Goal: Contribute content: Contribute content

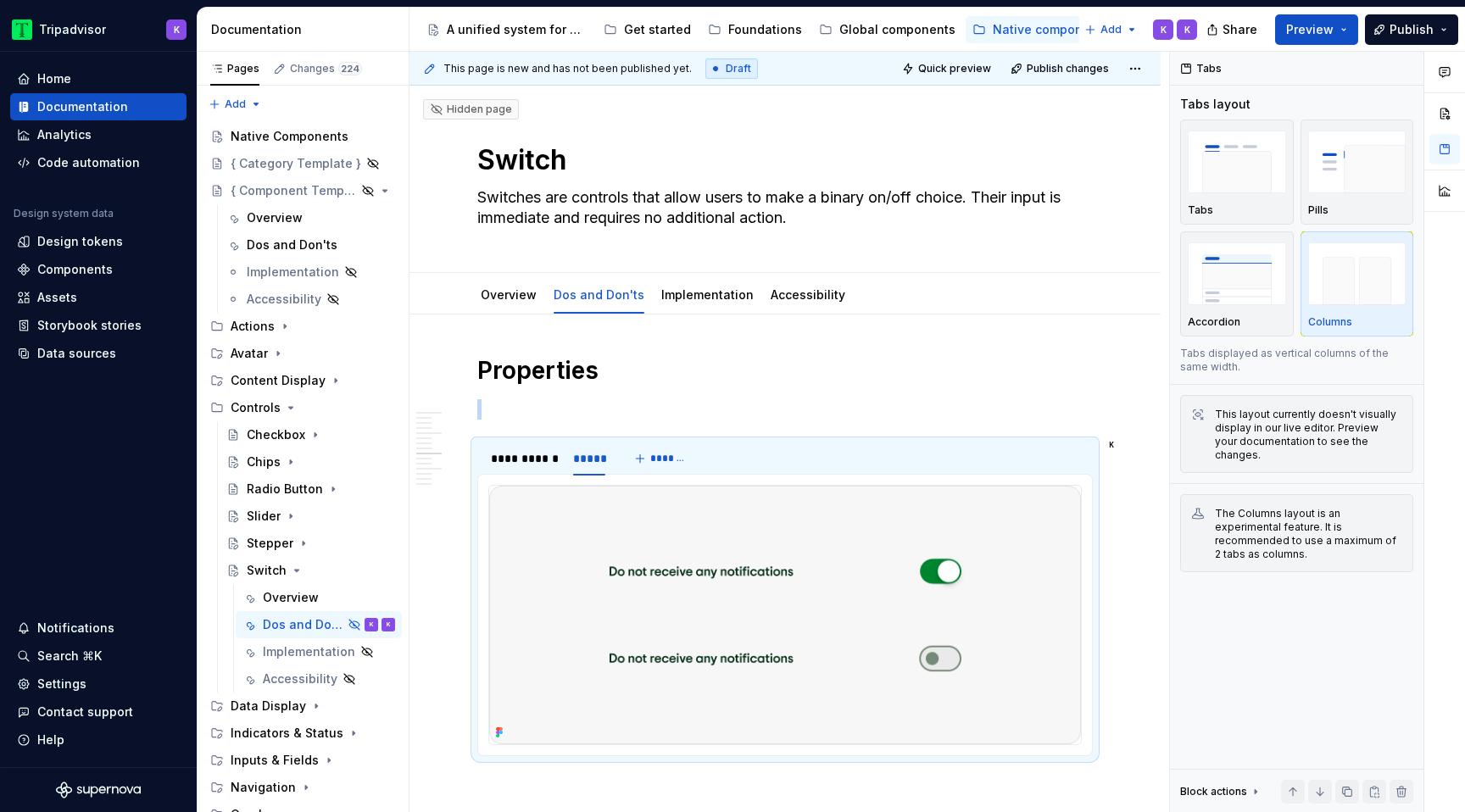
scroll to position [2392, 0]
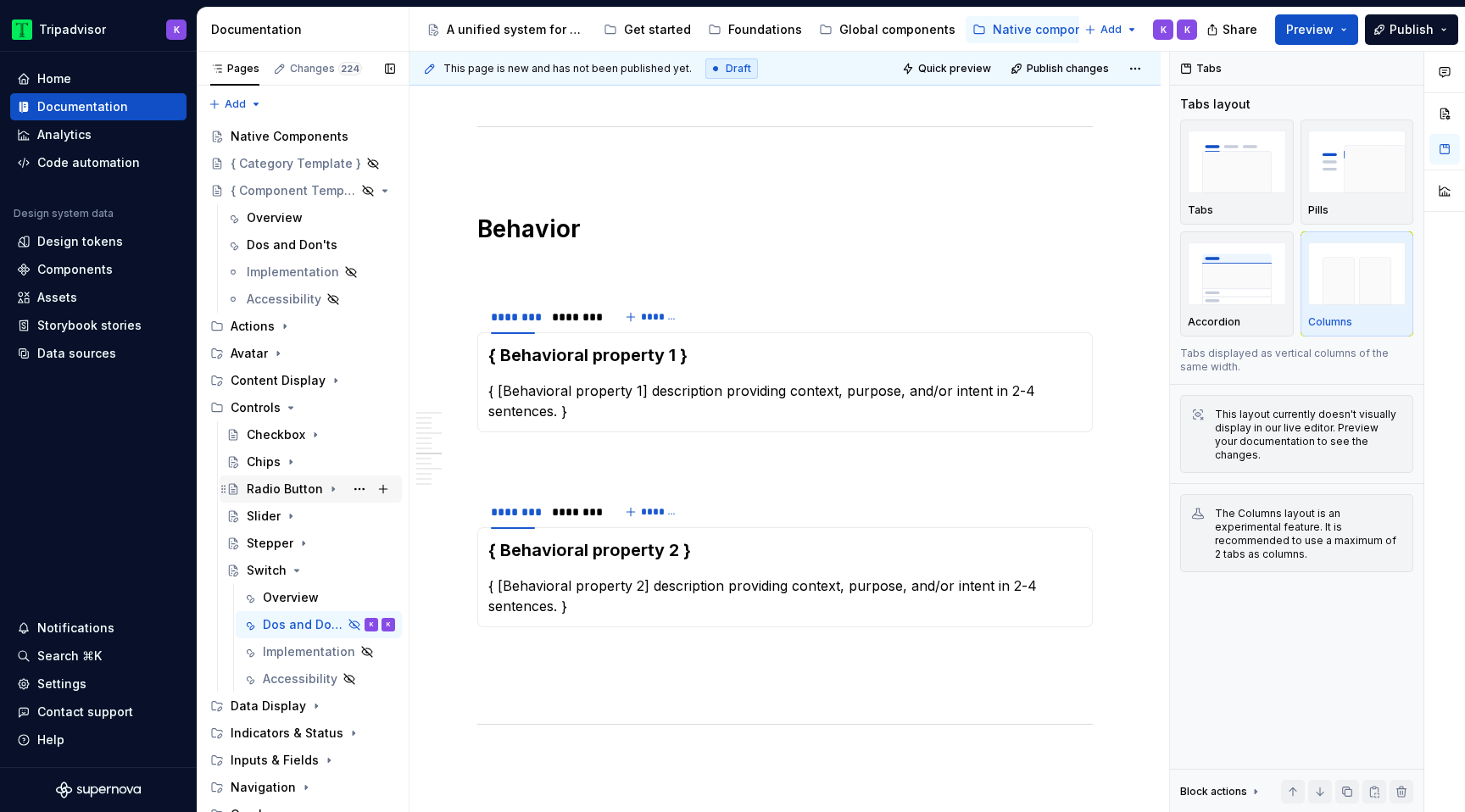
click at [326, 485] on icon "Page tree" at bounding box center [333, 489] width 13 height 13
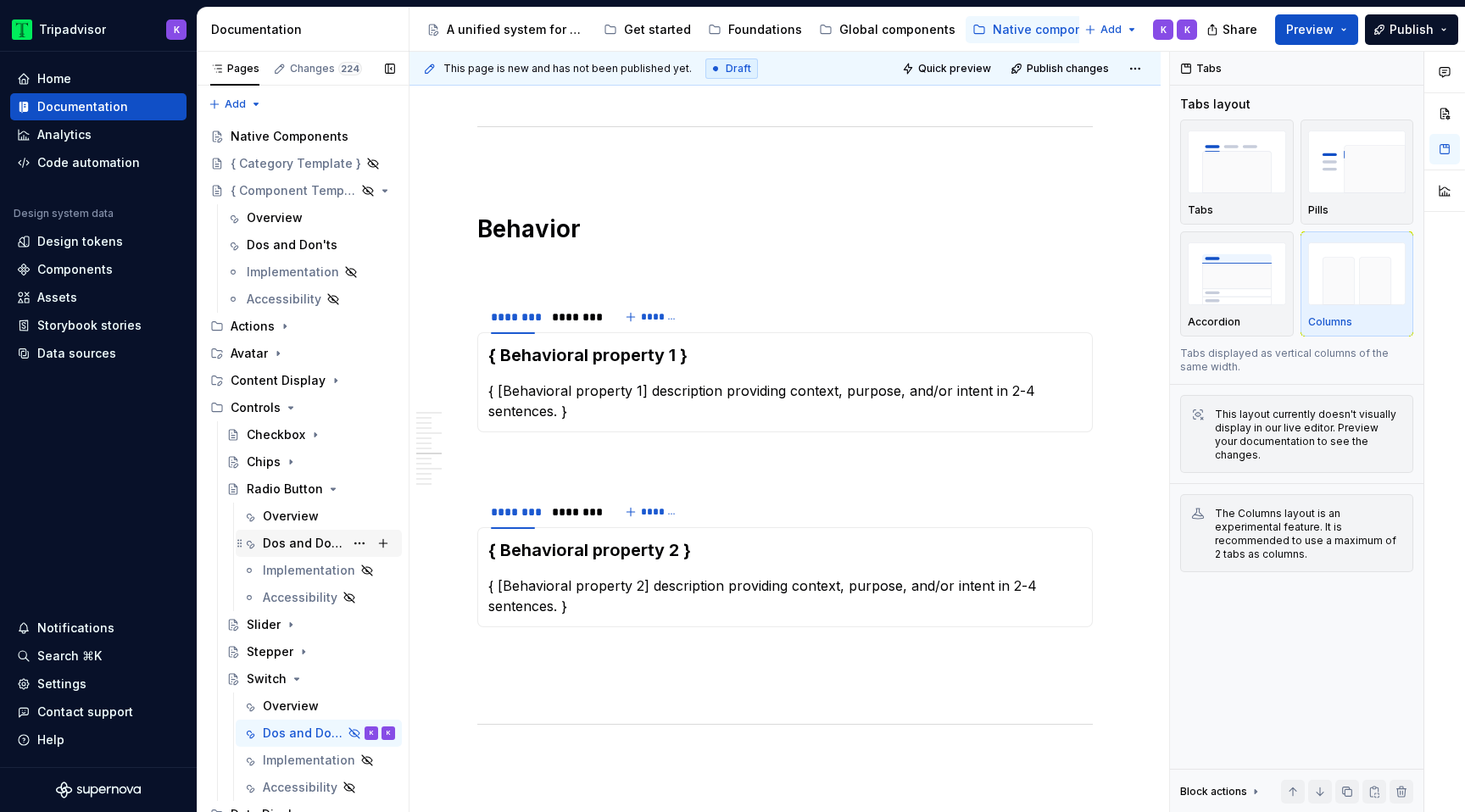
click at [322, 541] on div "Dos and Don'ts" at bounding box center [303, 543] width 82 height 17
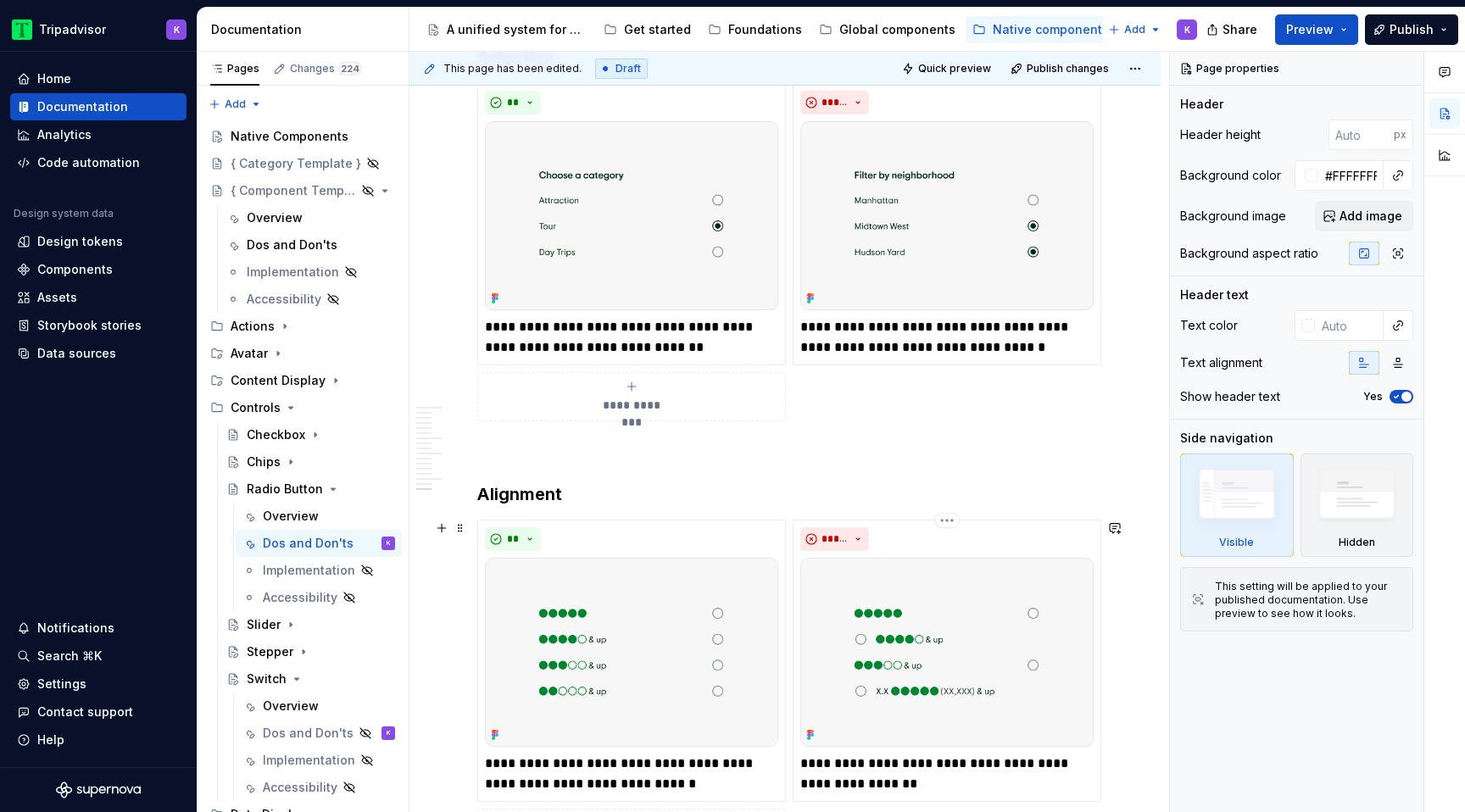
scroll to position [3288, 0]
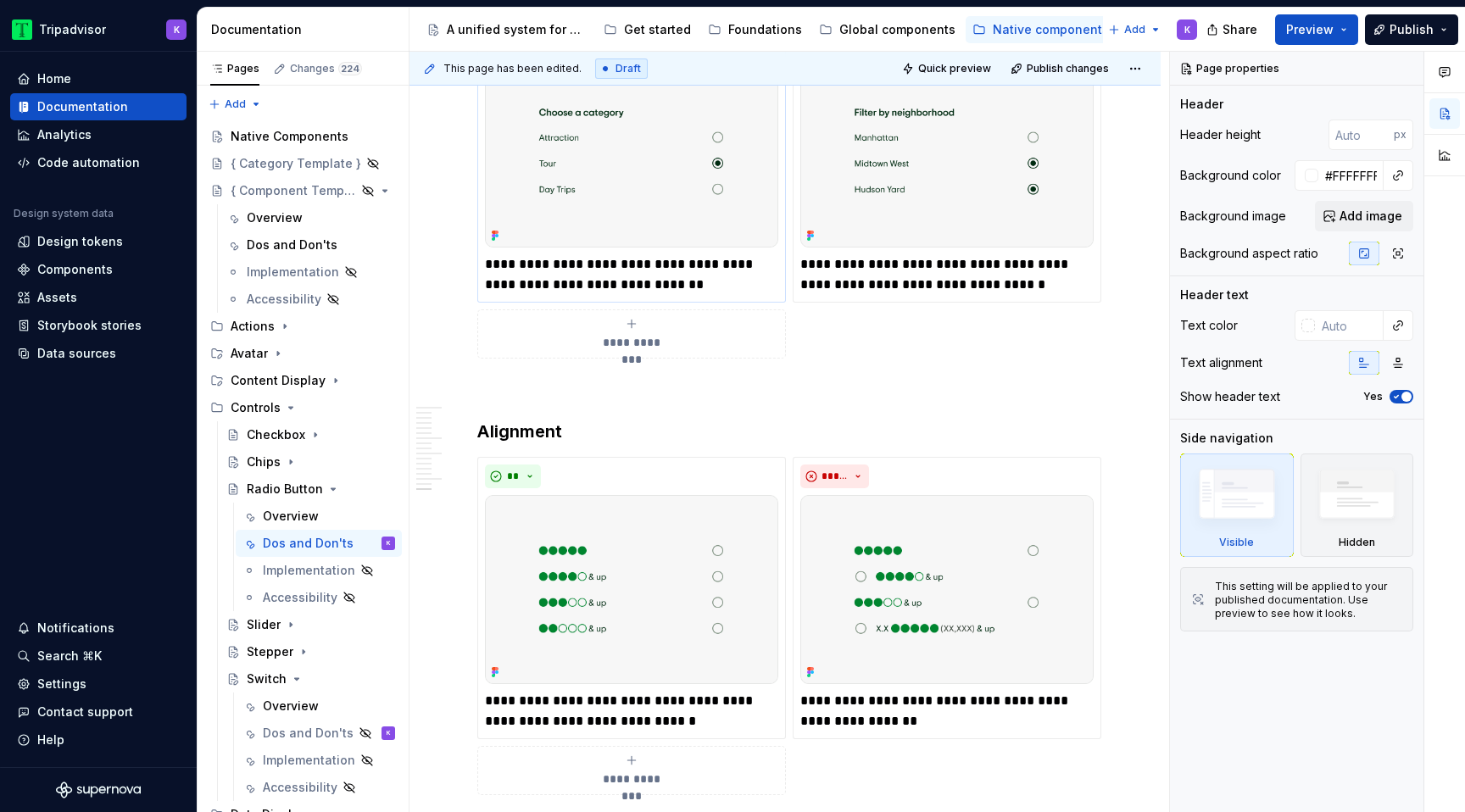
click at [662, 196] on img at bounding box center [632, 152] width 293 height 189
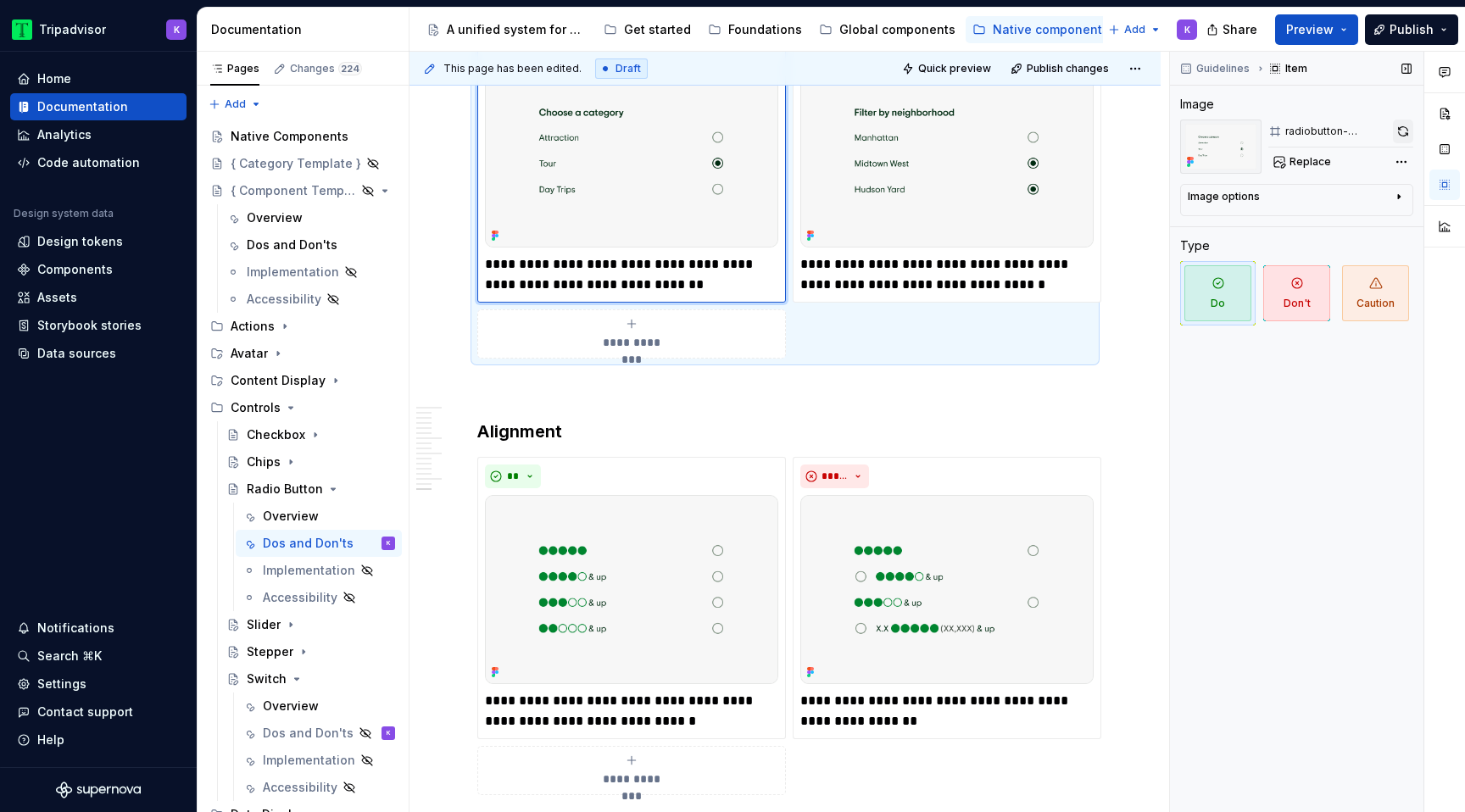
click at [1396, 132] on button "button" at bounding box center [1402, 131] width 20 height 24
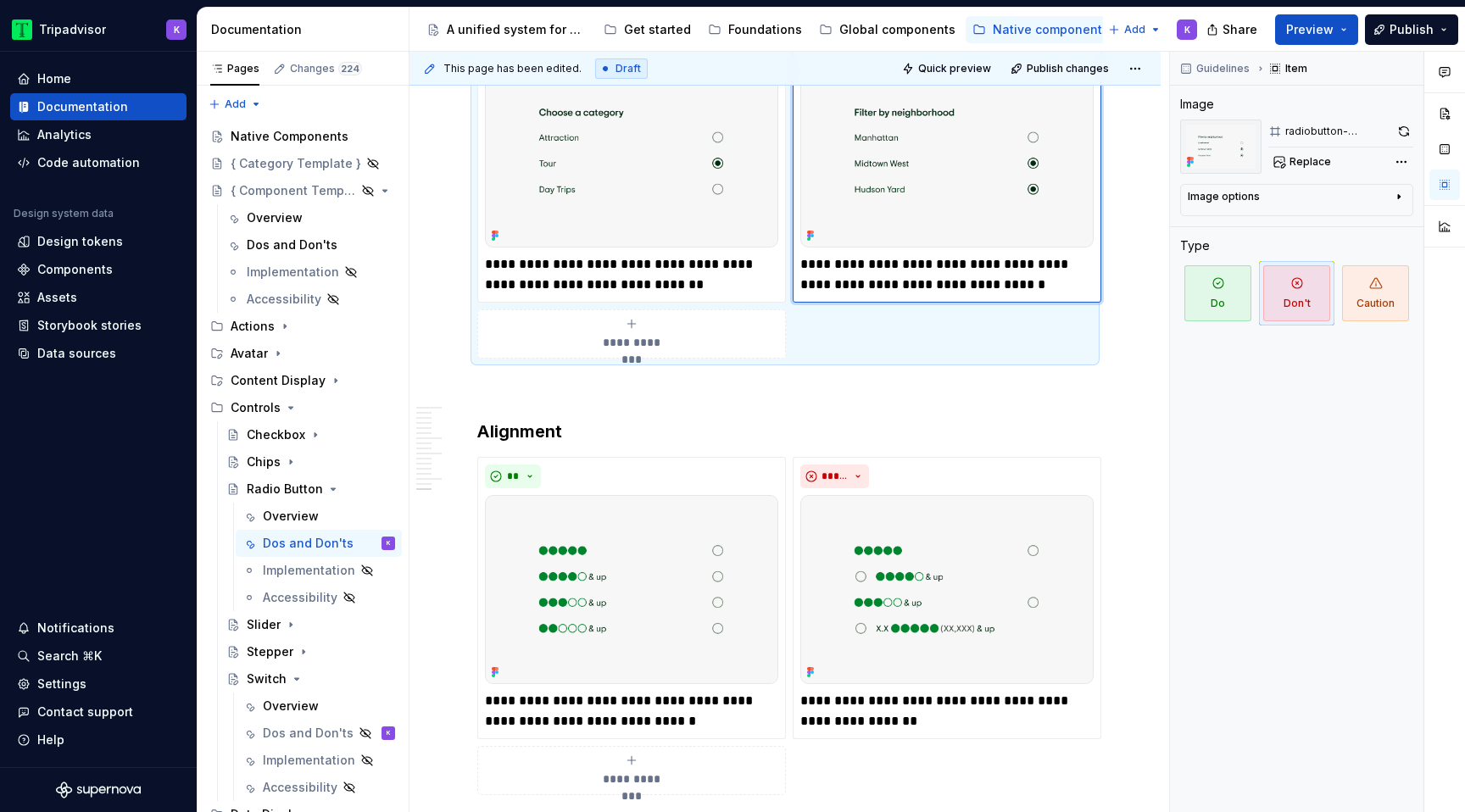
click at [1046, 163] on img at bounding box center [947, 152] width 293 height 189
click at [1406, 131] on button "button" at bounding box center [1403, 131] width 19 height 24
click at [967, 603] on img at bounding box center [947, 589] width 293 height 189
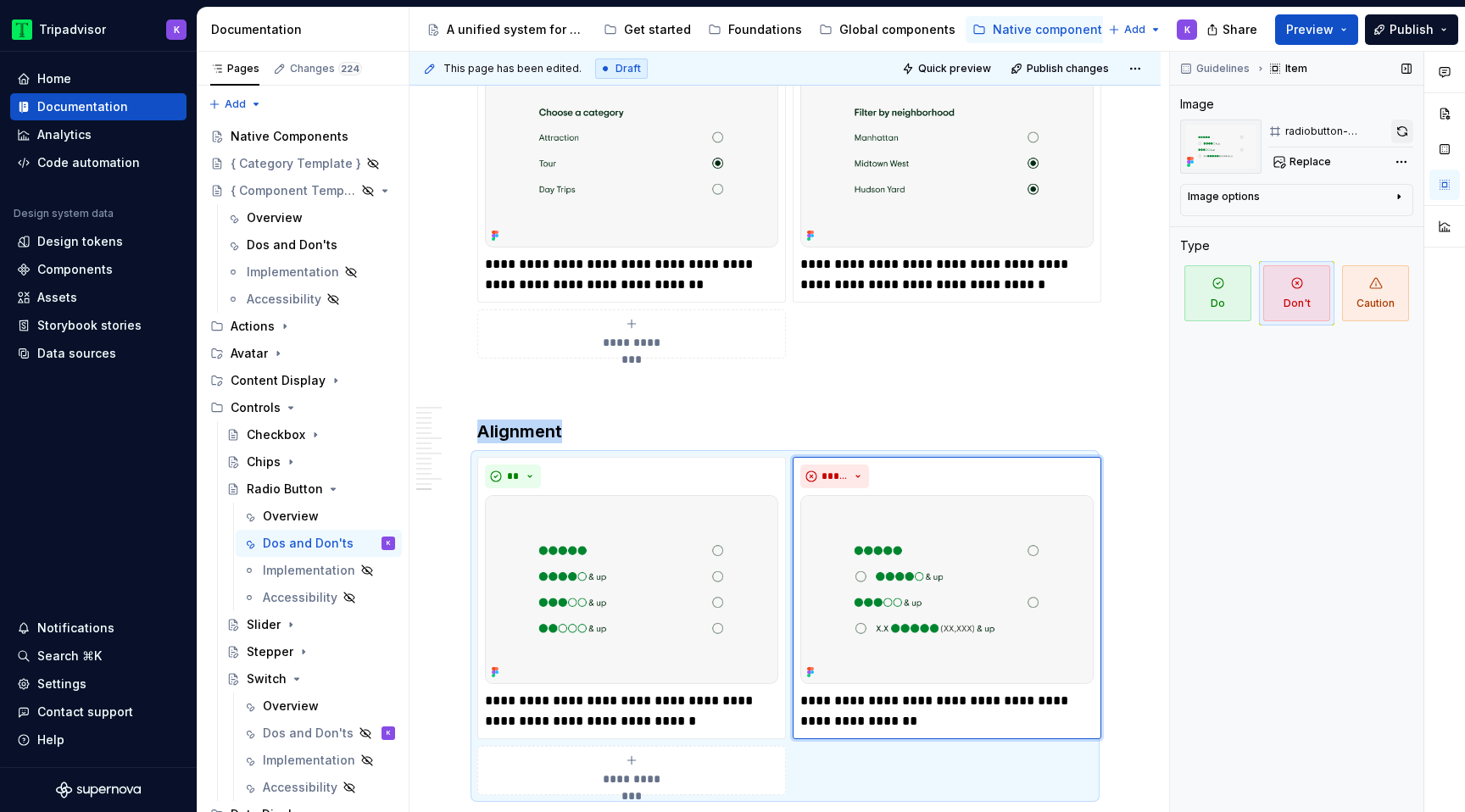
click at [1397, 132] on button "button" at bounding box center [1401, 131] width 22 height 24
click at [678, 573] on img at bounding box center [632, 589] width 293 height 189
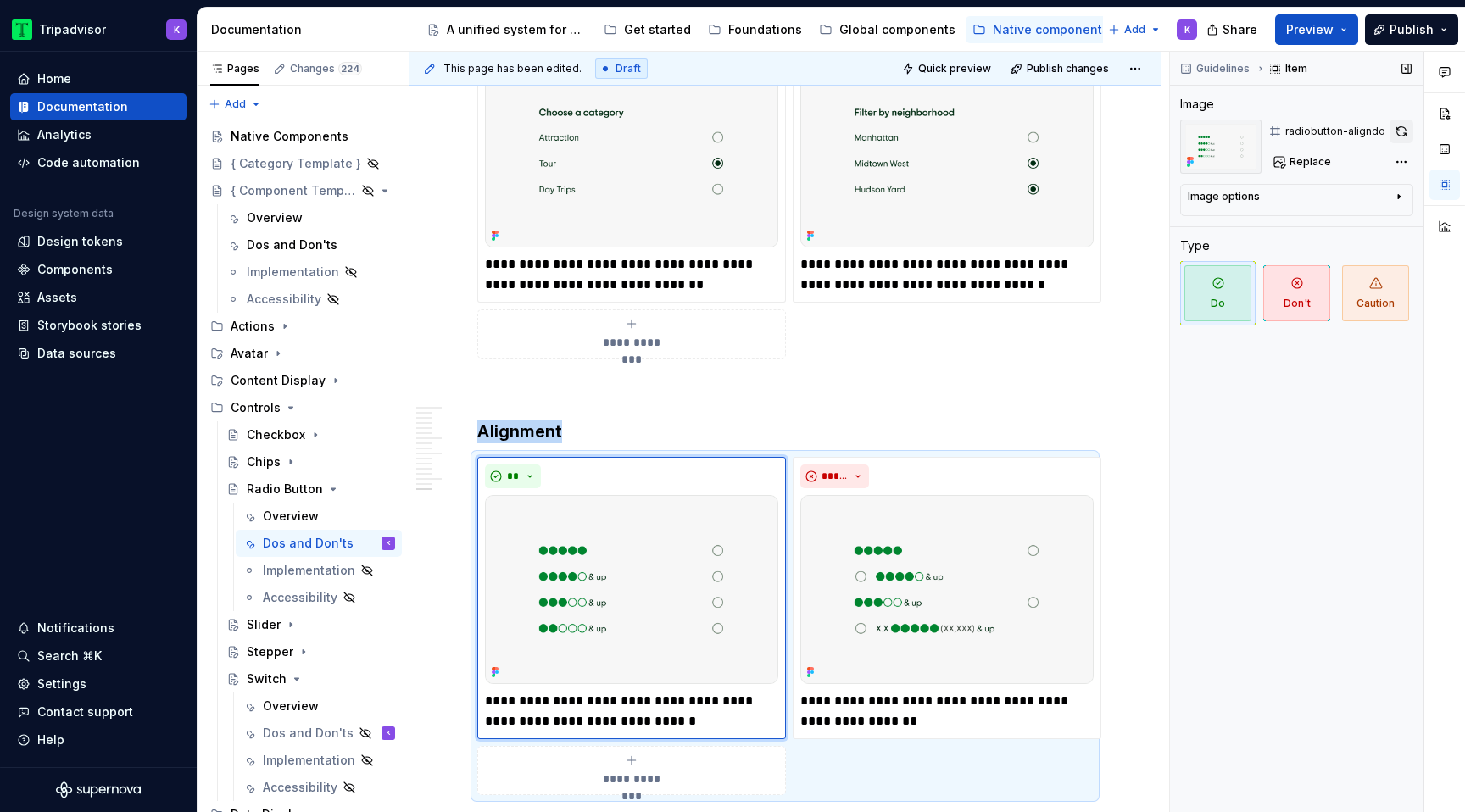
click at [1406, 128] on button "button" at bounding box center [1400, 131] width 24 height 24
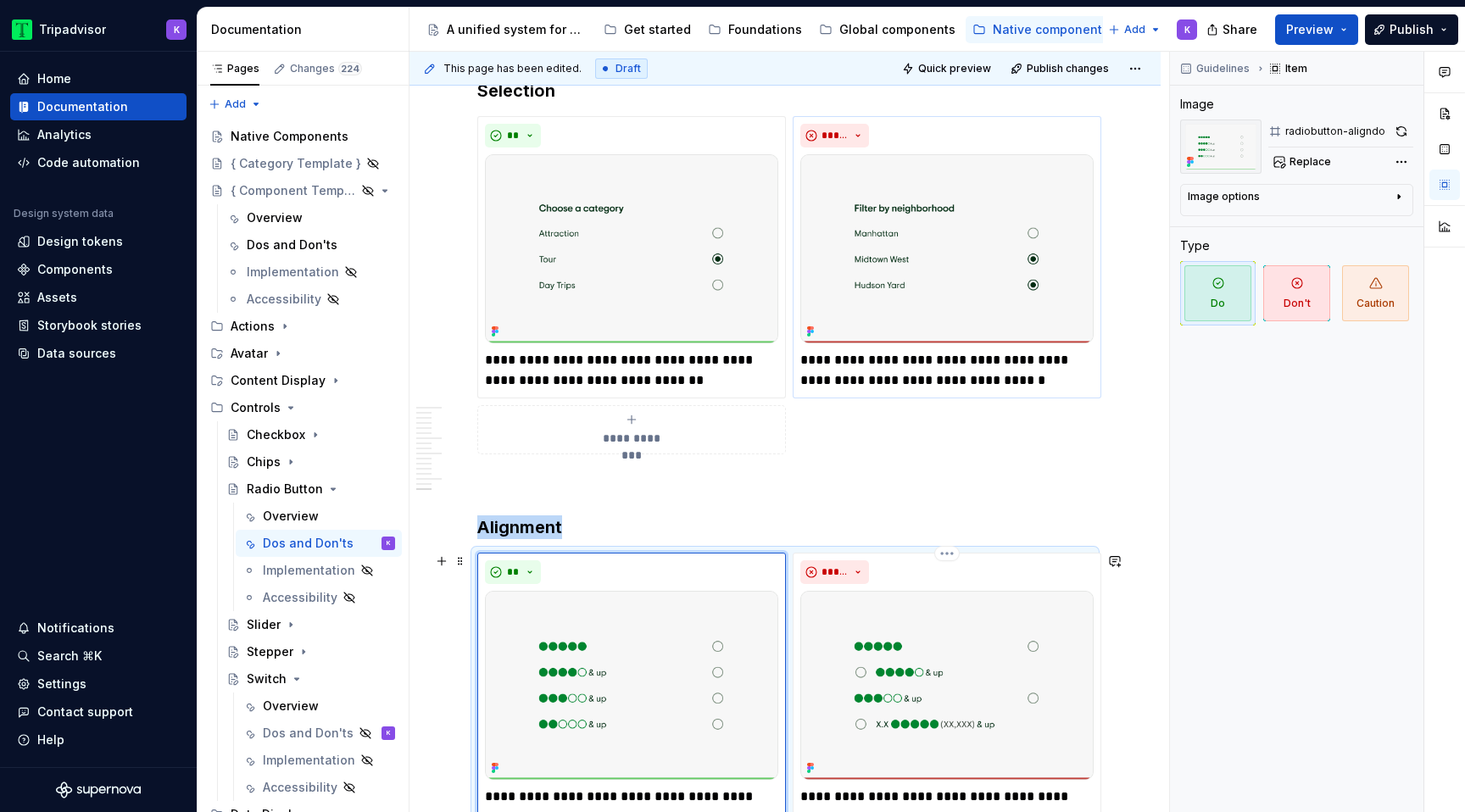
scroll to position [3488, 0]
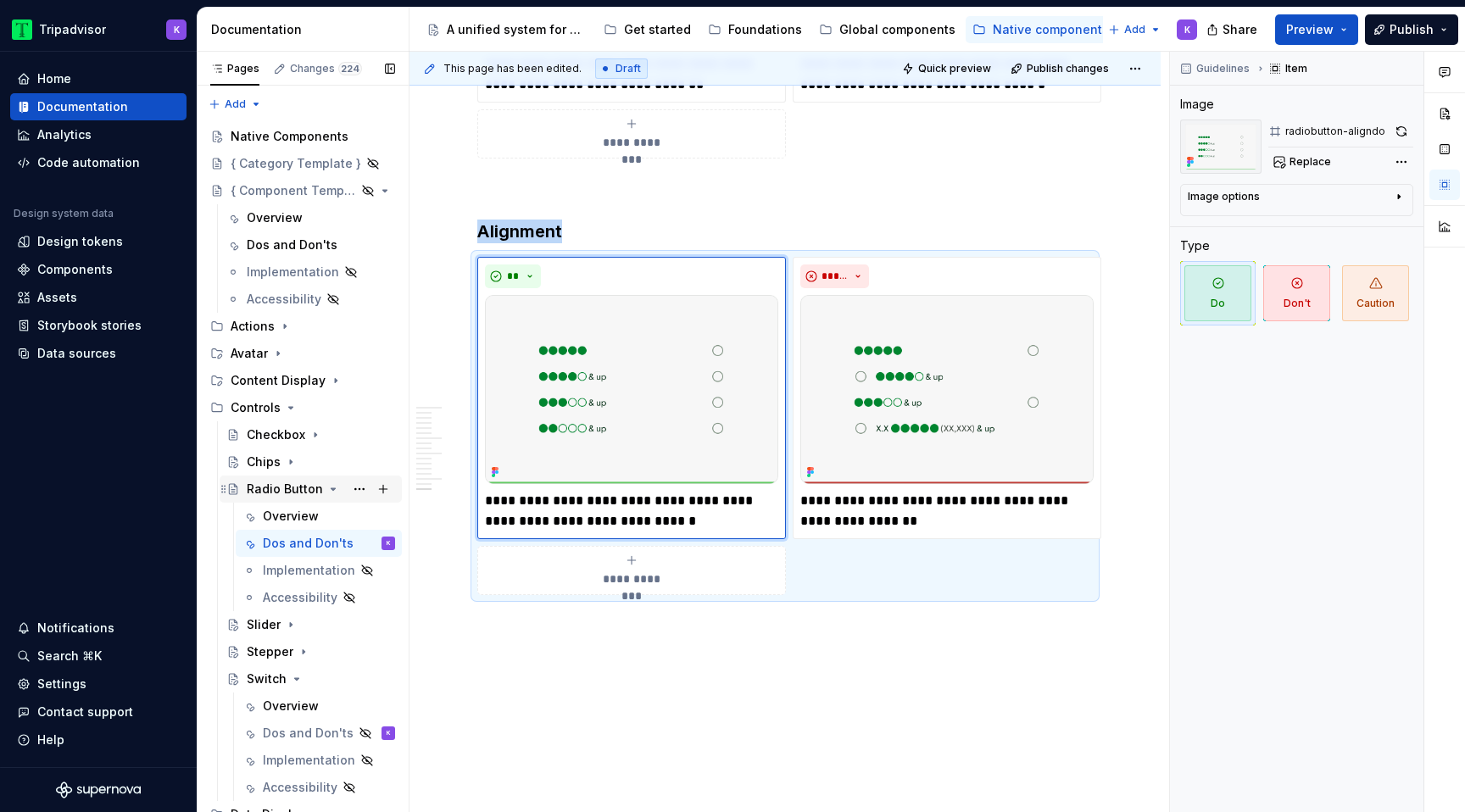
click at [326, 489] on icon "Page tree" at bounding box center [333, 489] width 13 height 13
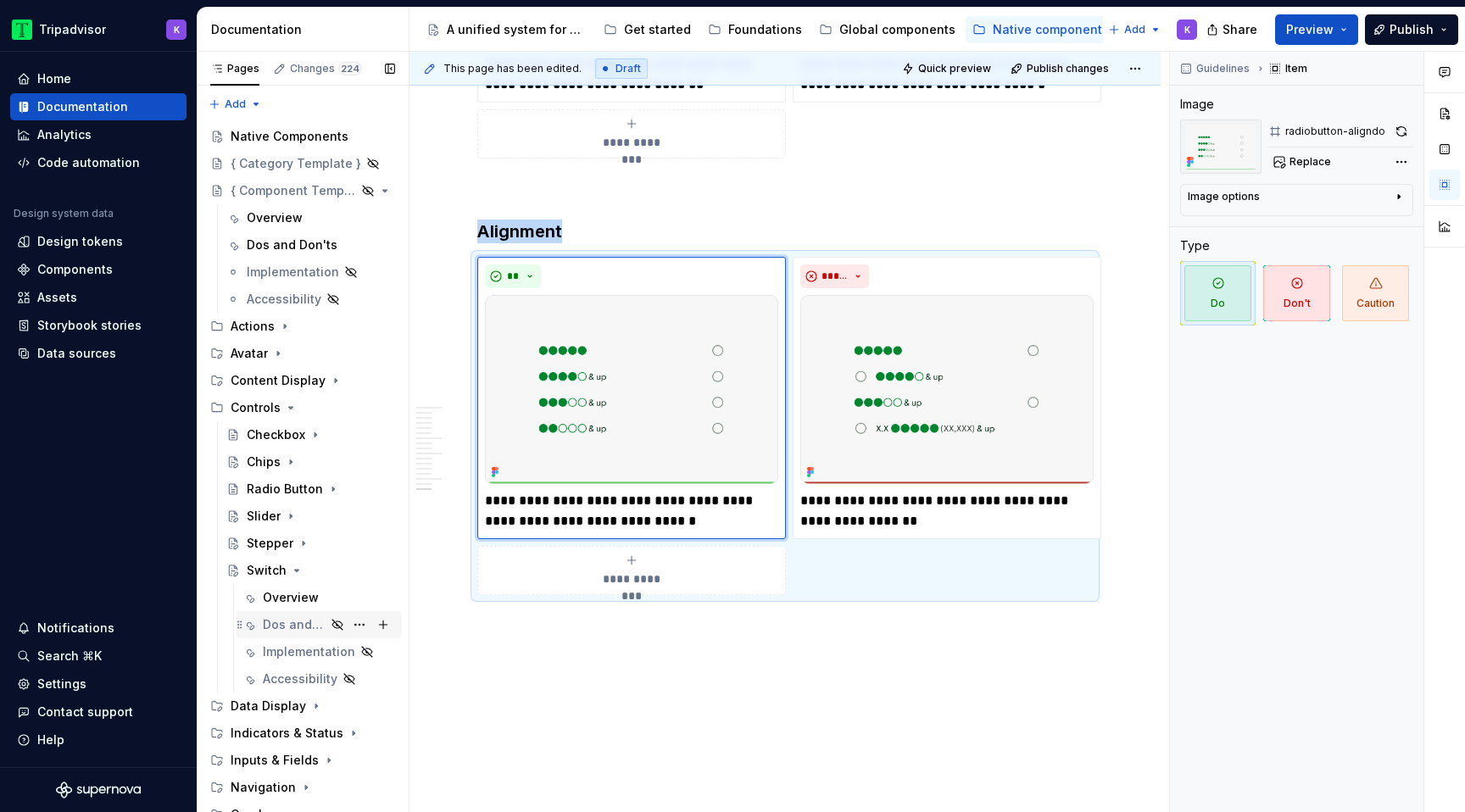
click at [296, 623] on div "Dos and Don'ts" at bounding box center [294, 625] width 63 height 17
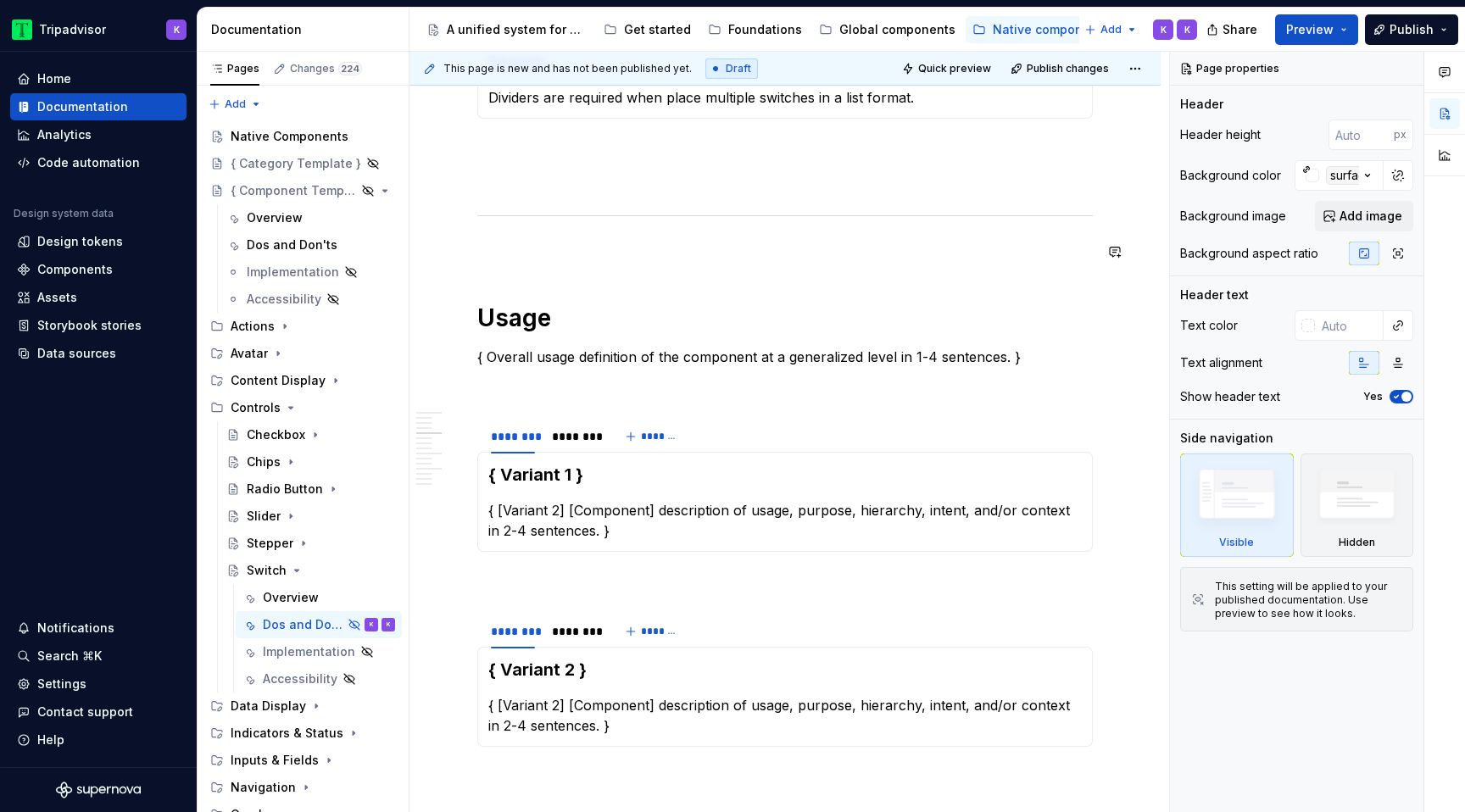
scroll to position [813, 0]
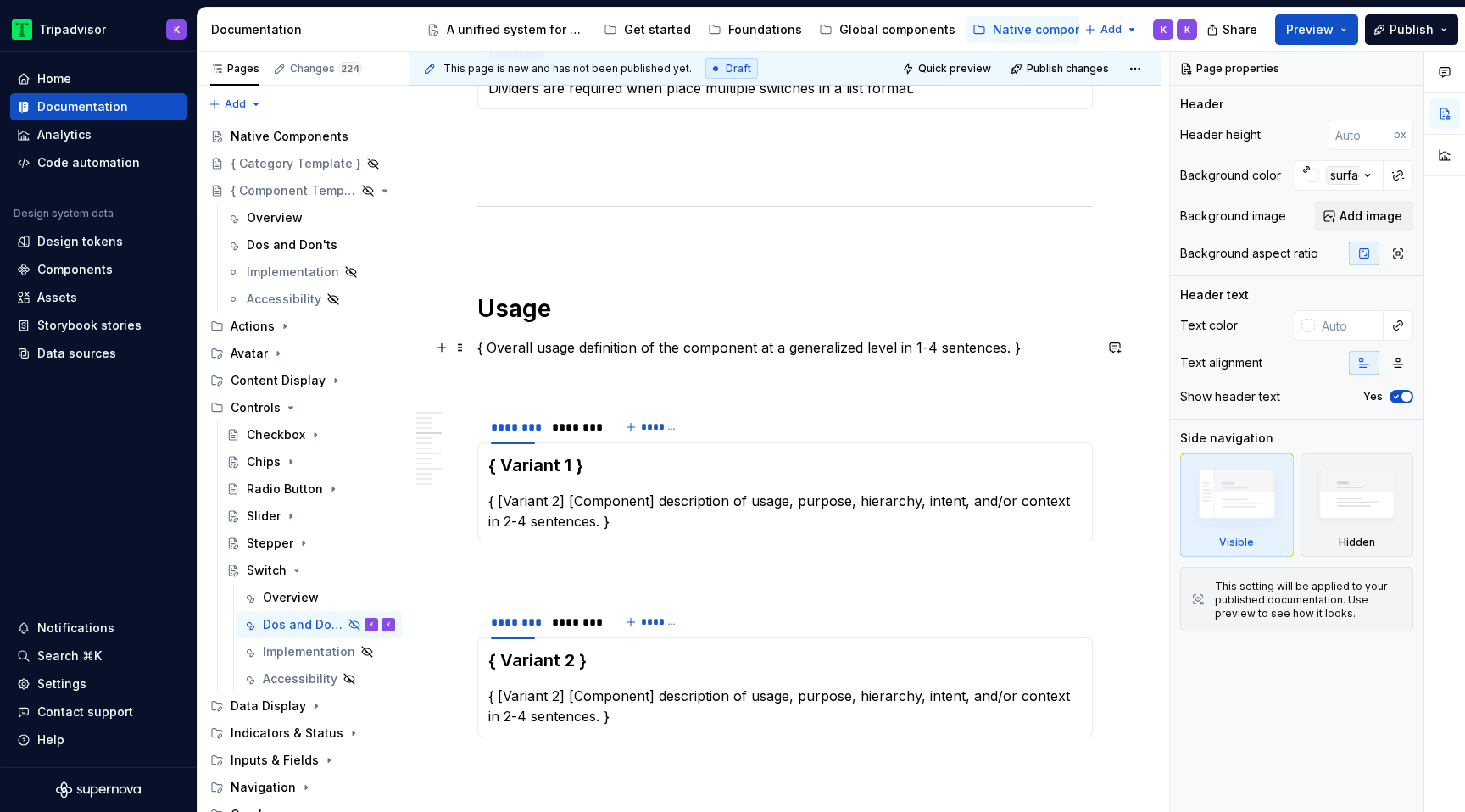
type textarea "*"
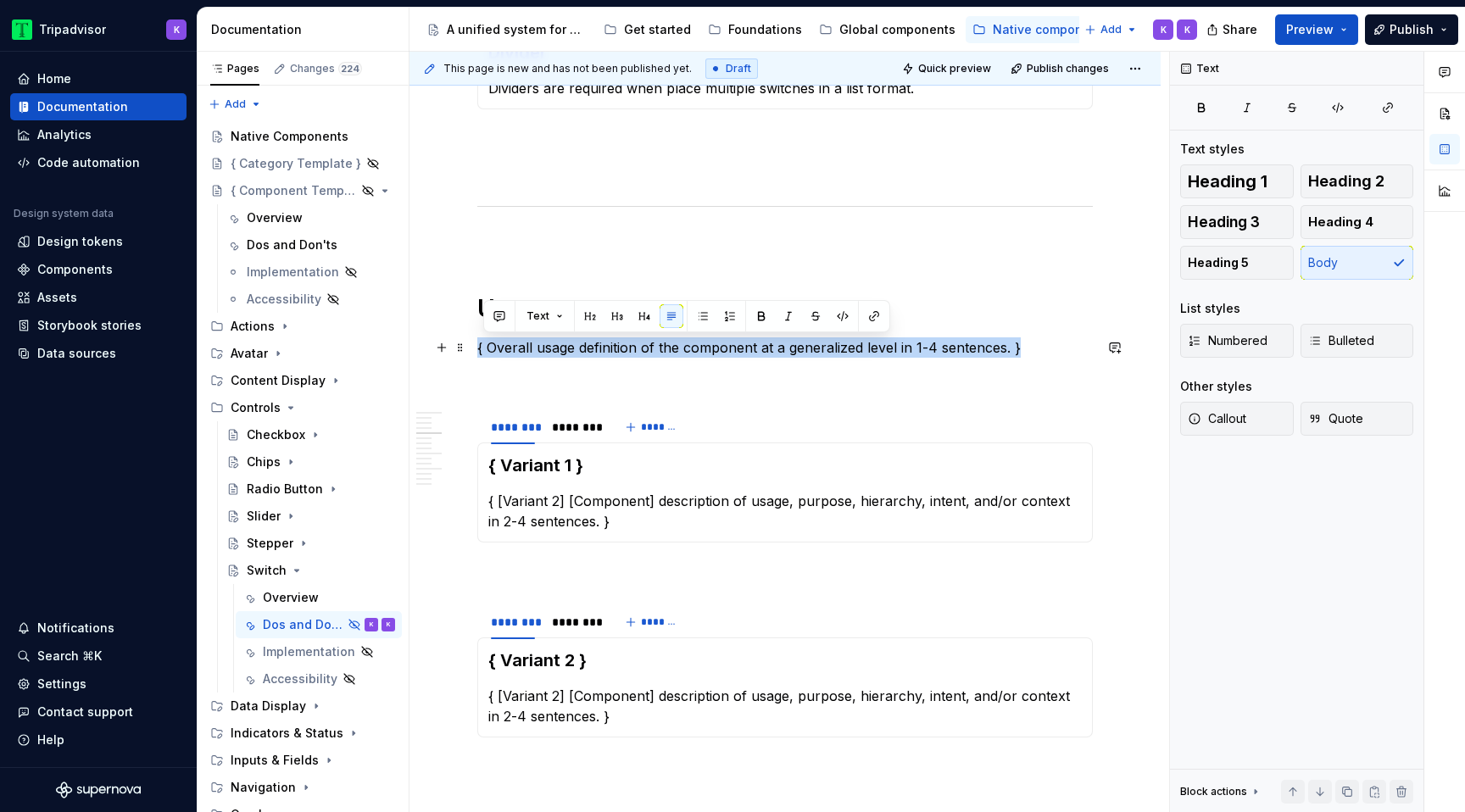
drag, startPoint x: 1022, startPoint y: 347, endPoint x: 473, endPoint y: 348, distance: 549.0
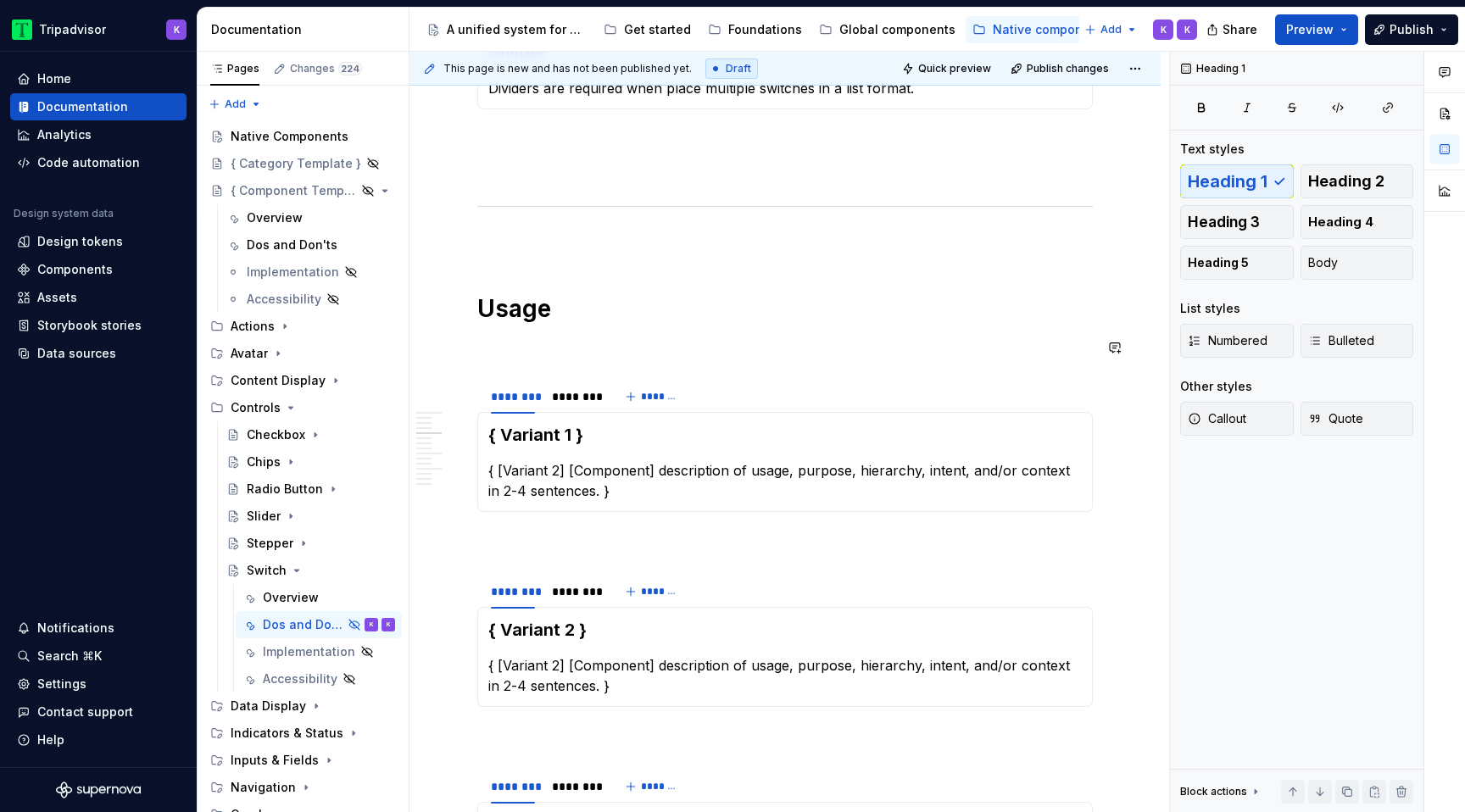
click at [515, 385] on html "Tripadvisor K Home Documentation Analytics Code automation Design system data D…" at bounding box center [732, 406] width 1465 height 812
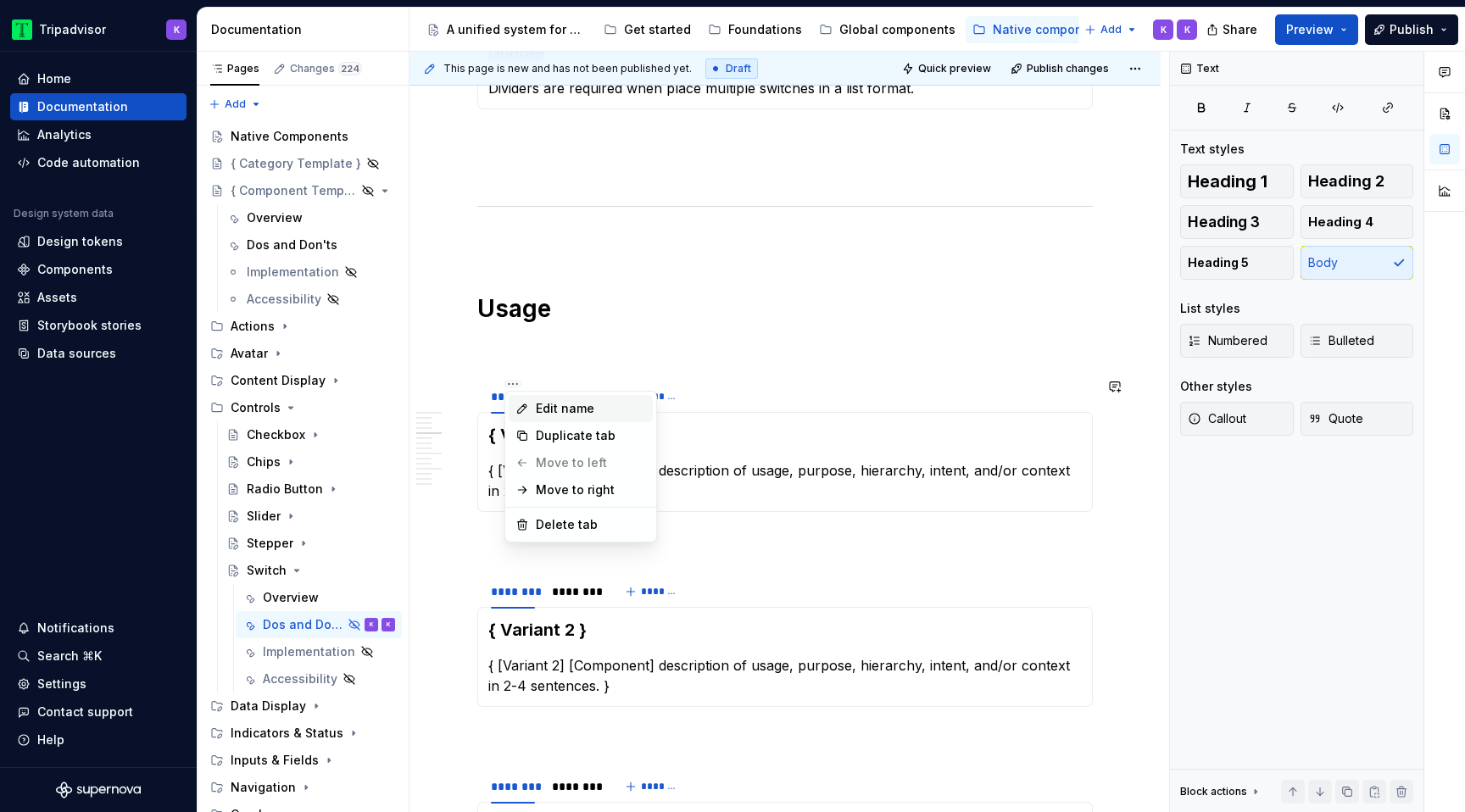
click at [536, 411] on div "Edit name" at bounding box center [591, 409] width 110 height 17
type input "**********"
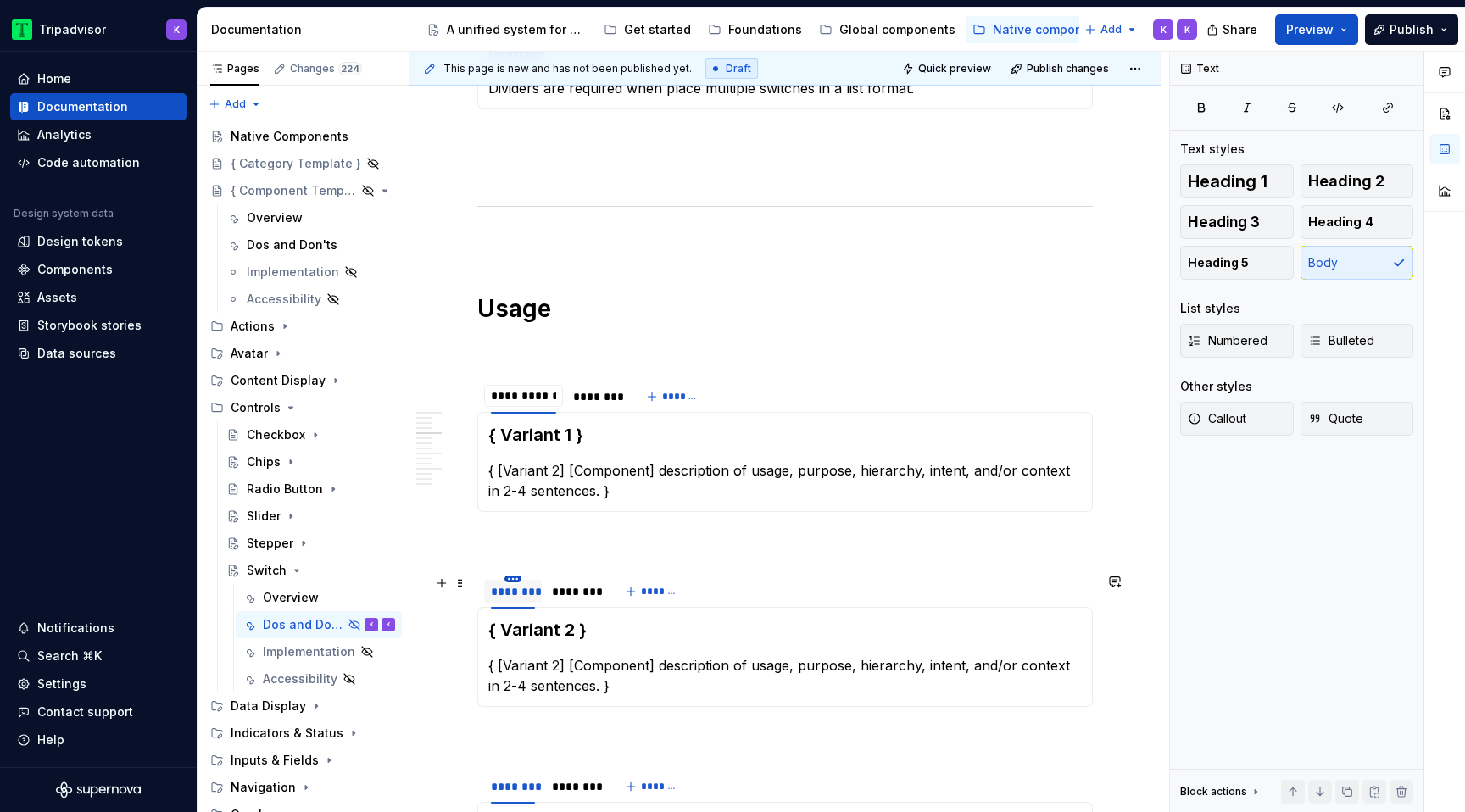
click at [518, 576] on html "Tripadvisor K Home Documentation Analytics Code automation Design system data D…" at bounding box center [732, 406] width 1465 height 812
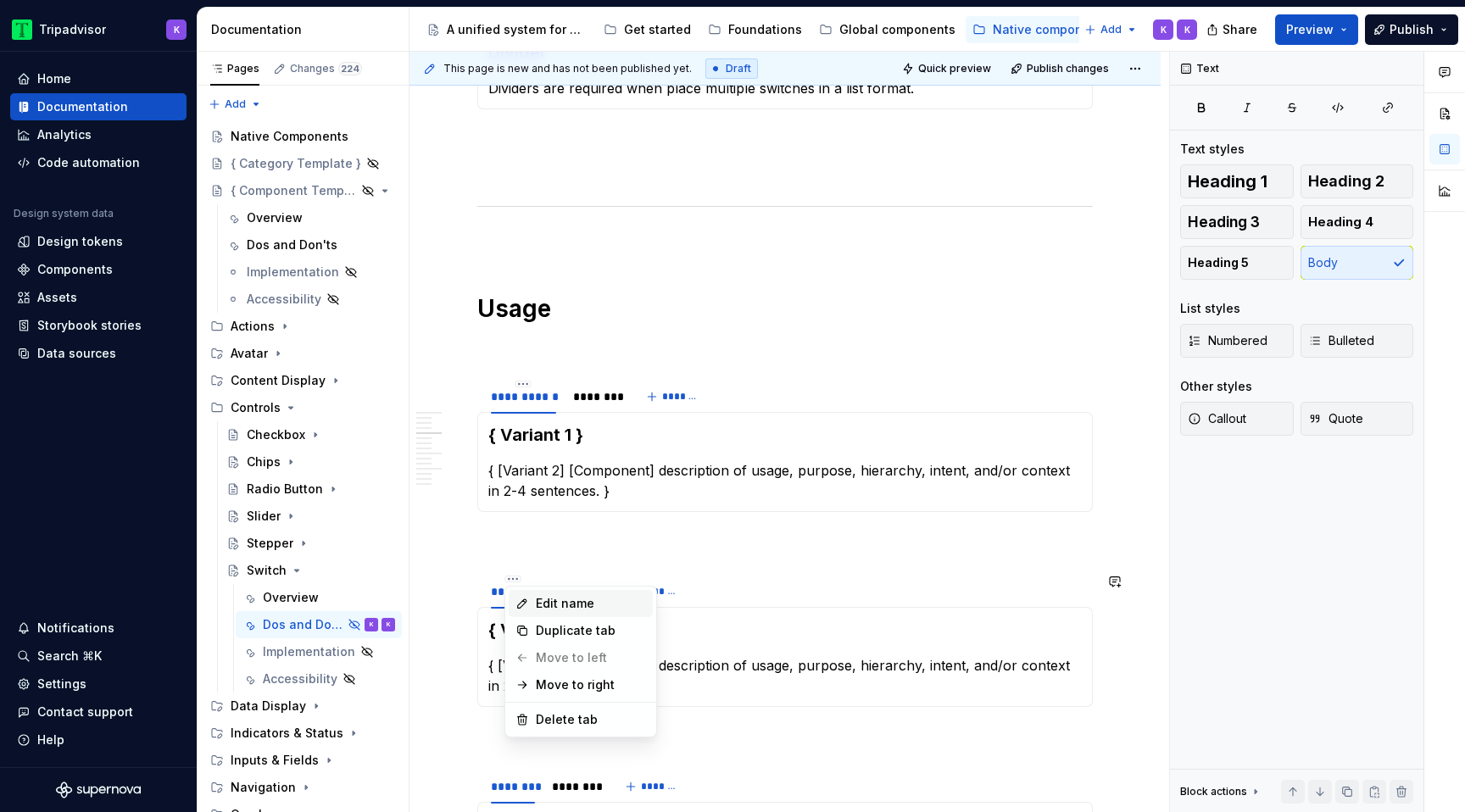
click at [571, 609] on div "Edit name" at bounding box center [591, 603] width 110 height 17
type input "**********"
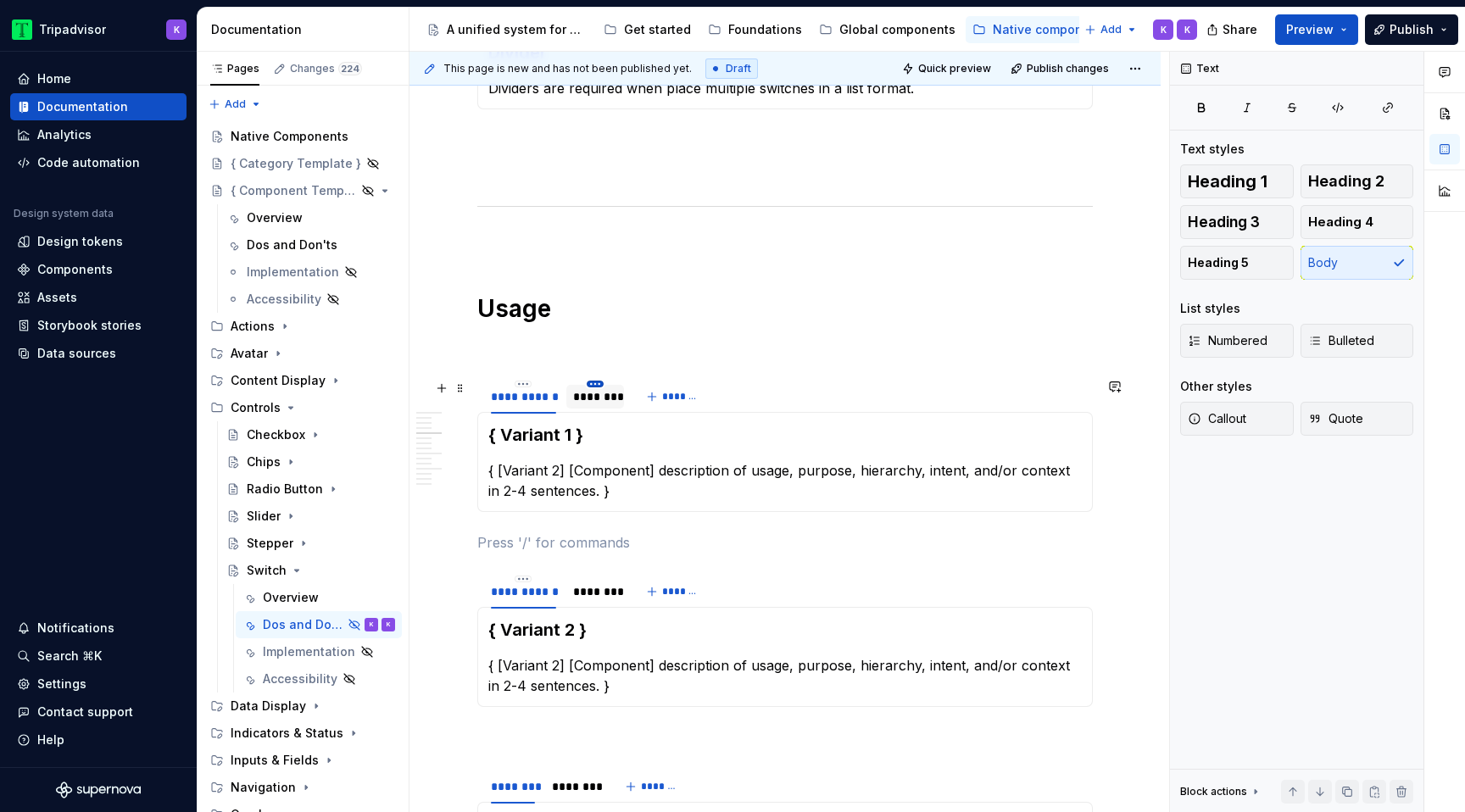
click at [596, 383] on html "Tripadvisor K Home Documentation Analytics Code automation Design system data D…" at bounding box center [732, 406] width 1465 height 812
click at [630, 400] on div "Edit name" at bounding box center [674, 409] width 110 height 17
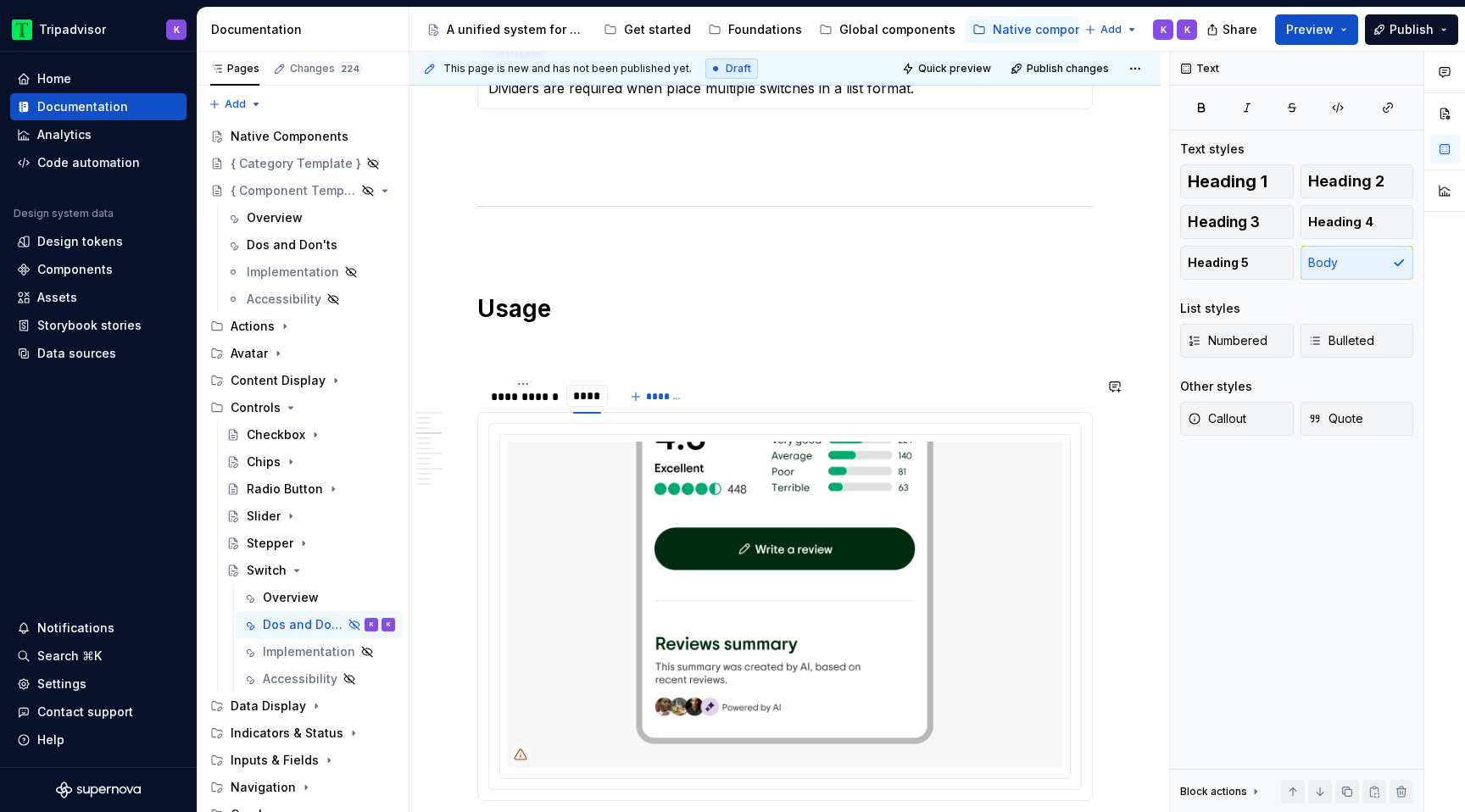
type input "*****"
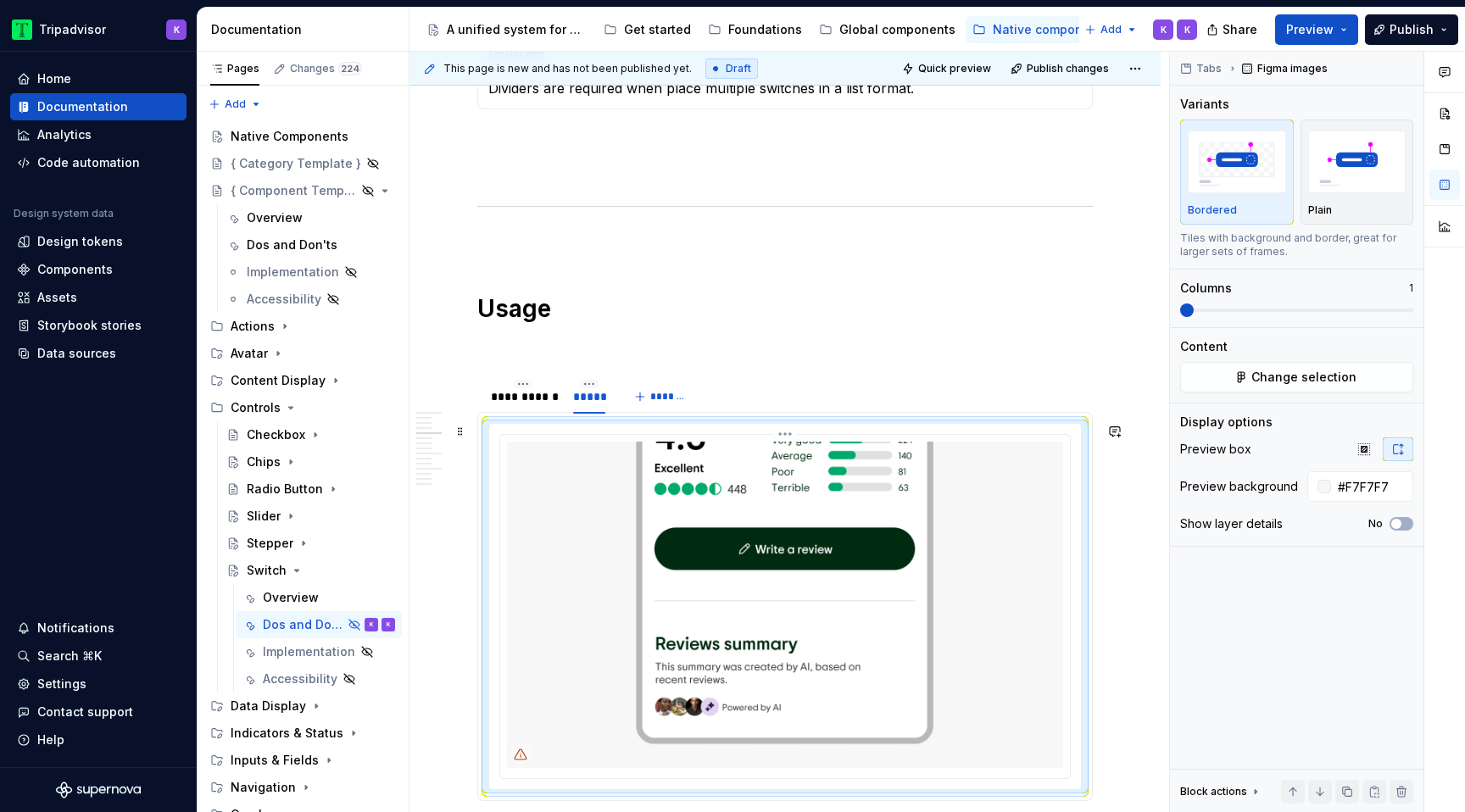
type textarea "*"
click at [609, 490] on img at bounding box center [785, 604] width 556 height 326
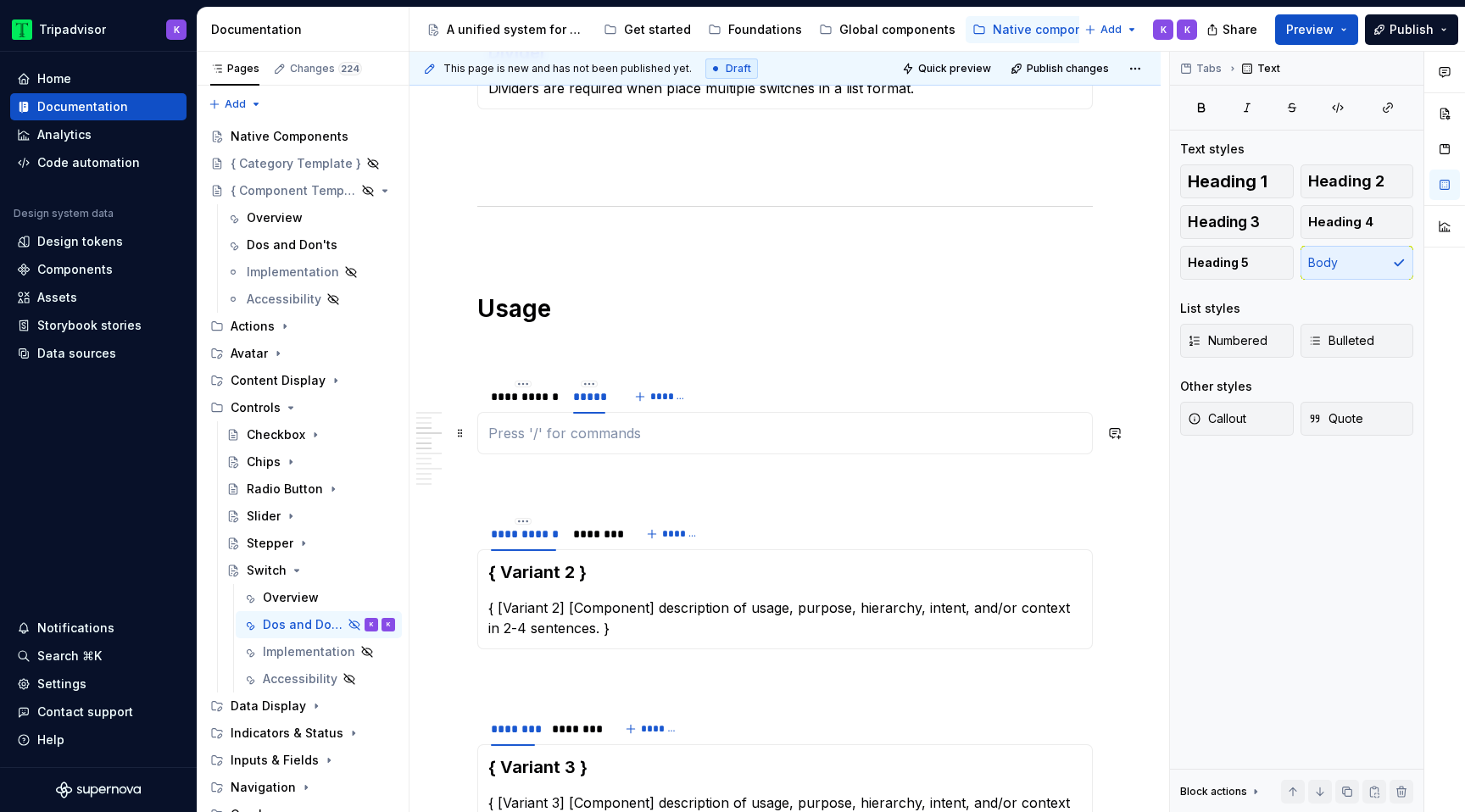
click at [592, 435] on p at bounding box center [785, 433] width 594 height 20
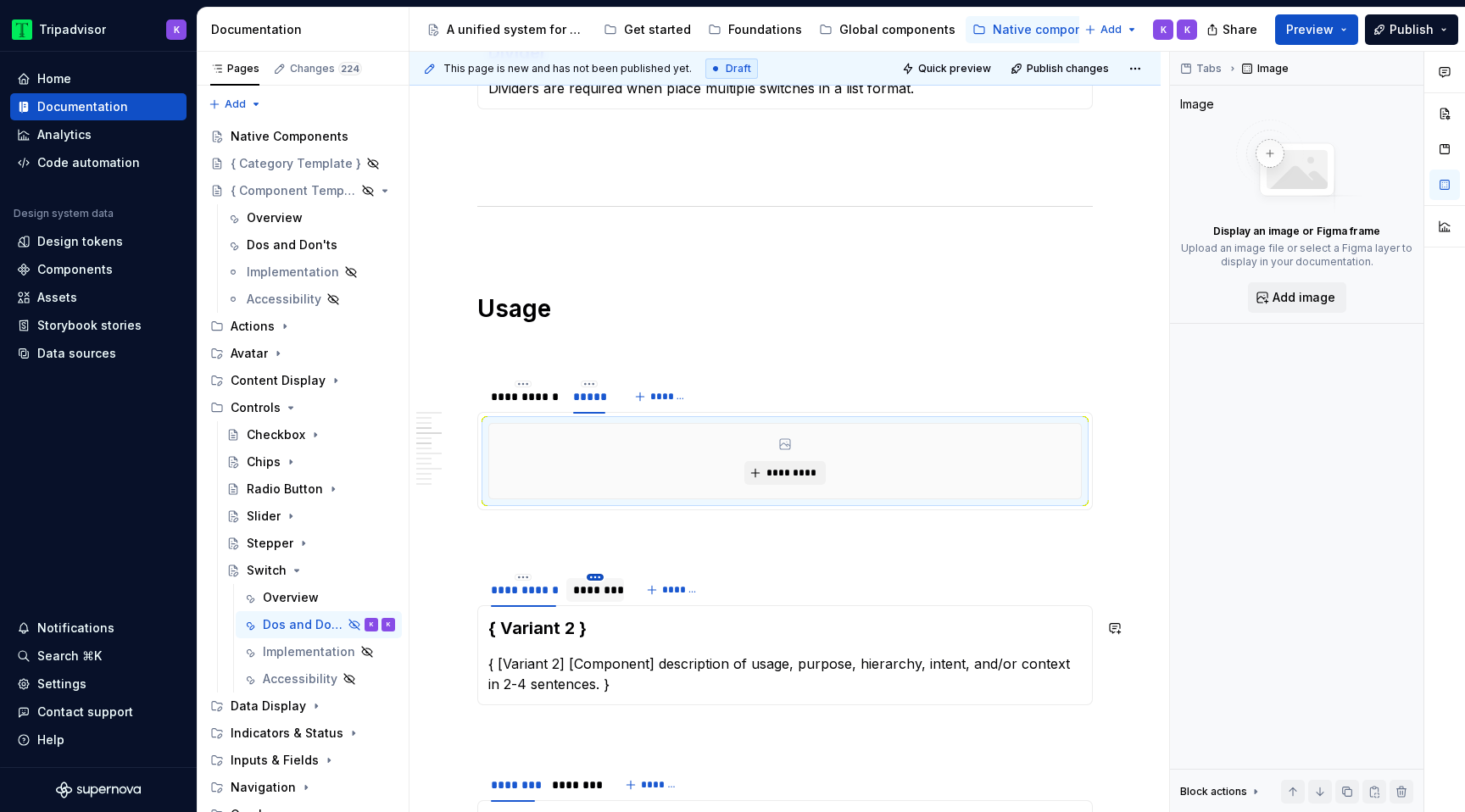
click at [590, 578] on html "Tripadvisor K Home Documentation Analytics Code automation Design system data D…" at bounding box center [732, 406] width 1465 height 812
type textarea "*"
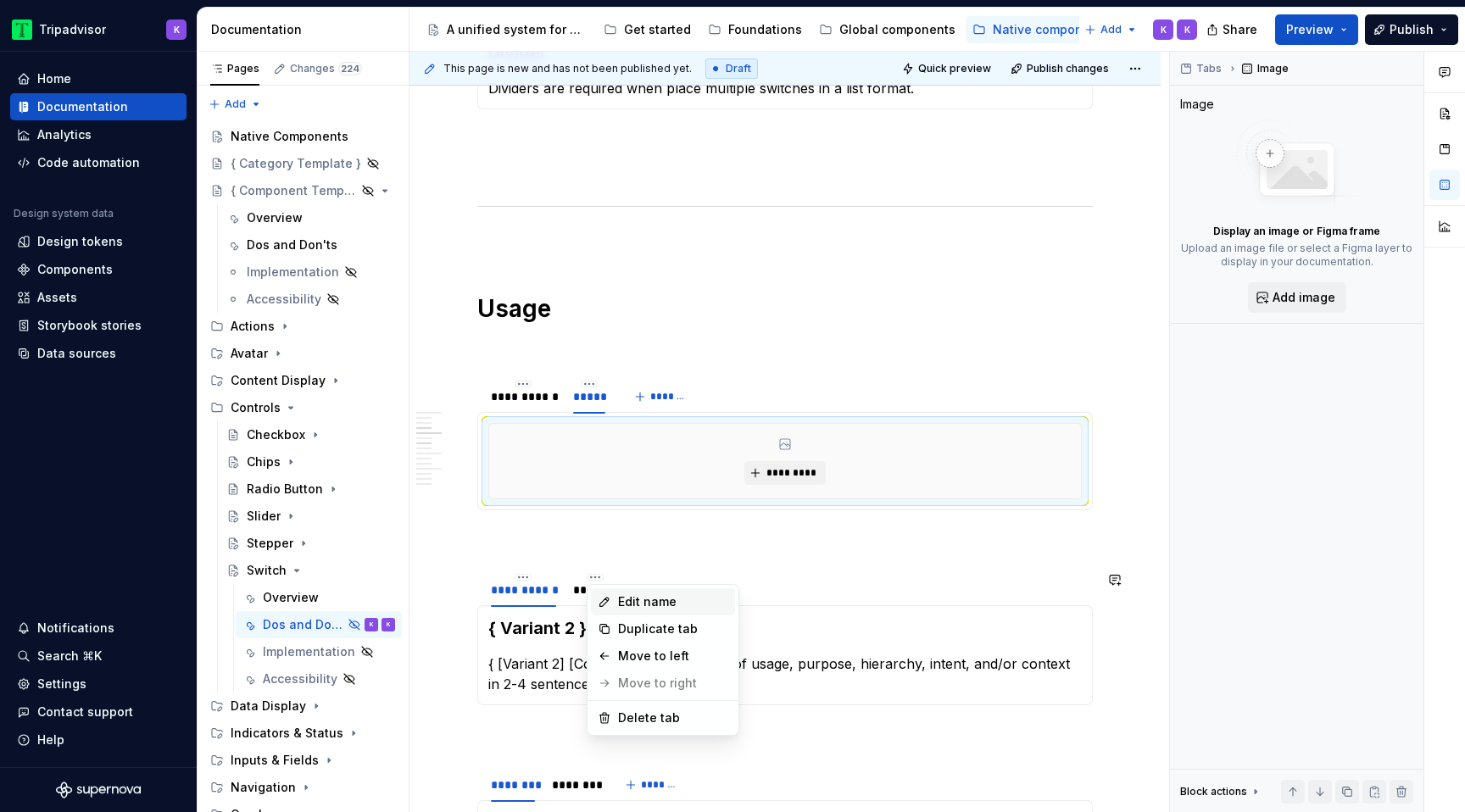
click at [622, 599] on div "Edit name" at bounding box center [674, 602] width 110 height 17
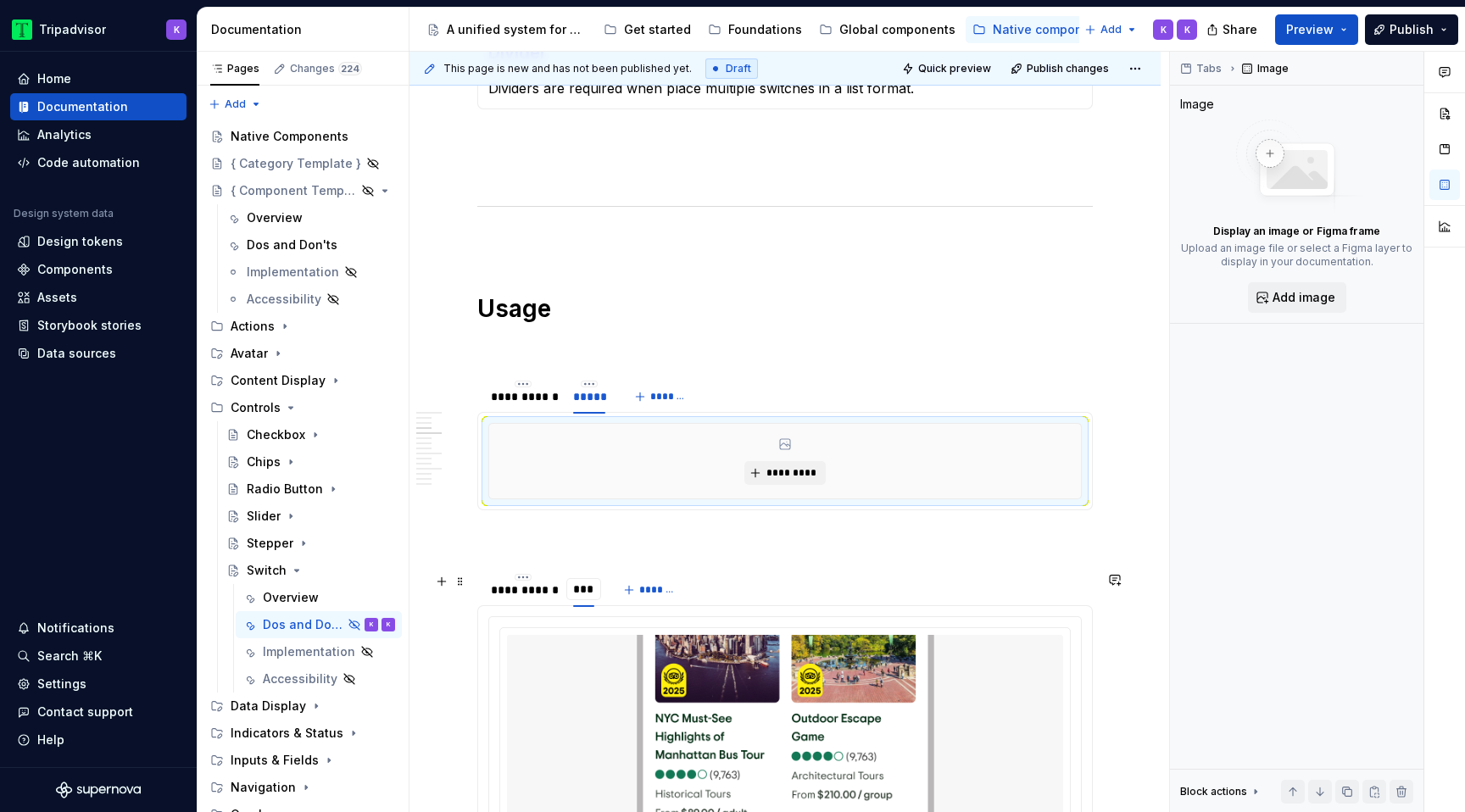
type input "*****"
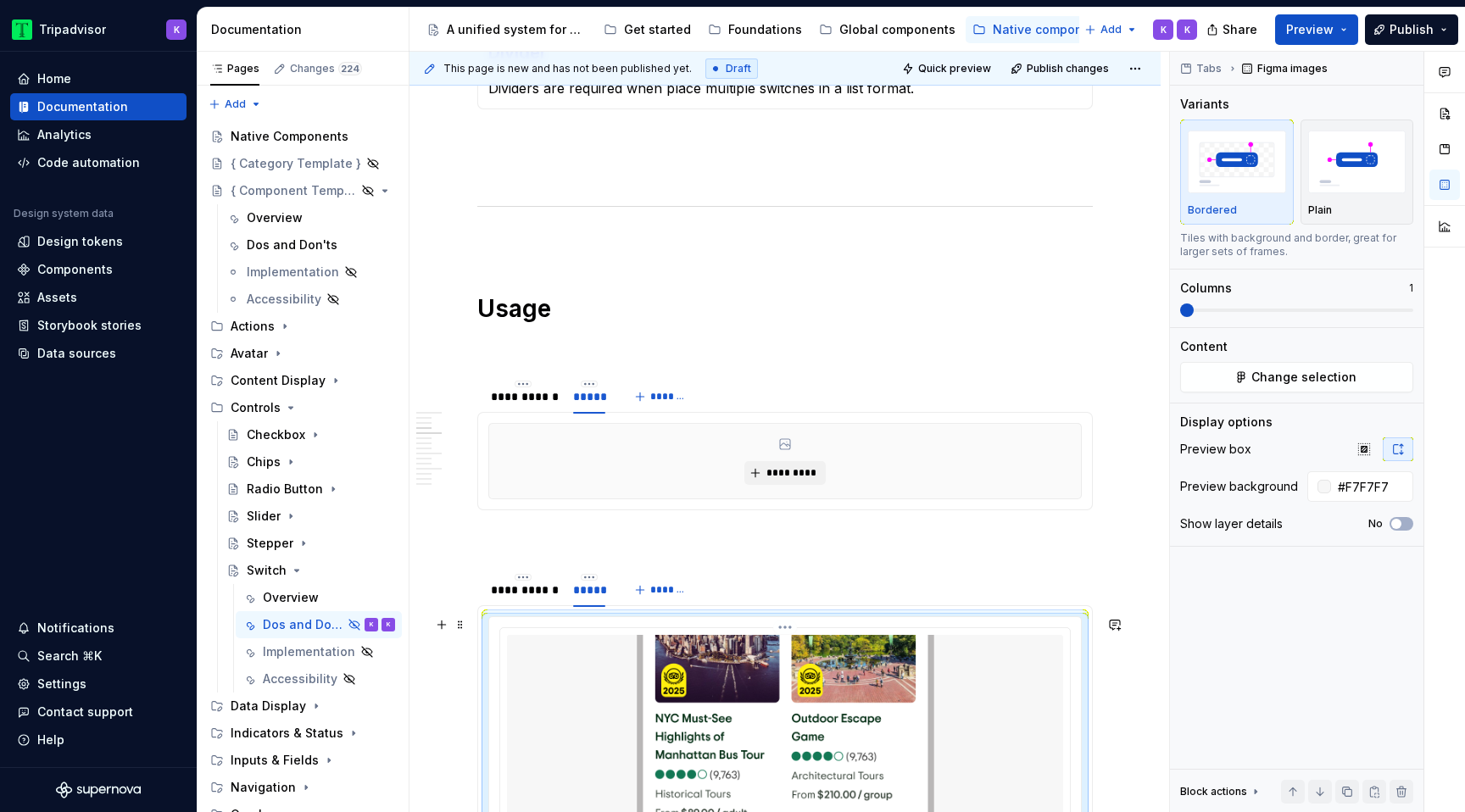
click at [650, 686] on img at bounding box center [785, 797] width 556 height 326
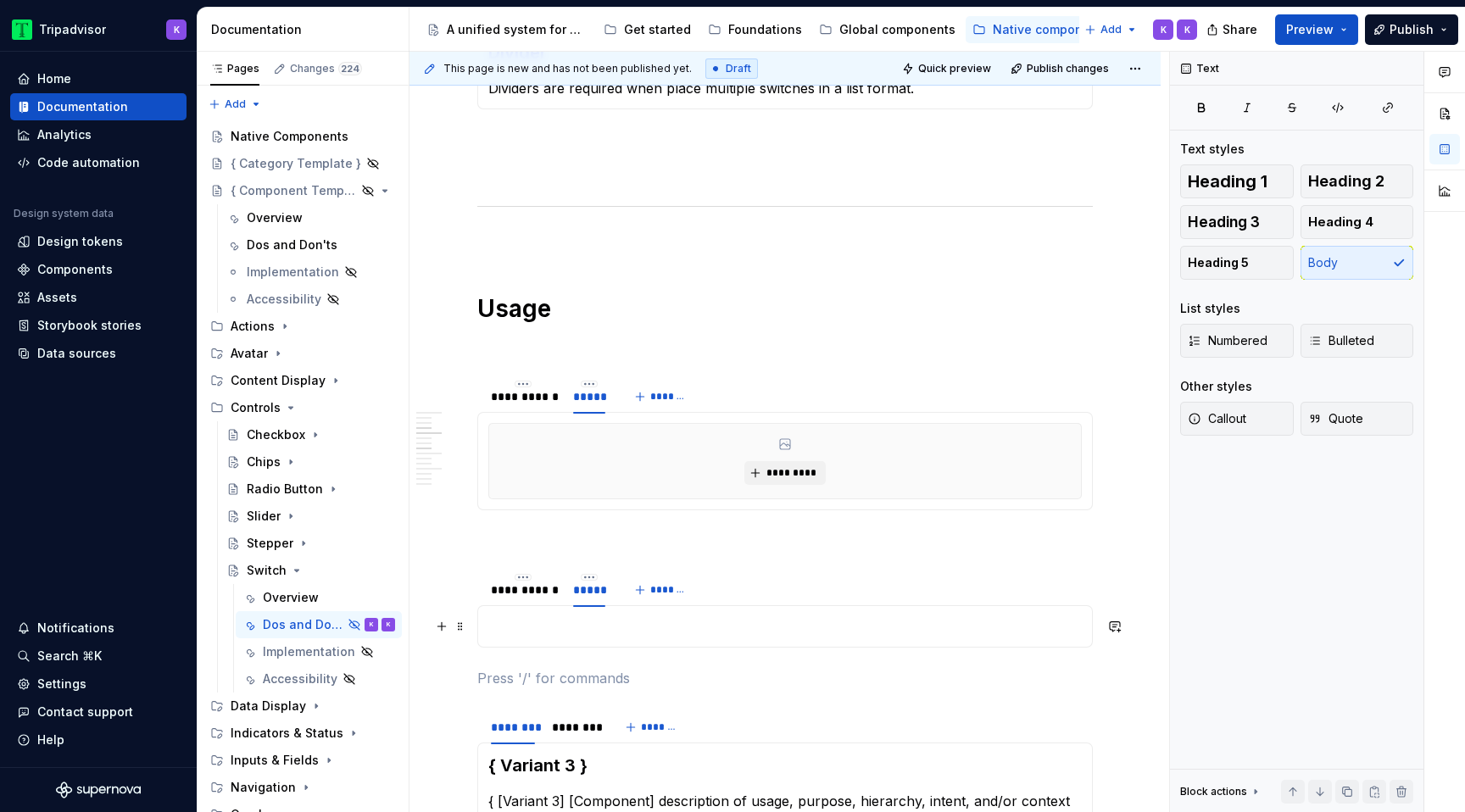
click at [625, 626] on p at bounding box center [785, 626] width 594 height 20
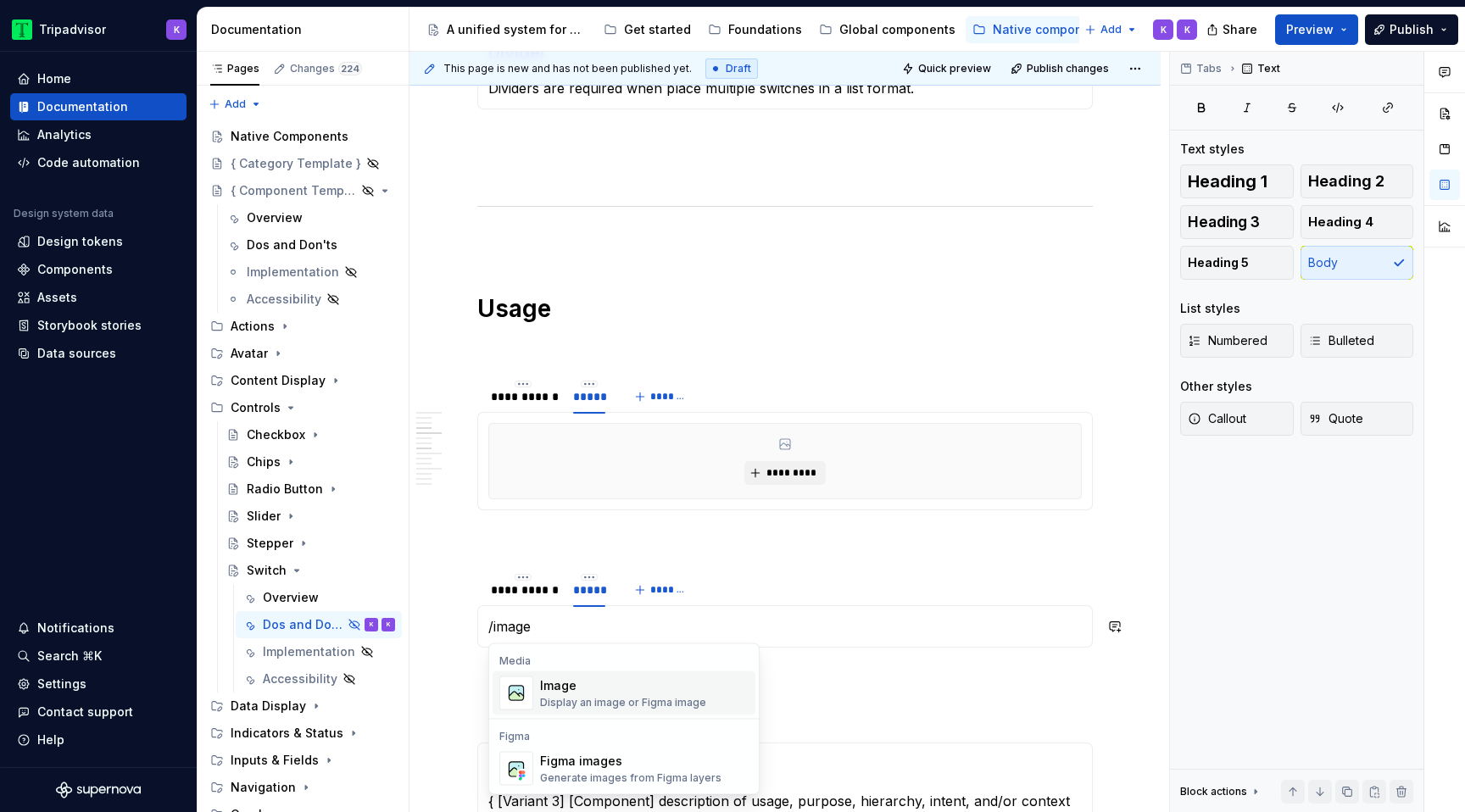
click at [602, 681] on div "Image" at bounding box center [623, 686] width 166 height 17
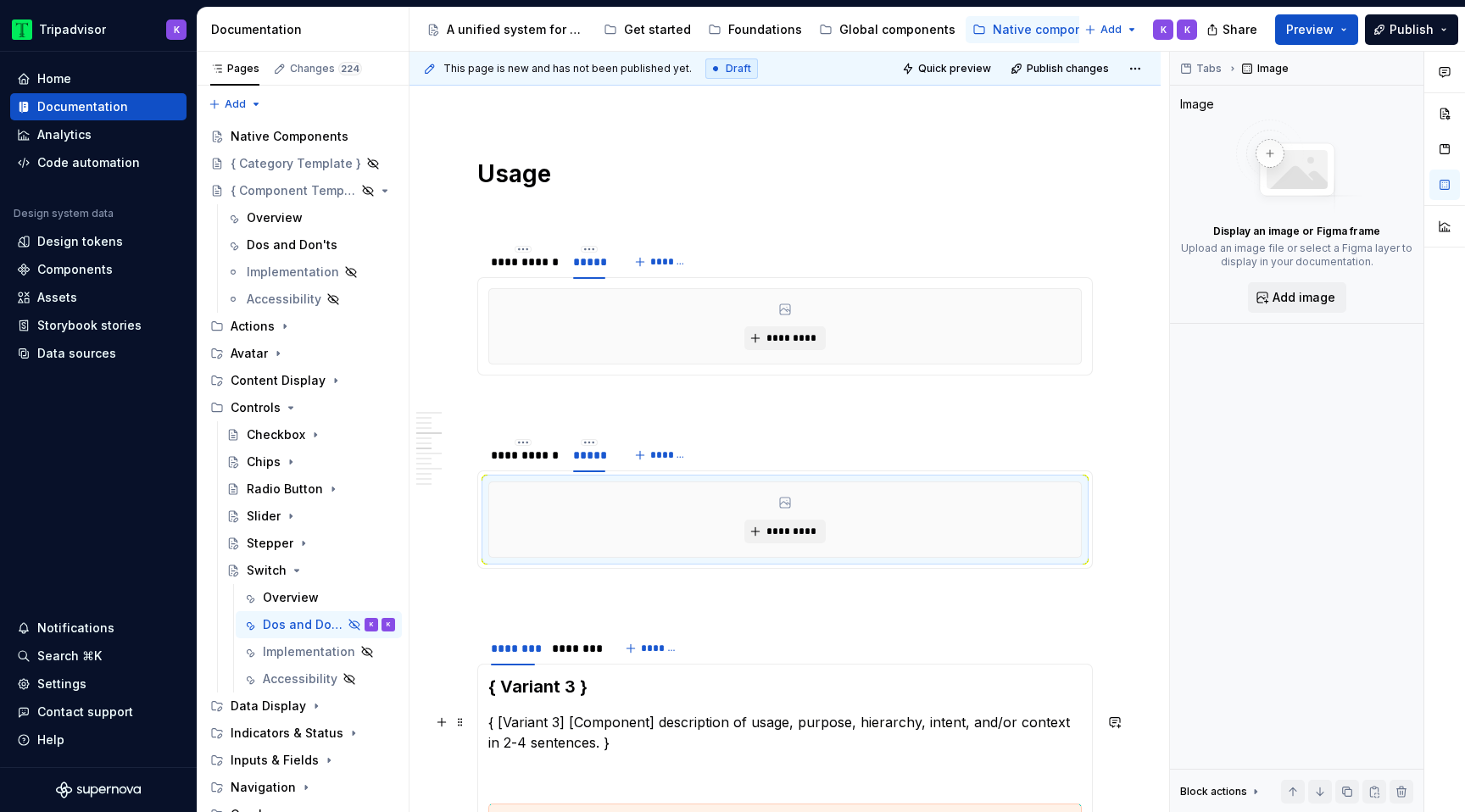
scroll to position [1112, 0]
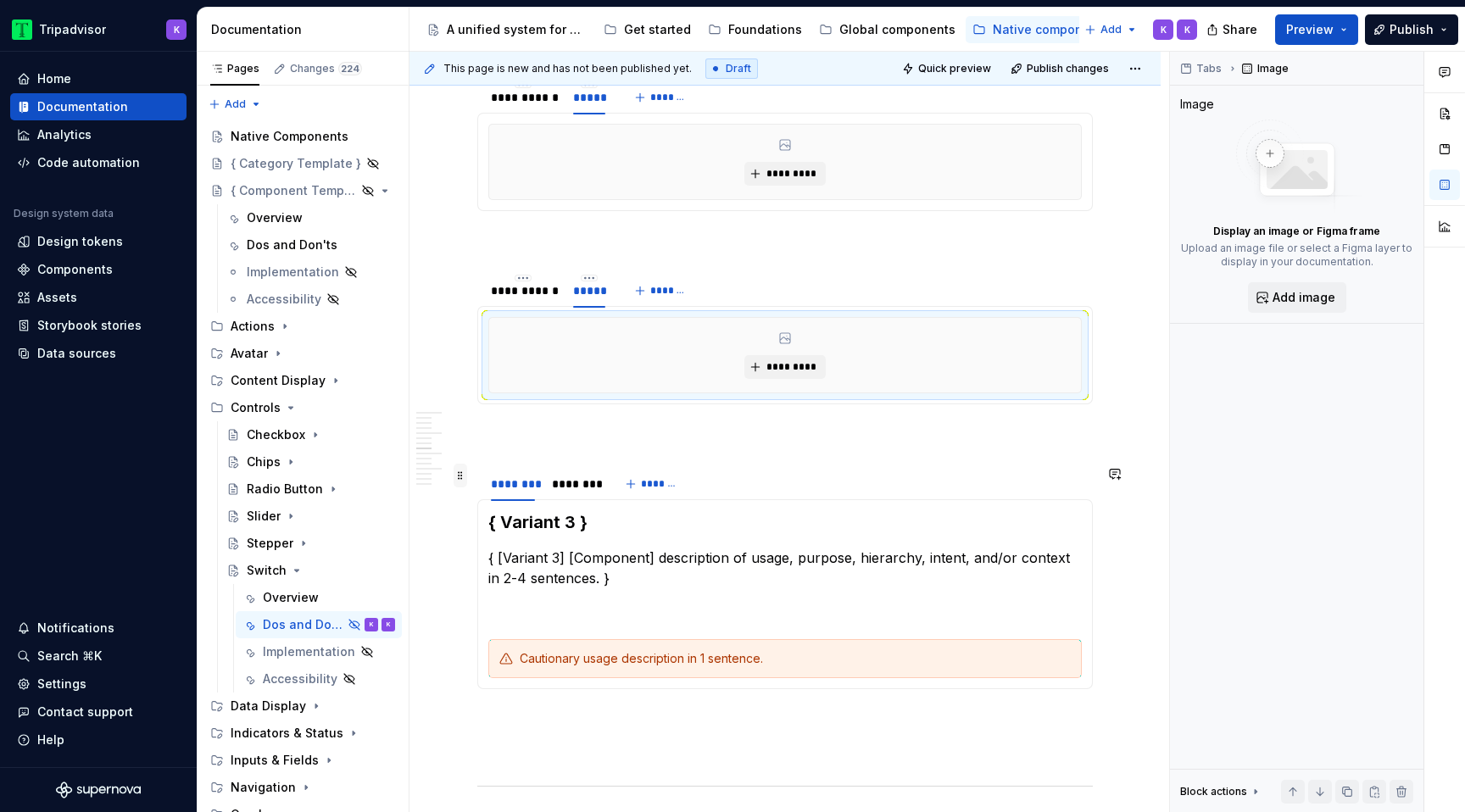
click at [462, 474] on span at bounding box center [460, 474] width 13 height 24
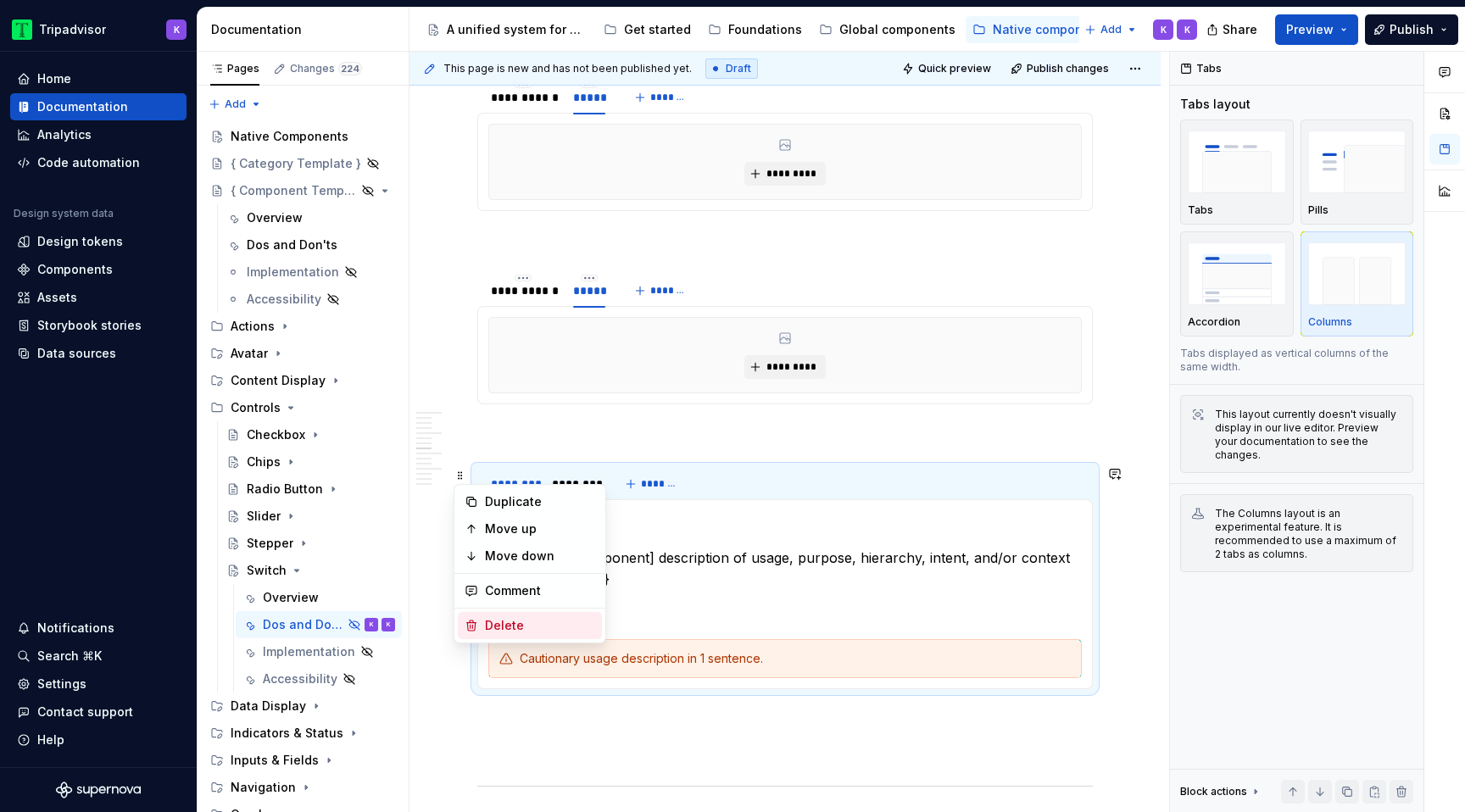
click at [518, 628] on div "Delete" at bounding box center [540, 626] width 110 height 17
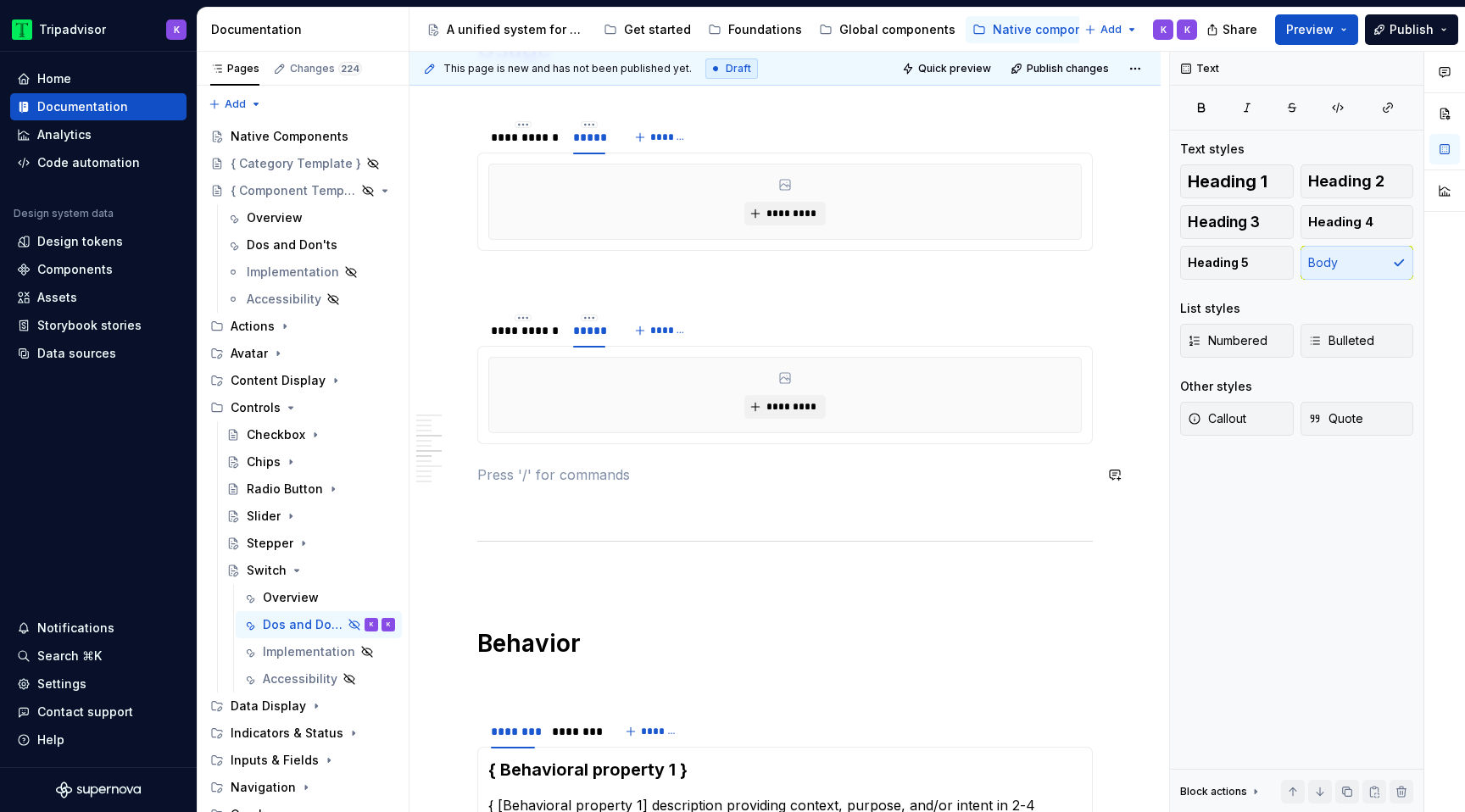
scroll to position [1021, 0]
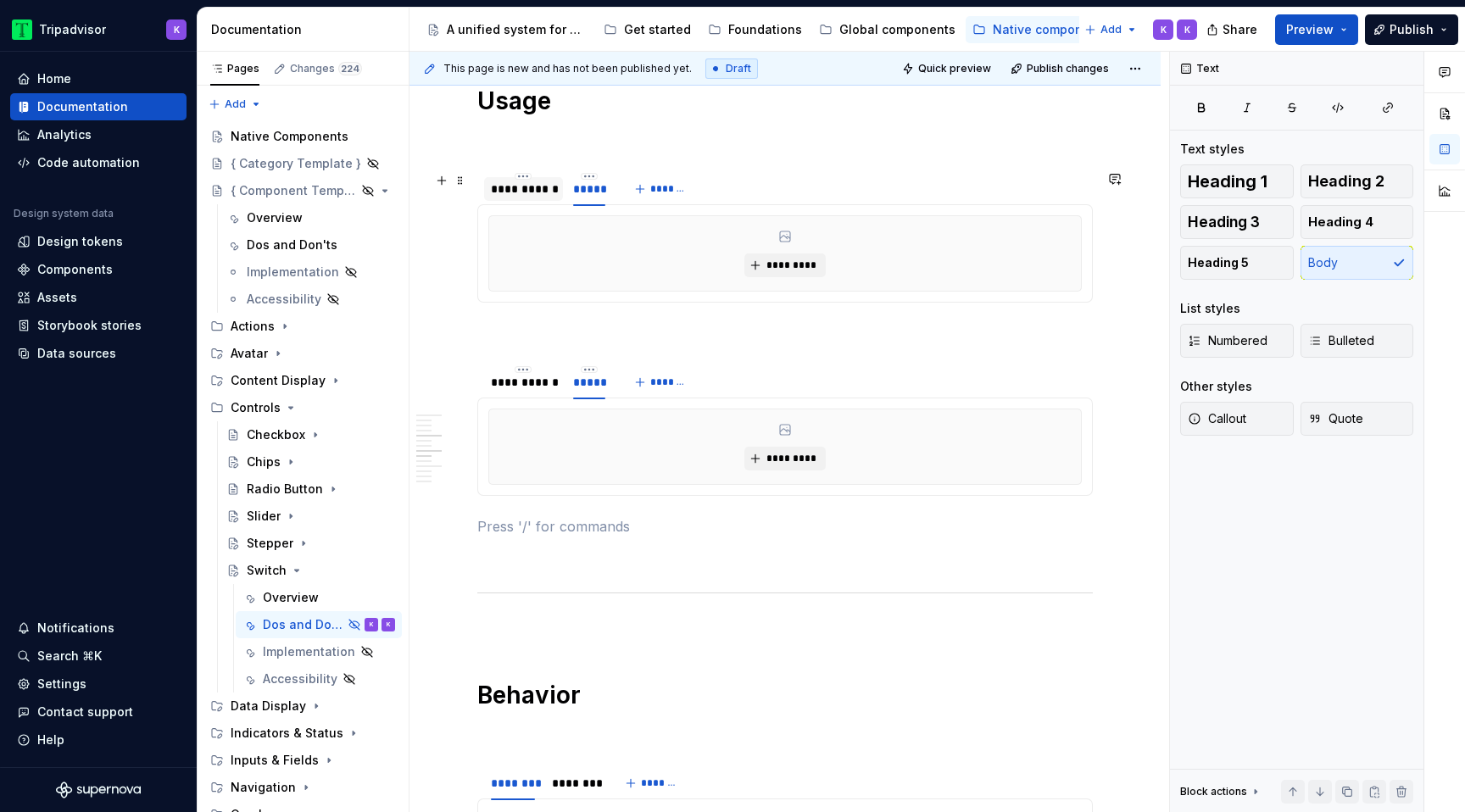
click at [532, 193] on div "**********" at bounding box center [523, 189] width 66 height 17
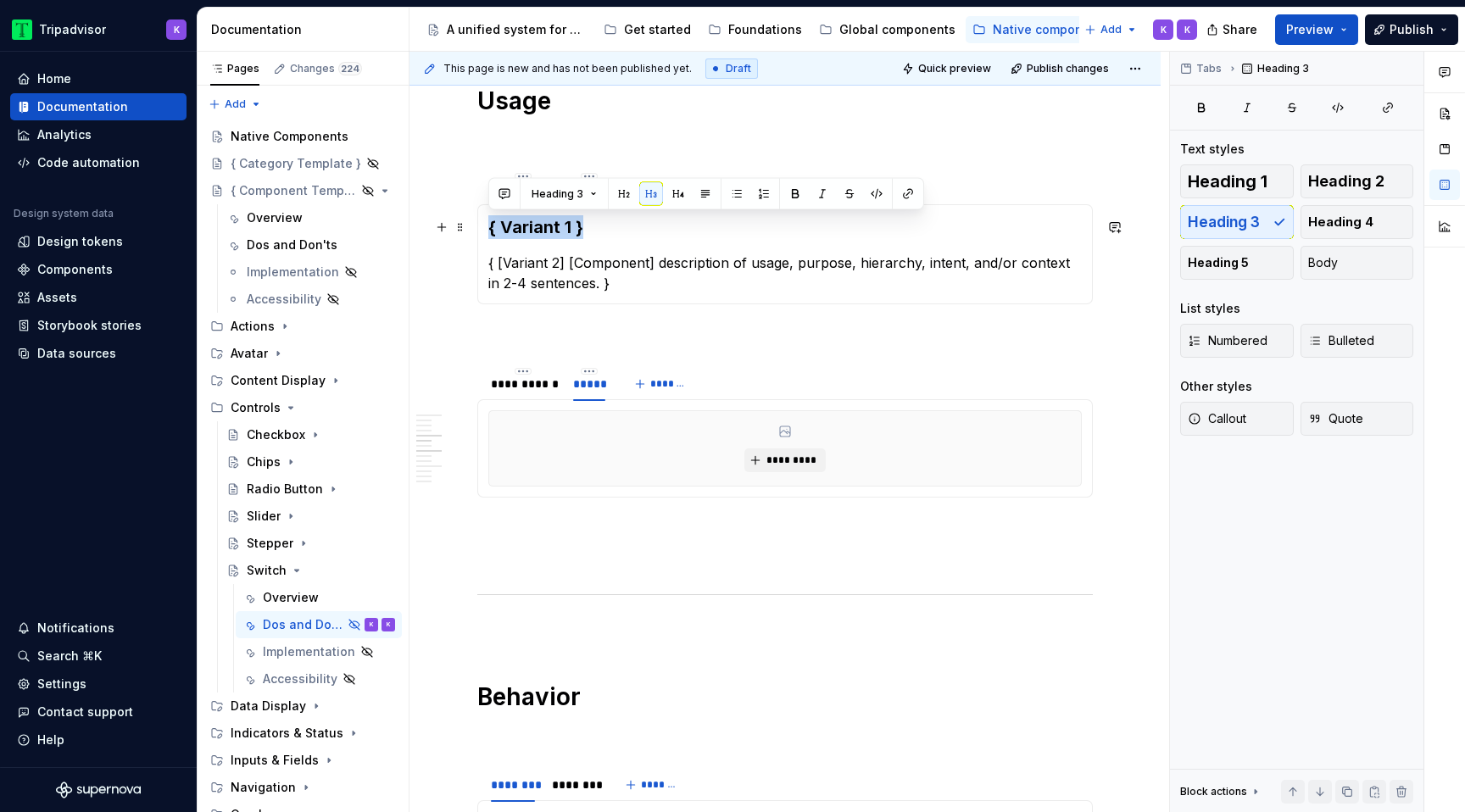
drag, startPoint x: 581, startPoint y: 226, endPoint x: 486, endPoint y: 231, distance: 95.1
click at [486, 231] on div "{ Variant 1 } { [Variant 2] [Component] description of usage, purpose, hierarch…" at bounding box center [785, 254] width 615 height 100
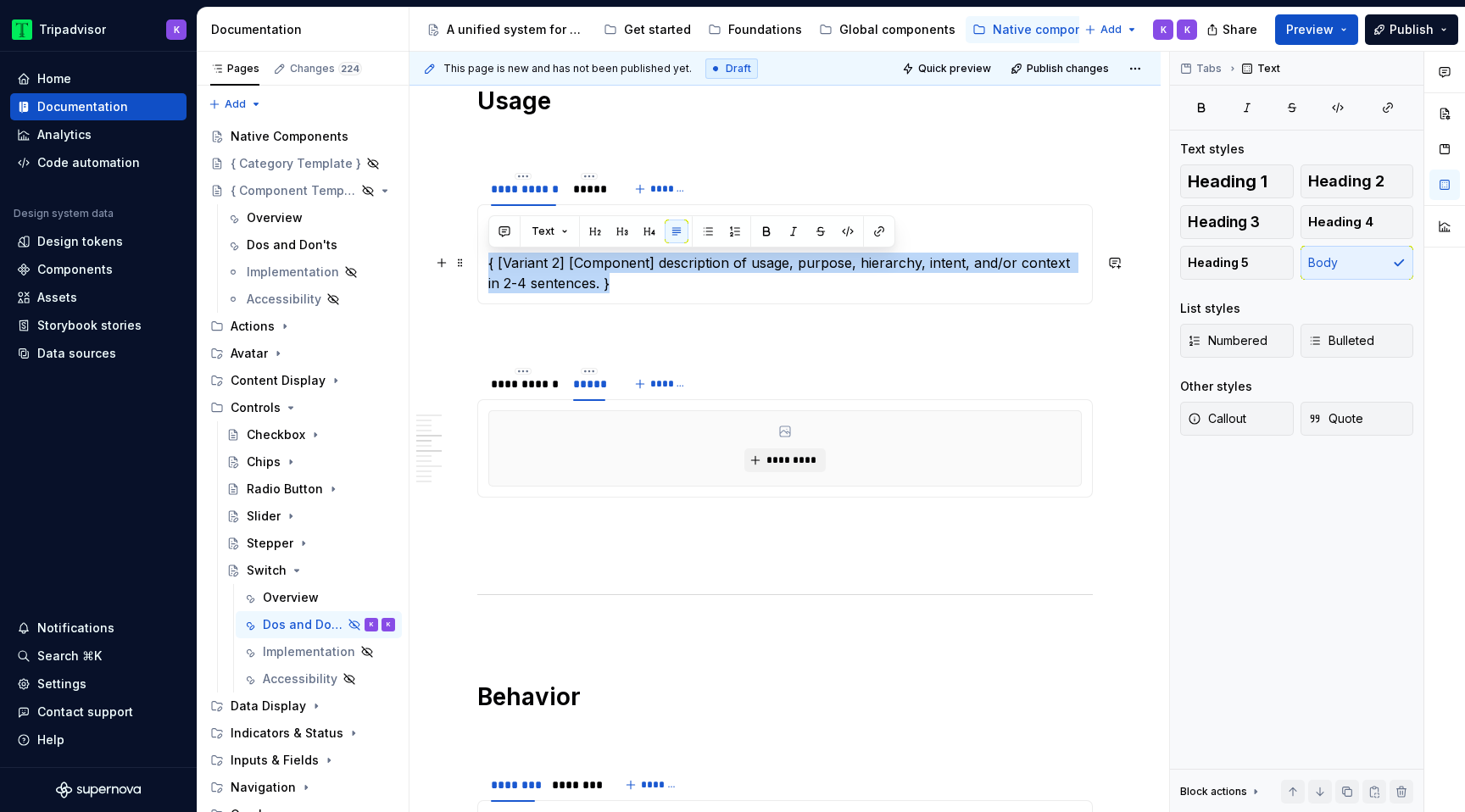
drag, startPoint x: 597, startPoint y: 287, endPoint x: 486, endPoint y: 266, distance: 113.0
click at [486, 266] on div "Rewards { [Variant 2] [Component] description of usage, purpose, hierarchy, int…" at bounding box center [785, 254] width 615 height 100
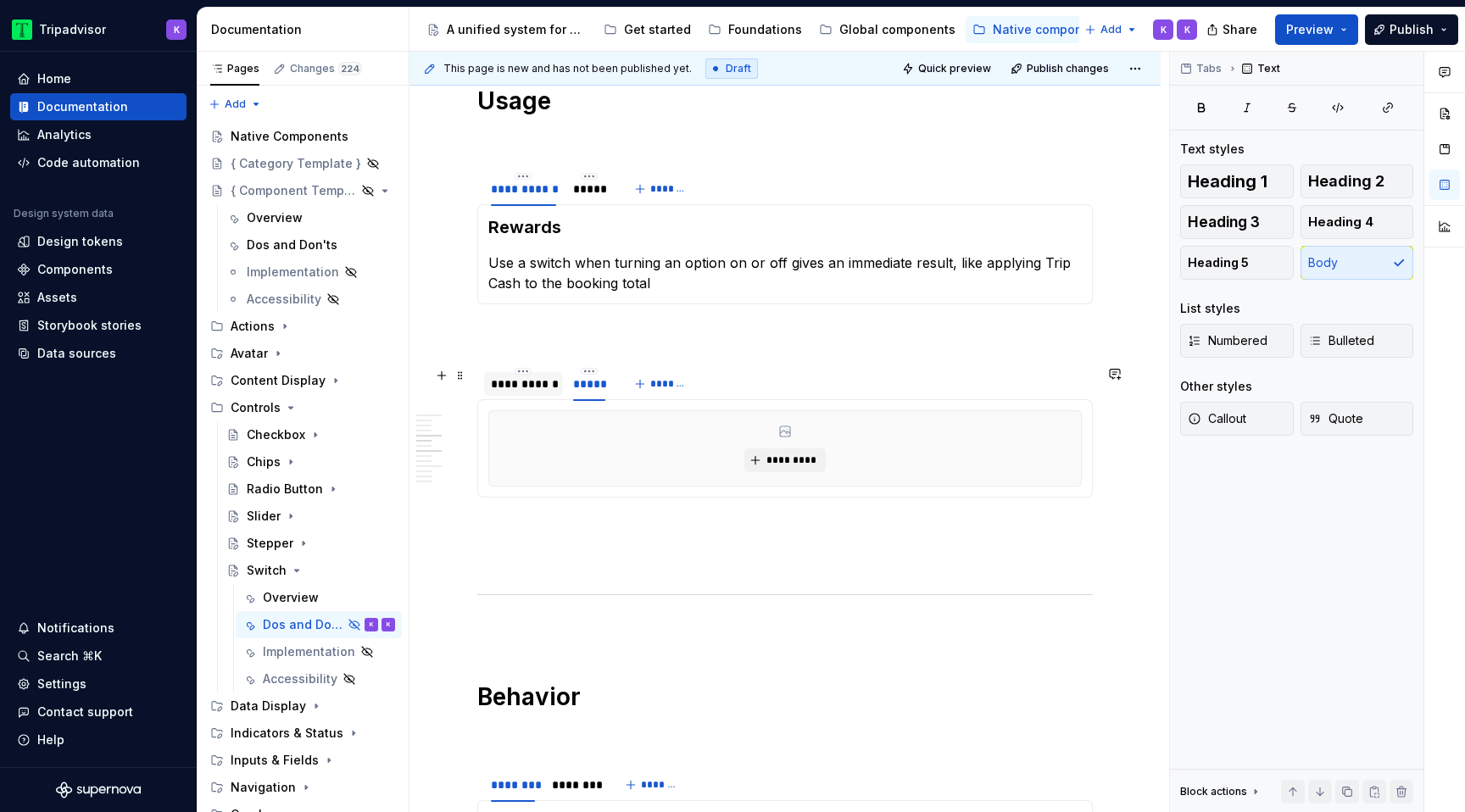
click at [538, 395] on div "**********" at bounding box center [523, 383] width 79 height 24
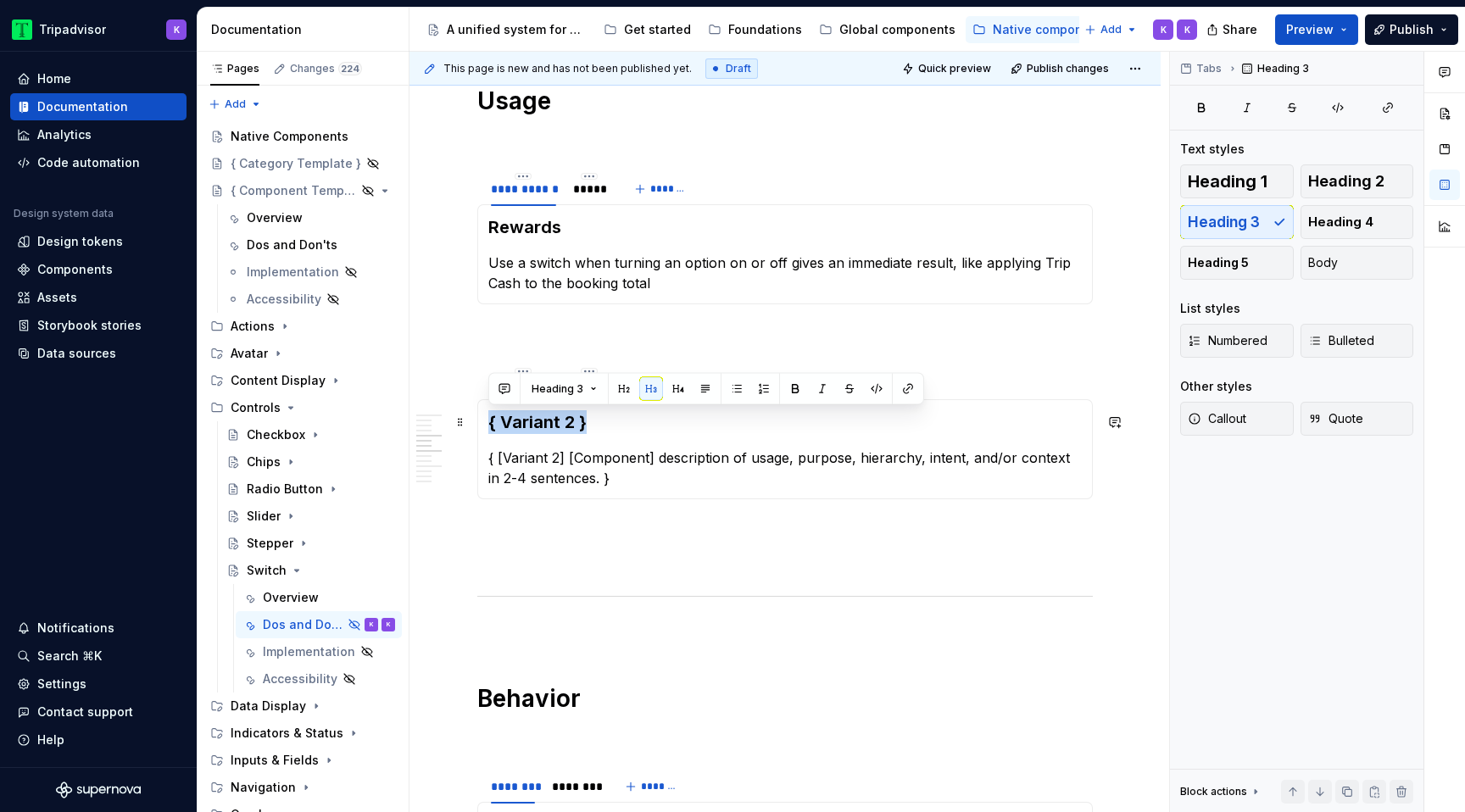
drag, startPoint x: 641, startPoint y: 426, endPoint x: 479, endPoint y: 423, distance: 162.0
click at [479, 424] on div "{ Variant 2 } { [Variant 2] [Component] description of usage, purpose, hierarch…" at bounding box center [785, 449] width 615 height 100
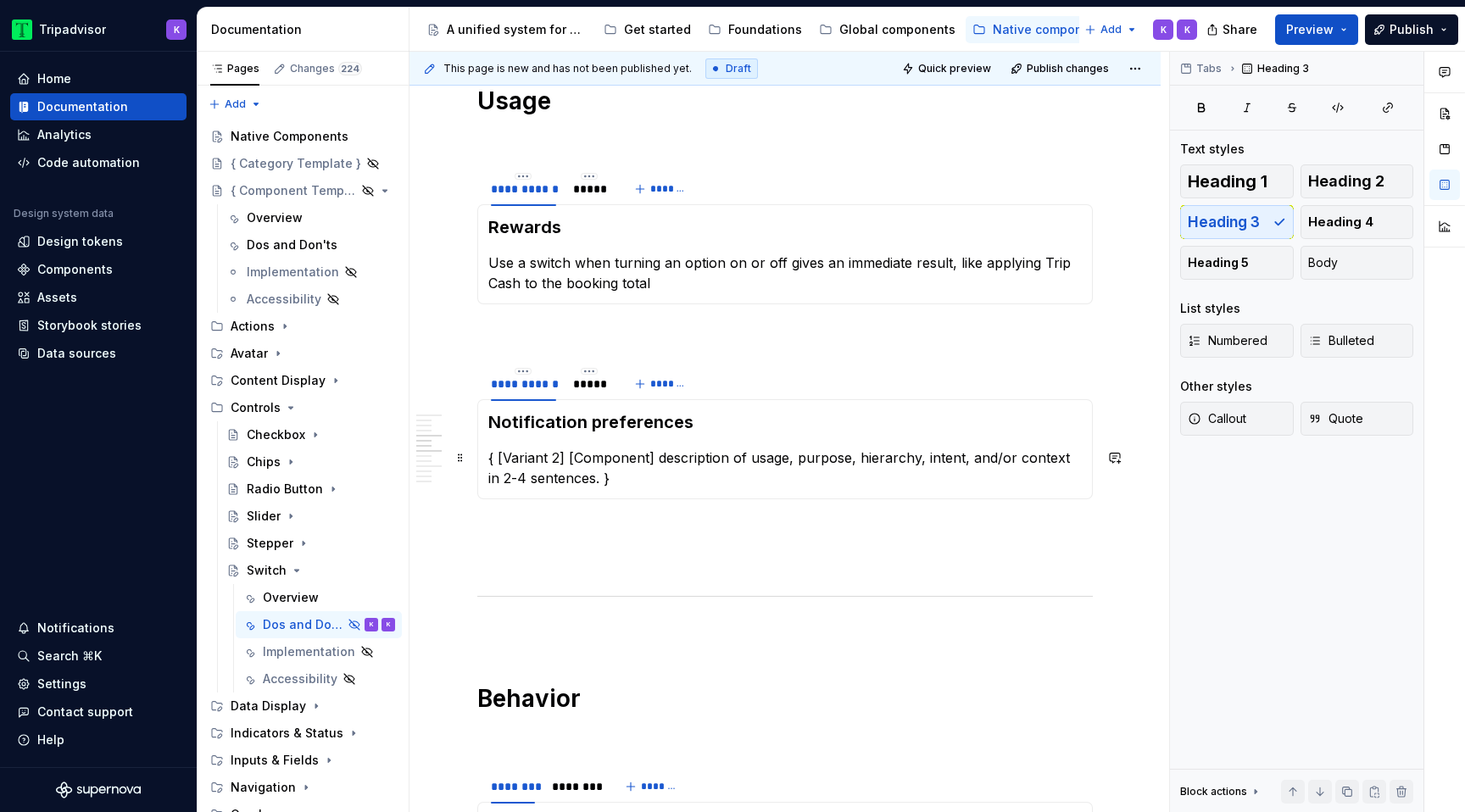
click at [570, 478] on p "{ [Variant 2] [Component] description of usage, purpose, hierarchy, intent, and…" at bounding box center [785, 467] width 594 height 41
type textarea "*"
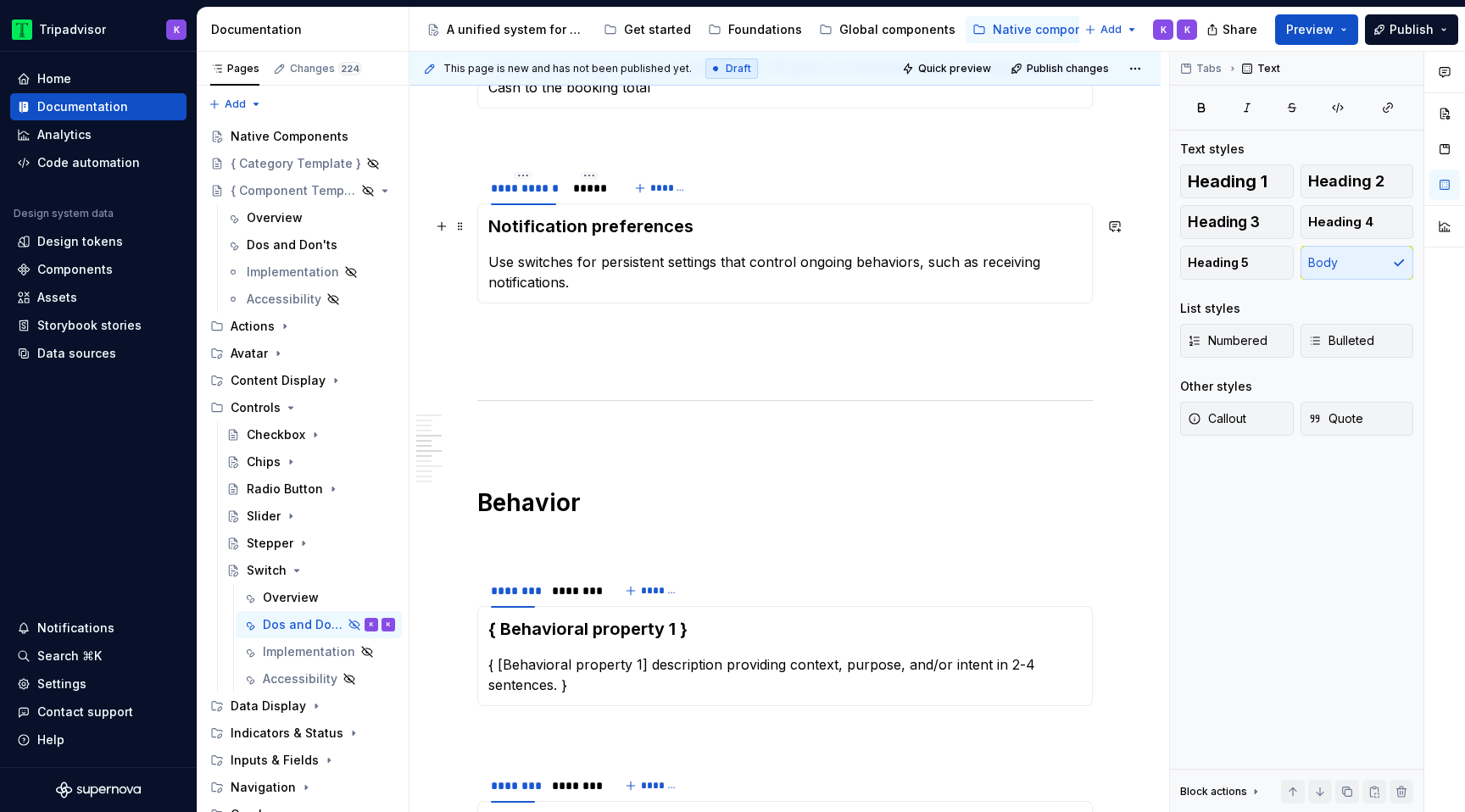
scroll to position [1325, 0]
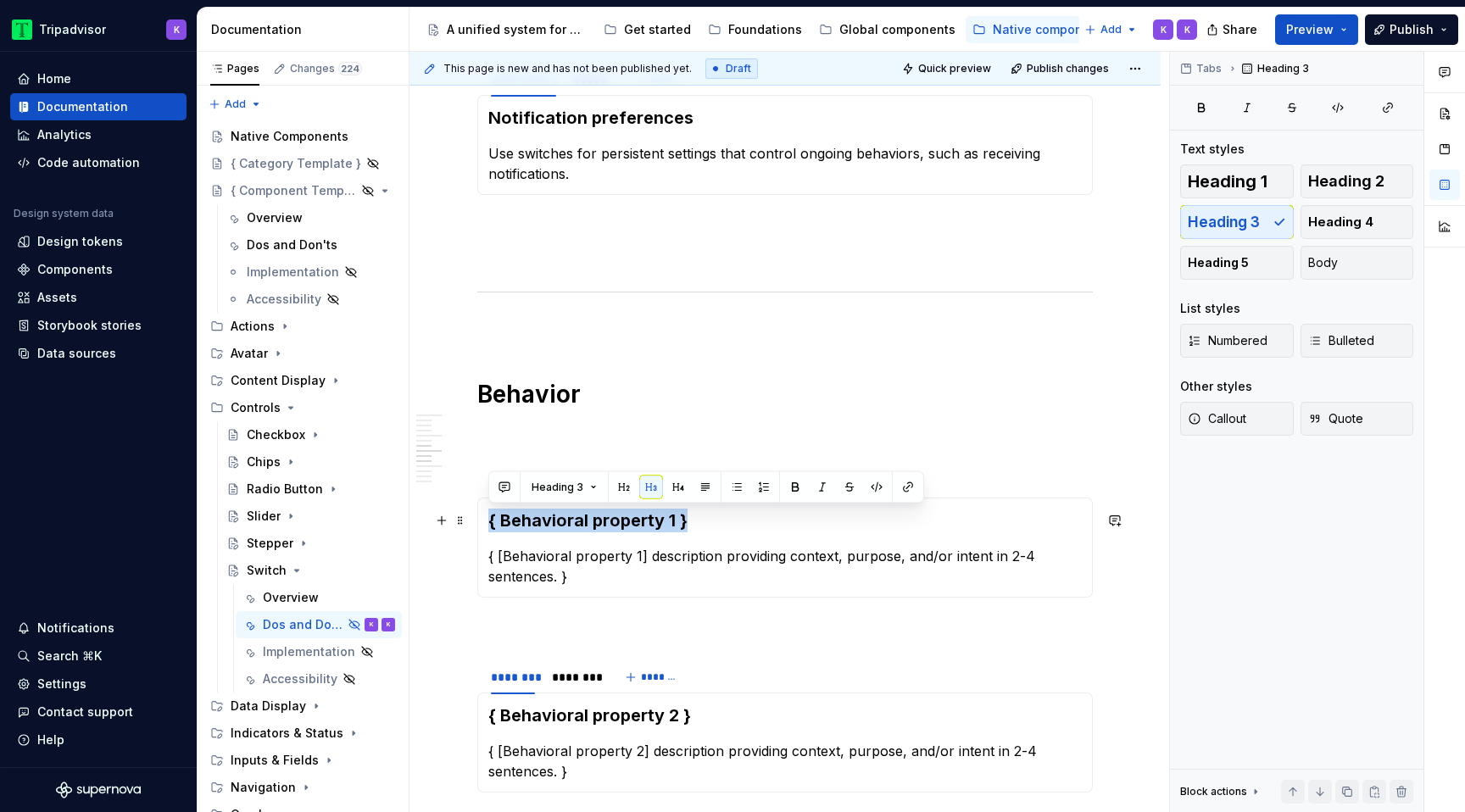
drag, startPoint x: 712, startPoint y: 517, endPoint x: 486, endPoint y: 522, distance: 226.1
click at [486, 522] on div "{ Behavioral property 1 } { [Behavioral property 1] description providing conte…" at bounding box center [785, 547] width 615 height 100
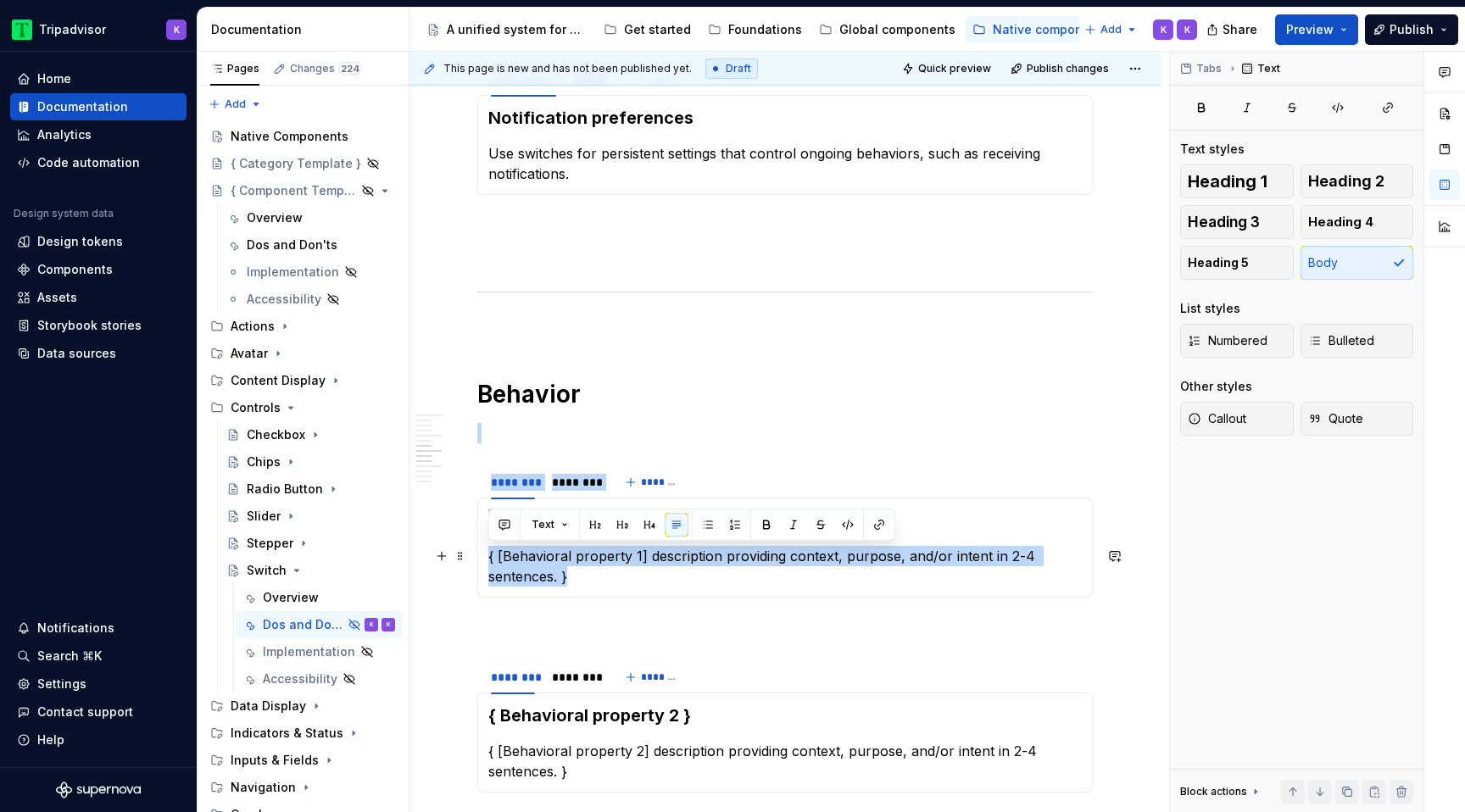
drag, startPoint x: 553, startPoint y: 582, endPoint x: 476, endPoint y: 559, distance: 80.4
click at [478, 559] on section "******** ******** ******* Label overflow { [Behavioral property 1] description …" at bounding box center [785, 530] width 615 height 134
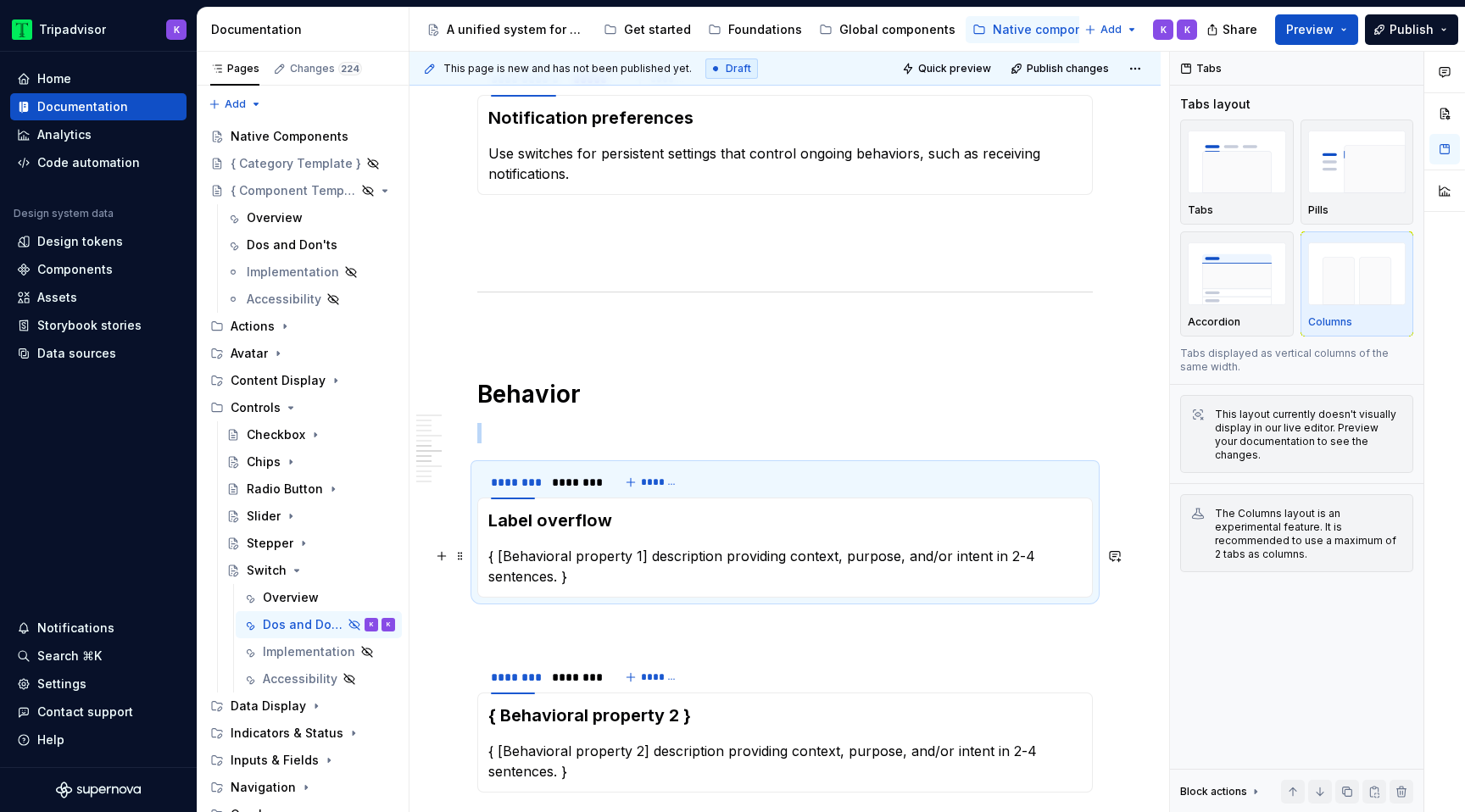
click at [554, 580] on p "{ [Behavioral property 1] description providing context, purpose, and/or intent…" at bounding box center [785, 566] width 594 height 41
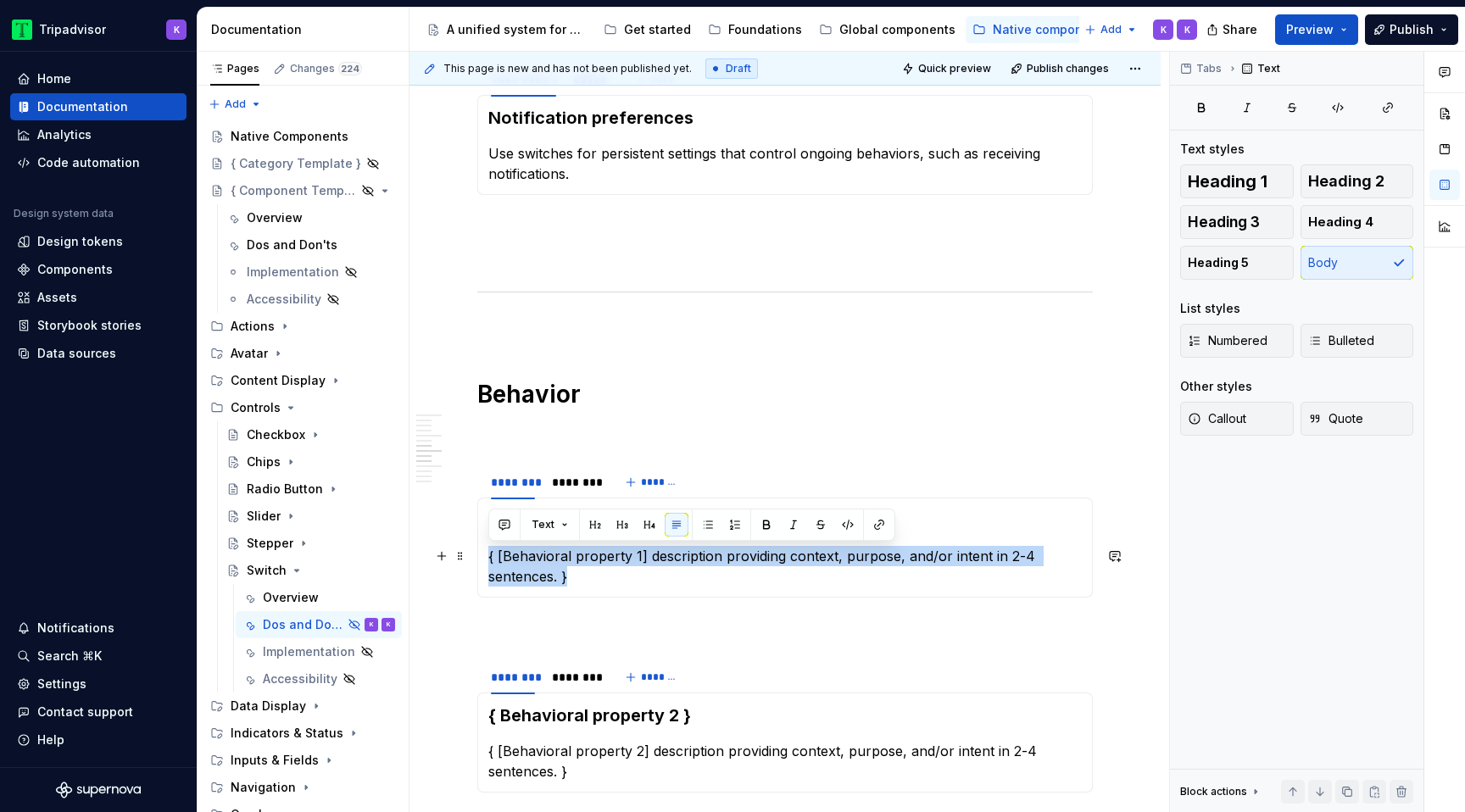
drag, startPoint x: 577, startPoint y: 580, endPoint x: 481, endPoint y: 553, distance: 99.7
click at [481, 553] on div "Label overflow { [Behavioral property 1] description providing context, purpose…" at bounding box center [785, 547] width 615 height 100
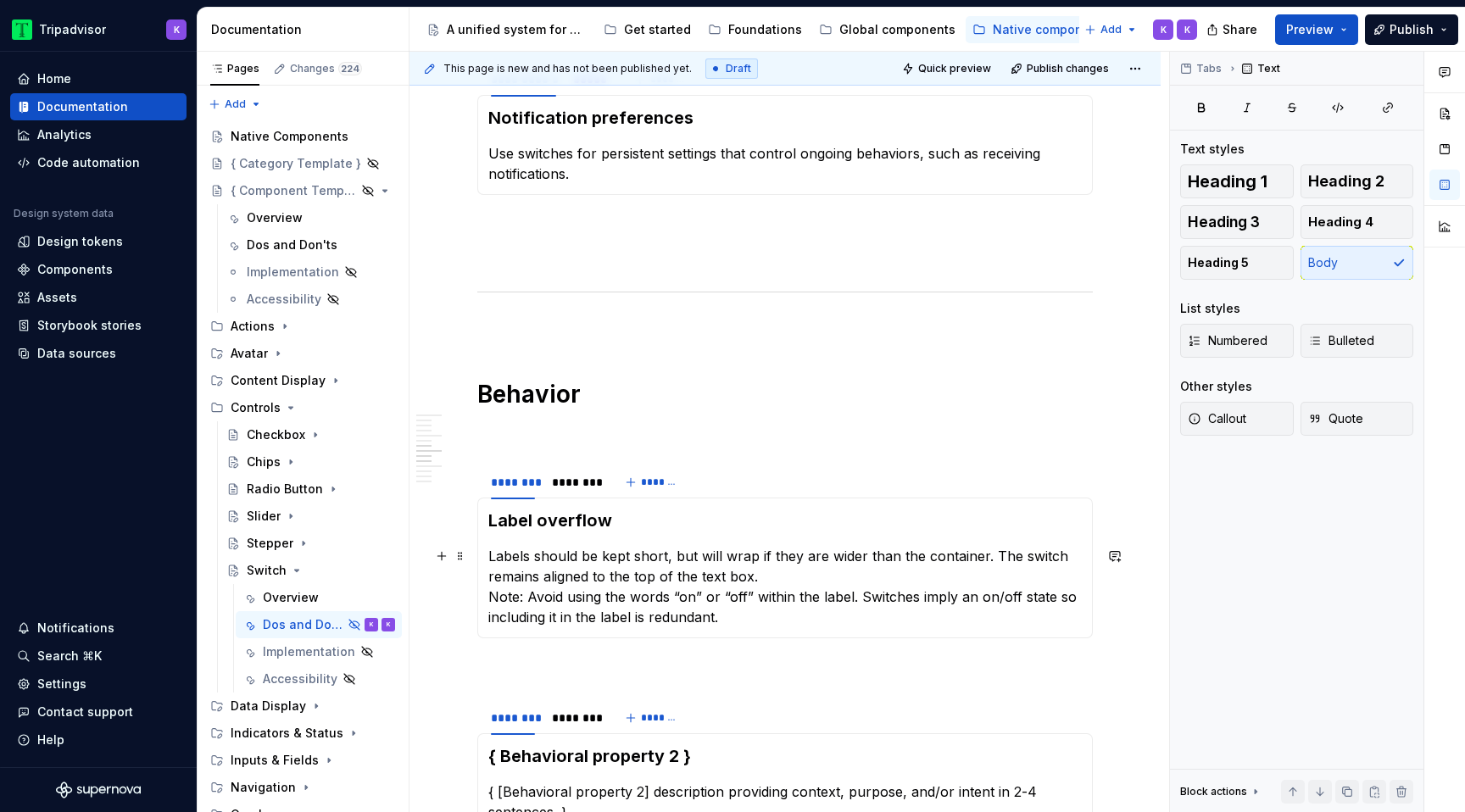
scroll to position [1331, 0]
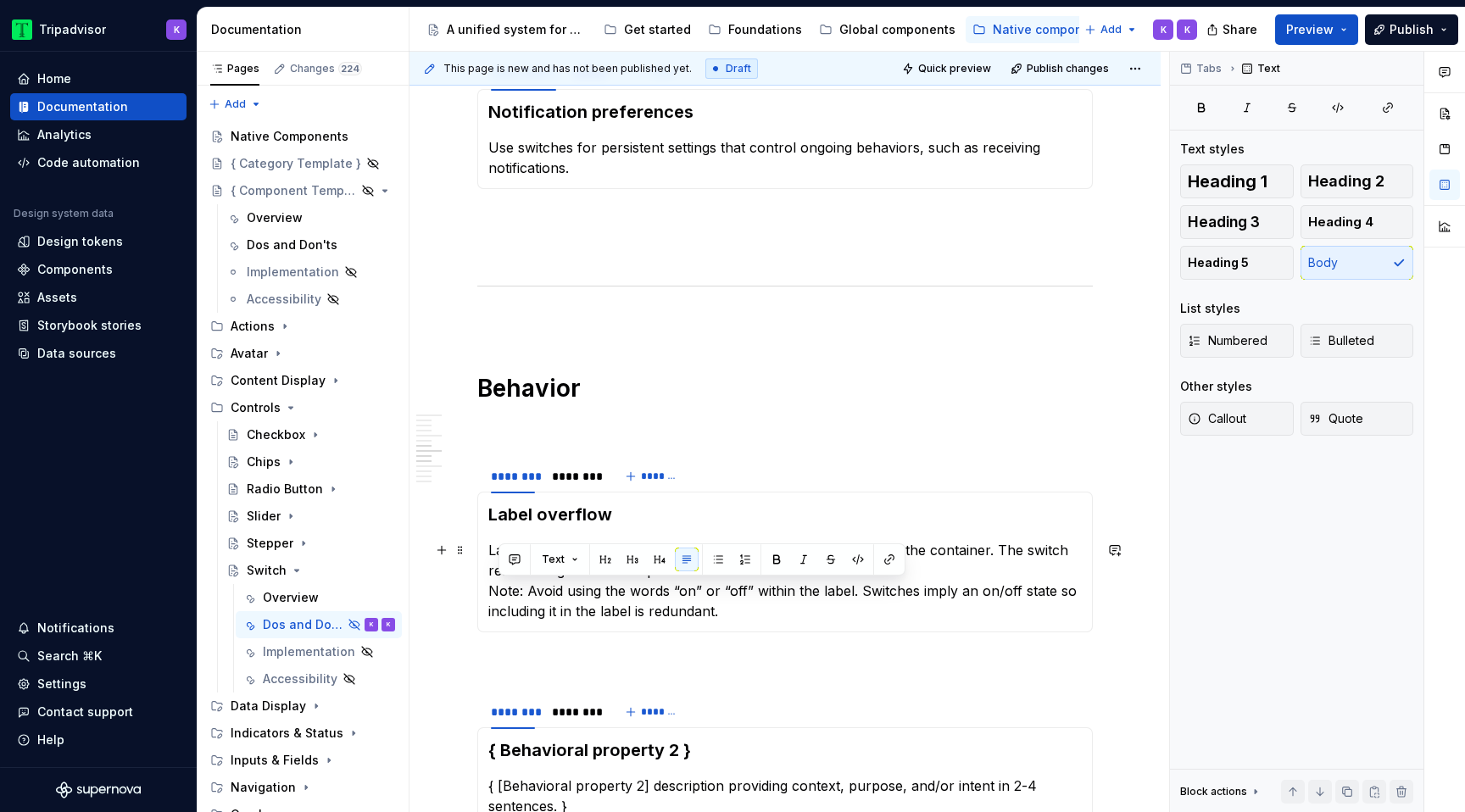
drag, startPoint x: 758, startPoint y: 618, endPoint x: 492, endPoint y: 592, distance: 267.3
click at [492, 592] on p "Labels should be kept short, but will wrap if they are wider than the container…" at bounding box center [785, 581] width 594 height 82
click at [526, 590] on p "Labels should be kept short, but will wrap if they are wider than the container…" at bounding box center [785, 581] width 594 height 82
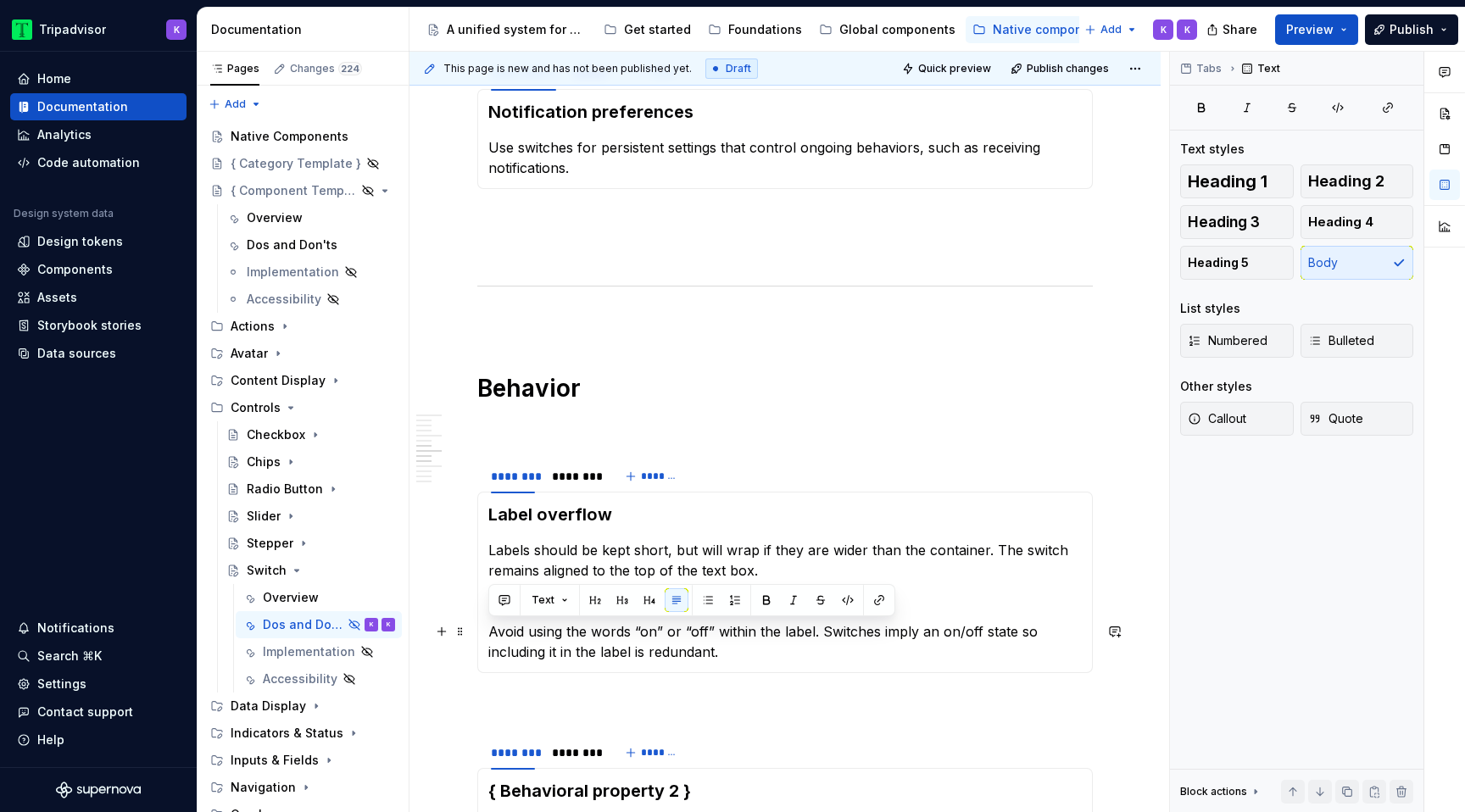
drag, startPoint x: 736, startPoint y: 650, endPoint x: 485, endPoint y: 634, distance: 251.5
click at [485, 634] on div "Label overflow Labels should be kept short, but will wrap if they are wider tha…" at bounding box center [785, 582] width 615 height 182
click at [1248, 417] on button "Callout" at bounding box center [1236, 418] width 113 height 34
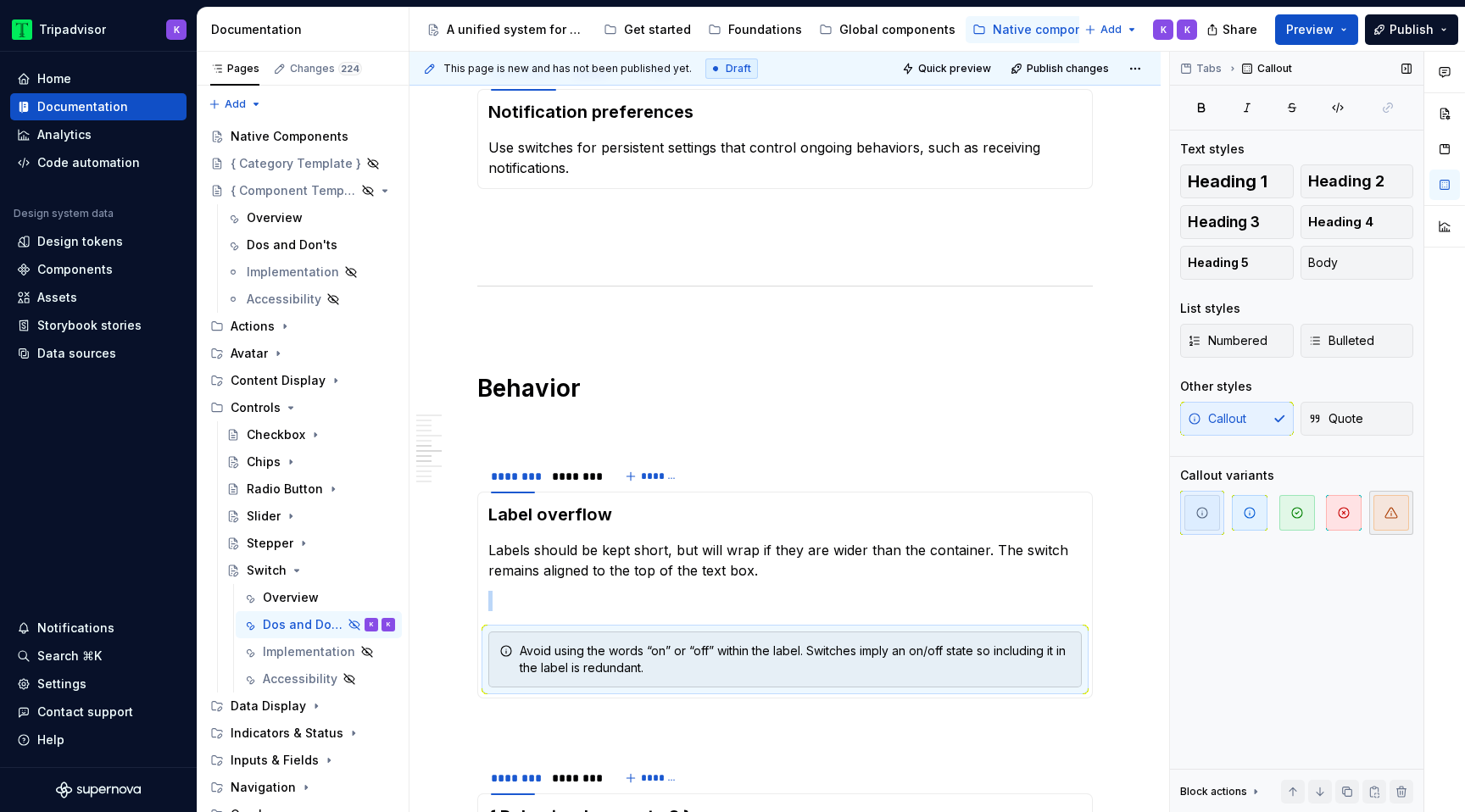
click at [1380, 517] on span "button" at bounding box center [1390, 512] width 35 height 35
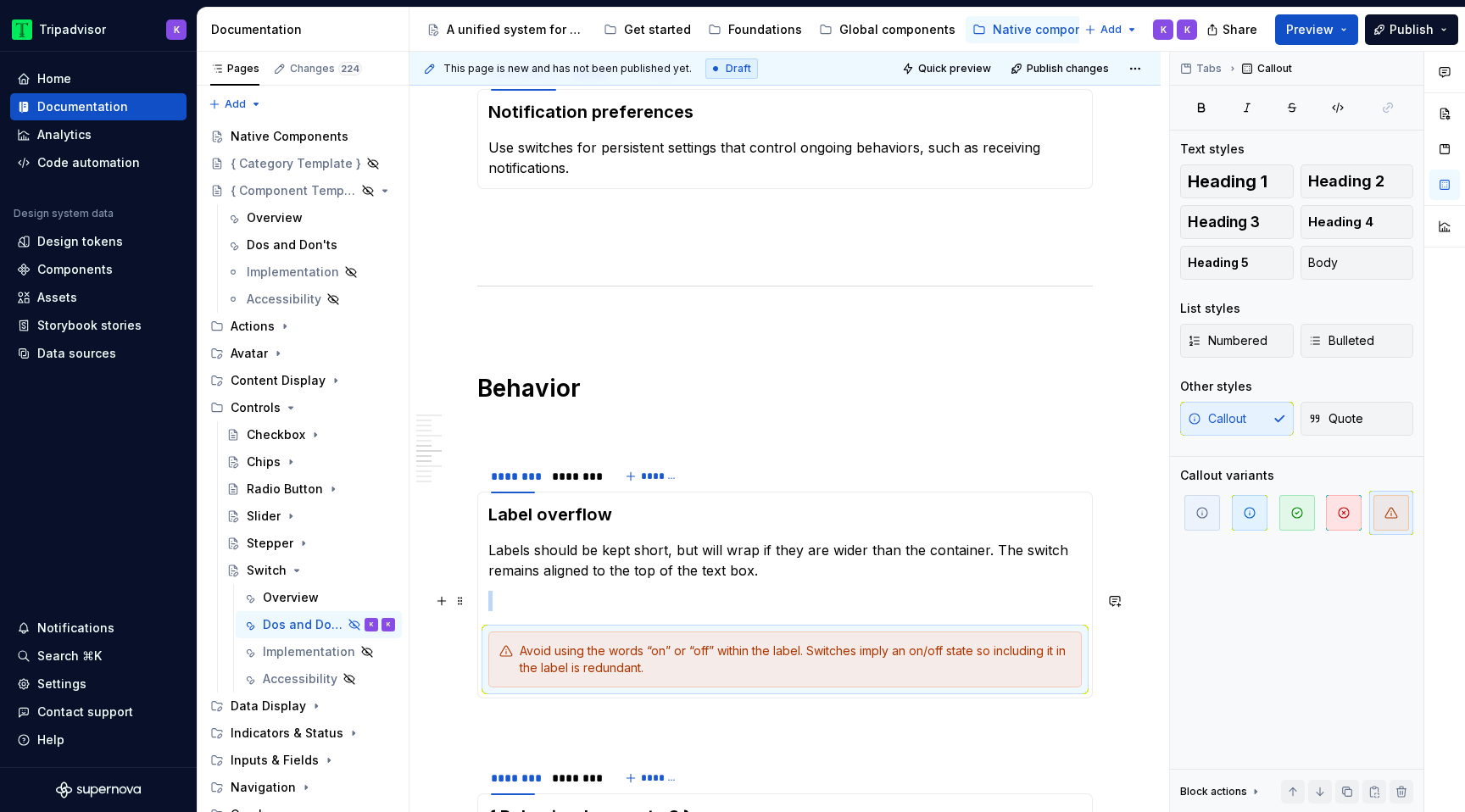
click at [579, 599] on p at bounding box center [785, 600] width 594 height 20
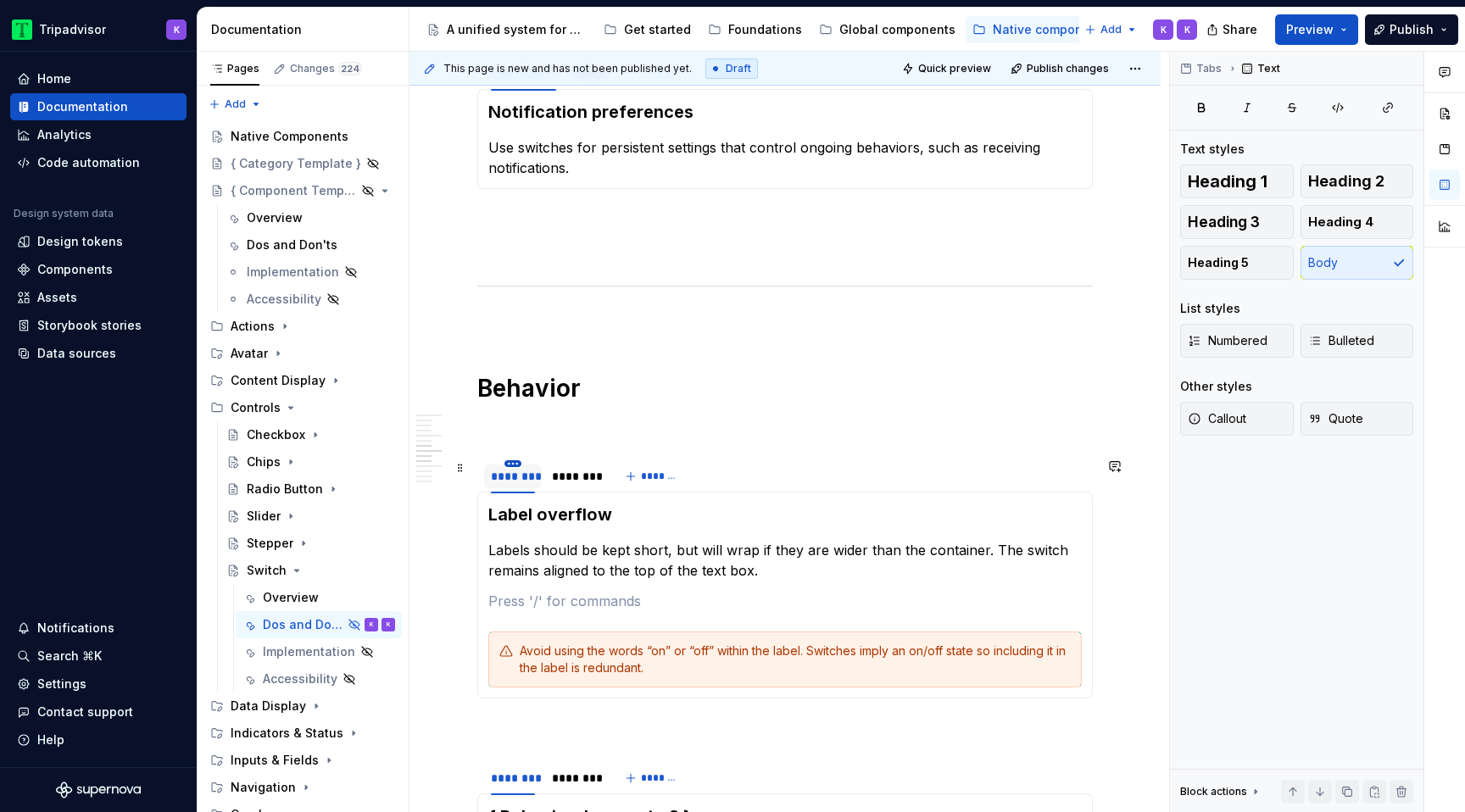
click at [510, 462] on html "Tripadvisor K Home Documentation Analytics Code automation Design system data D…" at bounding box center [732, 406] width 1465 height 812
click at [534, 492] on div "Edit name" at bounding box center [580, 488] width 144 height 28
type input "********"
type textarea "*"
type input "**********"
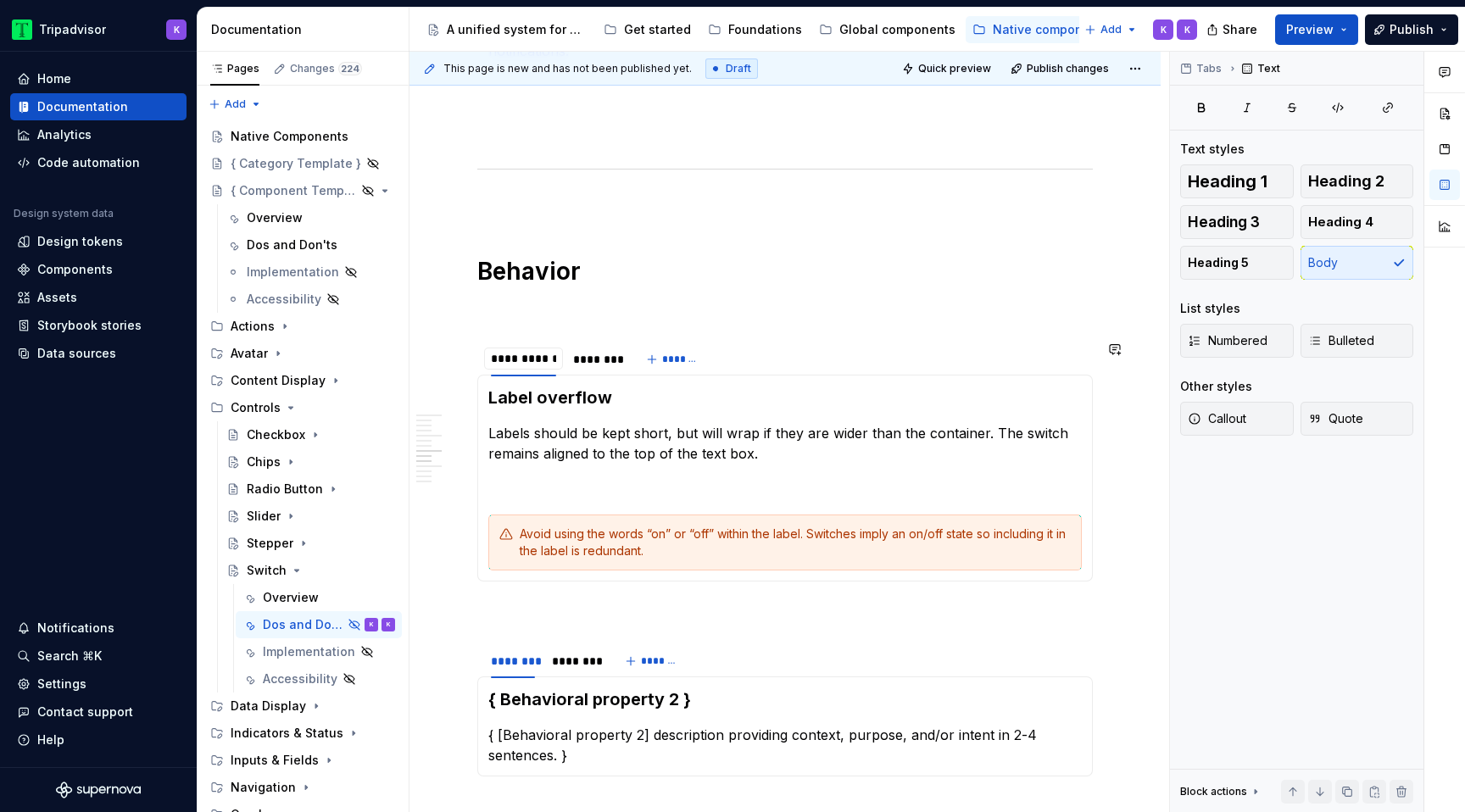
scroll to position [1498, 0]
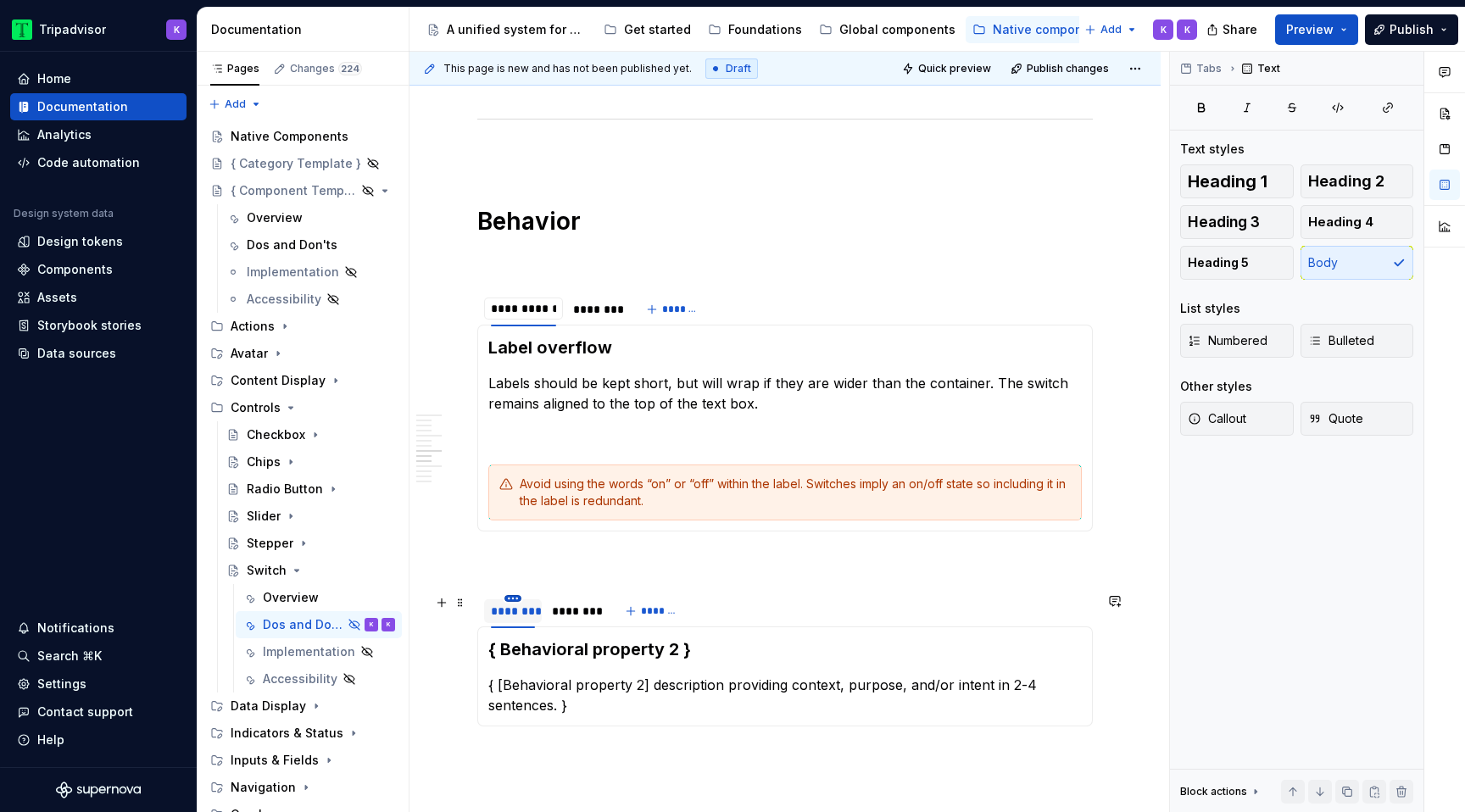
click at [512, 597] on html "Tripadvisor K Home Documentation Analytics Code automation Design system data D…" at bounding box center [732, 406] width 1465 height 812
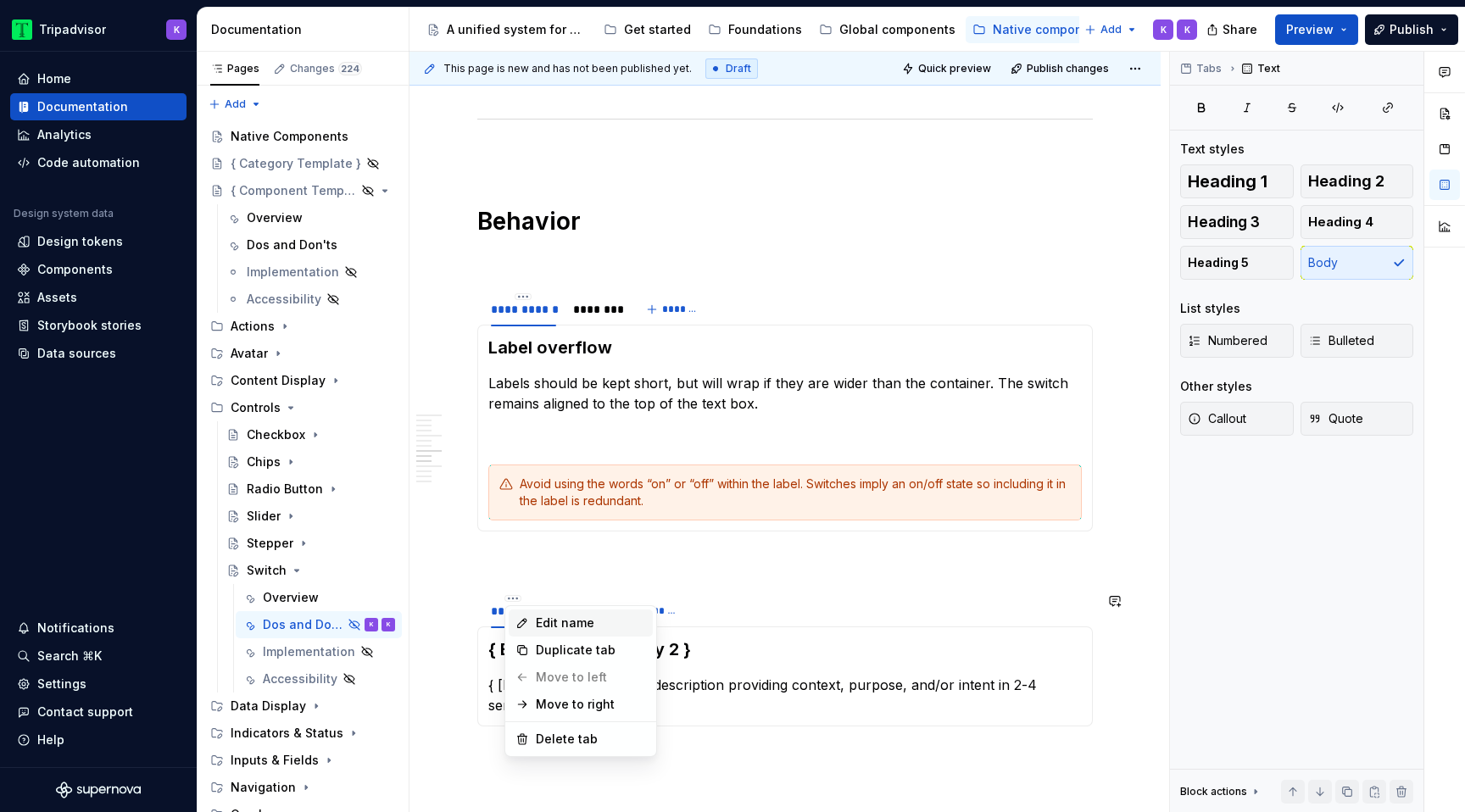
click at [570, 619] on div "Edit name" at bounding box center [591, 623] width 110 height 17
type input "**********"
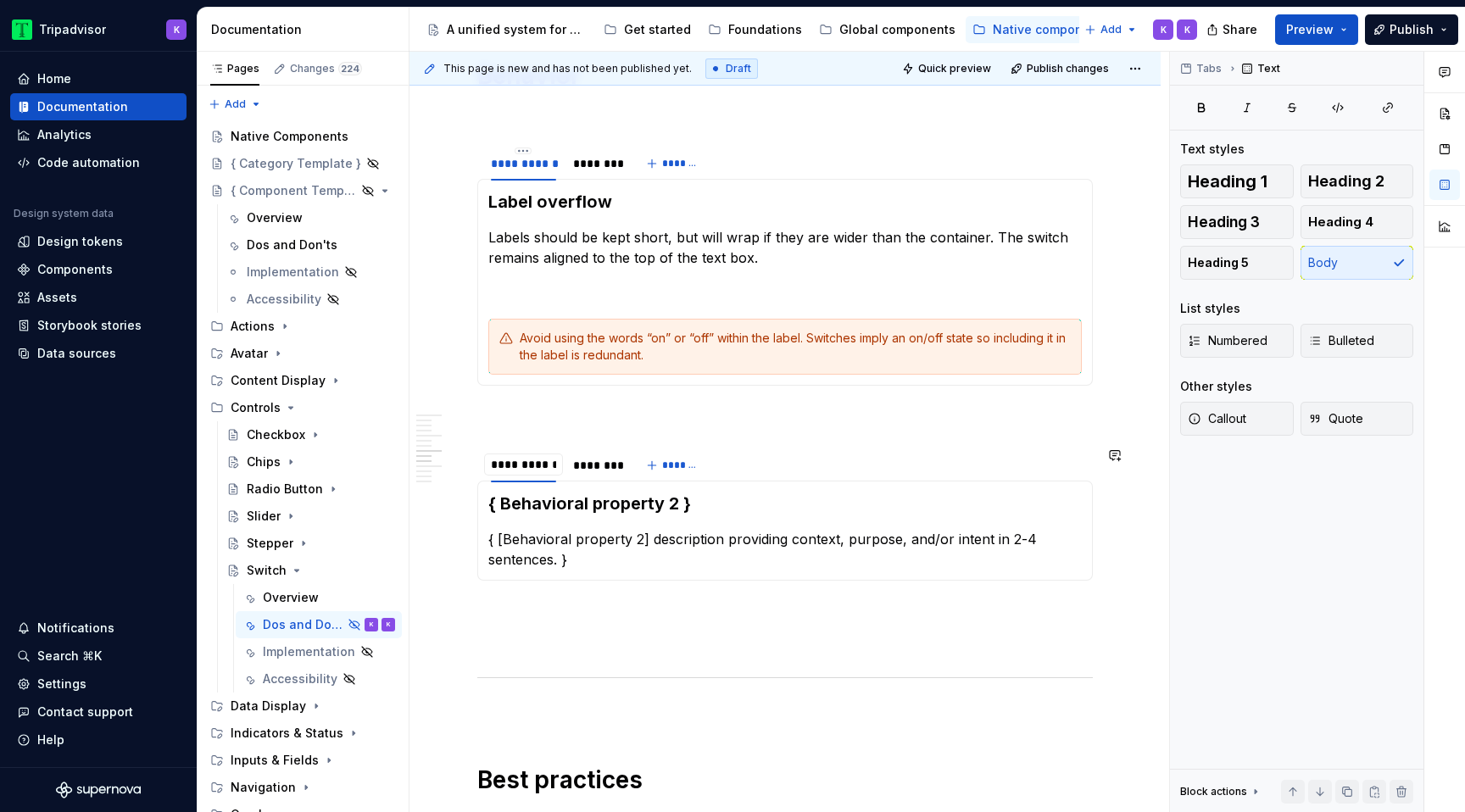
scroll to position [1651, 0]
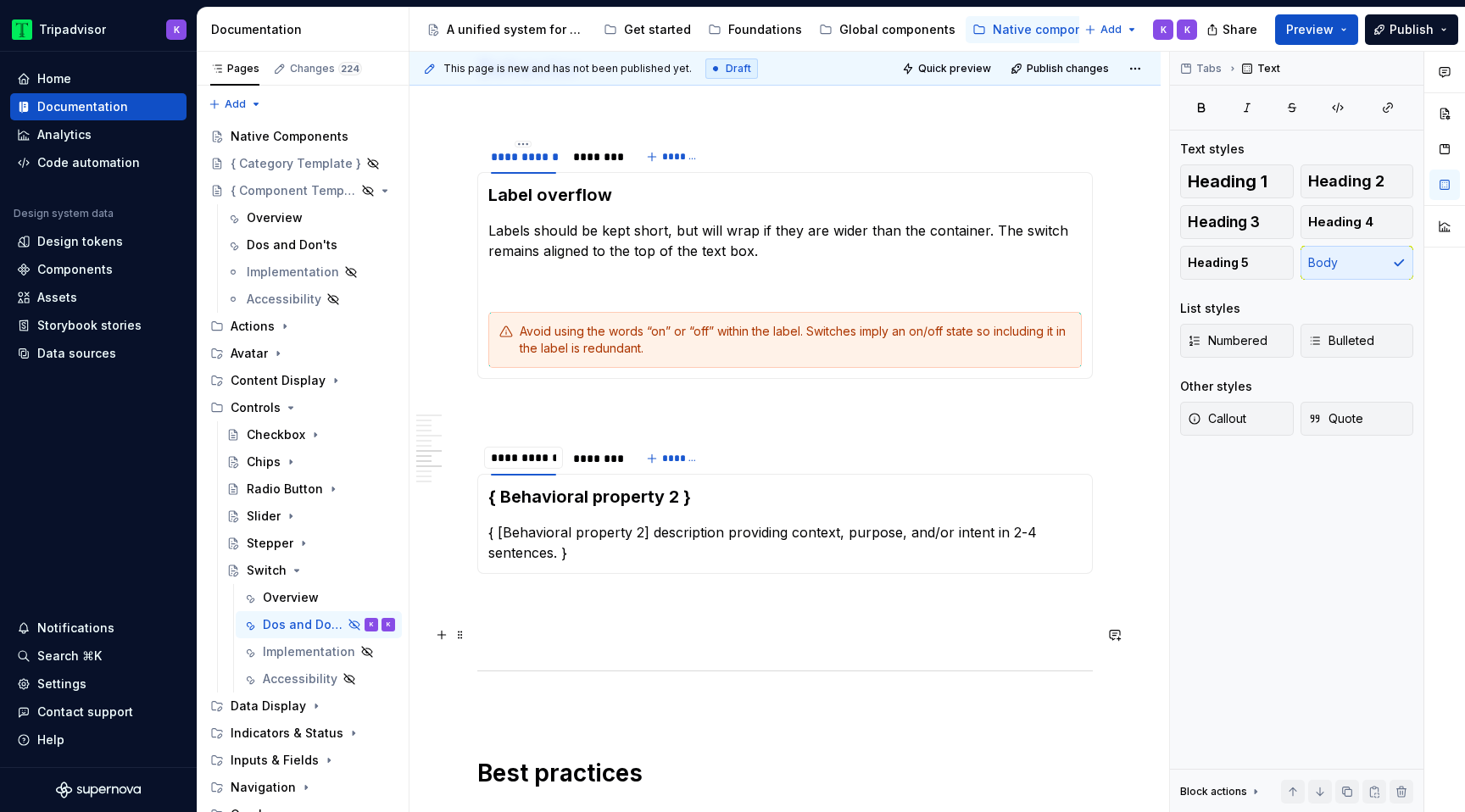
click at [550, 626] on p at bounding box center [785, 634] width 615 height 20
click at [462, 453] on span at bounding box center [460, 450] width 13 height 24
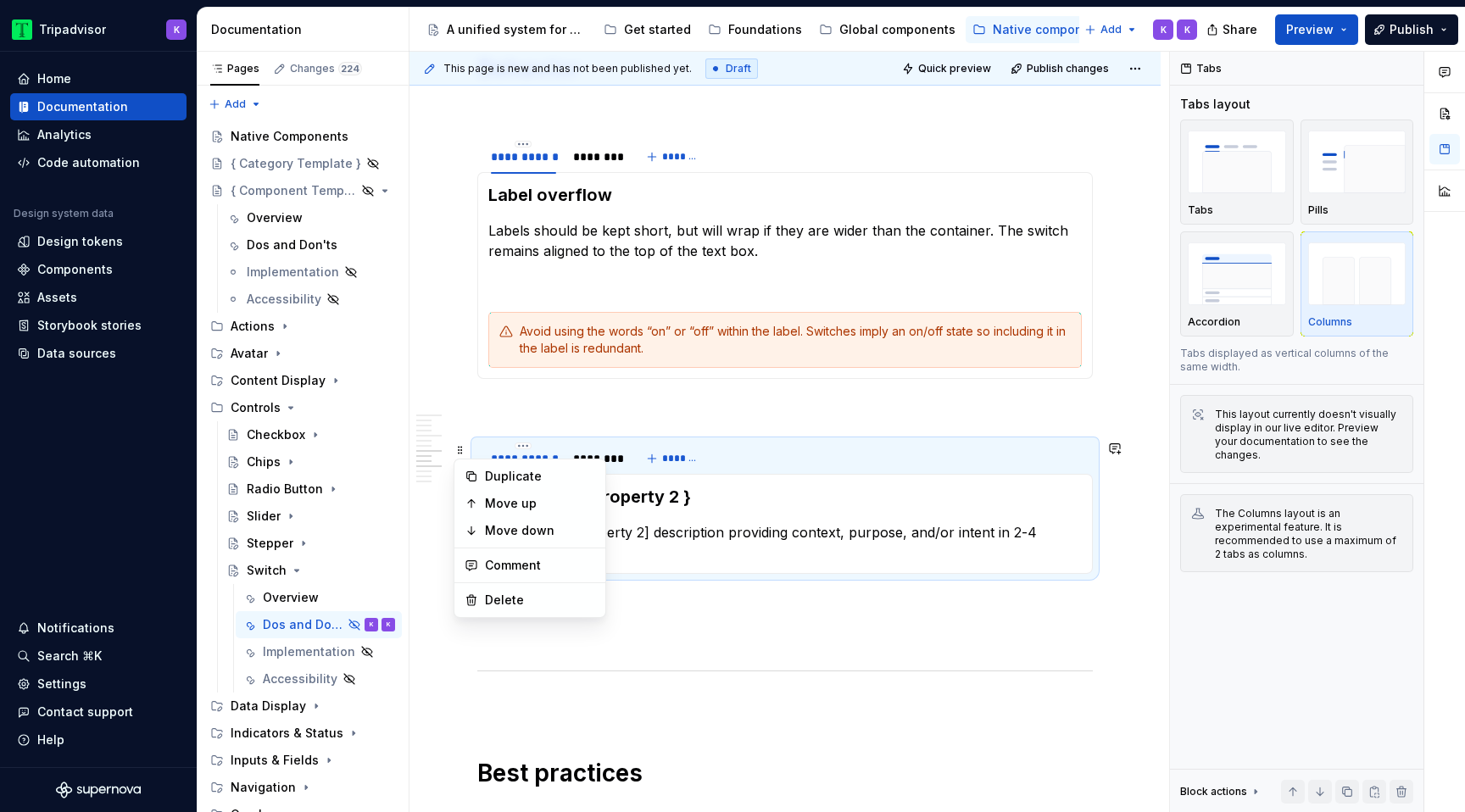
click at [486, 473] on div "Duplicate" at bounding box center [540, 476] width 110 height 17
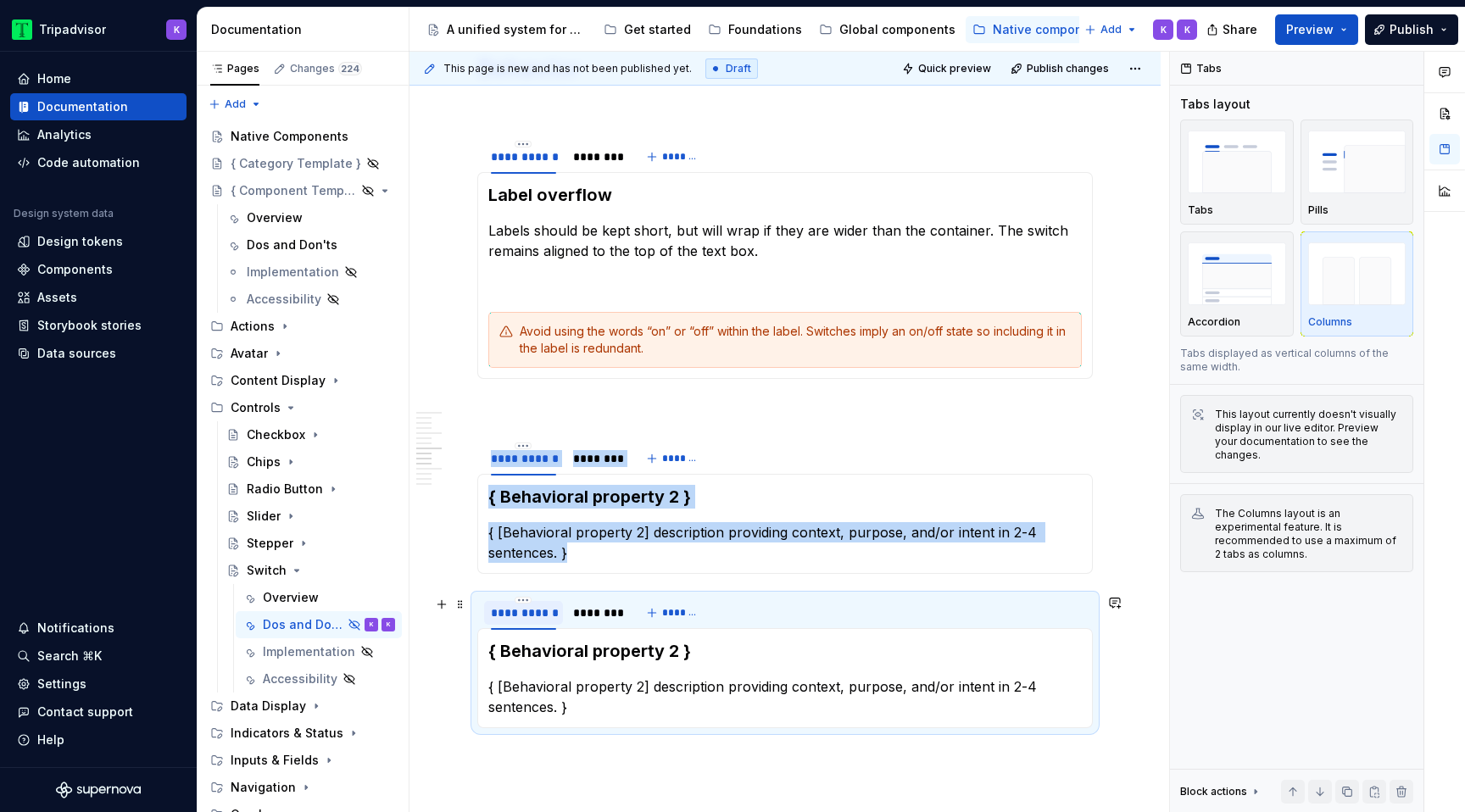
scroll to position [1772, 0]
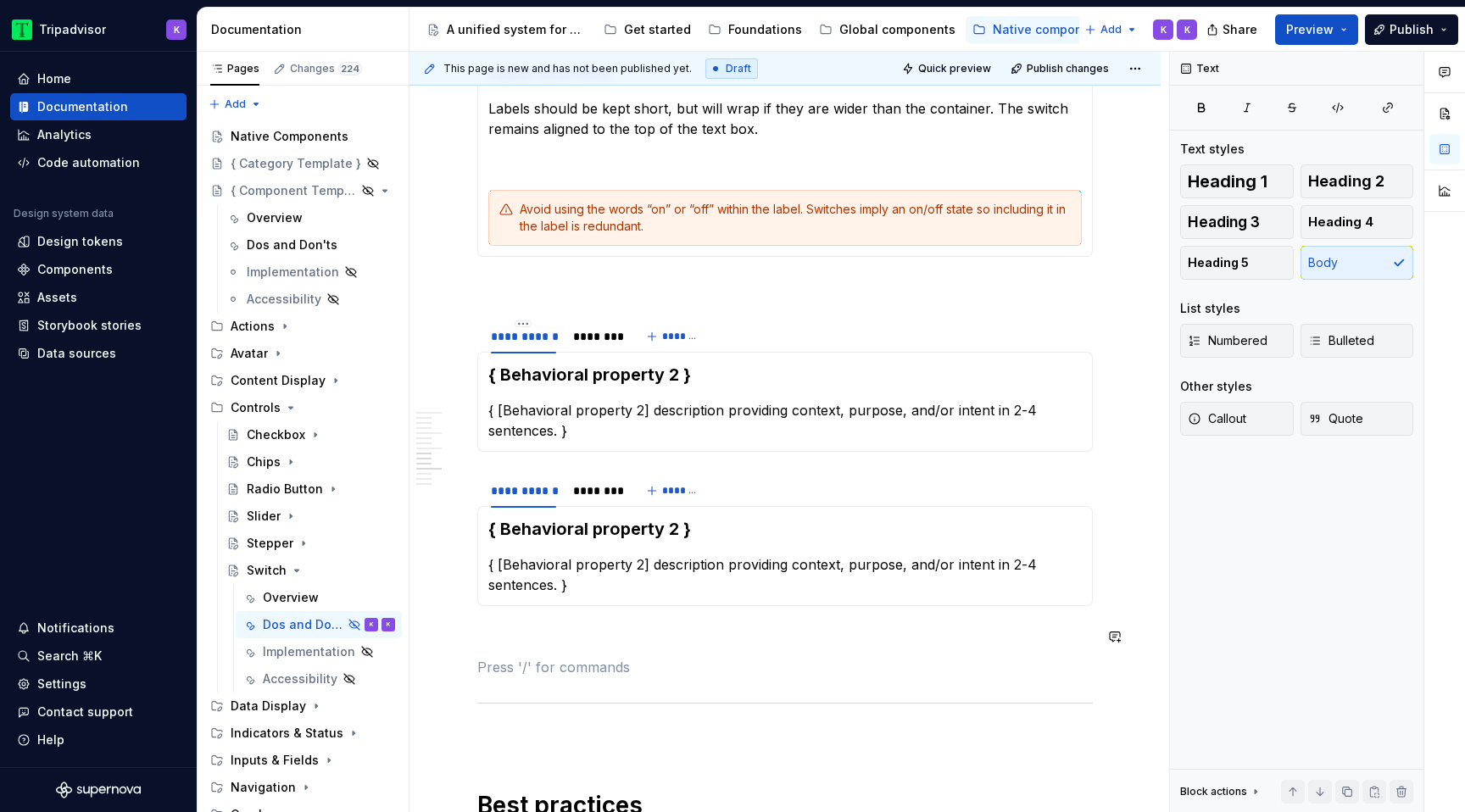
click at [512, 652] on div "**********" at bounding box center [785, 524] width 615 height 3883
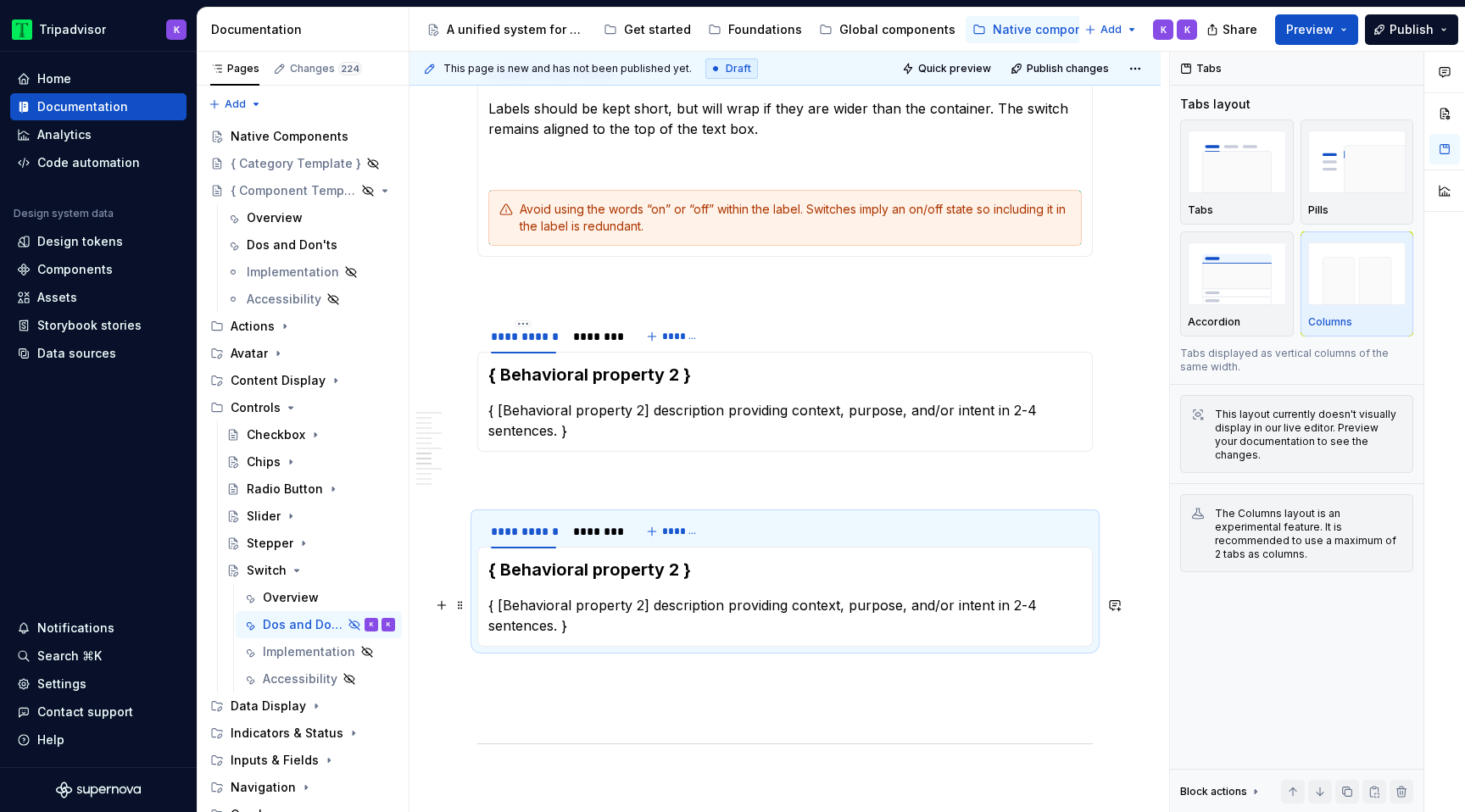
type textarea "*"
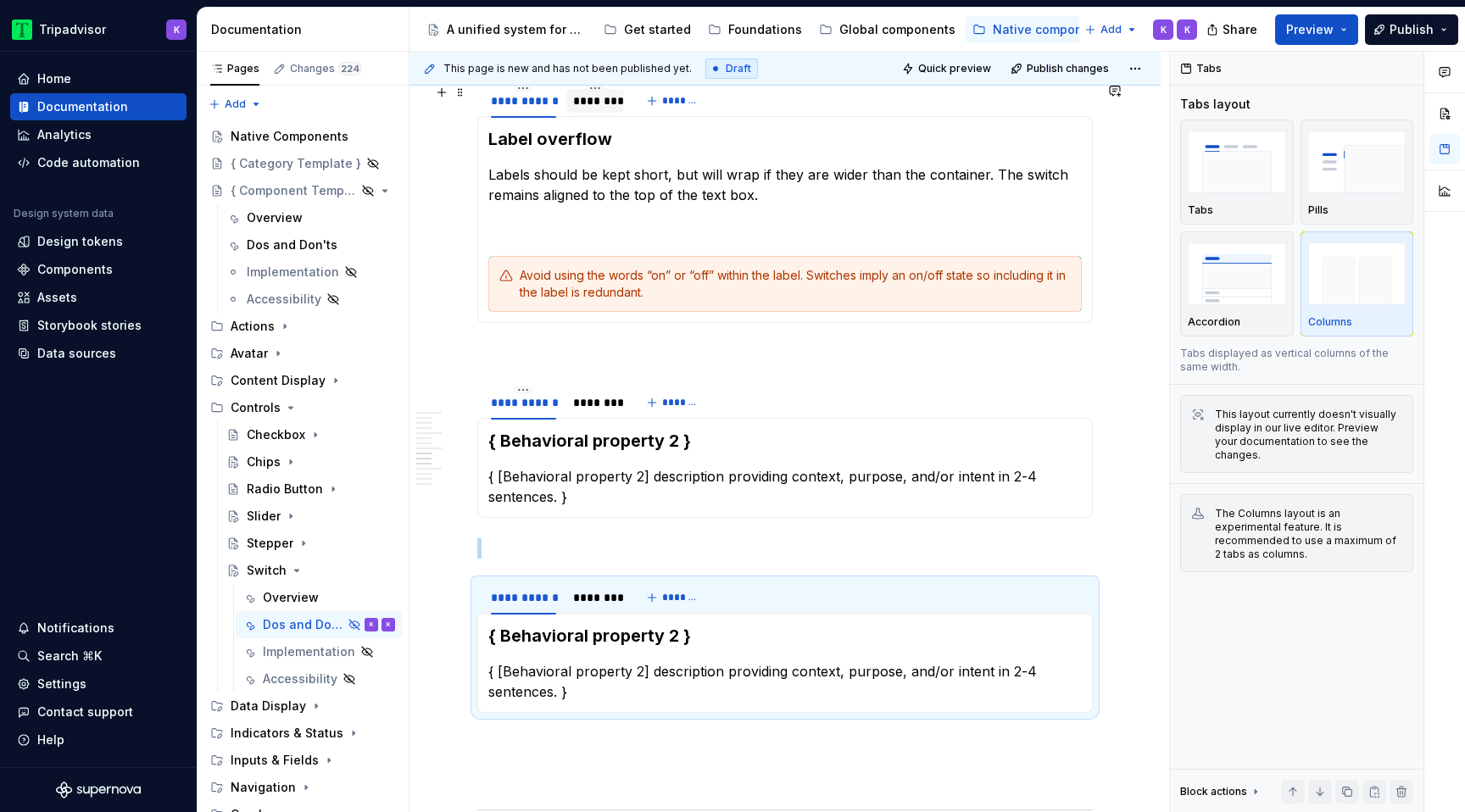
scroll to position [1669, 0]
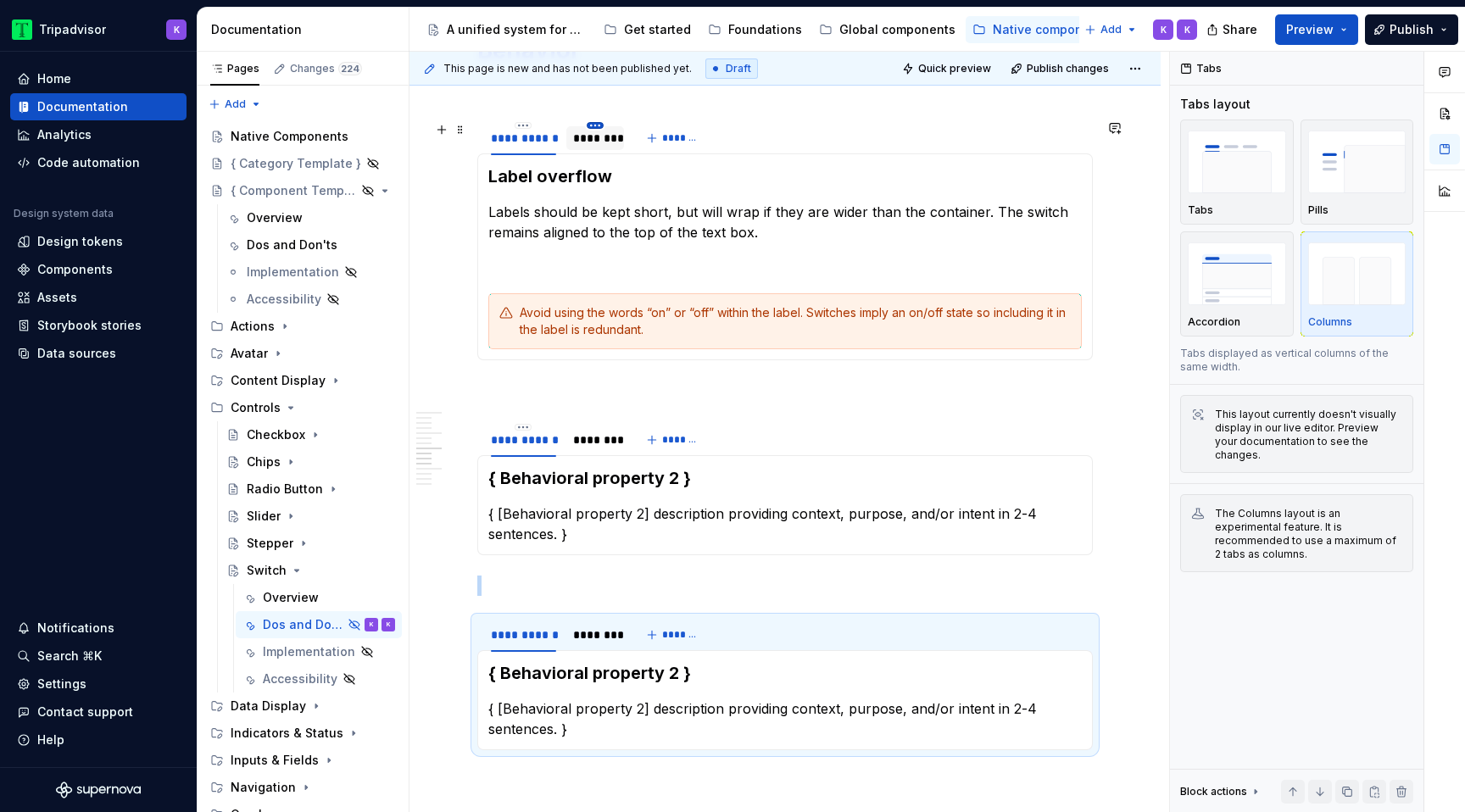
click at [595, 125] on html "Tripadvisor K Home Documentation Analytics Code automation Design system data D…" at bounding box center [732, 406] width 1465 height 812
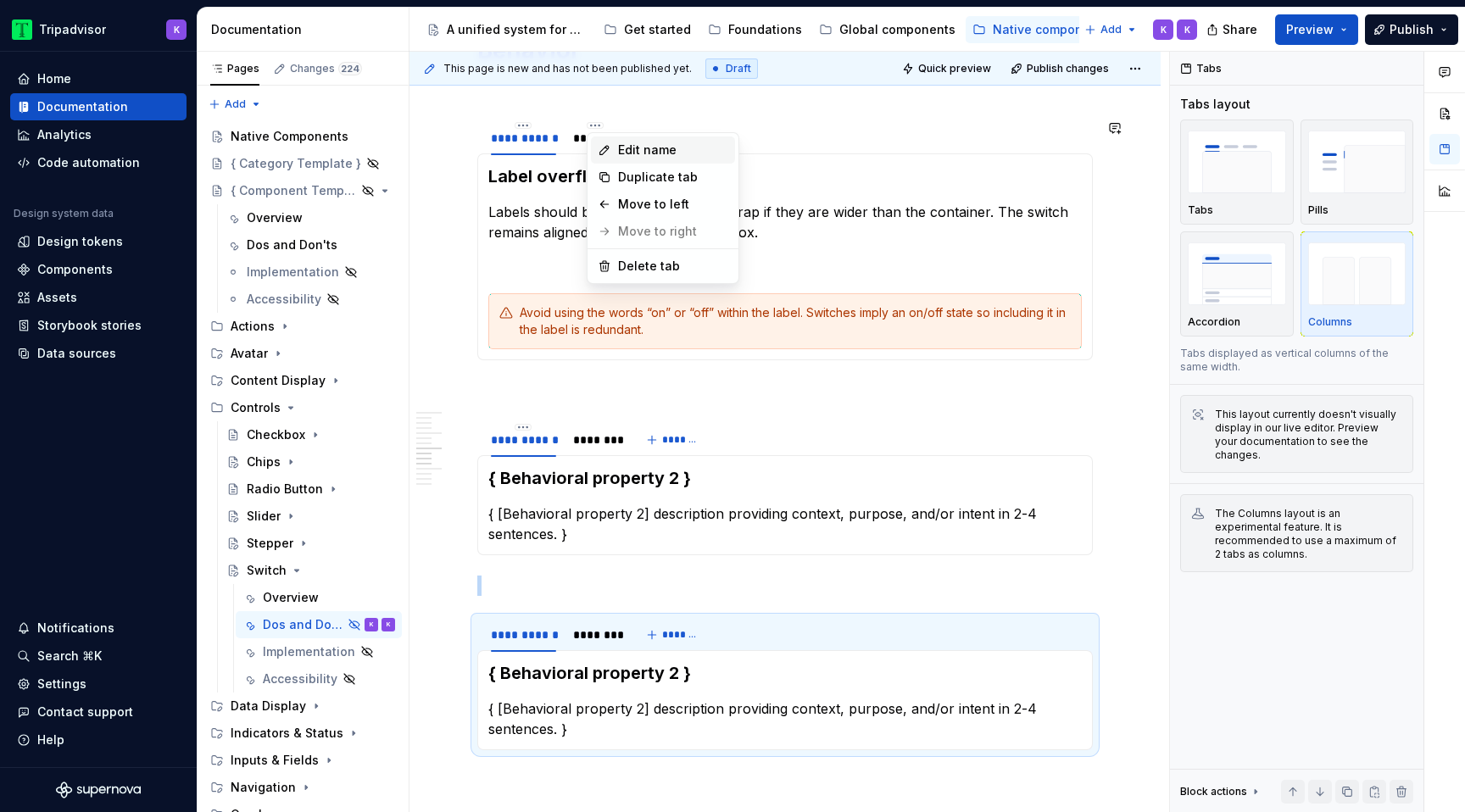
click at [637, 153] on div "Edit name" at bounding box center [674, 150] width 110 height 17
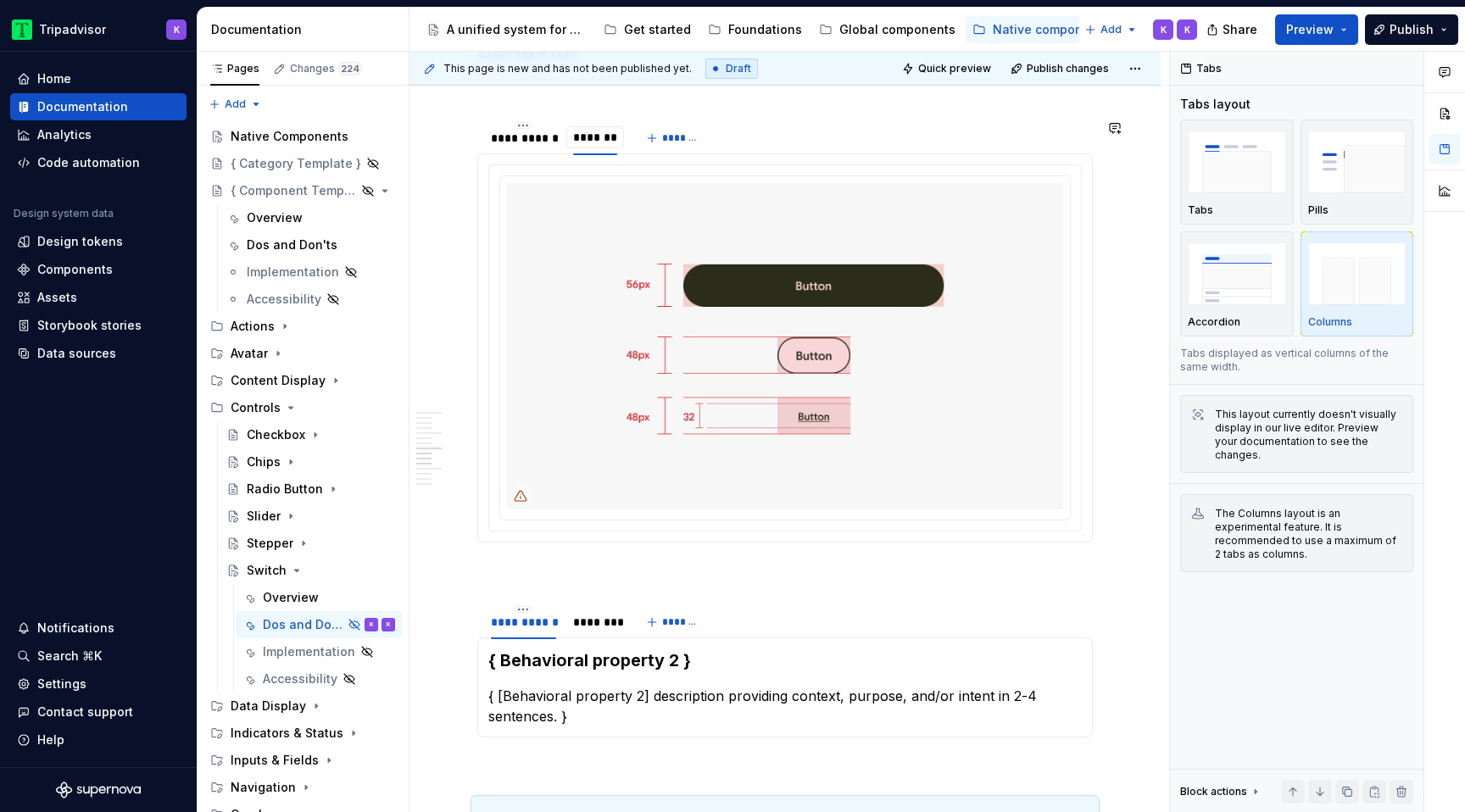
scroll to position [1653, 0]
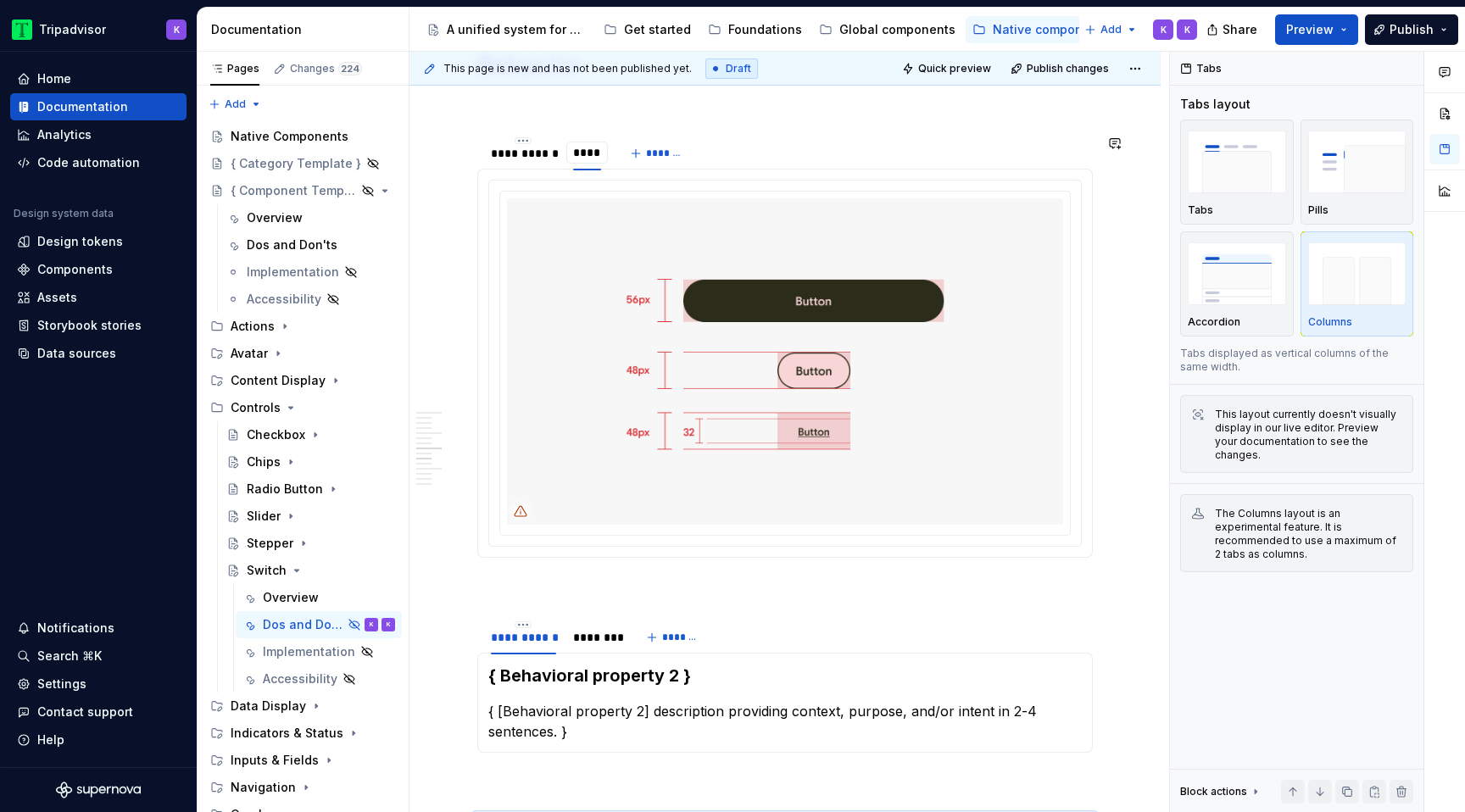
type input "*****"
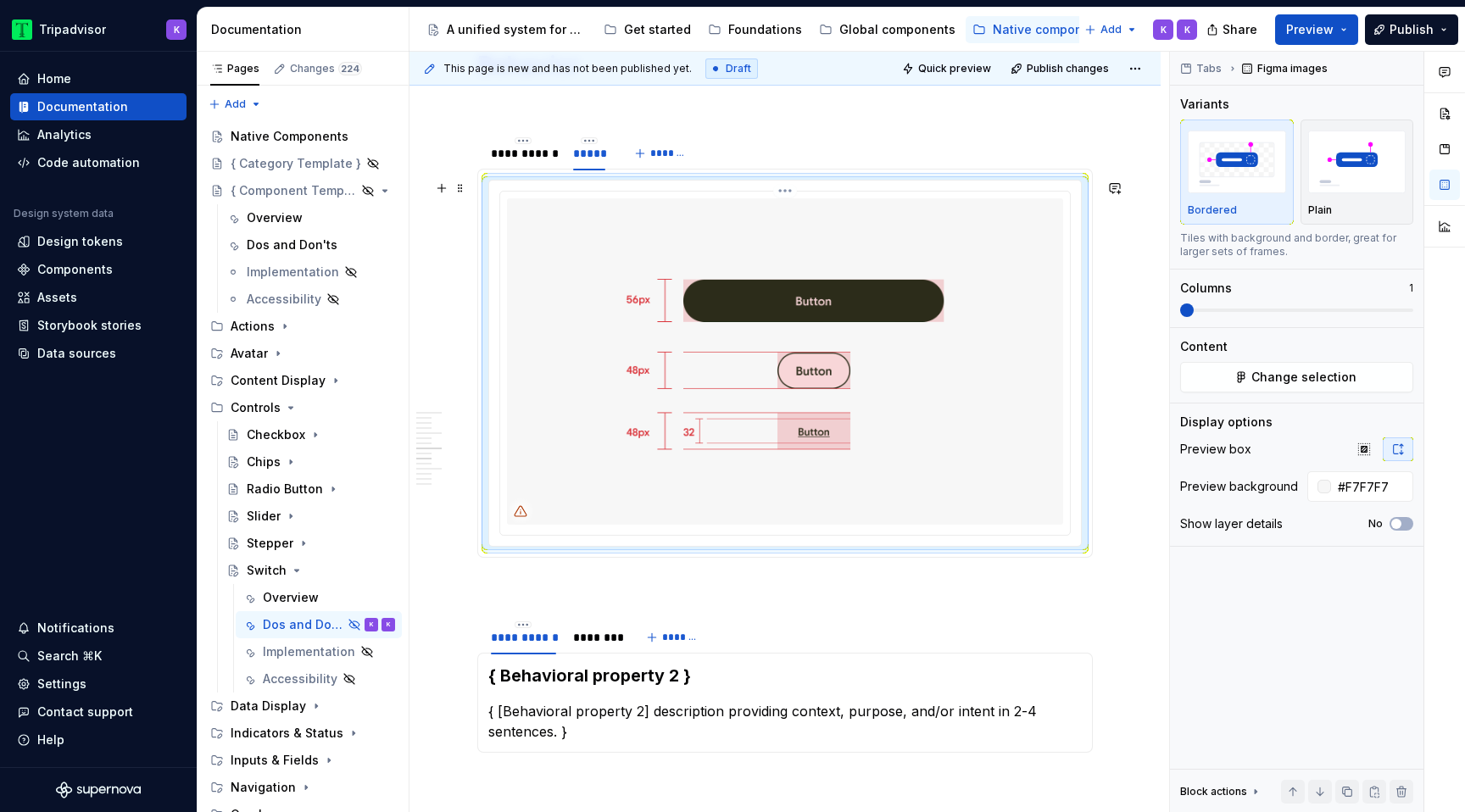
click at [627, 242] on img at bounding box center [785, 360] width 556 height 326
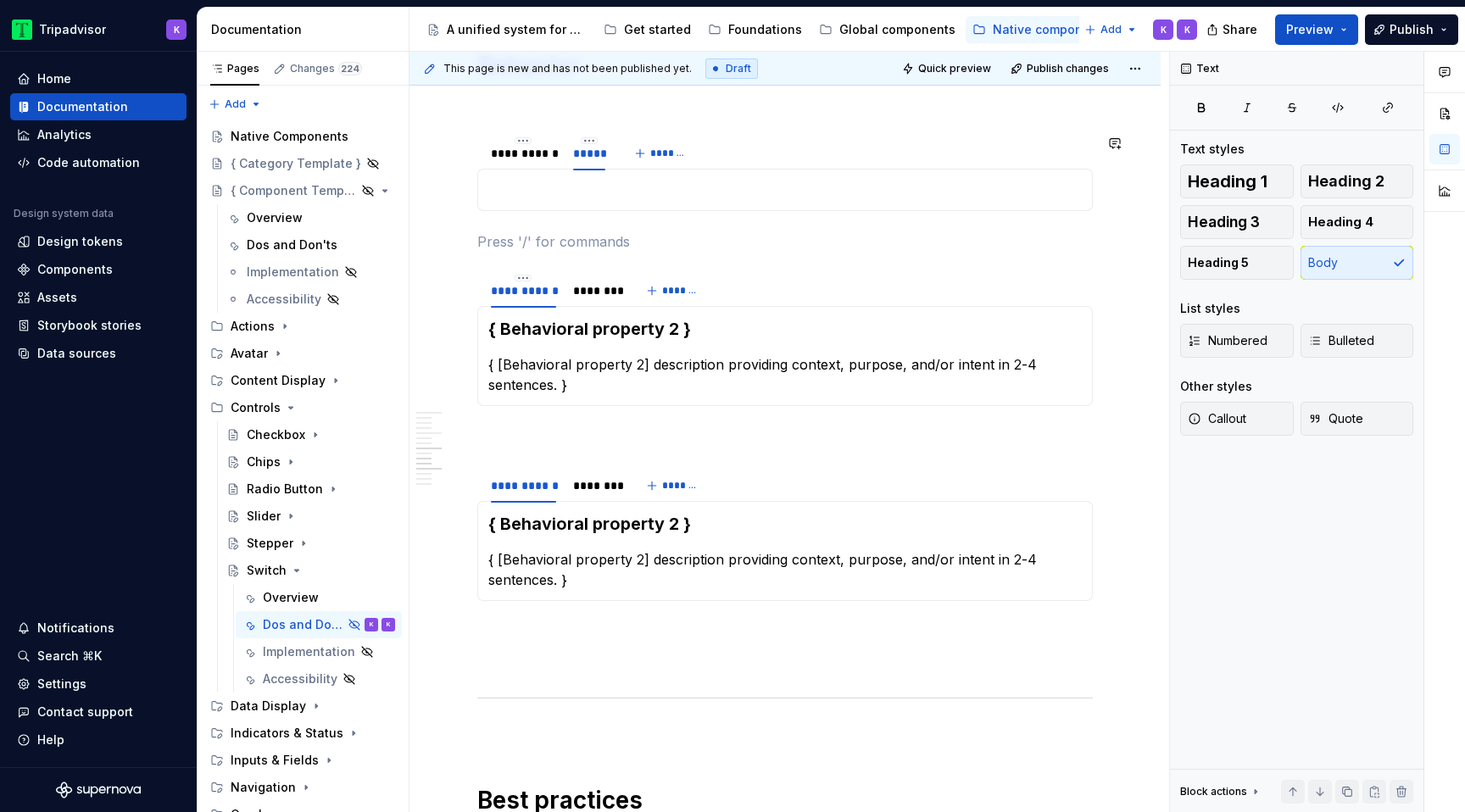
click at [604, 188] on p at bounding box center [785, 189] width 594 height 20
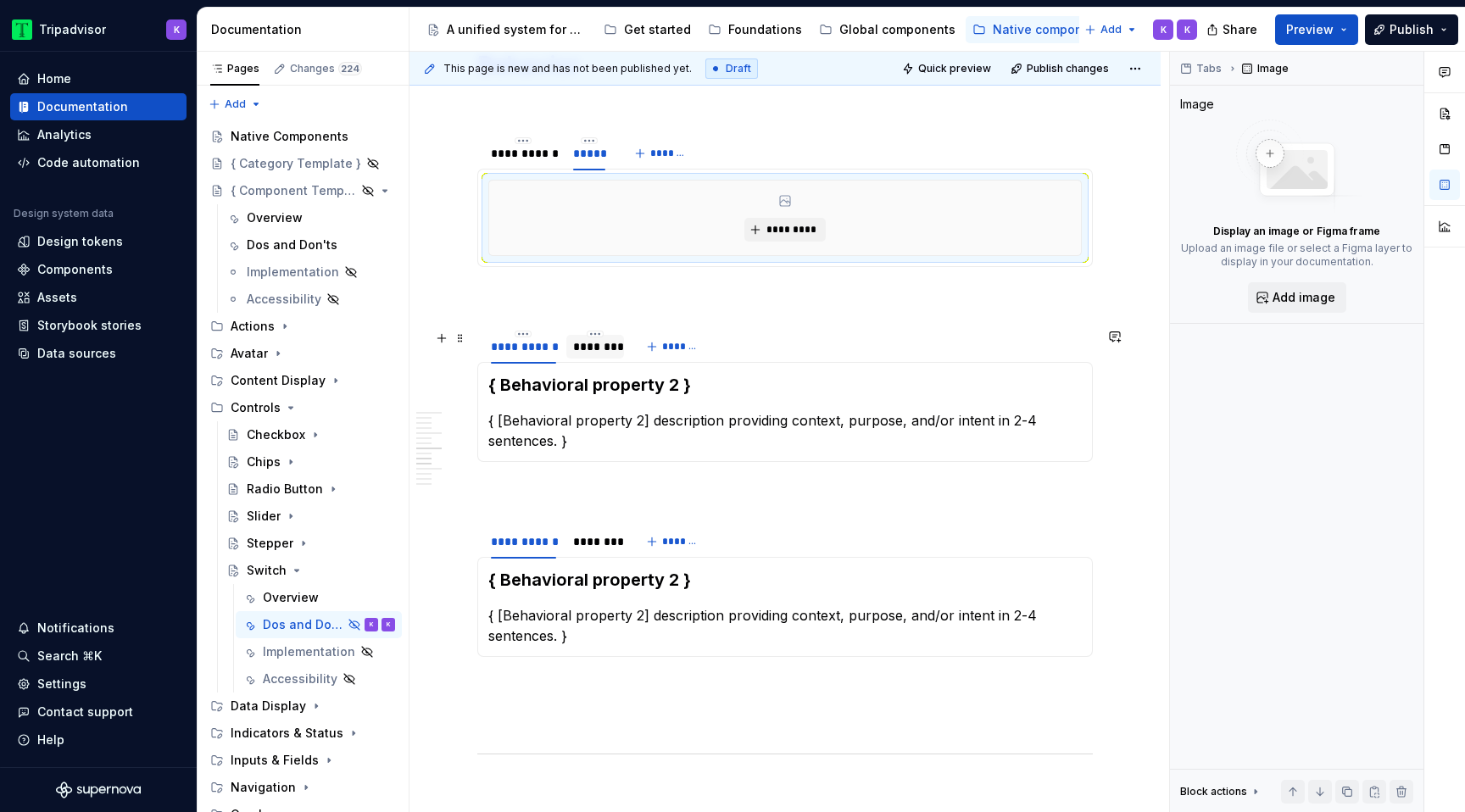
type textarea "*"
click at [595, 336] on html "Tripadvisor K Home Documentation Analytics Code automation Design system data D…" at bounding box center [732, 406] width 1465 height 812
click at [614, 355] on div "Edit name" at bounding box center [662, 358] width 144 height 28
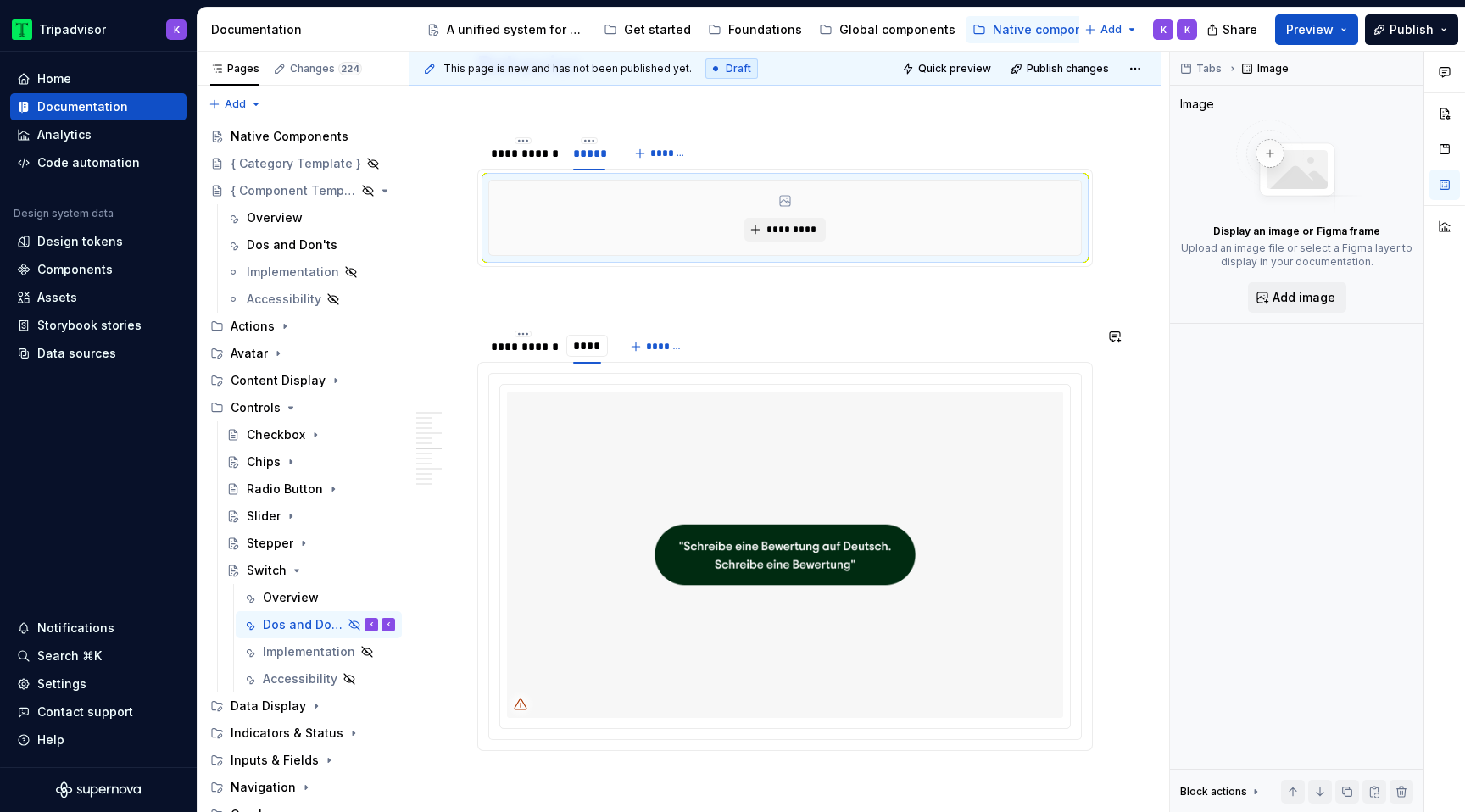
type input "*****"
click at [608, 484] on img at bounding box center [785, 554] width 556 height 326
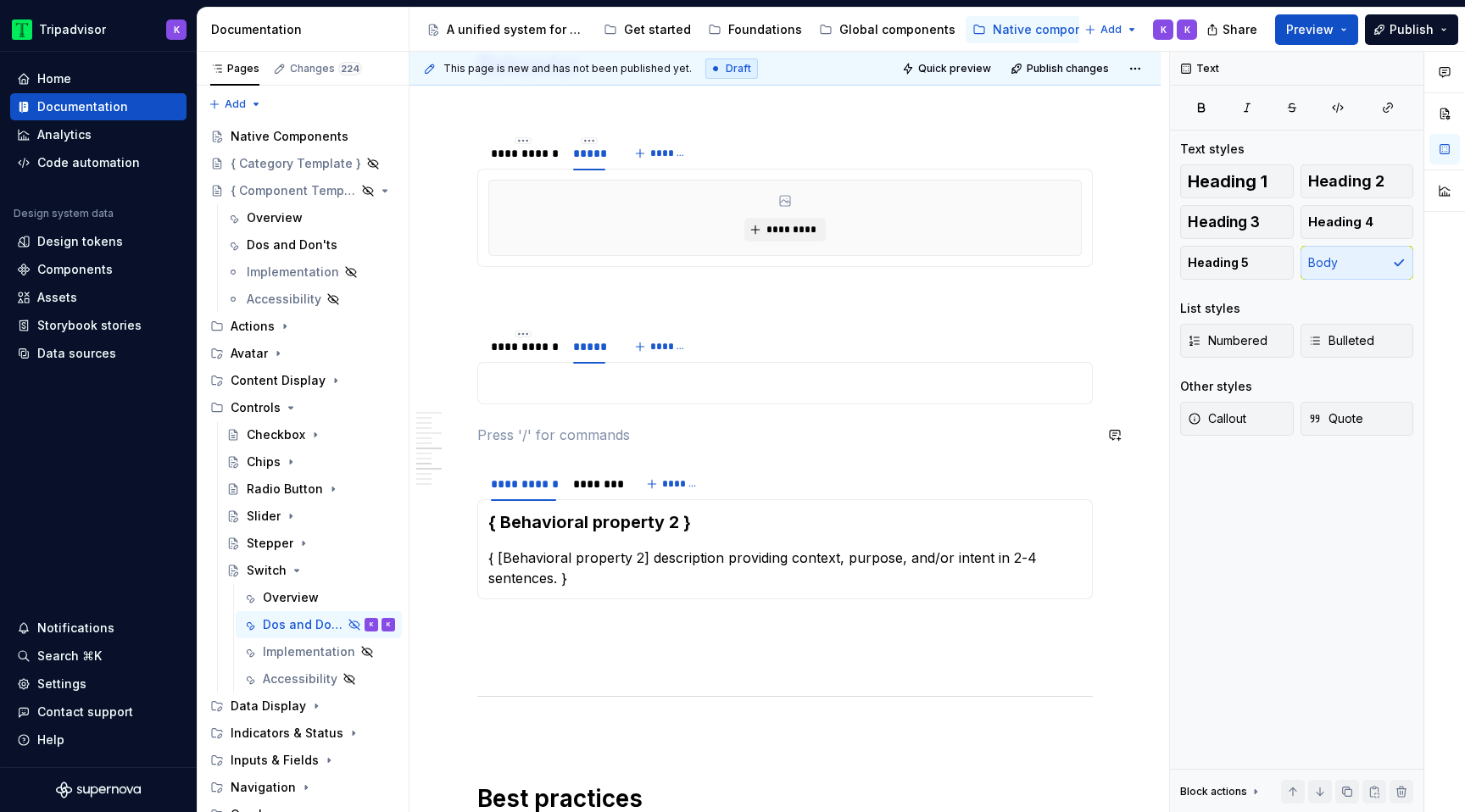
click at [582, 404] on section "**********" at bounding box center [785, 366] width 615 height 76
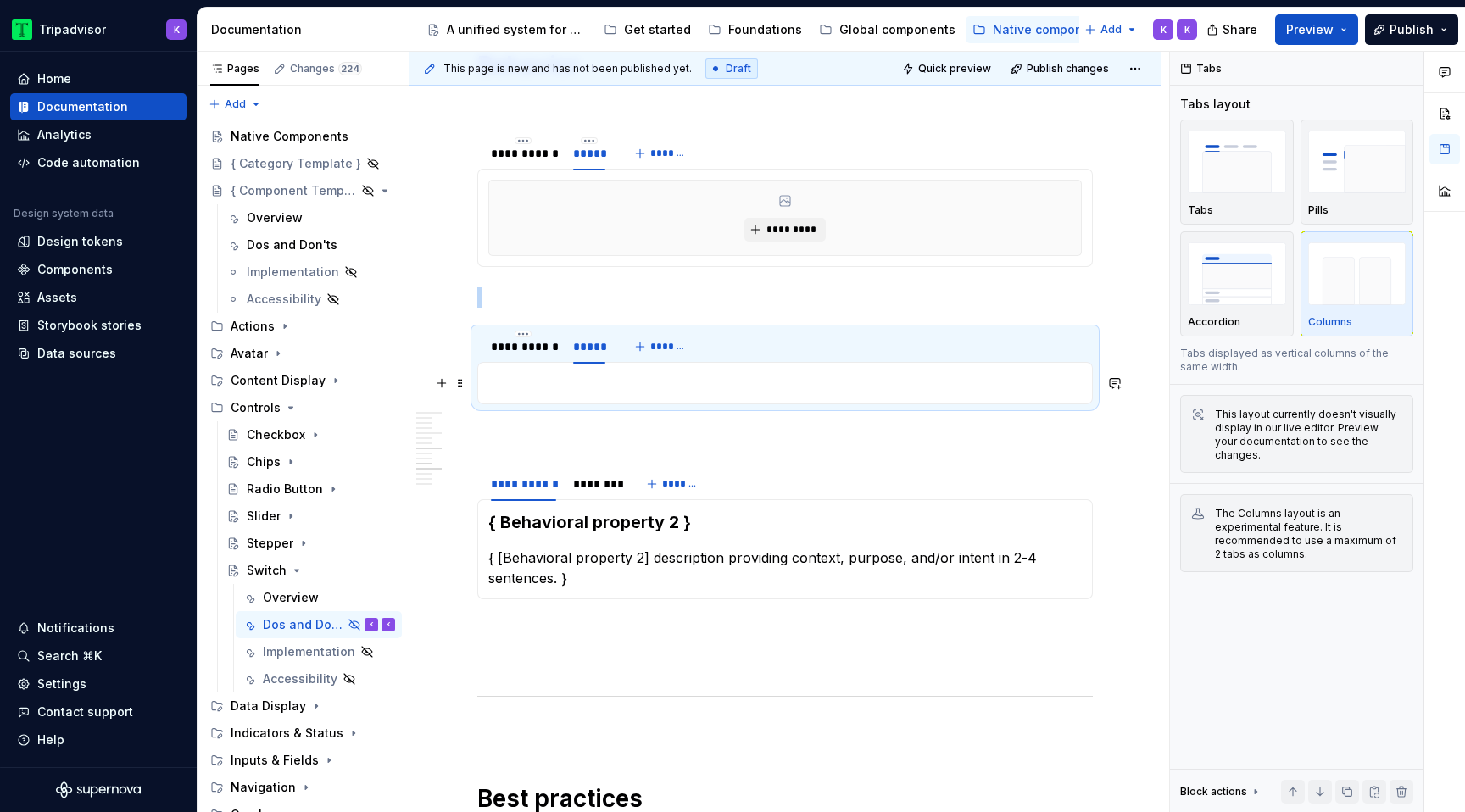
click at [582, 387] on p at bounding box center [785, 382] width 594 height 20
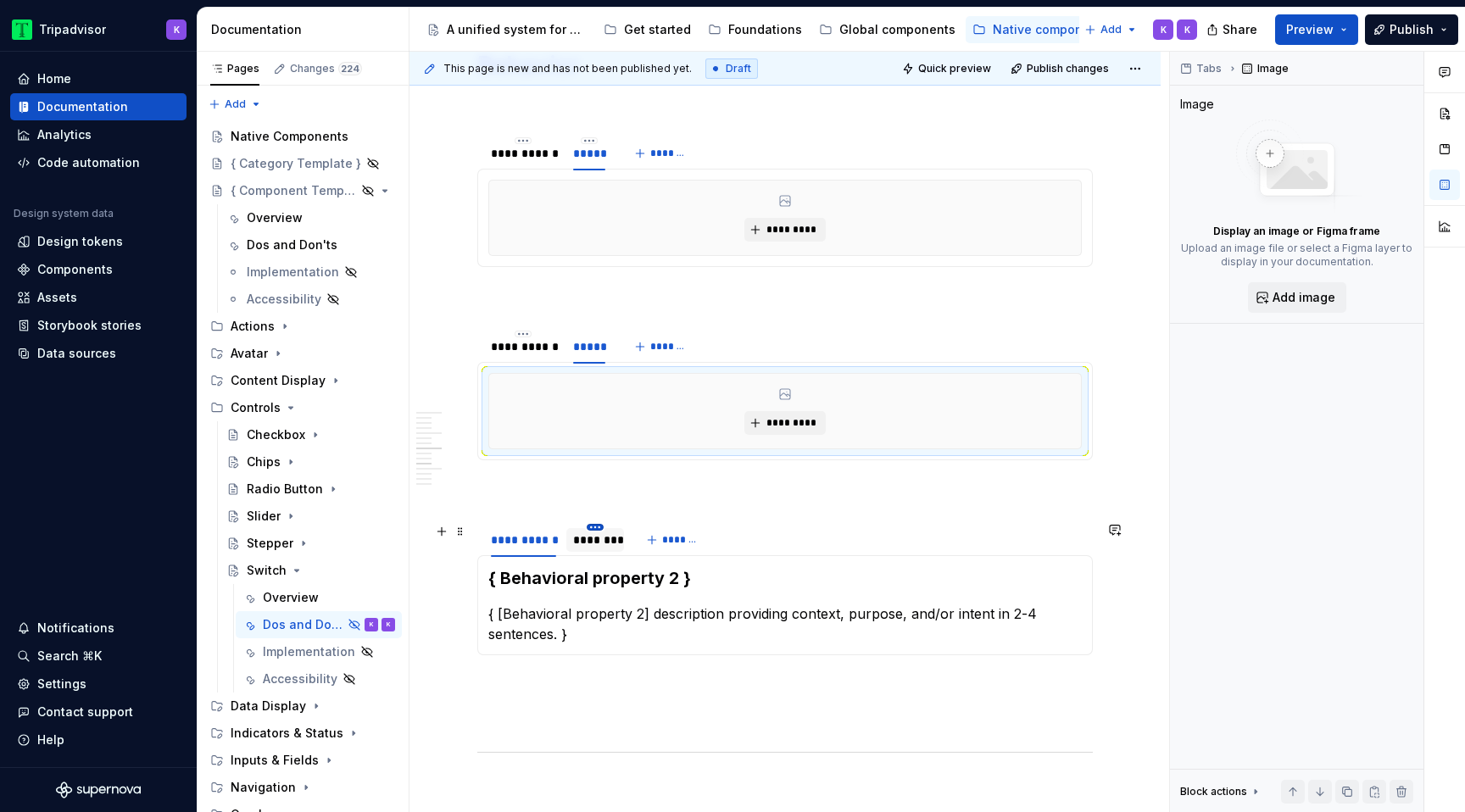
click at [597, 529] on html "Tripadvisor K Home Documentation Analytics Code automation Design system data D…" at bounding box center [732, 406] width 1465 height 812
click at [625, 555] on div "Edit name" at bounding box center [674, 551] width 110 height 17
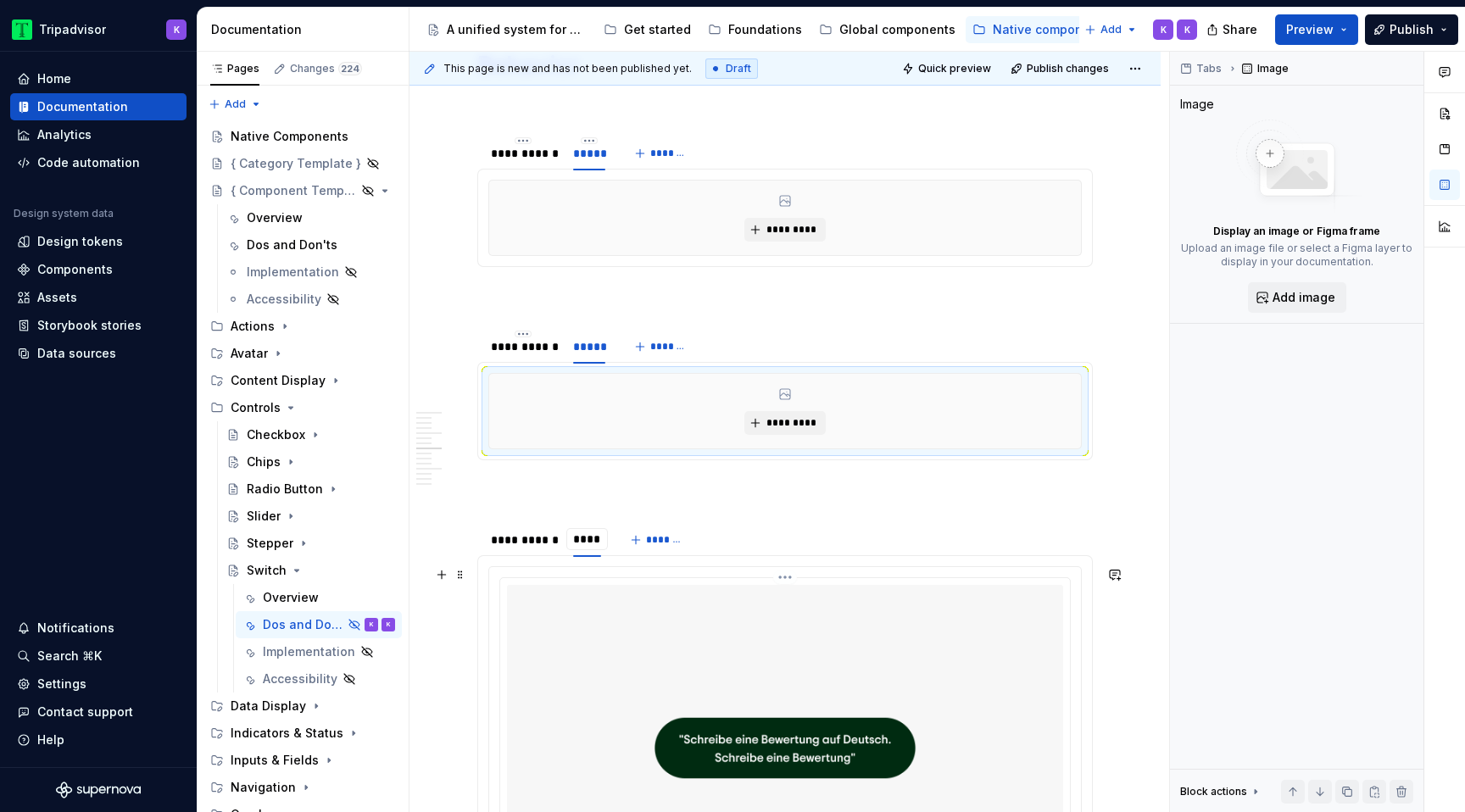
type input "*****"
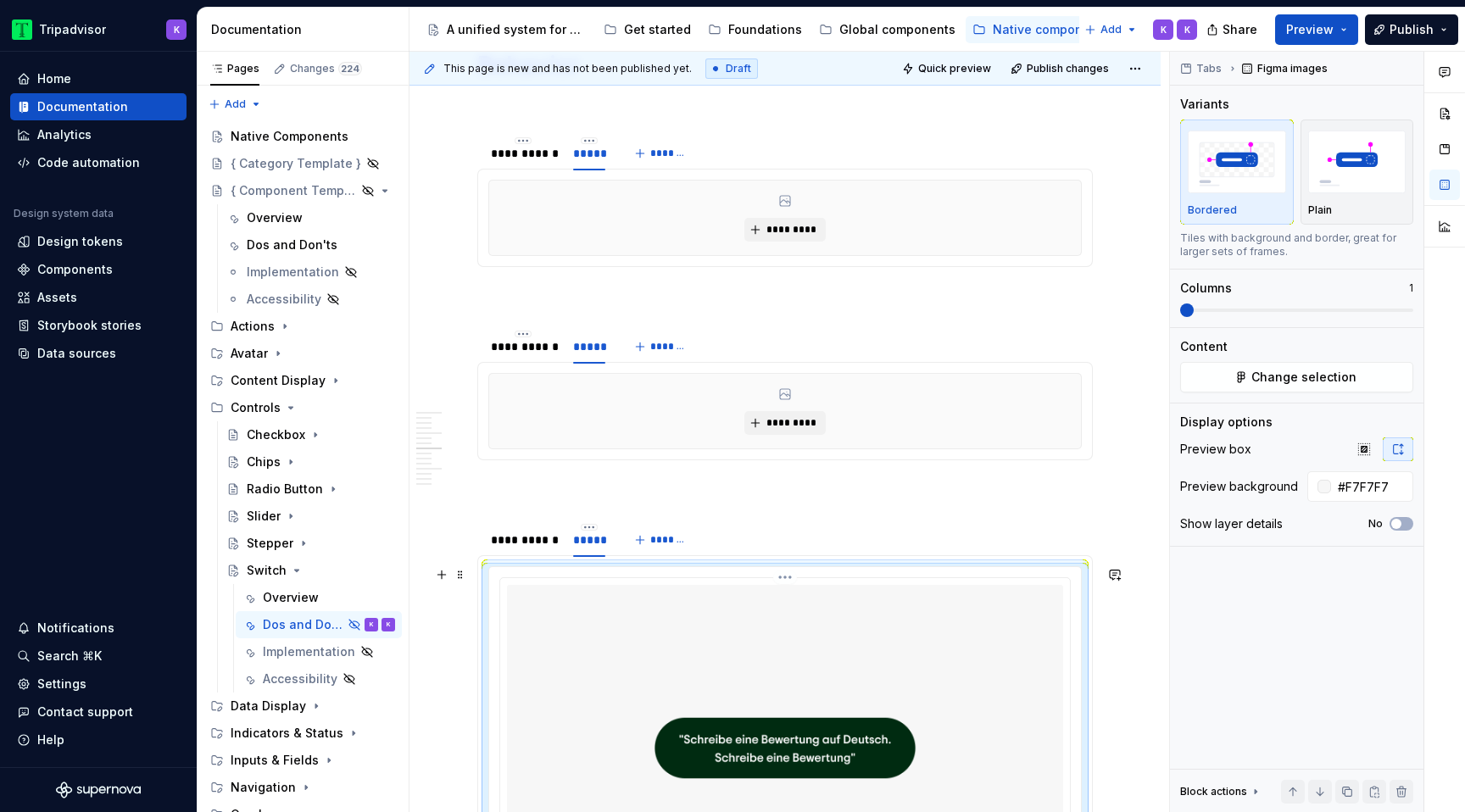
click at [626, 633] on img at bounding box center [785, 747] width 556 height 326
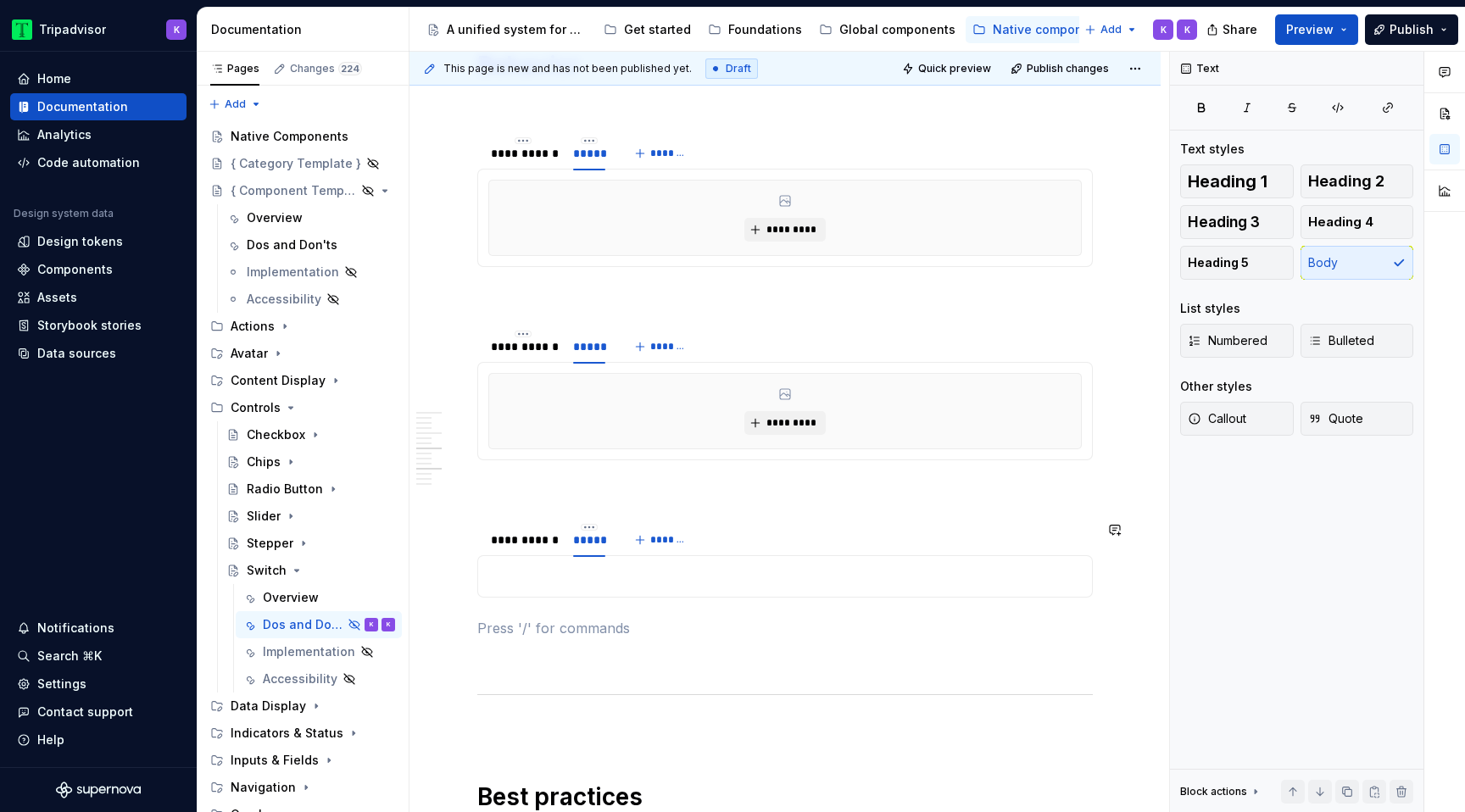
click at [601, 586] on div "{ Behavioral property 2 } { [Behavioral property 2] description providing conte…" at bounding box center [785, 576] width 615 height 43
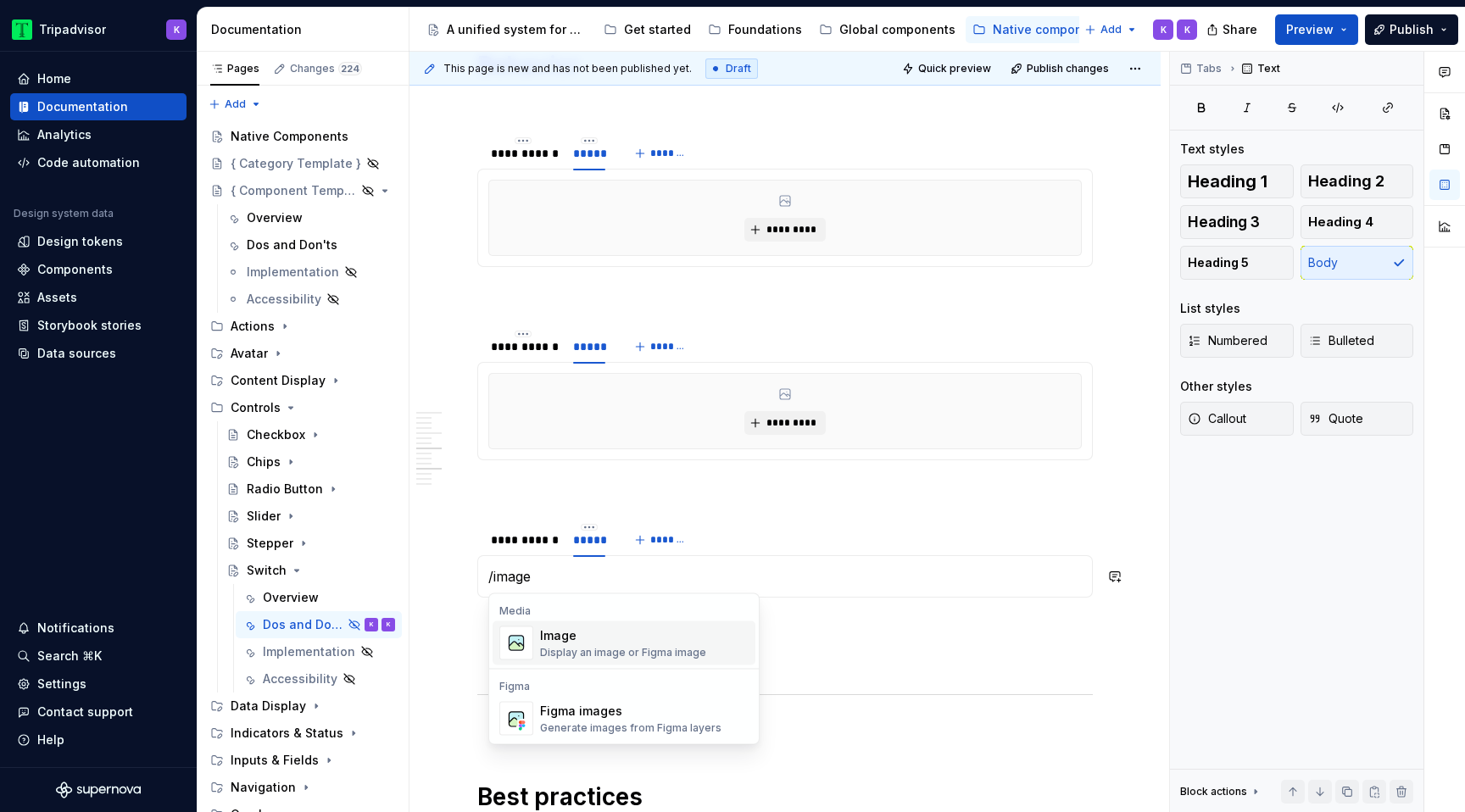
click at [597, 646] on div "Display an image or Figma image" at bounding box center [623, 652] width 166 height 13
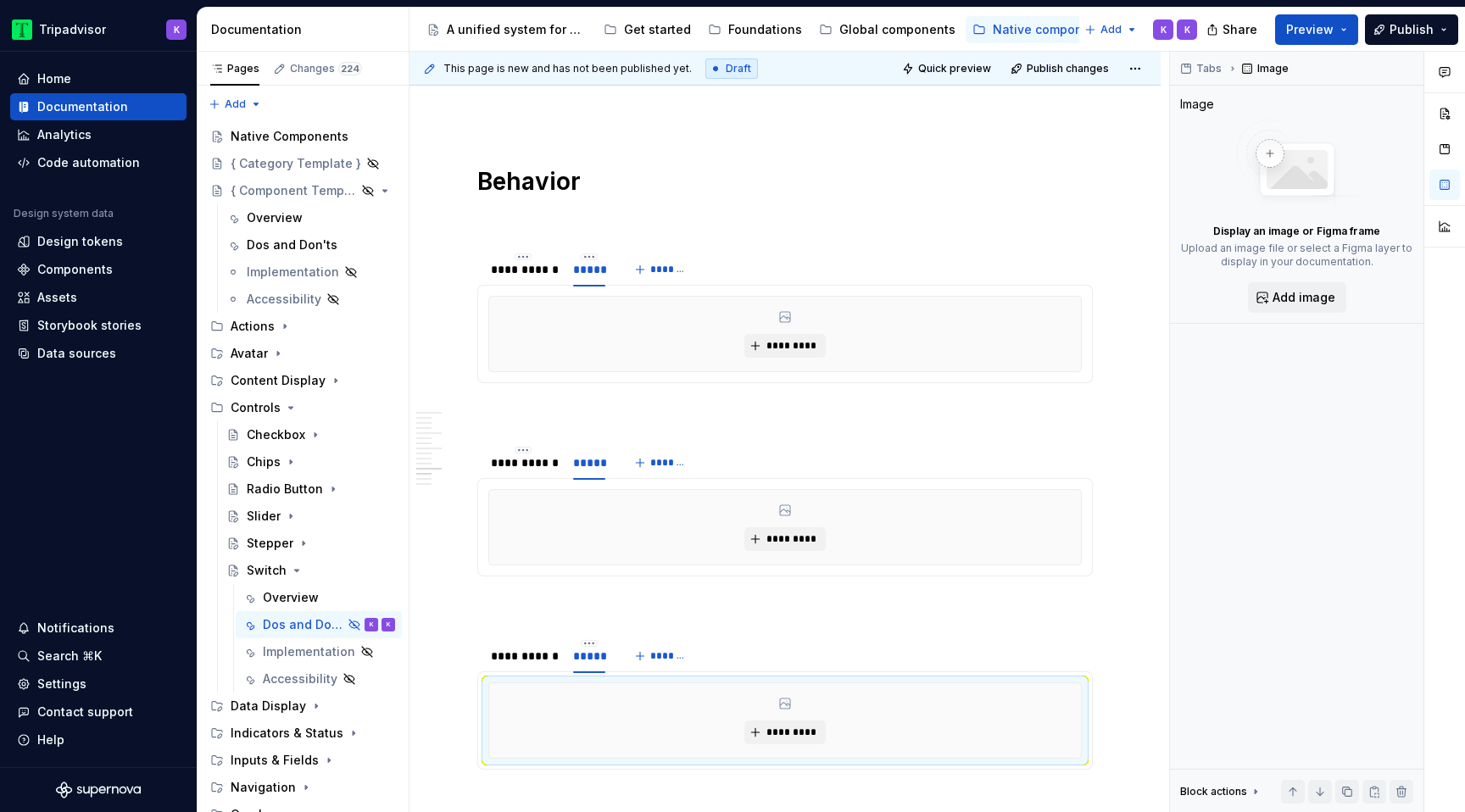
scroll to position [1449, 0]
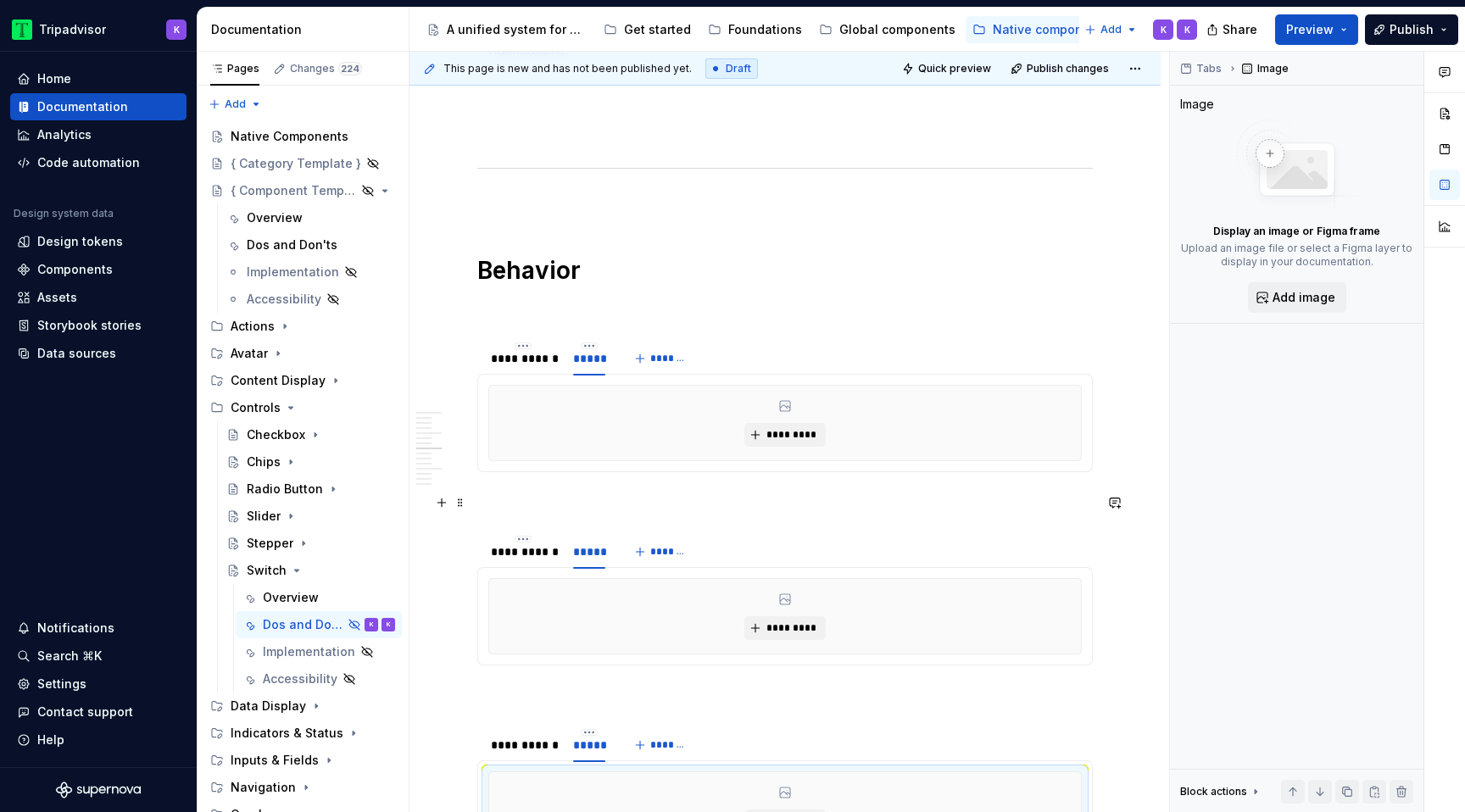
click at [595, 497] on p at bounding box center [785, 502] width 615 height 20
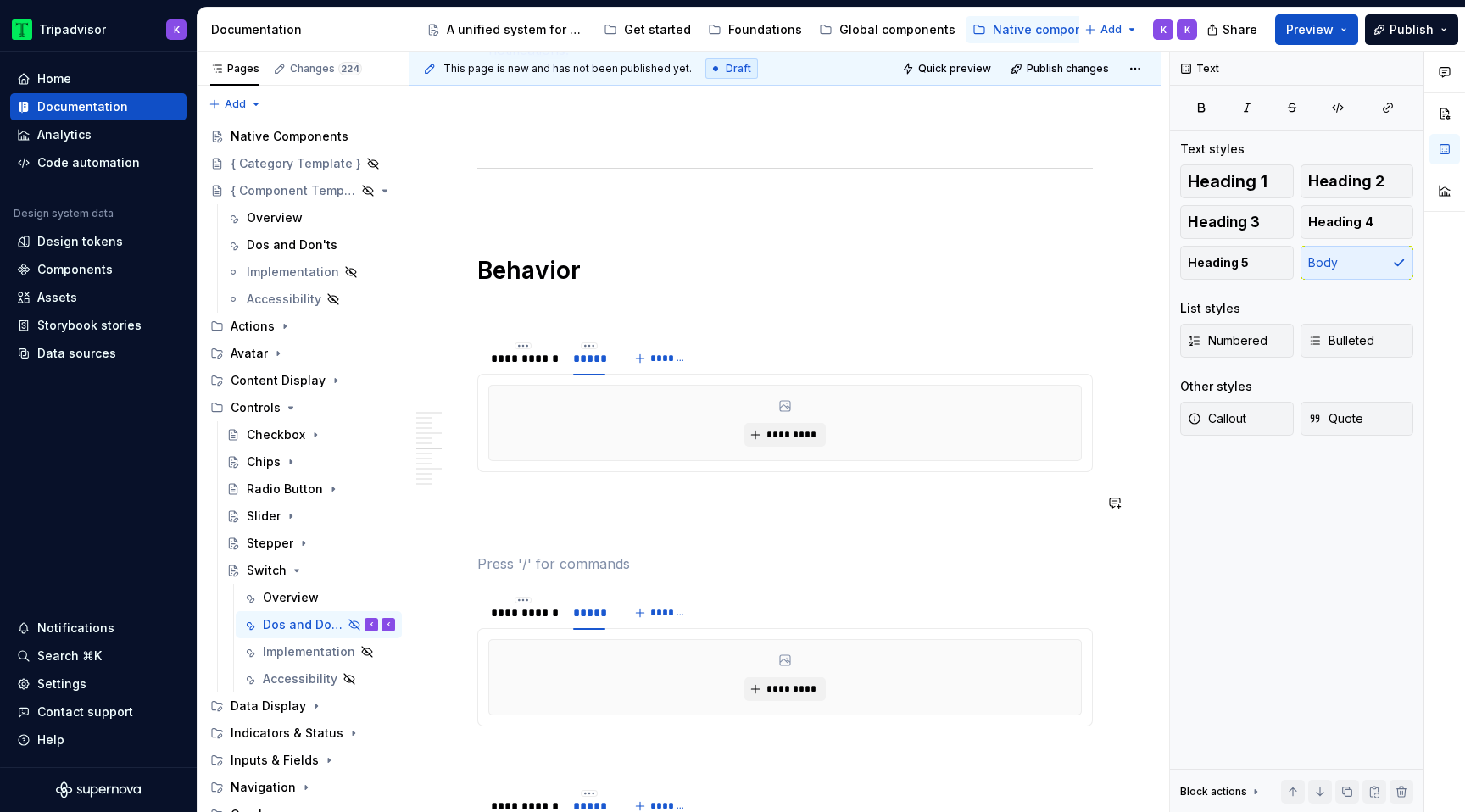
click at [595, 497] on p at bounding box center [785, 502] width 615 height 20
click at [609, 526] on p at bounding box center [785, 532] width 615 height 20
click at [1261, 228] on button "Heading 3" at bounding box center [1236, 222] width 113 height 34
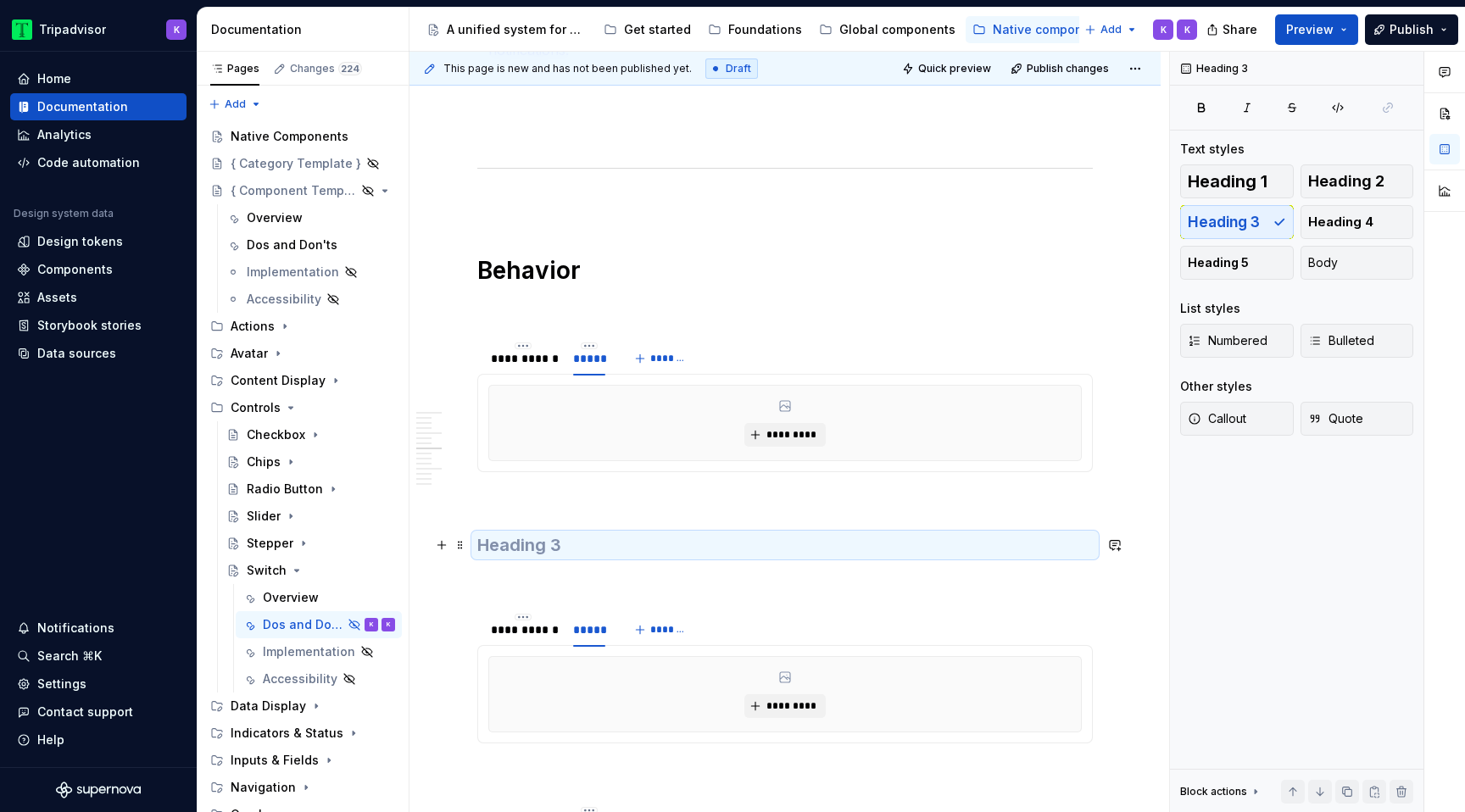
click at [715, 541] on h3 at bounding box center [785, 544] width 615 height 24
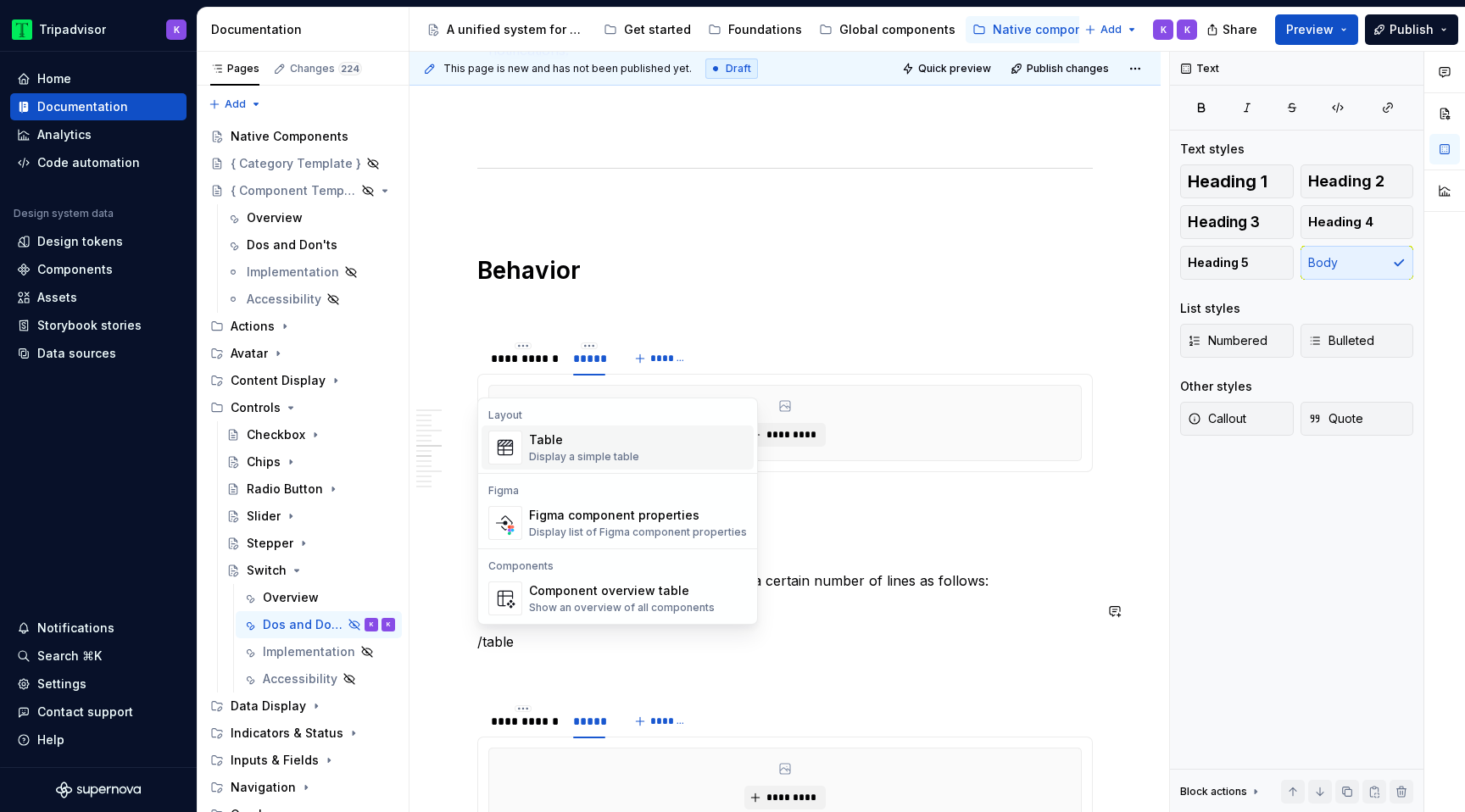
click at [658, 432] on div "Table Display a simple table" at bounding box center [637, 448] width 218 height 34
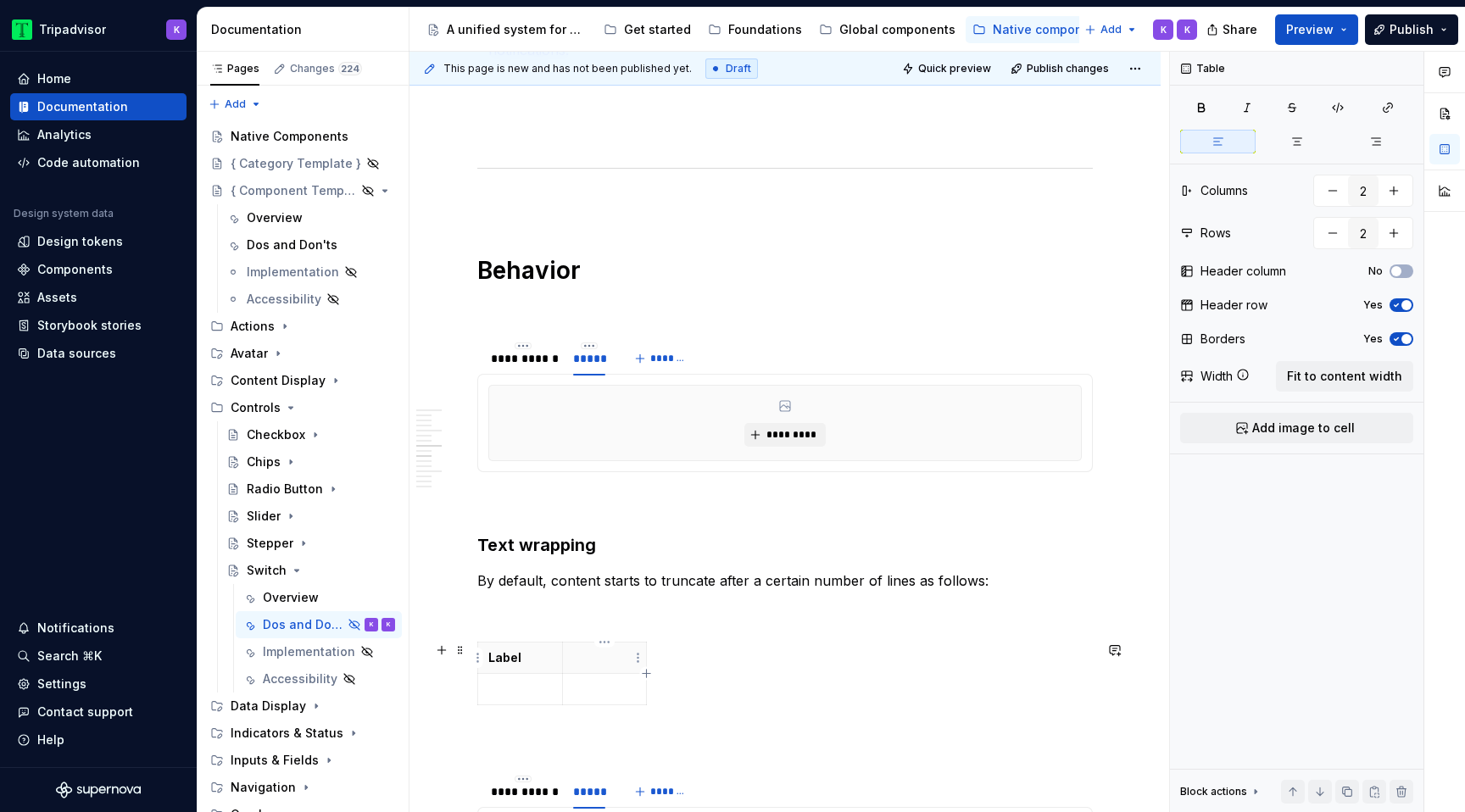
click at [578, 657] on p at bounding box center [604, 658] width 64 height 17
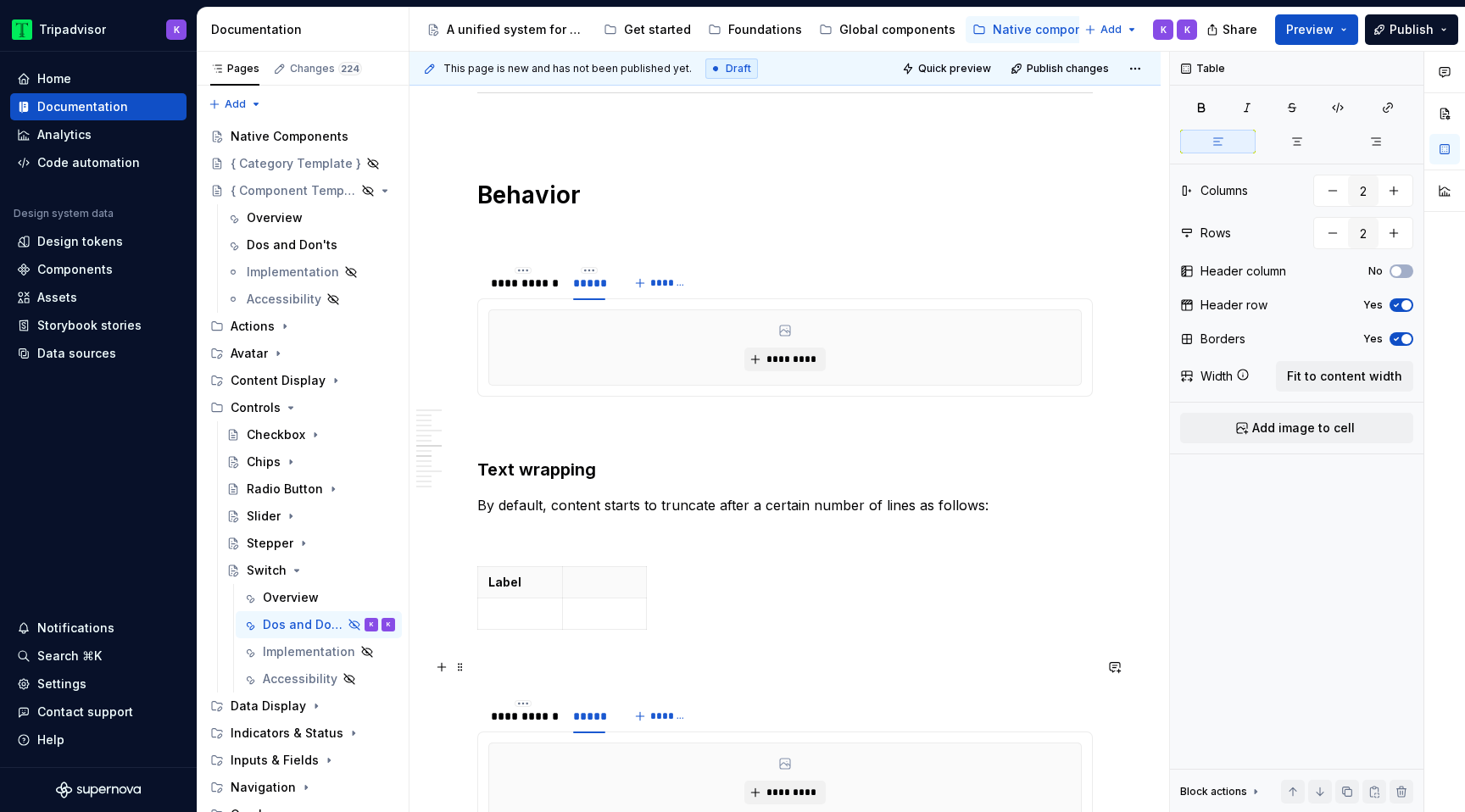
scroll to position [1526, 0]
click at [529, 650] on div "Label Secondary text" at bounding box center [785, 608] width 615 height 87
click at [529, 638] on td at bounding box center [520, 628] width 85 height 31
click at [596, 628] on p at bounding box center [604, 628] width 64 height 17
click at [737, 609] on div "Label Secondary text 2 lines 3 lines" at bounding box center [785, 608] width 615 height 87
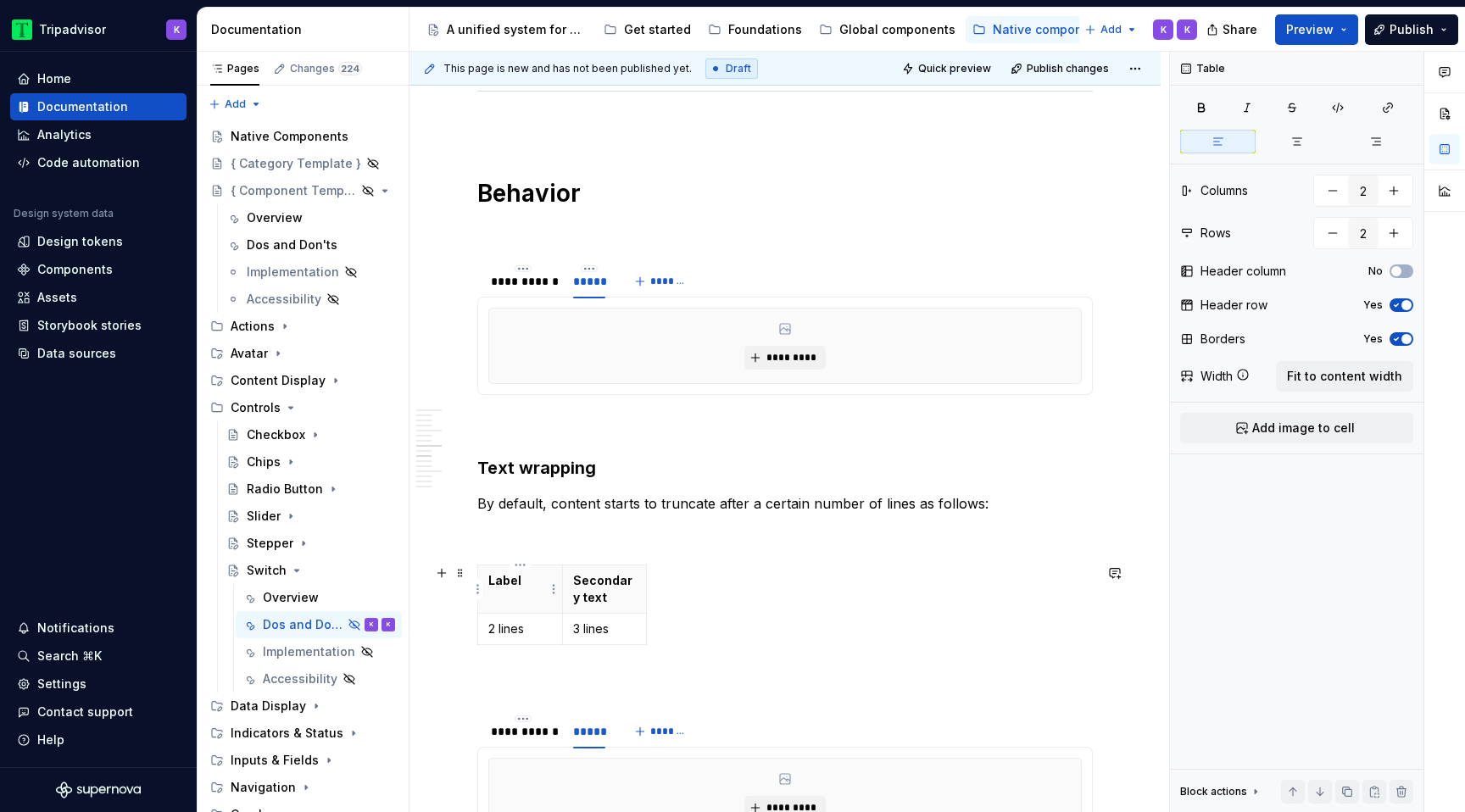
click at [553, 605] on th "Label" at bounding box center [520, 589] width 85 height 48
click at [1369, 369] on span "Fit to content width" at bounding box center [1344, 377] width 115 height 17
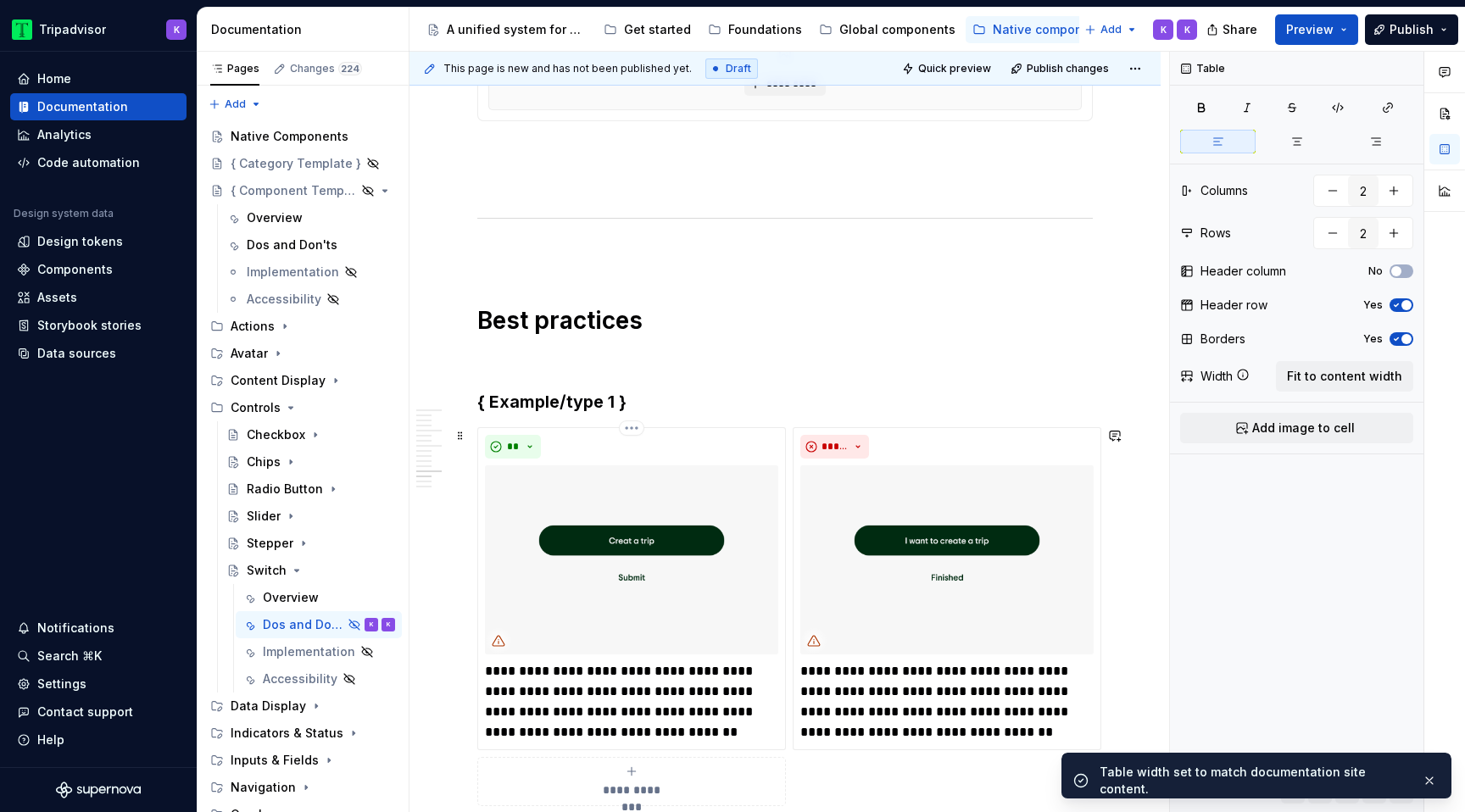
scroll to position [2459, 0]
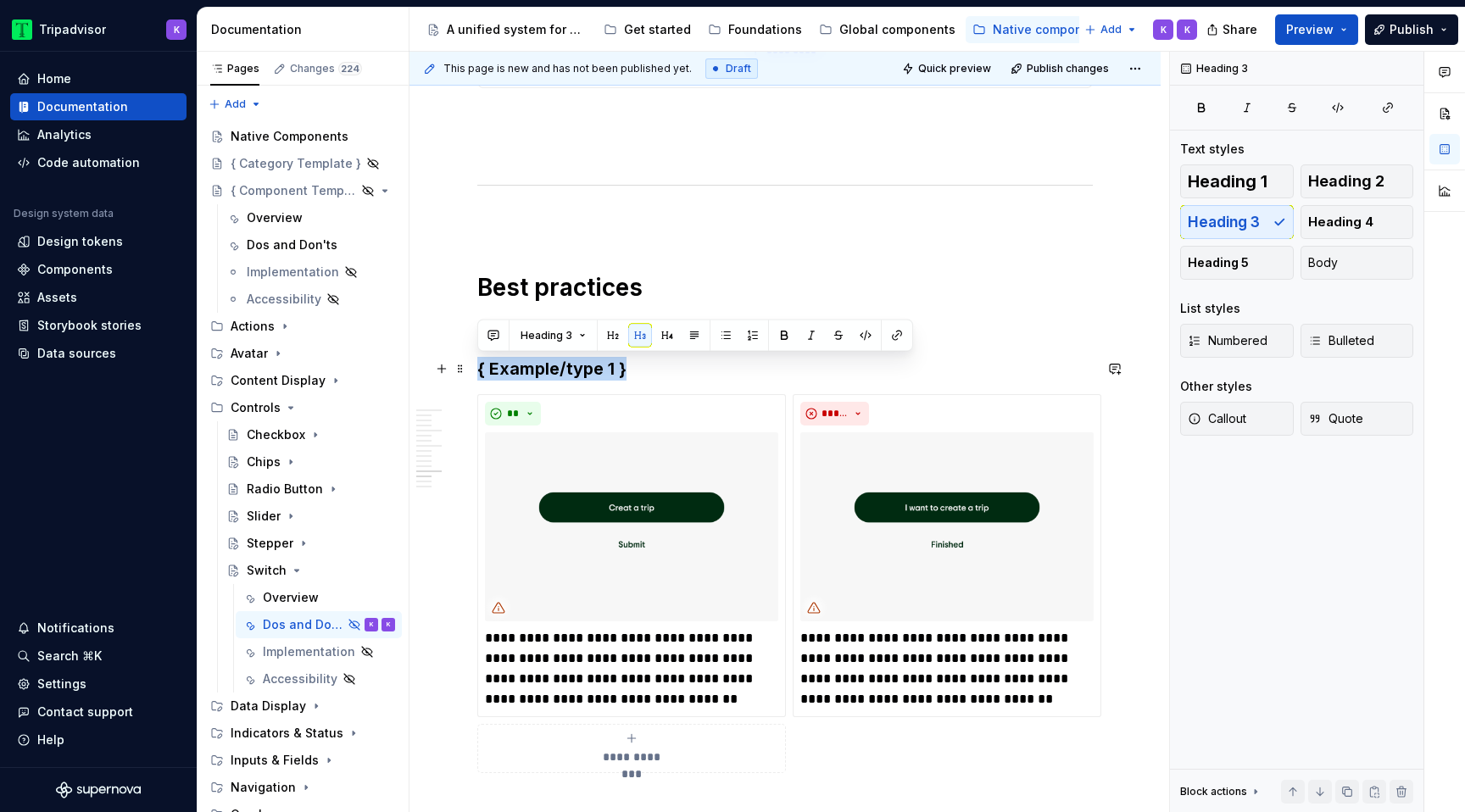
drag, startPoint x: 635, startPoint y: 372, endPoint x: 477, endPoint y: 372, distance: 158.0
click at [477, 372] on div "**********" at bounding box center [784, 34] width 751 height 4357
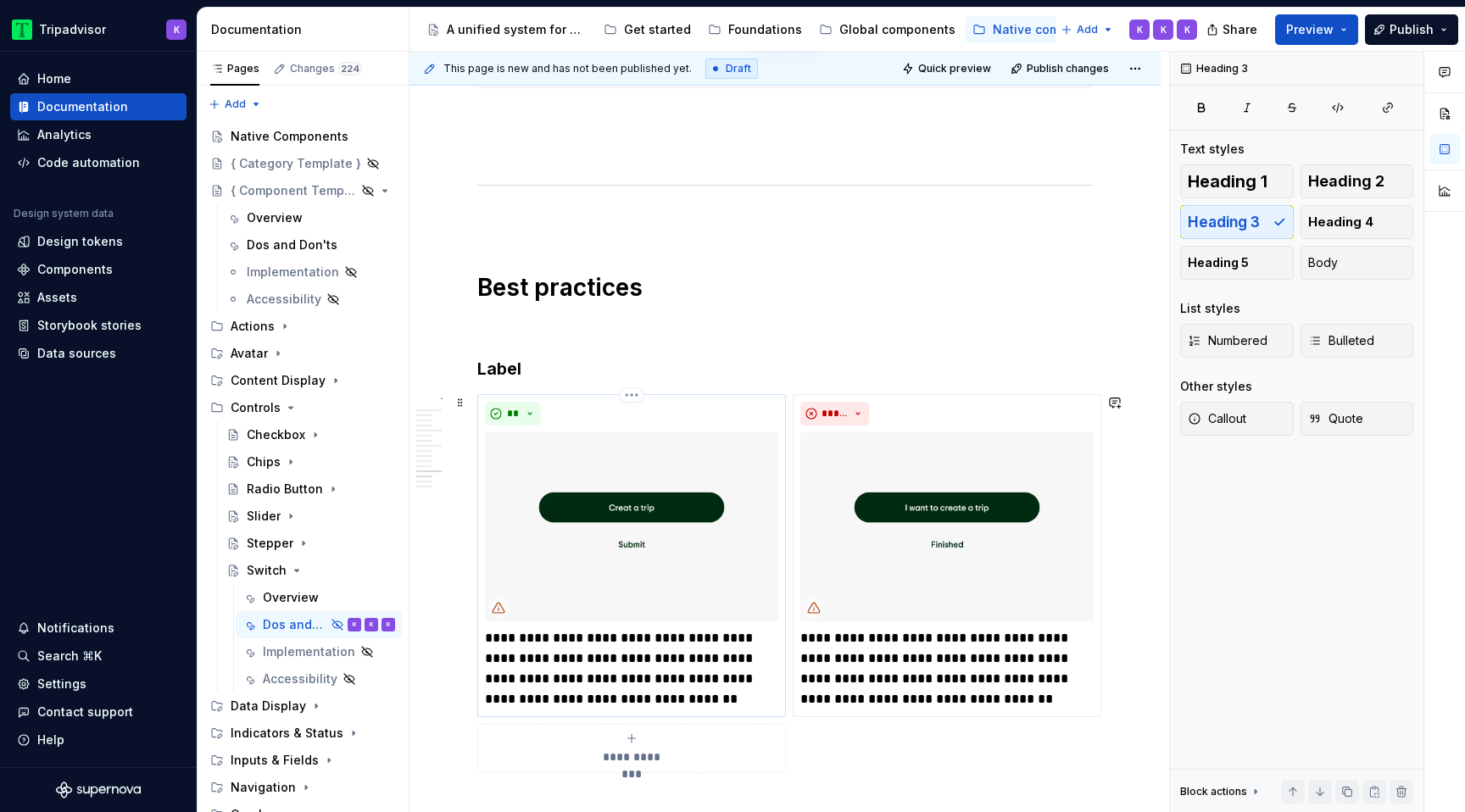
click at [595, 657] on p "**********" at bounding box center [632, 668] width 293 height 82
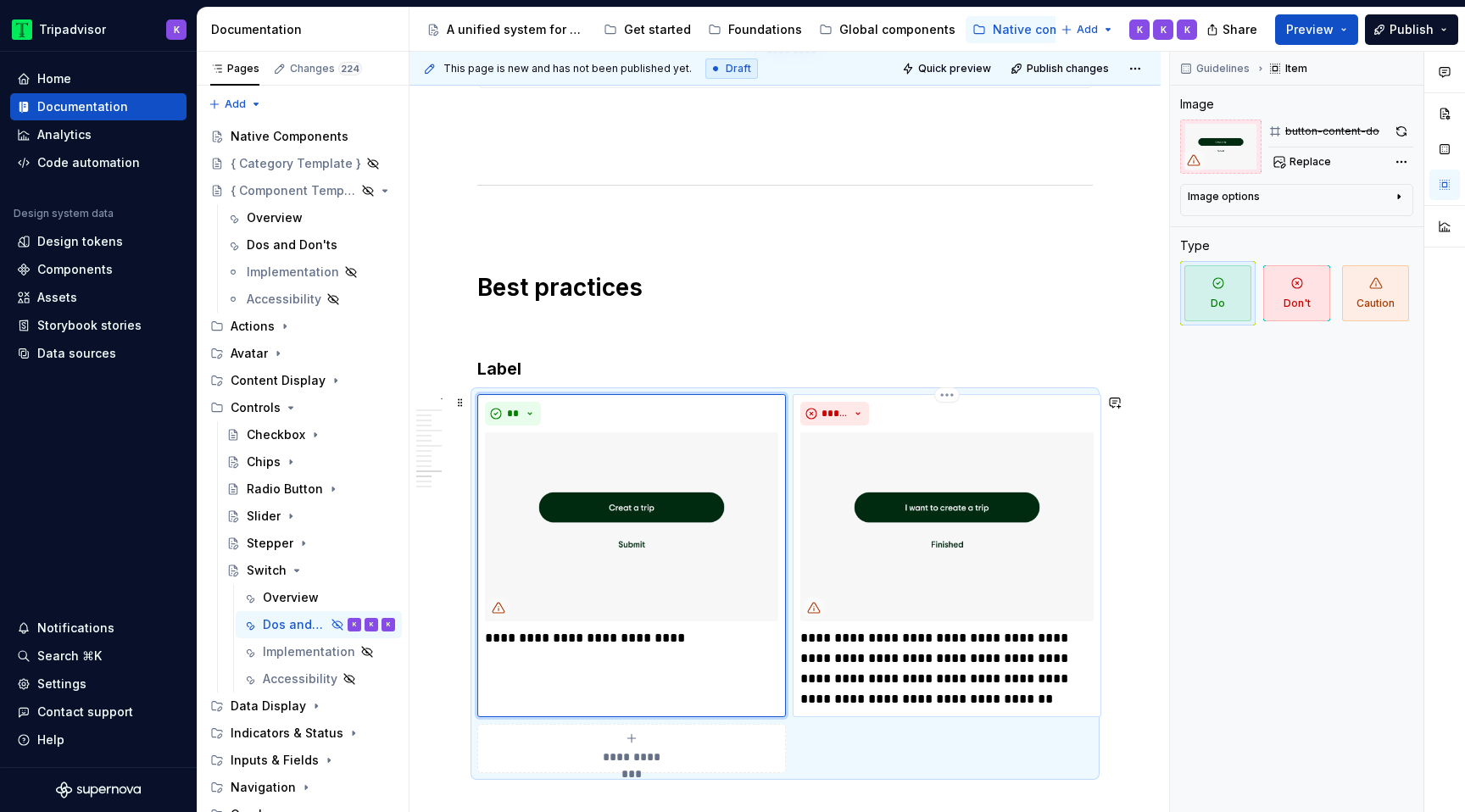
click at [897, 674] on p "**********" at bounding box center [947, 668] width 293 height 82
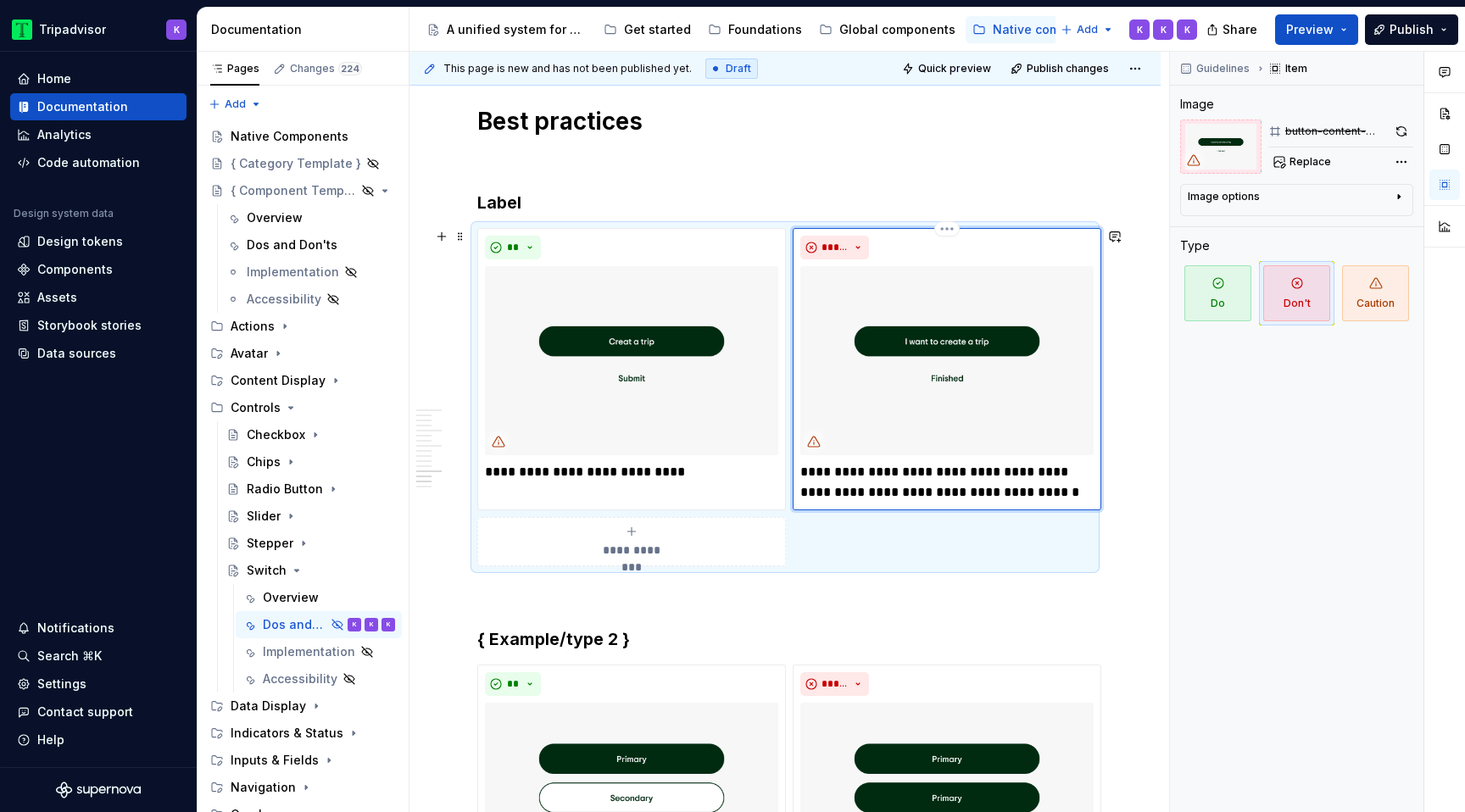
scroll to position [2636, 0]
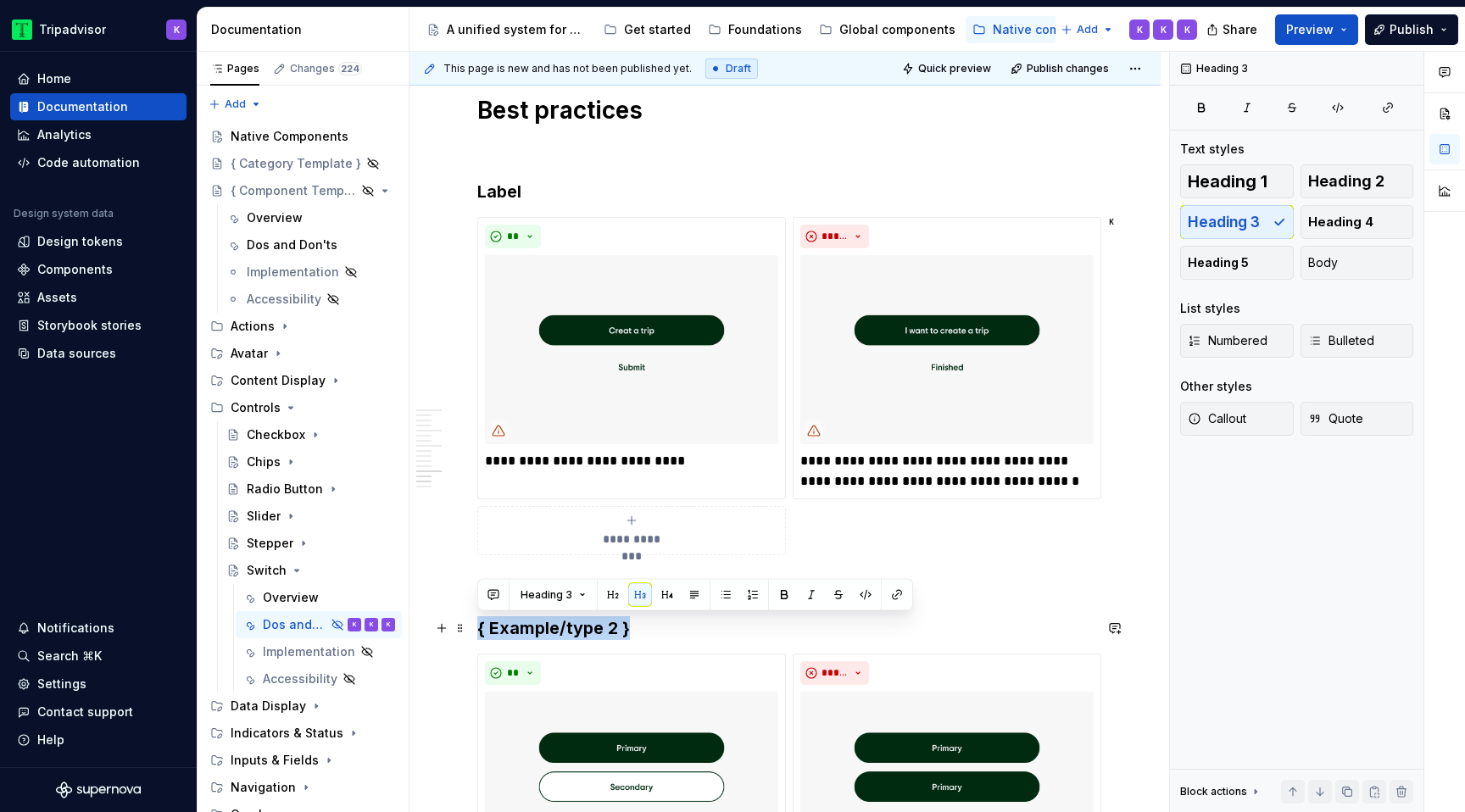
drag, startPoint x: 640, startPoint y: 629, endPoint x: 479, endPoint y: 630, distance: 161.0
click at [479, 630] on h3 "{ Example/type 2 }" at bounding box center [785, 628] width 615 height 24
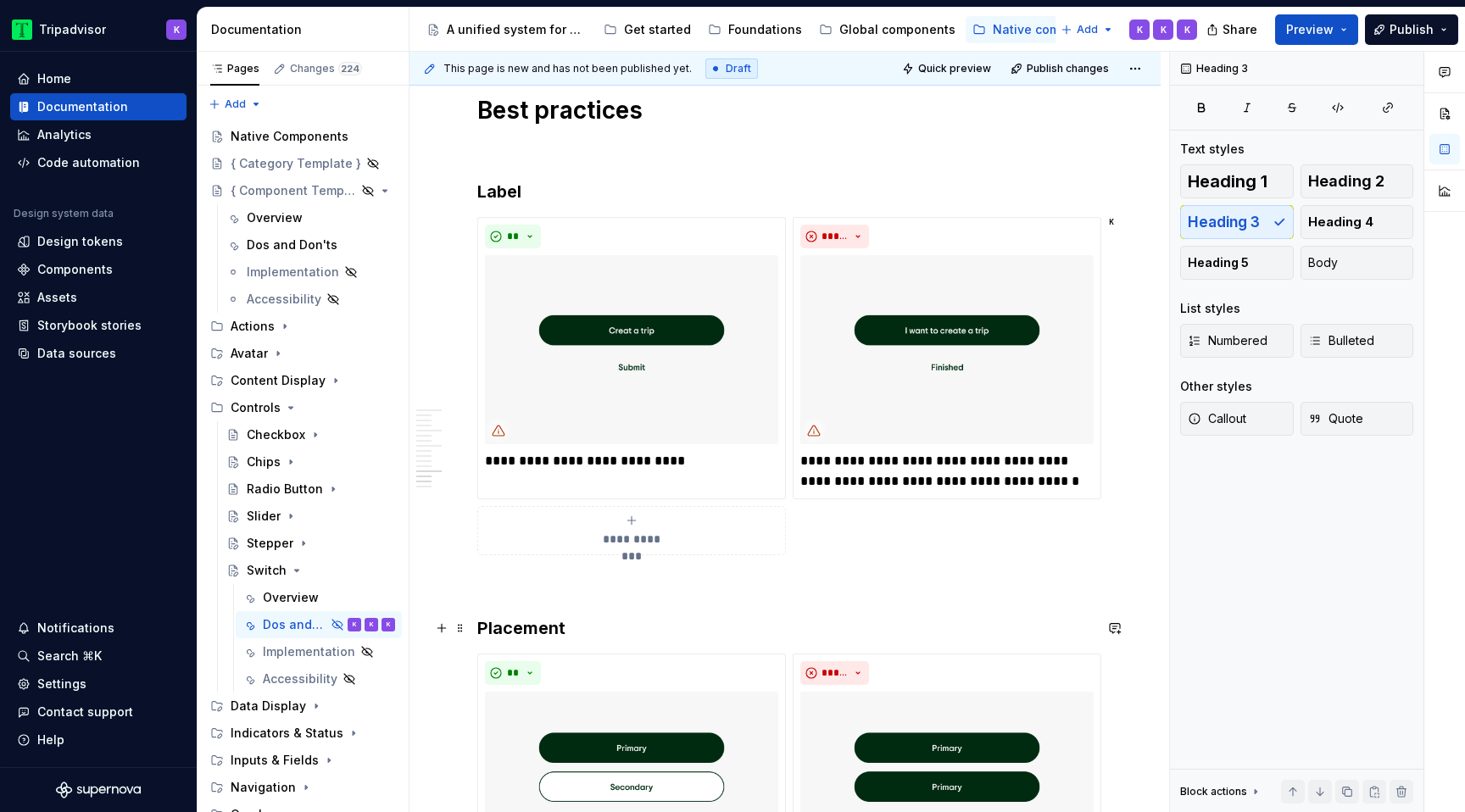
scroll to position [2934, 0]
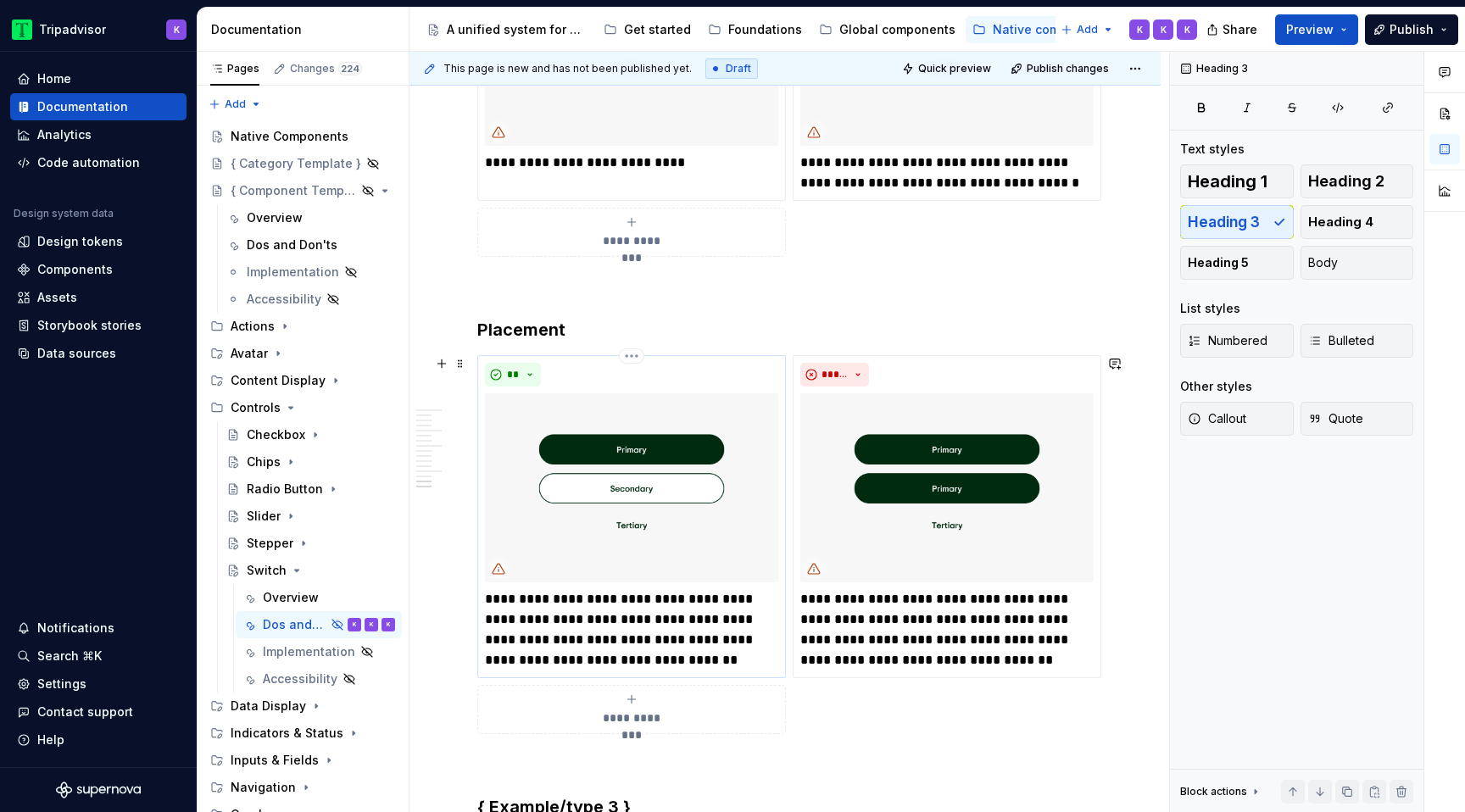
click at [621, 626] on p "**********" at bounding box center [632, 629] width 293 height 82
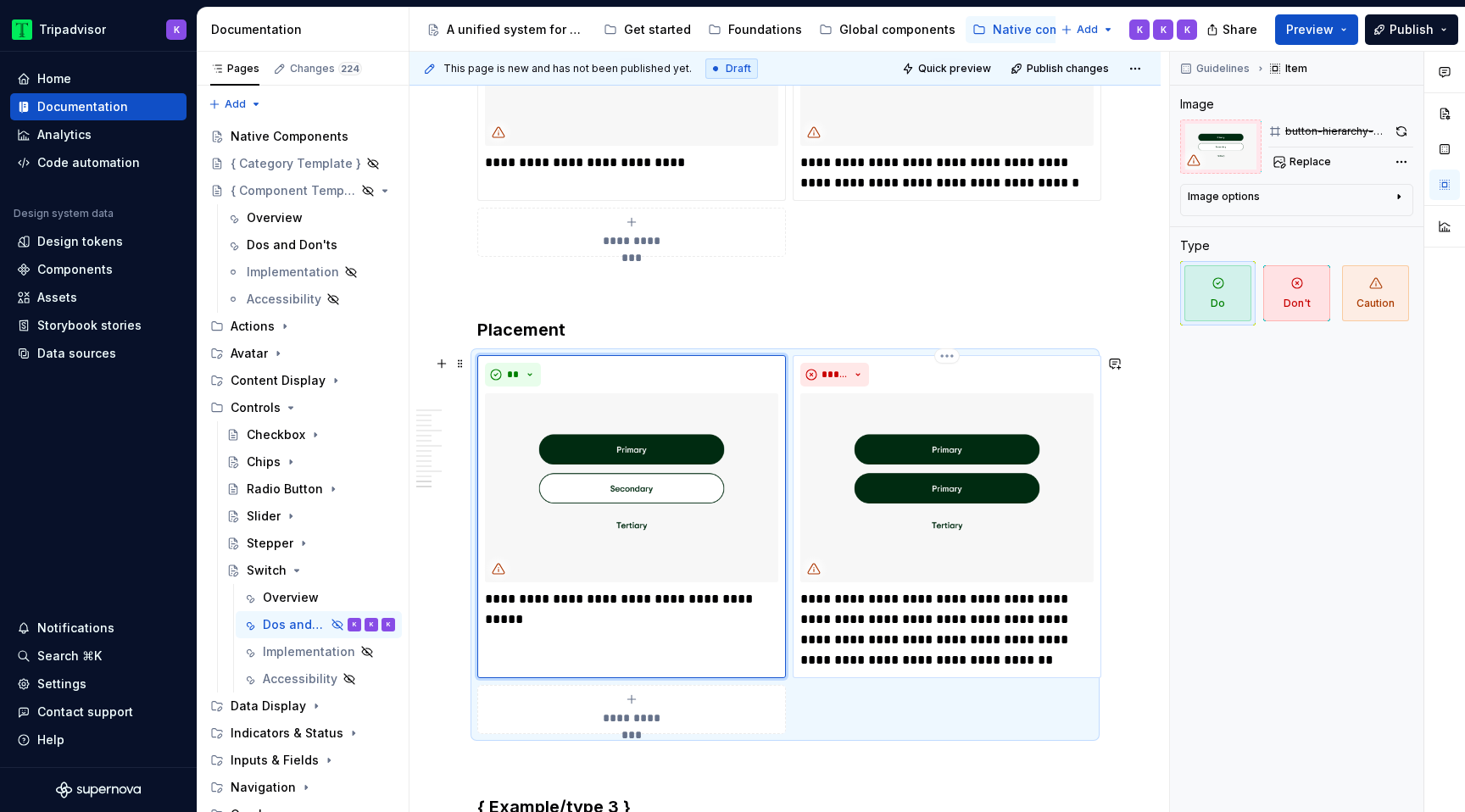
click at [911, 604] on p "**********" at bounding box center [947, 629] width 293 height 82
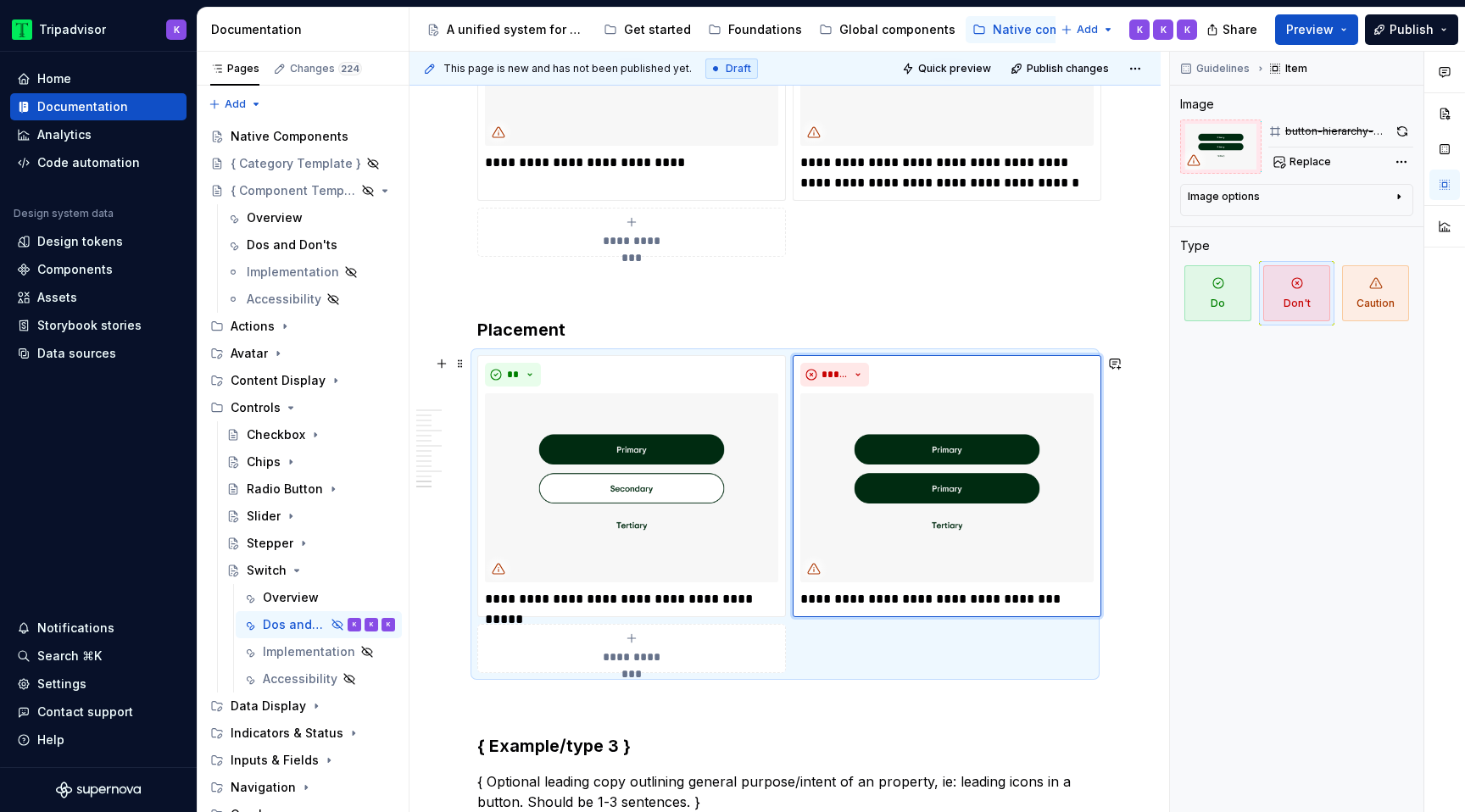
scroll to position [3183, 0]
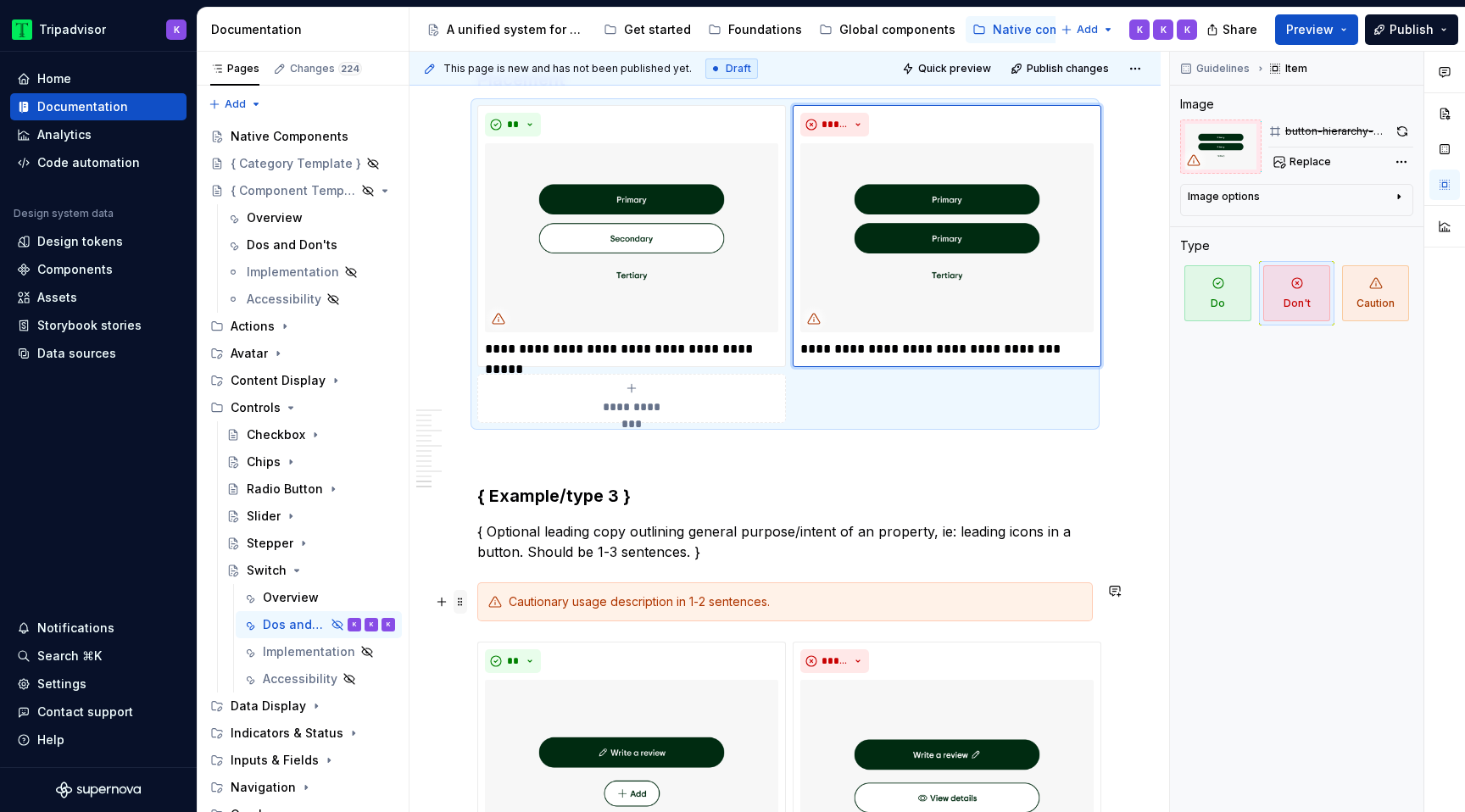
click at [462, 609] on span at bounding box center [460, 601] width 13 height 24
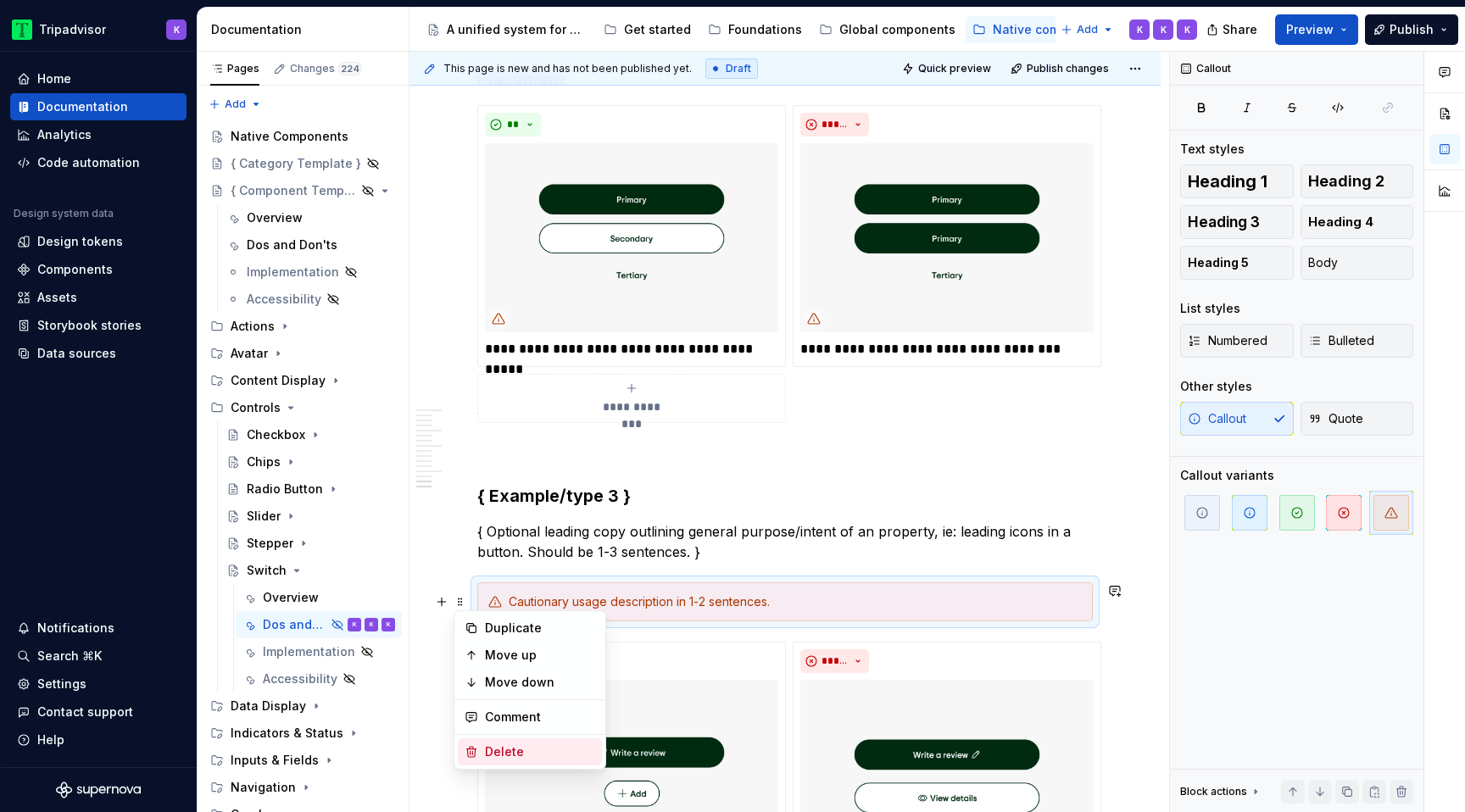
click at [534, 750] on div "Delete" at bounding box center [540, 751] width 110 height 17
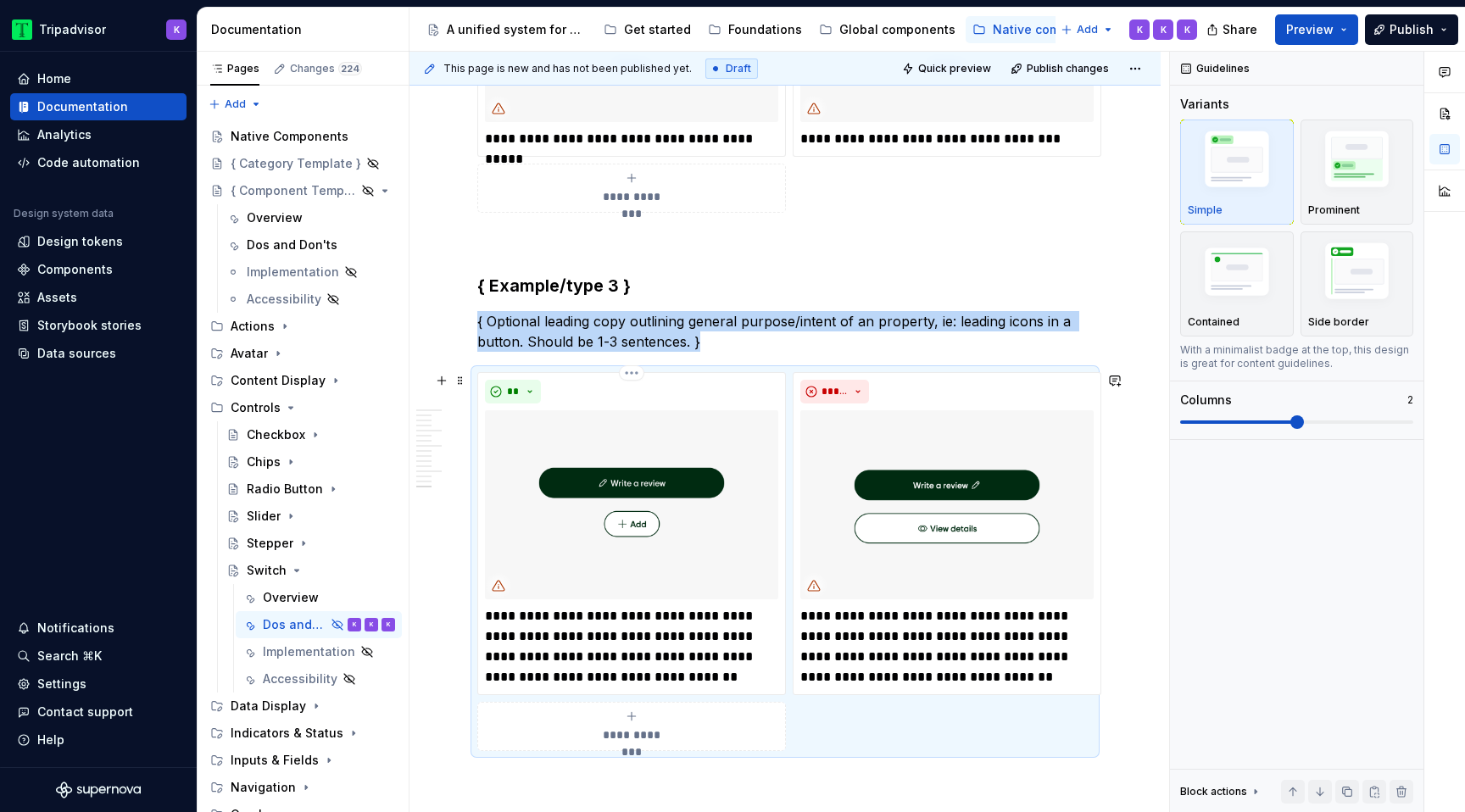
scroll to position [3409, 0]
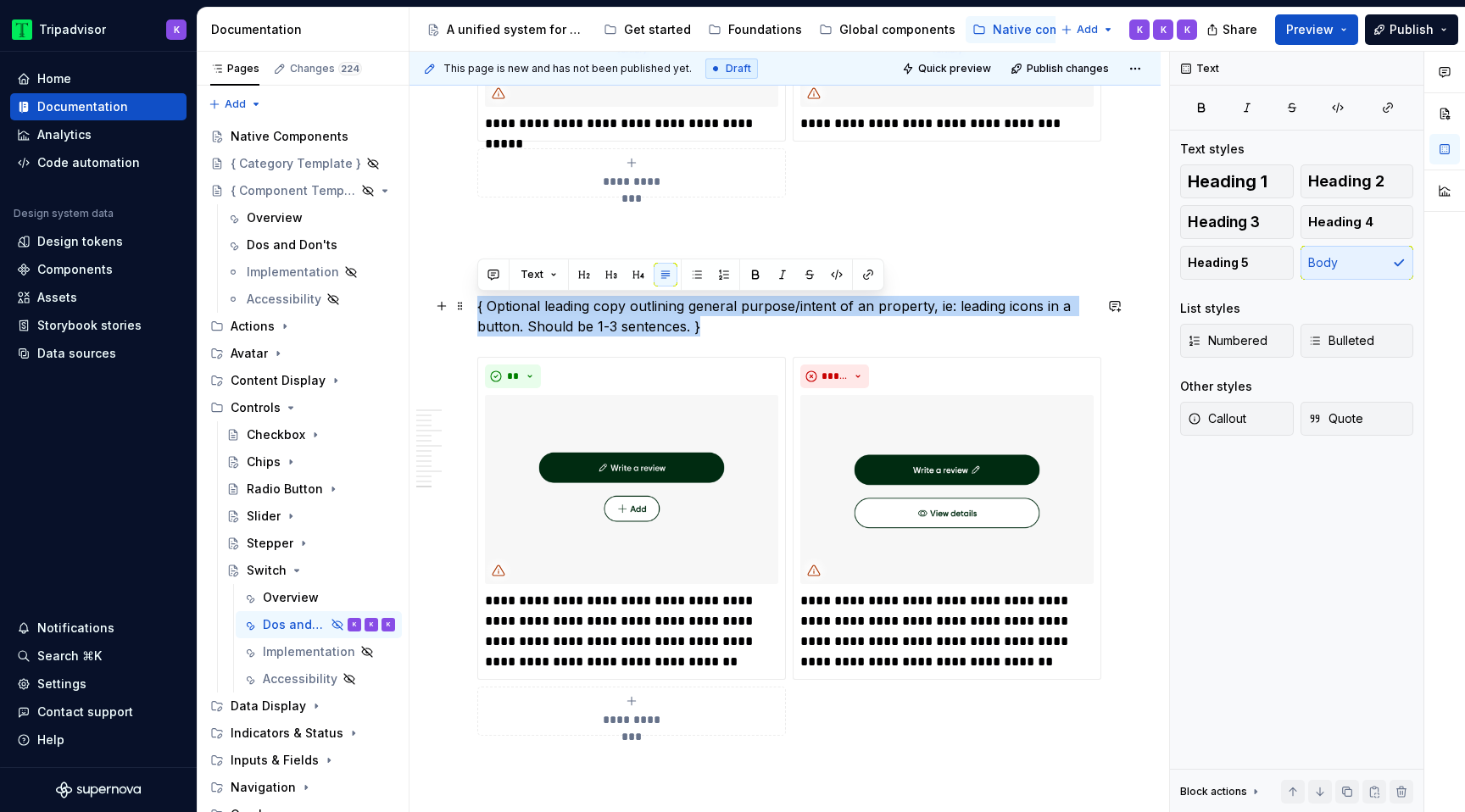
drag, startPoint x: 719, startPoint y: 330, endPoint x: 476, endPoint y: 303, distance: 244.5
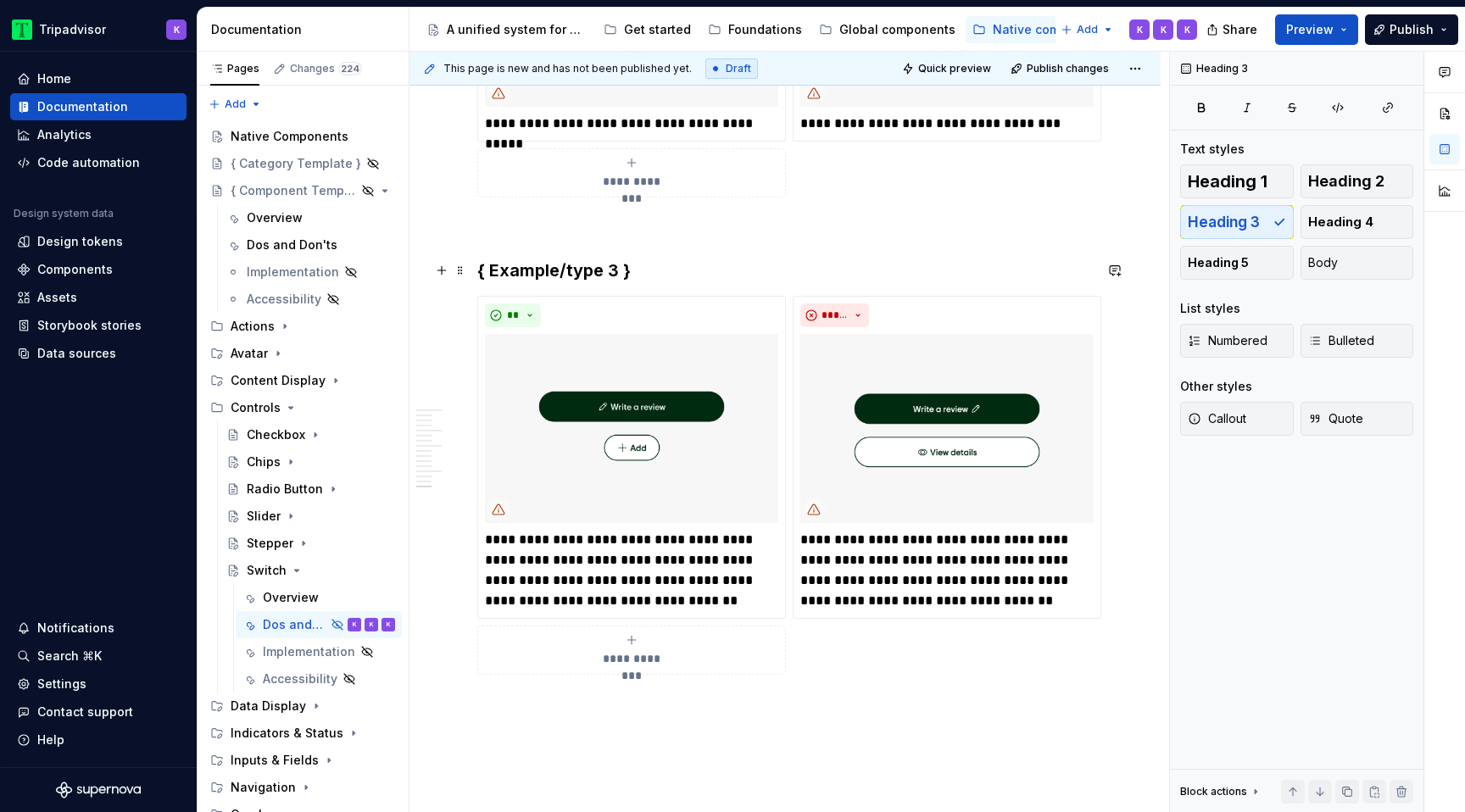
click at [605, 265] on h3 "{ Example/type 3 }" at bounding box center [785, 270] width 615 height 24
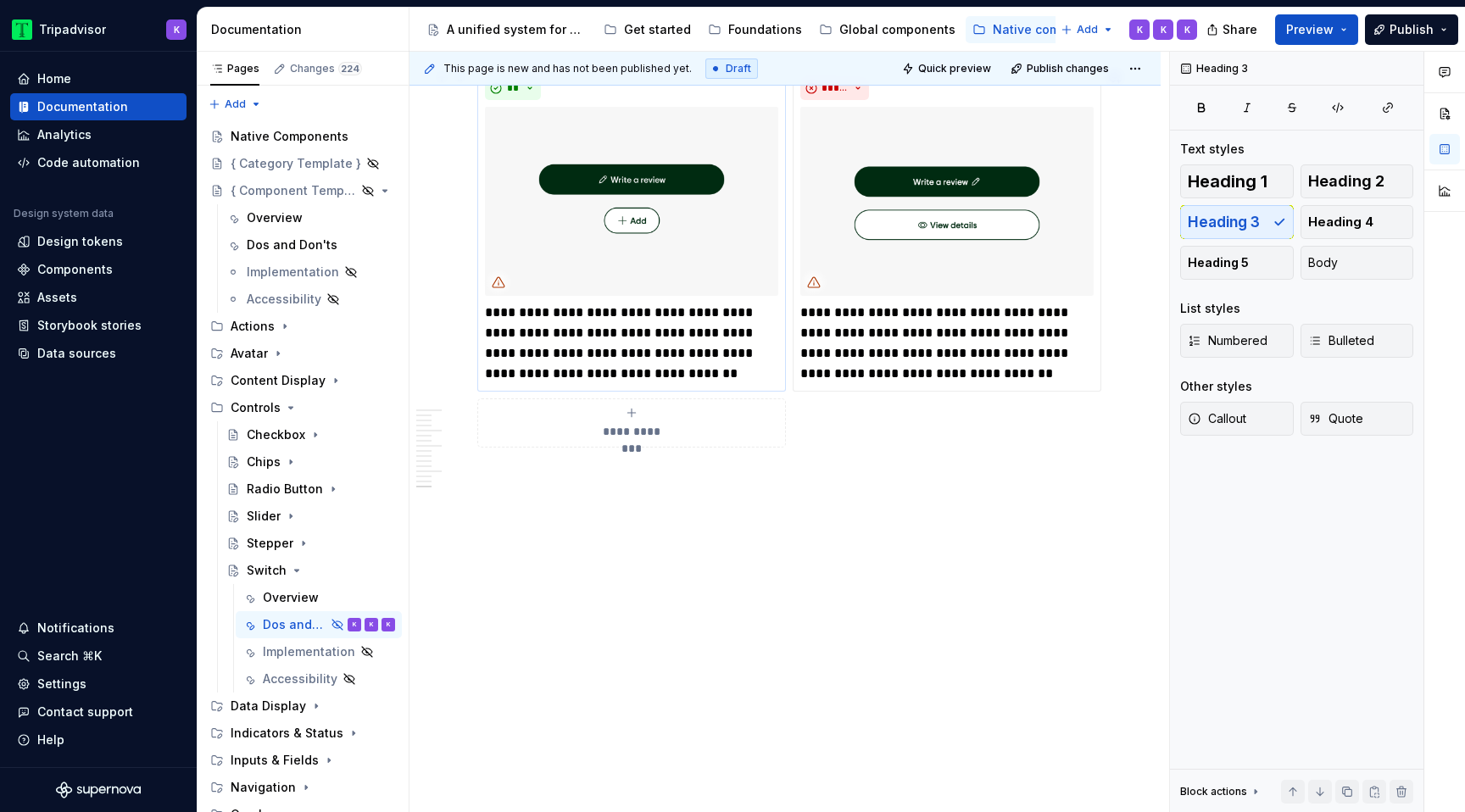
click at [650, 307] on p "**********" at bounding box center [632, 343] width 293 height 82
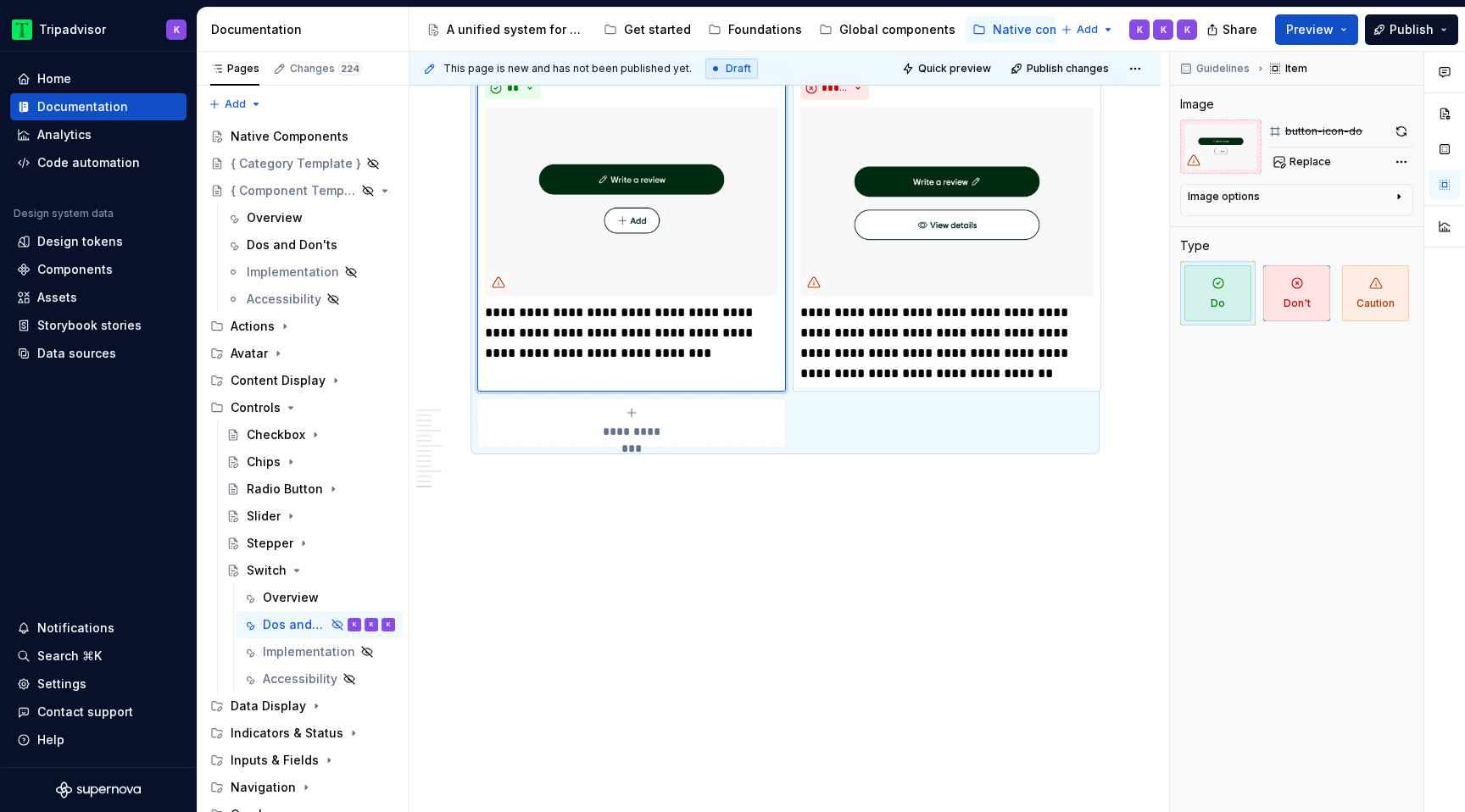
click at [903, 344] on p "**********" at bounding box center [947, 343] width 293 height 82
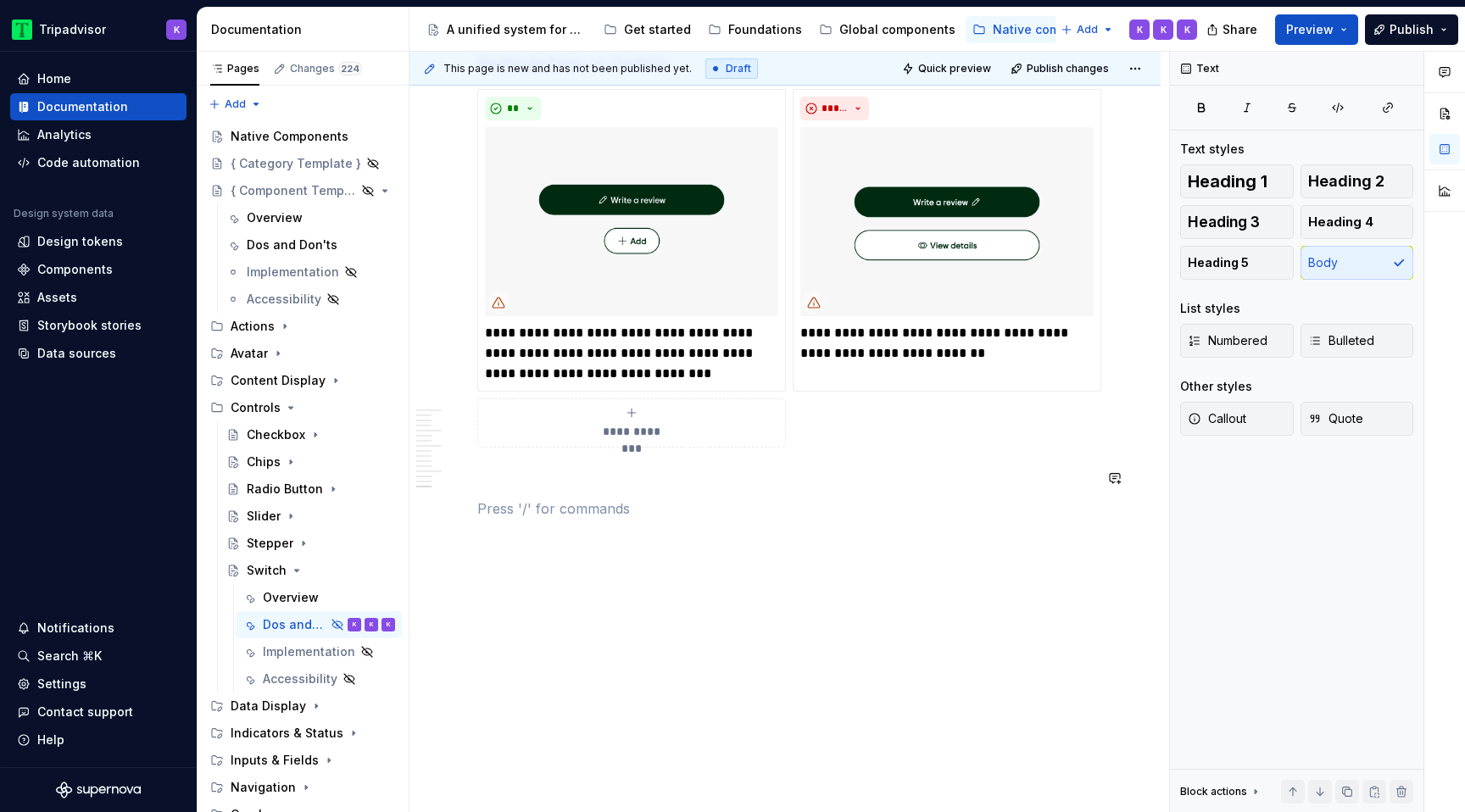
scroll to position [3517, 0]
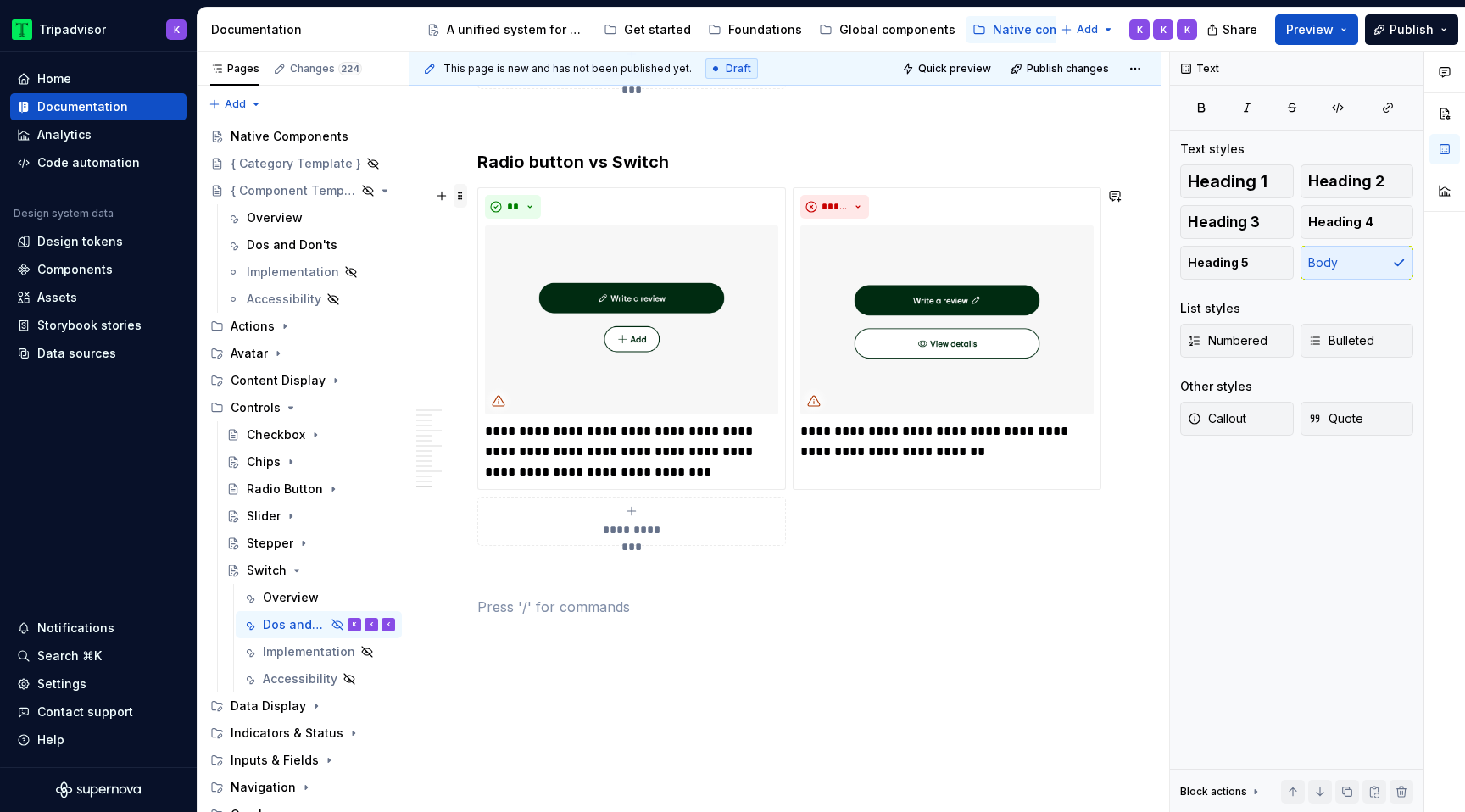
click at [460, 201] on span at bounding box center [460, 195] width 13 height 24
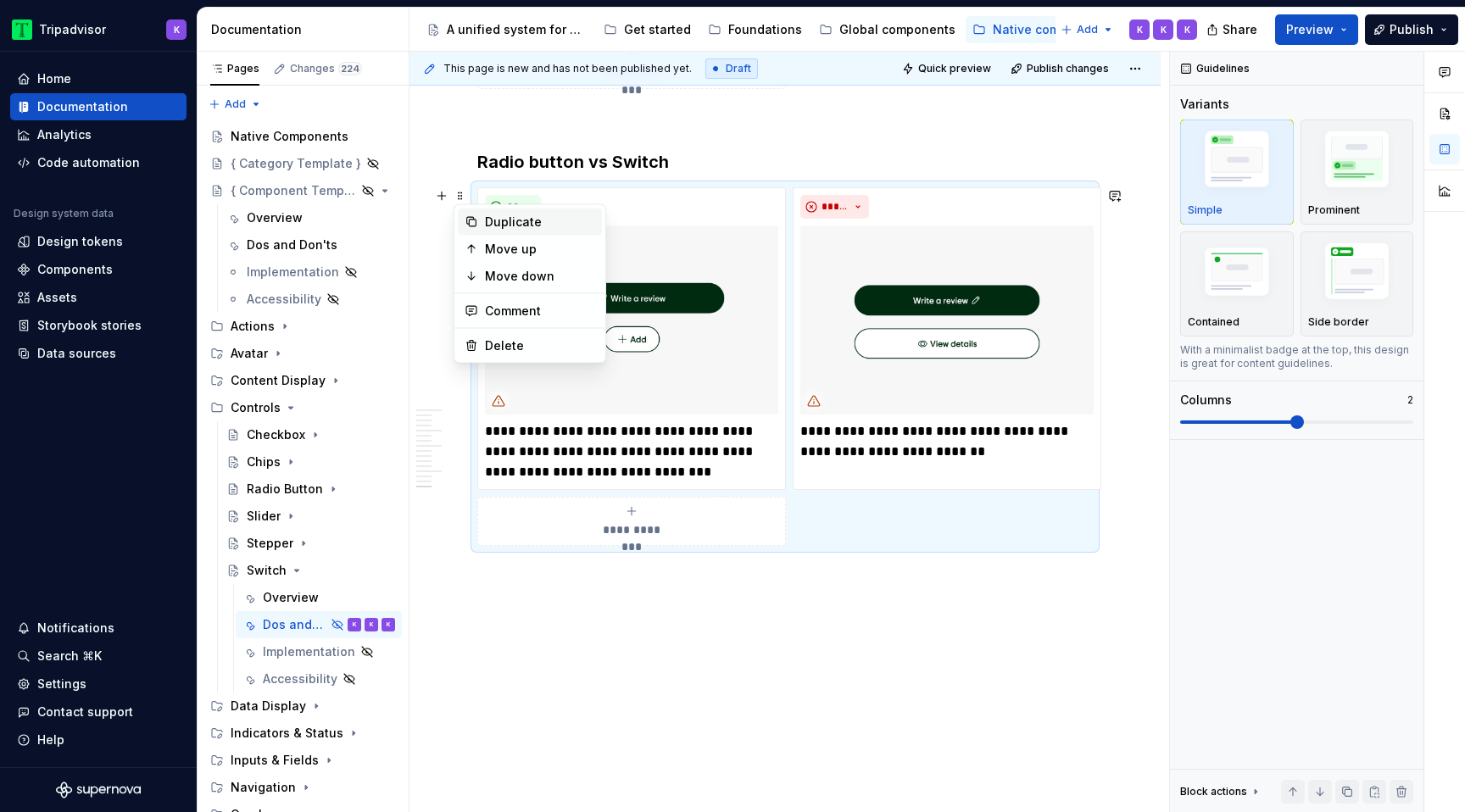
click at [499, 220] on div "Duplicate" at bounding box center [540, 222] width 110 height 17
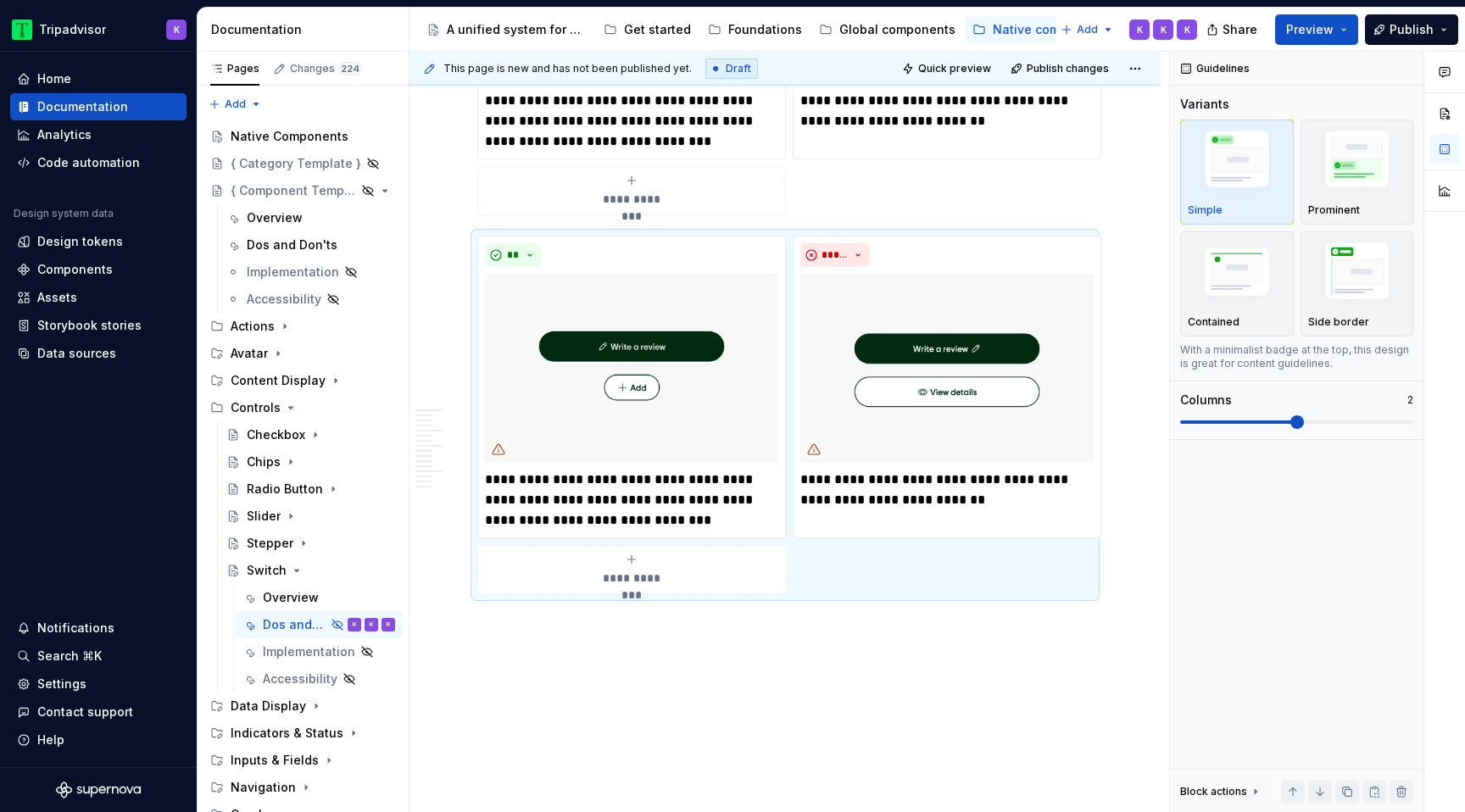
scroll to position [3857, 0]
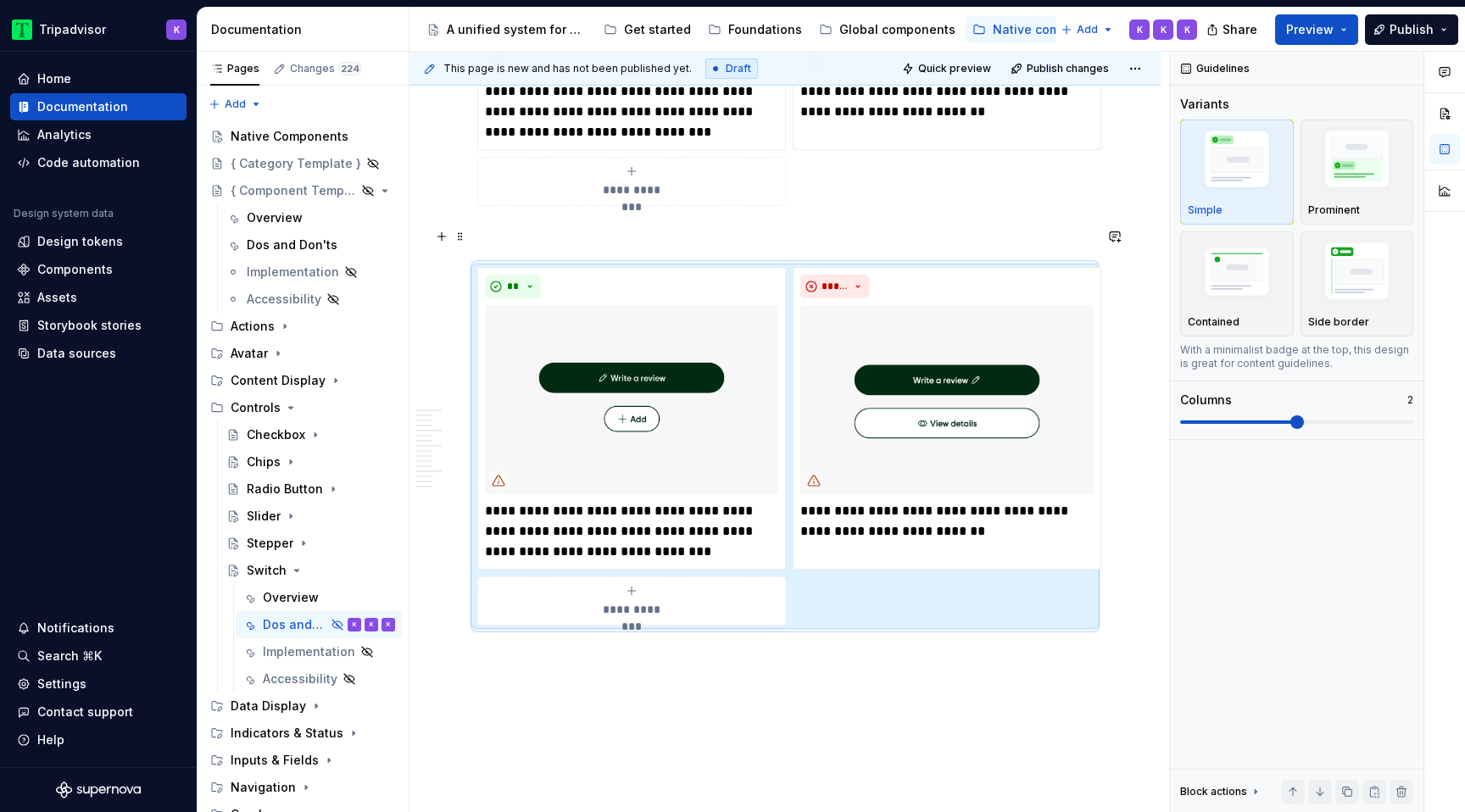
click at [552, 243] on p at bounding box center [785, 236] width 615 height 20
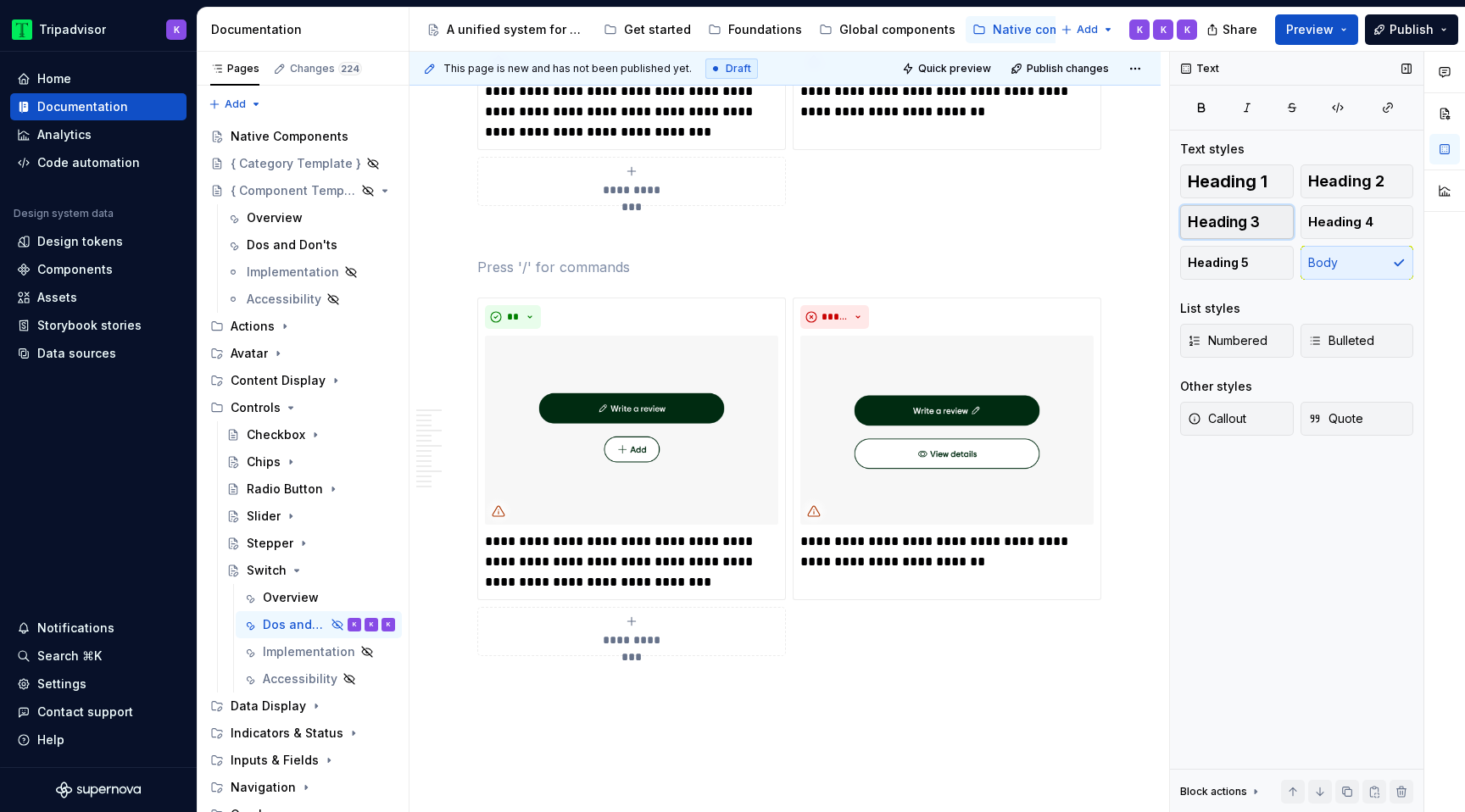
click at [1245, 223] on span "Heading 3" at bounding box center [1223, 222] width 72 height 17
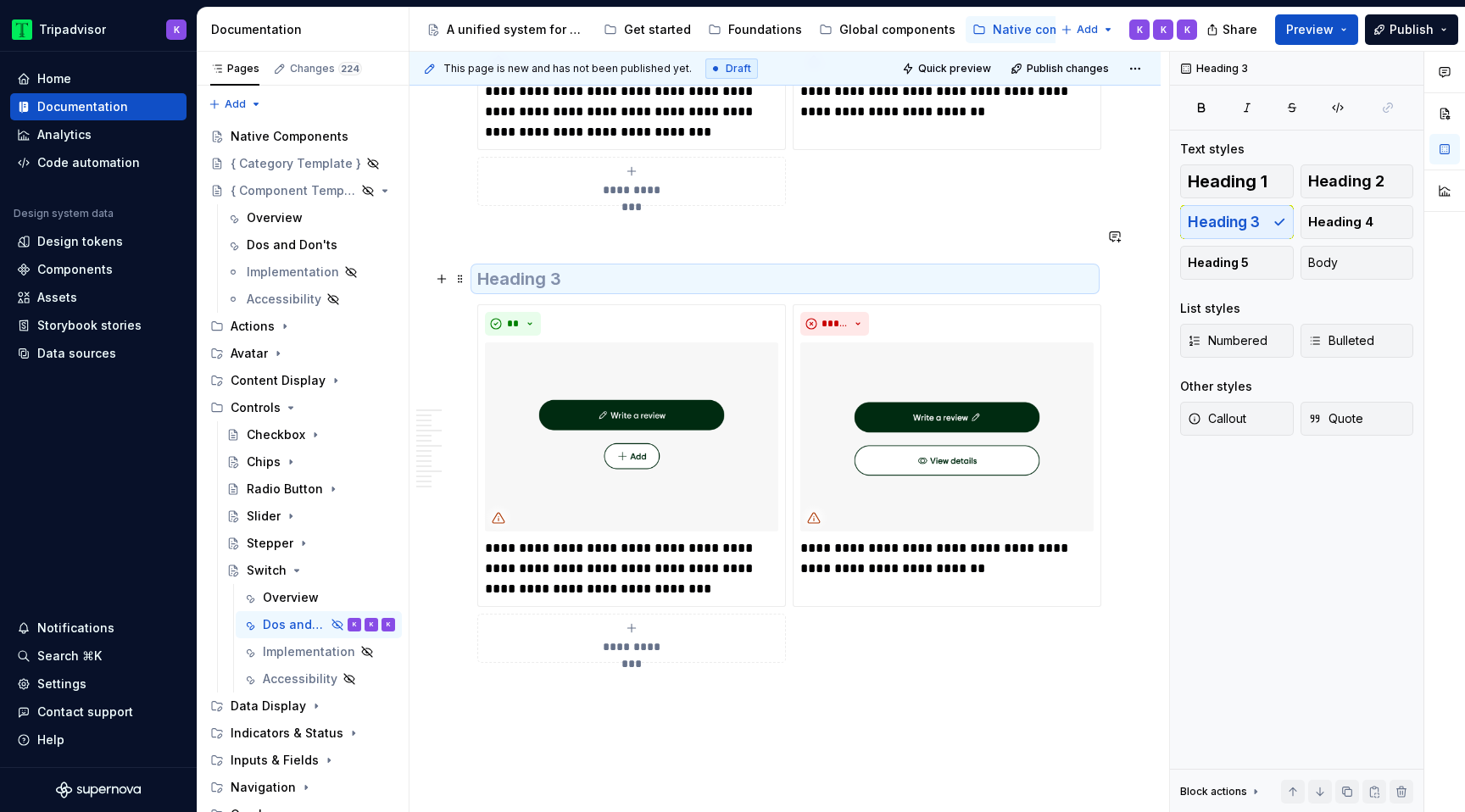
click at [542, 280] on h3 at bounding box center [785, 279] width 615 height 24
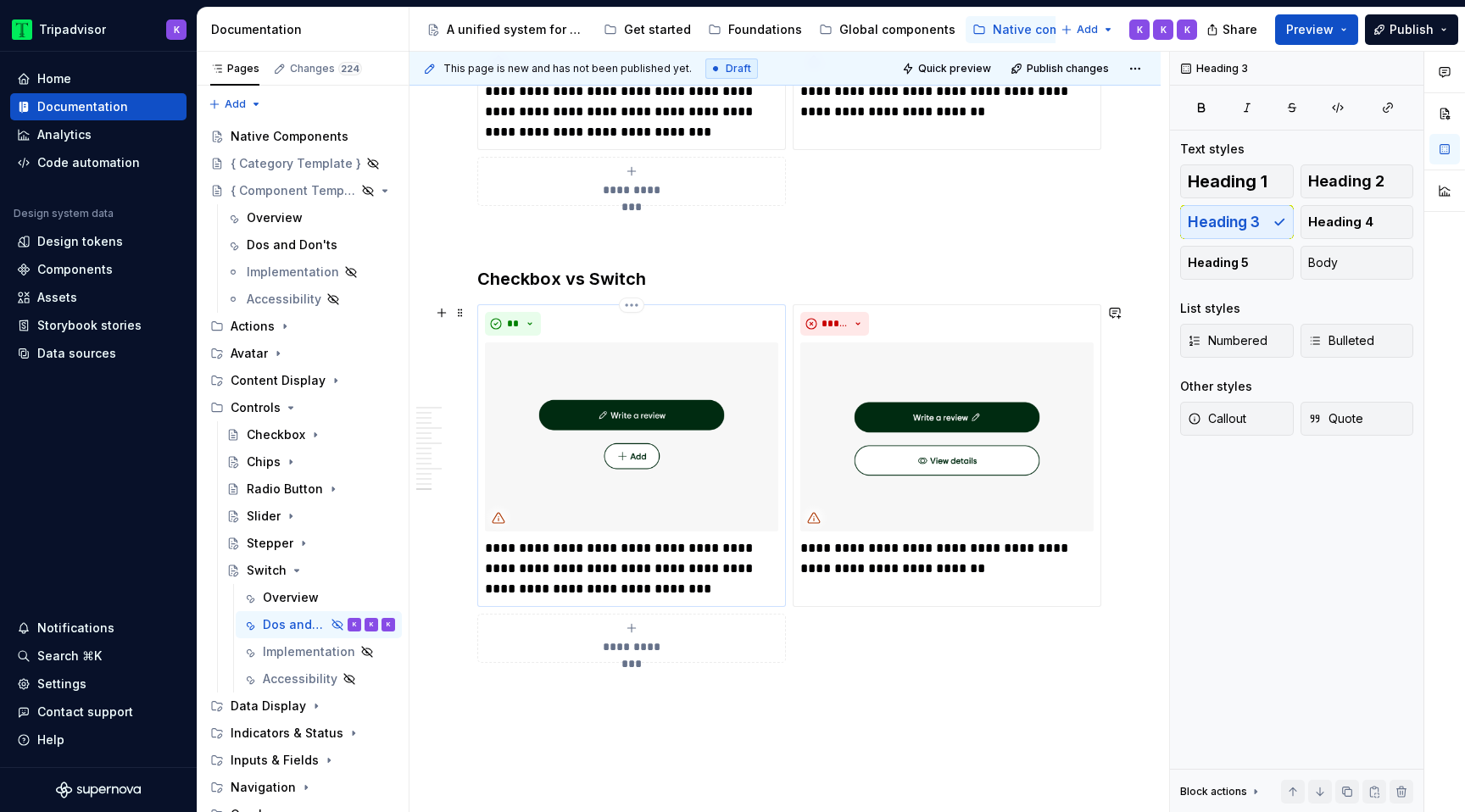
click at [631, 576] on p "**********" at bounding box center [632, 569] width 293 height 61
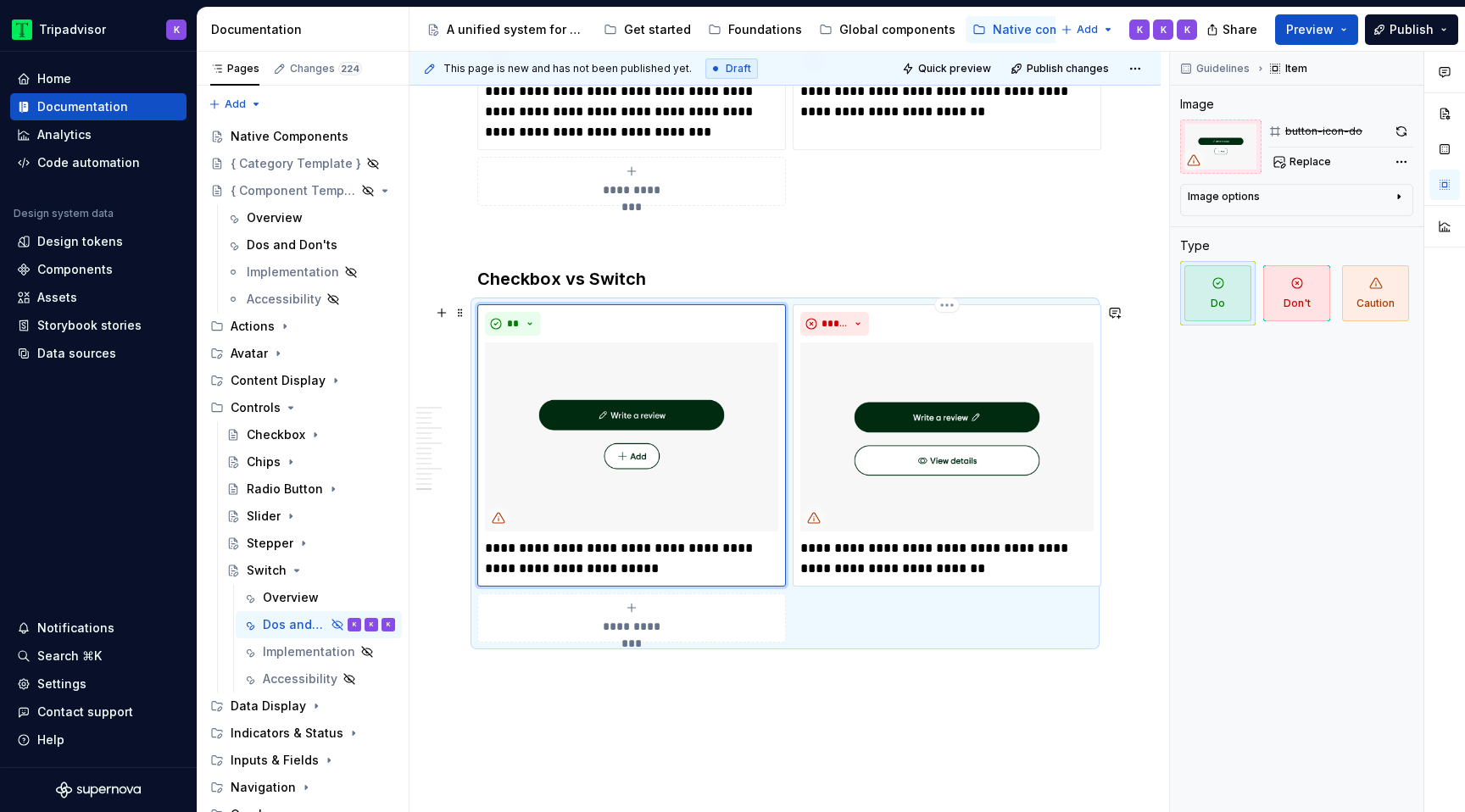
click at [886, 569] on p "**********" at bounding box center [947, 558] width 293 height 41
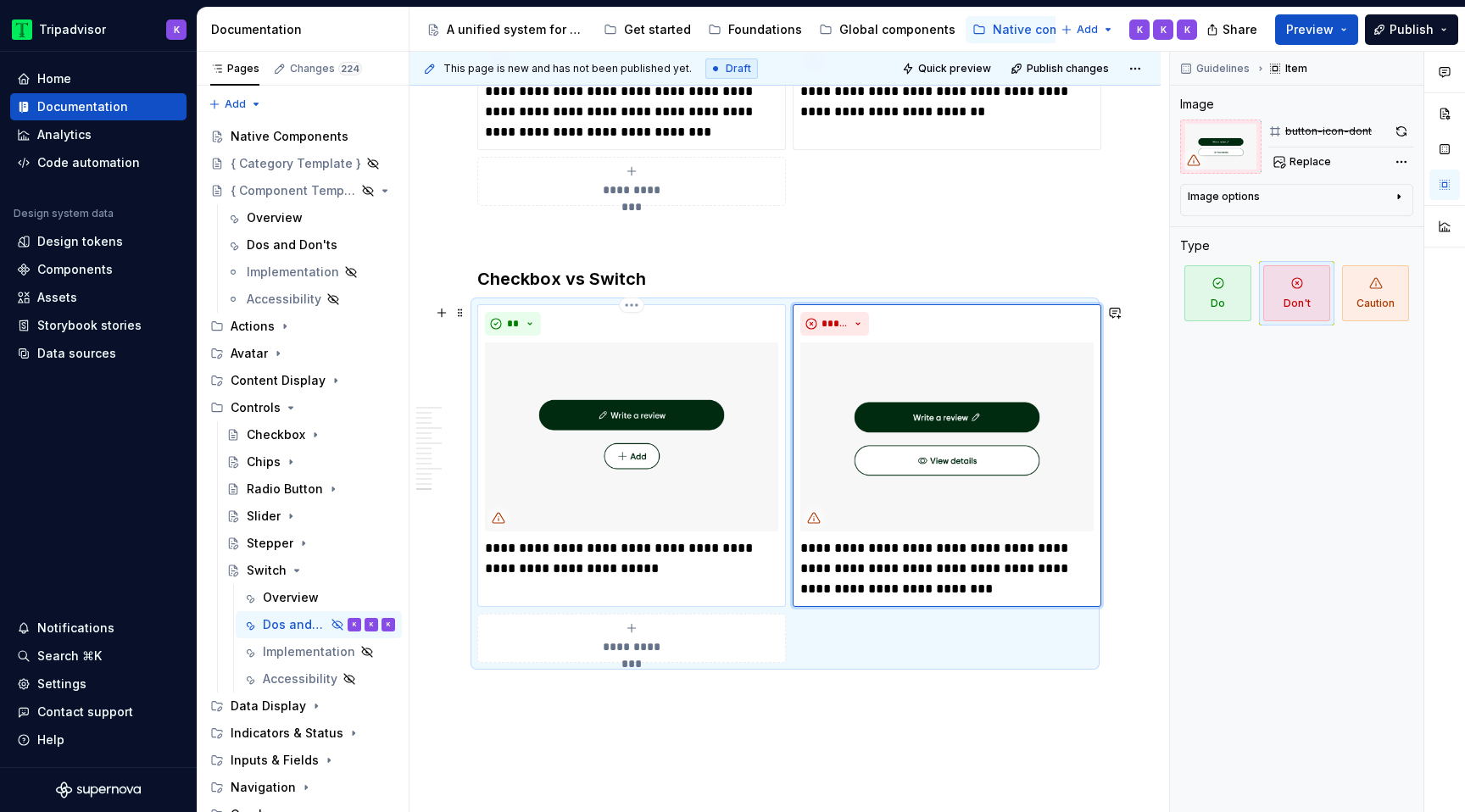
click at [713, 576] on p "**********" at bounding box center [632, 558] width 293 height 41
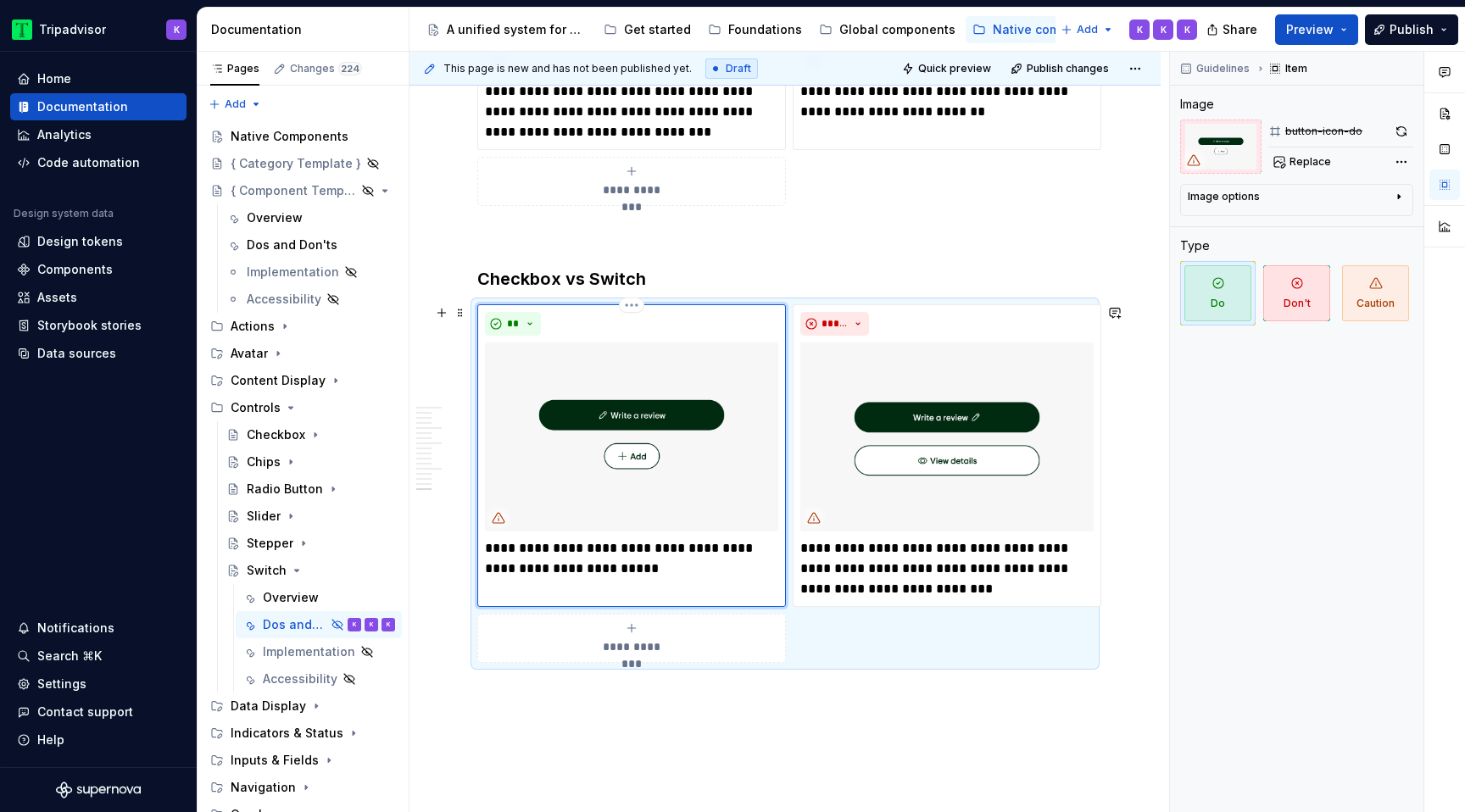
type textarea "*"
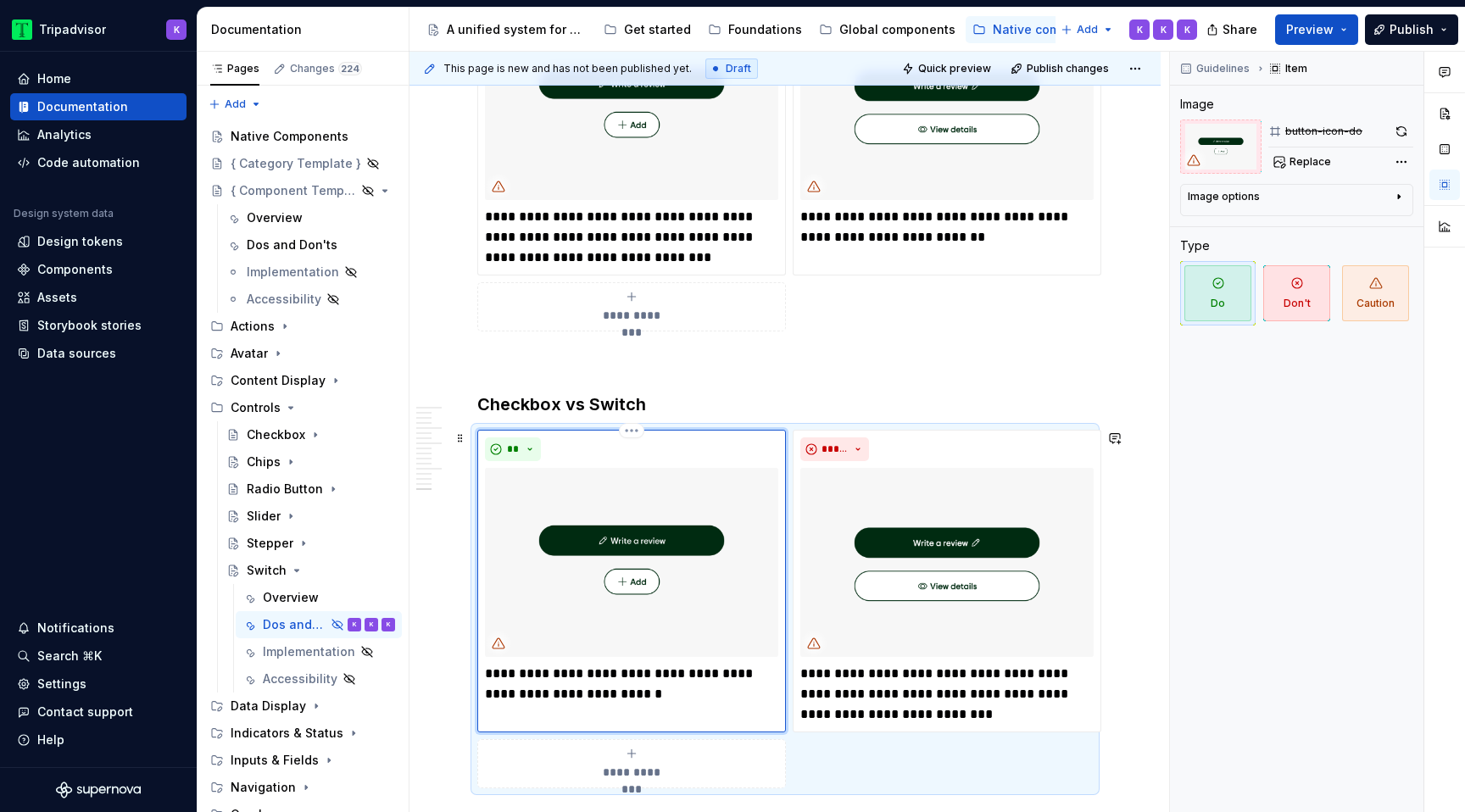
scroll to position [3750, 0]
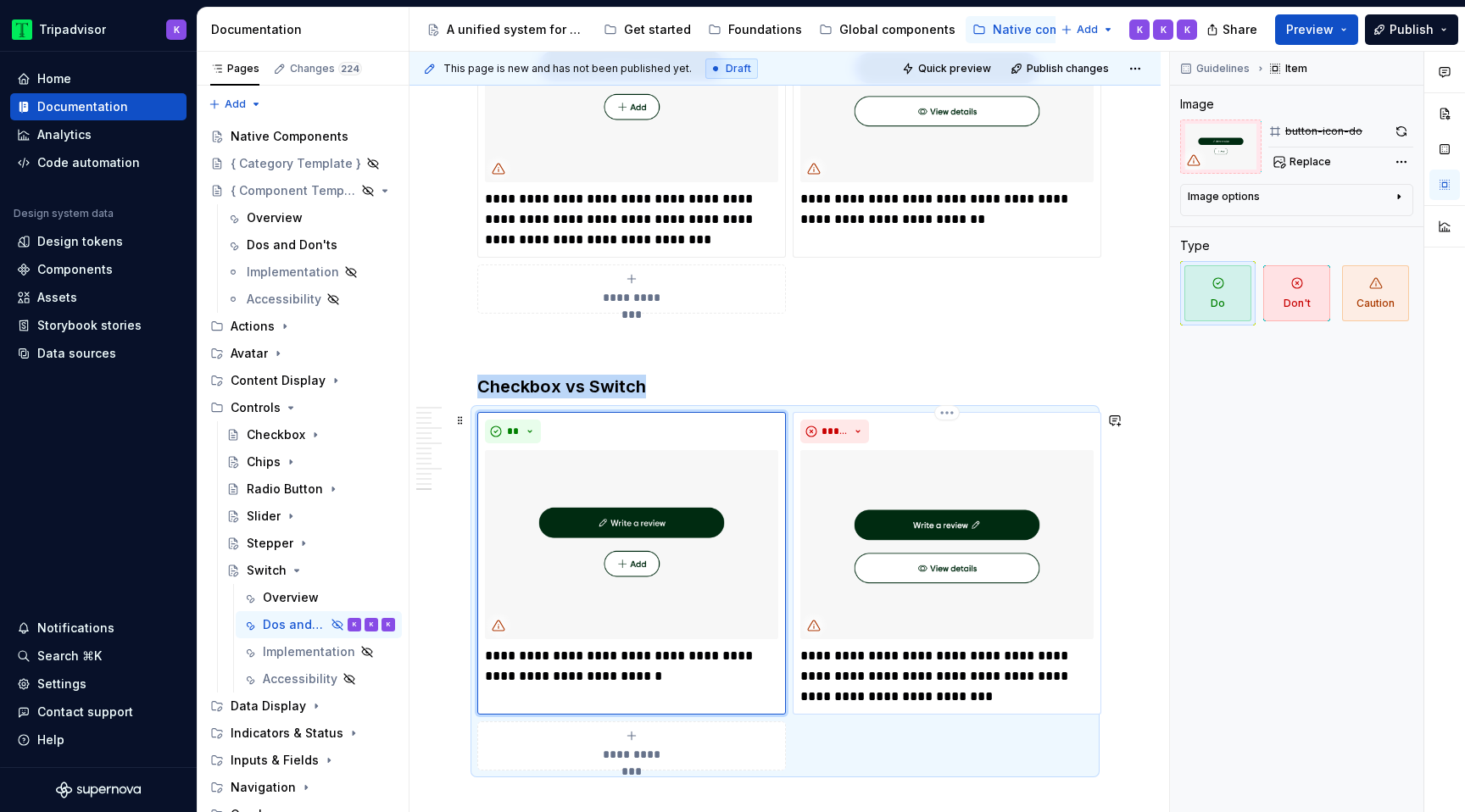
click at [952, 486] on img at bounding box center [947, 544] width 293 height 189
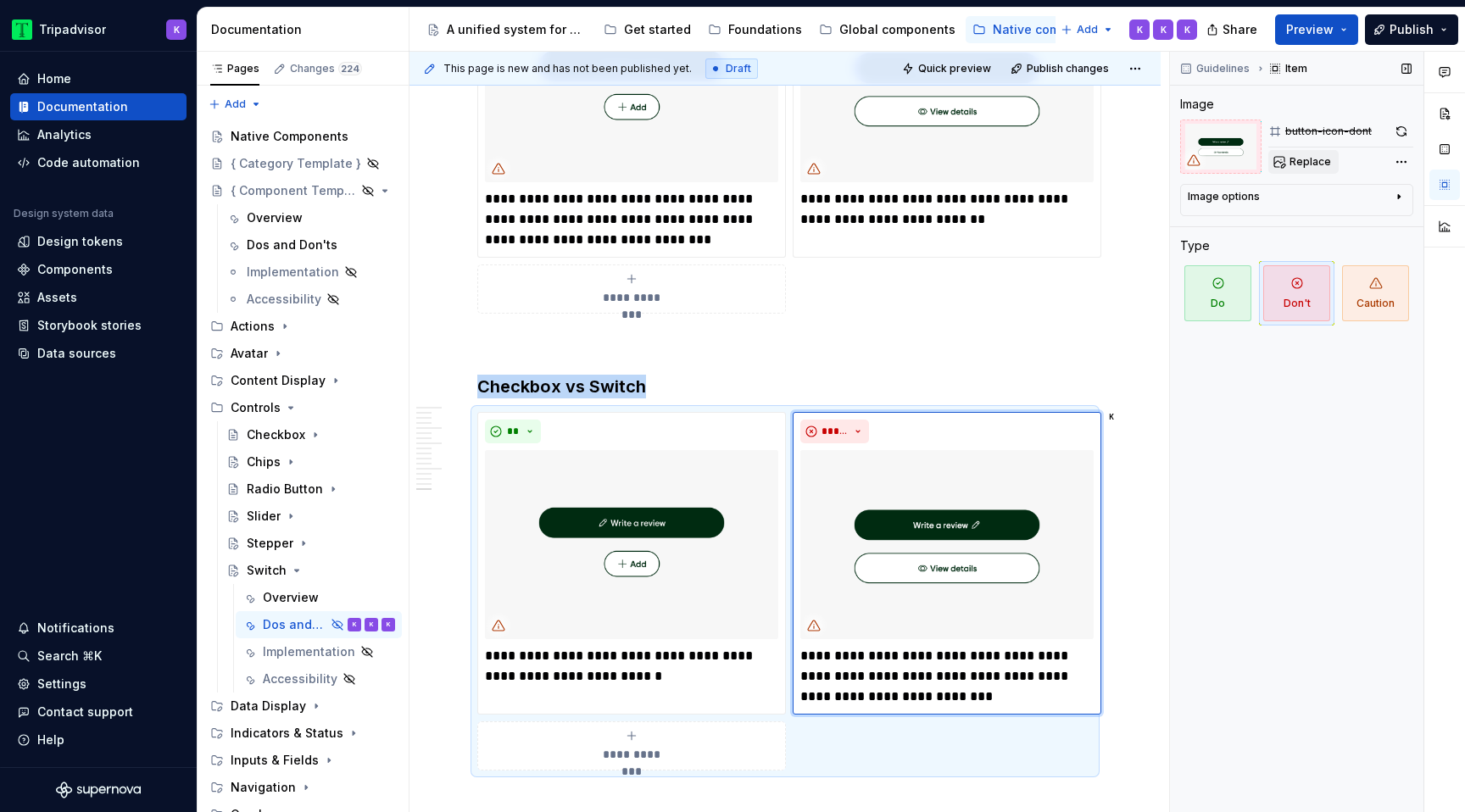
click at [1333, 162] on button "Replace" at bounding box center [1303, 162] width 70 height 24
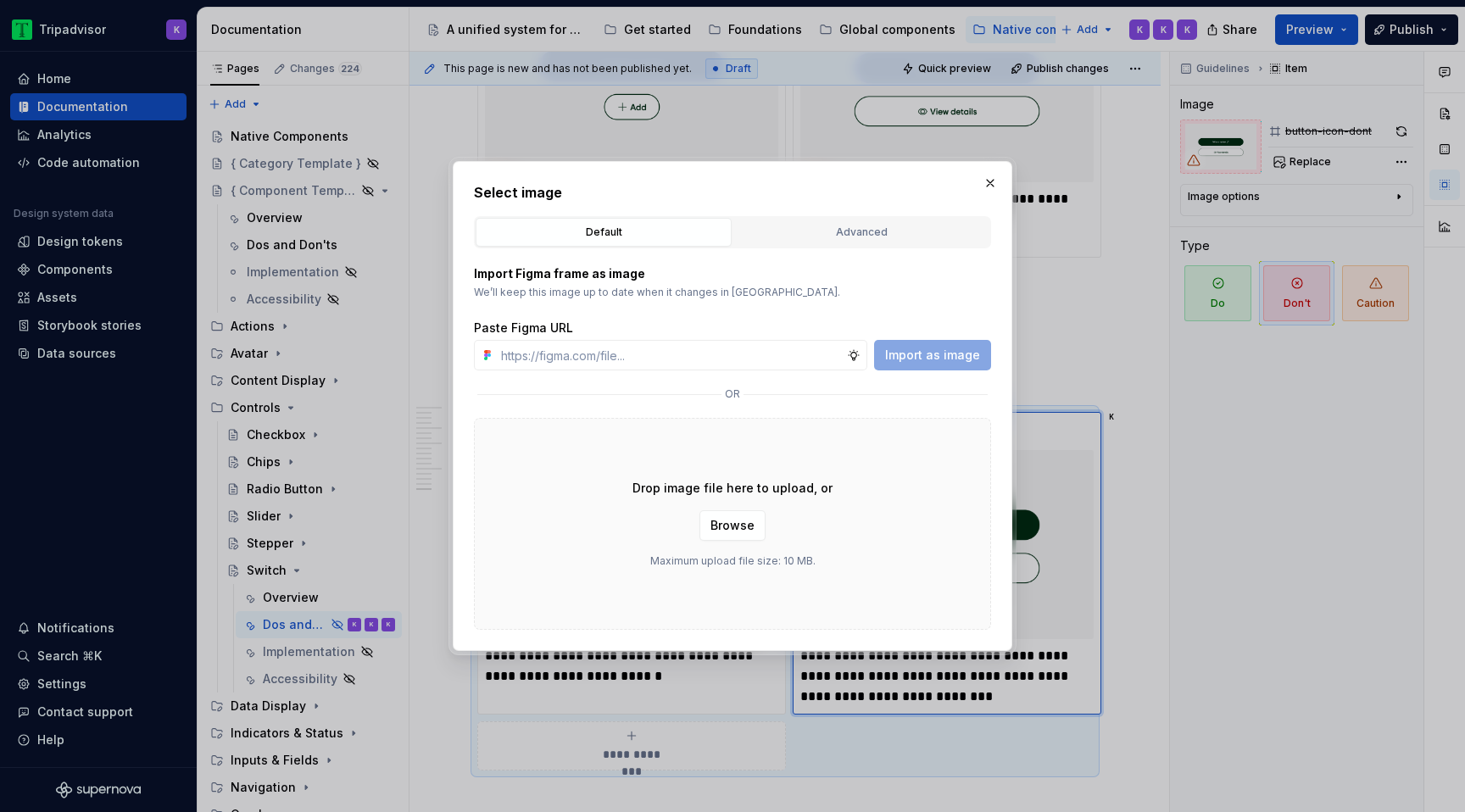
type textarea "*"
type input "https://www.figma.com/design/eWzZGbXTCMsZ0gwC1u1MU0/Altas-Native-Documentation?…"
type textarea "*"
type input "https://www.figma.com/design/eWzZGbXTCMsZ0gwC1u1MU0/Altas-Native-Documentation?…"
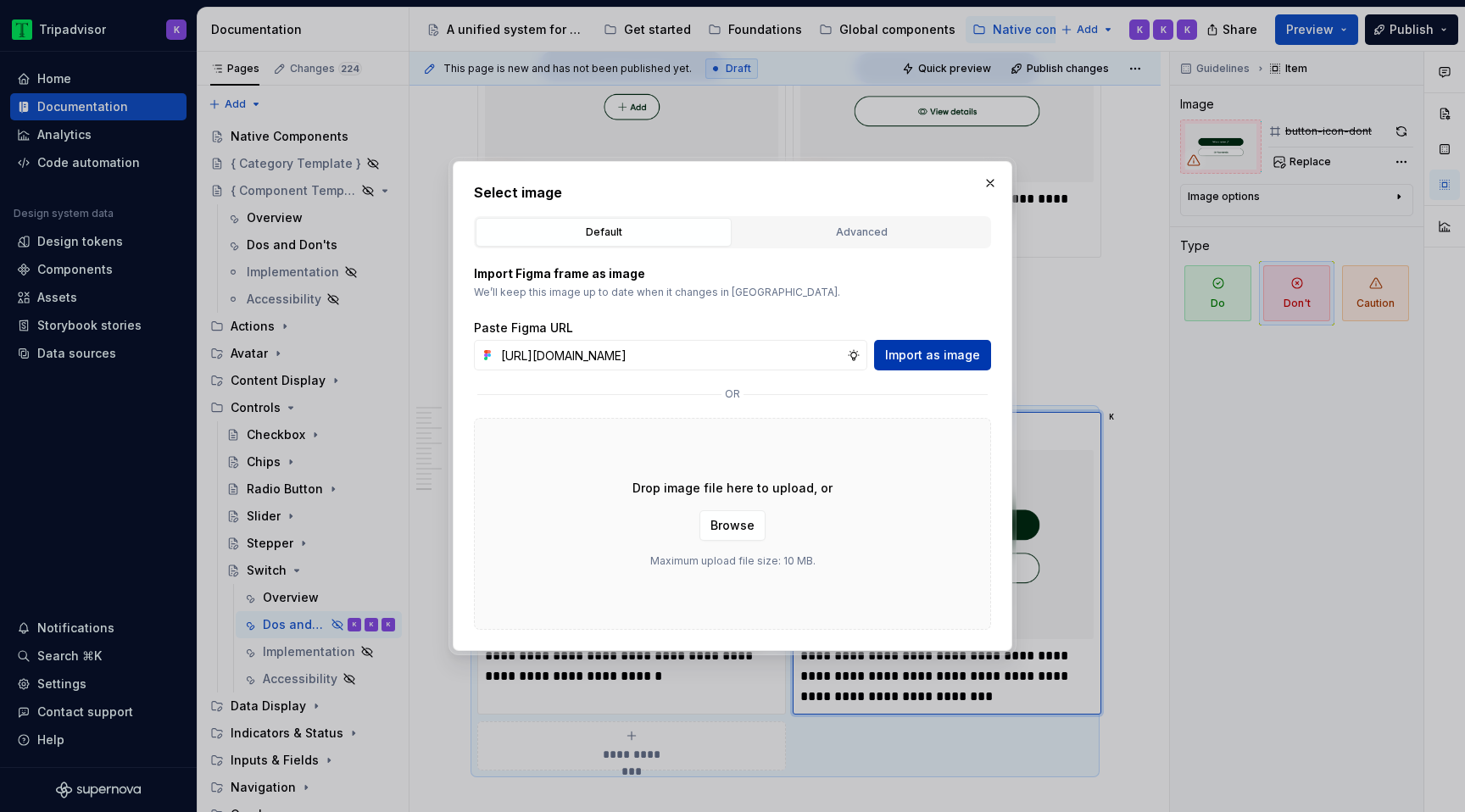
scroll to position [0, 0]
click at [945, 351] on span "Import as image" at bounding box center [932, 355] width 95 height 17
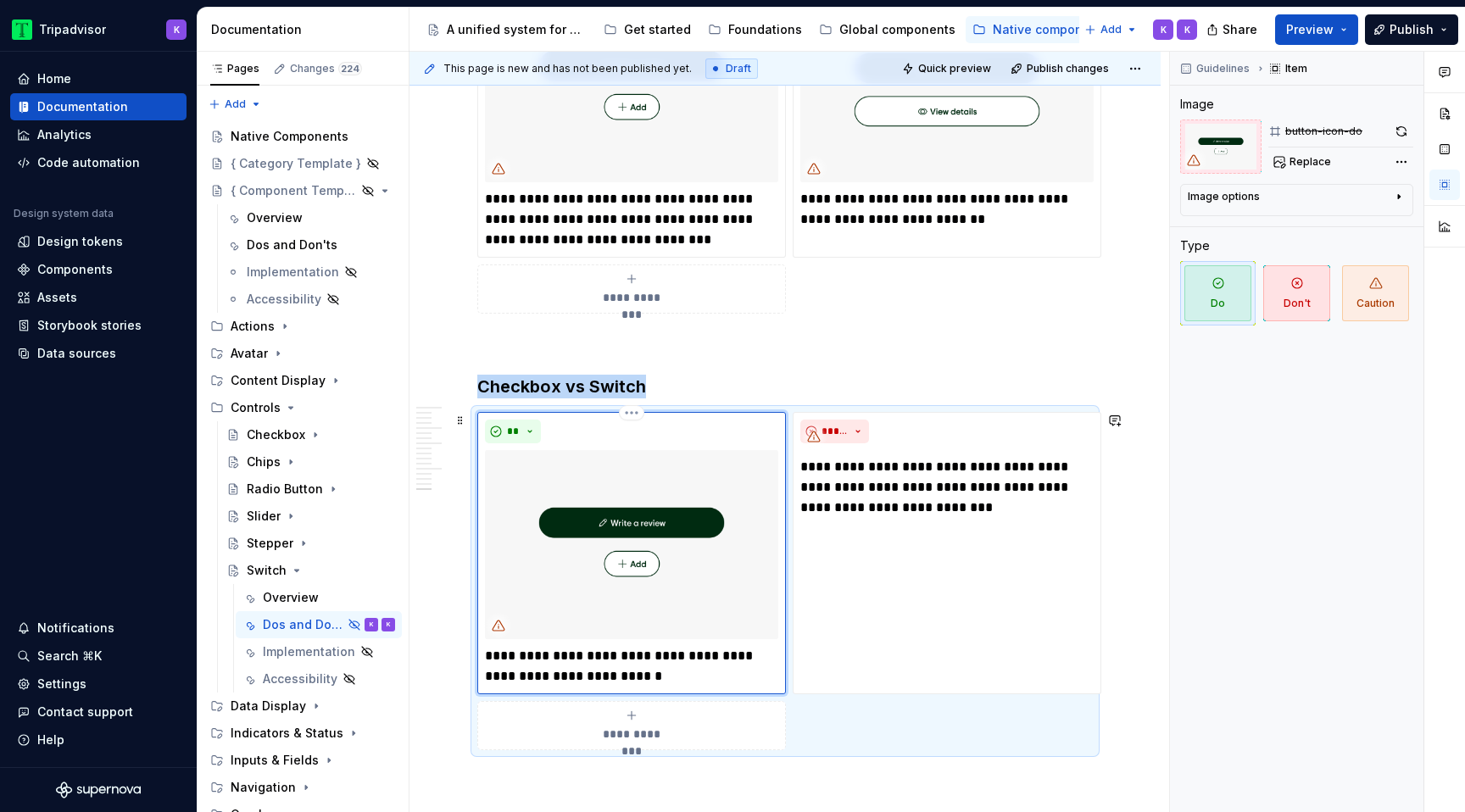
click at [642, 574] on img at bounding box center [632, 544] width 293 height 189
click at [1287, 167] on button "Replace" at bounding box center [1303, 162] width 70 height 24
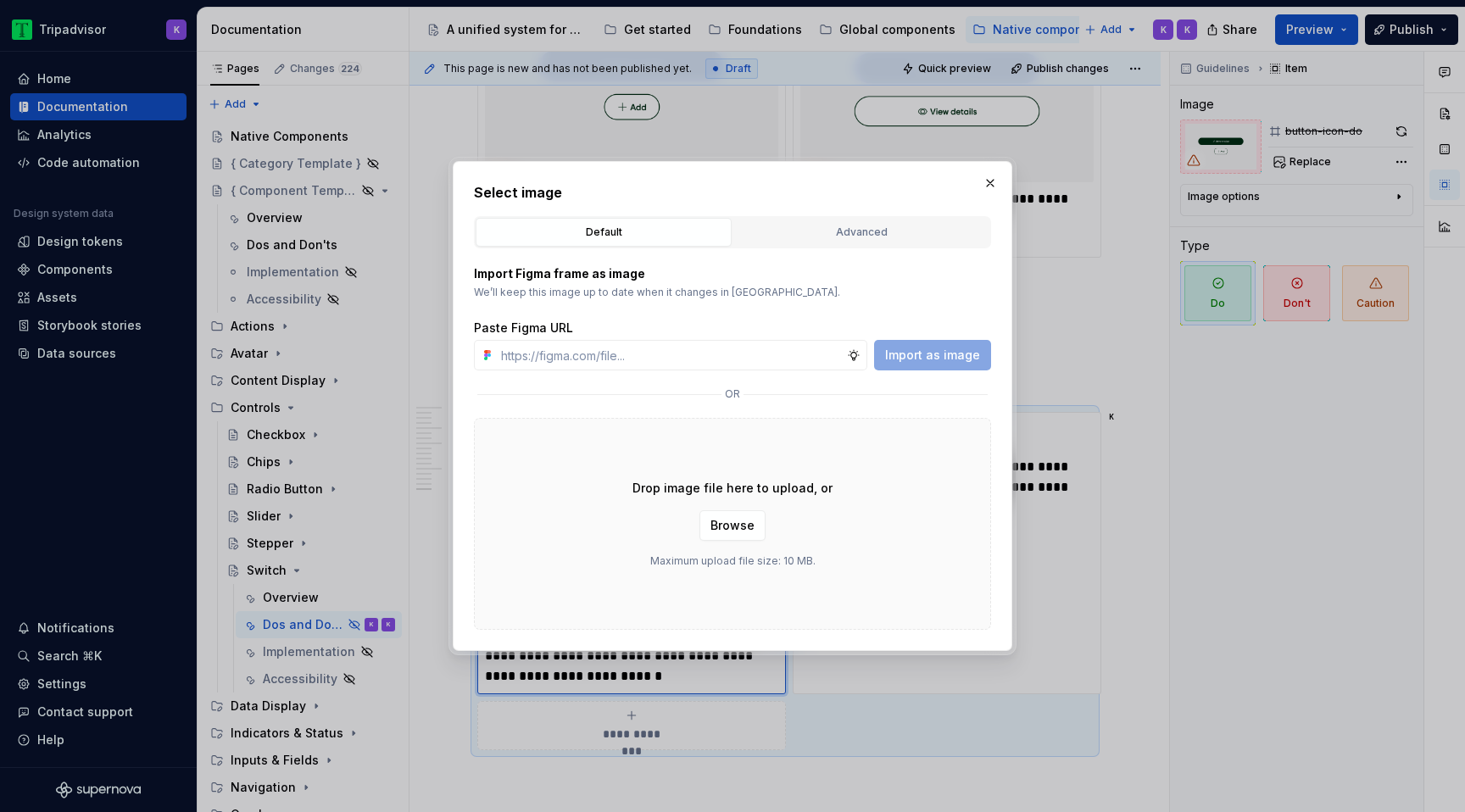
type textarea "*"
type input "https://www.figma.com/design/eWzZGbXTCMsZ0gwC1u1MU0/Altas-Native-Documentation?…"
type textarea "*"
type input "https://www.figma.com/design/eWzZGbXTCMsZ0gwC1u1MU0/Altas-Native-Documentation?…"
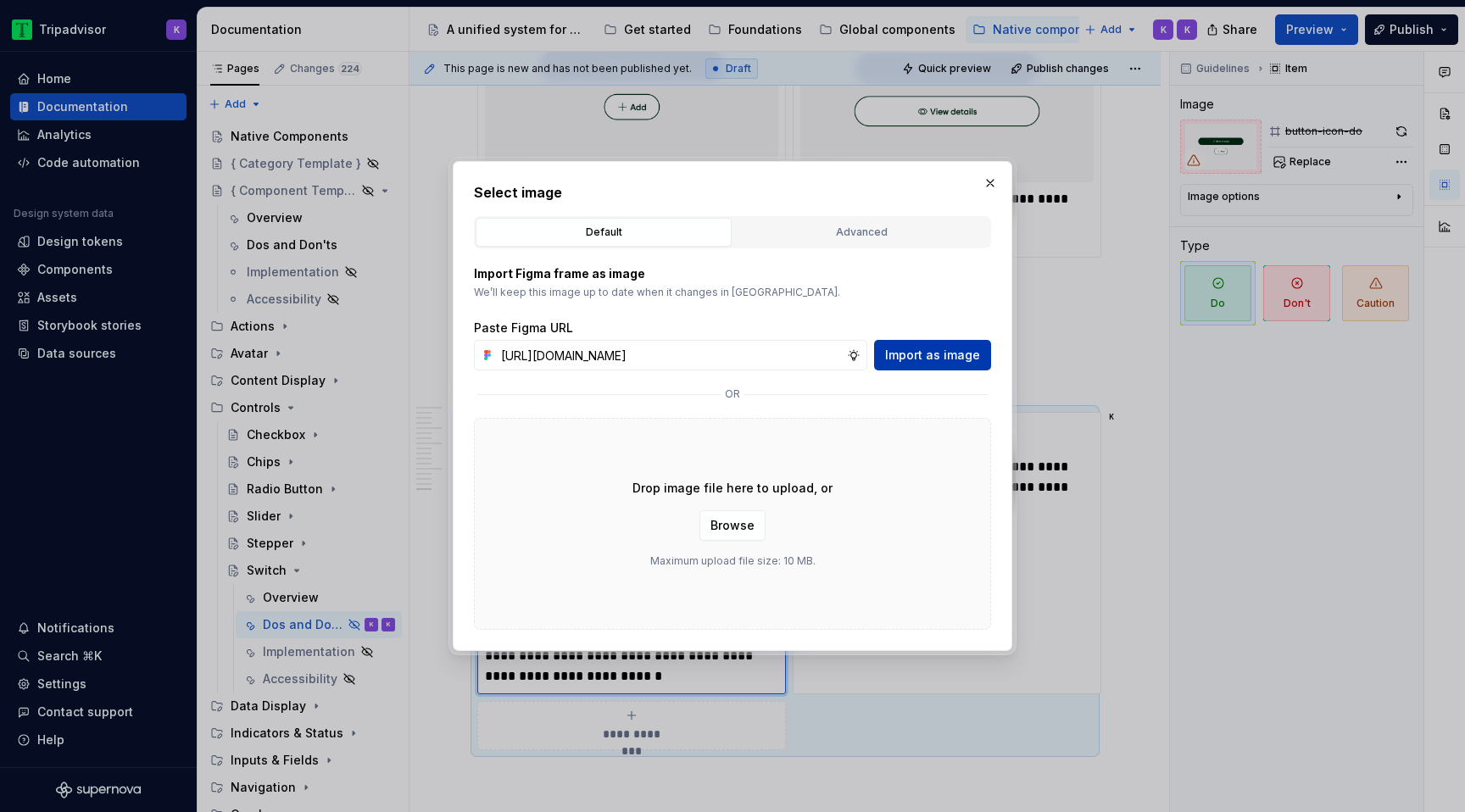
click at [914, 346] on button "Import as image" at bounding box center [932, 355] width 117 height 30
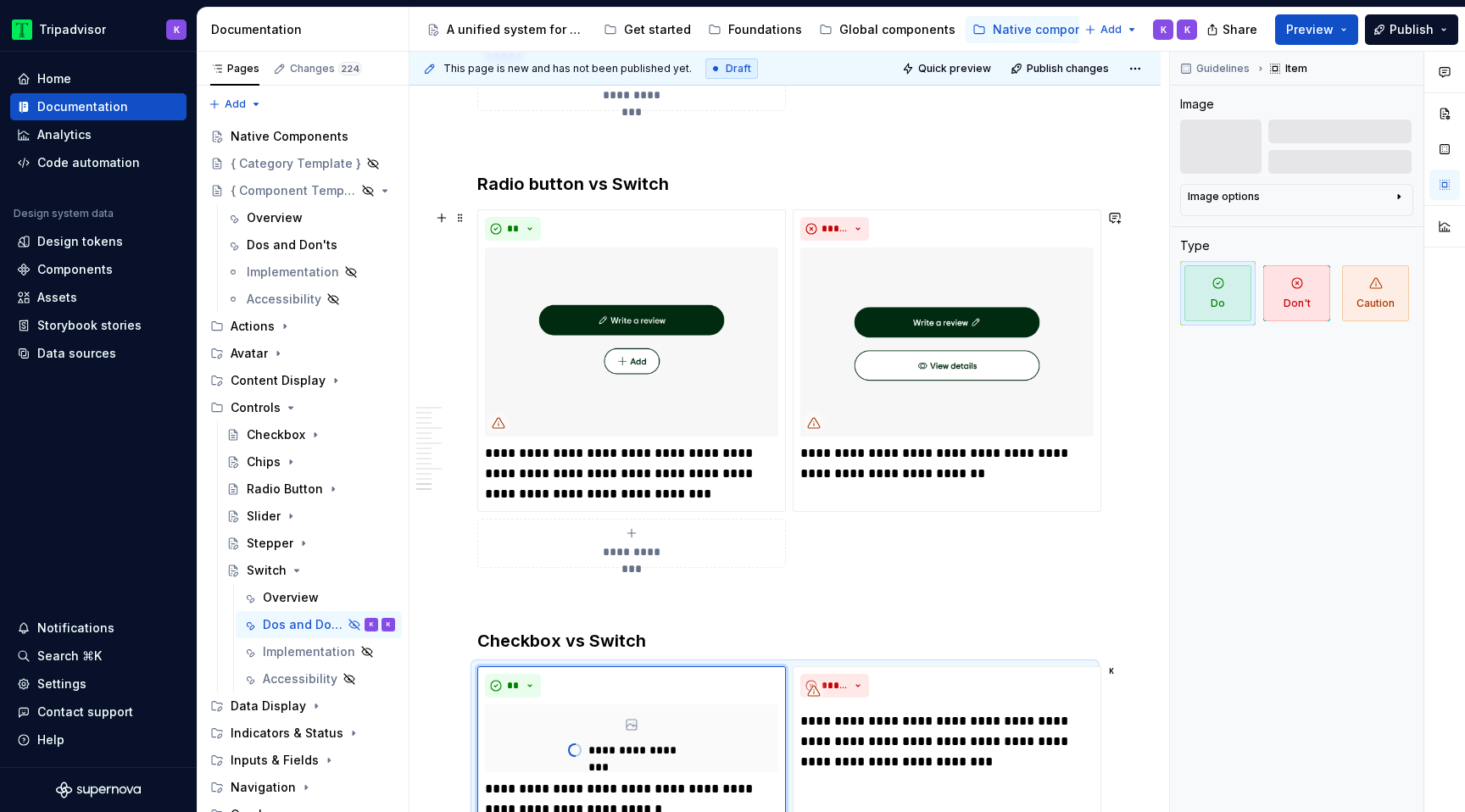
scroll to position [3590, 0]
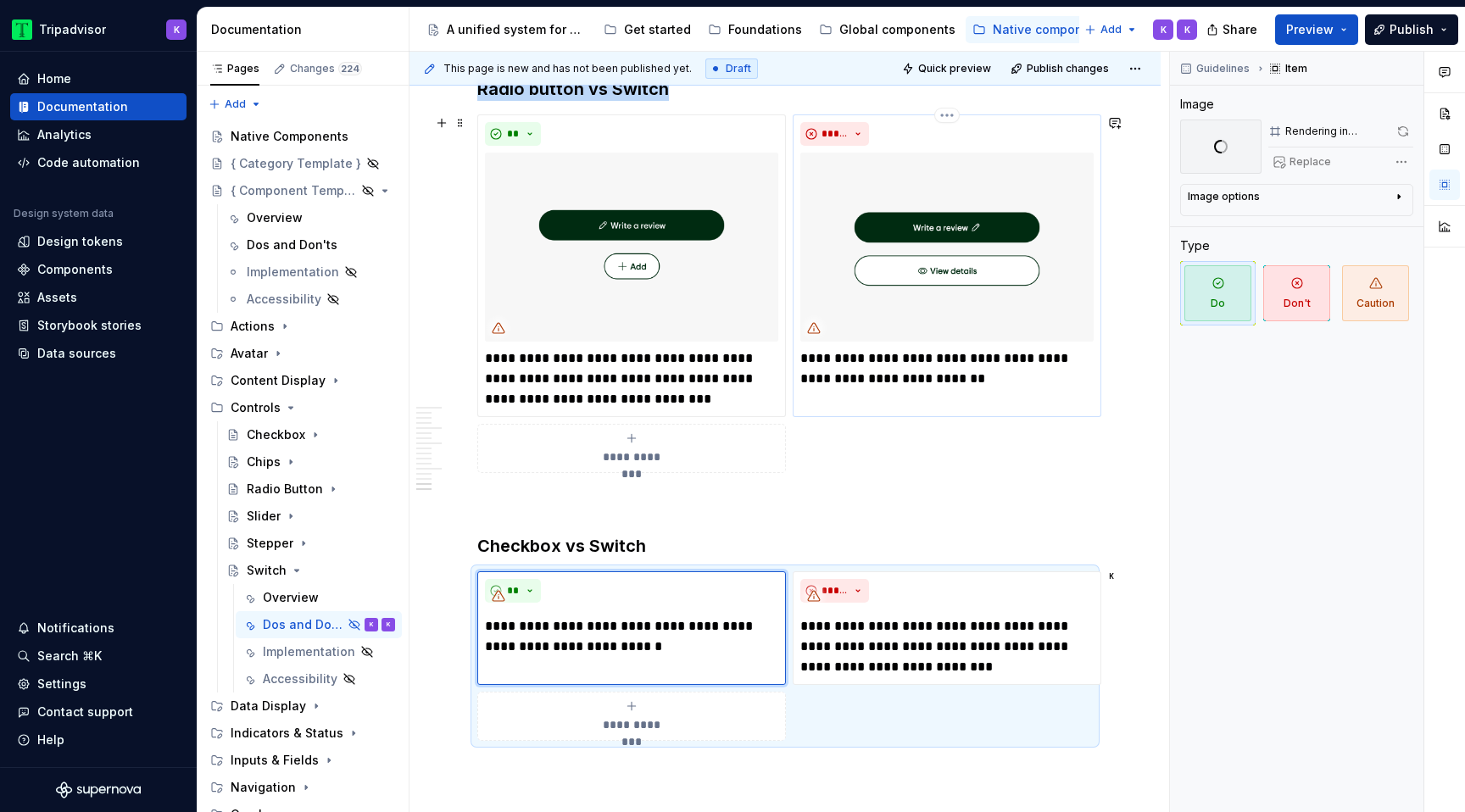
click at [986, 279] on img at bounding box center [947, 246] width 293 height 189
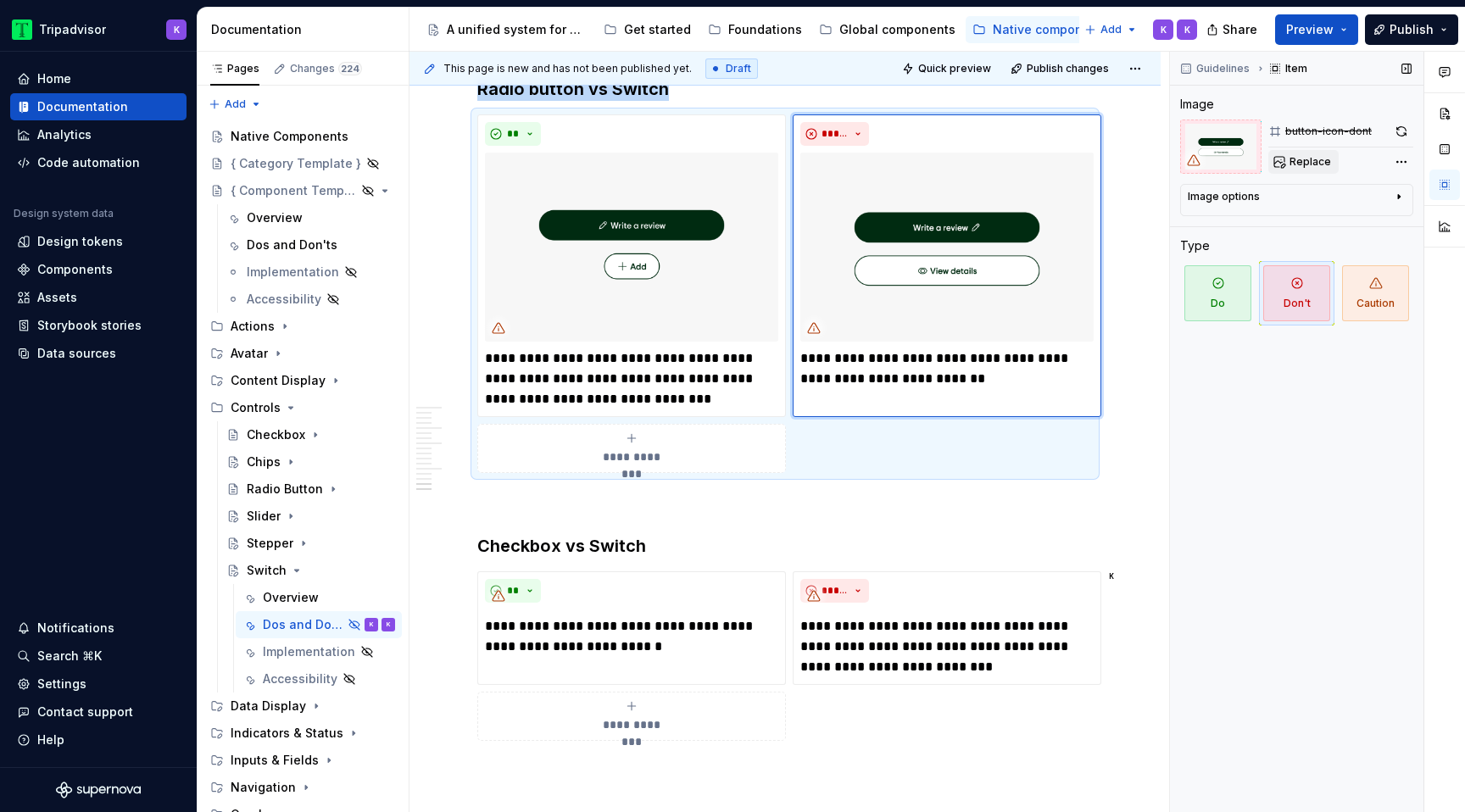
click at [1309, 151] on button "Replace" at bounding box center [1303, 162] width 70 height 24
type textarea "*"
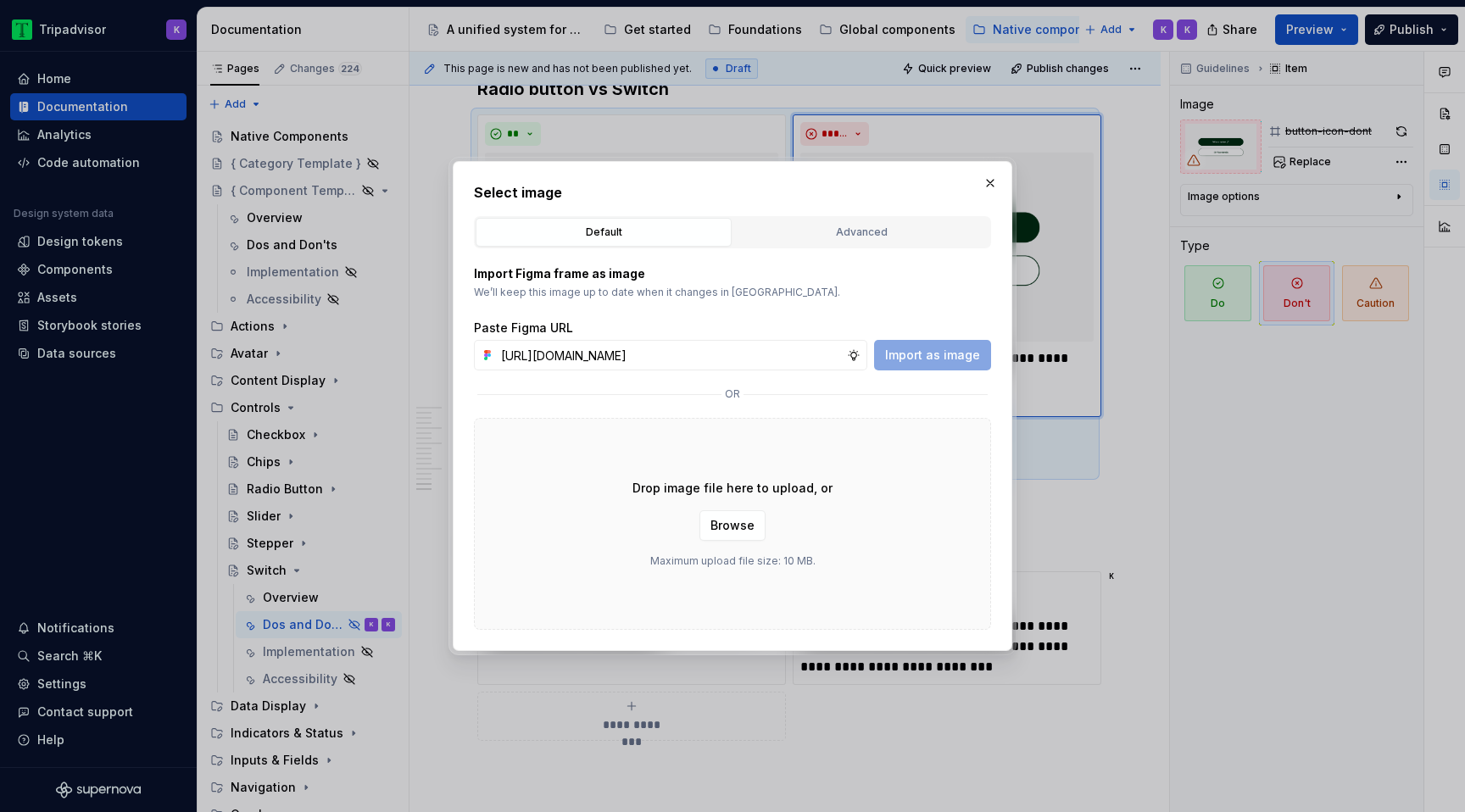
scroll to position [0, 446]
type input "https://www.figma.com/design/eWzZGbXTCMsZ0gwC1u1MU0/Altas-Native-Documentation?…"
click at [957, 354] on span "Import as image" at bounding box center [932, 355] width 95 height 17
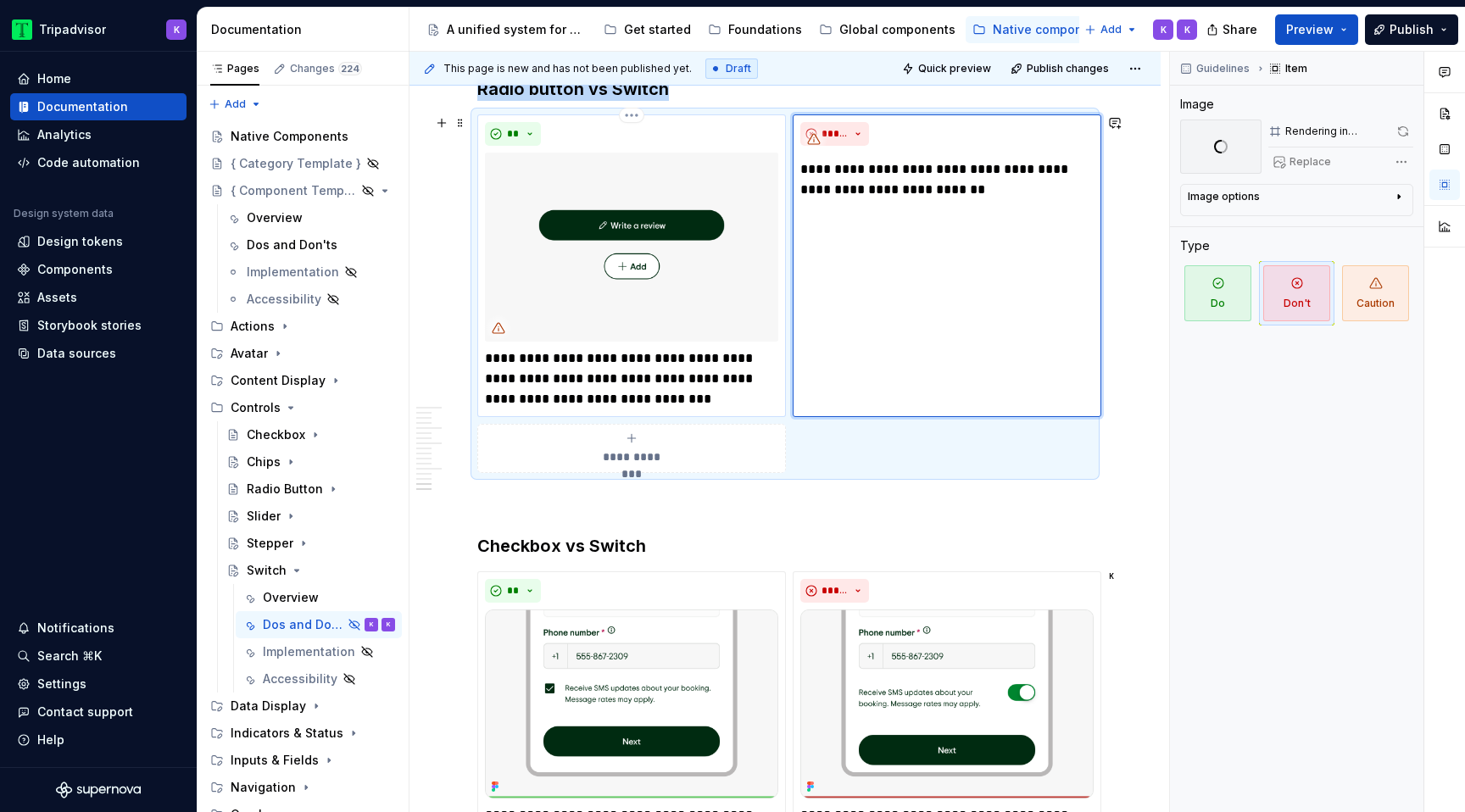
click at [565, 295] on img at bounding box center [632, 246] width 293 height 189
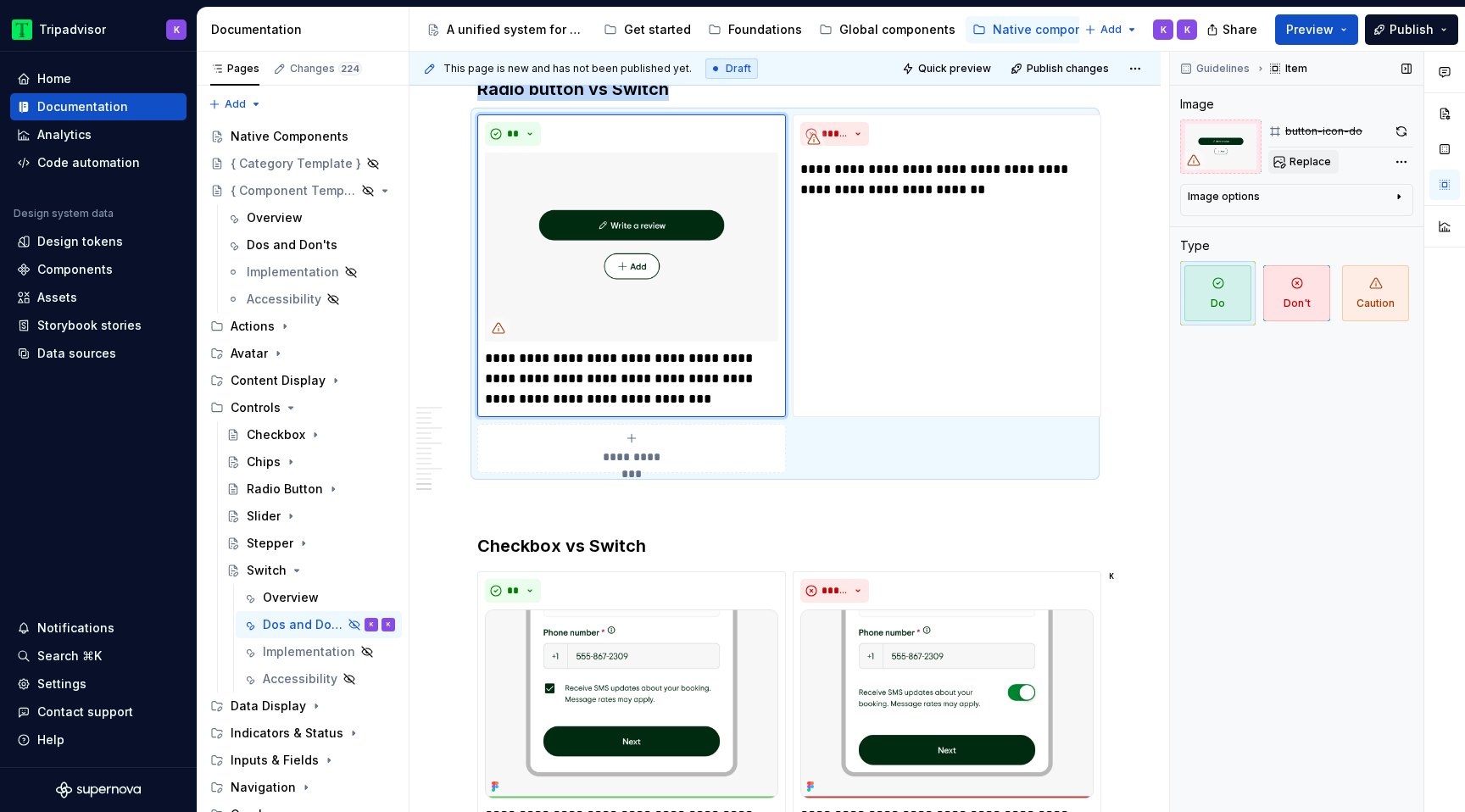
click at [1297, 160] on span "Replace" at bounding box center [1310, 162] width 42 height 13
type textarea "*"
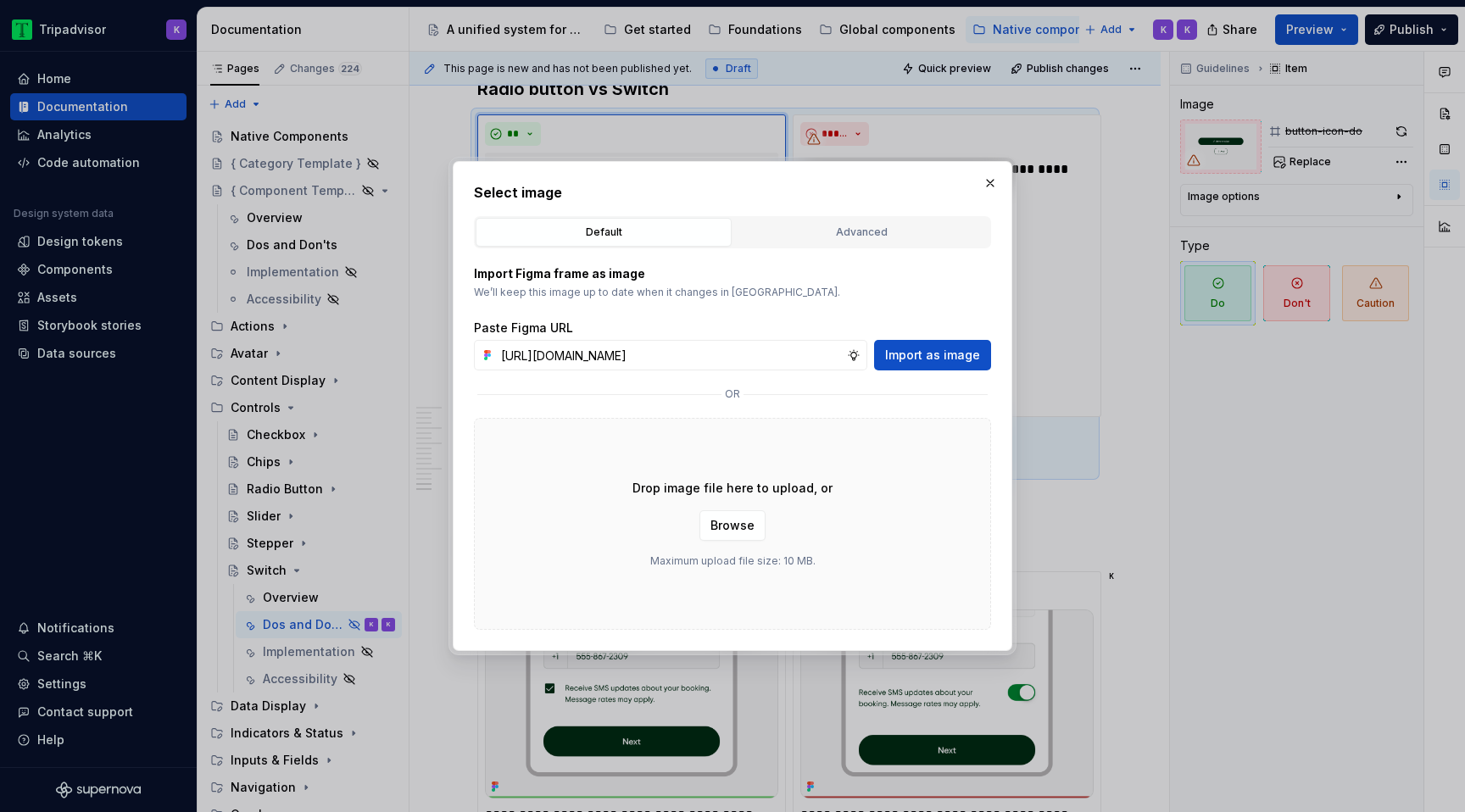
scroll to position [0, 444]
type input "https://www.figma.com/design/eWzZGbXTCMsZ0gwC1u1MU0/Altas-Native-Documentation?…"
click at [907, 348] on span "Import as image" at bounding box center [932, 355] width 95 height 17
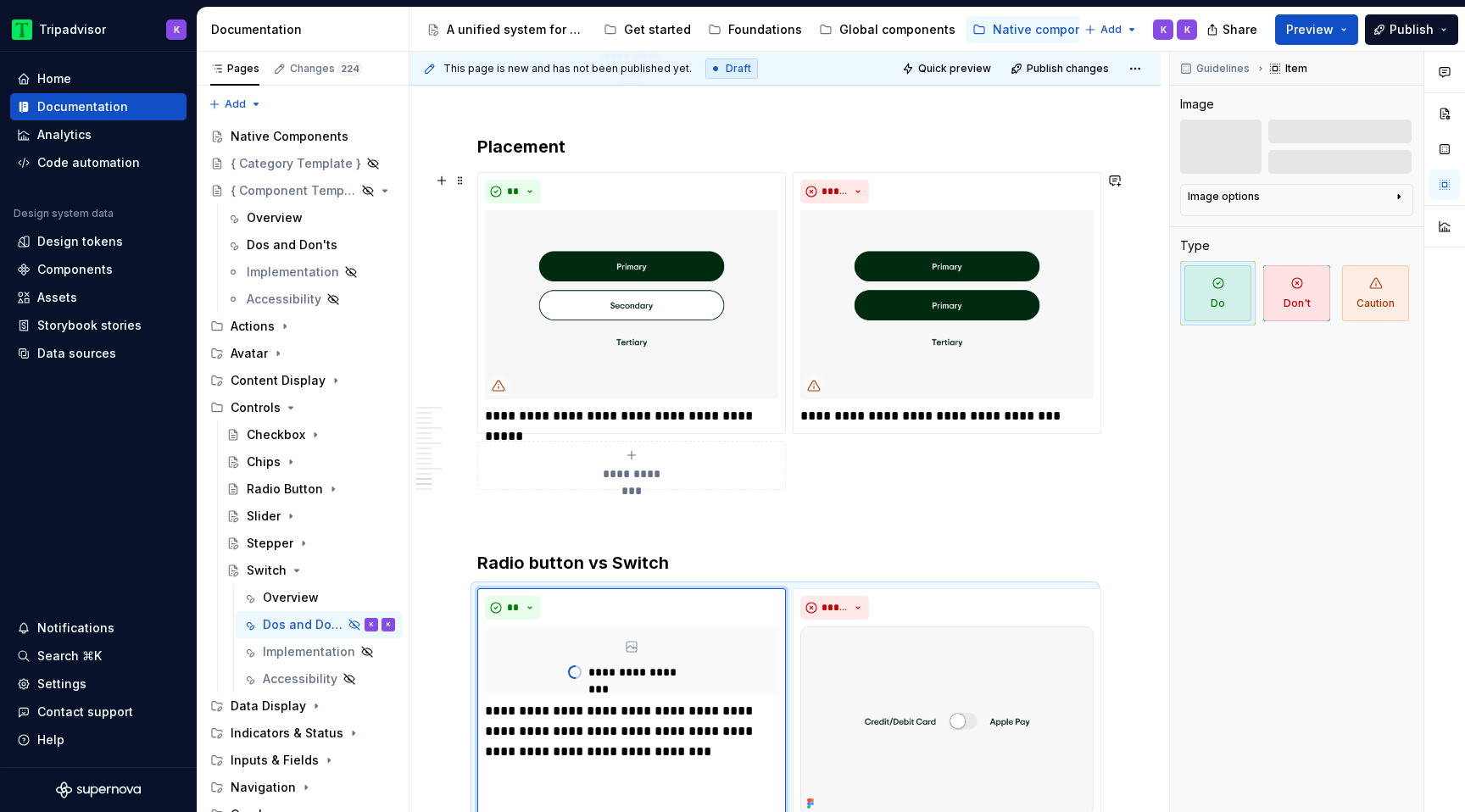
scroll to position [3255, 0]
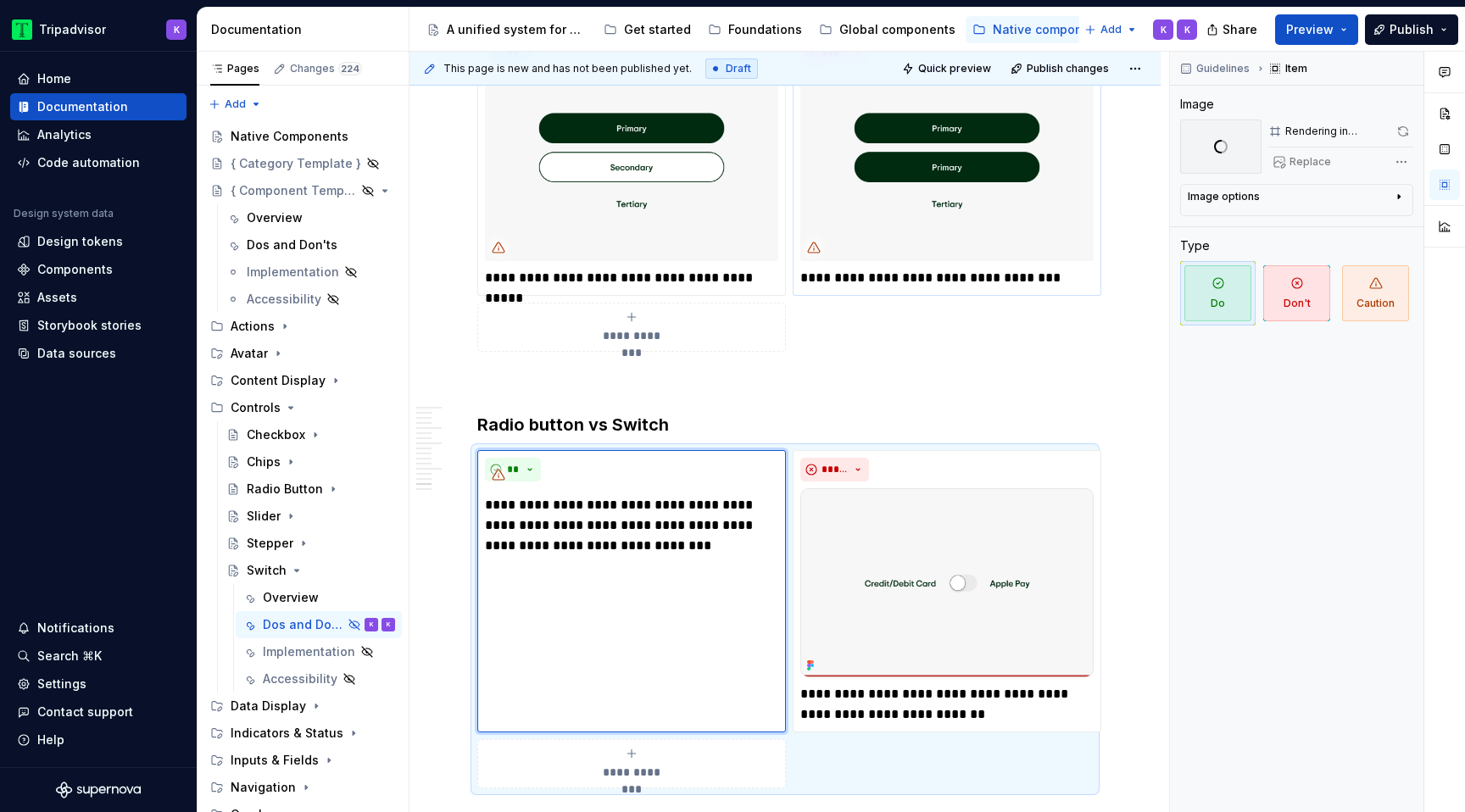
click at [947, 203] on img at bounding box center [947, 166] width 293 height 189
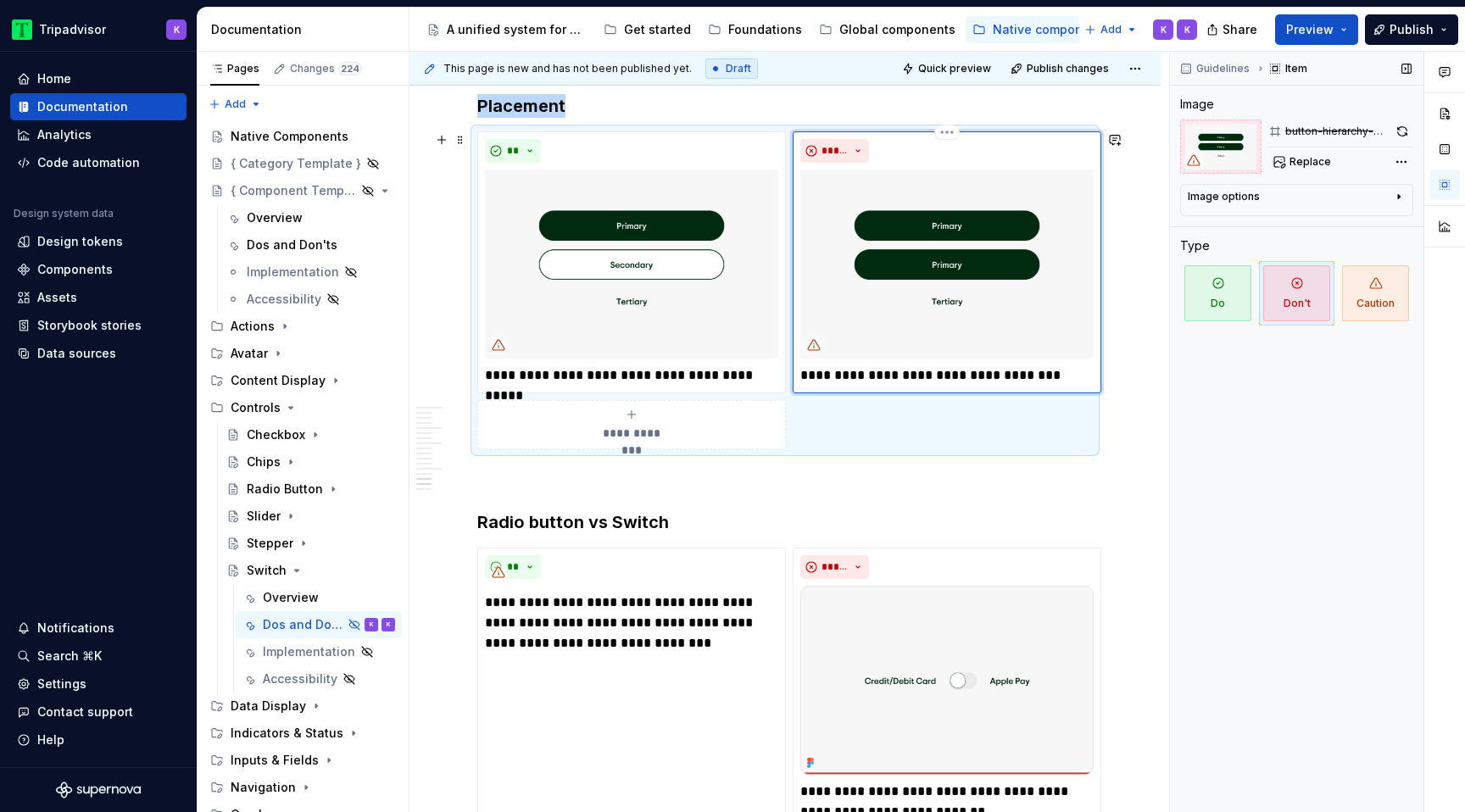
scroll to position [3143, 0]
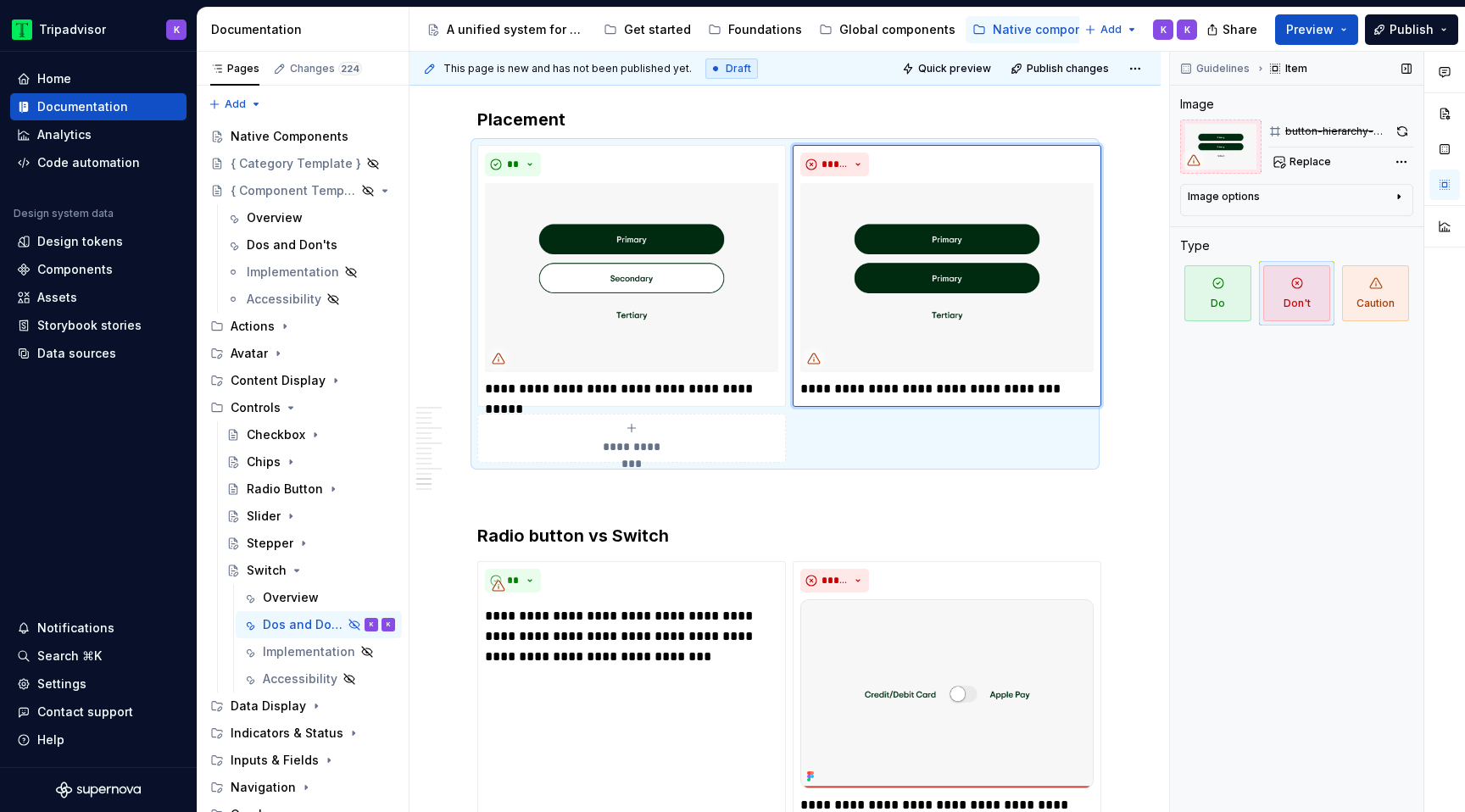
click at [1305, 174] on div "Guidelines Item Image button-hierarchy-dont Replace Image options Alignment Alt…" at bounding box center [1297, 432] width 253 height 761
click at [1305, 159] on span "Replace" at bounding box center [1310, 162] width 42 height 13
type textarea "*"
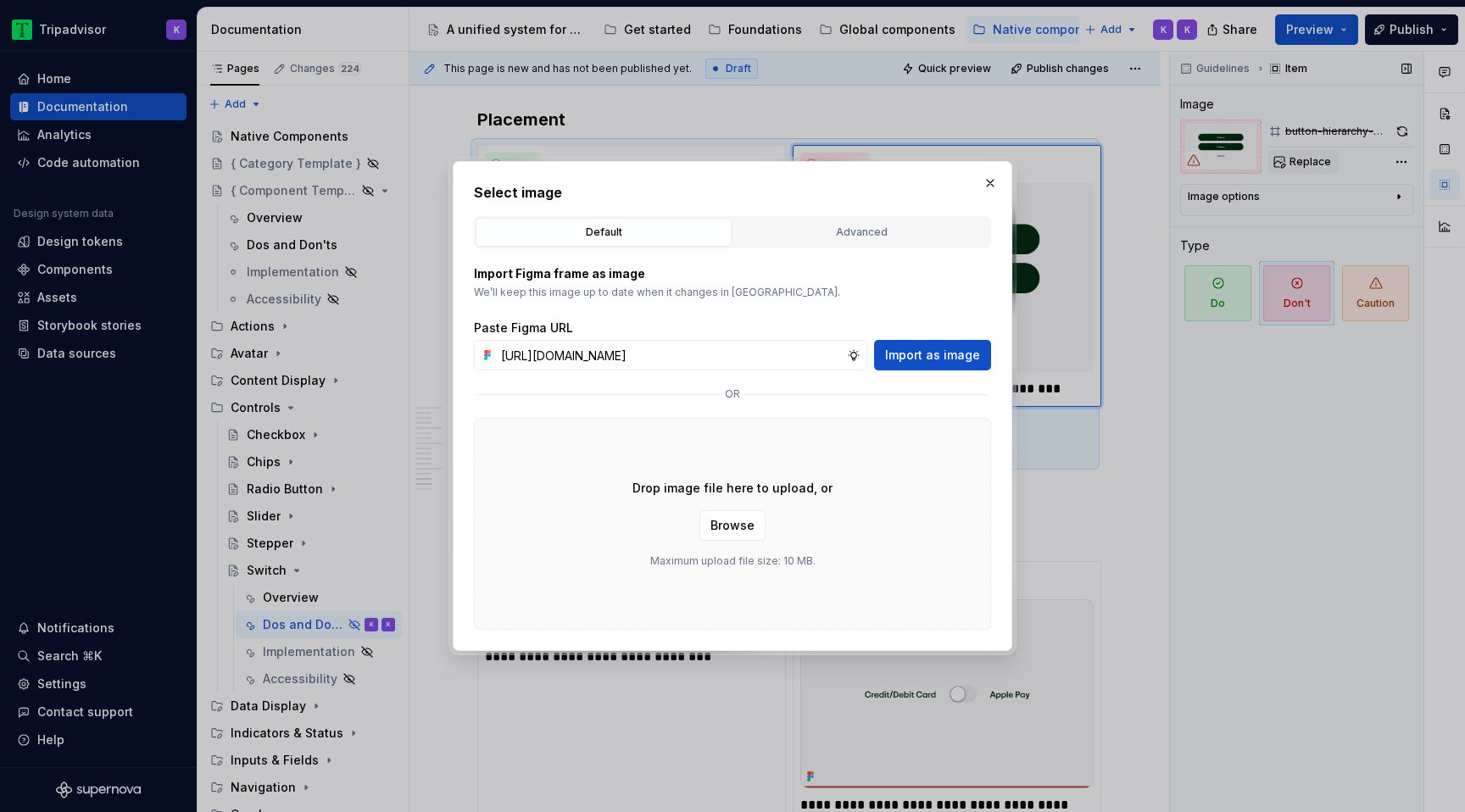
scroll to position [0, 443]
type input "https://www.figma.com/design/eWzZGbXTCMsZ0gwC1u1MU0/Altas-Native-Documentation?…"
click at [953, 341] on button "Import as image" at bounding box center [932, 355] width 117 height 30
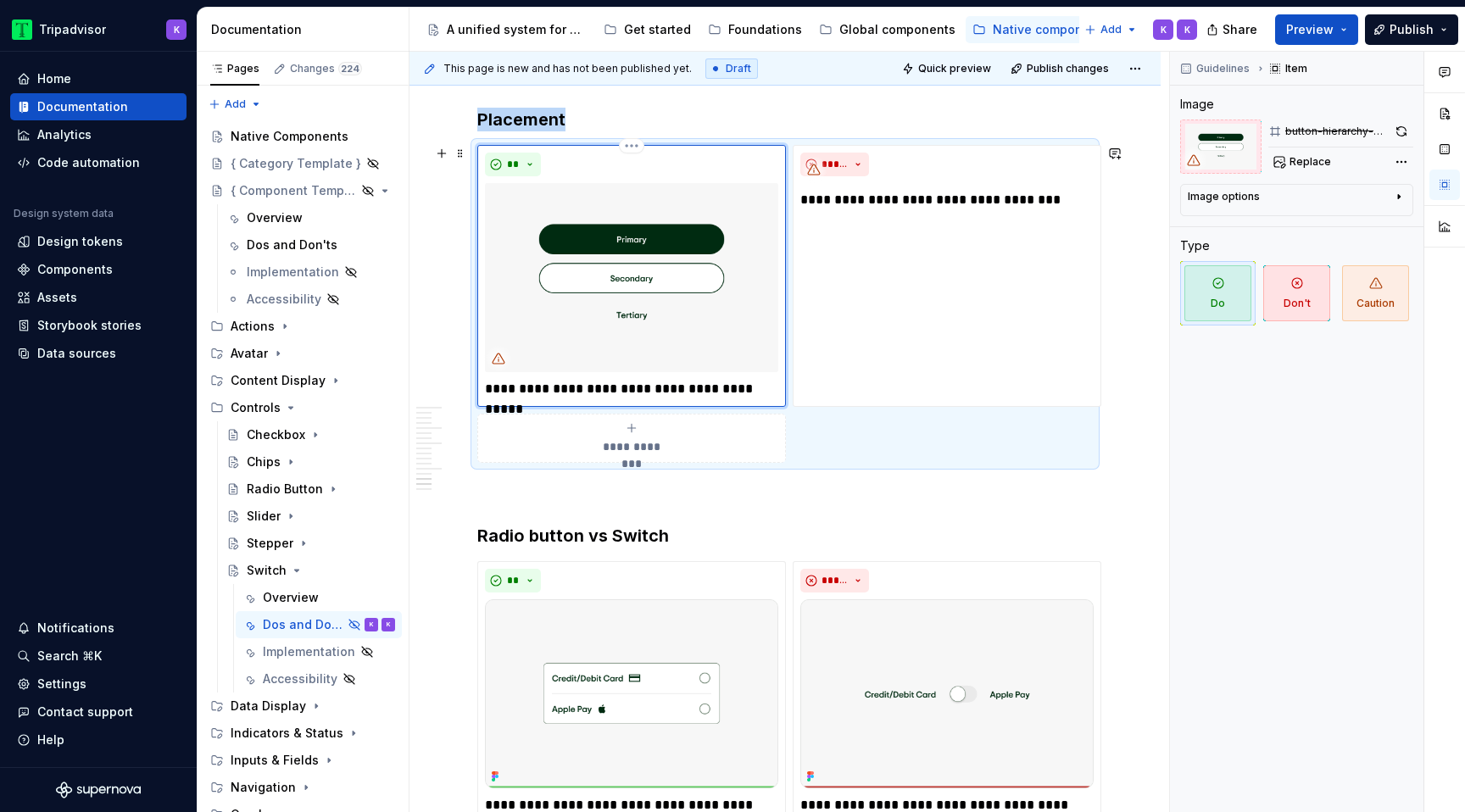
click at [672, 317] on img at bounding box center [632, 277] width 293 height 189
click at [1297, 164] on span "Replace" at bounding box center [1310, 162] width 42 height 13
type textarea "*"
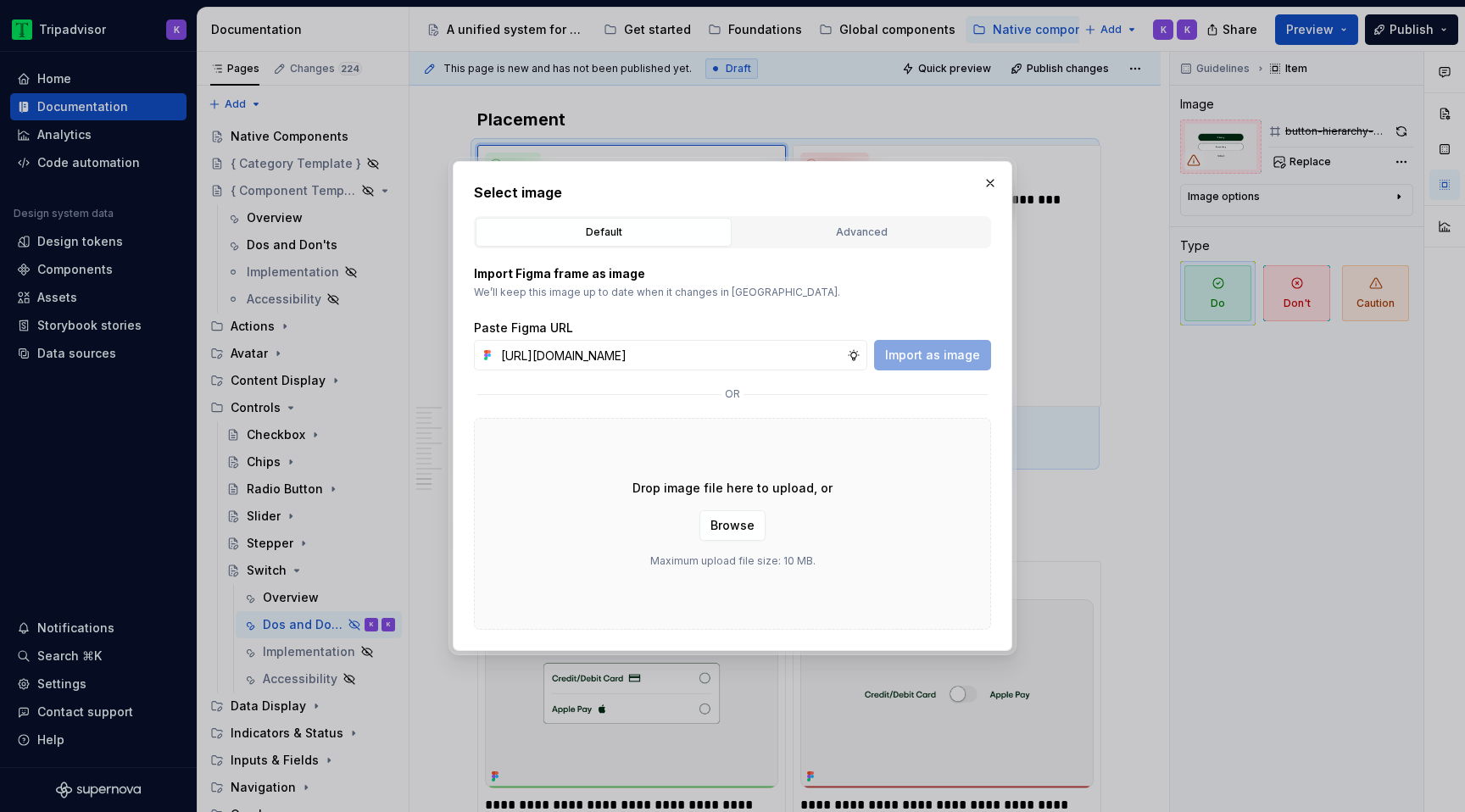
scroll to position [0, 442]
type input "https://www.figma.com/design/eWzZGbXTCMsZ0gwC1u1MU0/Altas-Native-Documentation?…"
click at [933, 370] on div "Import Figma frame as image We’ll keep this image up to date when it changes in…" at bounding box center [732, 438] width 518 height 381
click at [948, 358] on span "Import as image" at bounding box center [932, 355] width 95 height 17
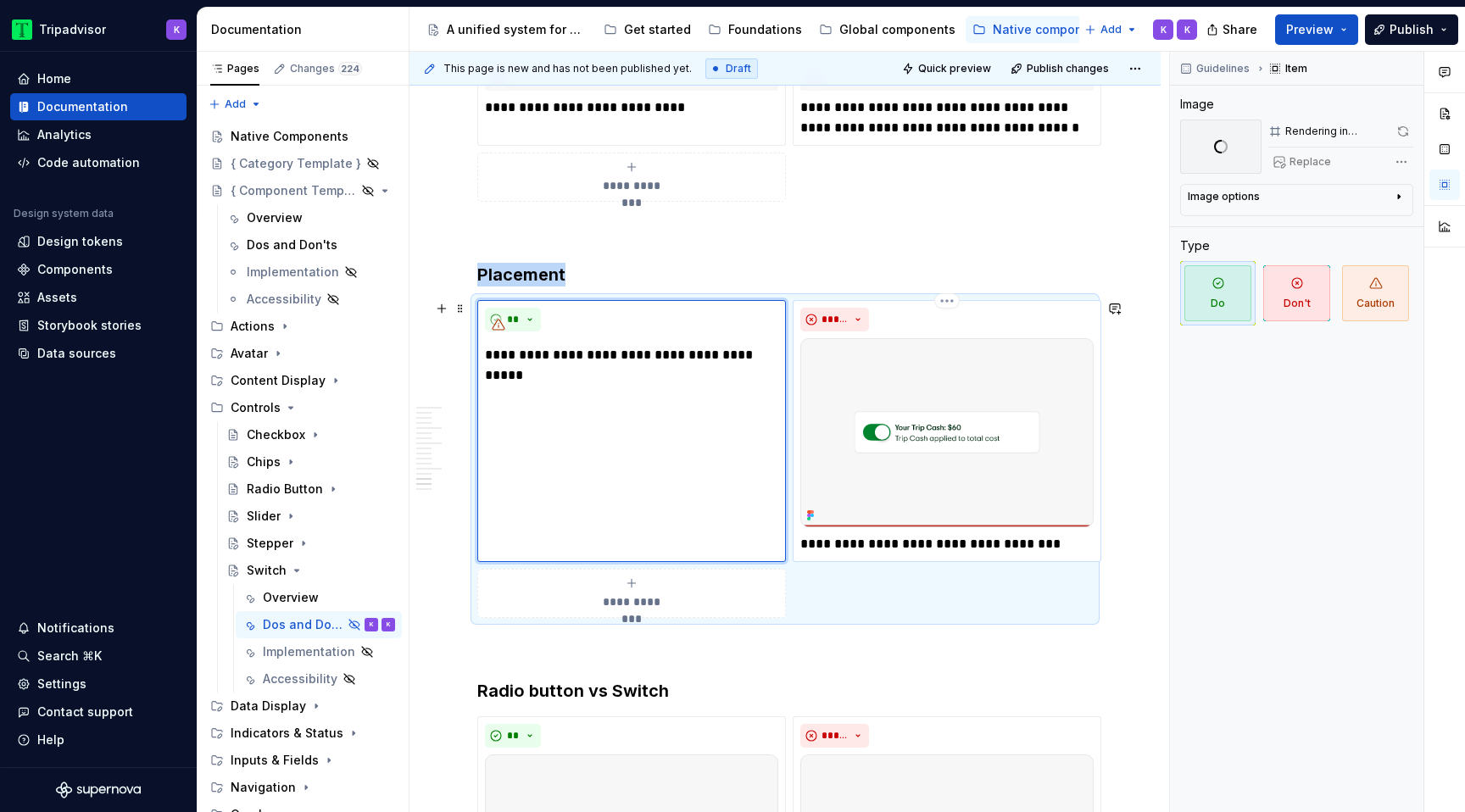
scroll to position [2813, 0]
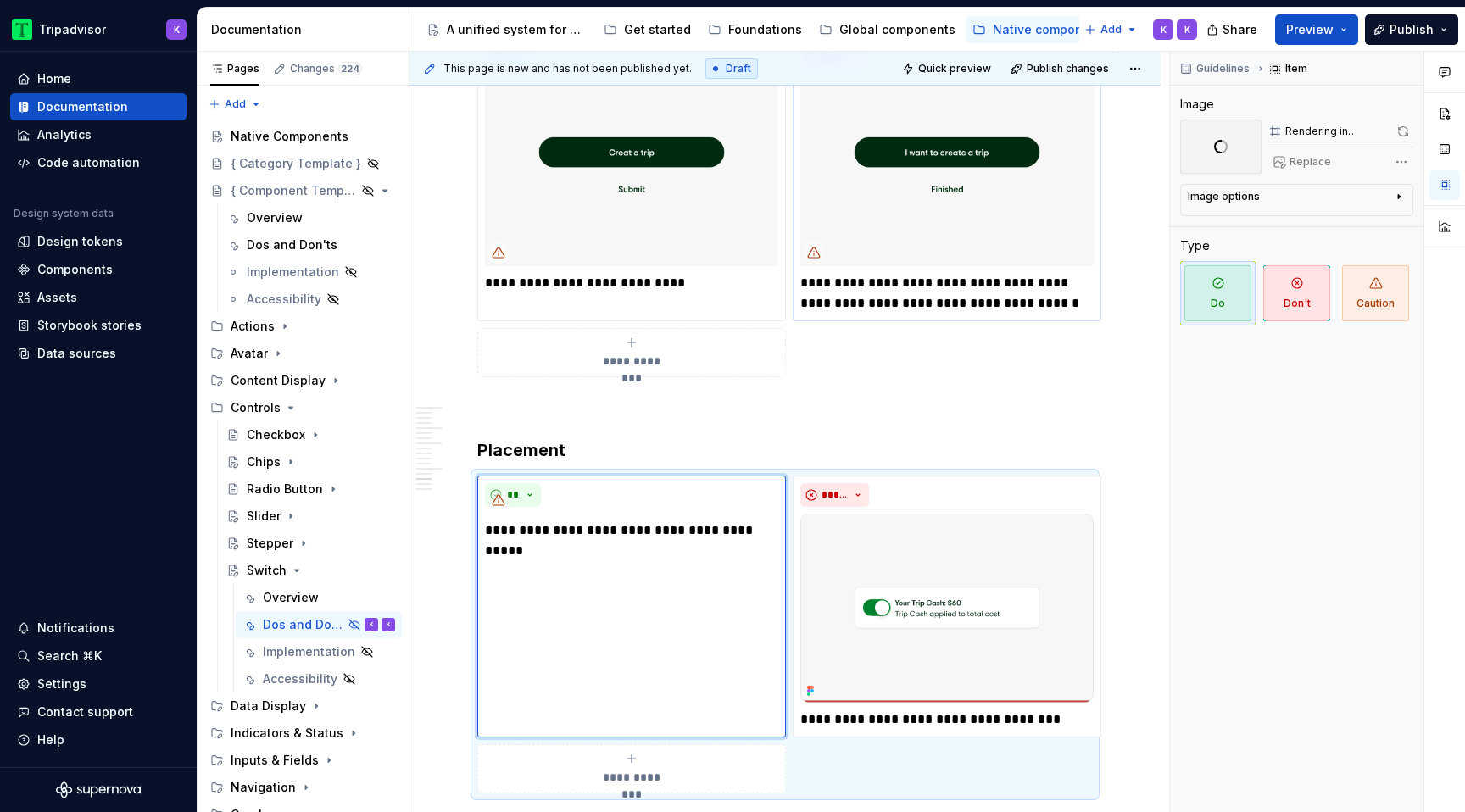
click at [963, 191] on img at bounding box center [947, 171] width 293 height 189
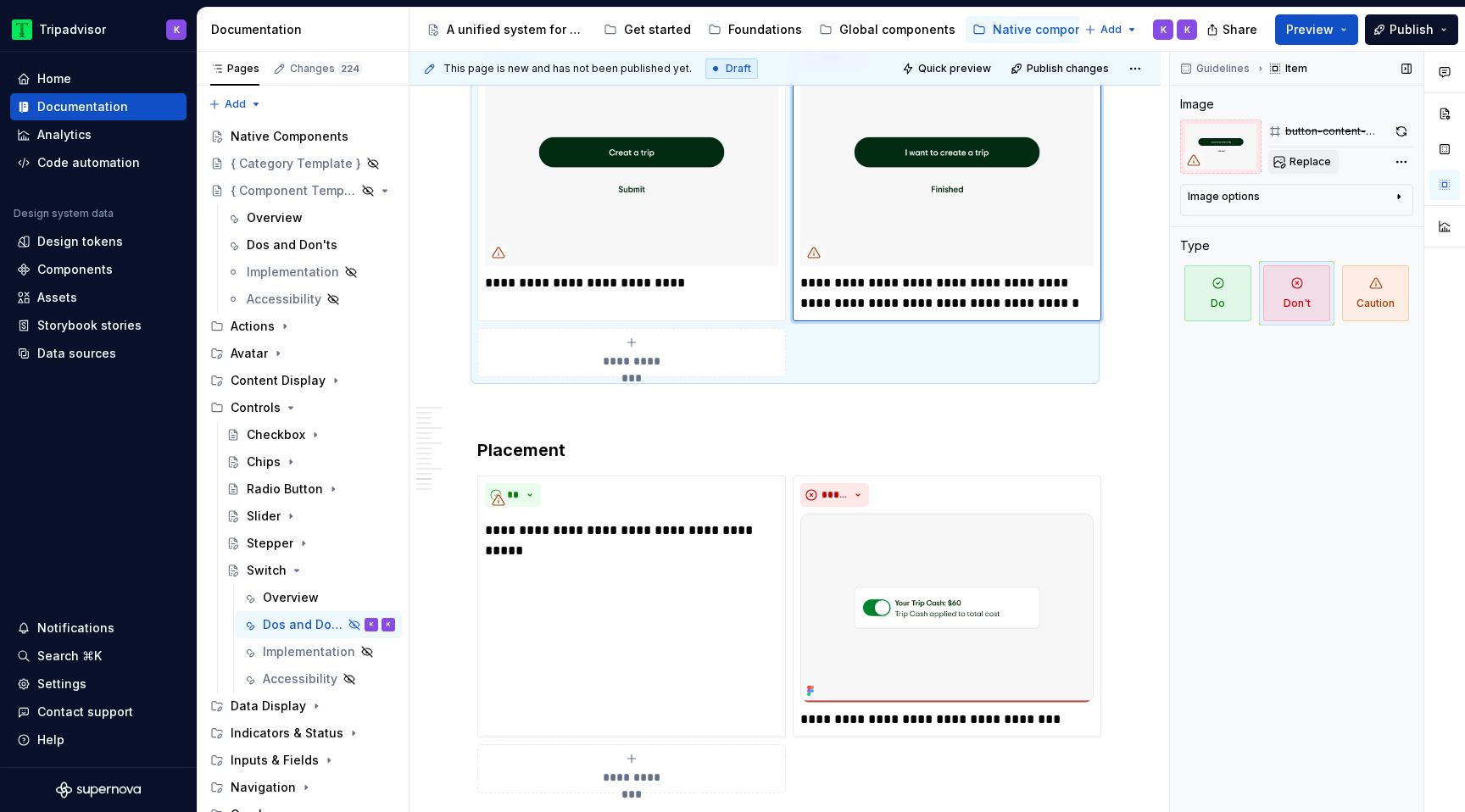
click at [1302, 161] on span "Replace" at bounding box center [1310, 162] width 42 height 13
type textarea "*"
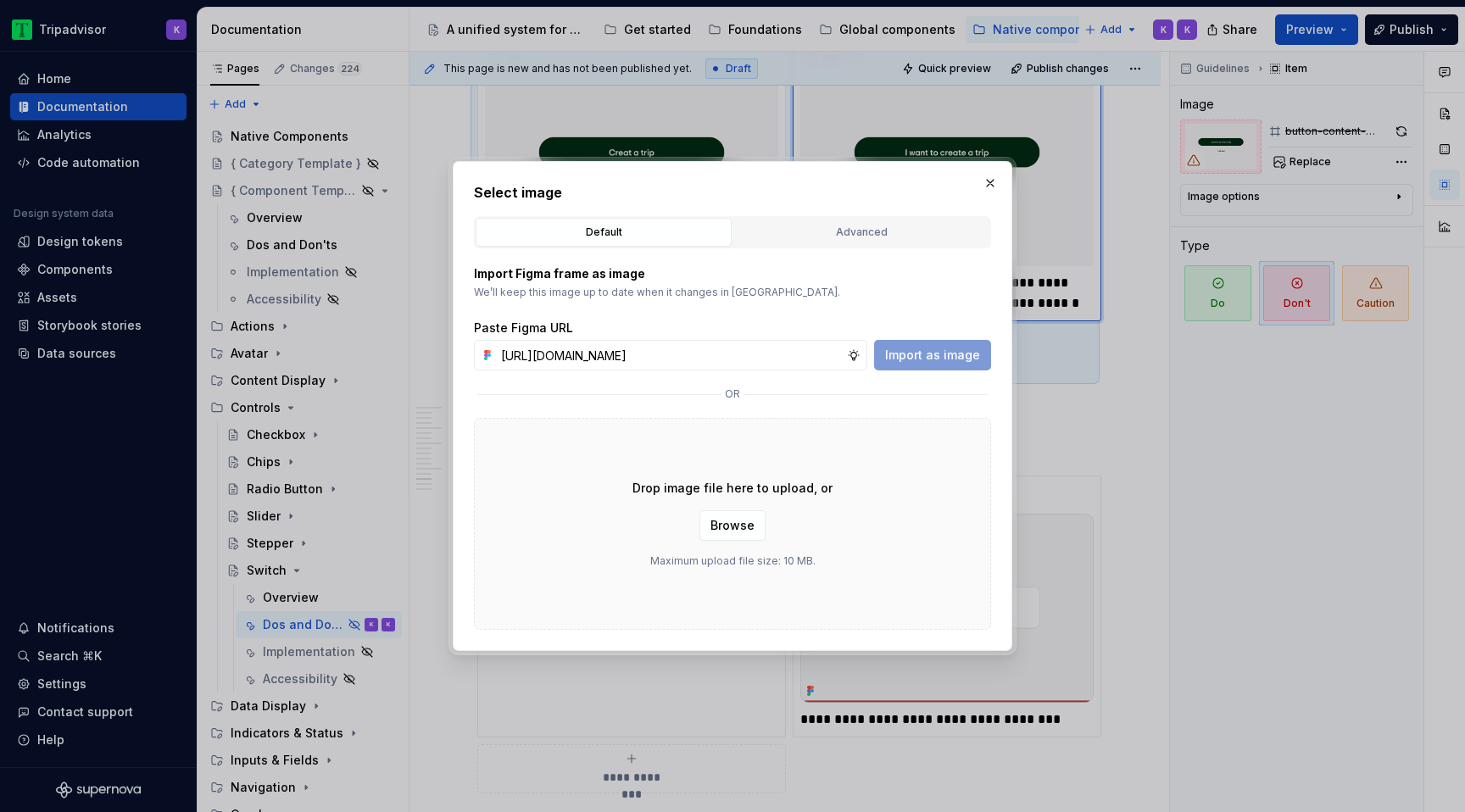
scroll to position [0, 446]
type input "https://www.figma.com/design/eWzZGbXTCMsZ0gwC1u1MU0/Altas-Native-Documentation?…"
click at [911, 361] on span "Import as image" at bounding box center [932, 355] width 95 height 17
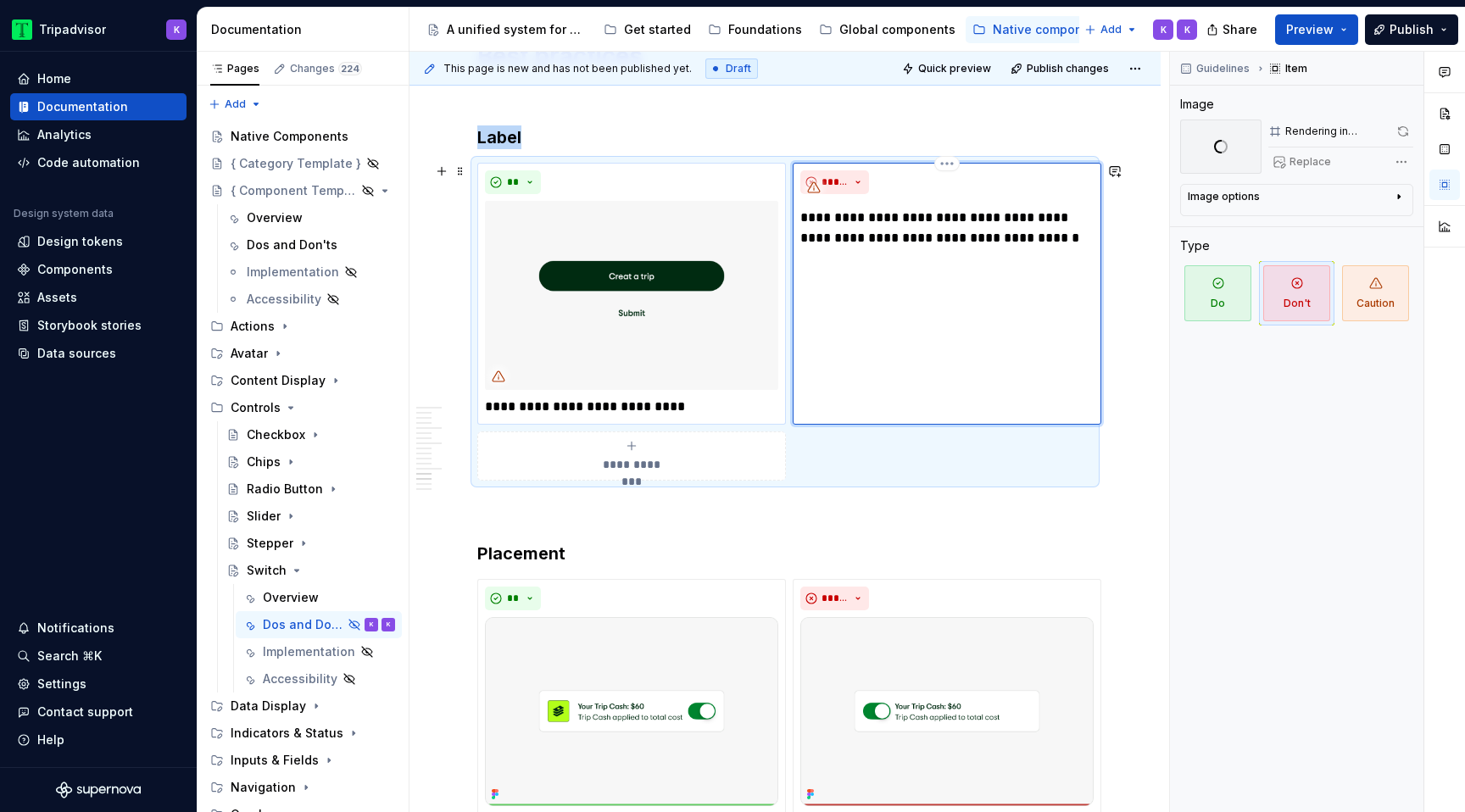
scroll to position [2662, 0]
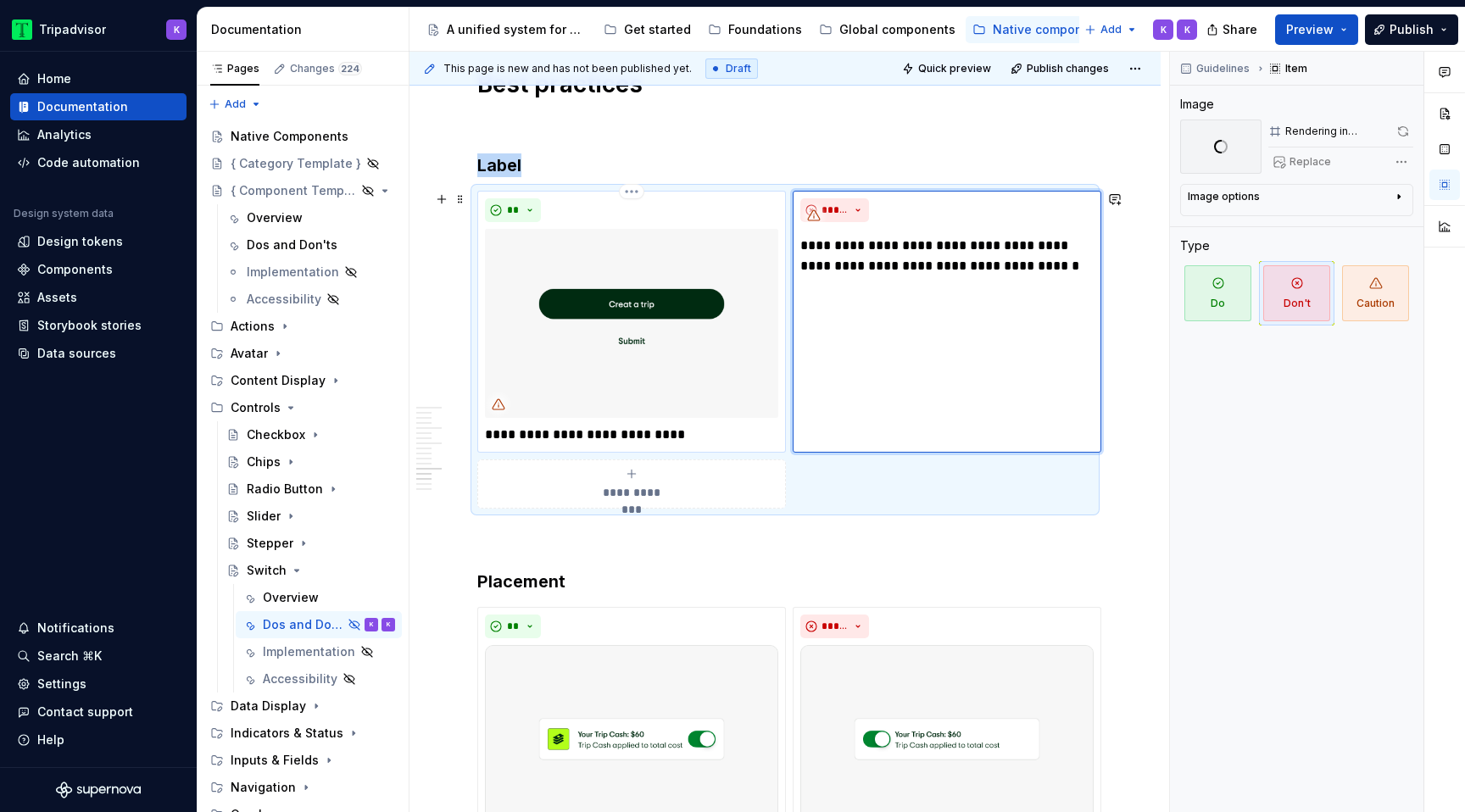
click at [673, 347] on img at bounding box center [632, 323] width 293 height 189
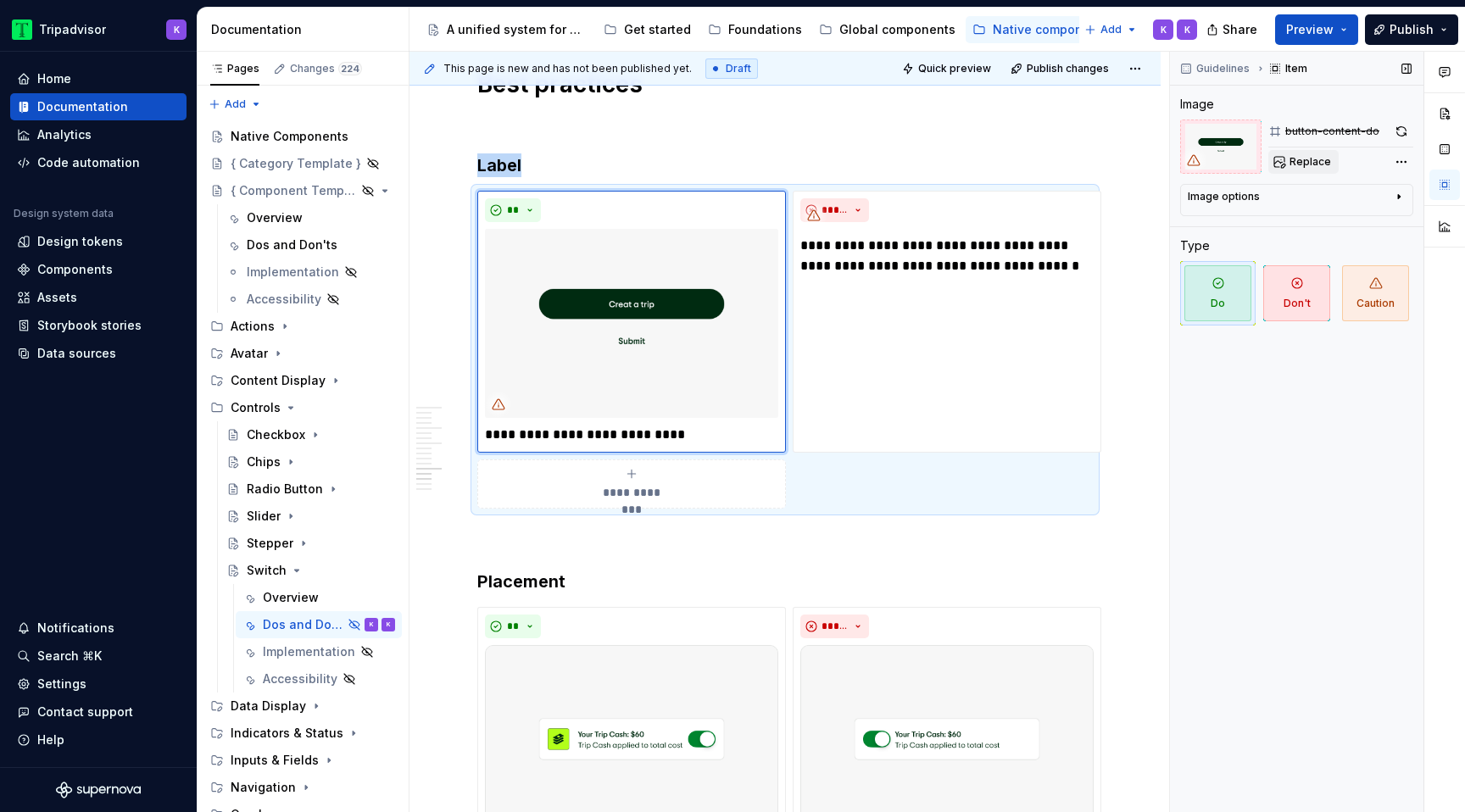
click at [1317, 166] on span "Replace" at bounding box center [1310, 162] width 42 height 13
type textarea "*"
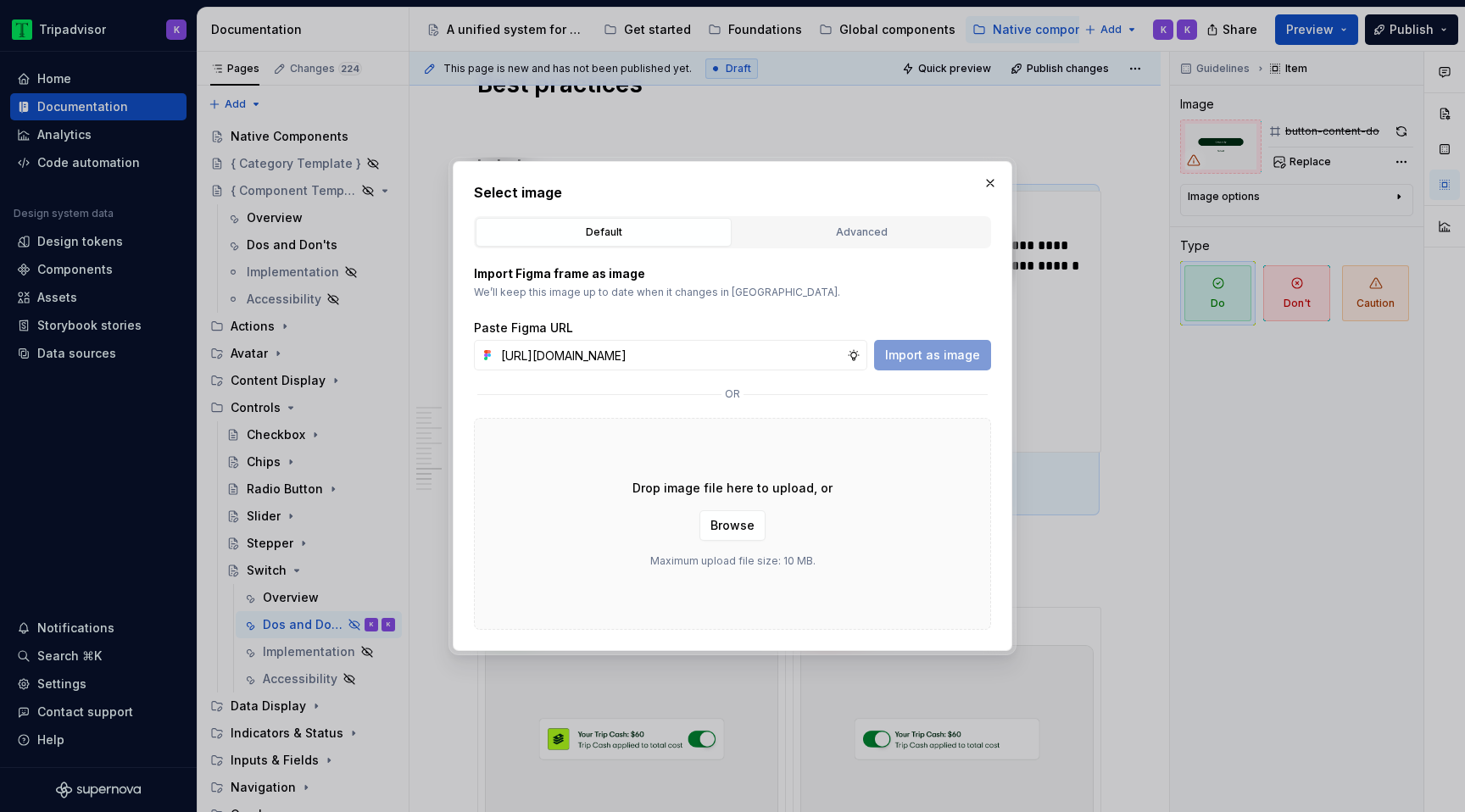
scroll to position [0, 444]
type input "https://www.figma.com/design/eWzZGbXTCMsZ0gwC1u1MU0/Altas-Native-Documentation?…"
click at [924, 360] on span "Import as image" at bounding box center [932, 355] width 95 height 17
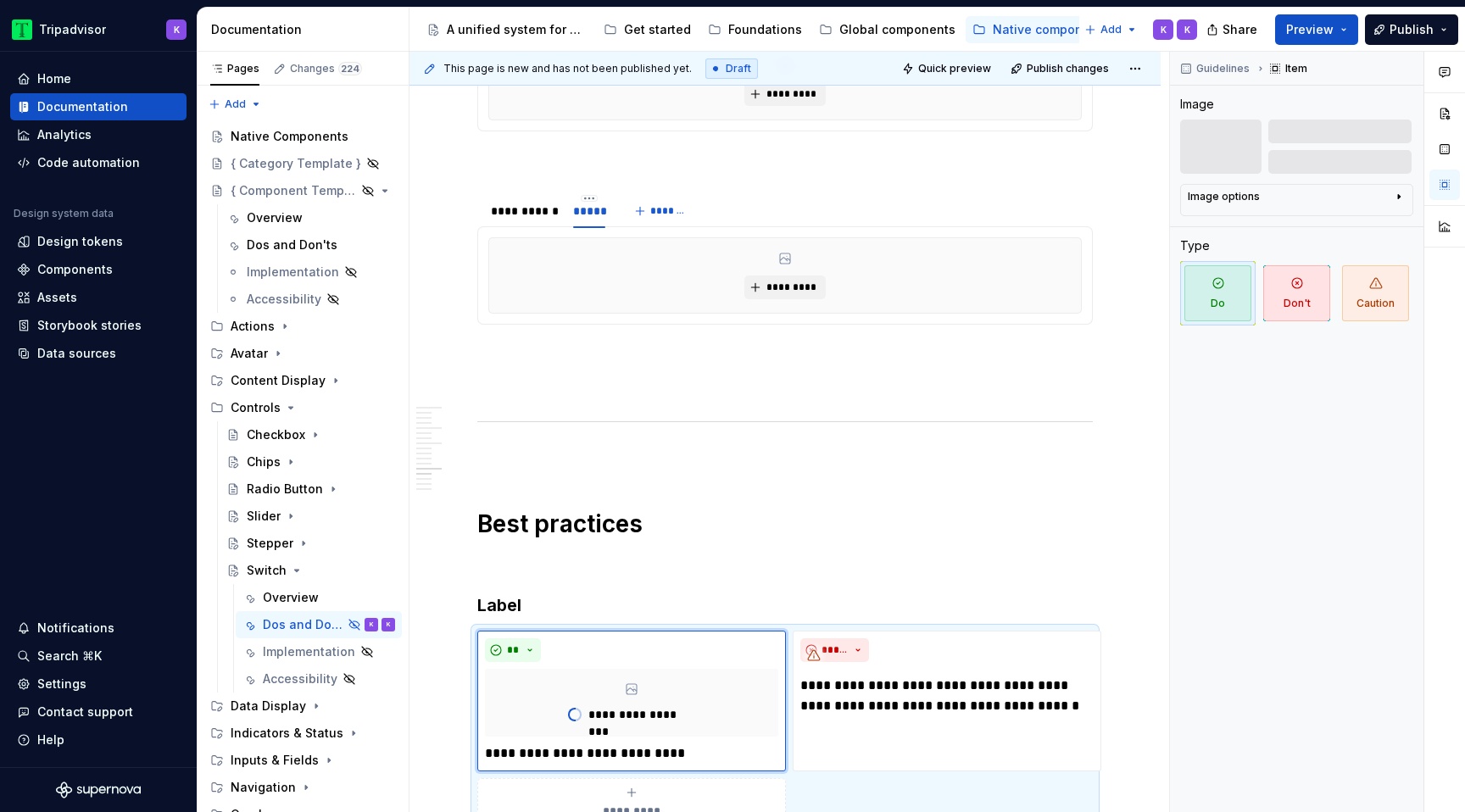
scroll to position [2220, 0]
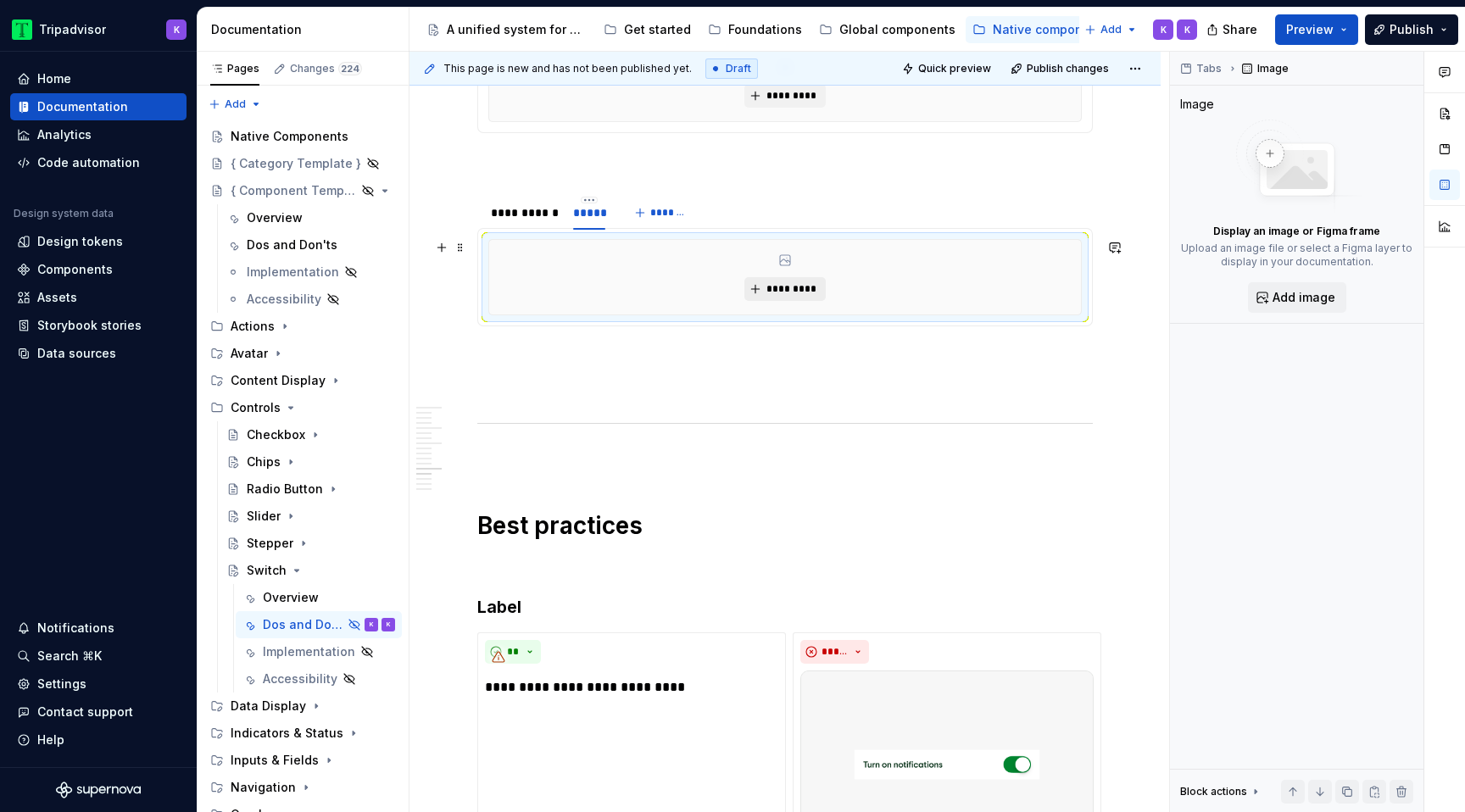
click at [820, 296] on button "*********" at bounding box center [784, 288] width 81 height 24
type textarea "*"
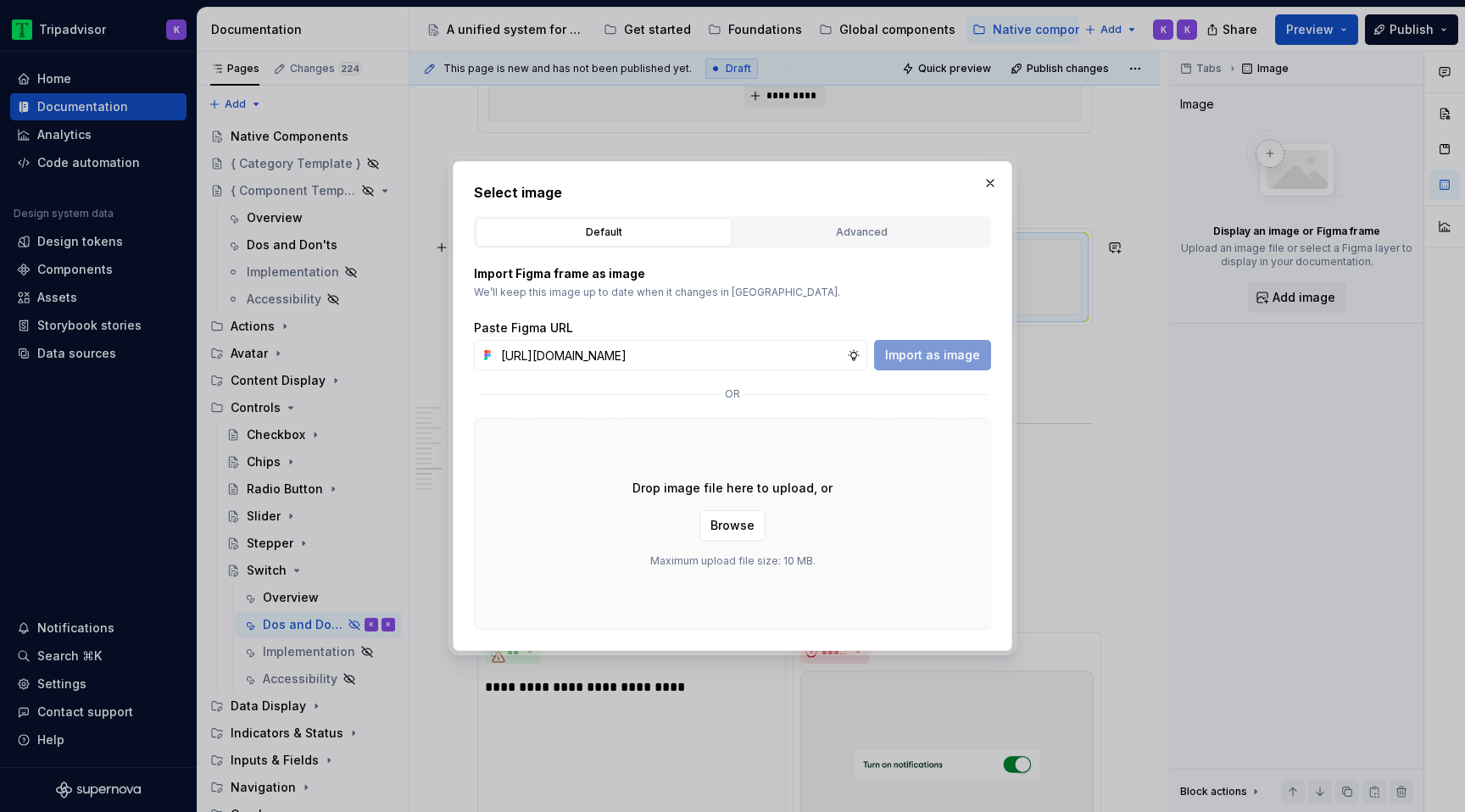
scroll to position [0, 445]
type input "https://www.figma.com/design/eWzZGbXTCMsZ0gwC1u1MU0/Altas-Native-Documentation?…"
click at [967, 349] on span "Import as image" at bounding box center [932, 355] width 95 height 17
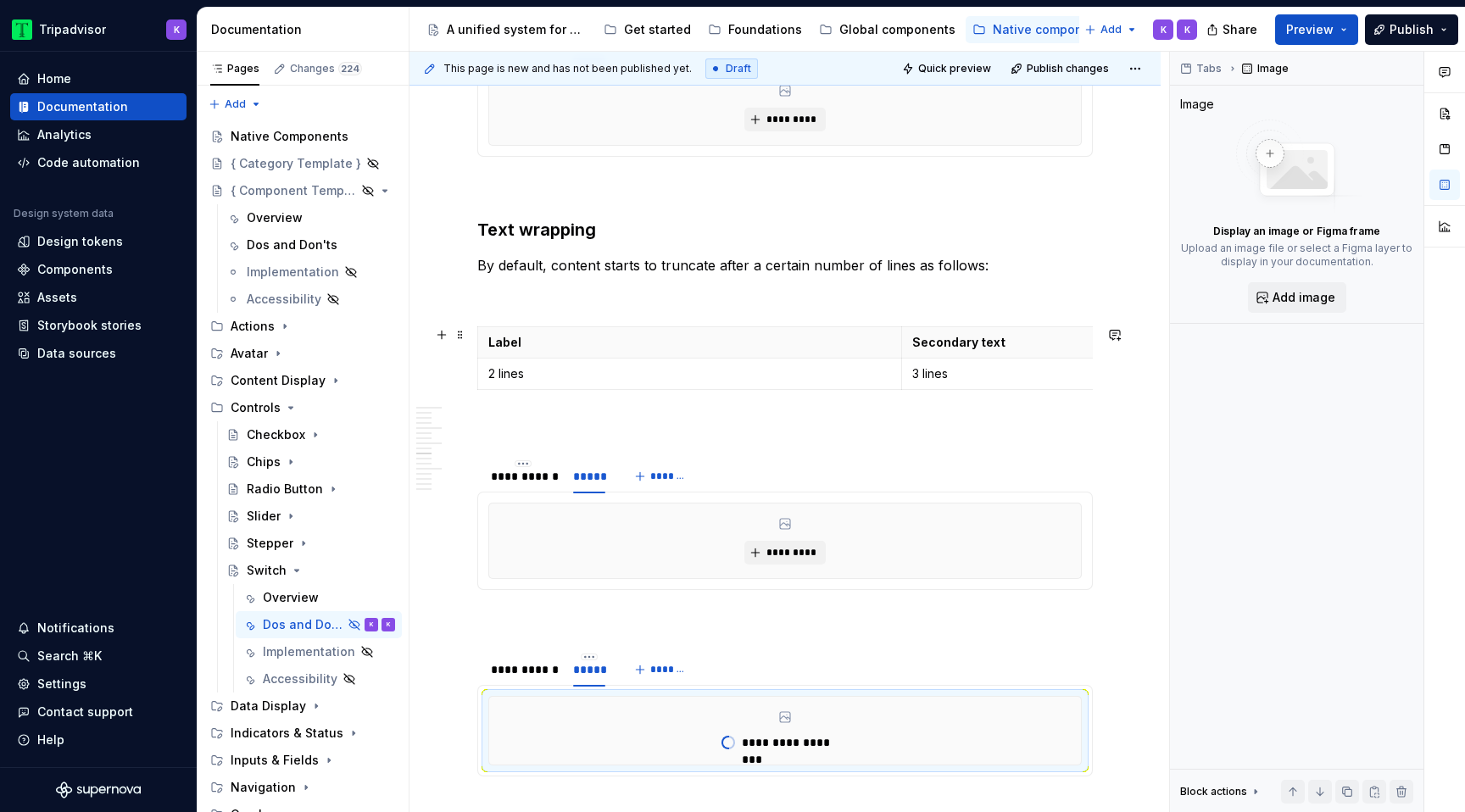
scroll to position [1752, 0]
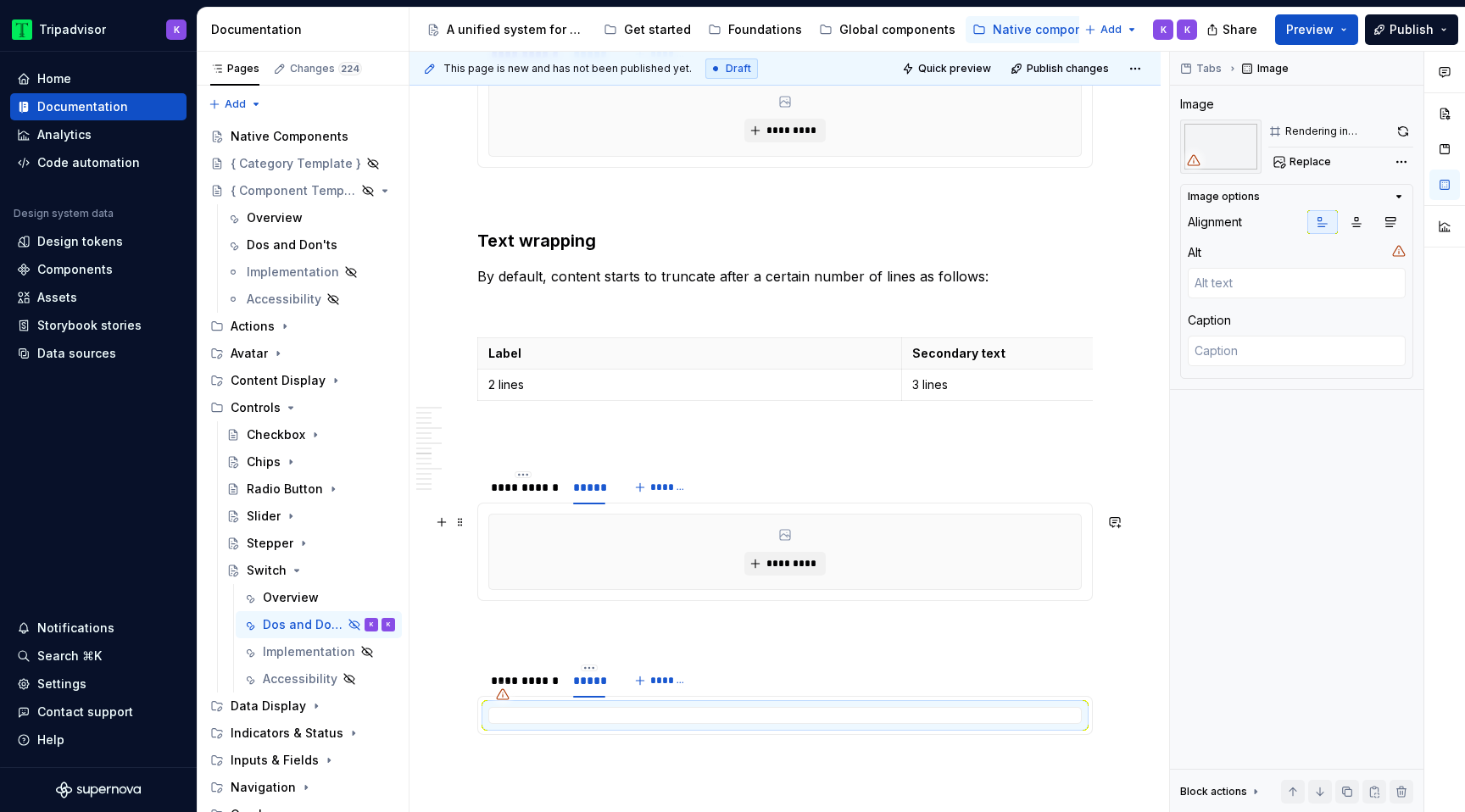
click at [788, 545] on div "*********" at bounding box center [785, 551] width 592 height 74
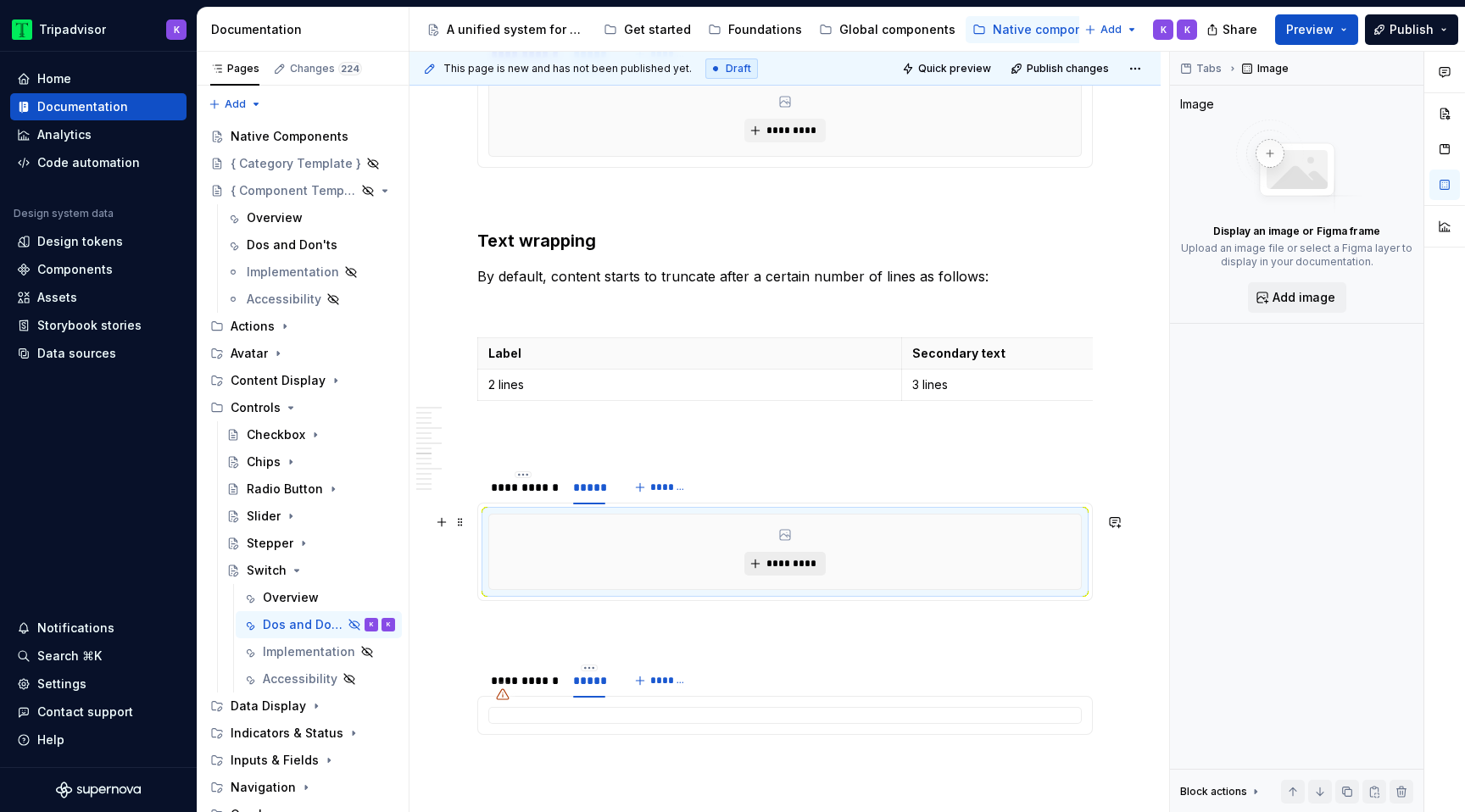
click at [788, 566] on span "*********" at bounding box center [791, 563] width 51 height 13
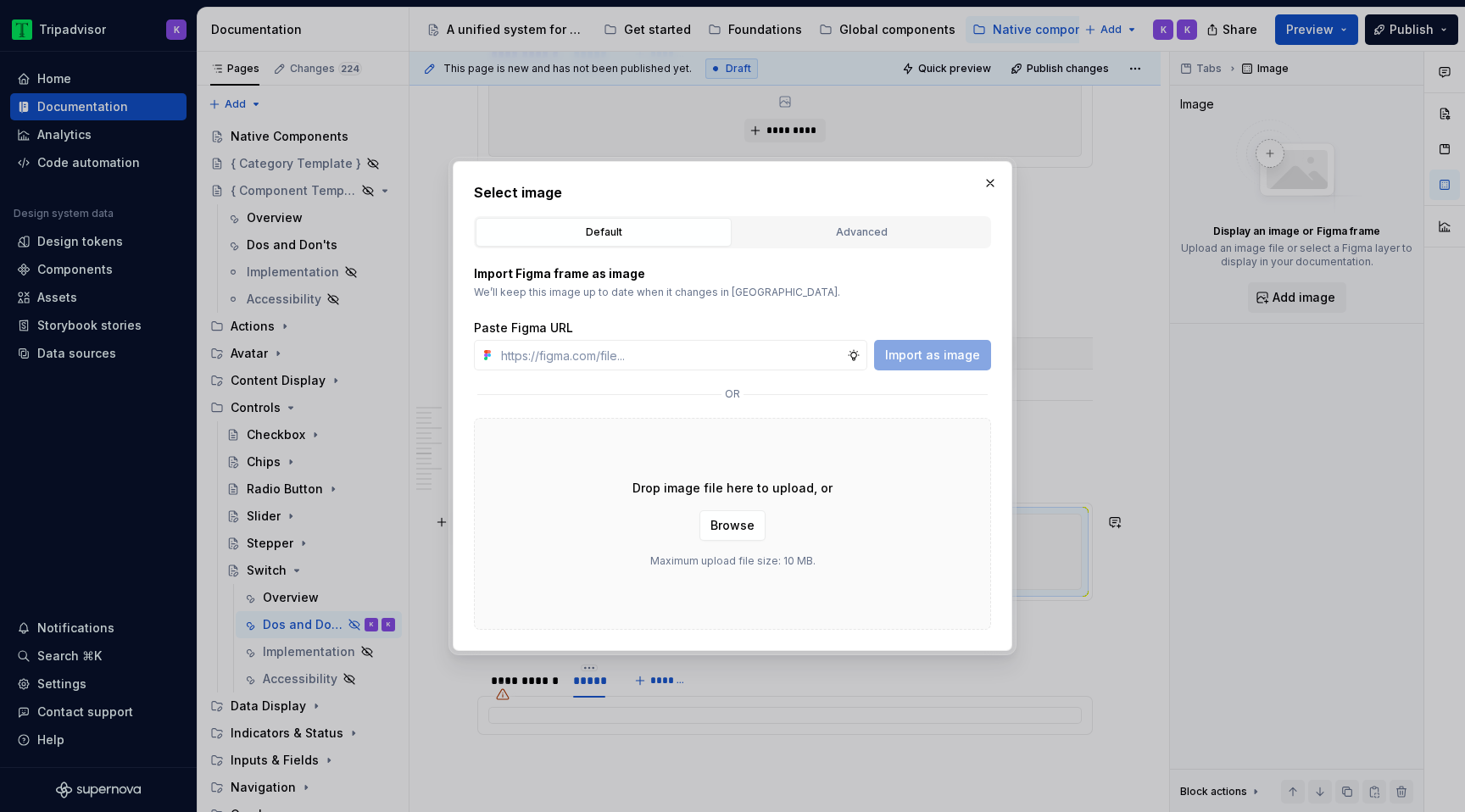
type textarea "*"
type input "https://www.figma.com/design/eWzZGbXTCMsZ0gwC1u1MU0/Altas-Native-Documentation?…"
click at [942, 344] on button "Import as image" at bounding box center [932, 355] width 117 height 30
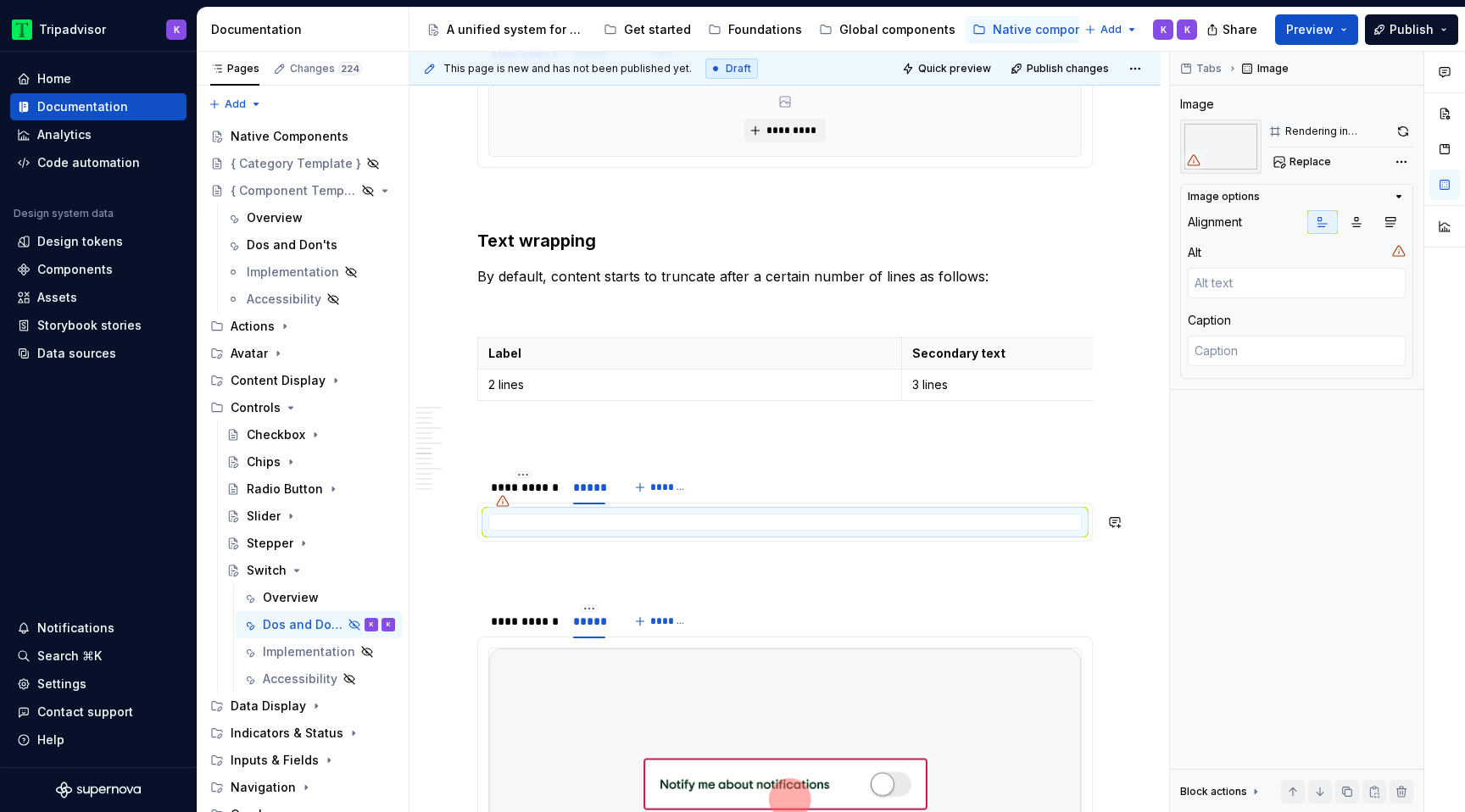
type textarea "*"
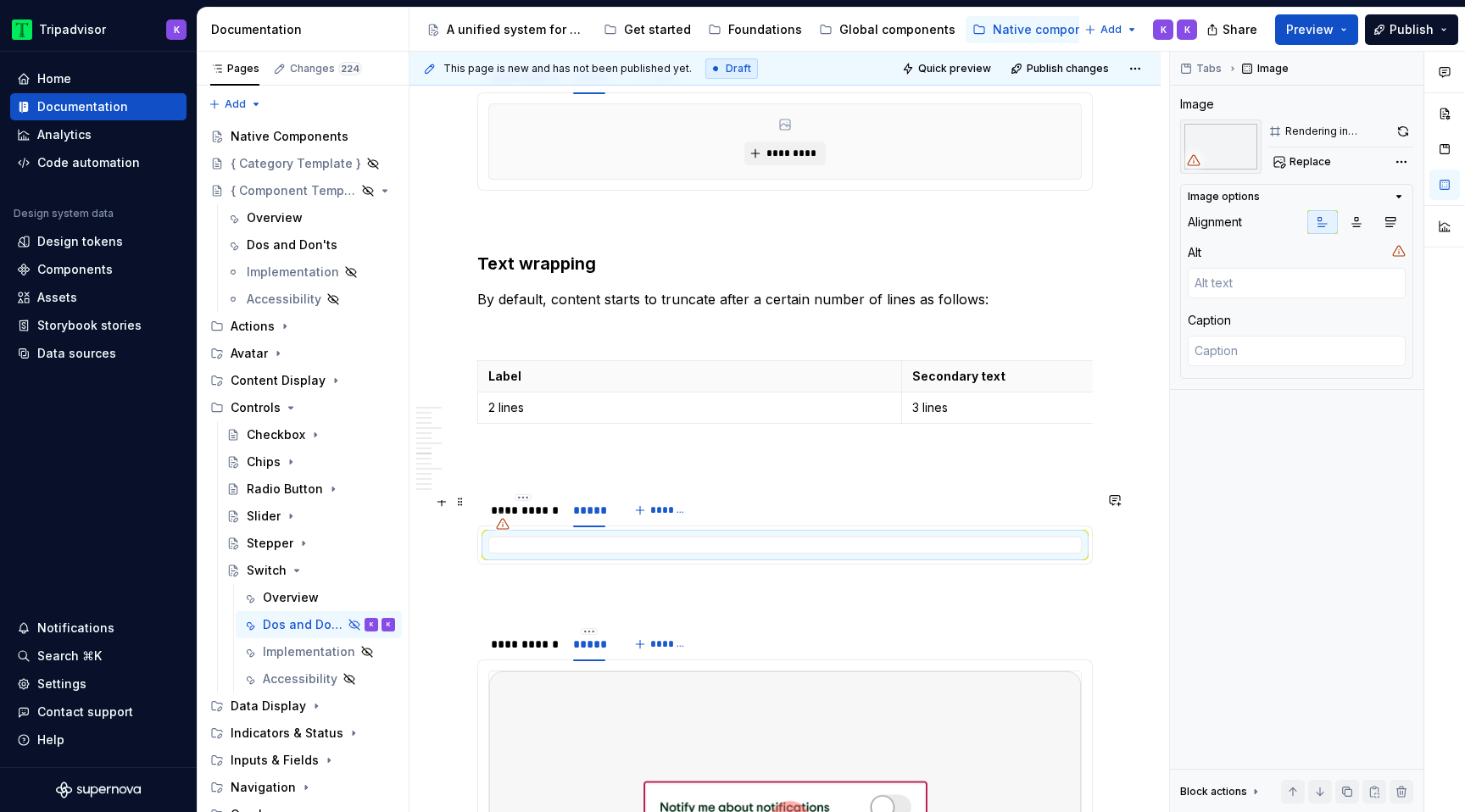
scroll to position [1710, 0]
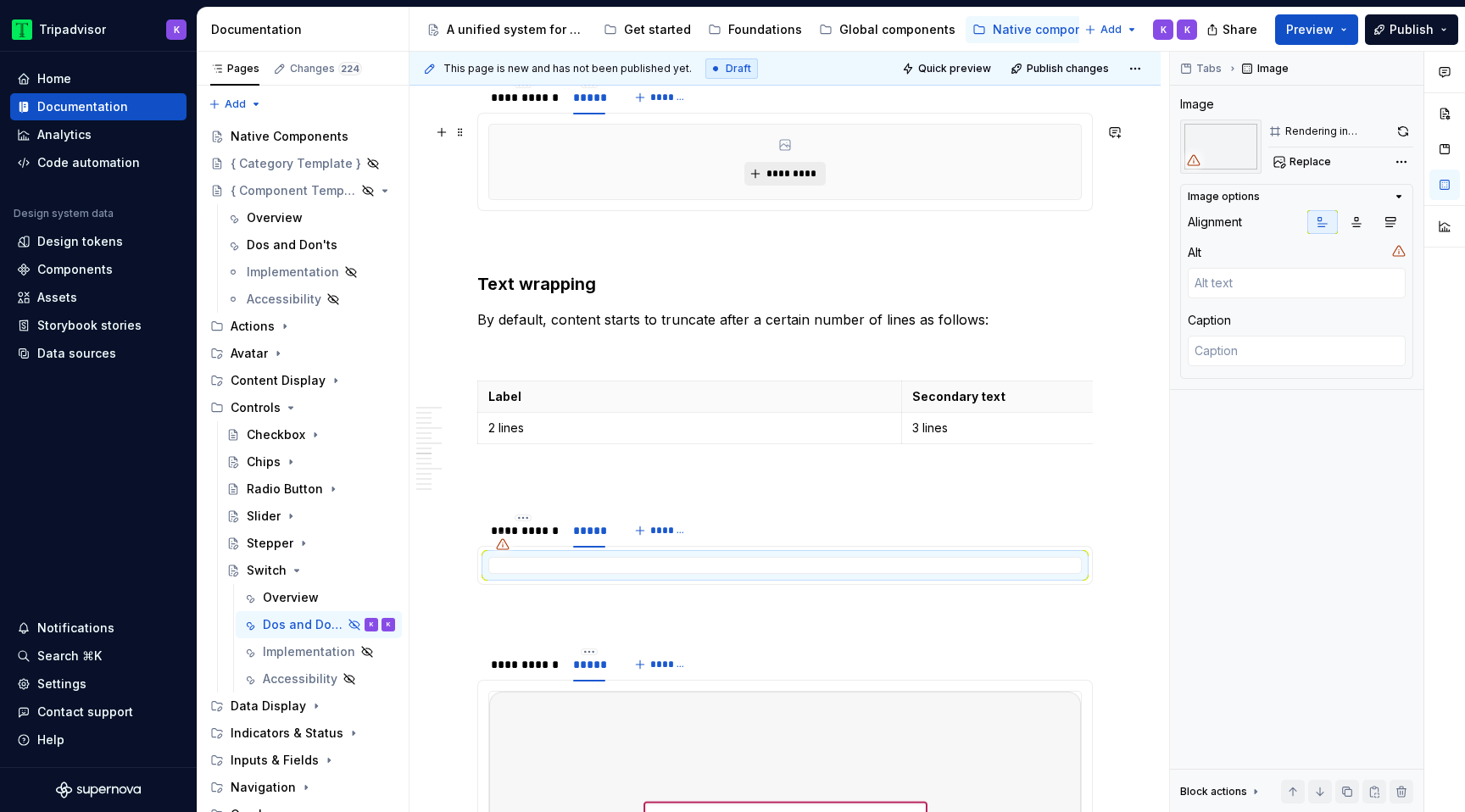
click at [769, 169] on button "*********" at bounding box center [784, 173] width 81 height 24
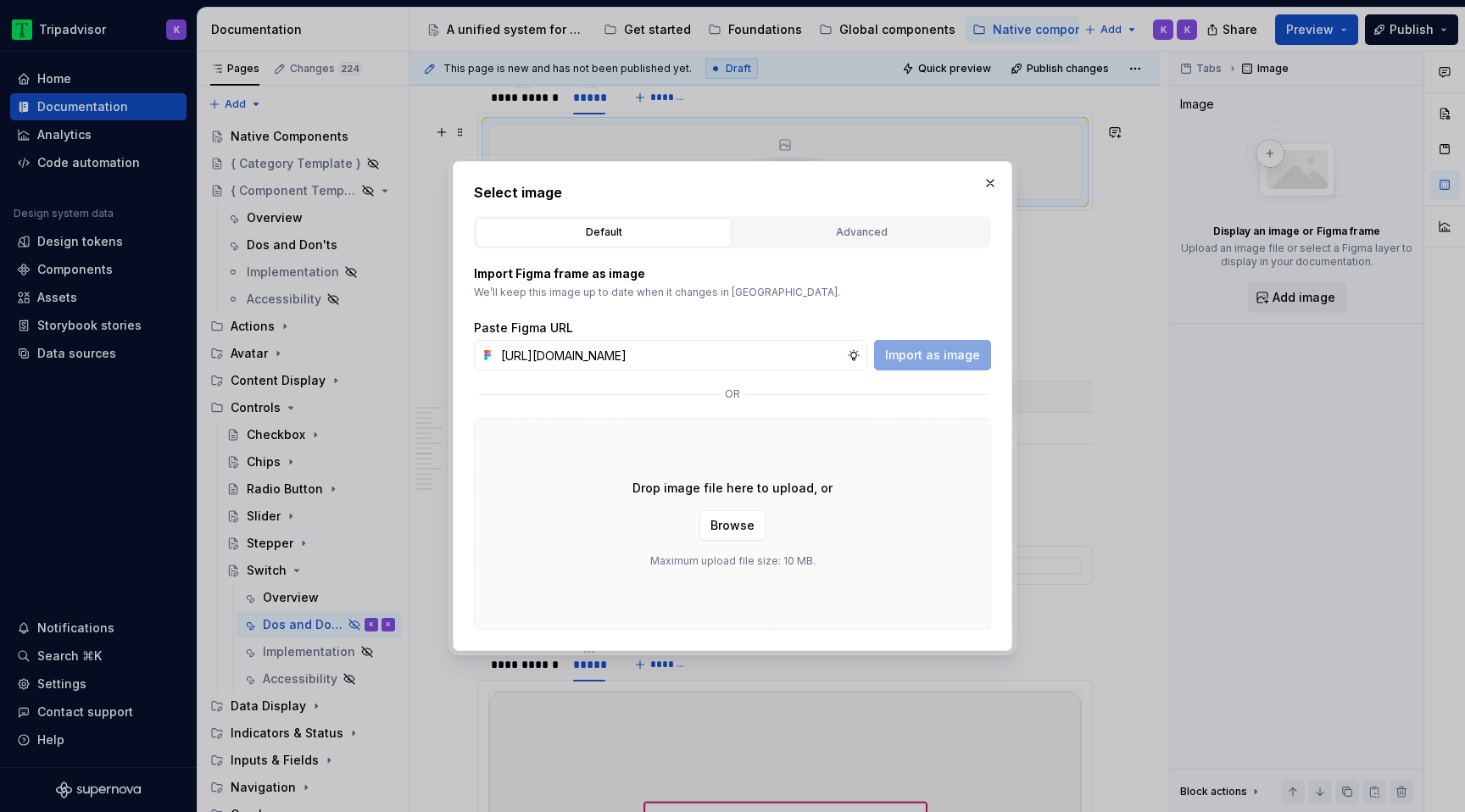
scroll to position [0, 445]
type input "https://www.figma.com/design/eWzZGbXTCMsZ0gwC1u1MU0/Altas-Native-Documentation?…"
click at [916, 371] on div "Import Figma frame as image We’ll keep this image up to date when it changes in…" at bounding box center [732, 438] width 518 height 381
click at [919, 357] on span "Import as image" at bounding box center [932, 355] width 95 height 17
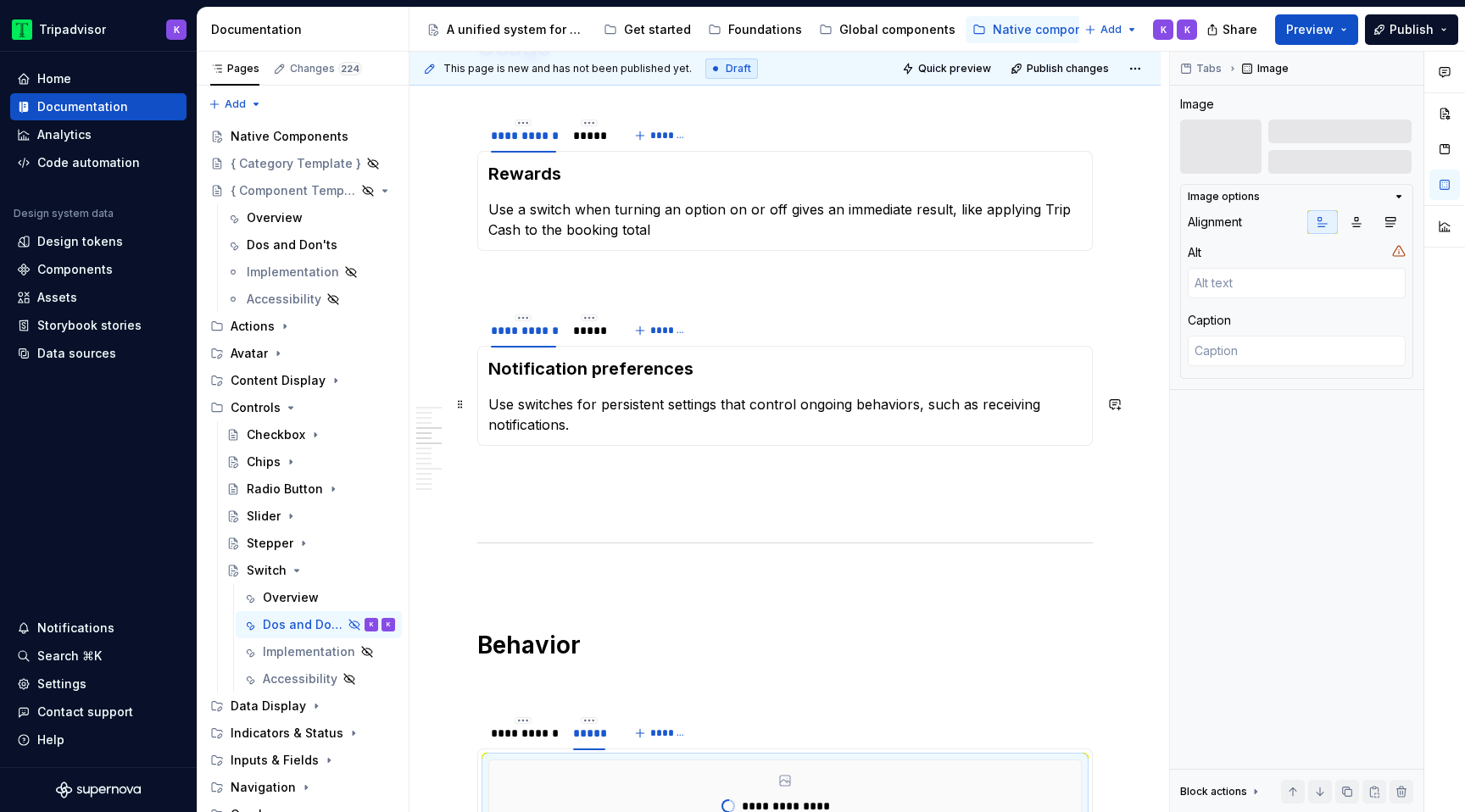
scroll to position [1016, 0]
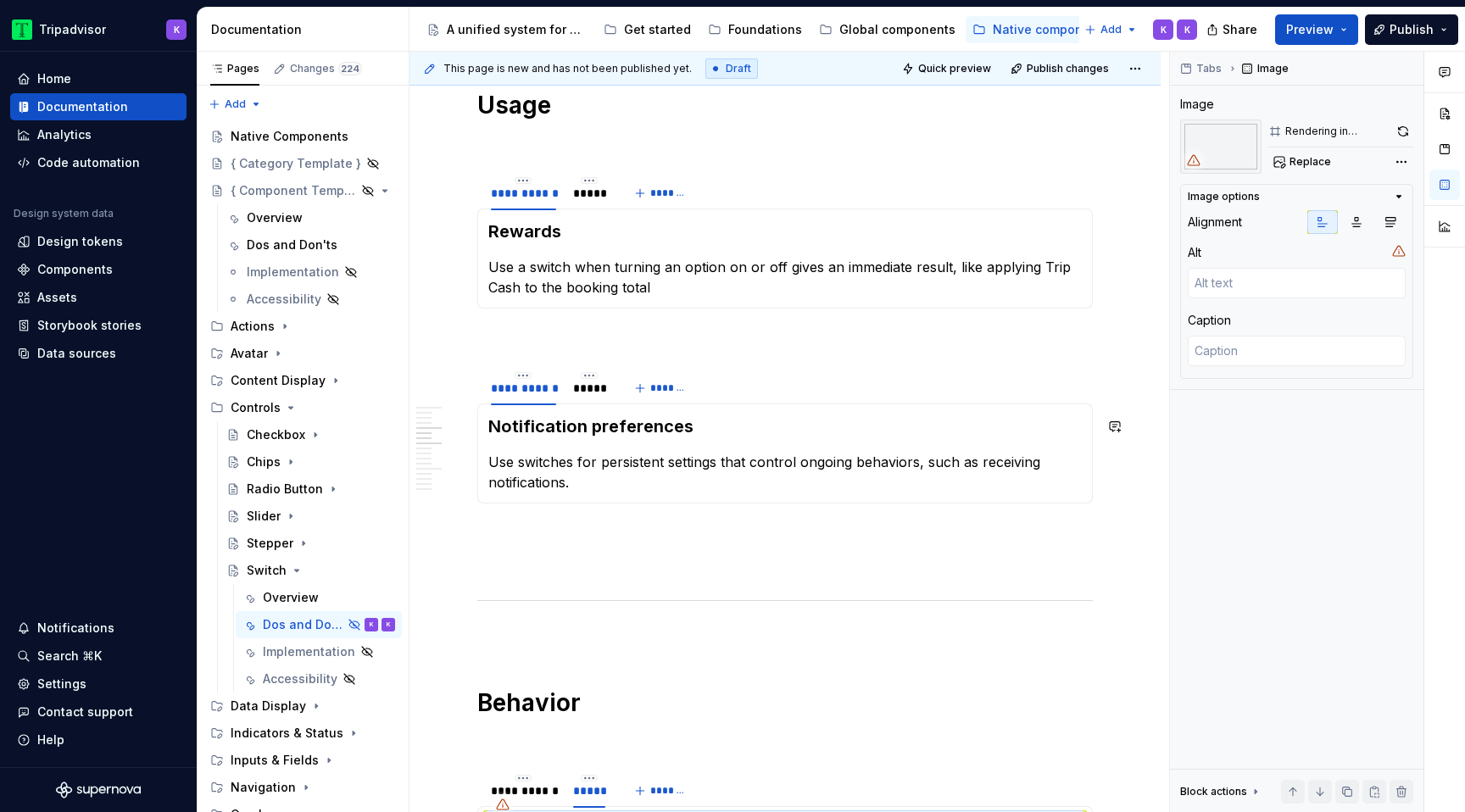
type textarea "*"
click at [588, 399] on div "*****" at bounding box center [589, 388] width 46 height 24
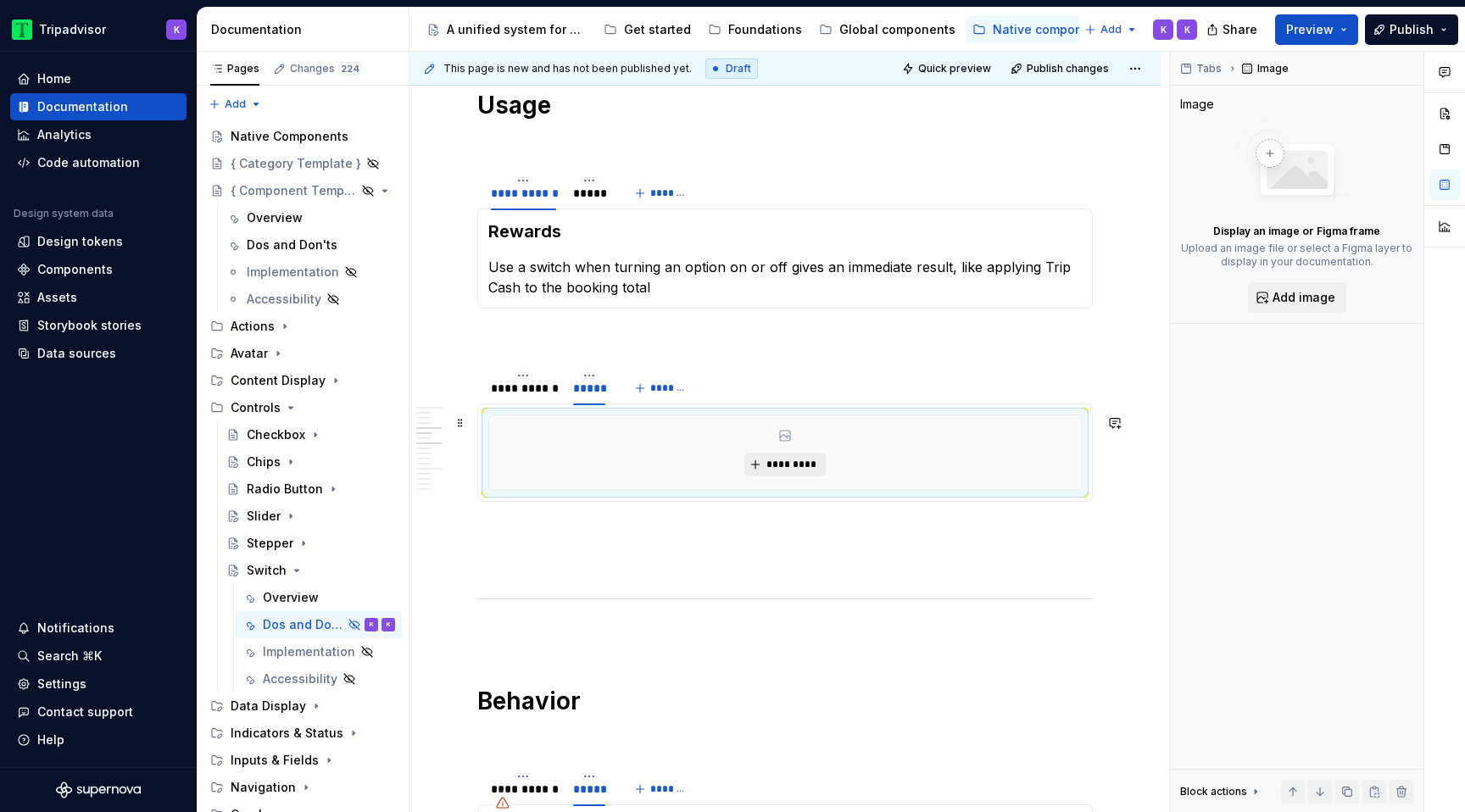
click at [797, 471] on button "*********" at bounding box center [784, 464] width 81 height 24
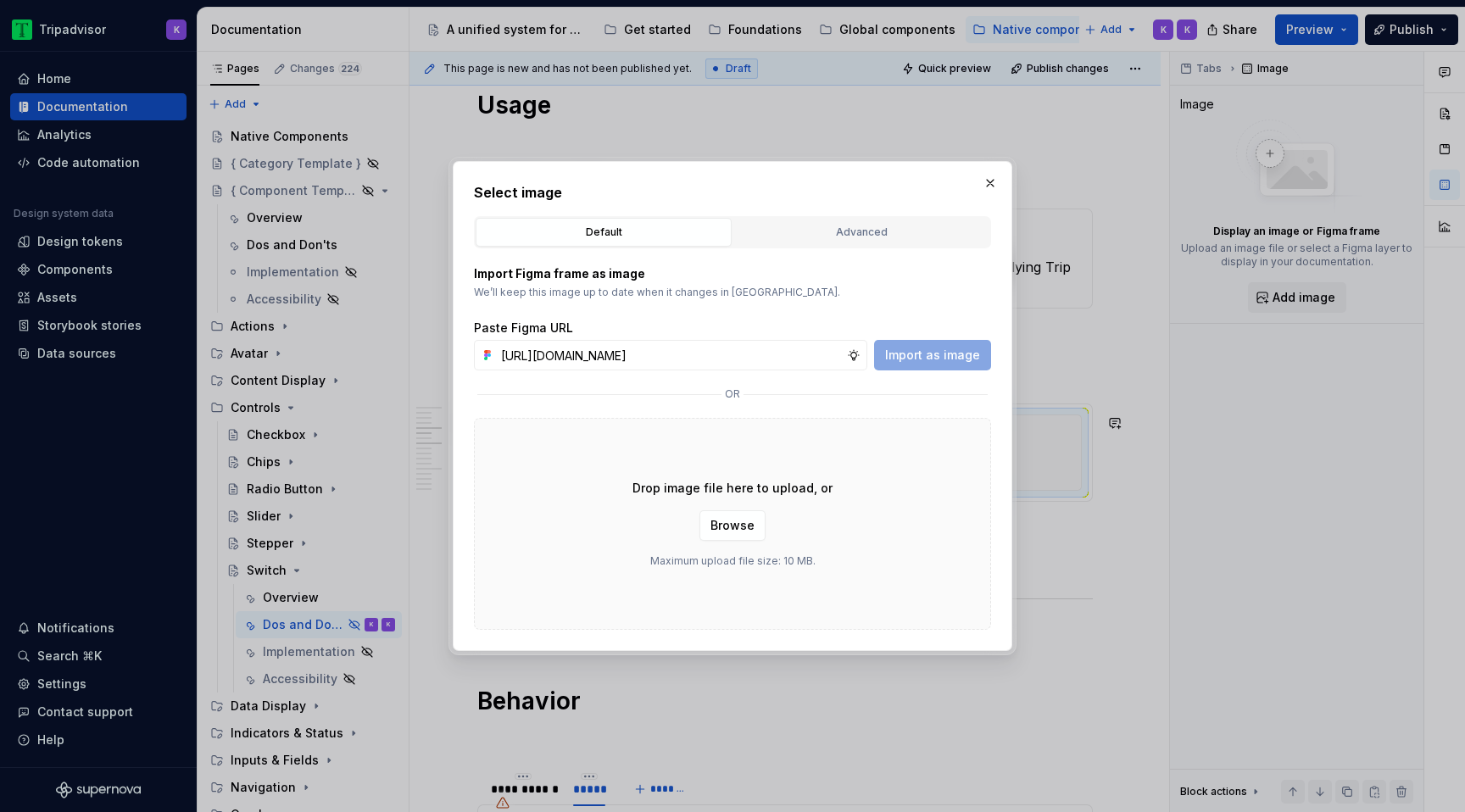
scroll to position [0, 445]
type input "https://www.figma.com/design/eWzZGbXTCMsZ0gwC1u1MU0/Altas-Native-Documentation?…"
click at [929, 358] on span "Import as image" at bounding box center [932, 355] width 95 height 17
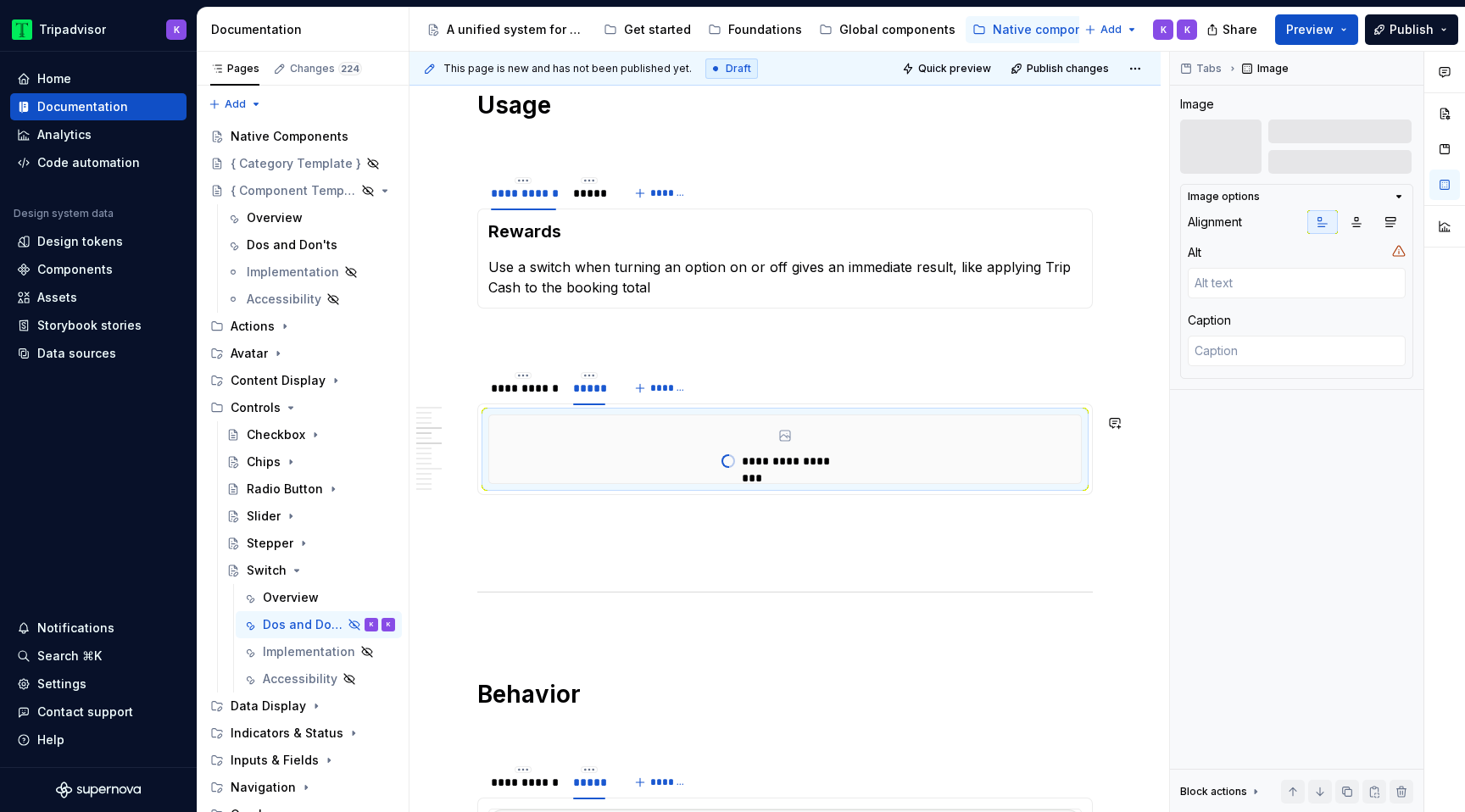
type textarea "*"
click at [600, 205] on div "*****" at bounding box center [589, 193] width 46 height 28
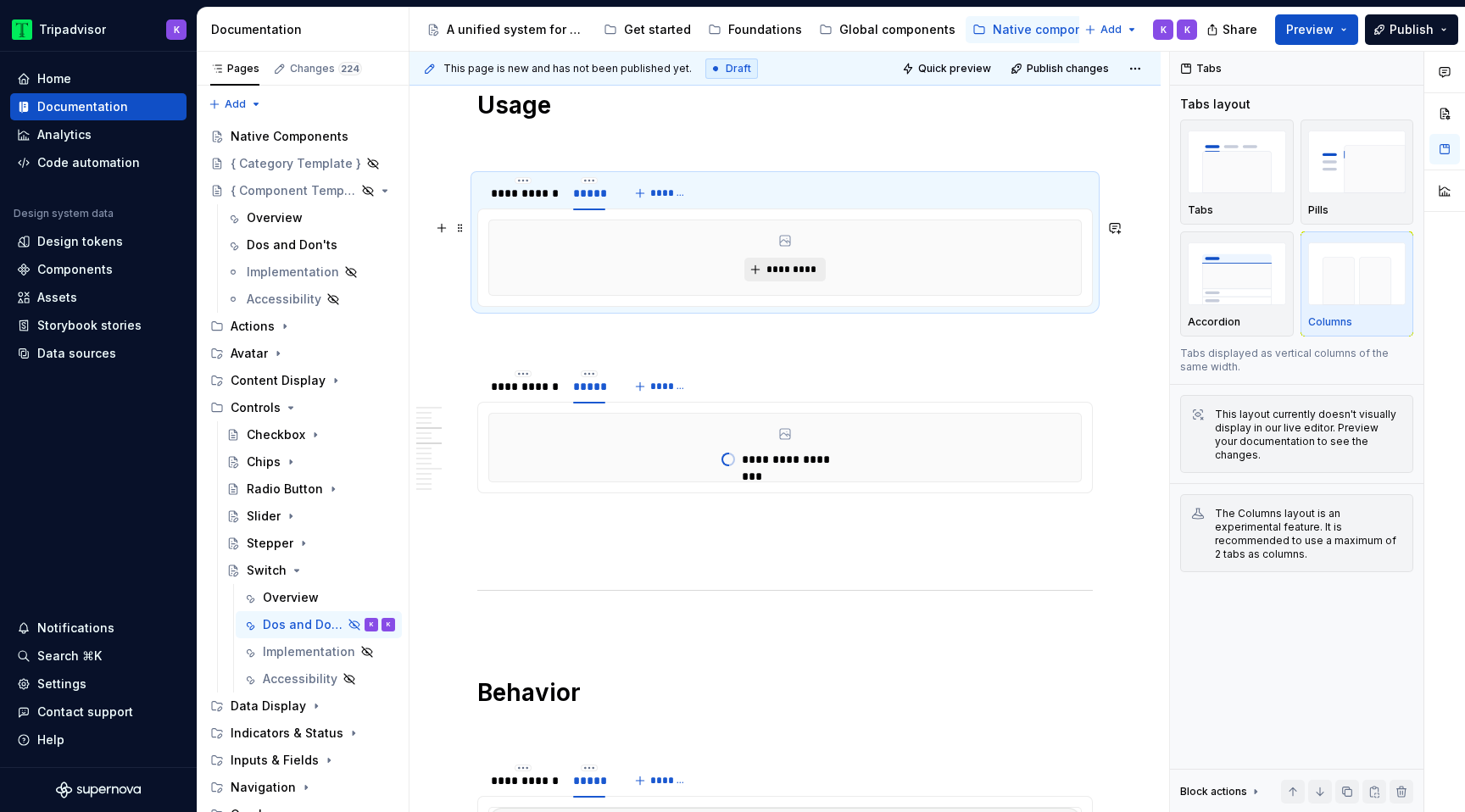
click at [787, 267] on span "*********" at bounding box center [791, 269] width 51 height 13
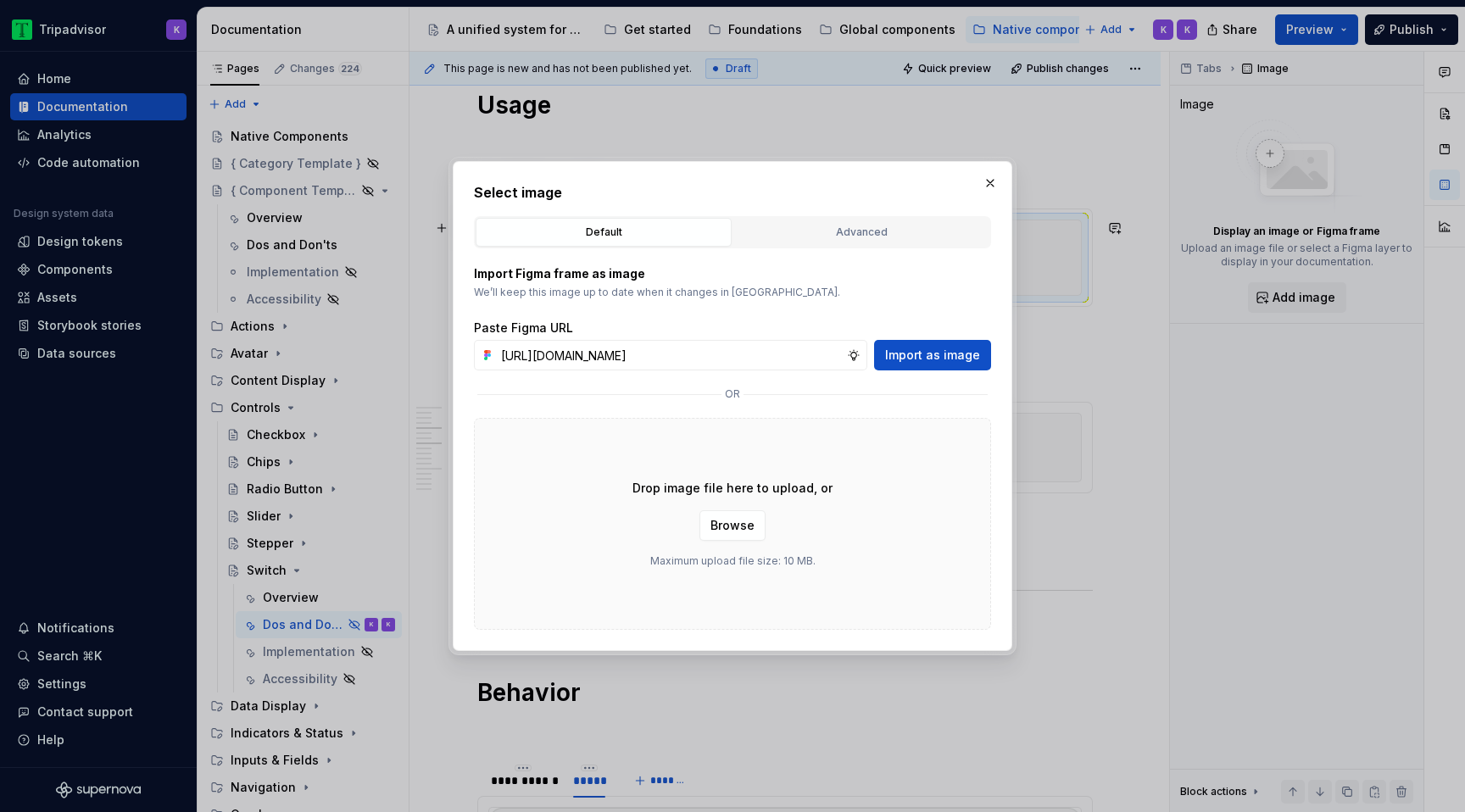
scroll to position [0, 444]
type input "https://www.figma.com/design/eWzZGbXTCMsZ0gwC1u1MU0/Altas-Native-Documentation?…"
click at [935, 353] on span "Import as image" at bounding box center [932, 355] width 95 height 17
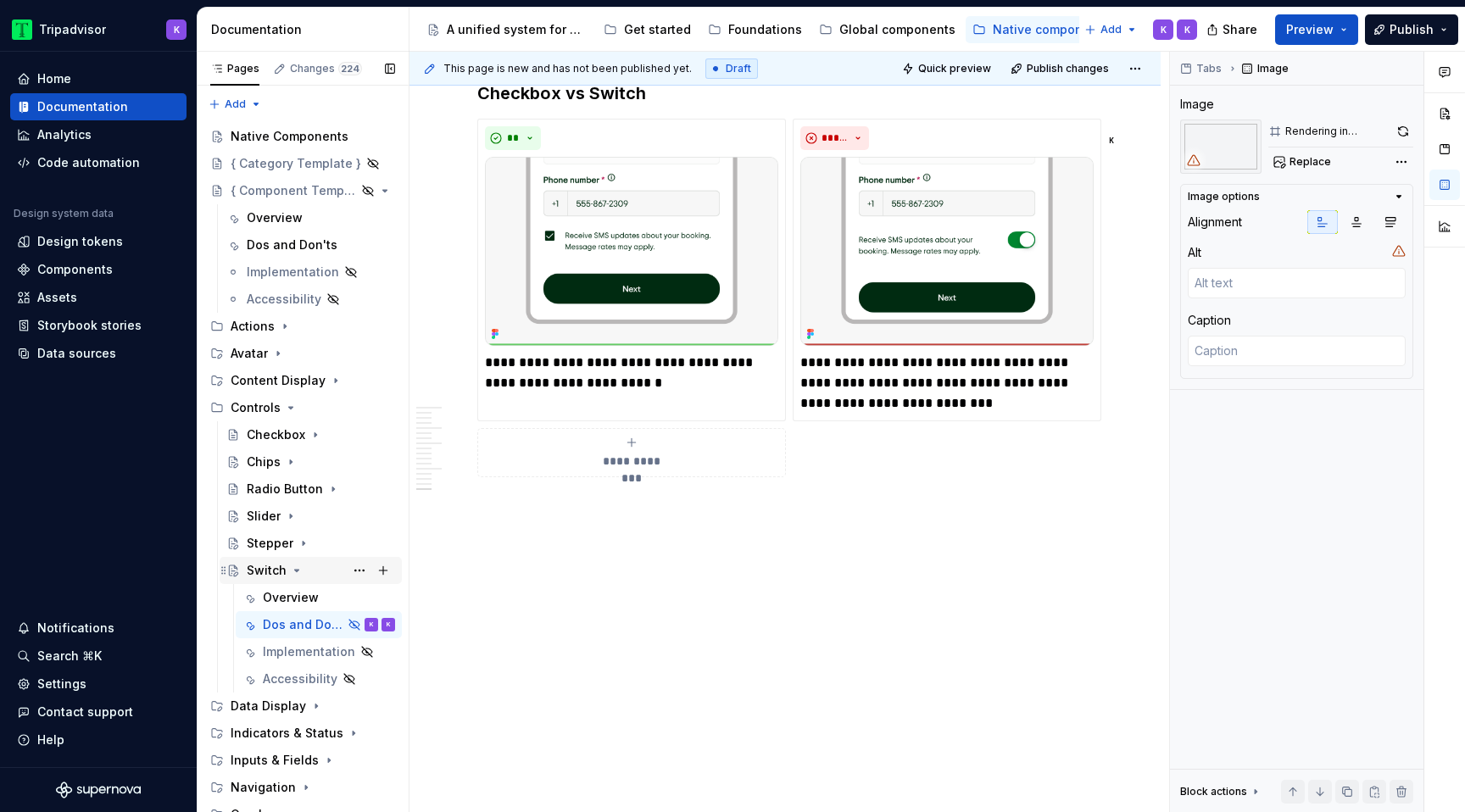
scroll to position [5172, 0]
click at [361, 627] on button "Page tree" at bounding box center [359, 624] width 24 height 24
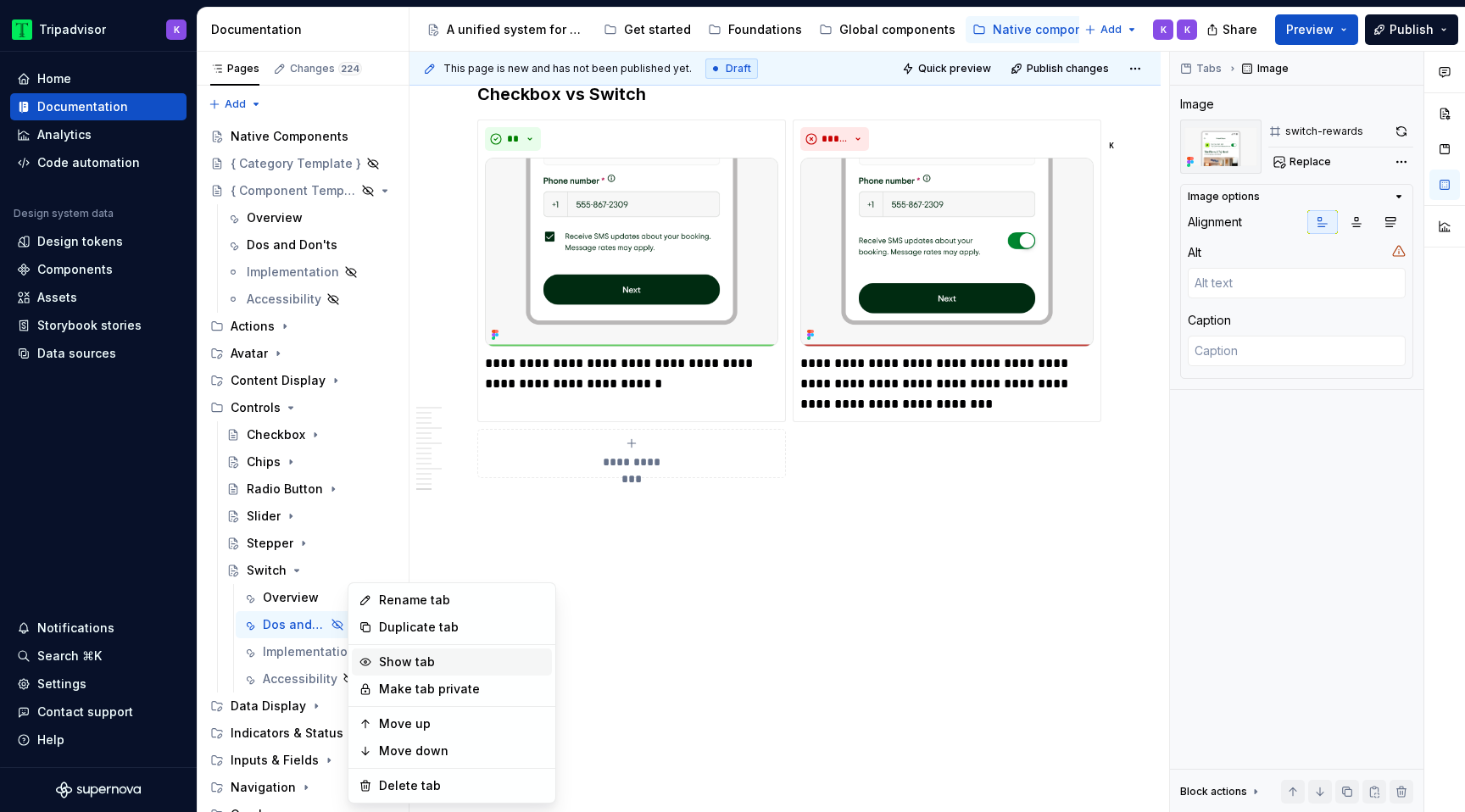
click at [416, 659] on div "Show tab" at bounding box center [461, 662] width 166 height 17
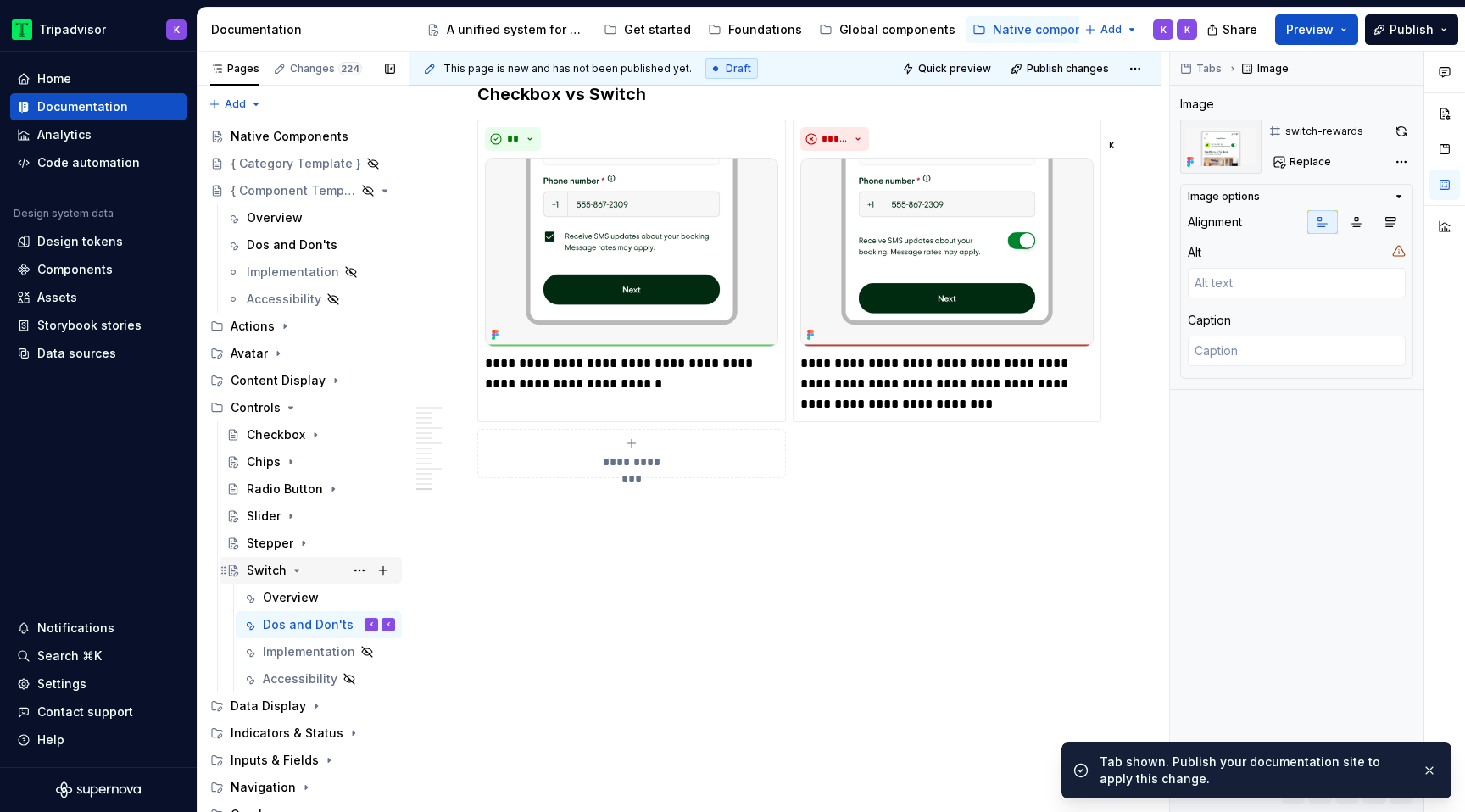
click at [298, 570] on icon "Page tree" at bounding box center [297, 570] width 13 height 13
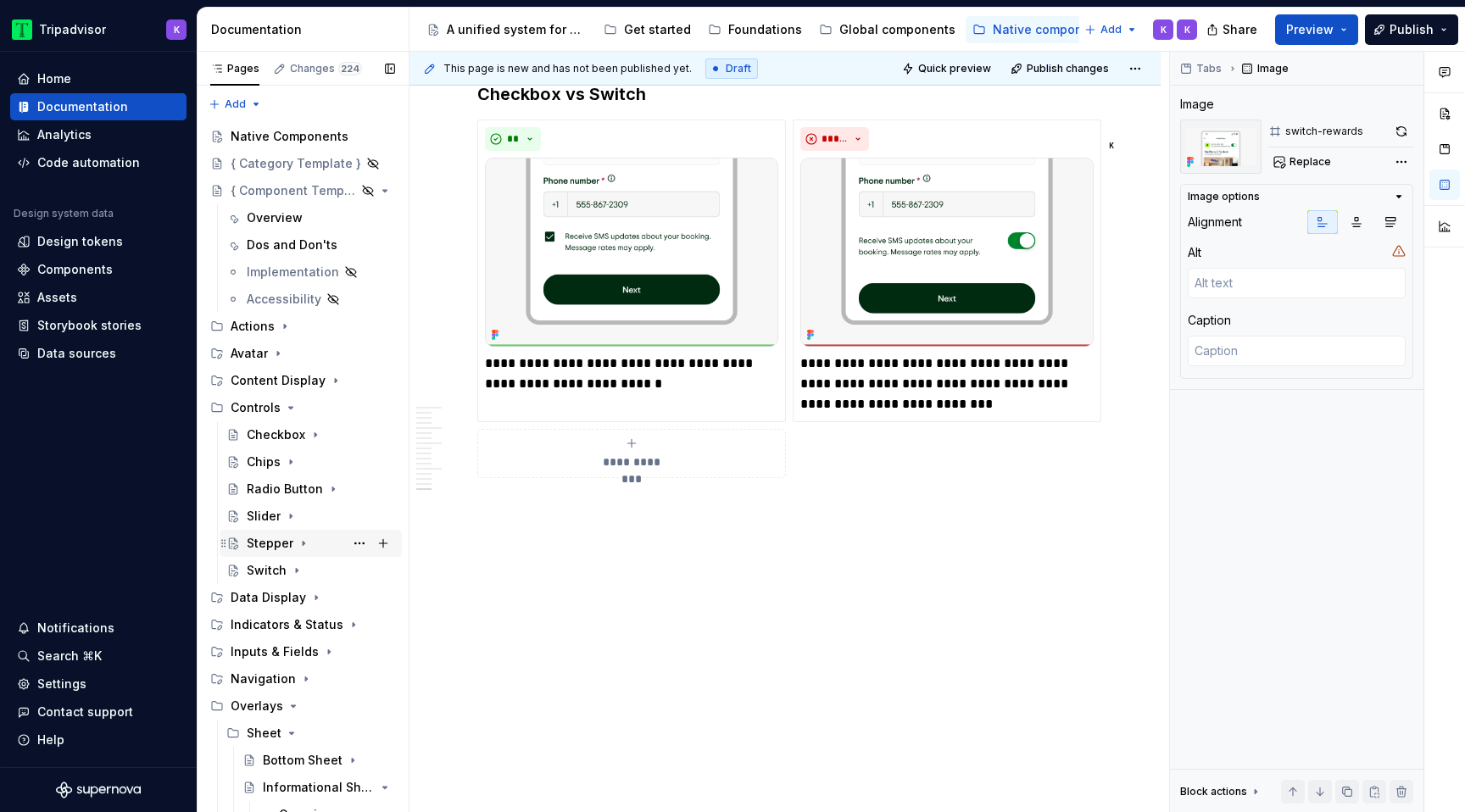
click at [301, 548] on icon "Page tree" at bounding box center [303, 543] width 13 height 13
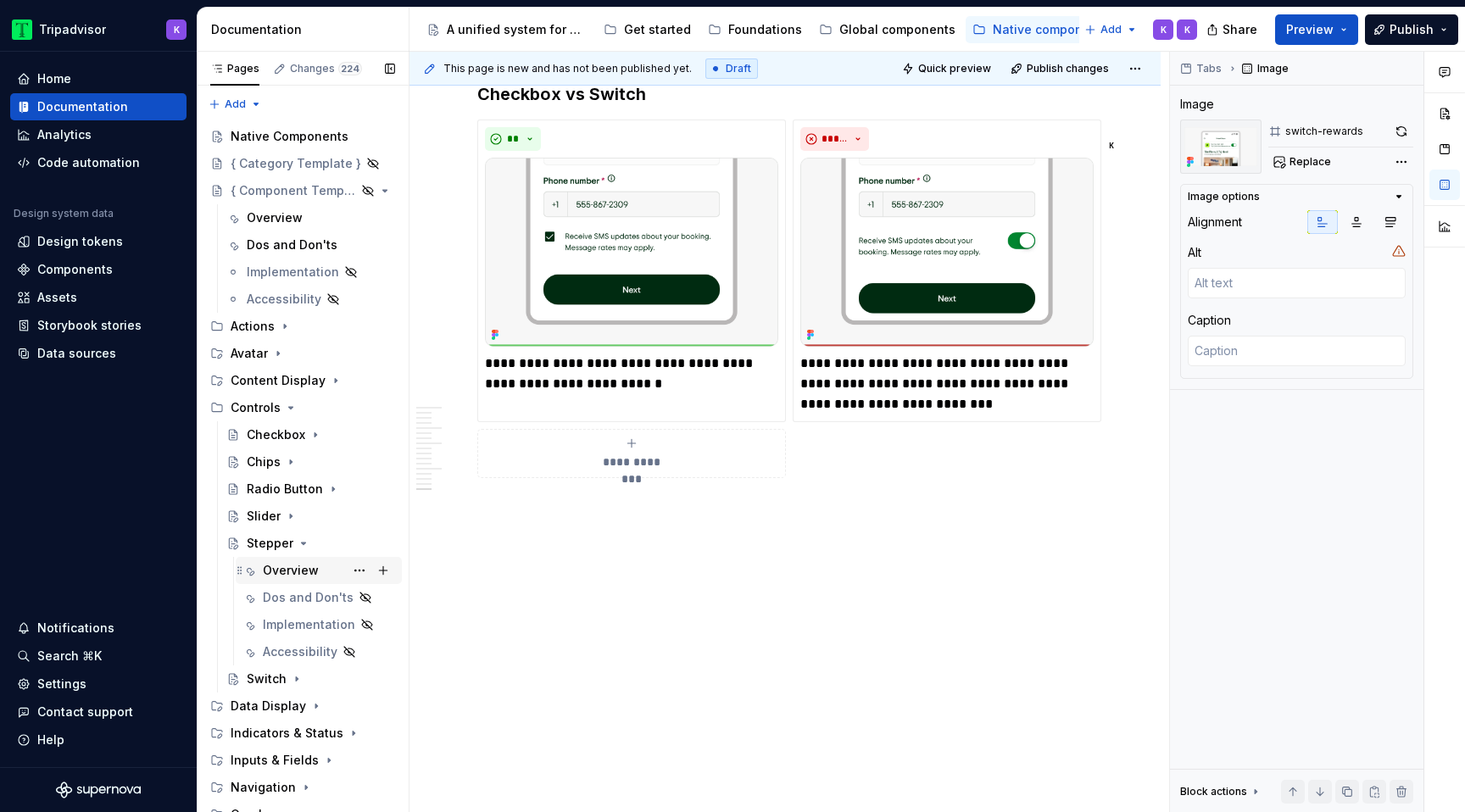
click at [300, 571] on div "Overview" at bounding box center [290, 570] width 56 height 17
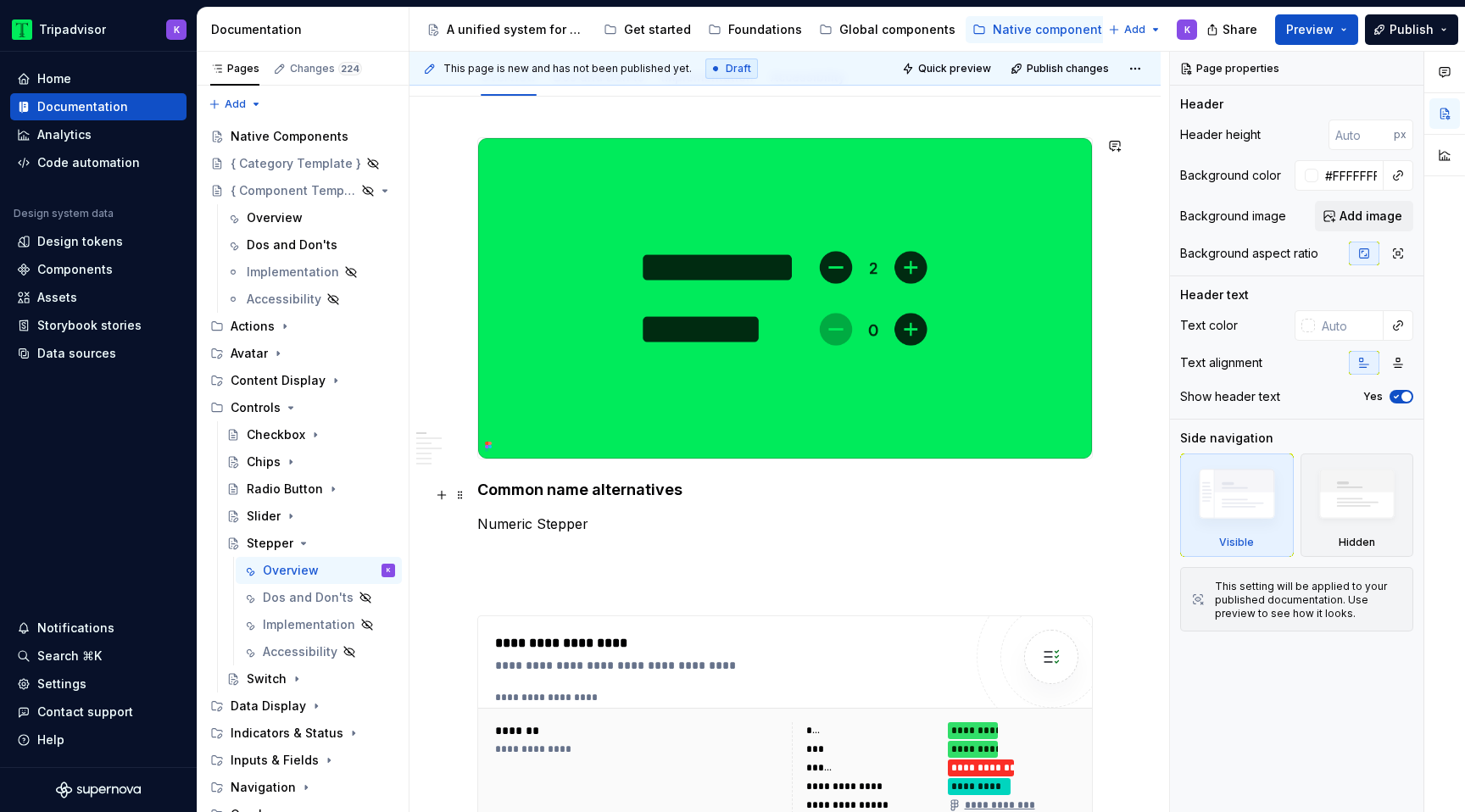
scroll to position [546, 0]
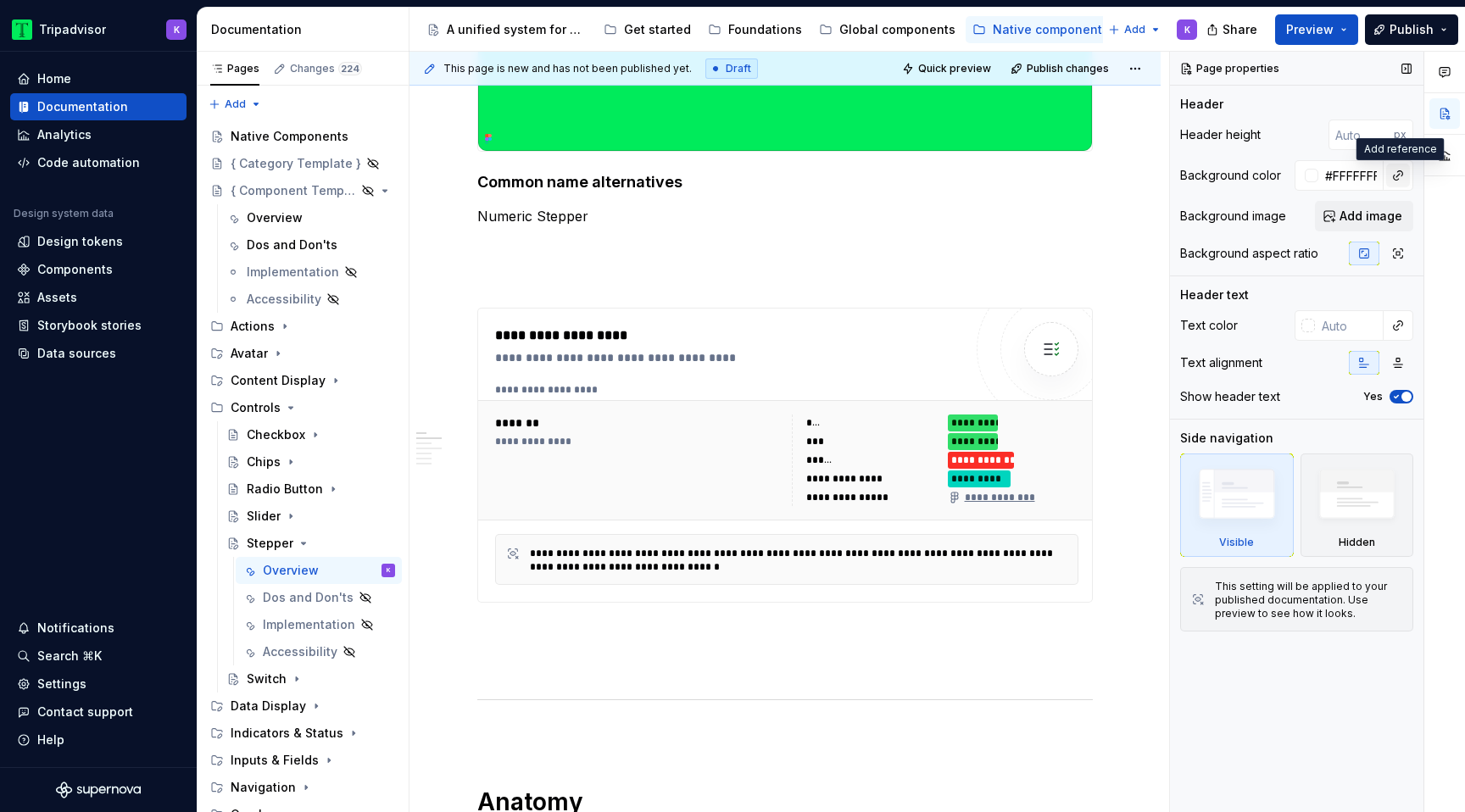
type textarea "*"
click at [1402, 175] on button "button" at bounding box center [1397, 175] width 24 height 24
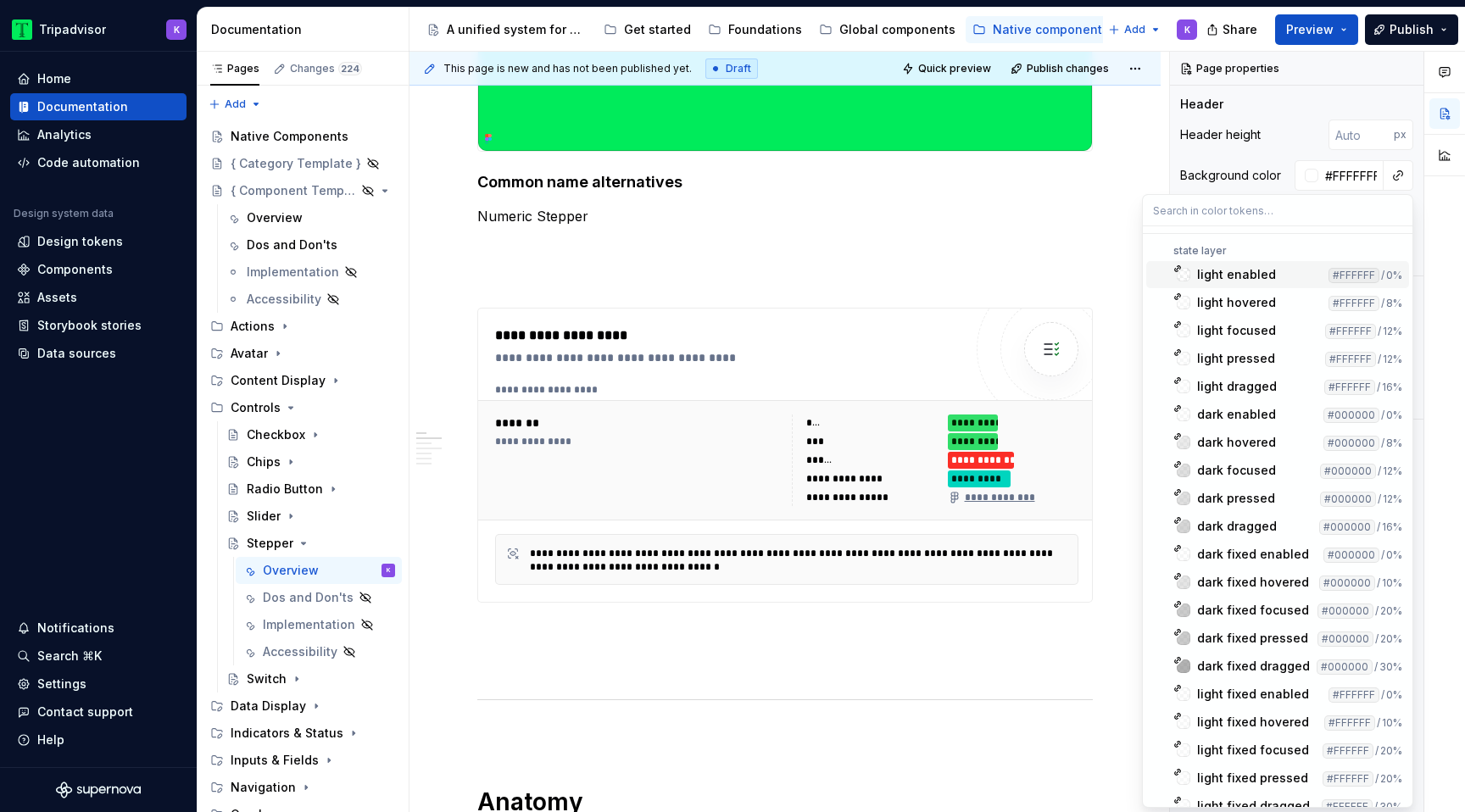
click at [1300, 217] on input "text" at bounding box center [1277, 210] width 269 height 30
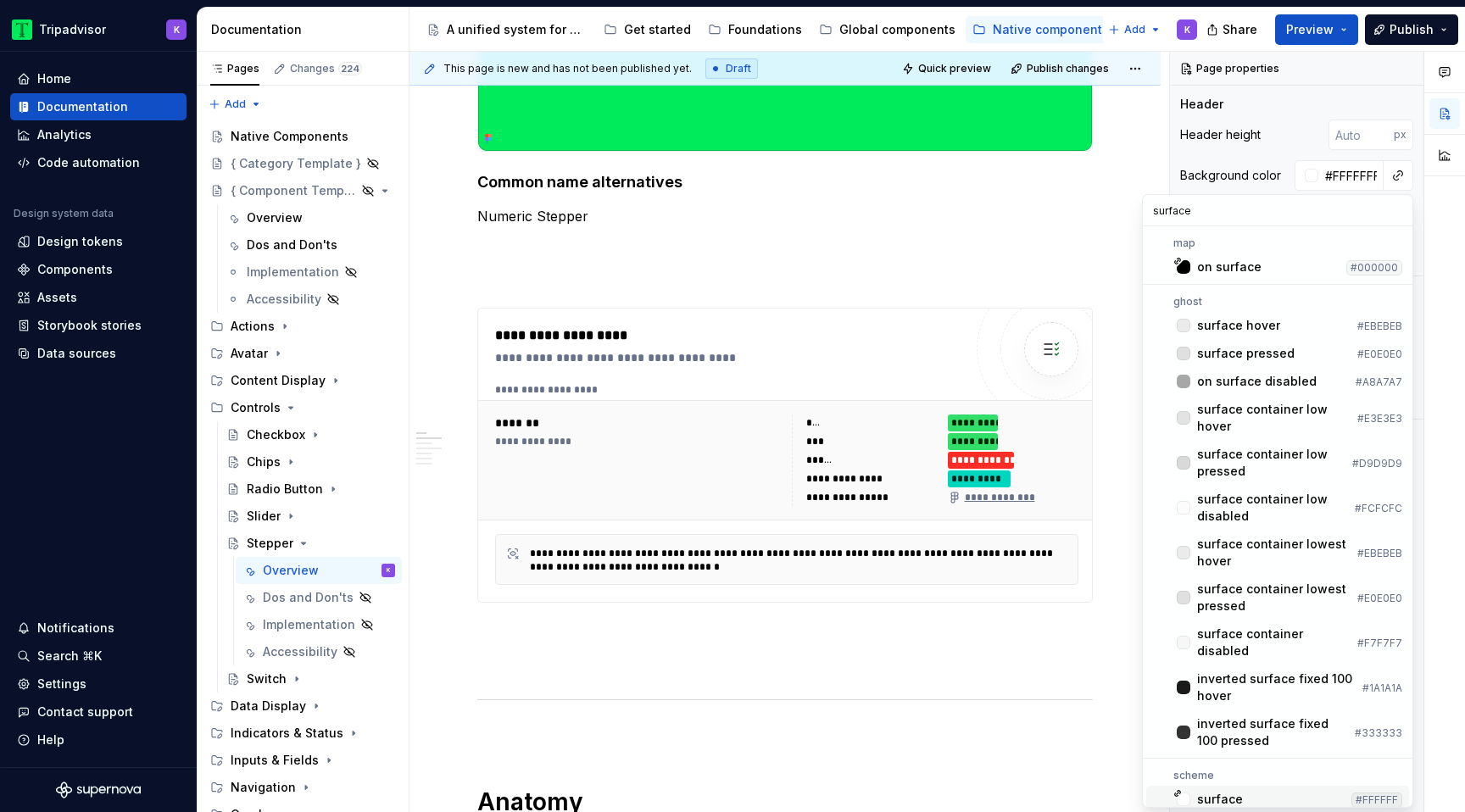
type input "surface"
click at [1219, 790] on div "surface" at bounding box center [1220, 799] width 46 height 17
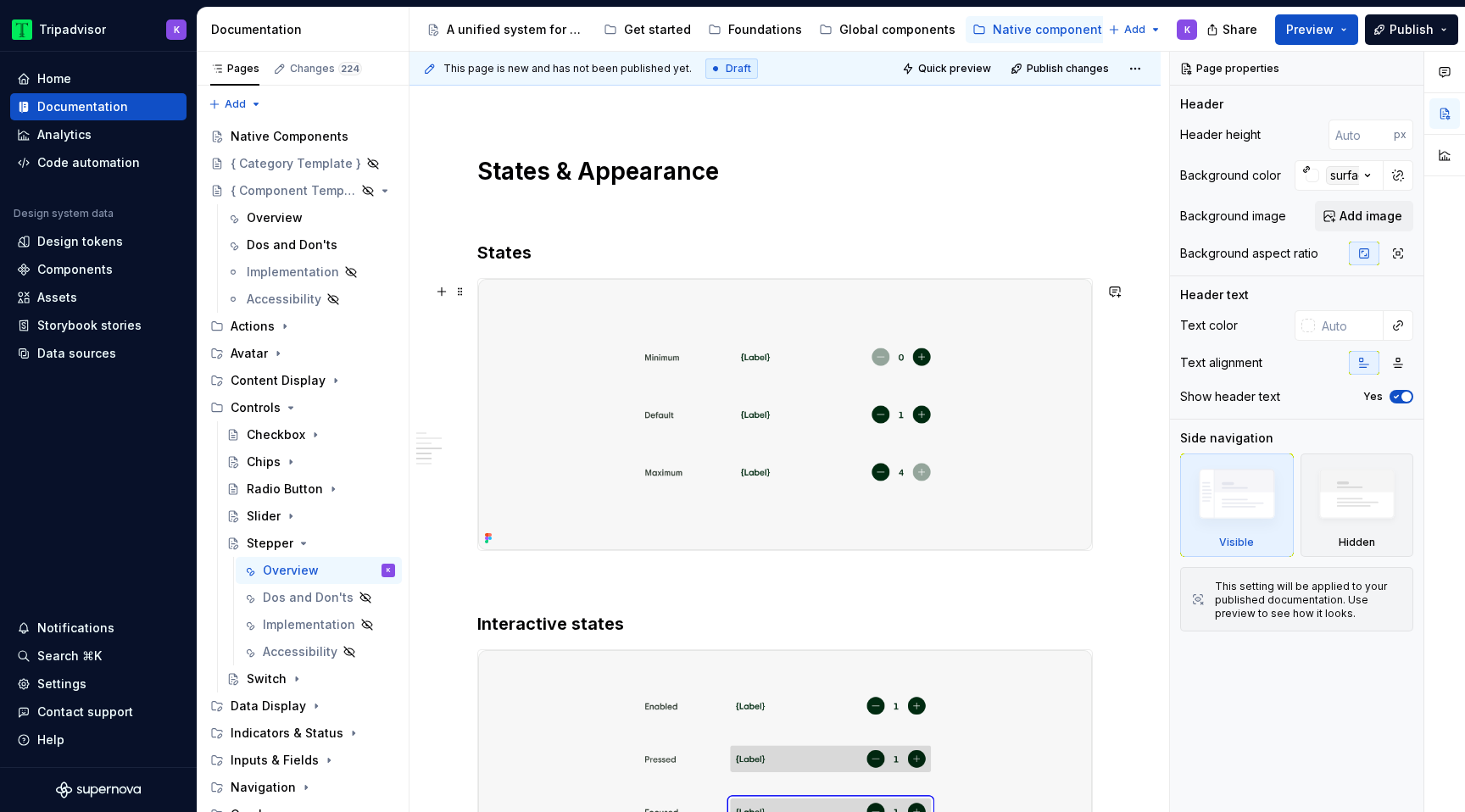
type textarea "*"
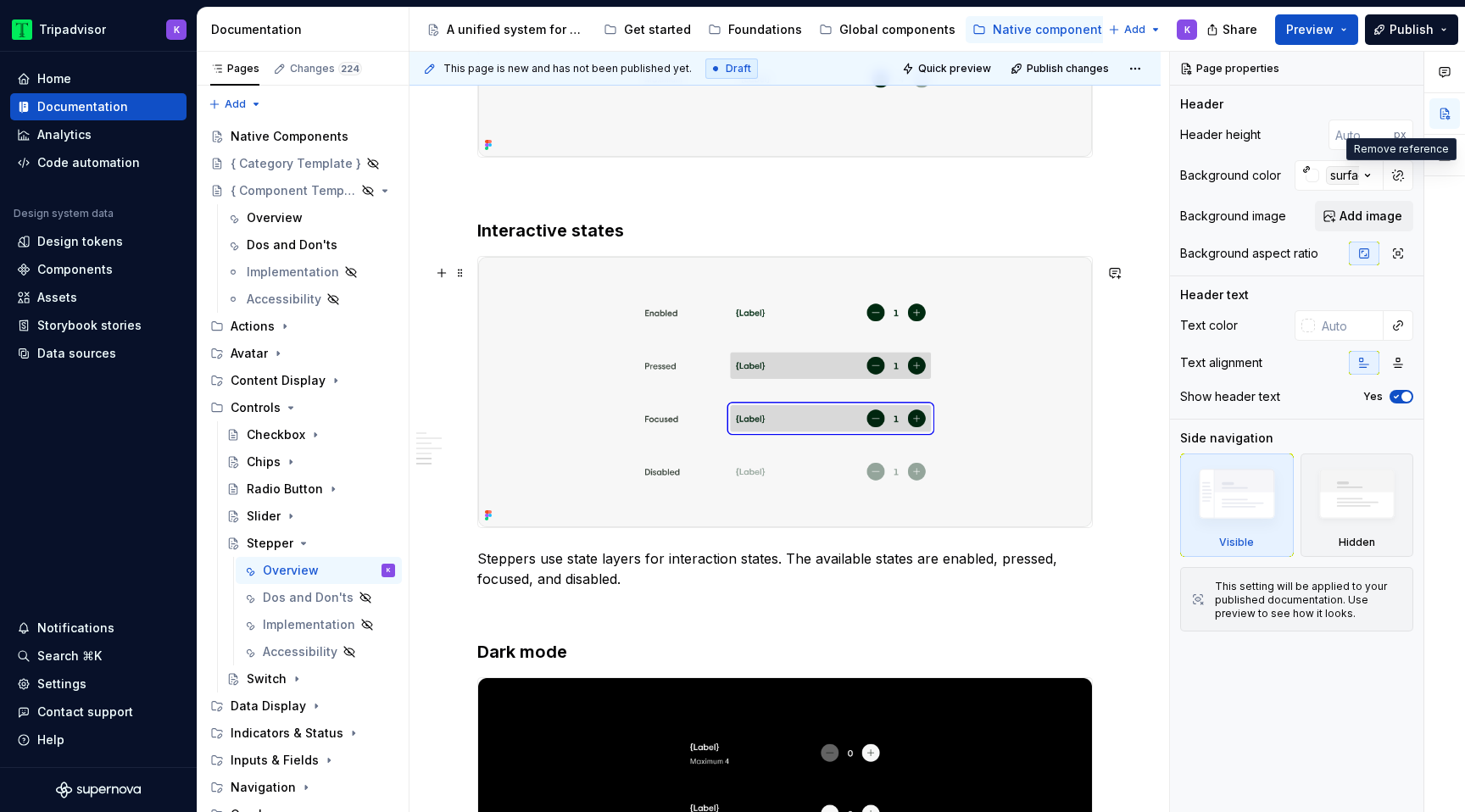
scroll to position [2075, 0]
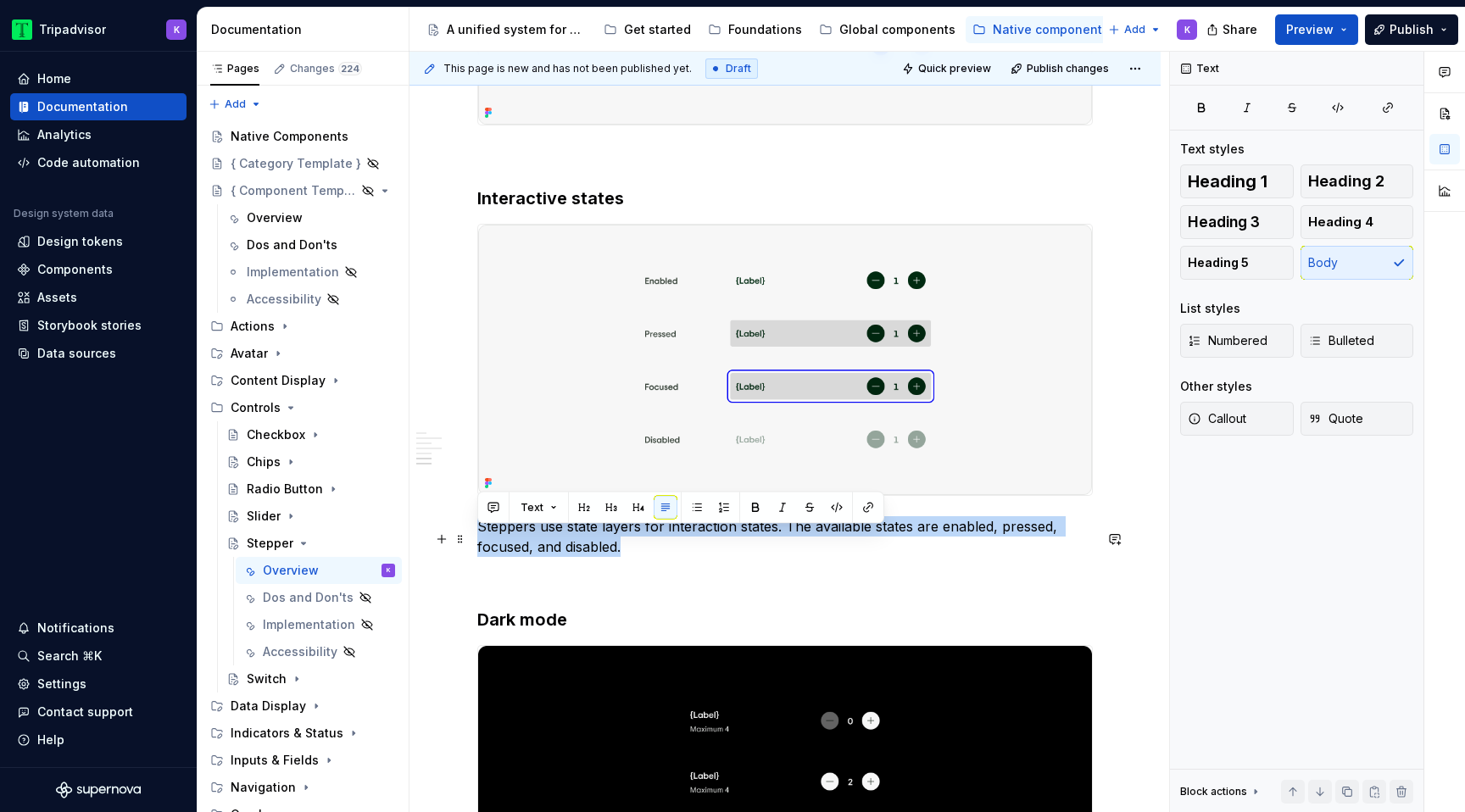
drag, startPoint x: 626, startPoint y: 560, endPoint x: 475, endPoint y: 531, distance: 153.8
copy p "Steppers use state layers for interaction states. The available states are enab…"
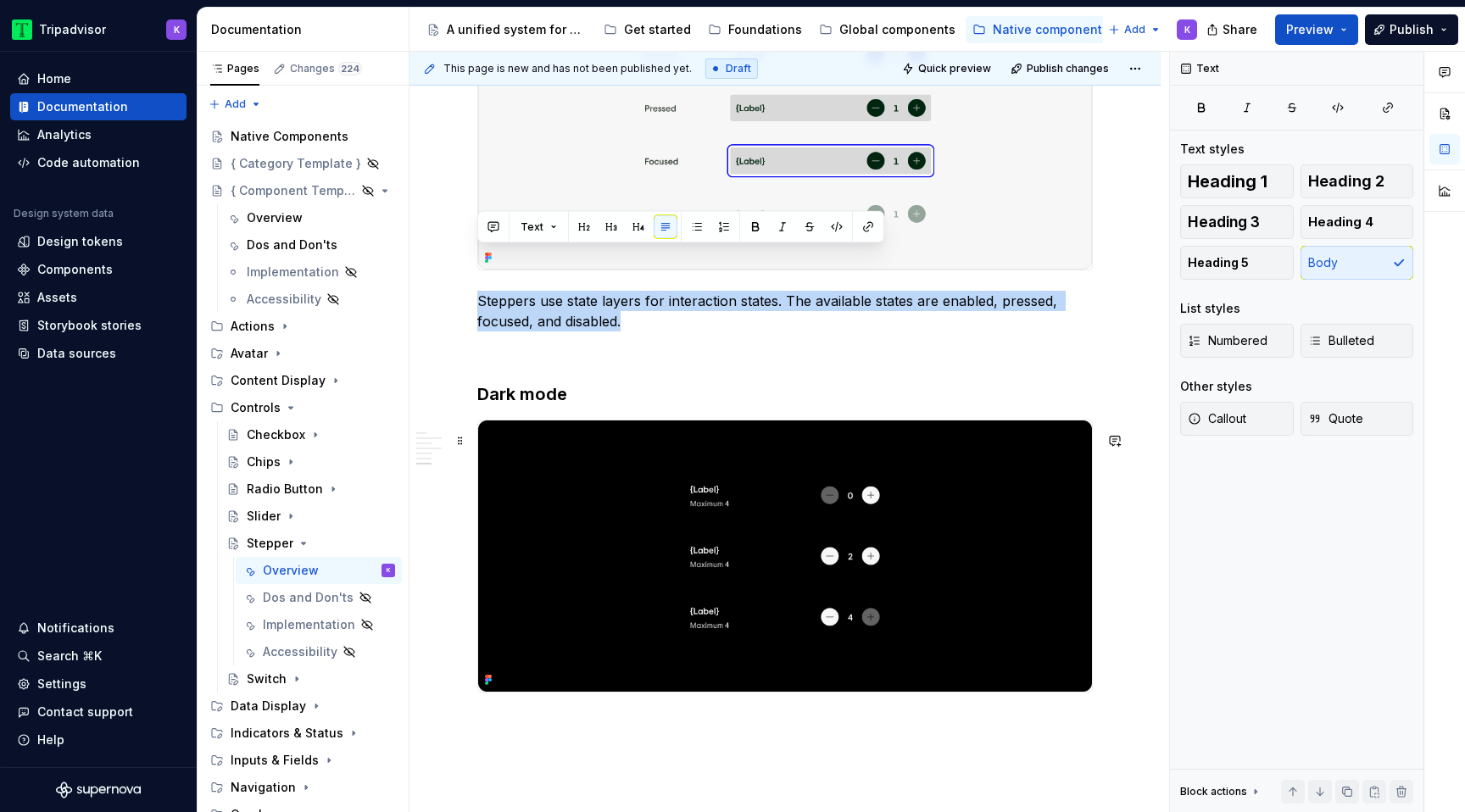
scroll to position [2355, 0]
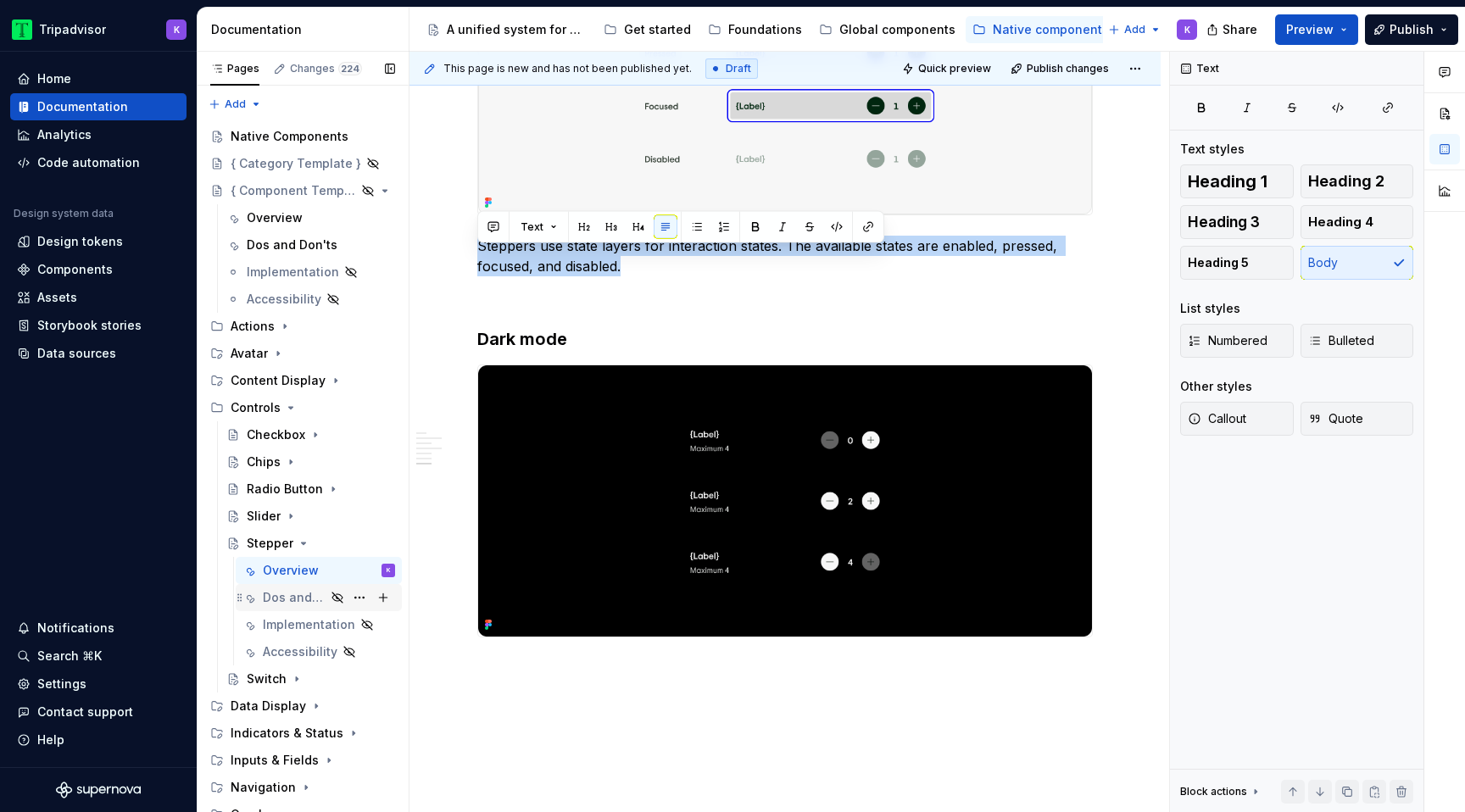
click at [302, 596] on div "Dos and Don'ts" at bounding box center [294, 597] width 63 height 17
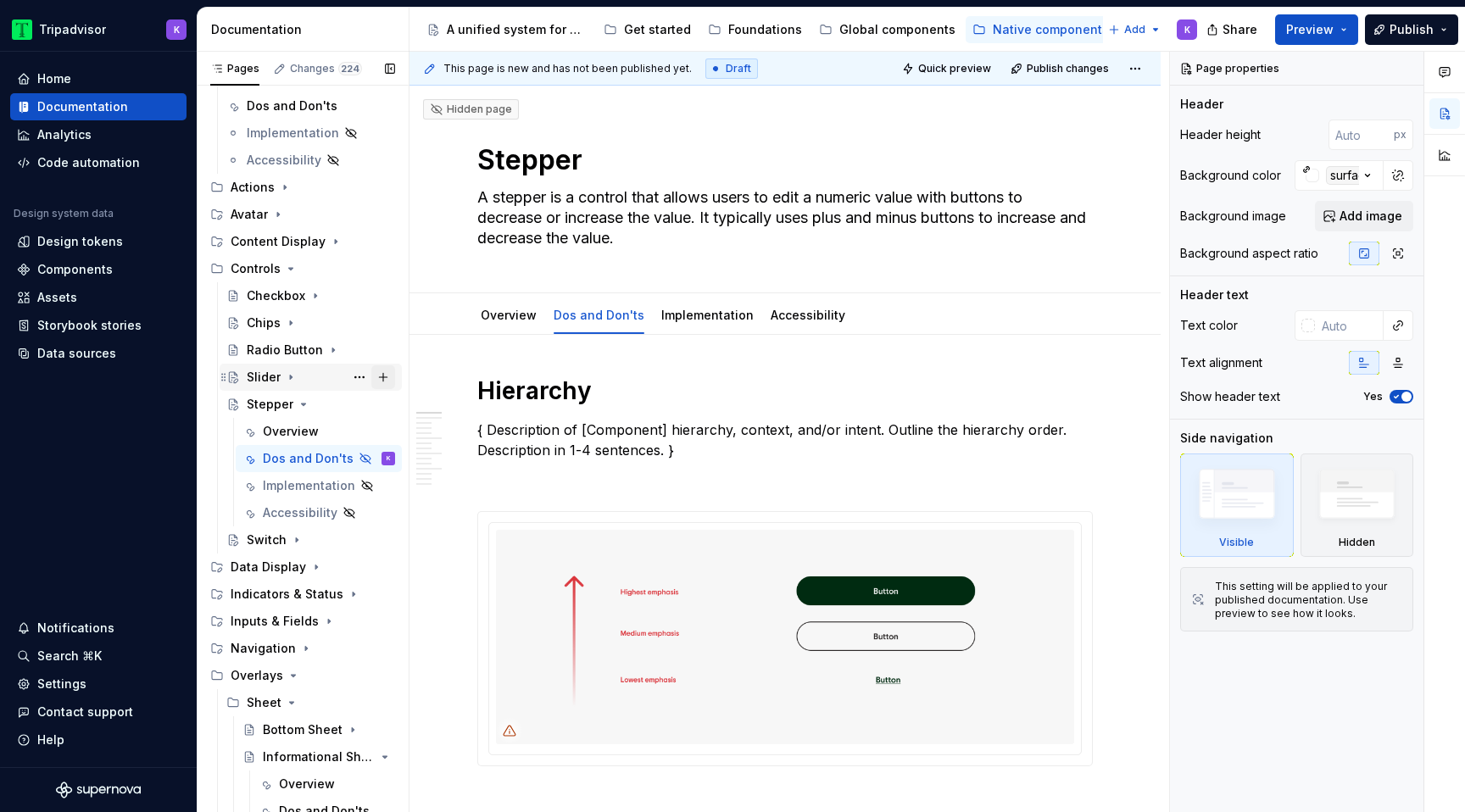
scroll to position [175, 0]
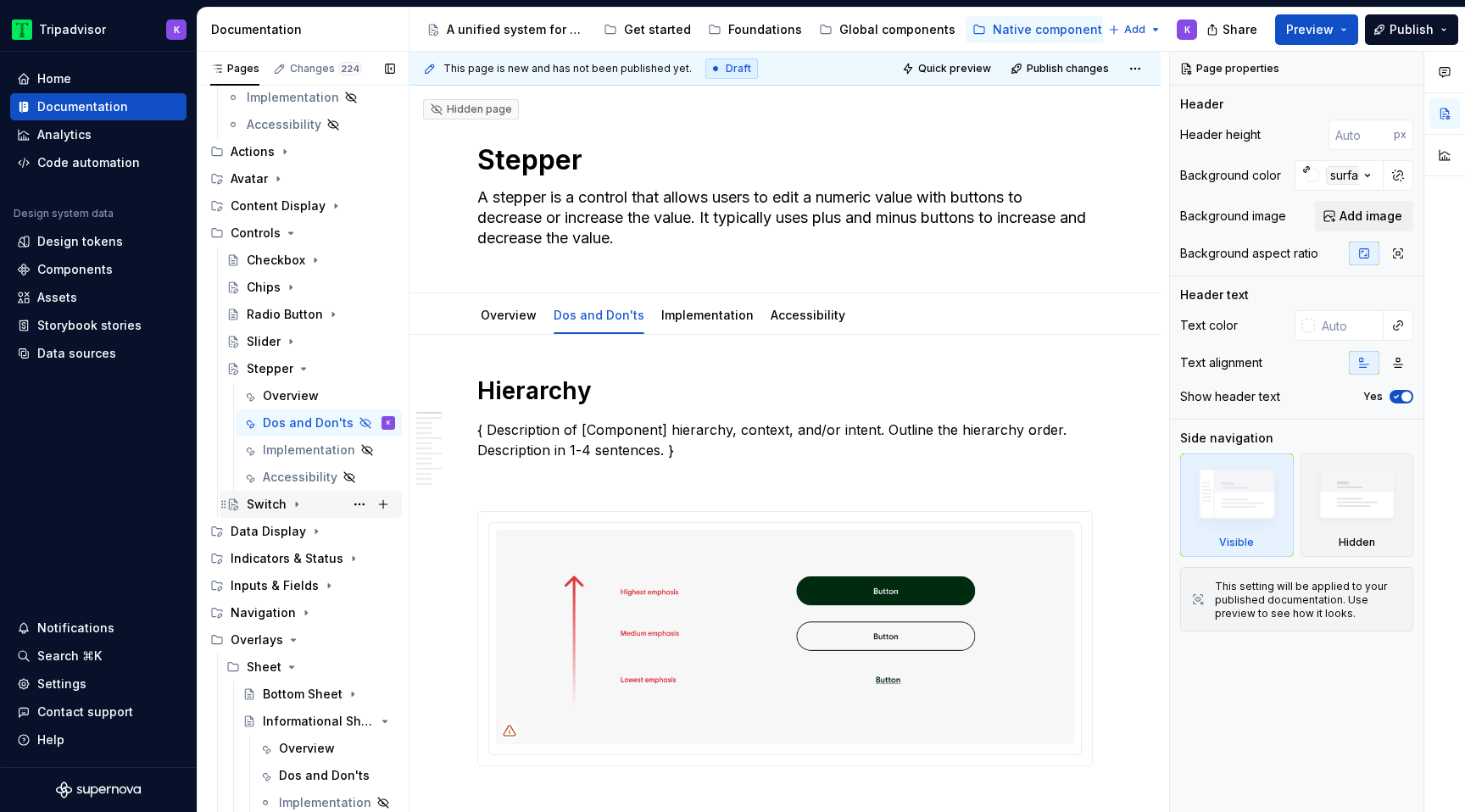
click at [297, 508] on icon "Page tree" at bounding box center [297, 504] width 13 height 13
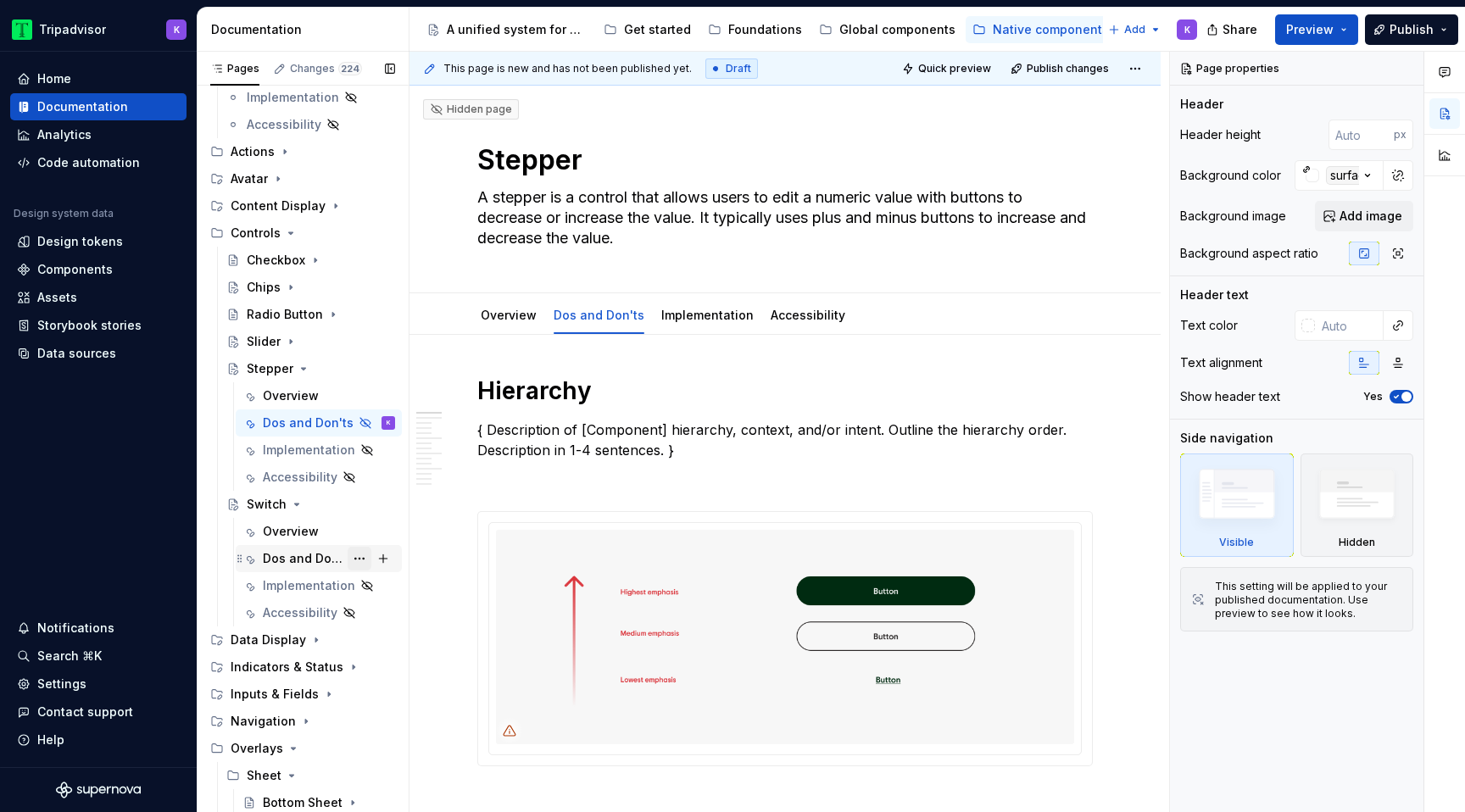
click at [355, 558] on button "Page tree" at bounding box center [359, 558] width 24 height 24
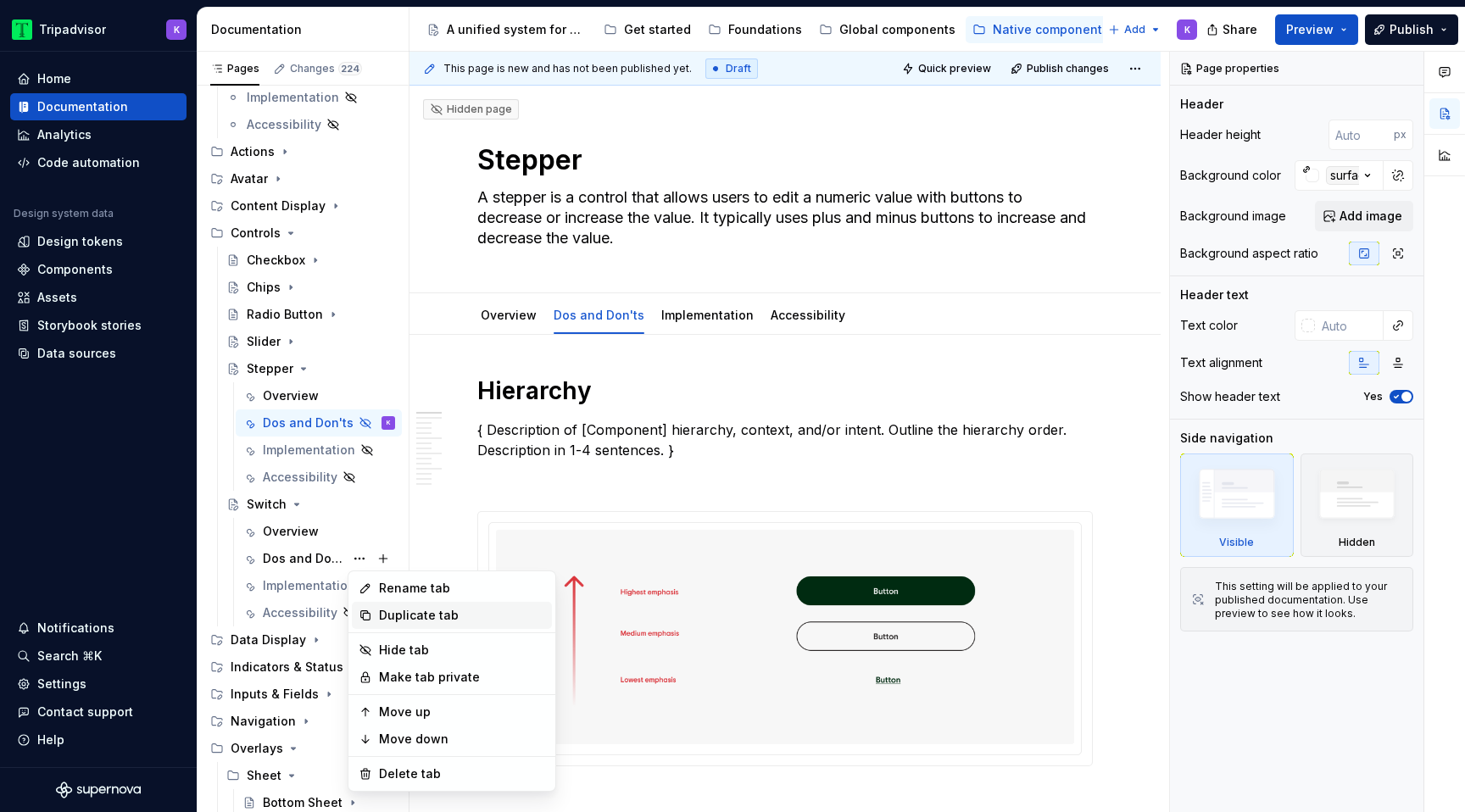
click at [414, 611] on div "Duplicate tab" at bounding box center [461, 615] width 166 height 17
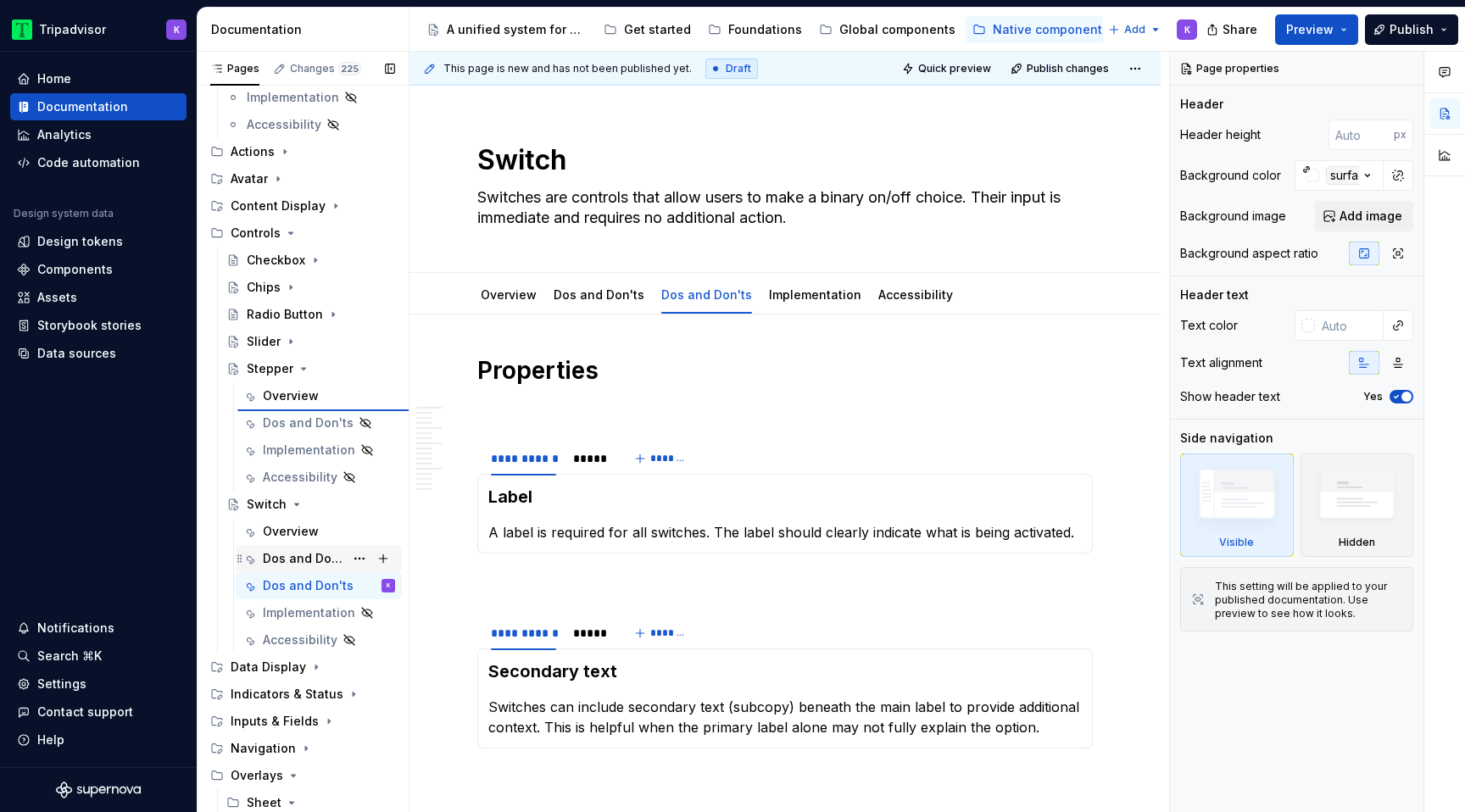
type textarea "*"
type textarea "Stepper"
type textarea "A stepper is a control that allows users to edit a numeric value with buttons t…"
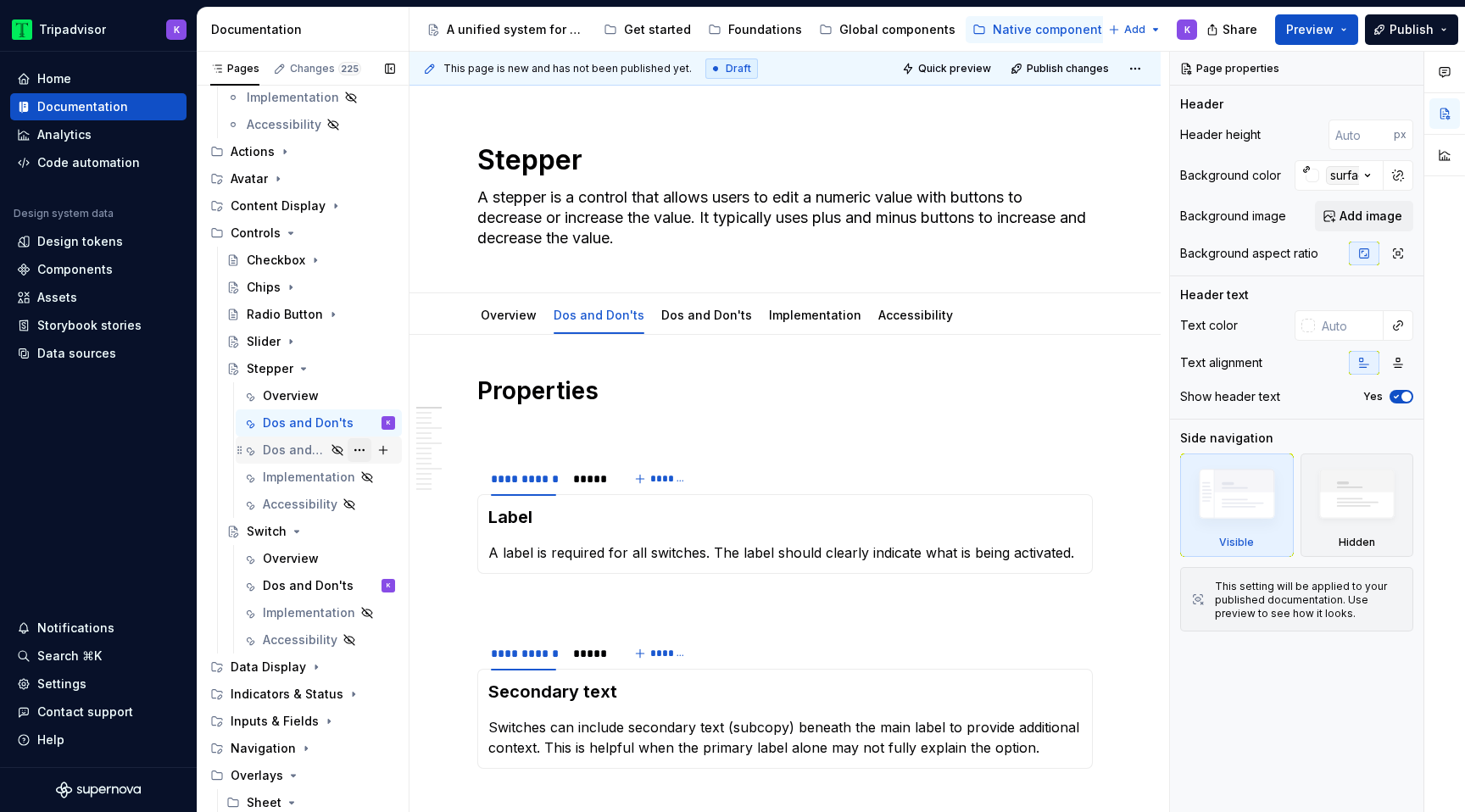
click at [359, 449] on button "Page tree" at bounding box center [359, 450] width 24 height 24
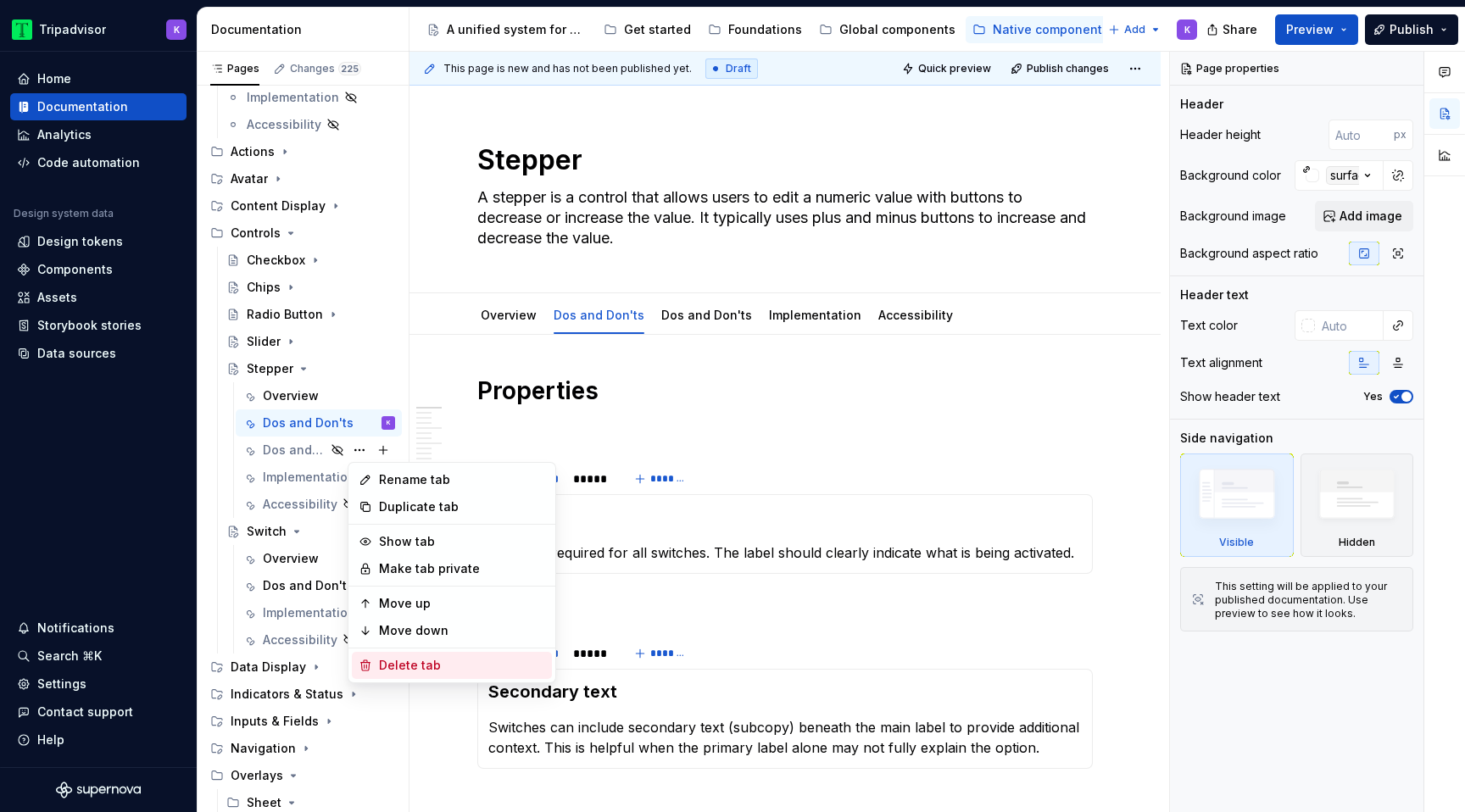
click at [422, 667] on div "Delete tab" at bounding box center [461, 666] width 166 height 17
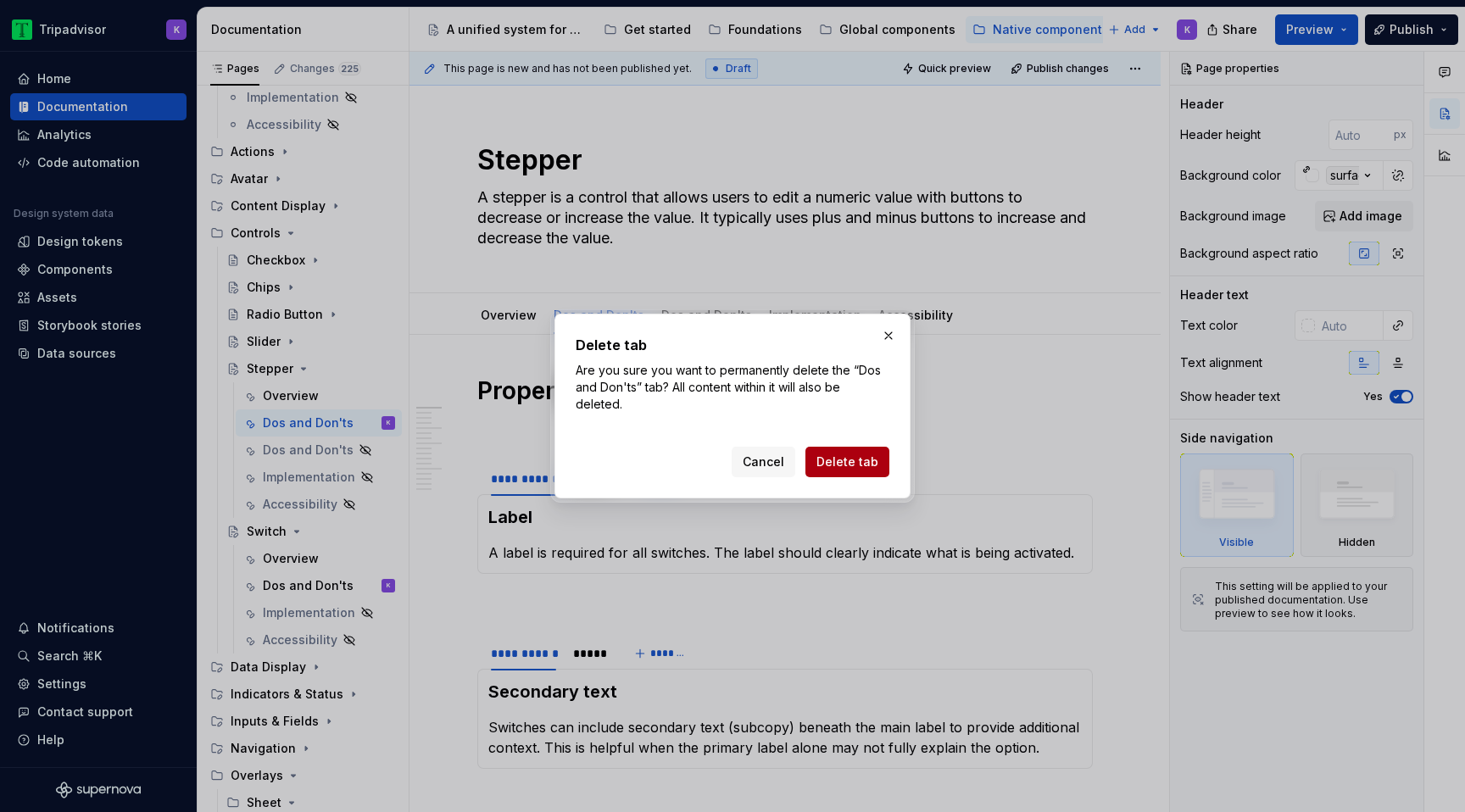
click at [850, 462] on span "Delete tab" at bounding box center [847, 462] width 62 height 17
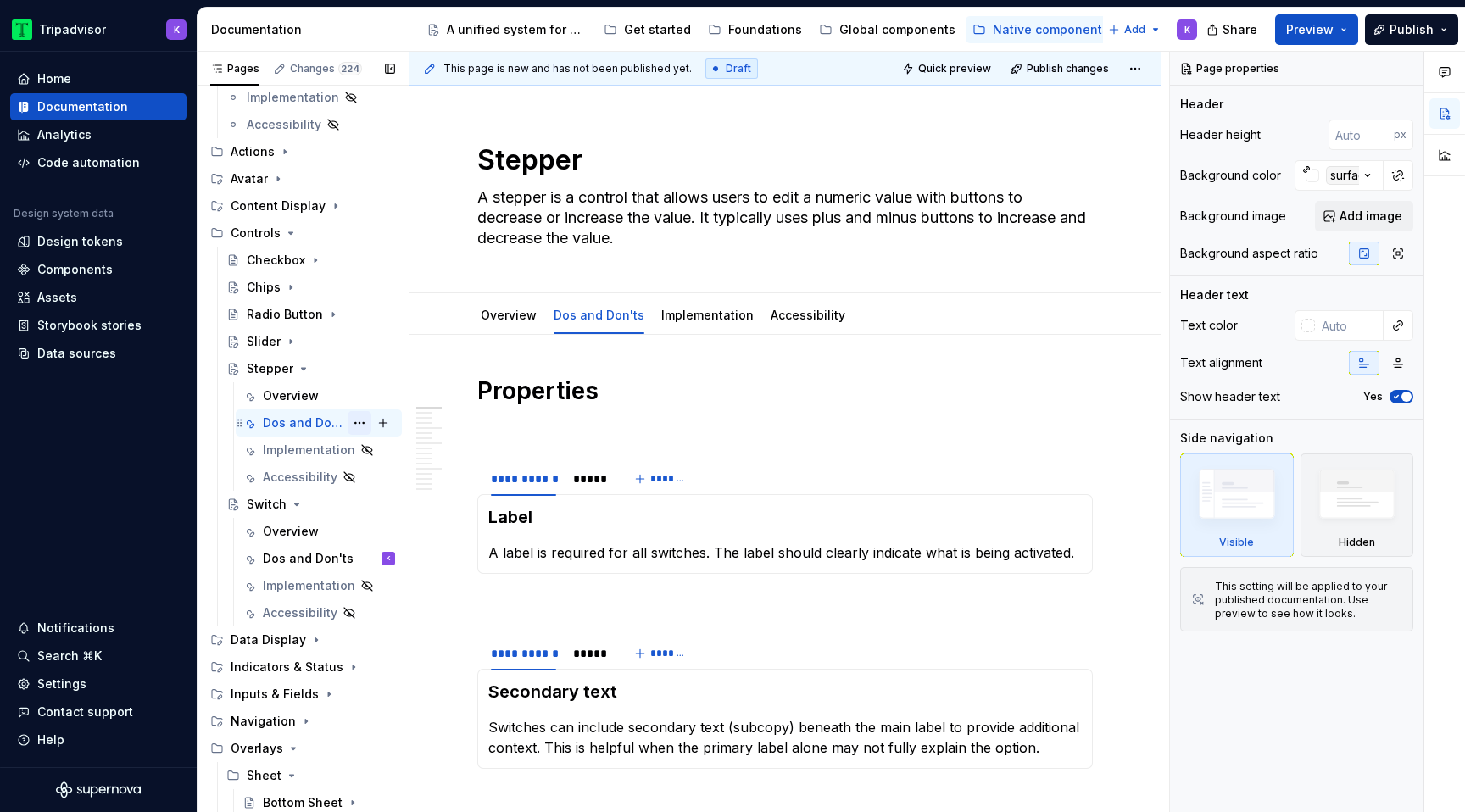
click at [357, 419] on button "Page tree" at bounding box center [359, 422] width 24 height 24
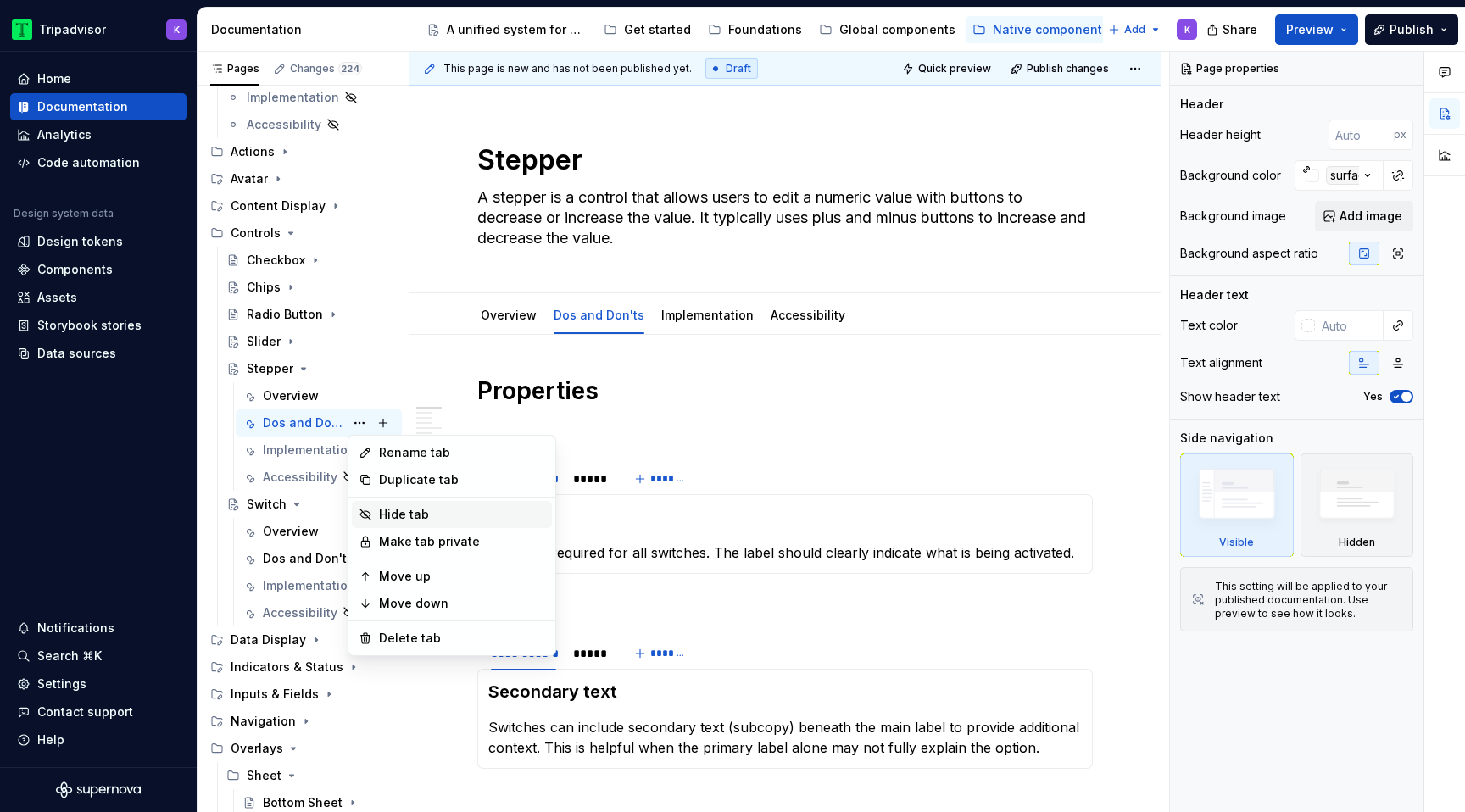
click at [414, 514] on div "Hide tab" at bounding box center [461, 514] width 166 height 17
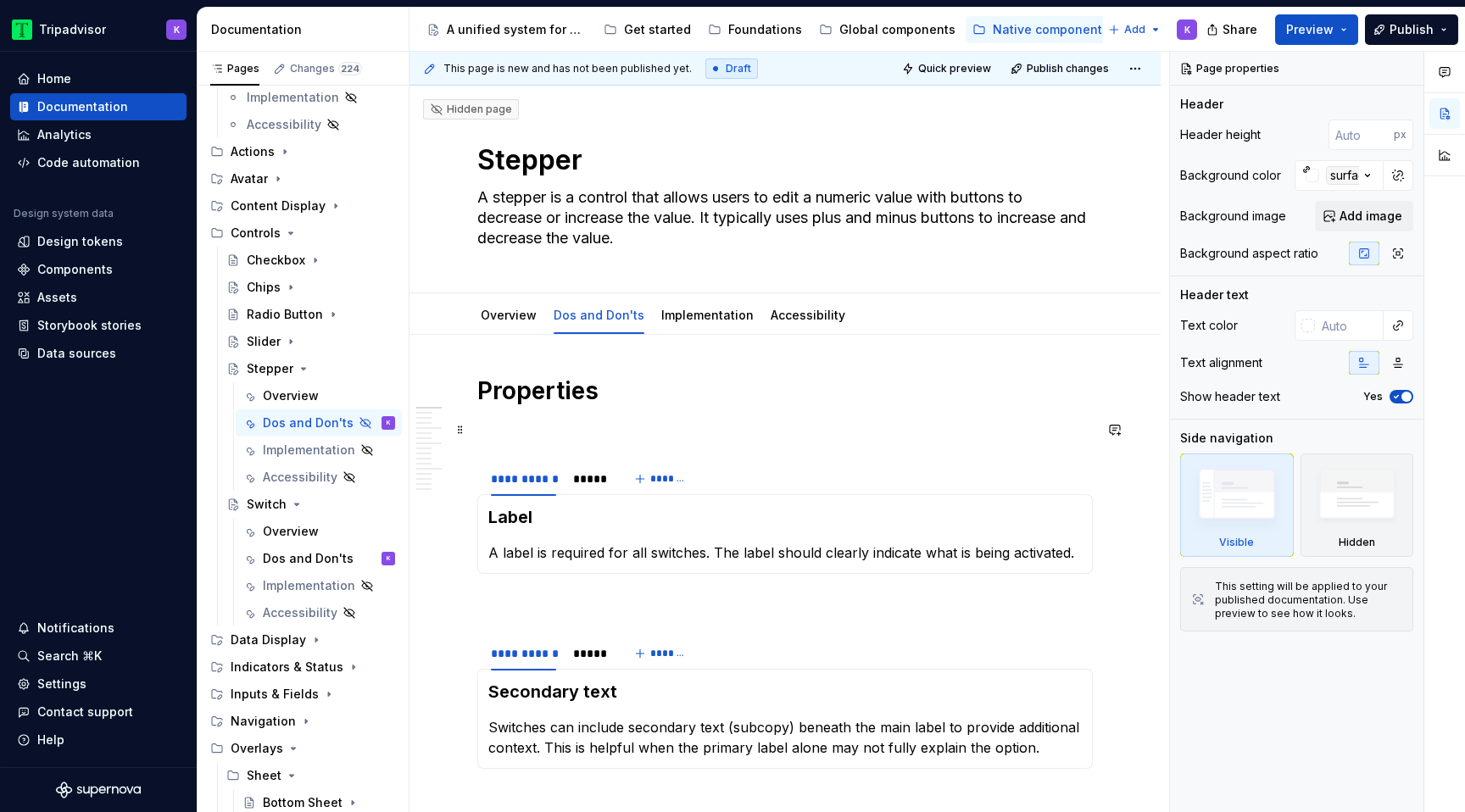
click at [540, 432] on p at bounding box center [785, 429] width 615 height 20
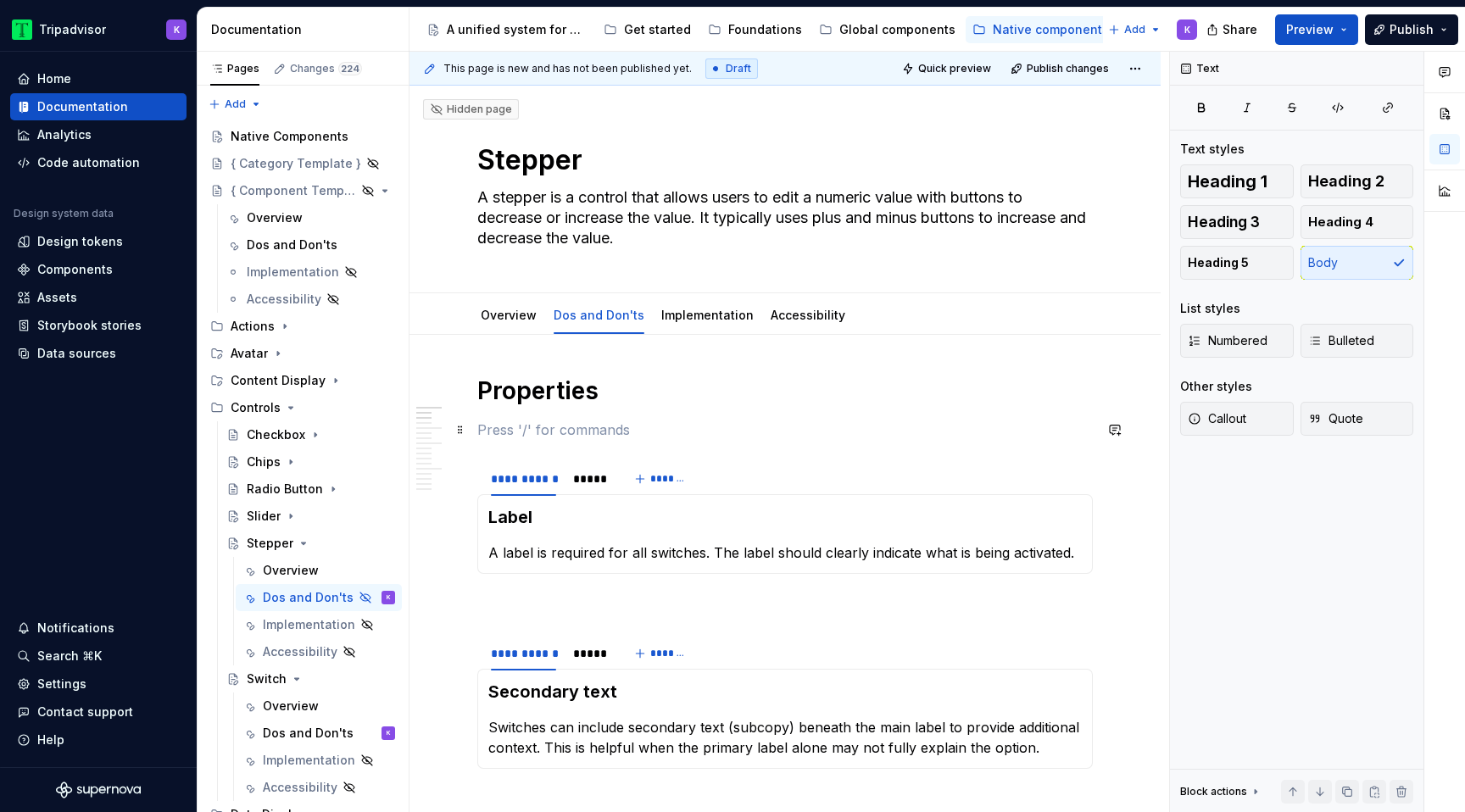
click at [526, 438] on p at bounding box center [785, 429] width 615 height 20
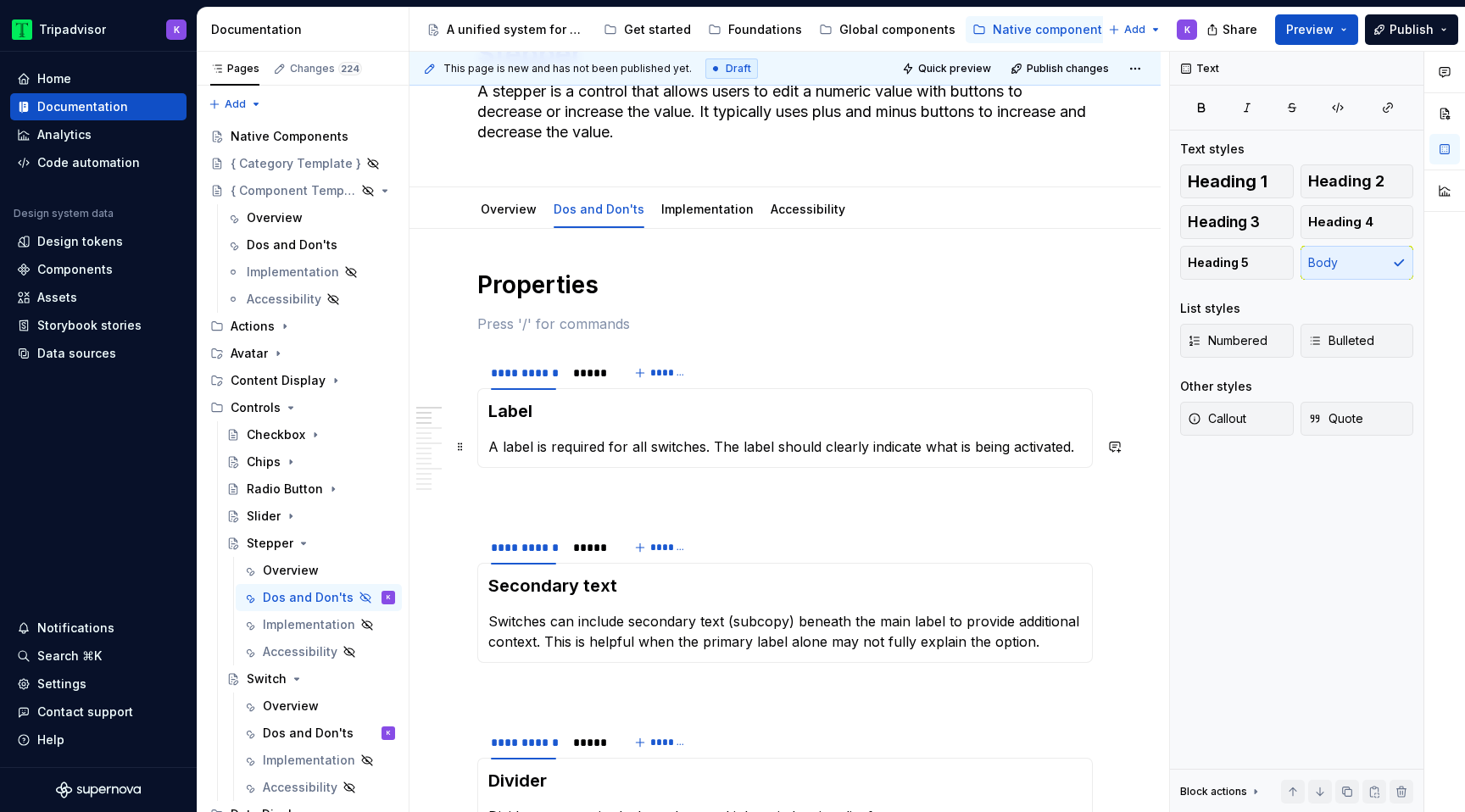
scroll to position [159, 0]
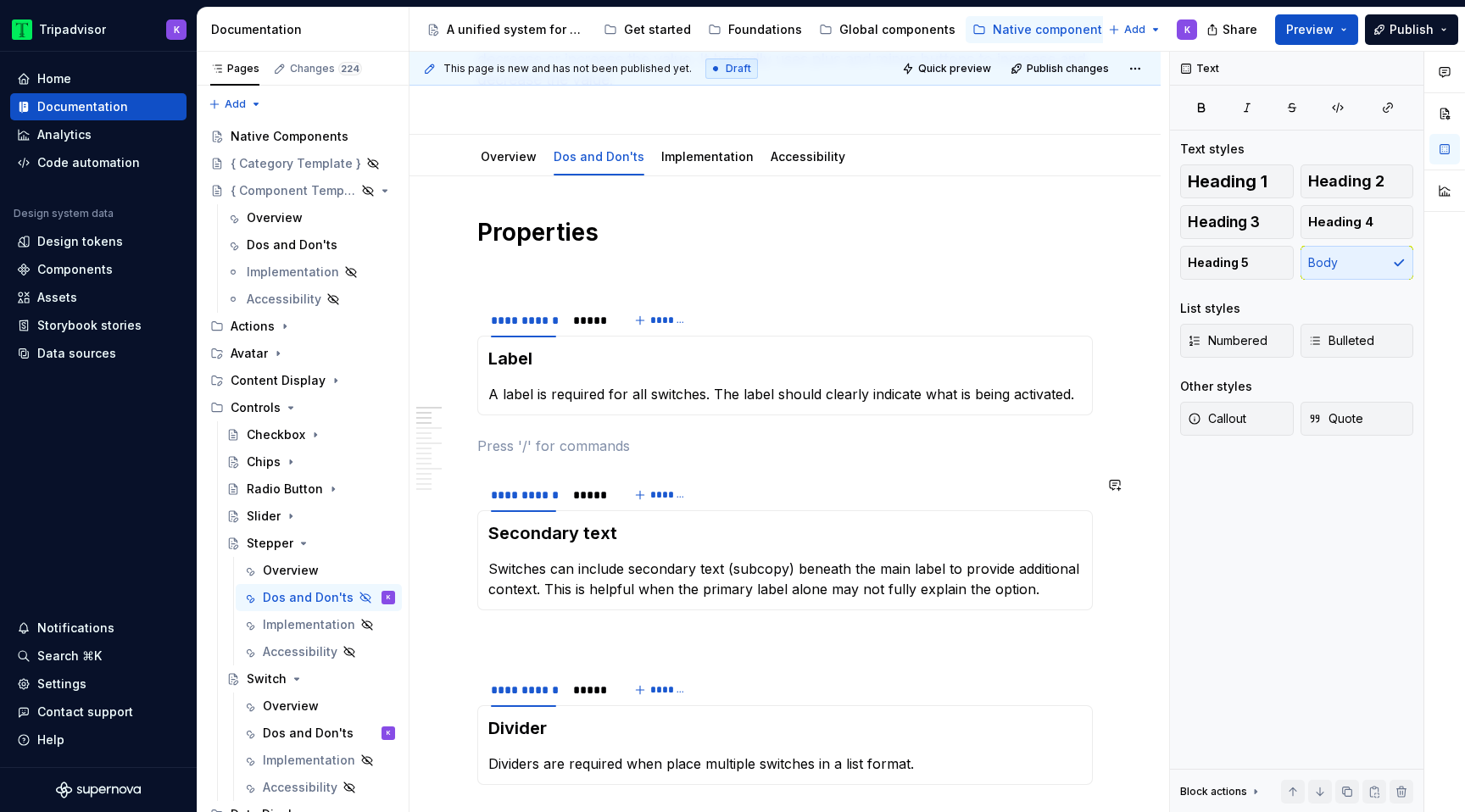
click at [303, 572] on div "Overview" at bounding box center [290, 570] width 56 height 17
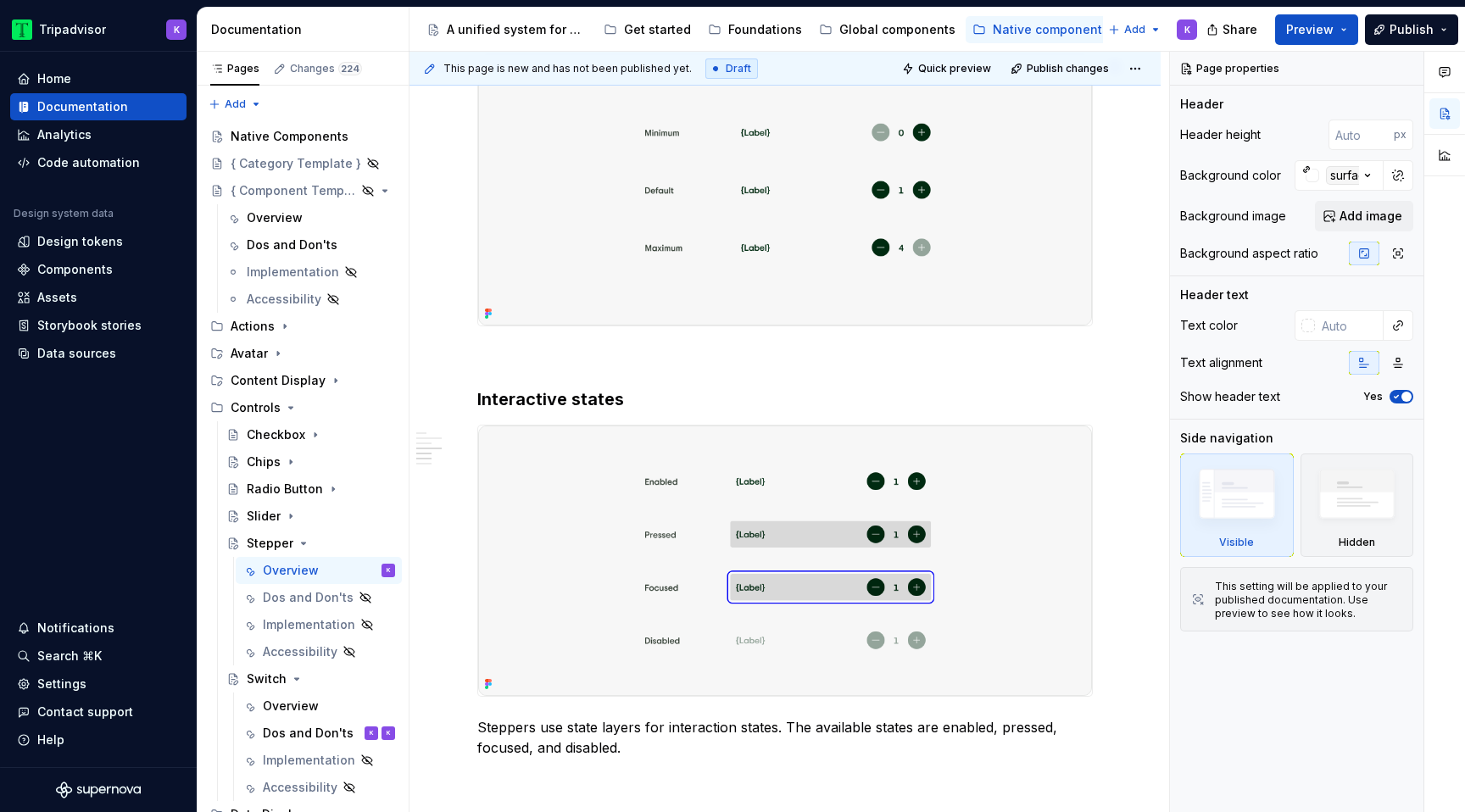
scroll to position [2040, 0]
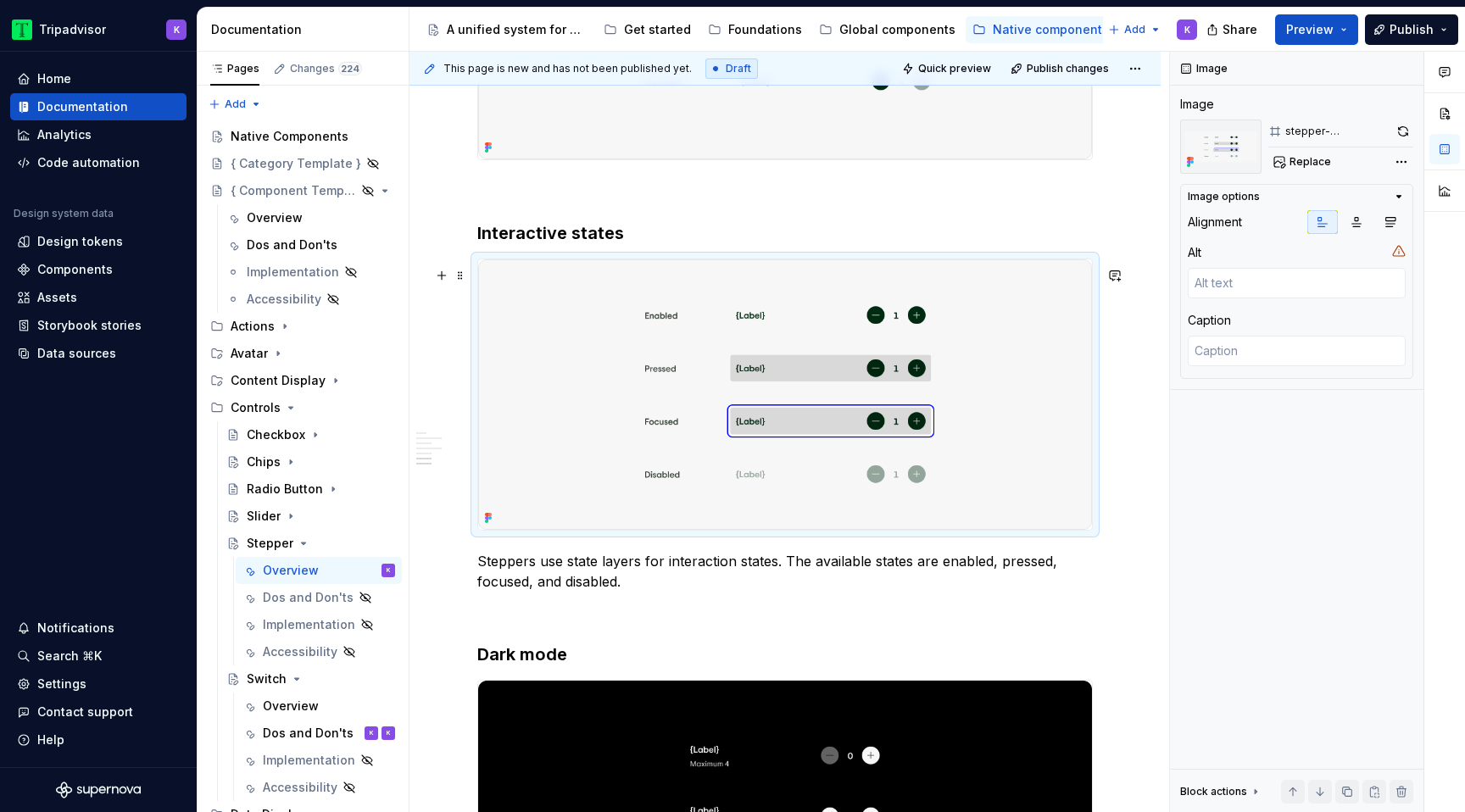
click at [785, 411] on img at bounding box center [785, 395] width 614 height 271
click at [1398, 124] on button "button" at bounding box center [1403, 131] width 19 height 24
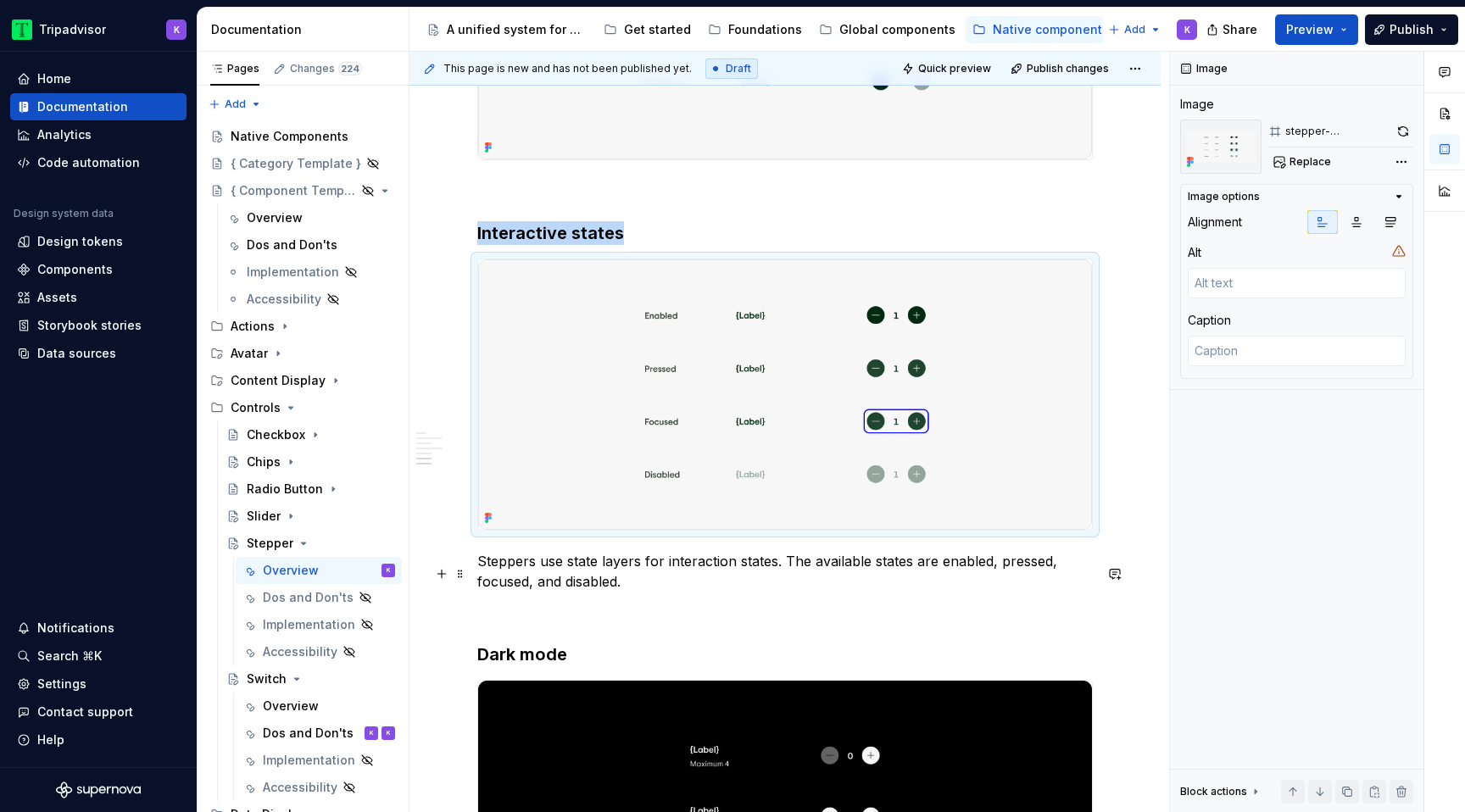
type textarea "*"
click at [566, 572] on p "Steppers use state layers for interaction states. The available states are enab…" at bounding box center [785, 570] width 615 height 41
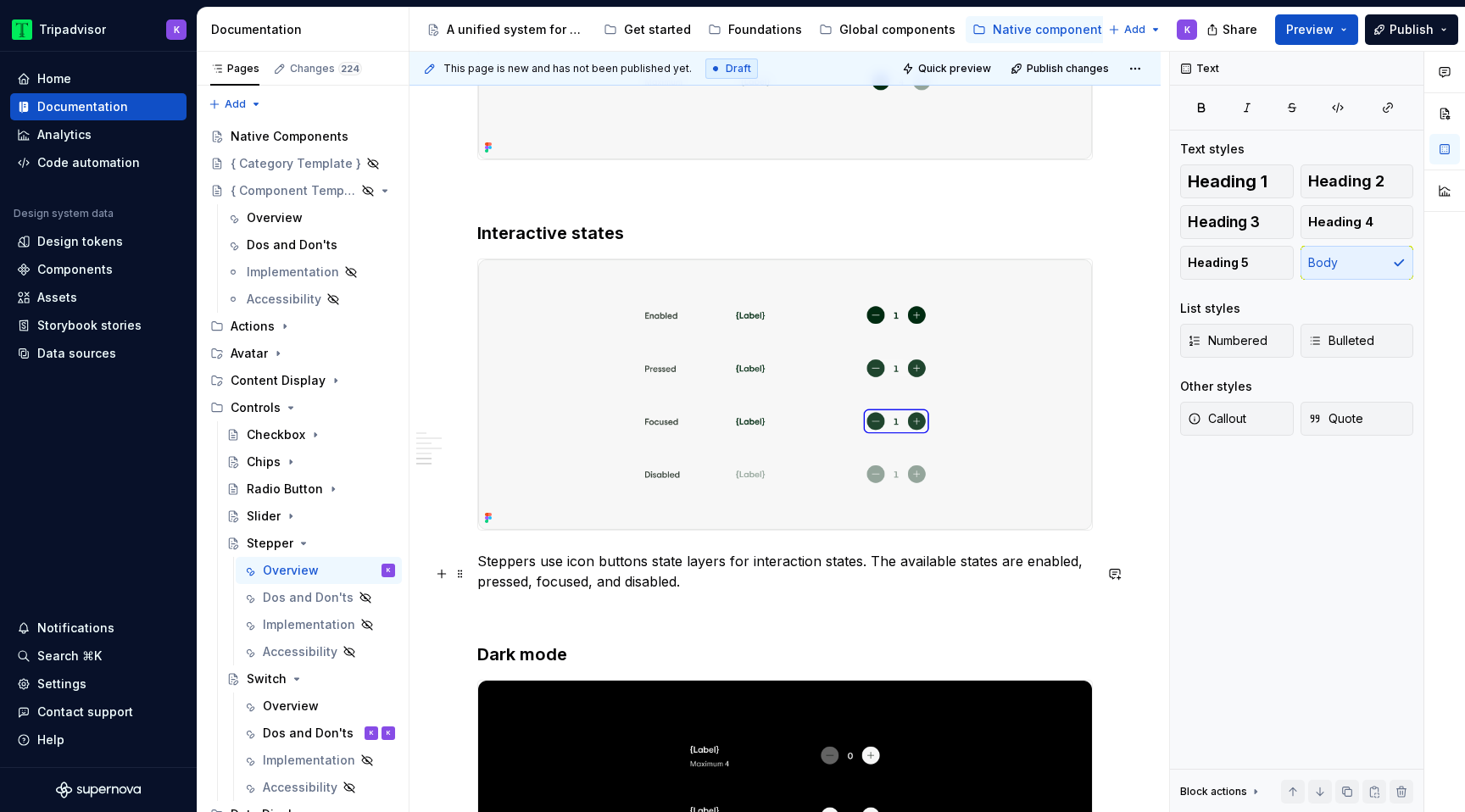
click at [745, 591] on p "Steppers use icon buttons state layers for interaction states. The available st…" at bounding box center [785, 570] width 615 height 41
click at [564, 576] on p "Steppers use icon buttons state layers for interaction states. The available st…" at bounding box center [785, 570] width 615 height 41
click at [670, 573] on p "Steppers use the icon buttons state layers for interaction states. The availabl…" at bounding box center [785, 570] width 615 height 41
click at [745, 582] on p "Steppers use the icon button state layers for interaction states. The available…" at bounding box center [785, 570] width 615 height 41
click at [748, 591] on p "Steppers use the icon button state layers for interaction states. The available…" at bounding box center [785, 570] width 615 height 41
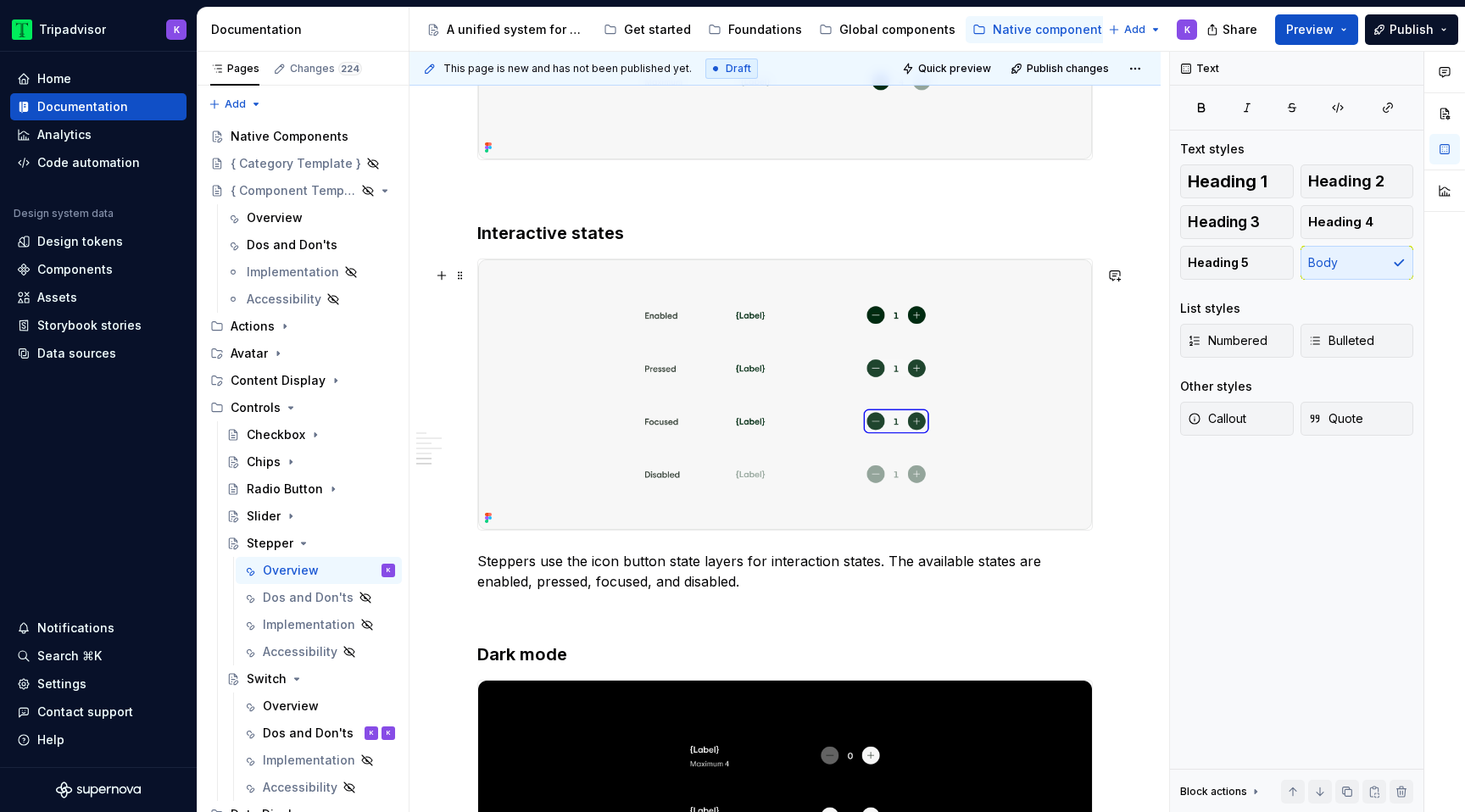
click at [1030, 408] on img at bounding box center [785, 395] width 614 height 271
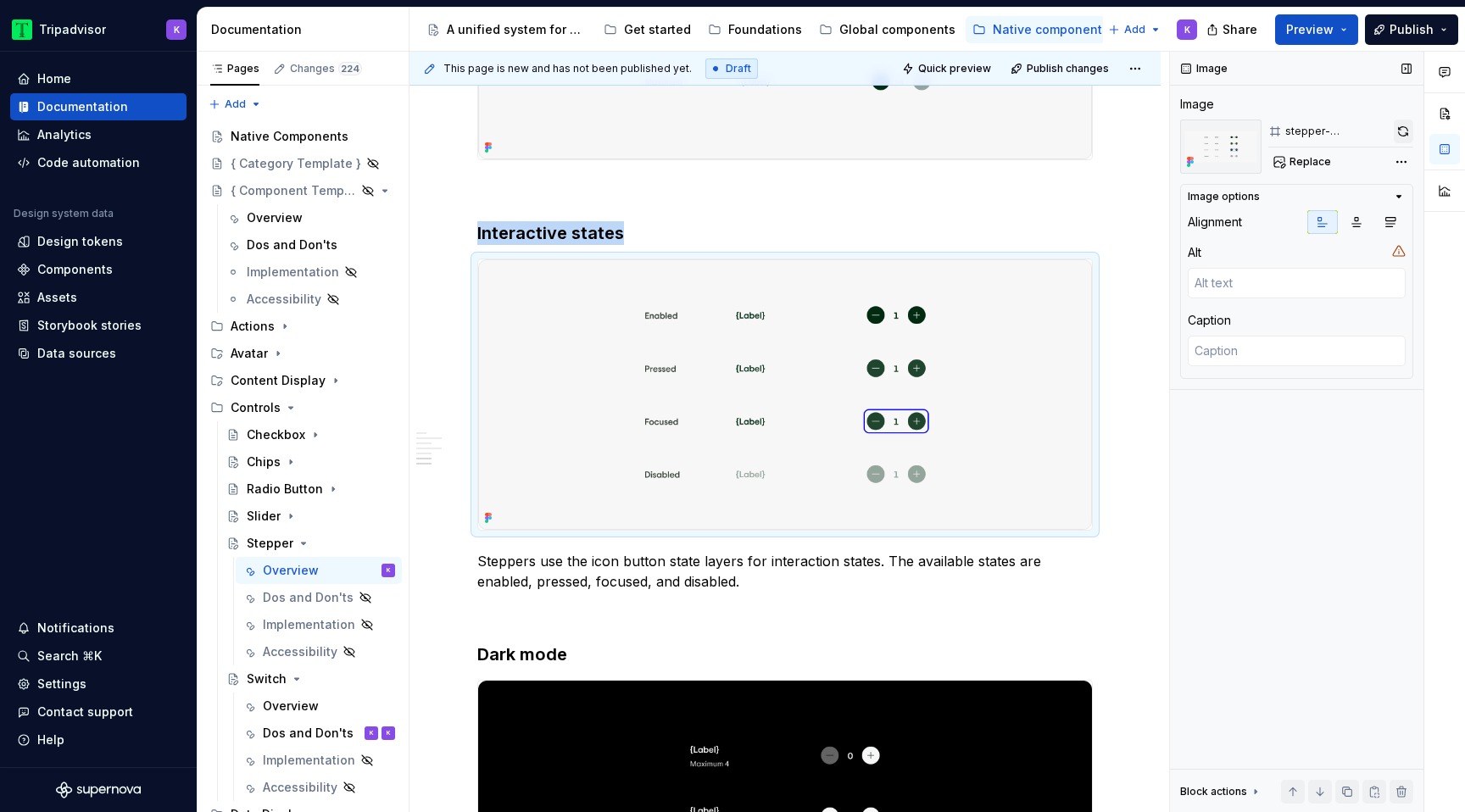
click at [1405, 127] on button "button" at bounding box center [1403, 131] width 19 height 24
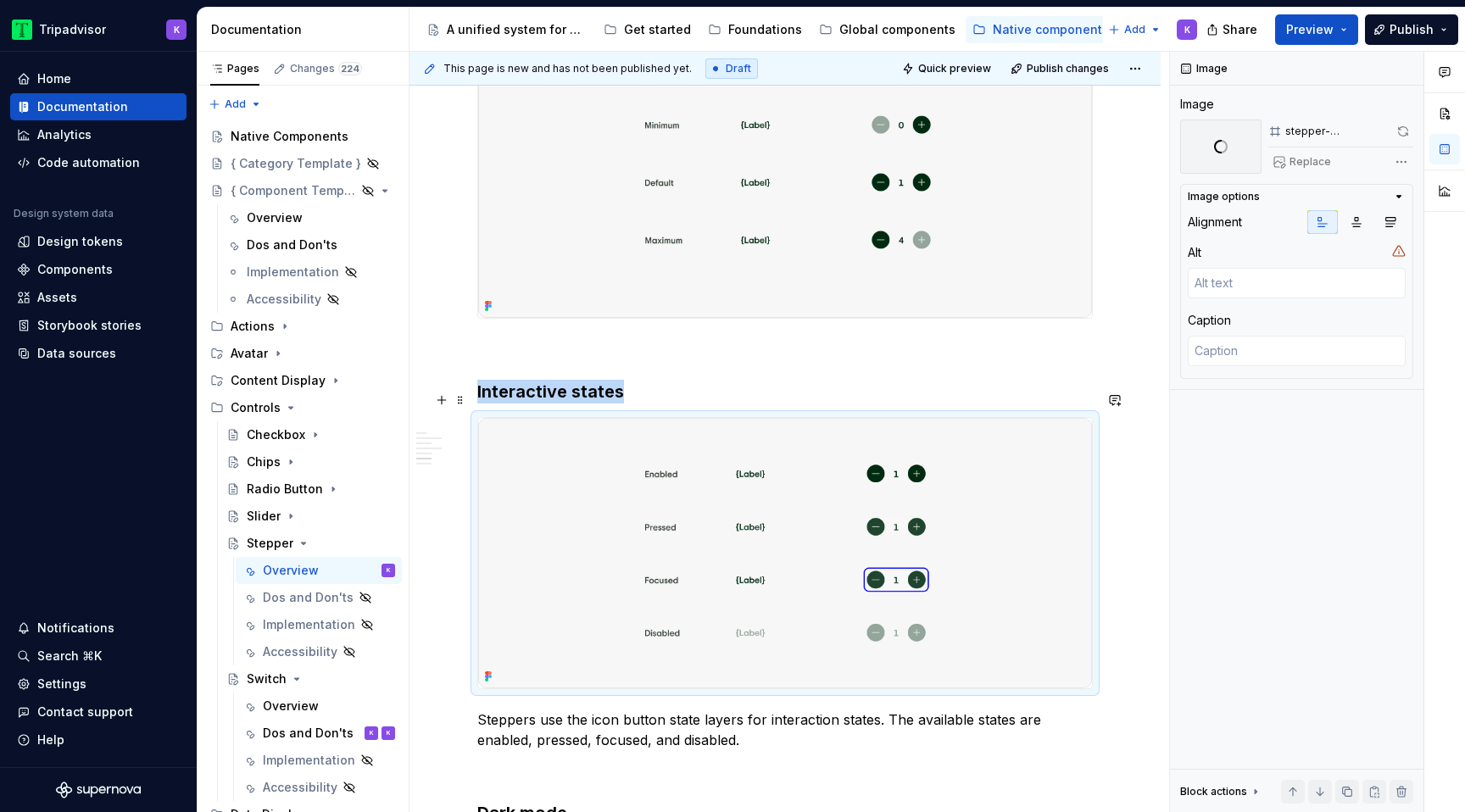
scroll to position [1901, 0]
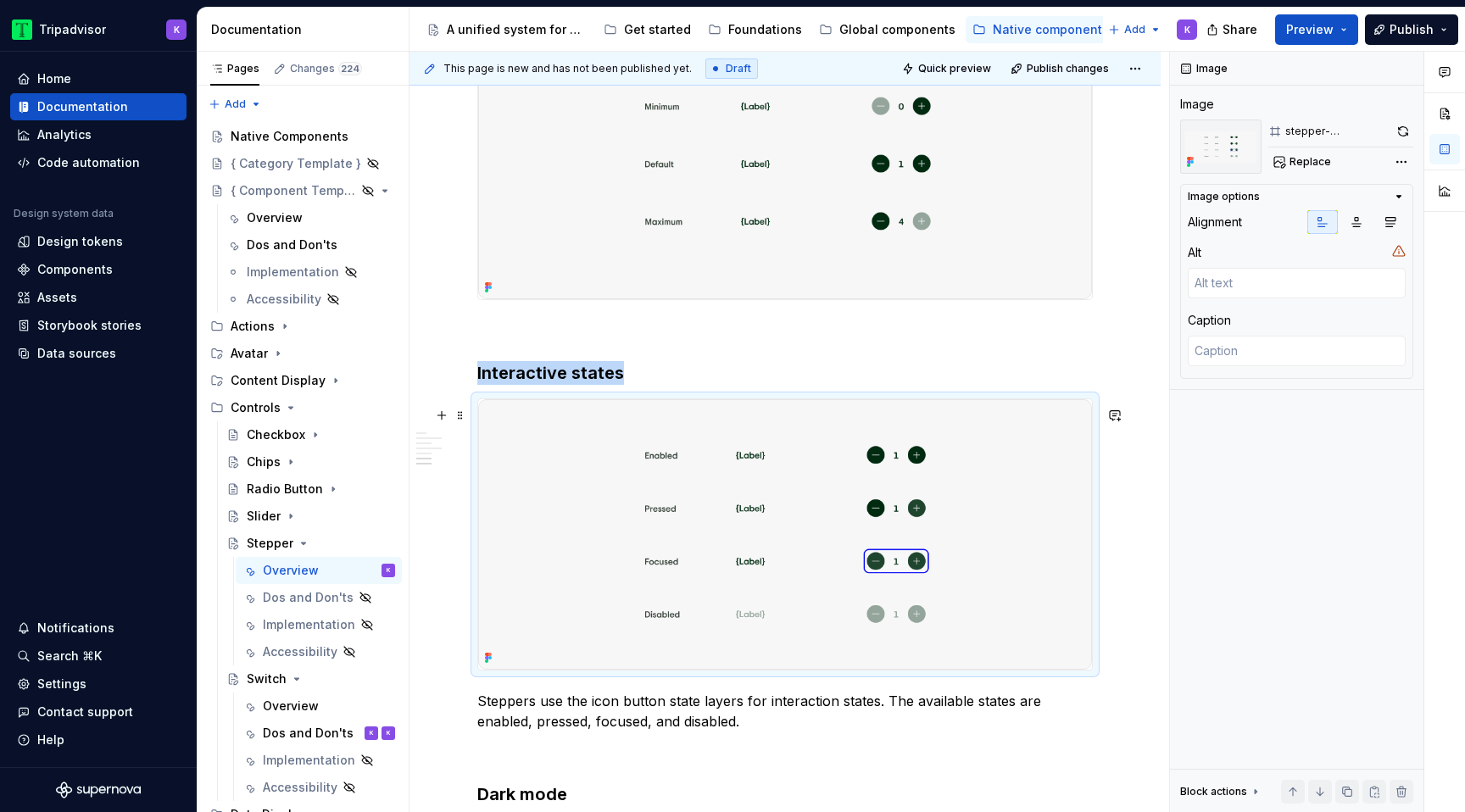
click at [925, 550] on img at bounding box center [785, 534] width 614 height 271
click at [1401, 126] on button "button" at bounding box center [1403, 131] width 19 height 24
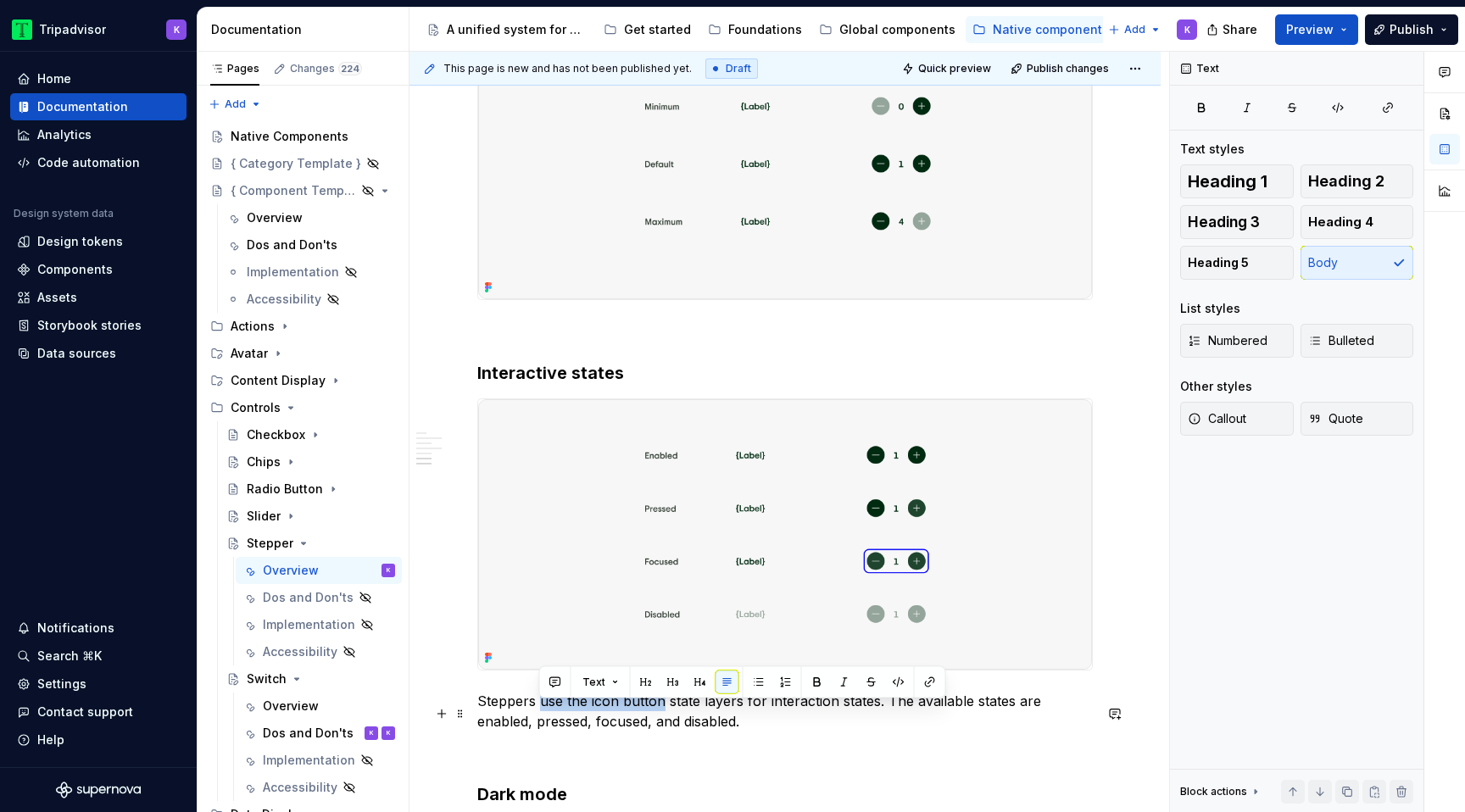
drag, startPoint x: 541, startPoint y: 715, endPoint x: 660, endPoint y: 714, distance: 119.0
click at [660, 714] on p "Steppers use the icon button state layers for interaction states. The available…" at bounding box center [785, 710] width 615 height 41
click at [814, 602] on img at bounding box center [785, 534] width 614 height 271
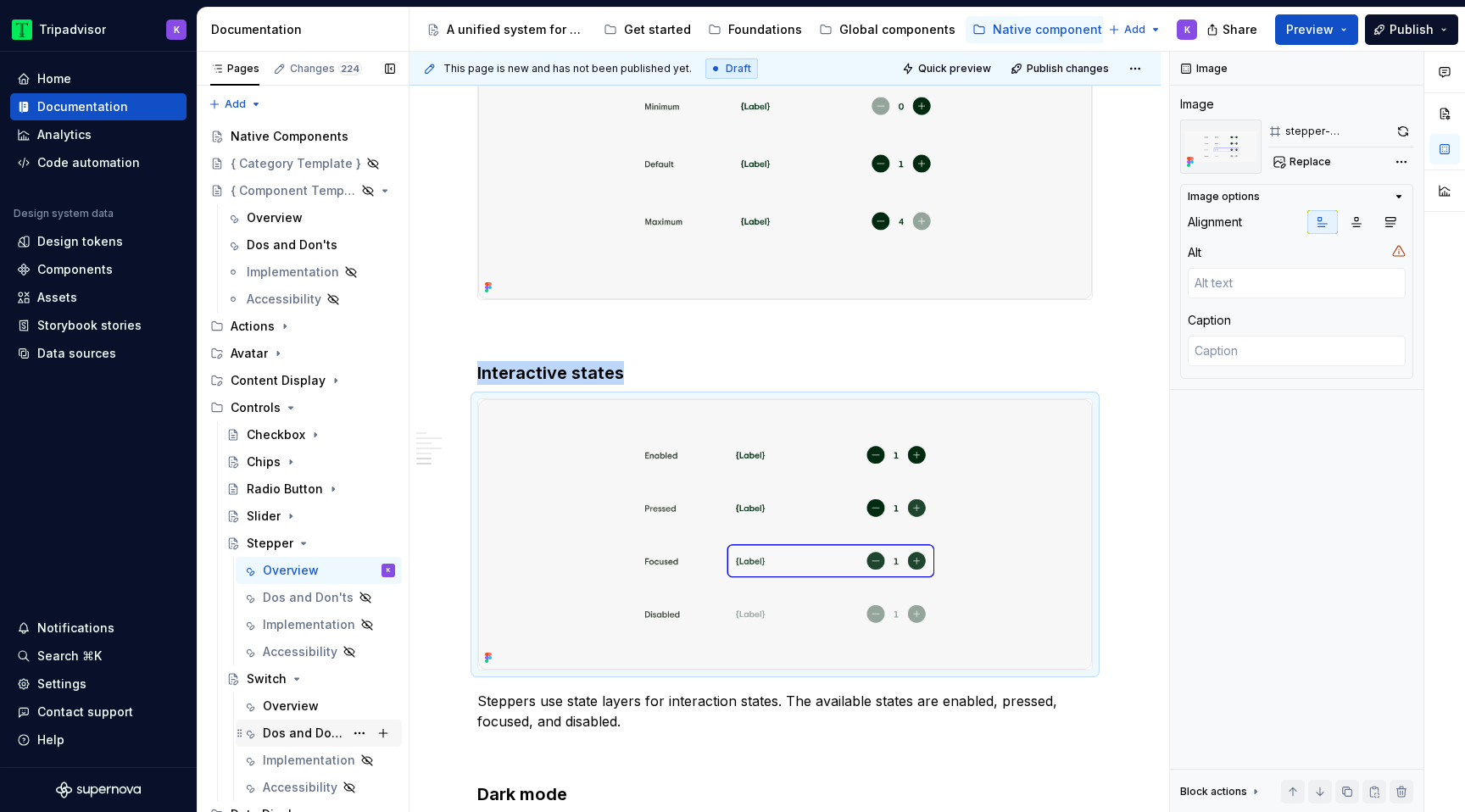
click at [303, 736] on div "Dos and Don'ts" at bounding box center [303, 733] width 82 height 17
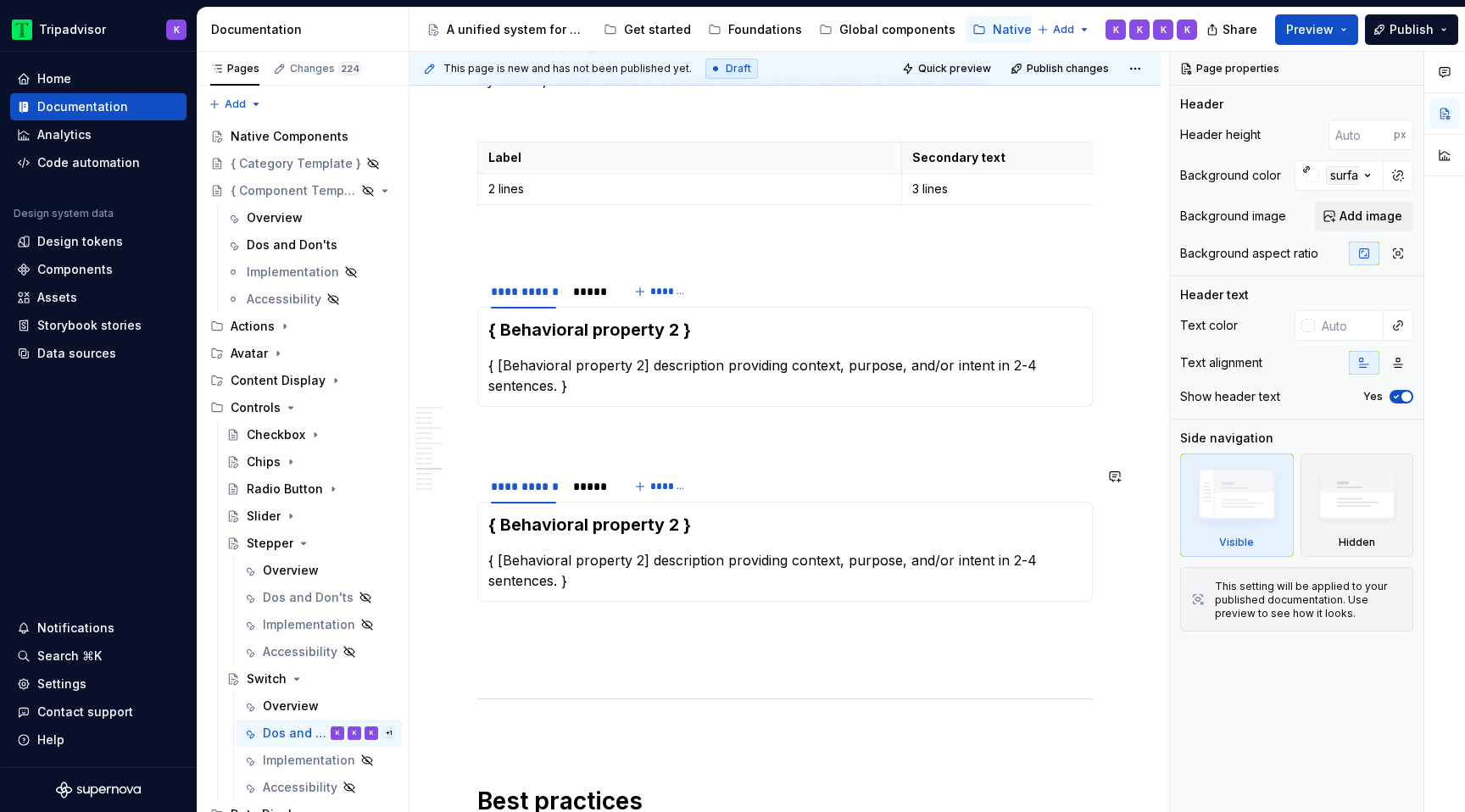
scroll to position [2016, 0]
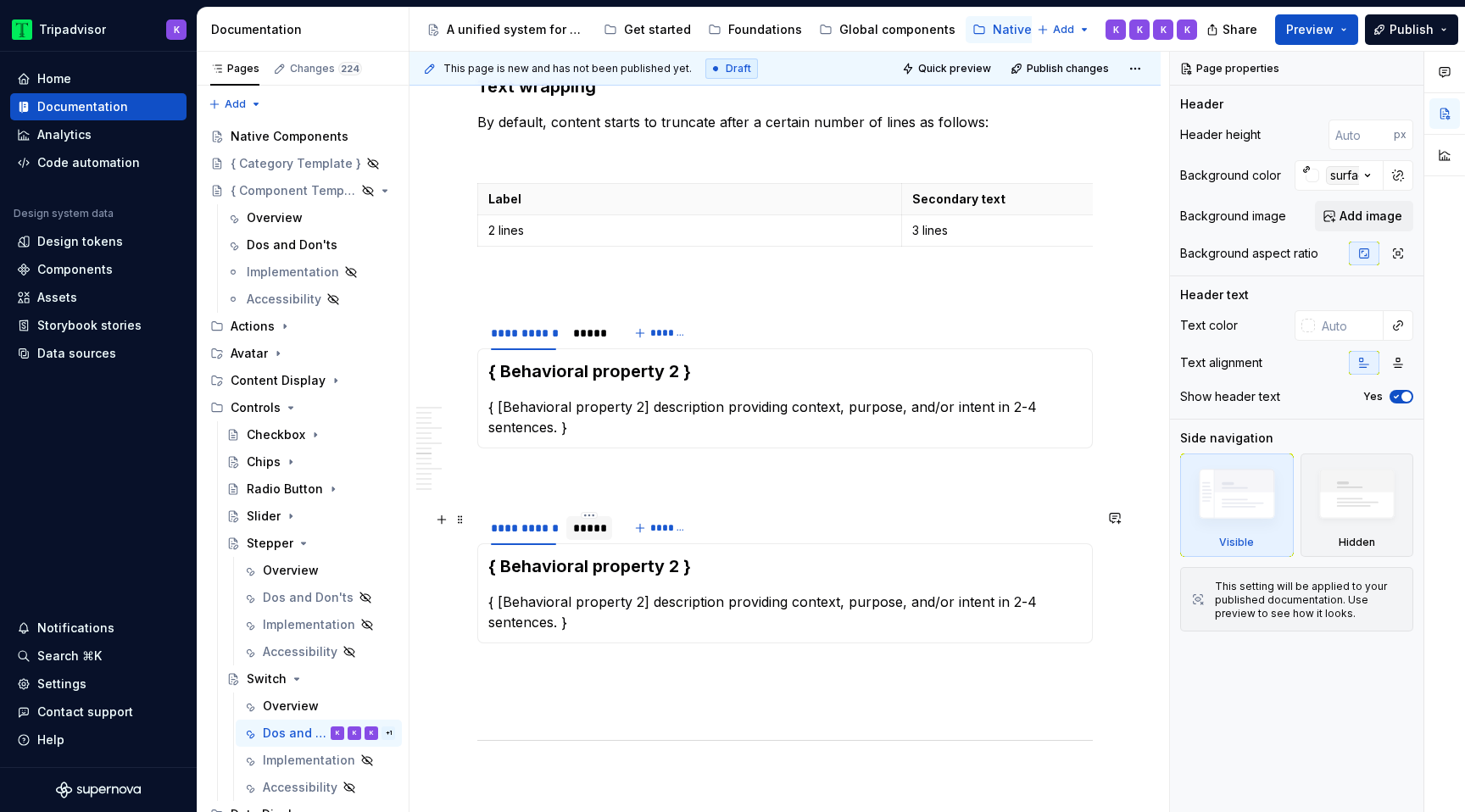
click at [593, 540] on div "*****" at bounding box center [589, 528] width 46 height 28
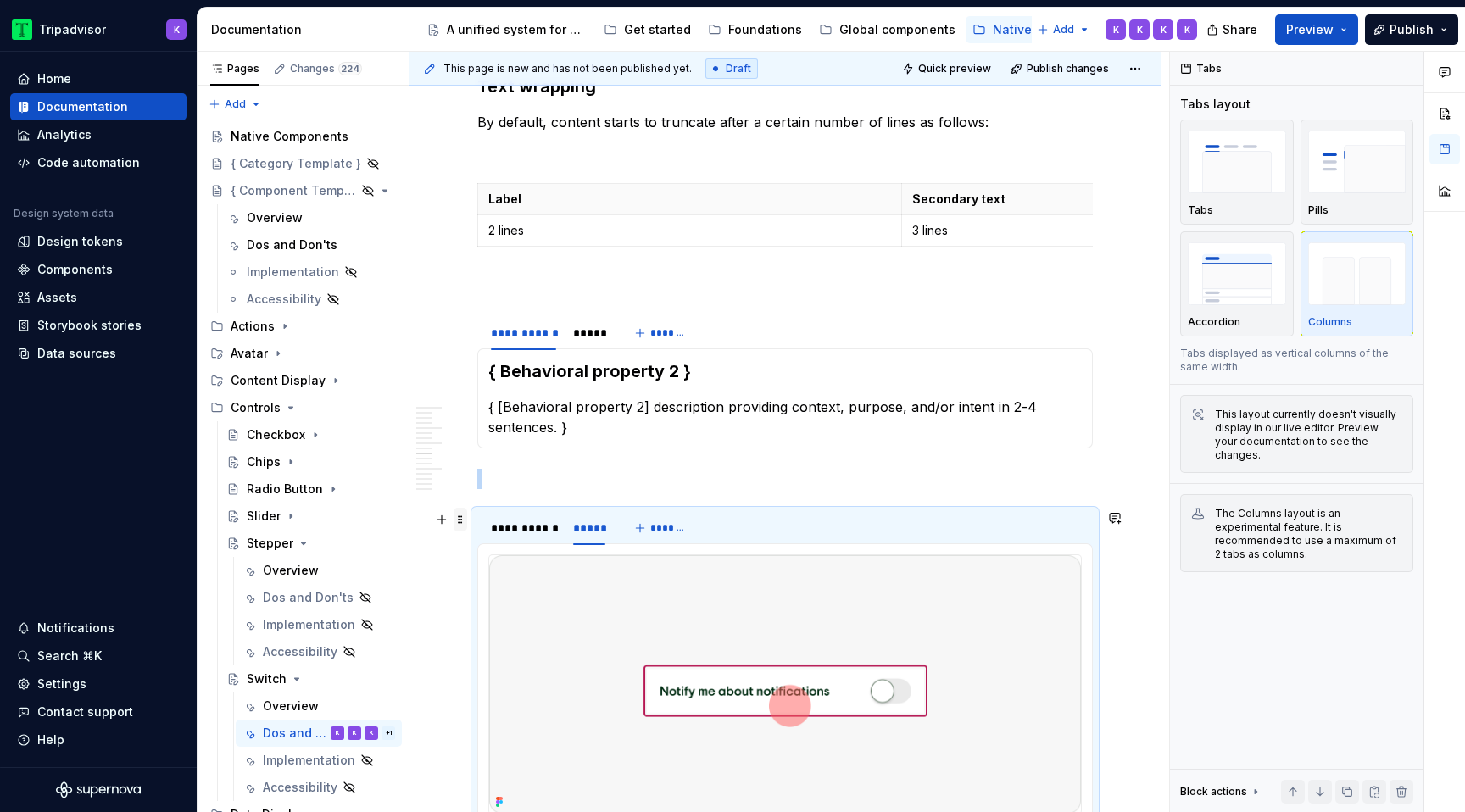
click at [462, 523] on span at bounding box center [460, 519] width 13 height 24
click at [527, 668] on div "Delete" at bounding box center [540, 669] width 110 height 17
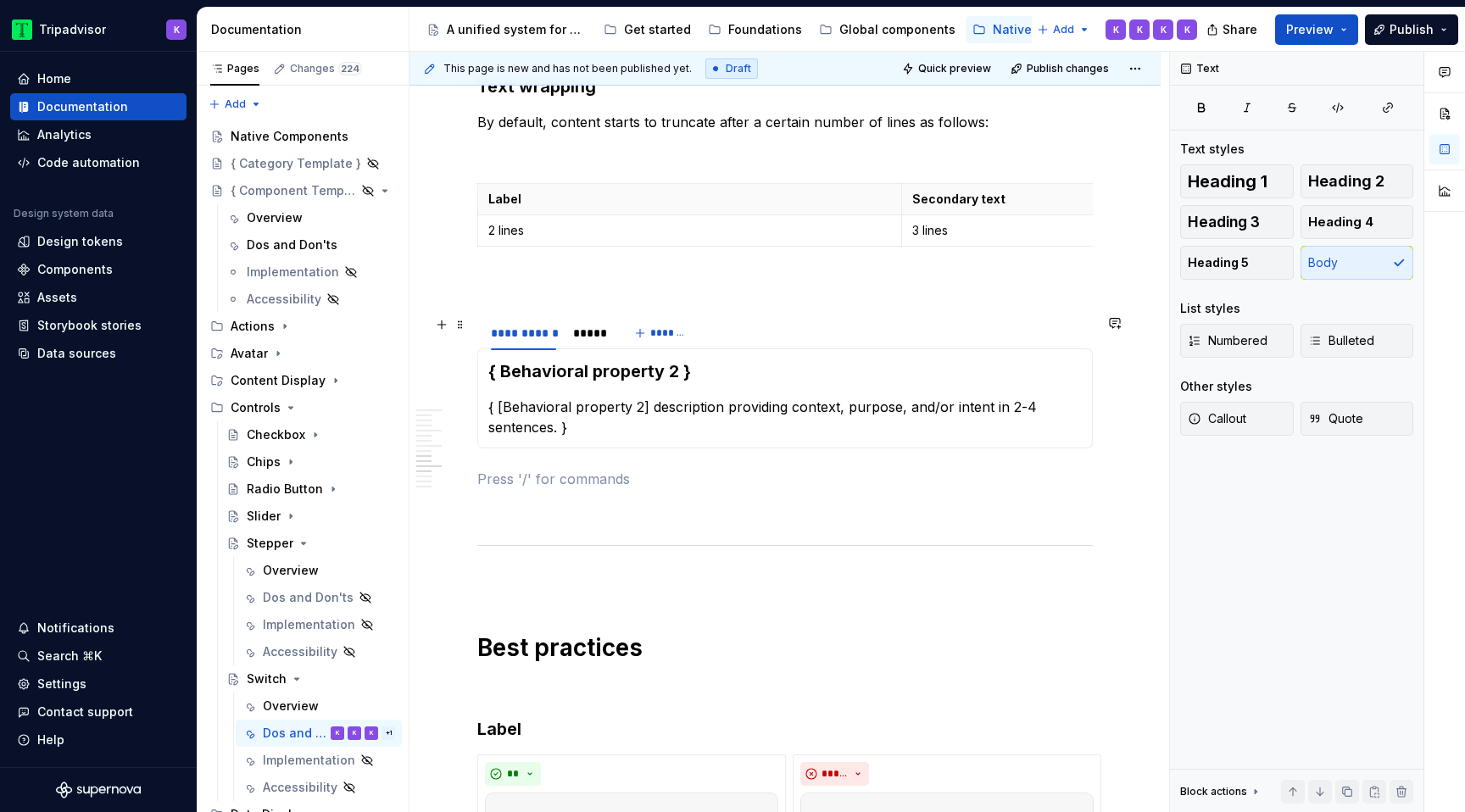
type textarea "*"
click at [585, 411] on p "{ [Behavioral property 2] description providing context, purpose, and/or intent…" at bounding box center [785, 416] width 594 height 41
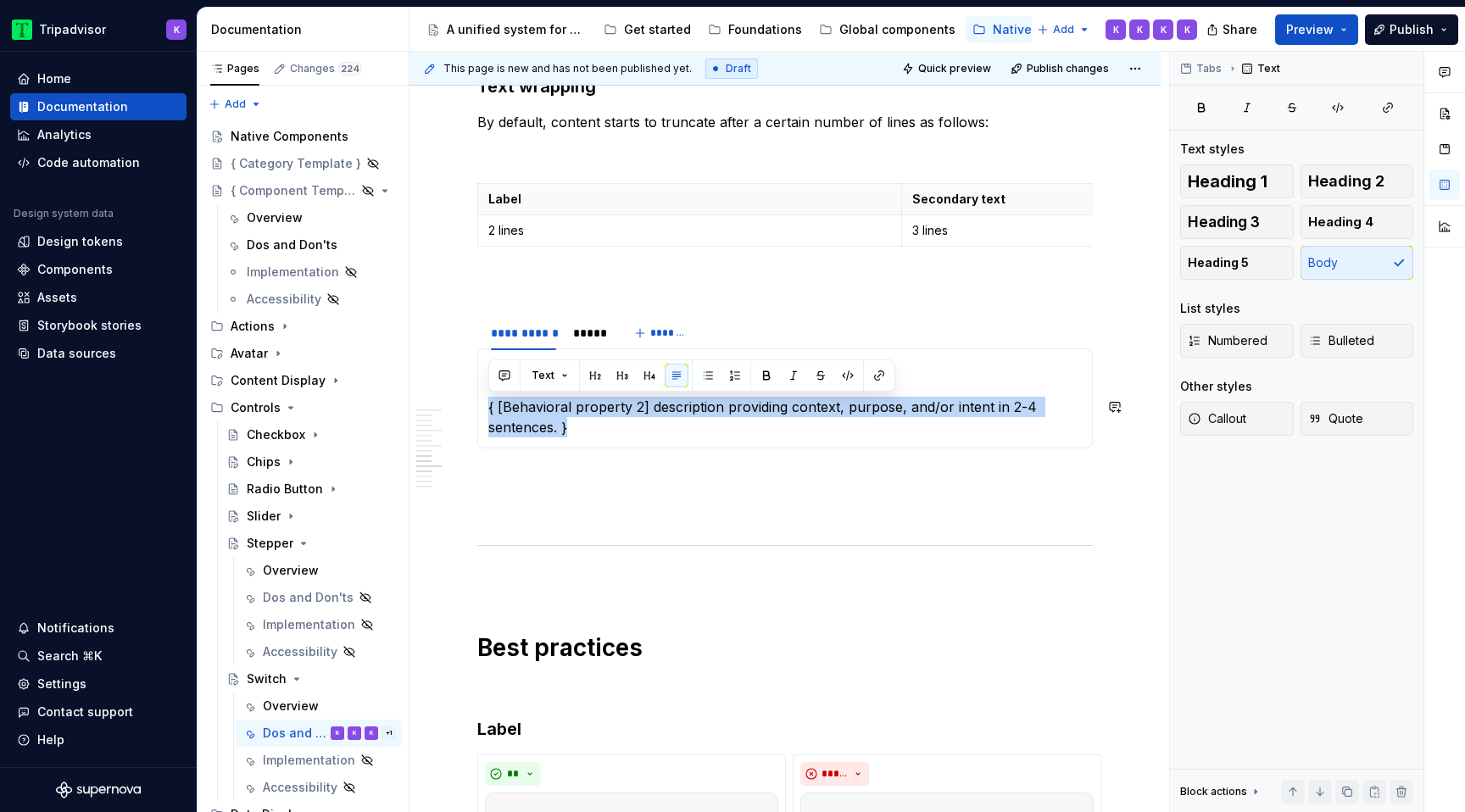
paste div
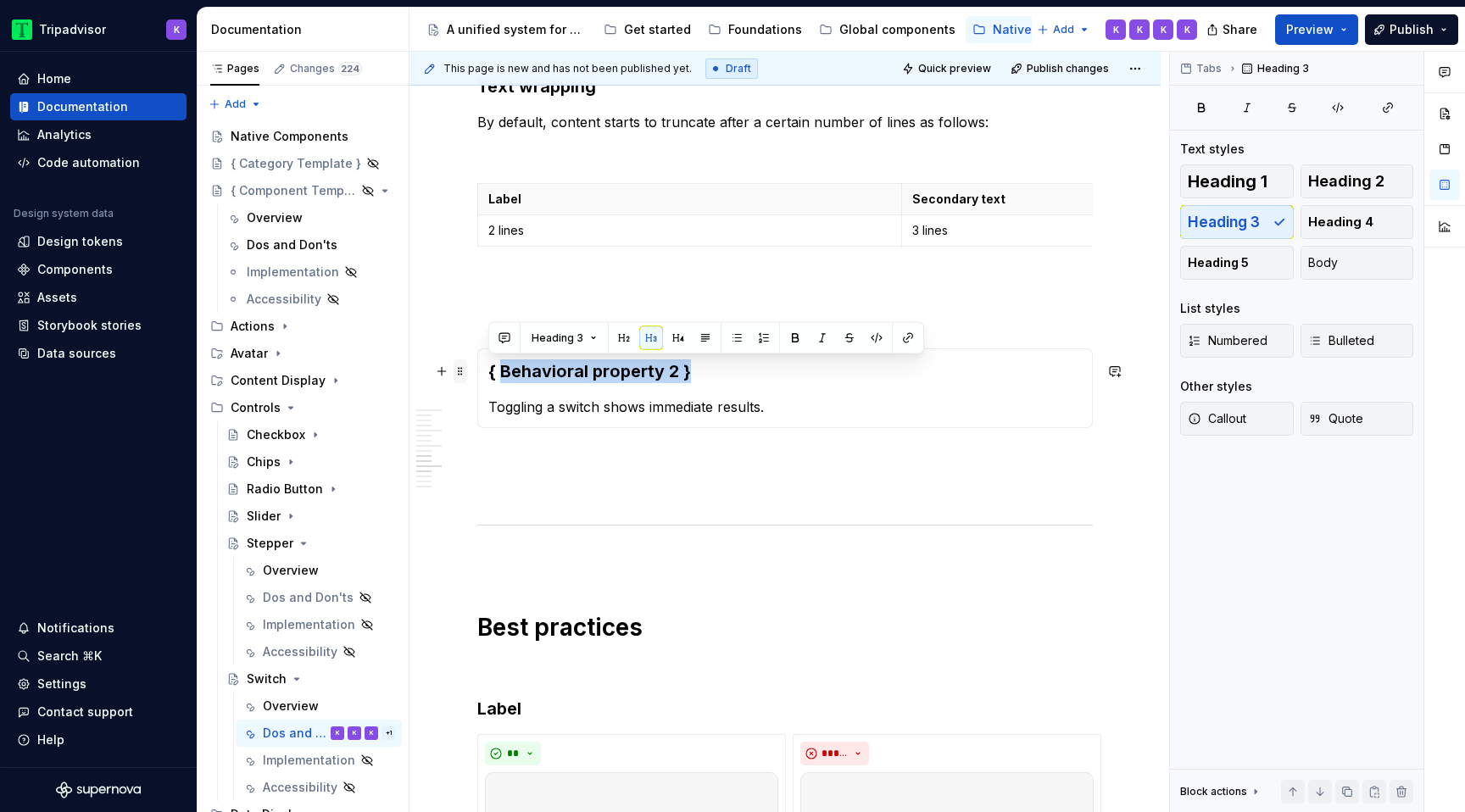
drag, startPoint x: 713, startPoint y: 370, endPoint x: 464, endPoint y: 369, distance: 249.0
click at [478, 369] on div "**********" at bounding box center [785, 416] width 615 height 4153
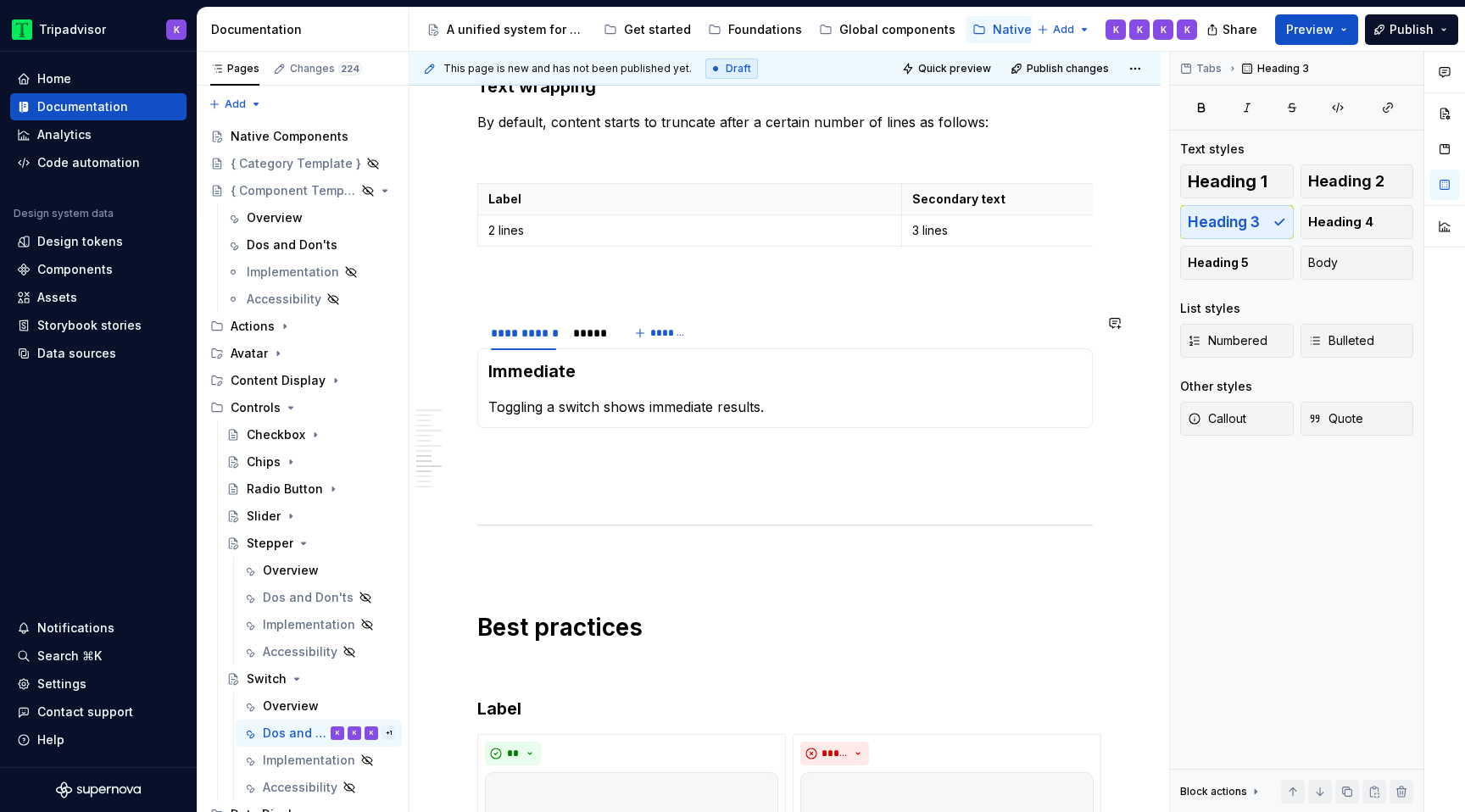
click at [577, 462] on p at bounding box center [785, 457] width 615 height 20
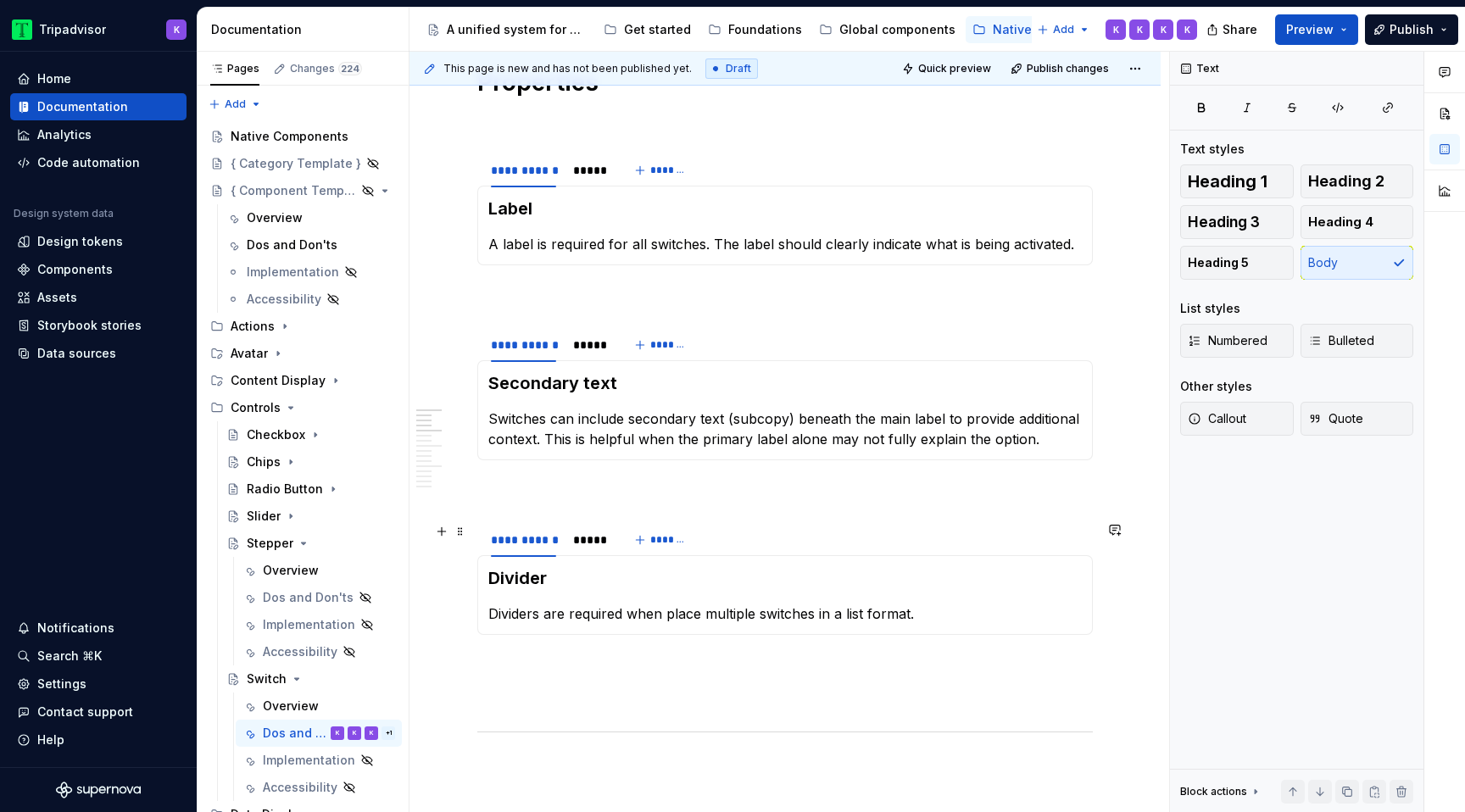
scroll to position [254, 0]
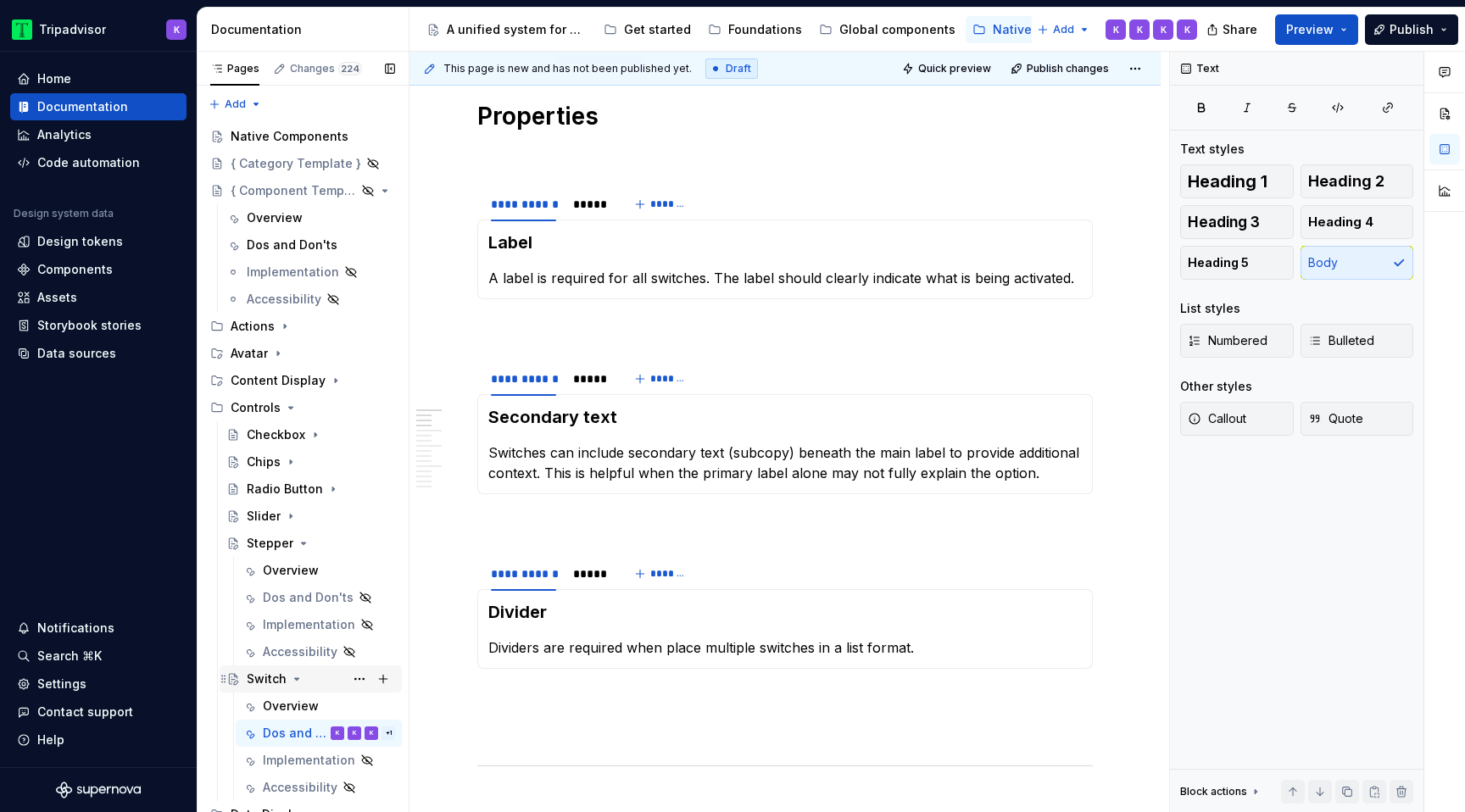
click at [293, 676] on icon "Page tree" at bounding box center [297, 679] width 13 height 13
click at [301, 594] on div "Dos and Don'ts" at bounding box center [294, 597] width 63 height 17
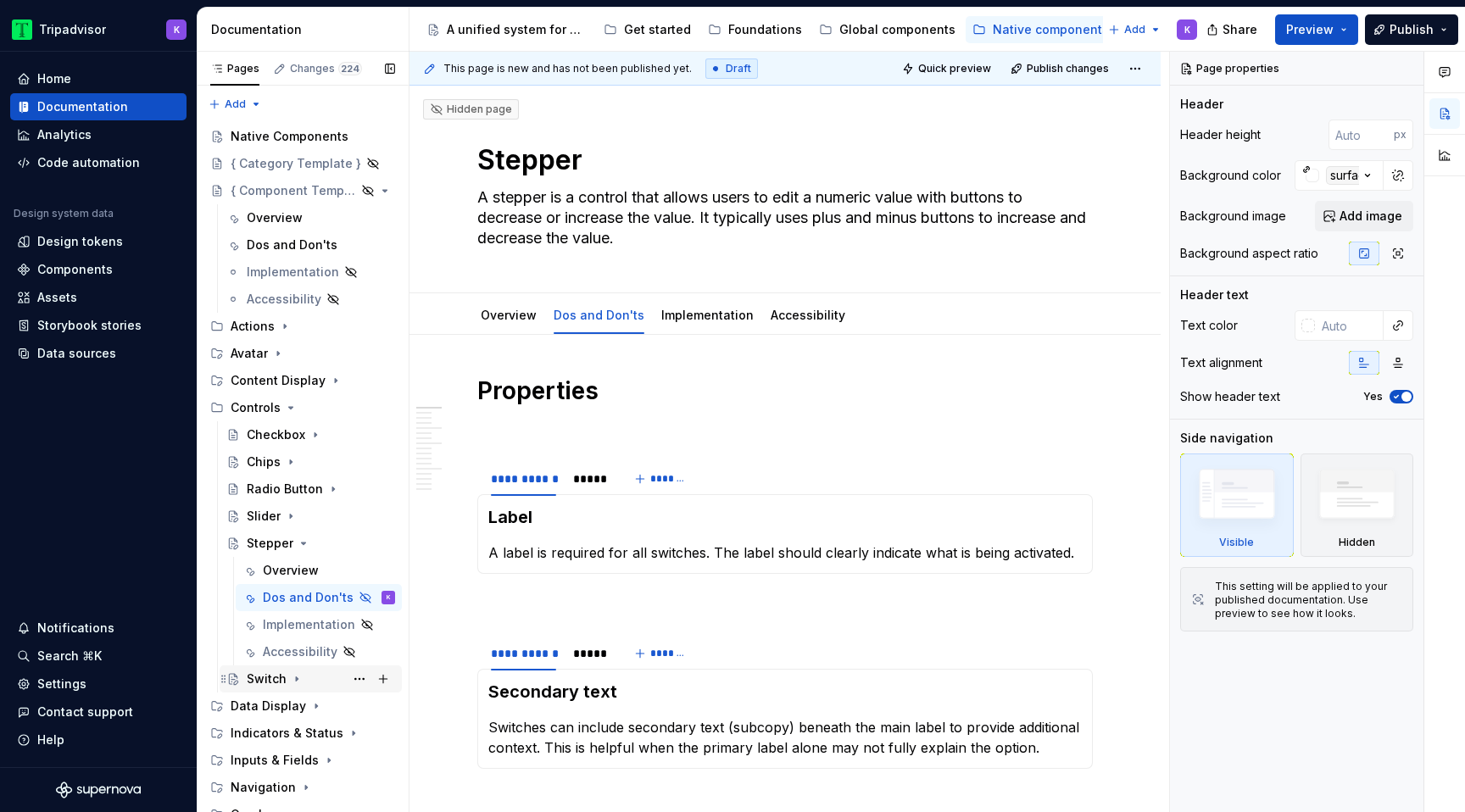
click at [305, 679] on div "Switch" at bounding box center [321, 678] width 148 height 24
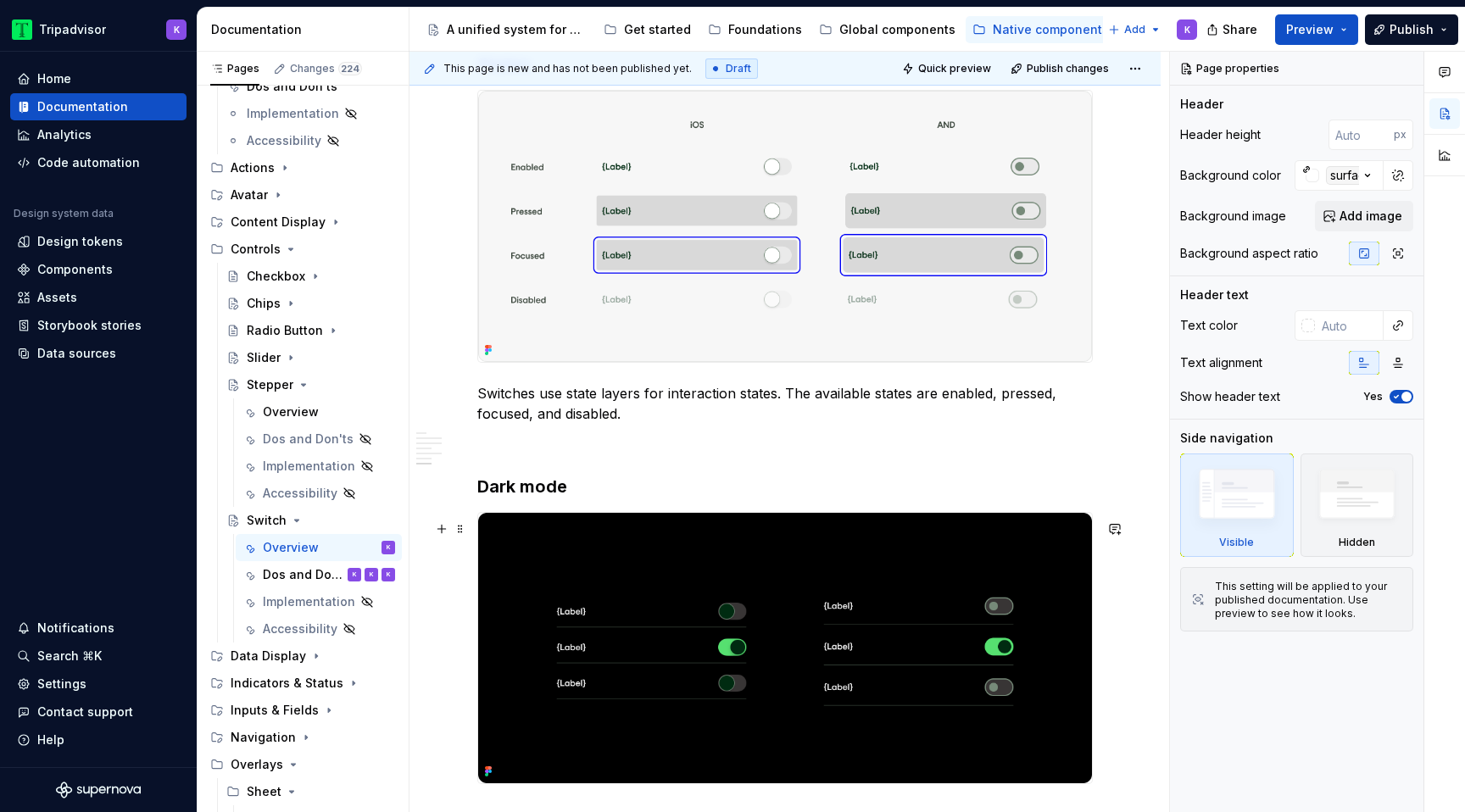
scroll to position [2154, 0]
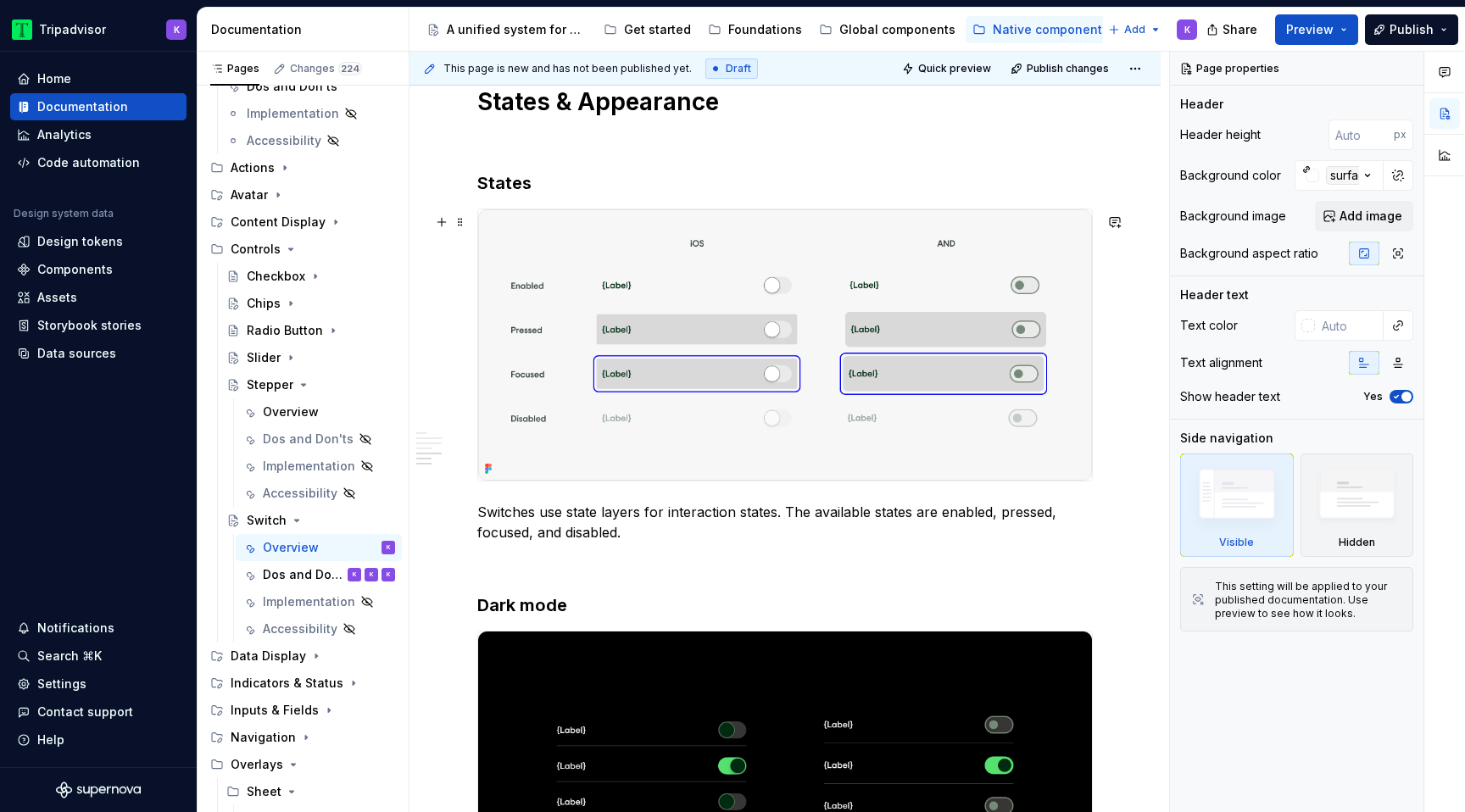
click at [749, 461] on img at bounding box center [785, 344] width 614 height 271
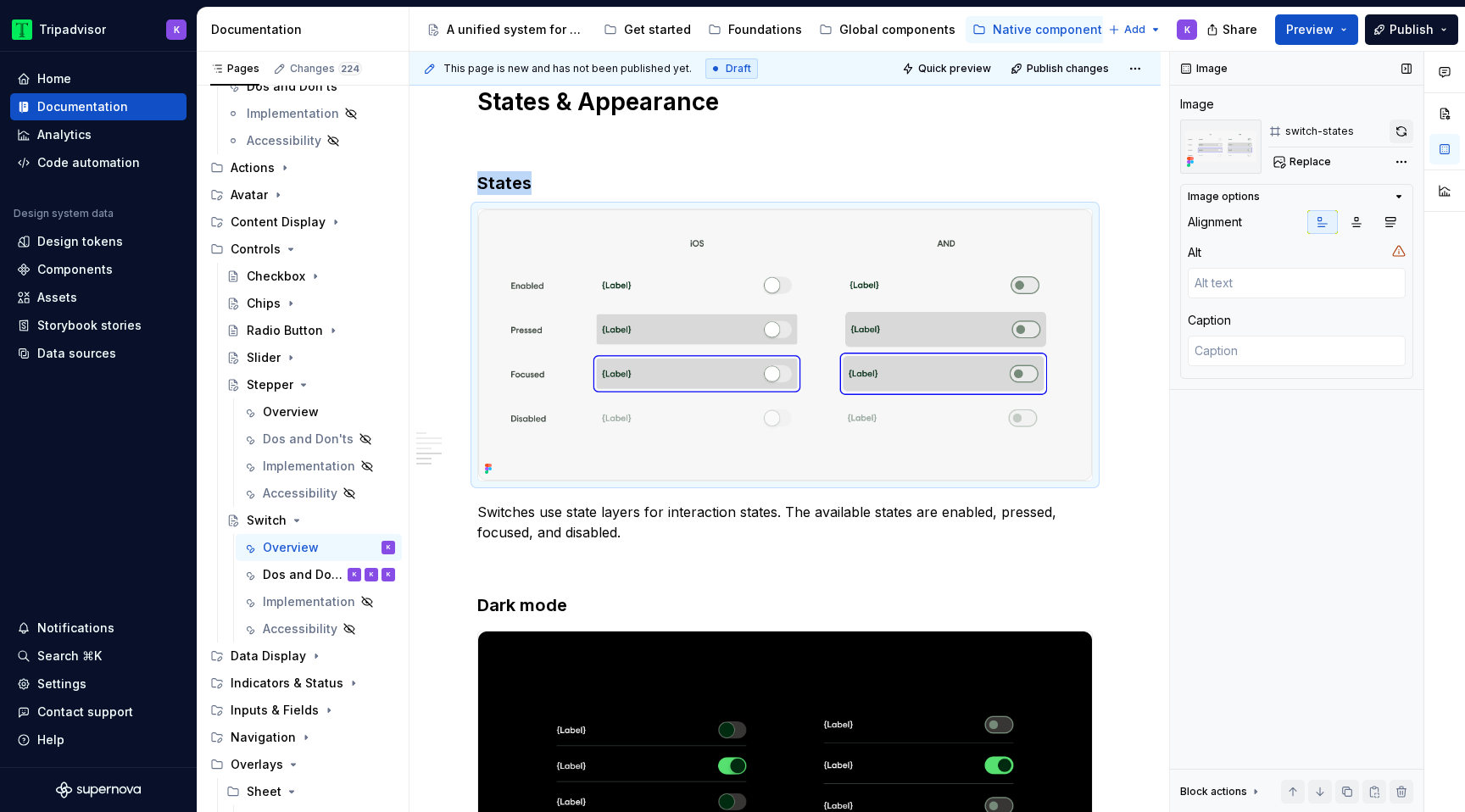
click at [1401, 131] on button "button" at bounding box center [1400, 131] width 24 height 24
click at [290, 515] on button "Page tree" at bounding box center [297, 520] width 13 height 13
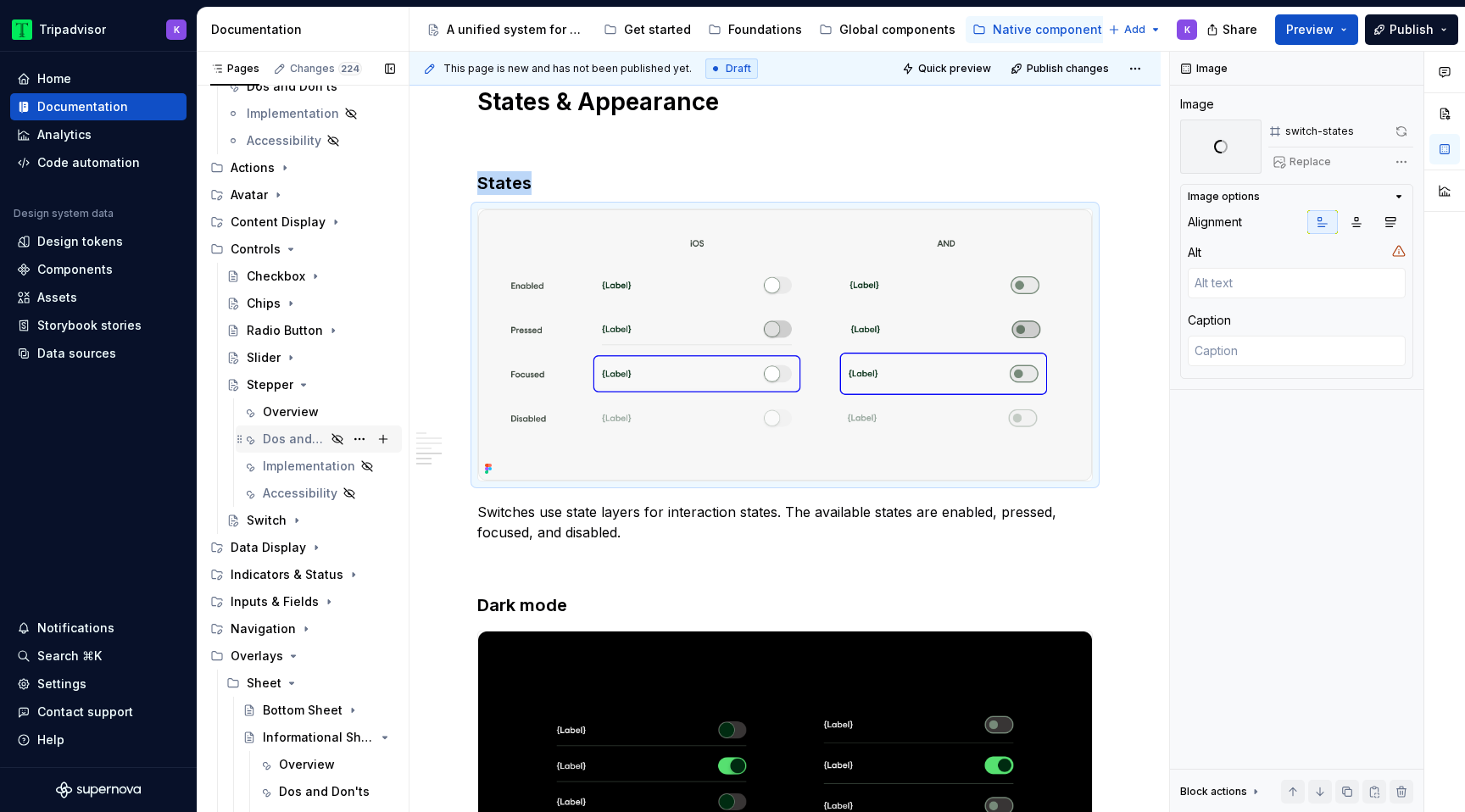
click at [304, 439] on div "Dos and Don'ts" at bounding box center [294, 439] width 63 height 17
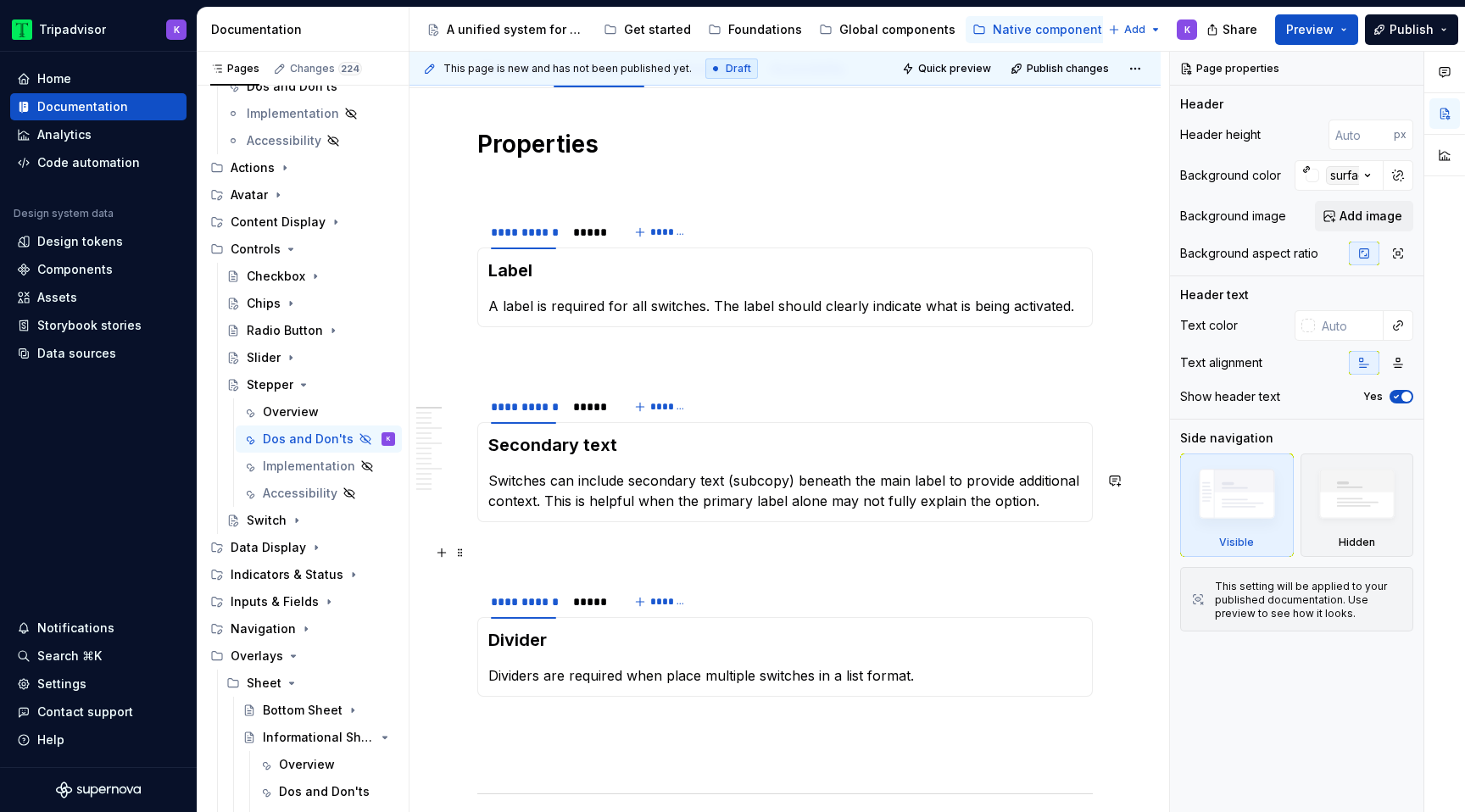
scroll to position [322, 0]
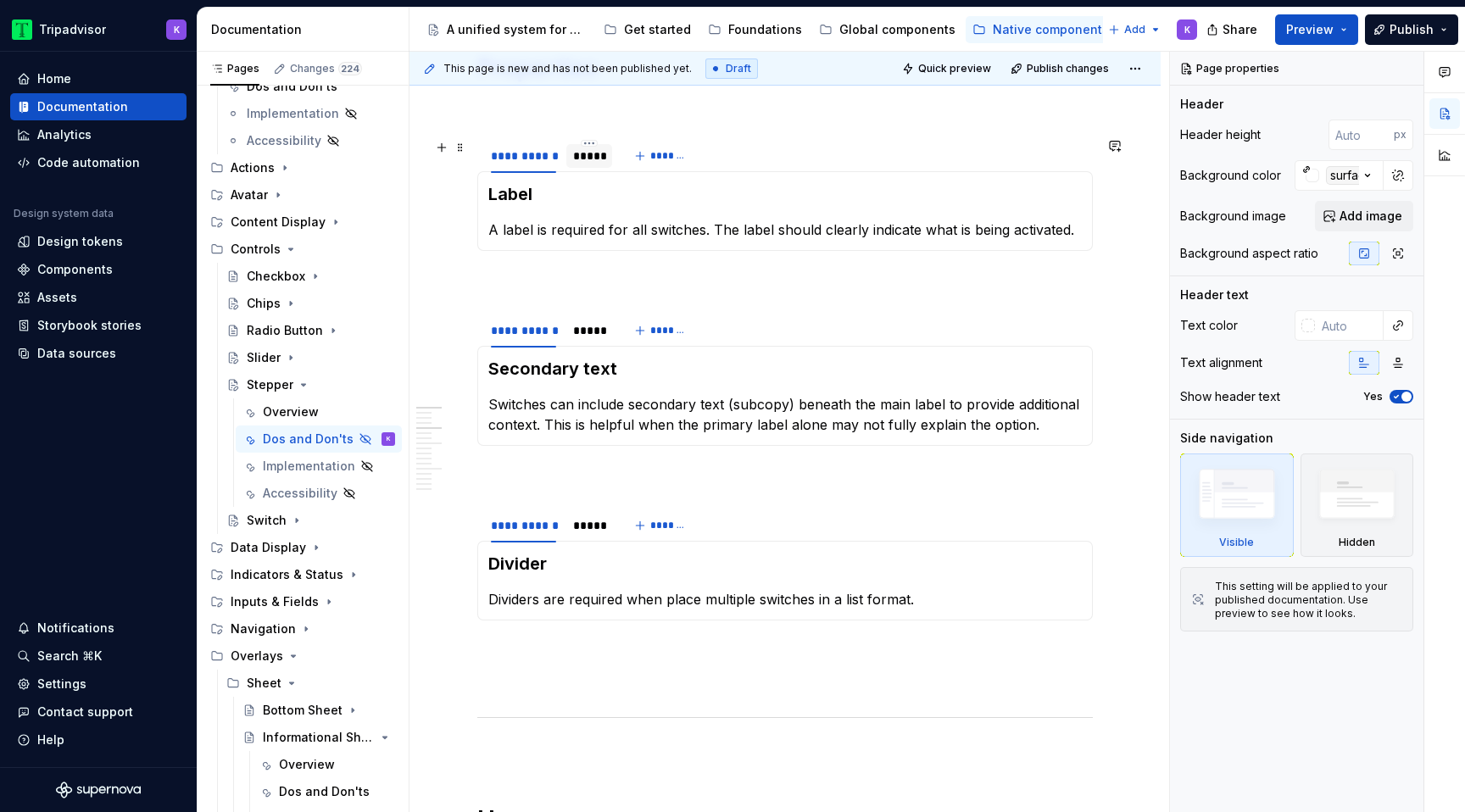
click at [589, 161] on div "*****" at bounding box center [589, 156] width 32 height 17
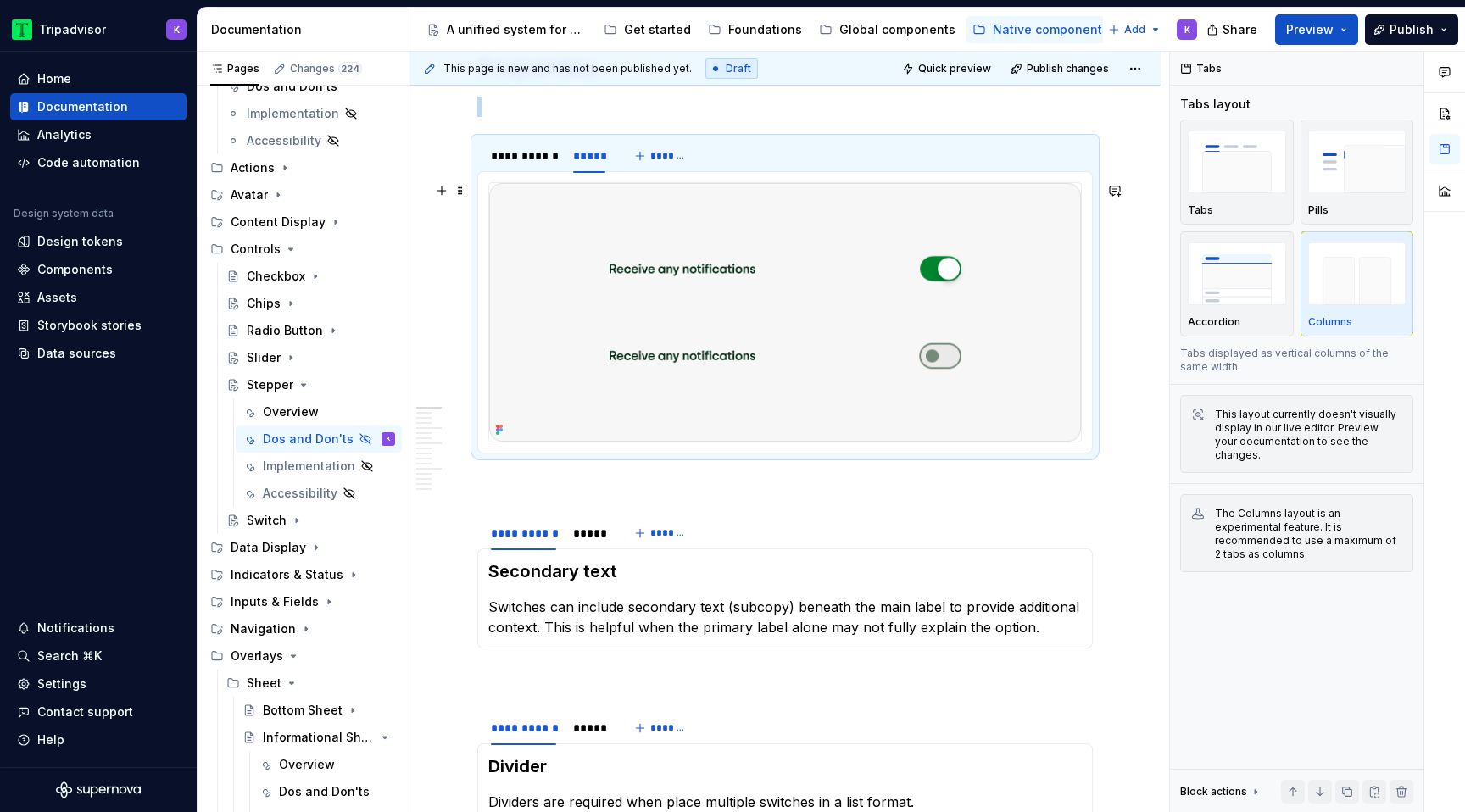
click at [770, 352] on img at bounding box center [785, 312] width 592 height 259
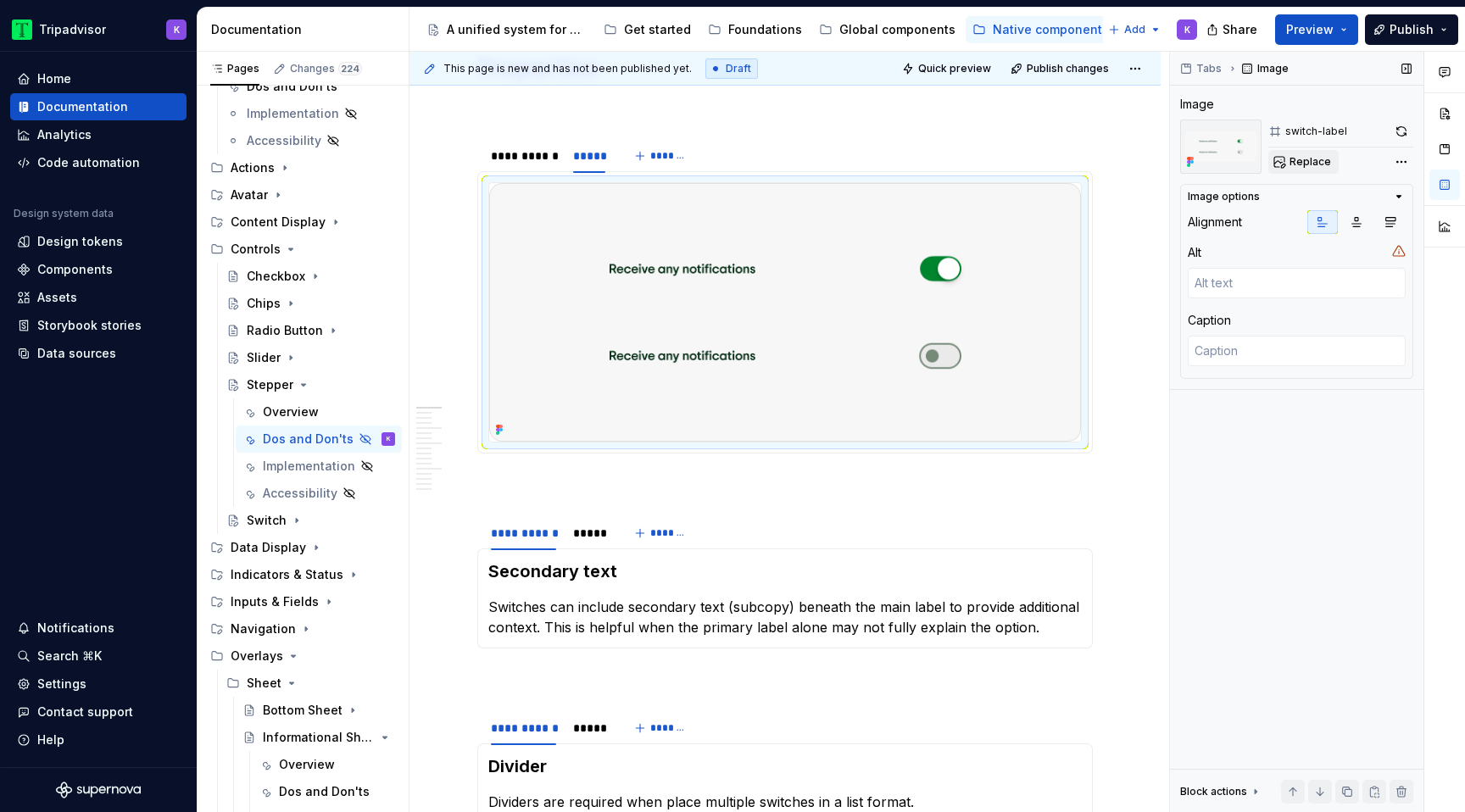
click at [1318, 164] on span "Replace" at bounding box center [1310, 162] width 42 height 13
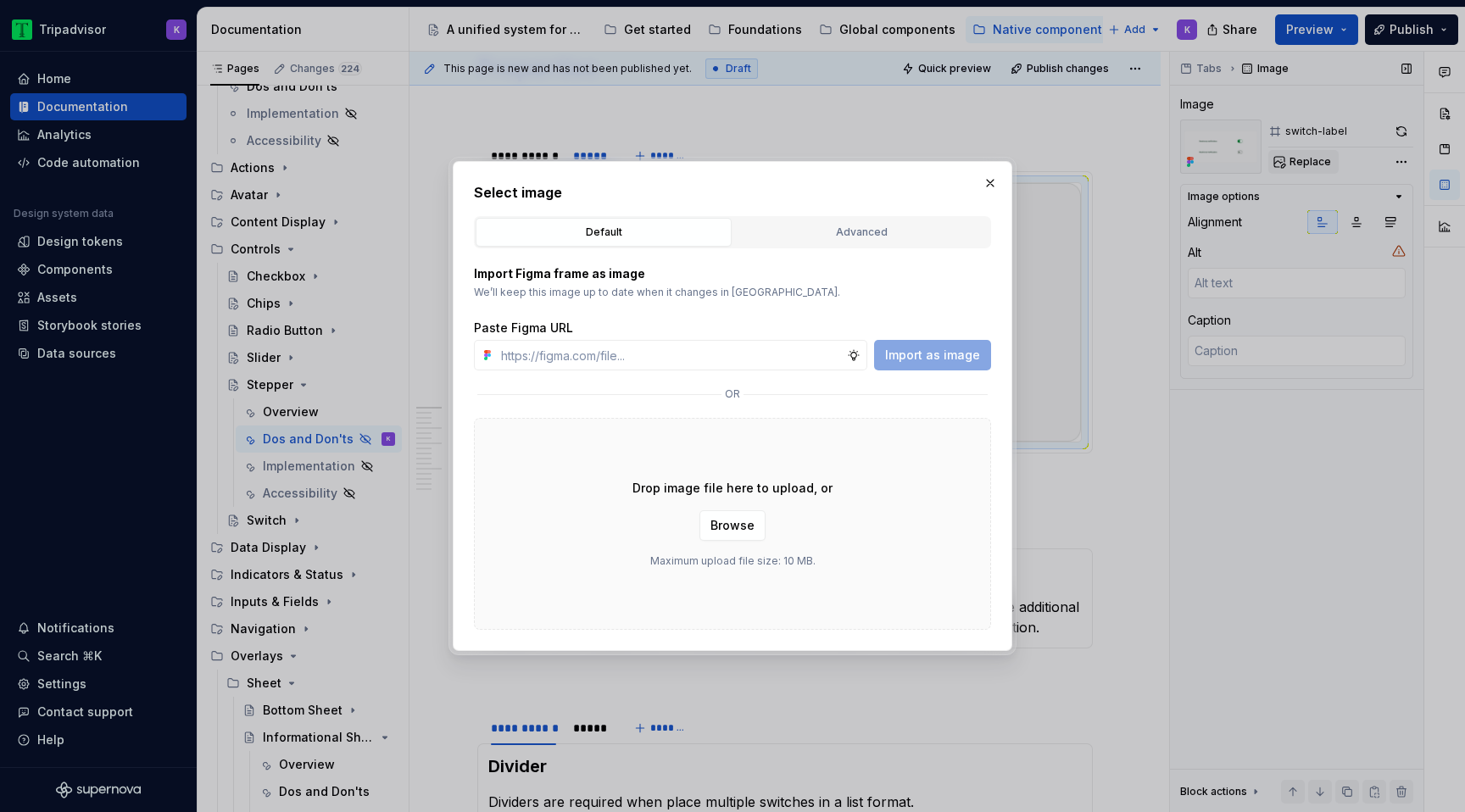
type textarea "*"
type input "https://www.figma.com/design/eWzZGbXTCMsZ0gwC1u1MU0/Altas-Native-Documentation?…"
click at [960, 354] on span "Import as image" at bounding box center [932, 355] width 95 height 17
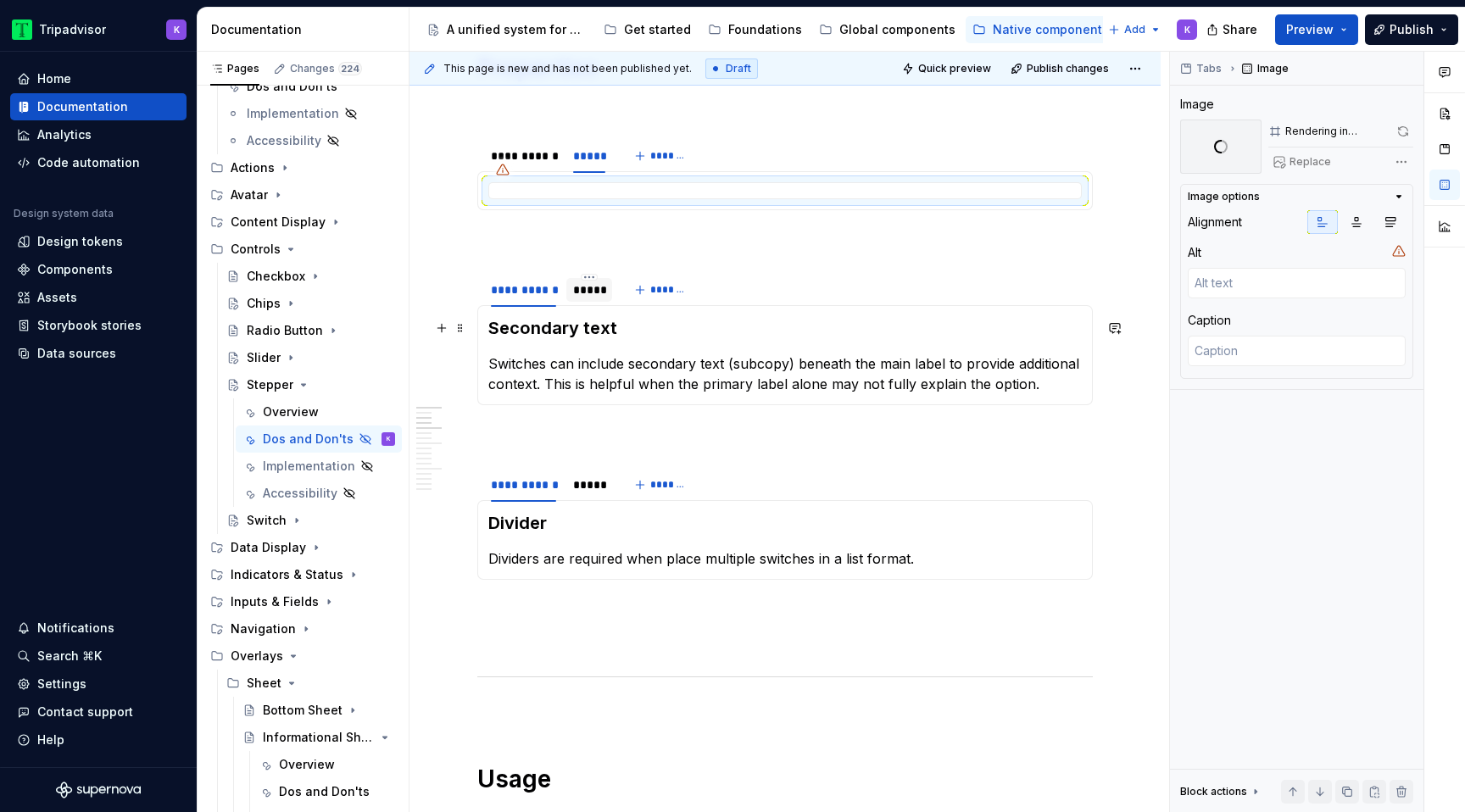
click at [587, 296] on div "*****" at bounding box center [589, 290] width 32 height 17
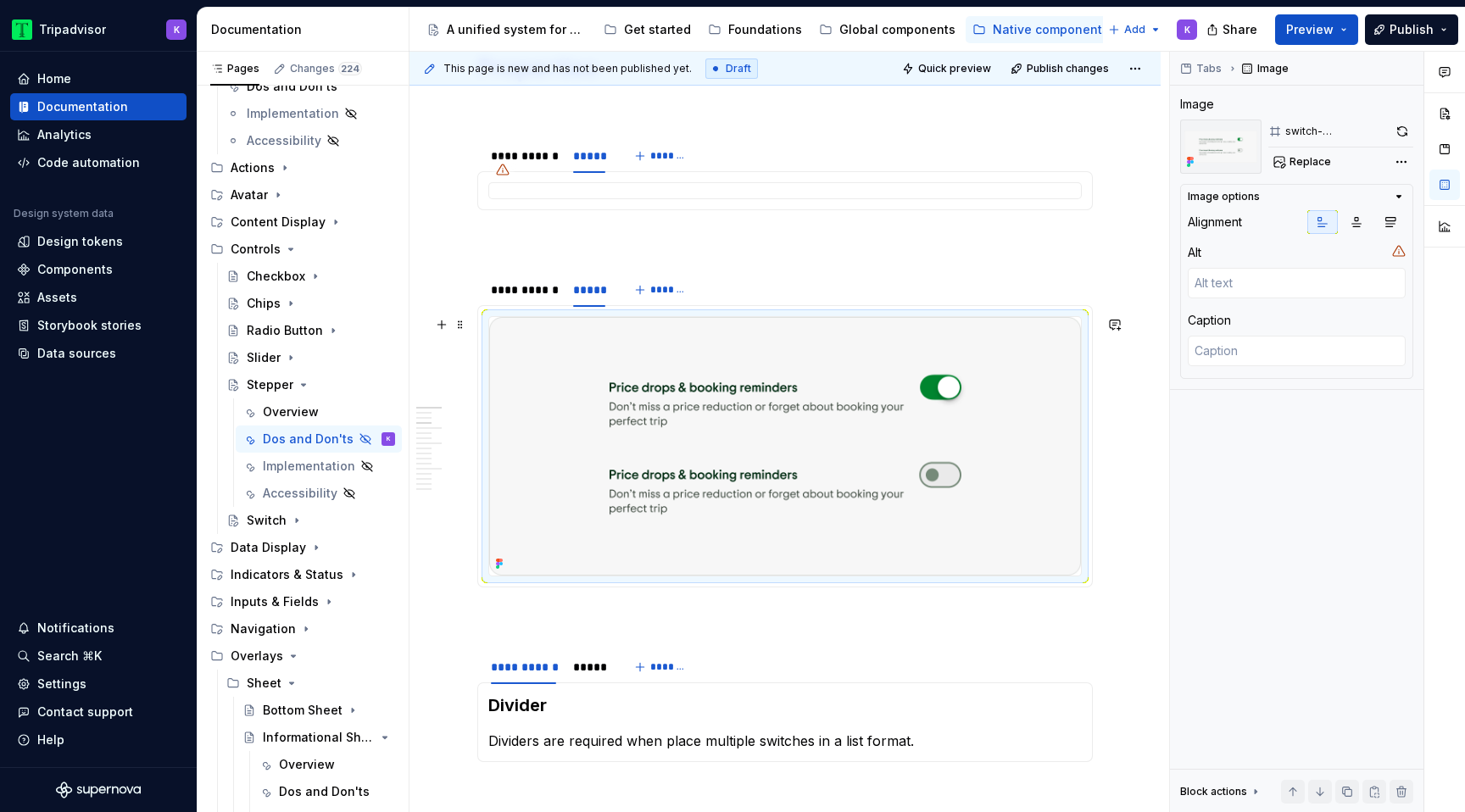
click at [626, 398] on img at bounding box center [785, 446] width 592 height 259
click at [1306, 160] on span "Replace" at bounding box center [1310, 162] width 42 height 13
type textarea "*"
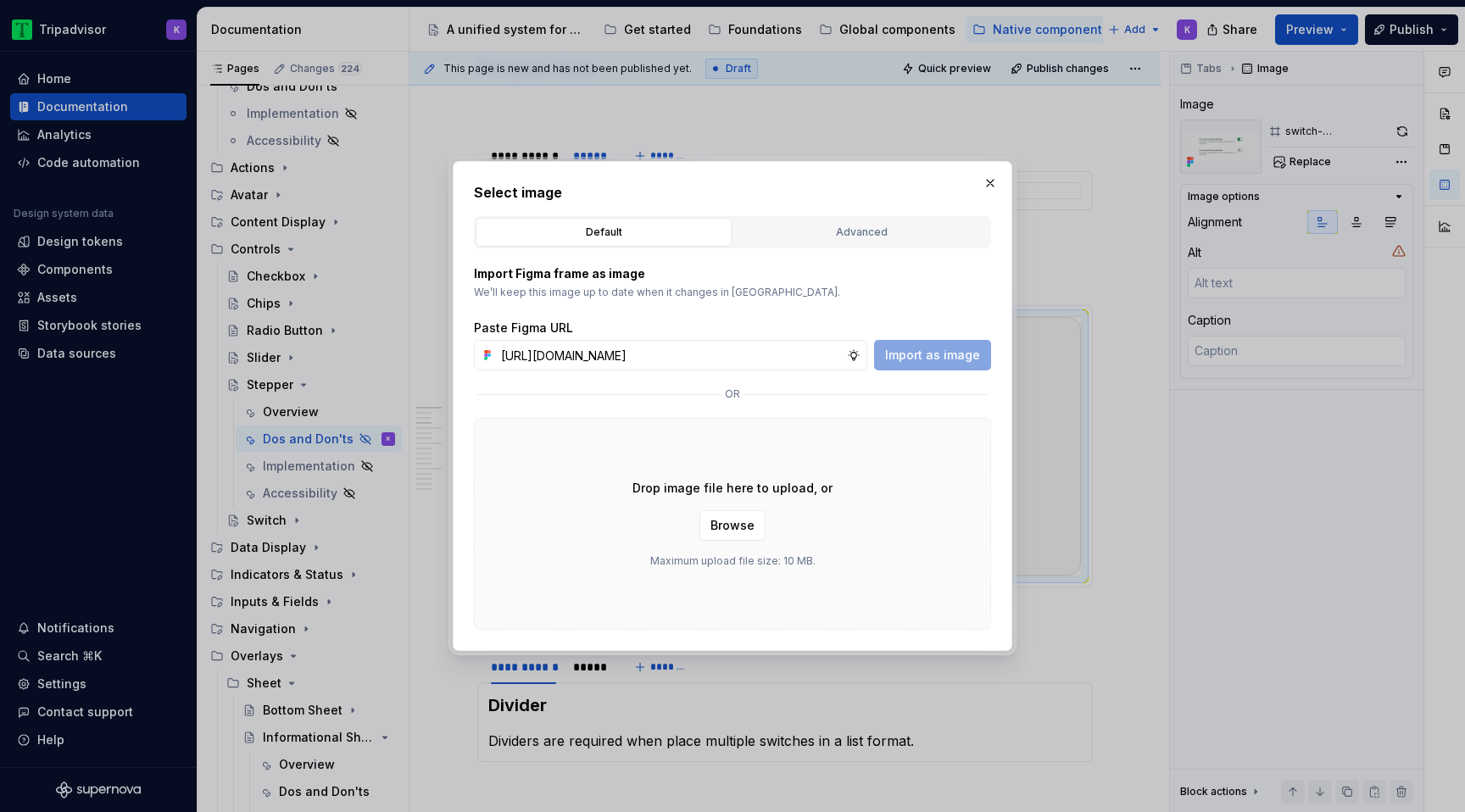
scroll to position [0, 440]
type input "https://www.figma.com/design/eWzZGbXTCMsZ0gwC1u1MU0/Altas-Native-Documentation?…"
click at [933, 358] on span "Import as image" at bounding box center [932, 355] width 95 height 17
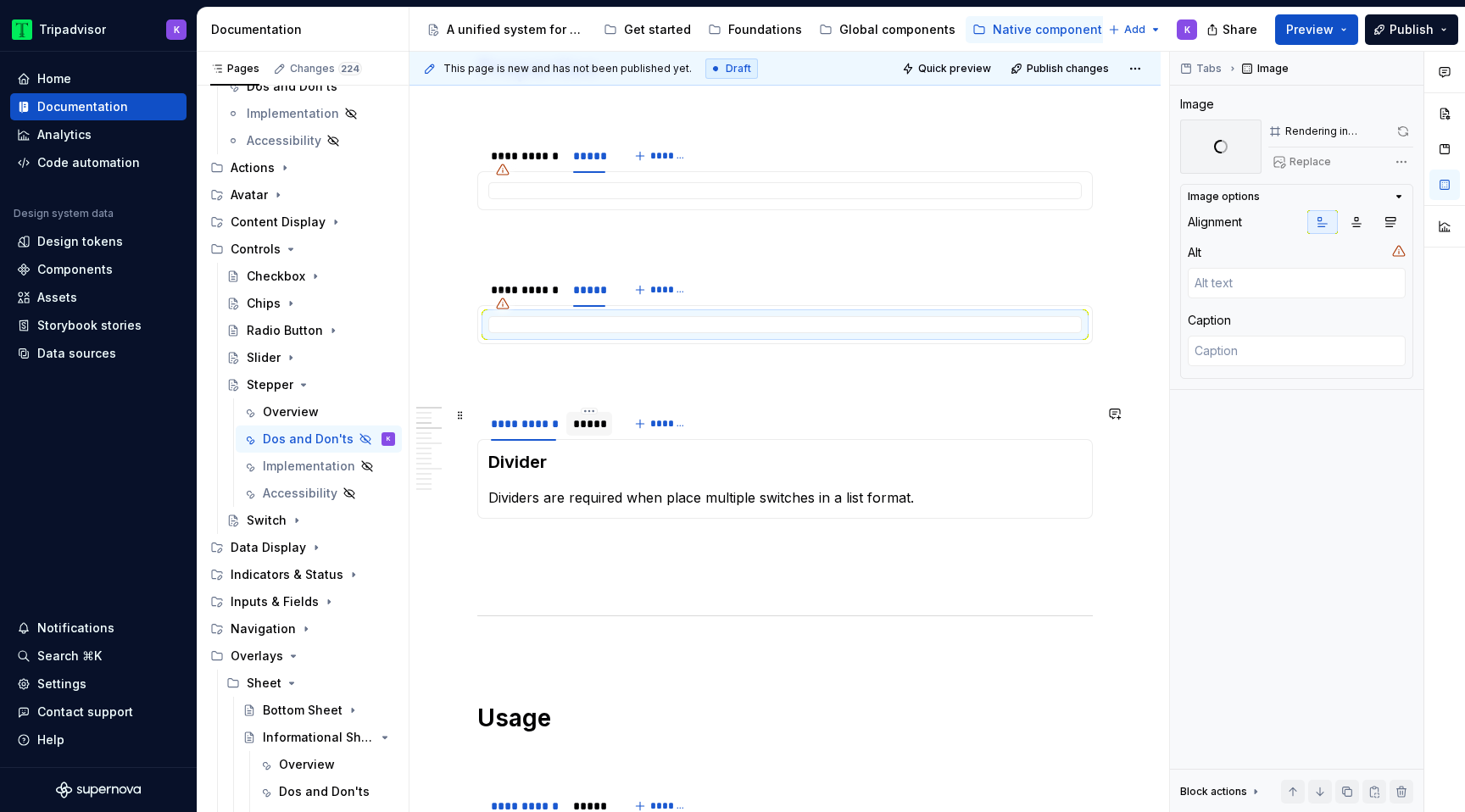
click at [581, 436] on div "*****" at bounding box center [589, 423] width 46 height 28
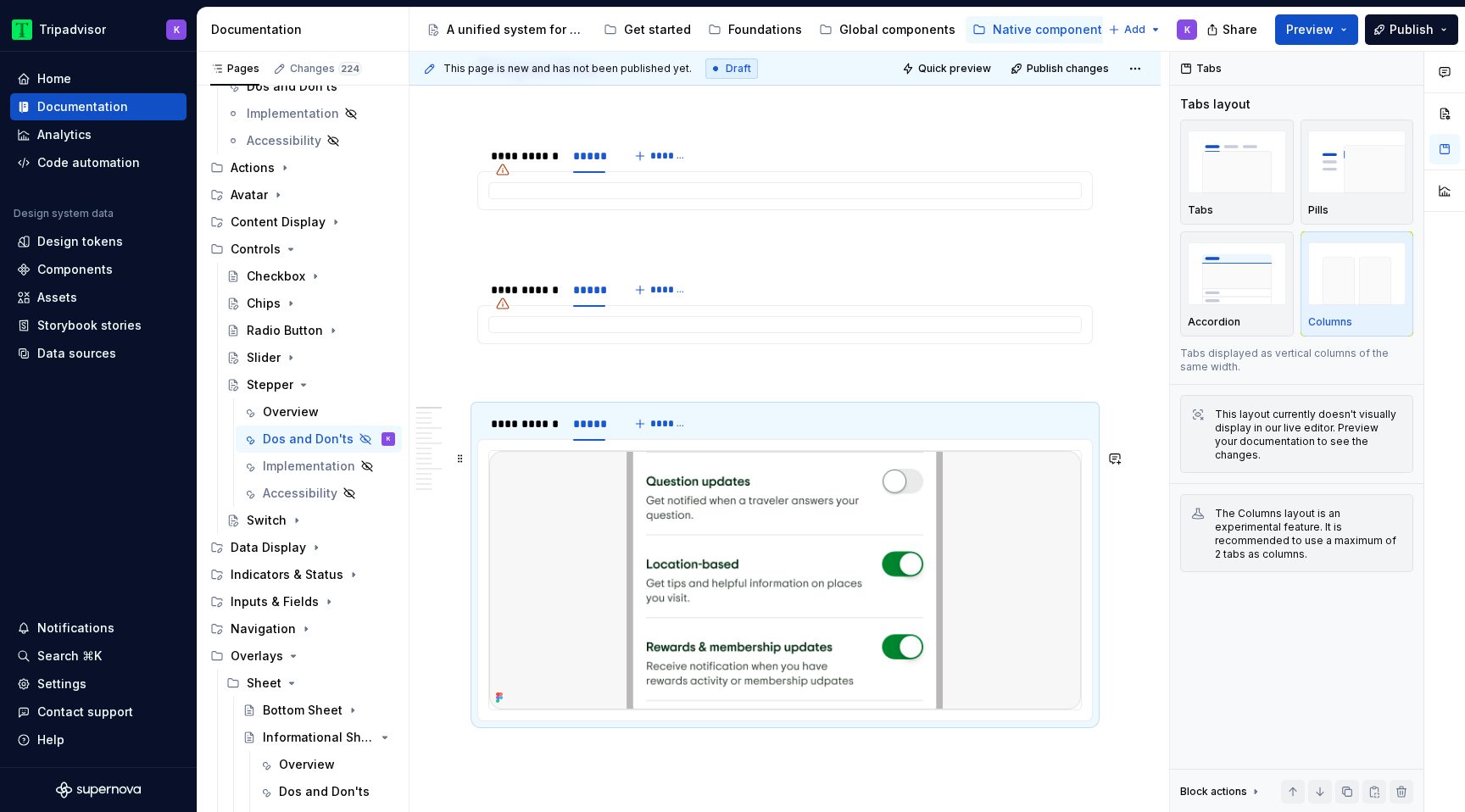
click at [660, 534] on img at bounding box center [785, 580] width 592 height 259
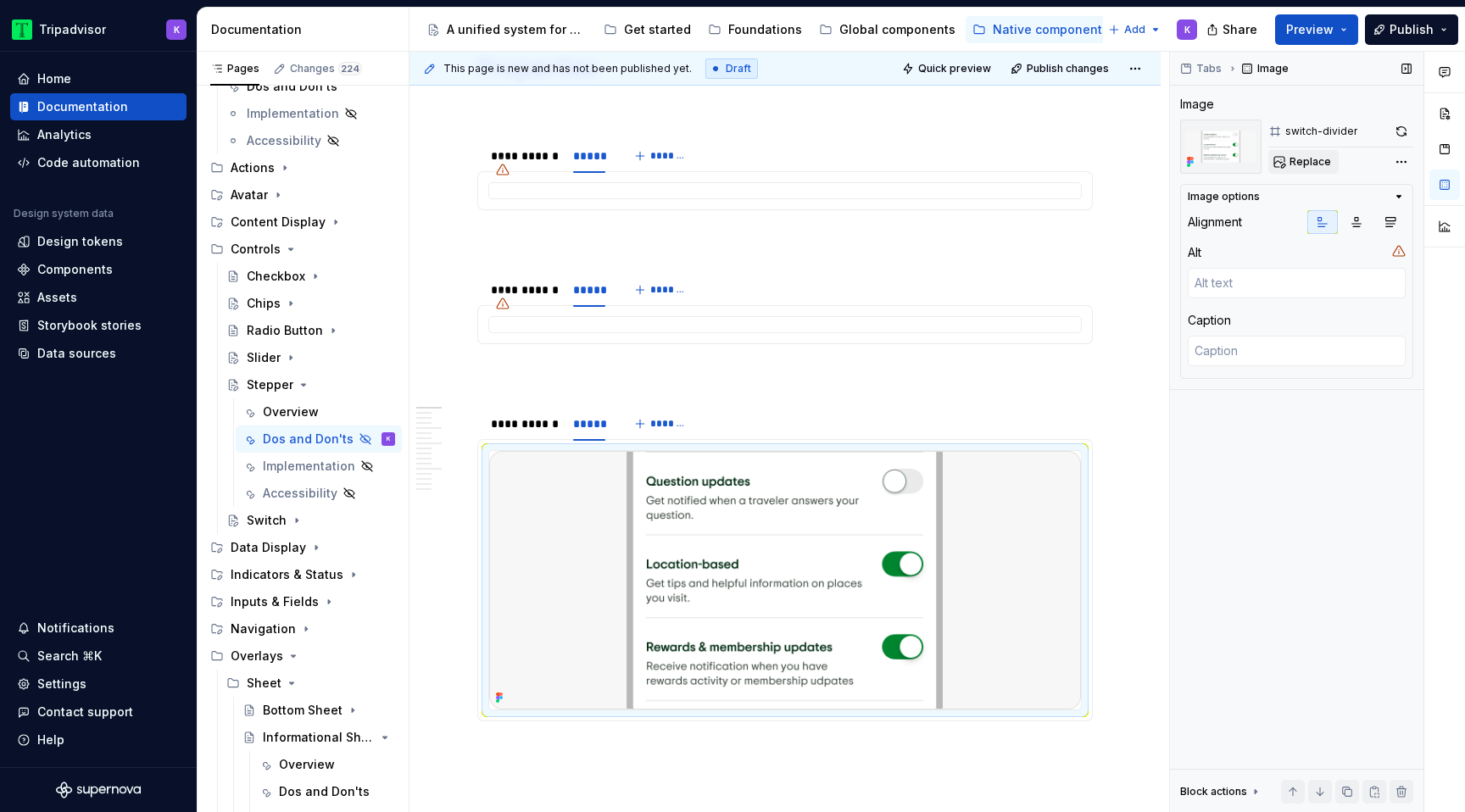
click at [1309, 158] on span "Replace" at bounding box center [1310, 162] width 42 height 13
type textarea "*"
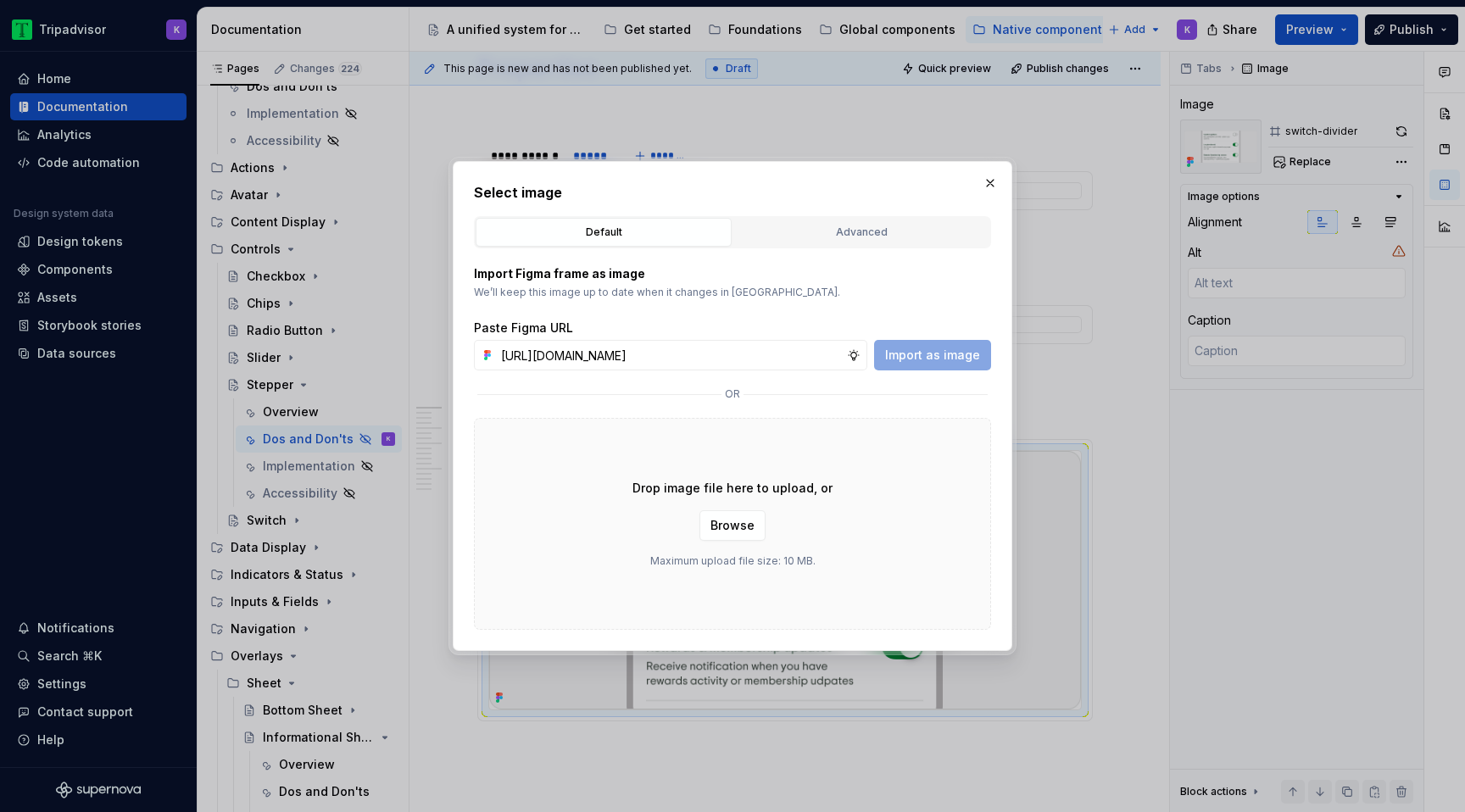
scroll to position [0, 440]
type input "https://www.figma.com/design/eWzZGbXTCMsZ0gwC1u1MU0/Altas-Native-Documentation?…"
click at [927, 357] on span "Import as image" at bounding box center [932, 355] width 95 height 17
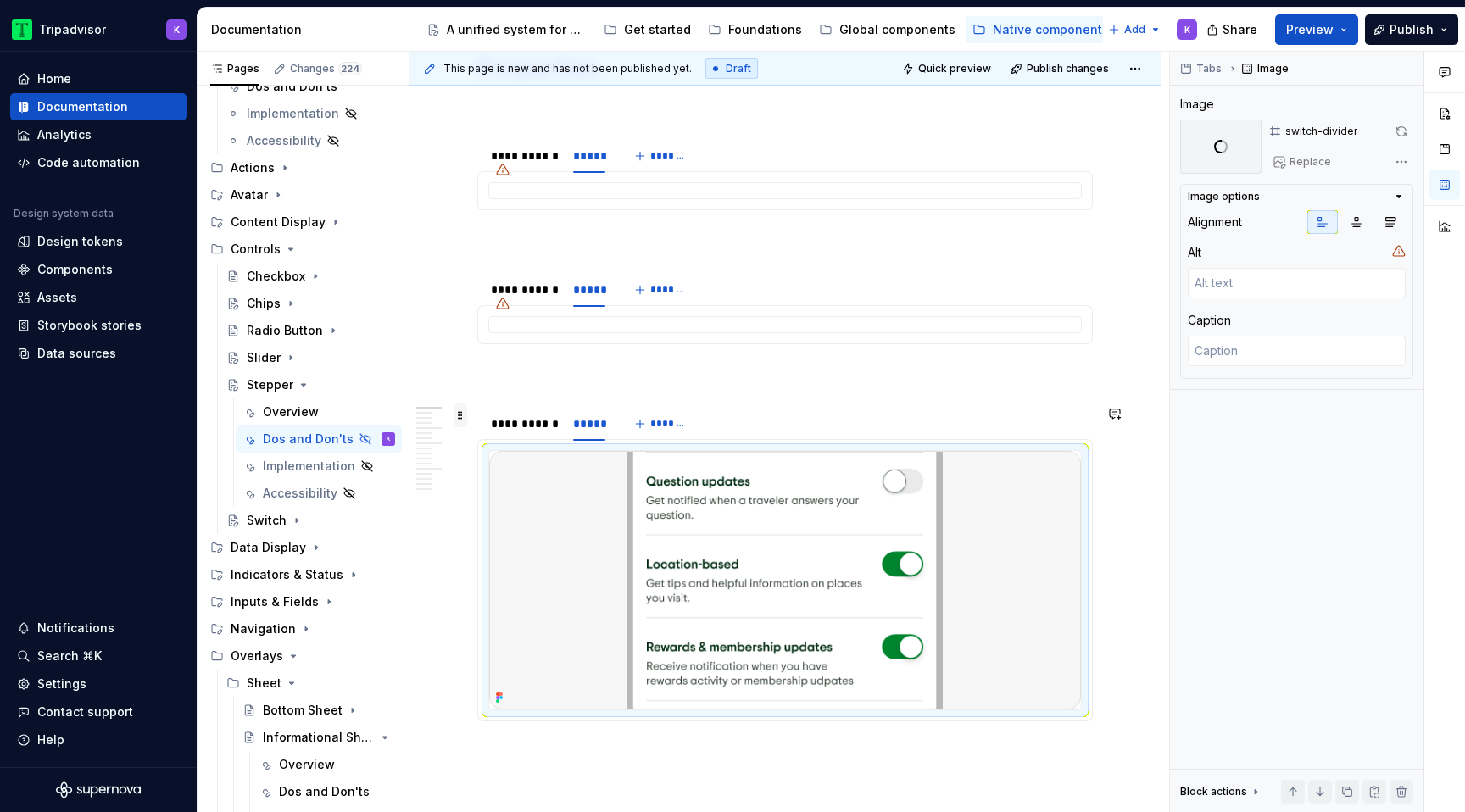
click at [465, 420] on span at bounding box center [460, 415] width 13 height 24
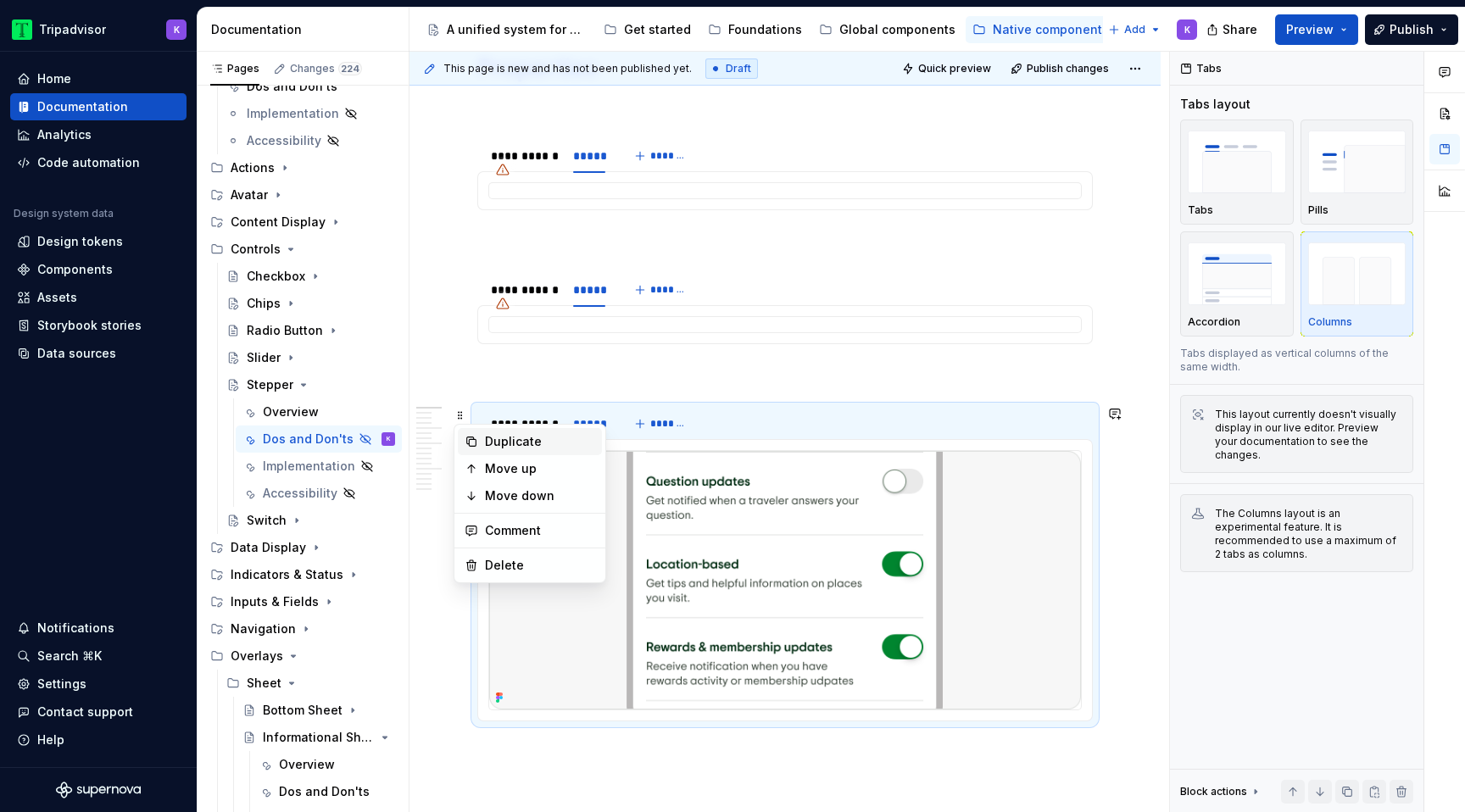
click at [525, 445] on div "Duplicate" at bounding box center [540, 441] width 110 height 17
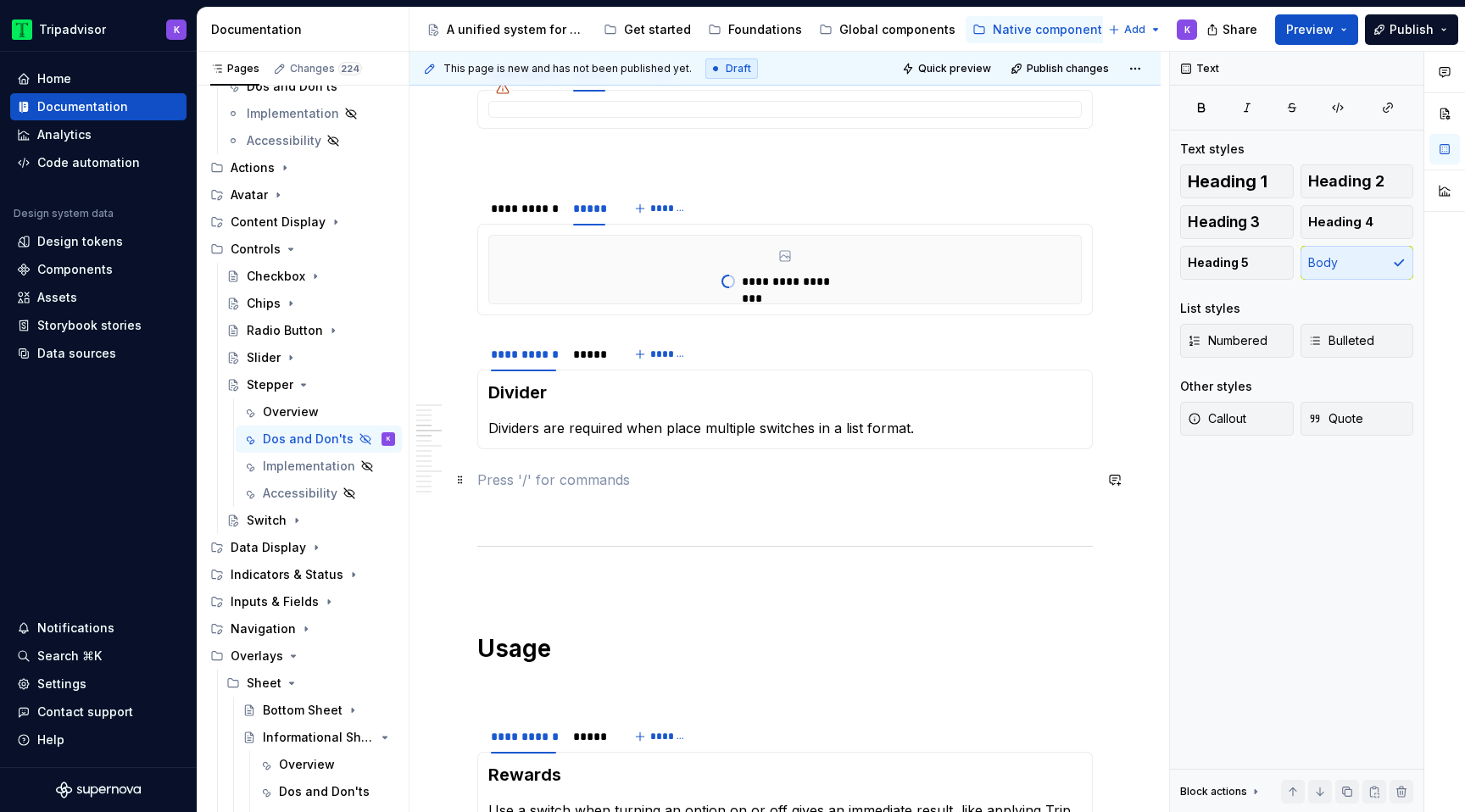
click at [534, 484] on p at bounding box center [785, 479] width 615 height 20
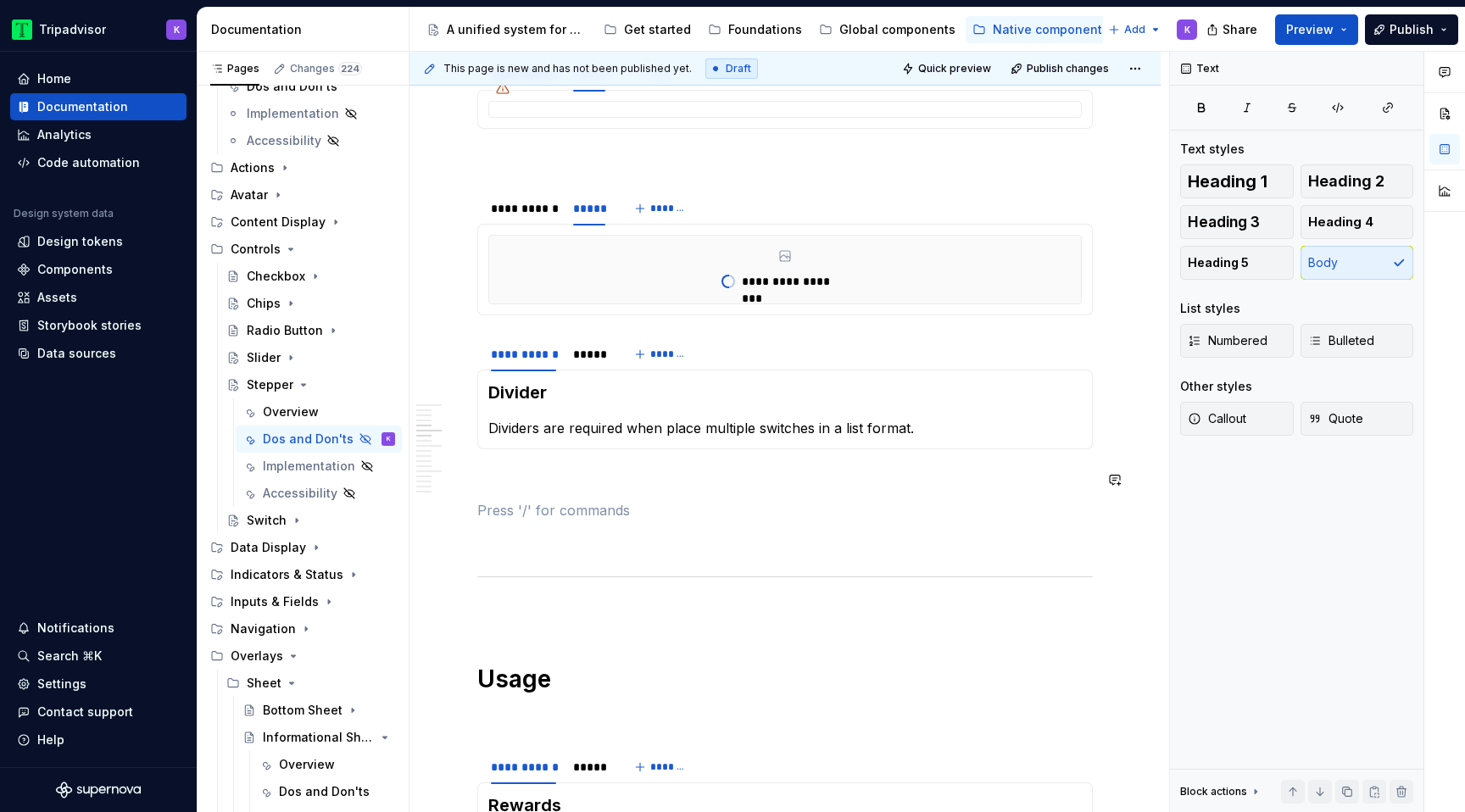
scroll to position [785, 0]
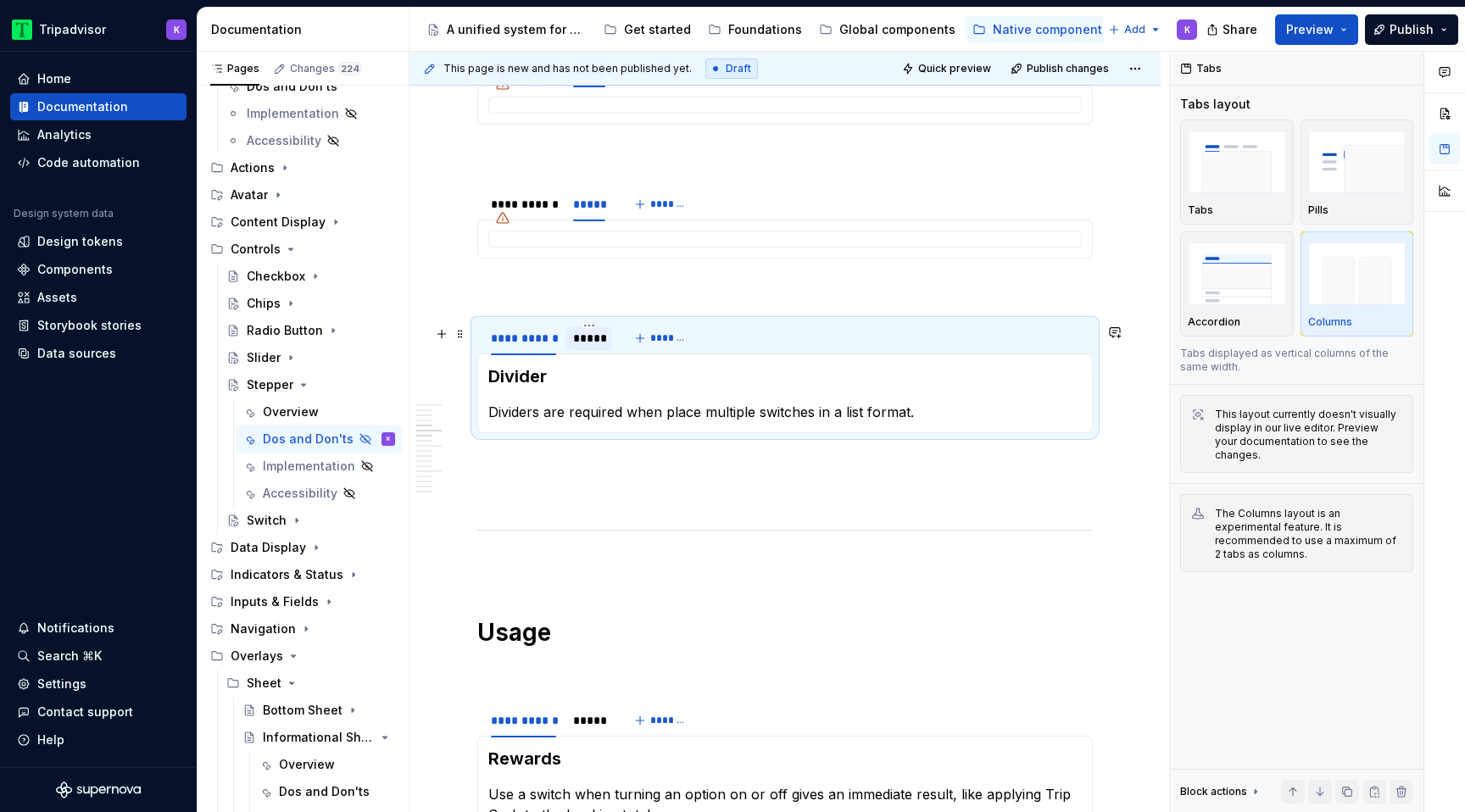
click at [587, 334] on div "*****" at bounding box center [589, 338] width 32 height 17
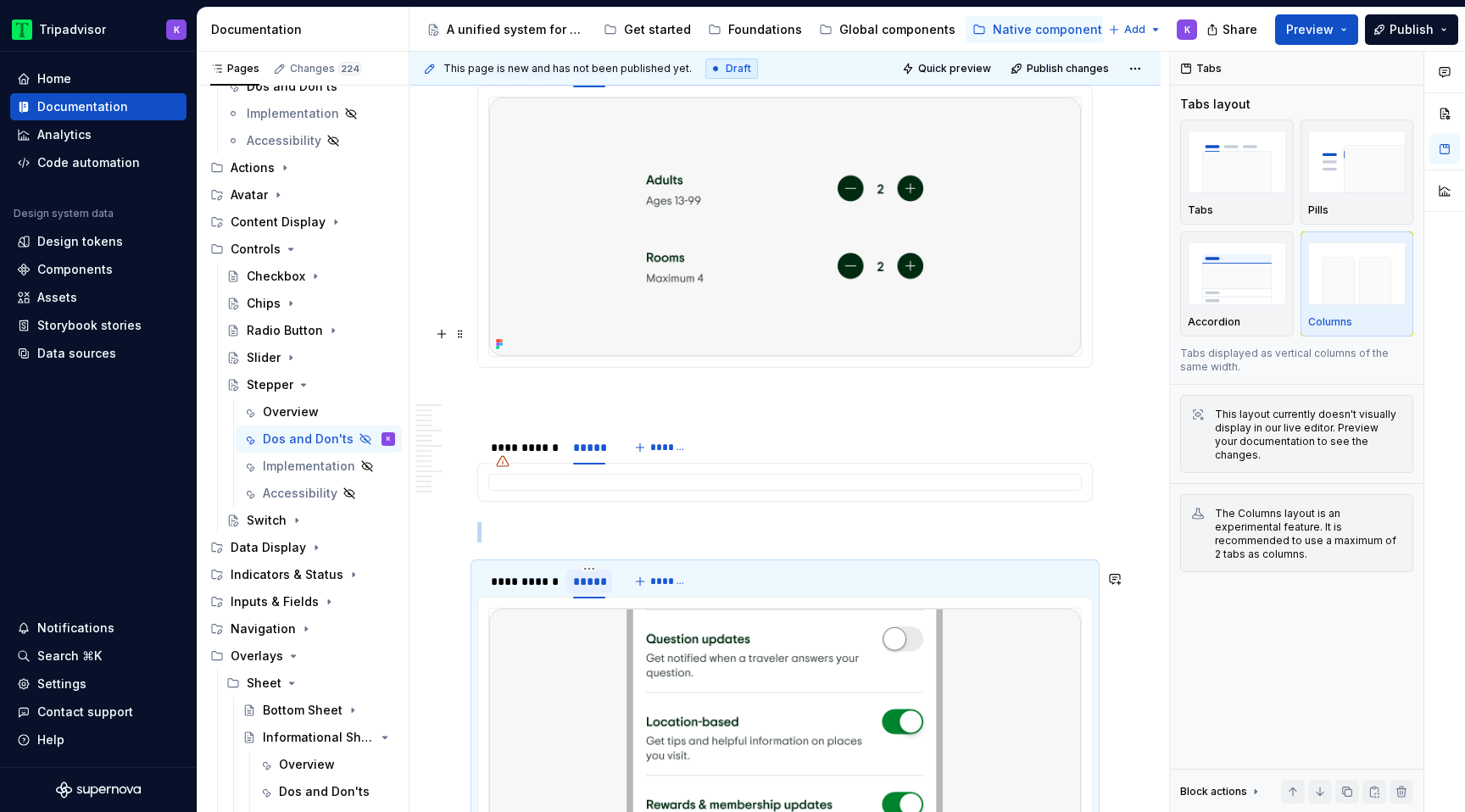
scroll to position [1032, 0]
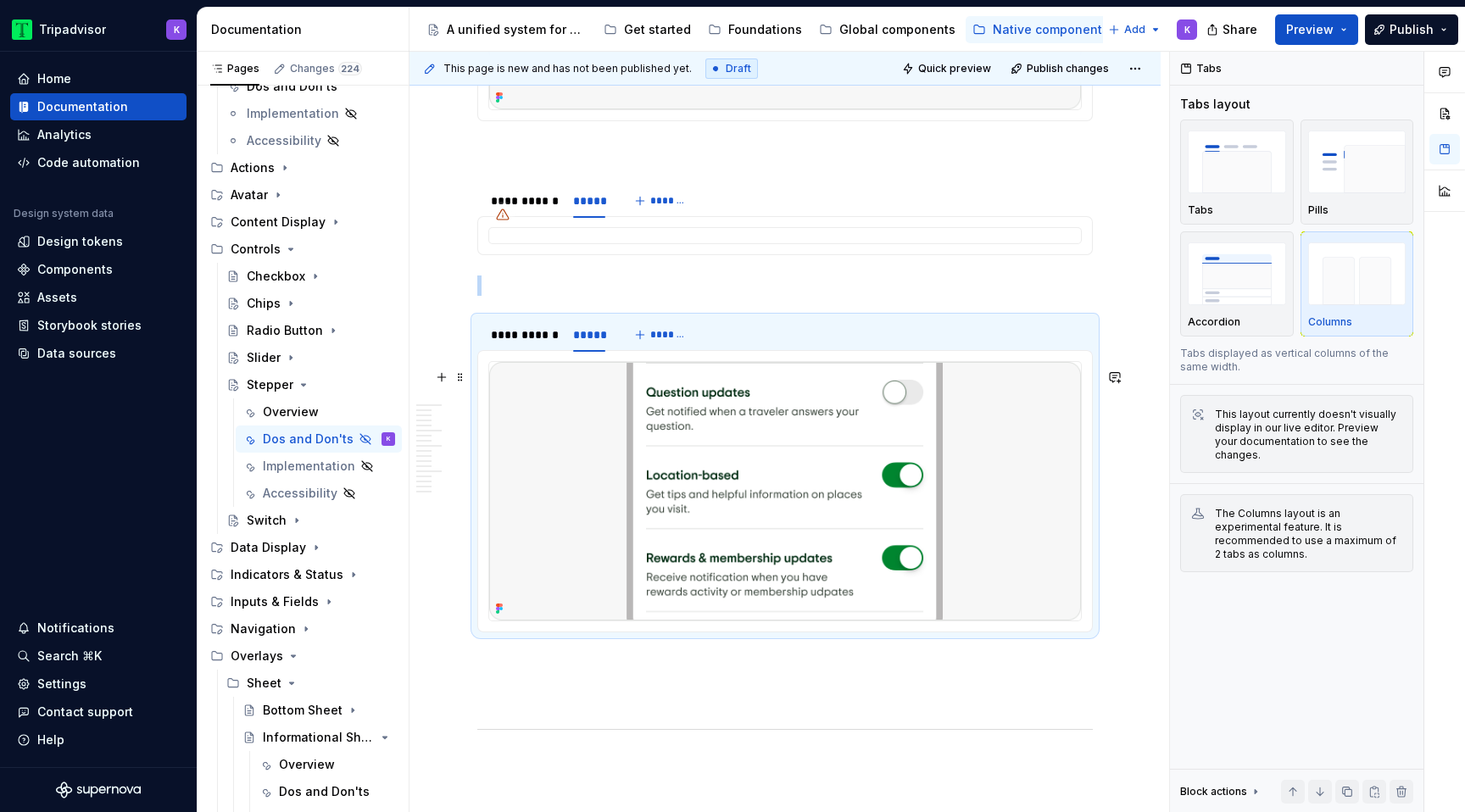
click at [726, 486] on img at bounding box center [785, 491] width 592 height 259
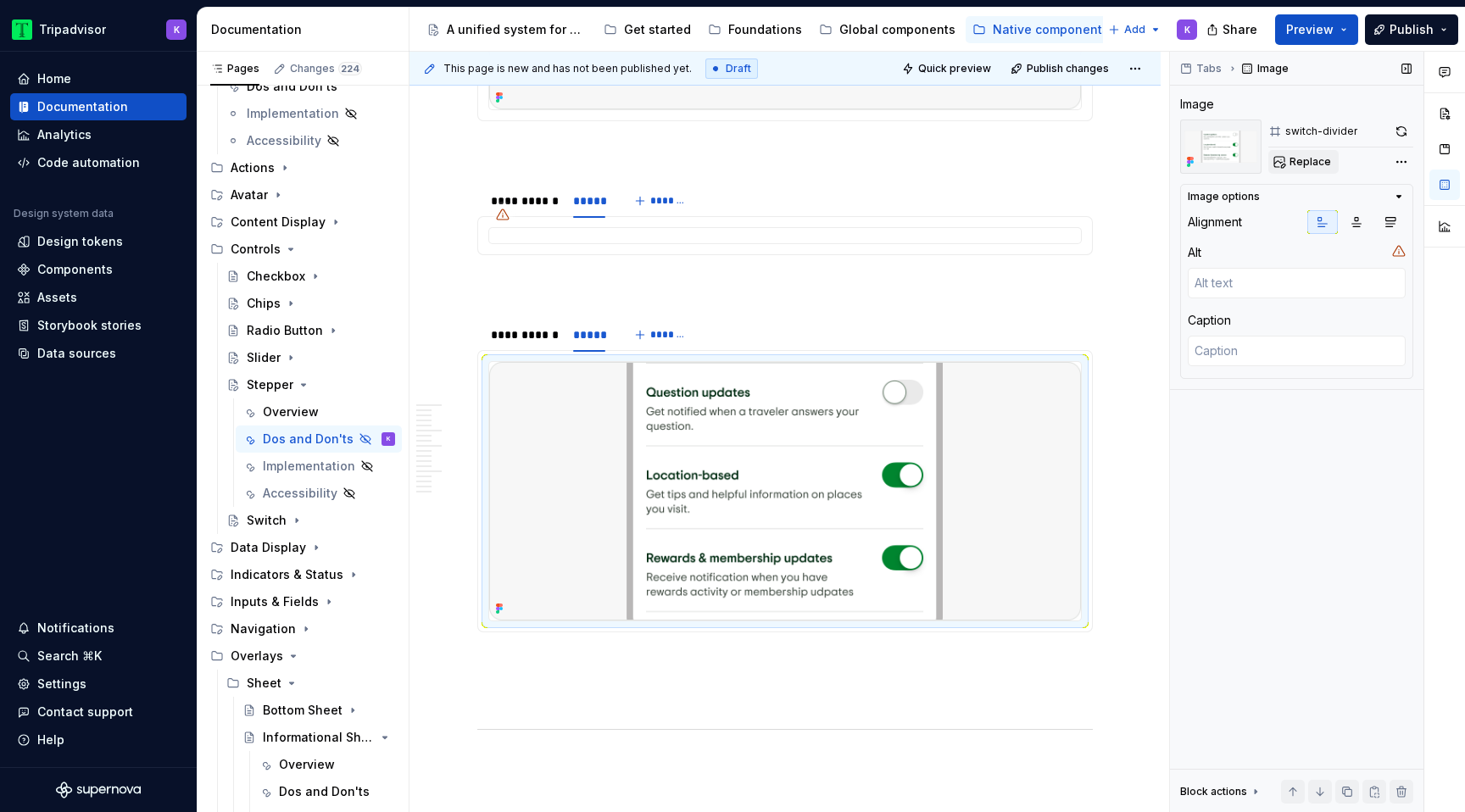
click at [1322, 164] on span "Replace" at bounding box center [1310, 162] width 42 height 13
type textarea "*"
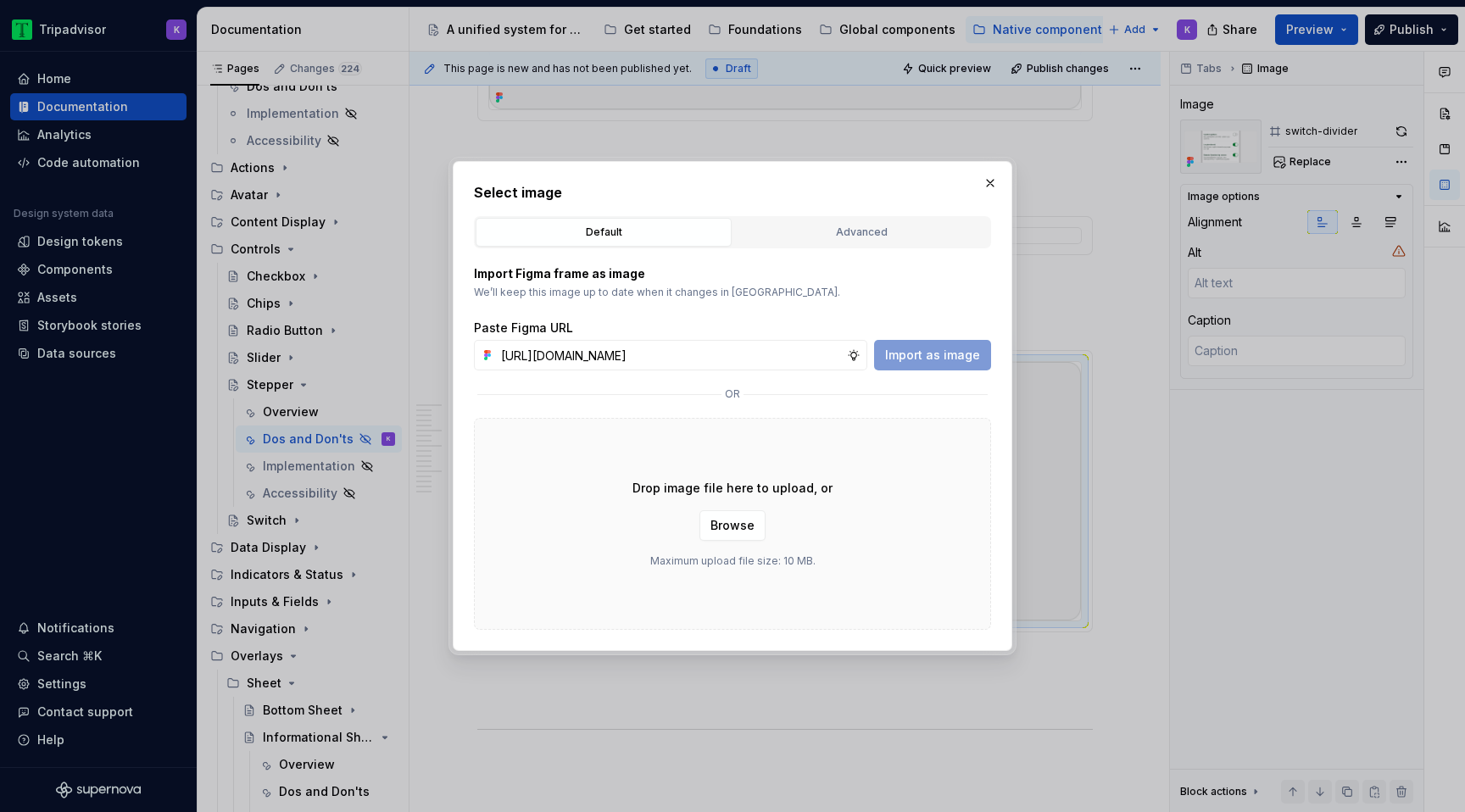
scroll to position [0, 442]
type input "https://www.figma.com/design/eWzZGbXTCMsZ0gwC1u1MU0/Altas-Native-Documentation?…"
click at [914, 365] on button "Import as image" at bounding box center [932, 355] width 117 height 30
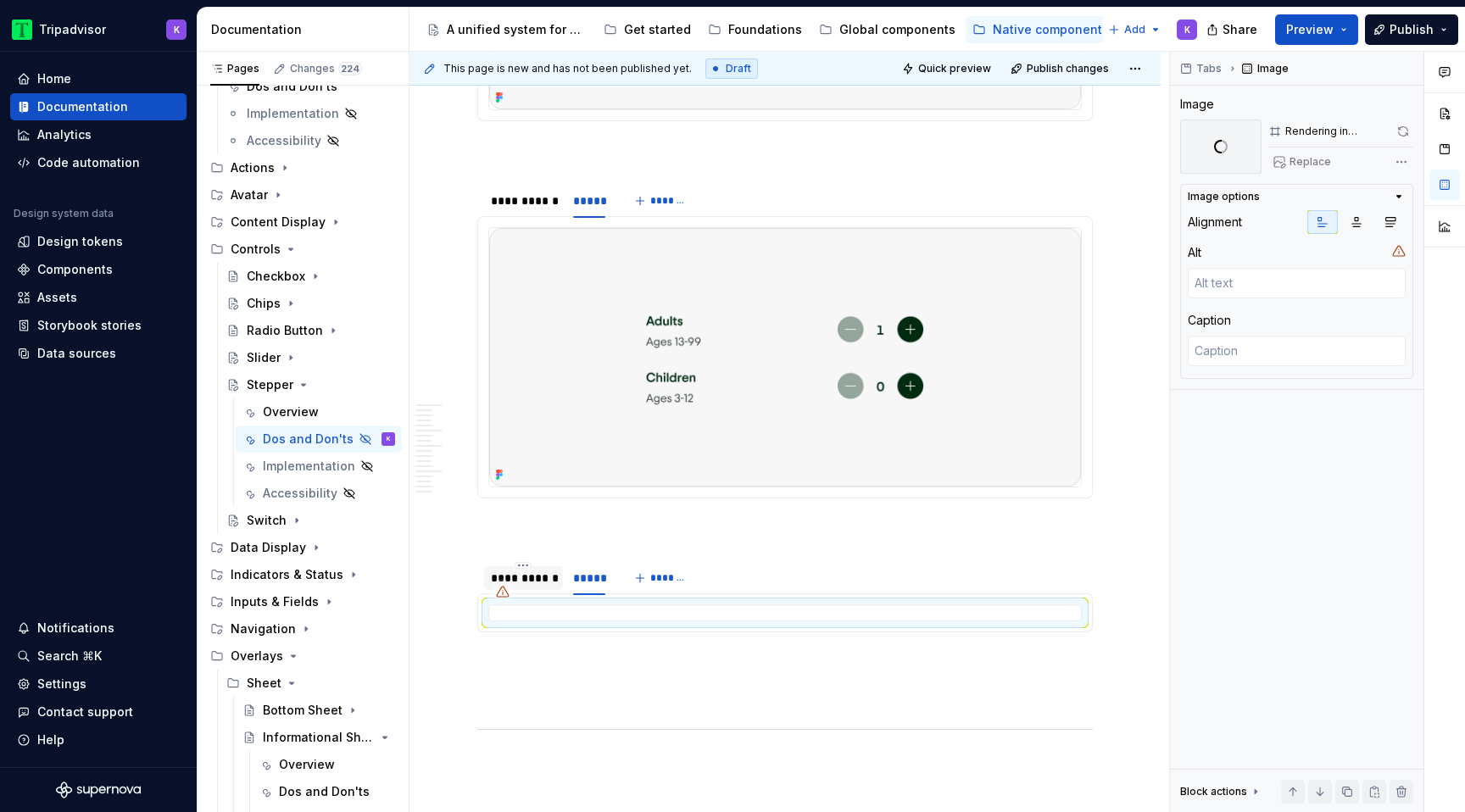
scroll to position [0, 0]
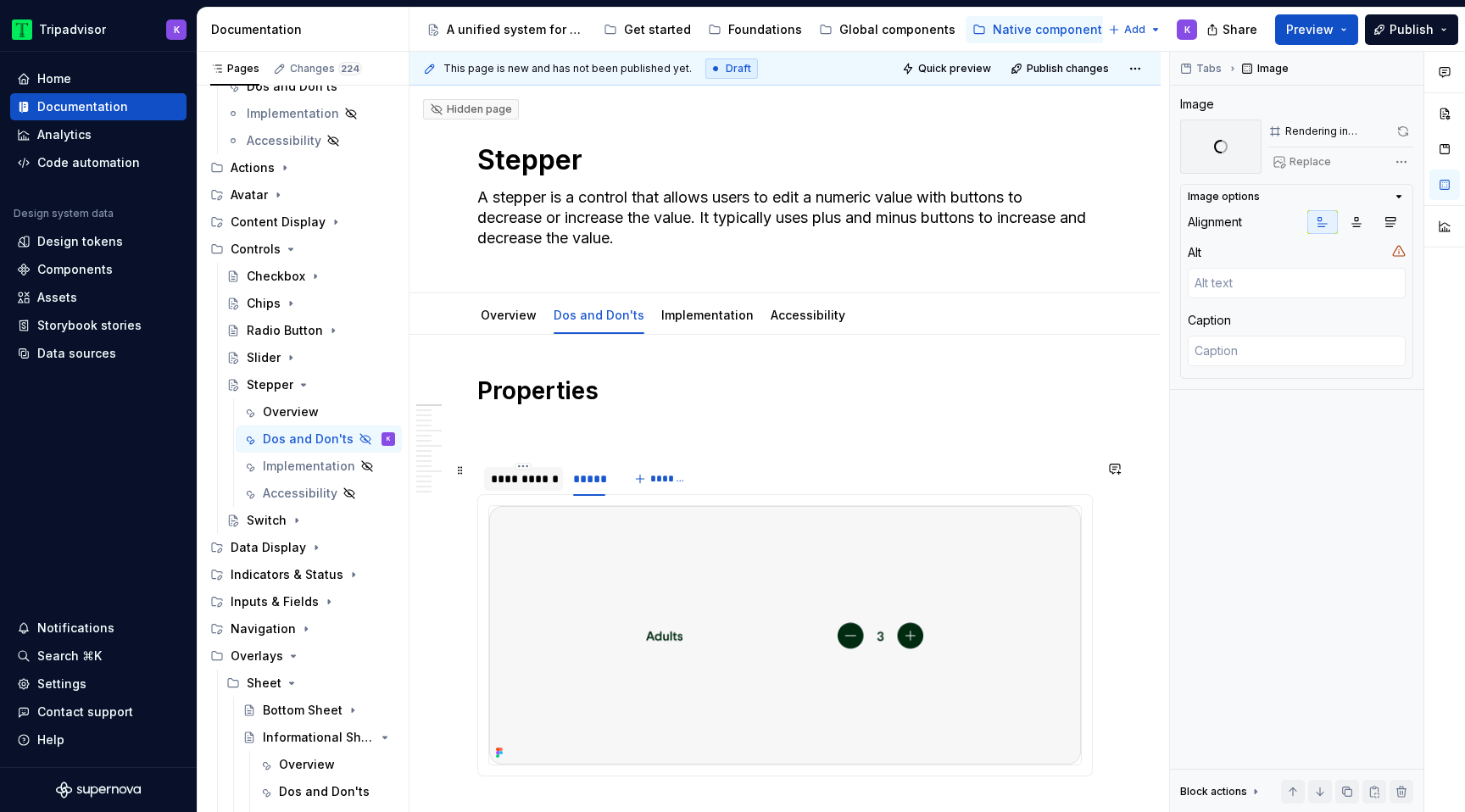
click at [509, 484] on div "**********" at bounding box center [523, 479] width 66 height 17
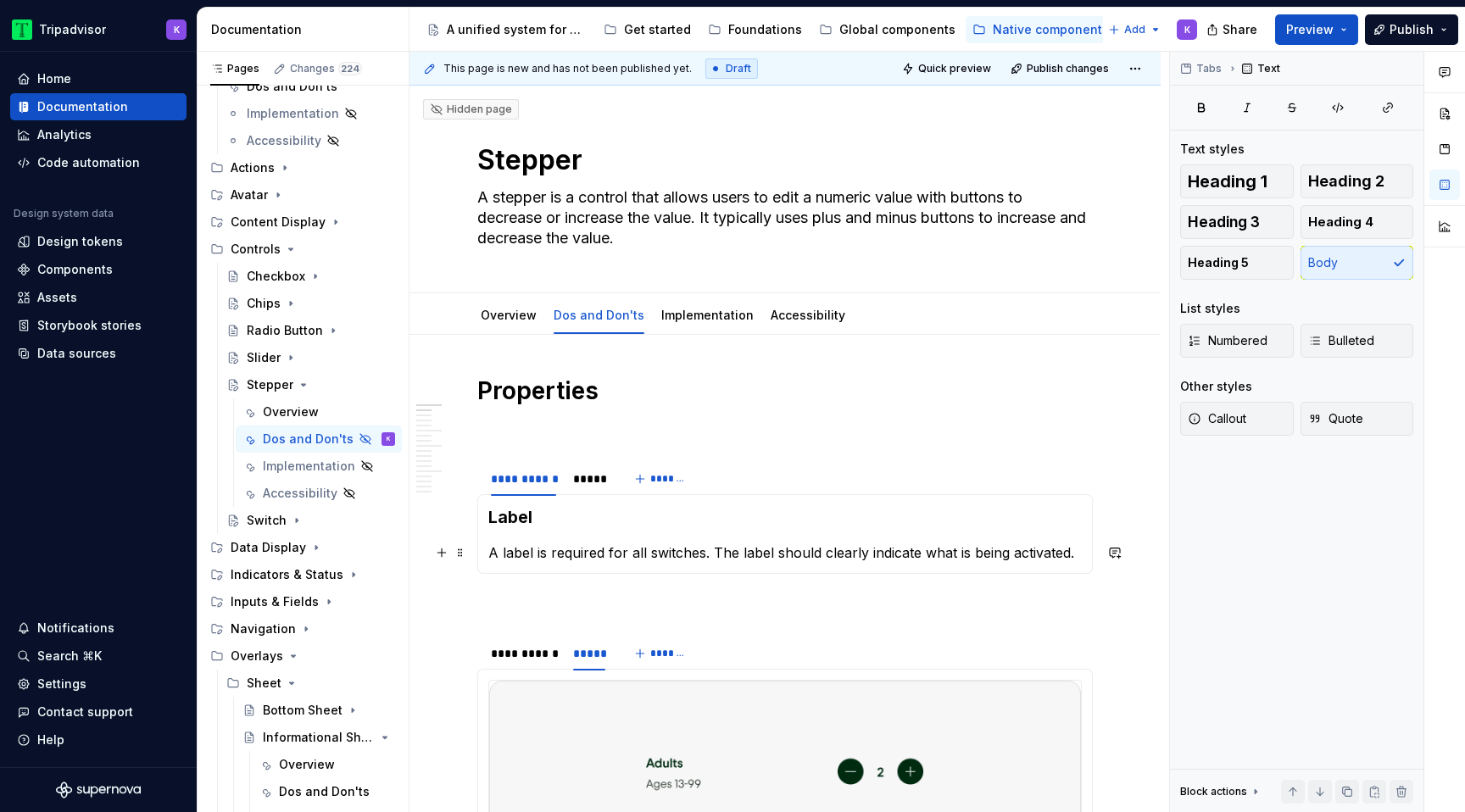
click at [574, 550] on p "A label is required for all switches. The label should clearly indicate what is…" at bounding box center [785, 551] width 594 height 20
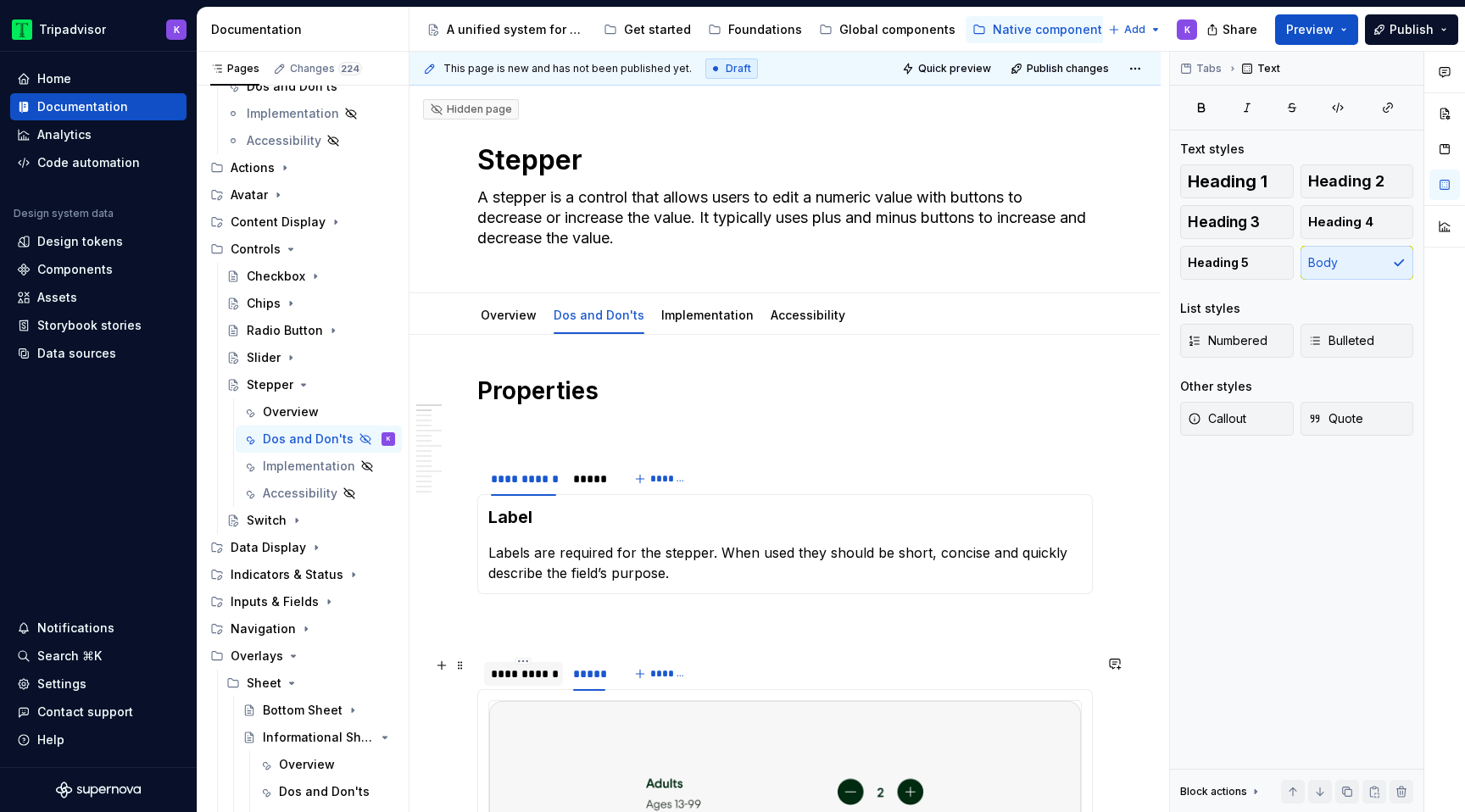
click at [524, 671] on div "**********" at bounding box center [523, 673] width 66 height 17
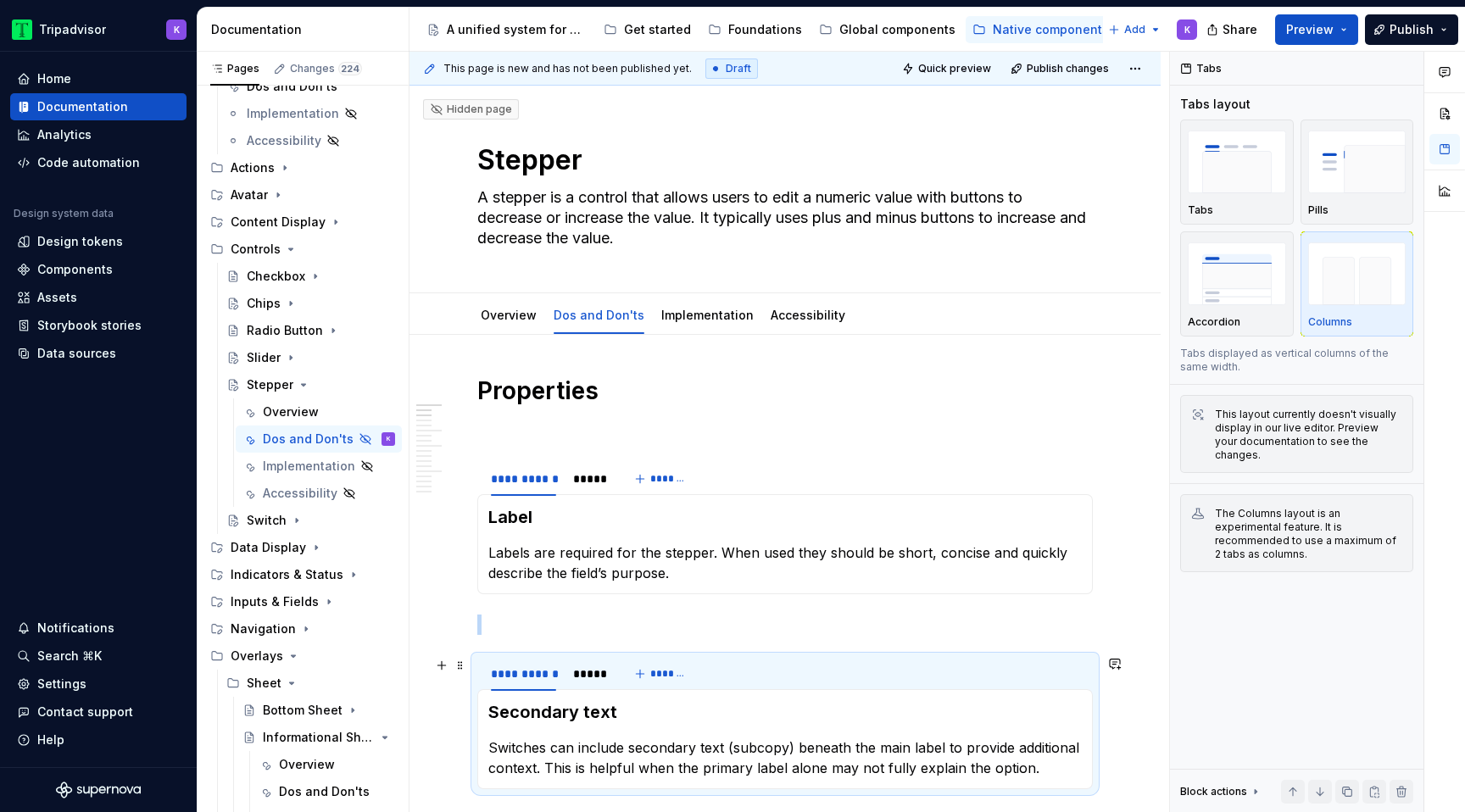
scroll to position [129, 0]
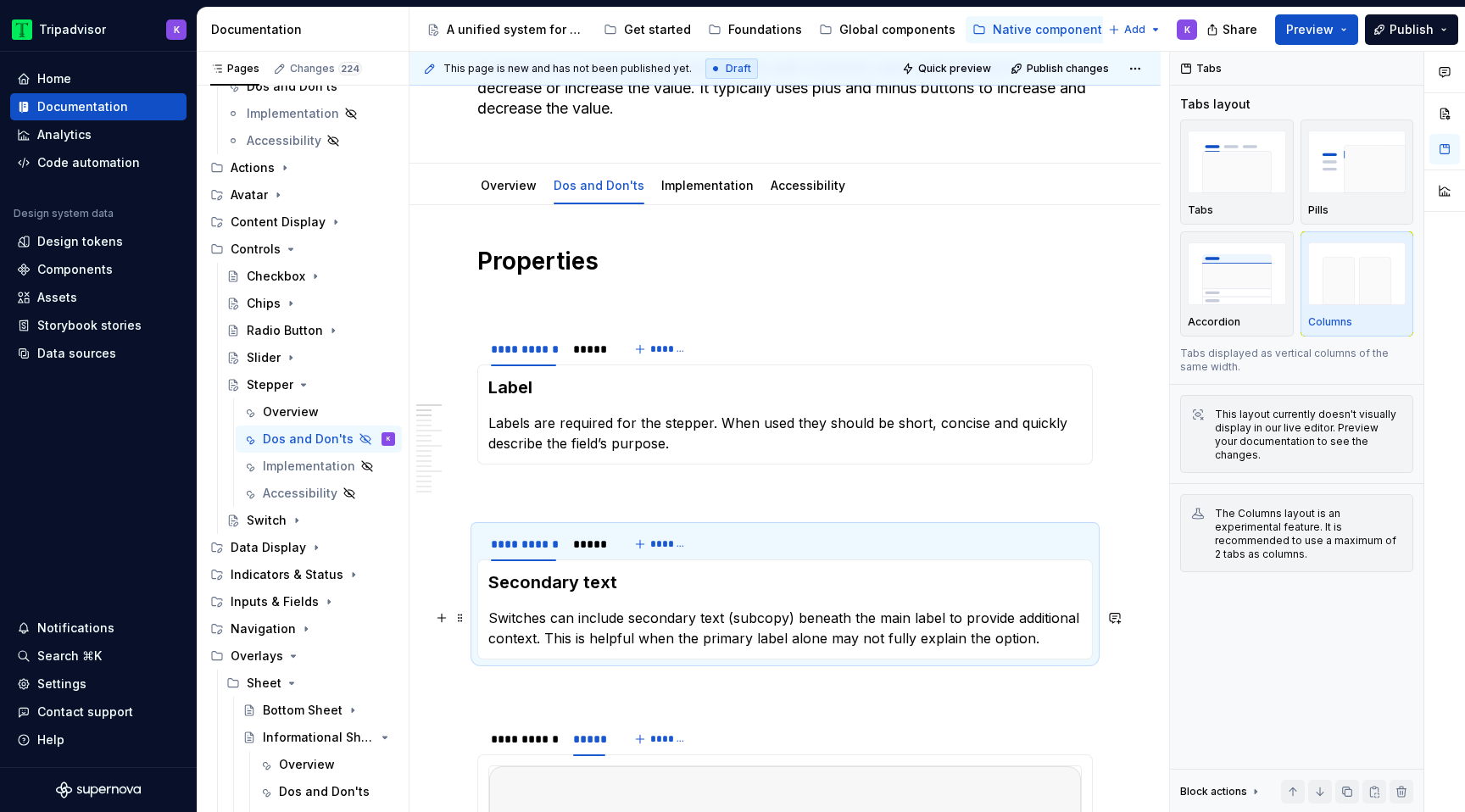
click at [636, 631] on p "Switches can include secondary text (subcopy) beneath the main label to provide…" at bounding box center [785, 628] width 594 height 41
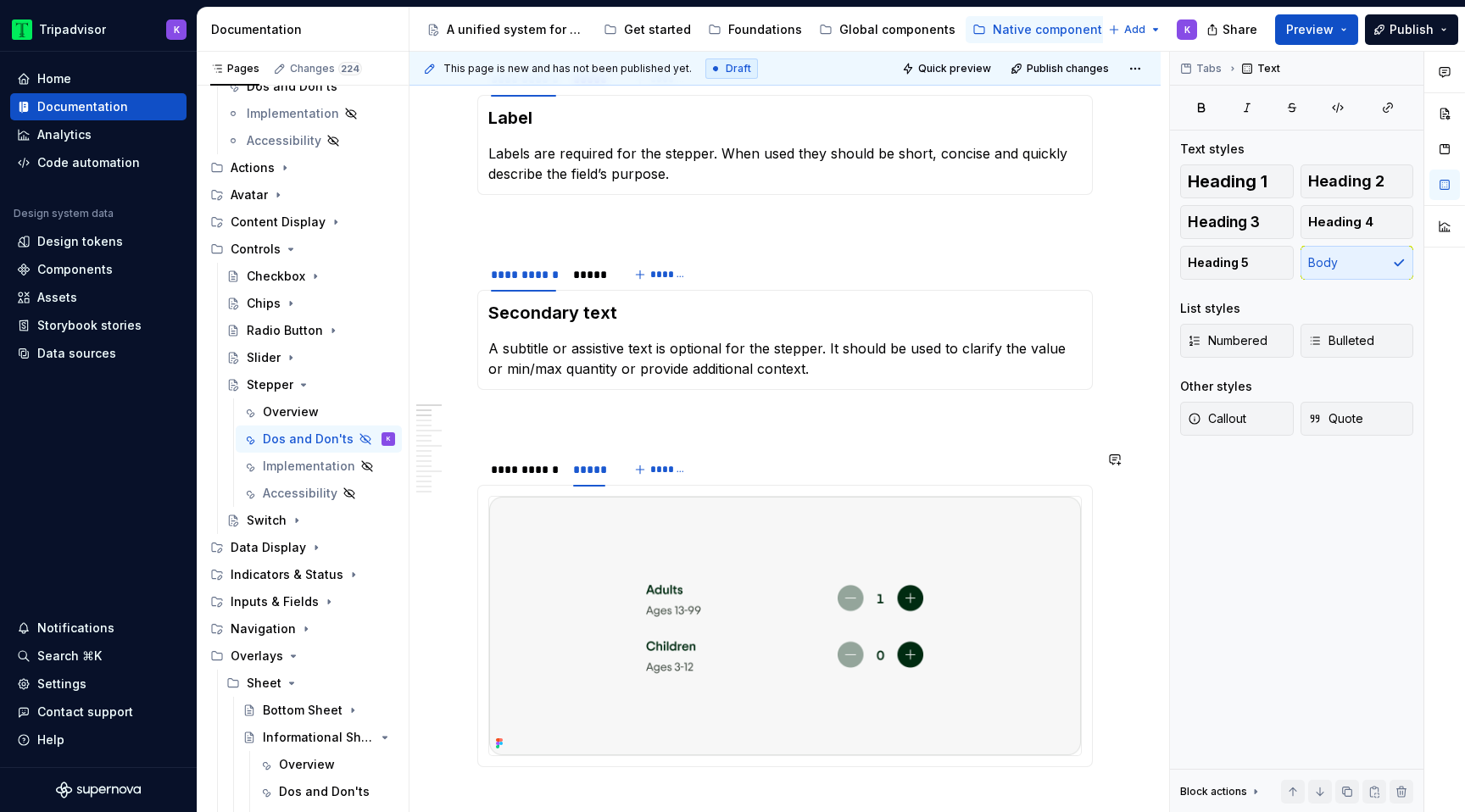
scroll to position [416, 0]
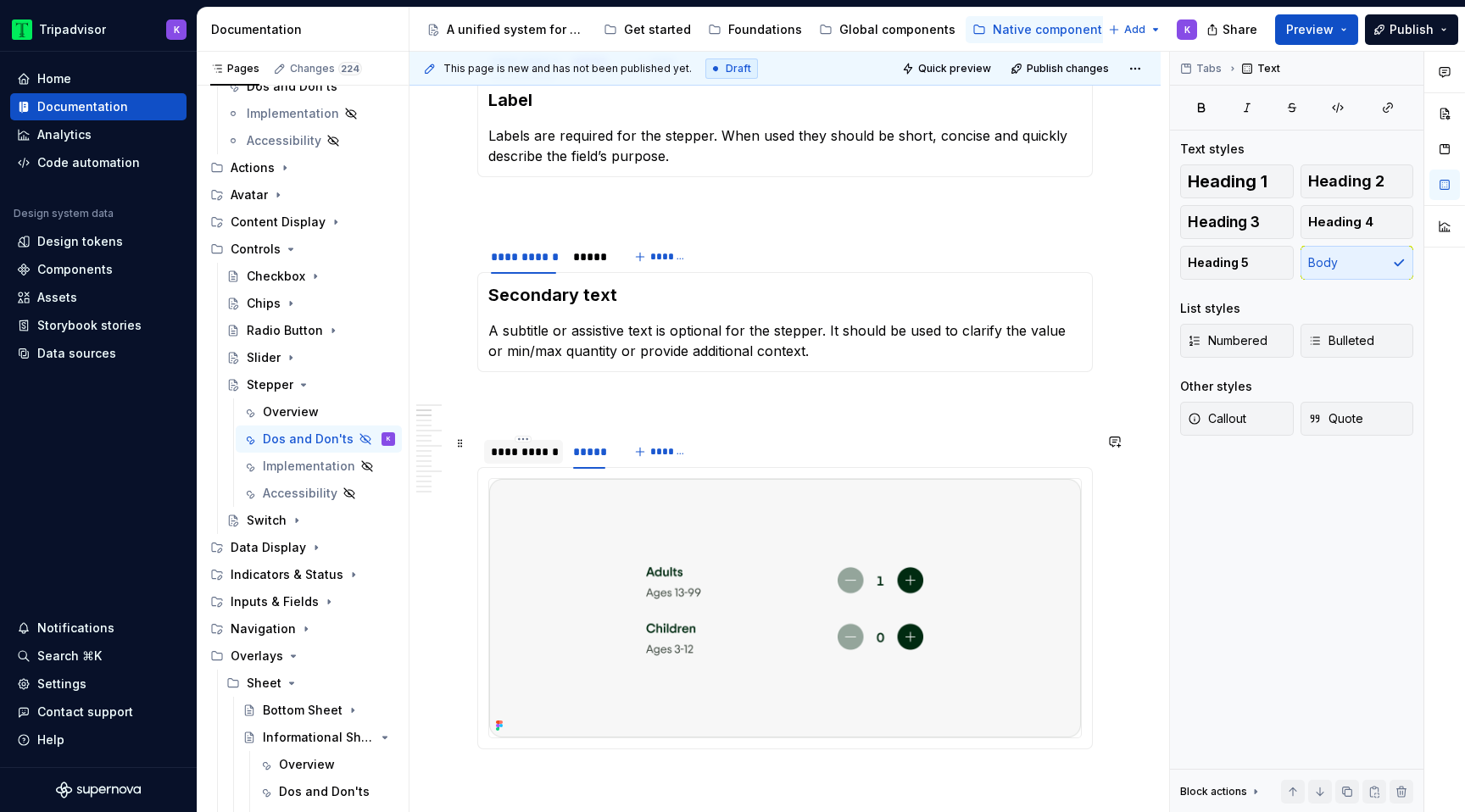
click at [525, 454] on div "**********" at bounding box center [523, 452] width 66 height 17
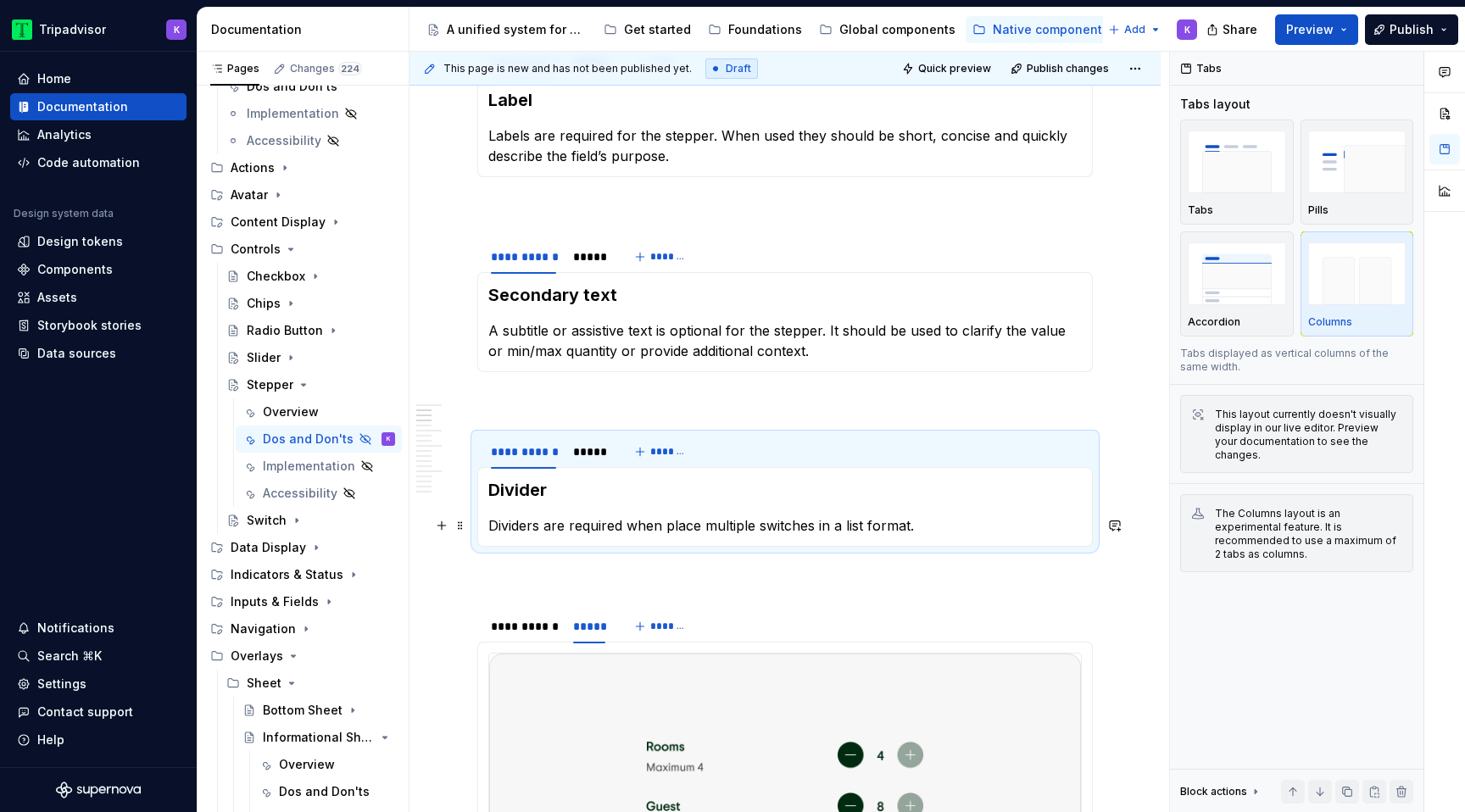
click at [612, 529] on p "Dividers are required when place multiple switches in a list format." at bounding box center [785, 525] width 594 height 20
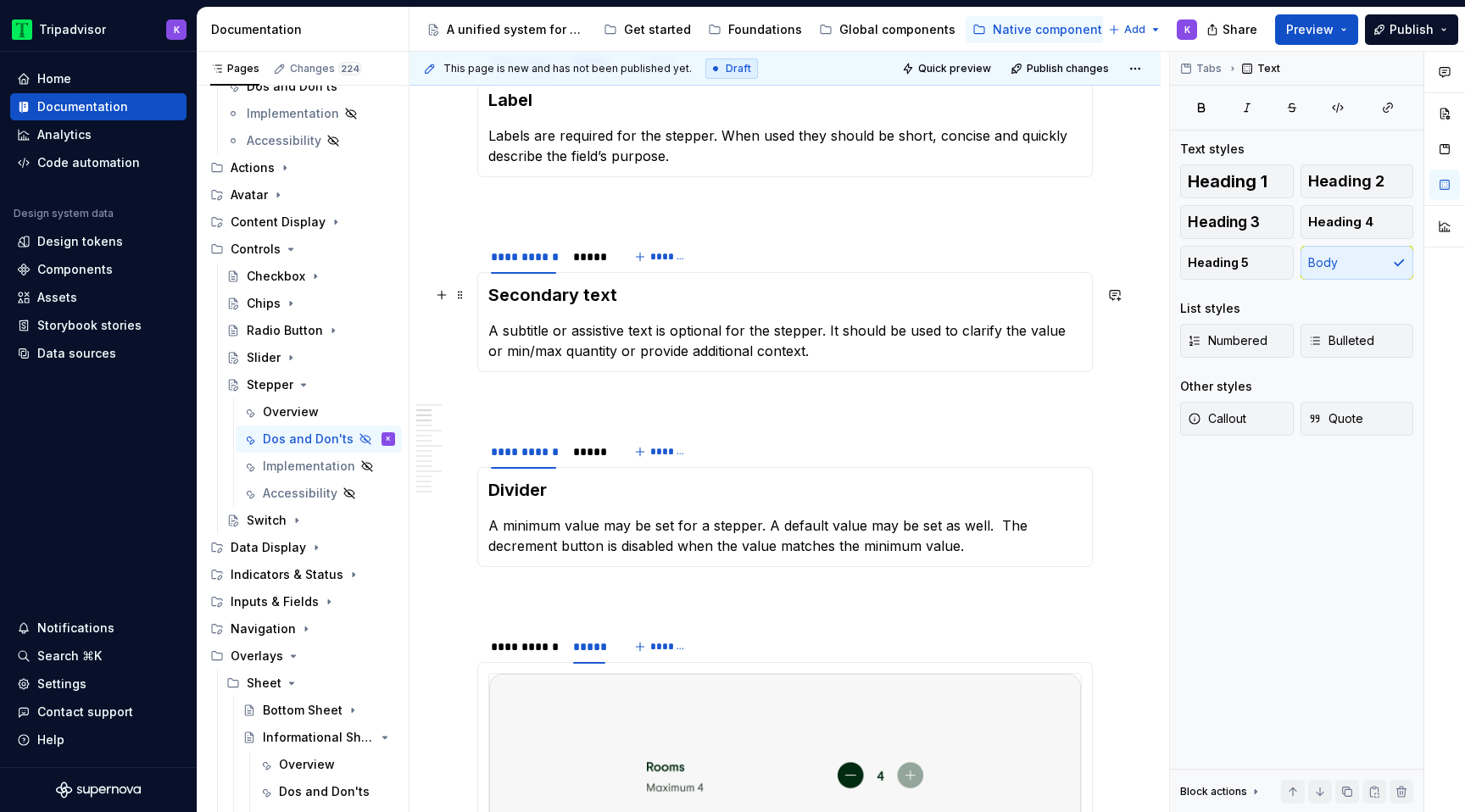
type textarea "*"
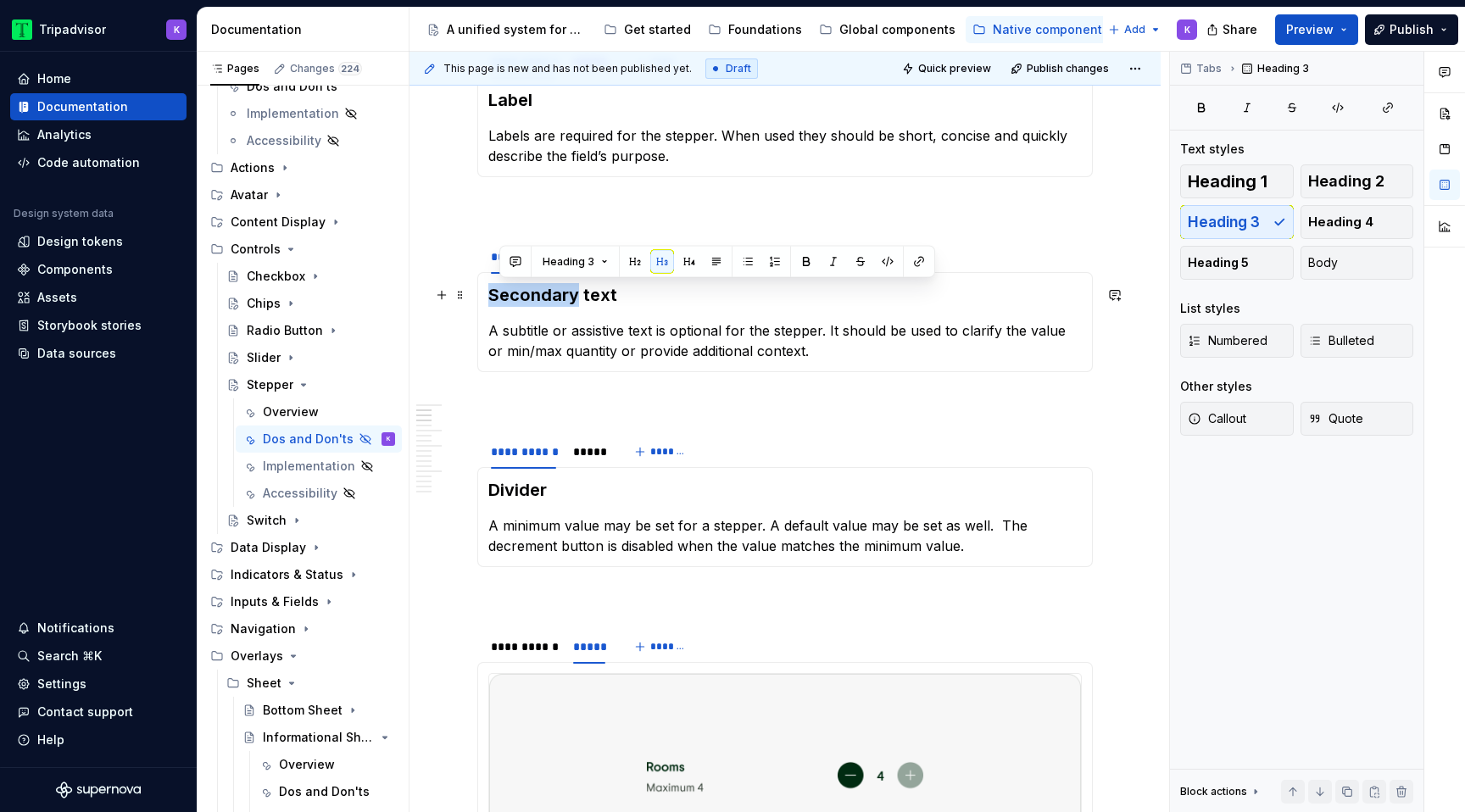
drag, startPoint x: 578, startPoint y: 296, endPoint x: 488, endPoint y: 298, distance: 90.0
click at [488, 298] on h3 "Secondary text" at bounding box center [785, 295] width 594 height 24
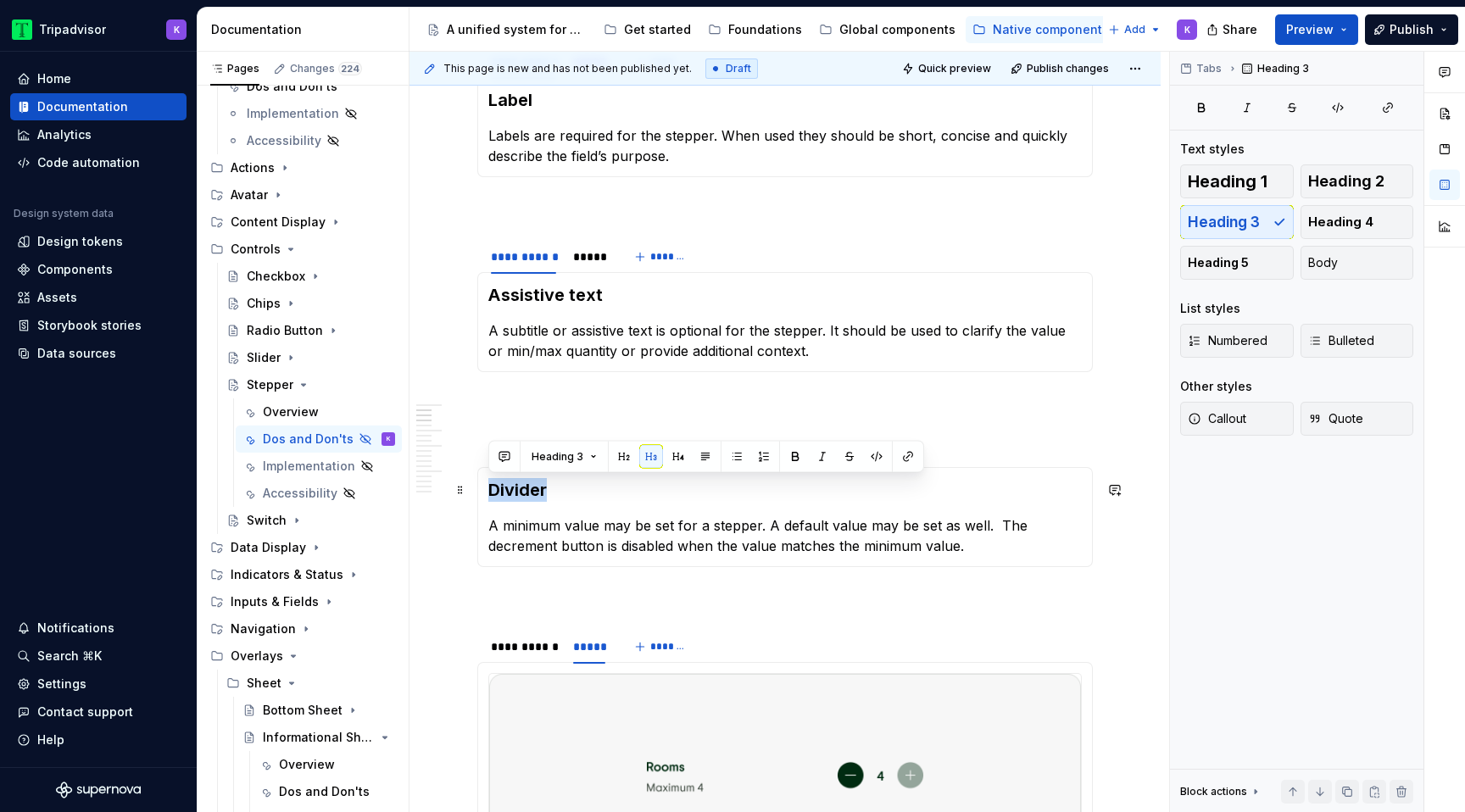
drag, startPoint x: 546, startPoint y: 487, endPoint x: 487, endPoint y: 487, distance: 59.0
click at [487, 487] on div "Divider A minimum value may be set for a stepper. A default value may be set as…" at bounding box center [785, 516] width 615 height 100
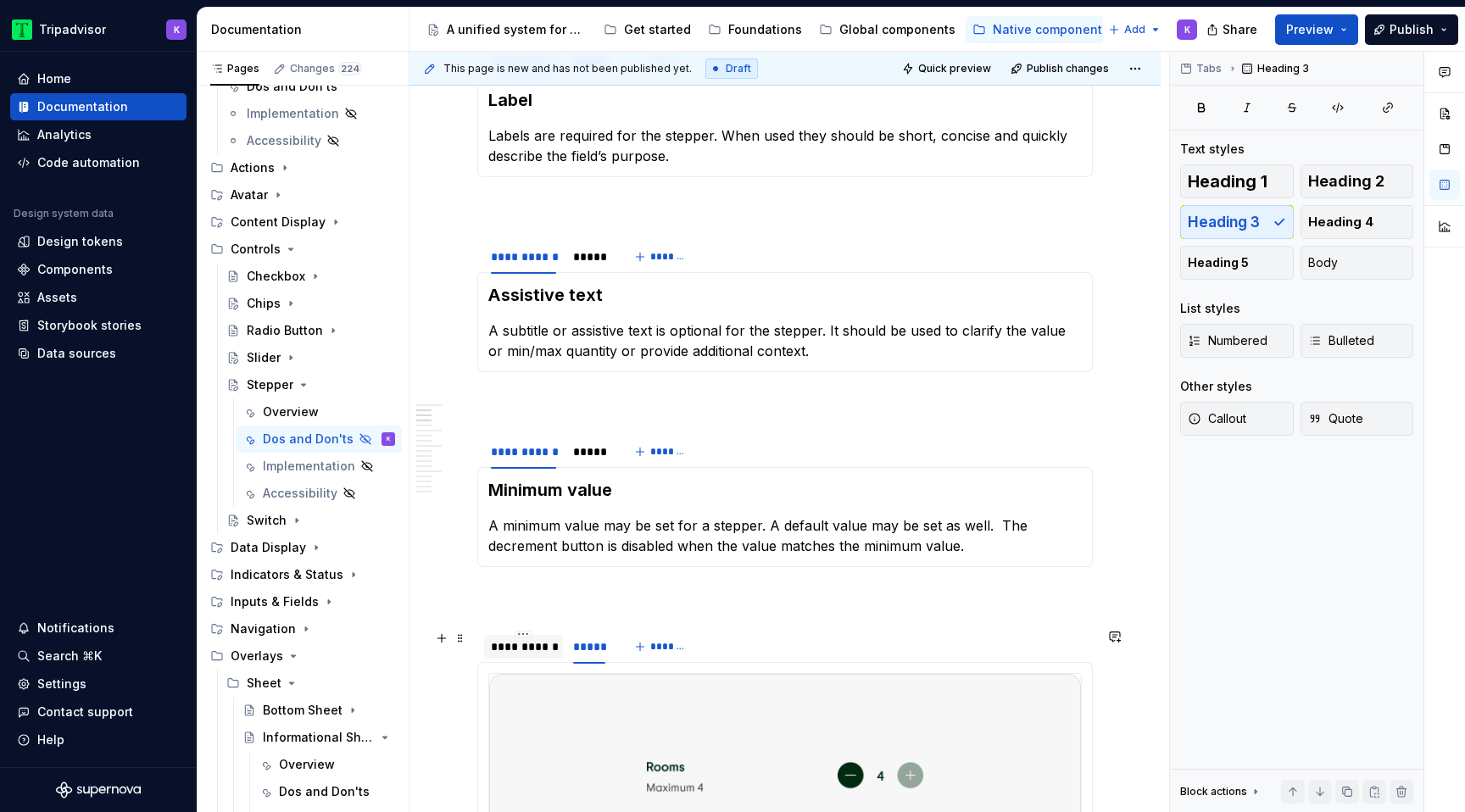
click at [533, 649] on div "**********" at bounding box center [523, 647] width 66 height 17
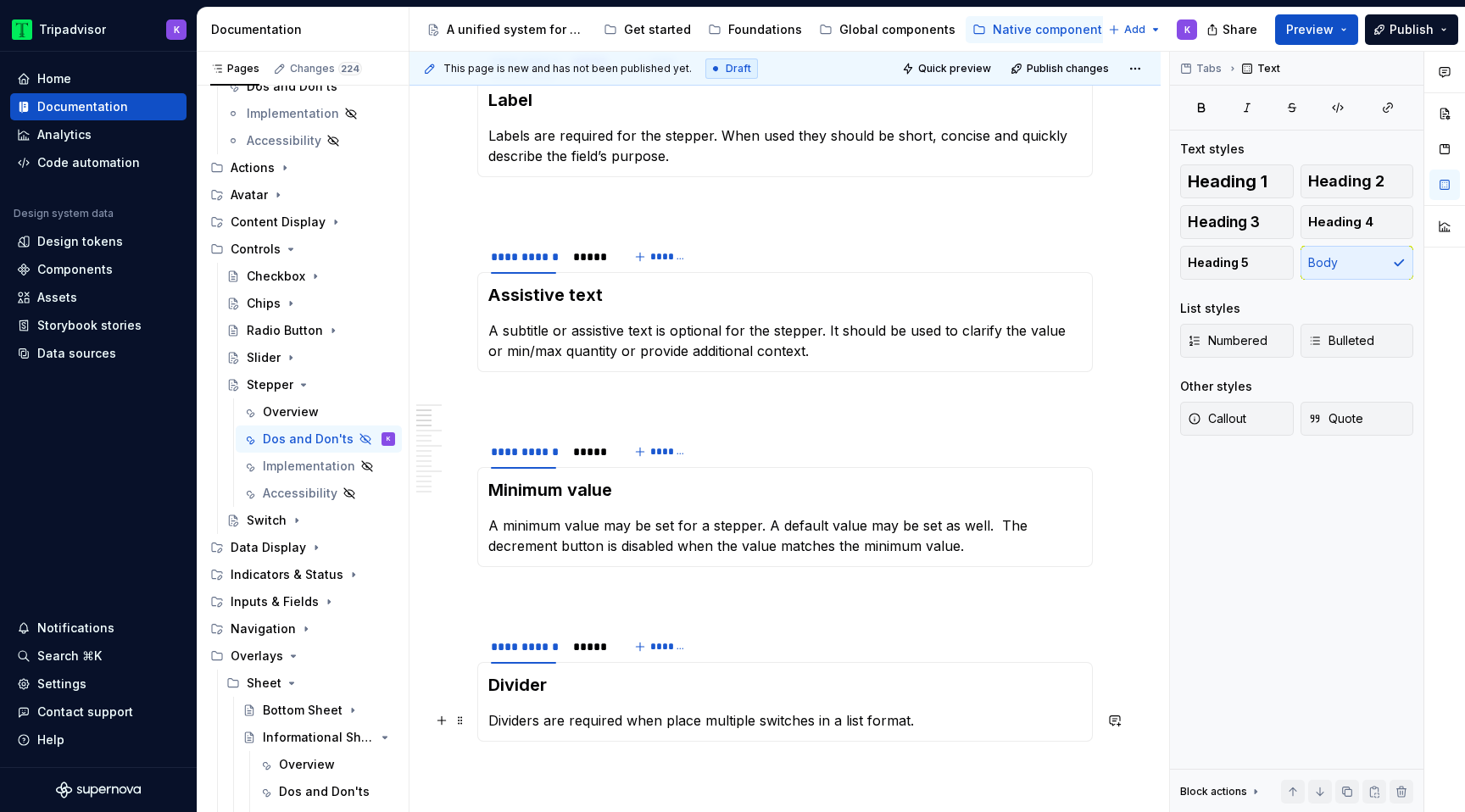
click at [573, 719] on p "Dividers are required when place multiple switches in a list format." at bounding box center [785, 720] width 594 height 20
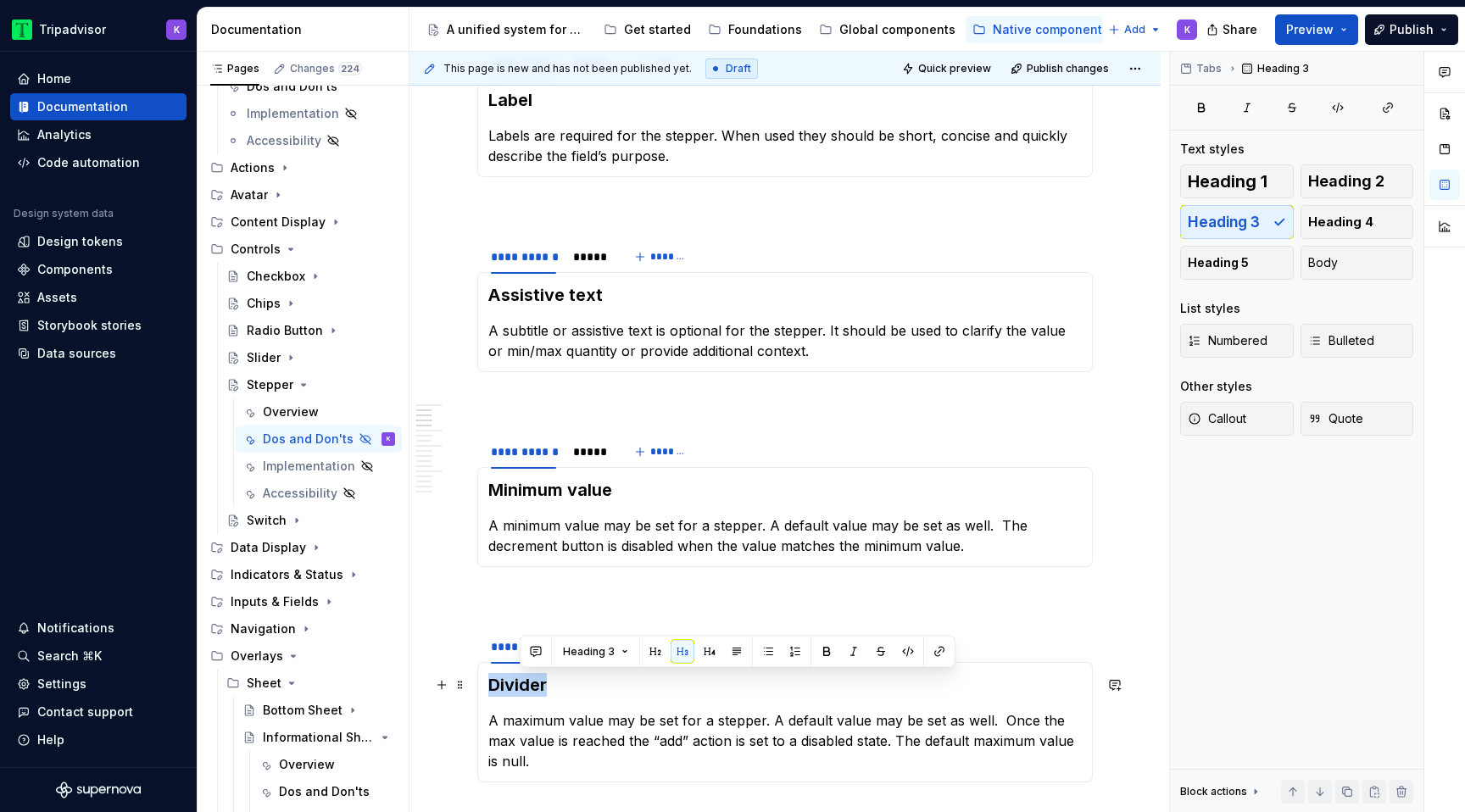
drag, startPoint x: 547, startPoint y: 684, endPoint x: 490, endPoint y: 684, distance: 57.0
click at [490, 684] on h3 "Divider" at bounding box center [785, 684] width 594 height 24
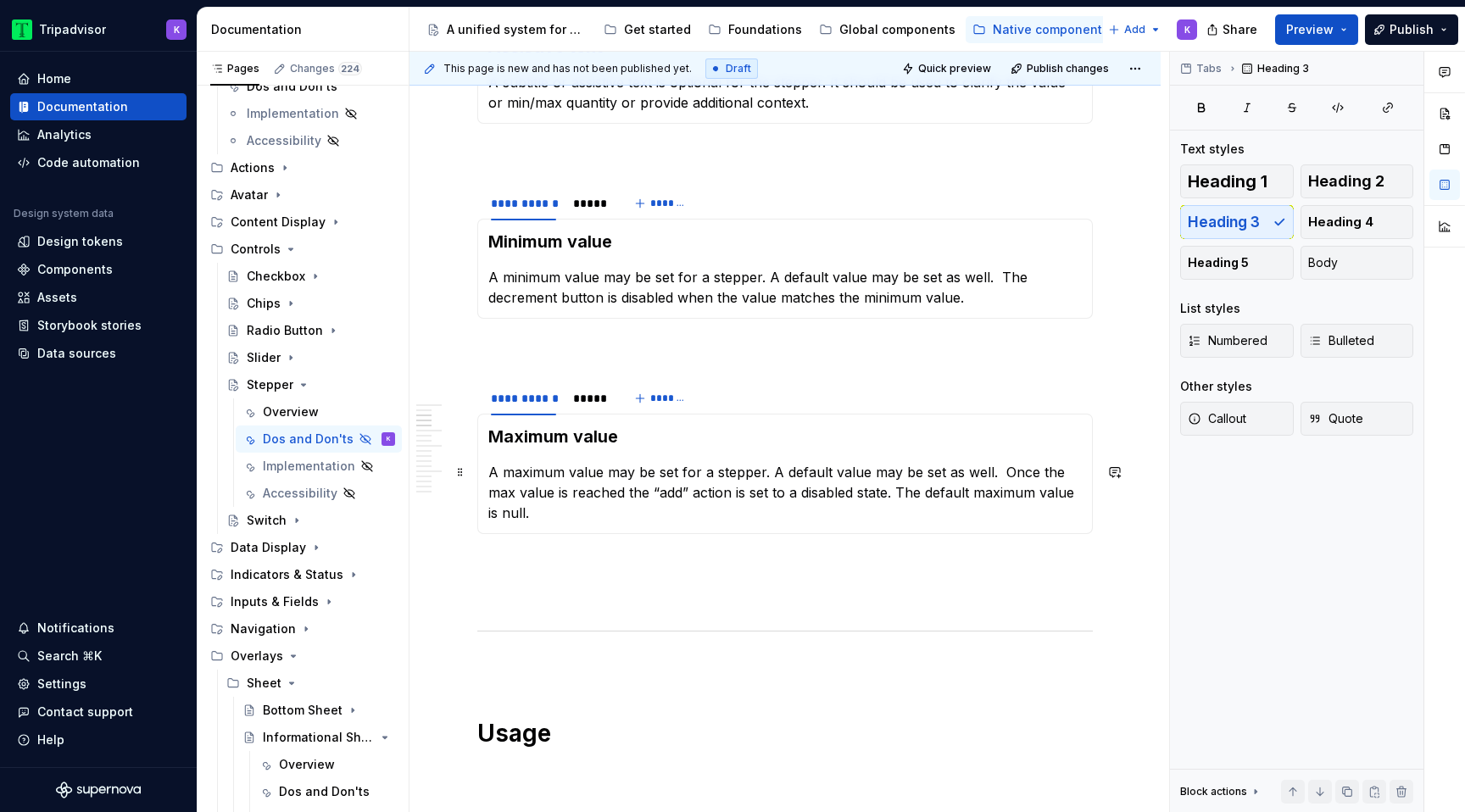
scroll to position [704, 0]
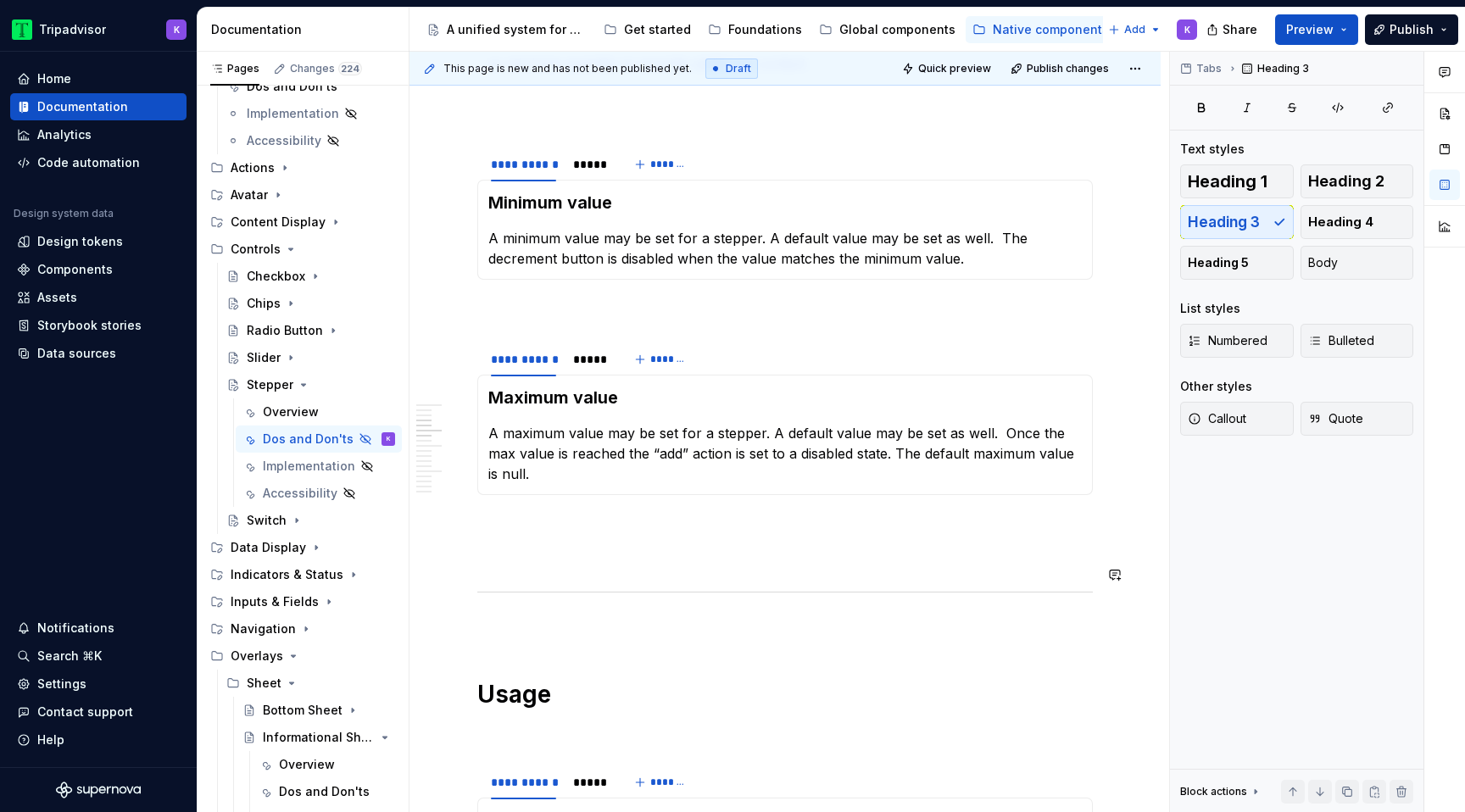
click at [587, 546] on p at bounding box center [785, 555] width 615 height 20
click at [589, 471] on div "Maximum value A maximum value may be set for a stepper. A default value may be …" at bounding box center [785, 435] width 615 height 121
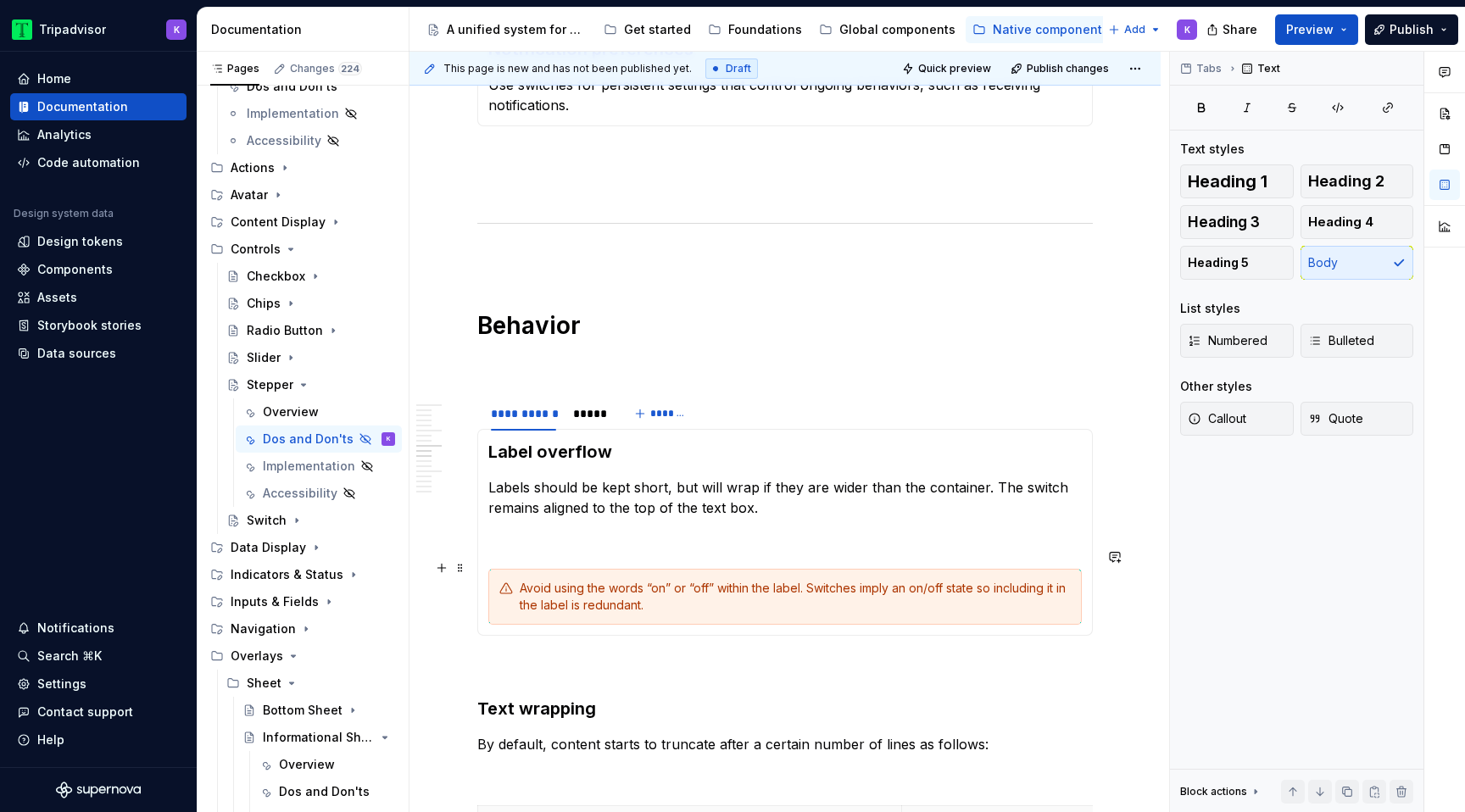
scroll to position [1679, 0]
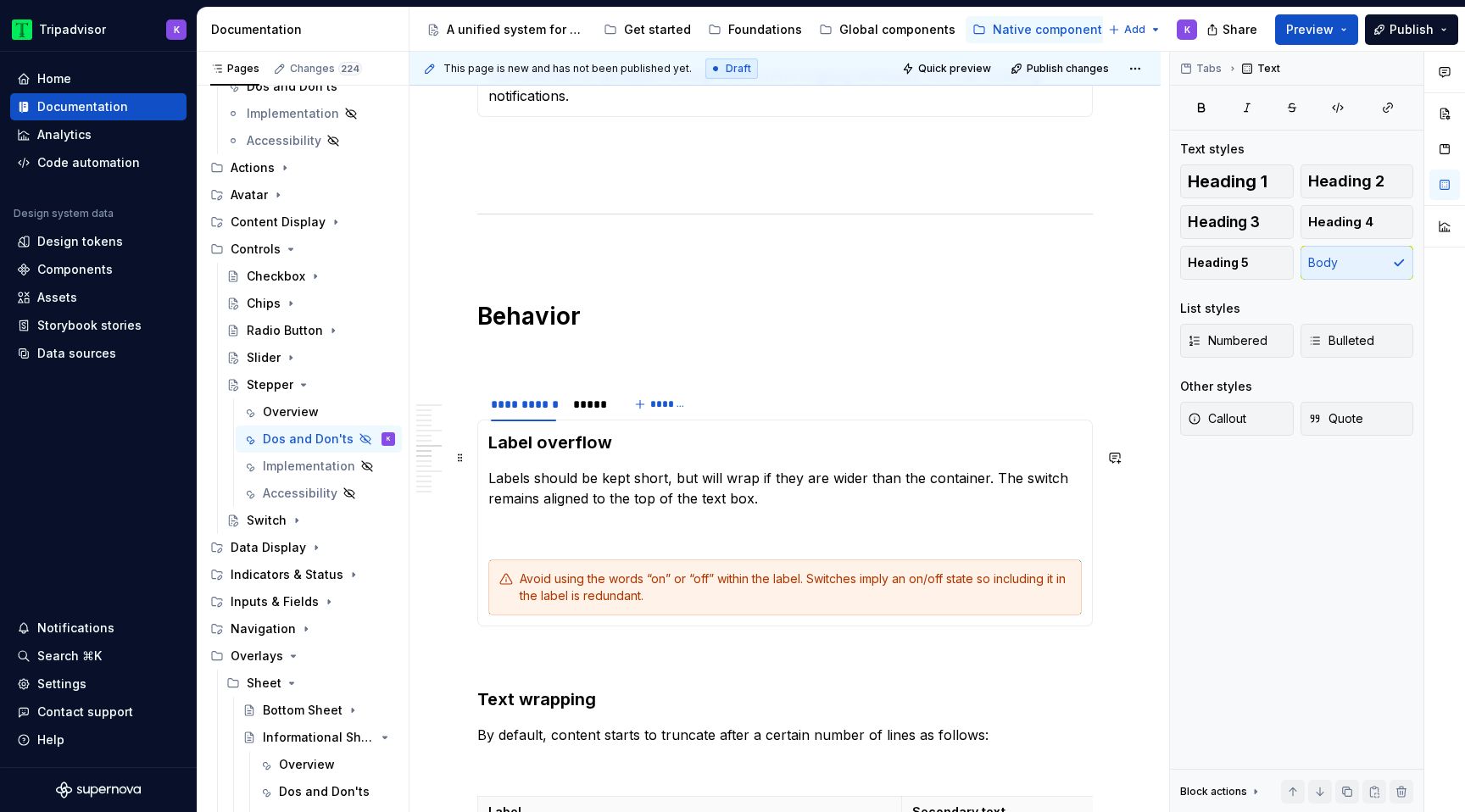
click at [590, 476] on p "Labels should be kept short, but will wrap if they are wider than the container…" at bounding box center [785, 488] width 594 height 41
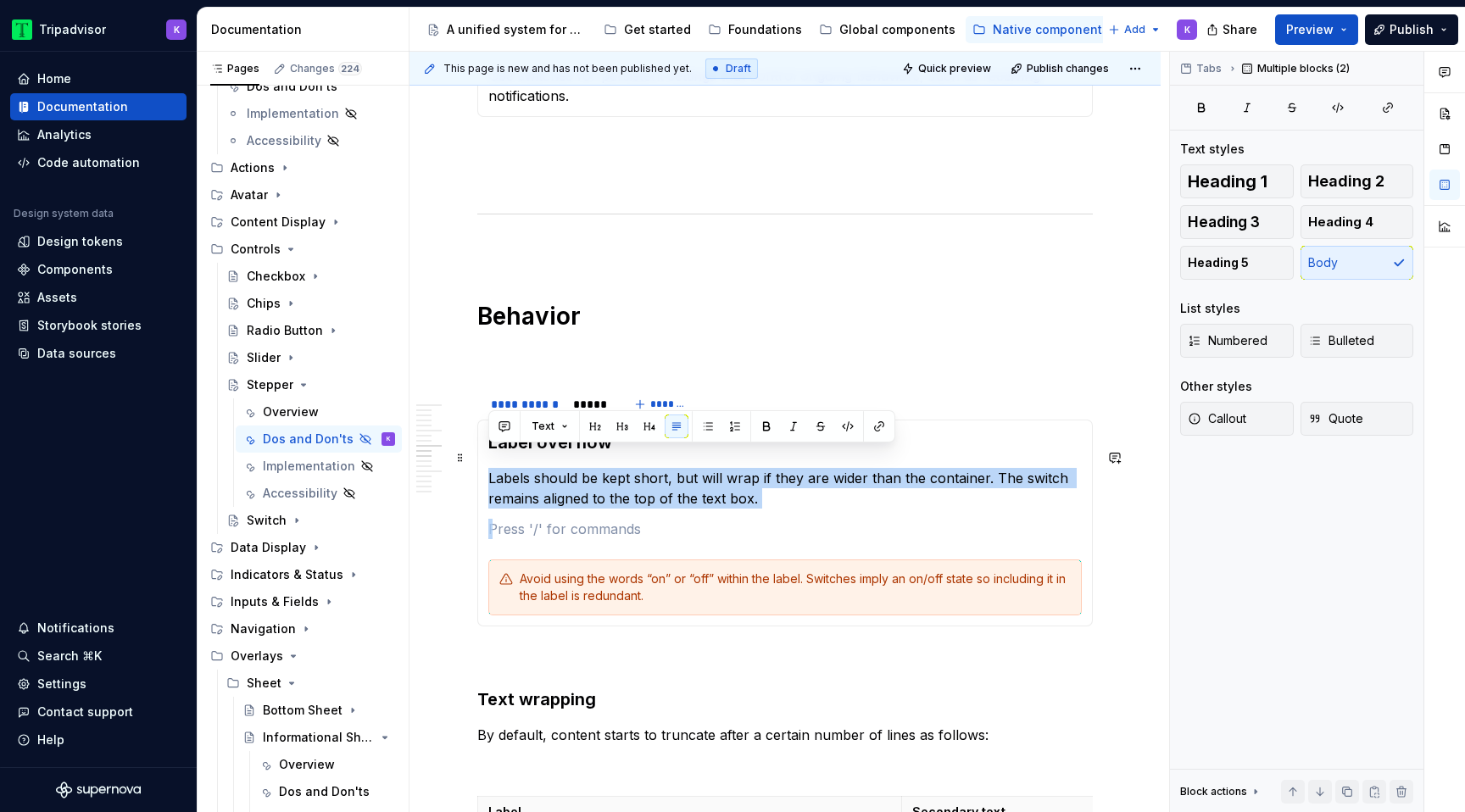
drag, startPoint x: 745, startPoint y: 517, endPoint x: 486, endPoint y: 453, distance: 266.8
click at [486, 453] on div "Label overflow Labels should be kept short, but will wrap if they are wider tha…" at bounding box center [785, 522] width 615 height 206
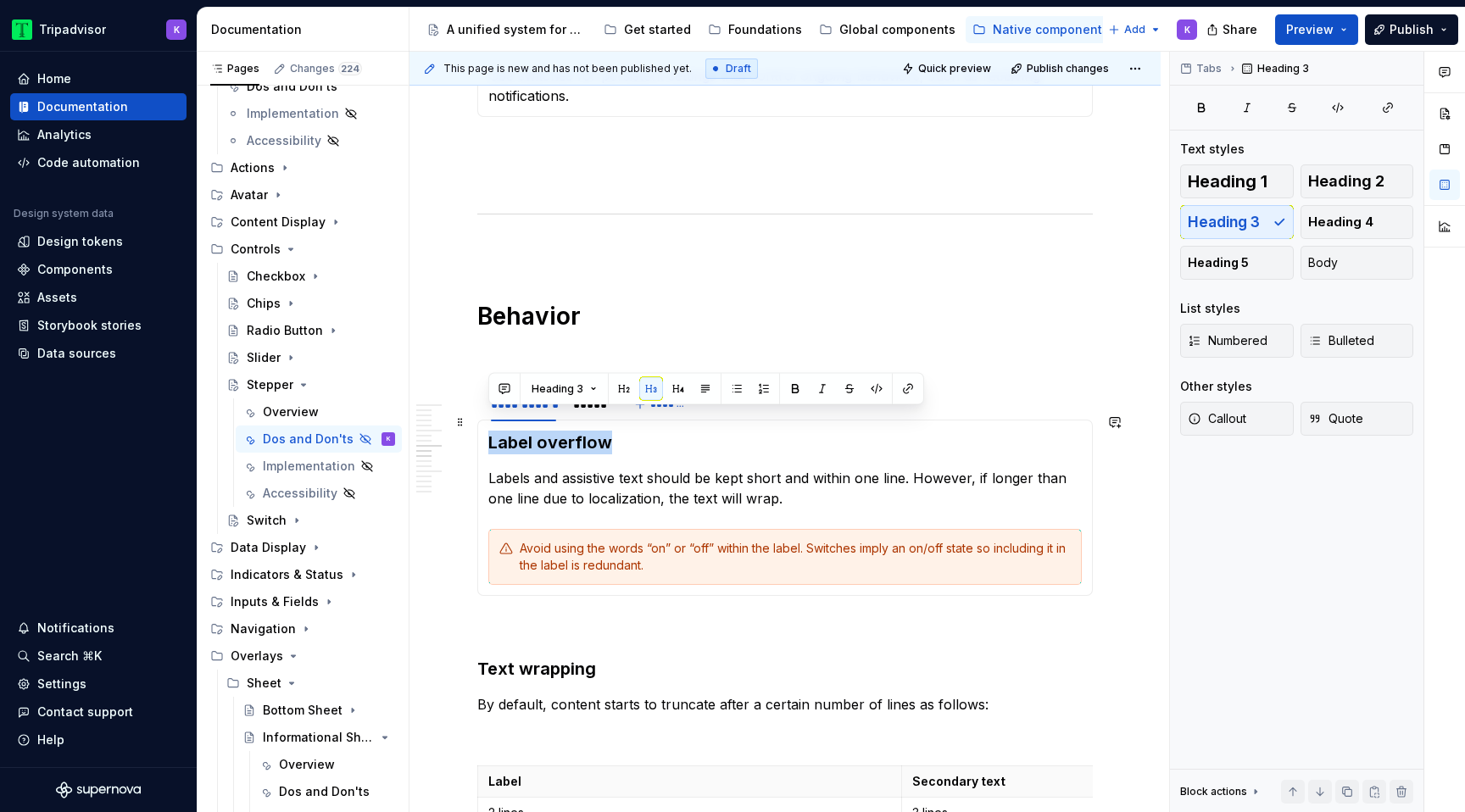
drag, startPoint x: 650, startPoint y: 427, endPoint x: 484, endPoint y: 427, distance: 166.0
click at [484, 427] on div "Label overflow Labels and assistive text should be kept short and within one li…" at bounding box center [785, 507] width 615 height 176
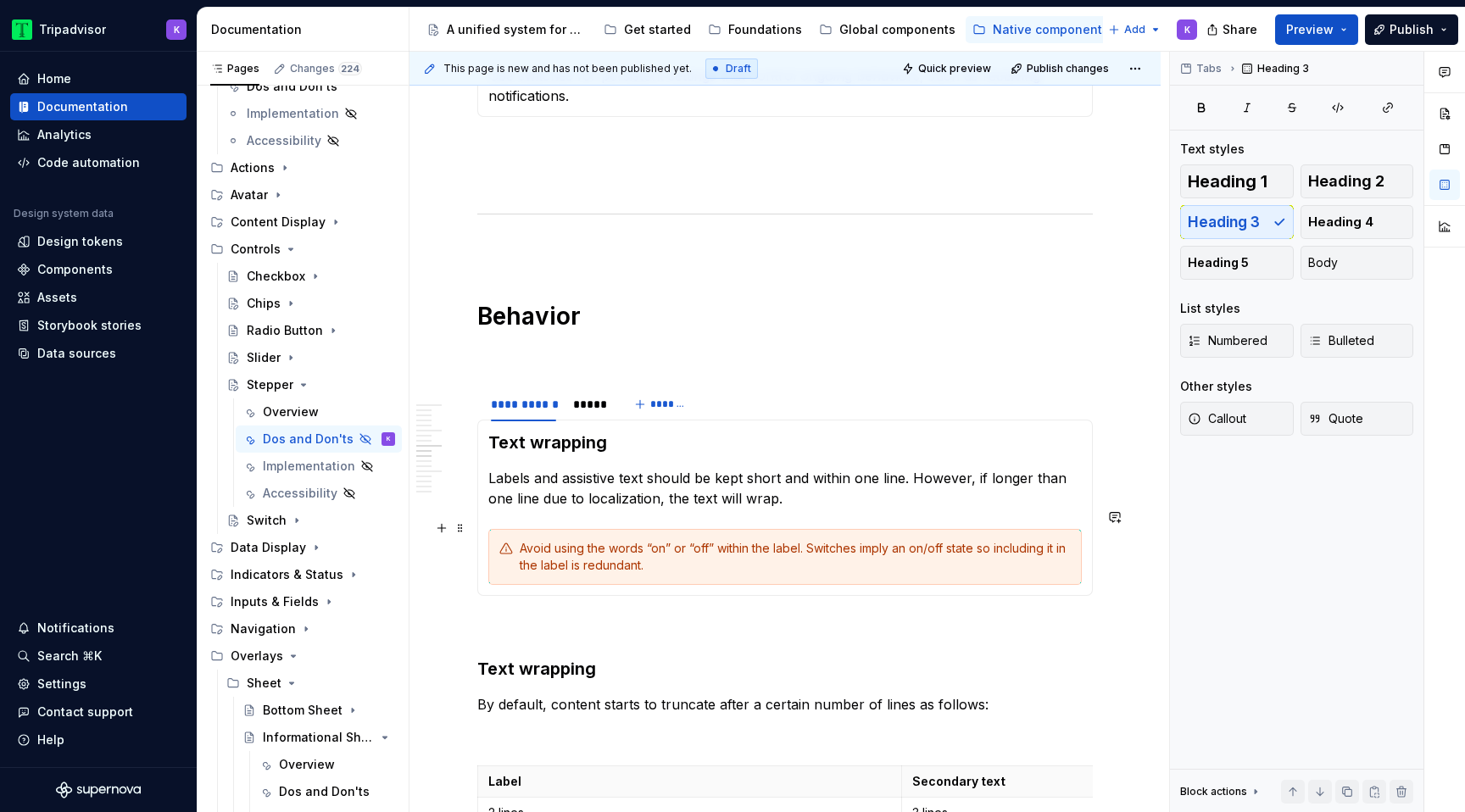
click at [650, 544] on div "Avoid using the words “on” or “off” within the label. Switches imply an on/off …" at bounding box center [794, 557] width 551 height 34
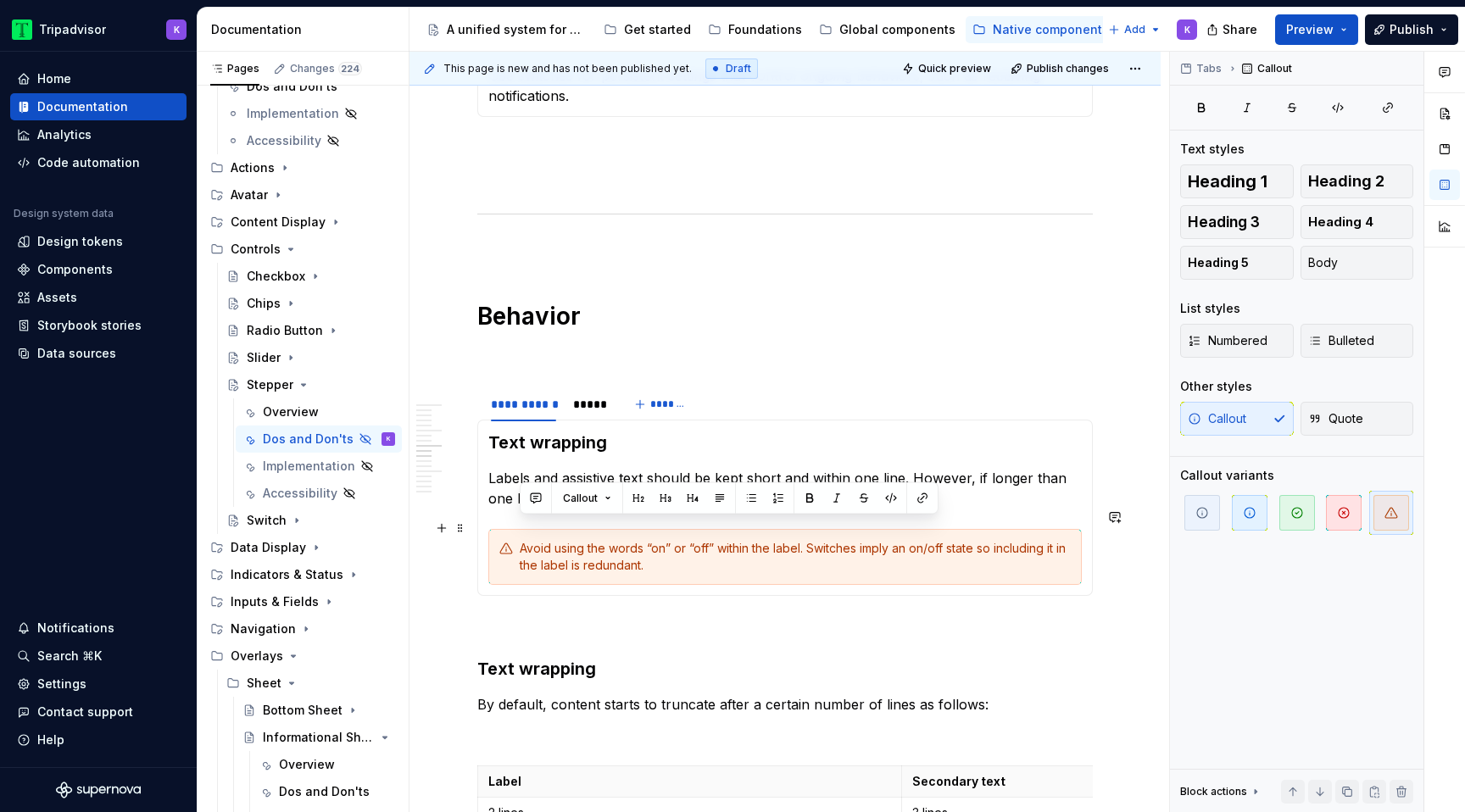
drag, startPoint x: 650, startPoint y: 544, endPoint x: 501, endPoint y: 518, distance: 151.3
click at [501, 529] on div "Avoid using the words “on” or “off” within the label. Switches imply an on/off …" at bounding box center [785, 556] width 594 height 56
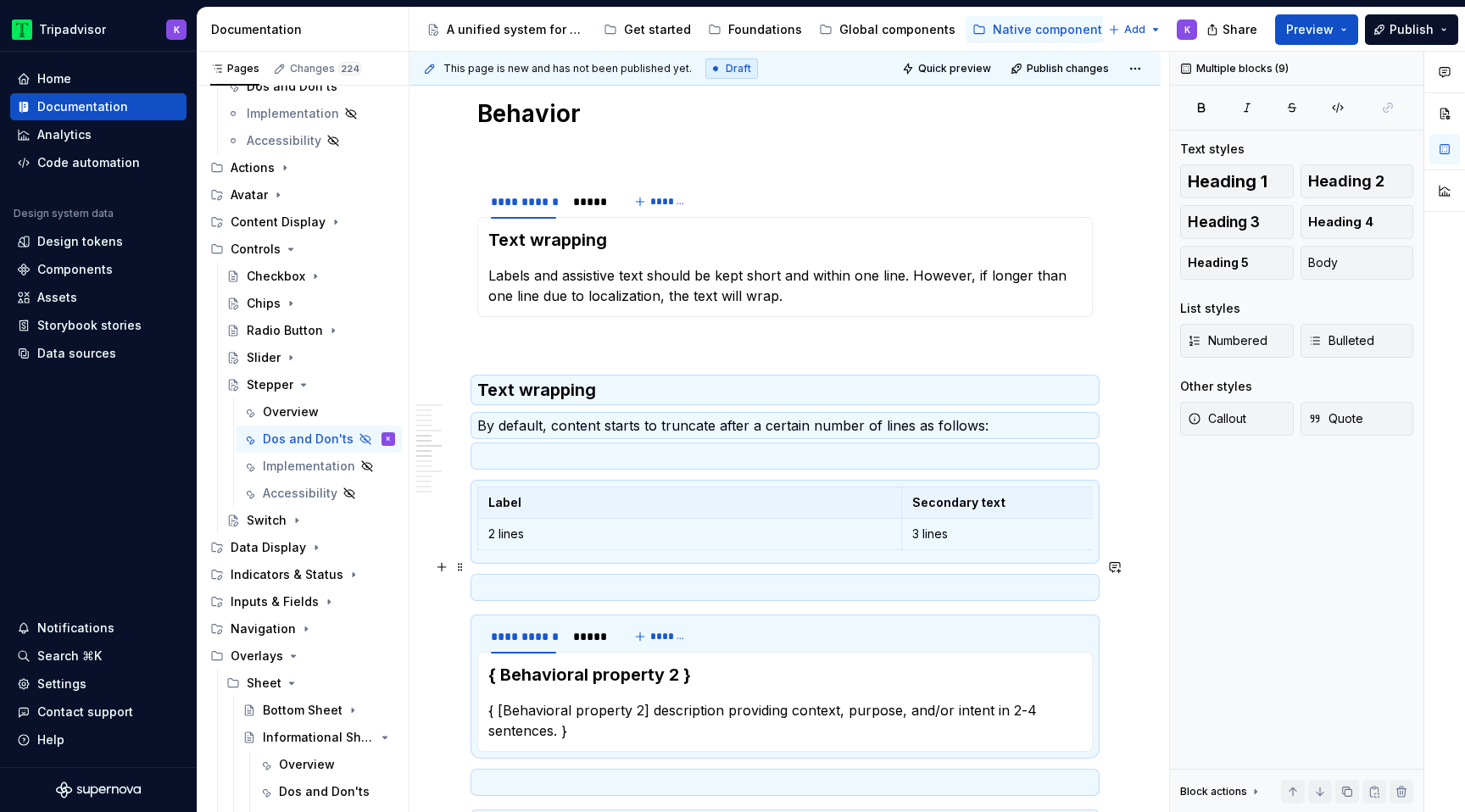
scroll to position [2509, 0]
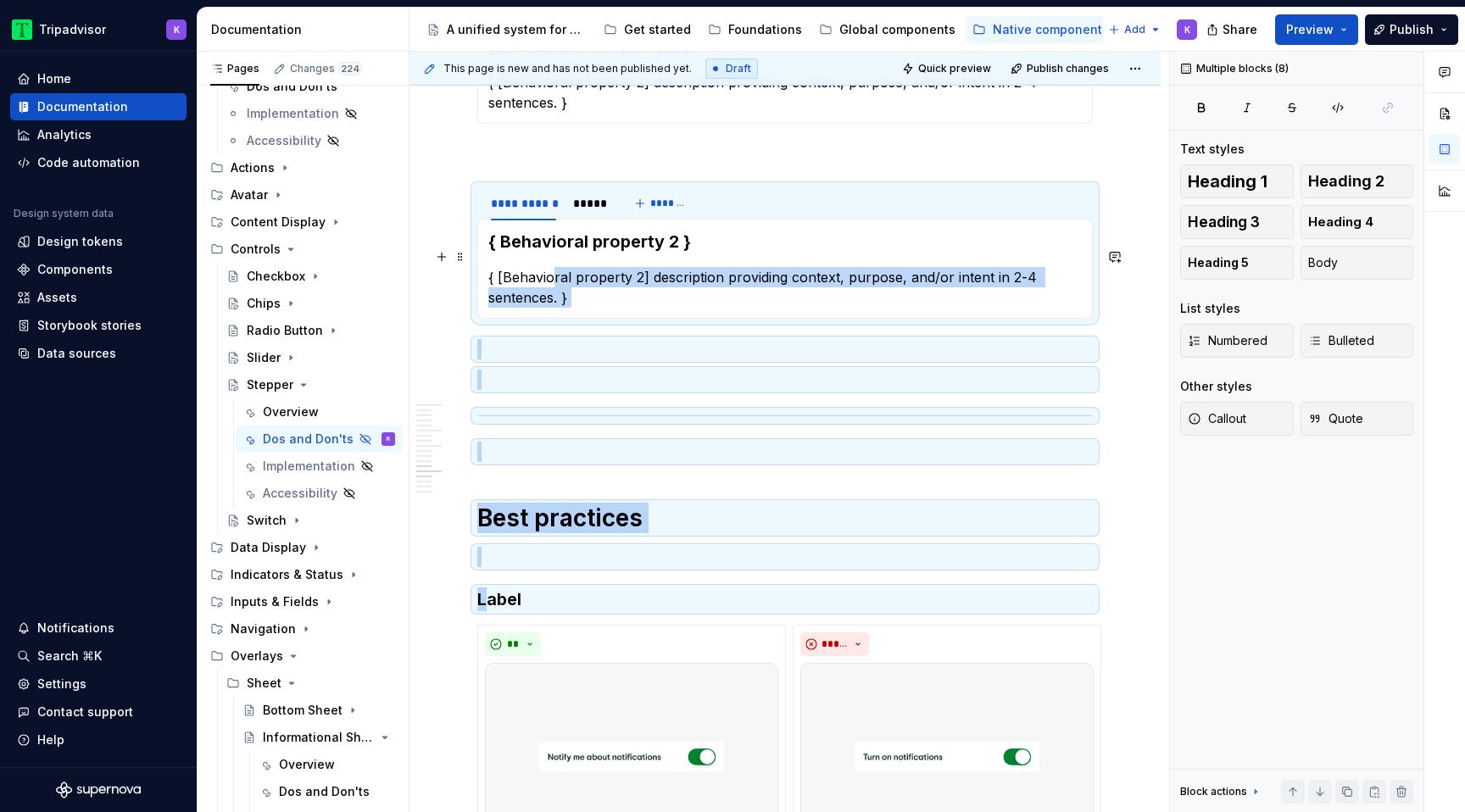
drag, startPoint x: 585, startPoint y: 692, endPoint x: 552, endPoint y: 260, distance: 433.3
click at [552, 260] on div "**********" at bounding box center [785, 114] width 615 height 4496
click at [559, 369] on p at bounding box center [785, 378] width 615 height 20
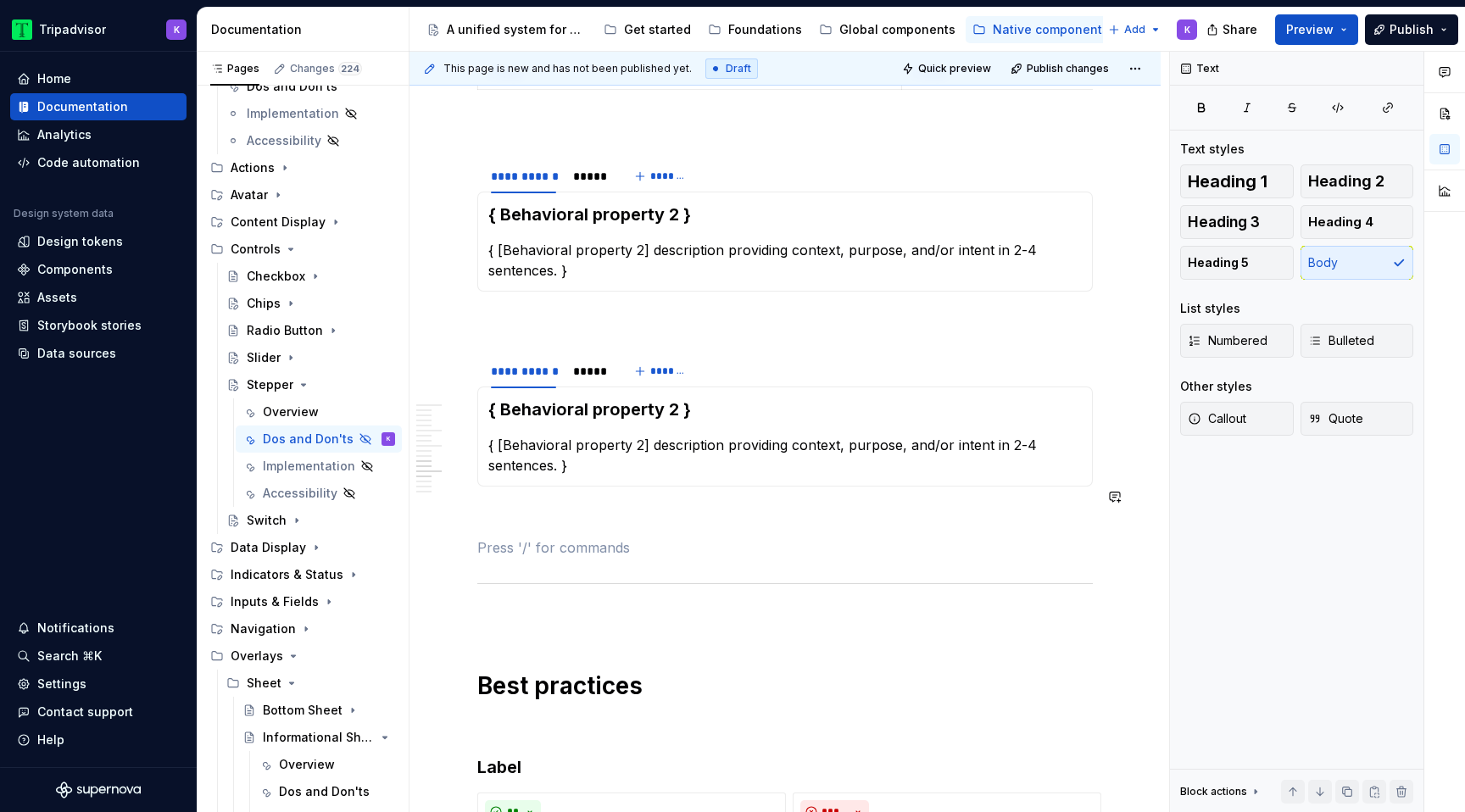
scroll to position [2274, 0]
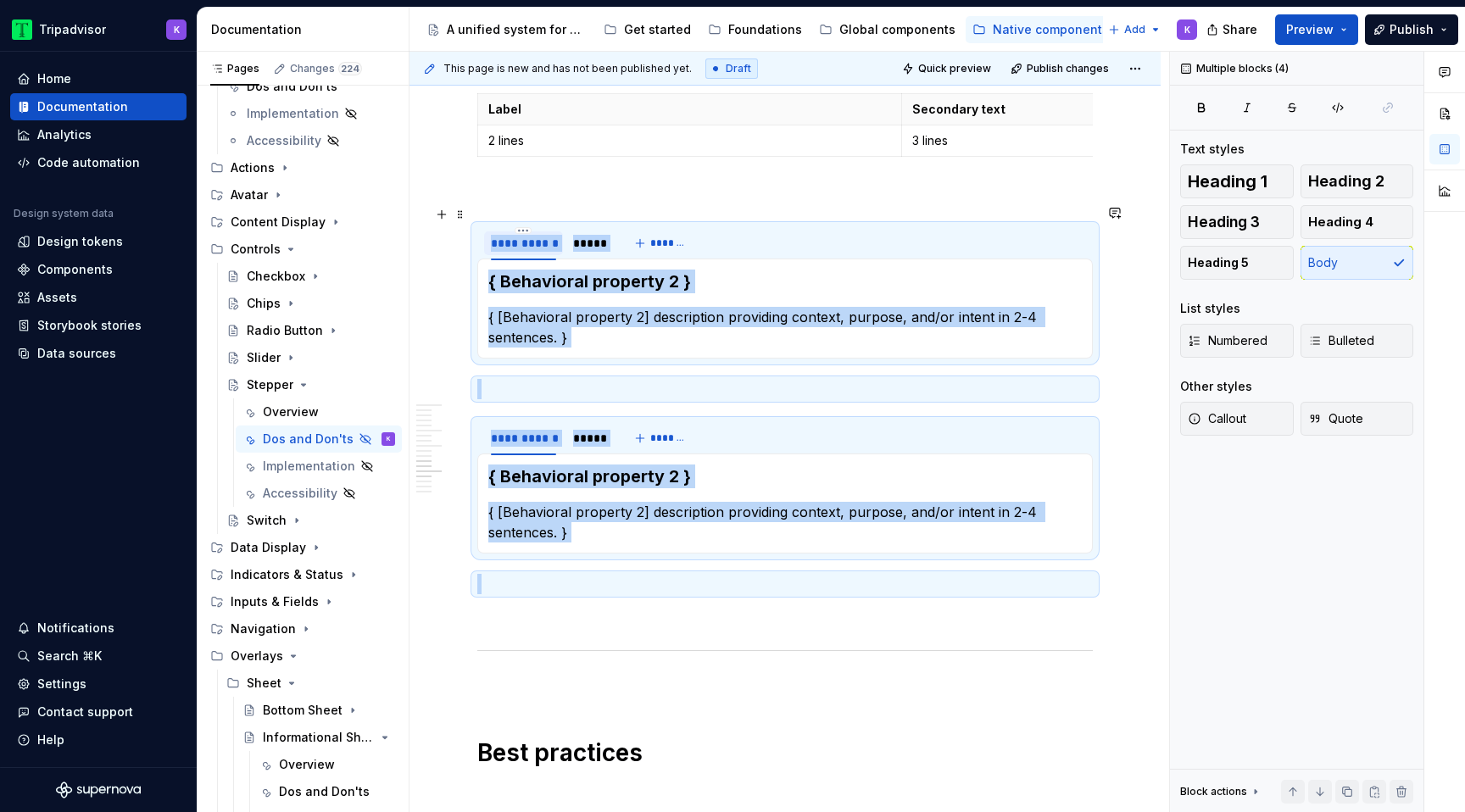
drag, startPoint x: 564, startPoint y: 556, endPoint x: 501, endPoint y: 232, distance: 330.1
click at [501, 232] on div "**********" at bounding box center [785, 348] width 615 height 4496
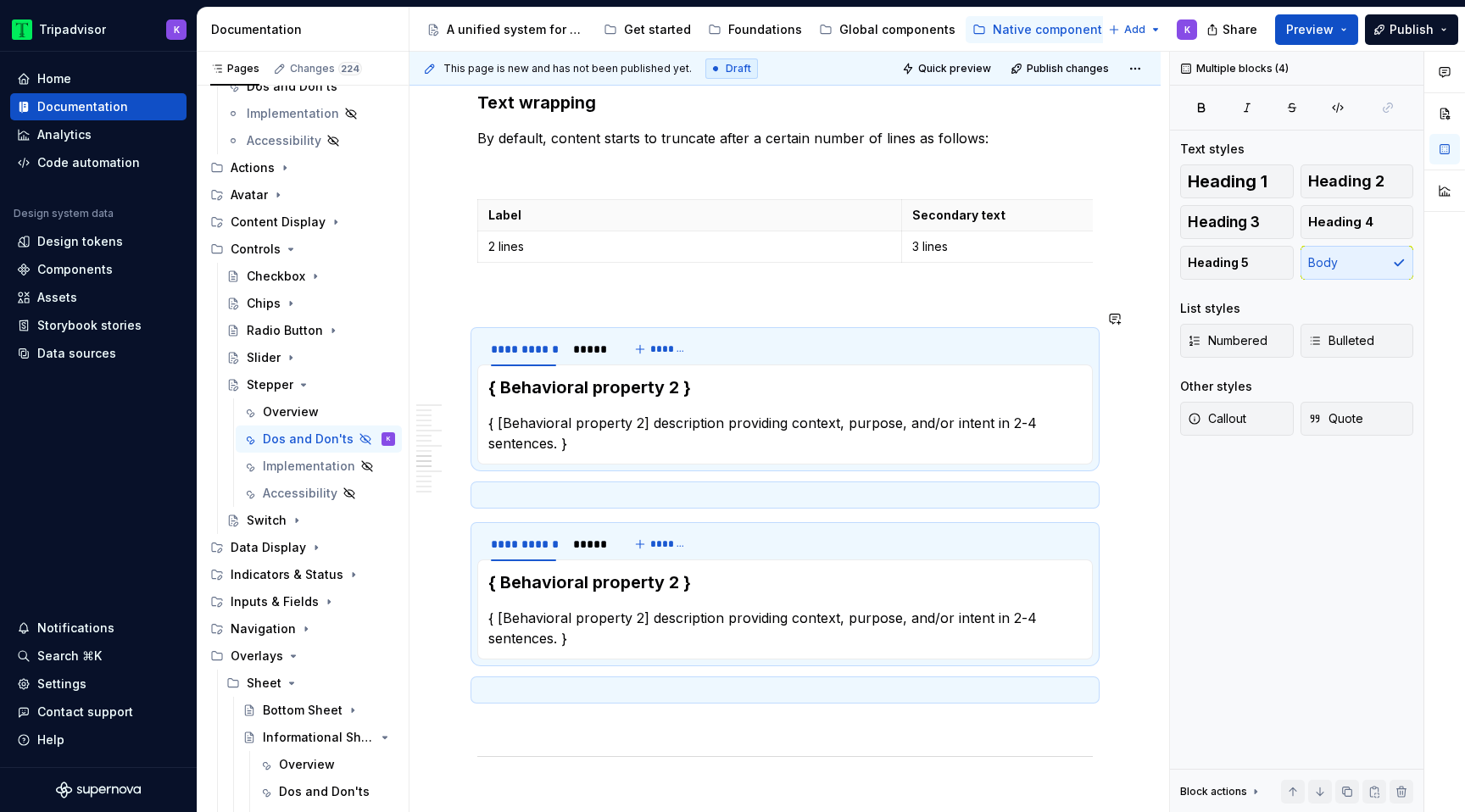
click at [595, 290] on p at bounding box center [785, 300] width 615 height 20
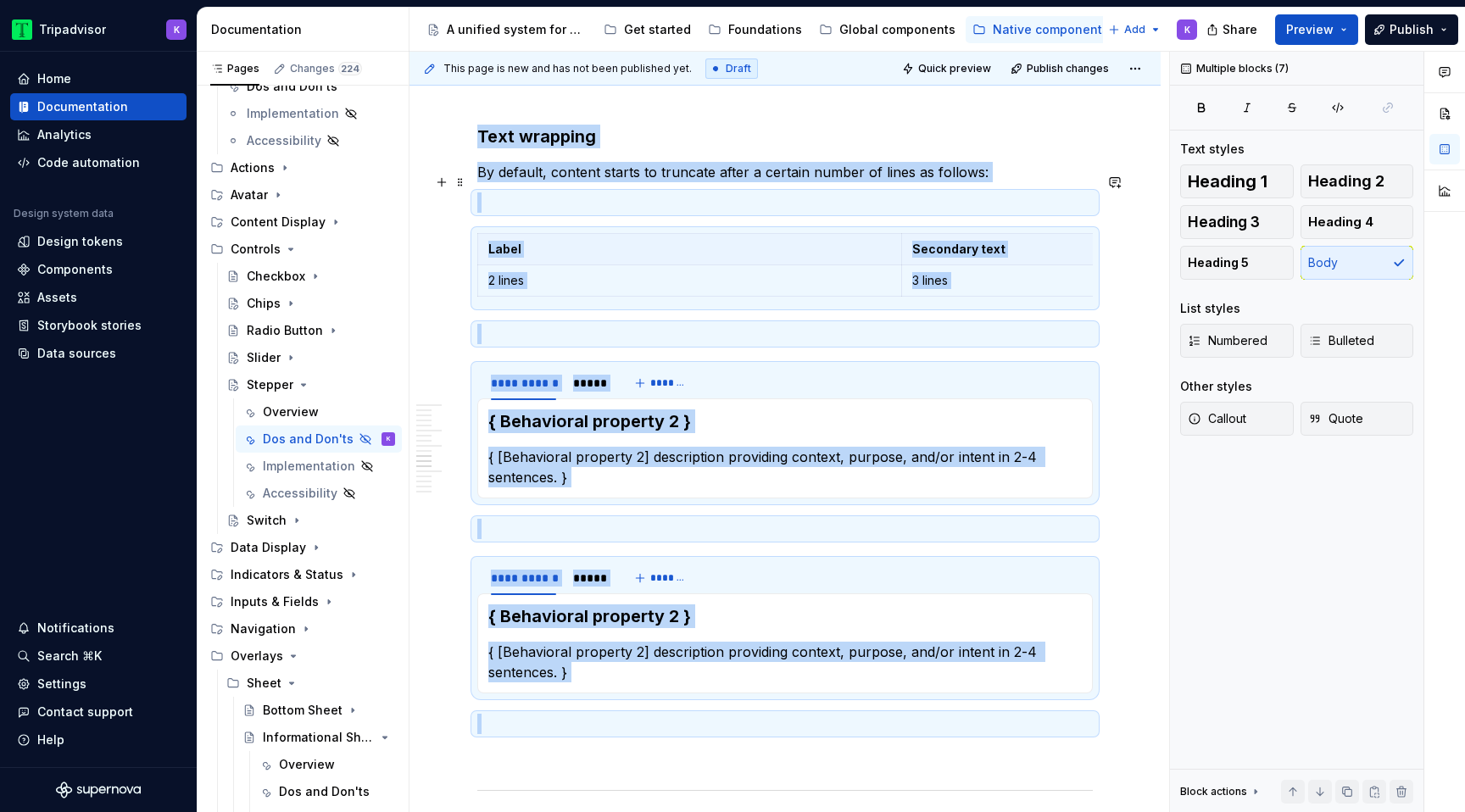
scroll to position [2100, 0]
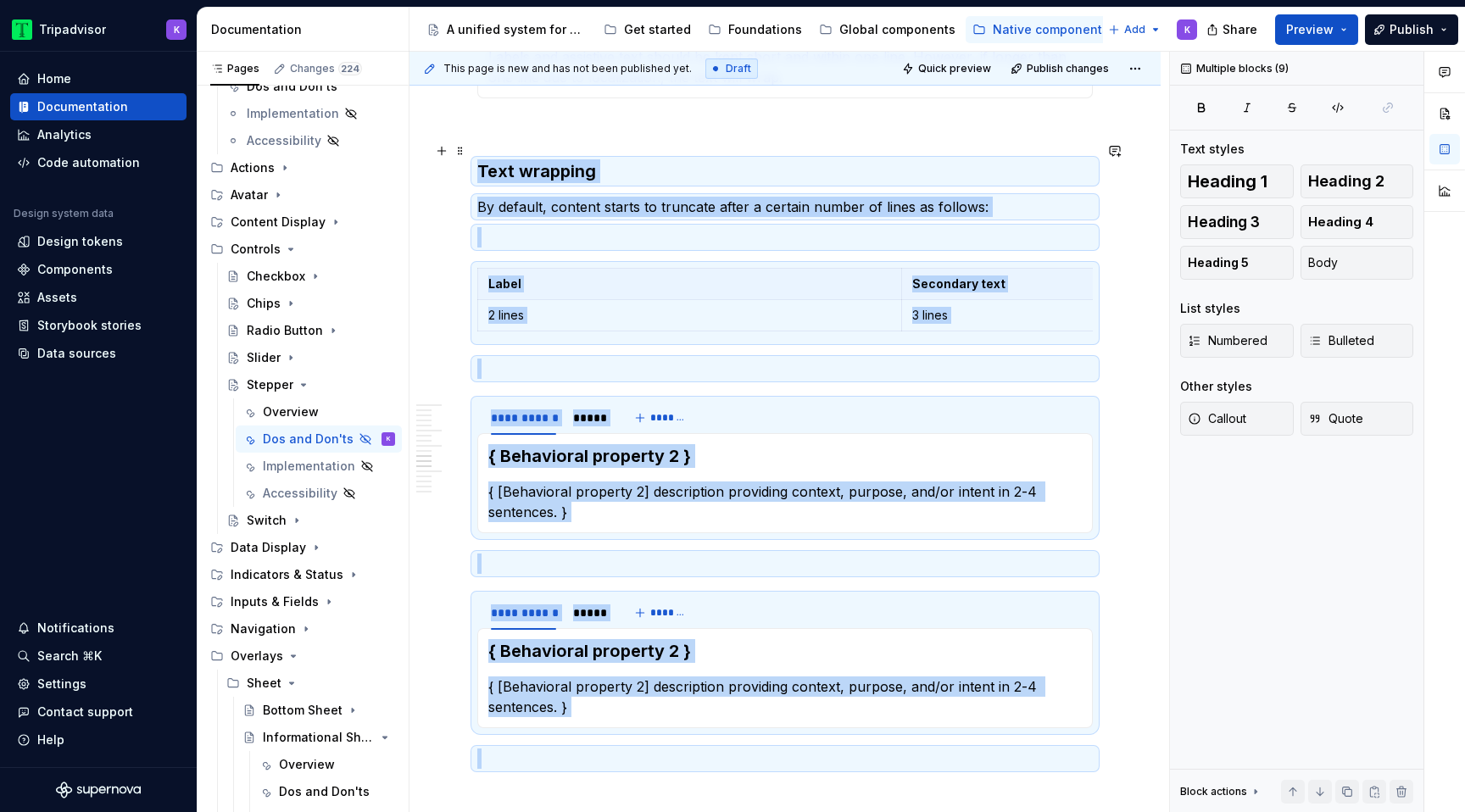
drag, startPoint x: 537, startPoint y: 678, endPoint x: 481, endPoint y: 151, distance: 530.0
click at [481, 151] on div "**********" at bounding box center [785, 523] width 615 height 4496
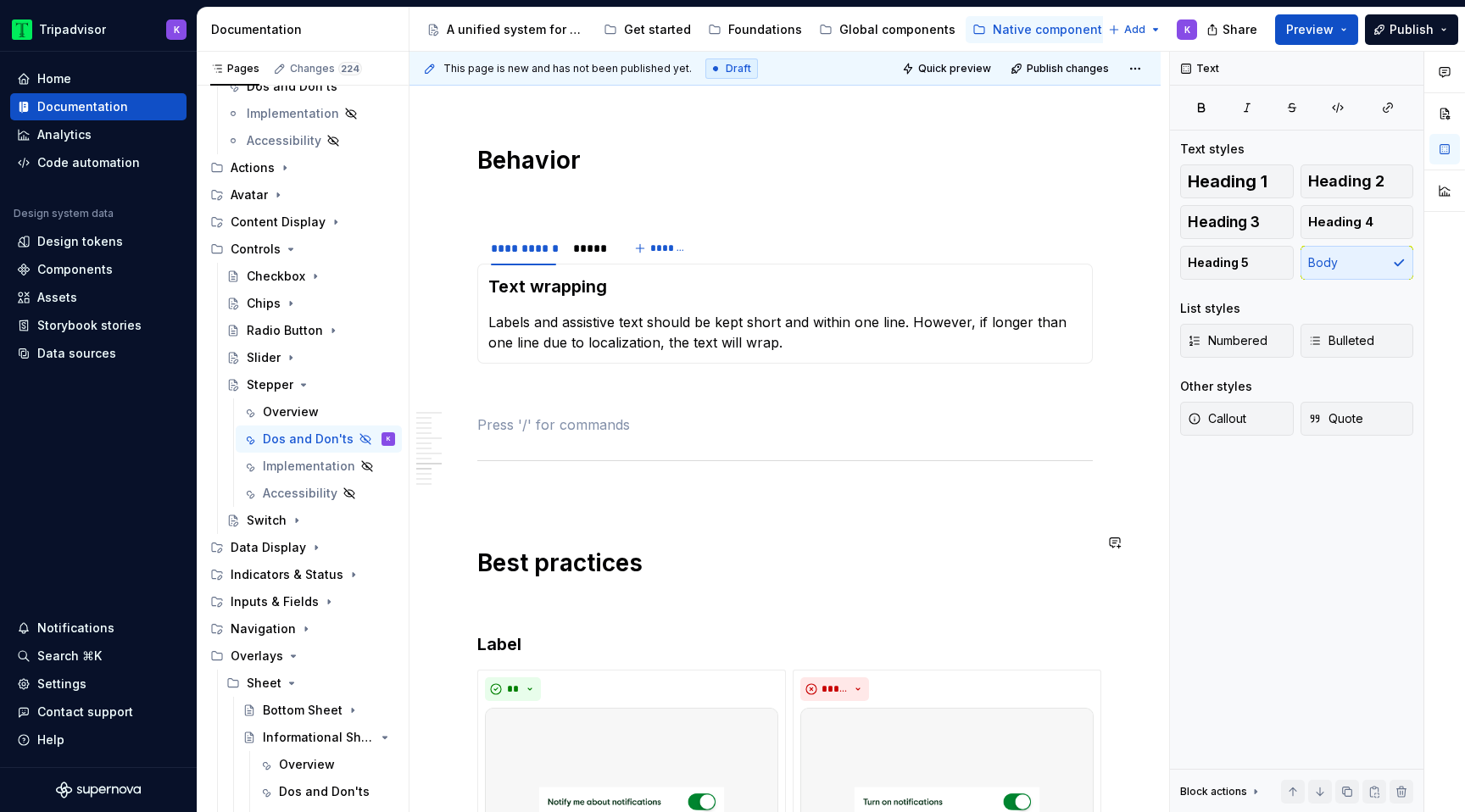
scroll to position [1769, 0]
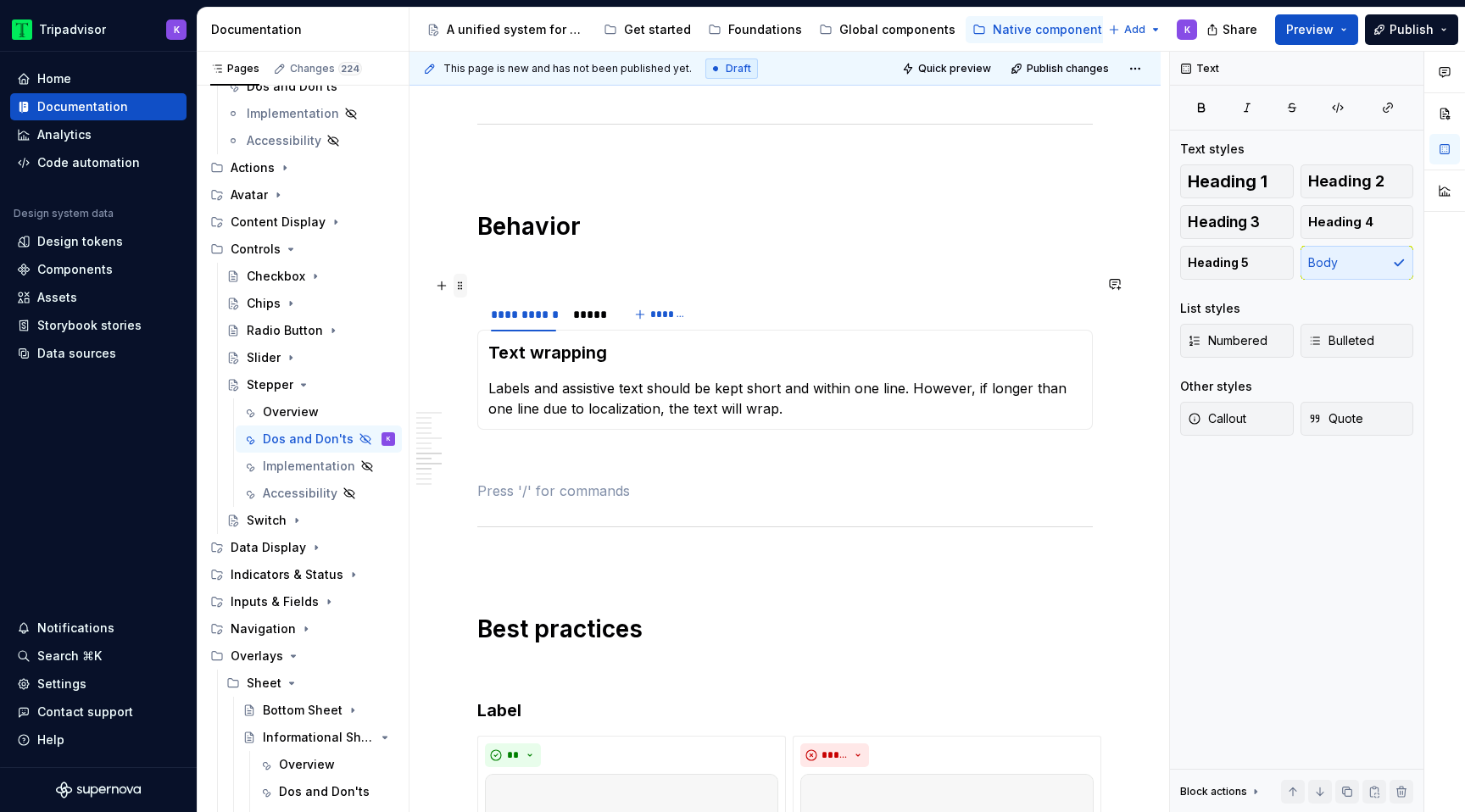
click at [462, 285] on span at bounding box center [460, 285] width 13 height 24
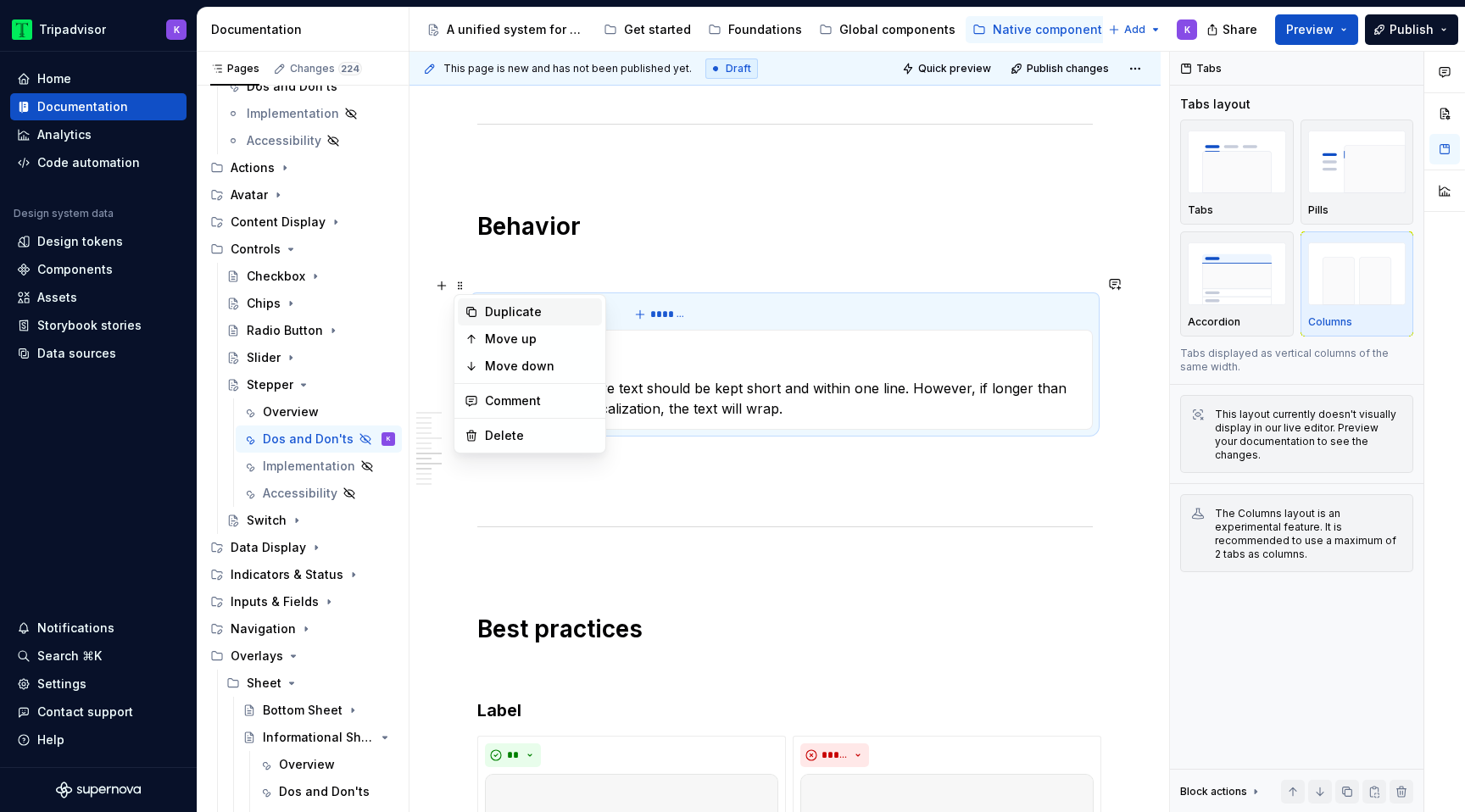
click at [485, 315] on div "Duplicate" at bounding box center [540, 312] width 110 height 17
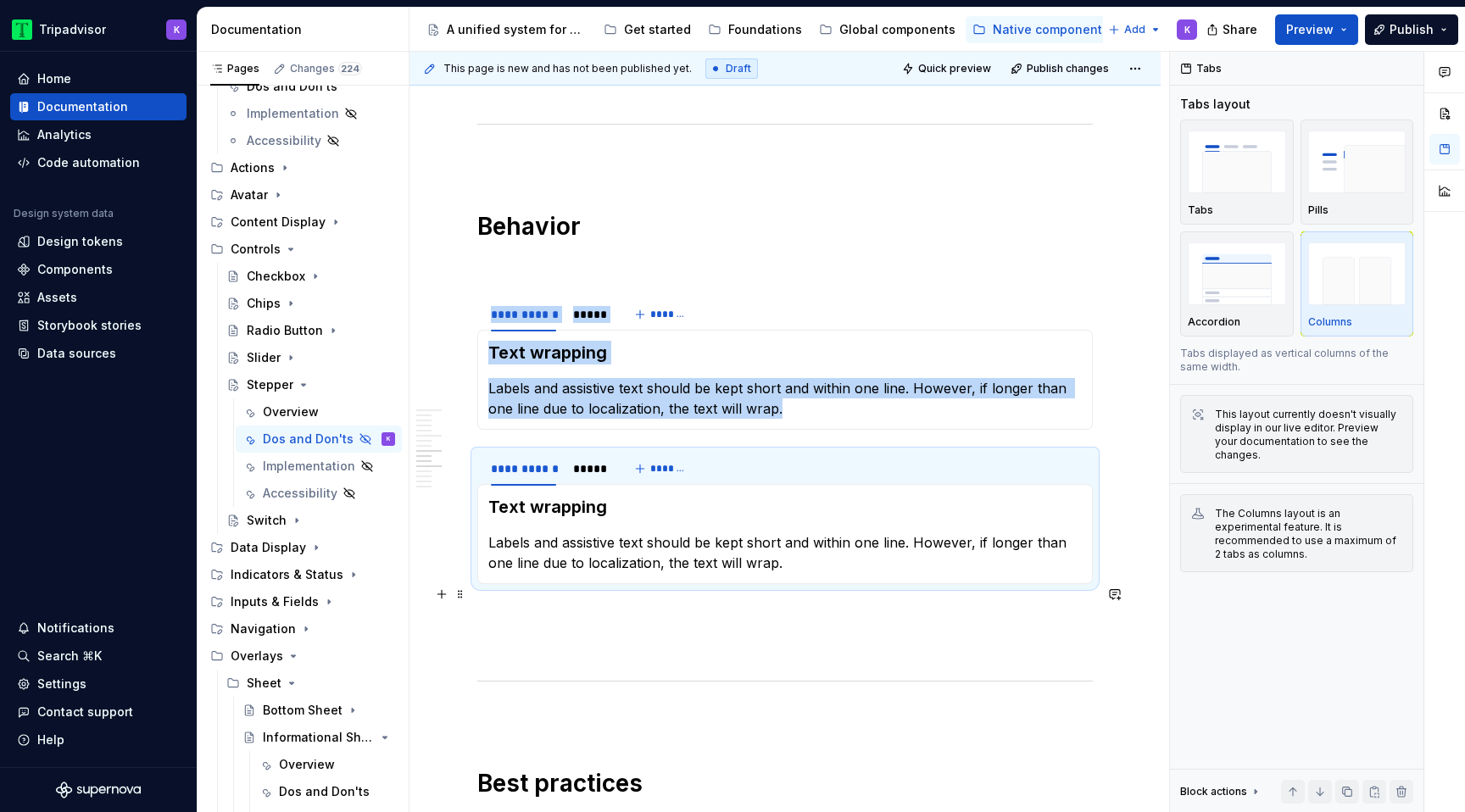
click at [530, 604] on p at bounding box center [785, 613] width 615 height 20
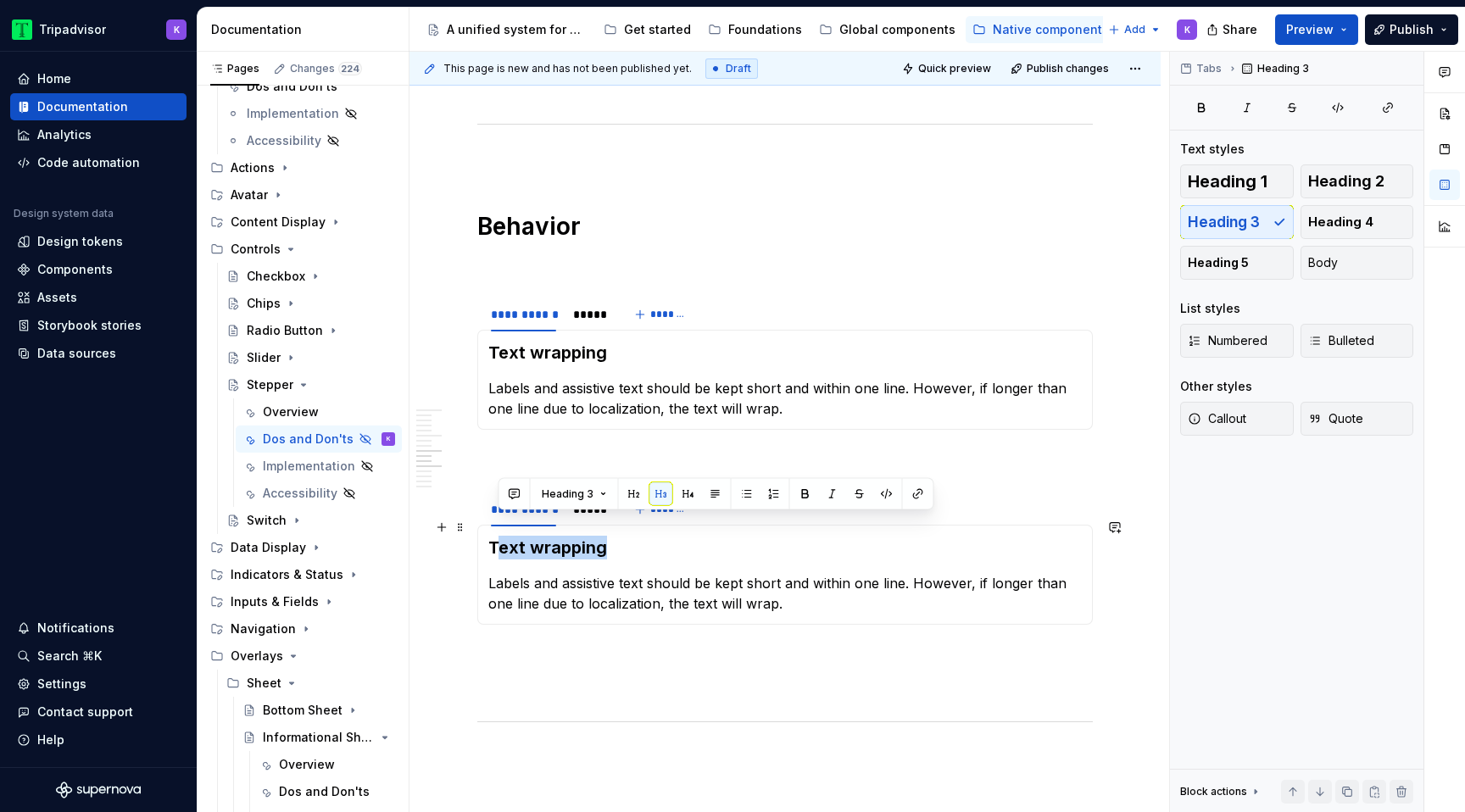
drag, startPoint x: 577, startPoint y: 529, endPoint x: 501, endPoint y: 527, distance: 76.0
click at [501, 535] on h3 "Text wrapping" at bounding box center [785, 547] width 594 height 24
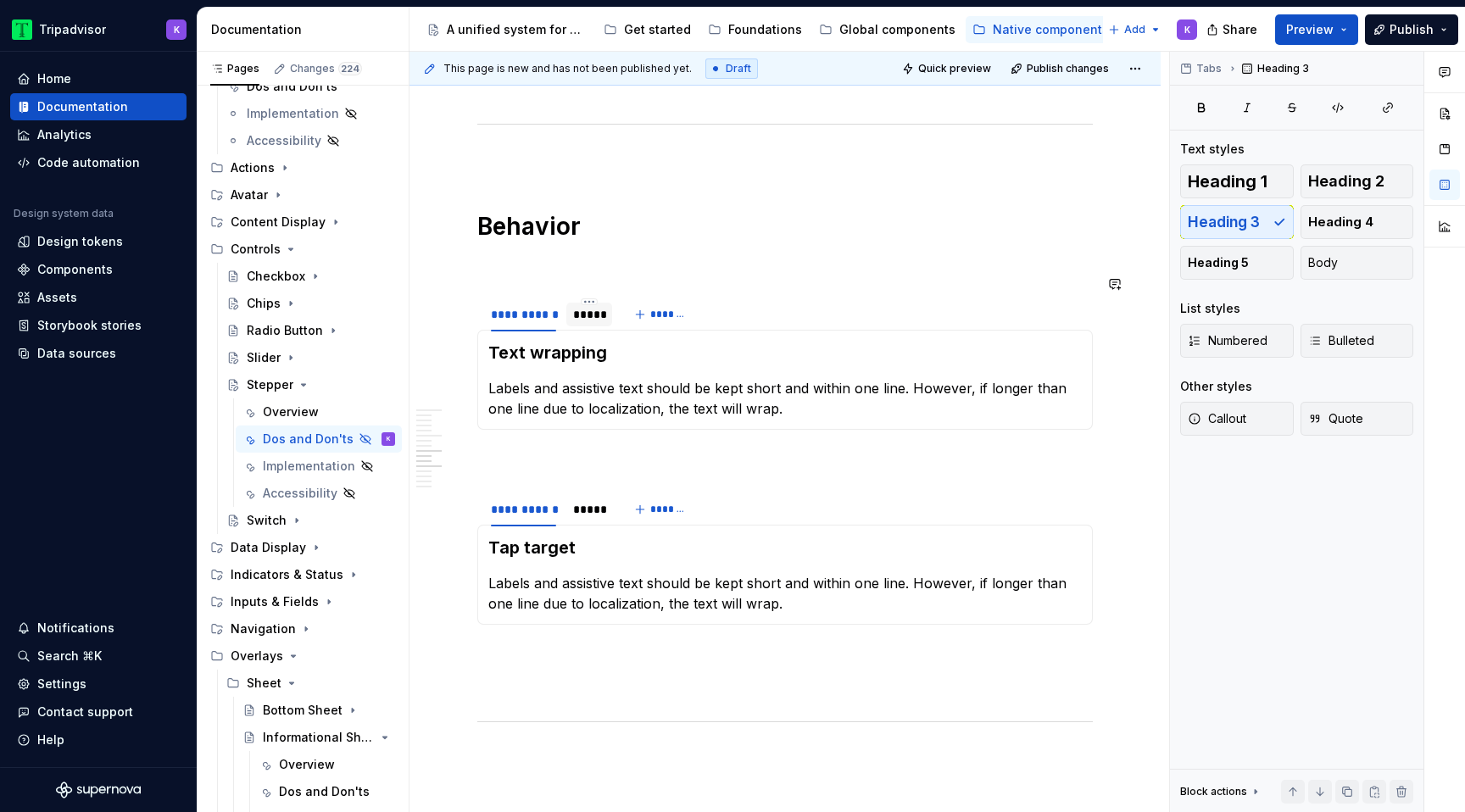
click at [583, 306] on div "*****" at bounding box center [589, 315] width 32 height 17
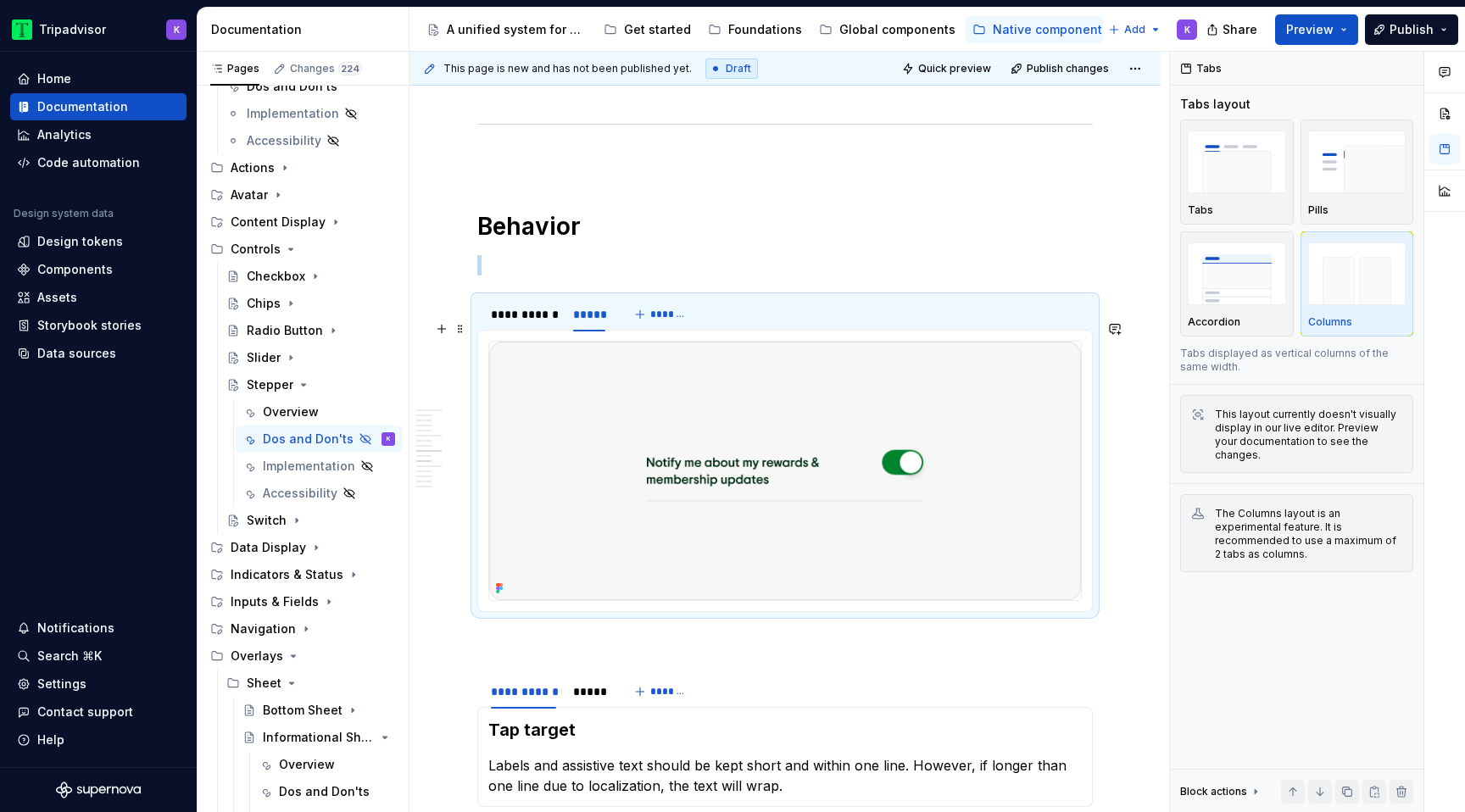
click at [762, 396] on img at bounding box center [785, 471] width 592 height 259
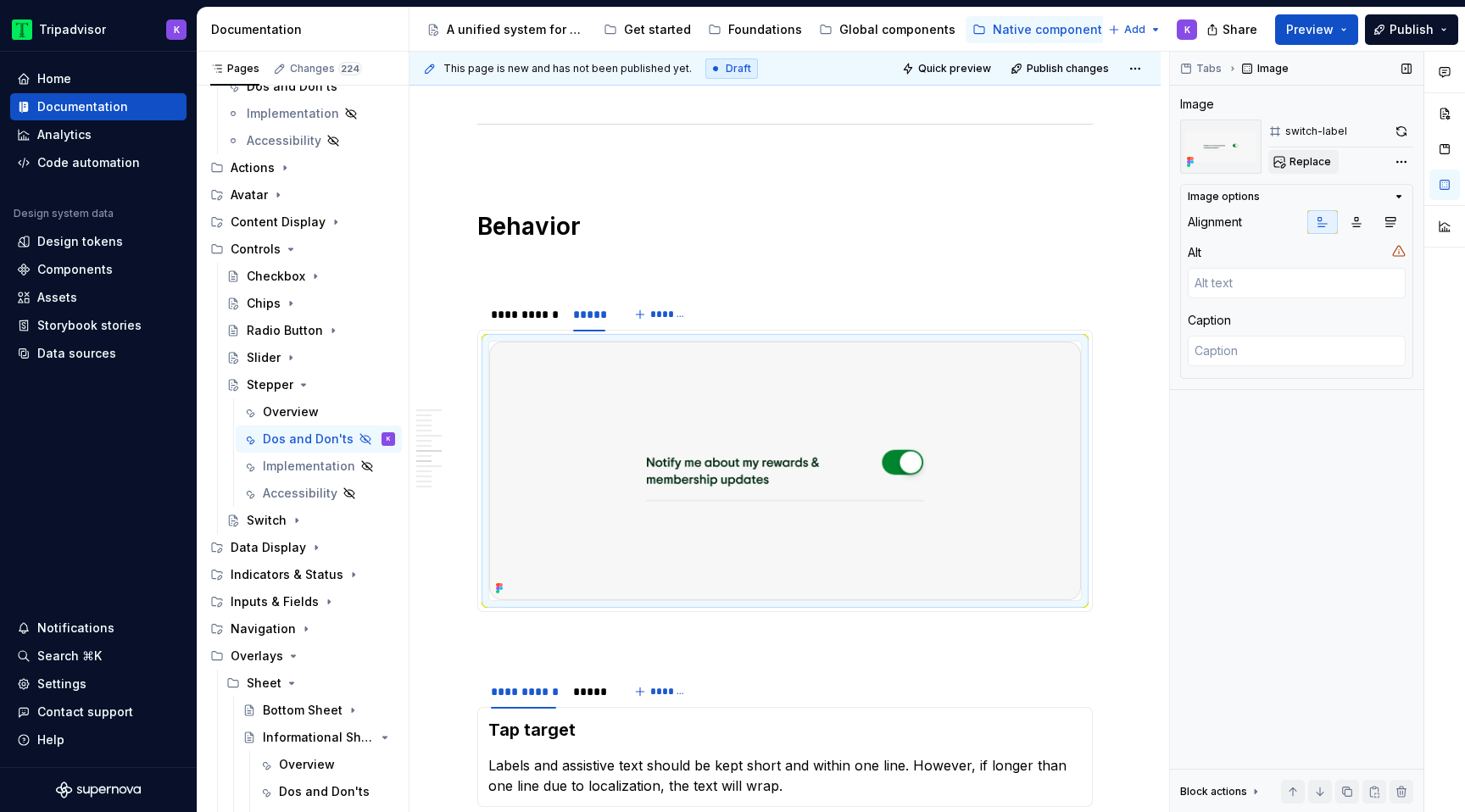
click at [1299, 161] on span "Replace" at bounding box center [1310, 162] width 42 height 13
type textarea "*"
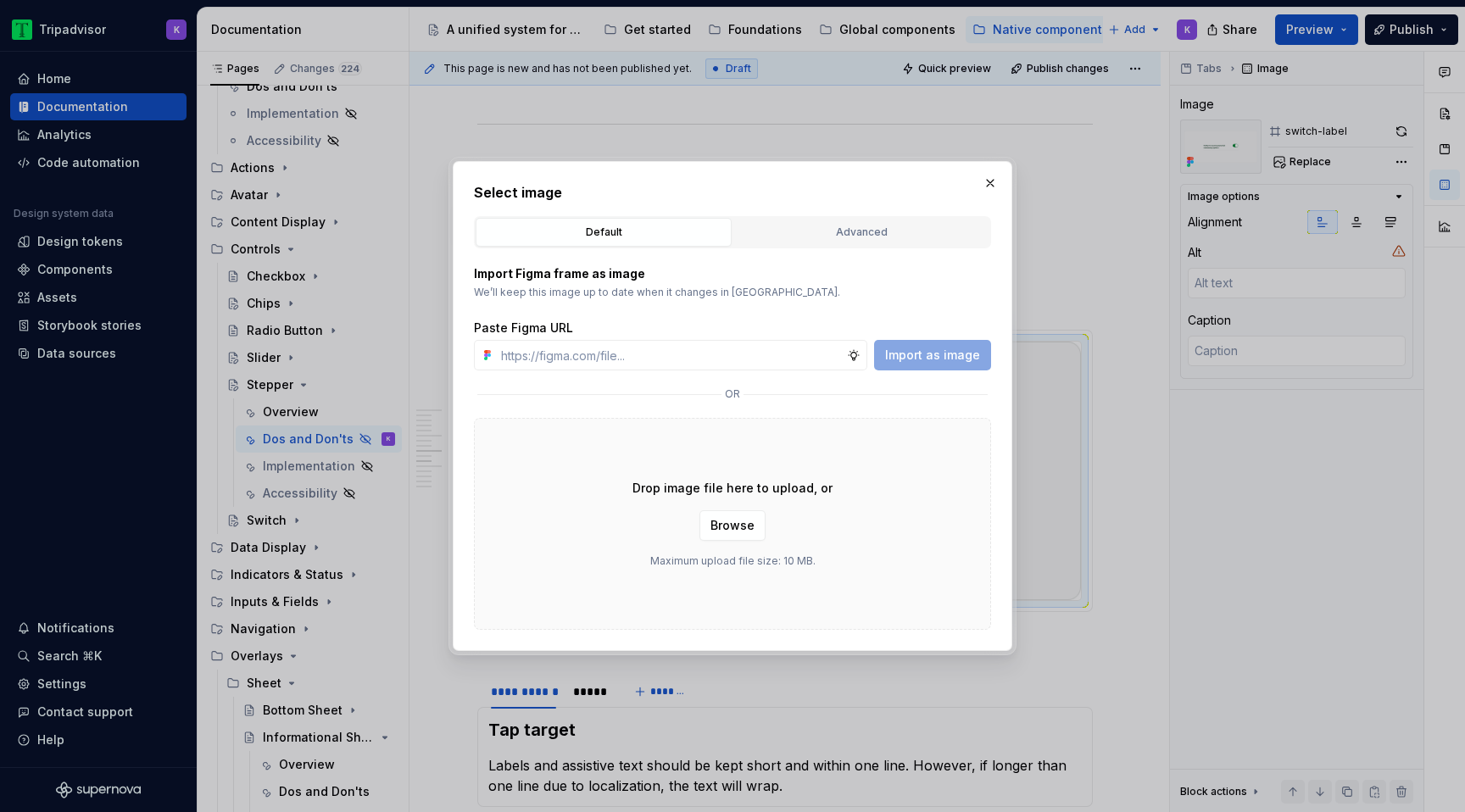
type input "https://www.figma.com/design/eWzZGbXTCMsZ0gwC1u1MU0/Altas-Native-Documentation?…"
type textarea "*"
type input "https://www.figma.com/design/eWzZGbXTCMsZ0gwC1u1MU0/Altas-Native-Documentation?…"
click at [914, 356] on span "Import as image" at bounding box center [932, 355] width 95 height 17
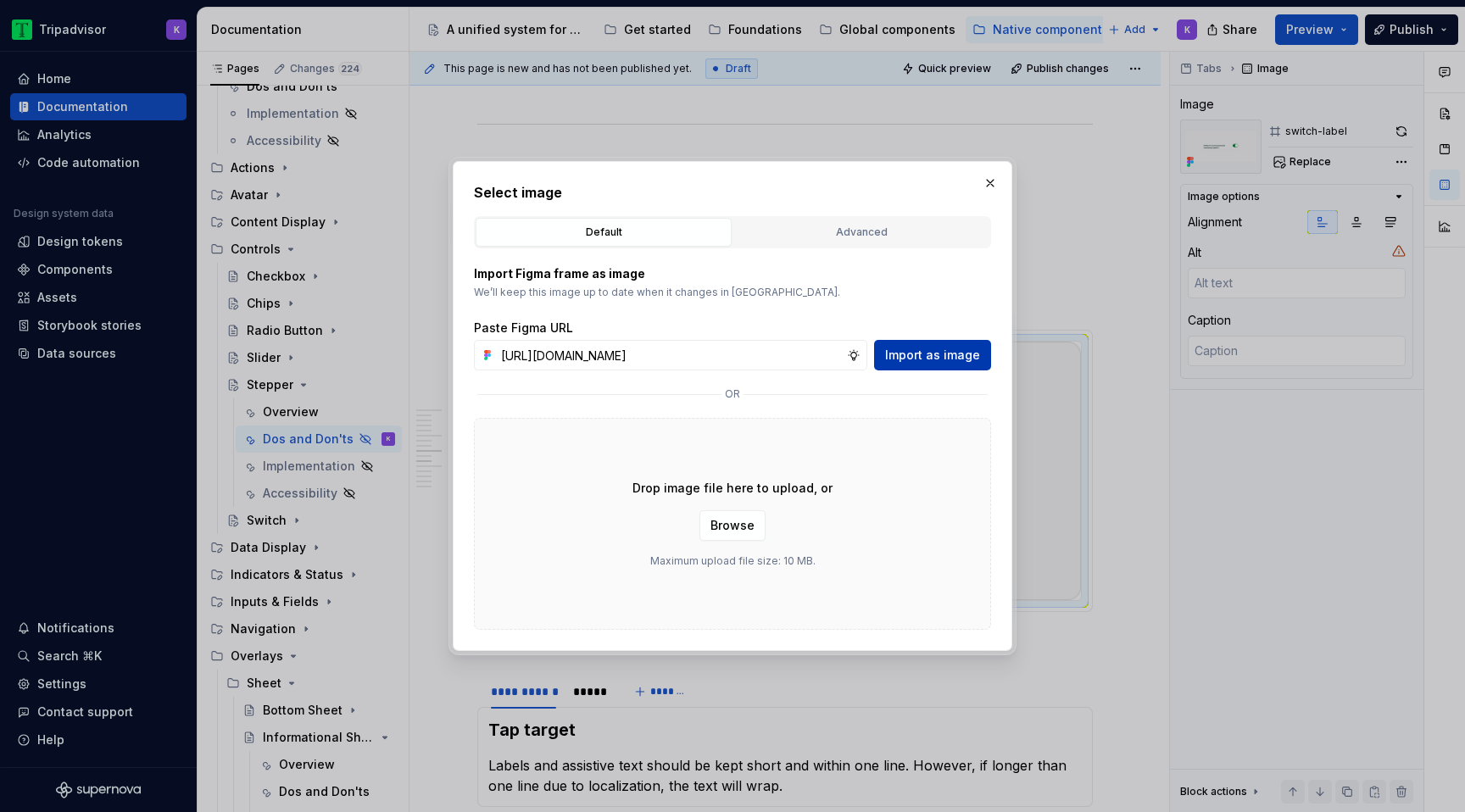
scroll to position [0, 0]
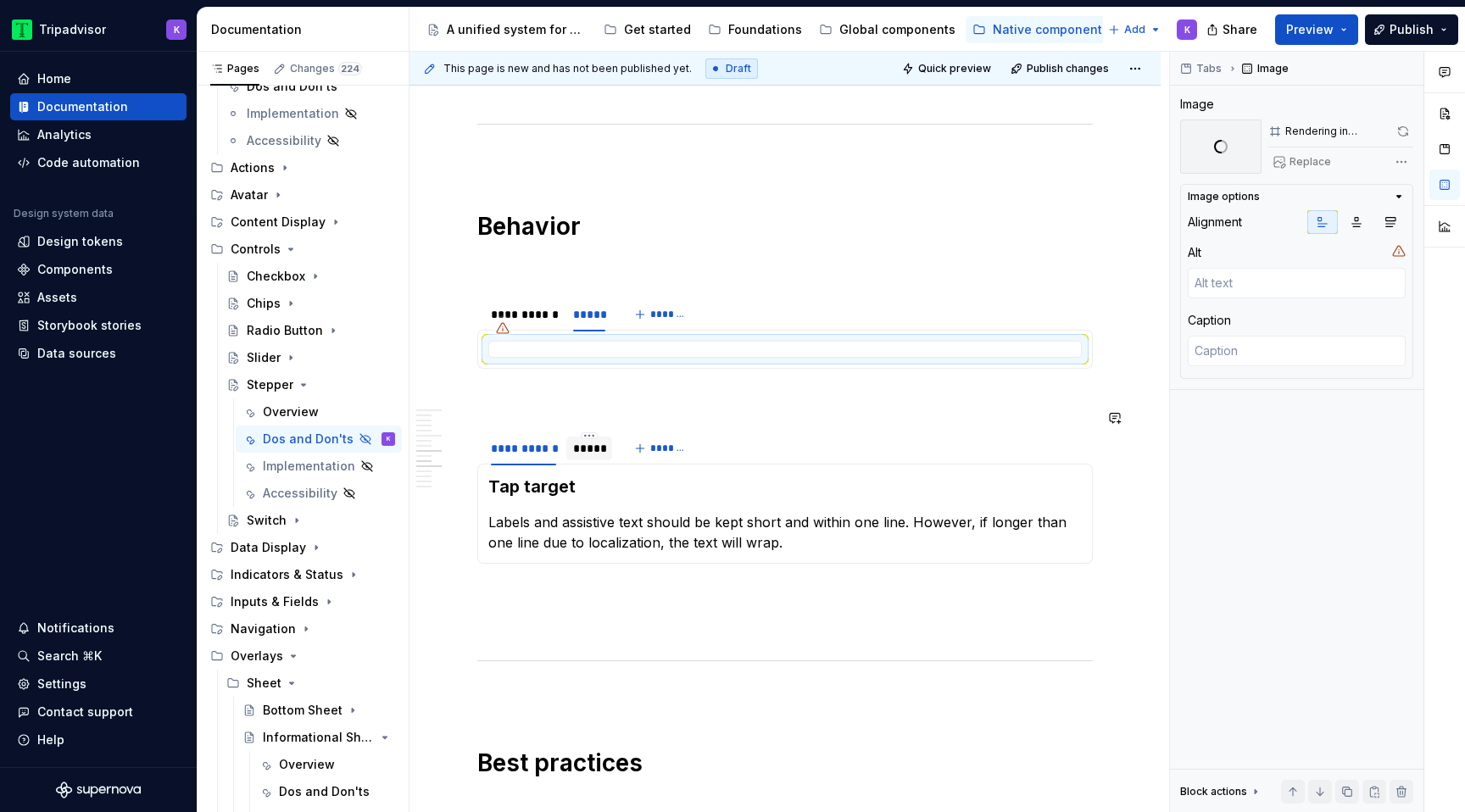
click at [595, 462] on div at bounding box center [589, 463] width 46 height 2
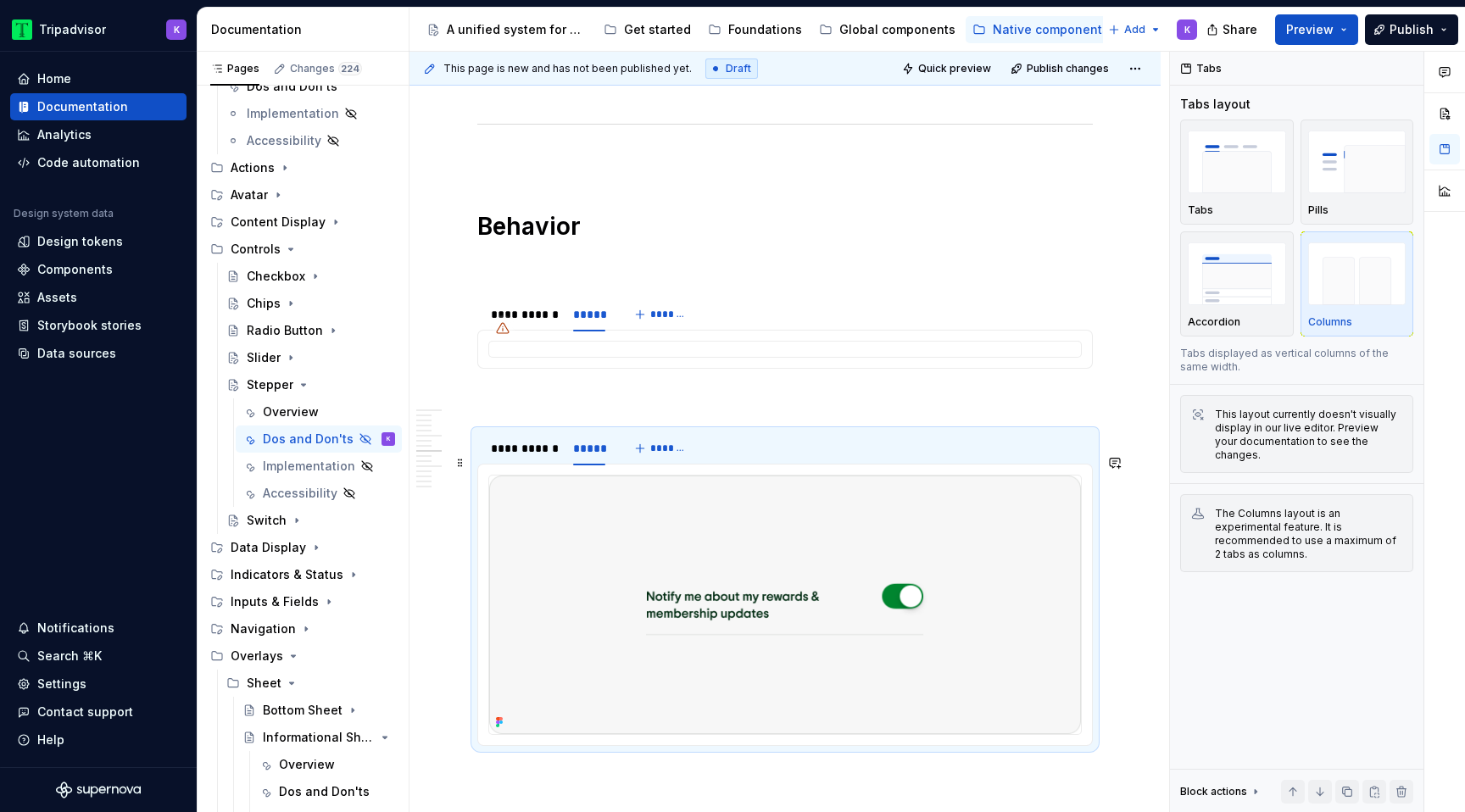
click at [646, 541] on img at bounding box center [785, 605] width 592 height 259
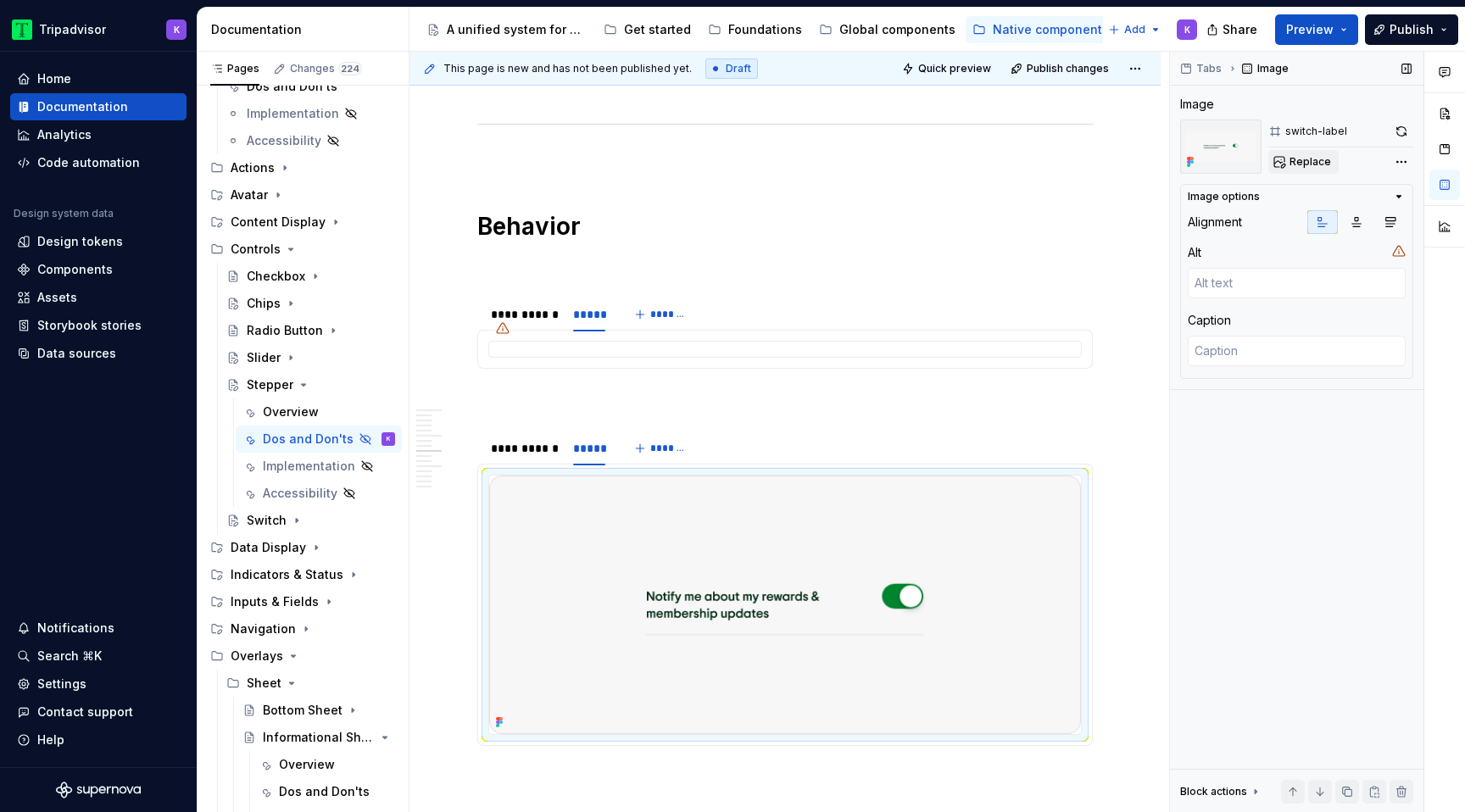
click at [1283, 164] on button "Replace" at bounding box center [1303, 162] width 70 height 24
type textarea "*"
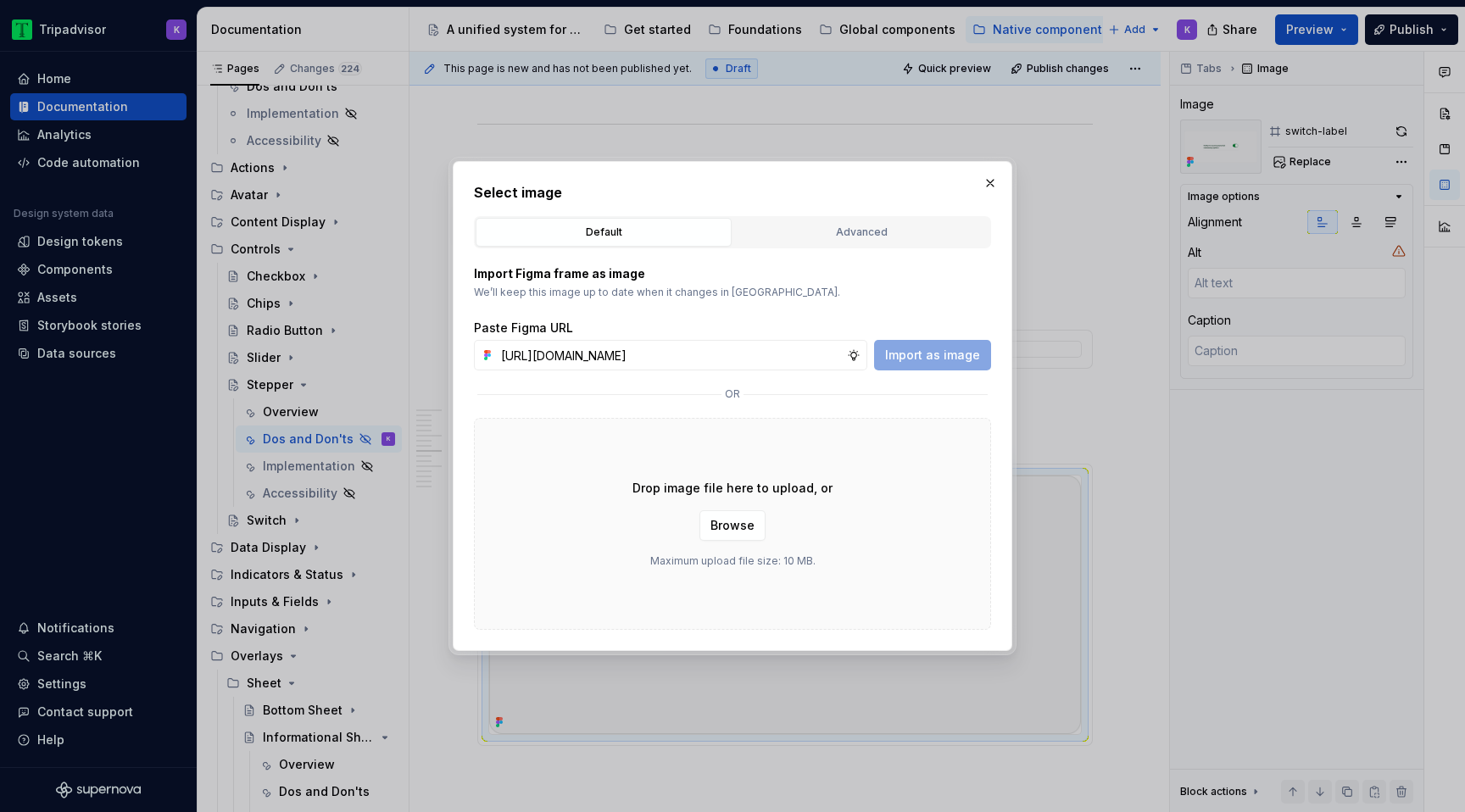
scroll to position [0, 446]
type input "https://www.figma.com/design/eWzZGbXTCMsZ0gwC1u1MU0/Altas-Native-Documentation?…"
click at [978, 355] on span "Import as image" at bounding box center [932, 355] width 95 height 17
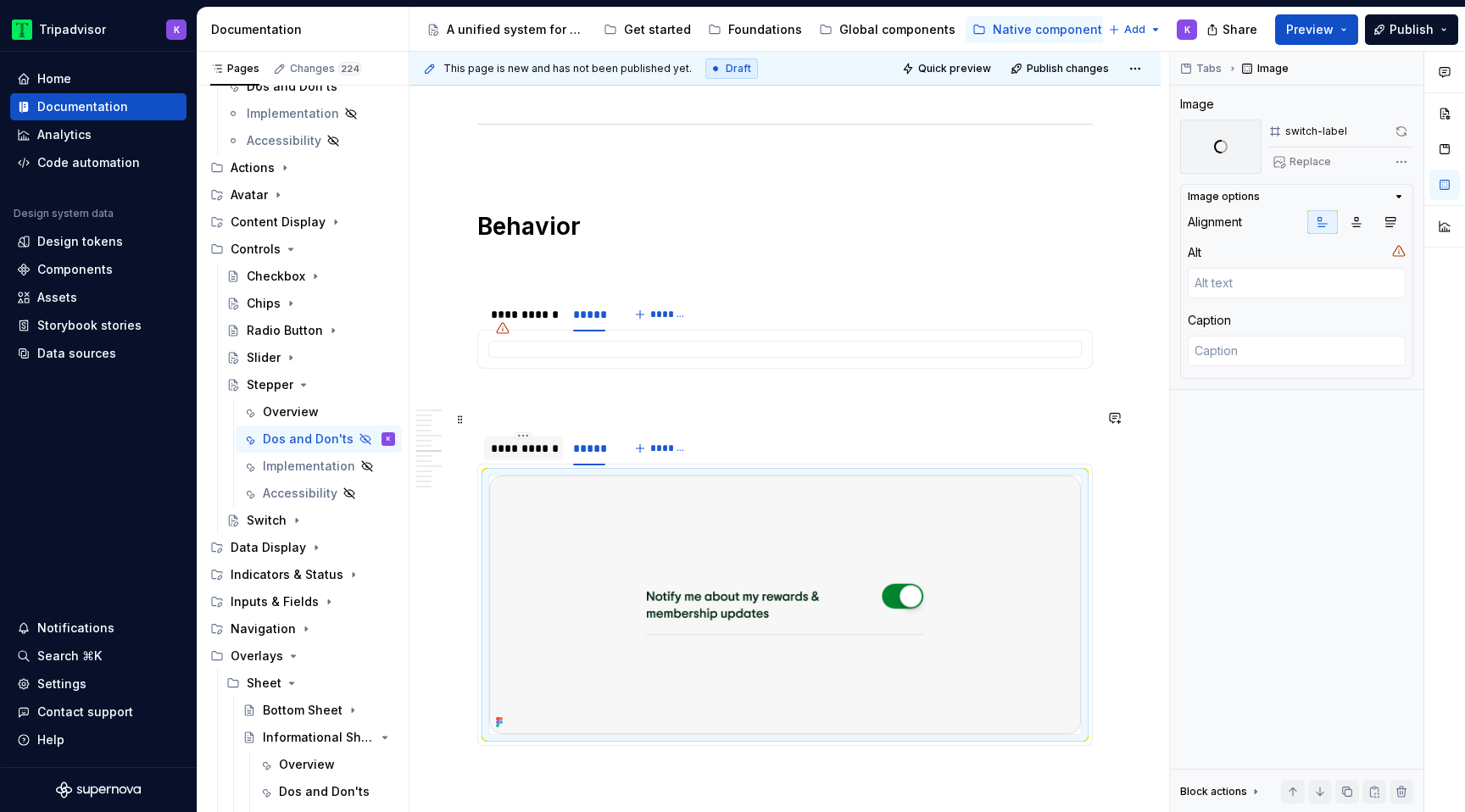
click at [546, 439] on div "**********" at bounding box center [523, 448] width 66 height 17
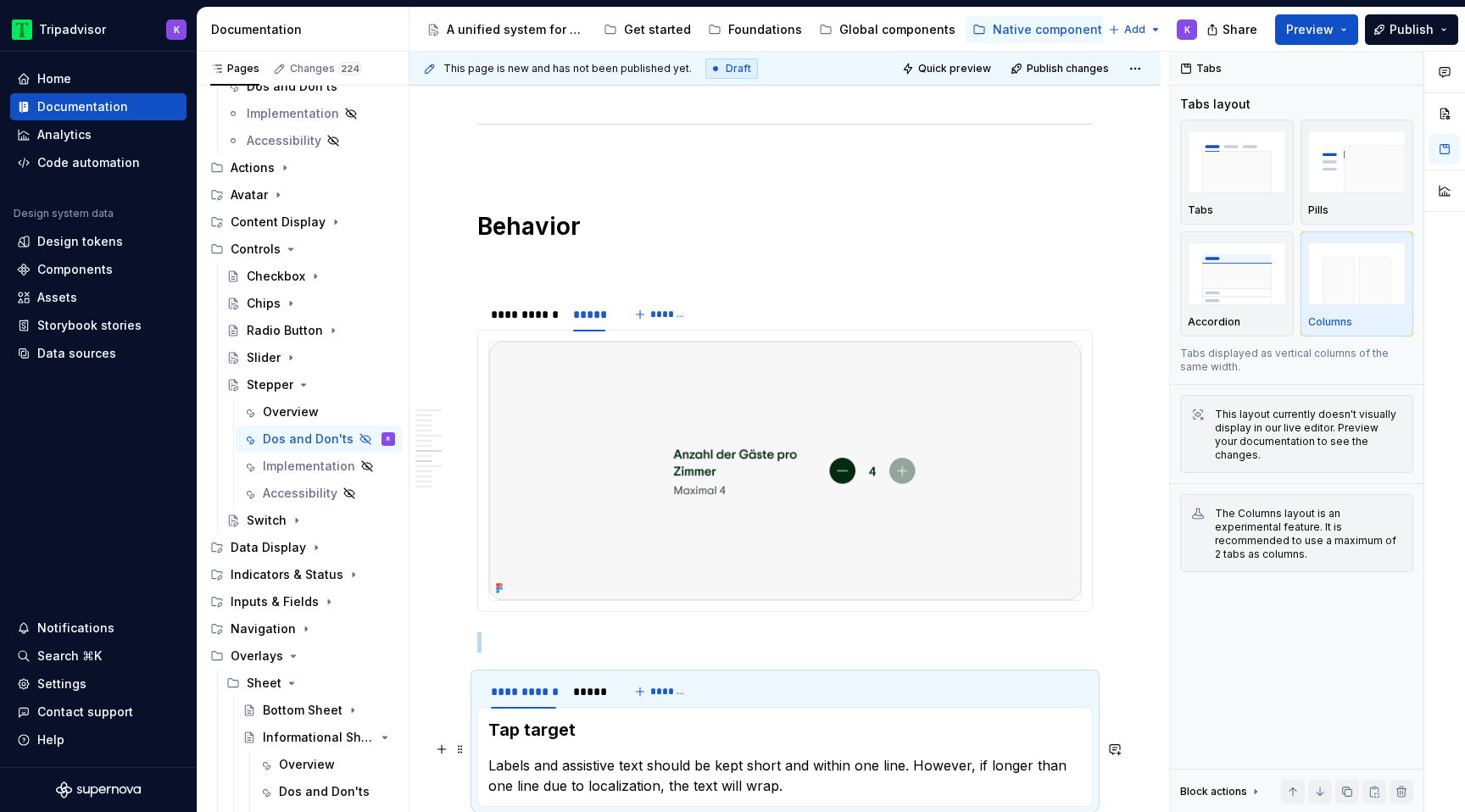
click at [591, 758] on p "Labels and assistive text should be kept short and within one line. However, if…" at bounding box center [785, 775] width 594 height 41
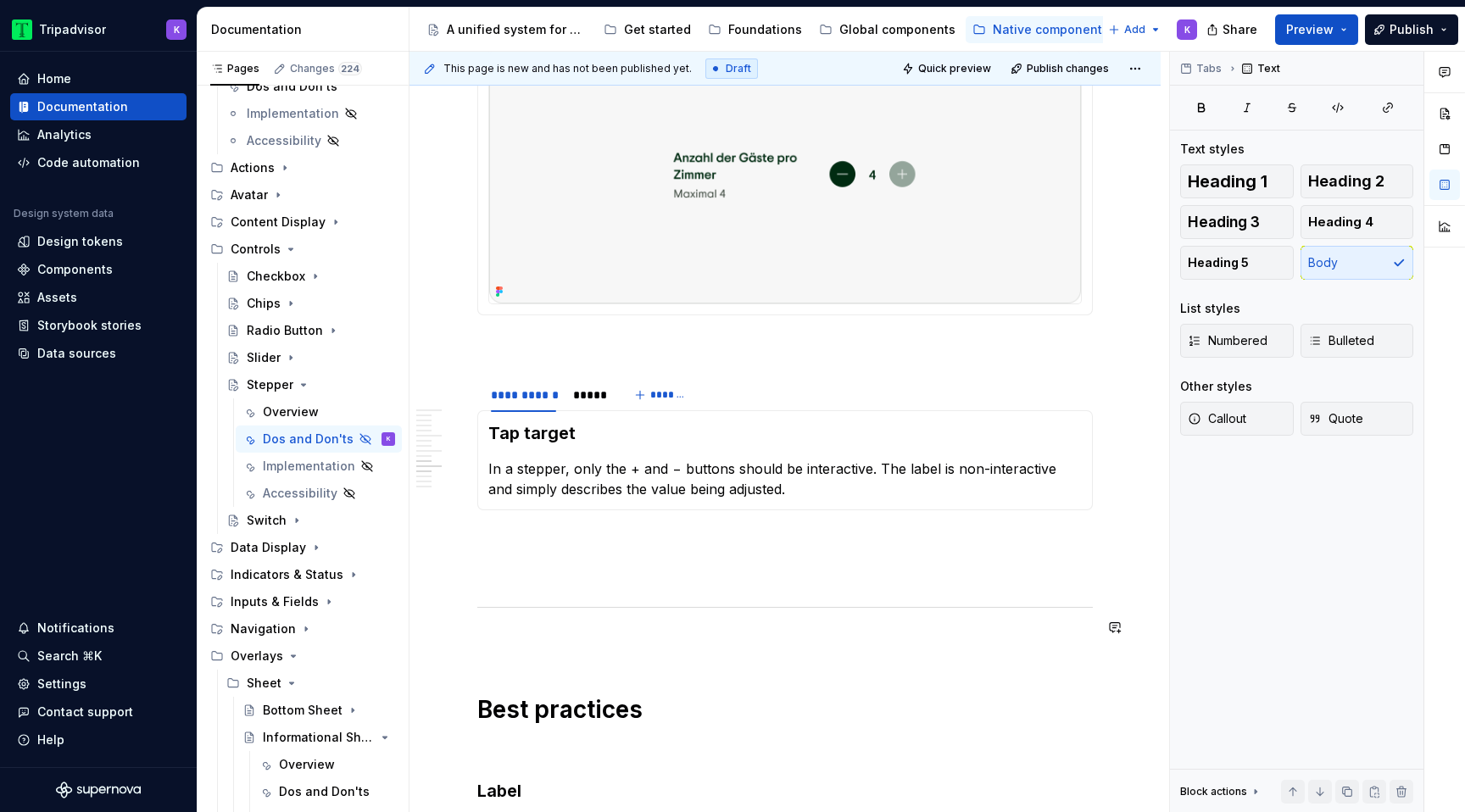
scroll to position [2081, 0]
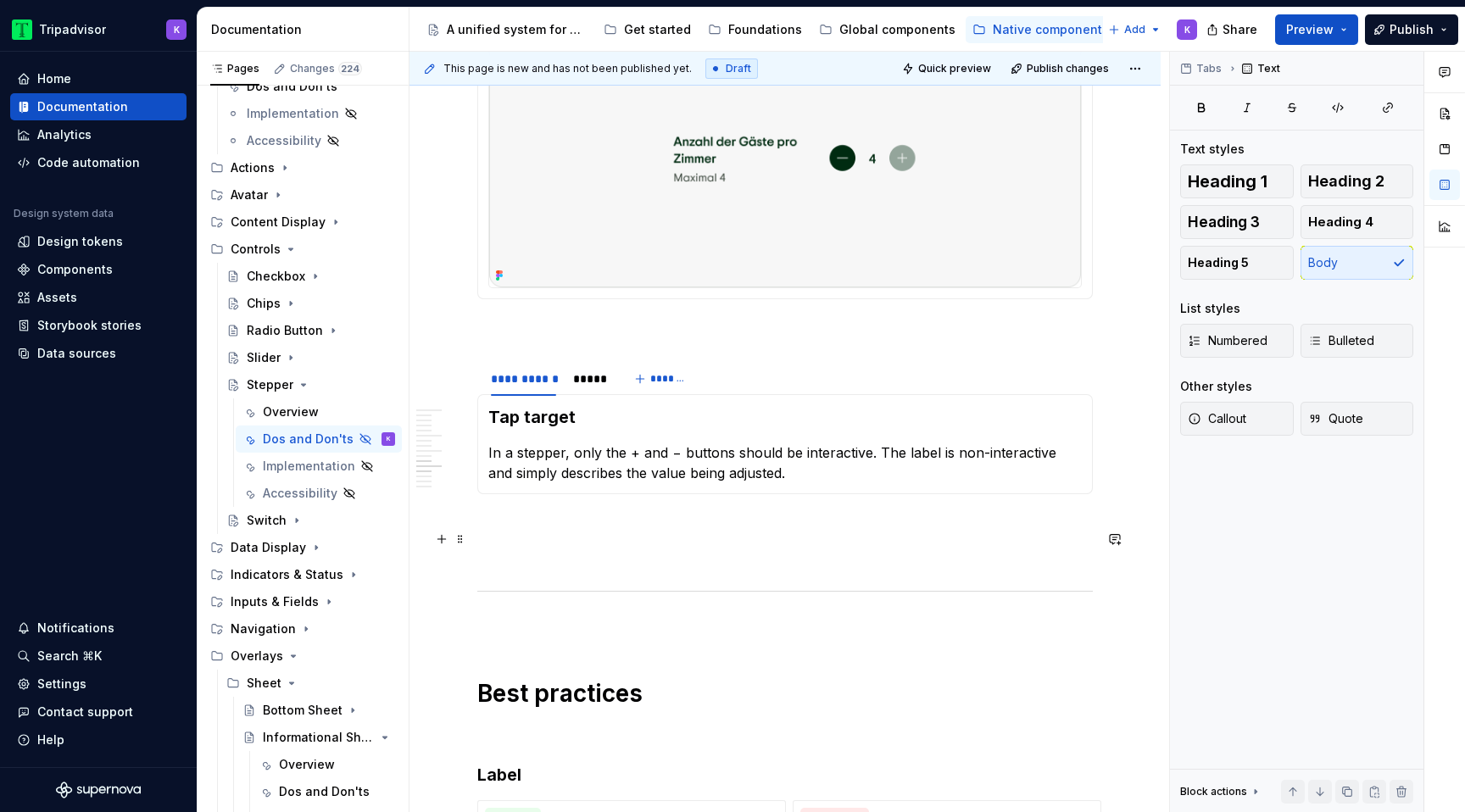
click at [641, 545] on p at bounding box center [785, 554] width 615 height 20
click at [641, 494] on div "**********" at bounding box center [785, 416] width 615 height 4244
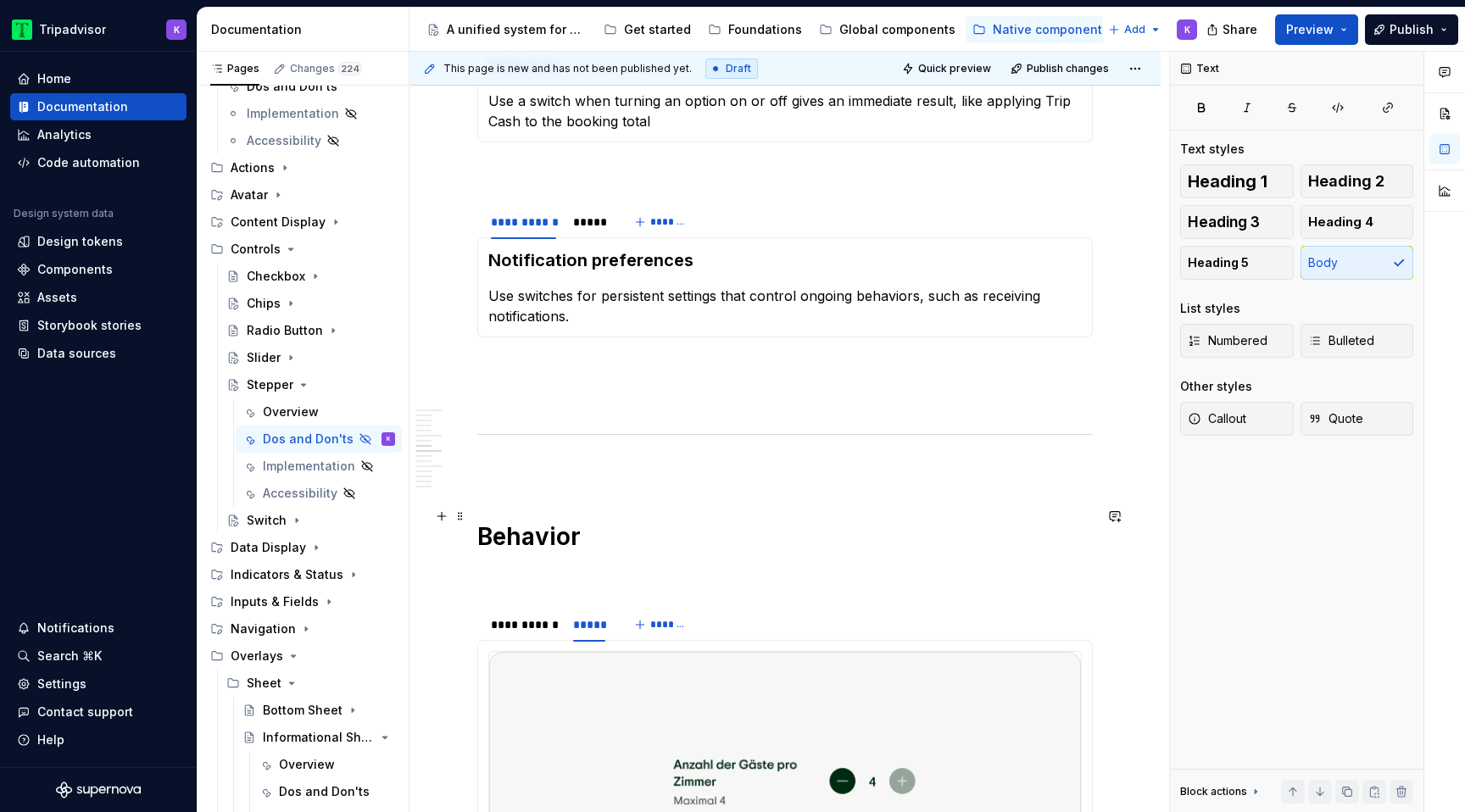
scroll to position [1433, 0]
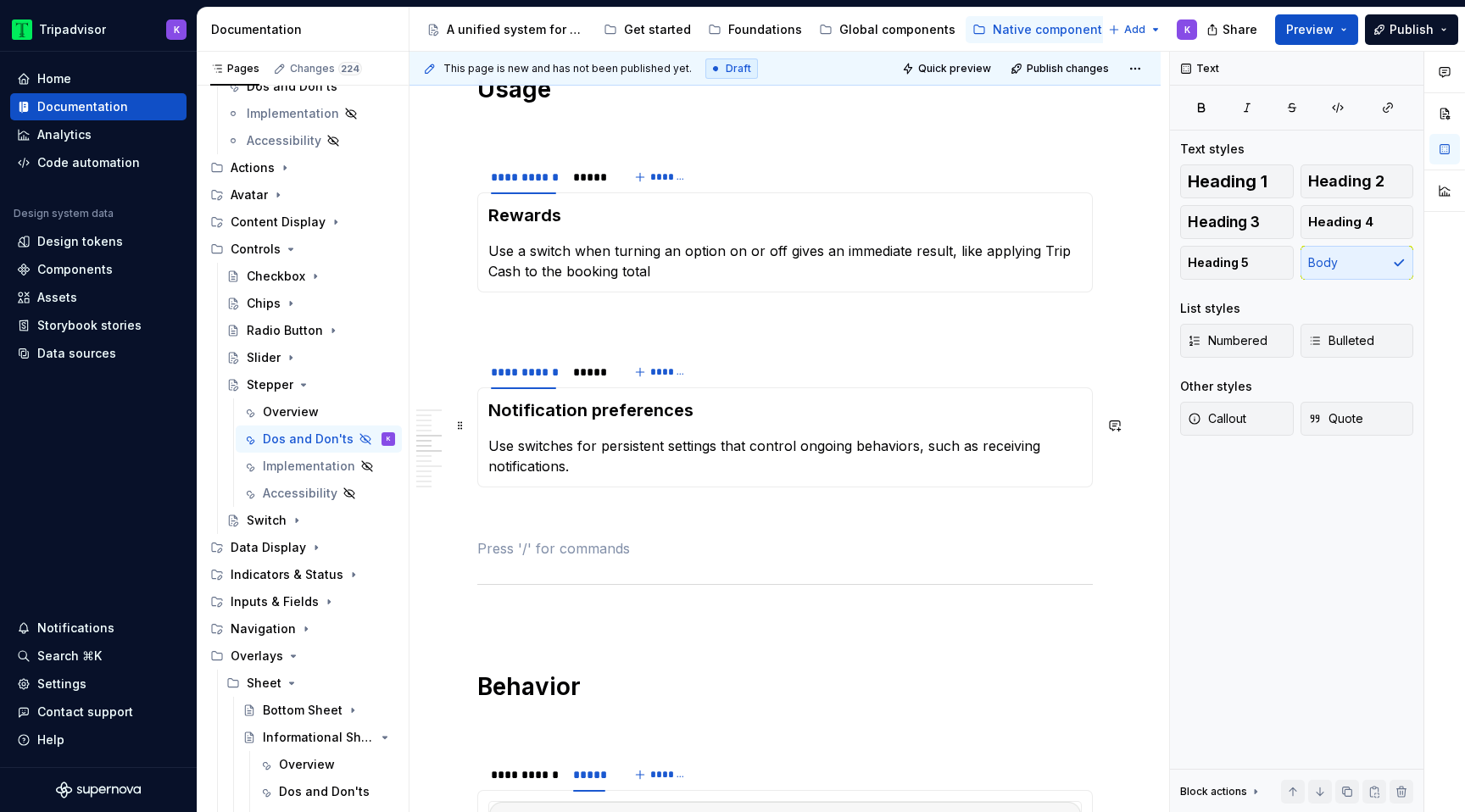
scroll to position [1247, 0]
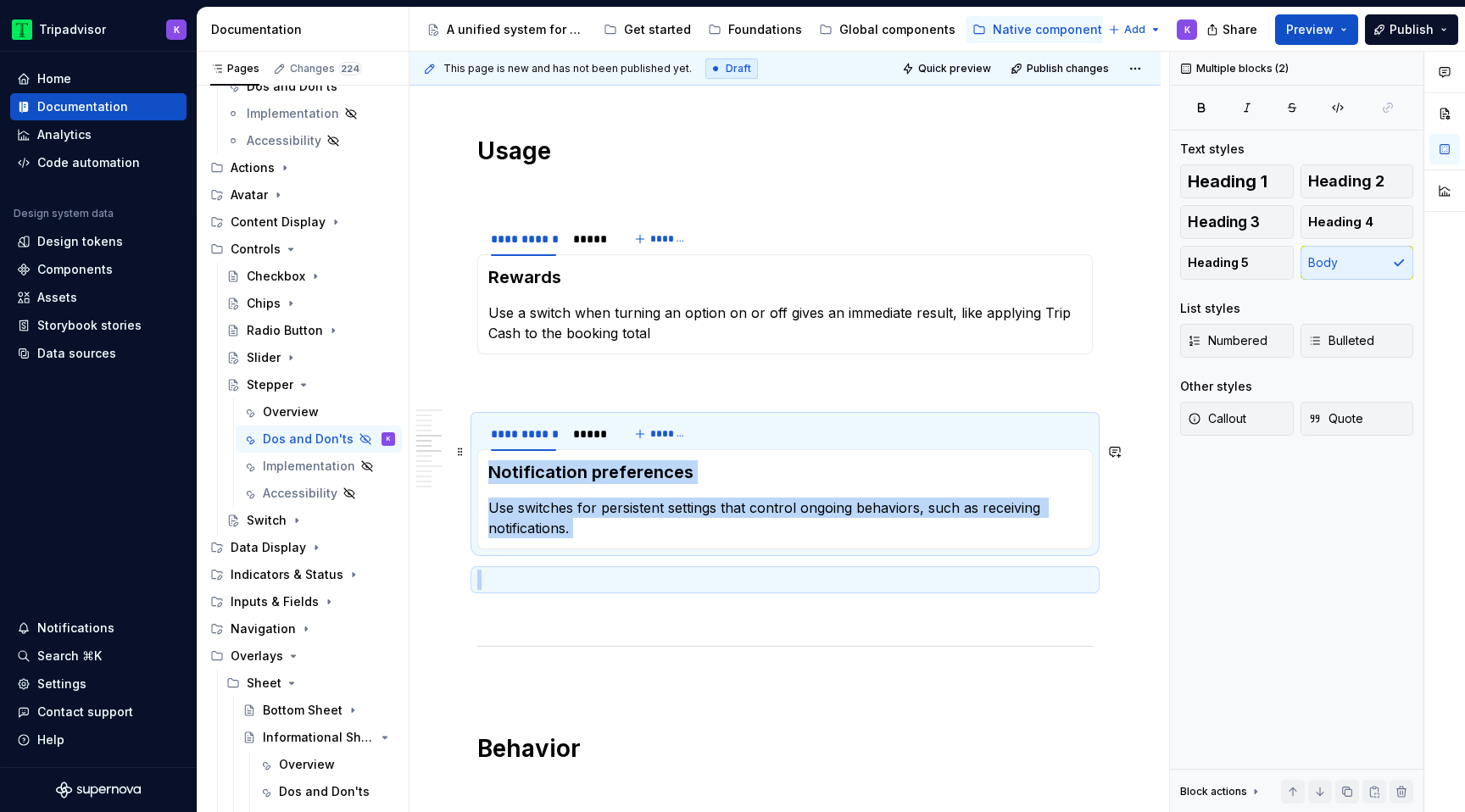
drag, startPoint x: 574, startPoint y: 568, endPoint x: 479, endPoint y: 450, distance: 151.5
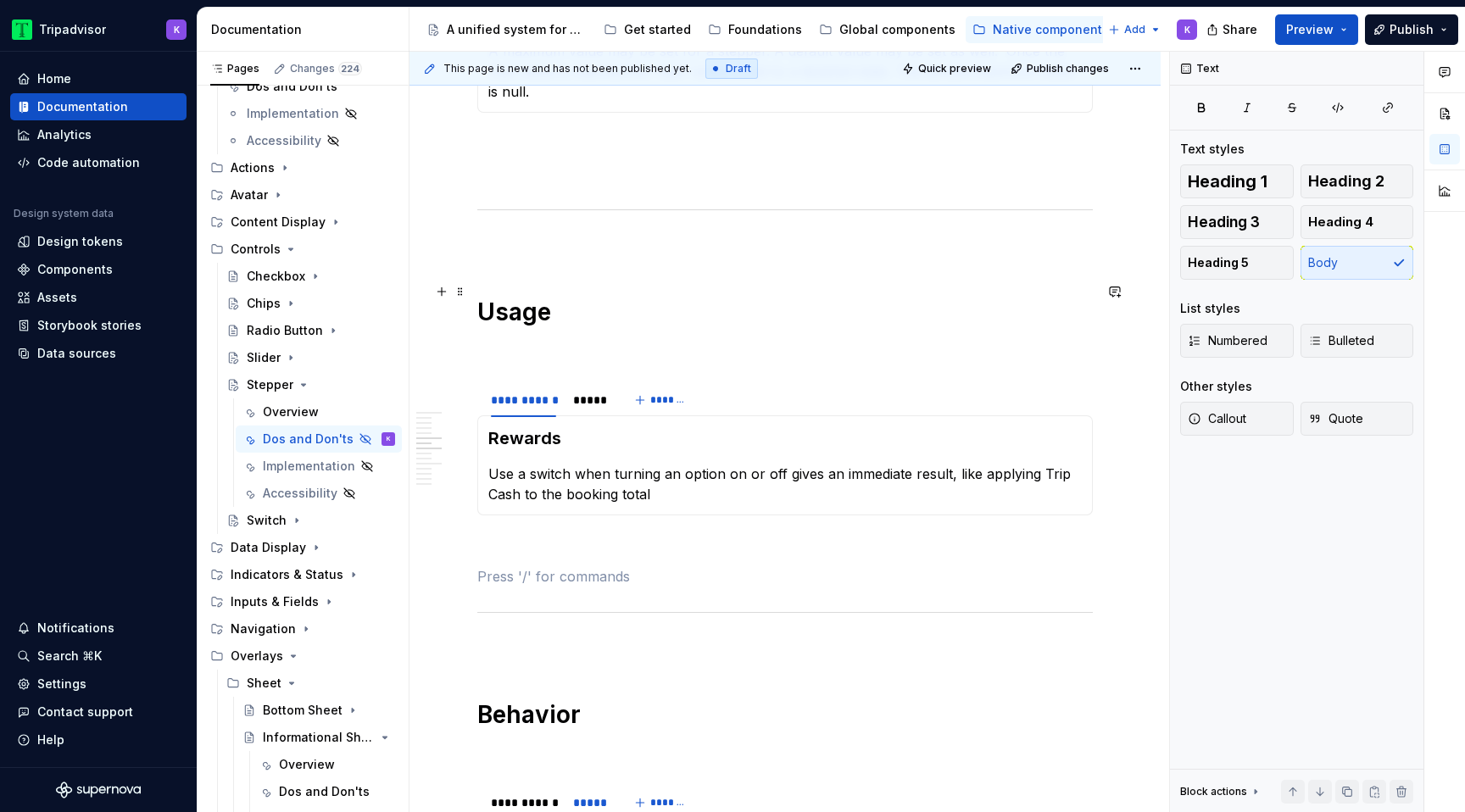
scroll to position [1034, 0]
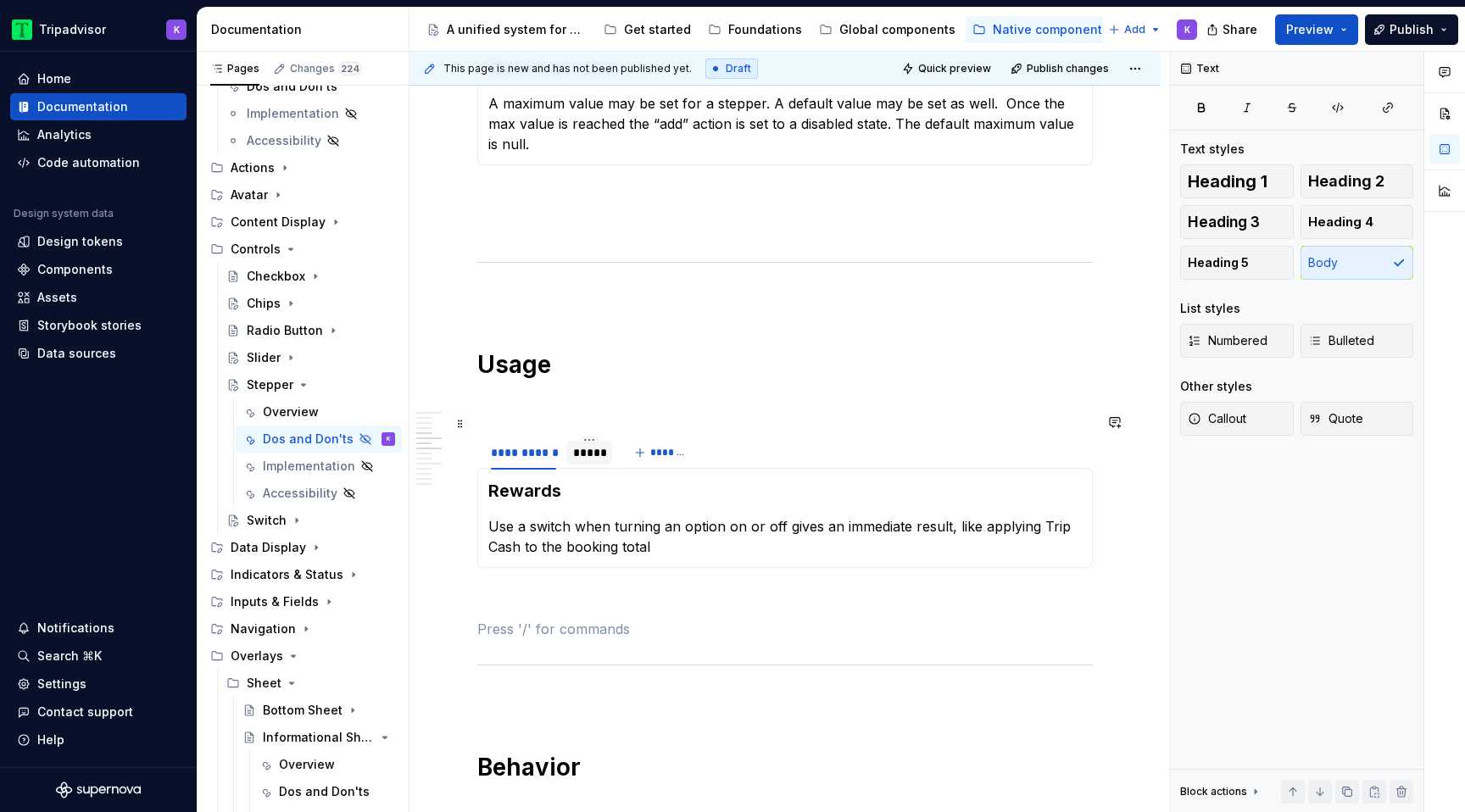
click at [578, 466] on div at bounding box center [589, 467] width 46 height 2
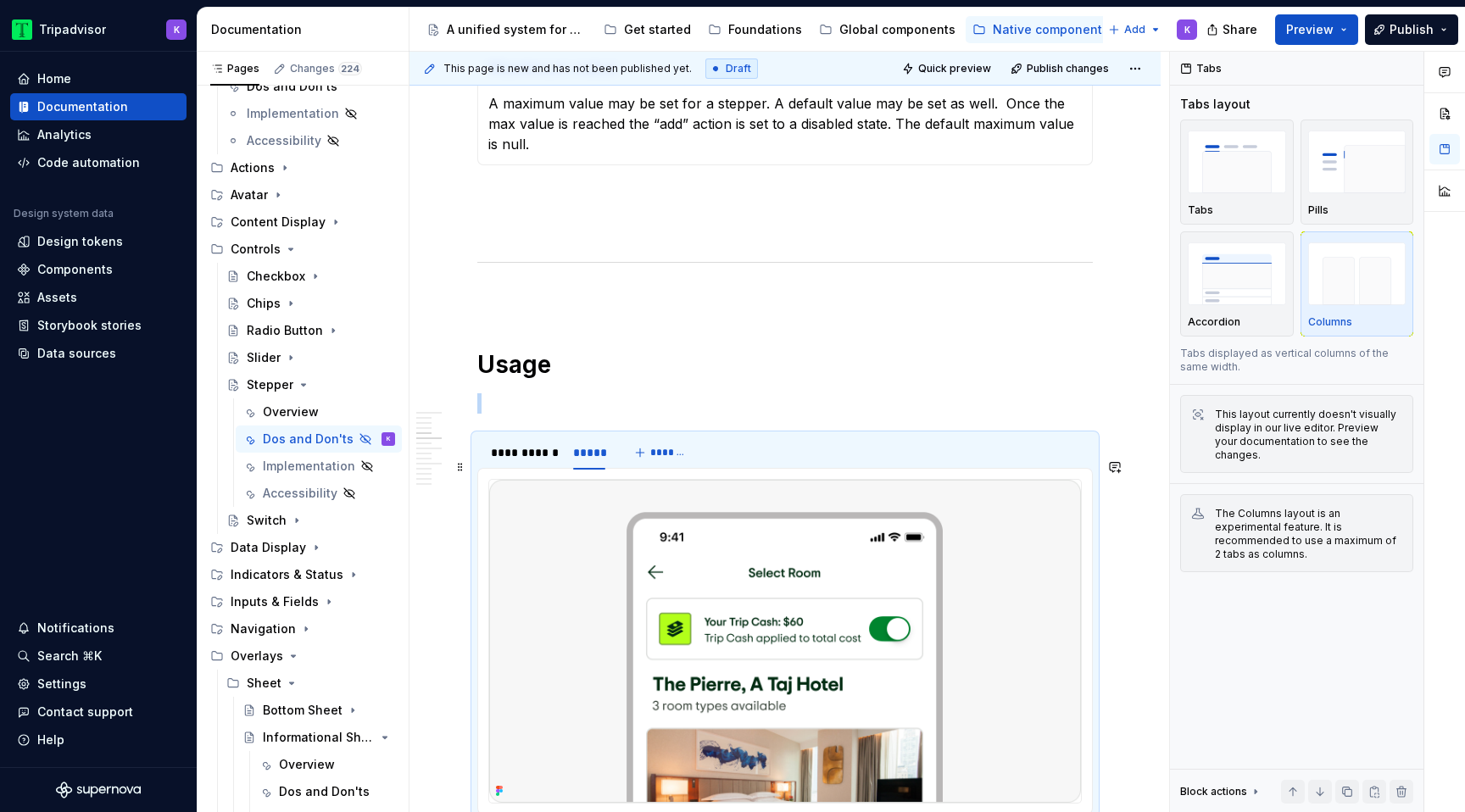
click at [638, 523] on img at bounding box center [785, 640] width 592 height 322
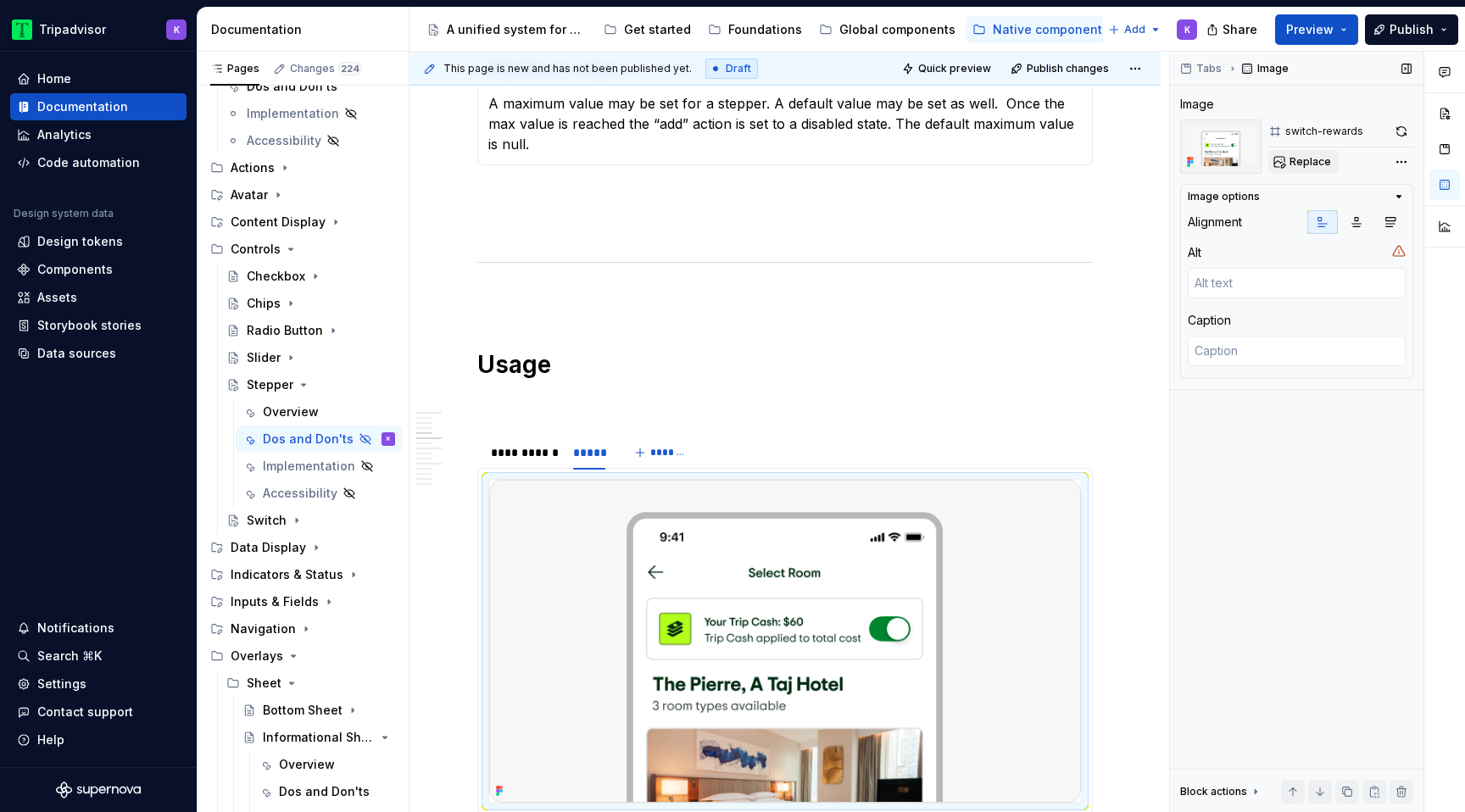
click at [1291, 166] on span "Replace" at bounding box center [1310, 162] width 42 height 13
type textarea "*"
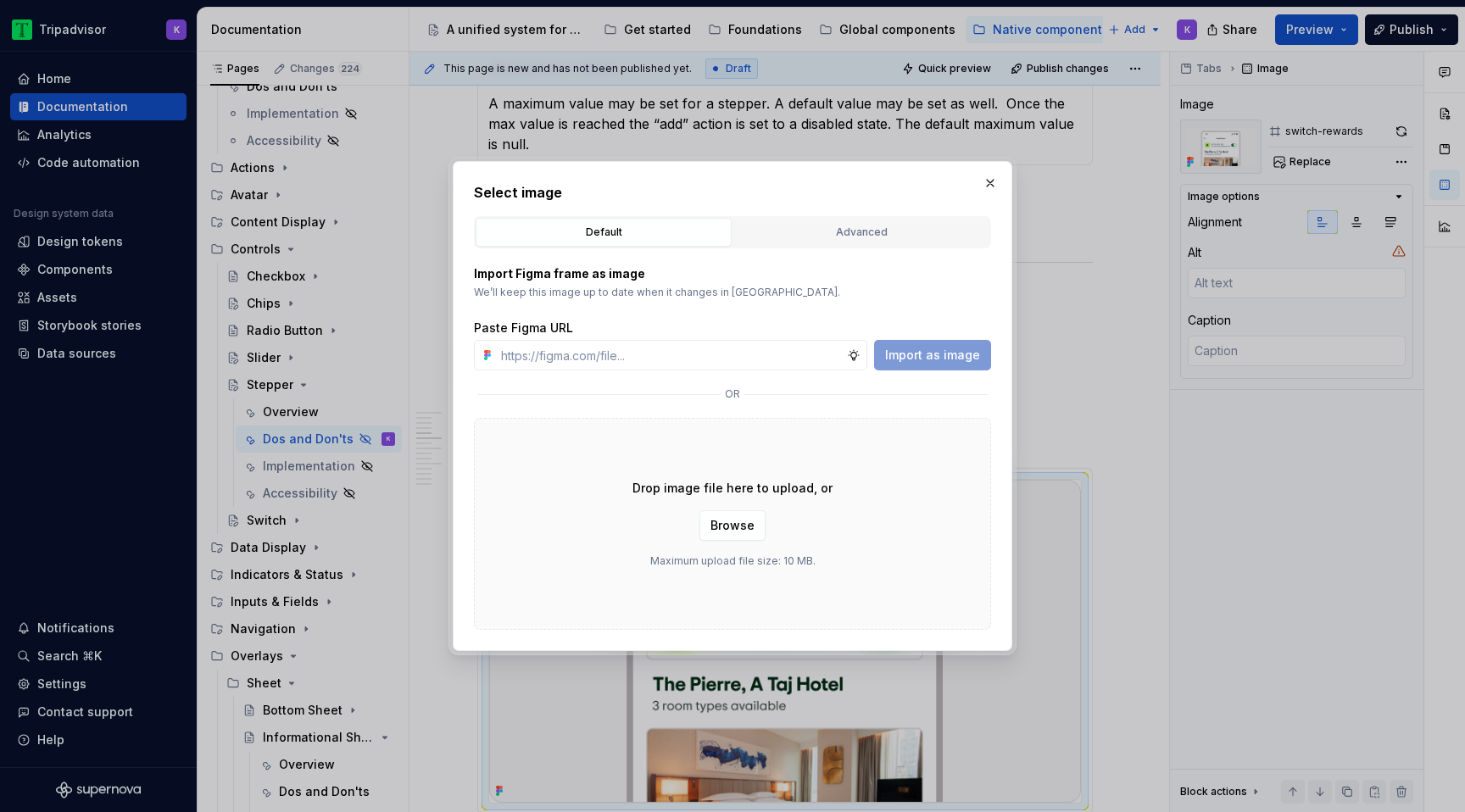
type input "https://www.figma.com/design/eWzZGbXTCMsZ0gwC1u1MU0/Altas-Native-Documentation?…"
type textarea "*"
type input "https://www.figma.com/design/eWzZGbXTCMsZ0gwC1u1MU0/Altas-Native-Documentation?…"
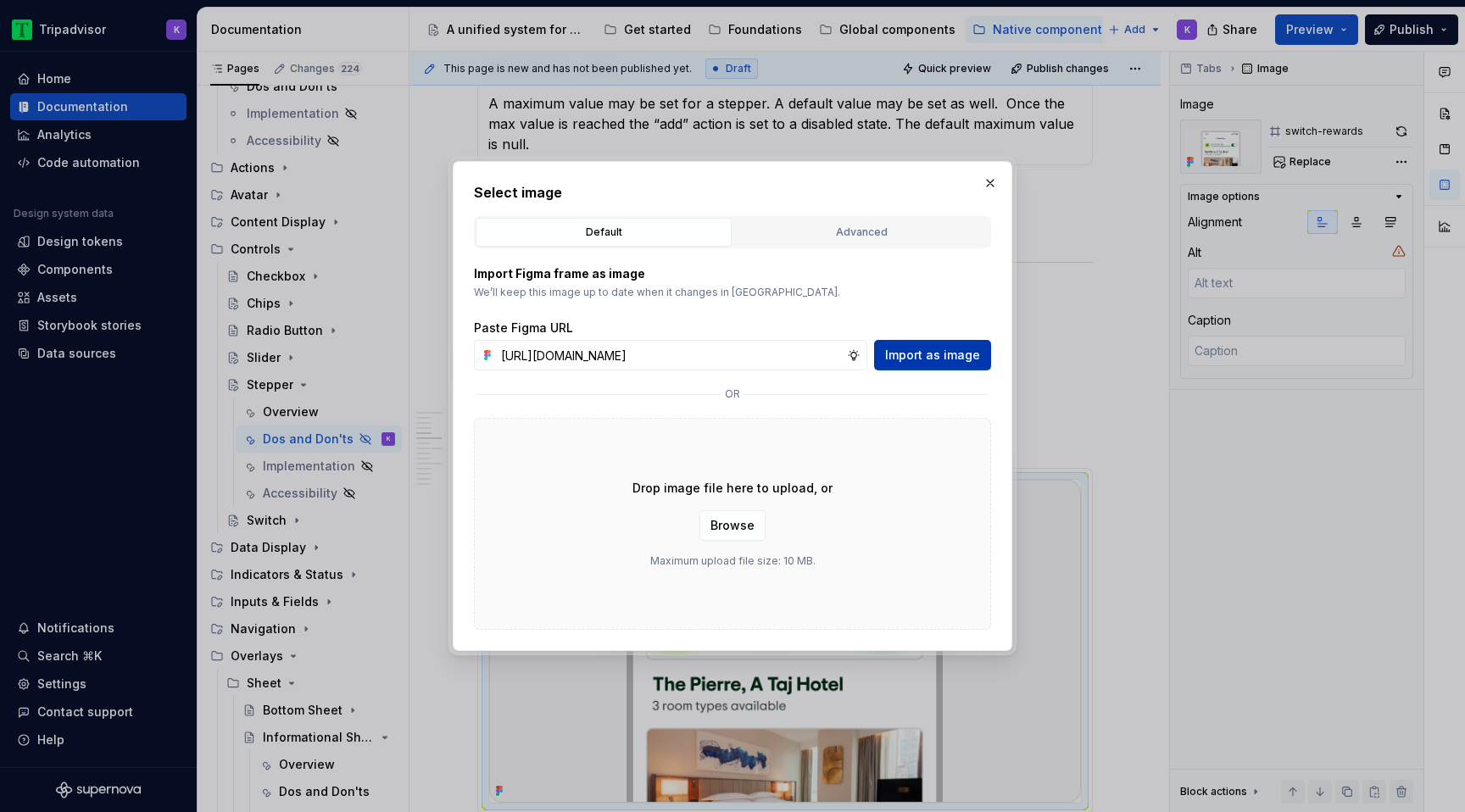
click at [906, 355] on span "Import as image" at bounding box center [932, 355] width 95 height 17
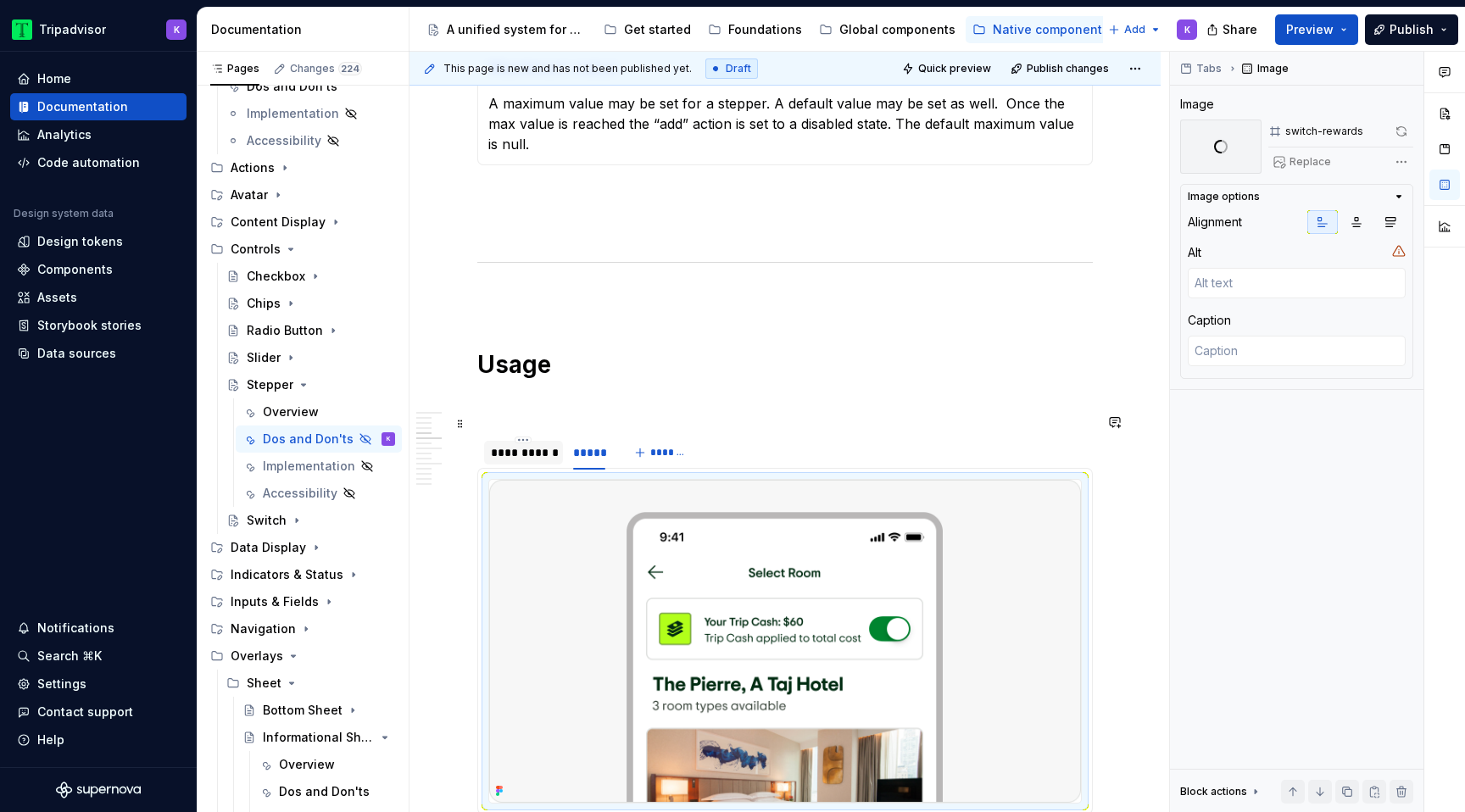
click at [507, 444] on div "**********" at bounding box center [523, 453] width 66 height 17
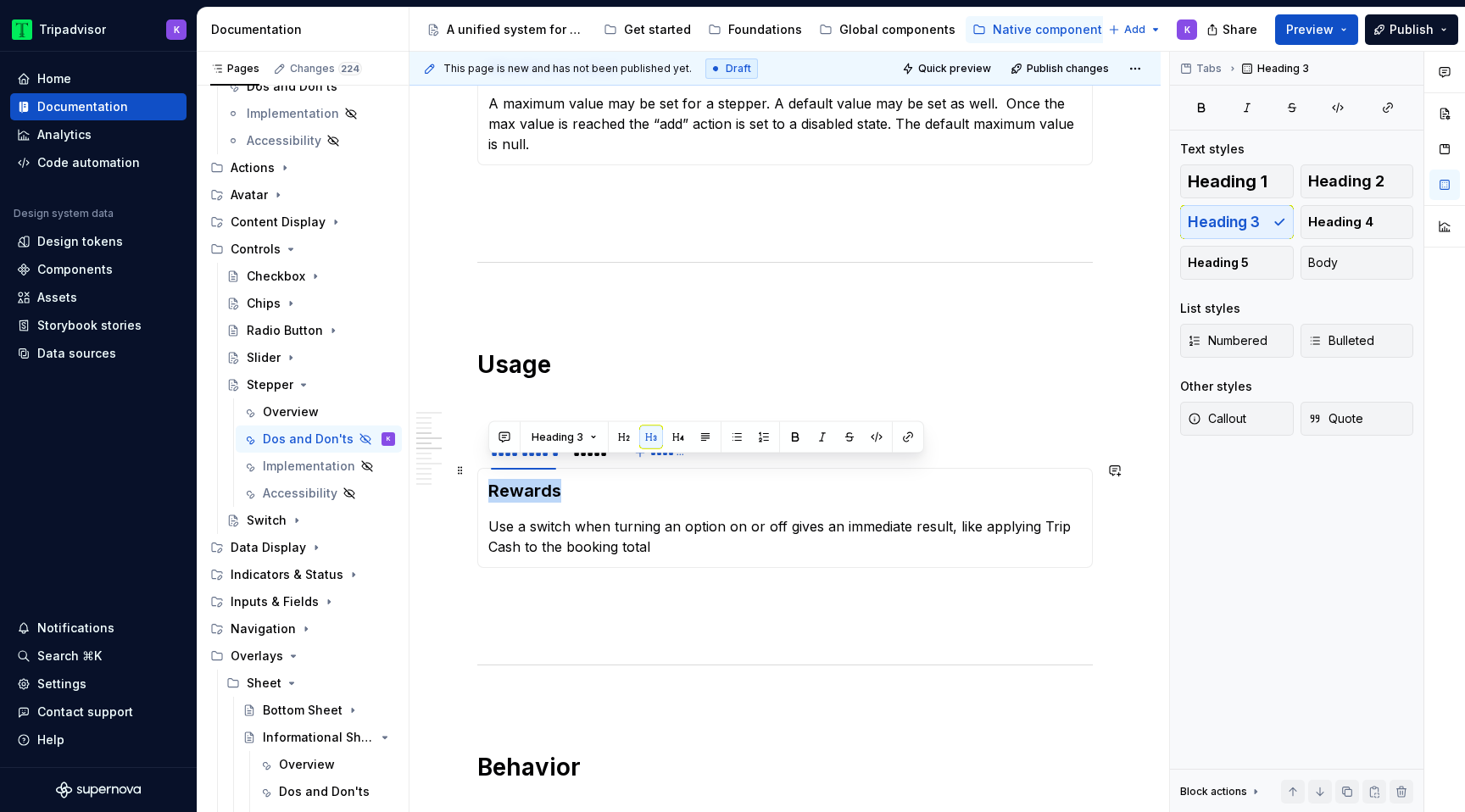
drag, startPoint x: 564, startPoint y: 469, endPoint x: 489, endPoint y: 469, distance: 75.0
click at [489, 478] on h3 "Rewards" at bounding box center [785, 490] width 594 height 24
click at [532, 478] on h3 "Quanity selection" at bounding box center [785, 490] width 594 height 24
click at [650, 478] on h3 "Quantity selection" at bounding box center [785, 490] width 594 height 24
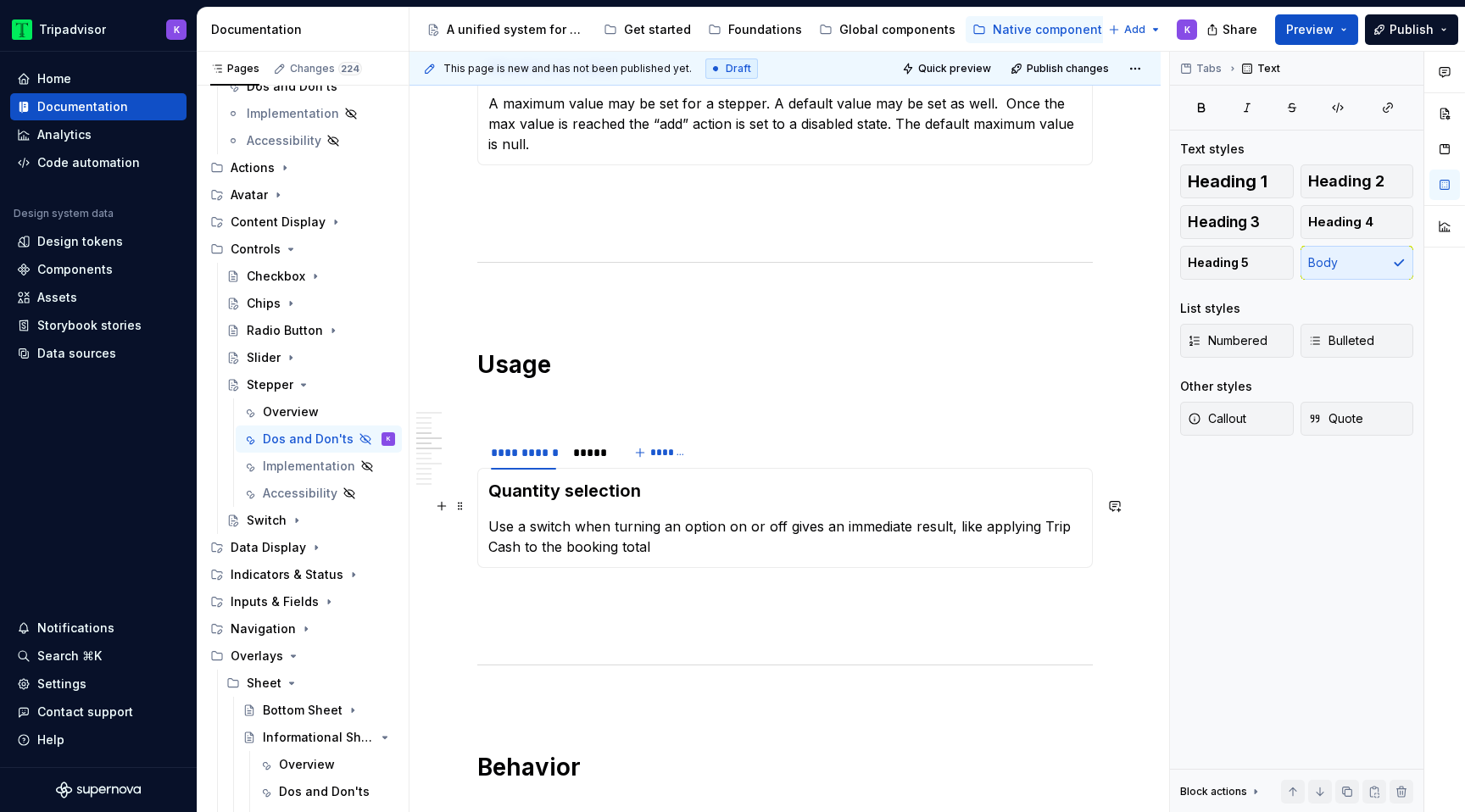
click at [573, 529] on p "Use a switch when turning an option on or off gives an immediate result, like a…" at bounding box center [785, 536] width 594 height 41
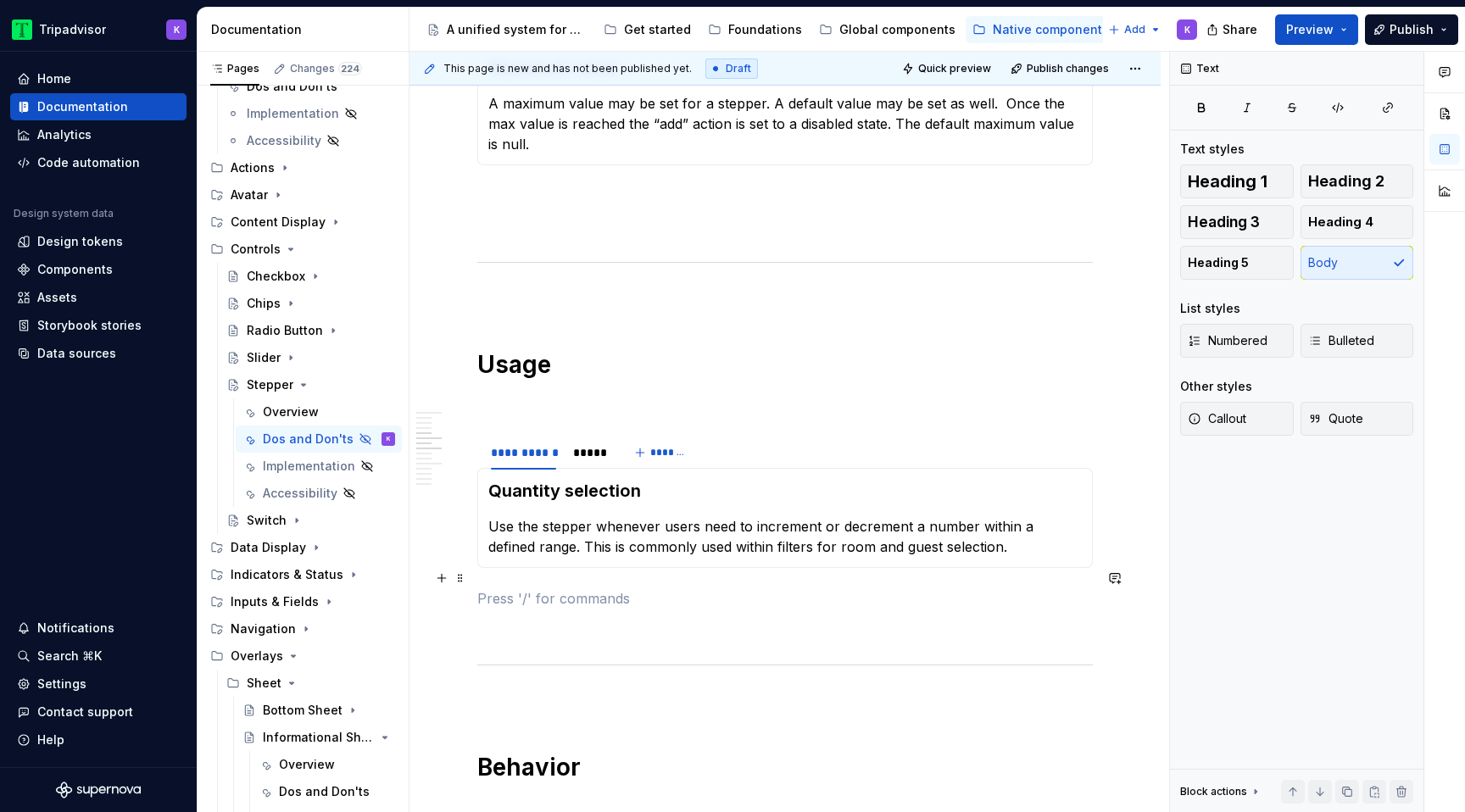
click at [584, 588] on p at bounding box center [785, 597] width 615 height 20
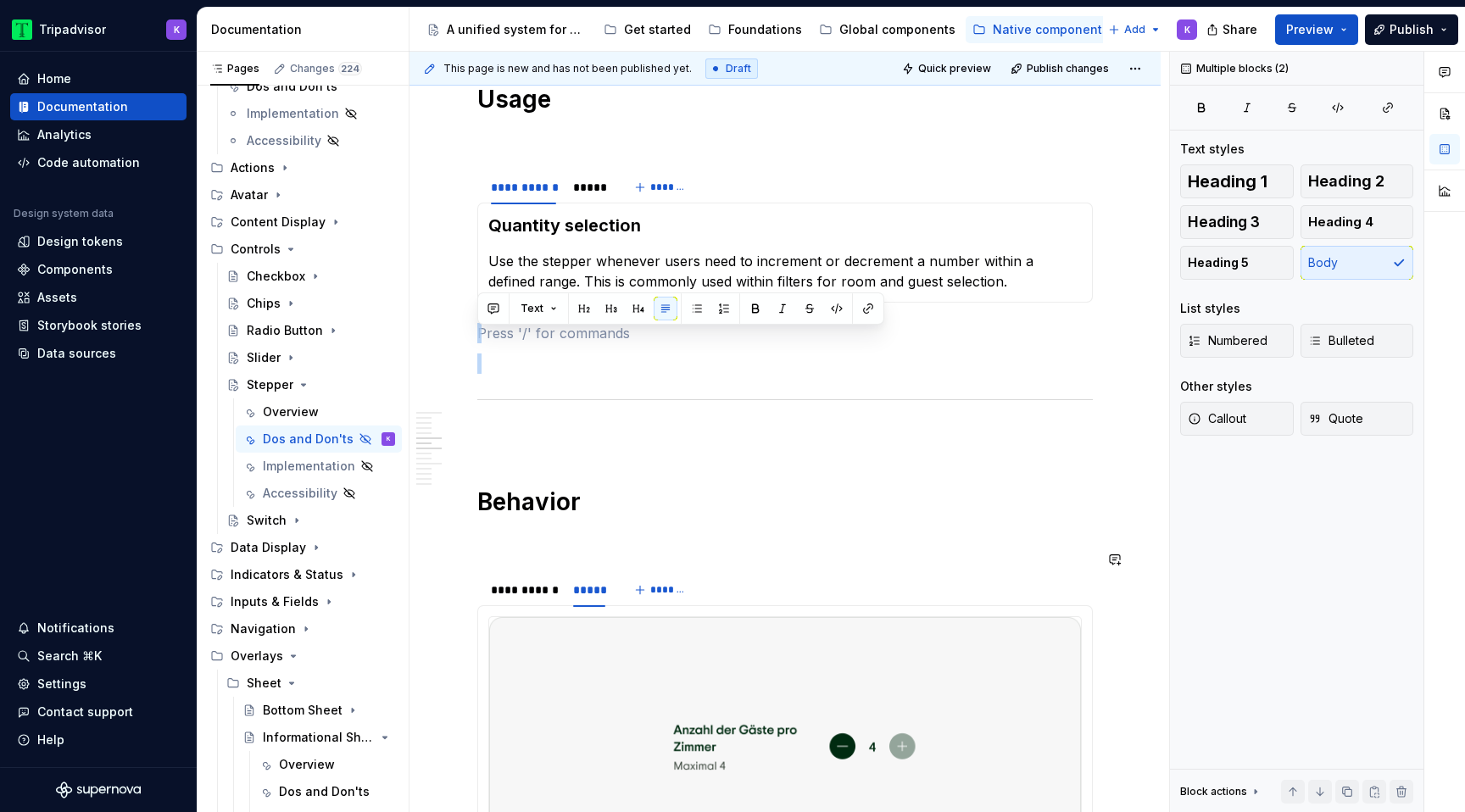
scroll to position [1311, 0]
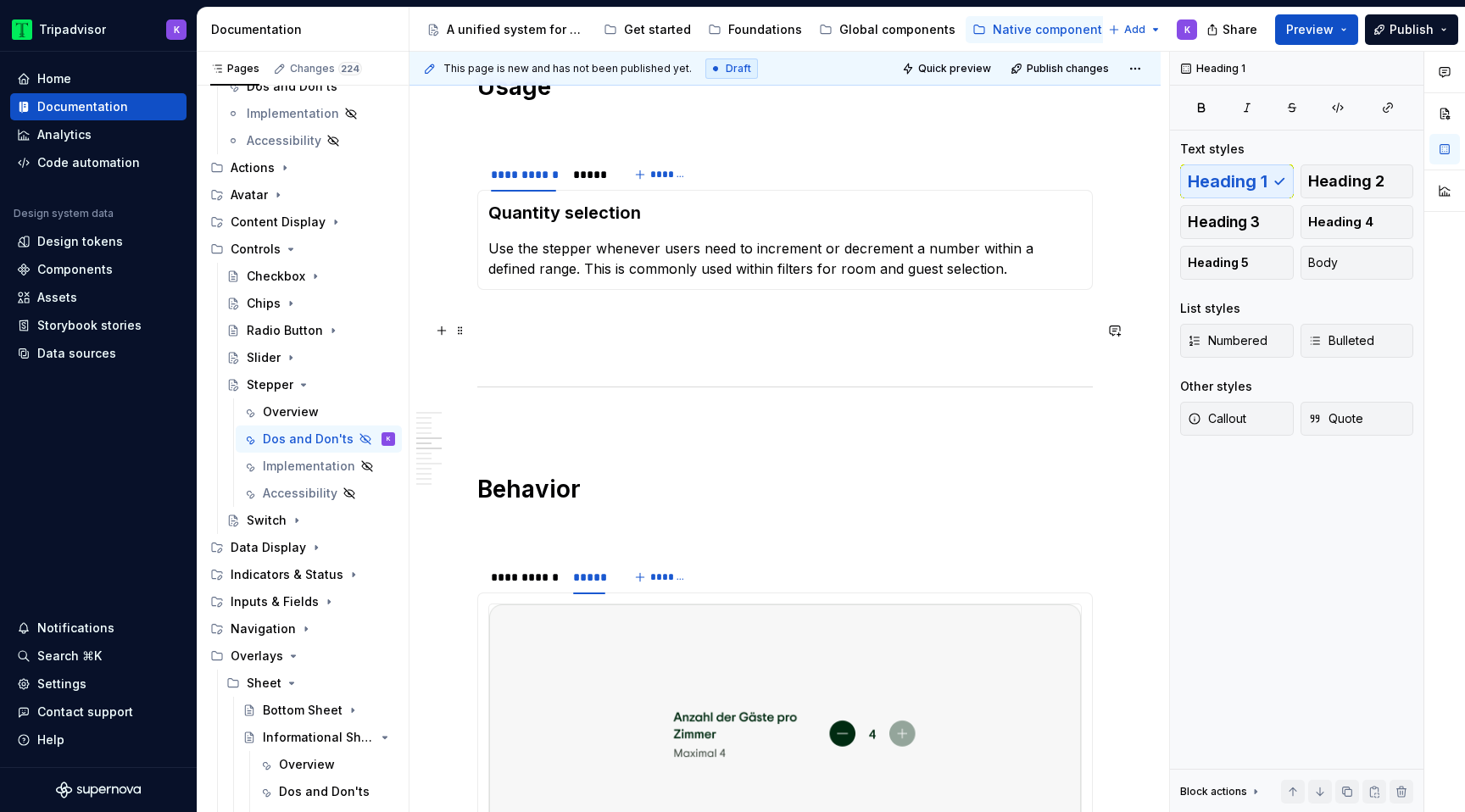
click at [750, 340] on p at bounding box center [785, 350] width 615 height 20
click at [750, 310] on p at bounding box center [785, 319] width 615 height 20
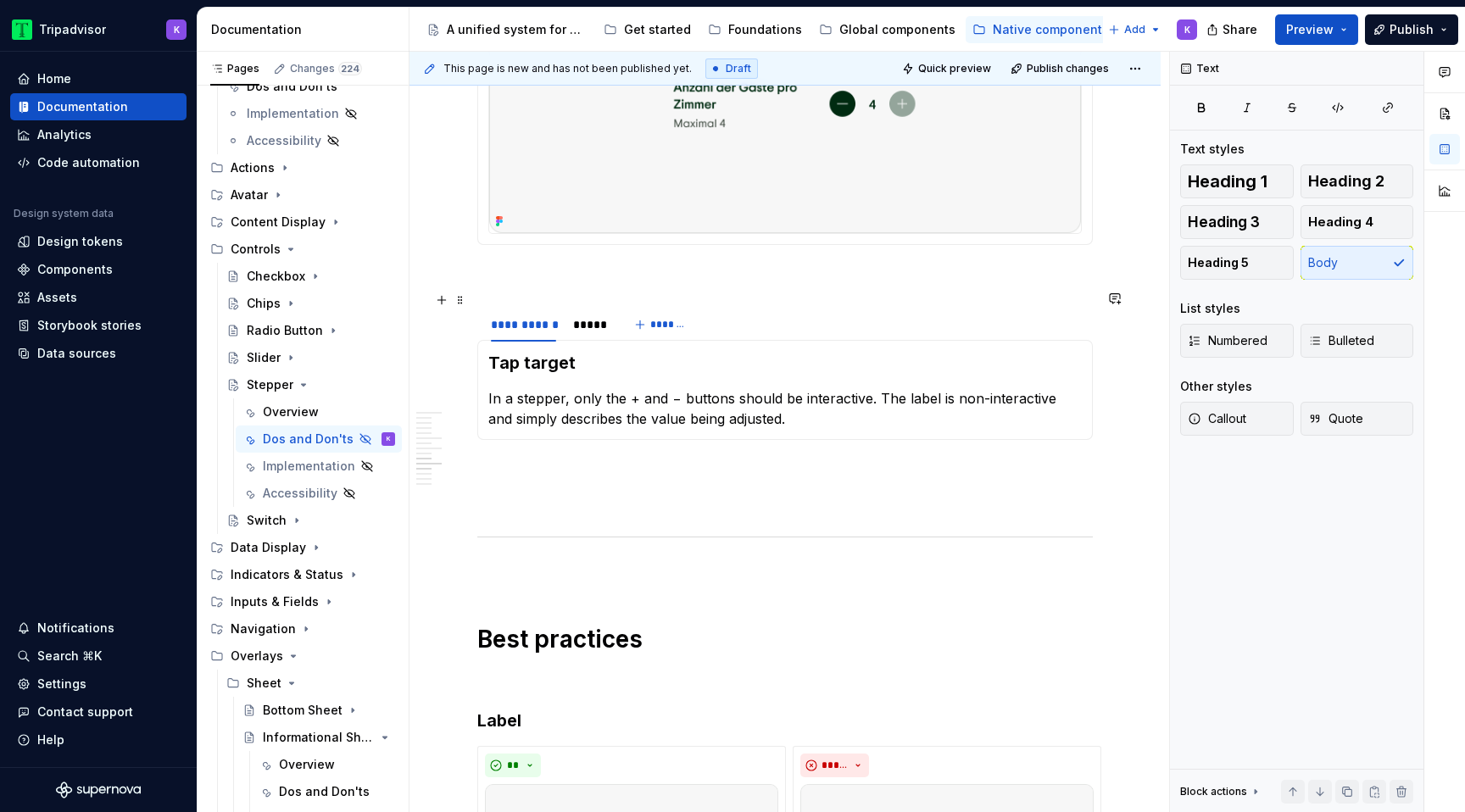
scroll to position [2315, 0]
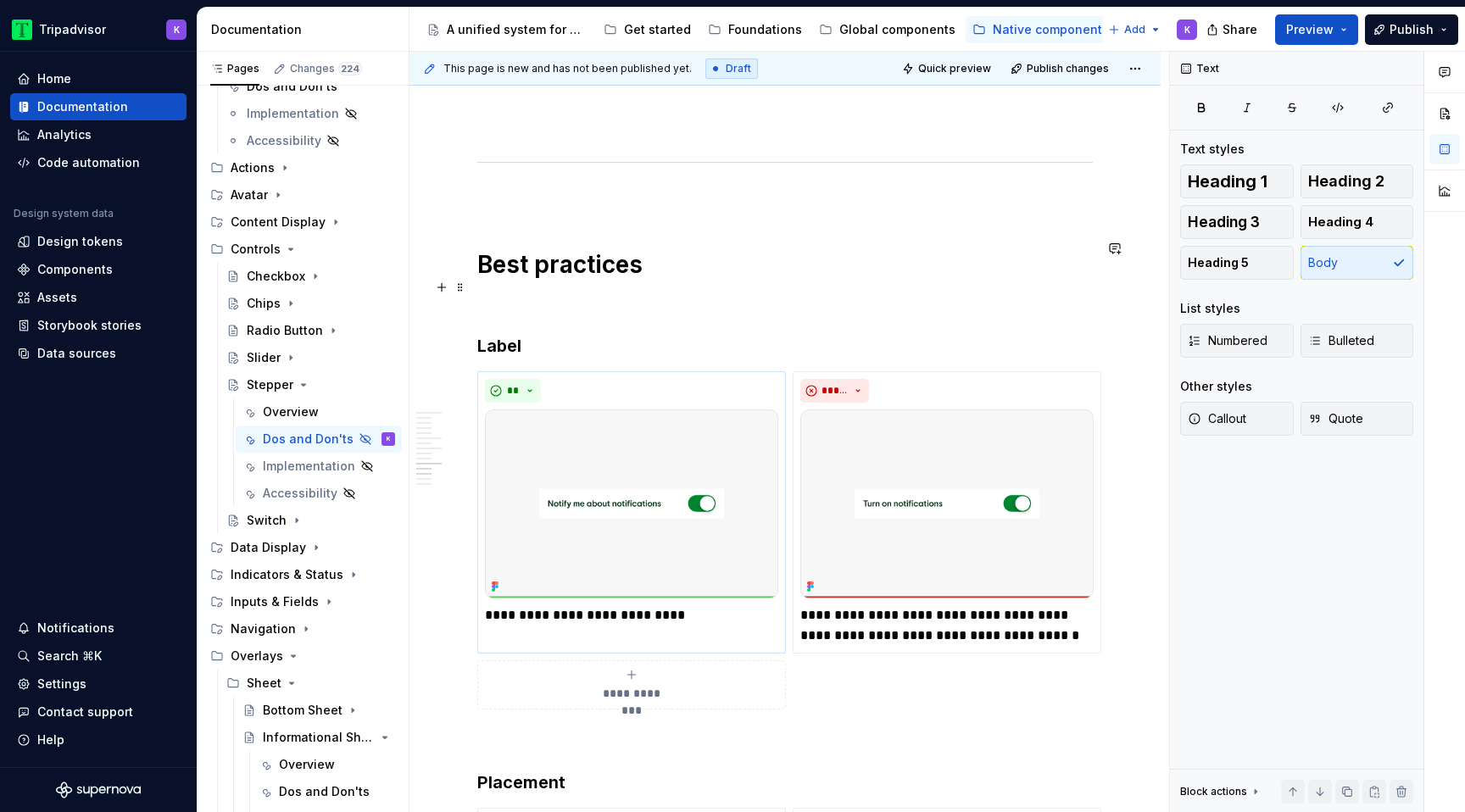
click at [639, 532] on img at bounding box center [632, 503] width 293 height 189
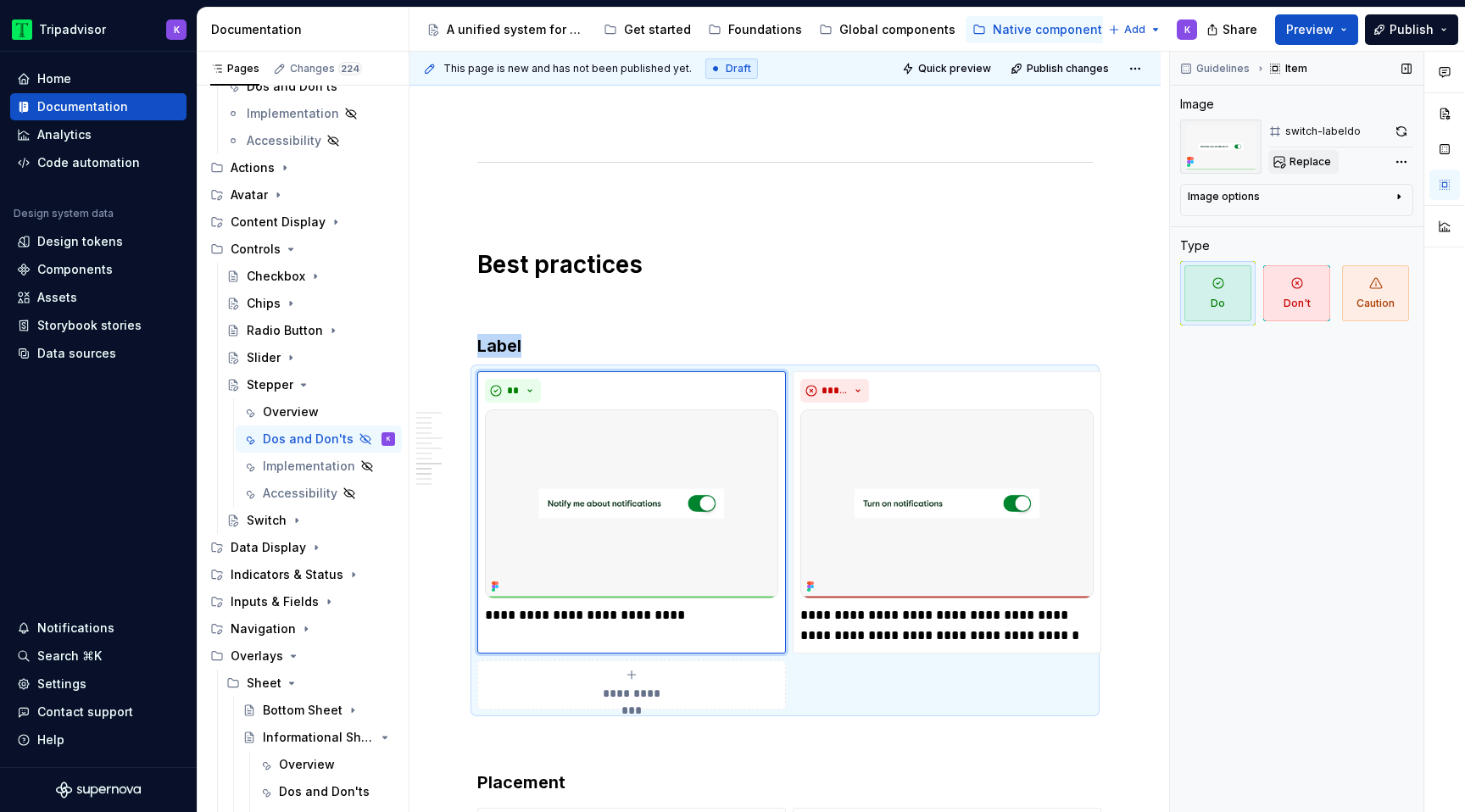
click at [1307, 164] on span "Replace" at bounding box center [1310, 162] width 42 height 13
type textarea "*"
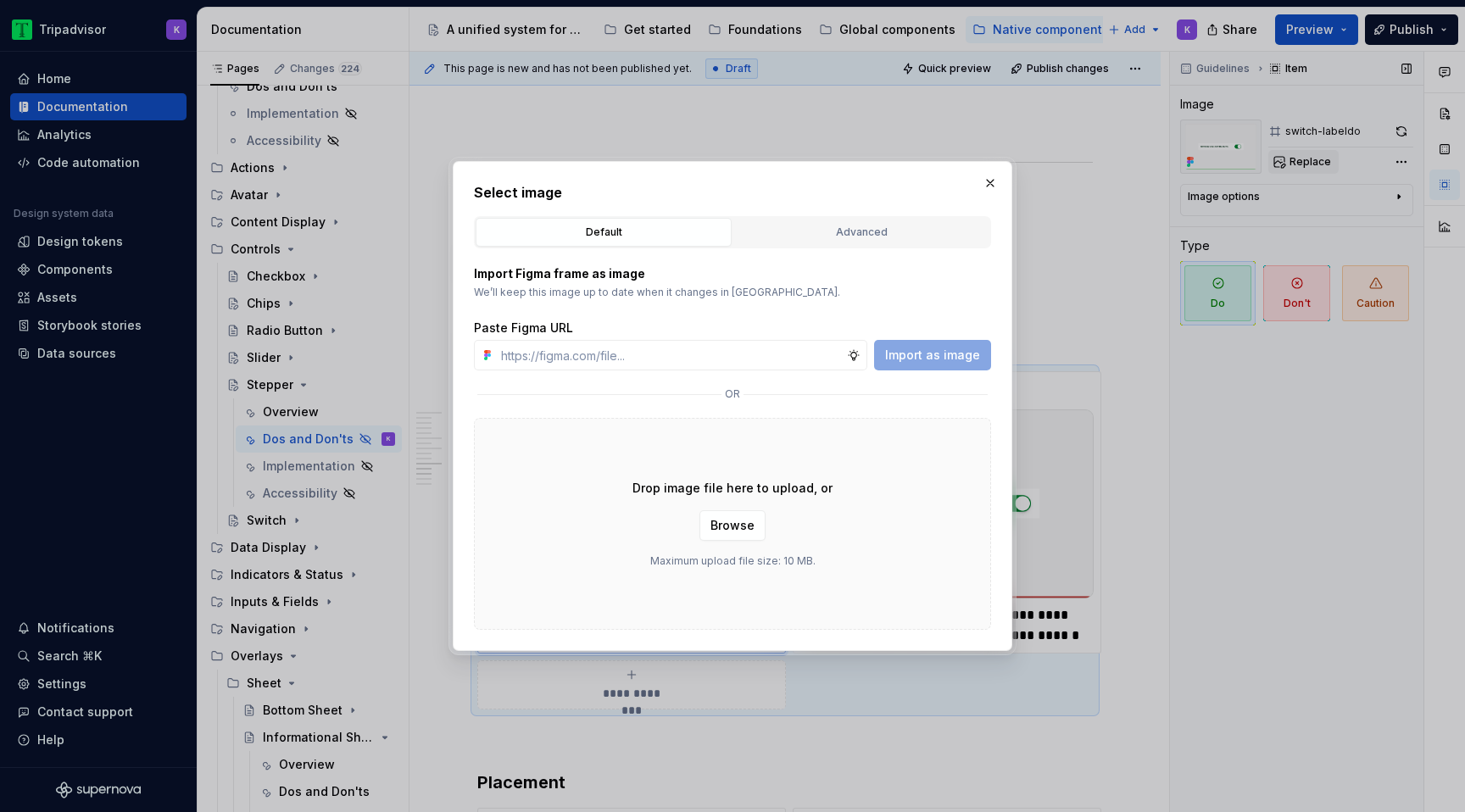
type input "https://www.figma.com/design/eWzZGbXTCMsZ0gwC1u1MU0/Altas-Native-Documentation?…"
type textarea "*"
type input "https://www.figma.com/design/eWzZGbXTCMsZ0gwC1u1MU0/Altas-Native-Documentation?…"
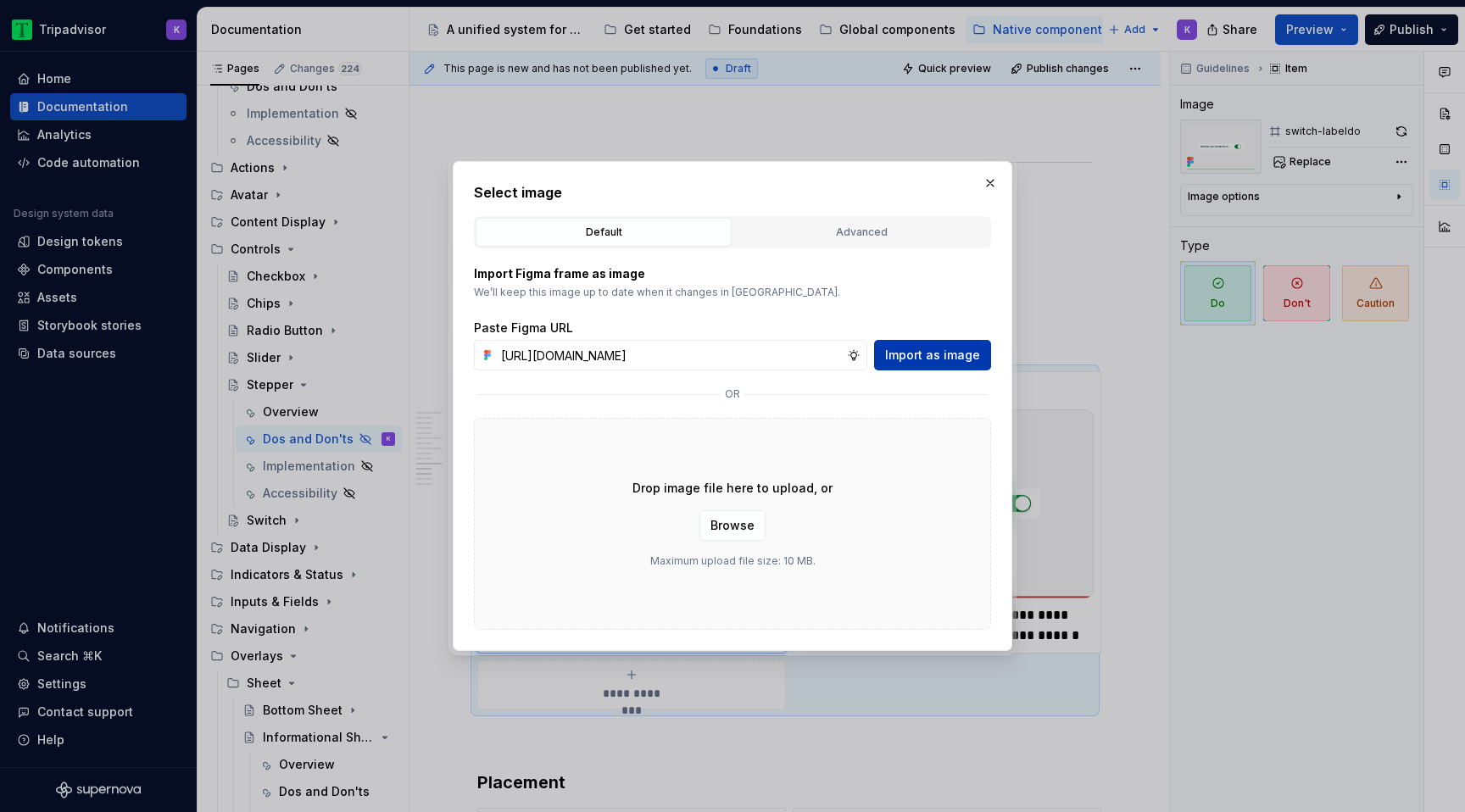
click at [952, 345] on button "Import as image" at bounding box center [932, 355] width 117 height 30
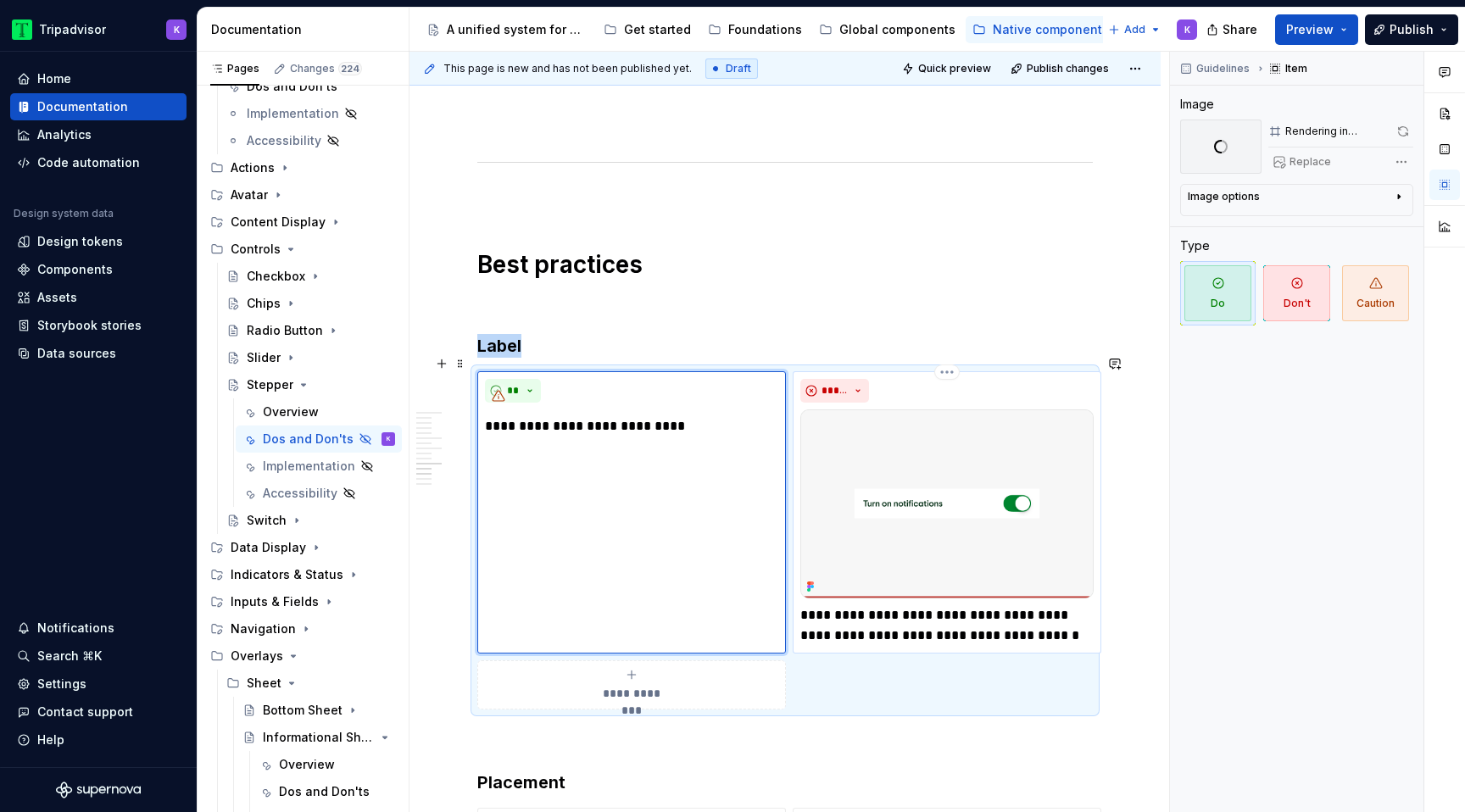
click at [984, 451] on img at bounding box center [947, 503] width 293 height 189
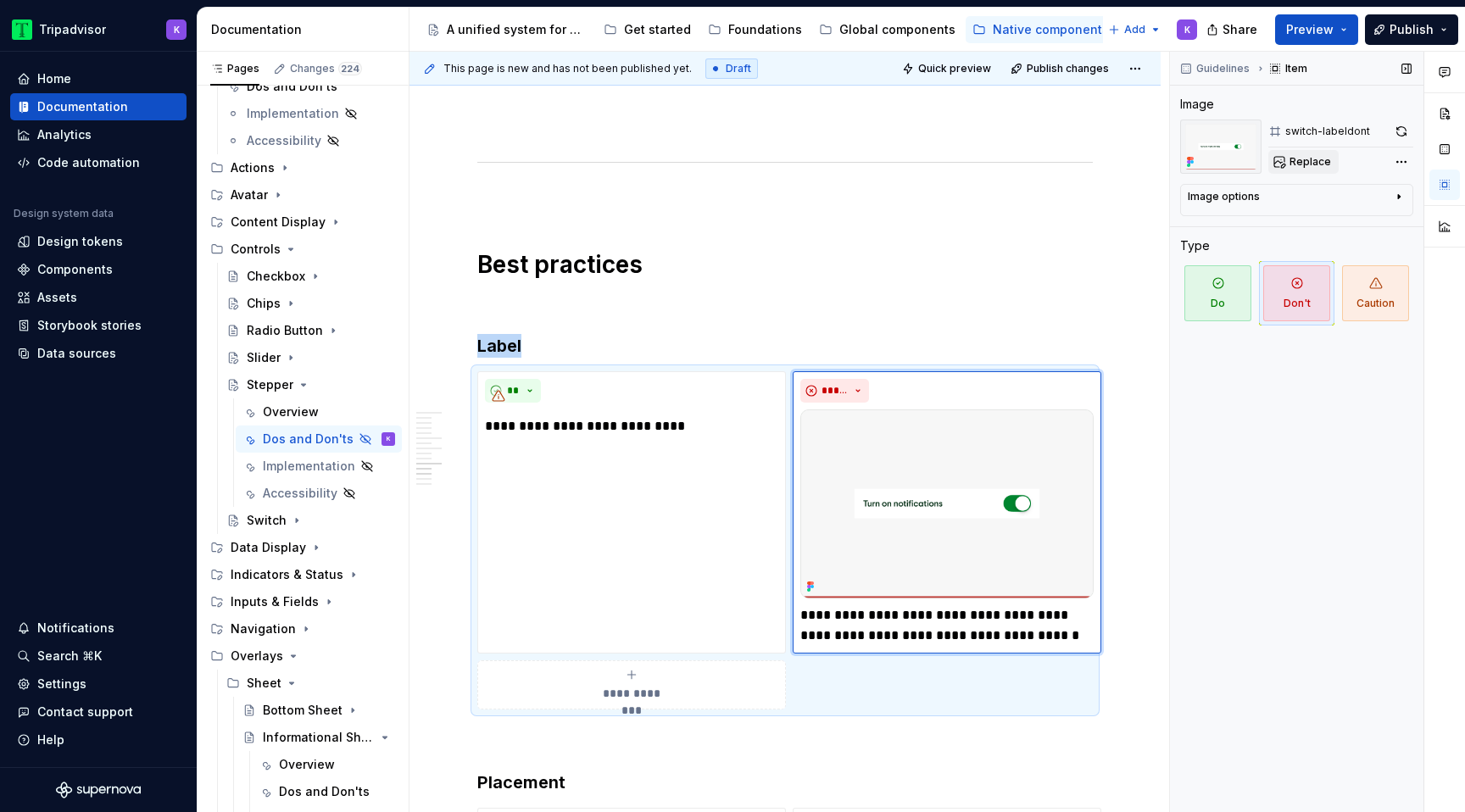
click at [1298, 161] on span "Replace" at bounding box center [1310, 162] width 42 height 13
type textarea "*"
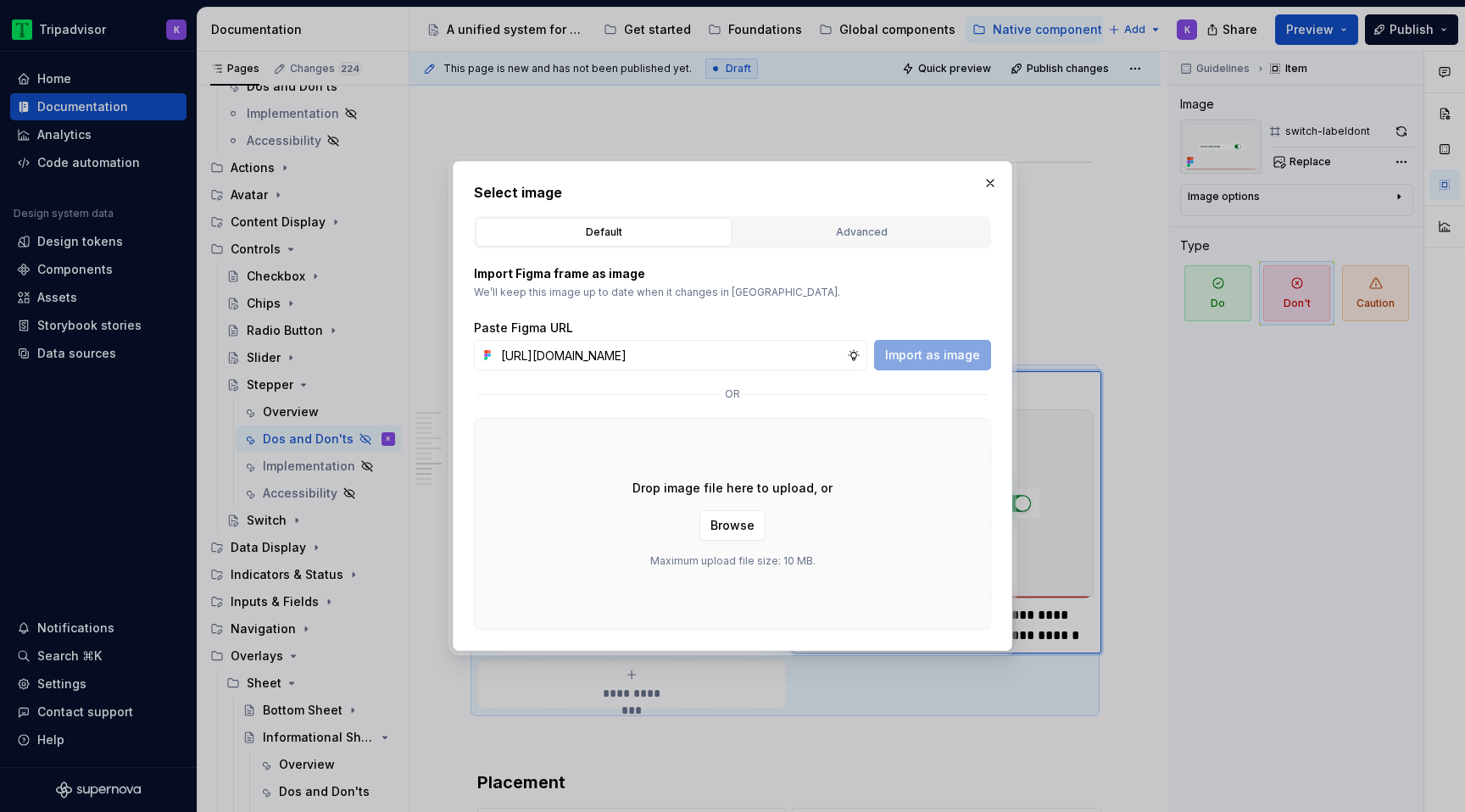
scroll to position [0, 445]
type input "https://www.figma.com/design/eWzZGbXTCMsZ0gwC1u1MU0/Altas-Native-Documentation?…"
click at [967, 347] on span "Import as image" at bounding box center [932, 355] width 95 height 17
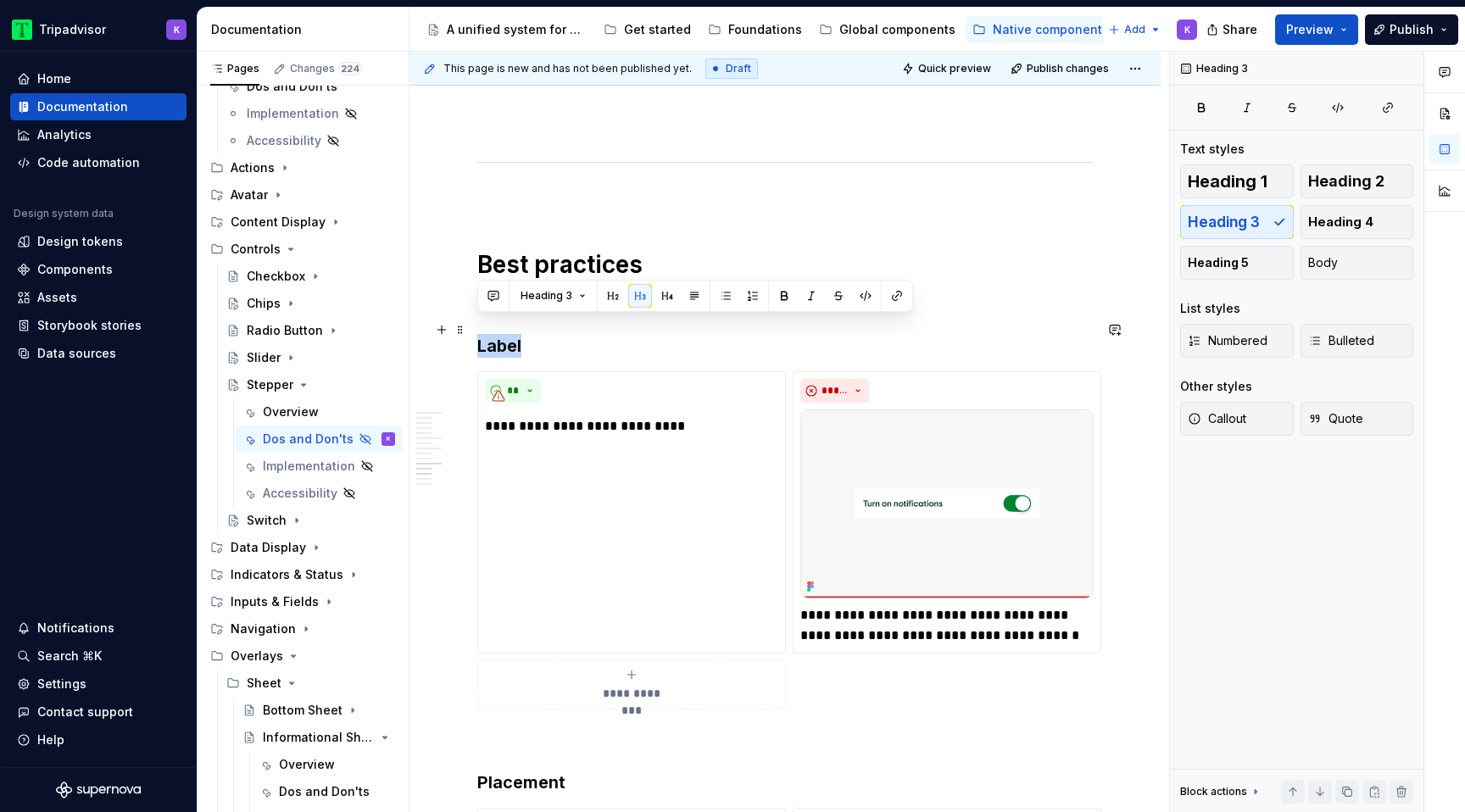
drag, startPoint x: 586, startPoint y: 323, endPoint x: 470, endPoint y: 323, distance: 116.0
click at [470, 323] on div "**********" at bounding box center [784, 197] width 751 height 4355
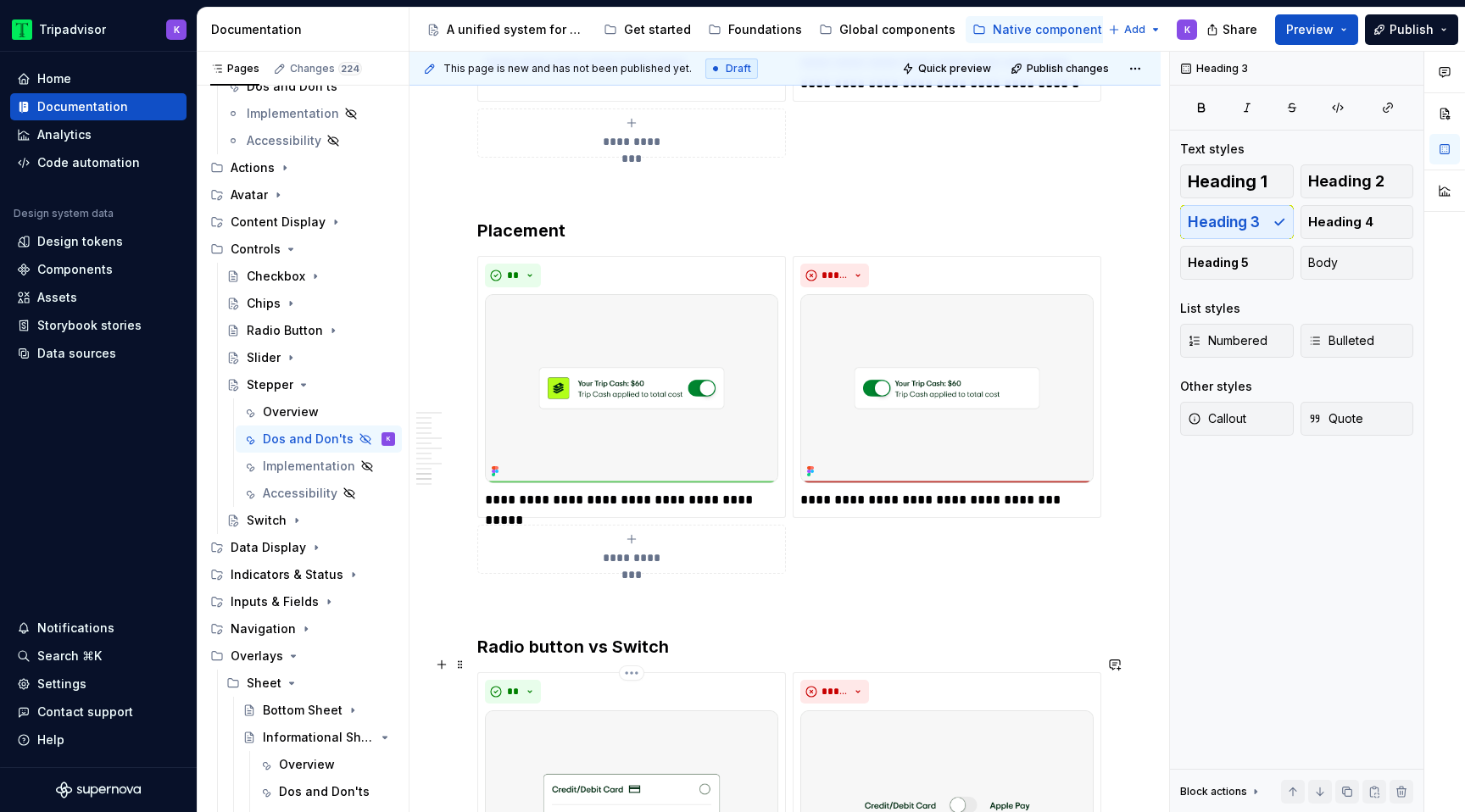
scroll to position [2968, 0]
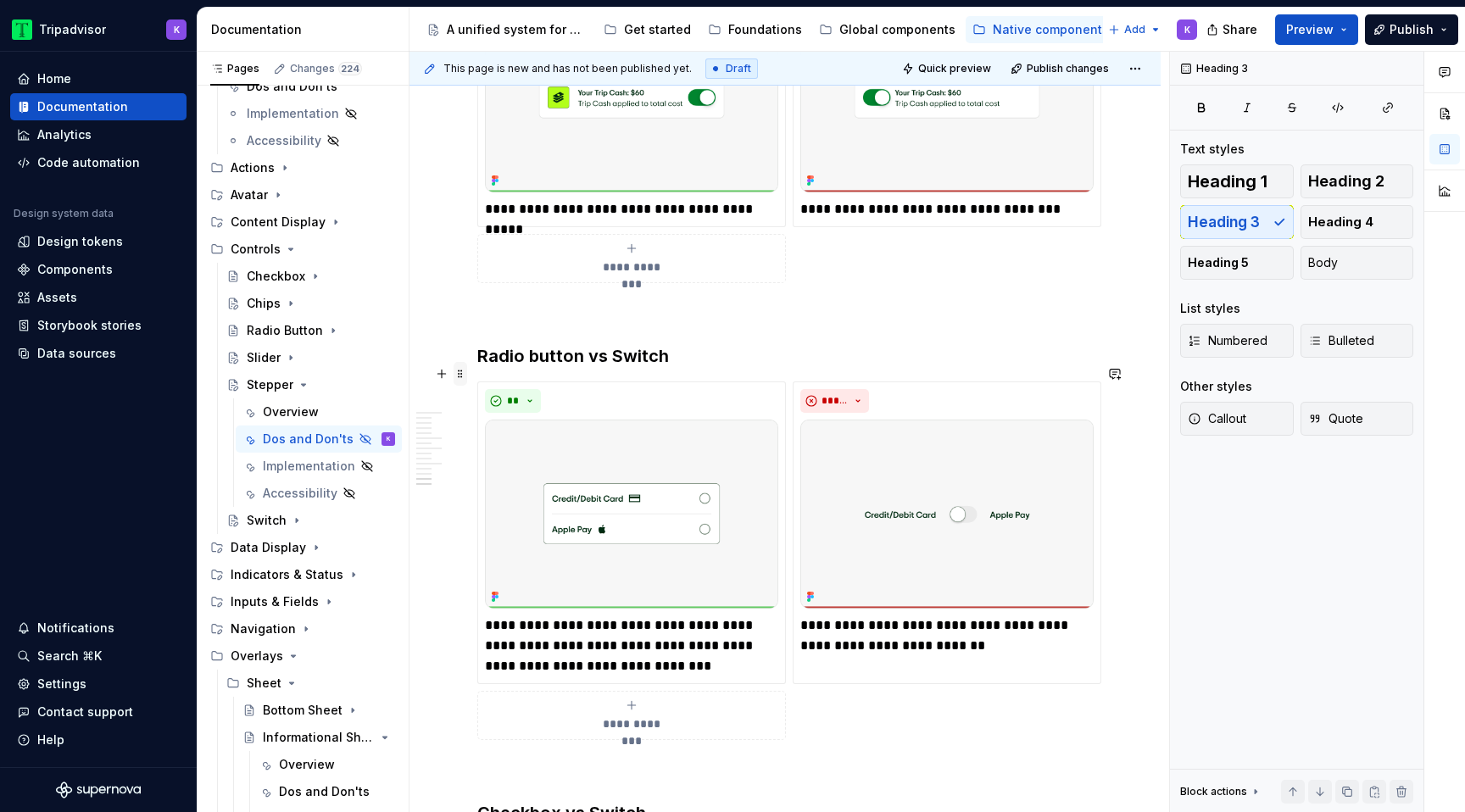
click at [460, 377] on span at bounding box center [460, 373] width 13 height 24
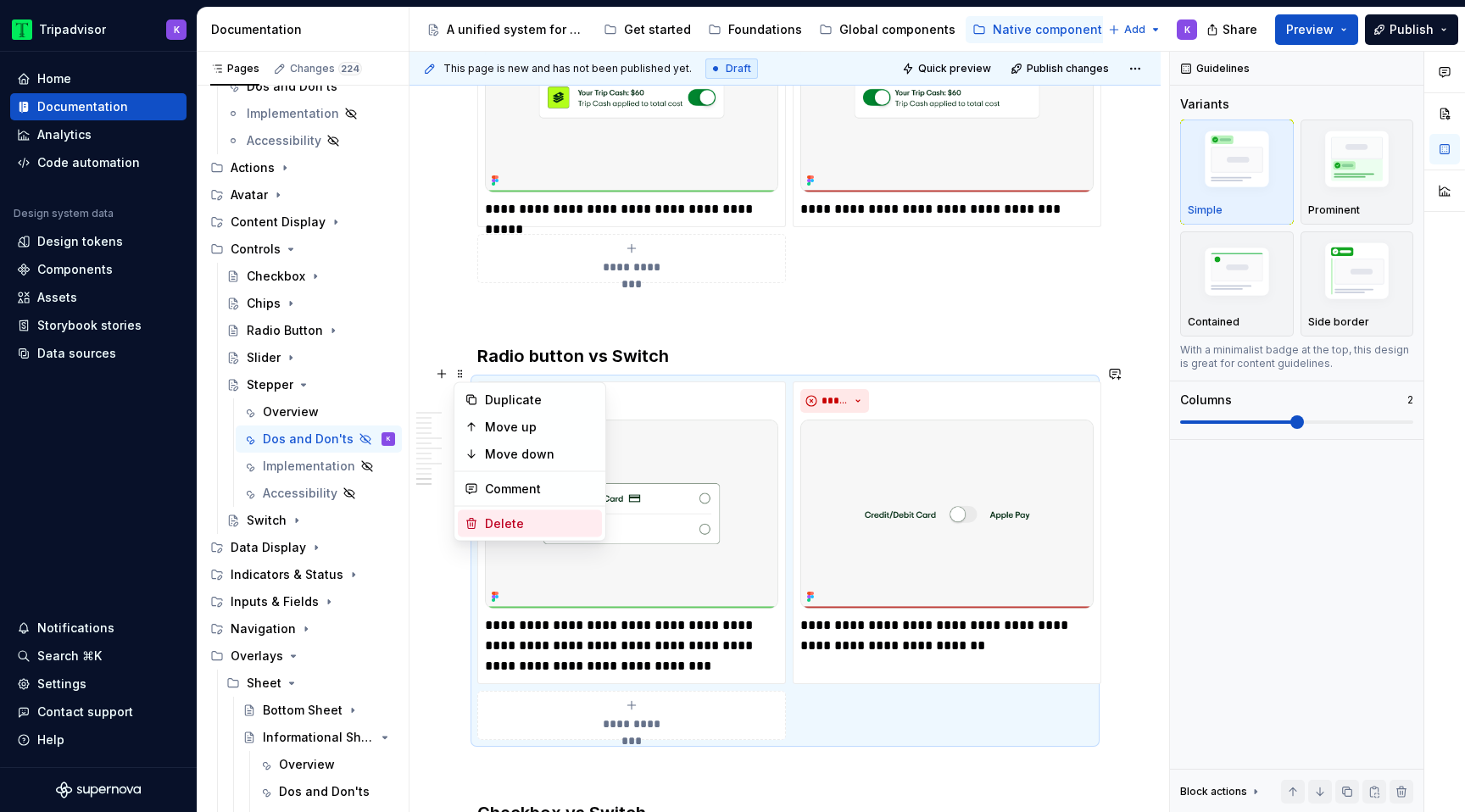
click at [504, 529] on div "Delete" at bounding box center [540, 524] width 110 height 17
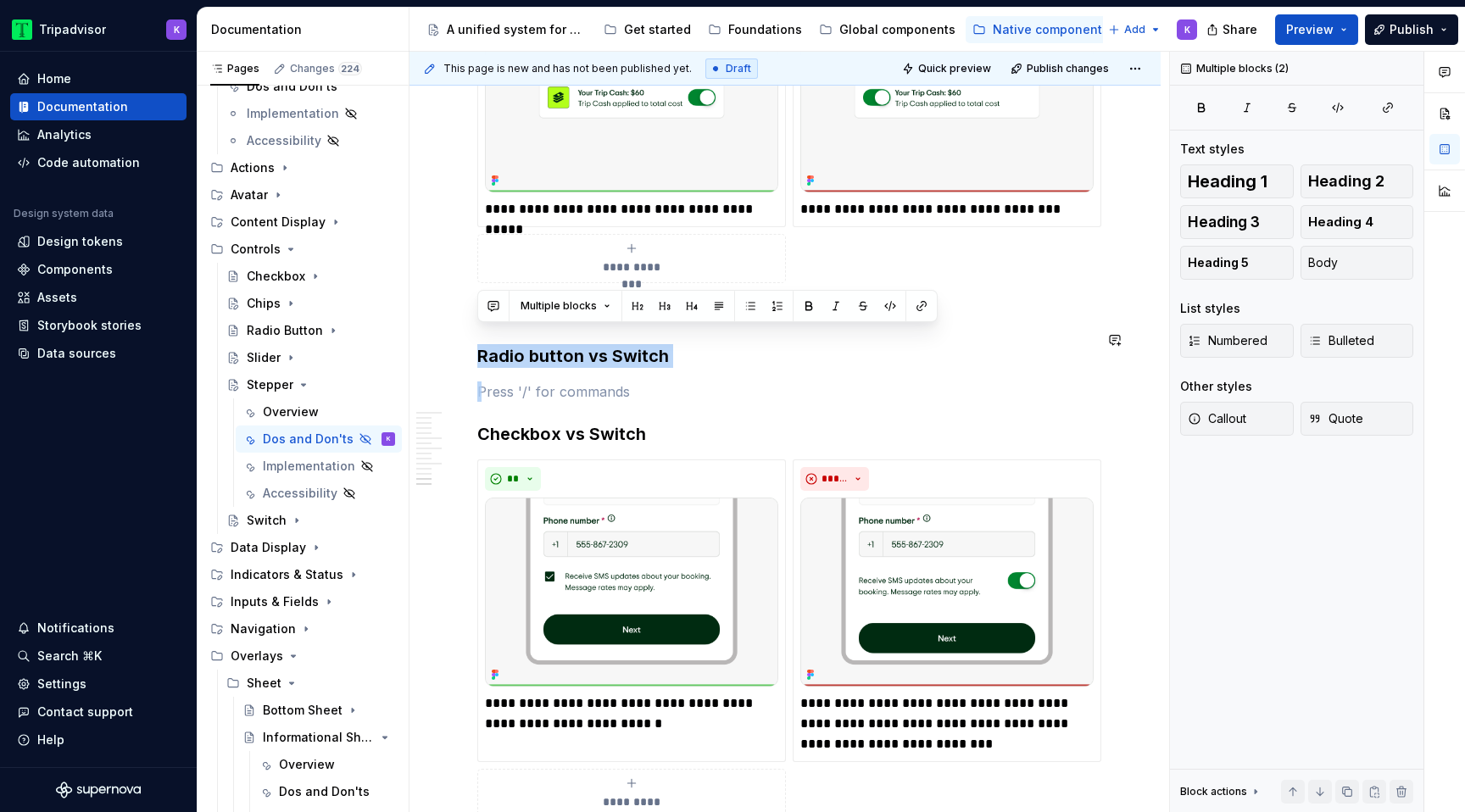
drag, startPoint x: 492, startPoint y: 360, endPoint x: 474, endPoint y: 308, distance: 55.0
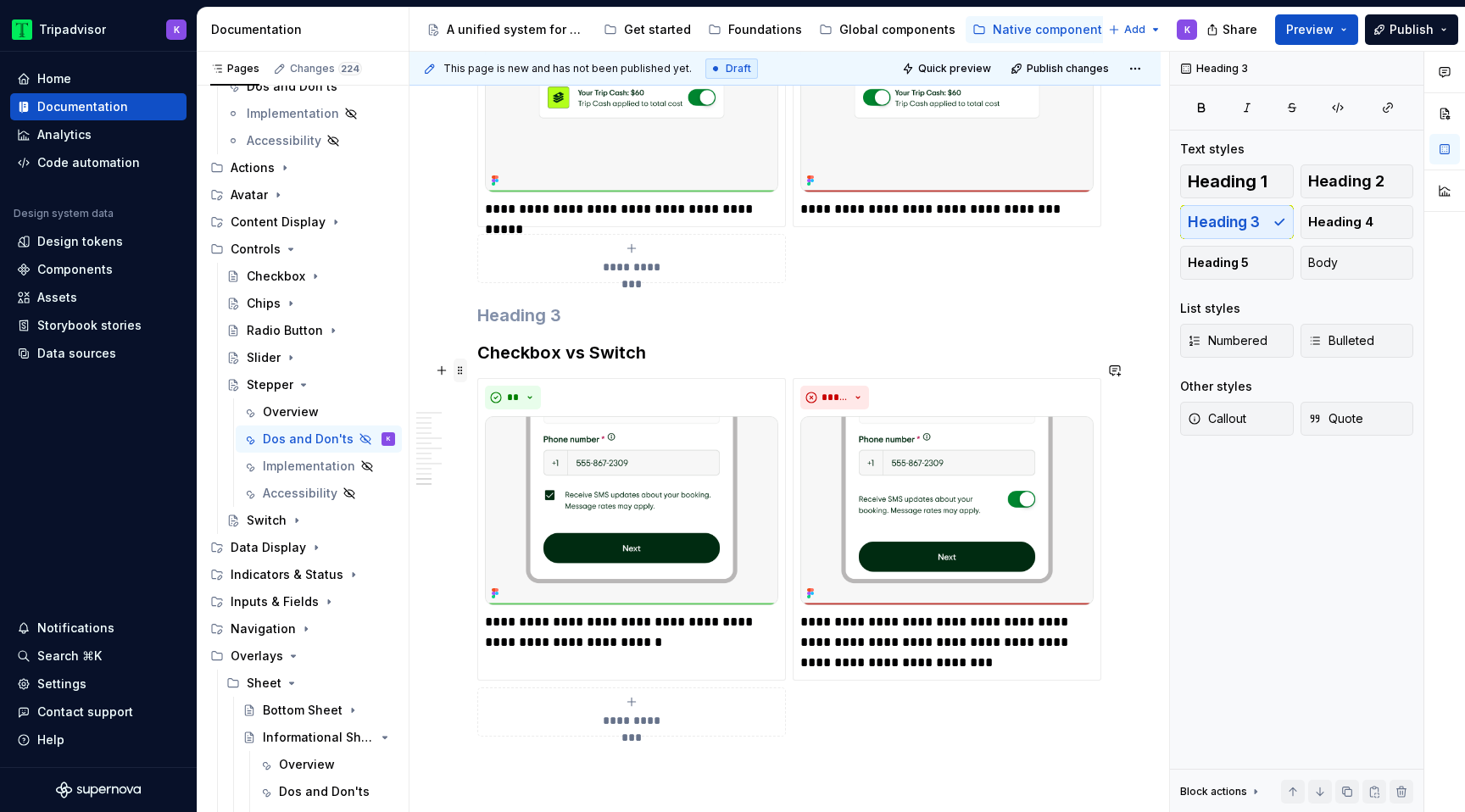
click at [466, 365] on span at bounding box center [460, 370] width 13 height 24
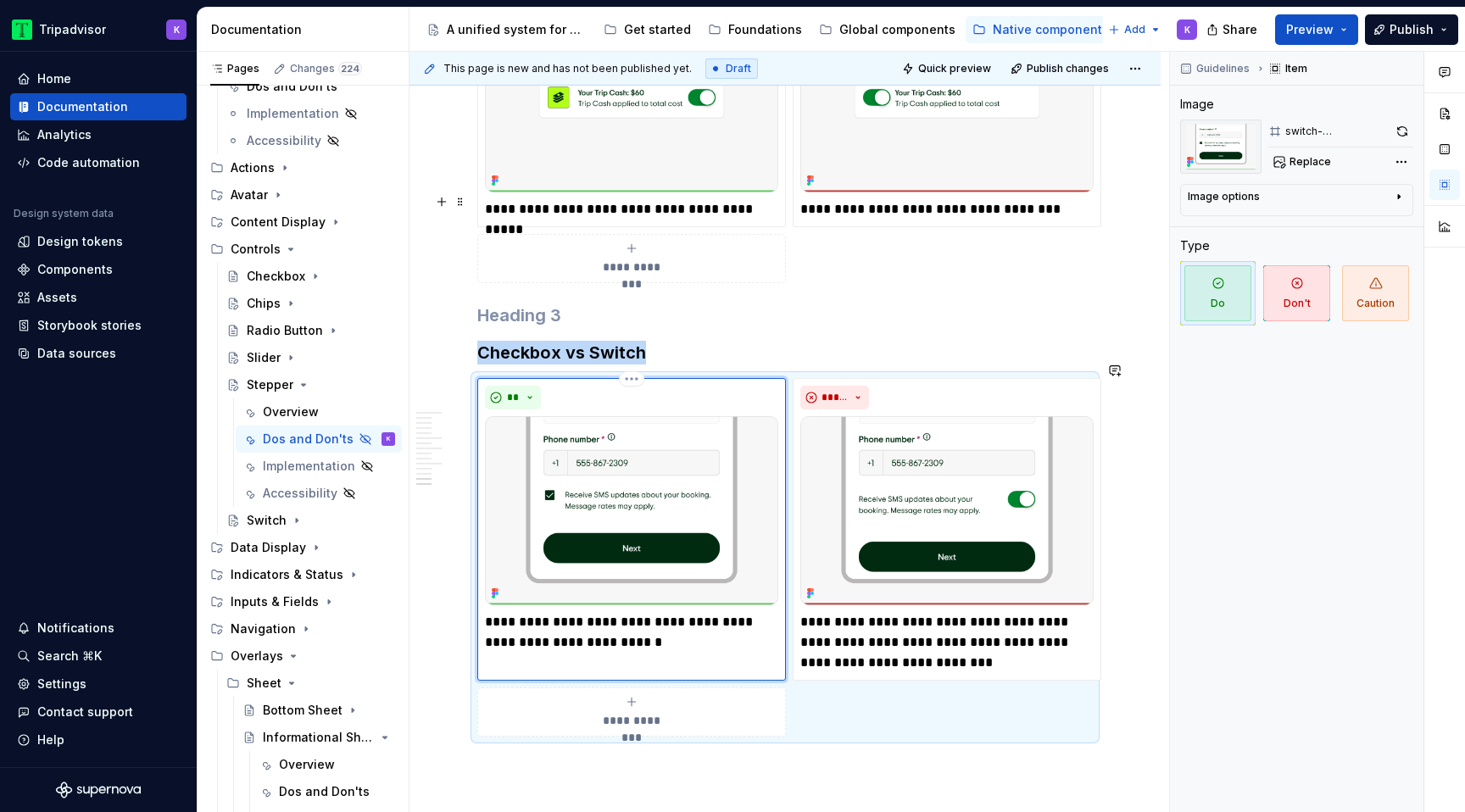
click at [499, 524] on img at bounding box center [632, 510] width 293 height 189
click at [460, 361] on span at bounding box center [460, 350] width 13 height 24
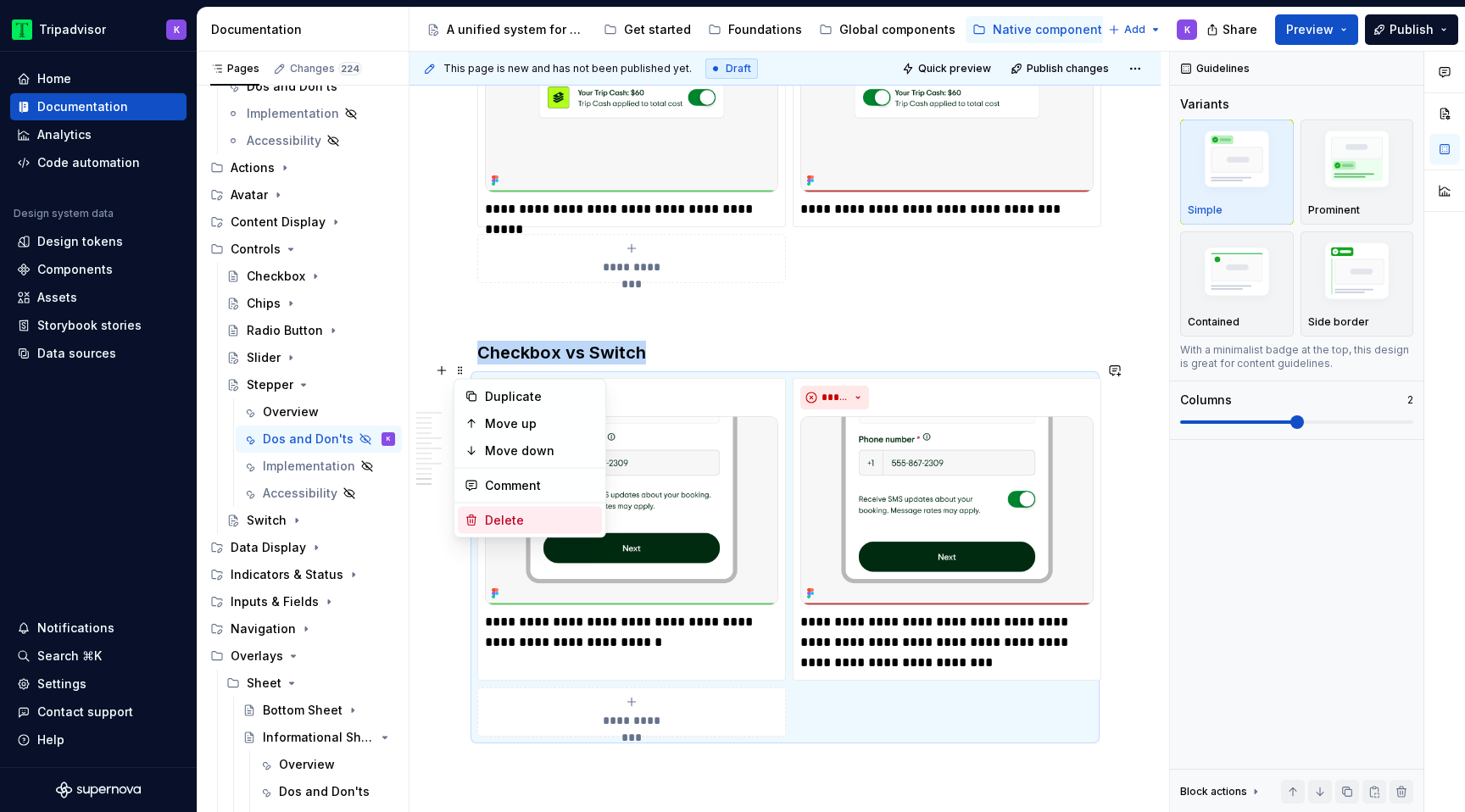
click at [519, 516] on div "Delete" at bounding box center [540, 520] width 110 height 17
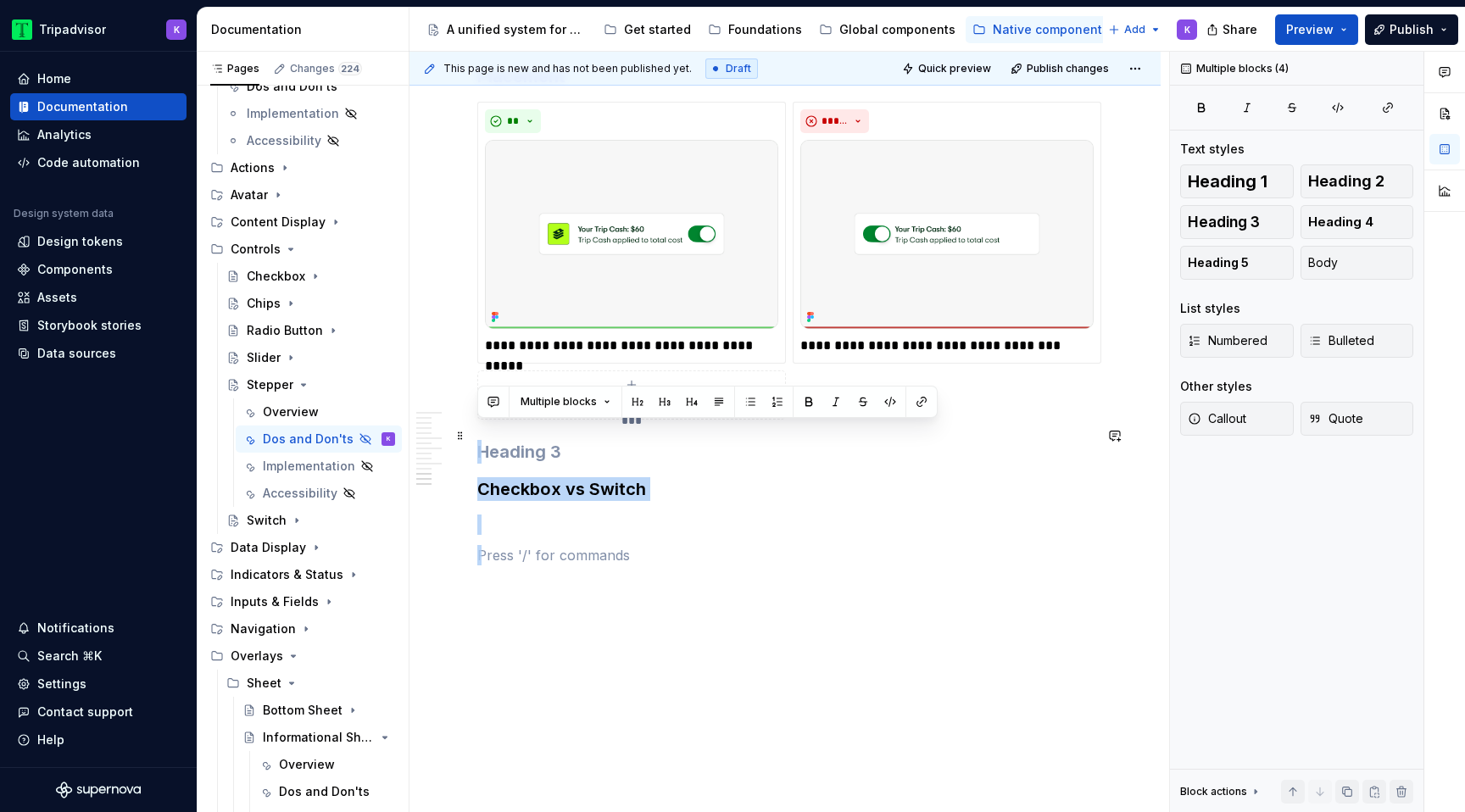
drag, startPoint x: 509, startPoint y: 525, endPoint x: 477, endPoint y: 434, distance: 96.5
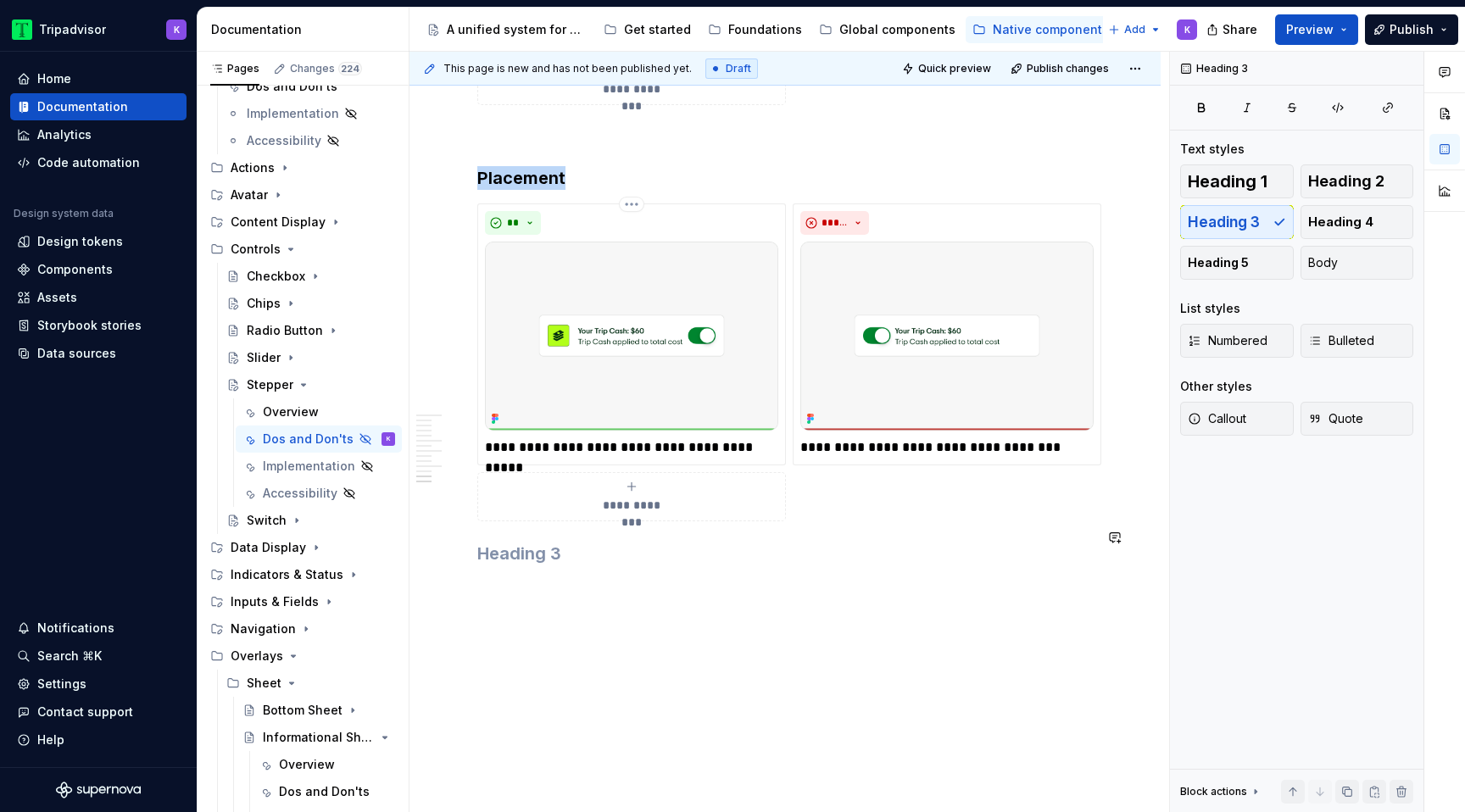
scroll to position [2875, 0]
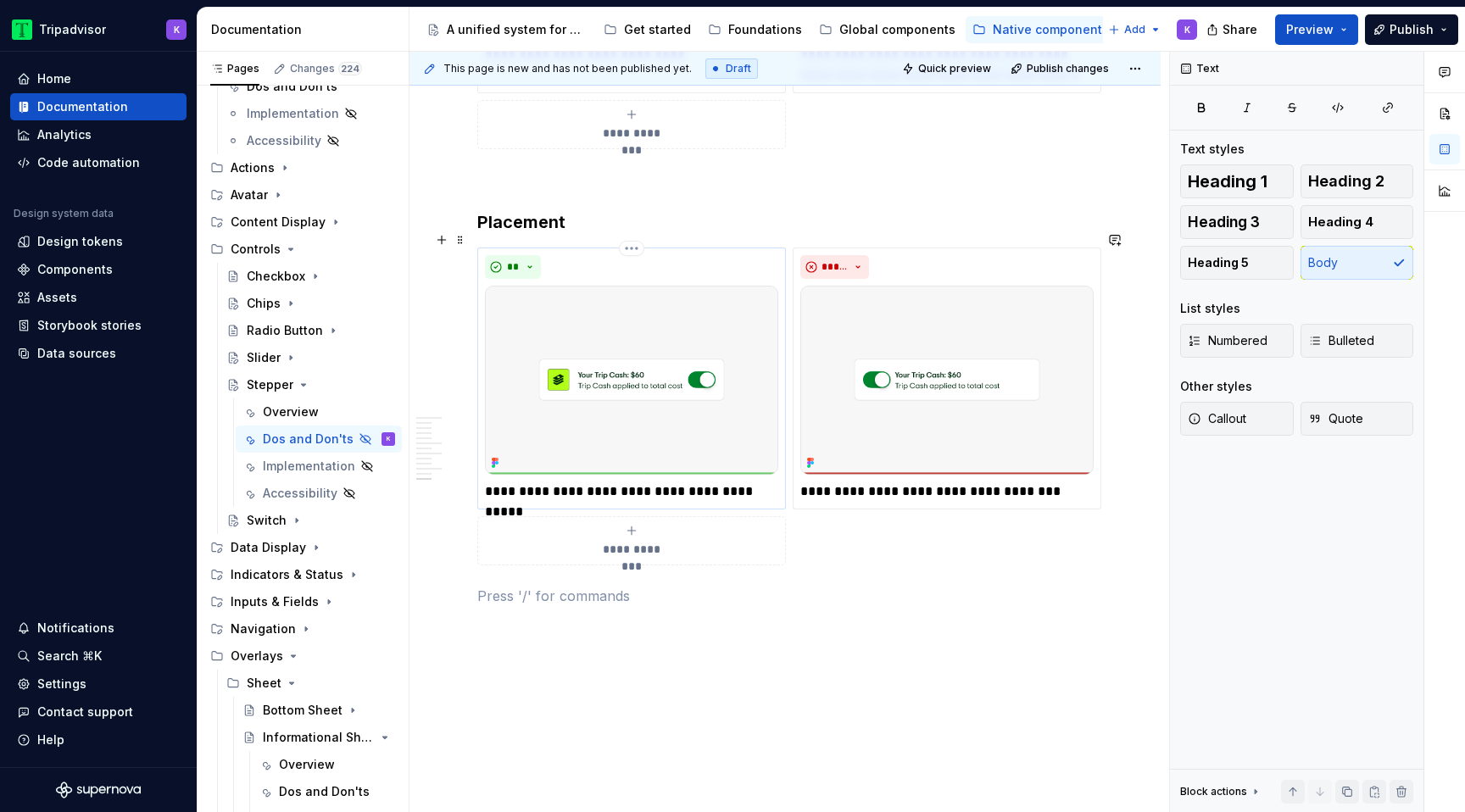
click at [653, 416] on img at bounding box center [632, 379] width 293 height 189
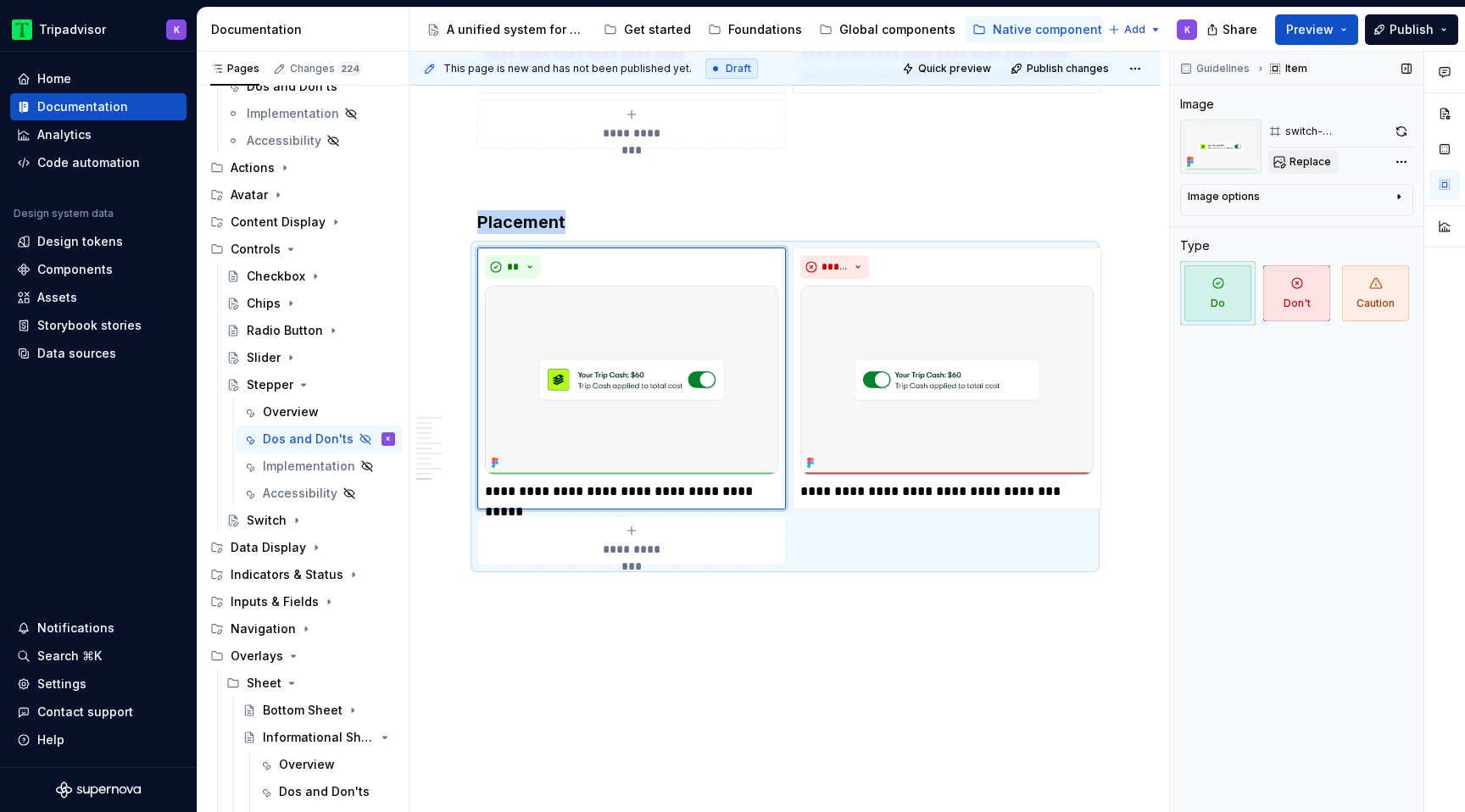
click at [1285, 155] on button "Replace" at bounding box center [1303, 162] width 70 height 24
type textarea "*"
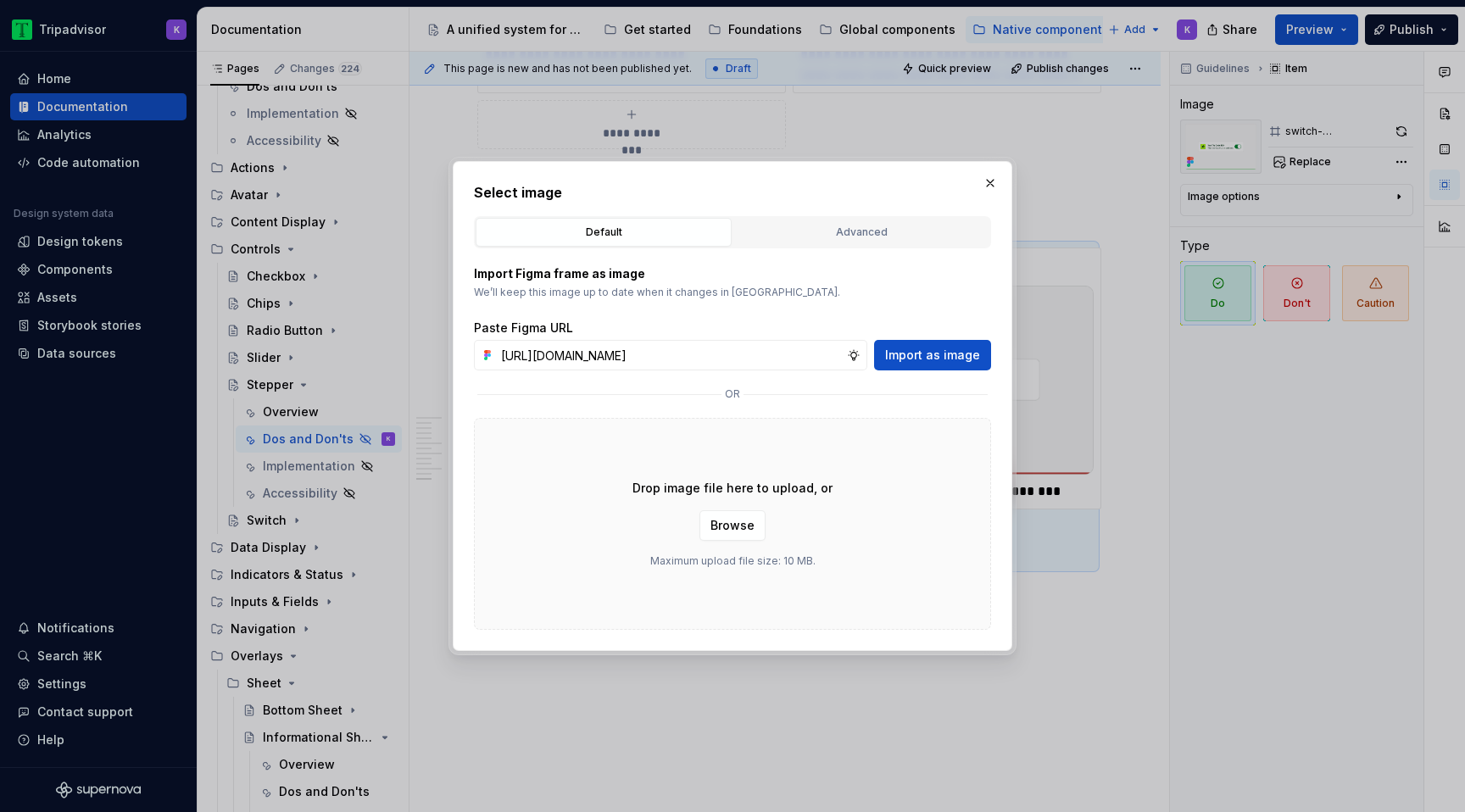
scroll to position [0, 445]
type input "https://www.figma.com/design/eWzZGbXTCMsZ0gwC1u1MU0/Altas-Native-Documentation?…"
click at [929, 355] on span "Import as image" at bounding box center [932, 355] width 95 height 17
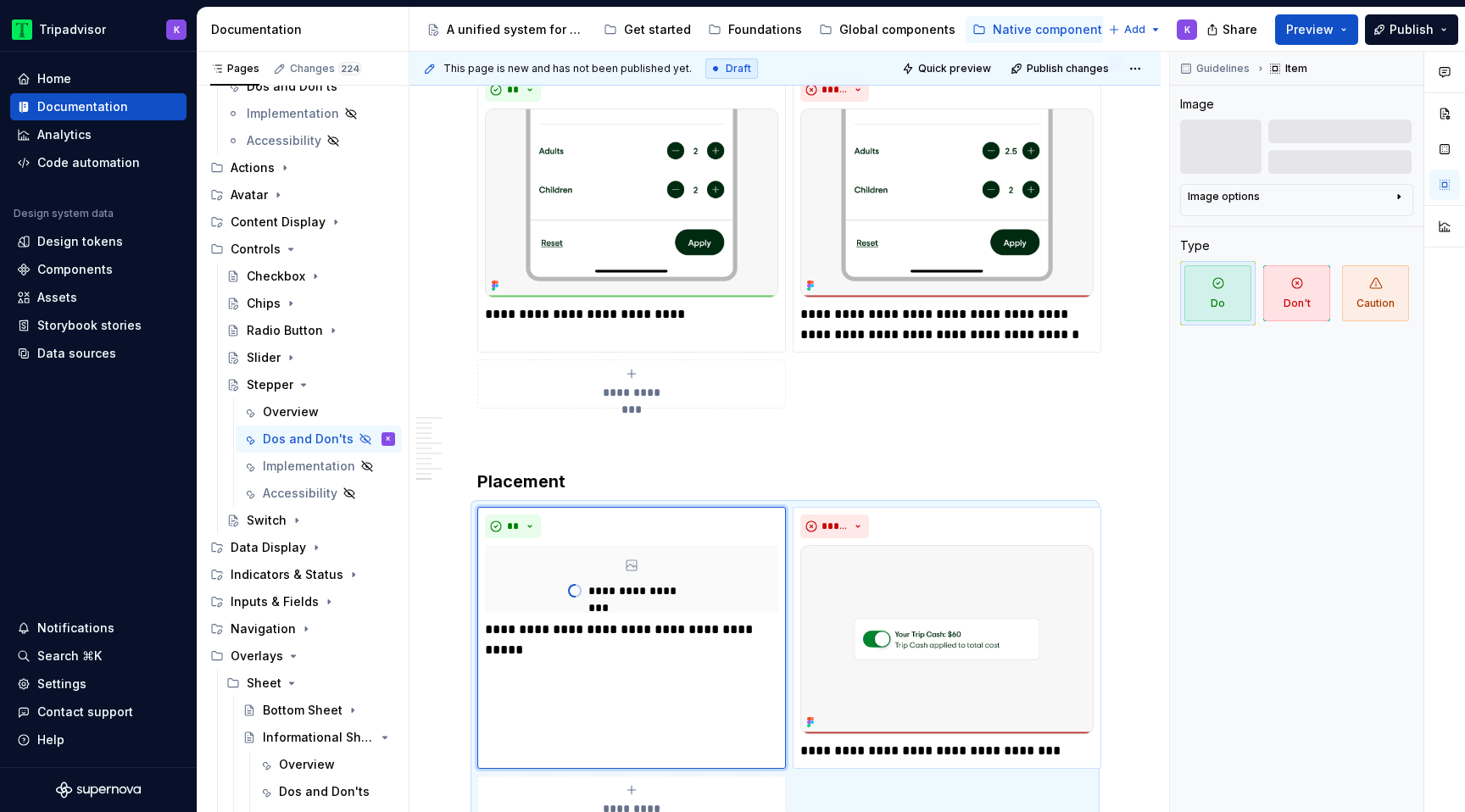
scroll to position [2636, 0]
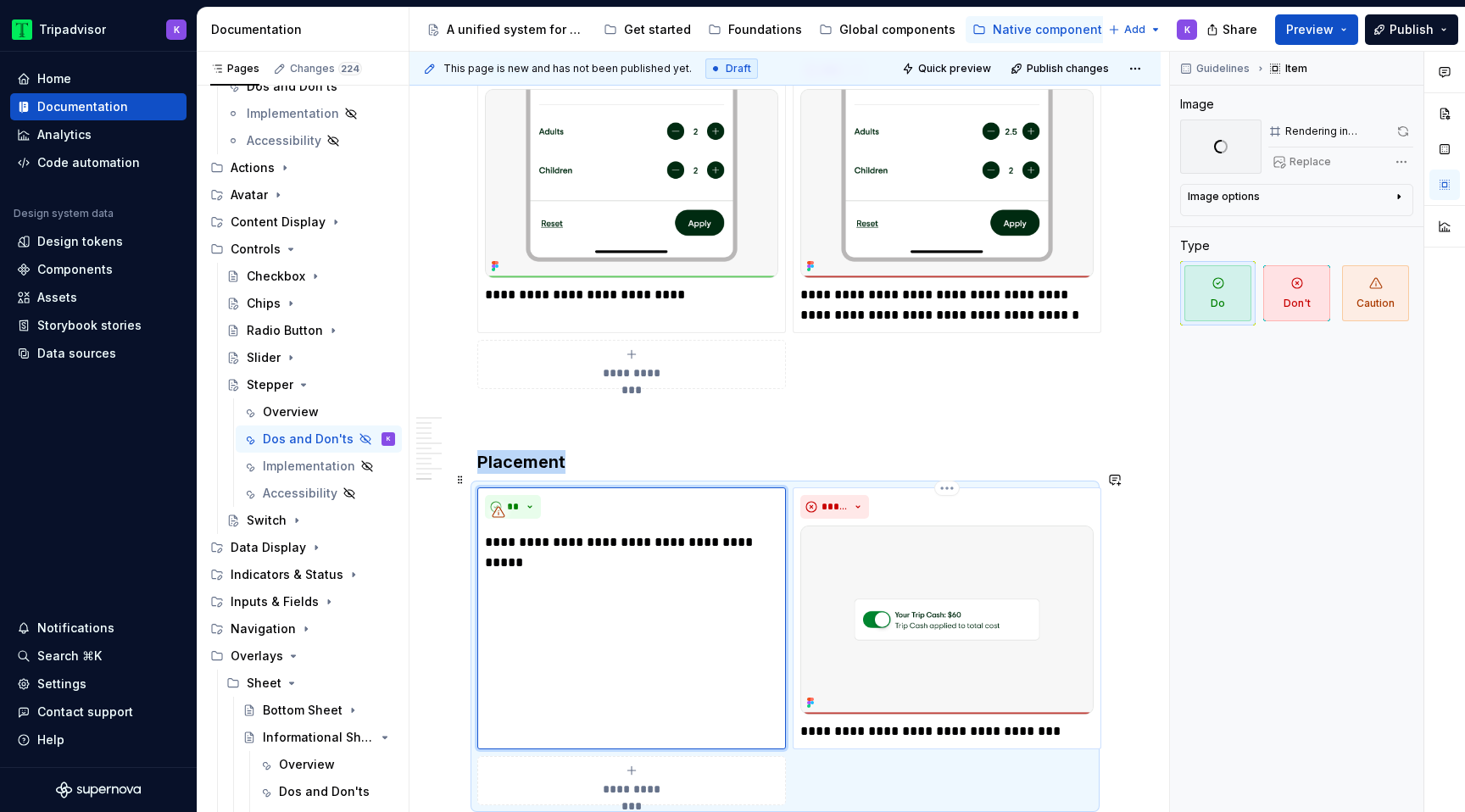
click at [861, 606] on img at bounding box center [947, 619] width 293 height 189
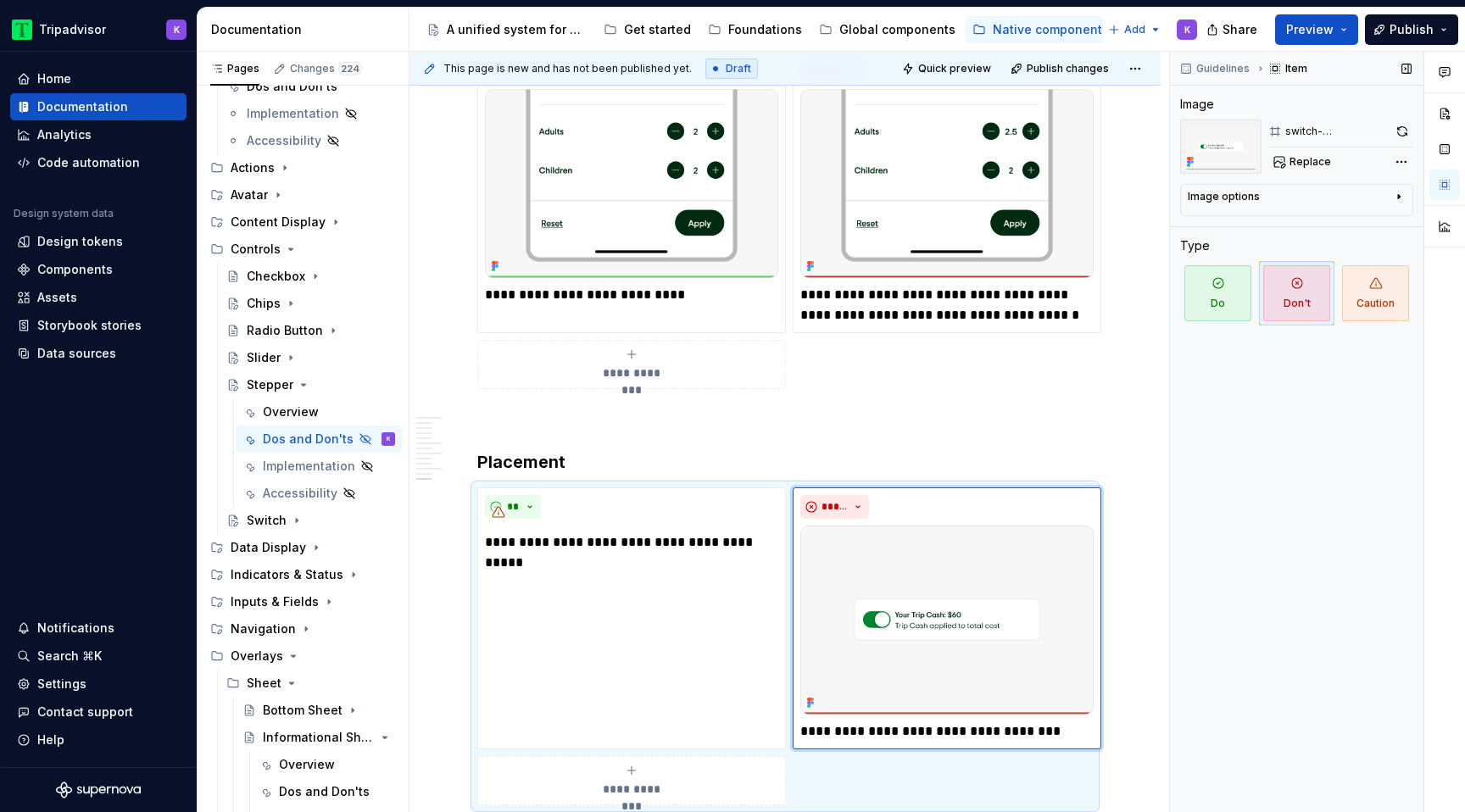
click at [1338, 160] on div "Replace" at bounding box center [1340, 162] width 145 height 24
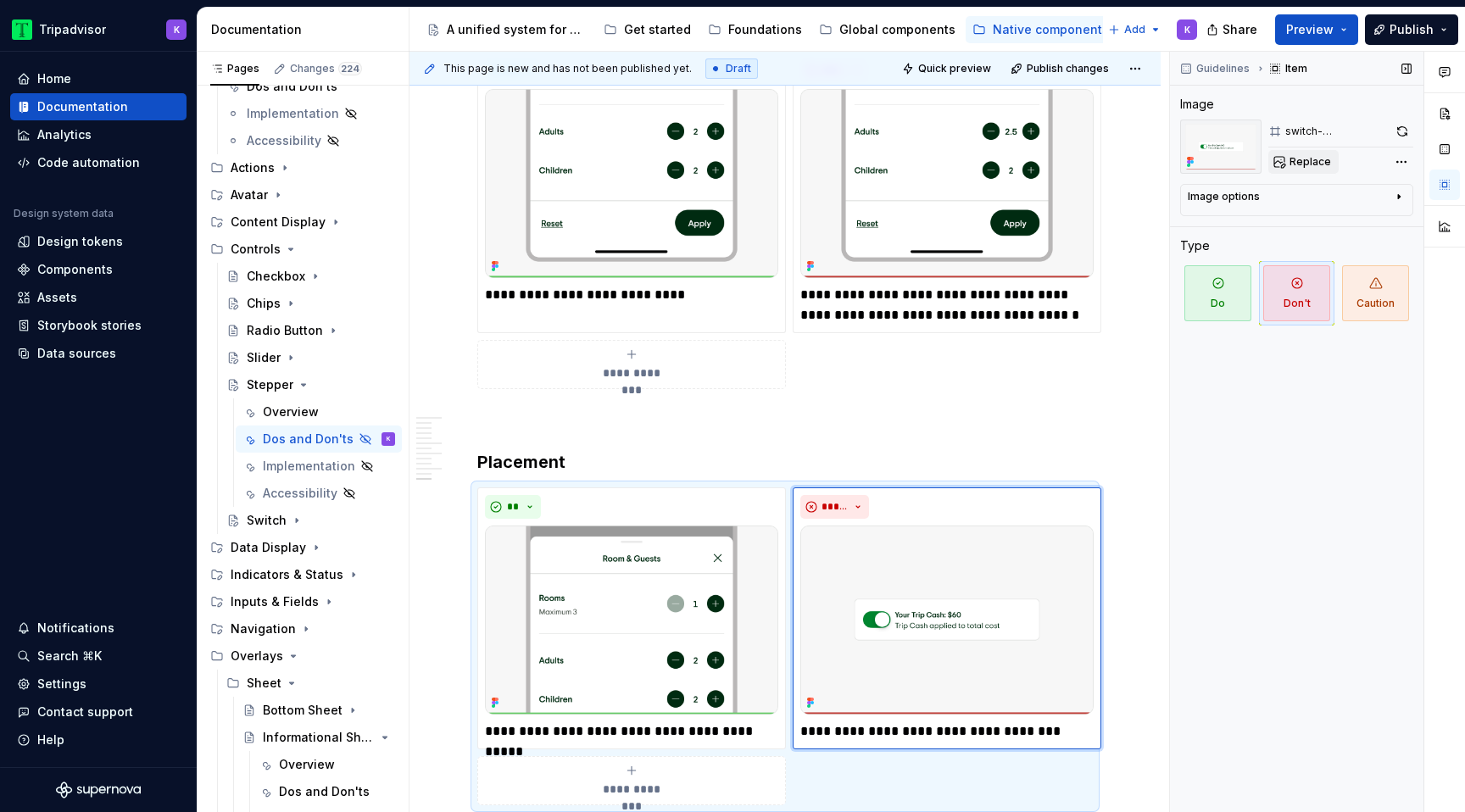
click at [1310, 160] on span "Replace" at bounding box center [1310, 162] width 42 height 13
type textarea "*"
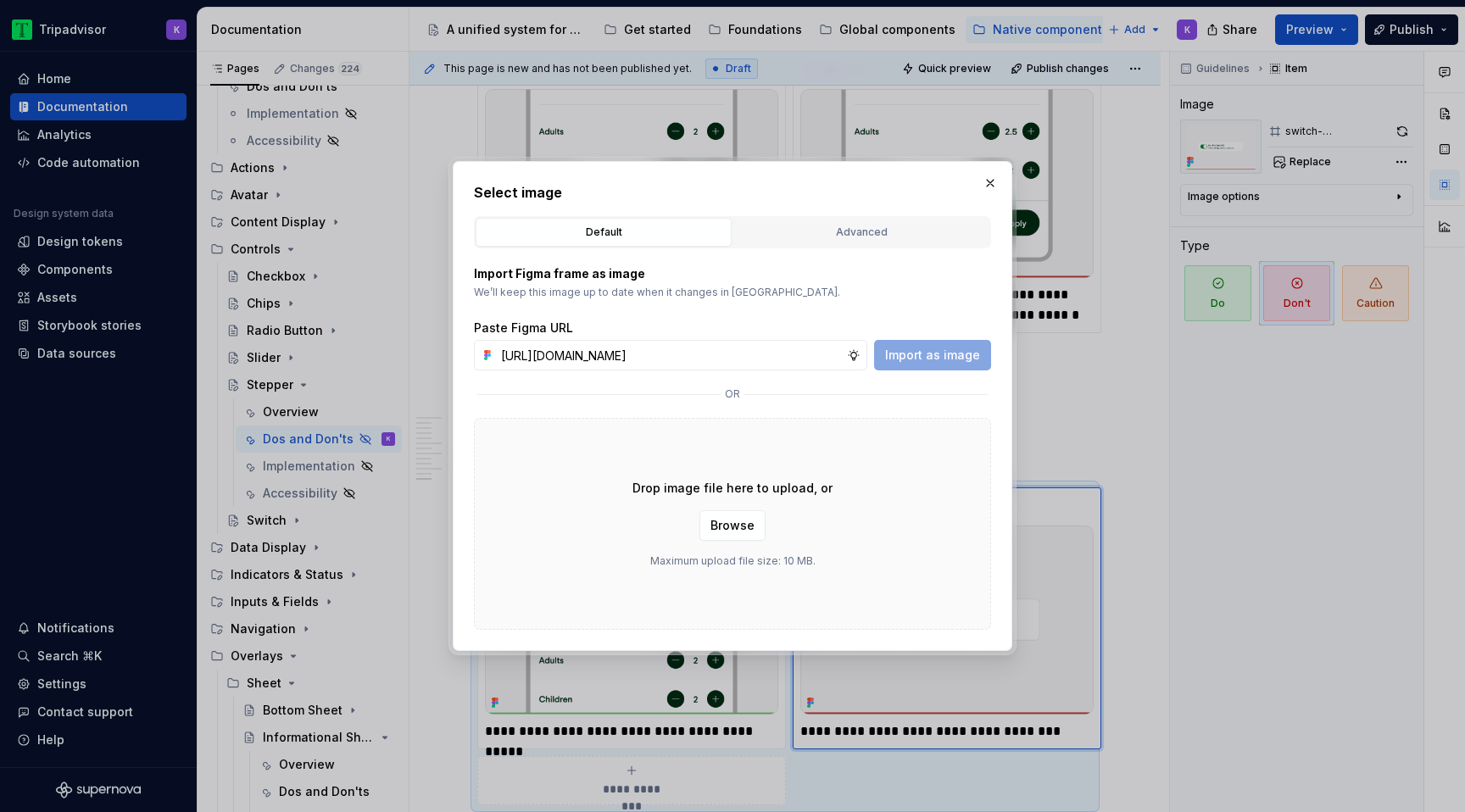
scroll to position [0, 445]
type input "https://www.figma.com/design/eWzZGbXTCMsZ0gwC1u1MU0/Altas-Native-Documentation?…"
click at [911, 358] on span "Import as image" at bounding box center [932, 355] width 95 height 17
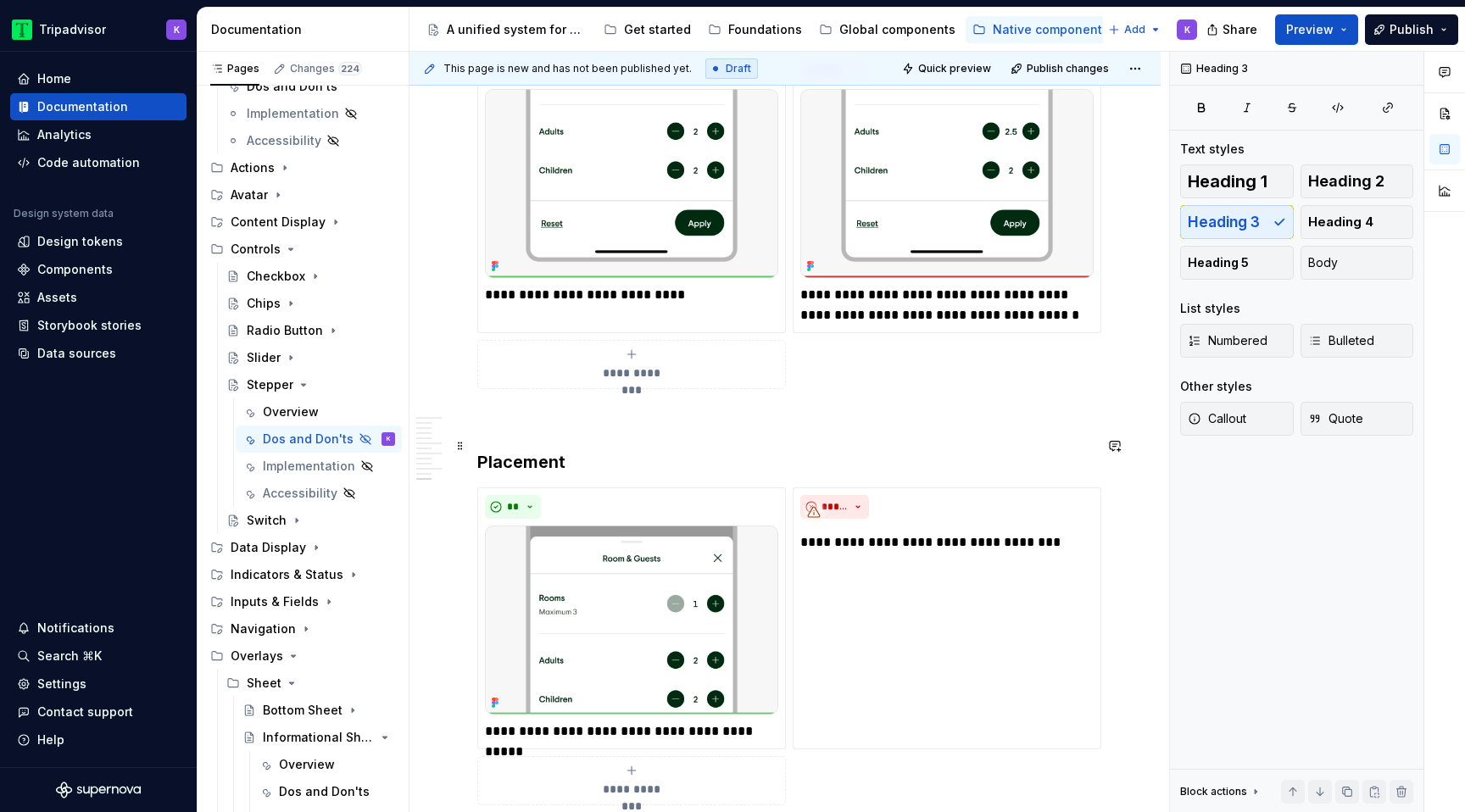
click at [563, 450] on h3 "Placement" at bounding box center [785, 461] width 615 height 24
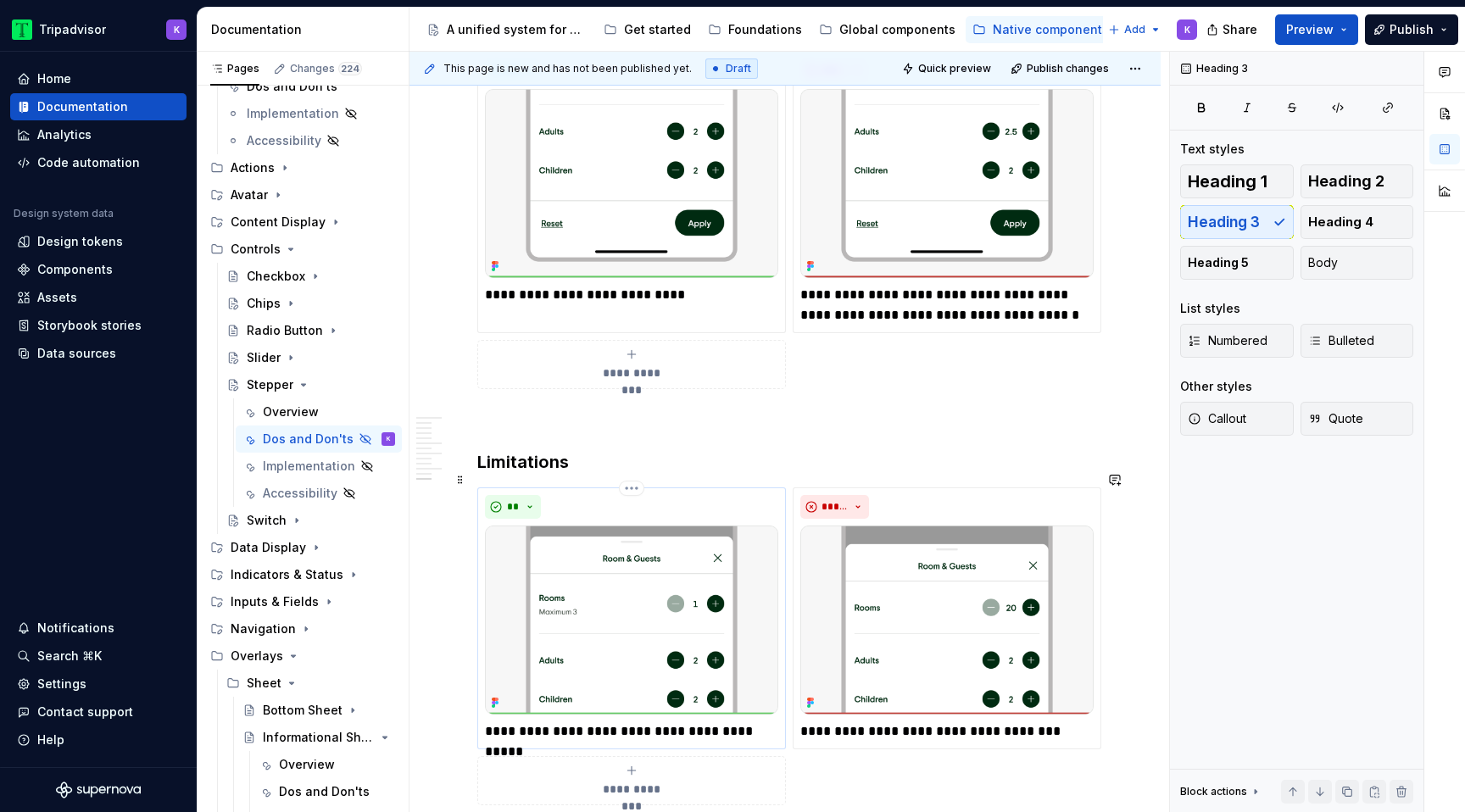
click at [588, 721] on p "**********" at bounding box center [632, 730] width 293 height 20
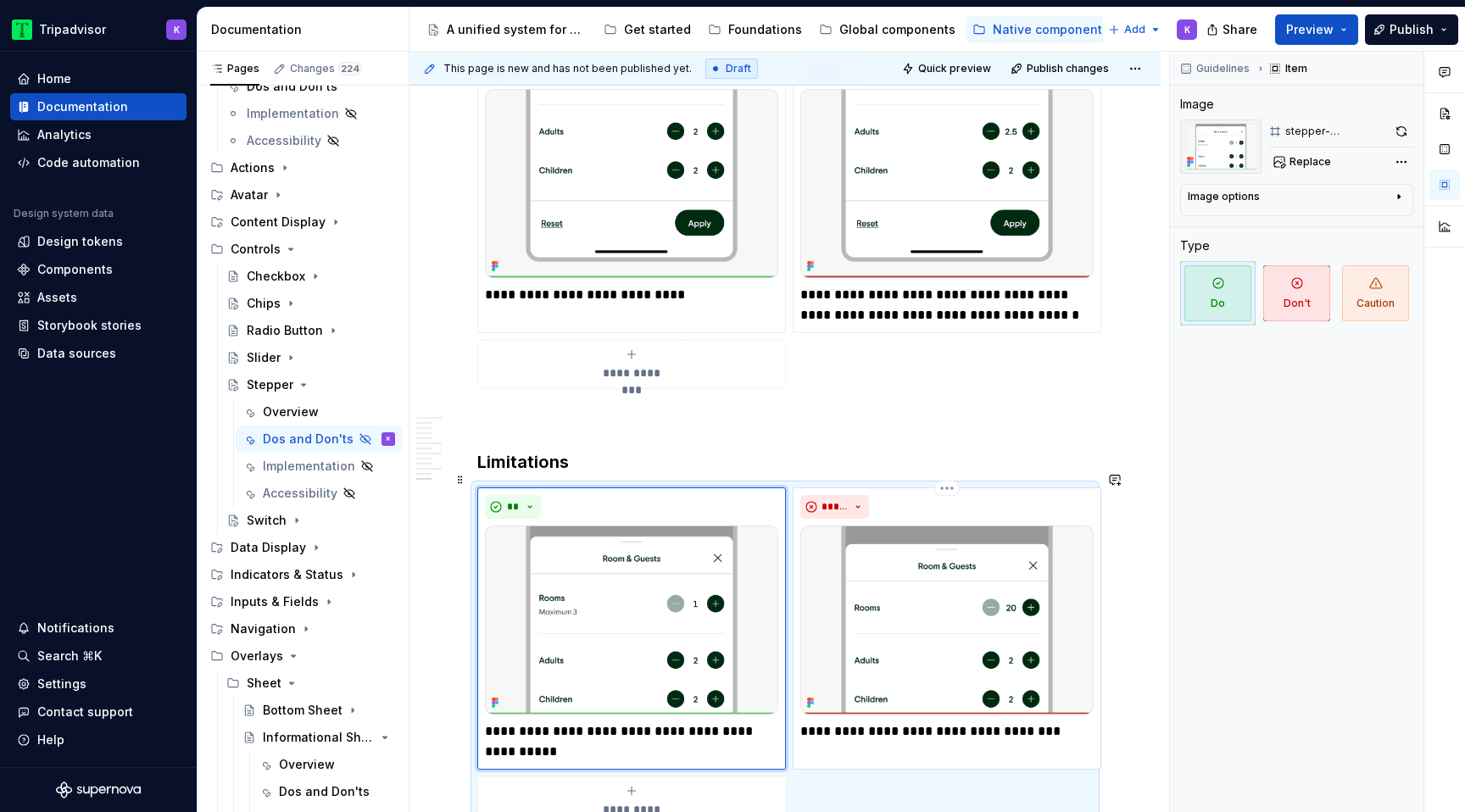
click at [843, 721] on p "**********" at bounding box center [947, 730] width 293 height 20
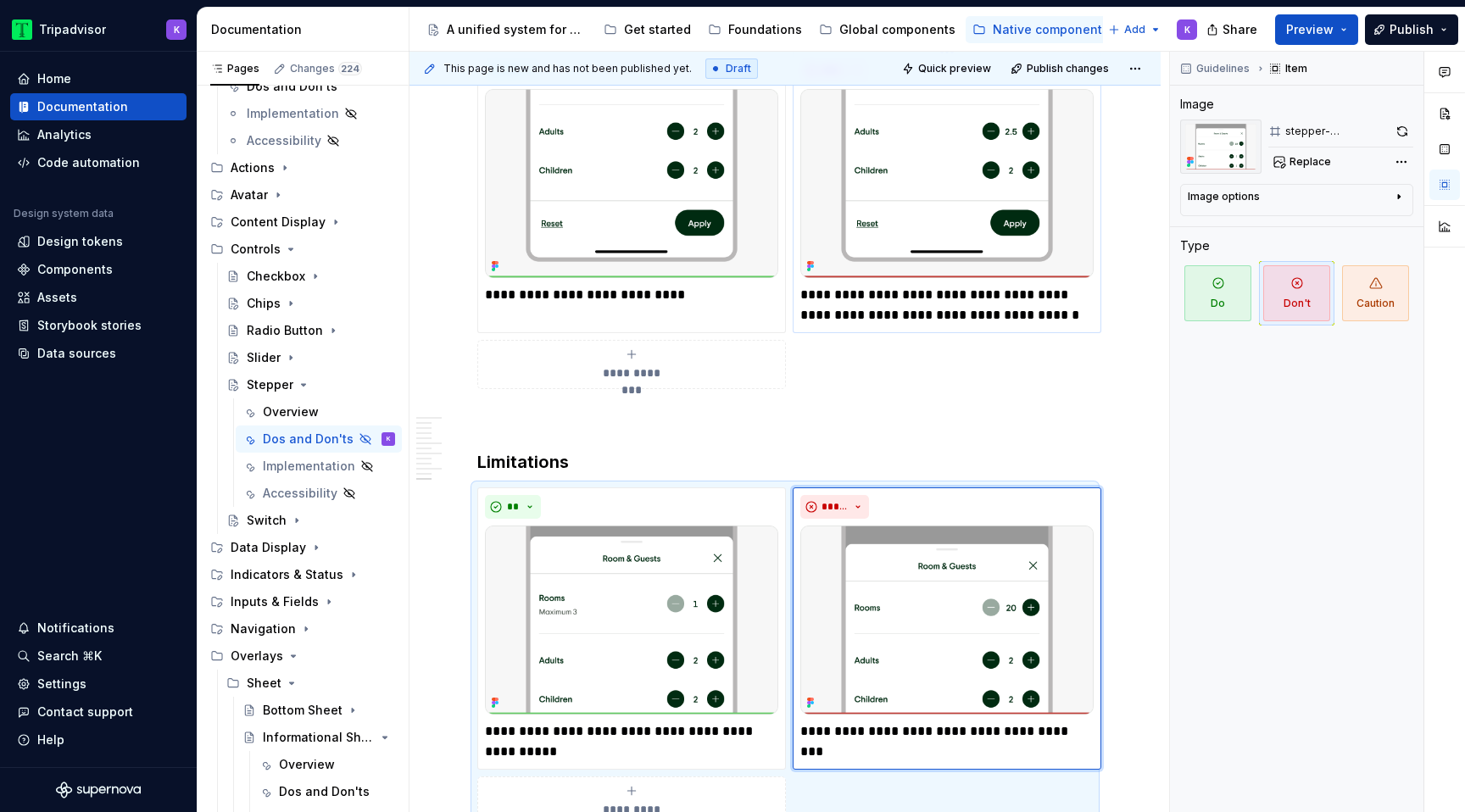
click at [875, 284] on p "**********" at bounding box center [947, 304] width 293 height 41
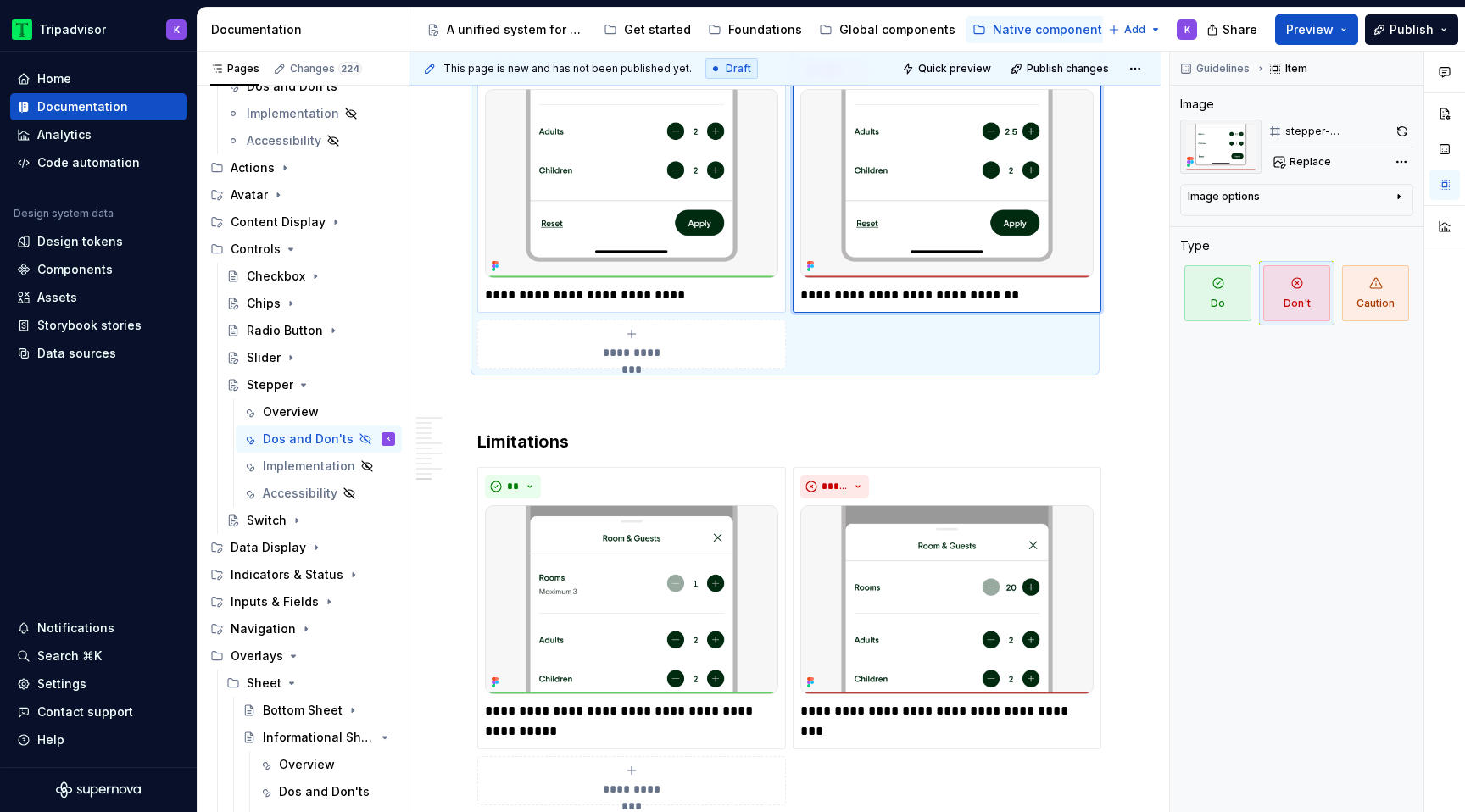
click at [641, 284] on p "**********" at bounding box center [632, 294] width 293 height 20
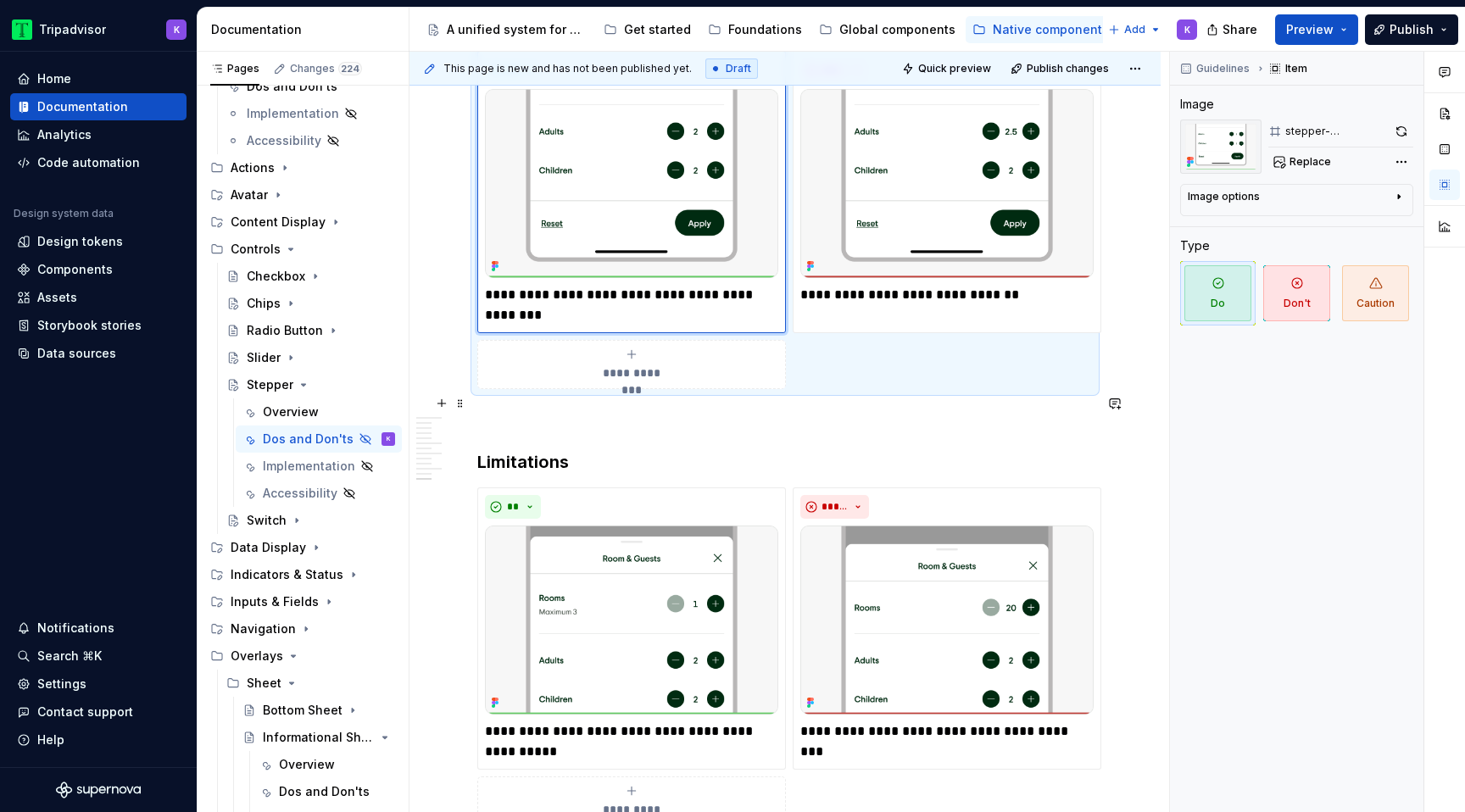
click at [747, 410] on p at bounding box center [785, 418] width 615 height 20
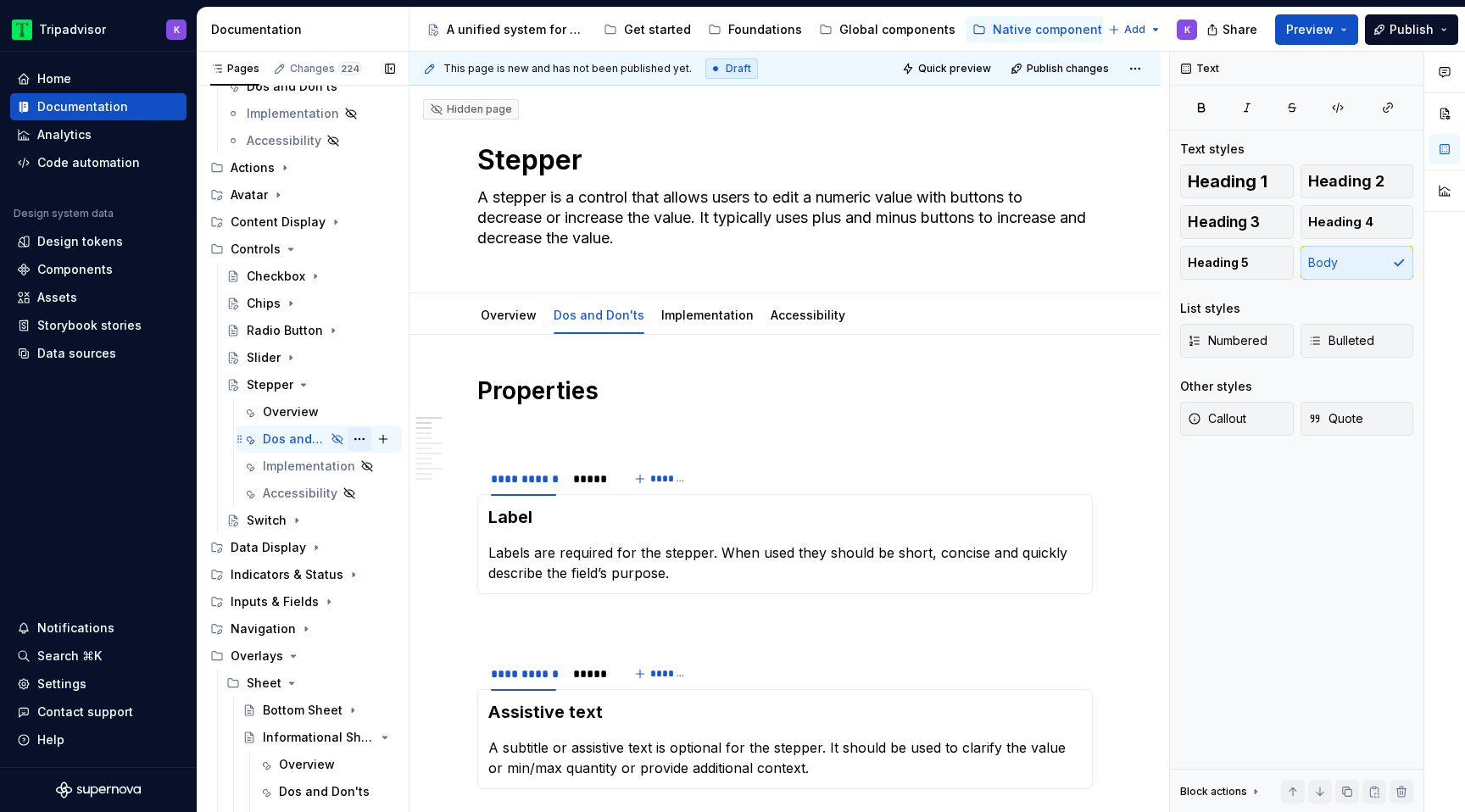
click at [361, 438] on button "Page tree" at bounding box center [359, 438] width 24 height 24
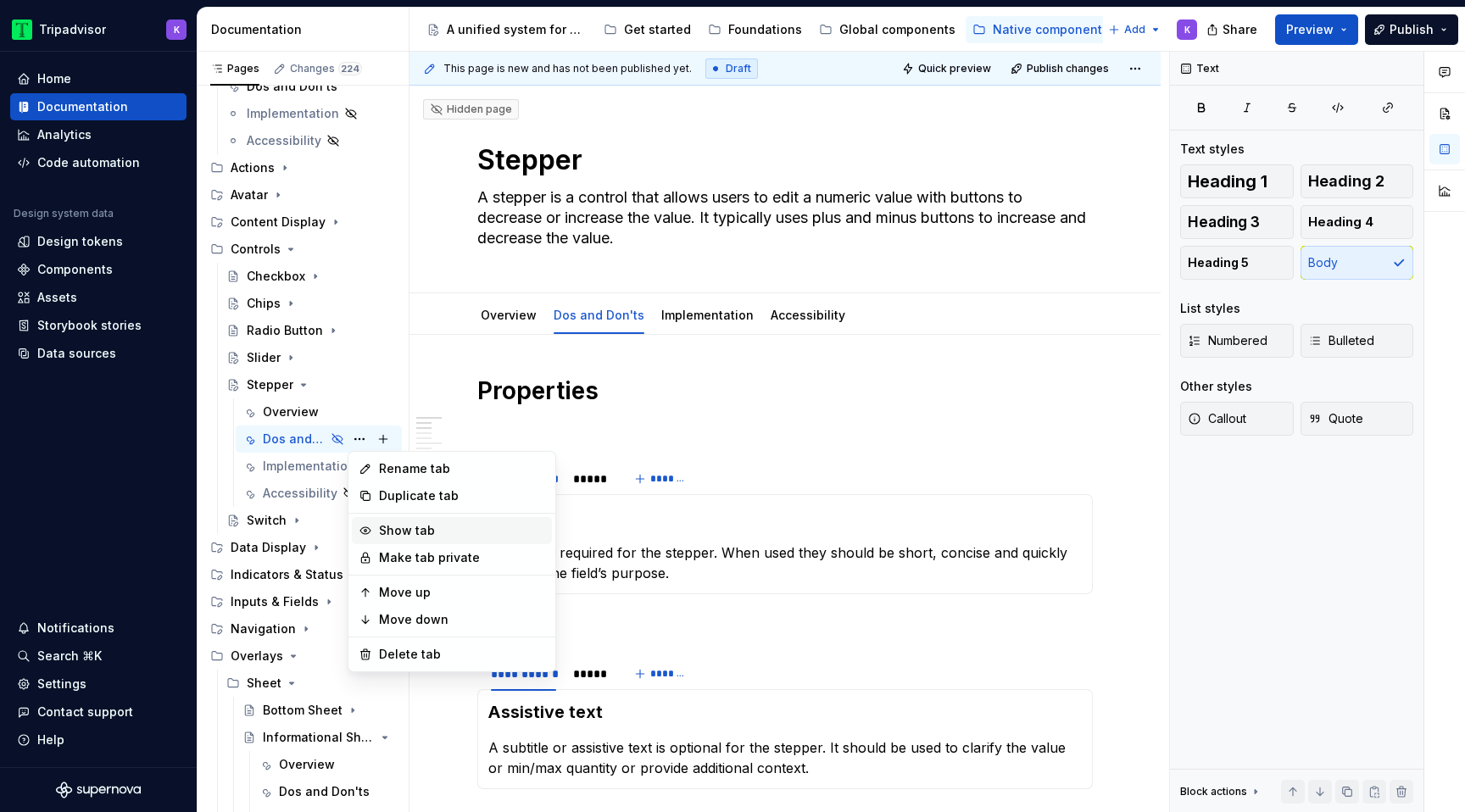
click at [407, 531] on div "Show tab" at bounding box center [461, 531] width 166 height 17
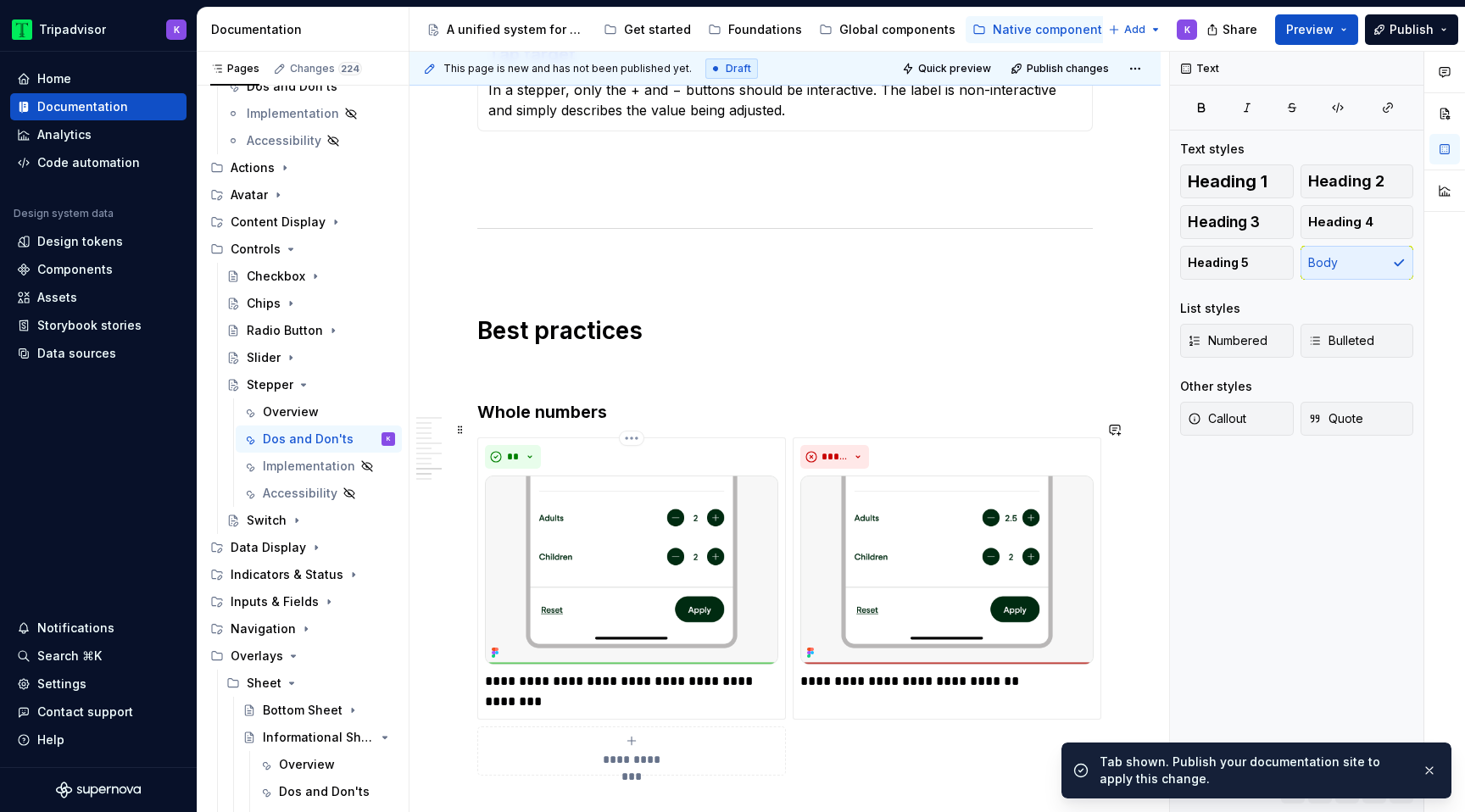
scroll to position [2936, 0]
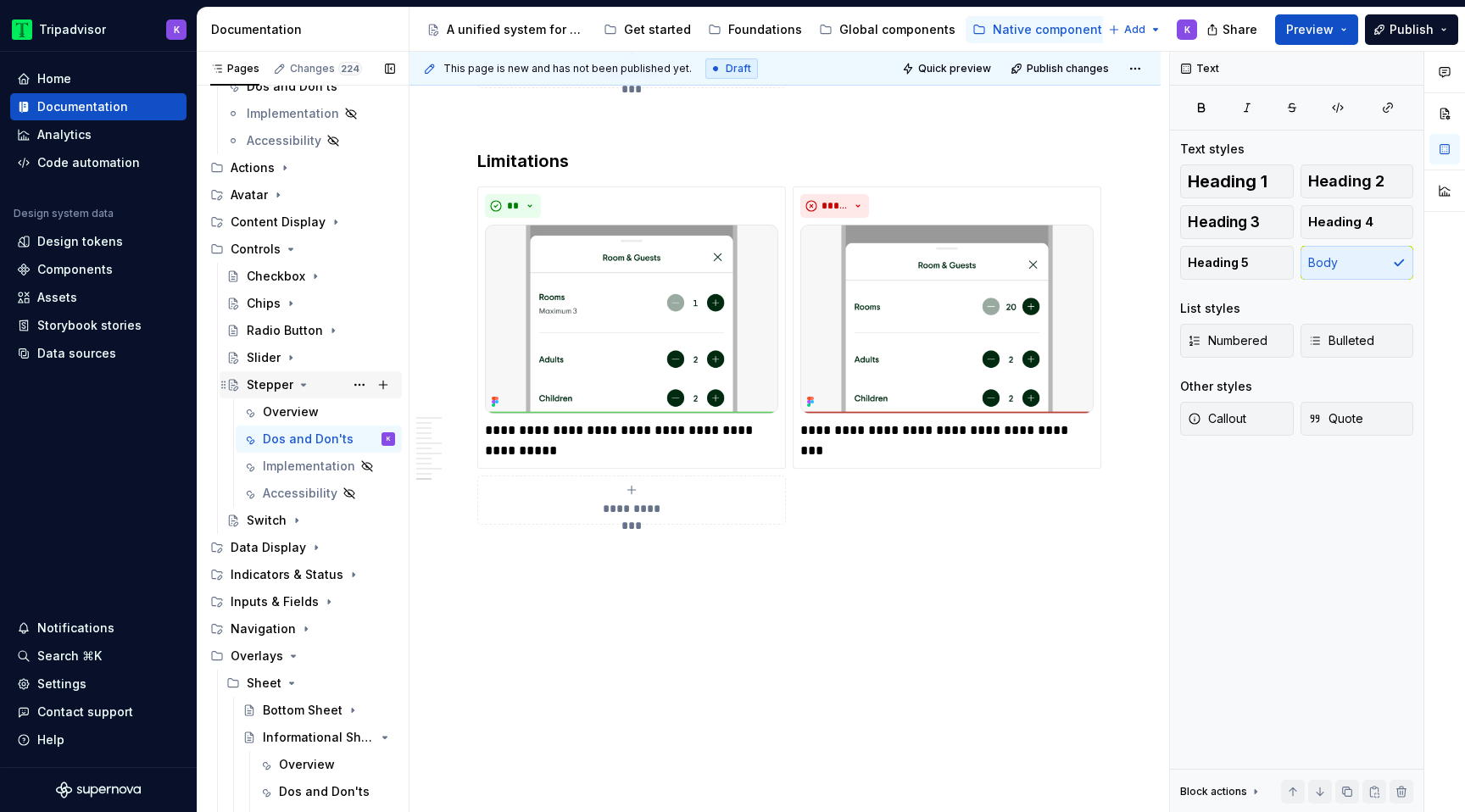
click at [304, 387] on icon "Page tree" at bounding box center [303, 384] width 13 height 13
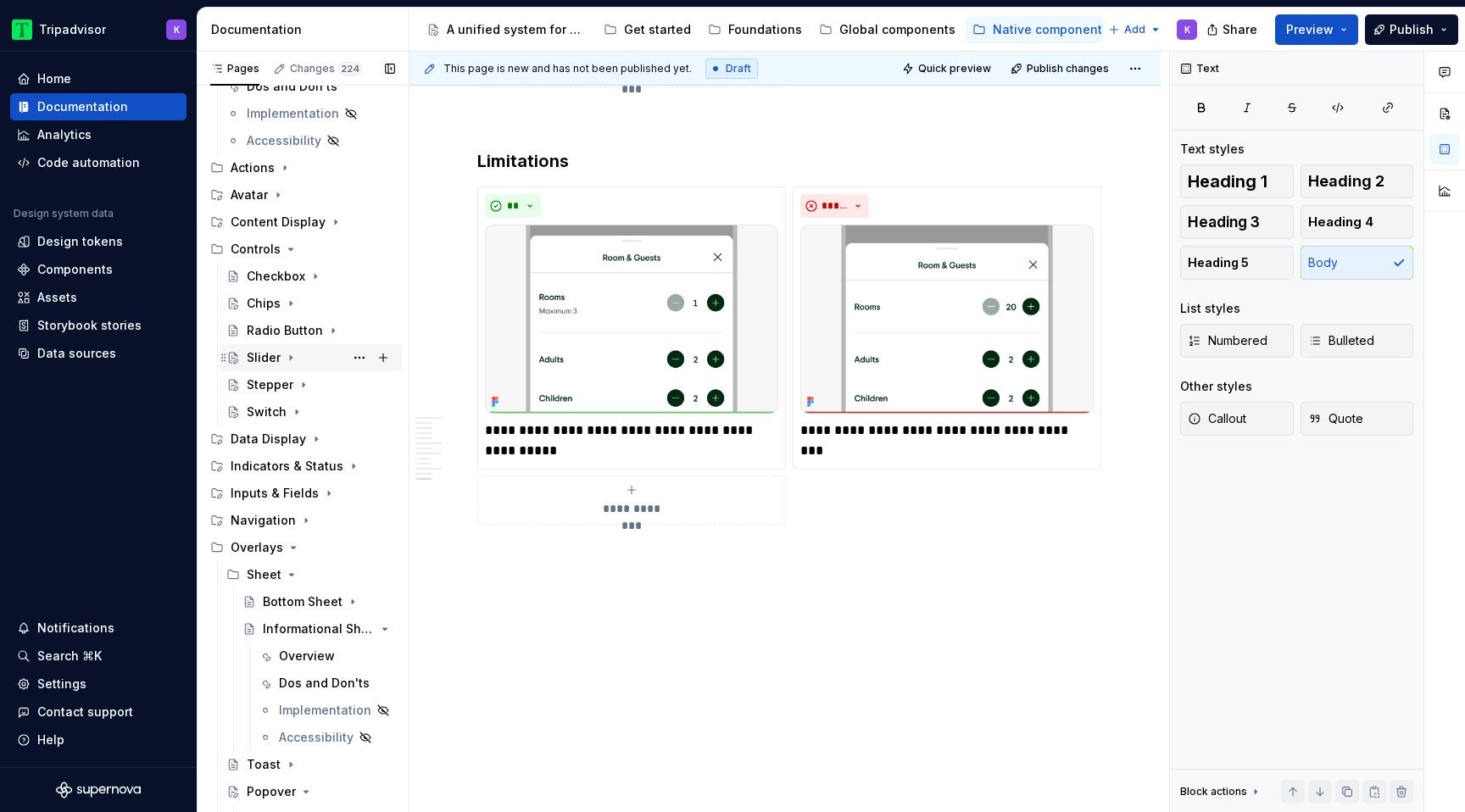
click at [294, 358] on icon "Page tree" at bounding box center [290, 358] width 13 height 13
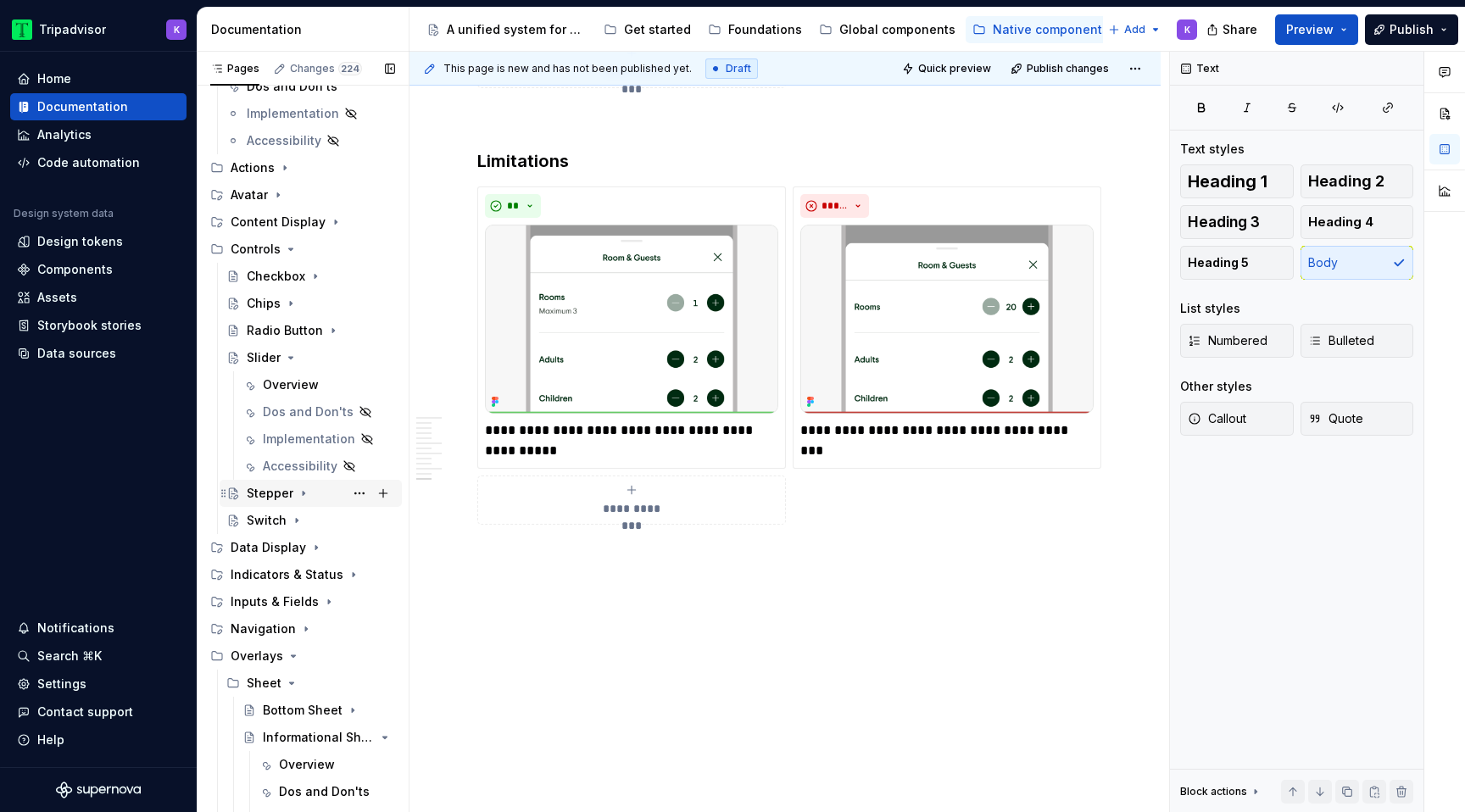
click at [303, 493] on icon "Page tree" at bounding box center [303, 493] width 2 height 4
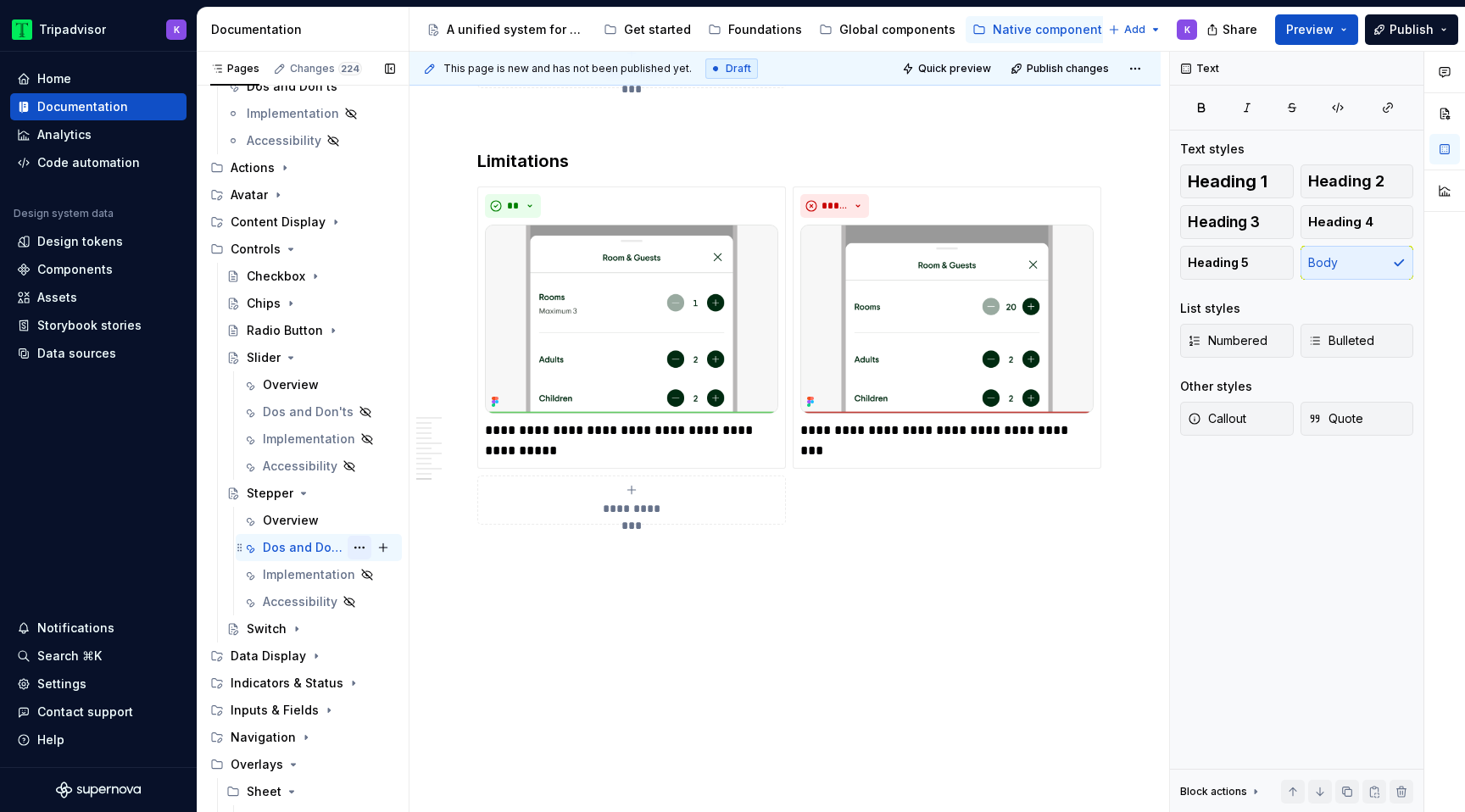
click at [356, 550] on button "Page tree" at bounding box center [359, 547] width 24 height 24
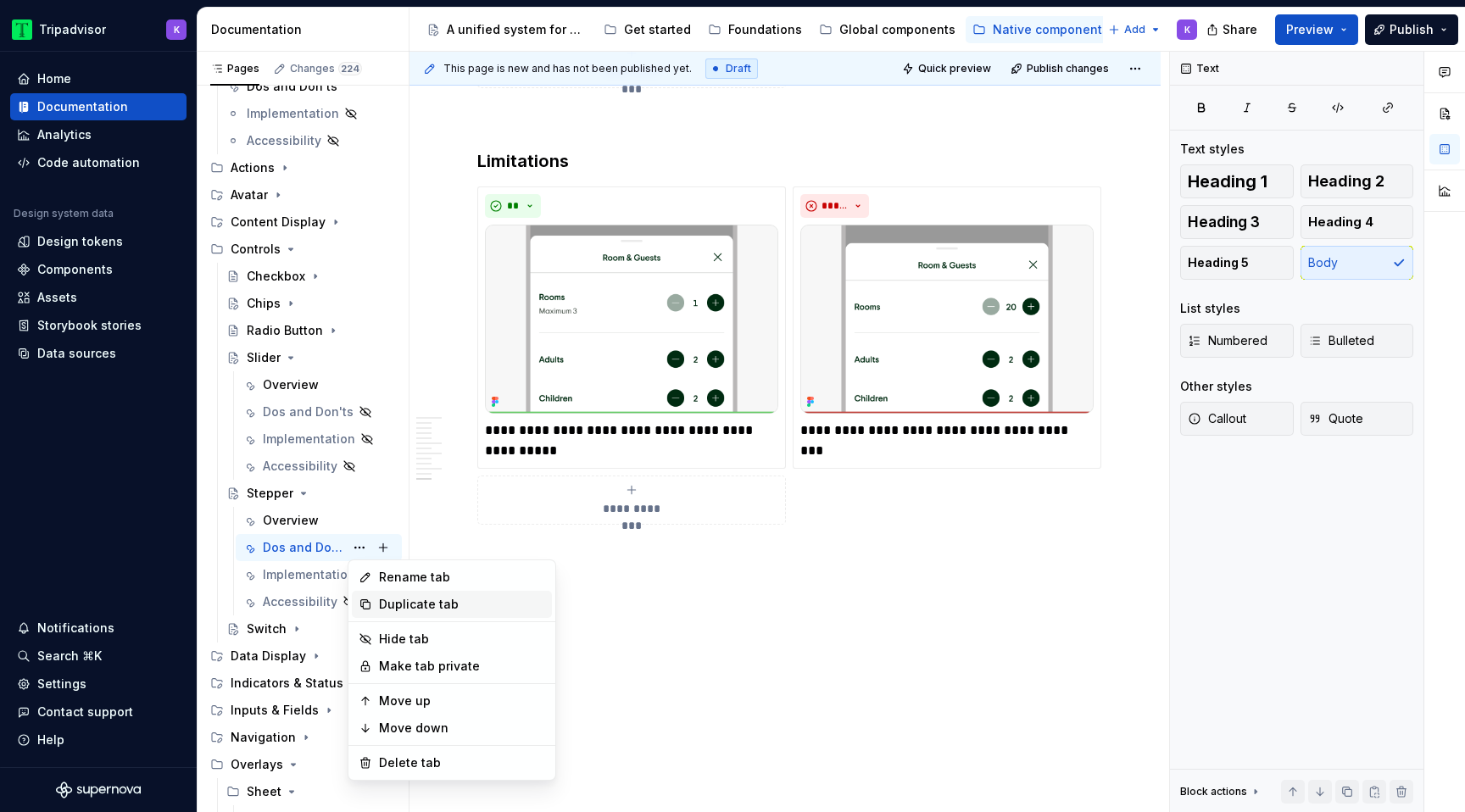
click at [400, 608] on div "Duplicate tab" at bounding box center [461, 604] width 166 height 17
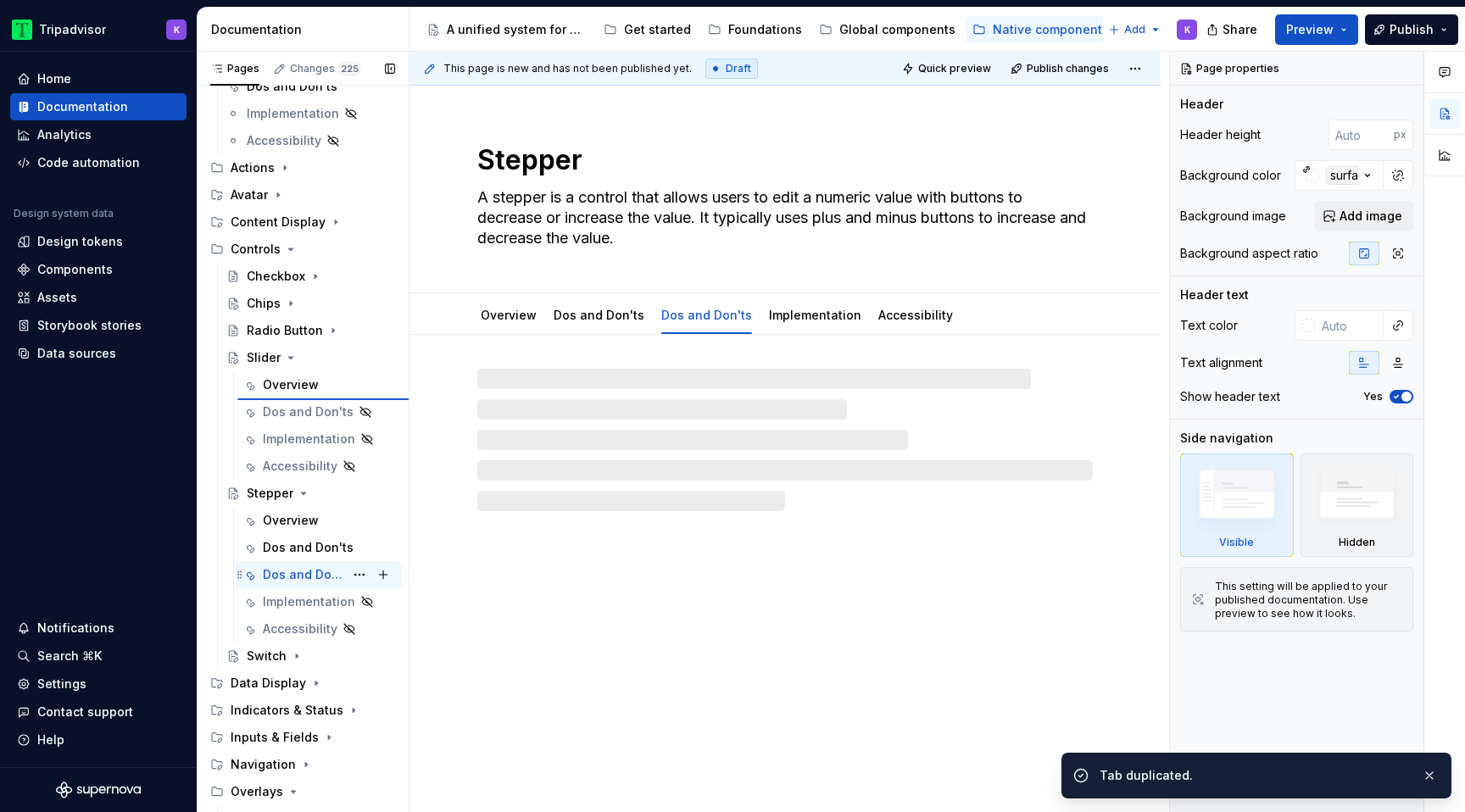
type textarea "*"
type textarea "Slider"
type textarea "A slider is a control that allows users to make selections from a range between…"
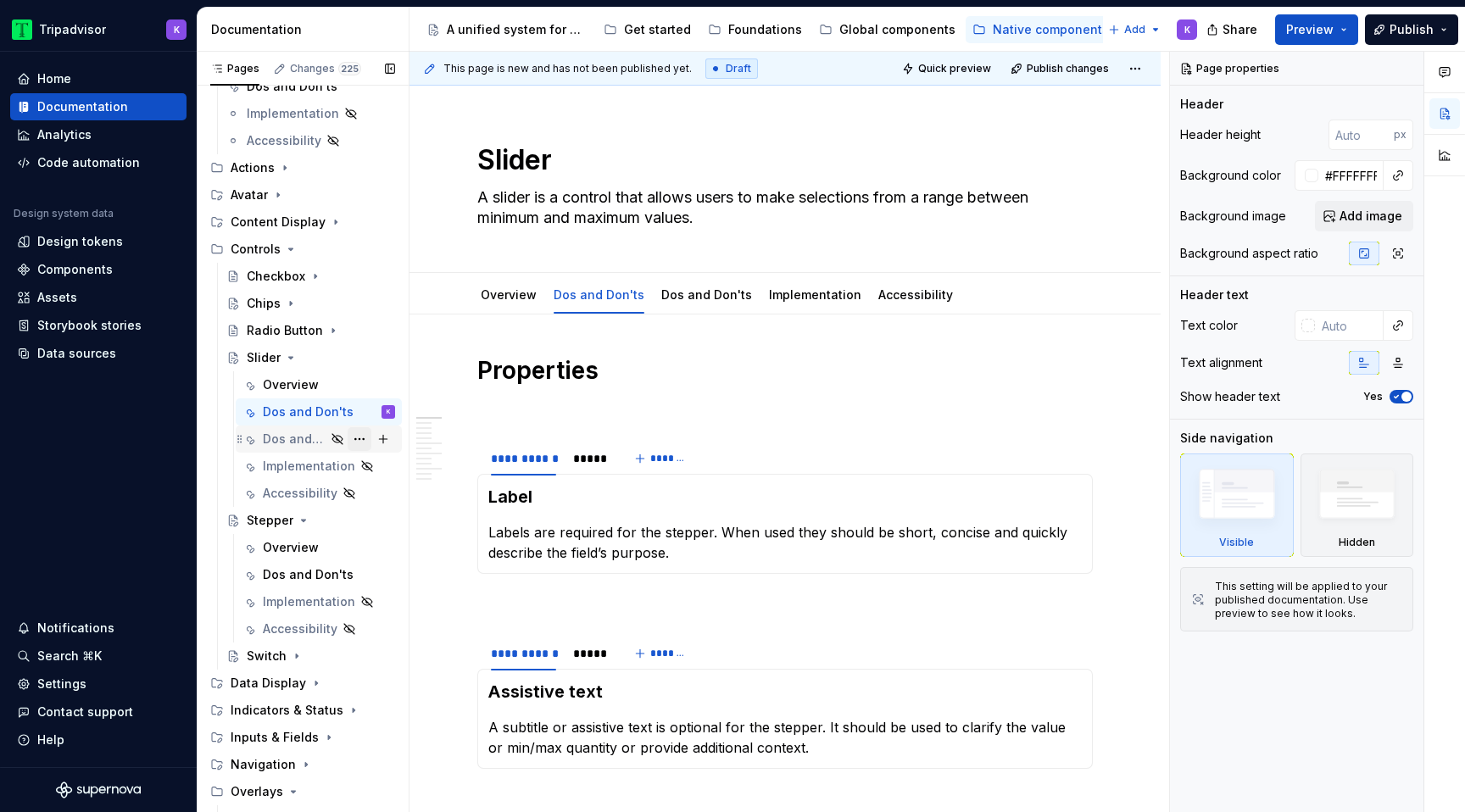
click at [364, 440] on button "Page tree" at bounding box center [359, 438] width 24 height 24
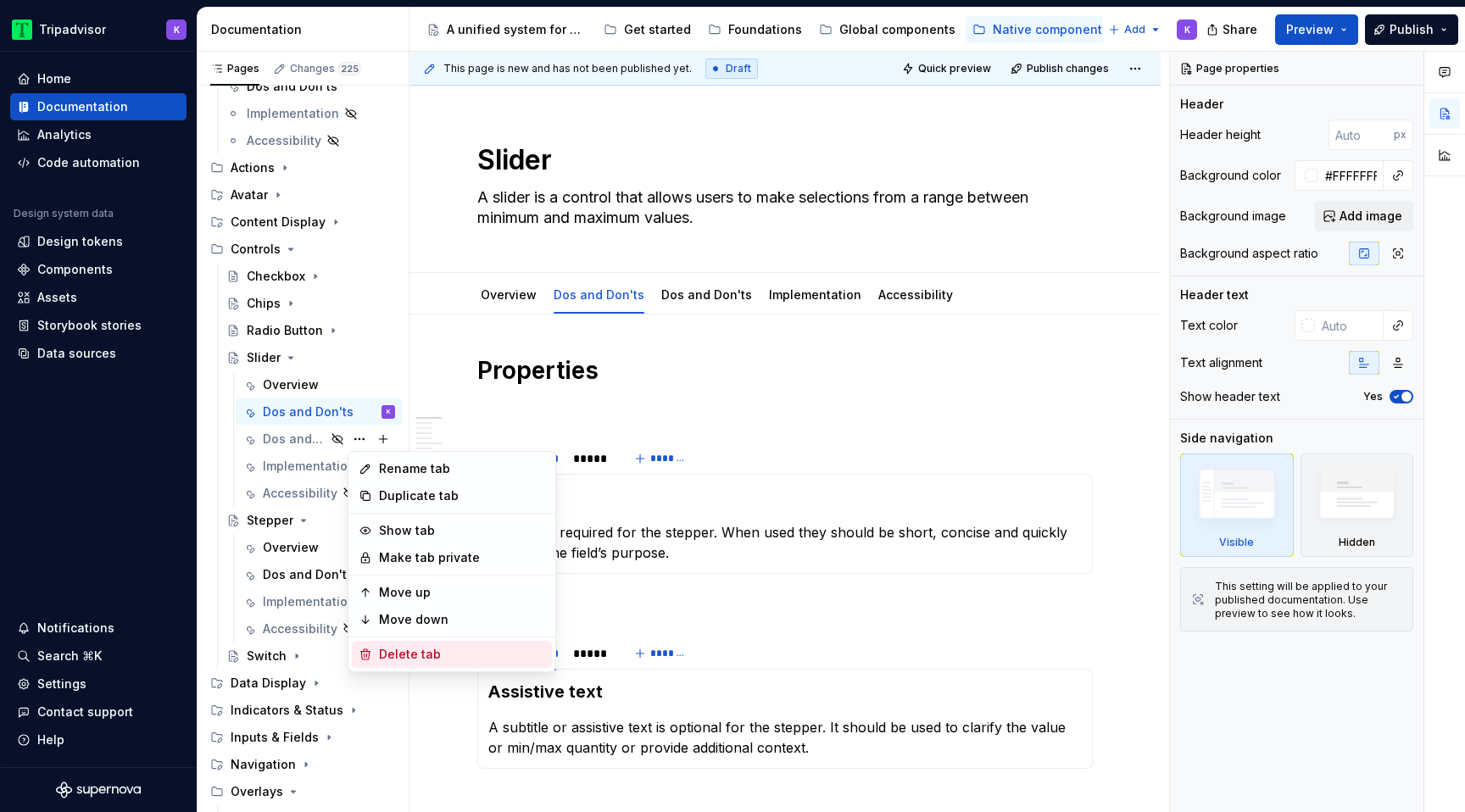
click at [420, 651] on div "Delete tab" at bounding box center [461, 654] width 166 height 17
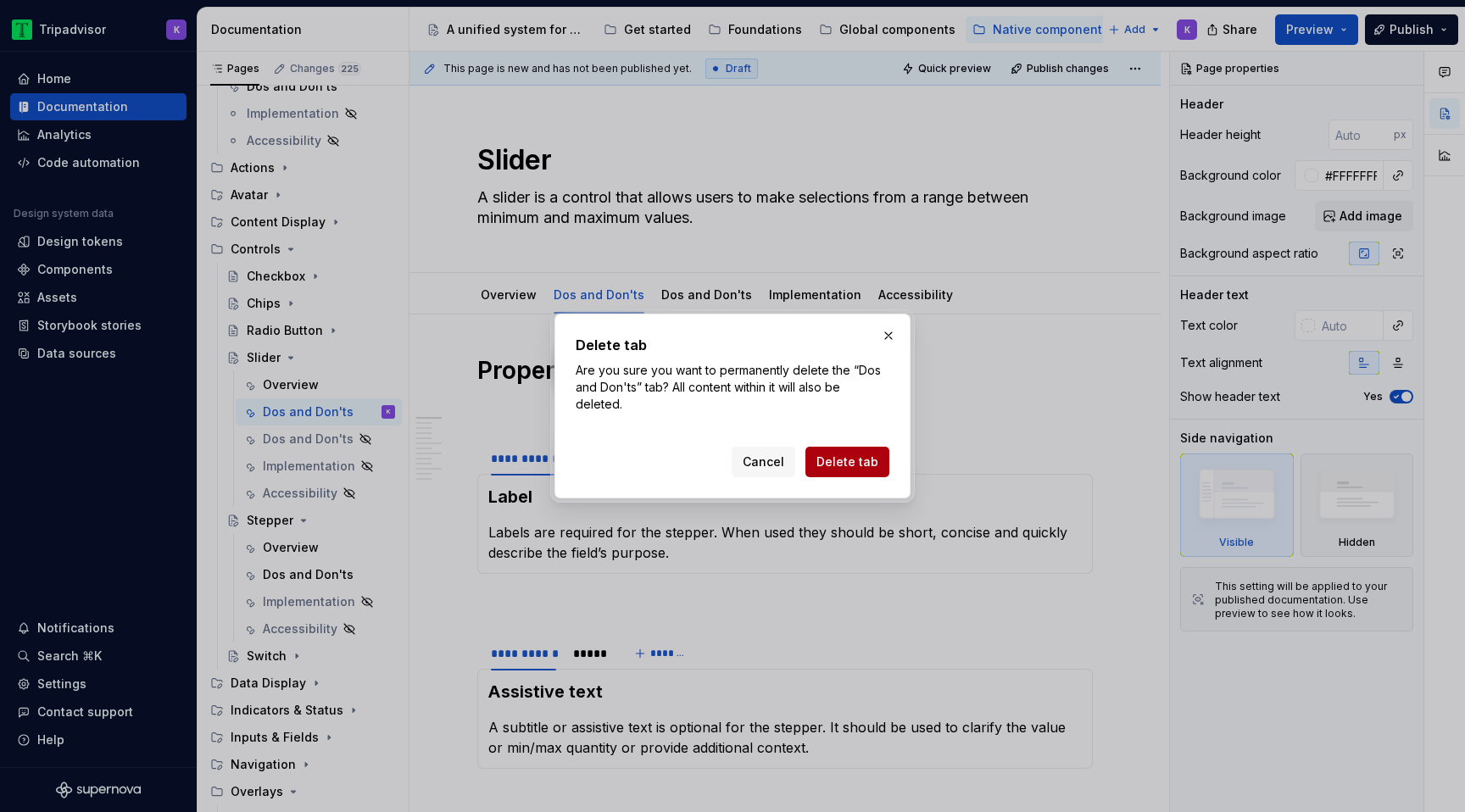
click at [852, 463] on span "Delete tab" at bounding box center [847, 462] width 62 height 17
type textarea "*"
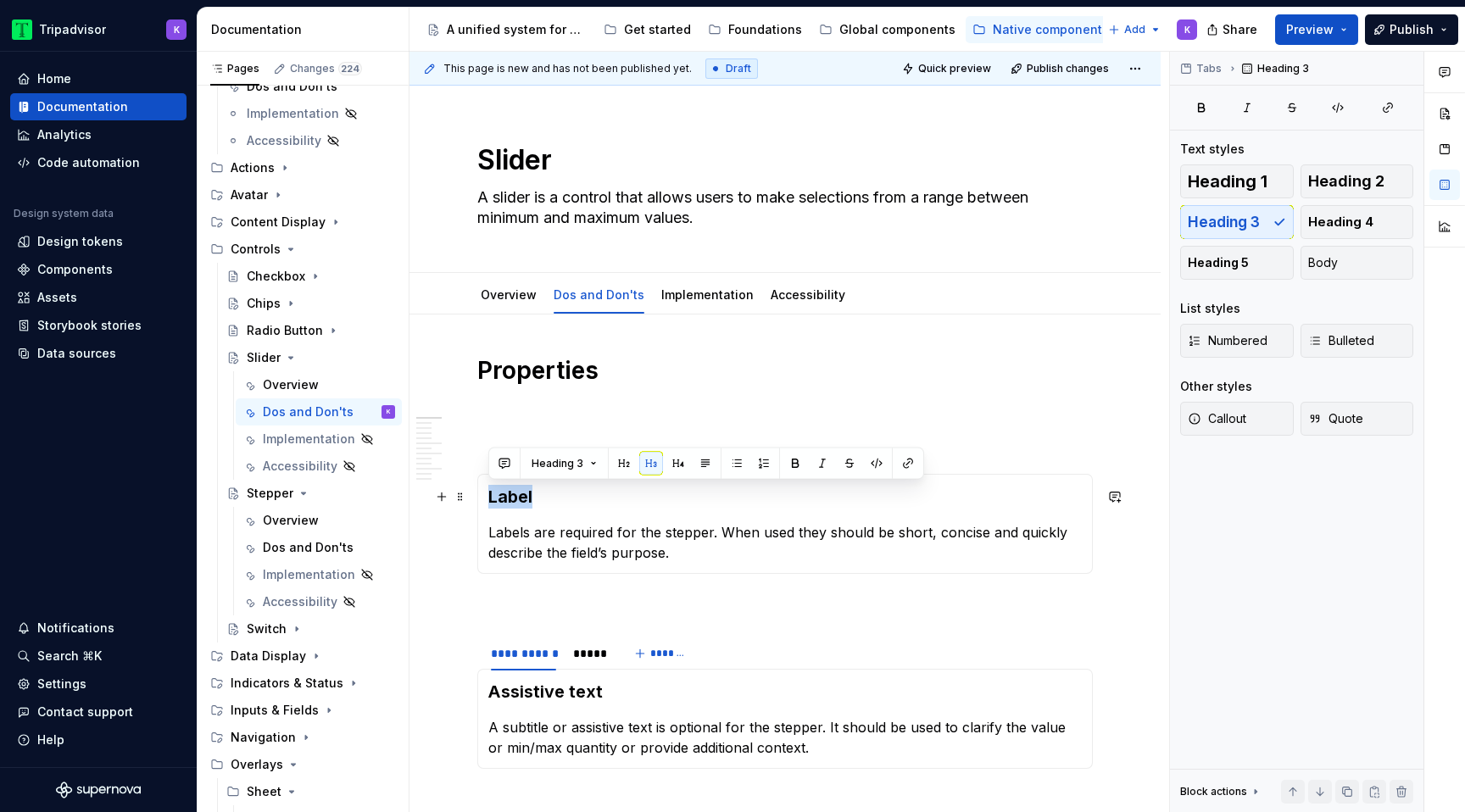
drag, startPoint x: 548, startPoint y: 493, endPoint x: 486, endPoint y: 493, distance: 62.0
click at [486, 493] on div "Label Labels are required for the stepper. When used they should be short, conc…" at bounding box center [785, 523] width 615 height 100
click at [595, 459] on div "*****" at bounding box center [589, 458] width 32 height 17
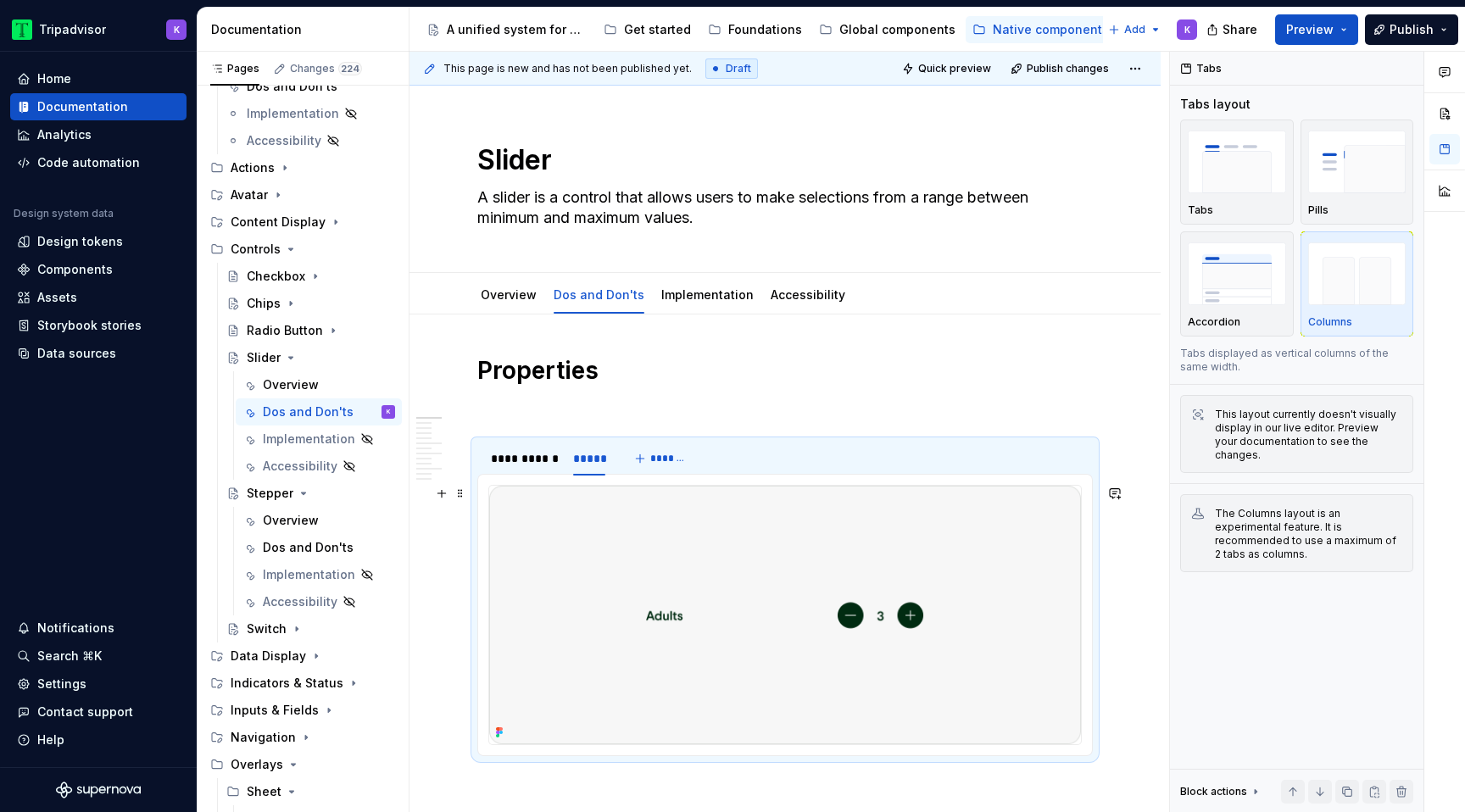
click at [651, 551] on img at bounding box center [785, 615] width 592 height 259
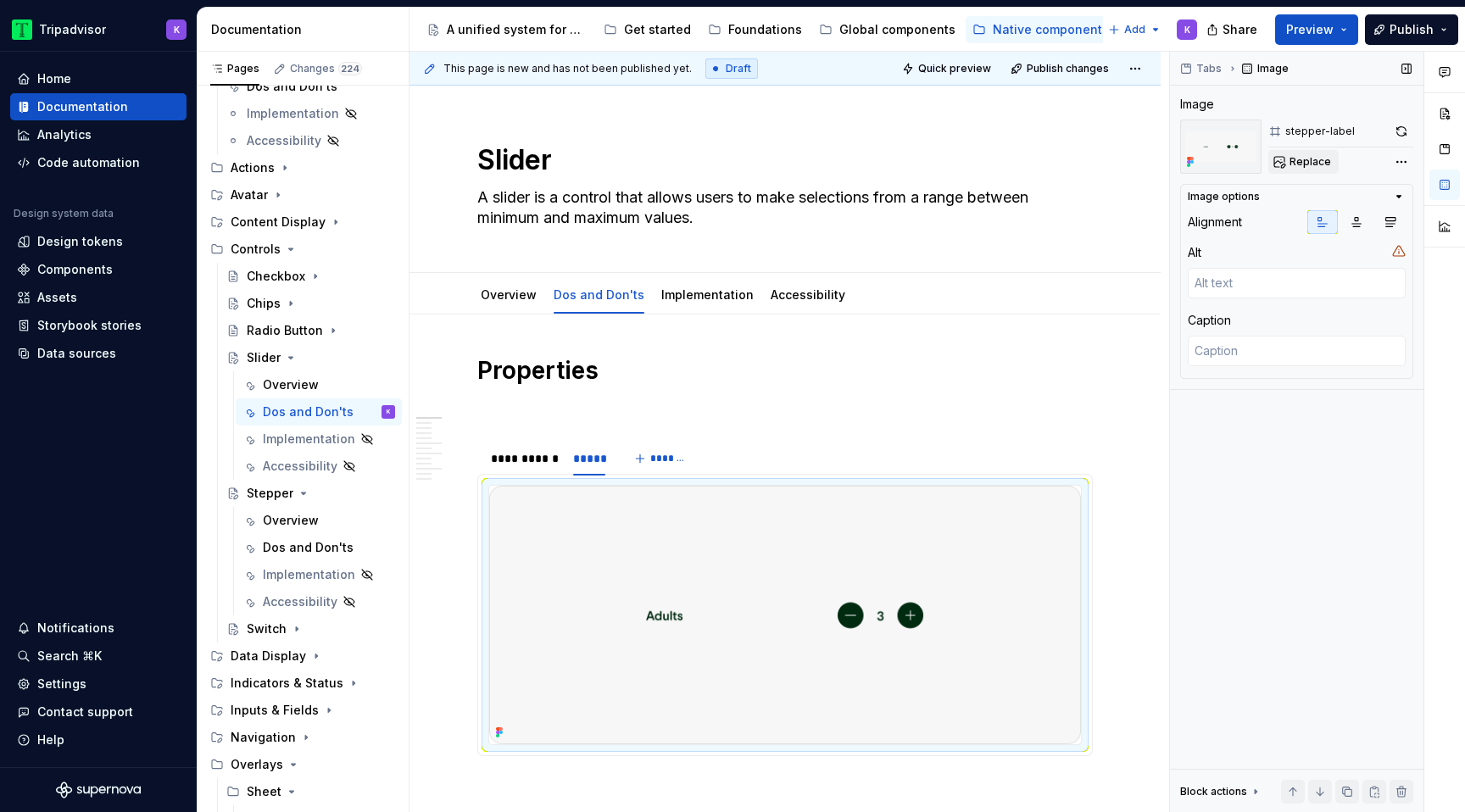
click at [1293, 165] on span "Replace" at bounding box center [1310, 162] width 42 height 13
type textarea "*"
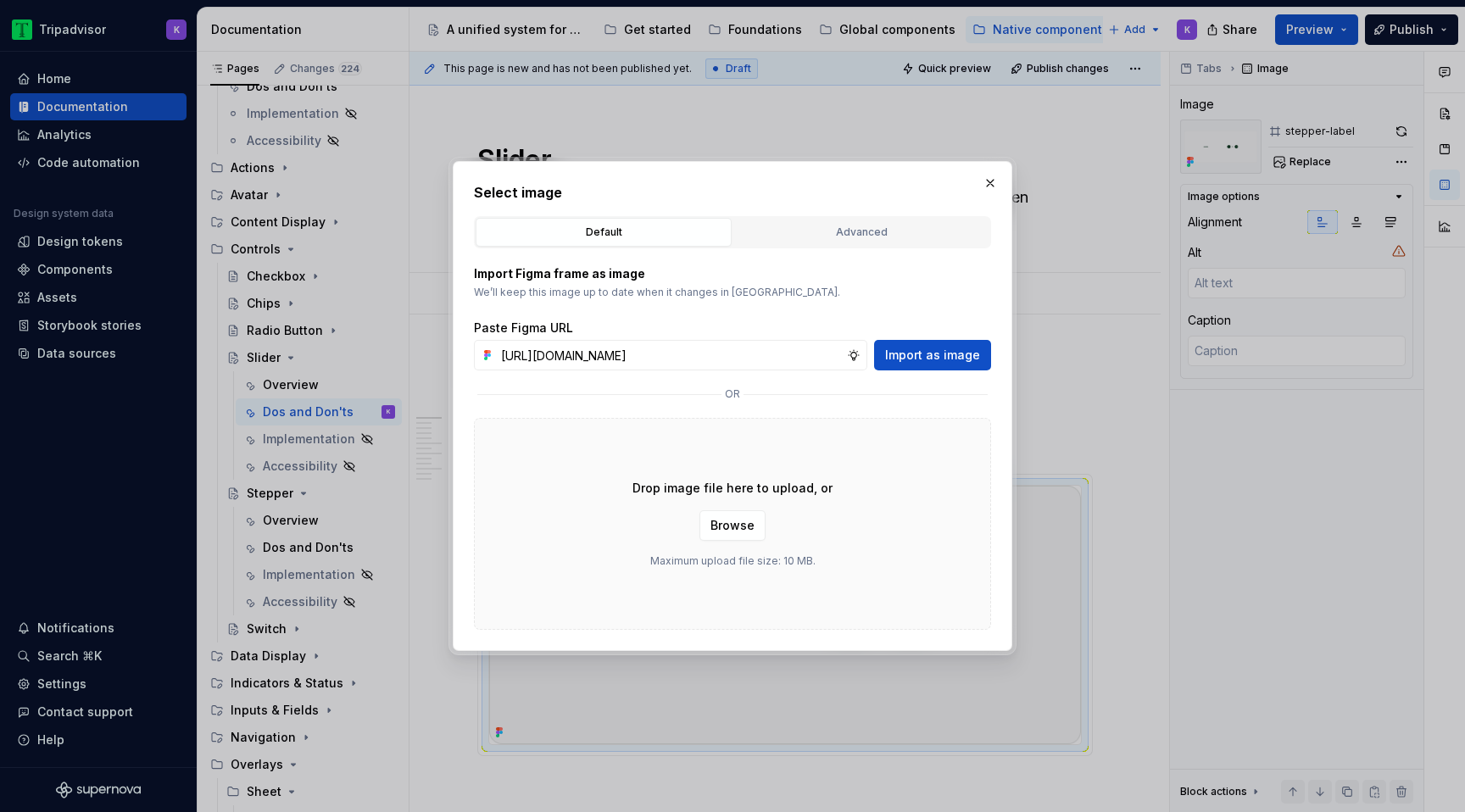
scroll to position [0, 446]
type input "https://www.figma.com/design/eWzZGbXTCMsZ0gwC1u1MU0/Altas-Native-Documentation?…"
click at [922, 342] on button "Import as image" at bounding box center [932, 355] width 117 height 30
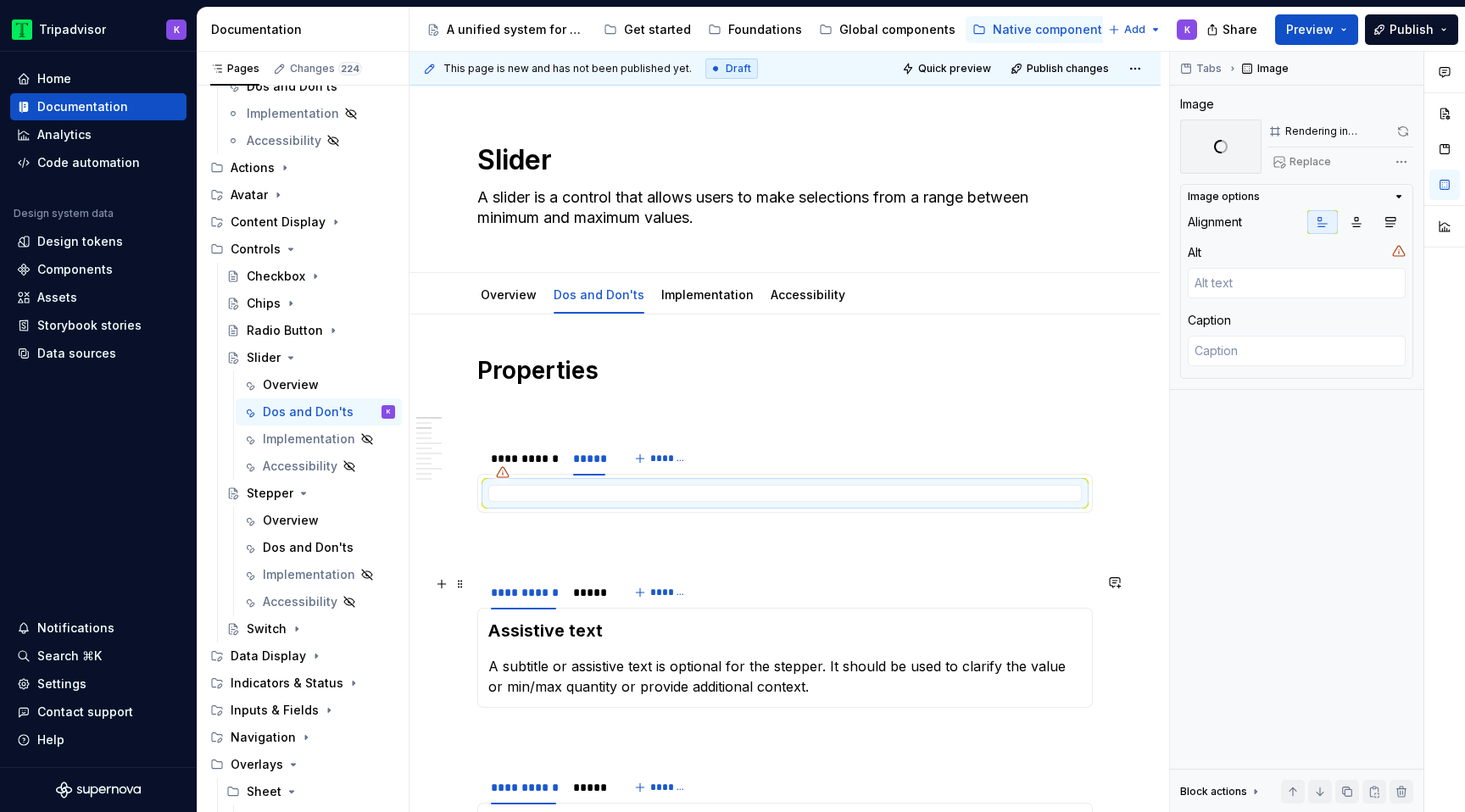
scroll to position [175, 0]
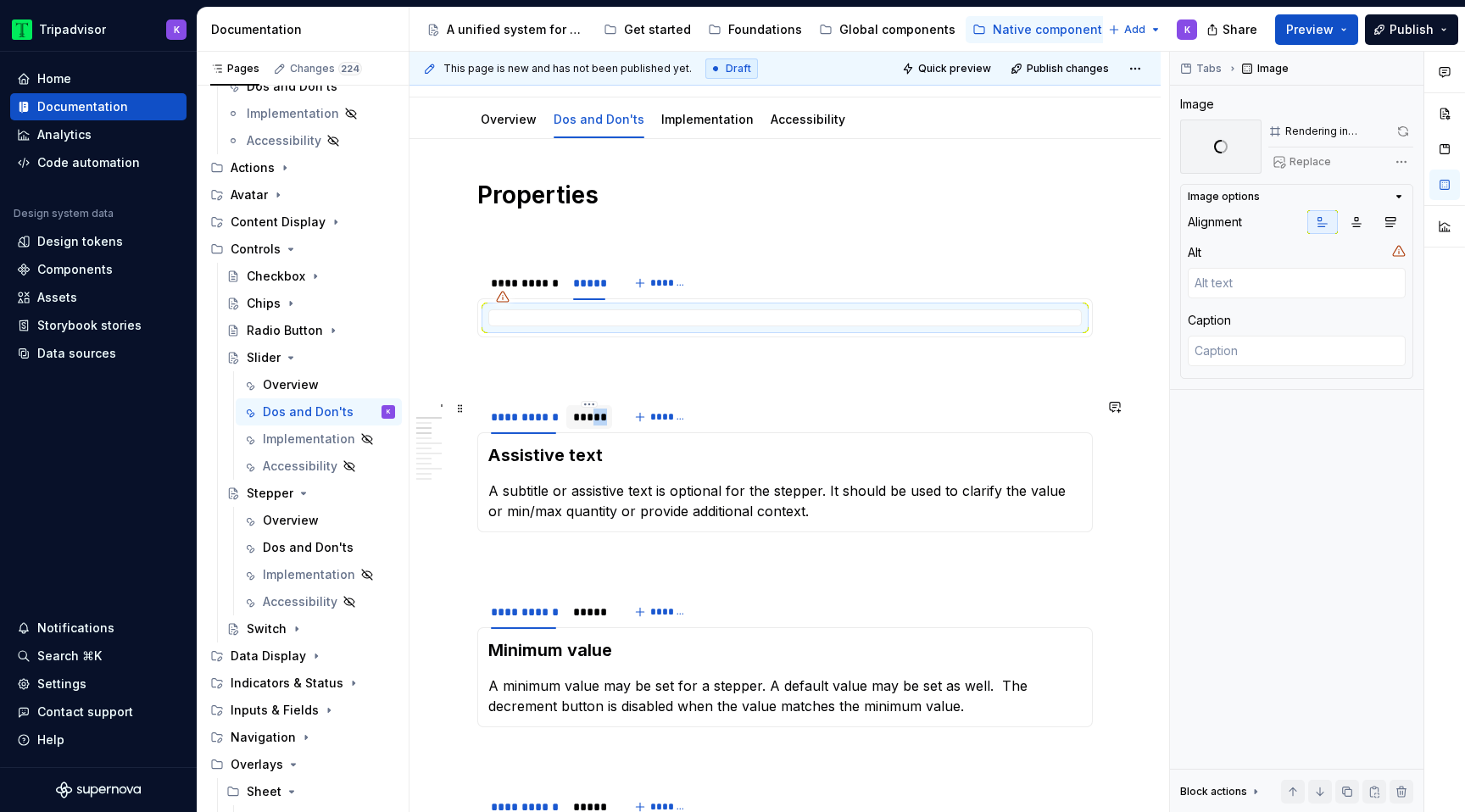
click at [591, 424] on div "*****" at bounding box center [589, 416] width 46 height 24
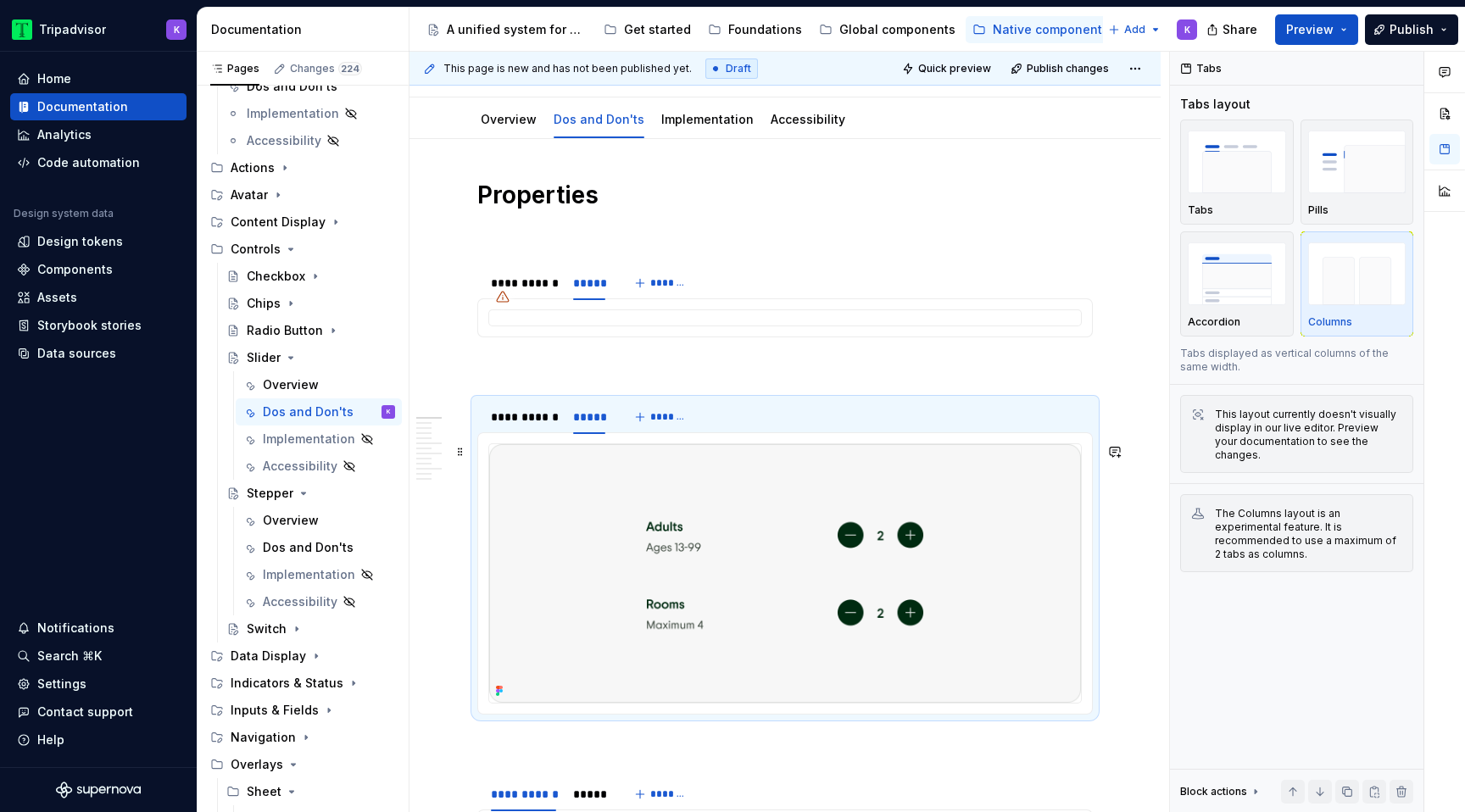
click at [680, 559] on img at bounding box center [785, 573] width 592 height 259
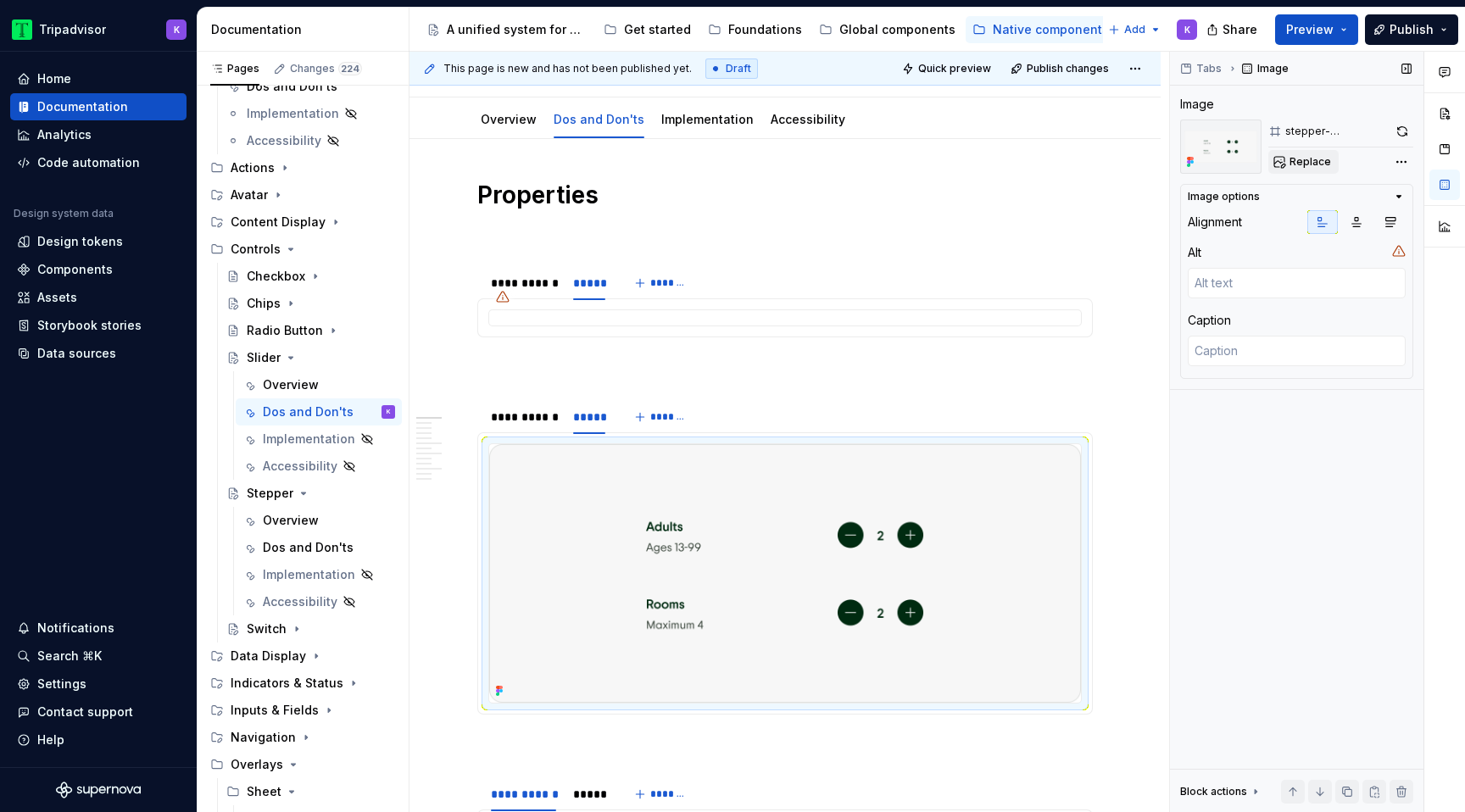
click at [1281, 169] on button "Replace" at bounding box center [1303, 162] width 70 height 24
type textarea "*"
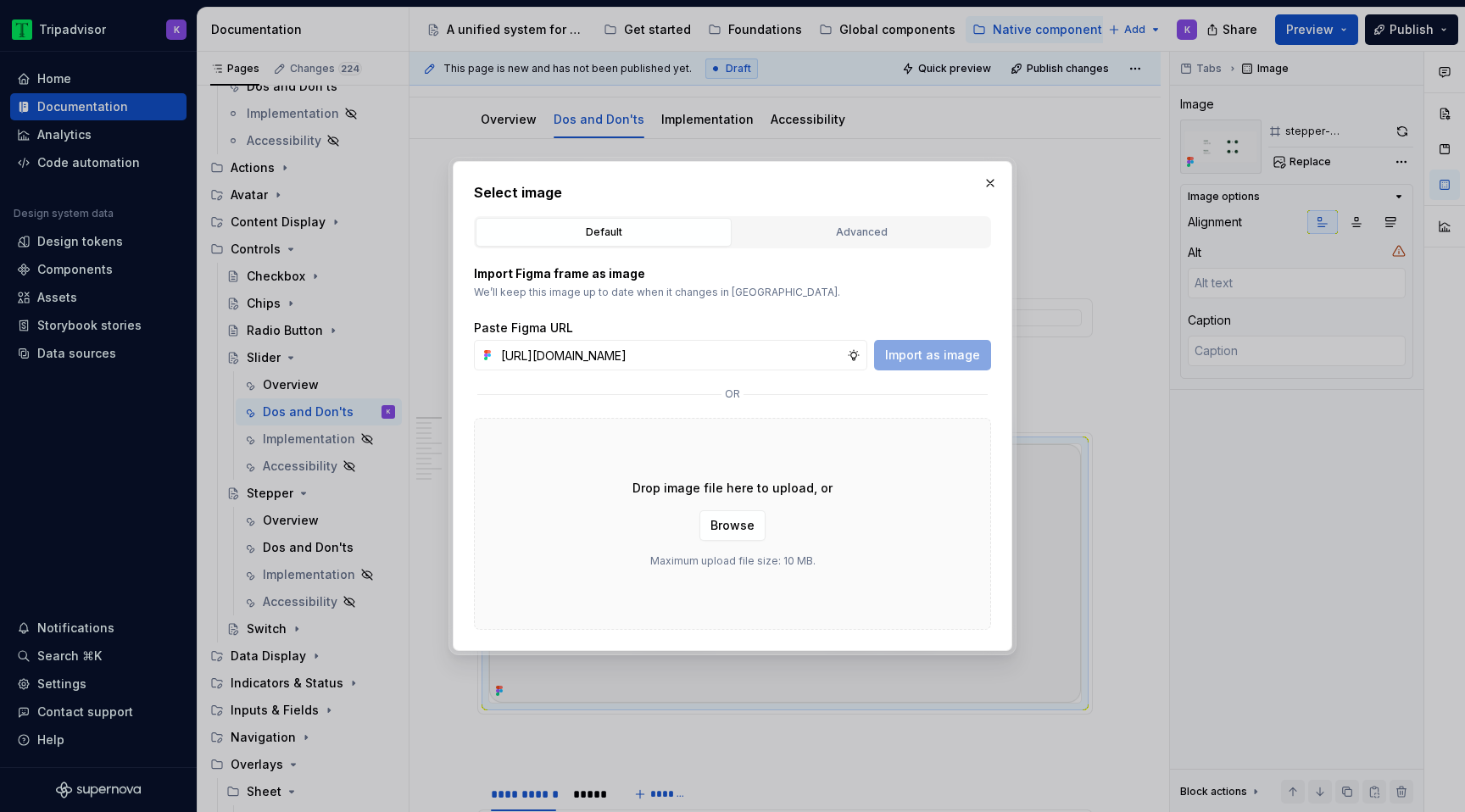
scroll to position [0, 443]
type input "https://www.figma.com/design/eWzZGbXTCMsZ0gwC1u1MU0/Altas-Native-Documentation?…"
click at [926, 353] on span "Import as image" at bounding box center [932, 355] width 95 height 17
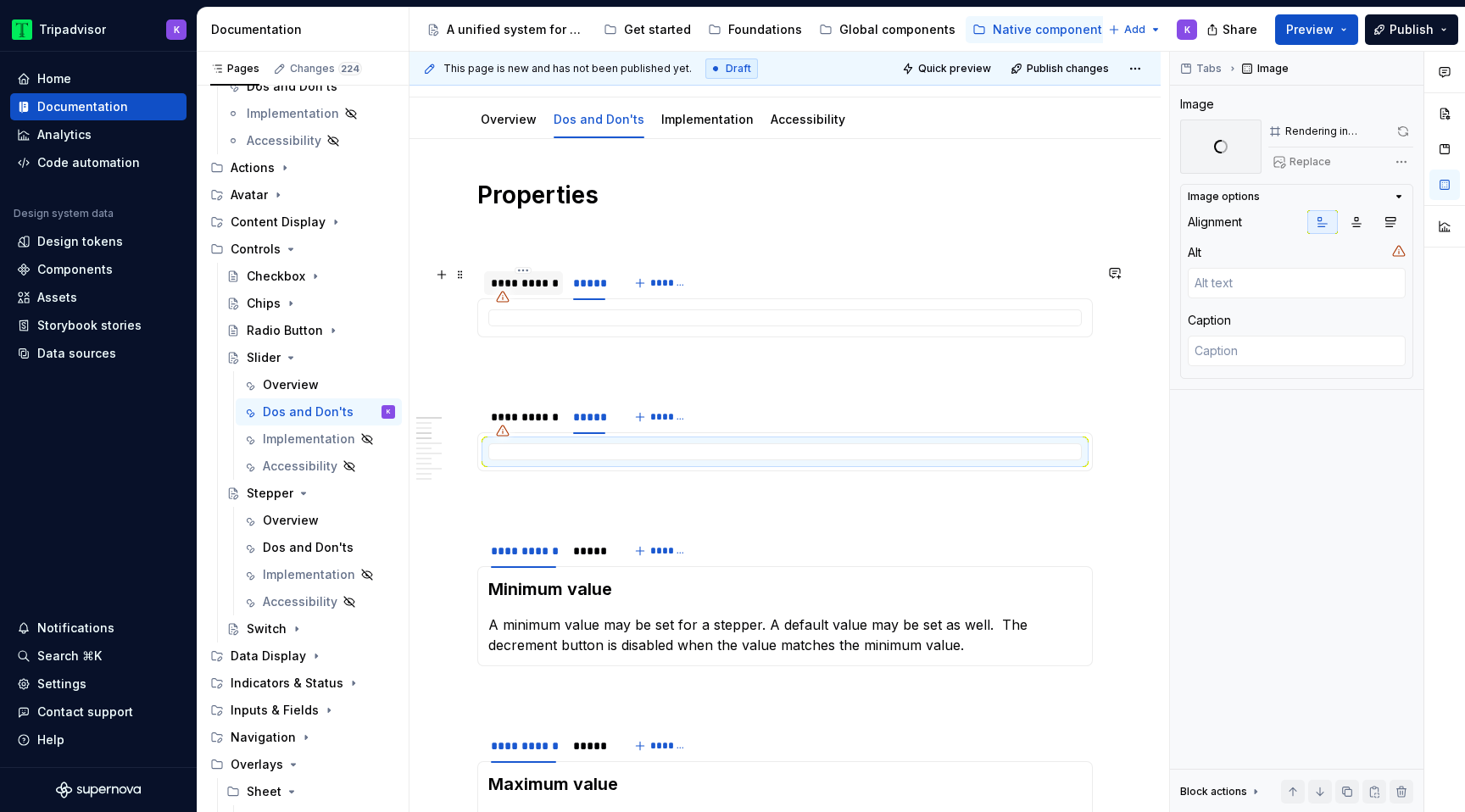
click at [531, 288] on div "**********" at bounding box center [523, 283] width 66 height 17
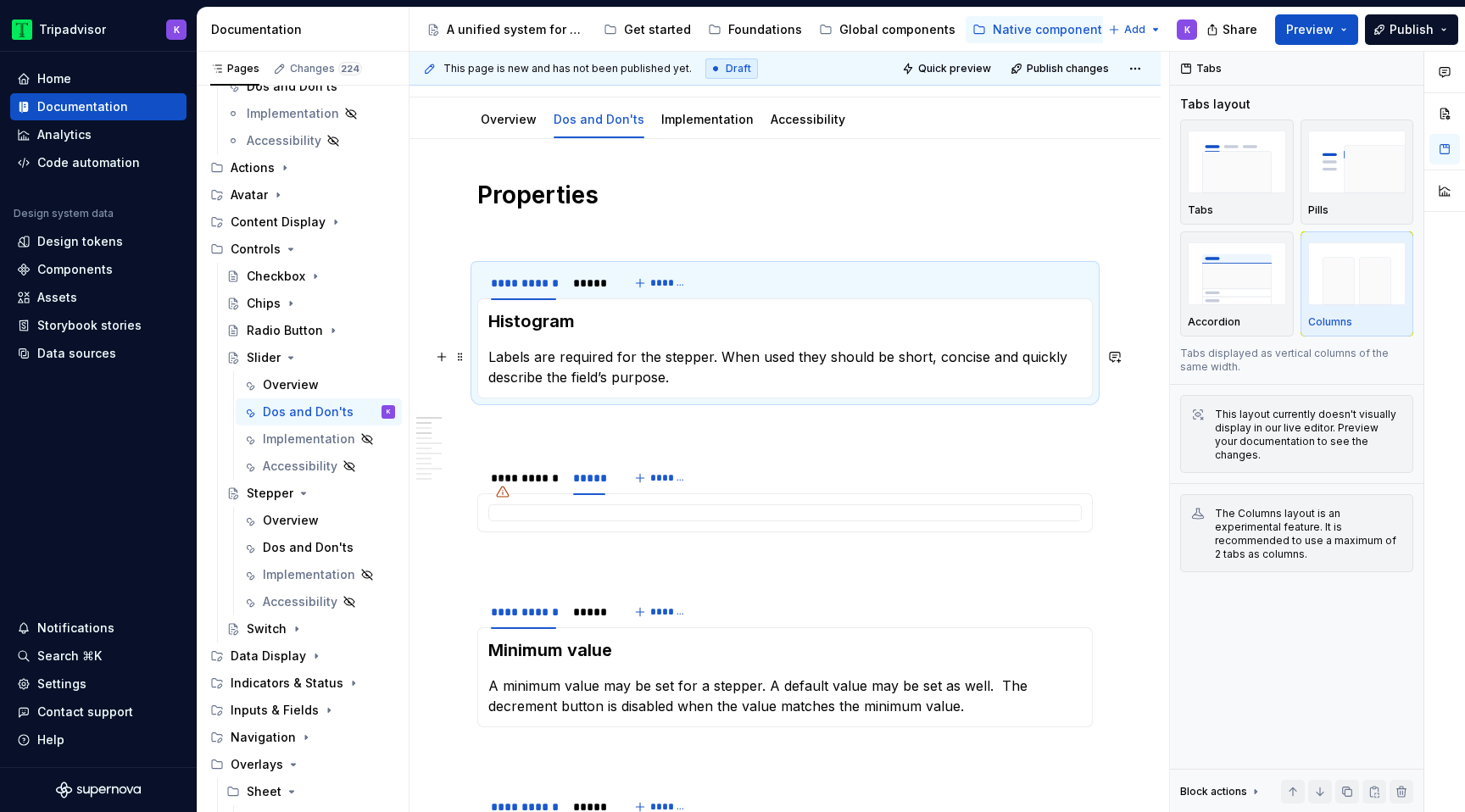
click at [576, 366] on p "Labels are required for the stepper. When used they should be short, concise an…" at bounding box center [785, 366] width 594 height 41
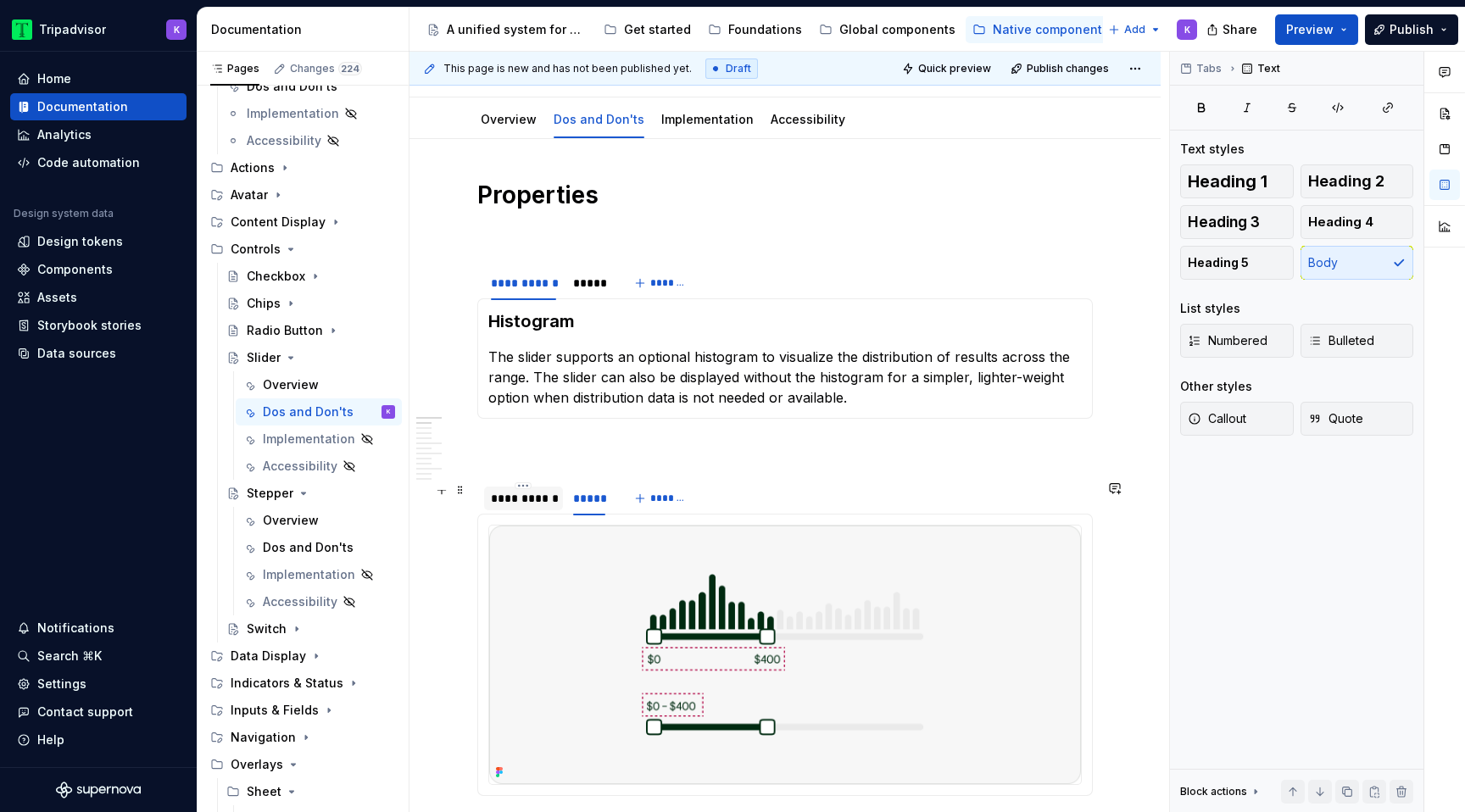
click at [513, 498] on div "**********" at bounding box center [523, 498] width 66 height 17
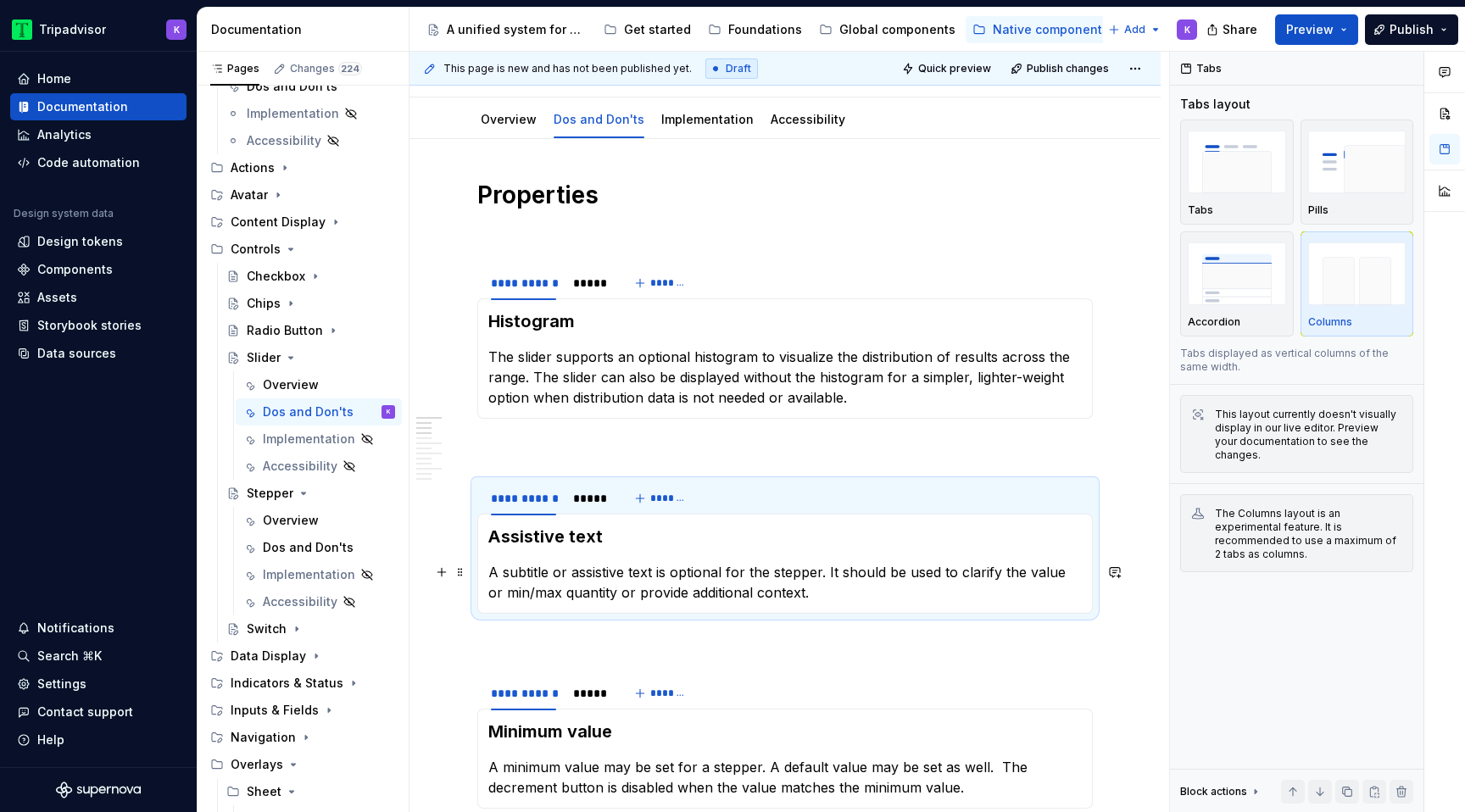
click at [666, 582] on p "A subtitle or assistive text is optional for the stepper. It should be used to …" at bounding box center [785, 582] width 594 height 41
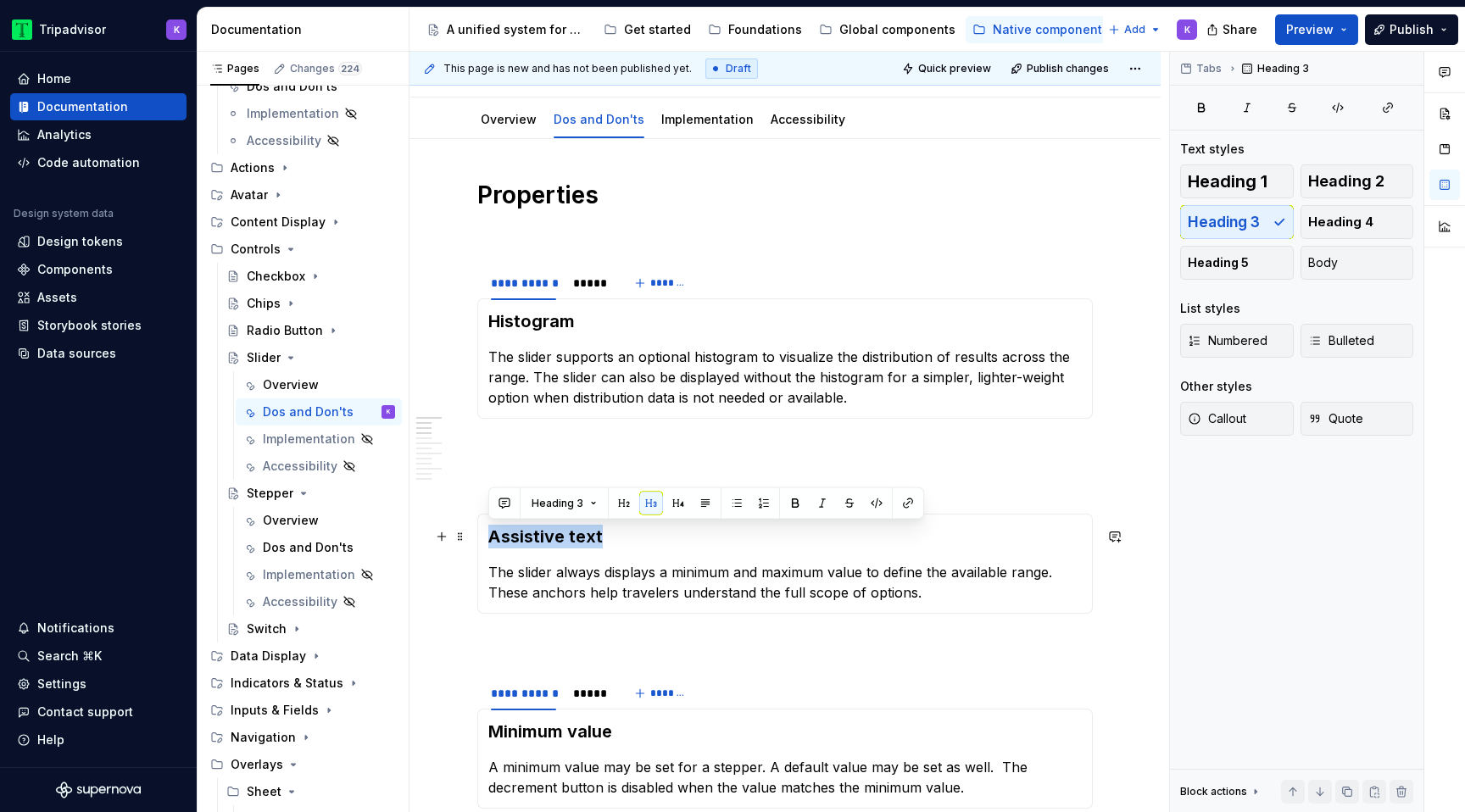
drag, startPoint x: 618, startPoint y: 536, endPoint x: 484, endPoint y: 537, distance: 134.0
click at [484, 537] on div "Assistive text The slider always displays a minimum and maximum value to define…" at bounding box center [785, 563] width 615 height 100
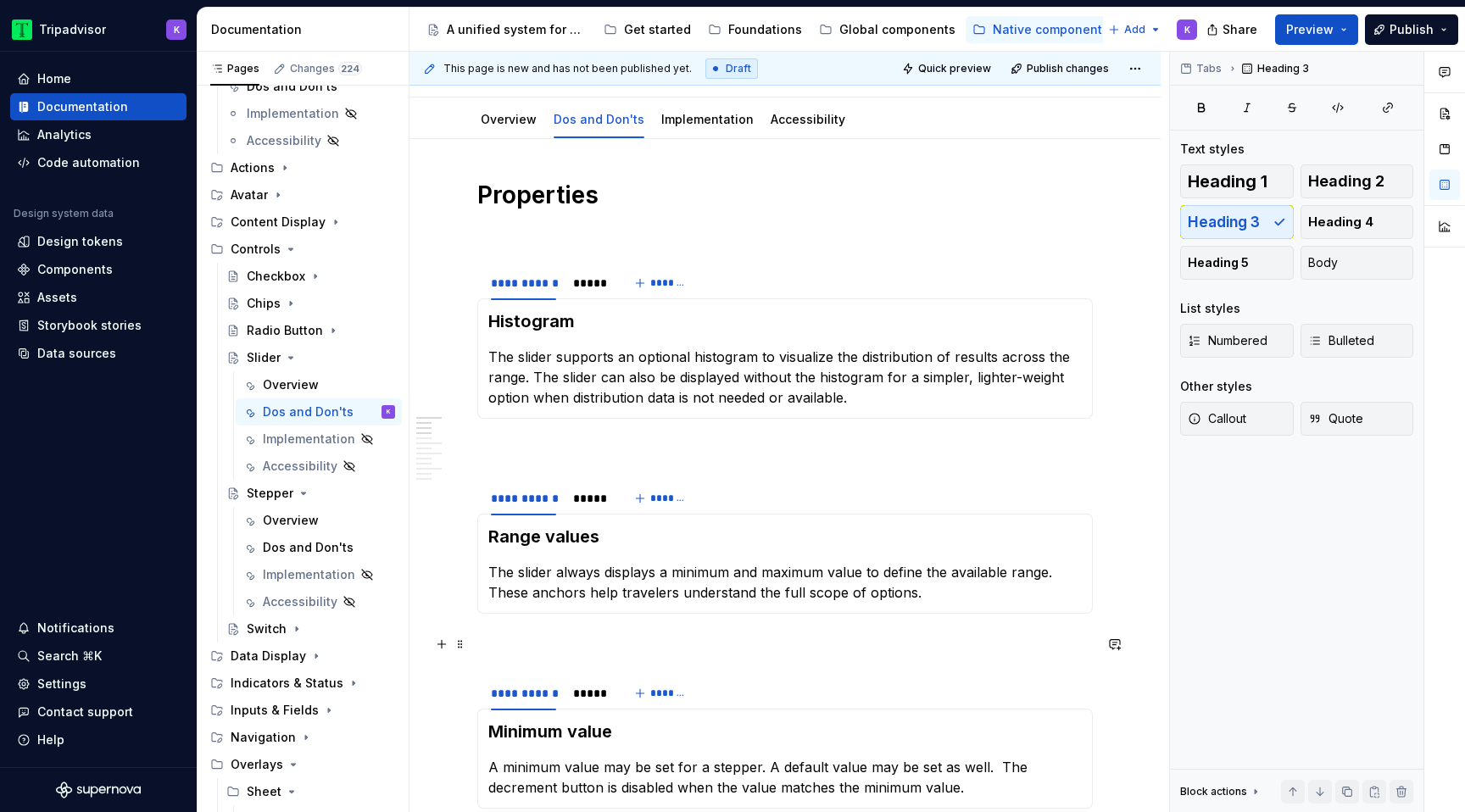
scroll to position [410, 0]
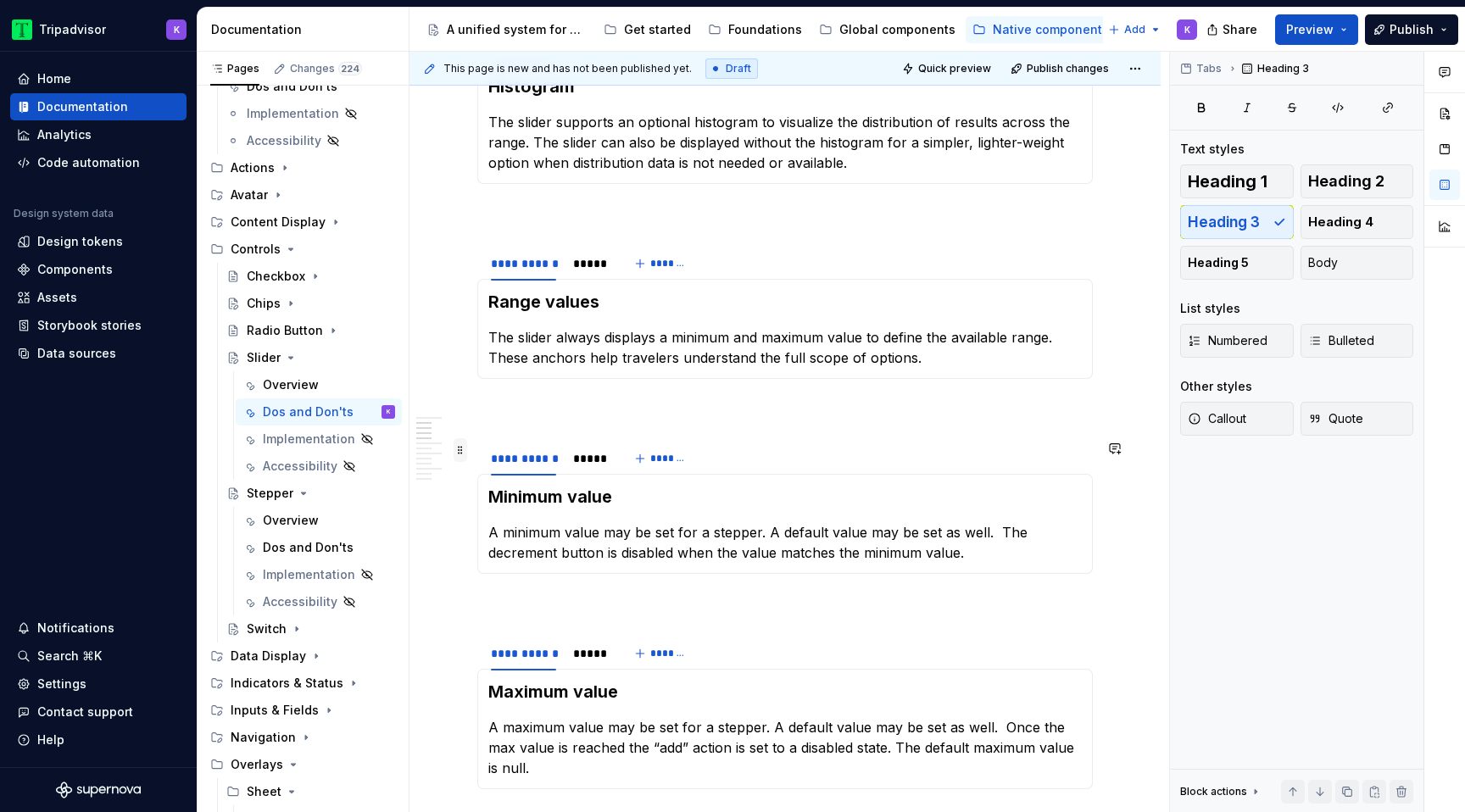
click at [462, 453] on span at bounding box center [460, 450] width 13 height 24
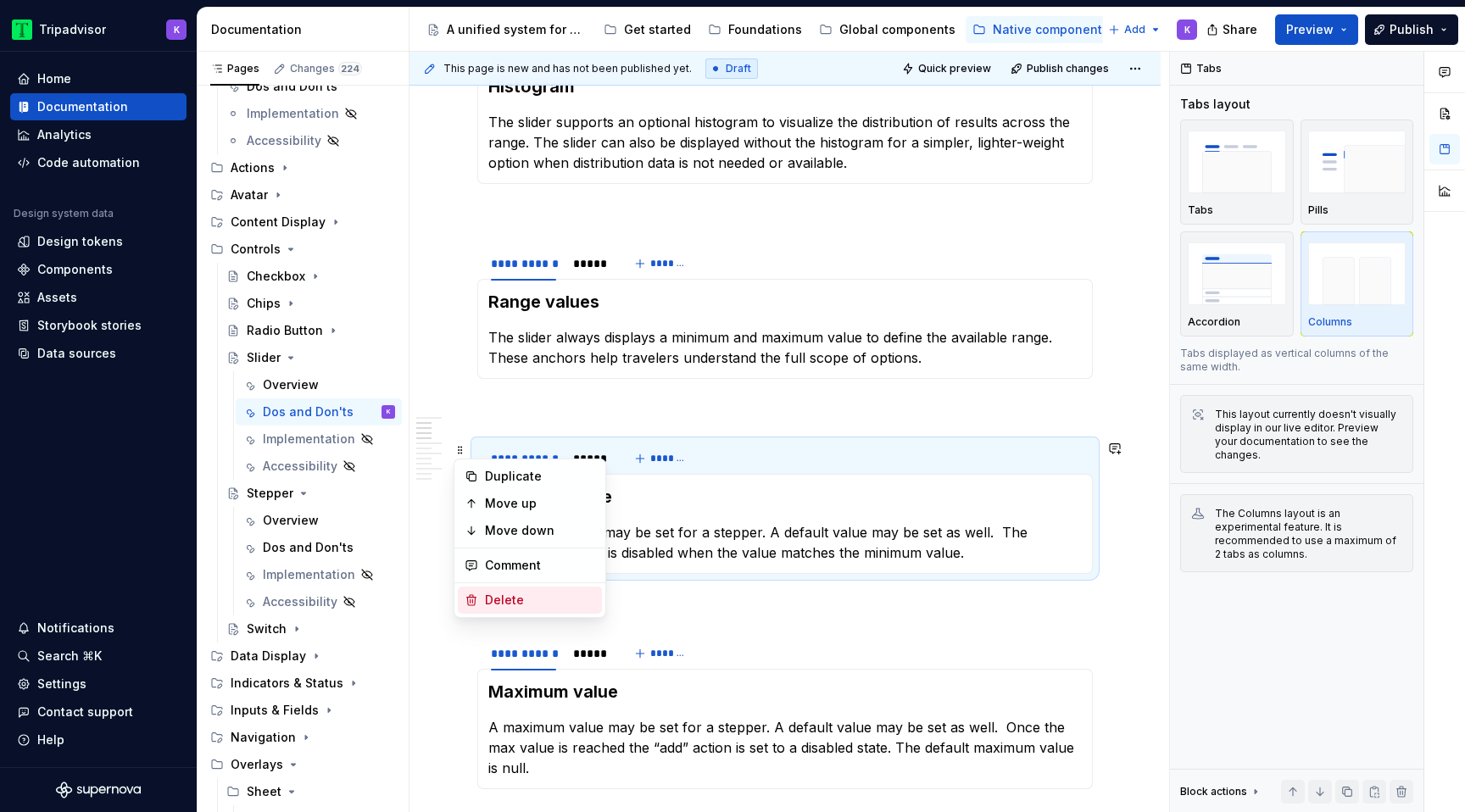
click at [479, 595] on div "Delete" at bounding box center [529, 600] width 144 height 28
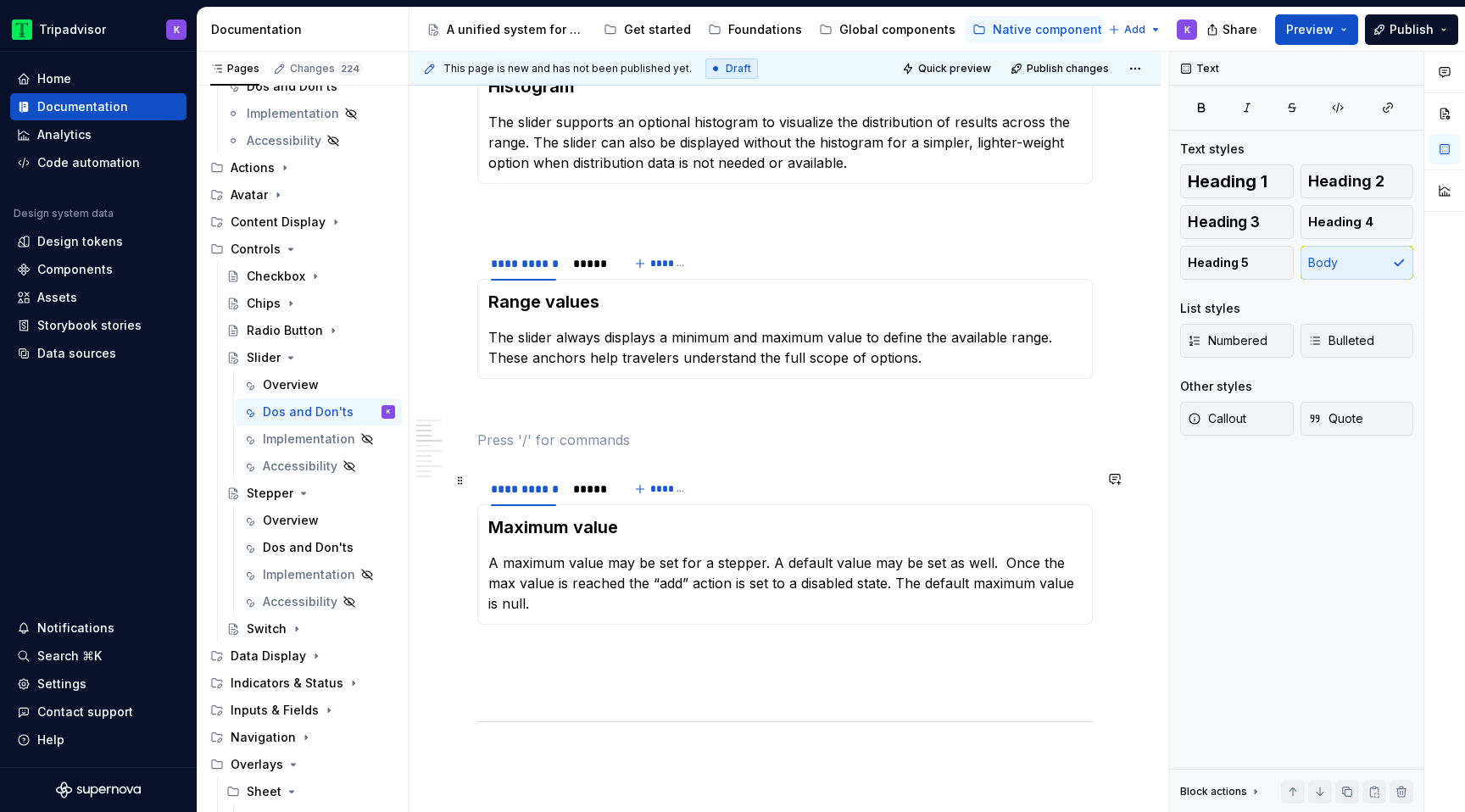
click at [459, 486] on span at bounding box center [460, 480] width 13 height 24
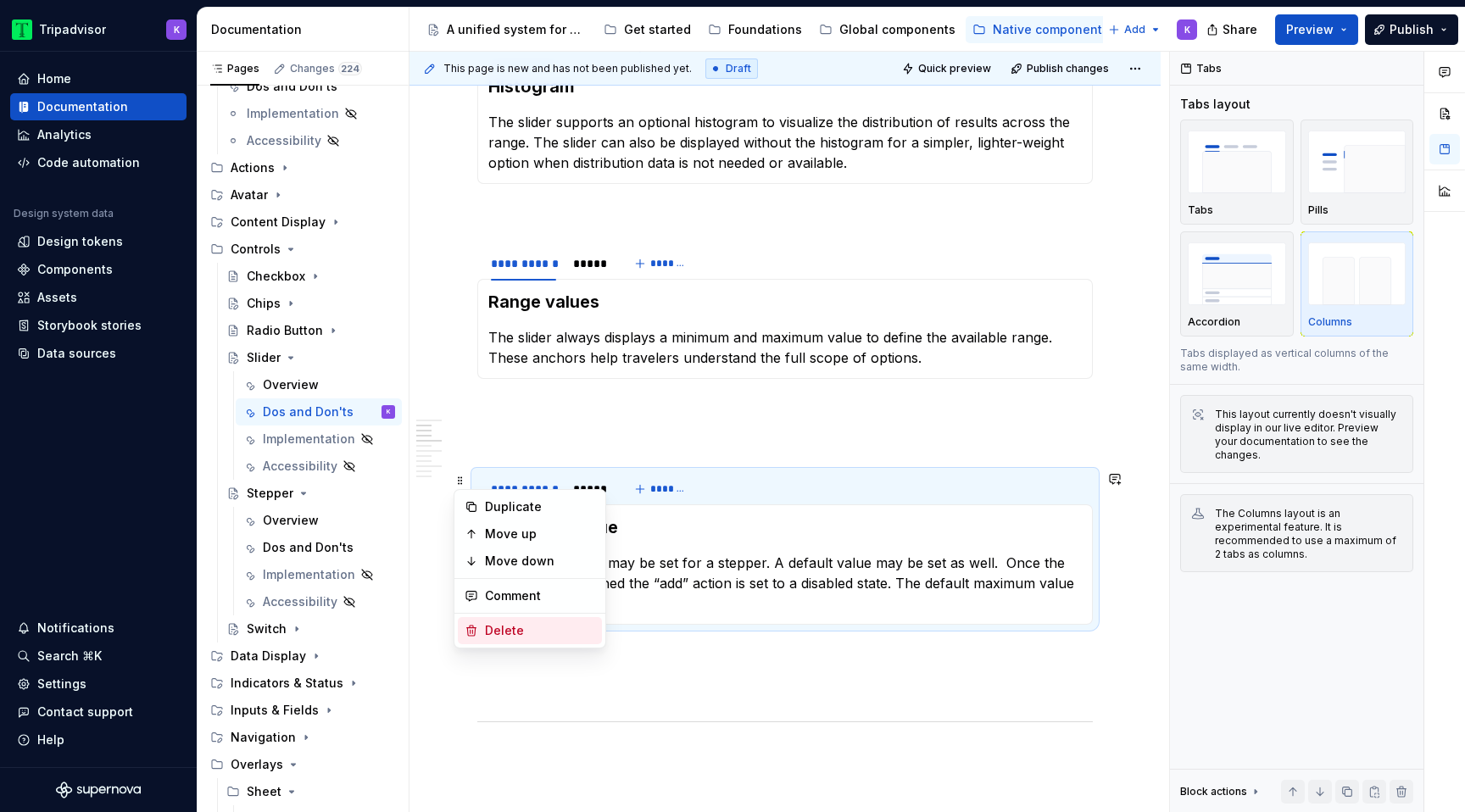
click at [489, 636] on div "Delete" at bounding box center [540, 630] width 110 height 17
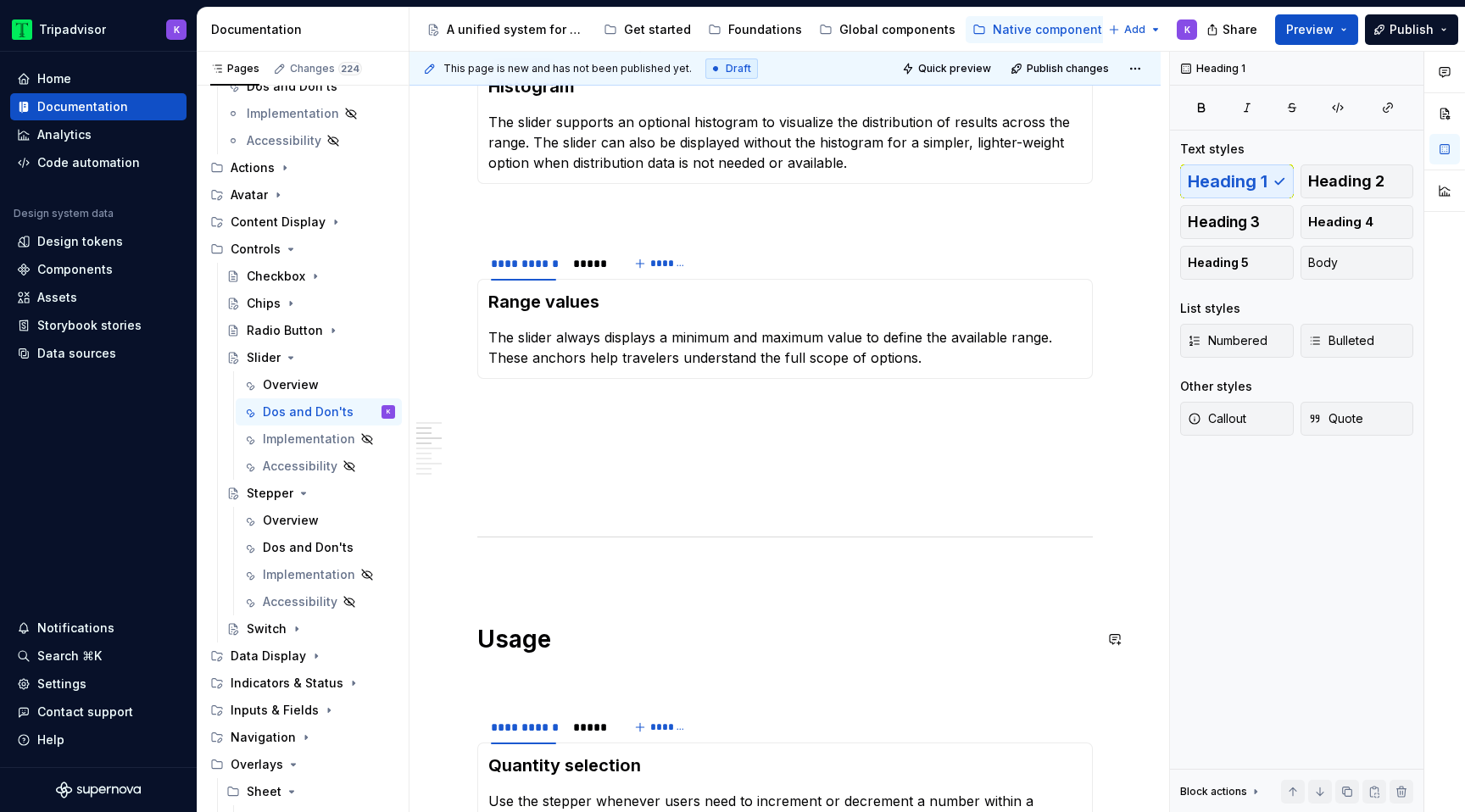
click at [500, 500] on p at bounding box center [785, 500] width 615 height 20
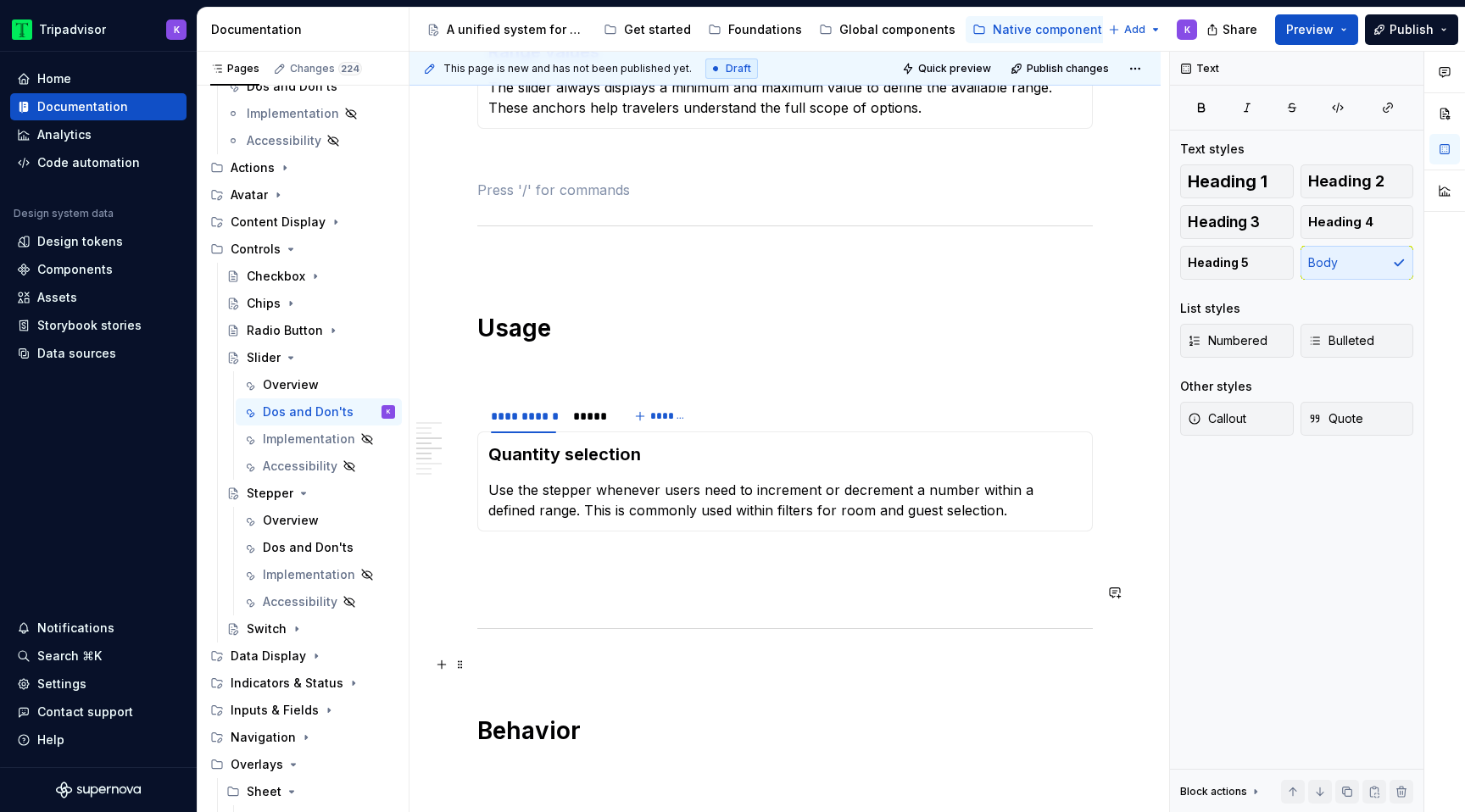
scroll to position [1091, 0]
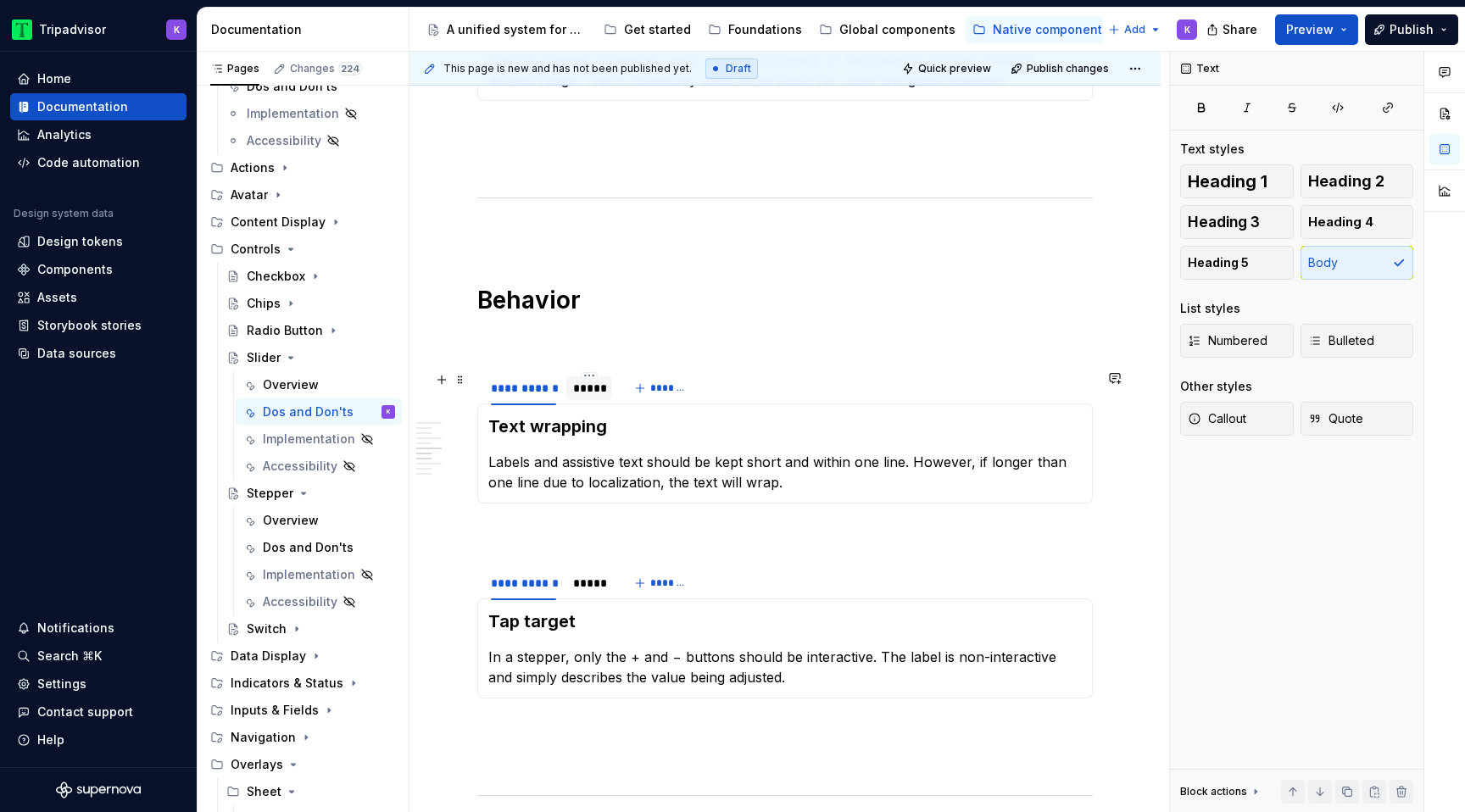
click at [588, 396] on div "*****" at bounding box center [589, 388] width 32 height 17
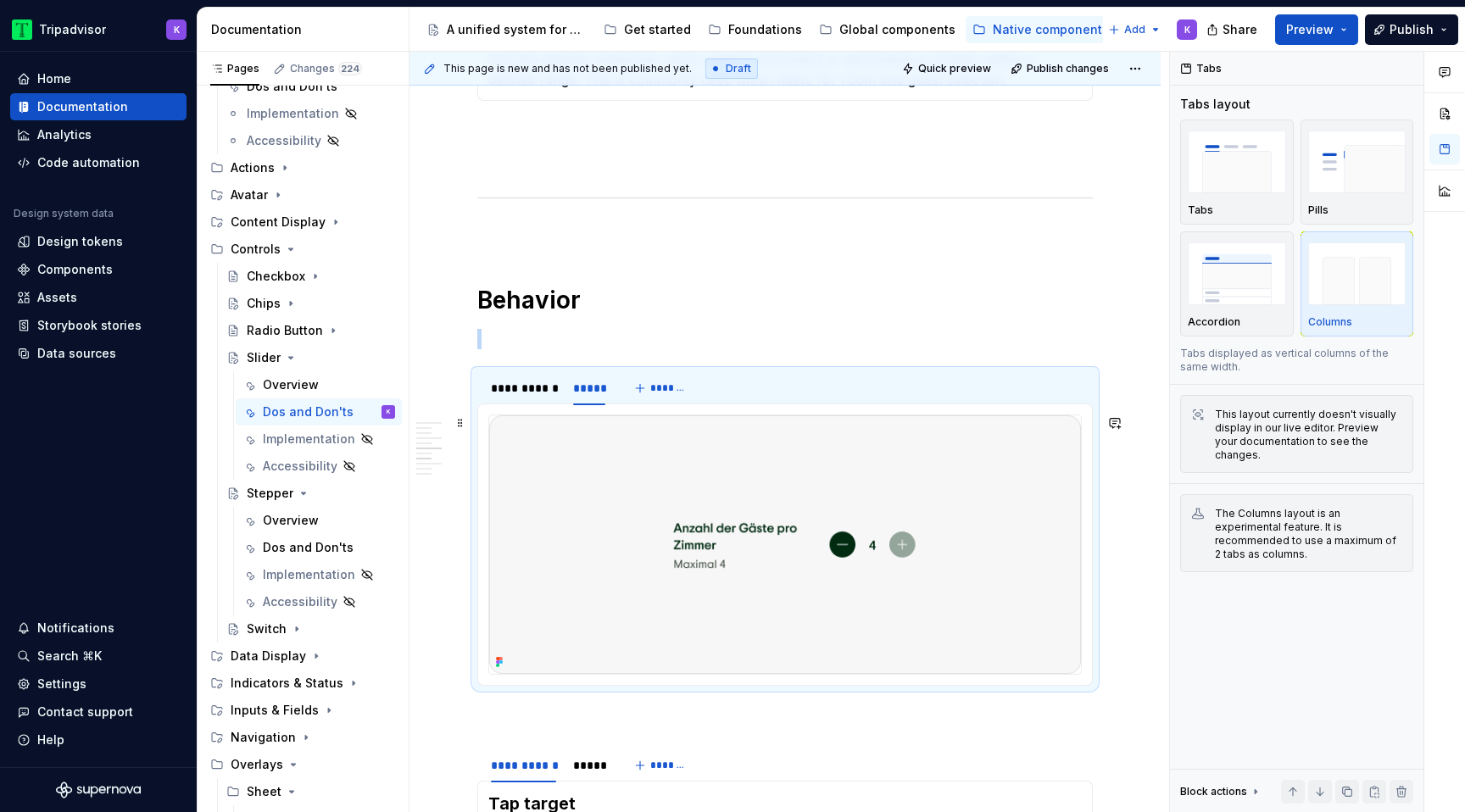
click at [702, 497] on img at bounding box center [785, 545] width 592 height 259
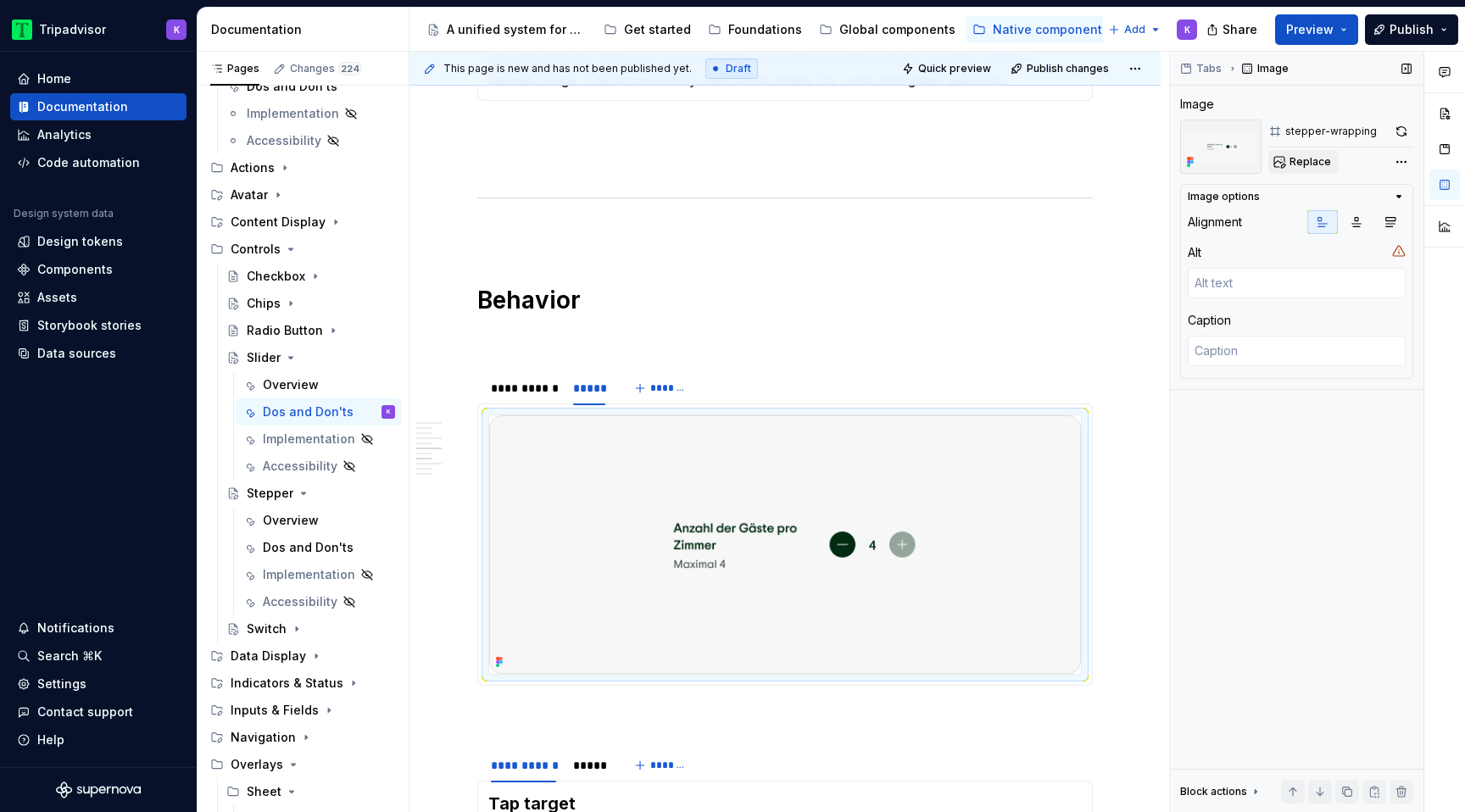
click at [1288, 160] on button "Replace" at bounding box center [1303, 162] width 70 height 24
type textarea "*"
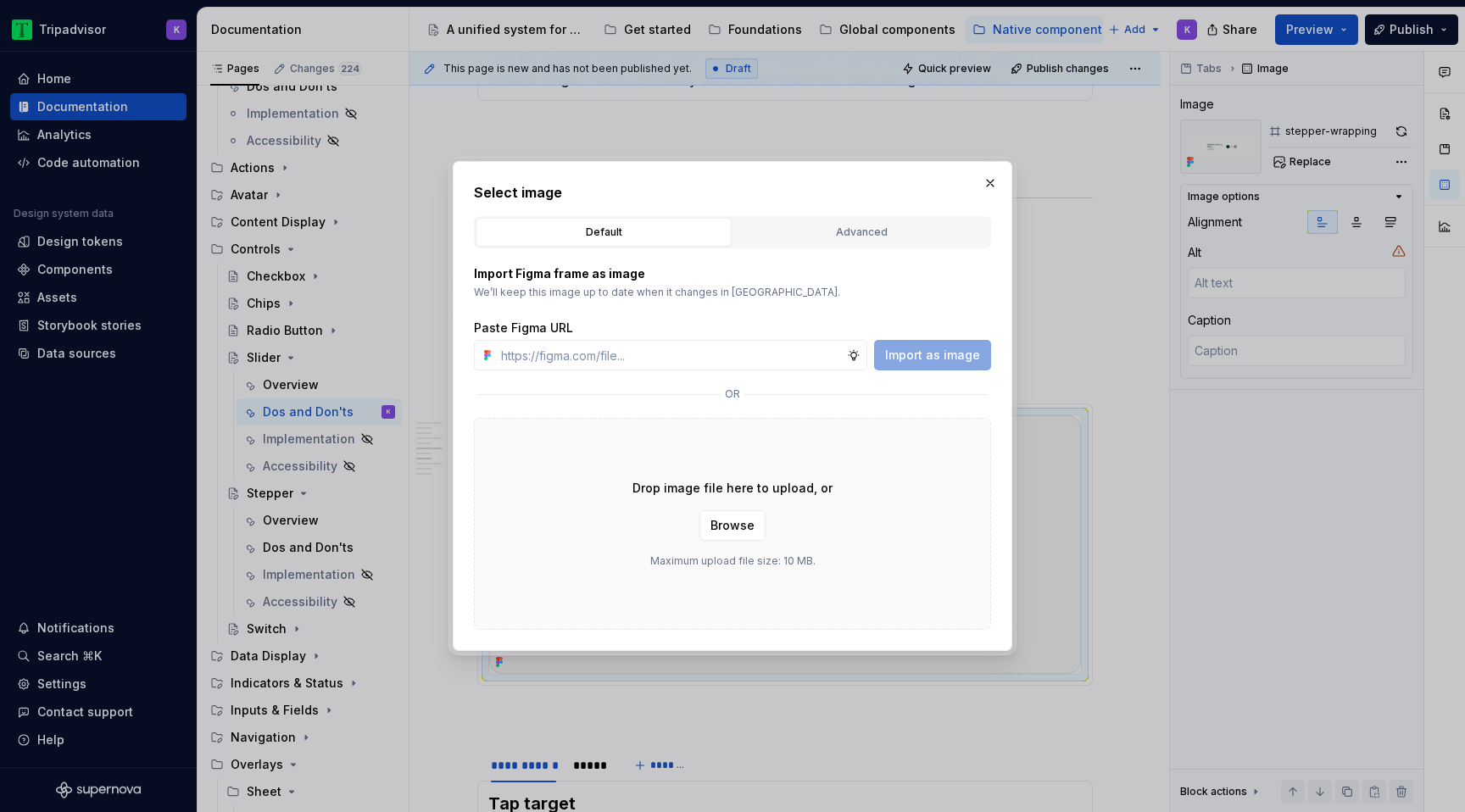
type input "https://www.figma.com/design/eWzZGbXTCMsZ0gwC1u1MU0/Altas-Native-Documentation?…"
type textarea "*"
type input "https://www.figma.com/design/eWzZGbXTCMsZ0gwC1u1MU0/Altas-Native-Documentation?…"
click at [913, 351] on span "Import as image" at bounding box center [932, 355] width 95 height 17
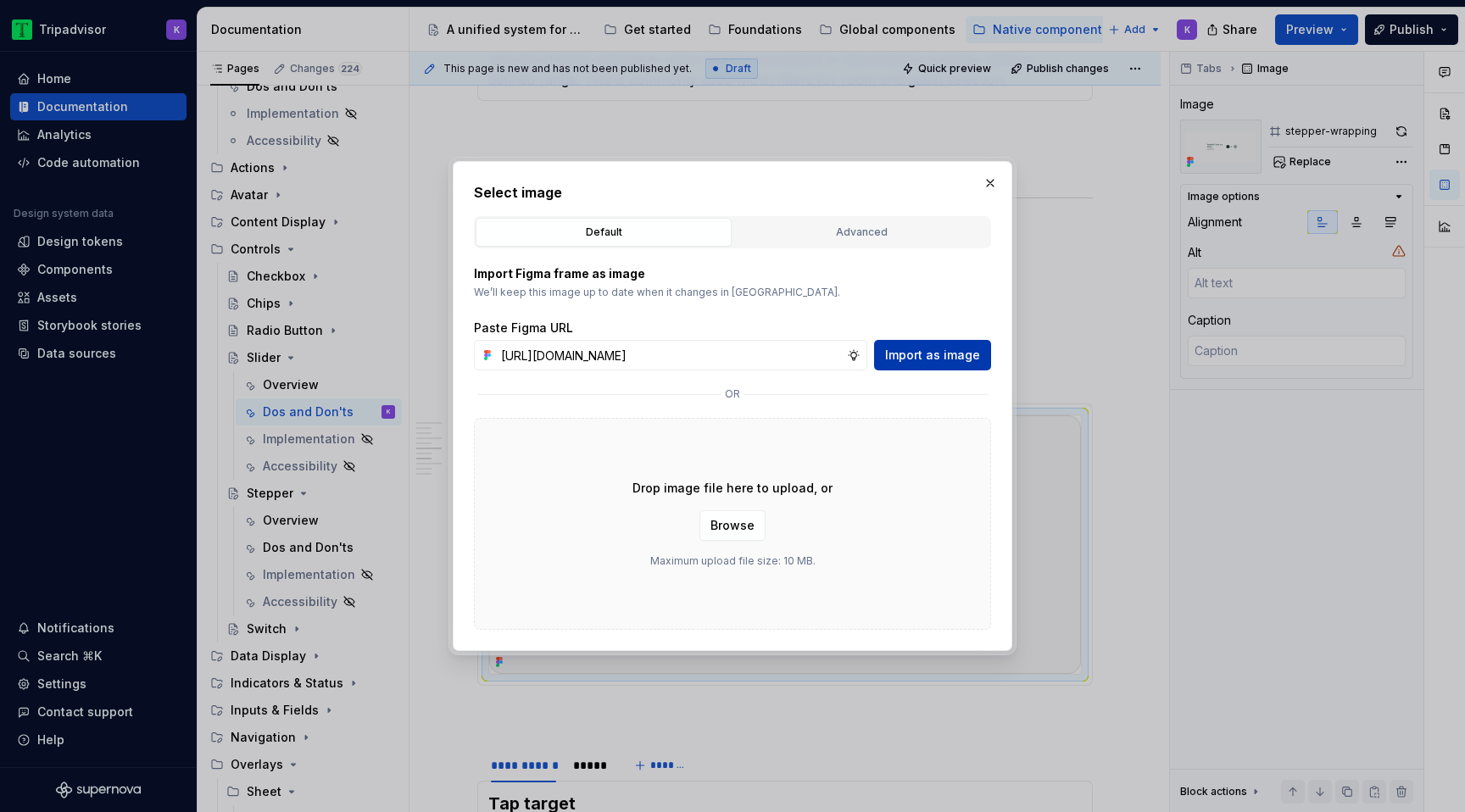
scroll to position [0, 0]
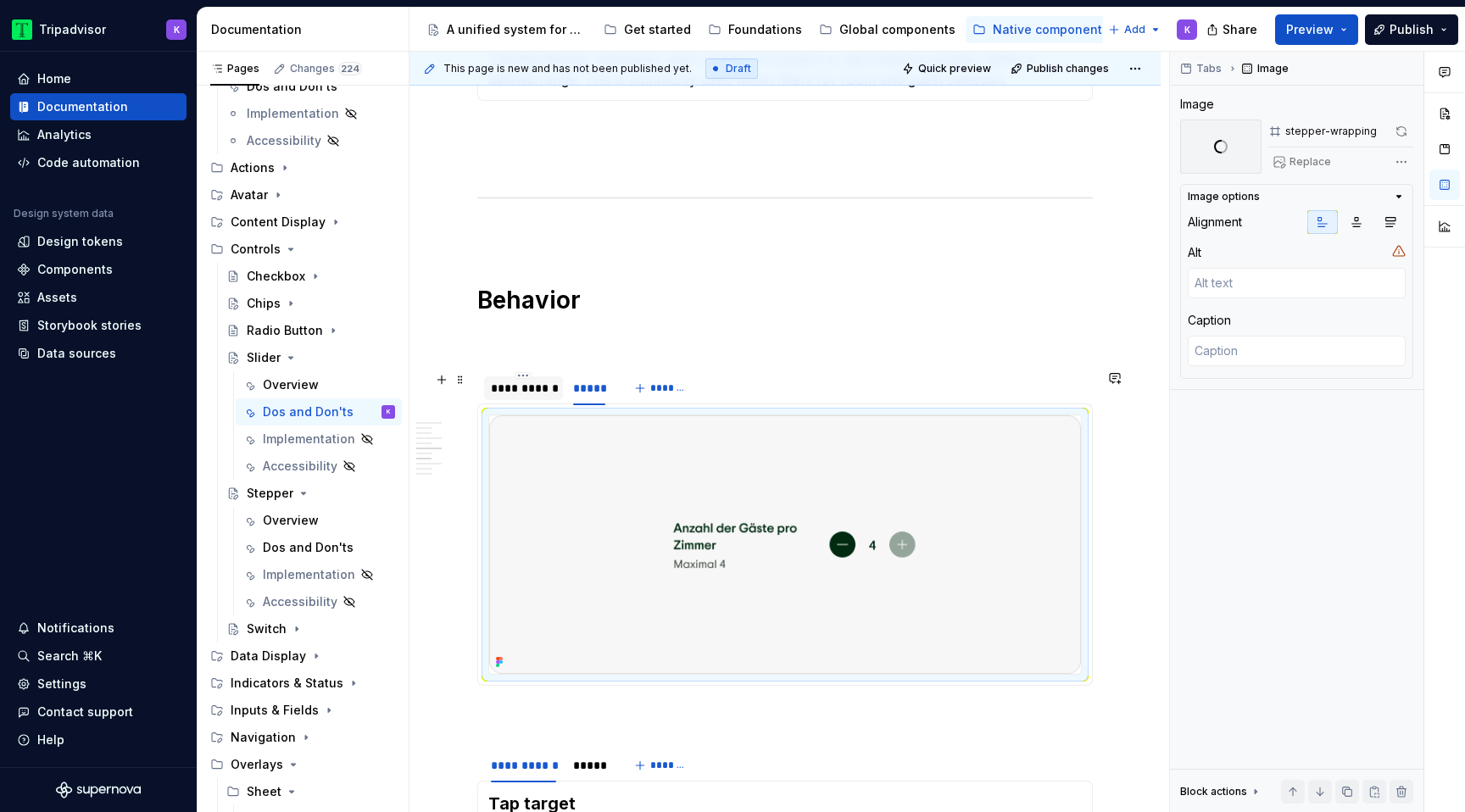
click at [525, 390] on div "**********" at bounding box center [523, 388] width 66 height 17
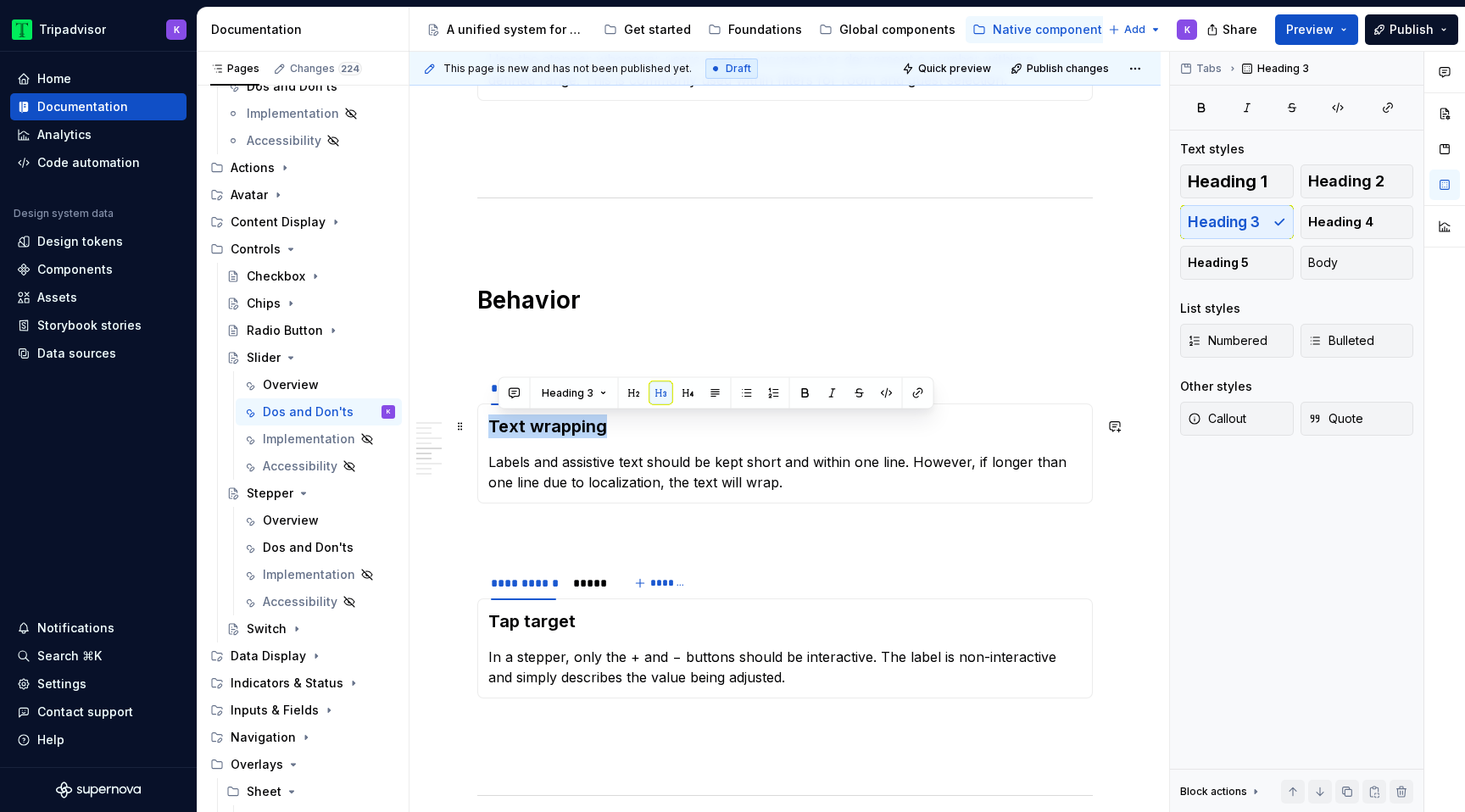
drag, startPoint x: 611, startPoint y: 432, endPoint x: 492, endPoint y: 430, distance: 119.0
click at [492, 431] on h3 "Text wrapping" at bounding box center [785, 426] width 594 height 24
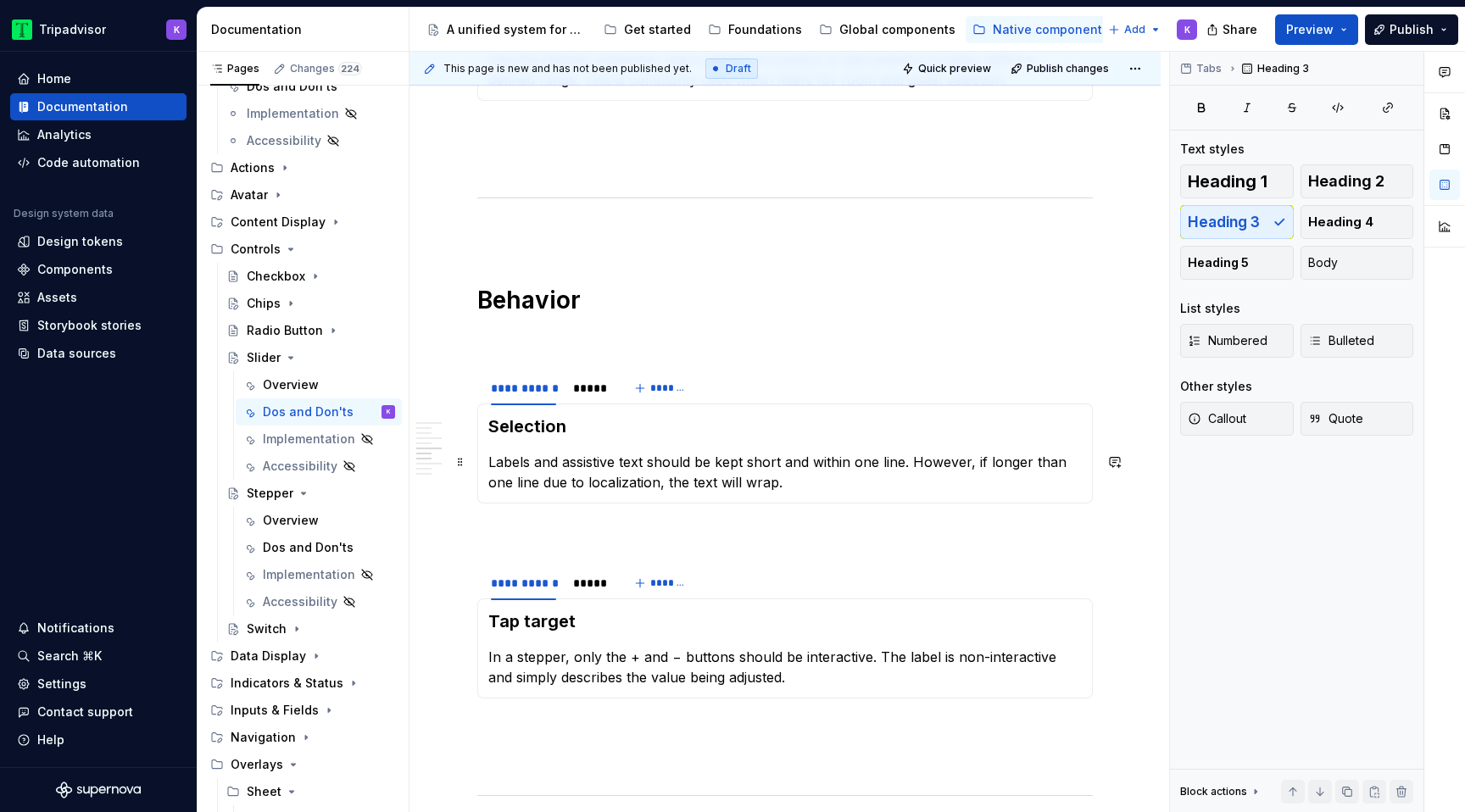
click at [706, 482] on p "Labels and assistive text should be kept short and within one line. However, if…" at bounding box center [785, 472] width 594 height 41
click at [465, 575] on span at bounding box center [460, 574] width 13 height 24
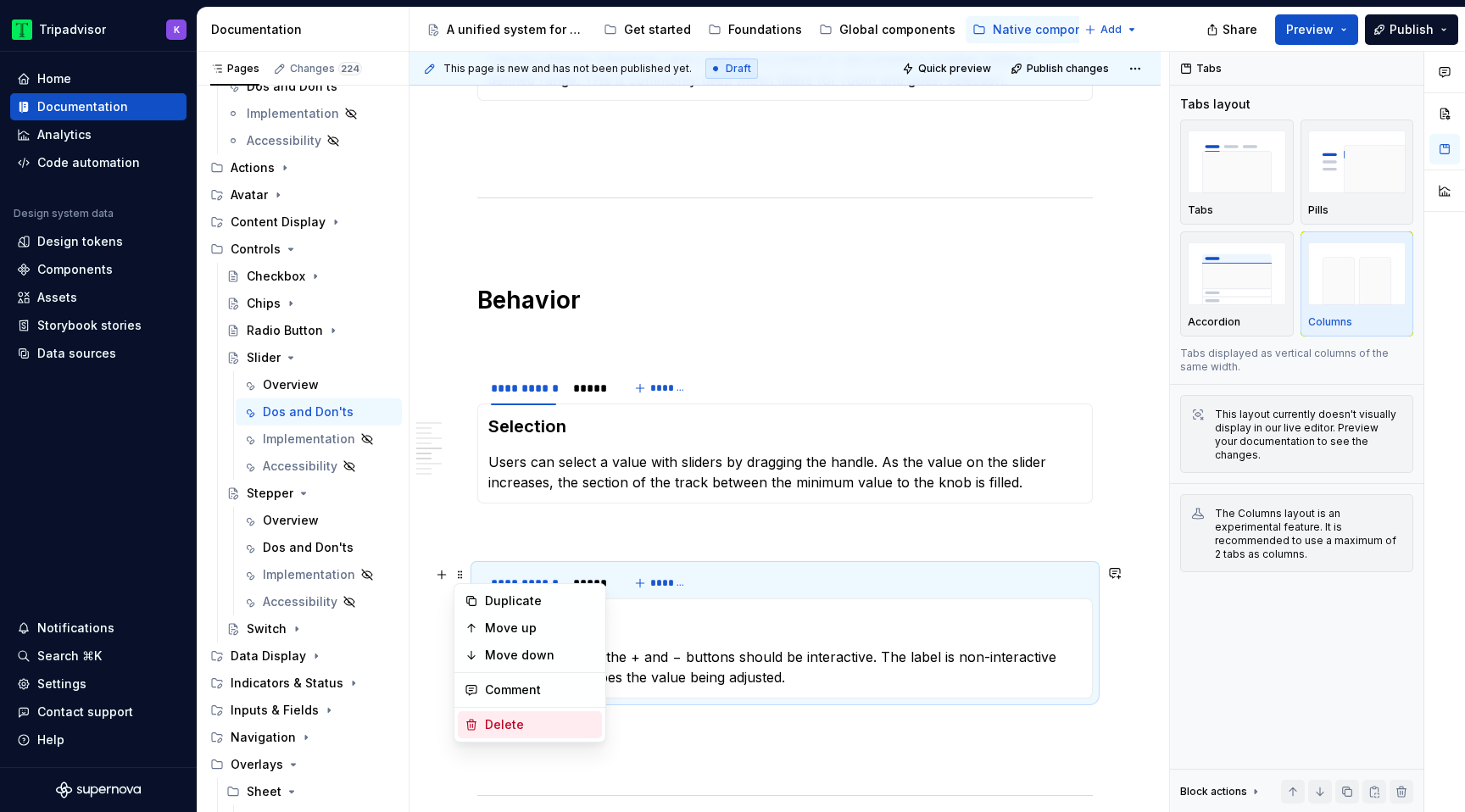
click at [509, 721] on div "Delete" at bounding box center [540, 725] width 110 height 17
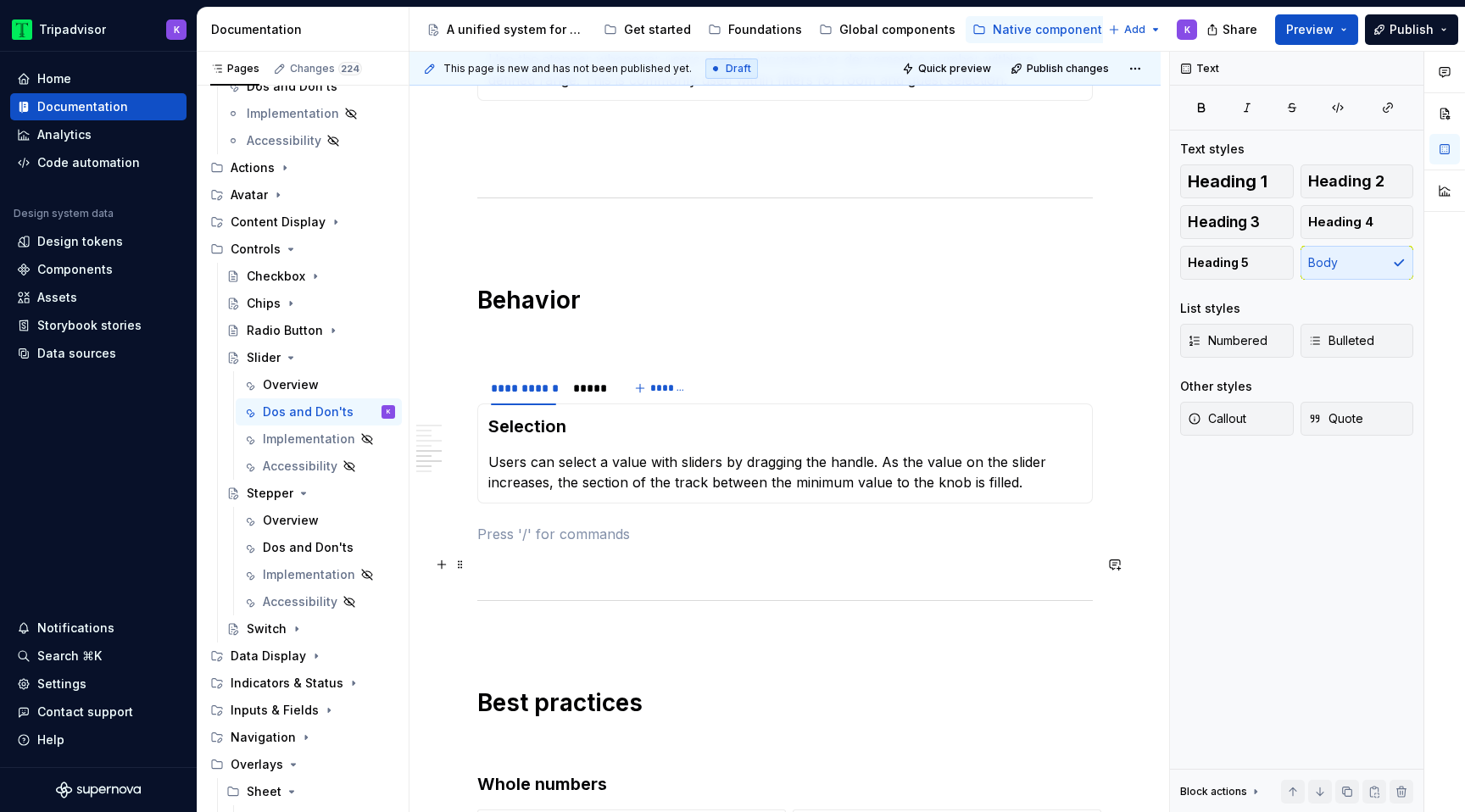
click at [605, 571] on p at bounding box center [785, 564] width 615 height 20
click at [605, 540] on p at bounding box center [785, 533] width 615 height 20
click at [601, 350] on div "**********" at bounding box center [785, 444] width 615 height 2359
click at [596, 247] on div "**********" at bounding box center [785, 444] width 615 height 2359
click at [596, 230] on p at bounding box center [785, 233] width 615 height 20
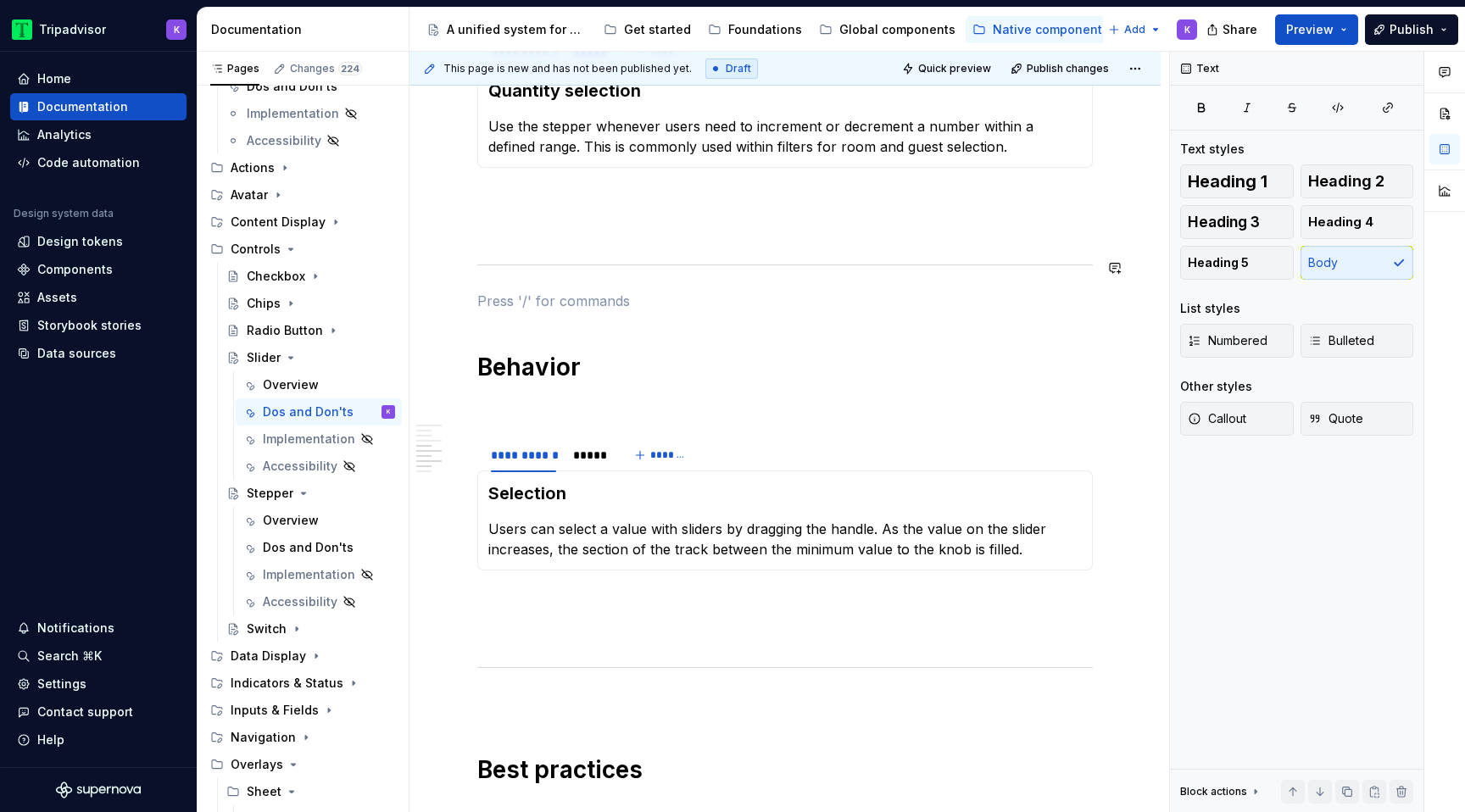
scroll to position [901, 0]
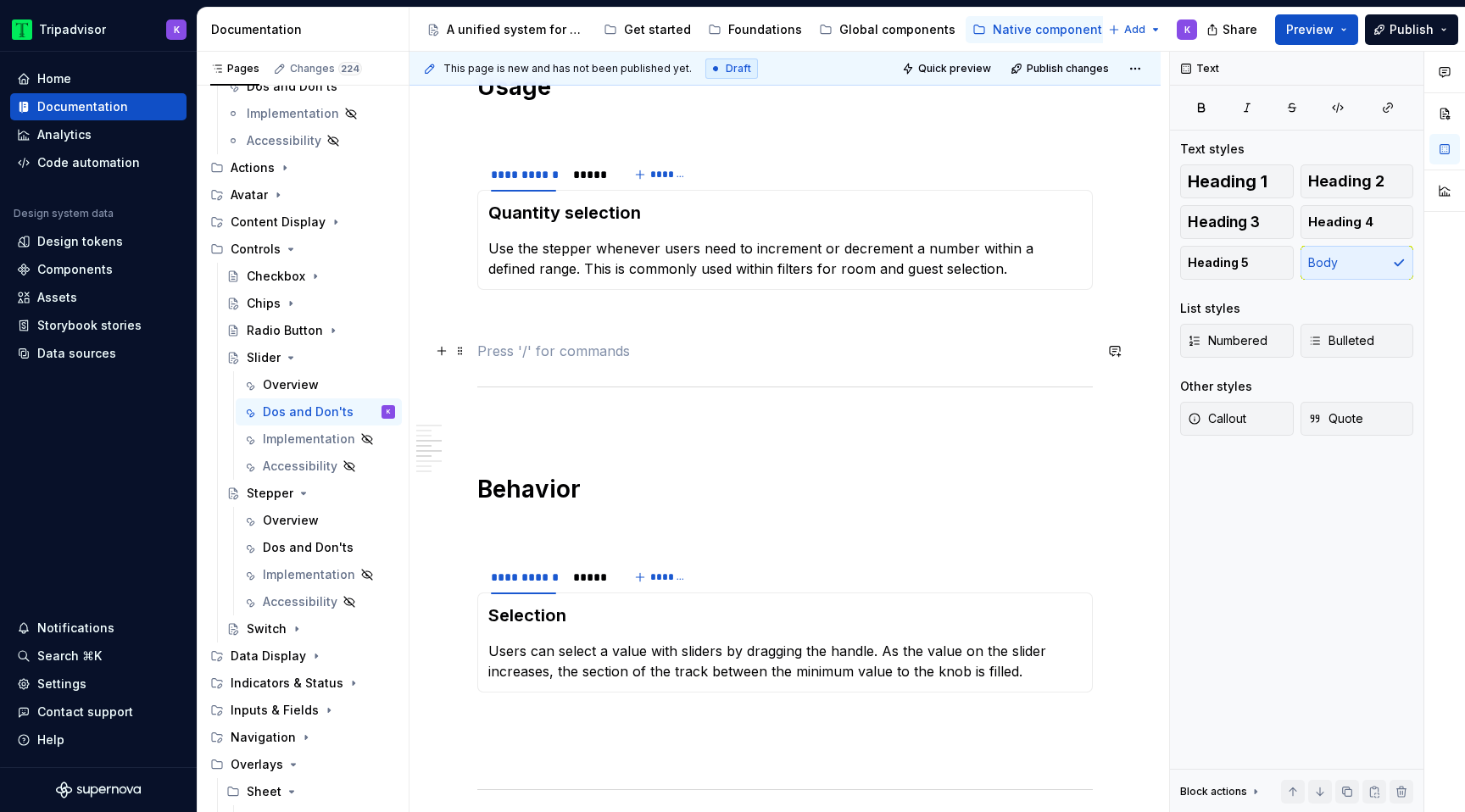
click at [585, 348] on p at bounding box center [785, 350] width 615 height 20
click at [585, 304] on div "**********" at bounding box center [785, 632] width 615 height 2359
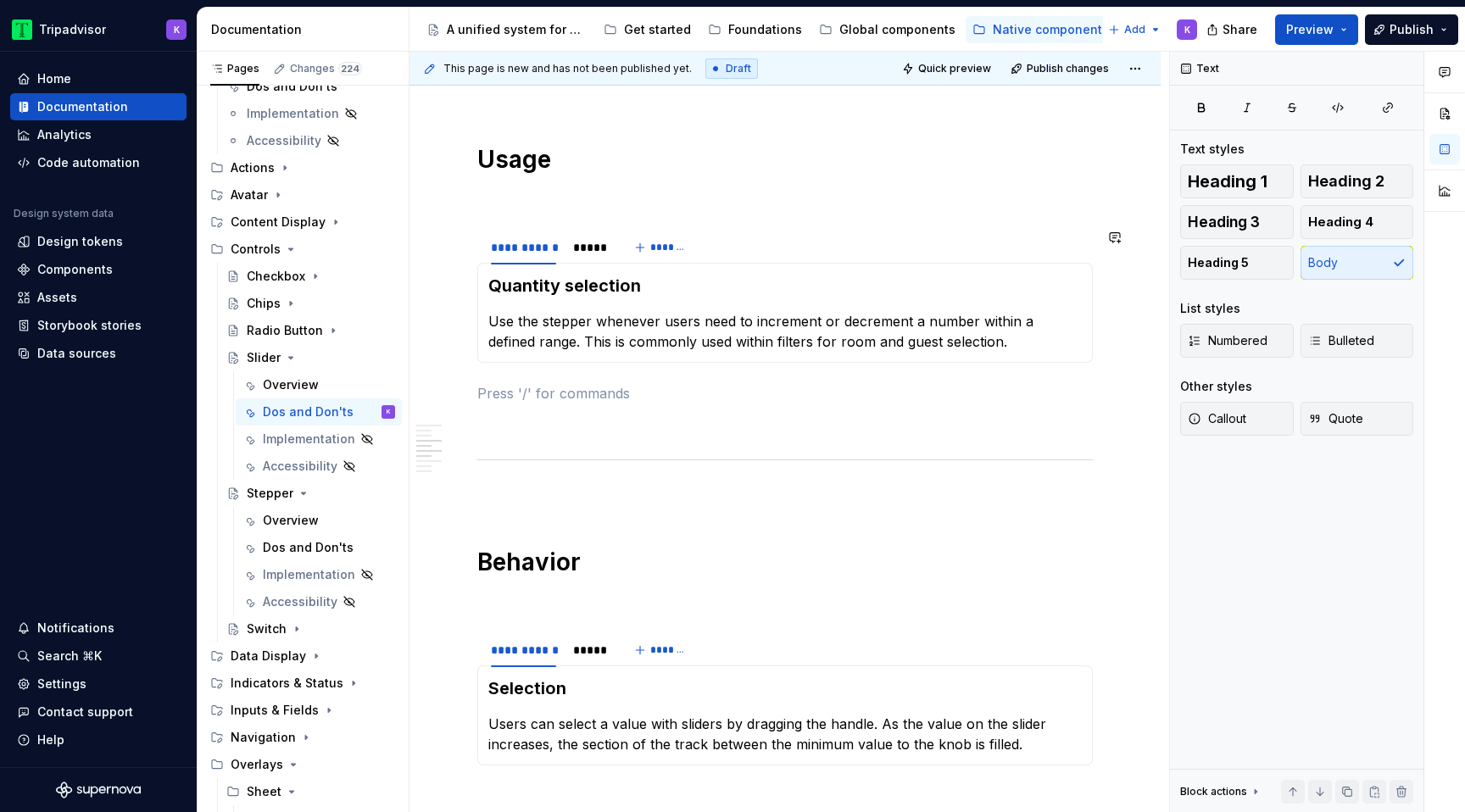
scroll to position [701, 0]
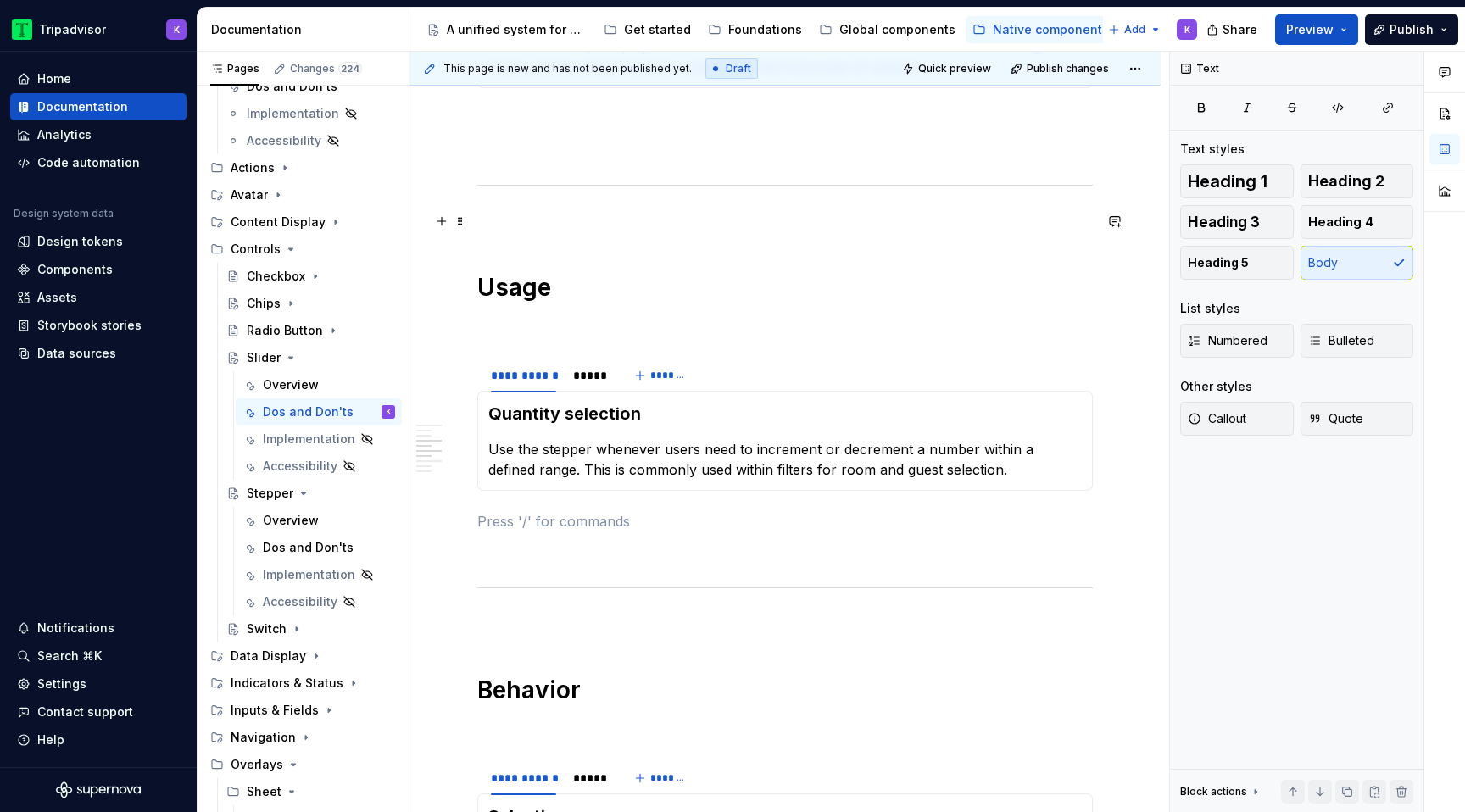
click at [592, 217] on p at bounding box center [785, 221] width 615 height 20
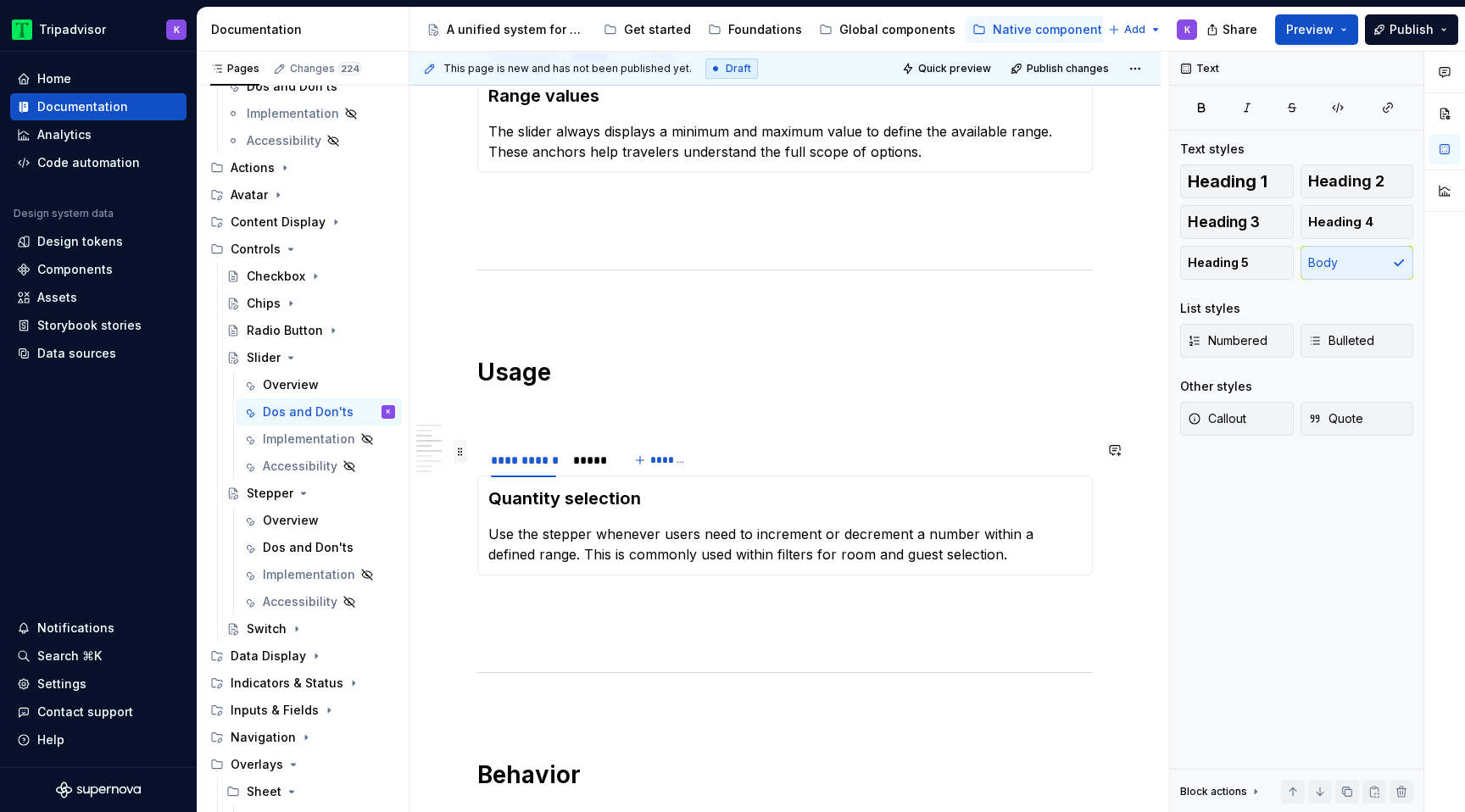
click at [463, 458] on span at bounding box center [460, 451] width 13 height 24
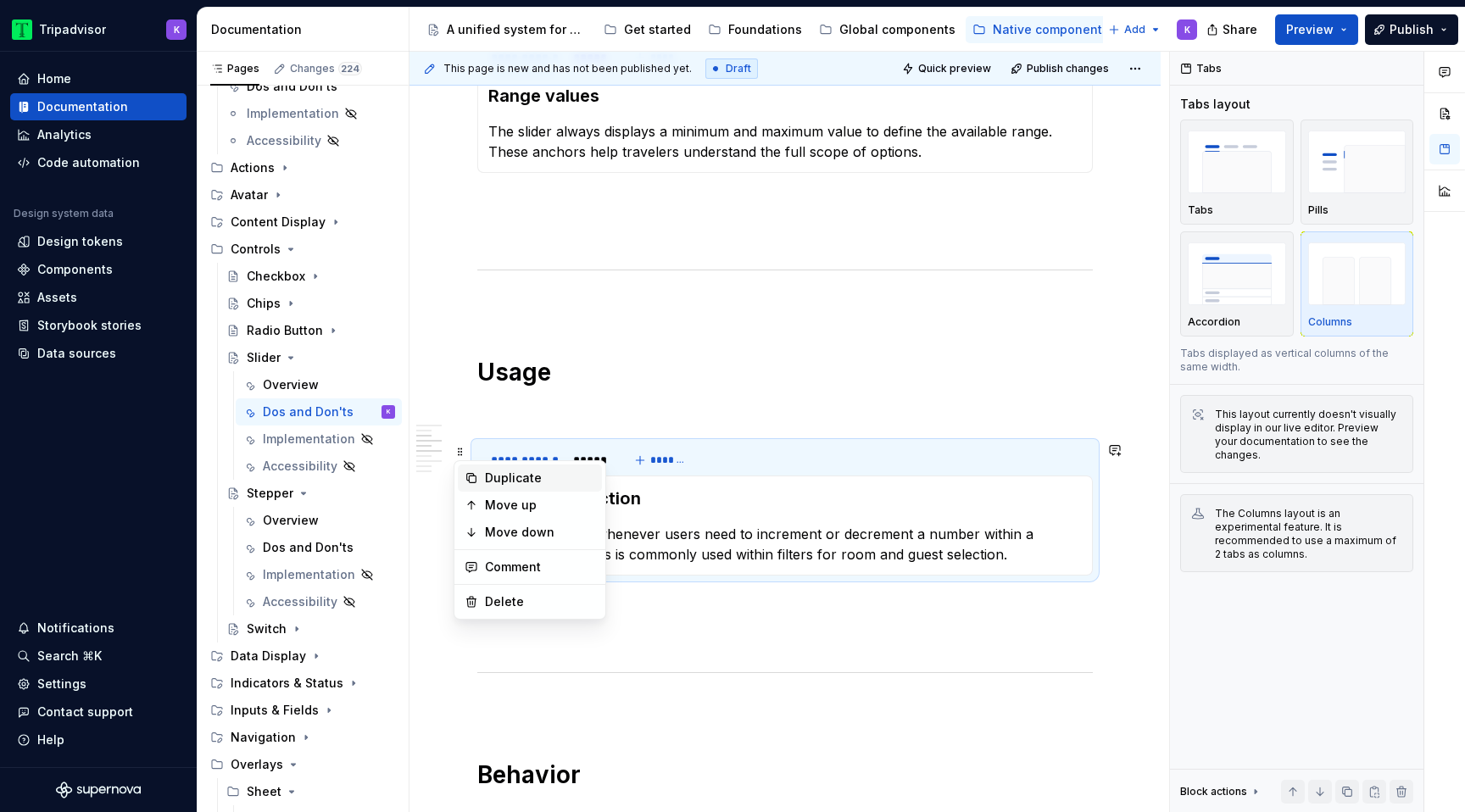
click at [507, 483] on div "Duplicate" at bounding box center [540, 478] width 110 height 17
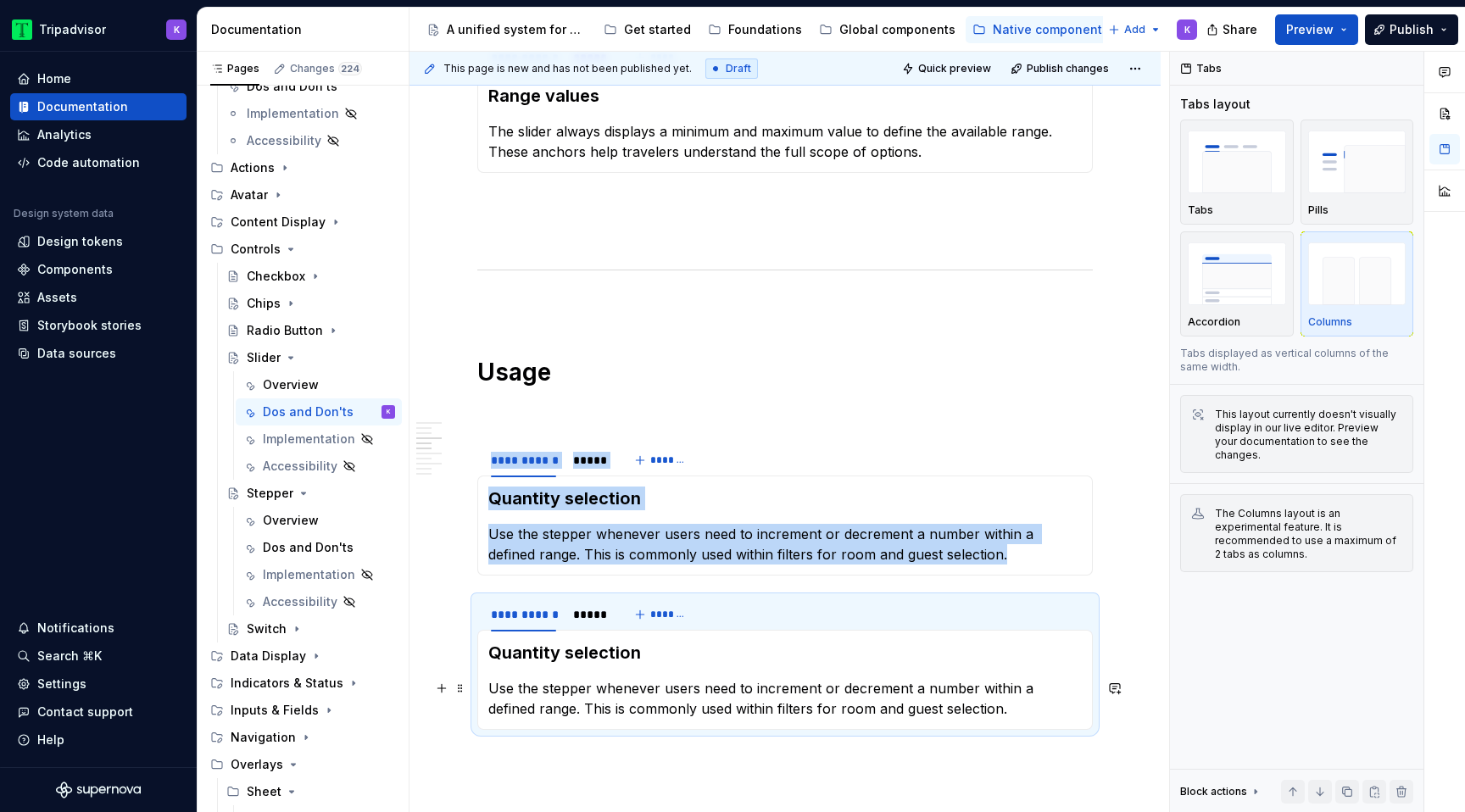
scroll to position [753, 0]
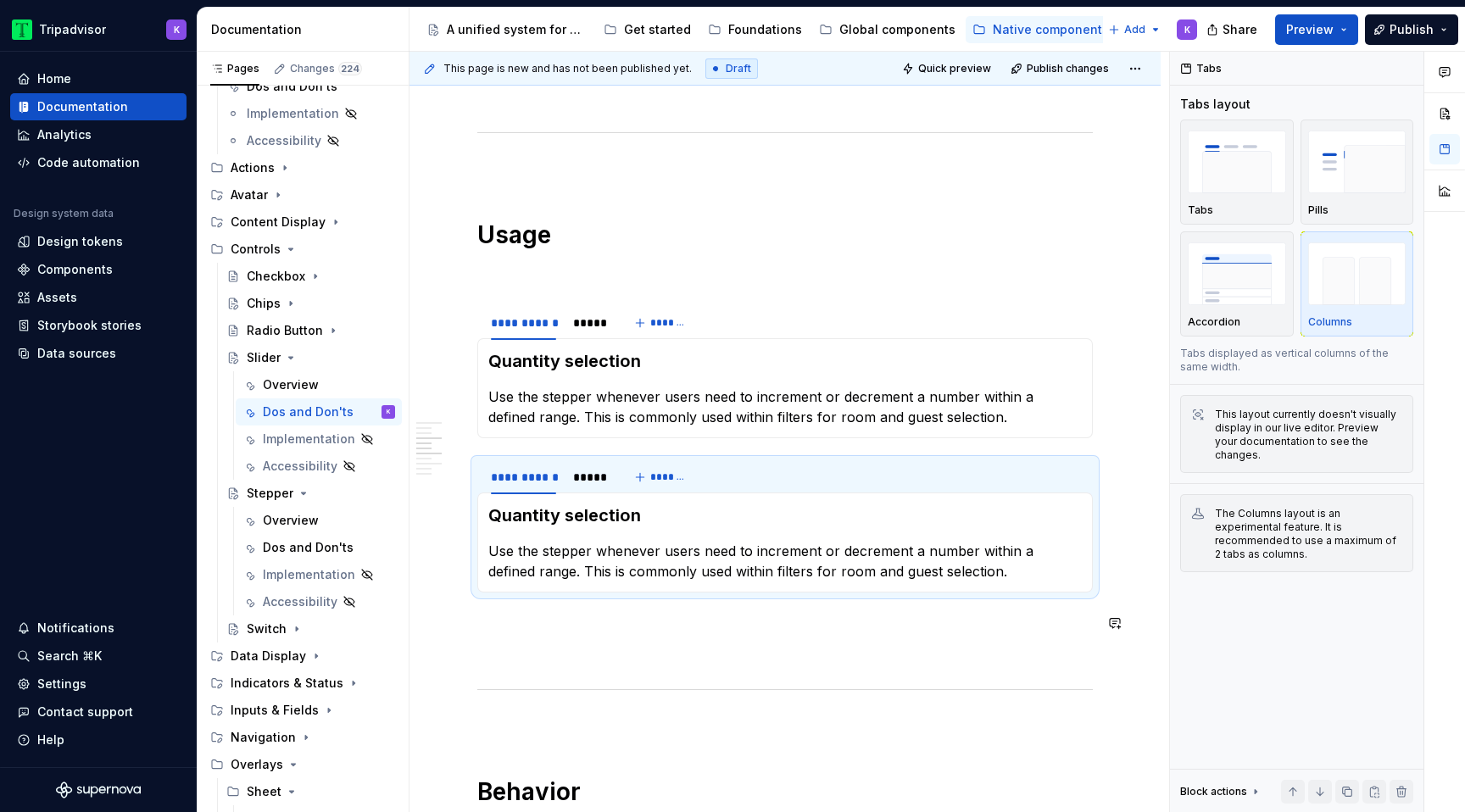
click at [542, 643] on p at bounding box center [785, 652] width 615 height 20
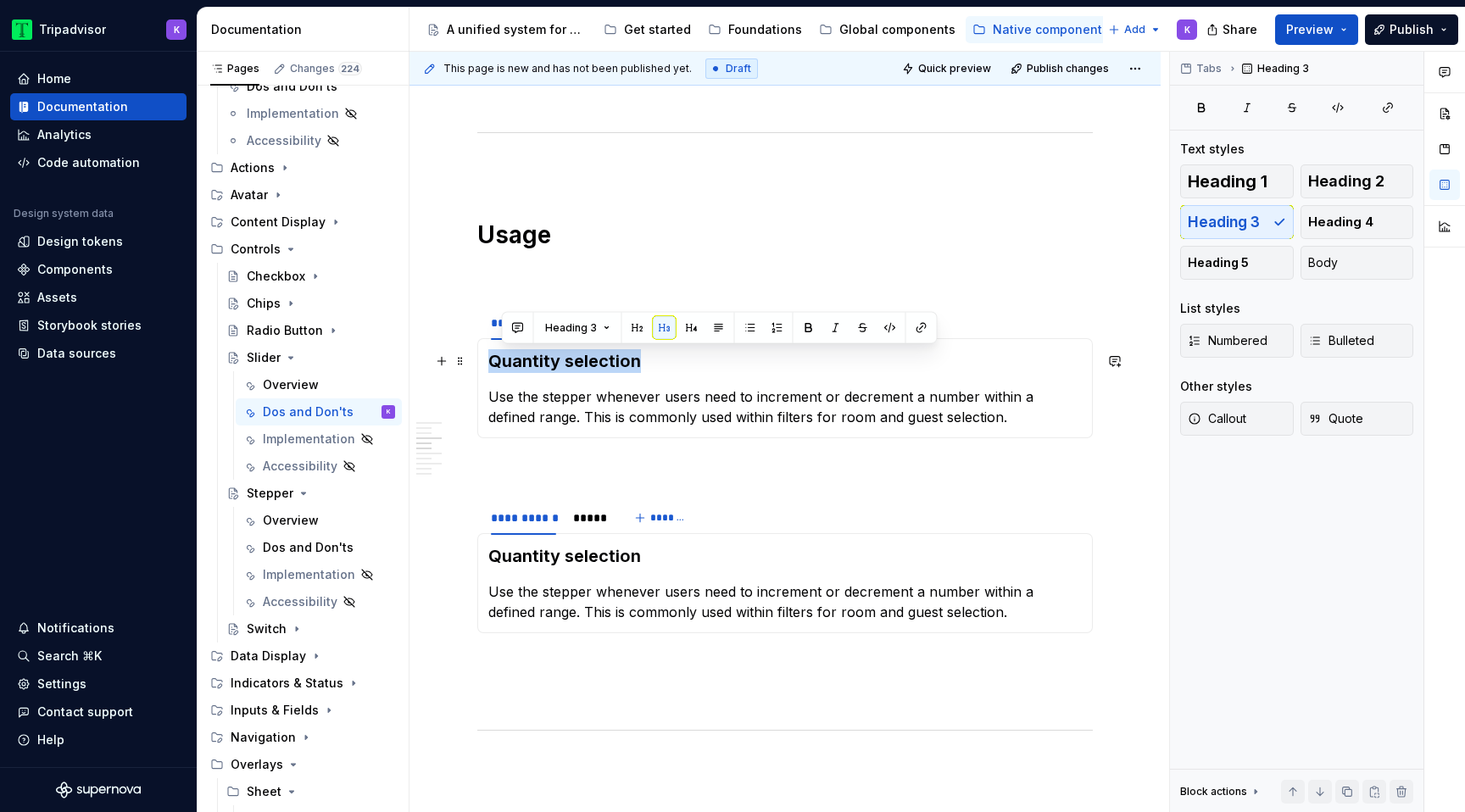
drag, startPoint x: 635, startPoint y: 355, endPoint x: 492, endPoint y: 357, distance: 143.0
click at [492, 357] on h3 "Quantity selection" at bounding box center [785, 360] width 594 height 24
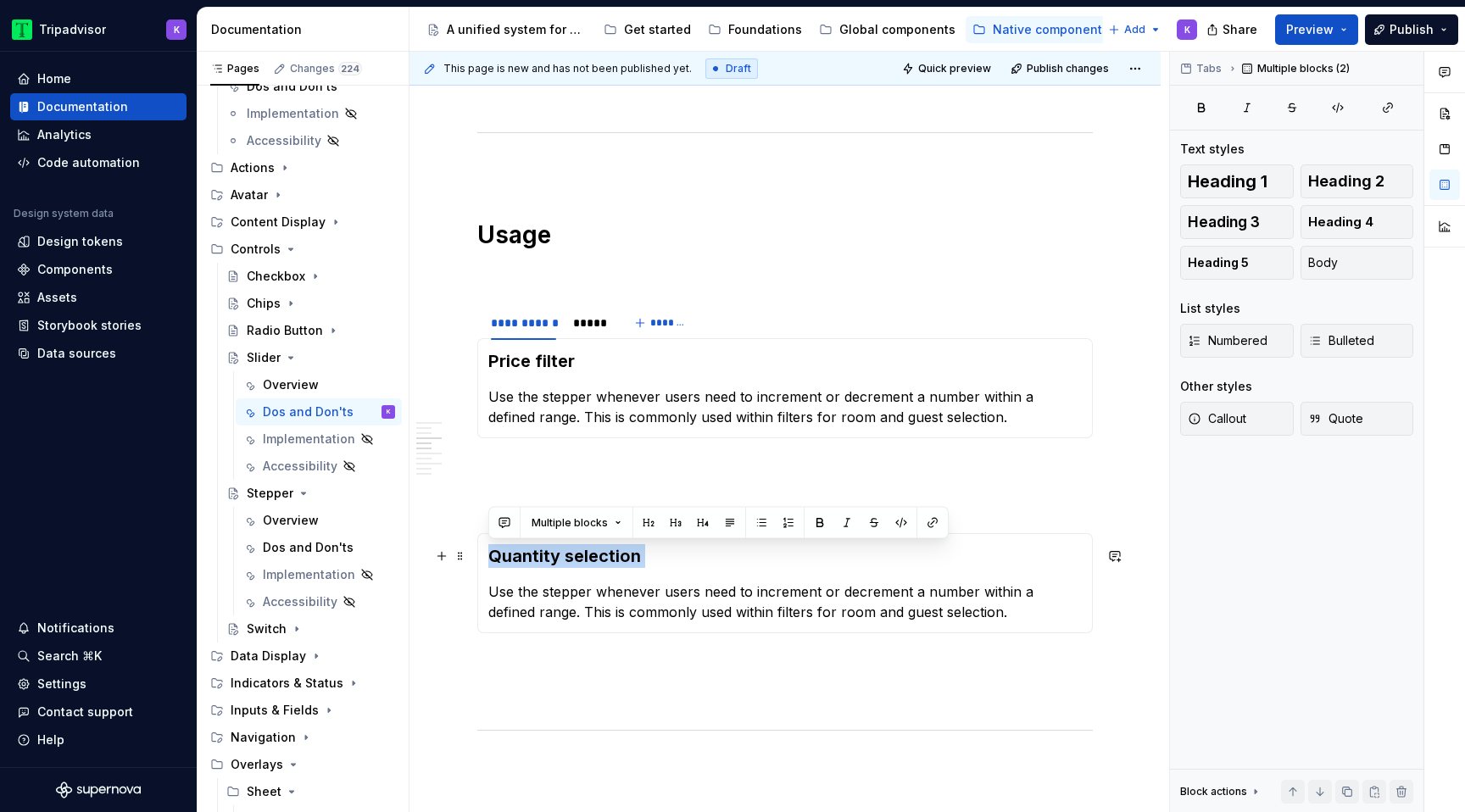
drag, startPoint x: 664, startPoint y: 568, endPoint x: 488, endPoint y: 555, distance: 176.5
click at [488, 555] on section-item-column "Quantity selection Use the stepper whenever users need to increment or decremen…" at bounding box center [785, 583] width 594 height 78
drag, startPoint x: 657, startPoint y: 550, endPoint x: 481, endPoint y: 549, distance: 176.0
click at [481, 549] on div "Quantity selection Use the stepper whenever users need to increment or decremen…" at bounding box center [785, 582] width 615 height 100
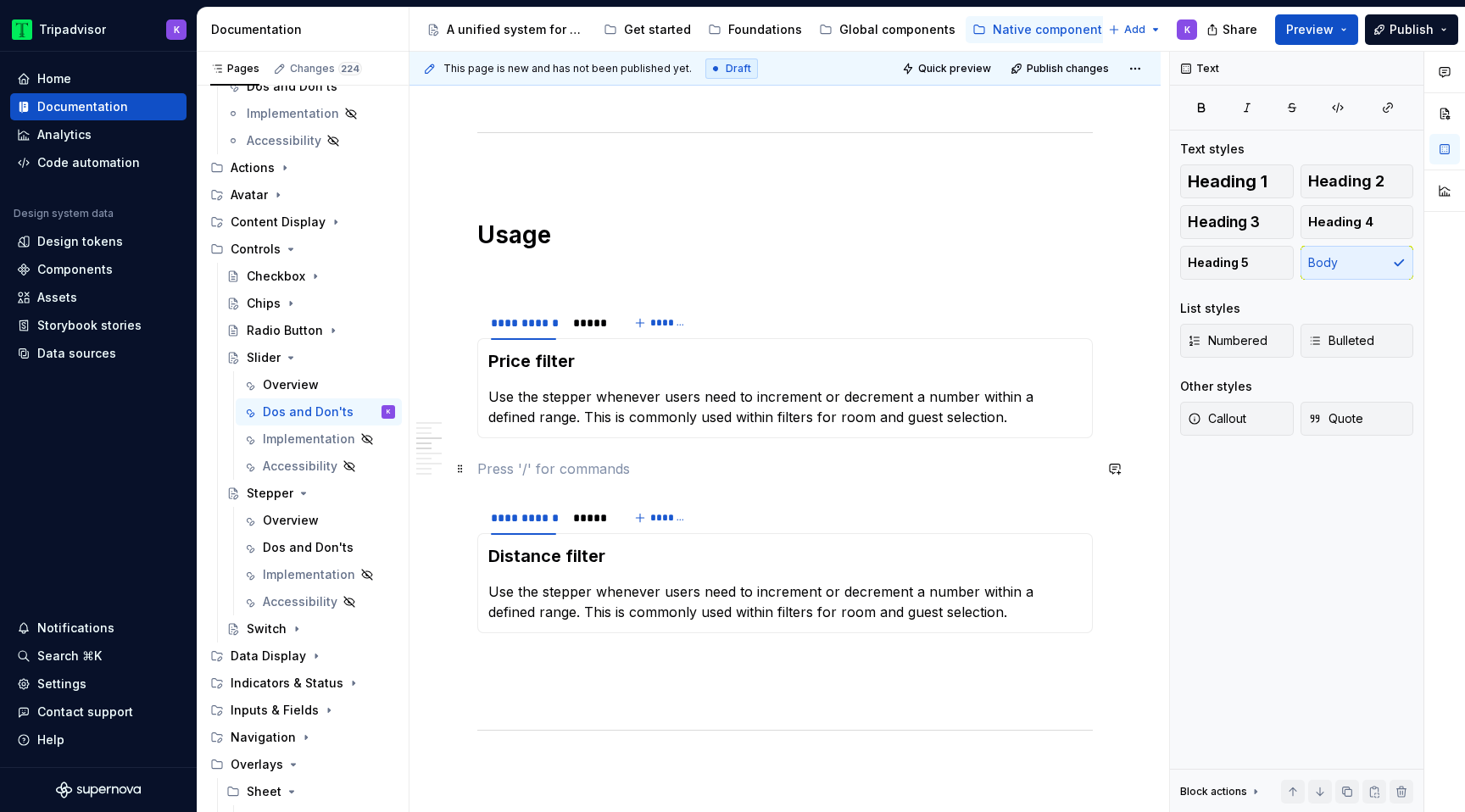
click at [635, 477] on p at bounding box center [785, 468] width 615 height 20
click at [587, 503] on html "Tripadvisor K Home Documentation Analytics Code automation Design system data D…" at bounding box center [732, 406] width 1465 height 812
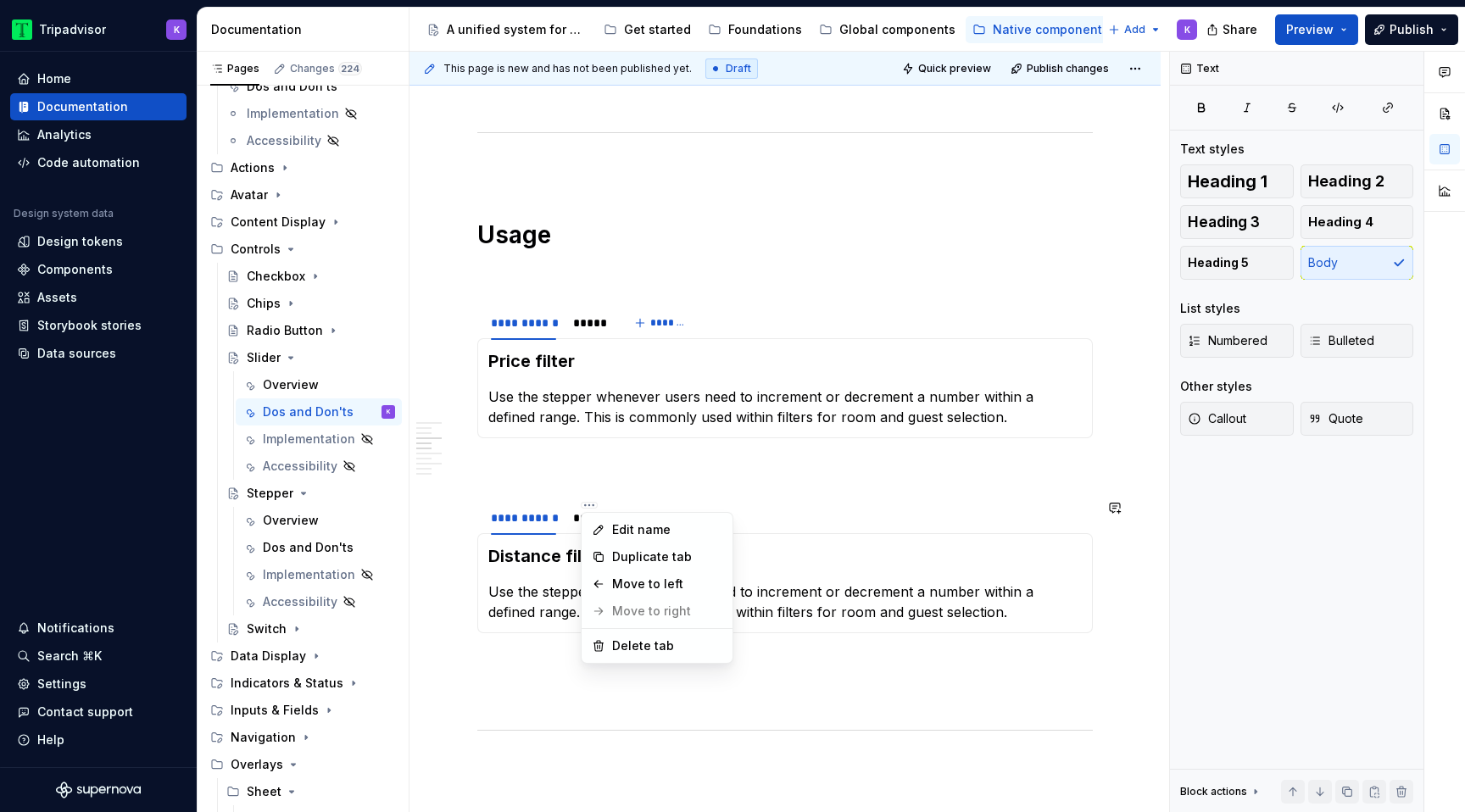
click at [564, 524] on html "Tripadvisor K Home Documentation Analytics Code automation Design system data D…" at bounding box center [732, 406] width 1465 height 812
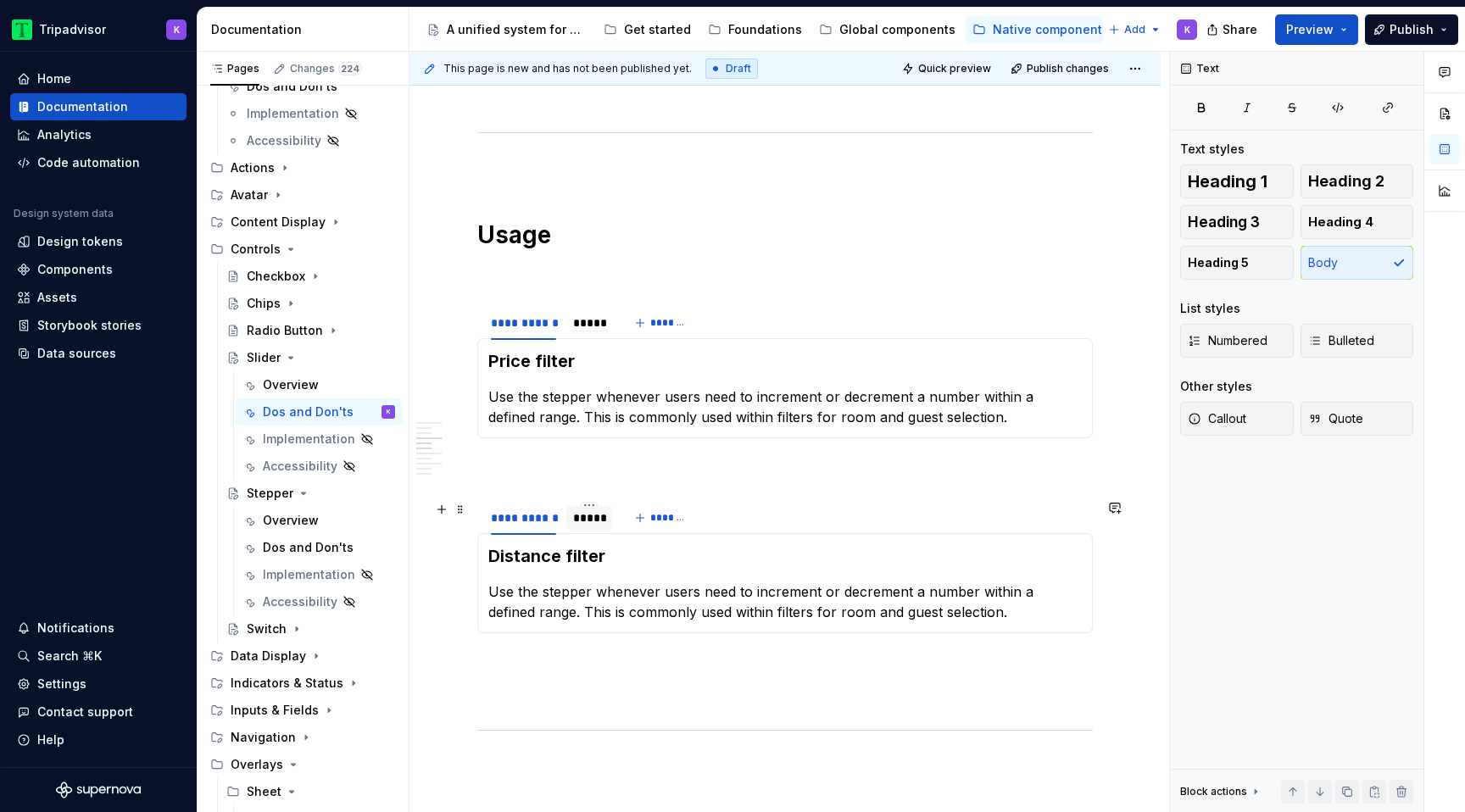
click at [577, 521] on div "*****" at bounding box center [589, 517] width 32 height 17
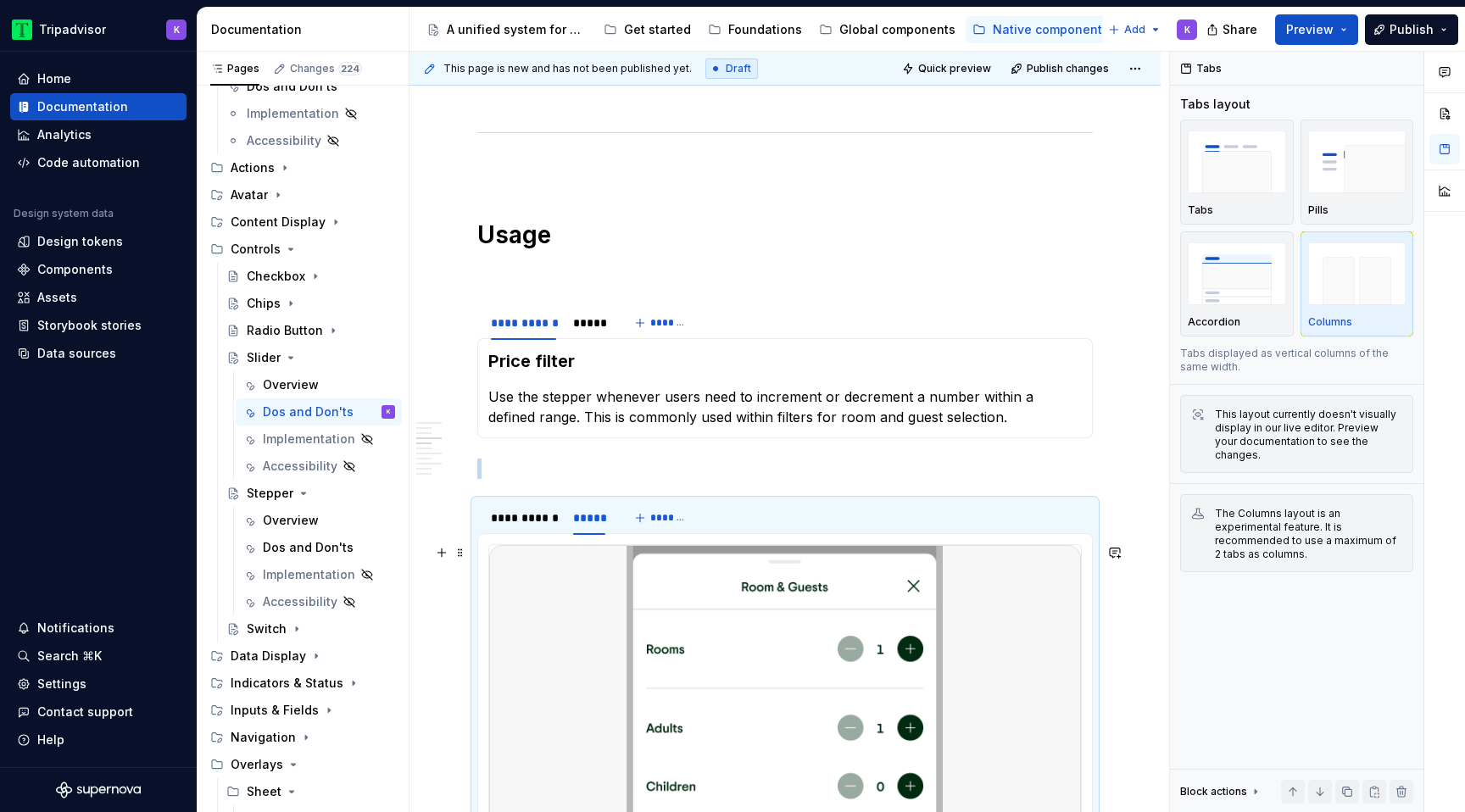
click at [665, 608] on img at bounding box center [785, 688] width 592 height 287
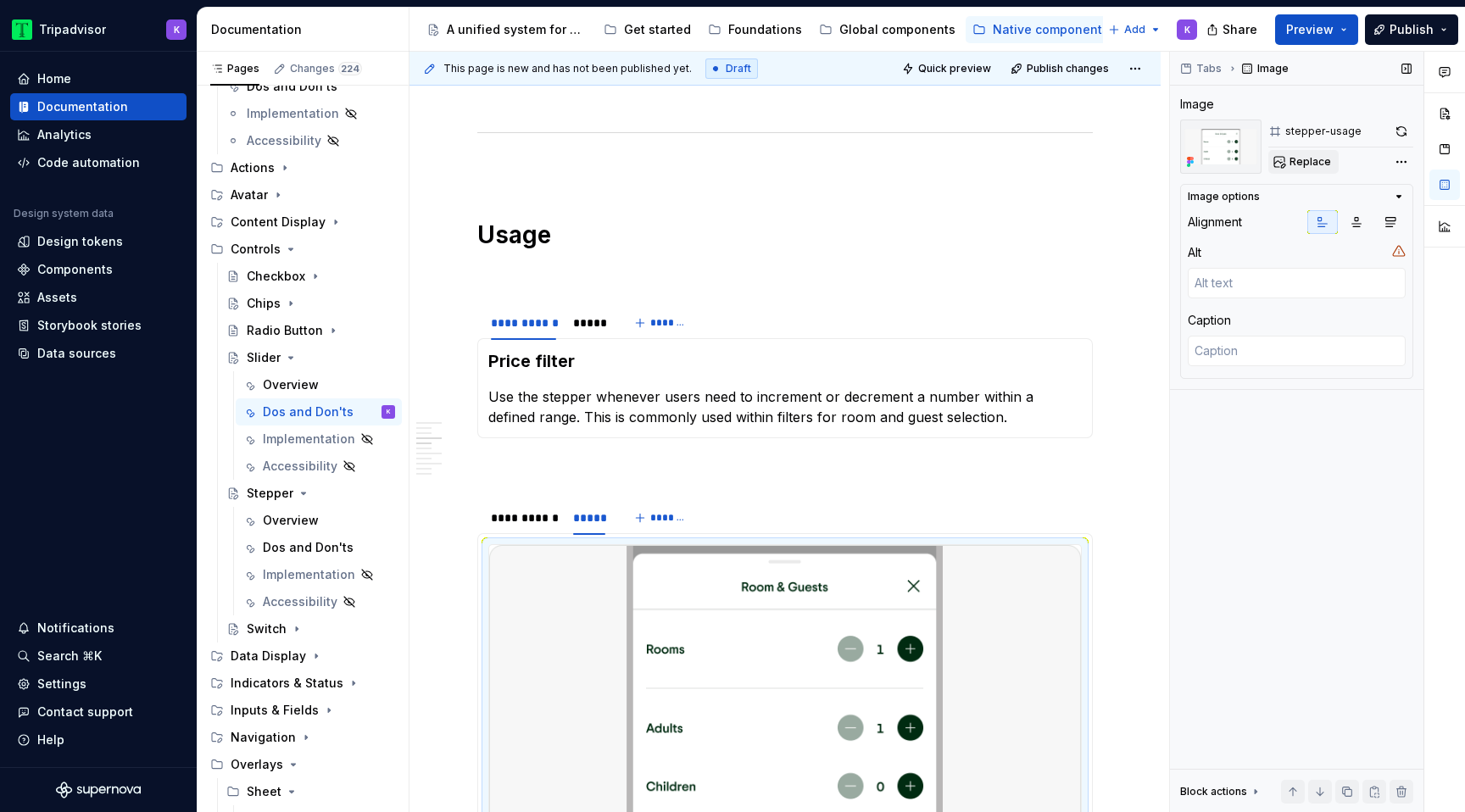
click at [1287, 148] on div "stepper-usage Replace" at bounding box center [1340, 146] width 145 height 54
click at [1287, 159] on button "Replace" at bounding box center [1303, 162] width 70 height 24
type textarea "*"
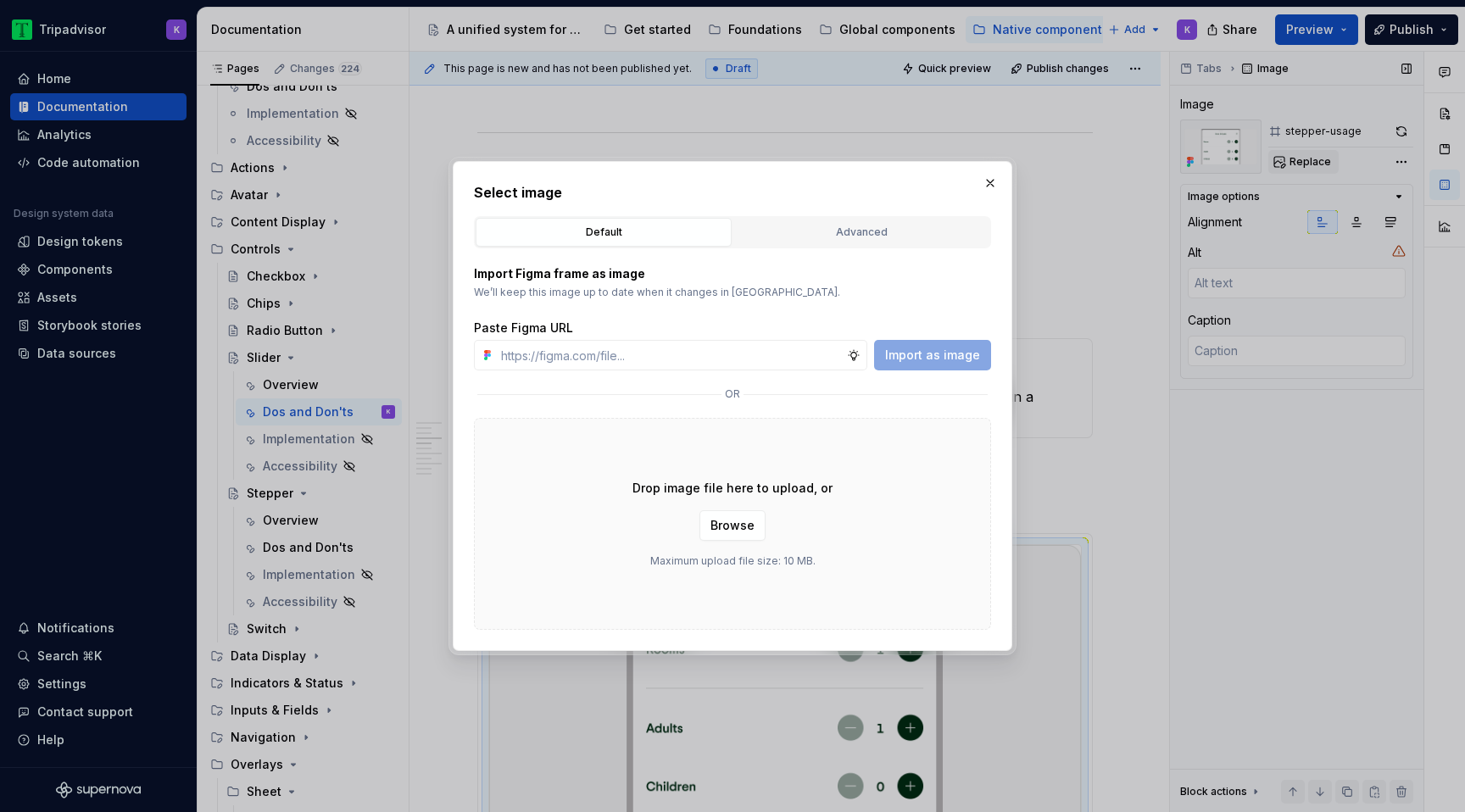
type input "https://www.figma.com/design/eWzZGbXTCMsZ0gwC1u1MU0/Altas-Native-Documentation?…"
type textarea "*"
type input "https://www.figma.com/design/eWzZGbXTCMsZ0gwC1u1MU0/Altas-Native-Documentation?…"
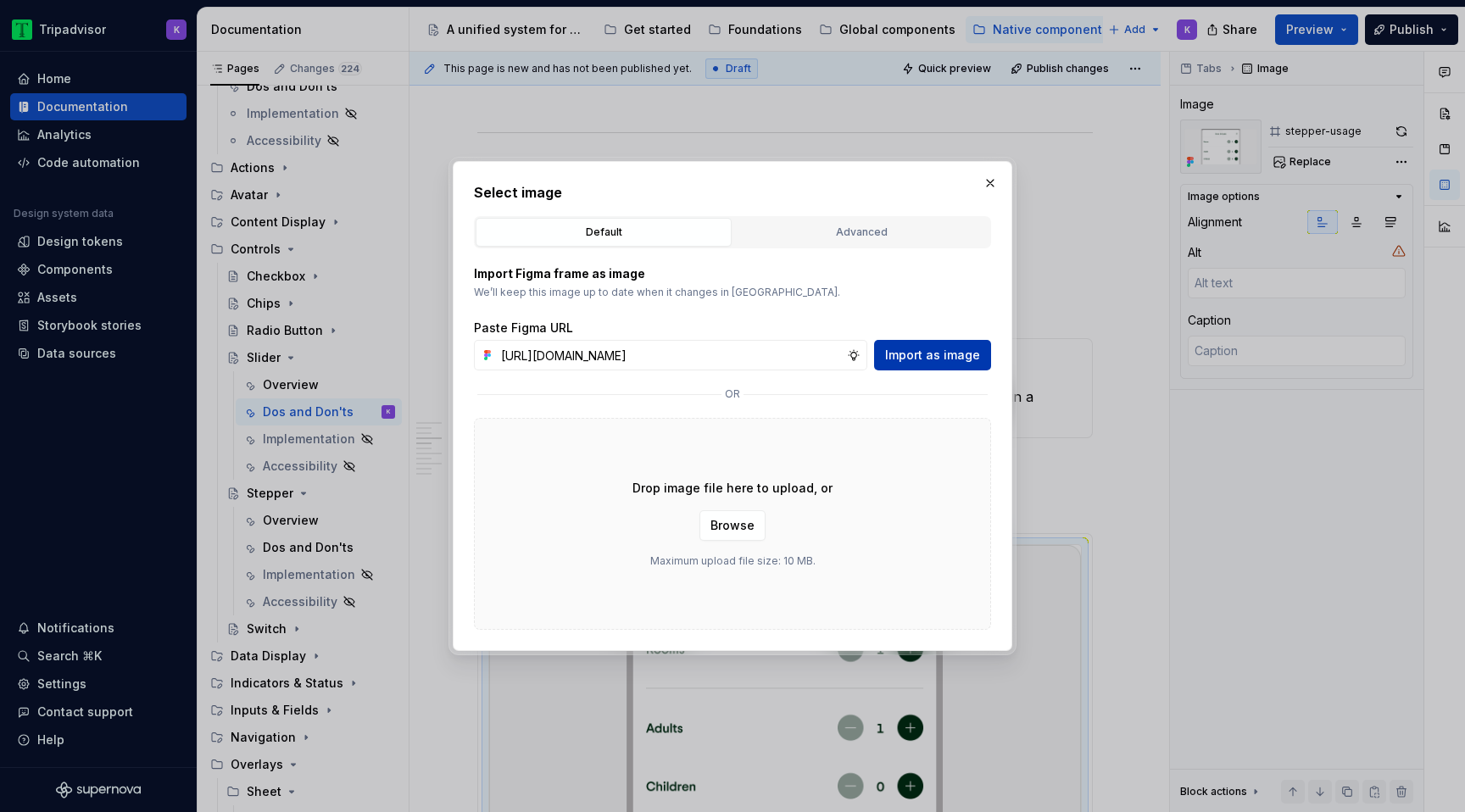
click at [905, 358] on span "Import as image" at bounding box center [932, 355] width 95 height 17
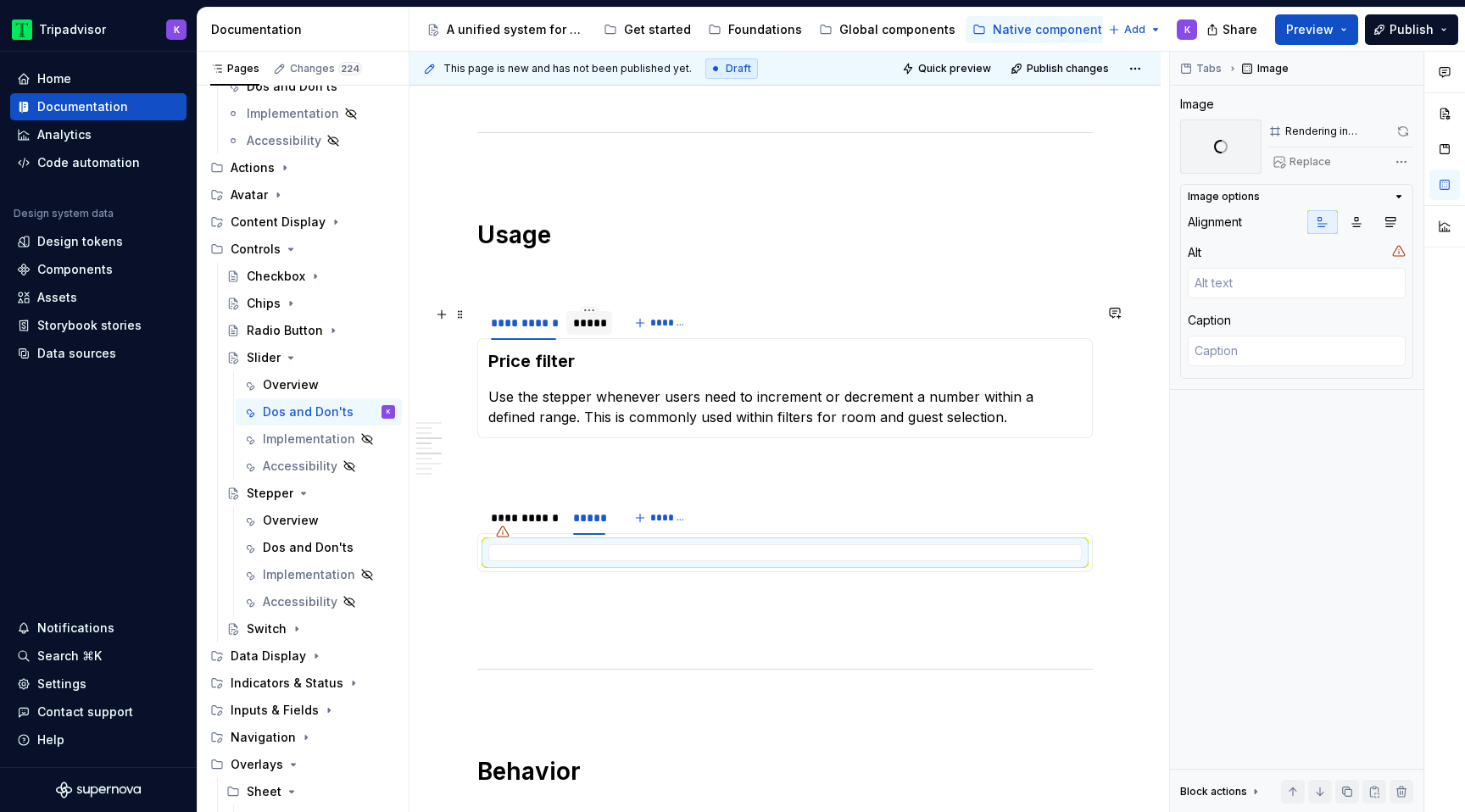
click at [596, 330] on div "*****" at bounding box center [589, 323] width 32 height 17
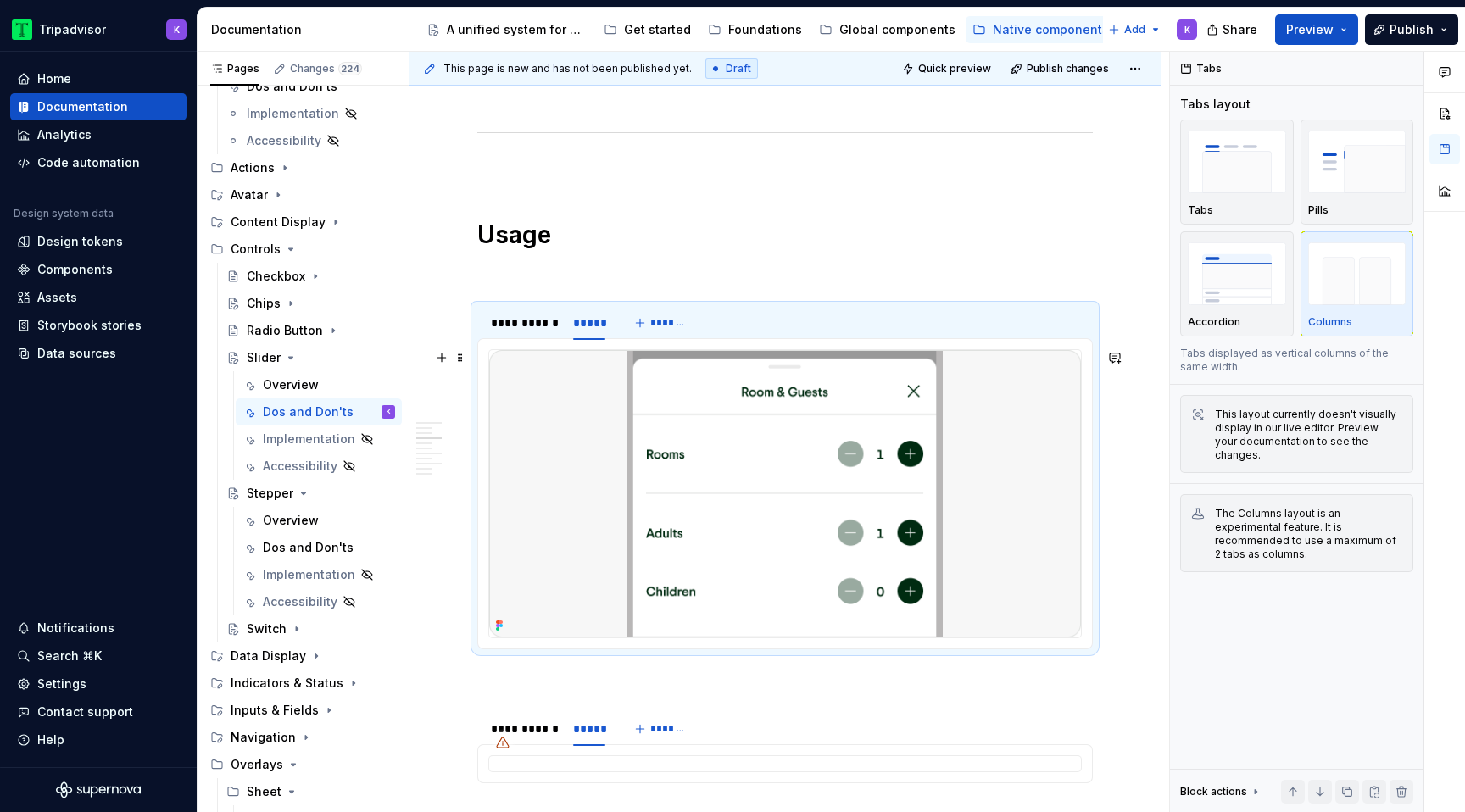
click at [645, 435] on img at bounding box center [785, 493] width 592 height 287
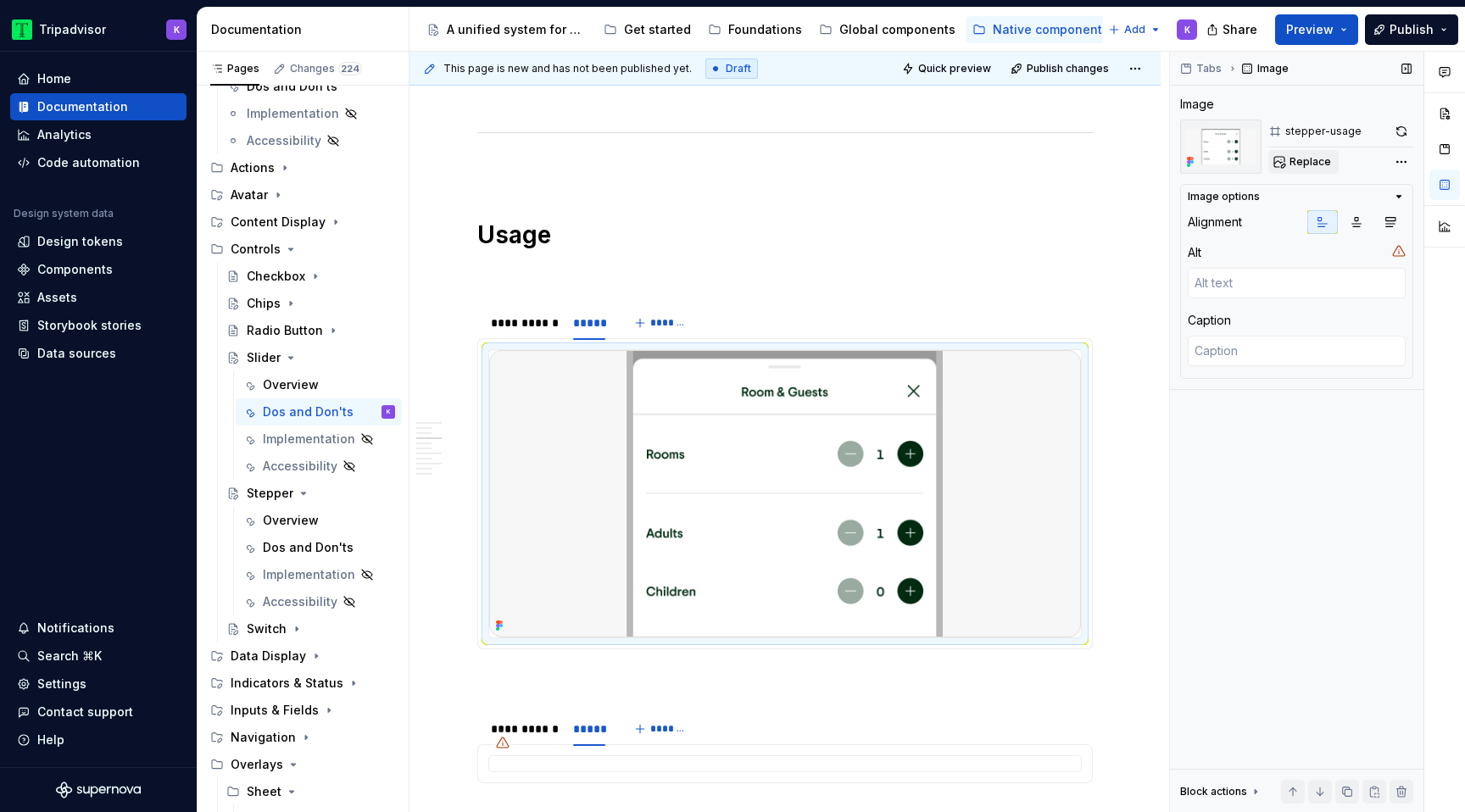
click at [1311, 158] on span "Replace" at bounding box center [1310, 162] width 42 height 13
type textarea "*"
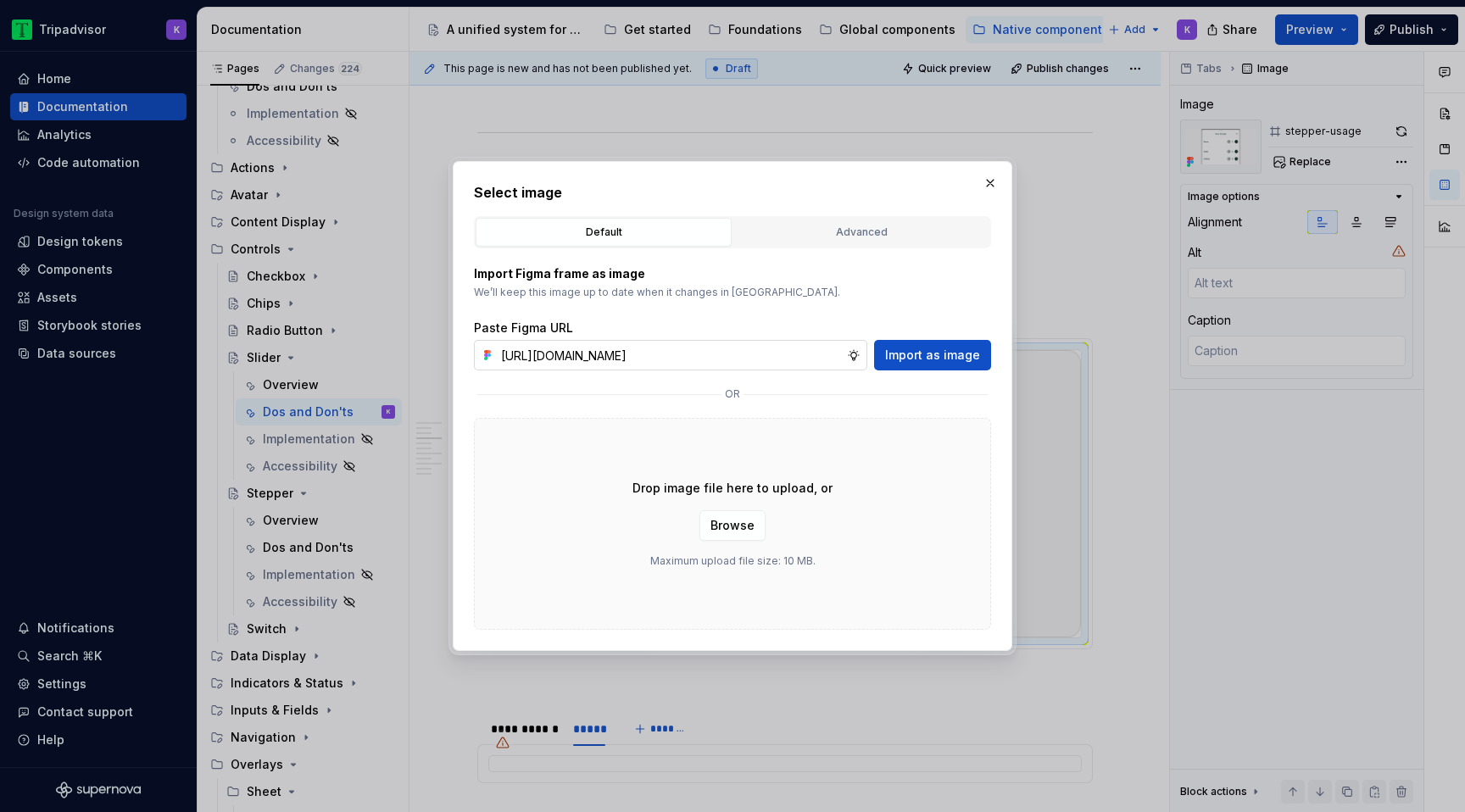
scroll to position [0, 443]
type input "https://www.figma.com/design/eWzZGbXTCMsZ0gwC1u1MU0/Altas-Native-Documentation?…"
click at [912, 361] on span "Import as image" at bounding box center [932, 355] width 95 height 17
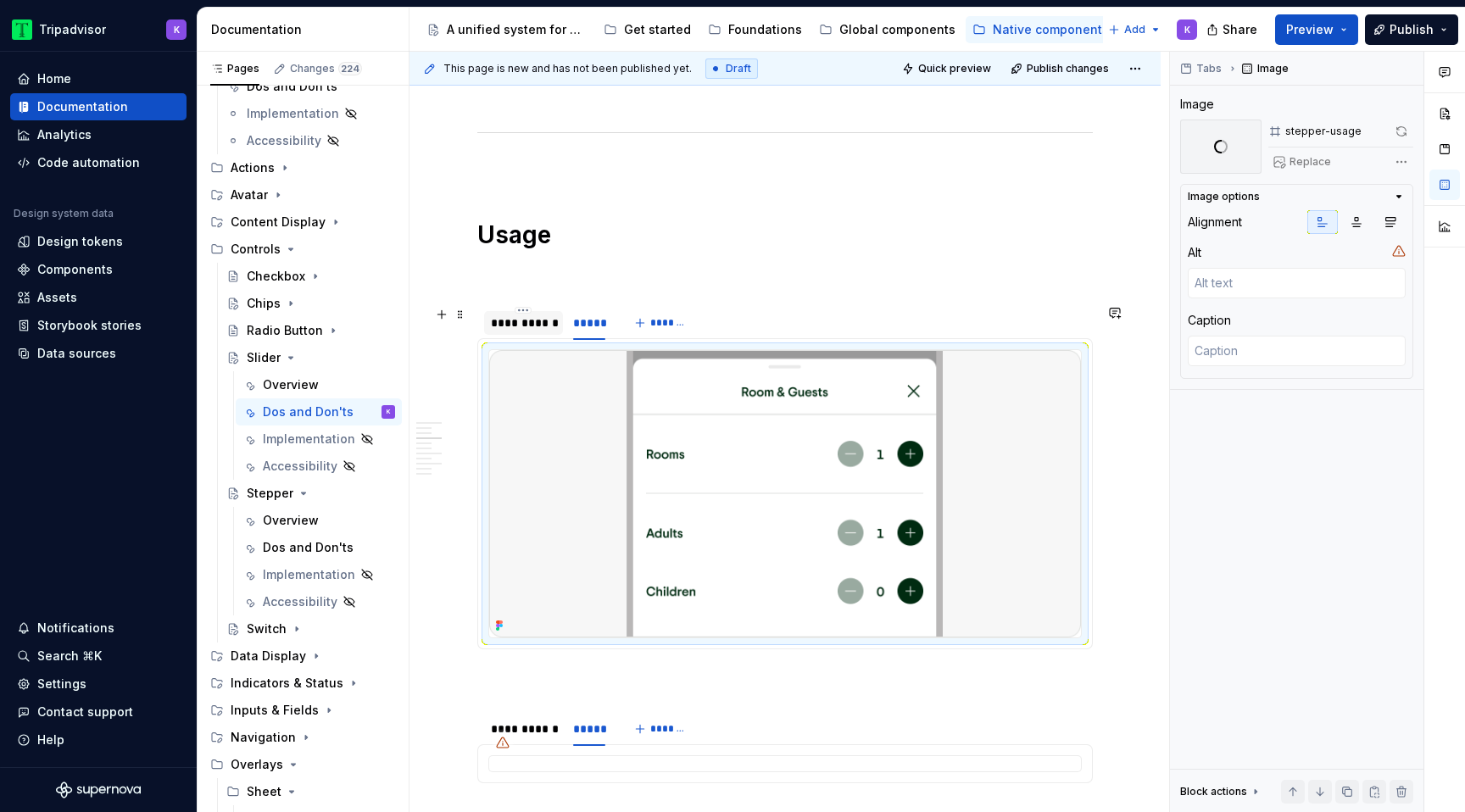
click at [521, 328] on div "**********" at bounding box center [523, 323] width 66 height 17
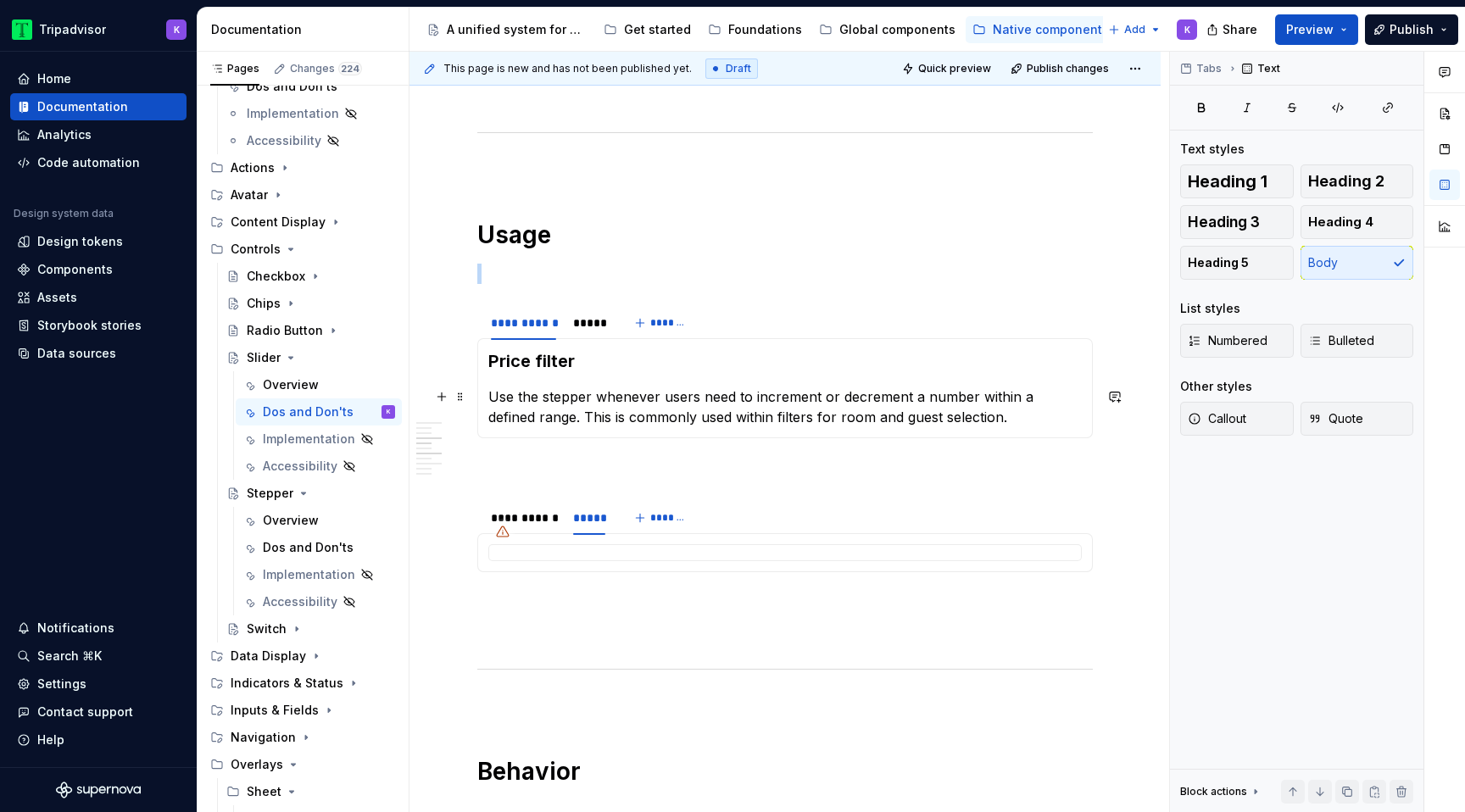
click at [691, 416] on p "Use the stepper whenever users need to increment or decrement a number within a…" at bounding box center [785, 406] width 594 height 41
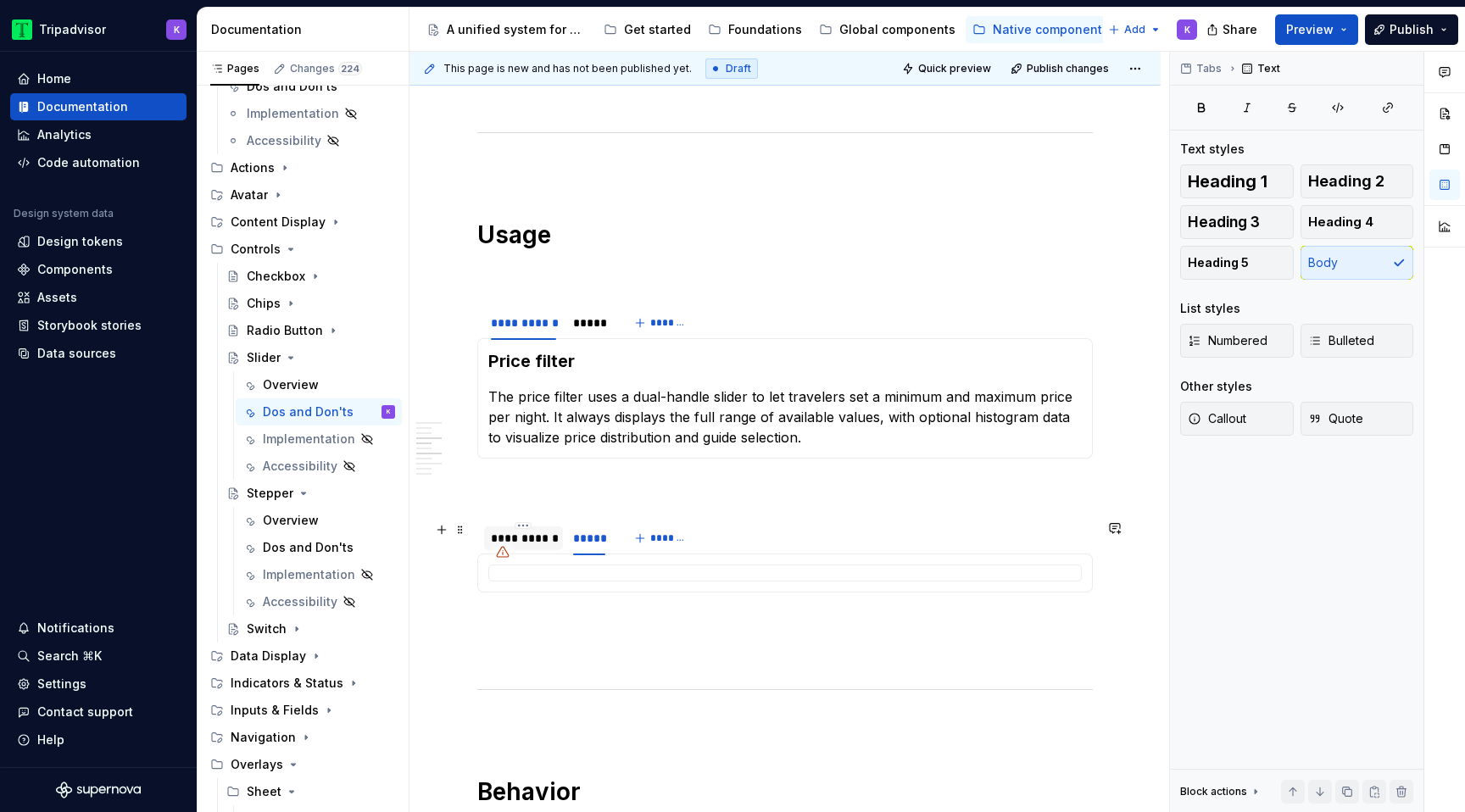
click at [521, 542] on div "**********" at bounding box center [523, 538] width 66 height 17
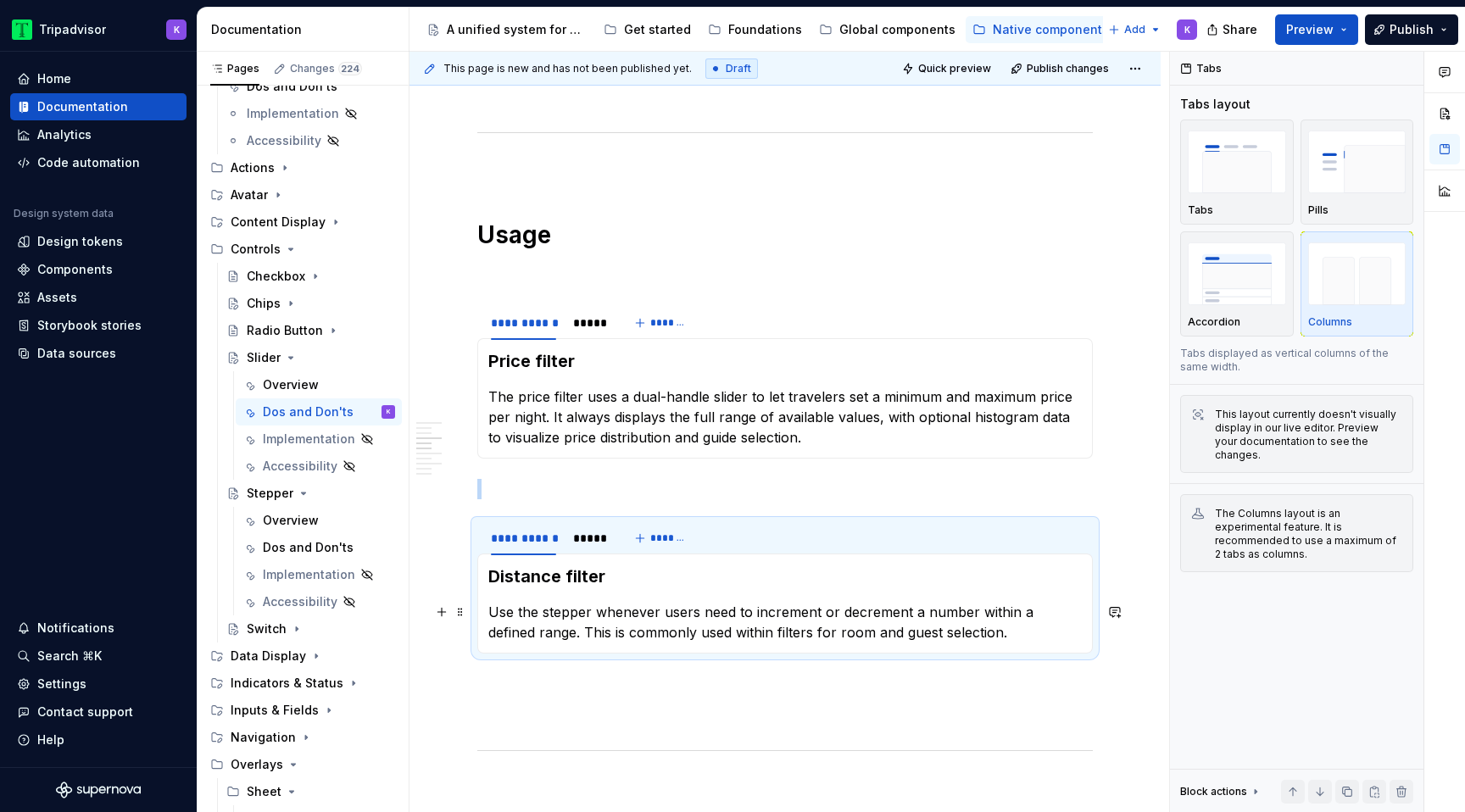
click at [632, 628] on p "Use the stepper whenever users need to increment or decrement a number within a…" at bounding box center [785, 622] width 594 height 41
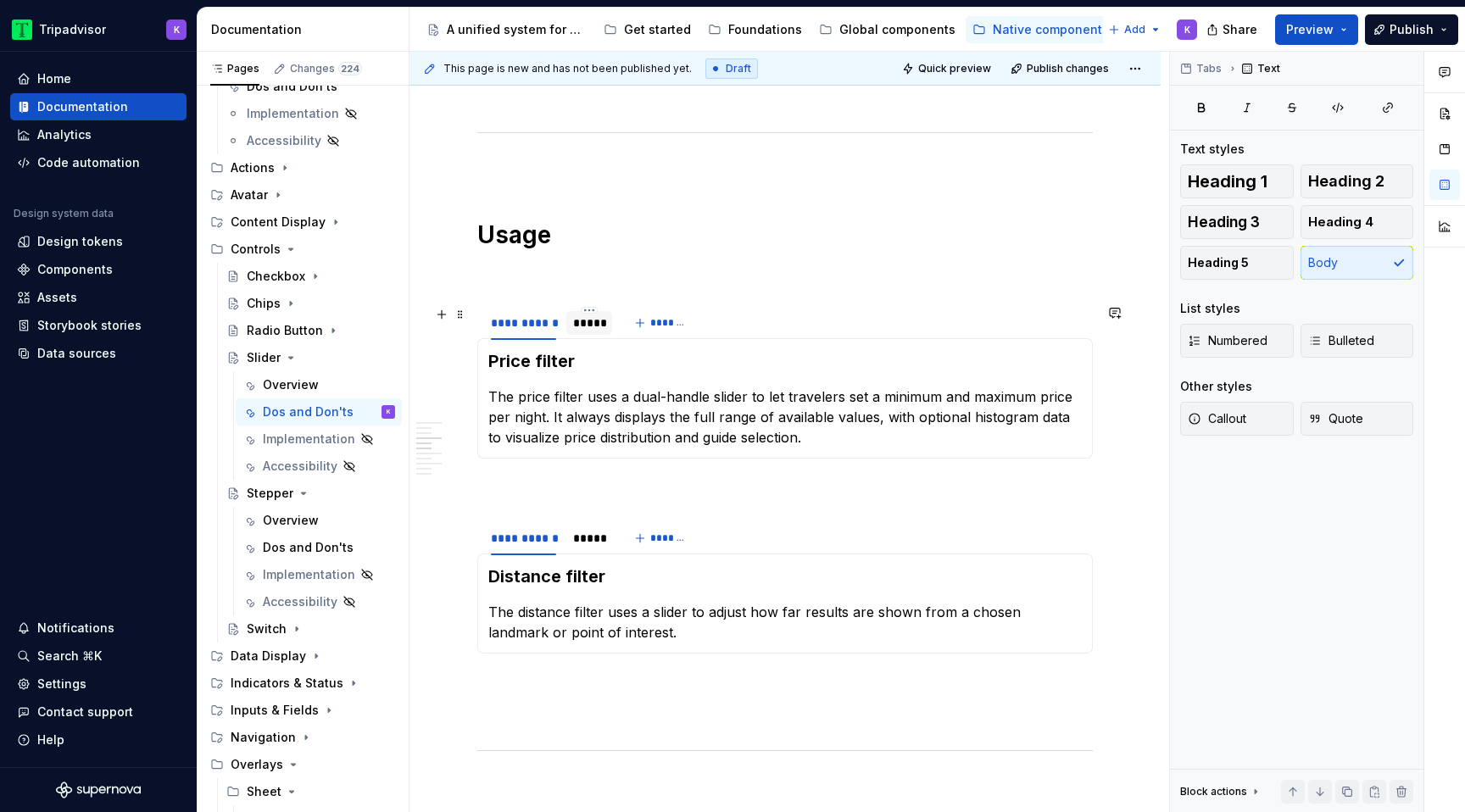
click at [598, 326] on div "*****" at bounding box center [589, 323] width 32 height 17
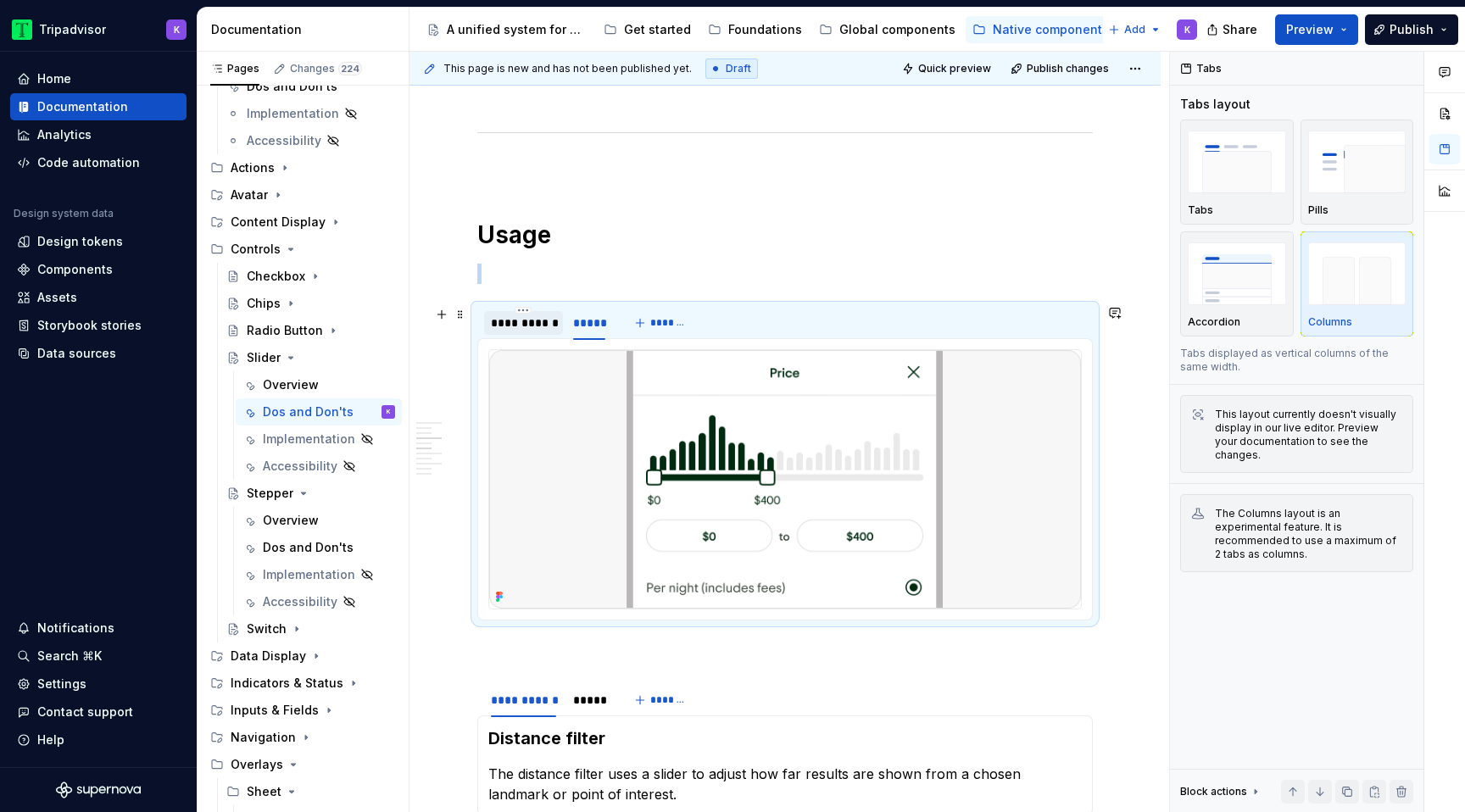
click at [535, 324] on div "**********" at bounding box center [523, 323] width 66 height 17
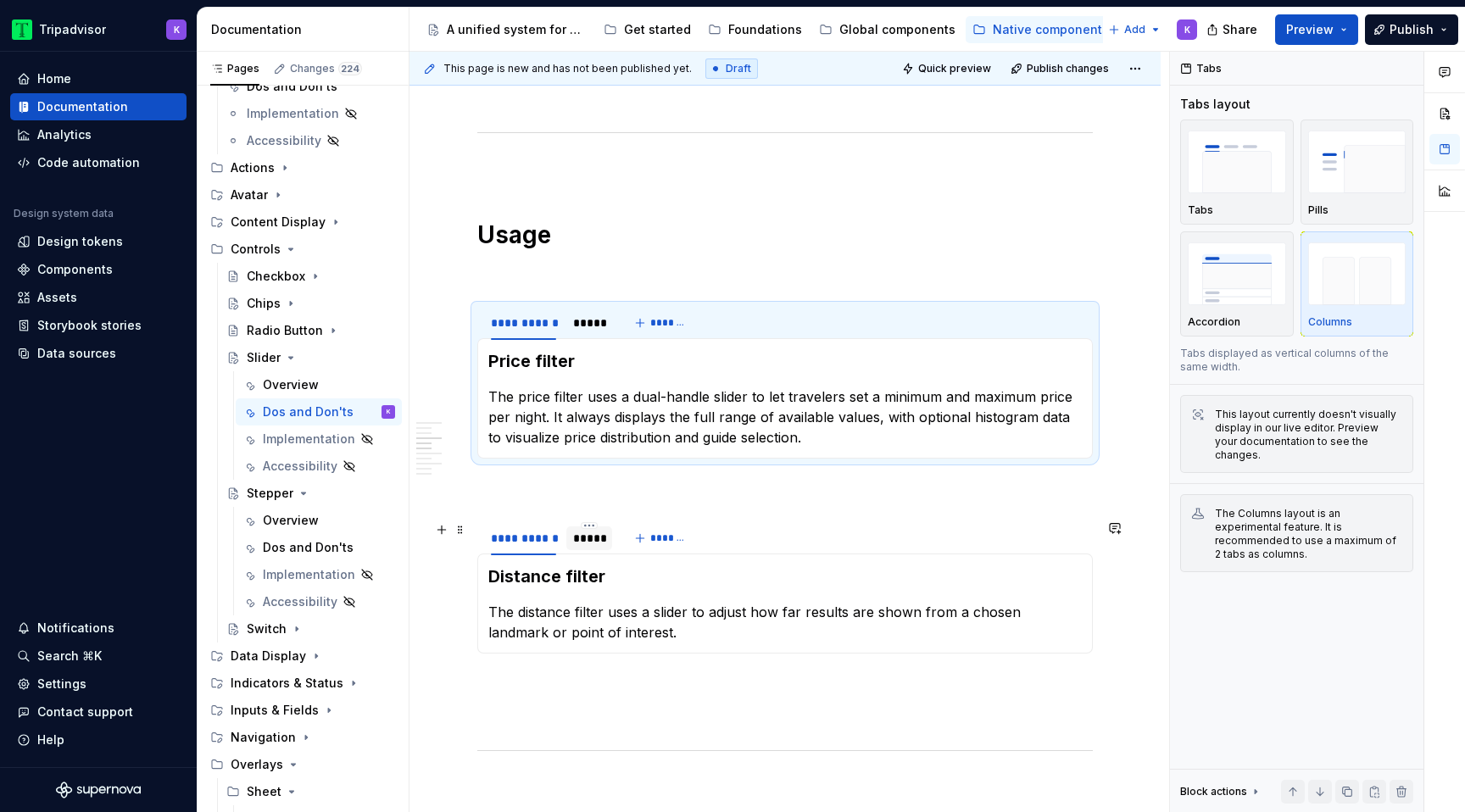
click at [599, 538] on div "*****" at bounding box center [589, 538] width 32 height 17
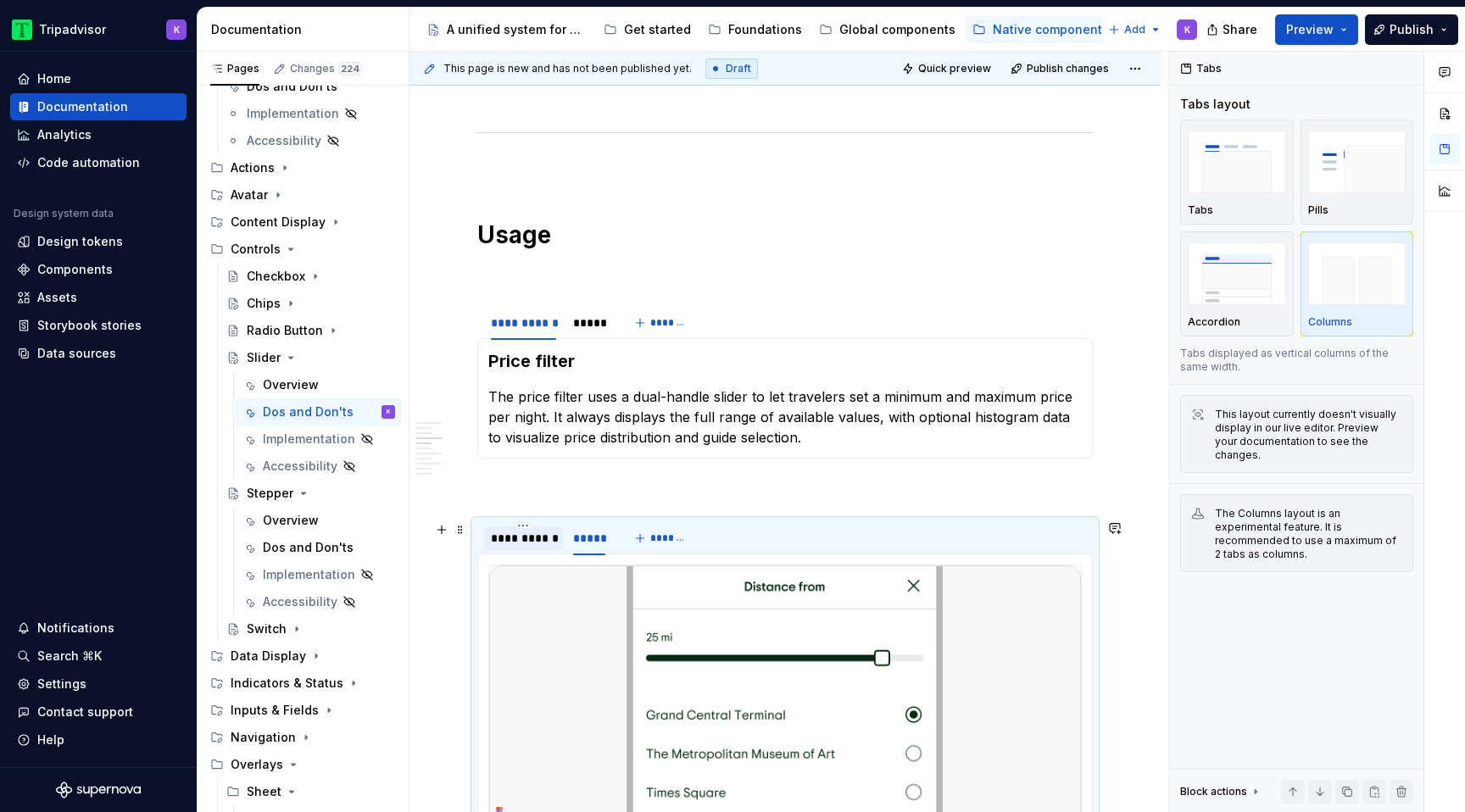
click at [537, 545] on div "**********" at bounding box center [523, 538] width 66 height 17
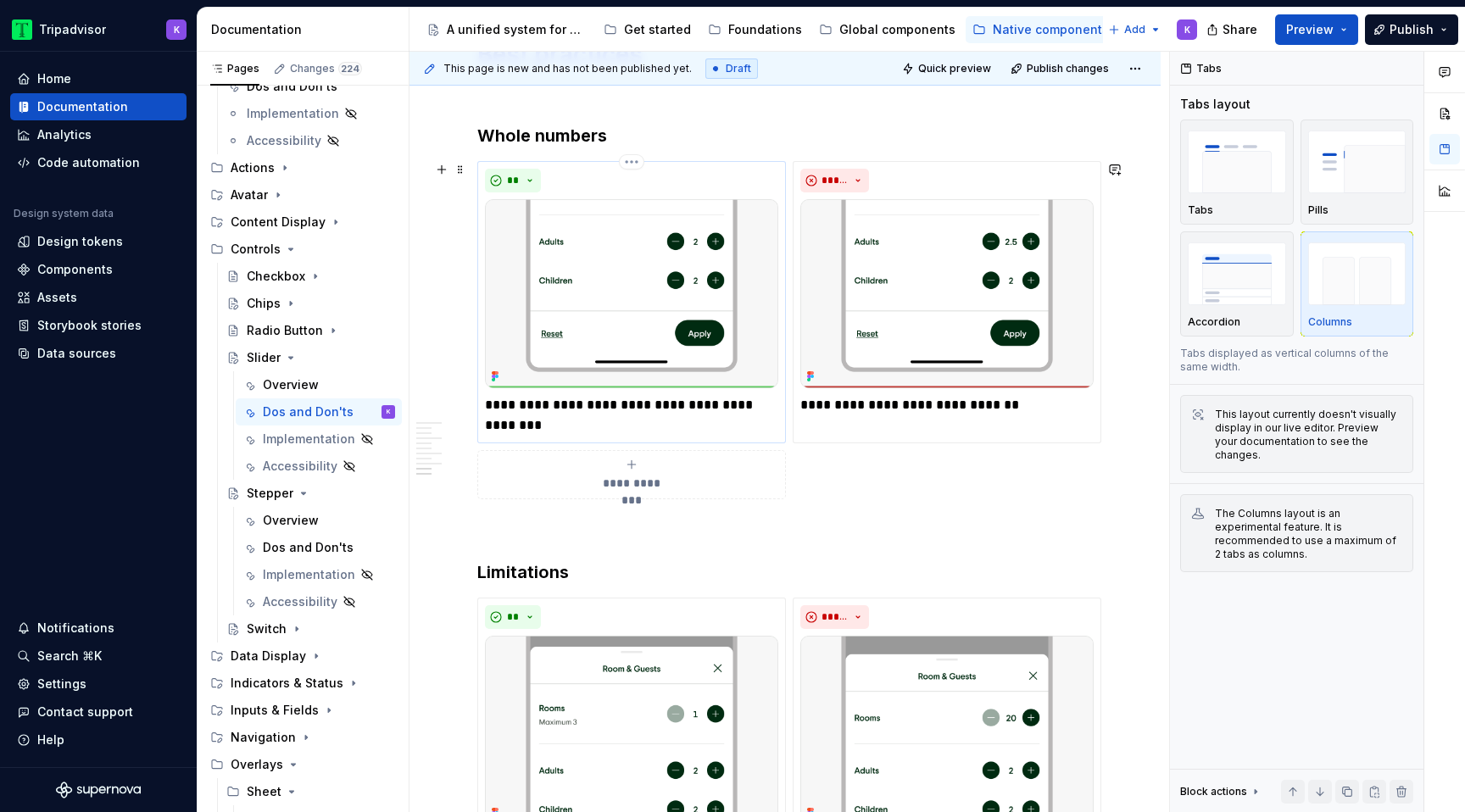
scroll to position [1988, 0]
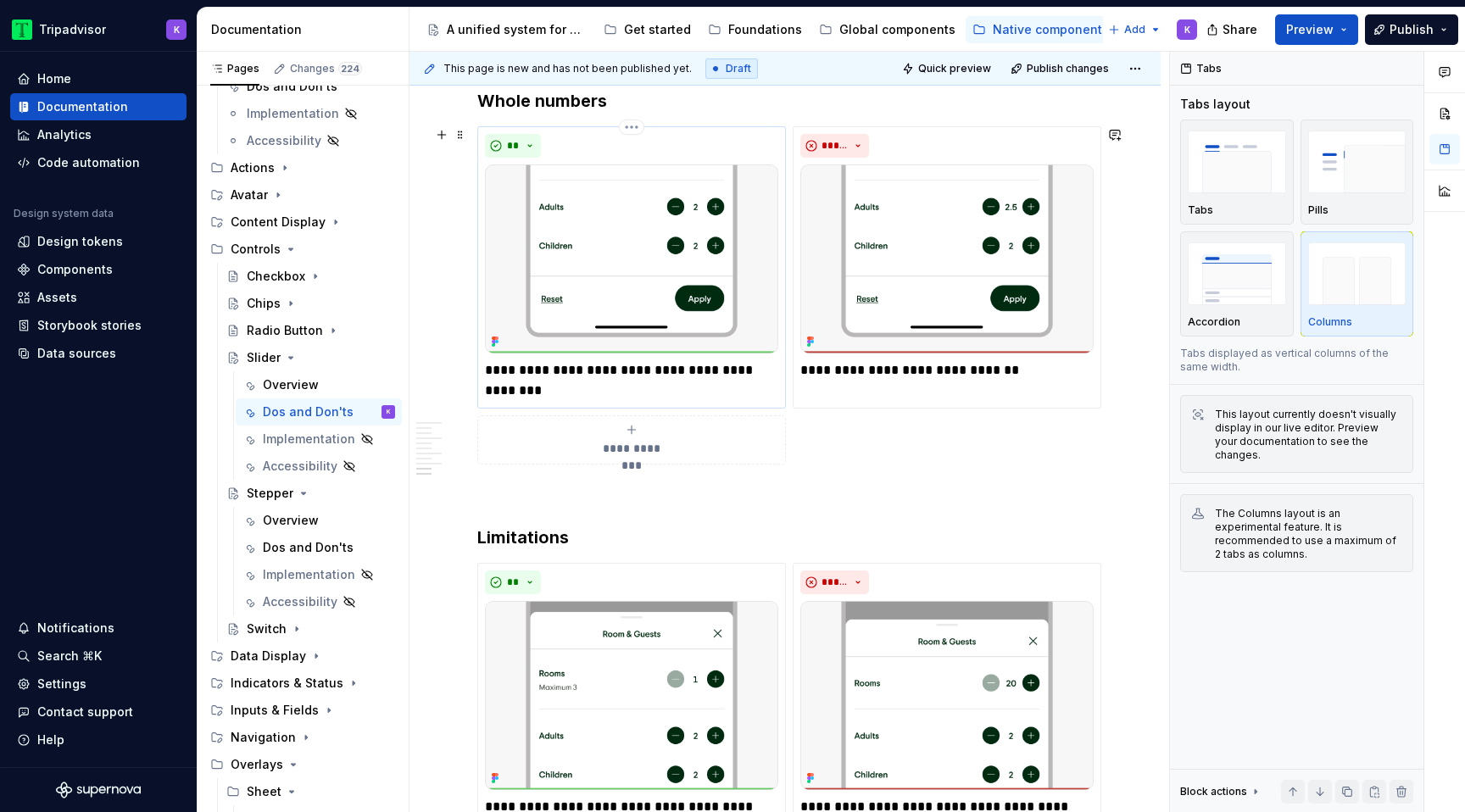
click at [665, 286] on img at bounding box center [632, 259] width 293 height 189
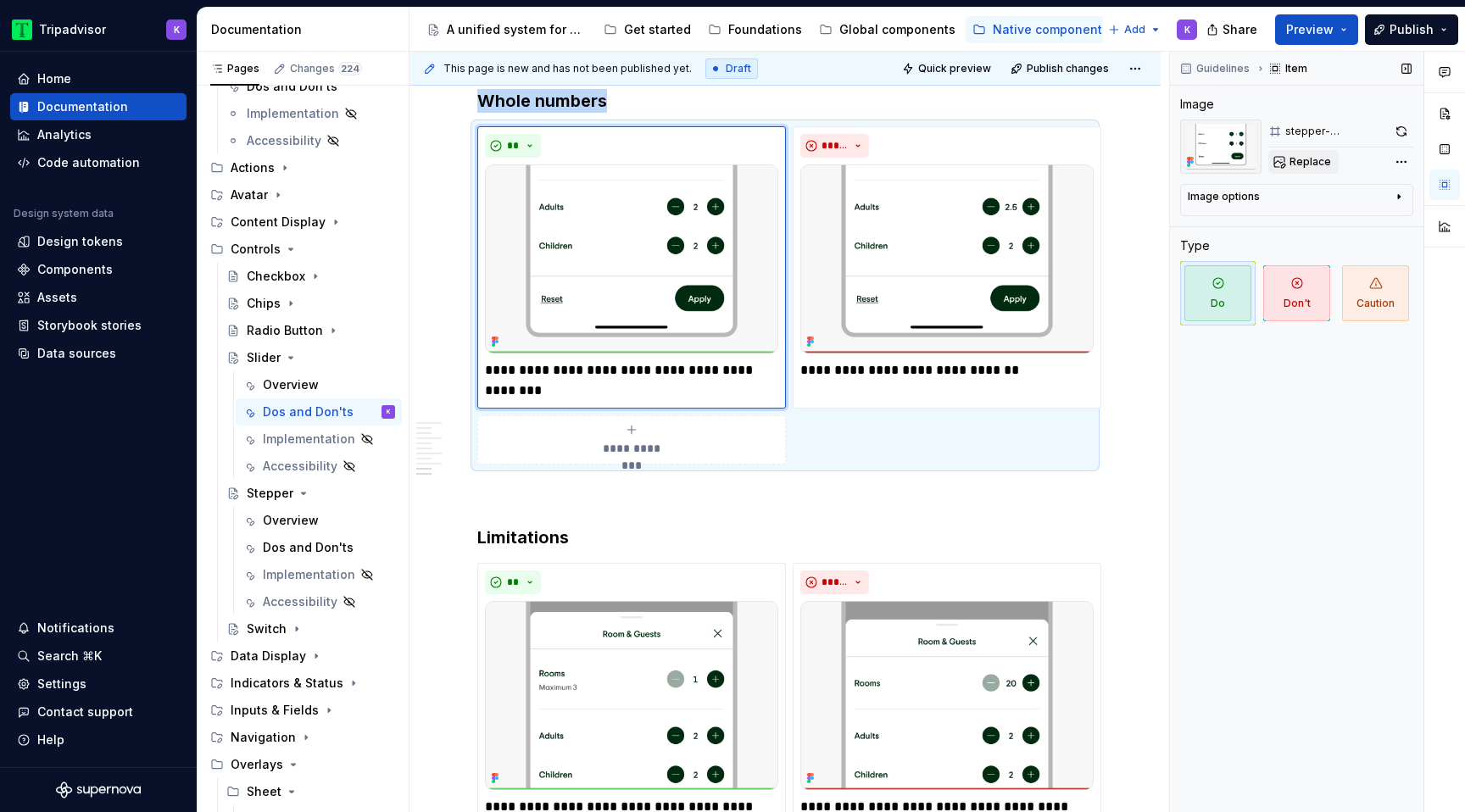
click at [1304, 165] on span "Replace" at bounding box center [1310, 162] width 42 height 13
type textarea "*"
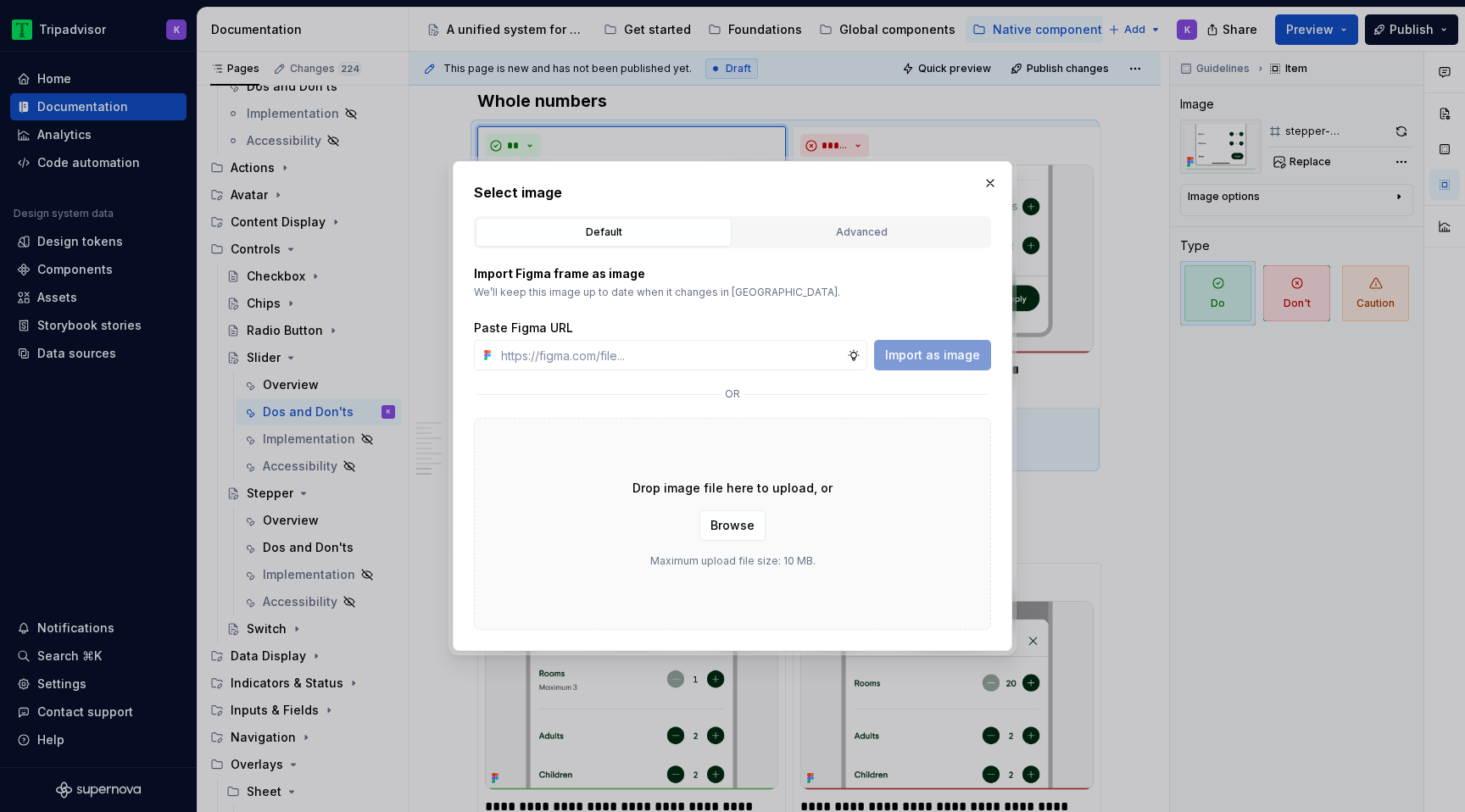
type input "https://www.figma.com/design/eWzZGbXTCMsZ0gwC1u1MU0/Altas-Native-Documentation?…"
click at [929, 356] on span "Import as image" at bounding box center [932, 355] width 95 height 17
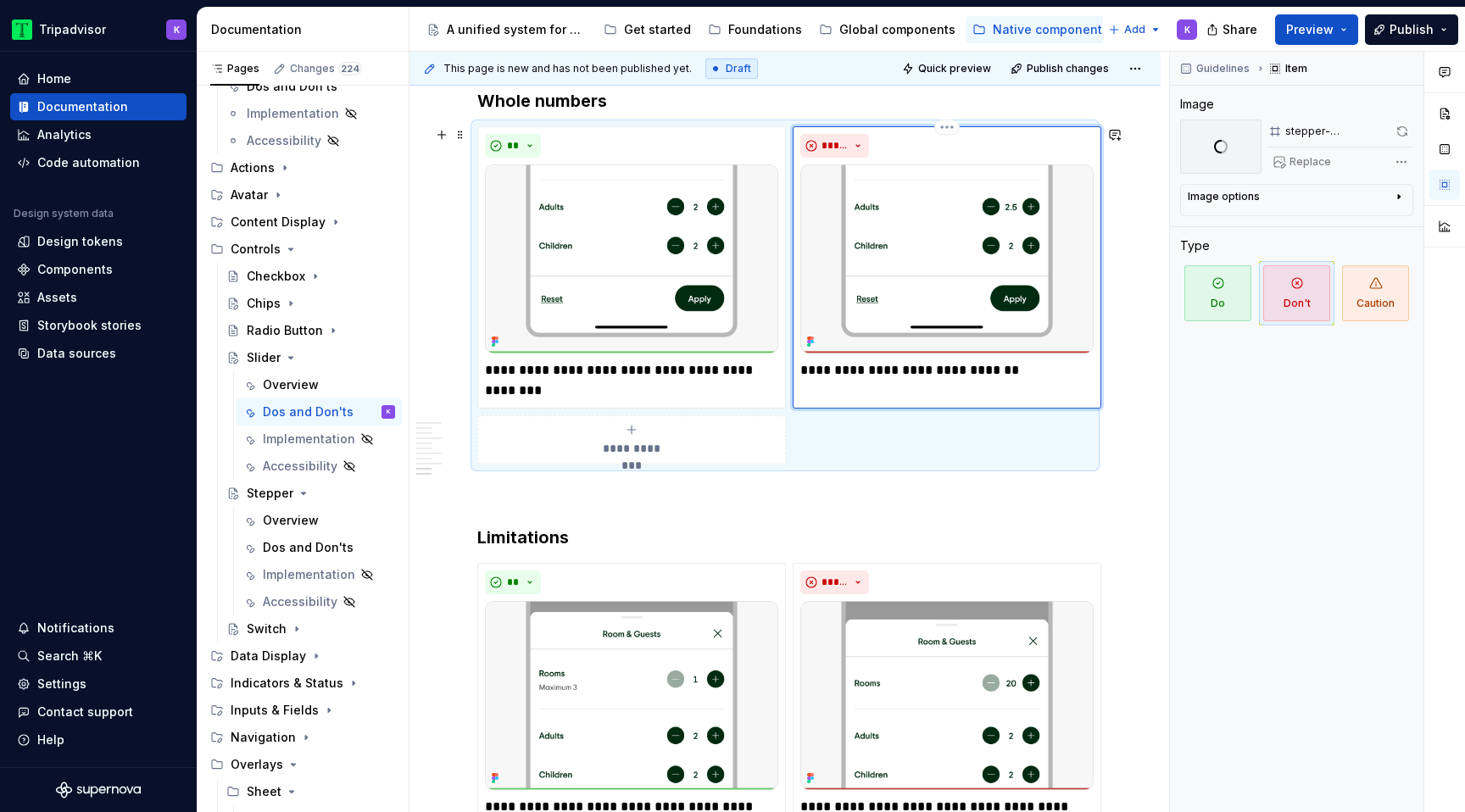
click at [947, 304] on img at bounding box center [947, 259] width 293 height 189
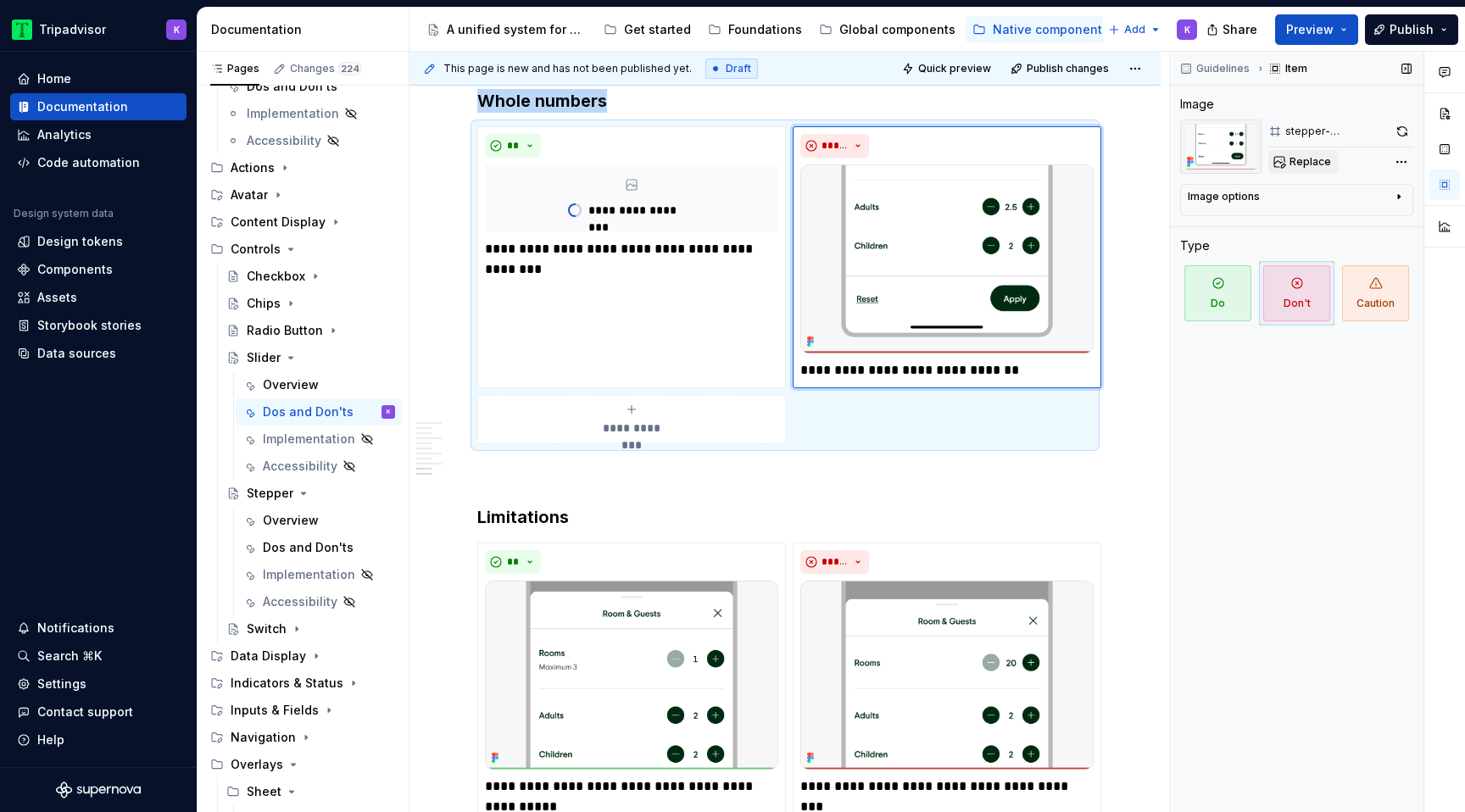
click at [1302, 155] on span "Replace" at bounding box center [1310, 162] width 42 height 13
type textarea "*"
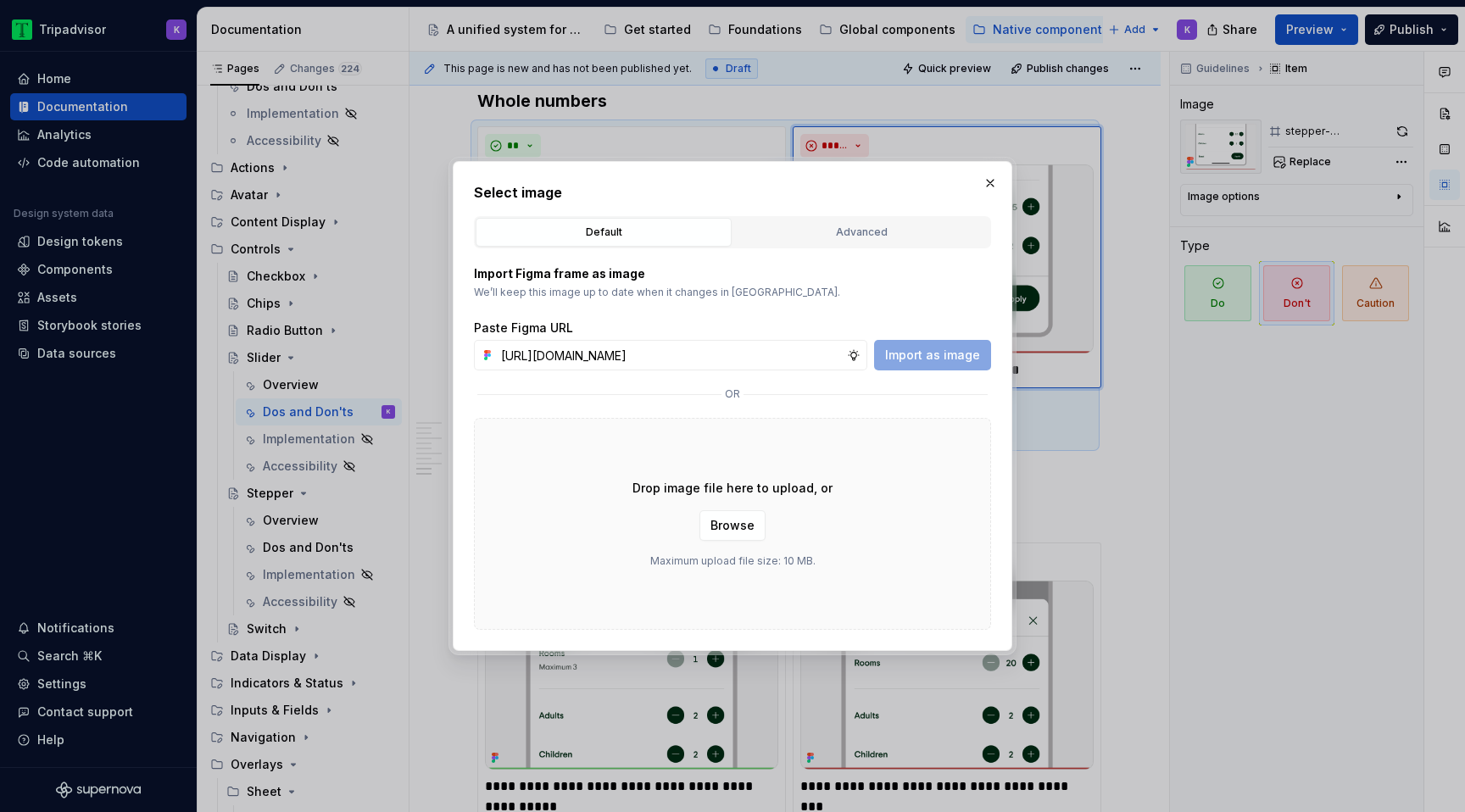
scroll to position [0, 439]
type input "https://www.figma.com/design/eWzZGbXTCMsZ0gwC1u1MU0/Altas-Native-Documentation?…"
click at [939, 359] on span "Import as image" at bounding box center [932, 355] width 95 height 17
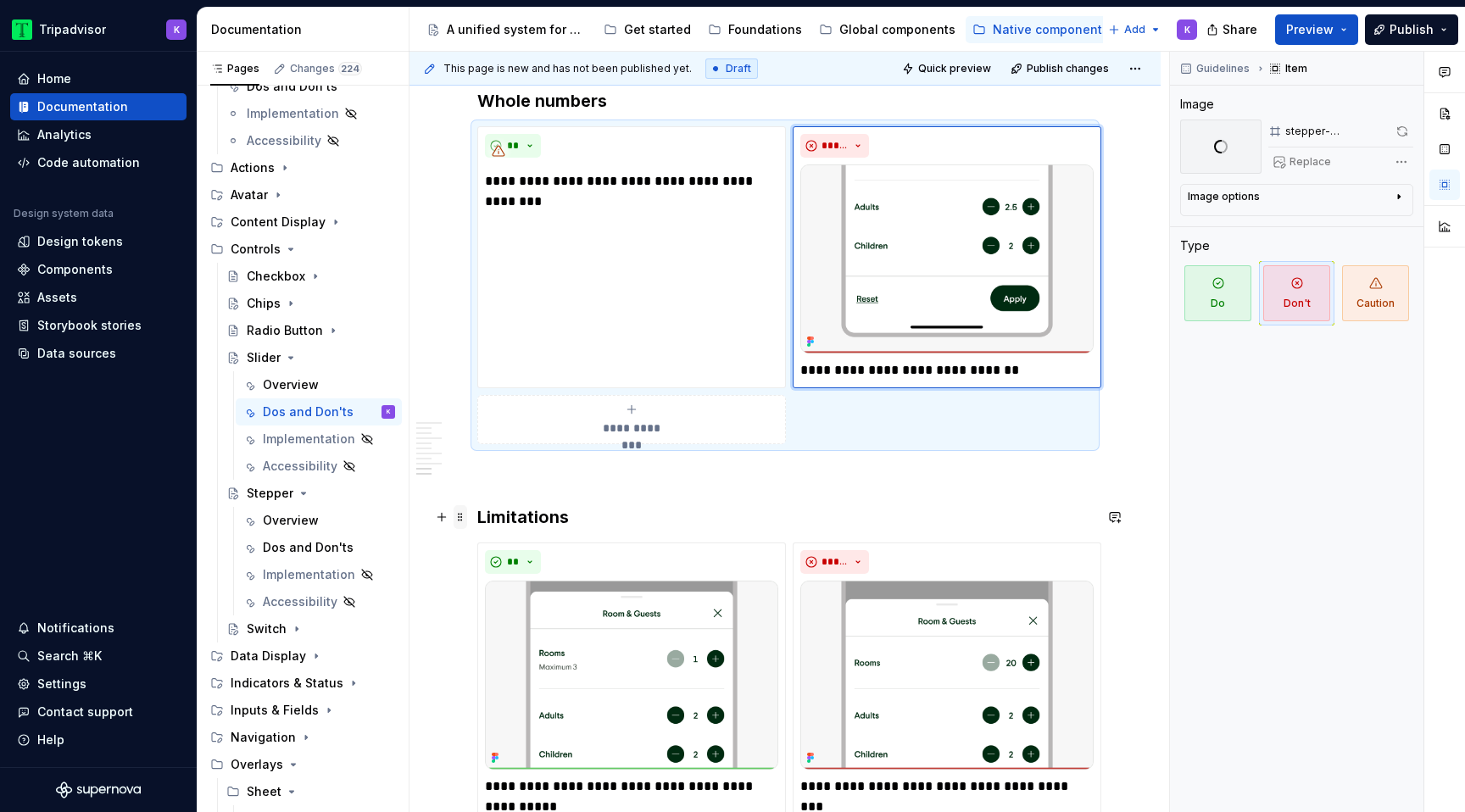
click at [459, 522] on span at bounding box center [460, 516] width 13 height 24
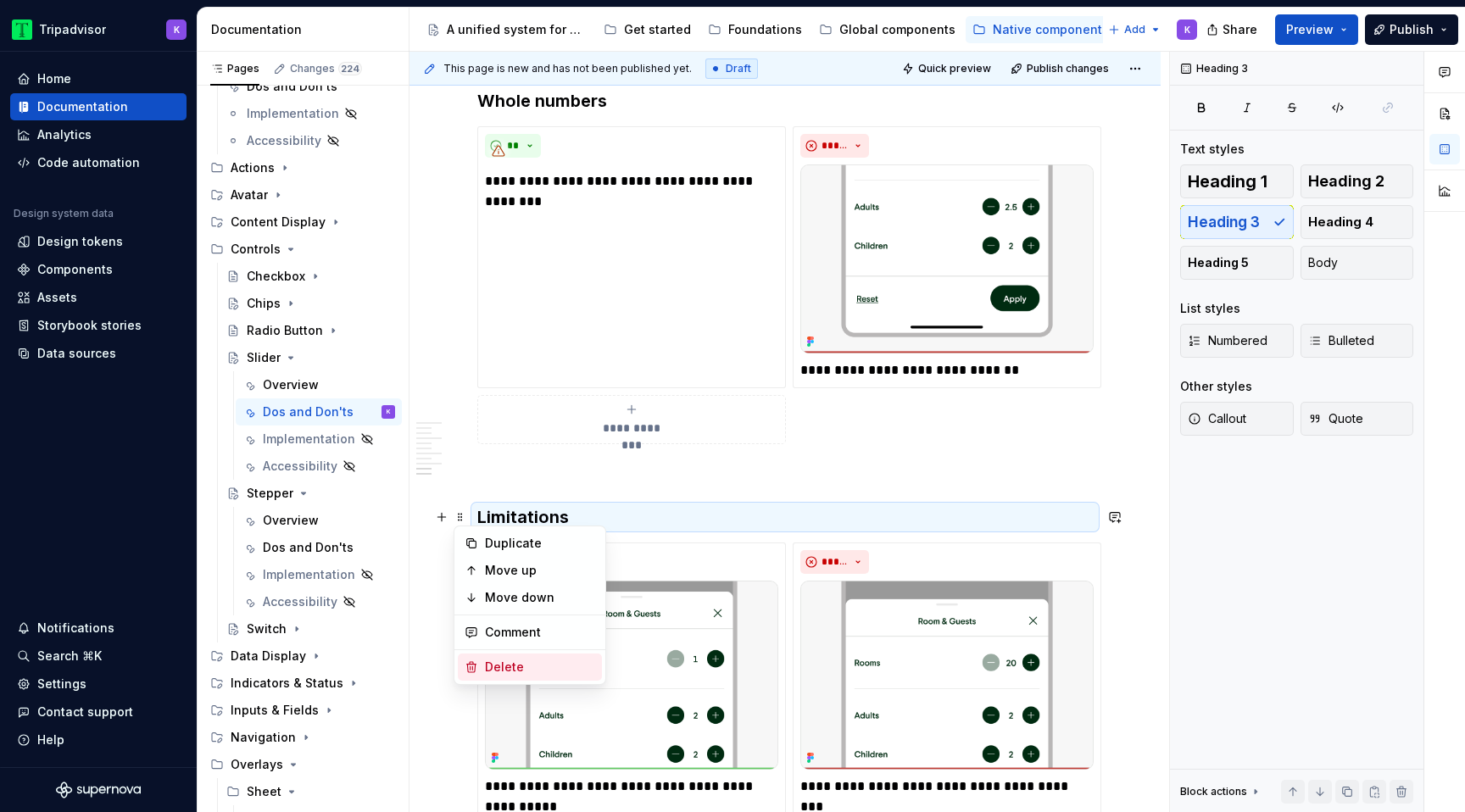
click at [501, 668] on div "Delete" at bounding box center [540, 667] width 110 height 17
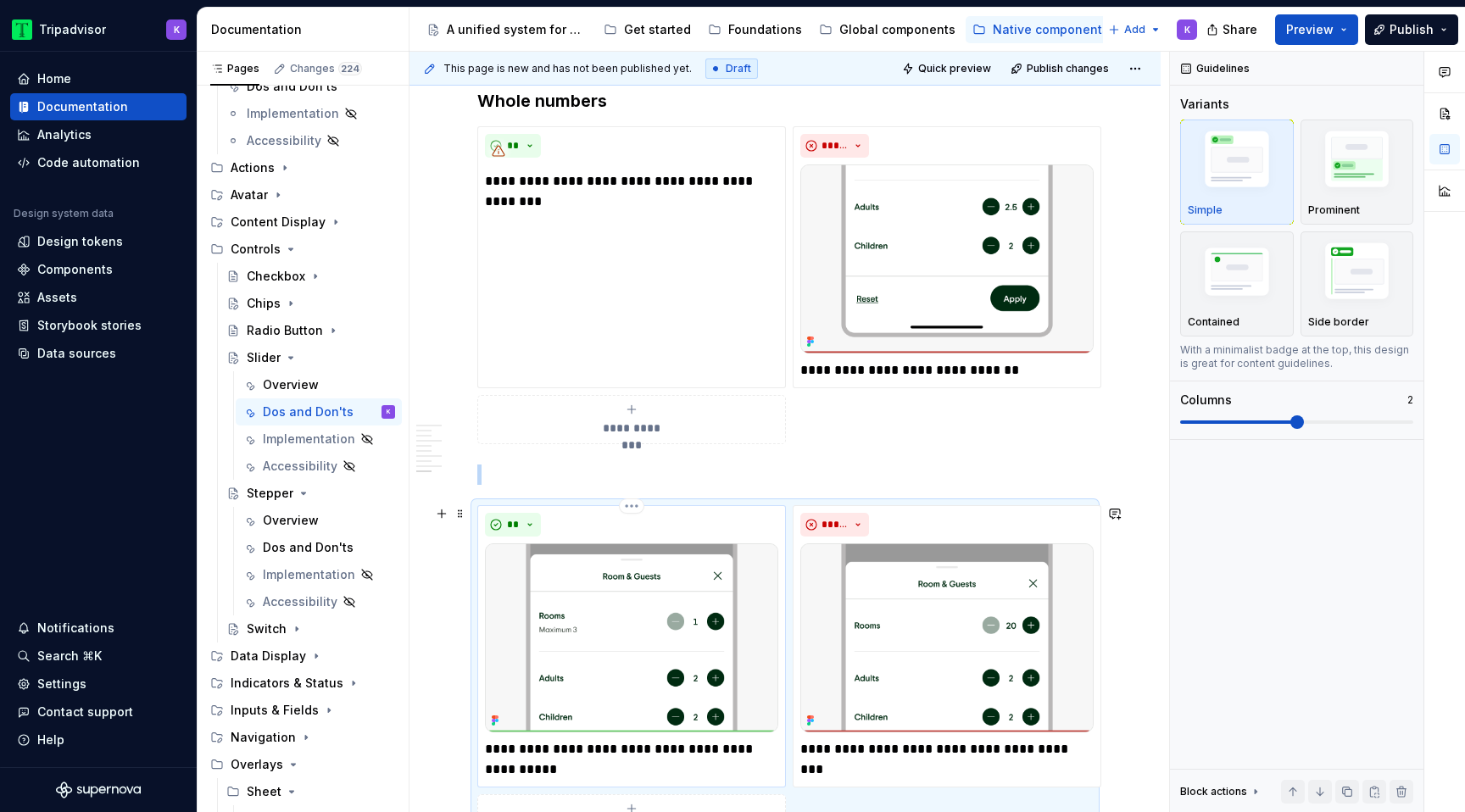
scroll to position [2019, 0]
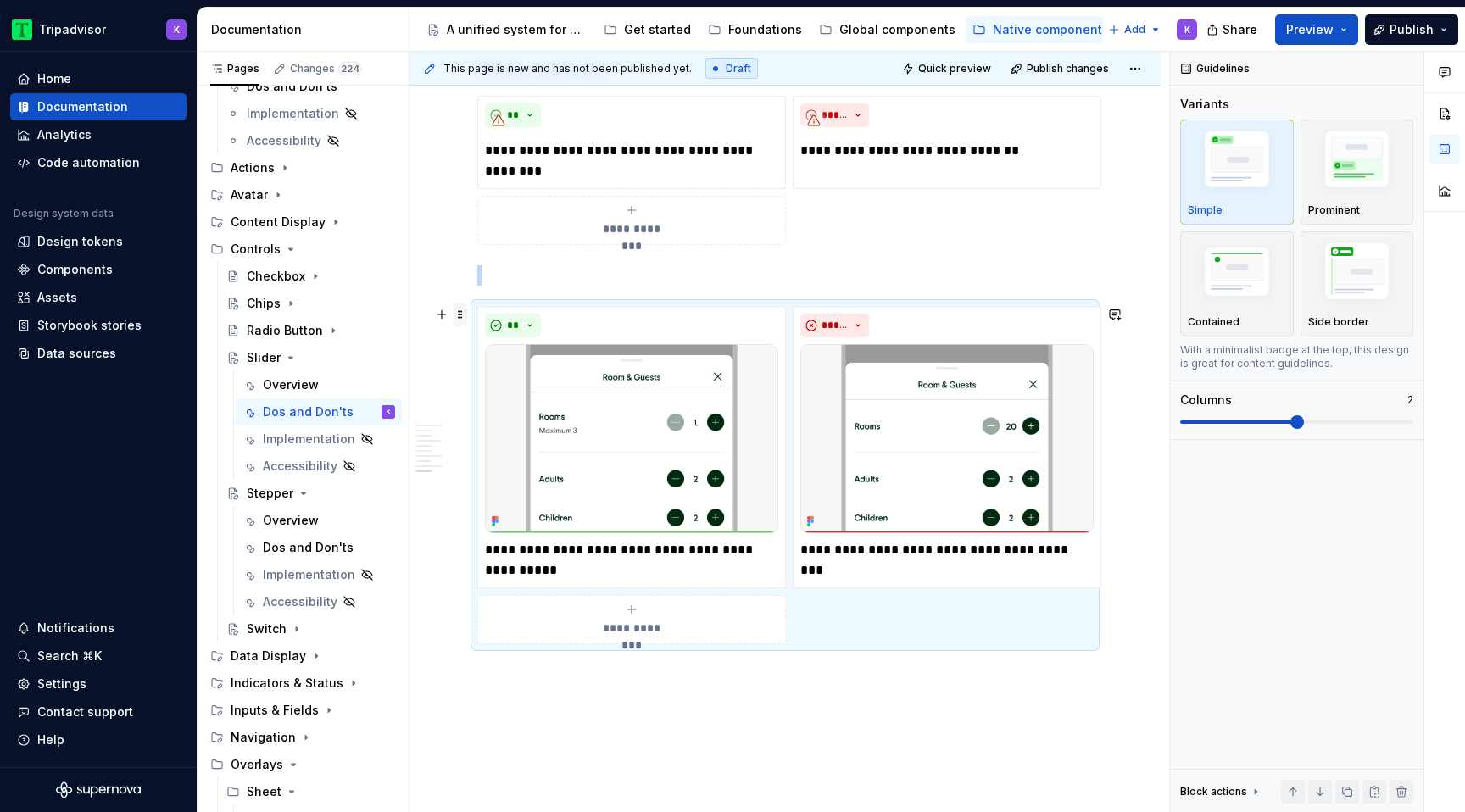
click at [459, 319] on span at bounding box center [460, 314] width 13 height 24
click at [525, 470] on div "Delete" at bounding box center [540, 464] width 110 height 17
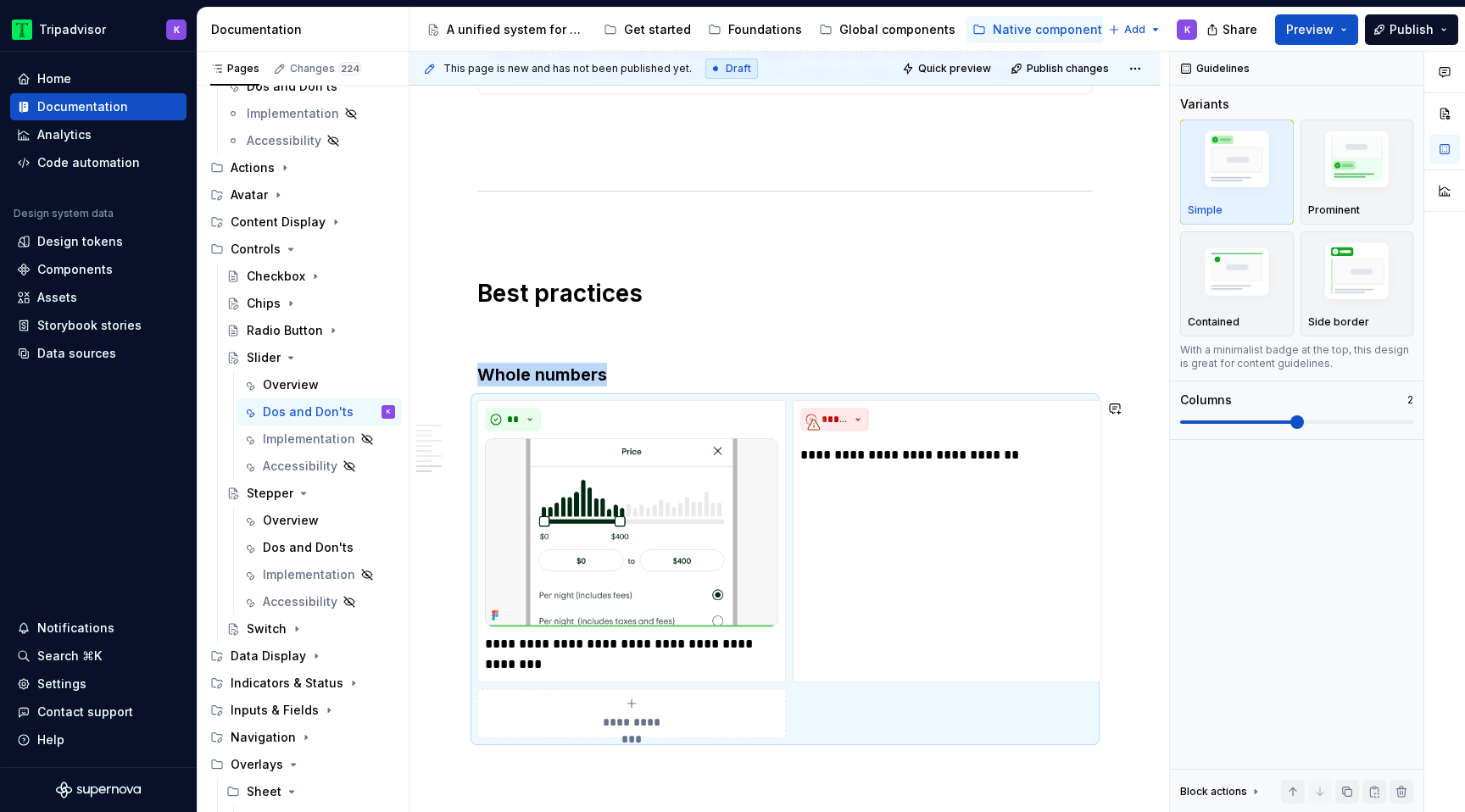
scroll to position [1786, 0]
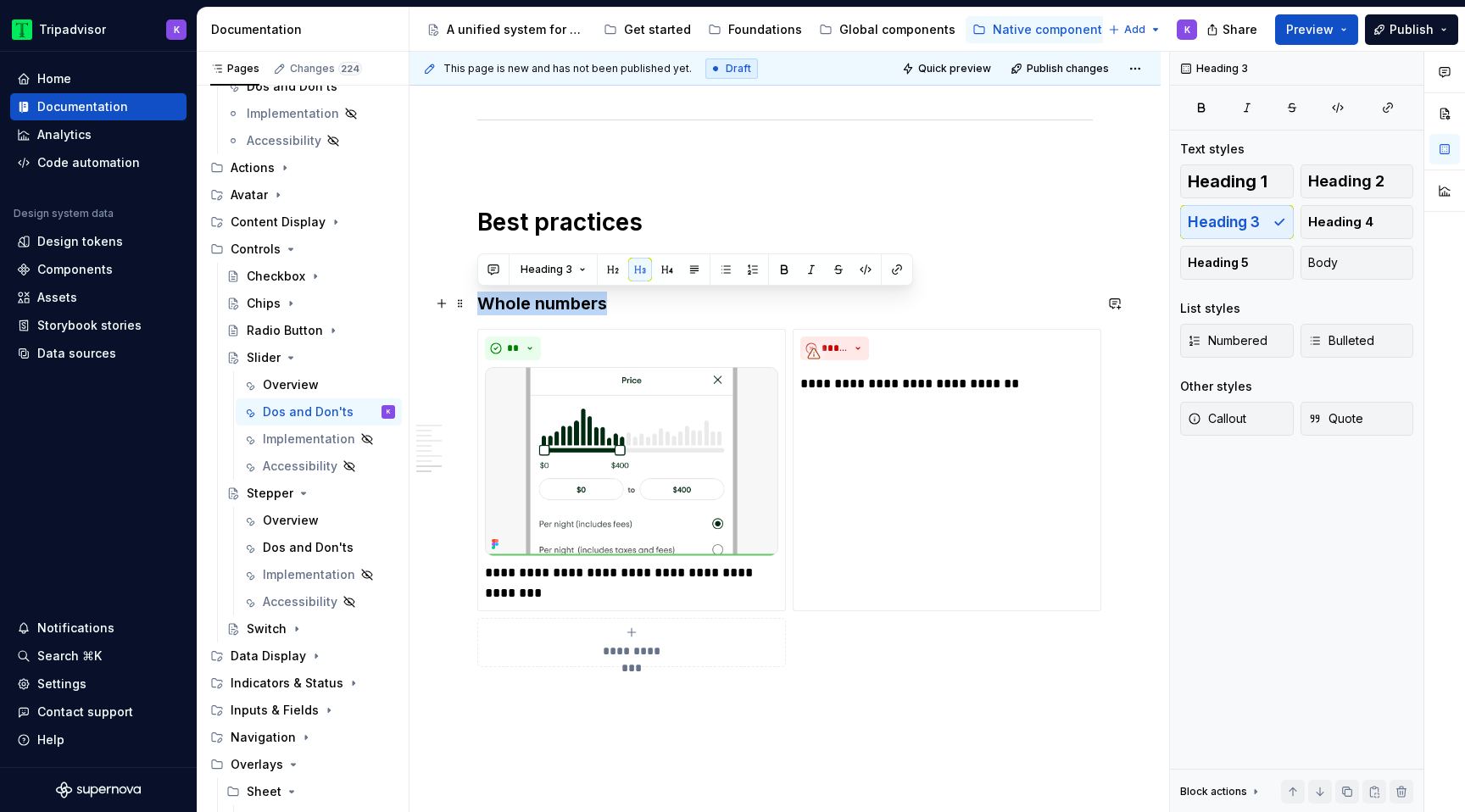
drag, startPoint x: 610, startPoint y: 300, endPoint x: 469, endPoint y: 300, distance: 141.0
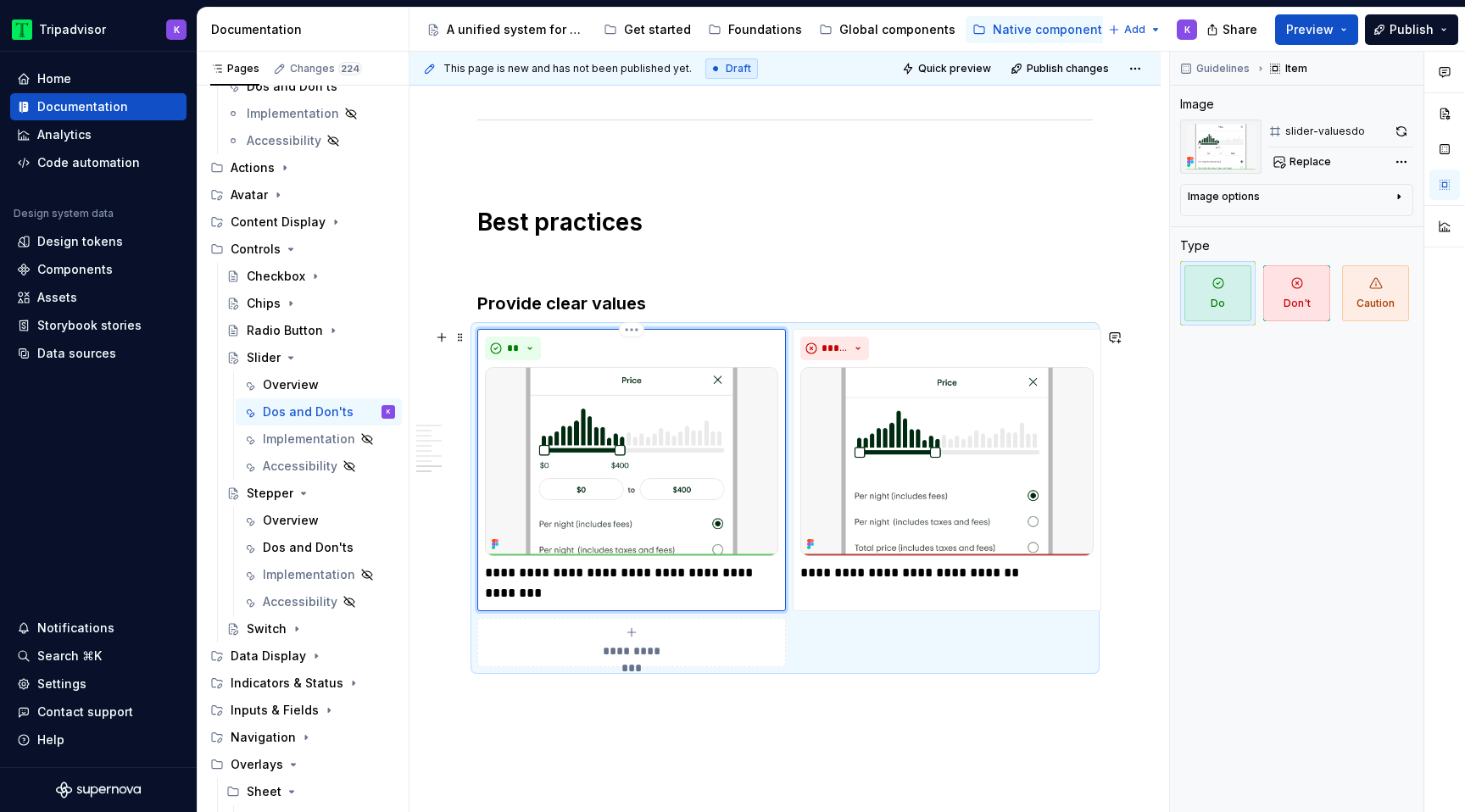
click at [630, 560] on div "**********" at bounding box center [632, 470] width 293 height 267
click at [629, 572] on p "**********" at bounding box center [632, 583] width 293 height 41
click at [862, 575] on p "**********" at bounding box center [947, 572] width 293 height 20
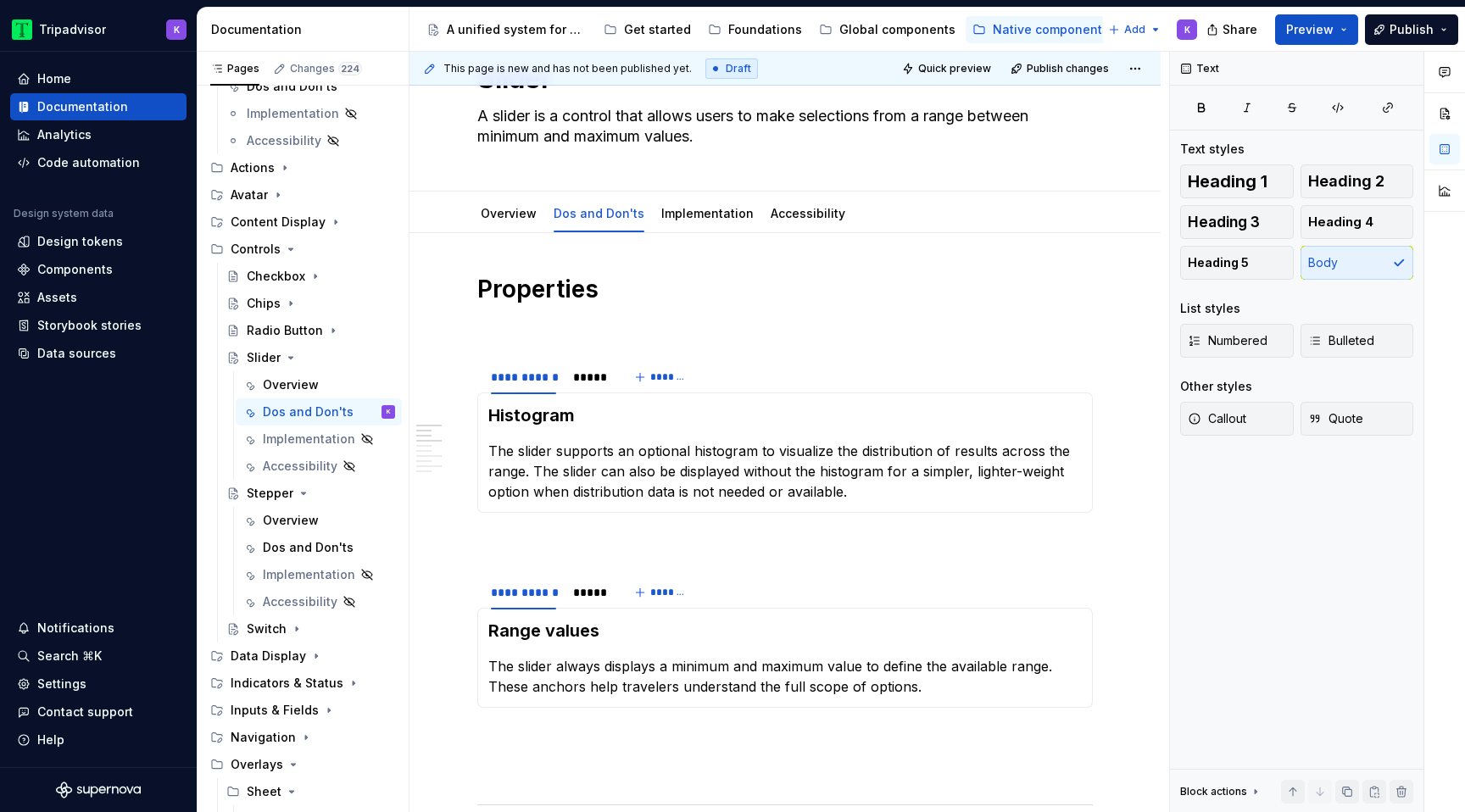
scroll to position [0, 0]
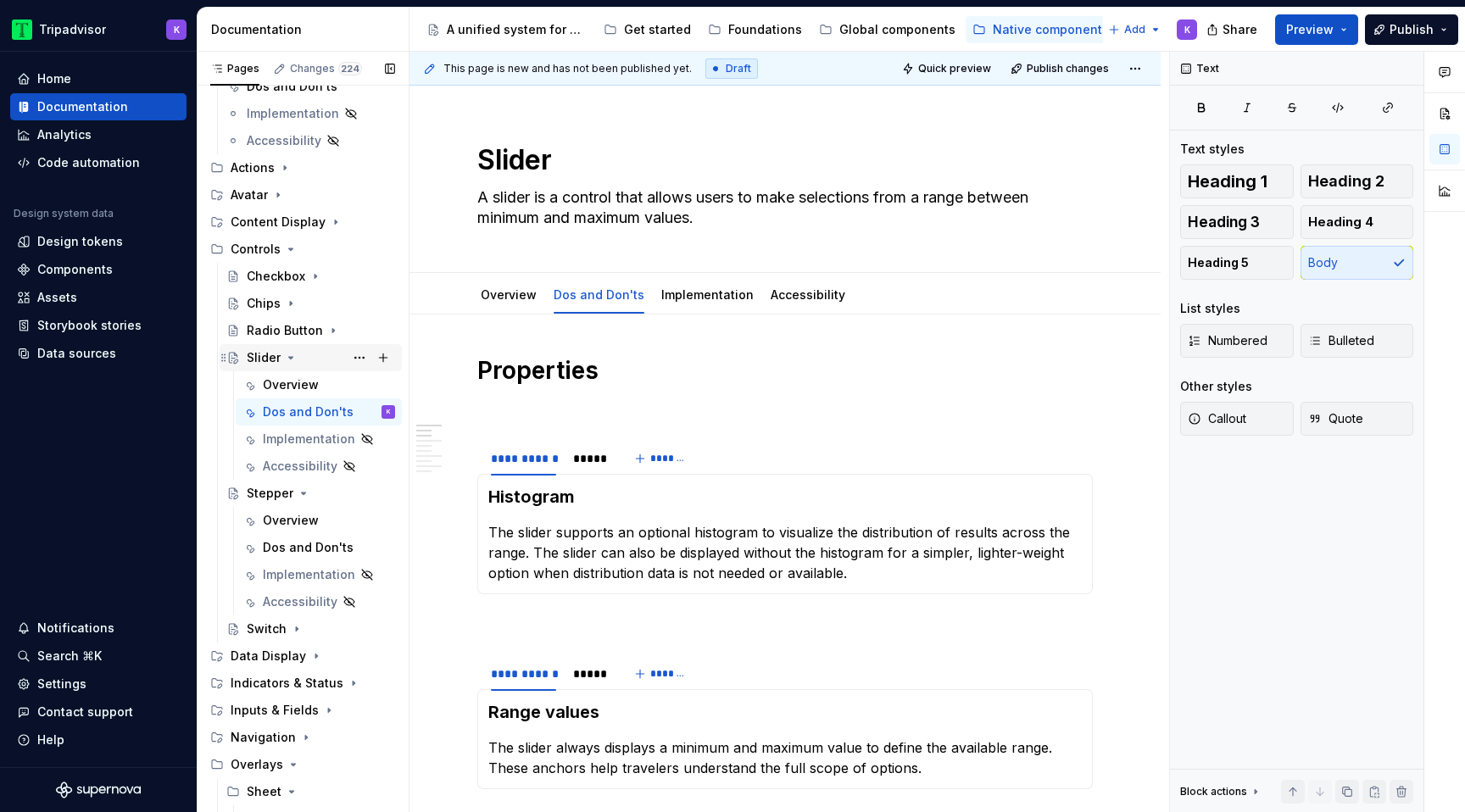
click at [292, 360] on icon "Page tree" at bounding box center [290, 358] width 13 height 13
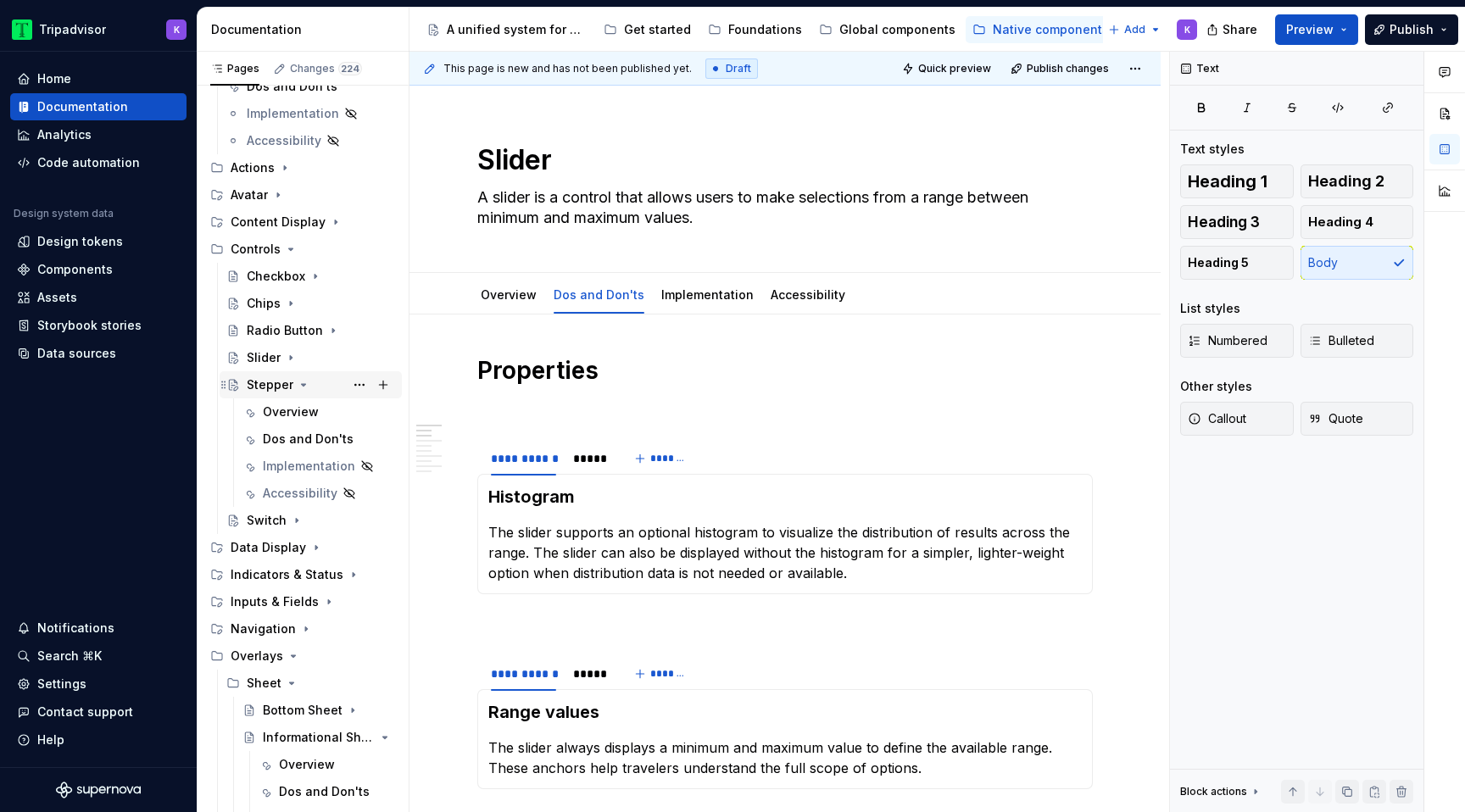
click at [297, 382] on icon "Page tree" at bounding box center [303, 384] width 13 height 13
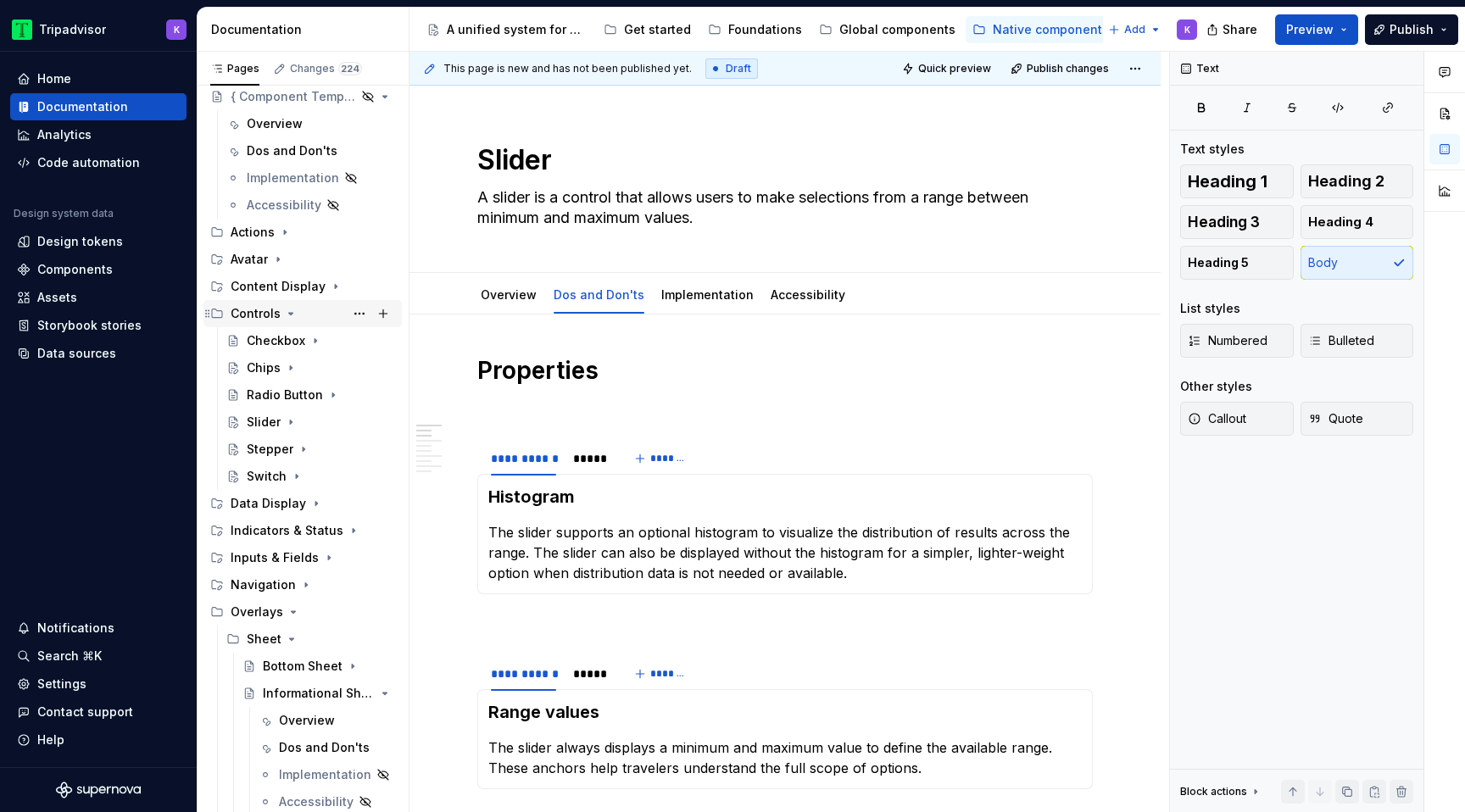
scroll to position [83, 0]
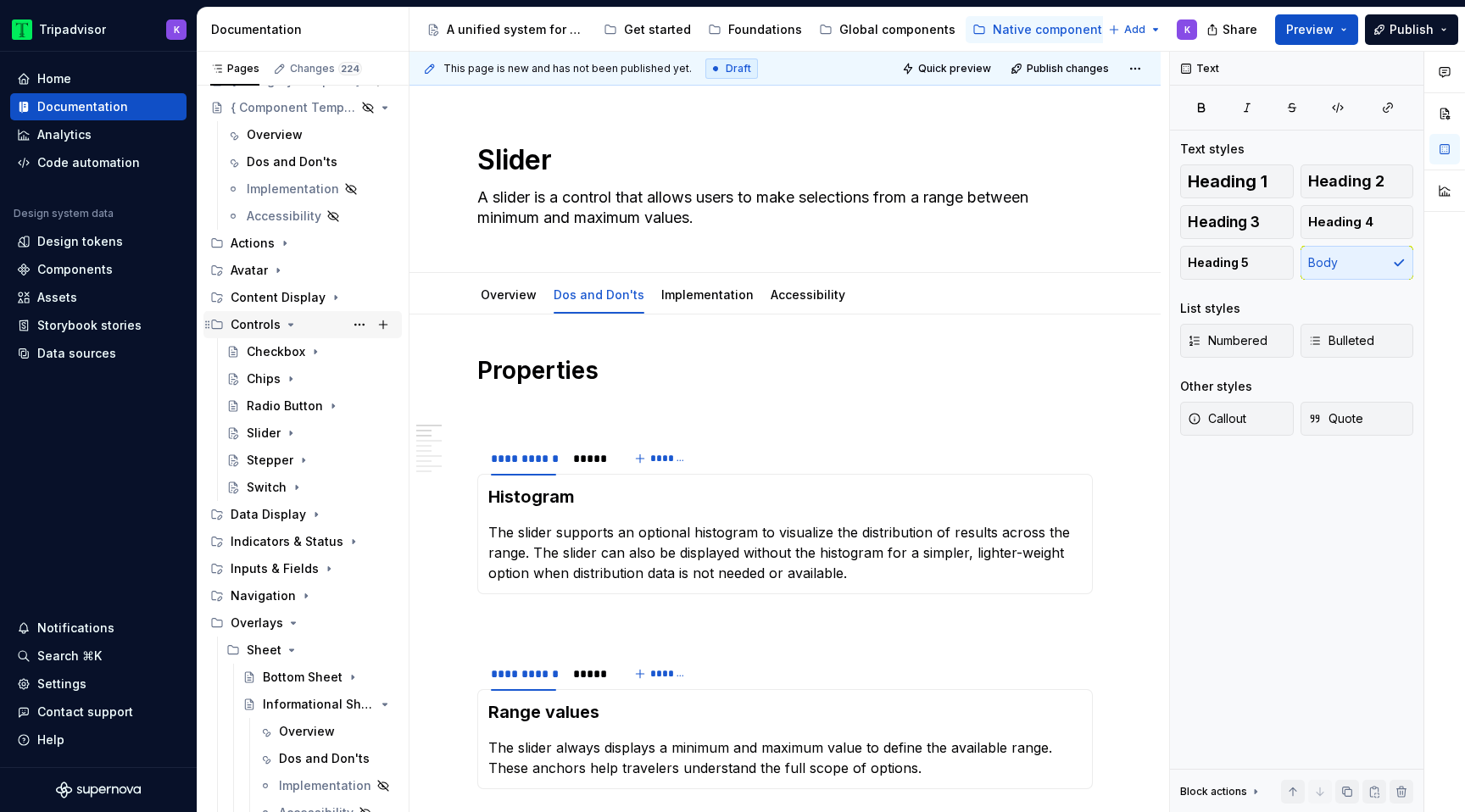
click at [290, 320] on icon "Page tree" at bounding box center [290, 324] width 13 height 13
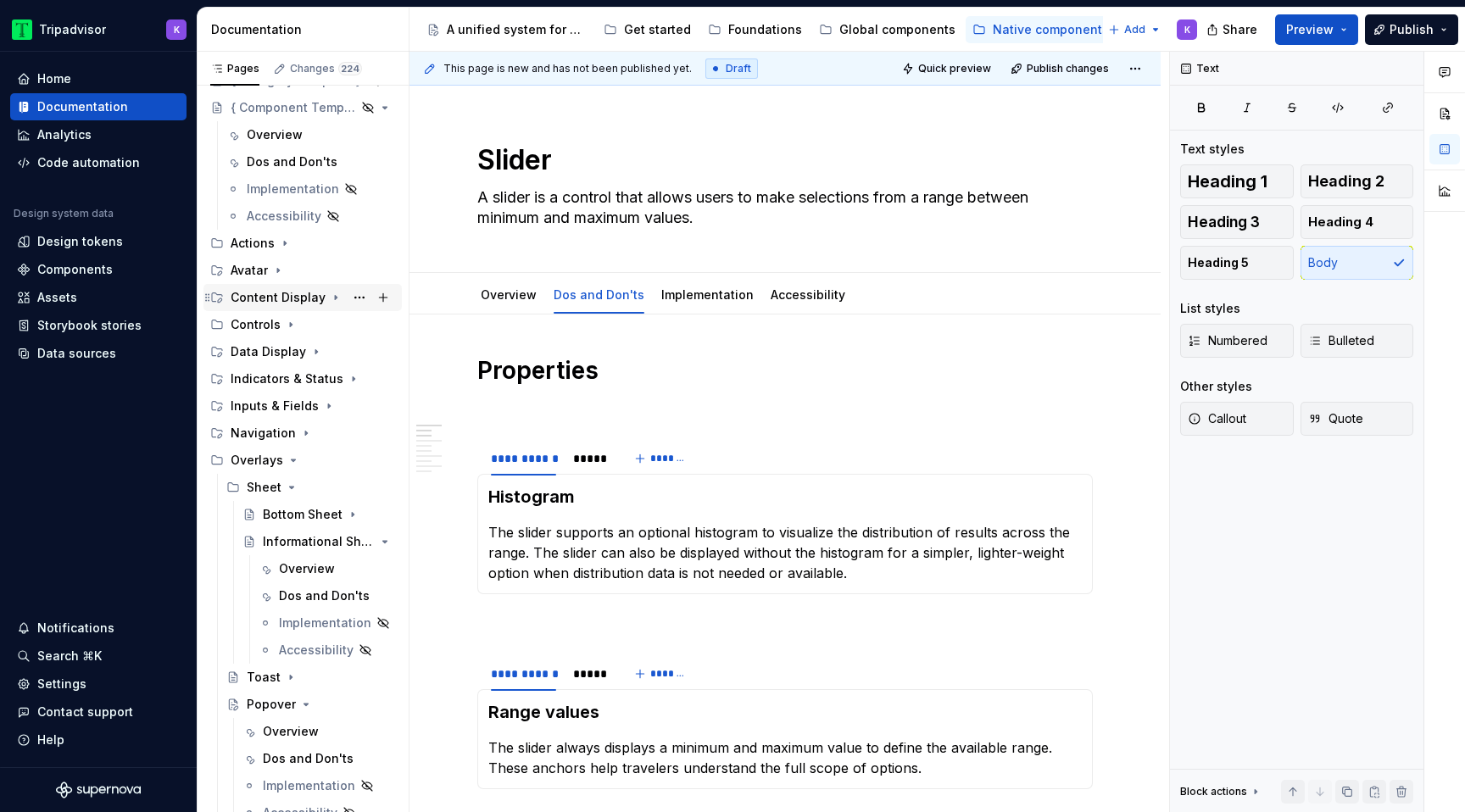
click at [335, 299] on icon "Page tree" at bounding box center [336, 298] width 2 height 4
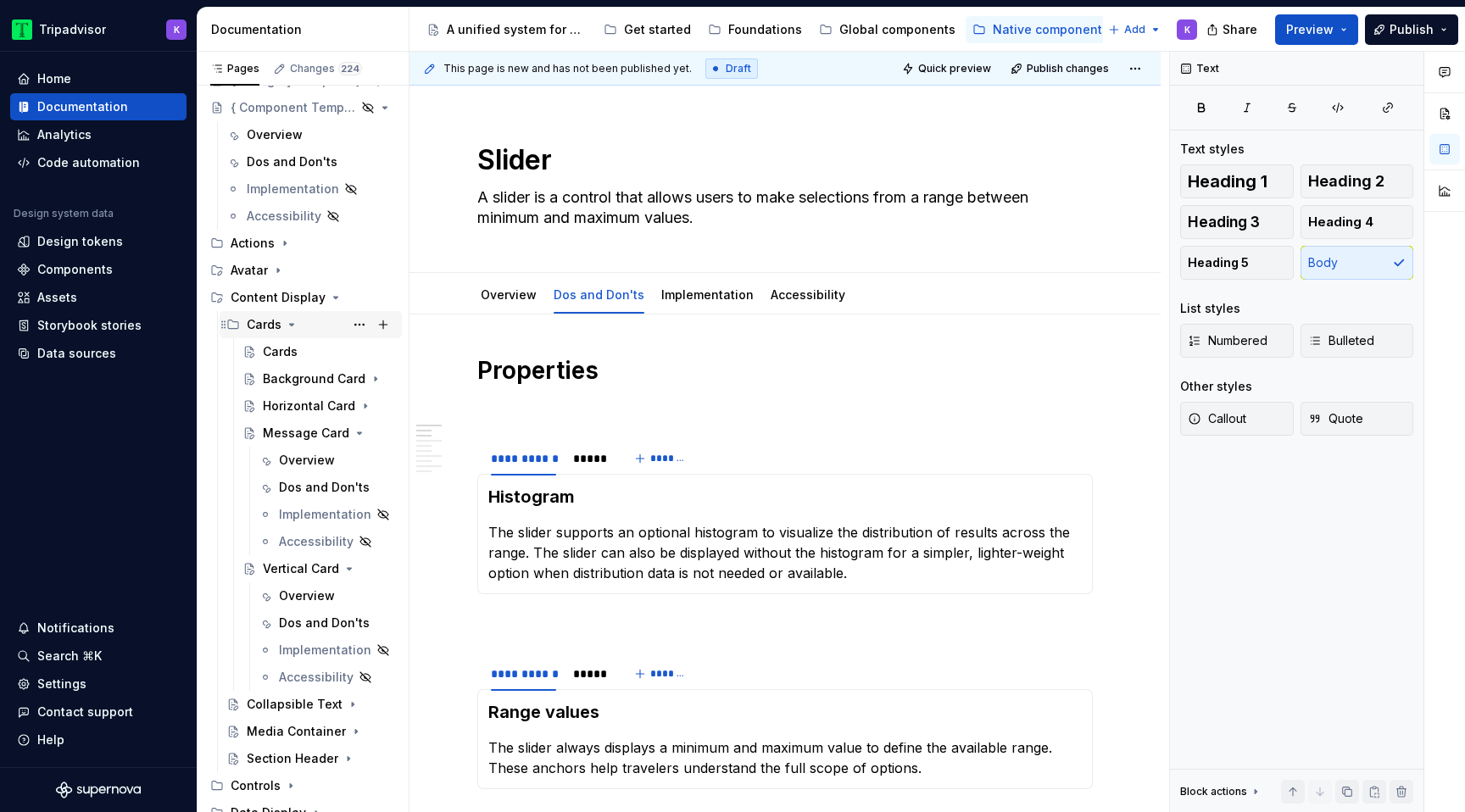
click at [291, 328] on icon "Page tree" at bounding box center [291, 324] width 13 height 13
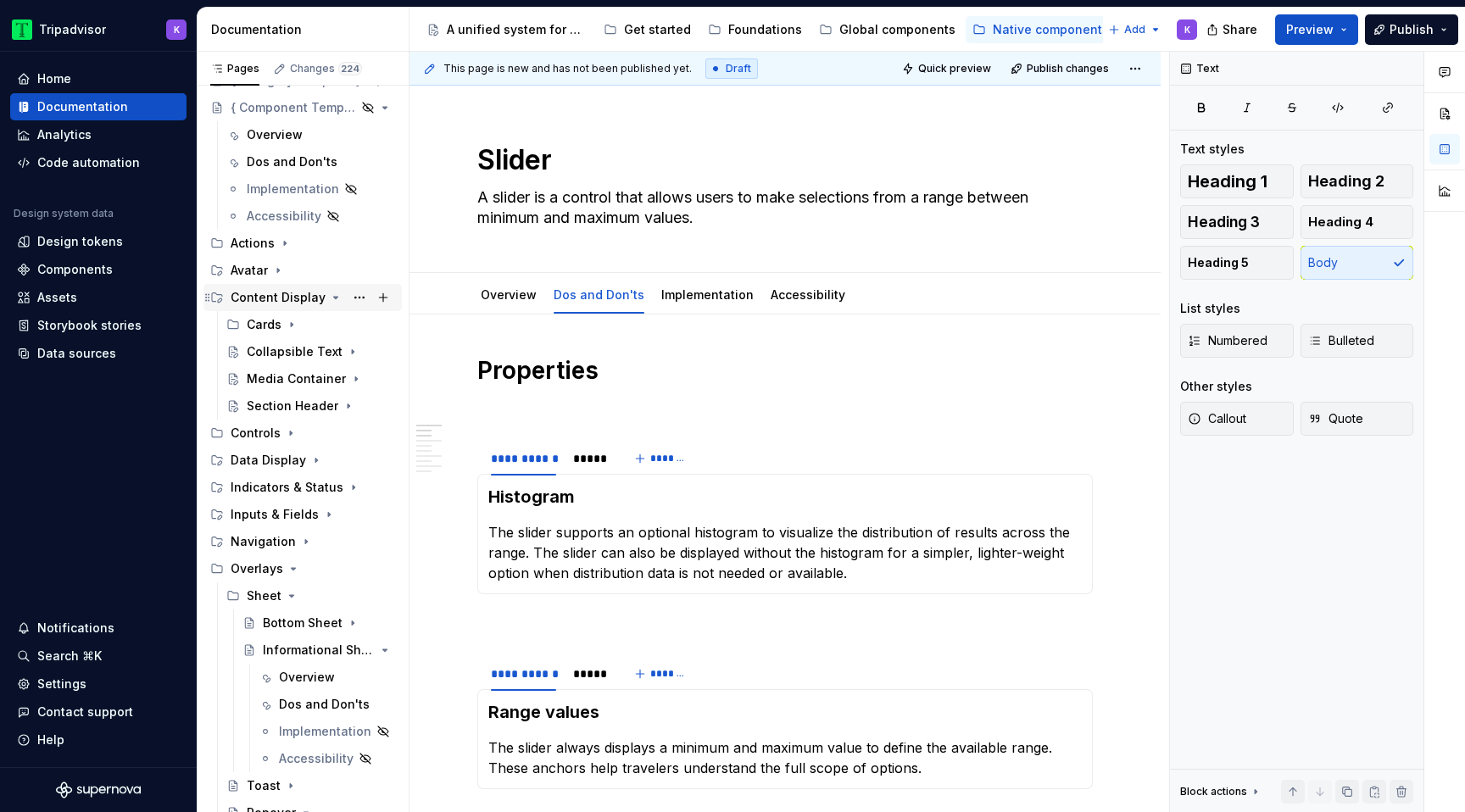
click at [329, 300] on icon "Page tree" at bounding box center [336, 298] width 13 height 13
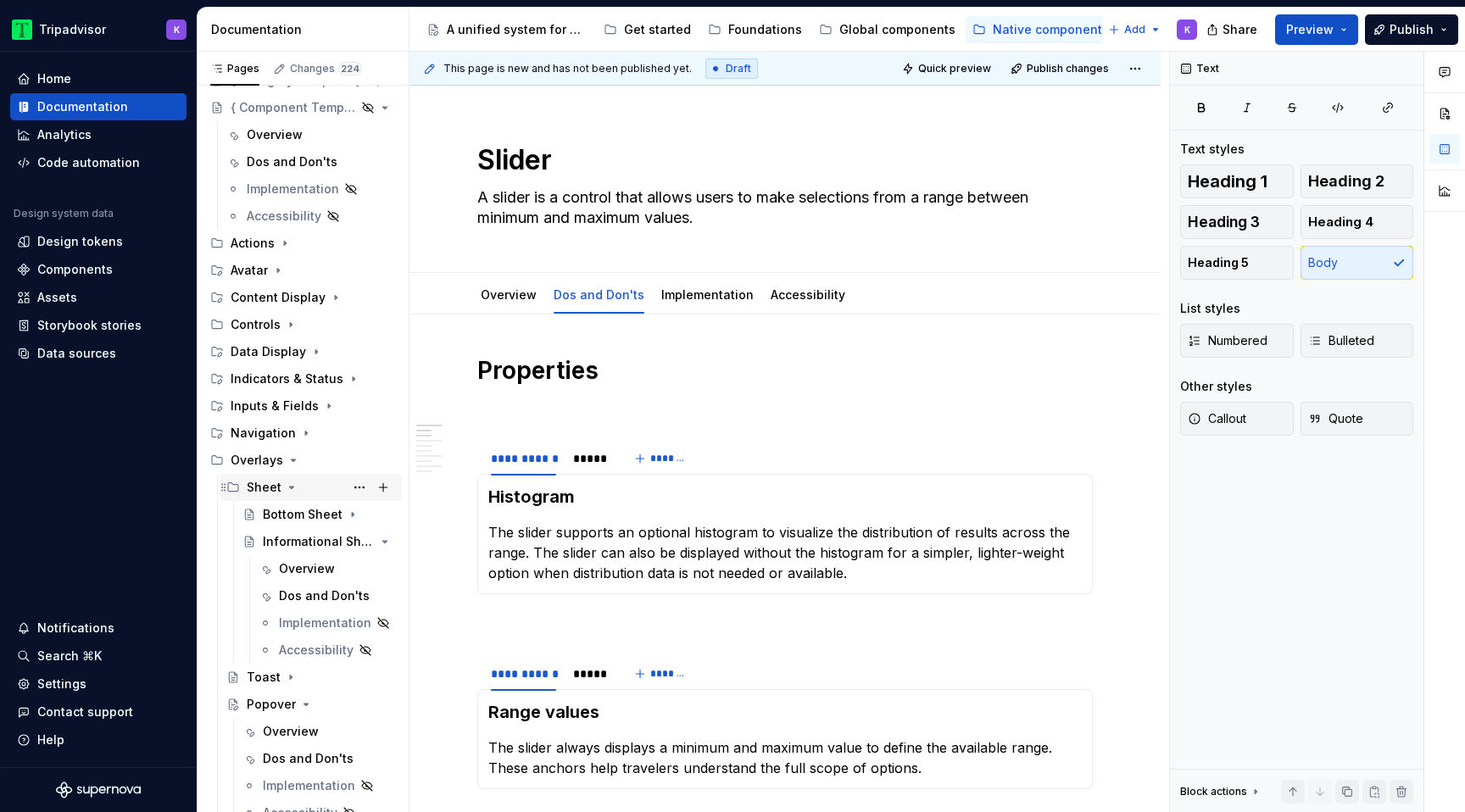
click at [291, 486] on icon "Page tree" at bounding box center [291, 487] width 13 height 13
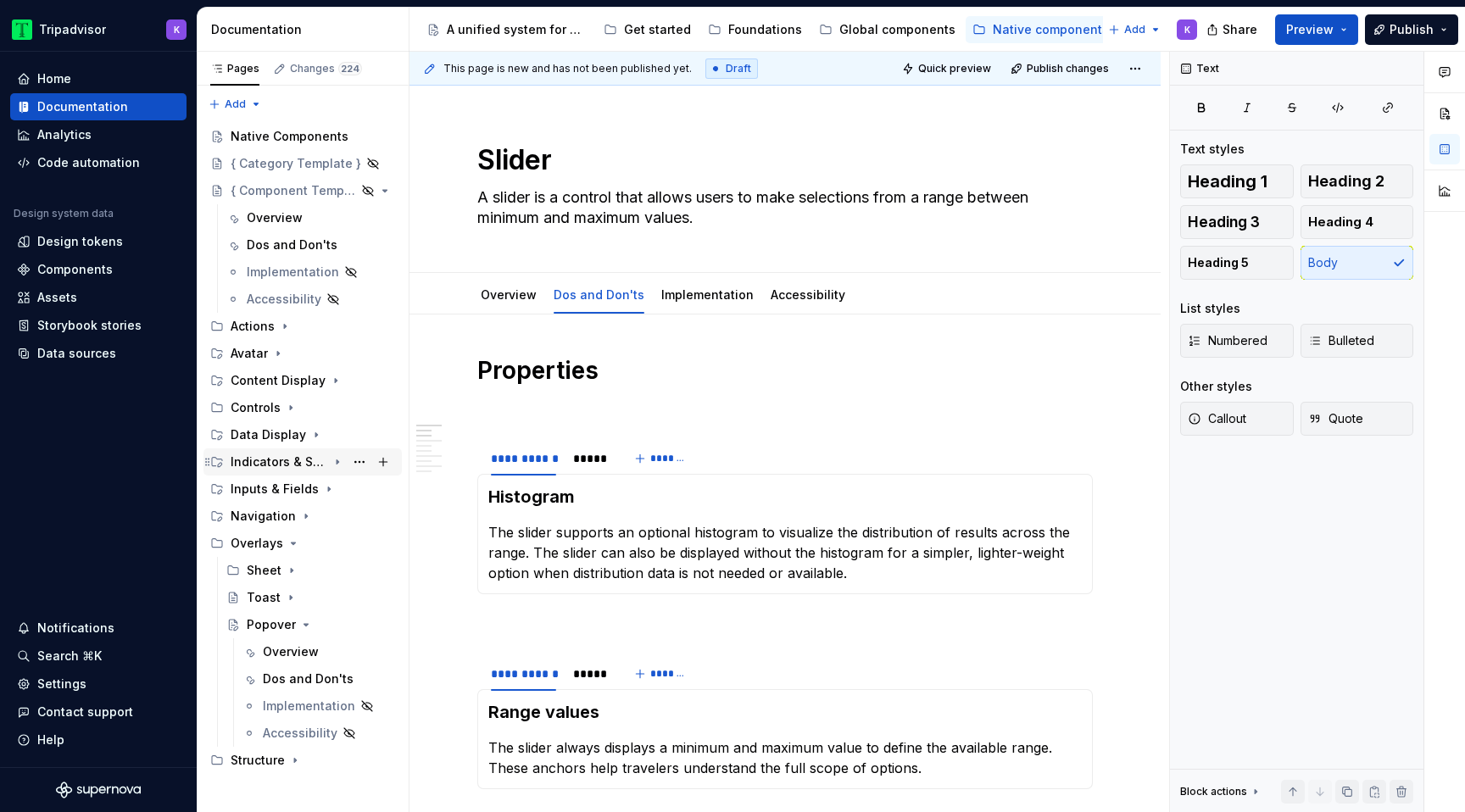
scroll to position [0, 0]
click at [289, 548] on icon "Page tree" at bounding box center [293, 543] width 13 height 13
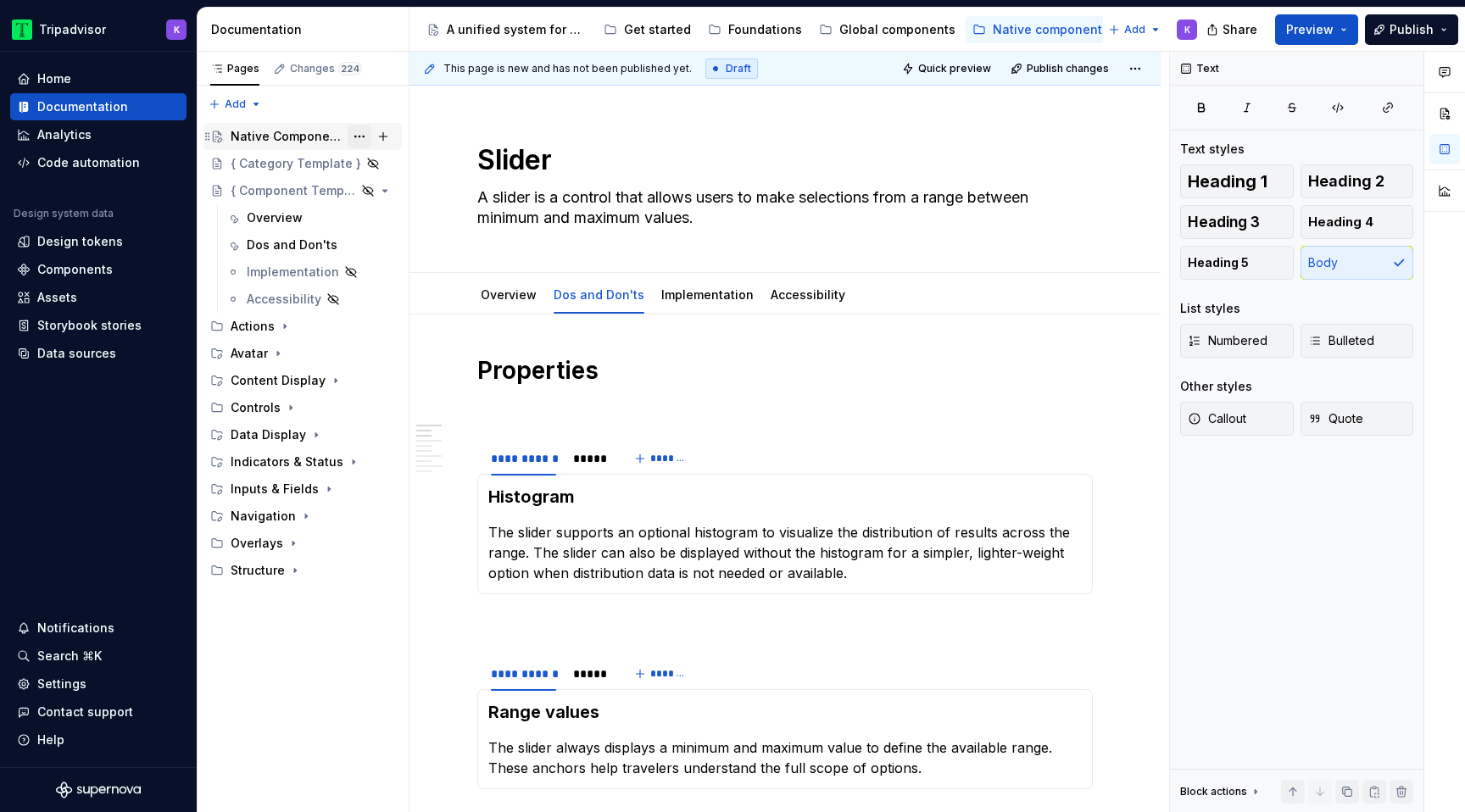
click at [361, 136] on button "Page tree" at bounding box center [359, 136] width 24 height 24
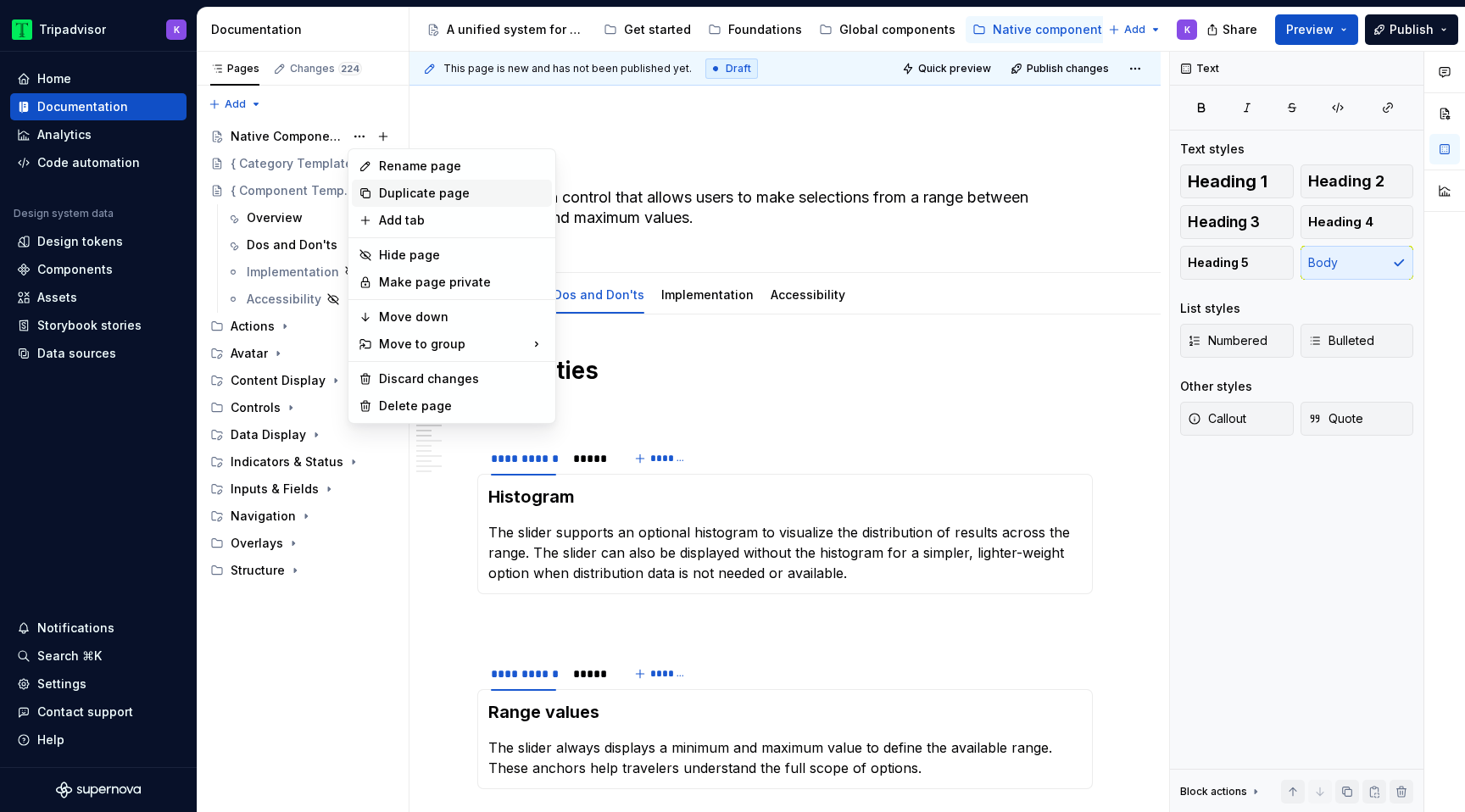
click at [391, 193] on div "Duplicate page" at bounding box center [461, 193] width 166 height 17
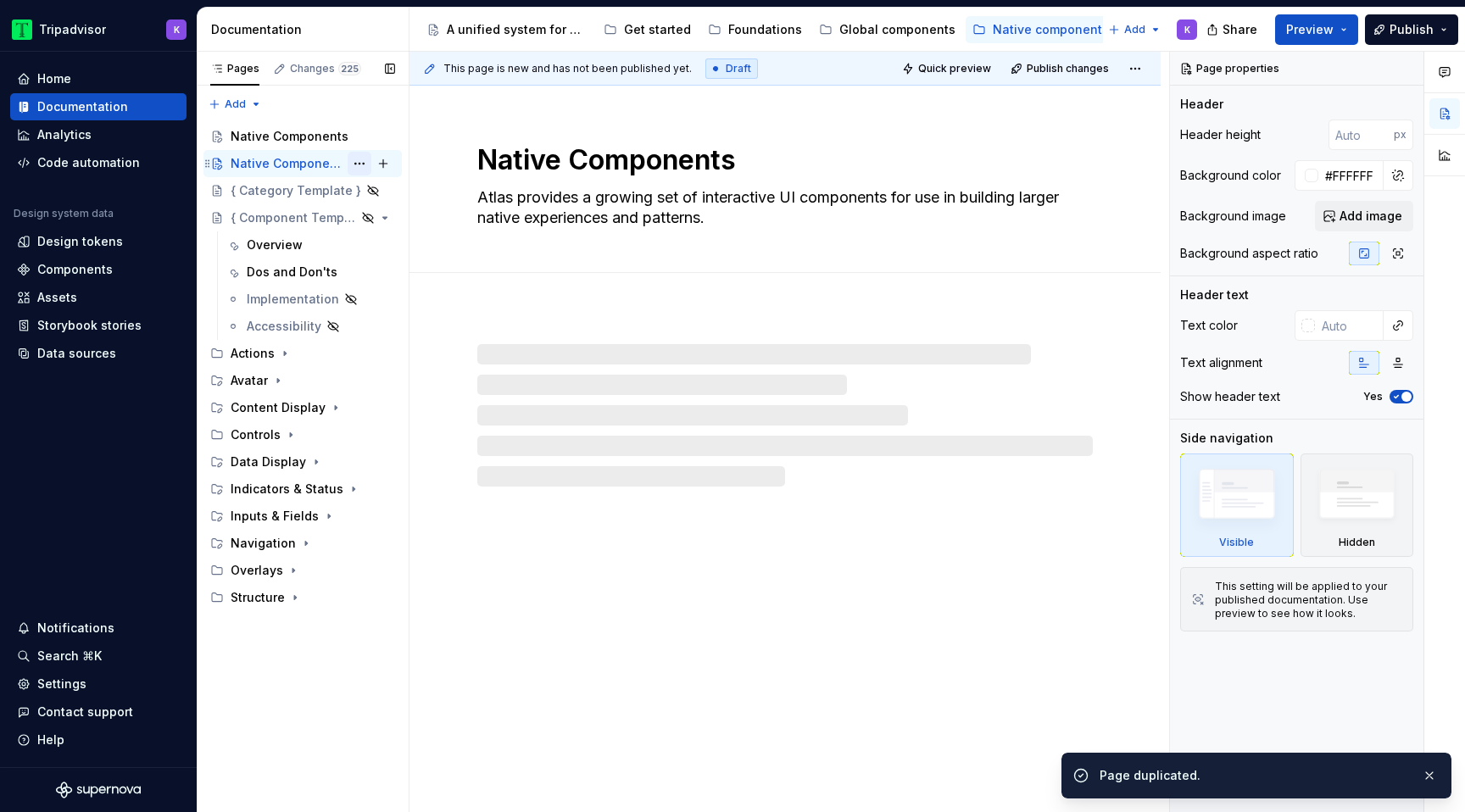
click at [362, 162] on button "Page tree" at bounding box center [359, 163] width 24 height 24
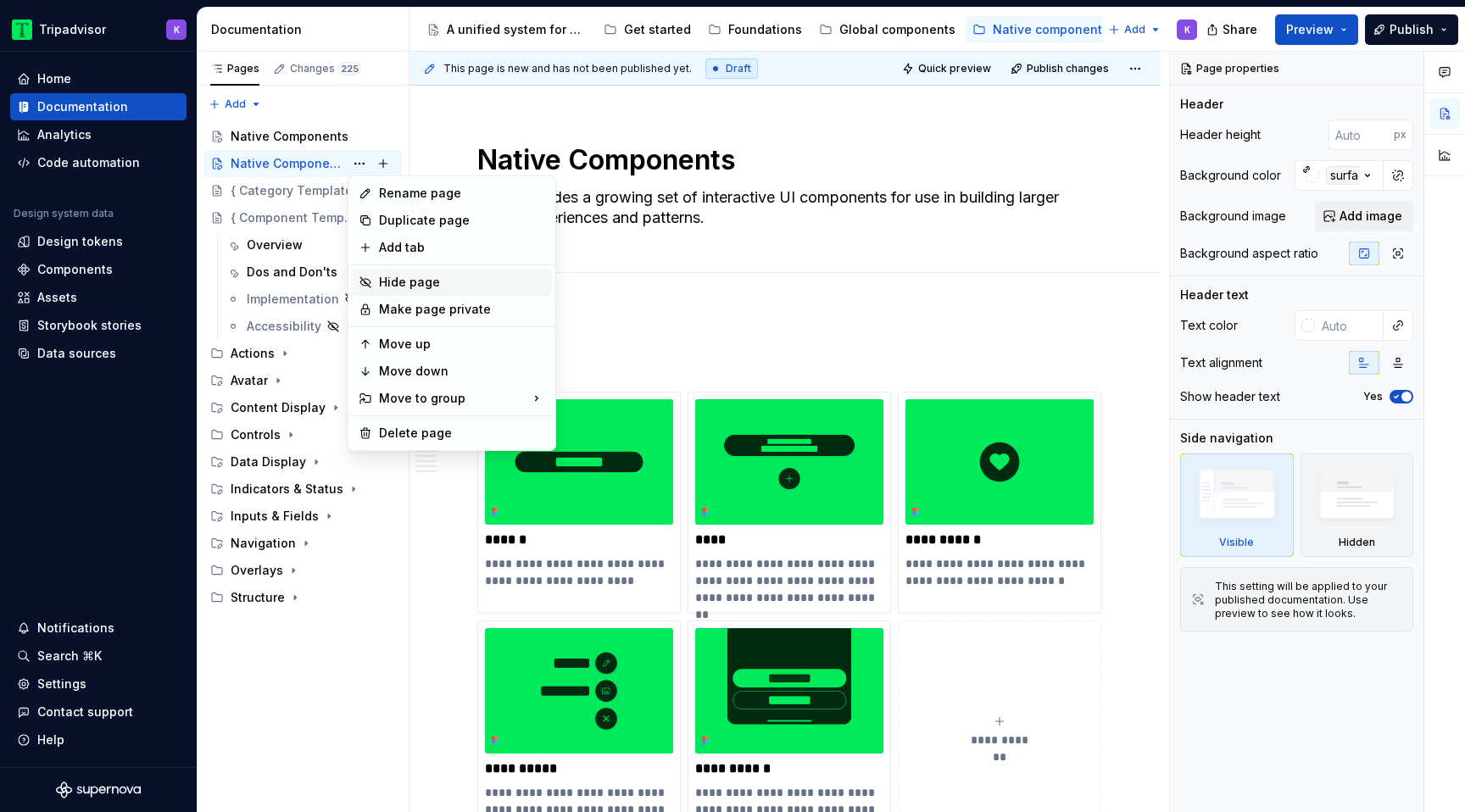
click at [403, 278] on div "Hide page" at bounding box center [461, 282] width 166 height 17
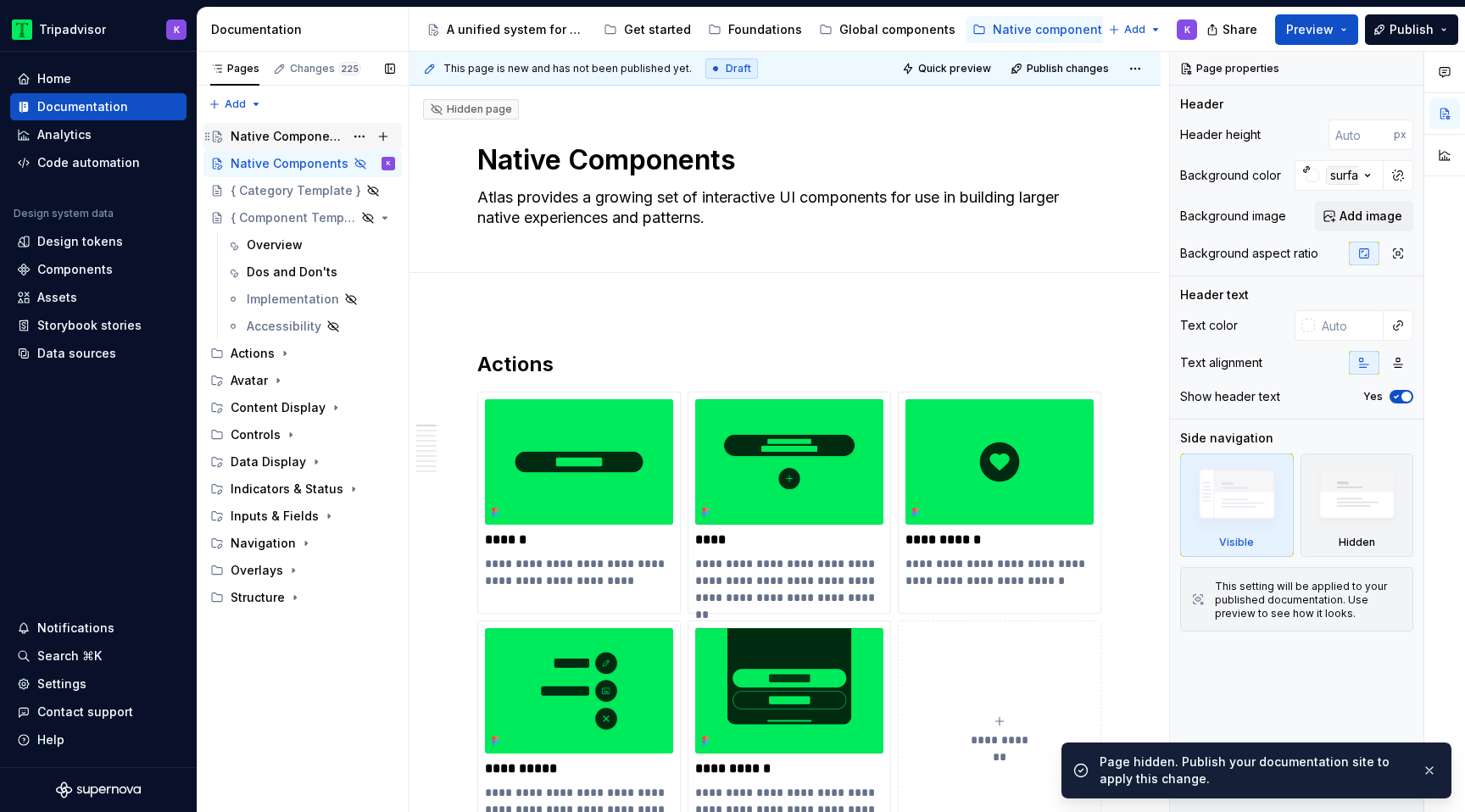
click at [309, 135] on div "Native Components" at bounding box center [286, 137] width 113 height 17
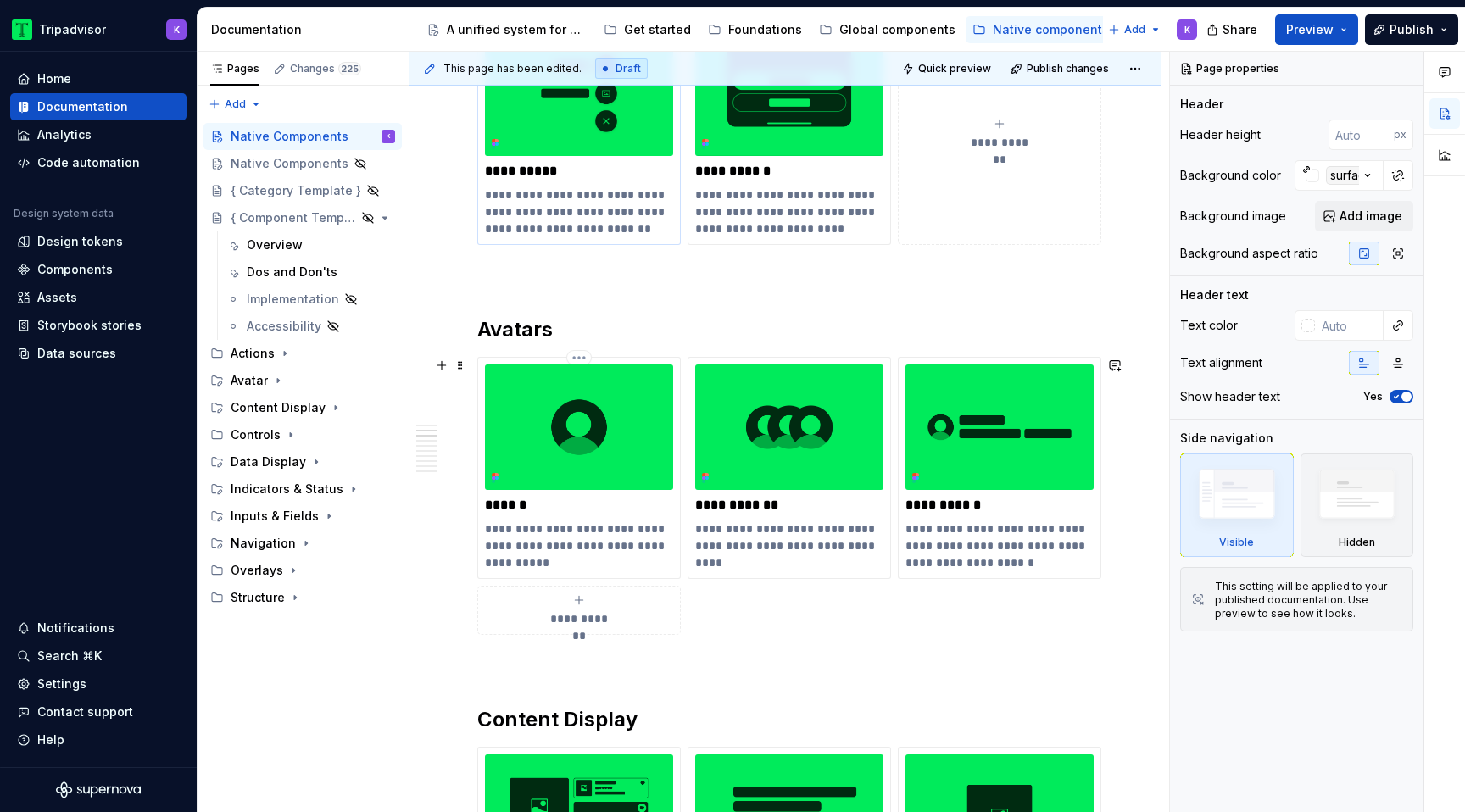
scroll to position [675, 0]
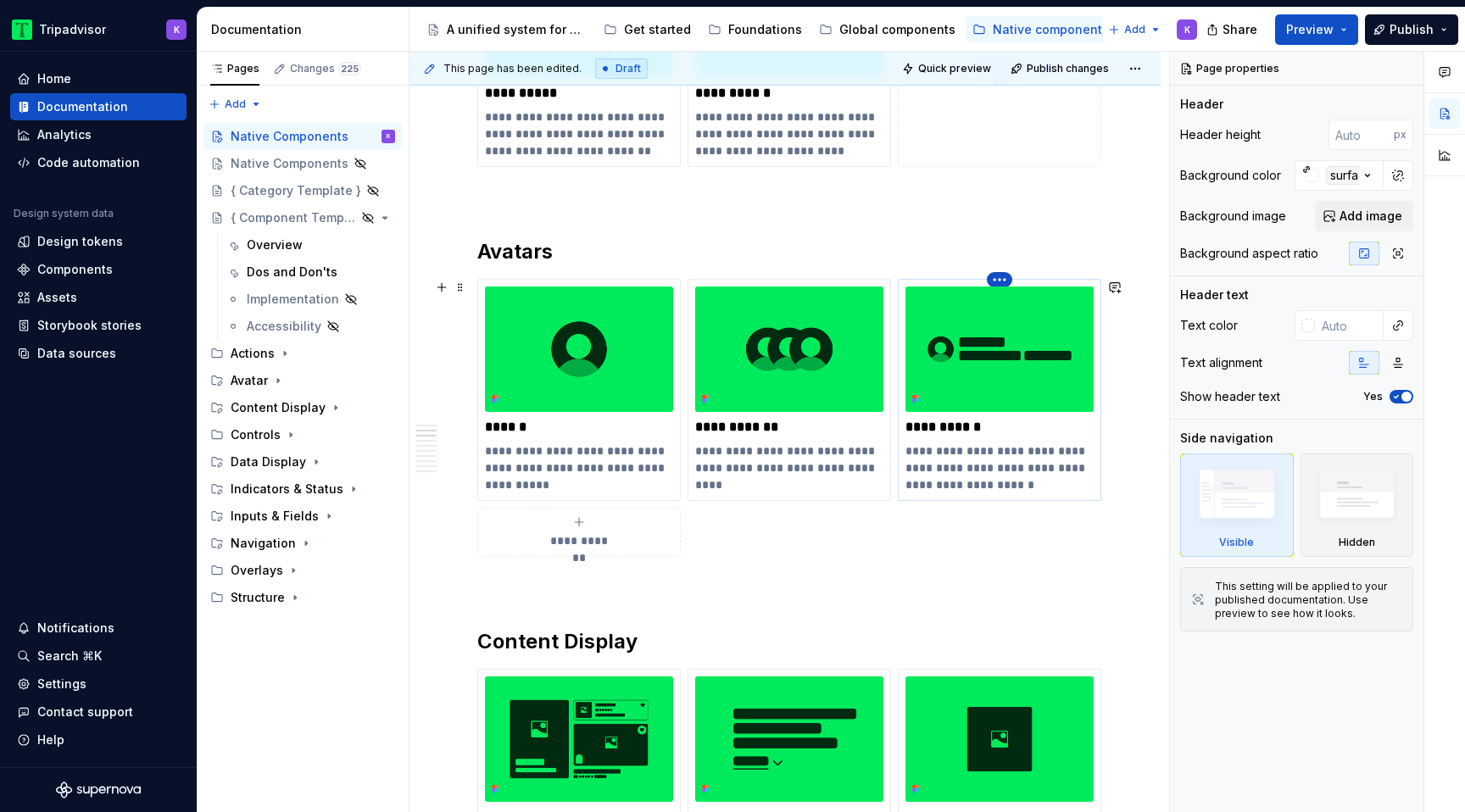
click at [1002, 277] on html "Tripadvisor K Home Documentation Analytics Code automation Design system data D…" at bounding box center [732, 406] width 1465 height 812
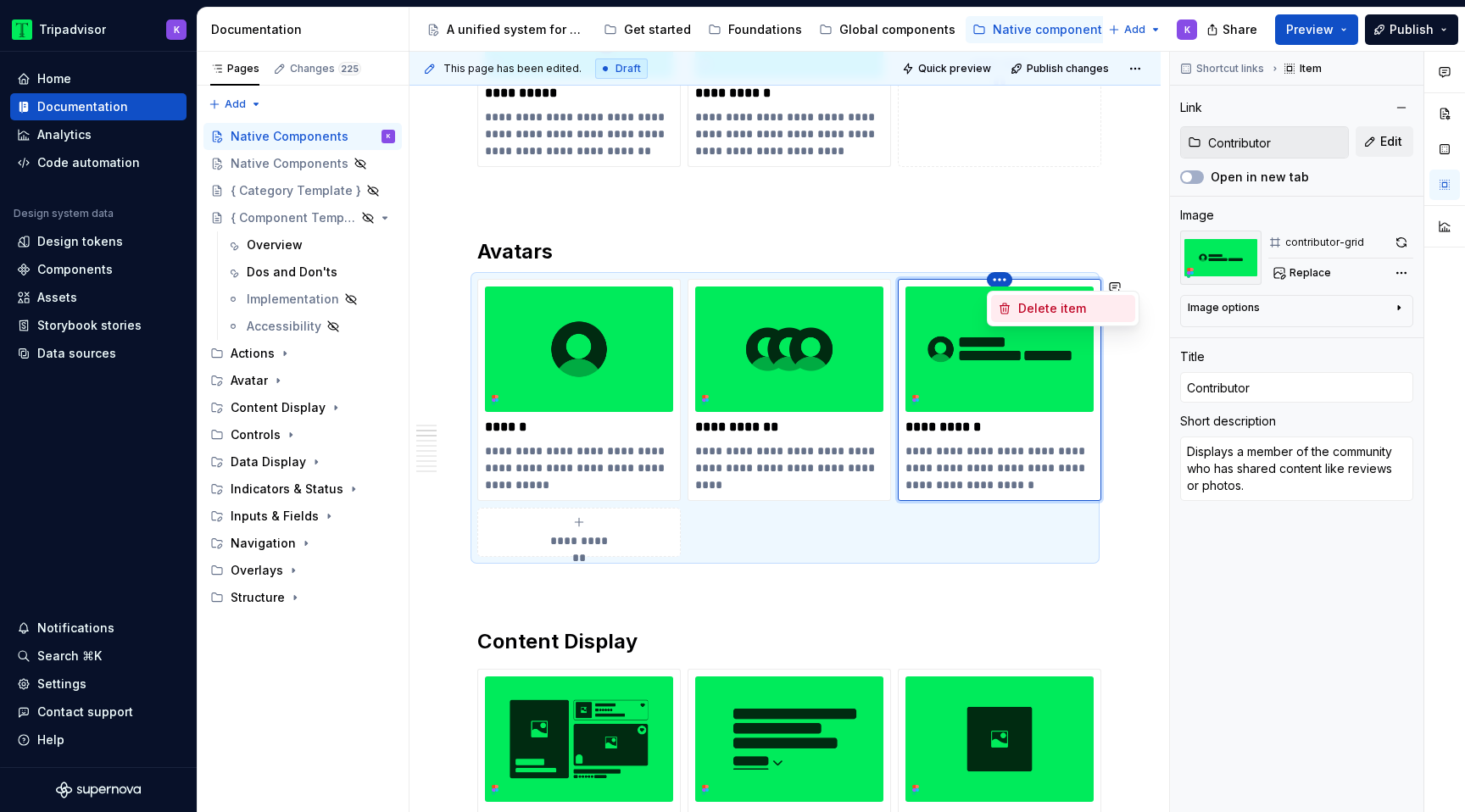
click at [1044, 307] on div "Delete item" at bounding box center [1073, 308] width 110 height 17
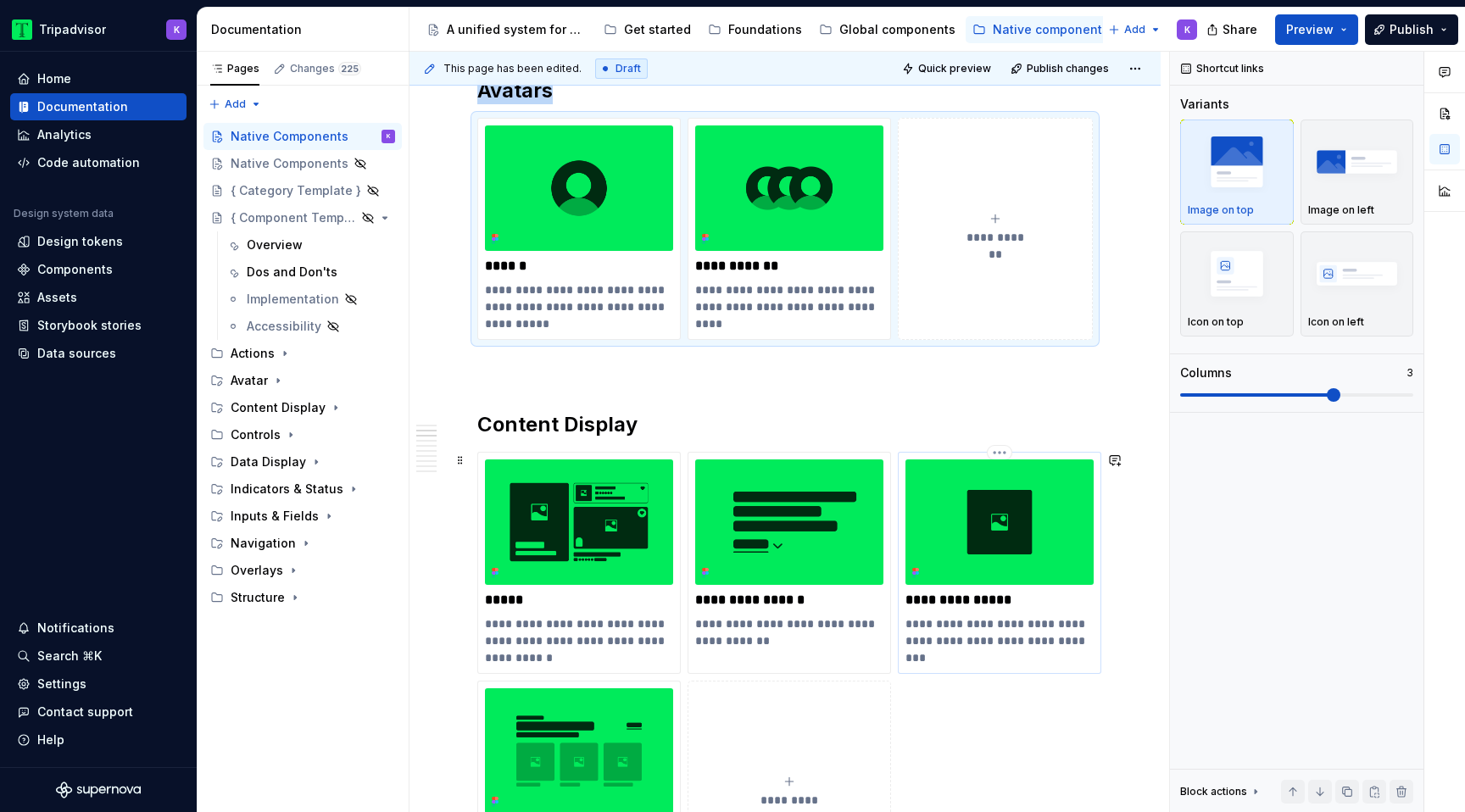
scroll to position [842, 0]
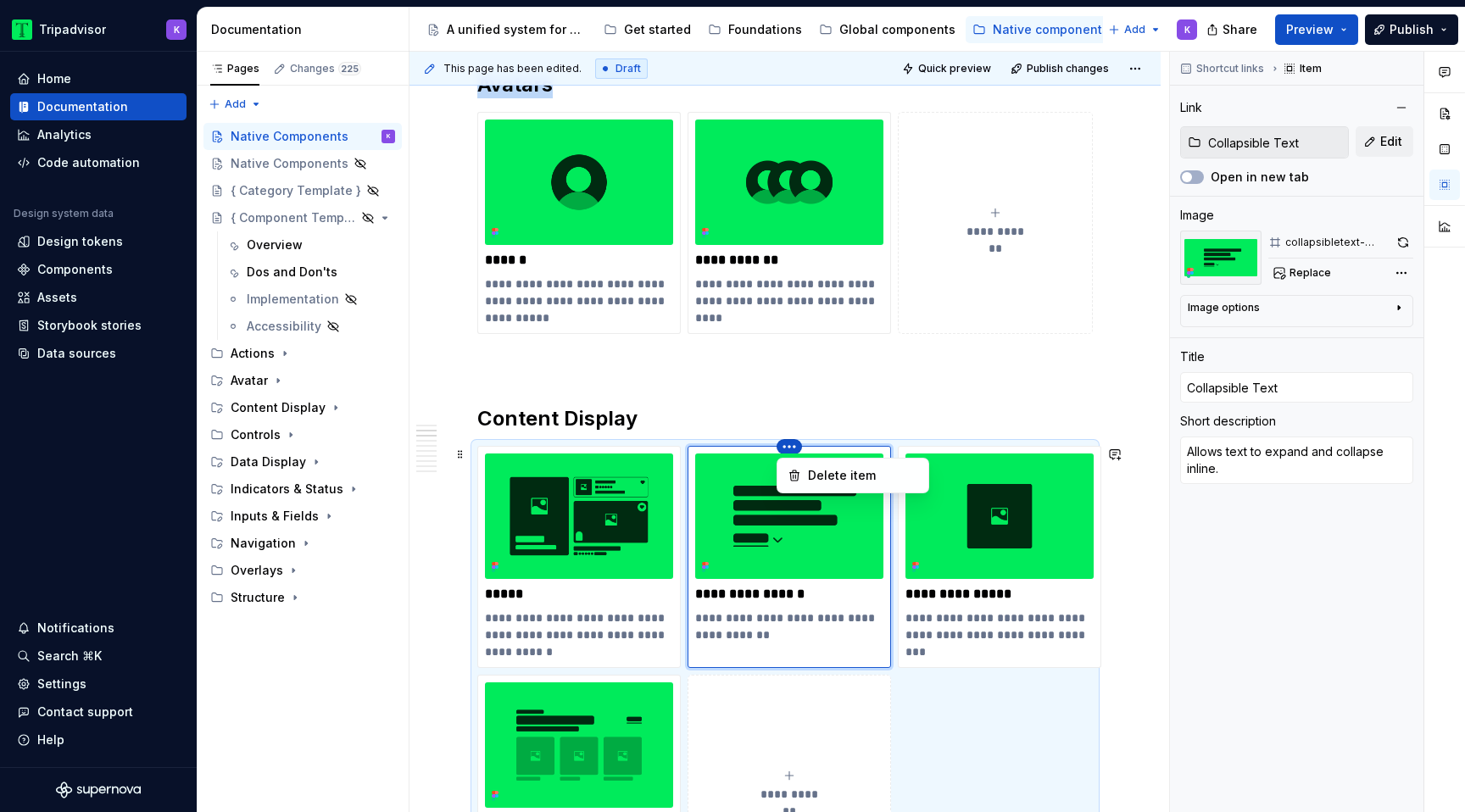
click at [790, 448] on html "Tripadvisor K Home Documentation Analytics Code automation Design system data D…" at bounding box center [732, 406] width 1465 height 812
click at [812, 481] on div "Delete item" at bounding box center [863, 475] width 110 height 17
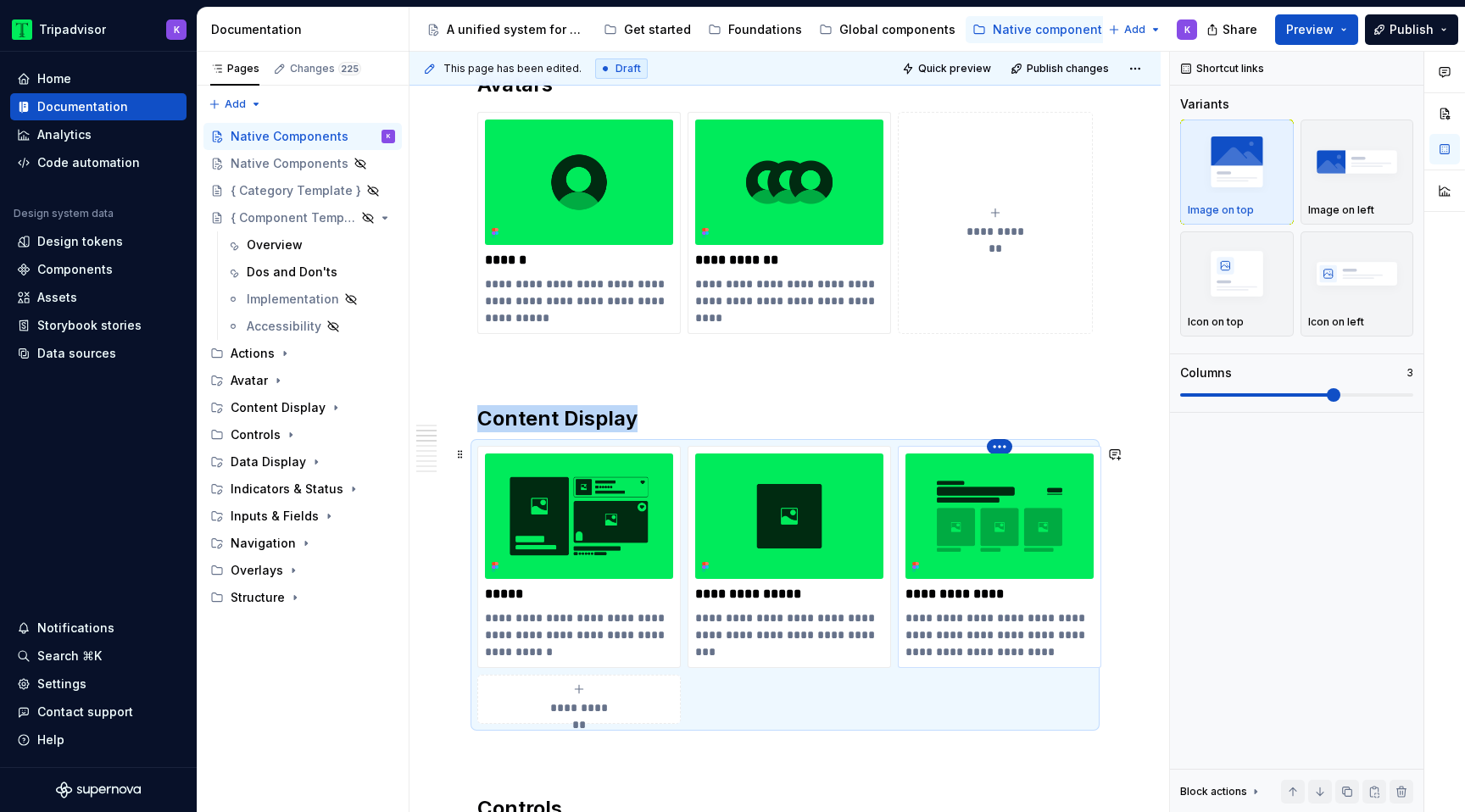
click at [1005, 447] on html "Tripadvisor K Home Documentation Analytics Code automation Design system data D…" at bounding box center [732, 406] width 1465 height 812
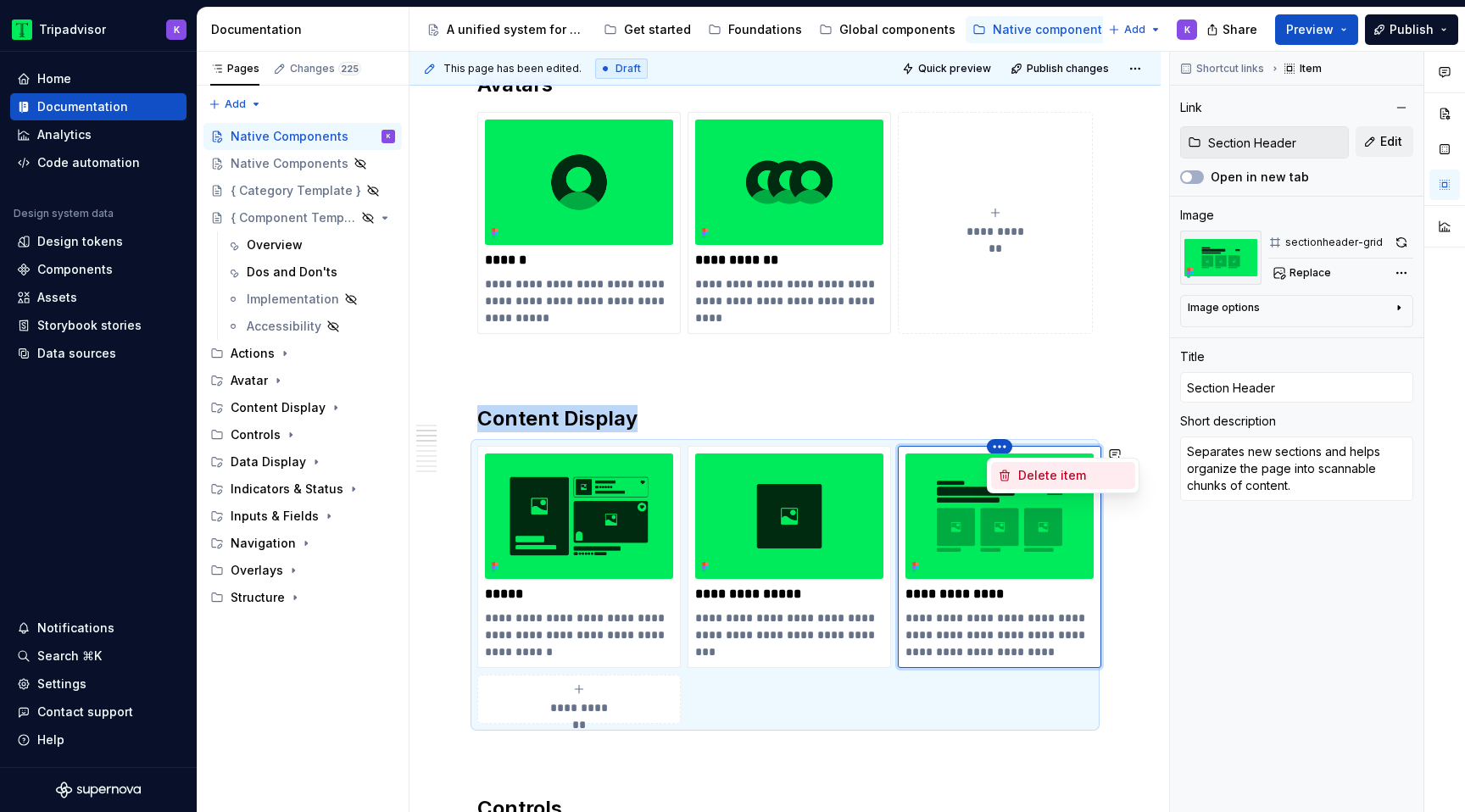
click at [1016, 474] on div "Delete item" at bounding box center [1063, 475] width 144 height 28
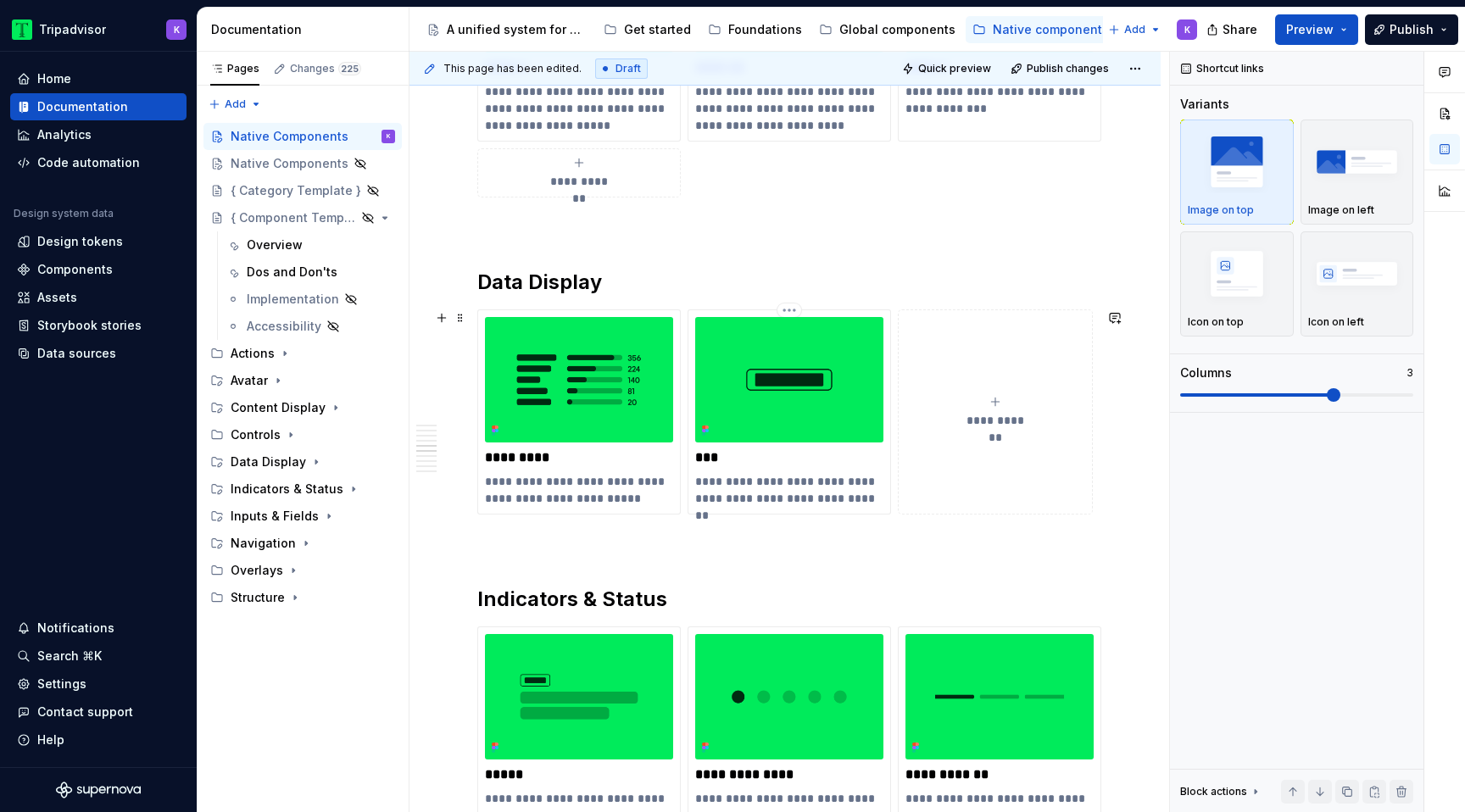
scroll to position [1964, 0]
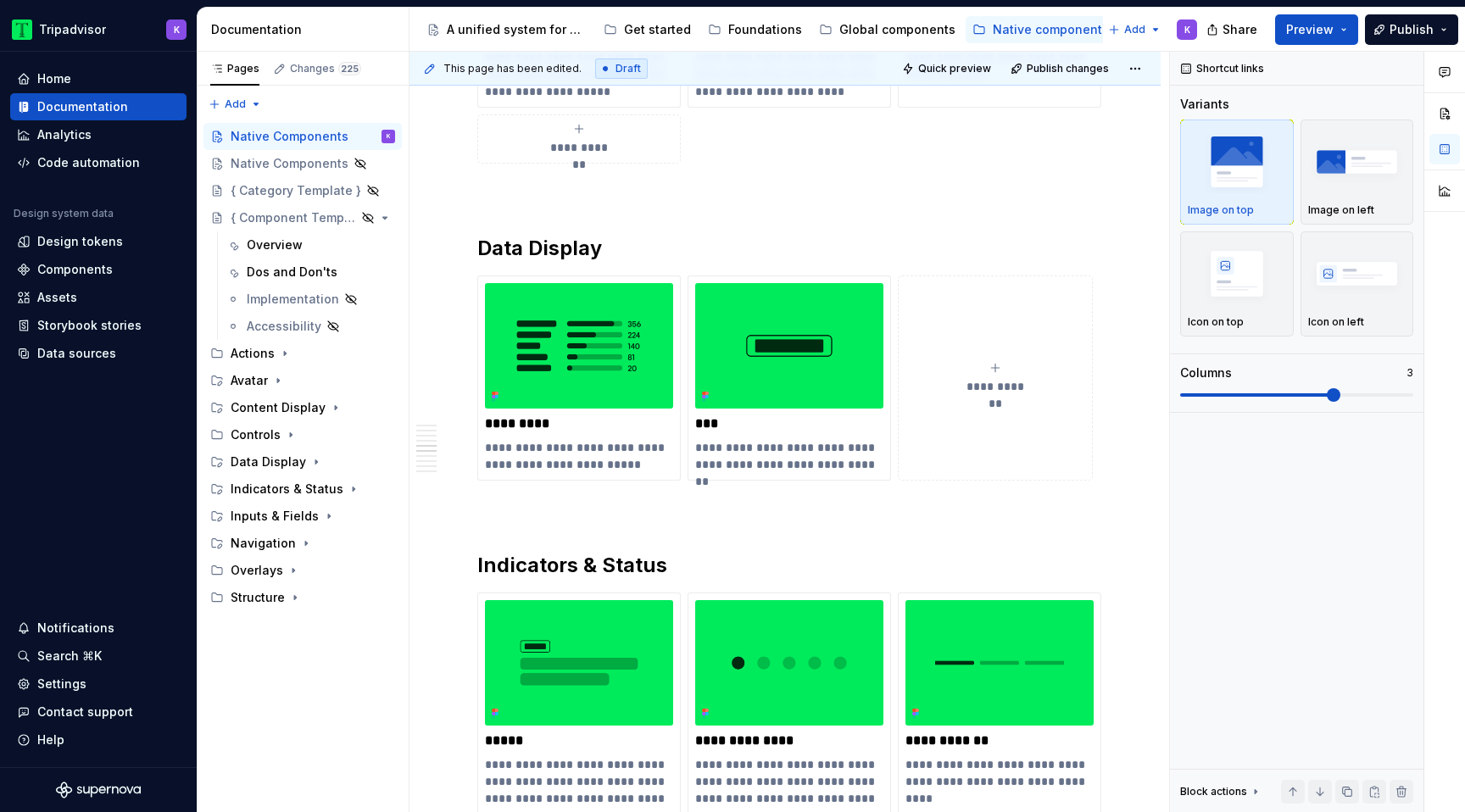
type textarea "*"
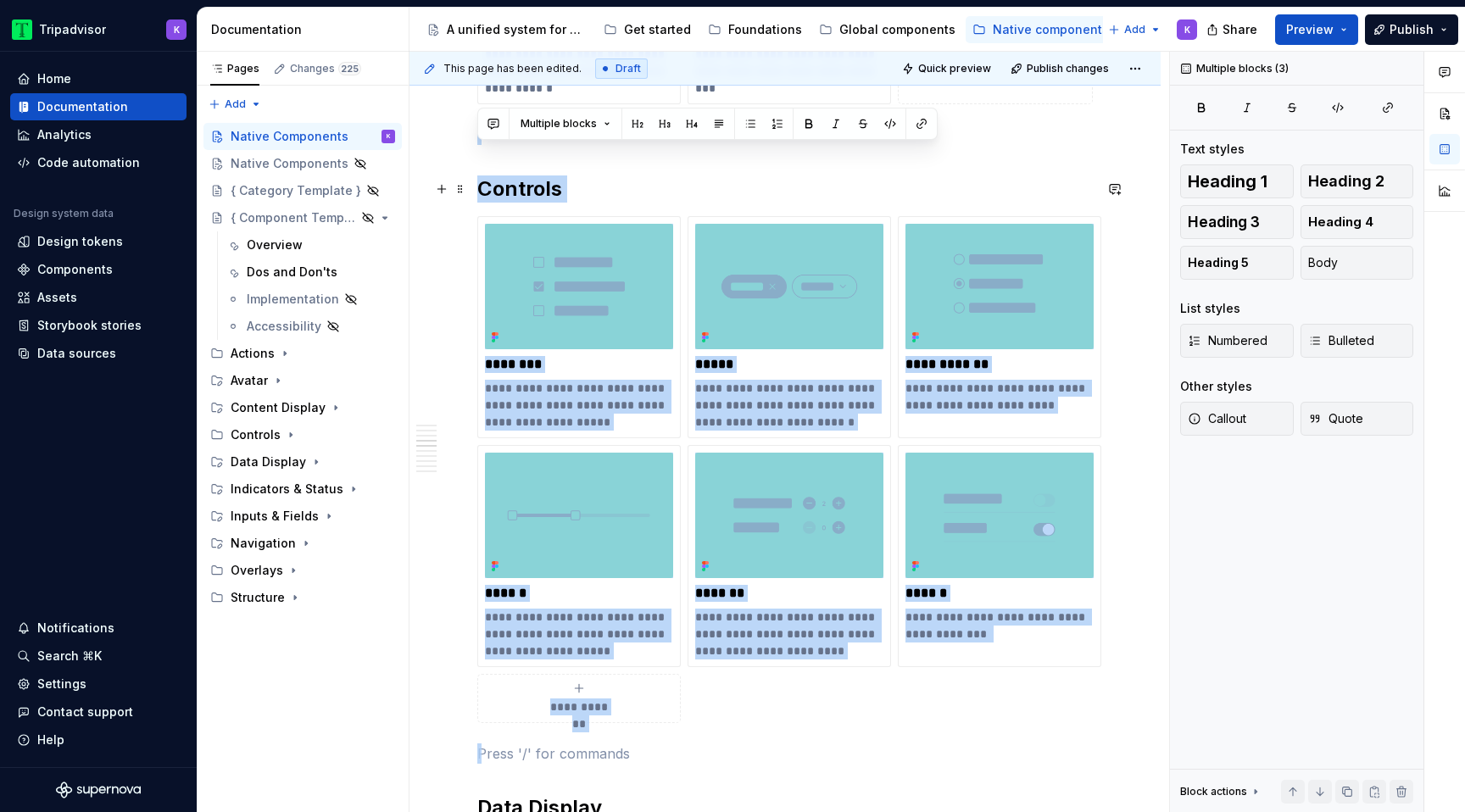
scroll to position [1387, 0]
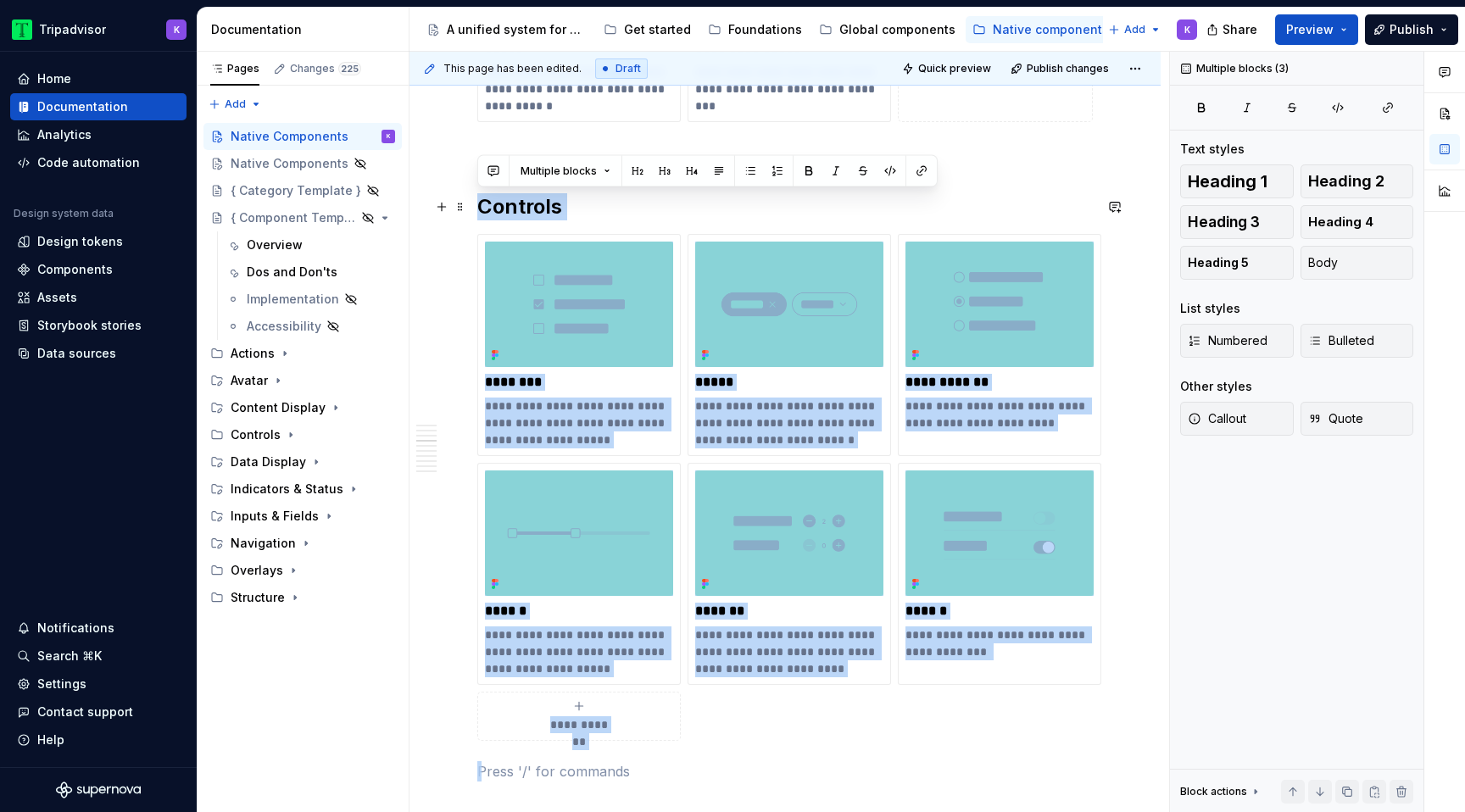
drag, startPoint x: 494, startPoint y: 717, endPoint x: 475, endPoint y: 210, distance: 507.4
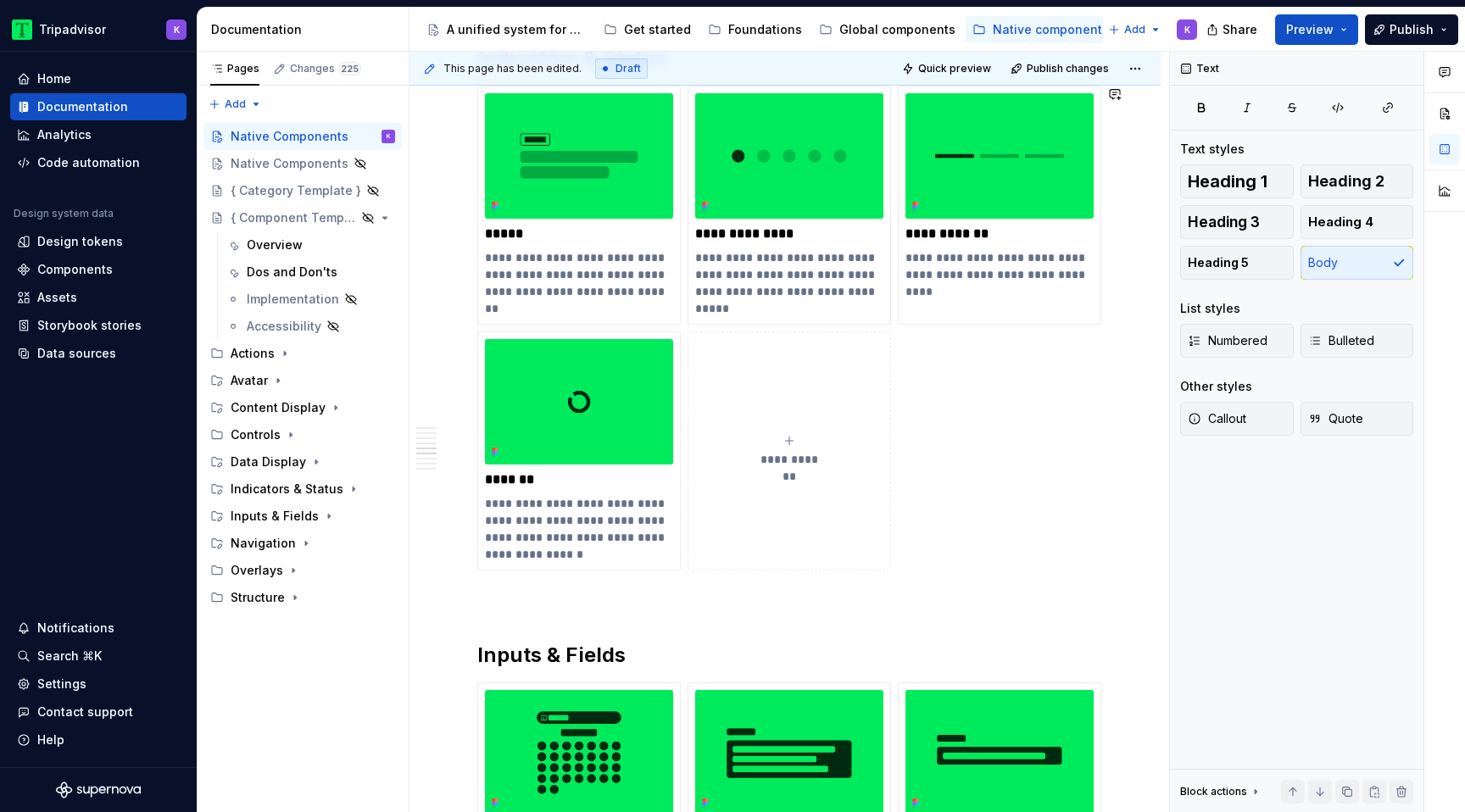
scroll to position [1871, 0]
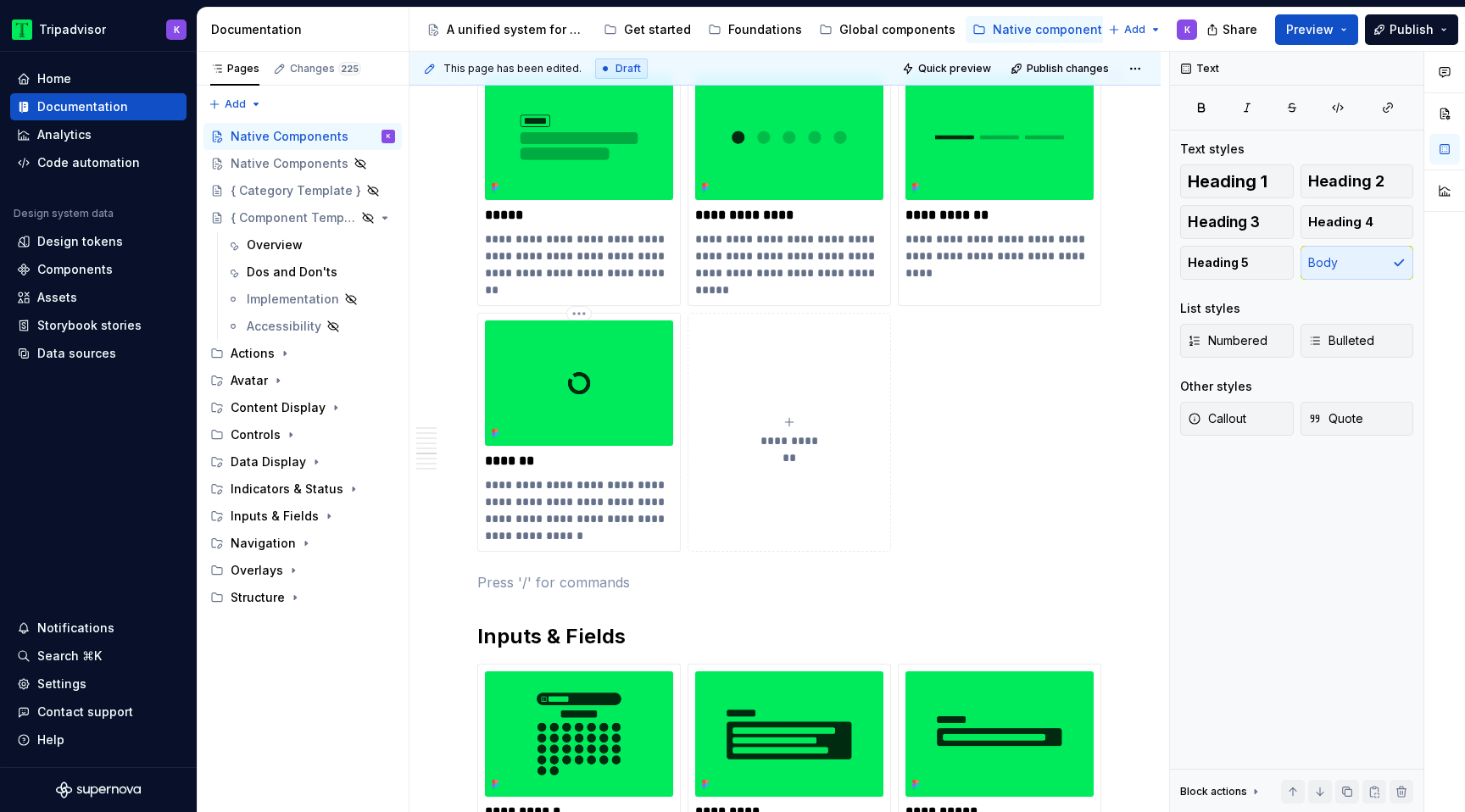
drag, startPoint x: 547, startPoint y: 585, endPoint x: 489, endPoint y: 580, distance: 58.2
click at [489, 580] on p at bounding box center [785, 581] width 615 height 20
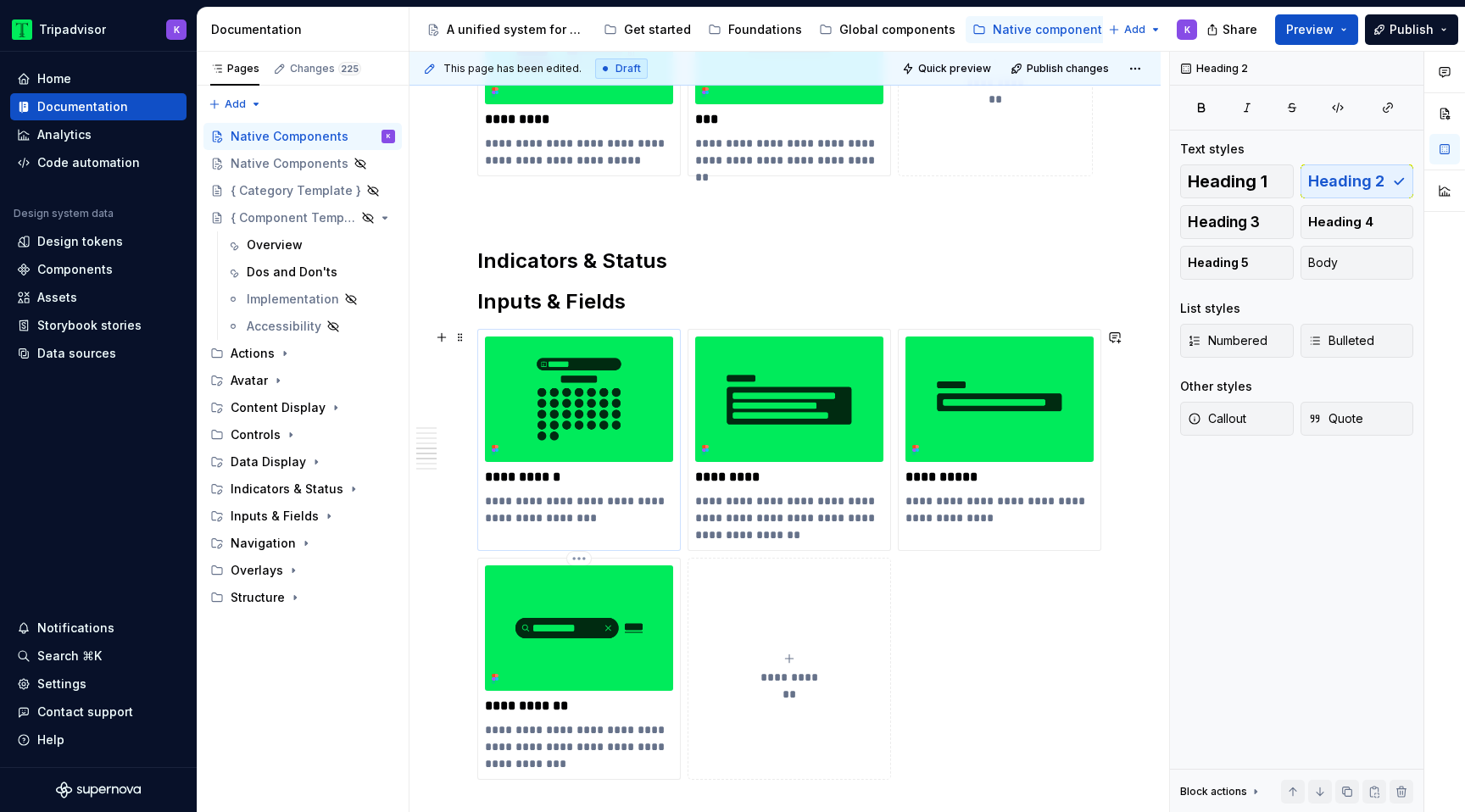
scroll to position [1515, 0]
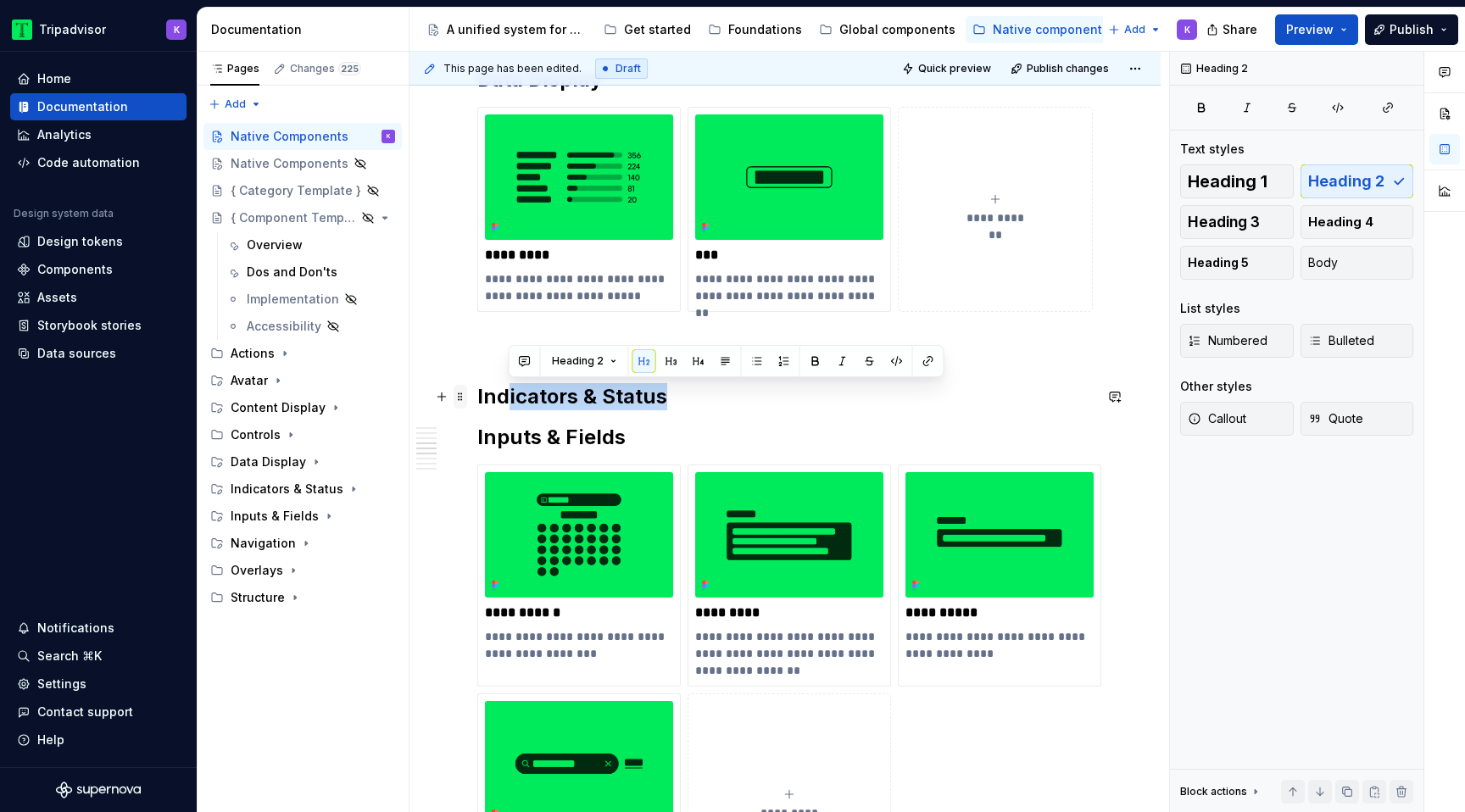
drag, startPoint x: 700, startPoint y: 406, endPoint x: 465, endPoint y: 407, distance: 235.0
click at [478, 407] on div "**********" at bounding box center [785, 460] width 615 height 3248
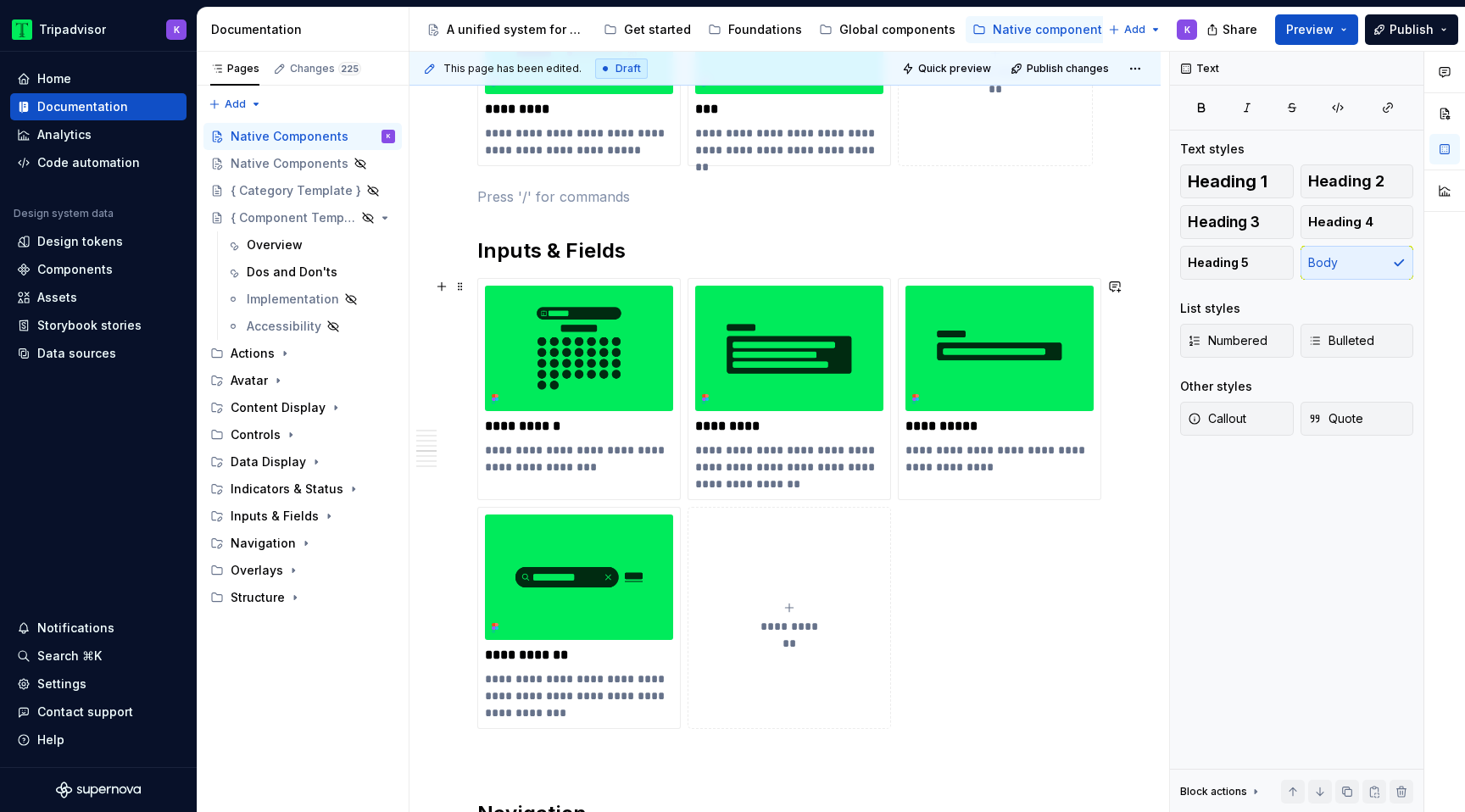
scroll to position [1791, 0]
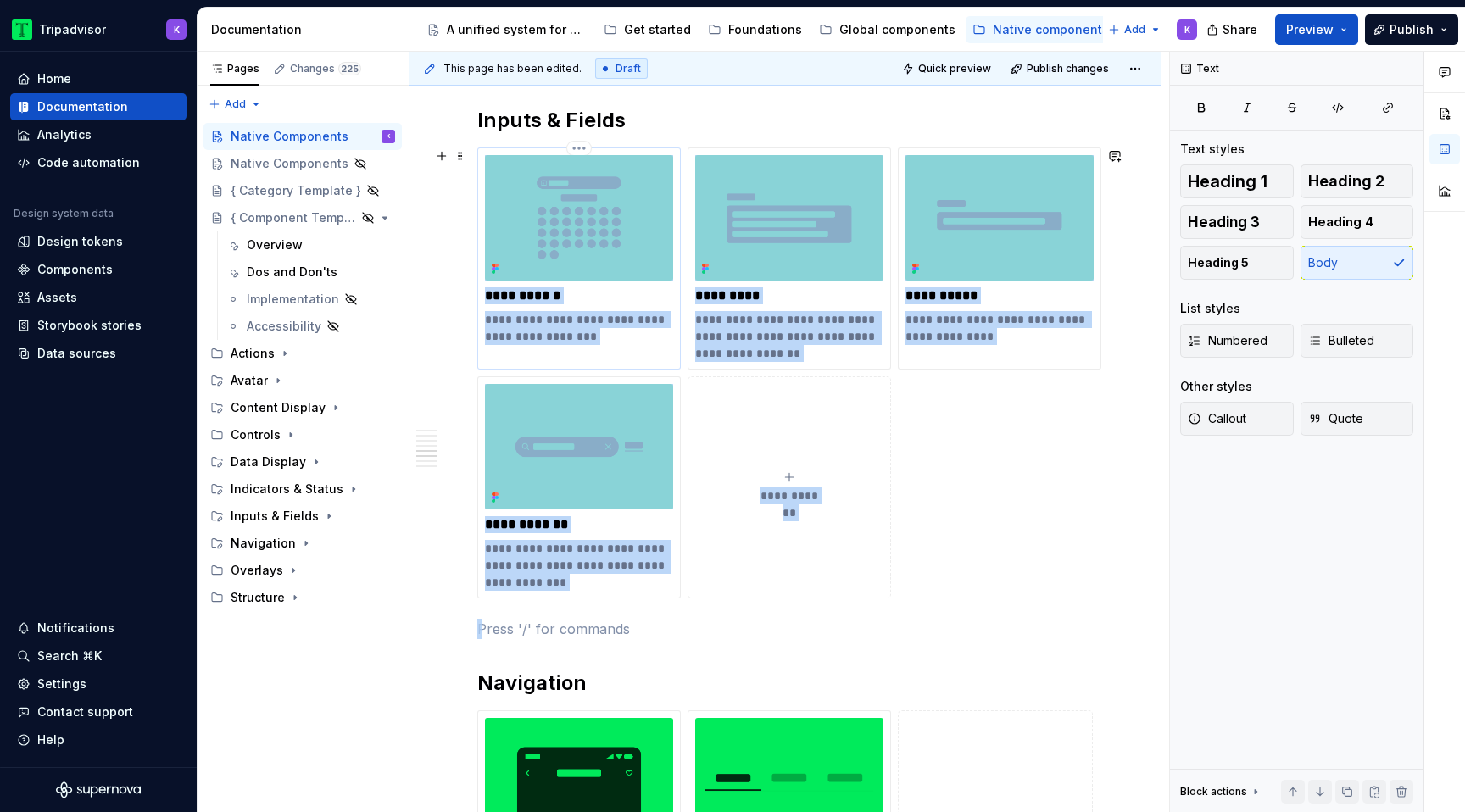
drag, startPoint x: 510, startPoint y: 625, endPoint x: 492, endPoint y: 284, distance: 341.5
click at [492, 284] on div "**********" at bounding box center [785, 153] width 615 height 3187
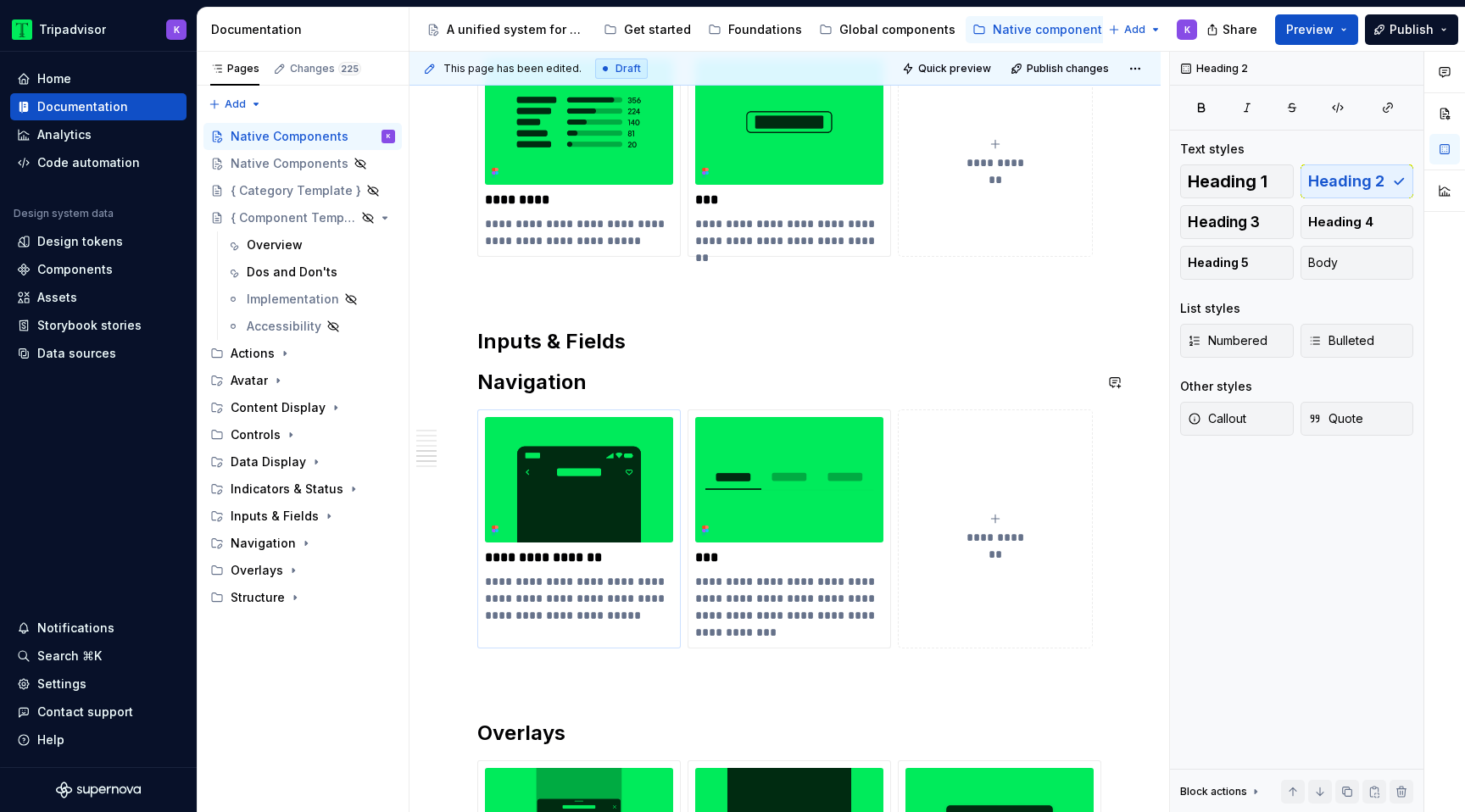
scroll to position [1566, 0]
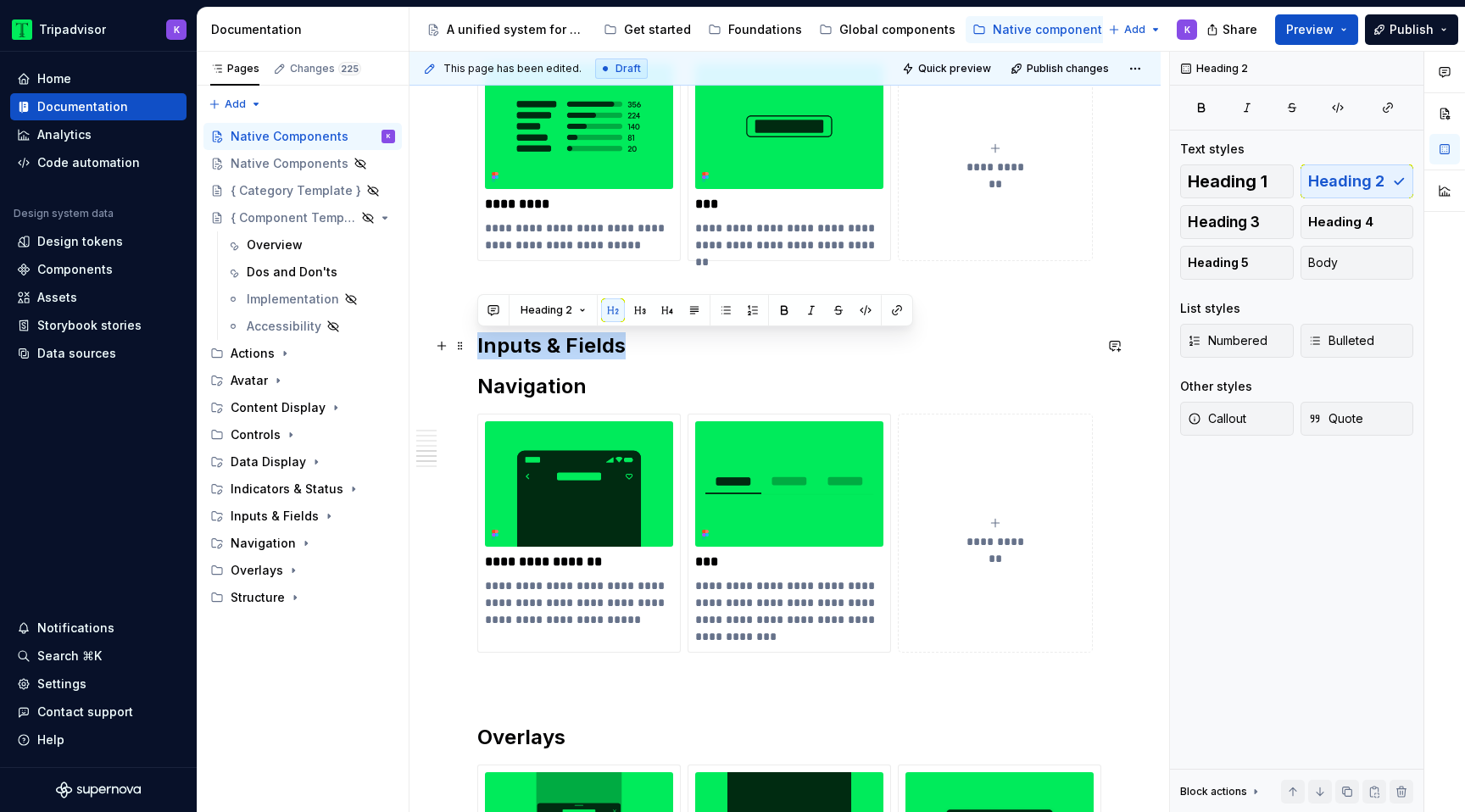
drag, startPoint x: 648, startPoint y: 346, endPoint x: 476, endPoint y: 345, distance: 172.0
click at [476, 345] on div "**********" at bounding box center [784, 229] width 751 height 2969
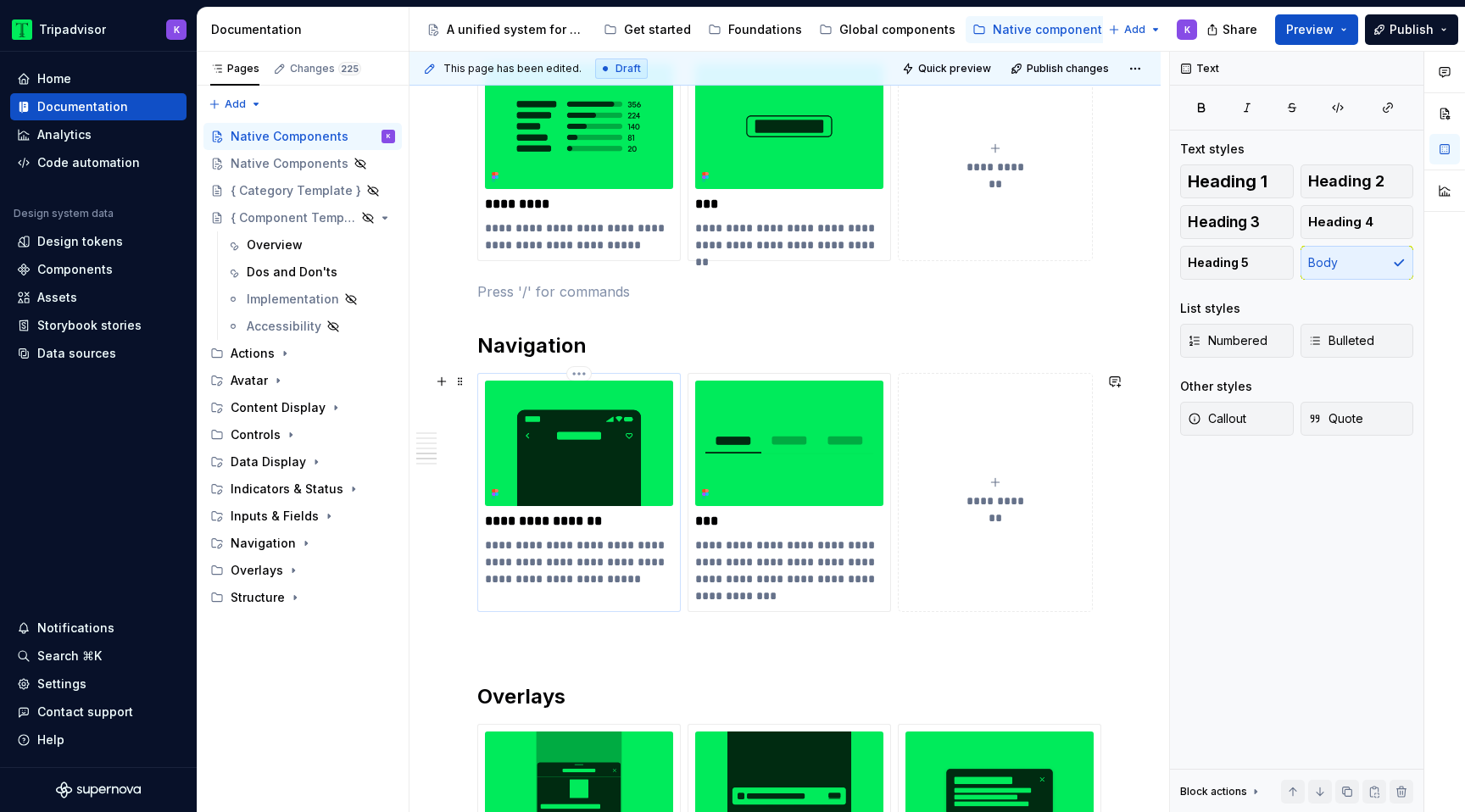
scroll to position [1729, 0]
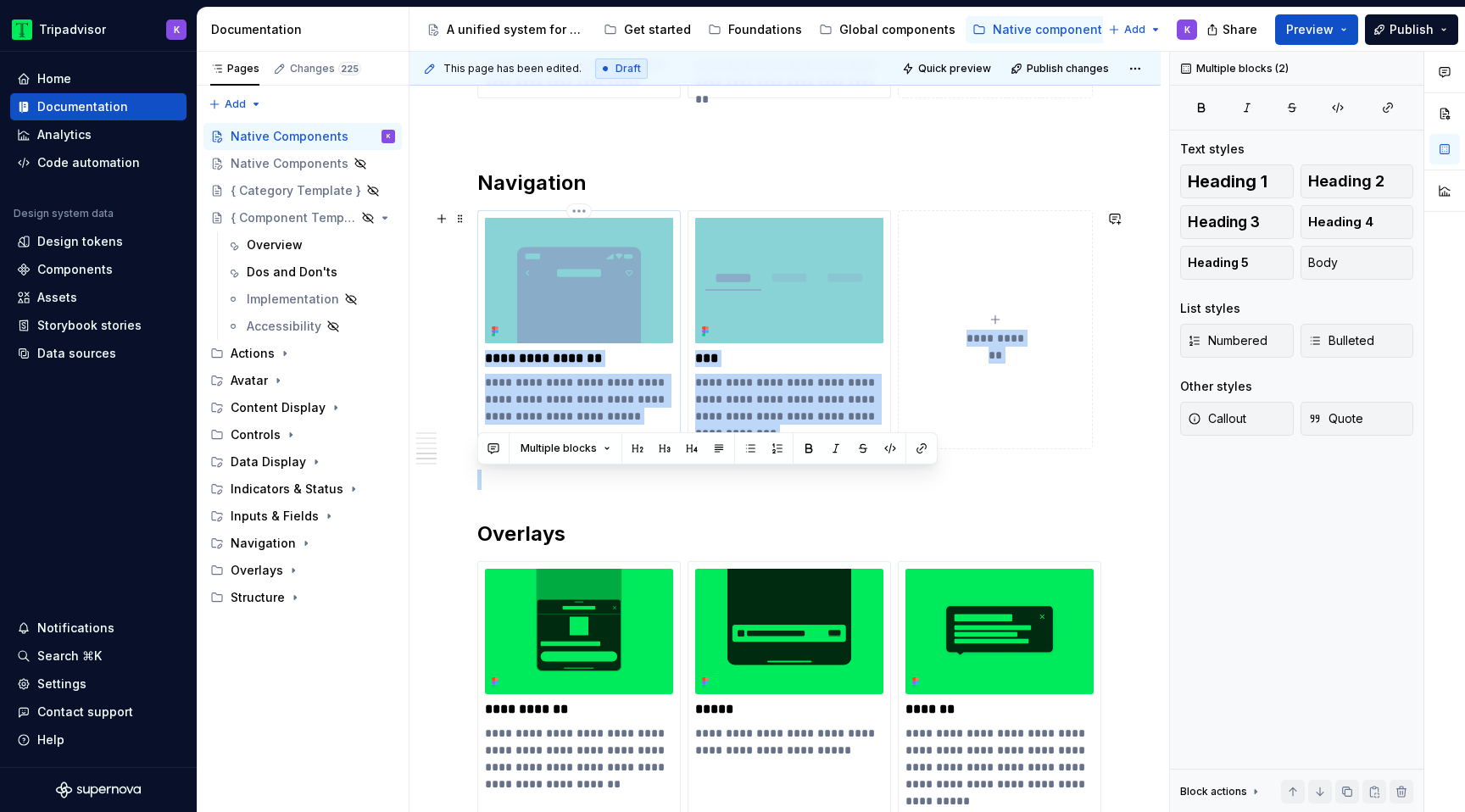
drag, startPoint x: 539, startPoint y: 501, endPoint x: 533, endPoint y: 248, distance: 253.1
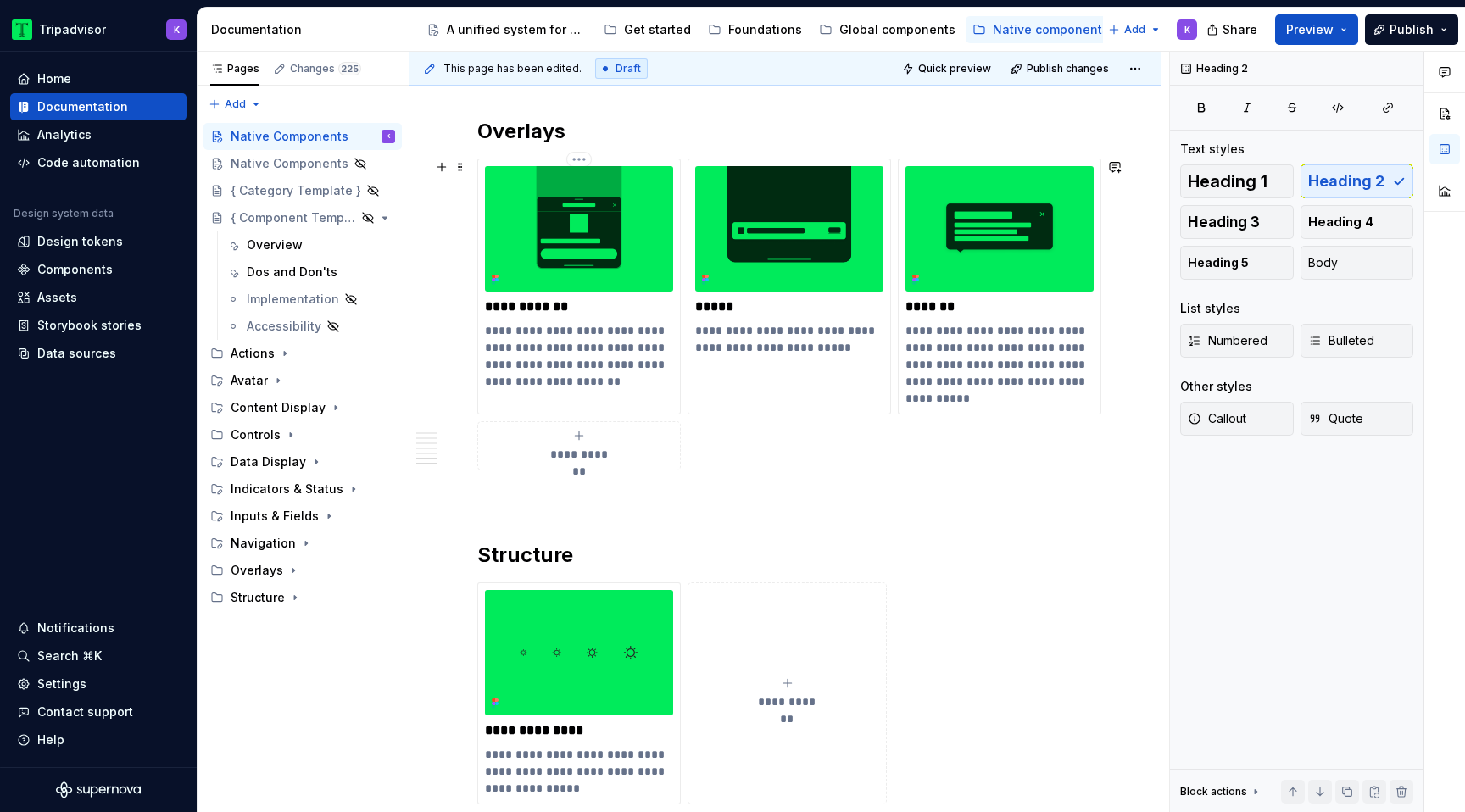
scroll to position [2138, 0]
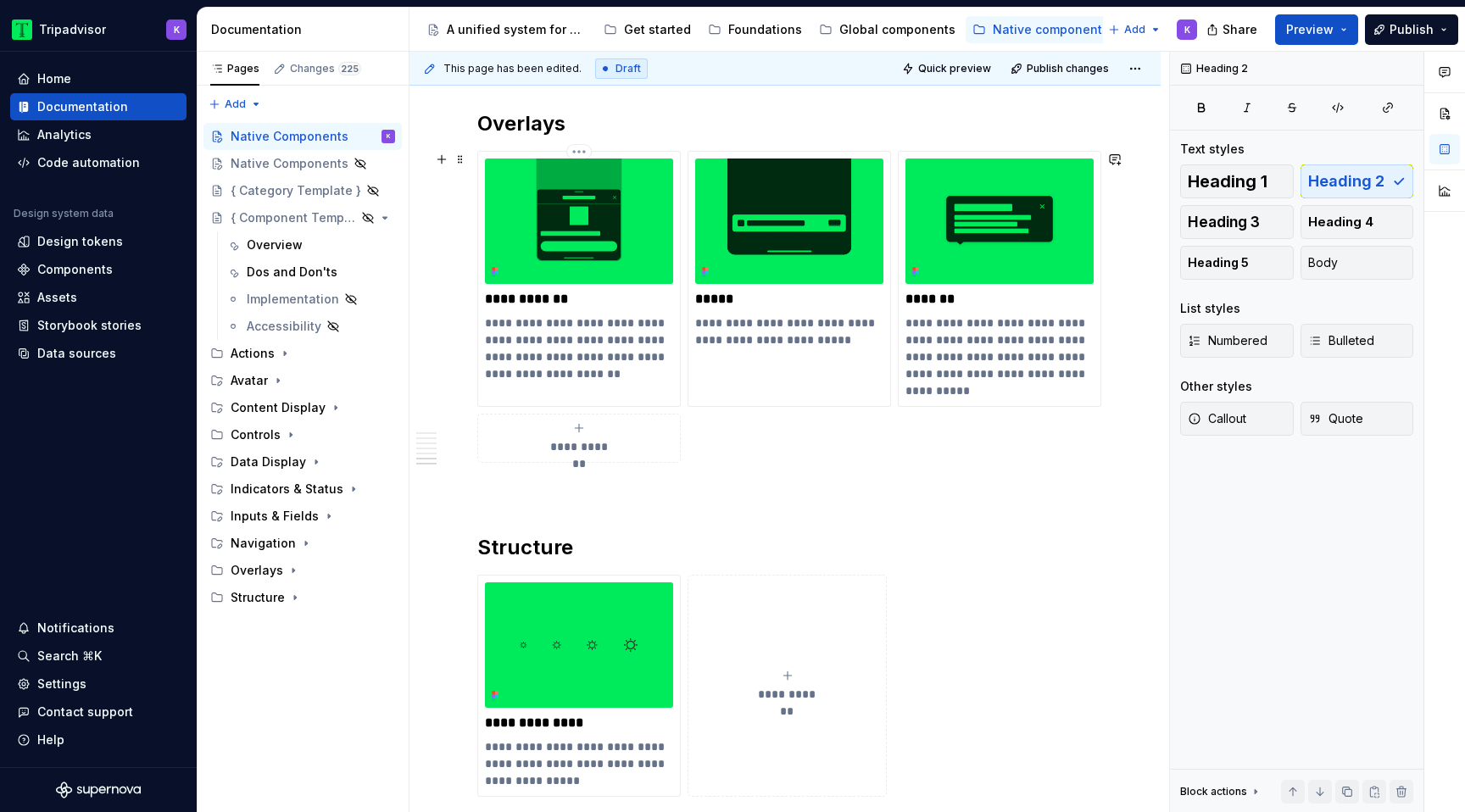
click at [585, 146] on html "Tripadvisor K Home Documentation Analytics Code automation Design system data D…" at bounding box center [732, 406] width 1465 height 812
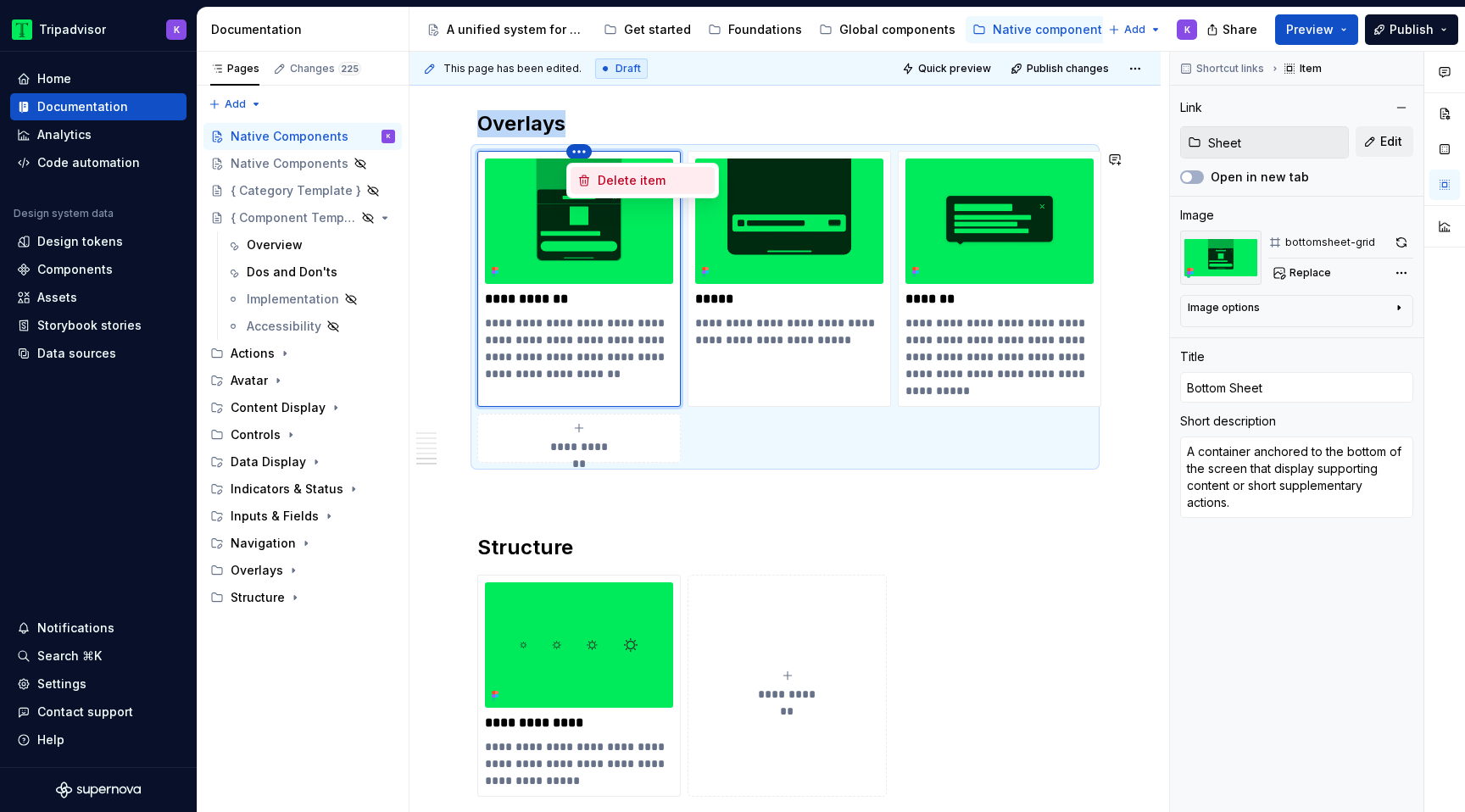
click at [627, 180] on div "Delete item" at bounding box center [653, 181] width 110 height 17
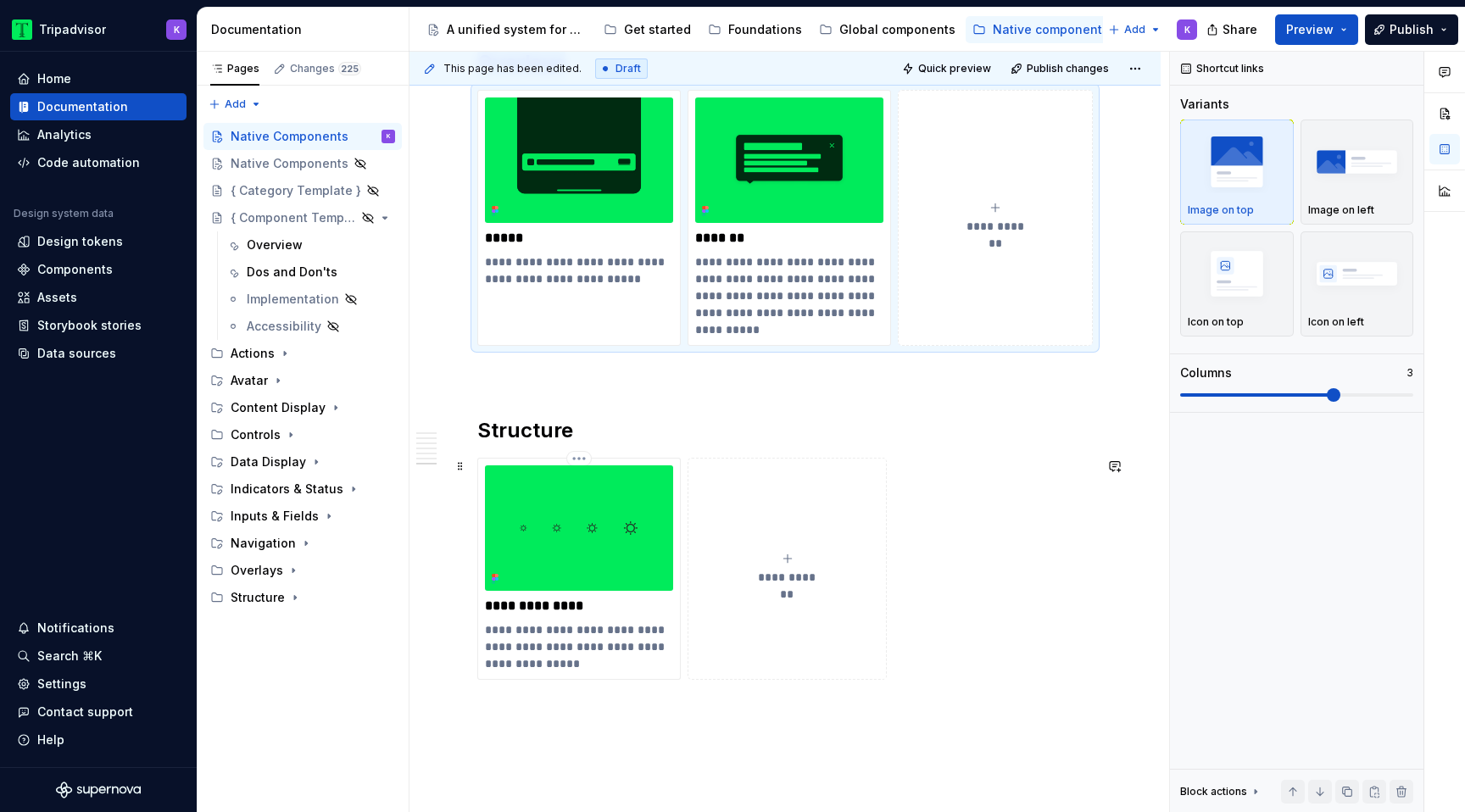
scroll to position [2370, 0]
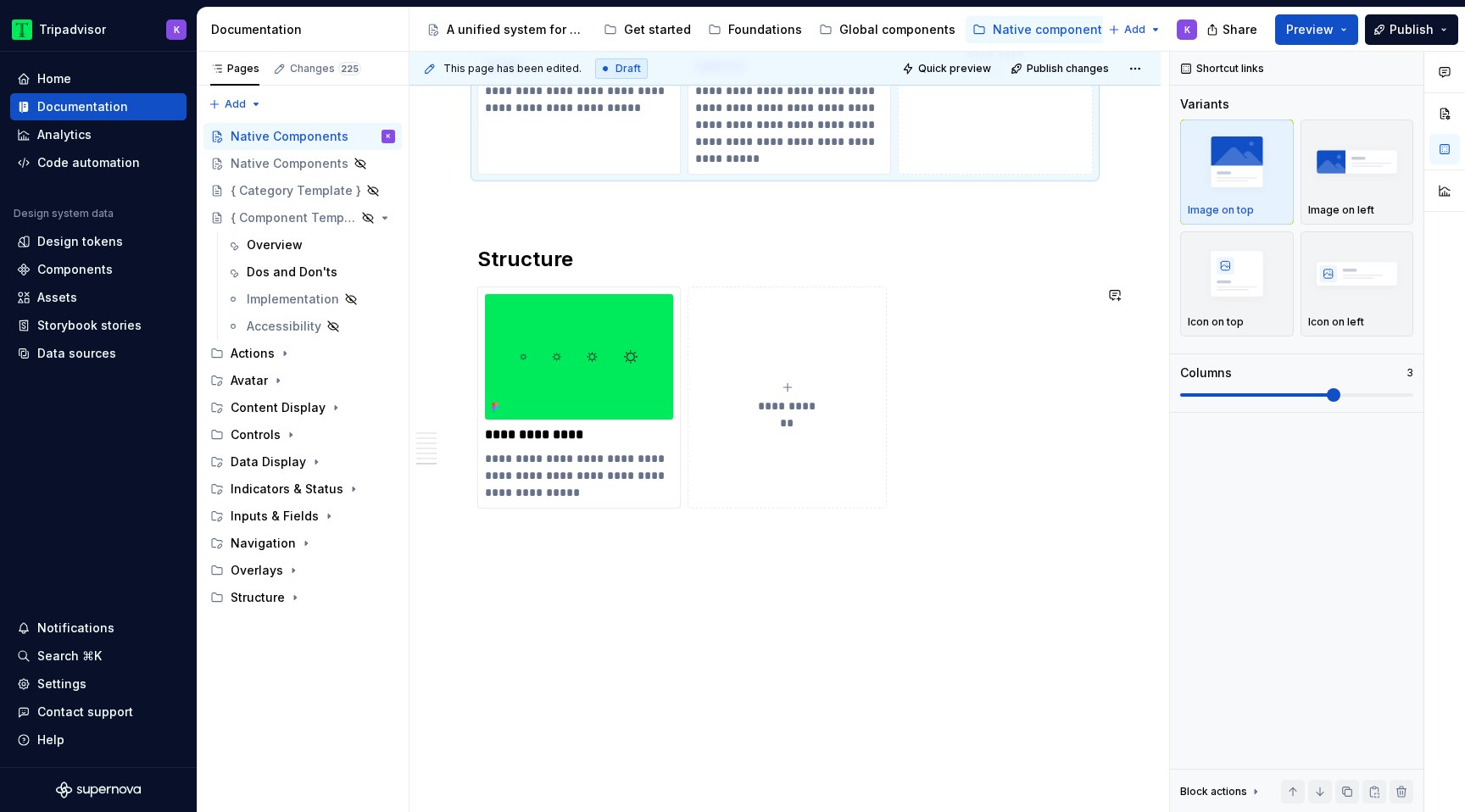
click at [538, 534] on p at bounding box center [785, 538] width 615 height 20
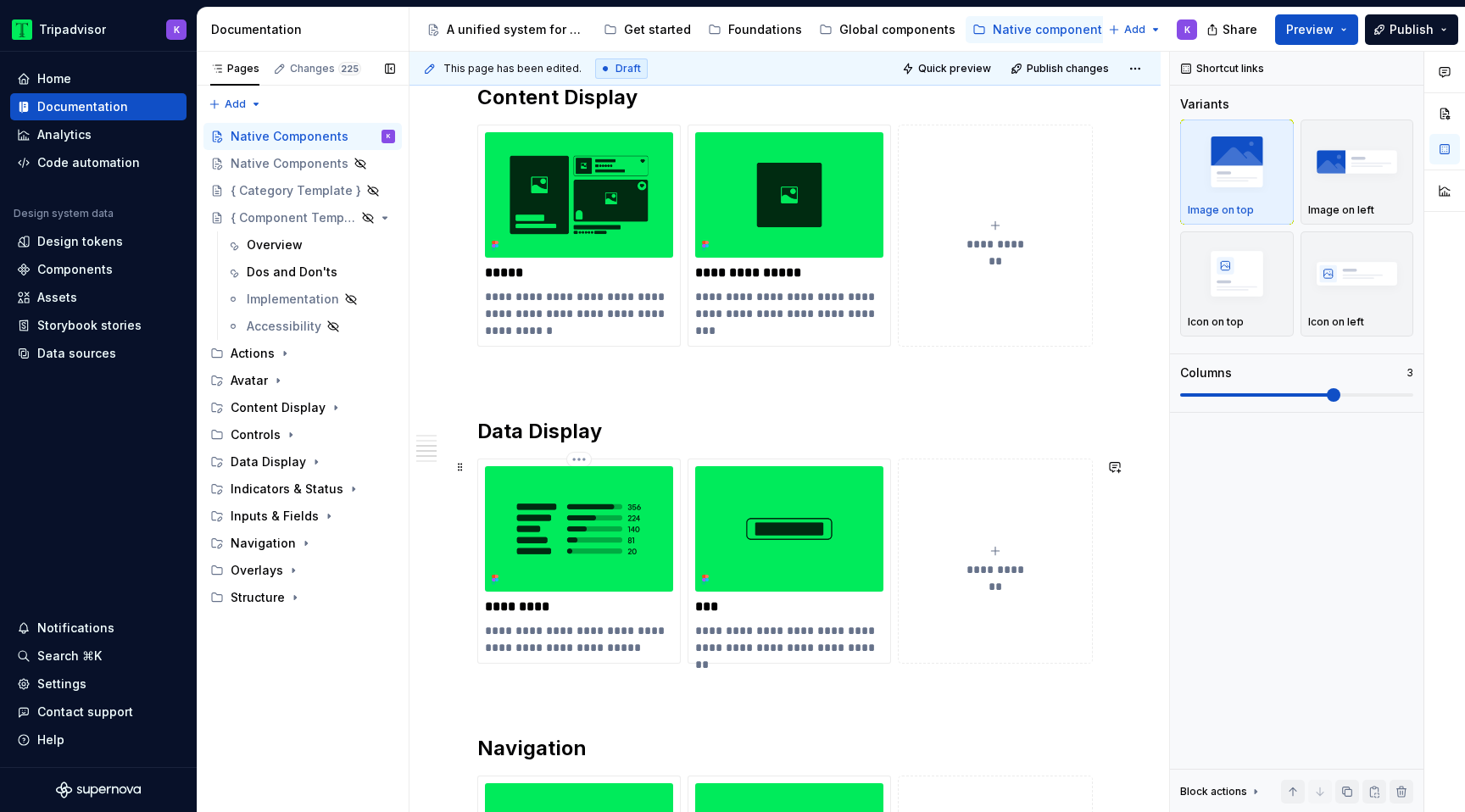
scroll to position [1162, 0]
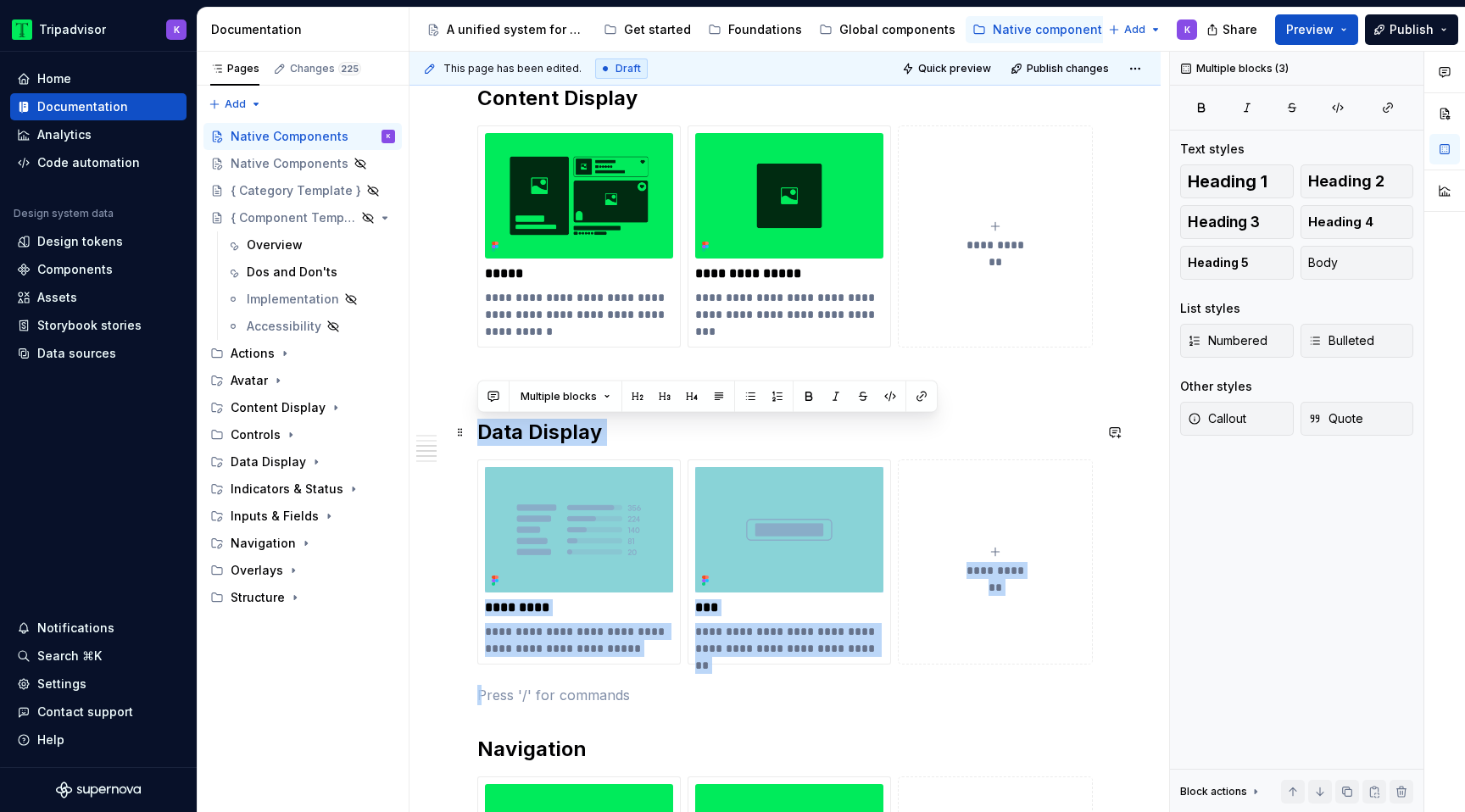
drag, startPoint x: 510, startPoint y: 687, endPoint x: 477, endPoint y: 428, distance: 261.1
click at [478, 428] on div "**********" at bounding box center [785, 285] width 615 height 2194
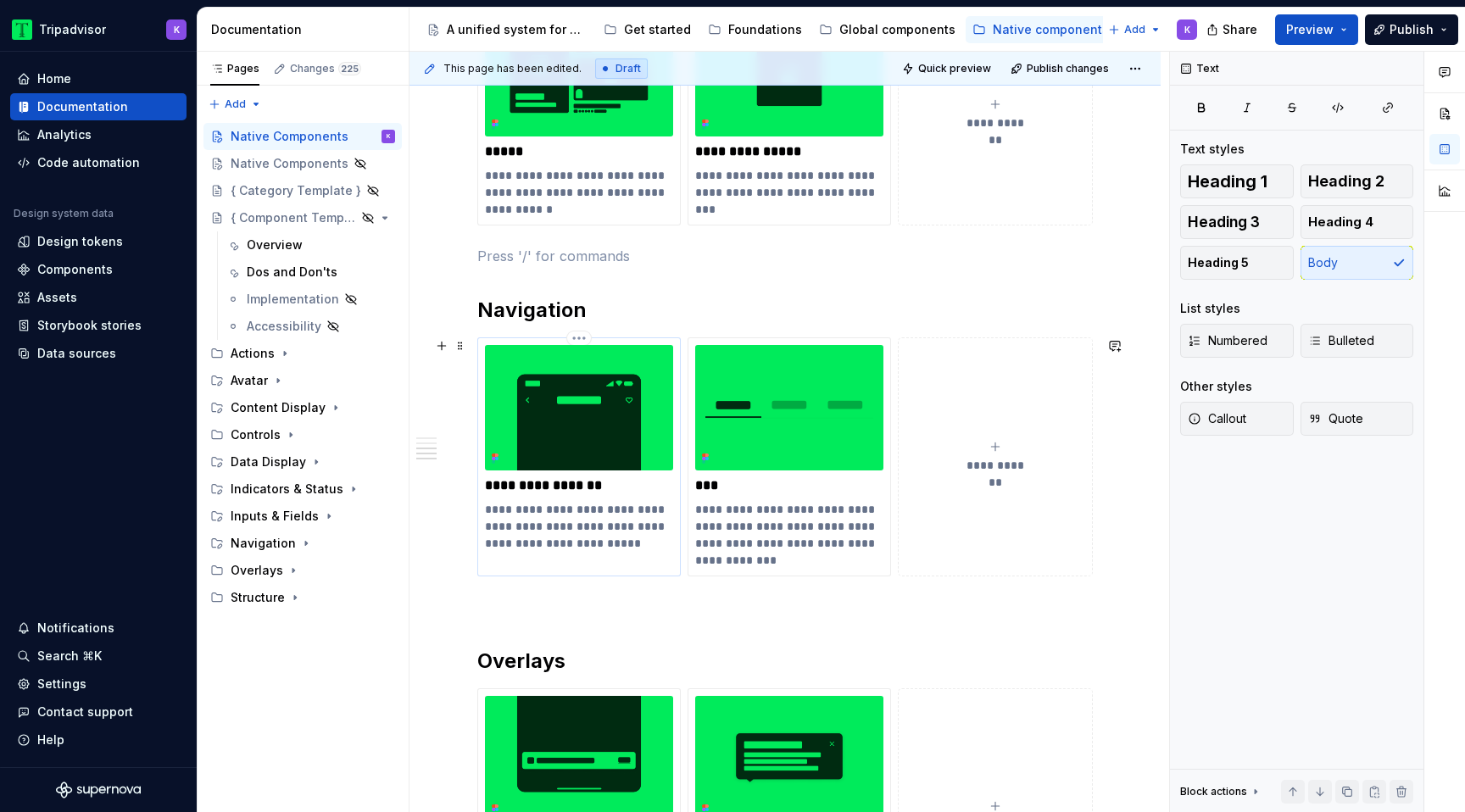
scroll to position [1372, 0]
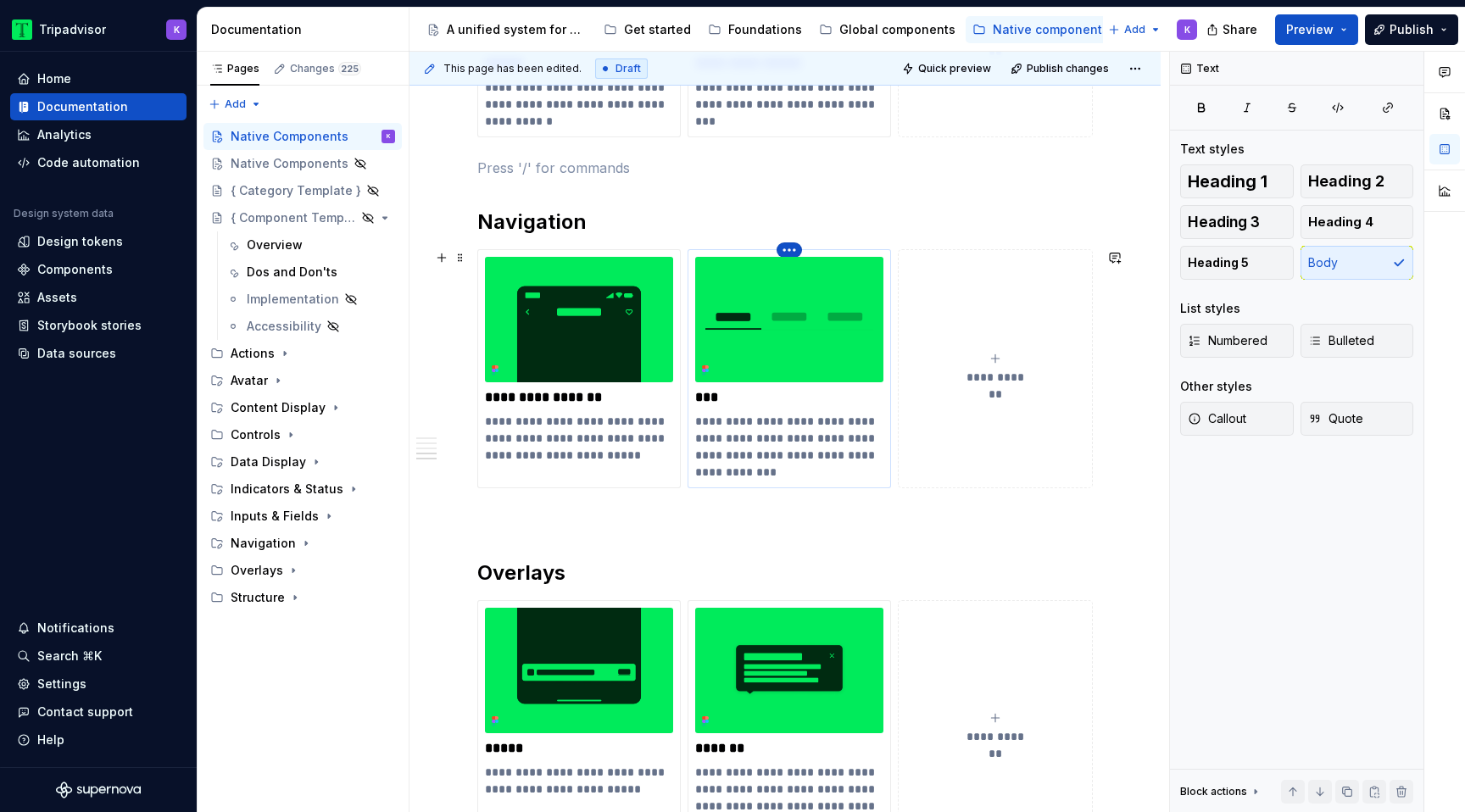
click at [791, 250] on html "Tripadvisor K Home Documentation Analytics Code automation Design system data D…" at bounding box center [732, 406] width 1465 height 812
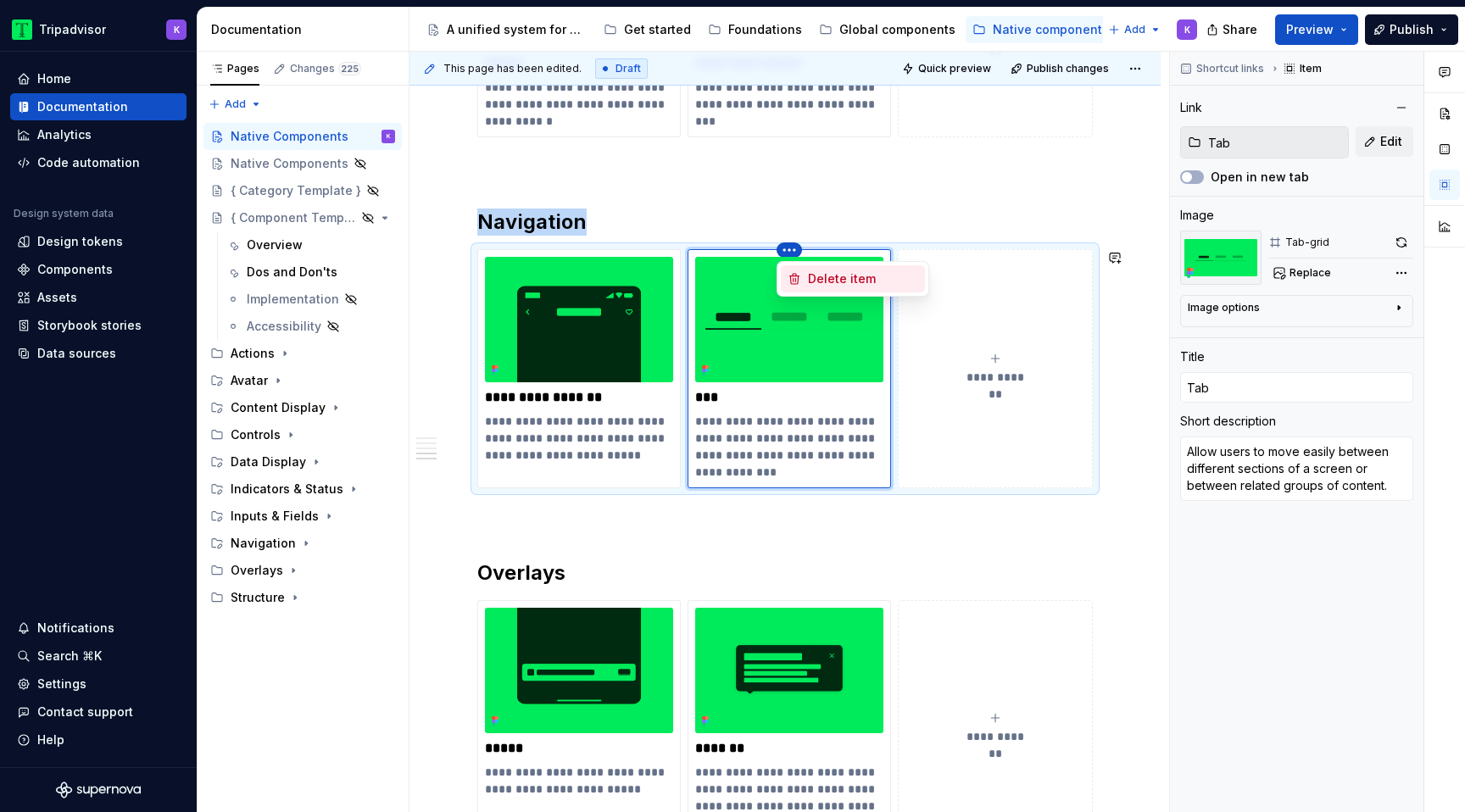
click at [838, 286] on div "Delete item" at bounding box center [863, 279] width 110 height 17
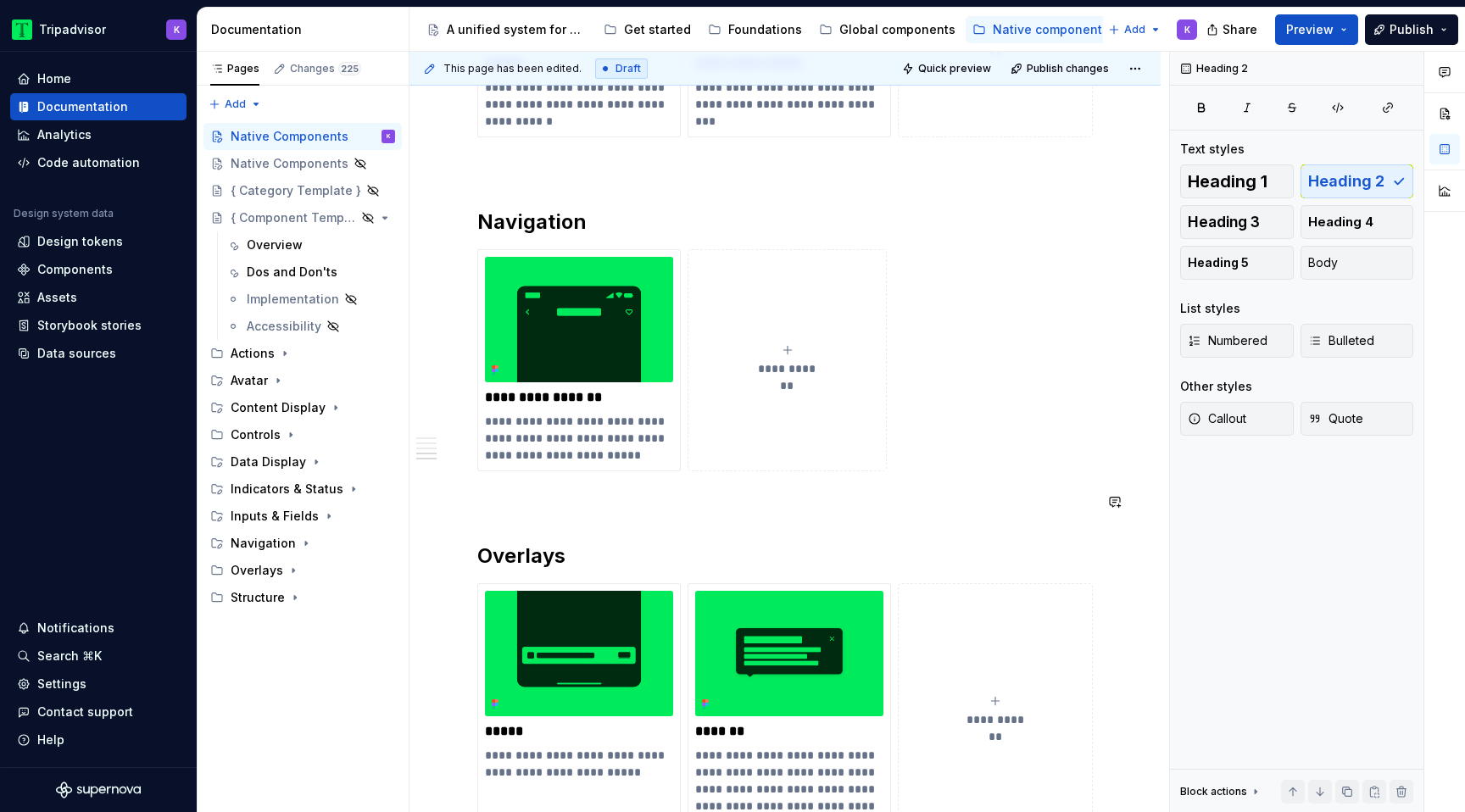
click at [752, 499] on p at bounding box center [785, 501] width 615 height 20
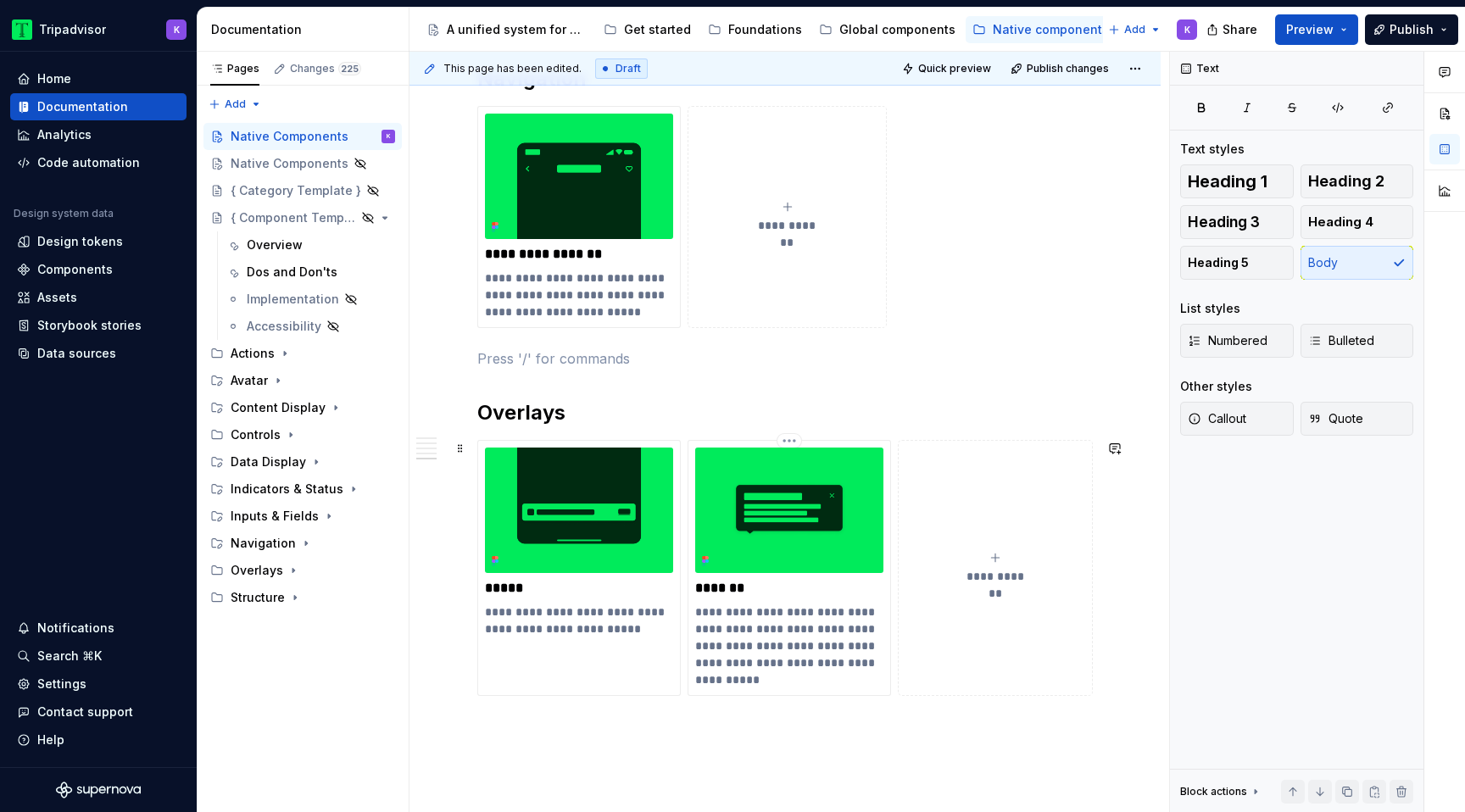
scroll to position [1581, 0]
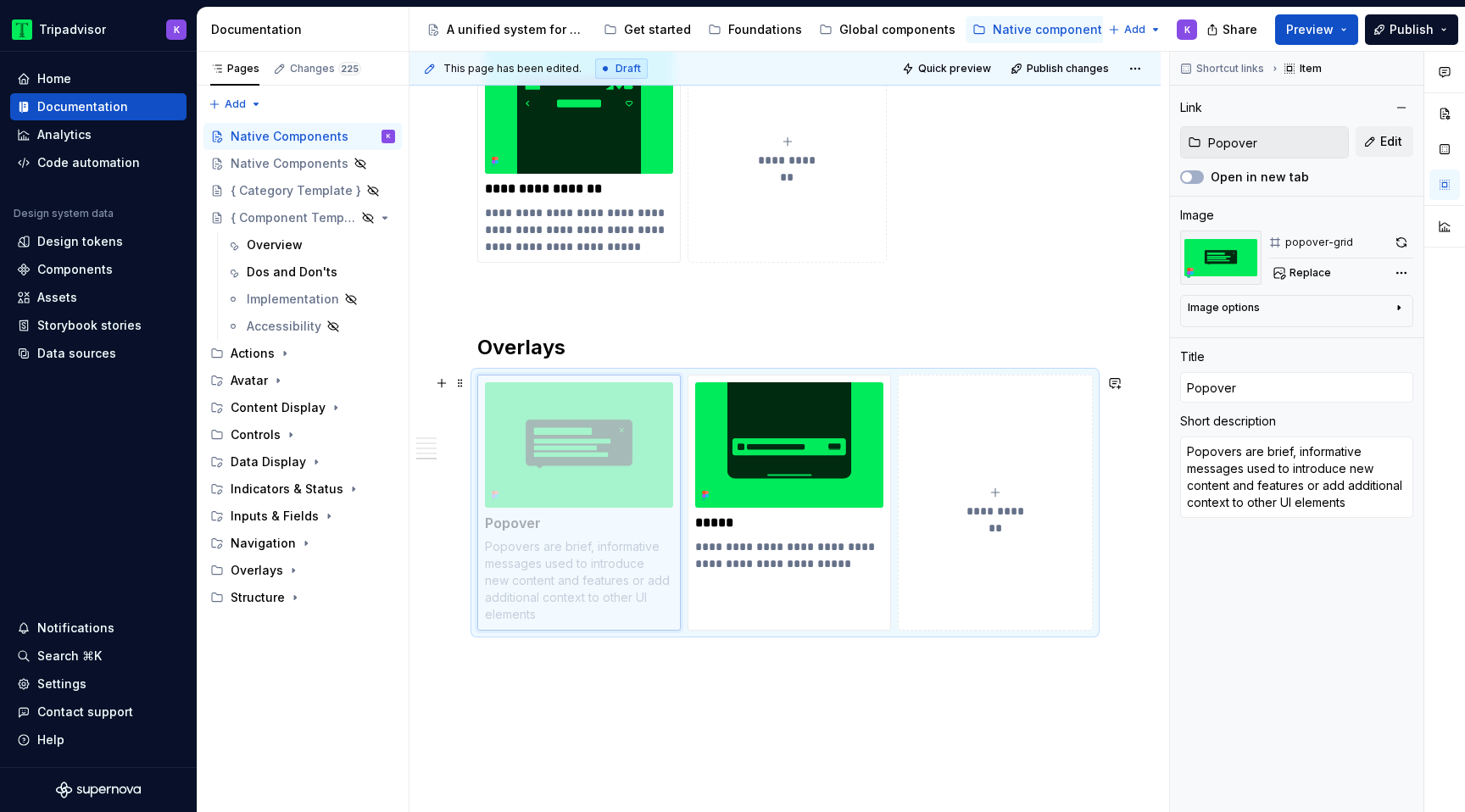
drag, startPoint x: 804, startPoint y: 467, endPoint x: 590, endPoint y: 471, distance: 214.0
click at [590, 471] on body "Tripadvisor K Home Documentation Analytics Code automation Design system data D…" at bounding box center [732, 406] width 1465 height 812
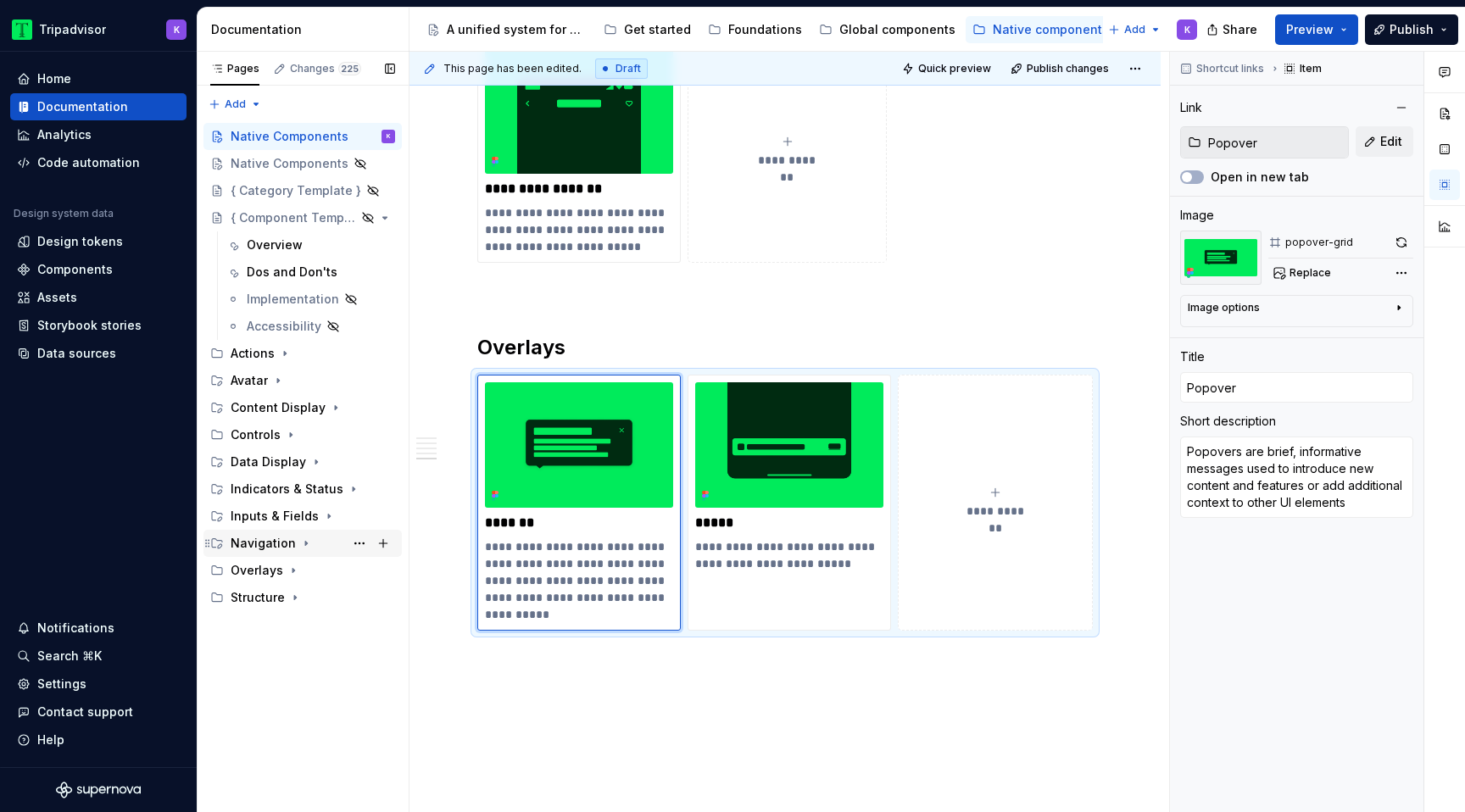
click at [294, 542] on div "Navigation" at bounding box center [312, 543] width 165 height 24
click at [301, 541] on icon "Page tree" at bounding box center [306, 543] width 13 height 13
click at [294, 573] on icon "Page tree" at bounding box center [293, 570] width 13 height 13
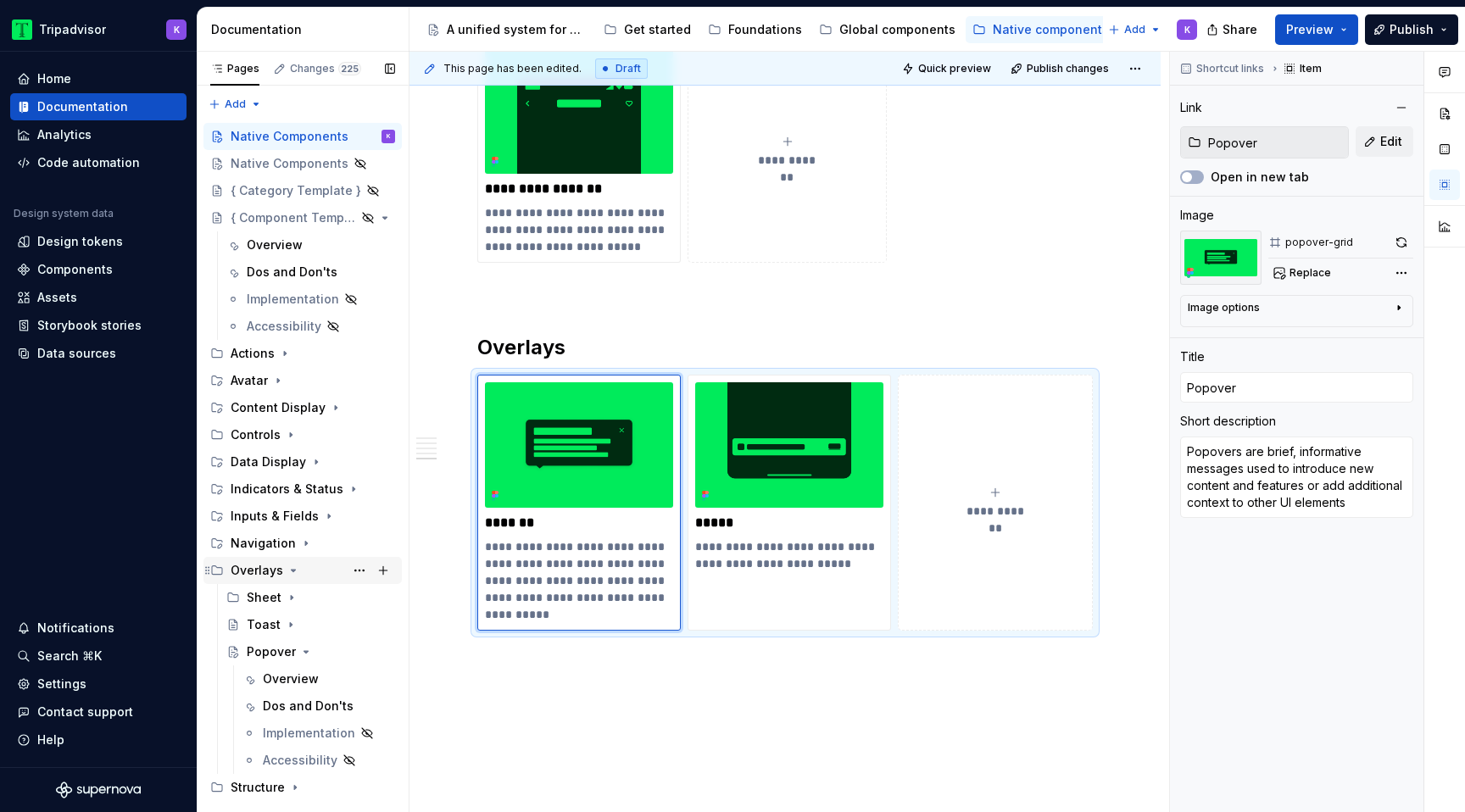
click at [294, 572] on icon "Page tree" at bounding box center [293, 570] width 13 height 13
click at [279, 166] on div "Native Components" at bounding box center [278, 164] width 95 height 17
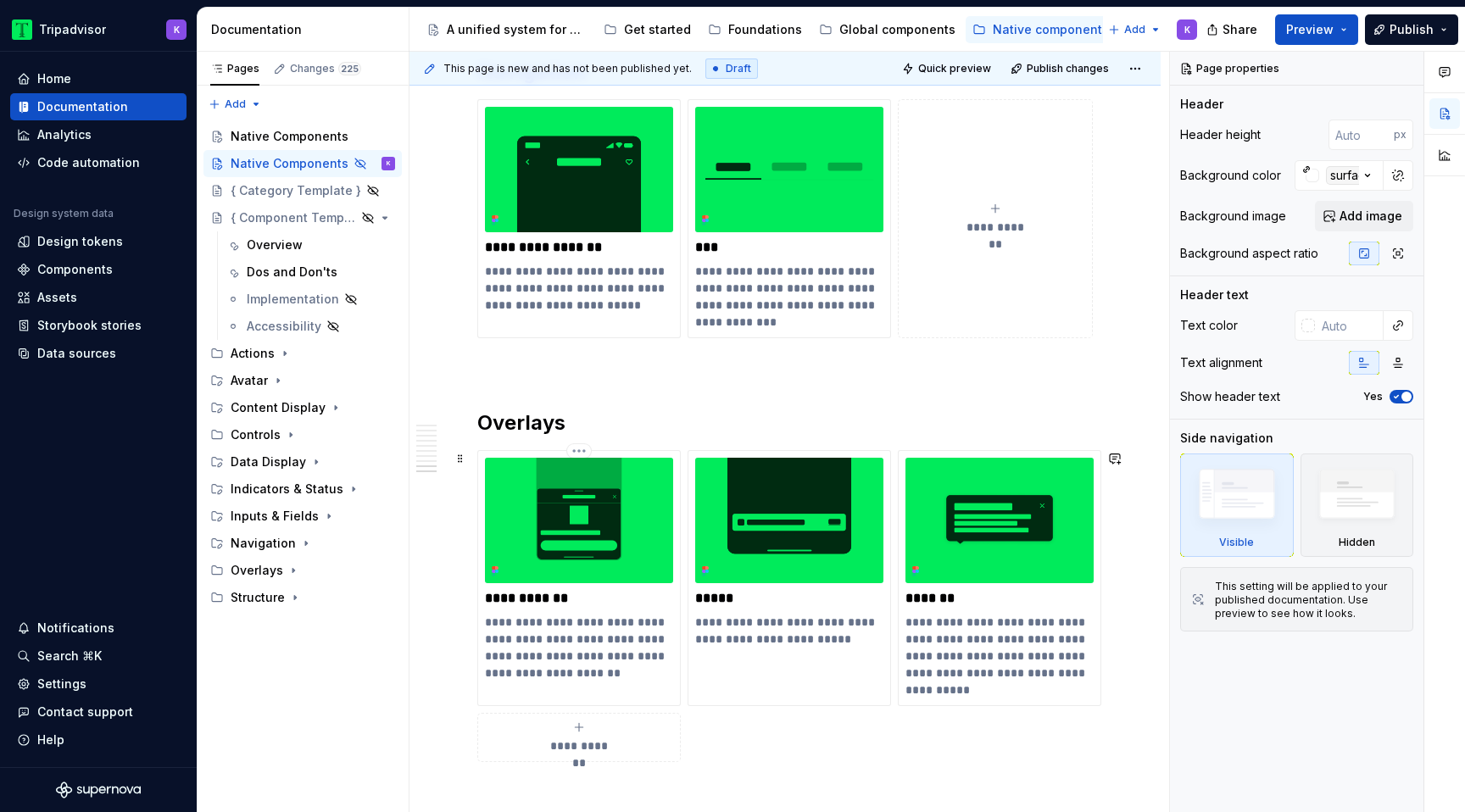
scroll to position [4055, 0]
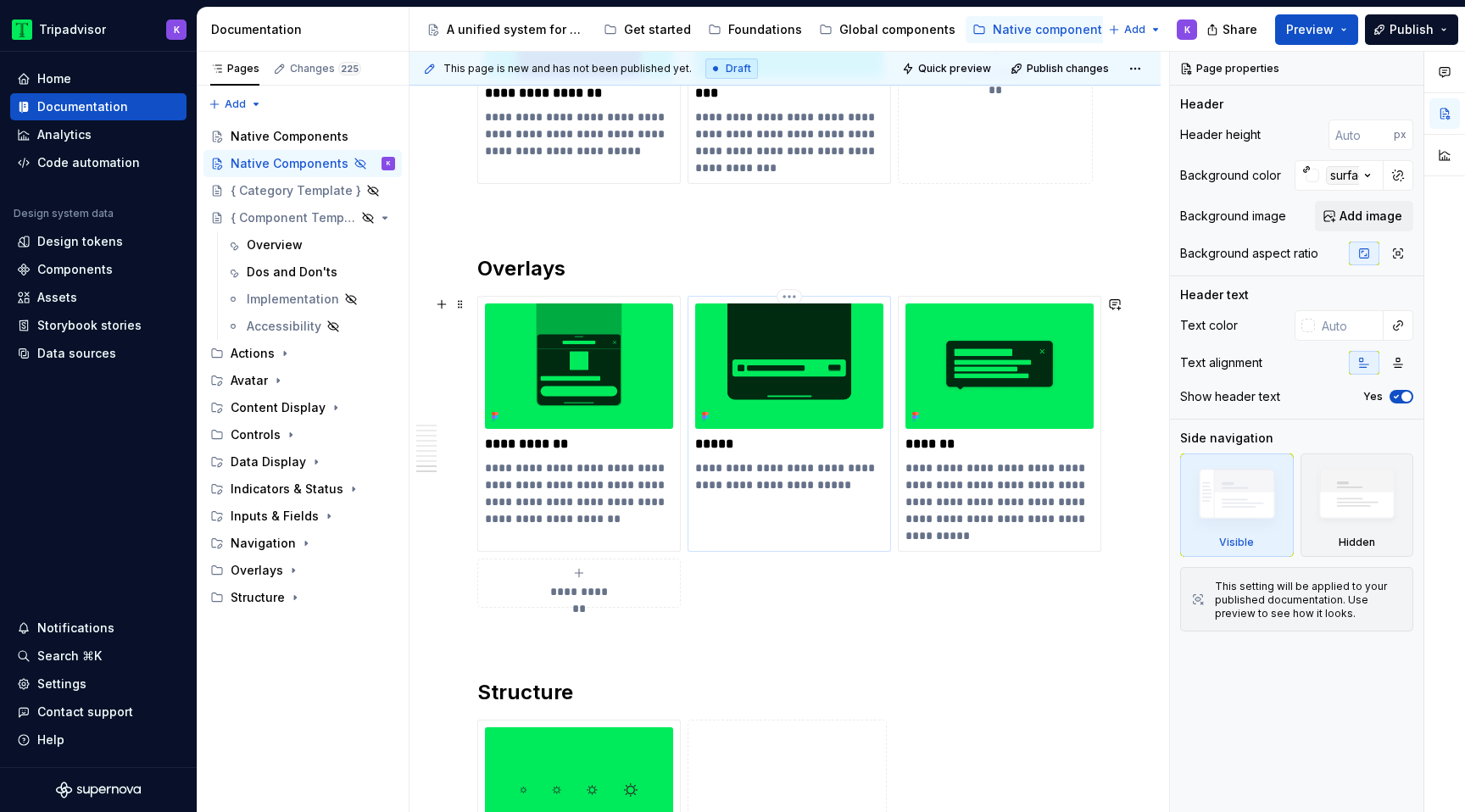
click at [778, 444] on p "*****" at bounding box center [790, 444] width 188 height 17
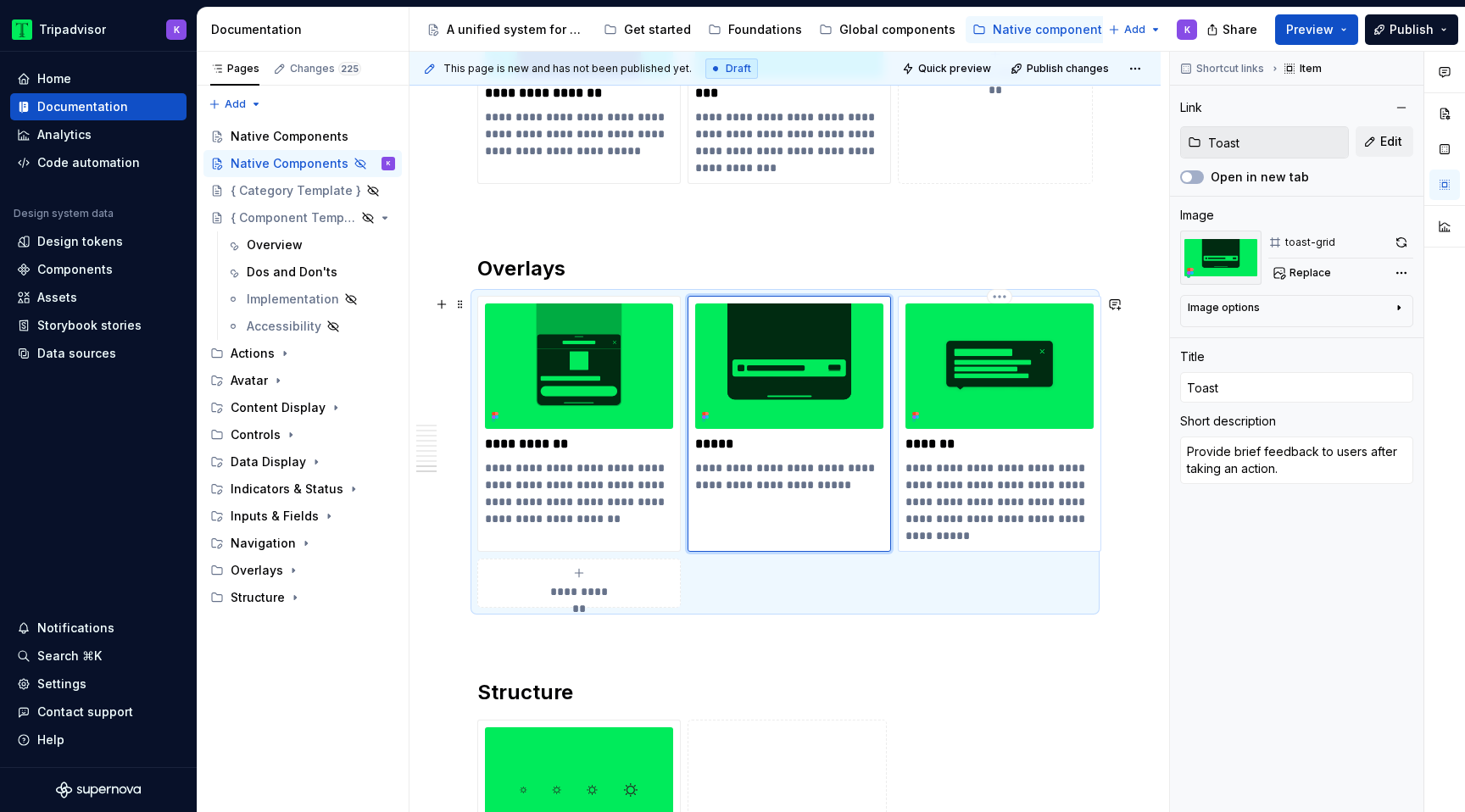
type textarea "*"
type input "Popover"
type textarea "Popovers are brief, informative messages used to introduce new content and feat…"
click at [1030, 417] on img at bounding box center [1000, 366] width 188 height 126
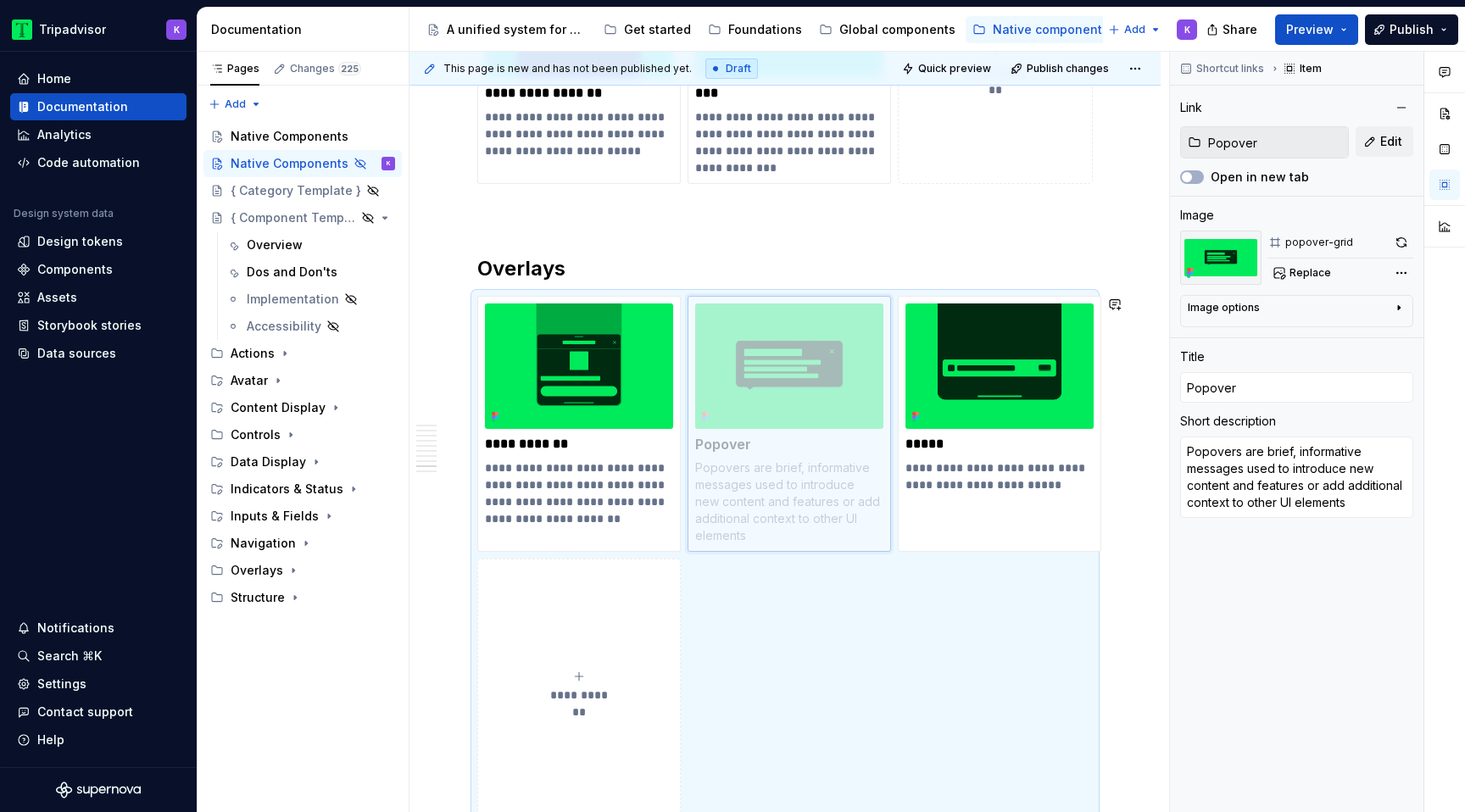
drag, startPoint x: 1027, startPoint y: 397, endPoint x: 761, endPoint y: 407, distance: 266.2
click at [761, 407] on body "Tripadvisor K Home Documentation Analytics Code automation Design system data D…" at bounding box center [732, 406] width 1465 height 812
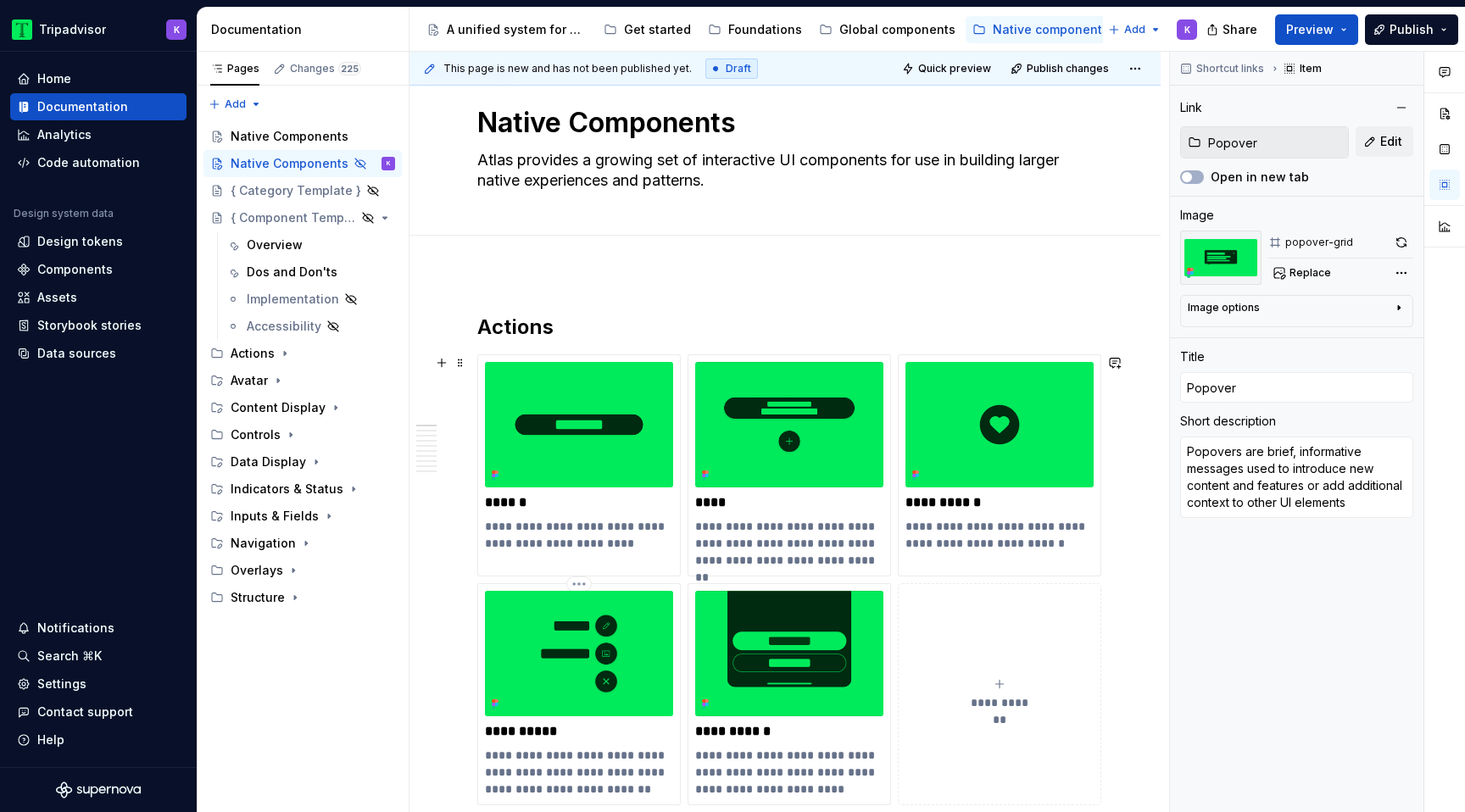
scroll to position [0, 0]
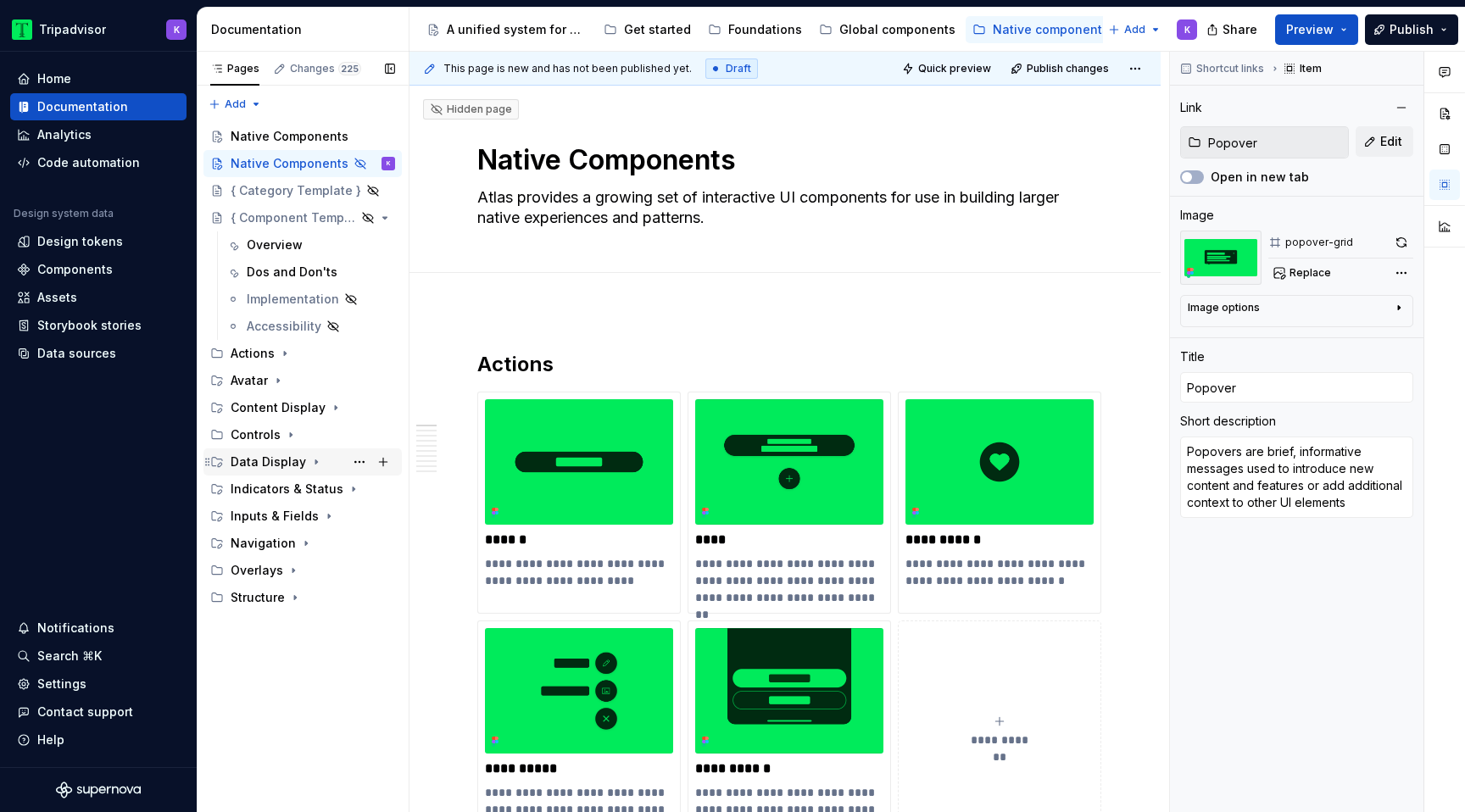
click at [315, 462] on icon "Page tree" at bounding box center [316, 462] width 2 height 4
click at [309, 463] on icon "Page tree" at bounding box center [316, 461] width 13 height 13
click at [339, 490] on icon "Page tree" at bounding box center [337, 489] width 13 height 13
click at [331, 489] on icon "Page tree" at bounding box center [337, 489] width 13 height 13
click at [329, 516] on icon "Page tree" at bounding box center [329, 515] width 13 height 13
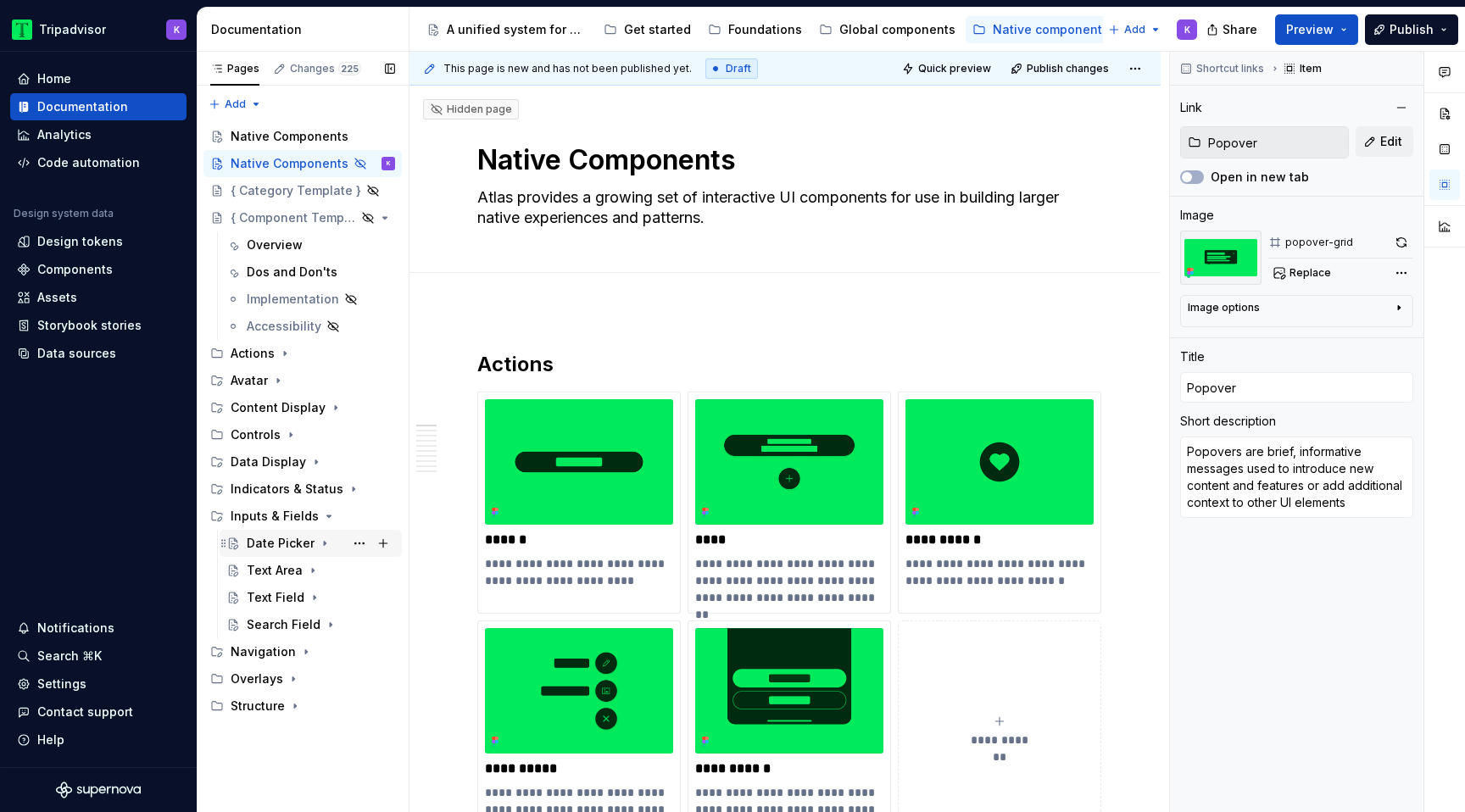
click at [311, 541] on div "Date Picker" at bounding box center [321, 543] width 148 height 24
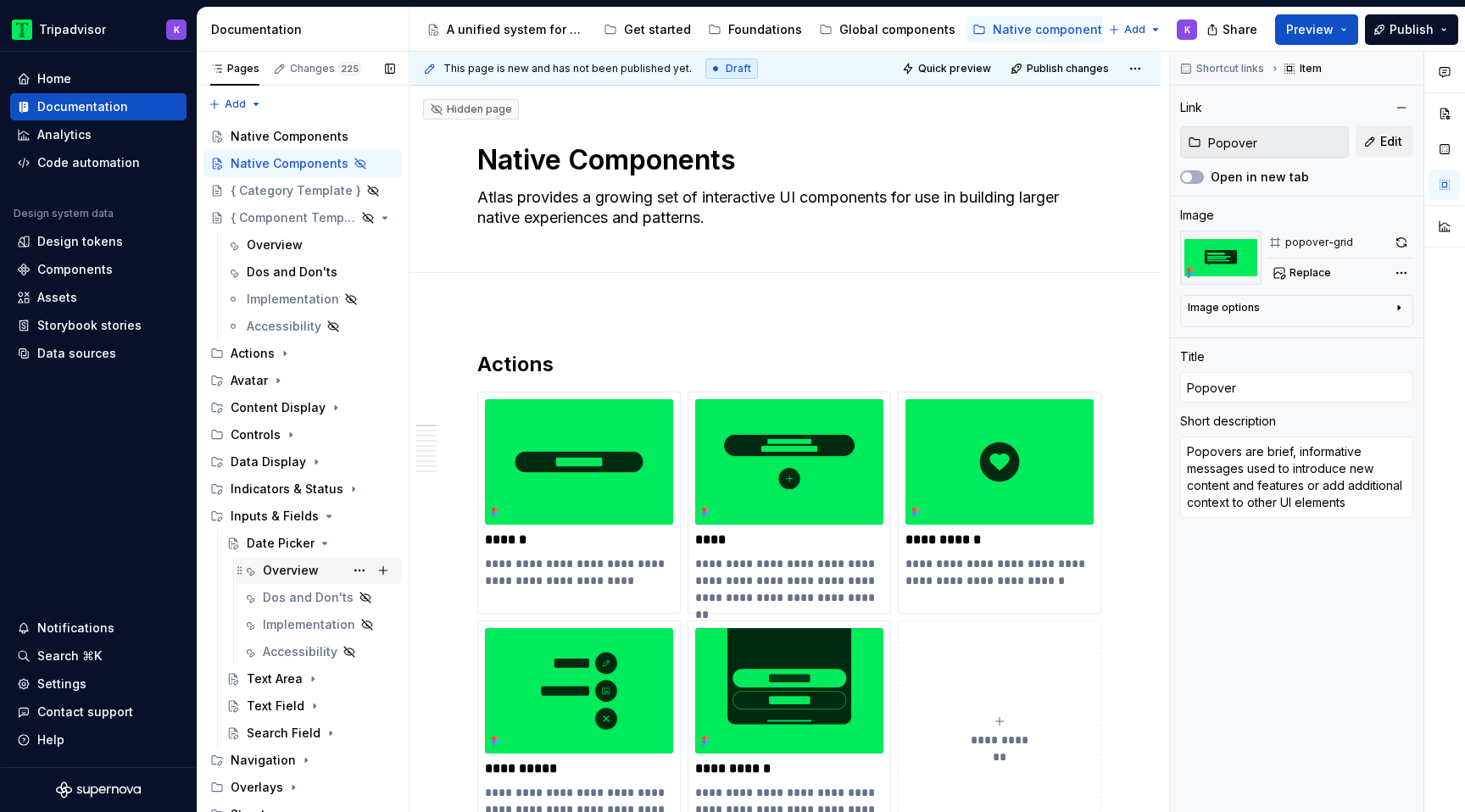
click at [322, 570] on div "Overview" at bounding box center [328, 570] width 132 height 24
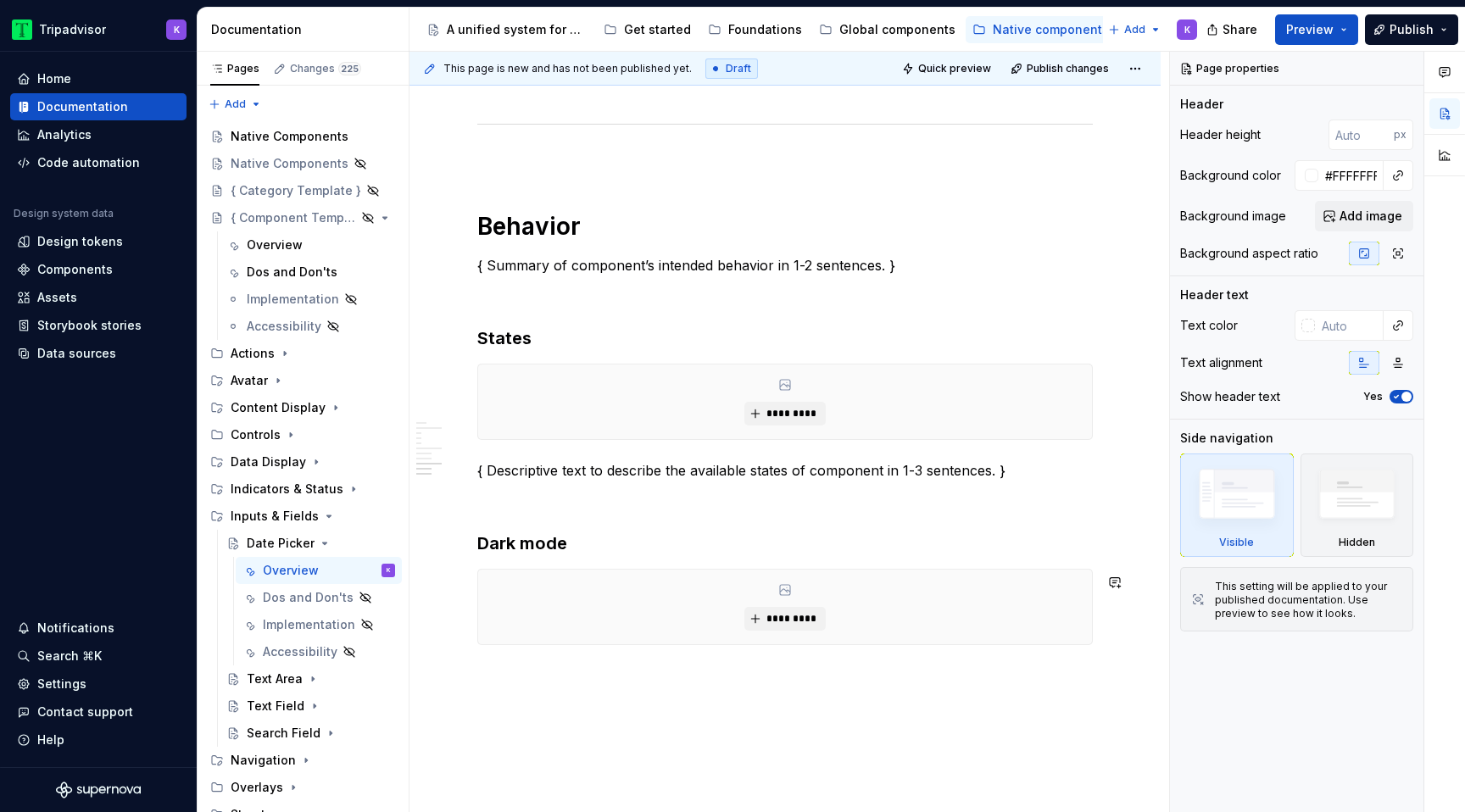
scroll to position [2604, 0]
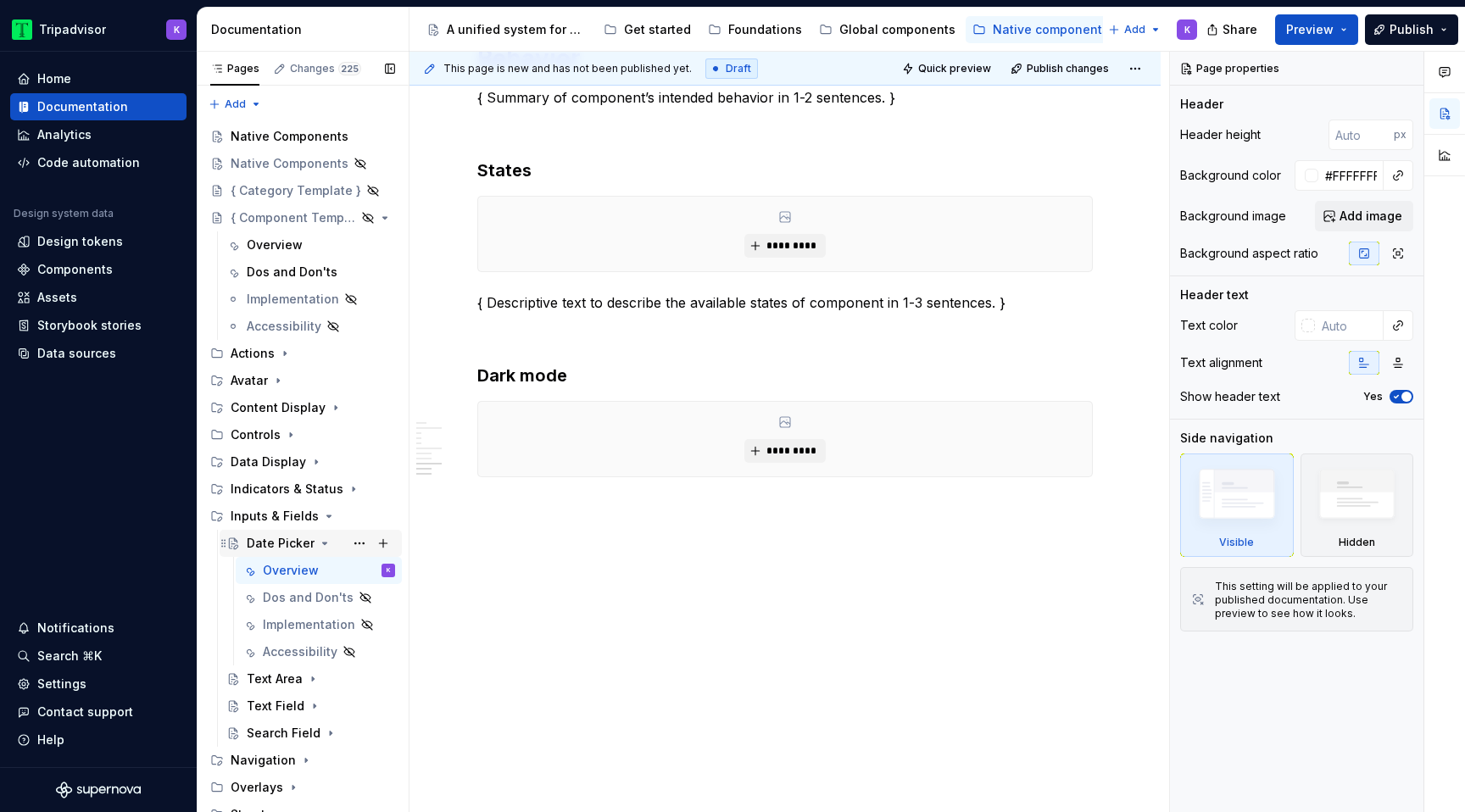
click at [322, 541] on icon "Page tree" at bounding box center [324, 543] width 13 height 13
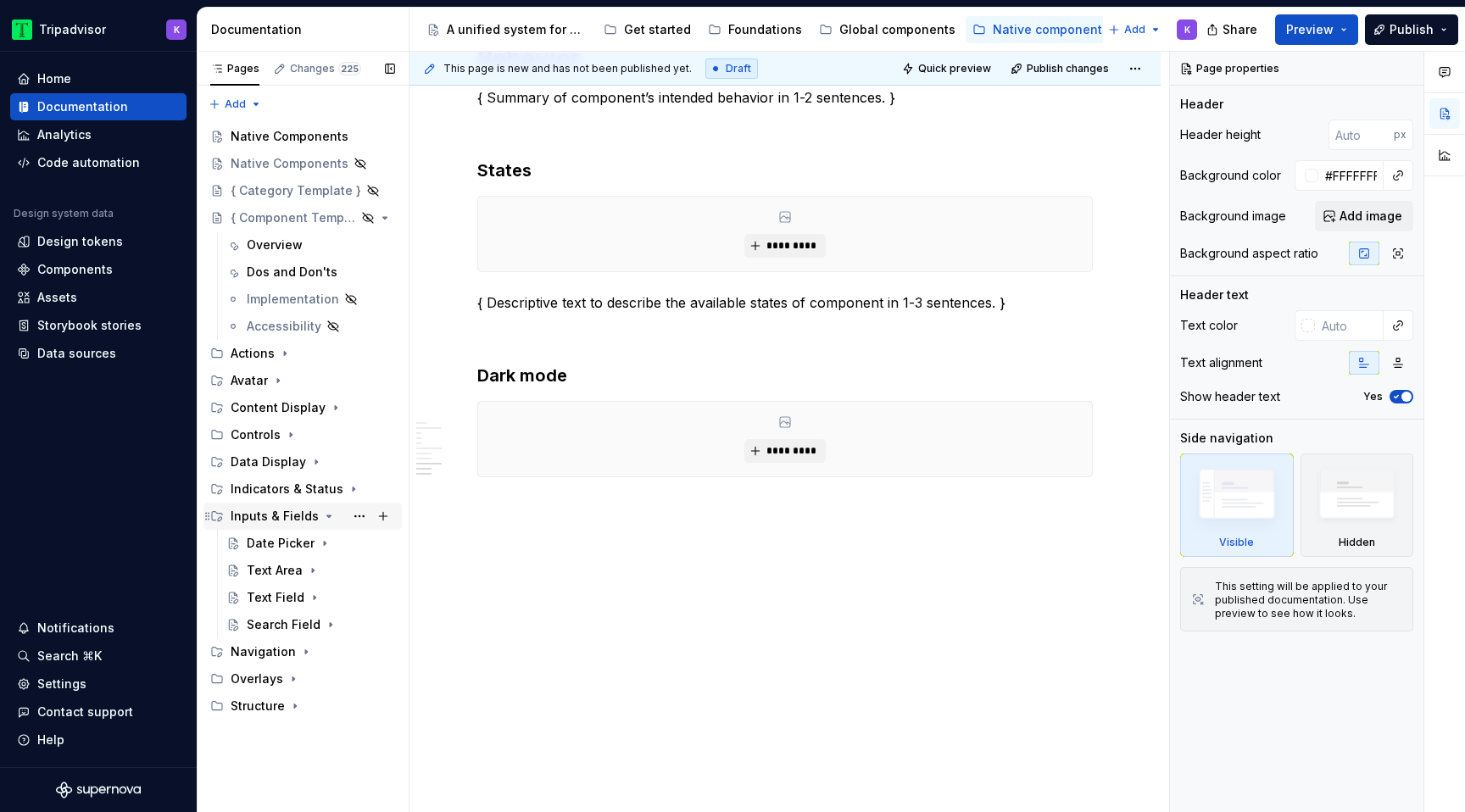
click at [322, 520] on icon "Page tree" at bounding box center [329, 515] width 13 height 13
click at [280, 380] on icon "Page tree" at bounding box center [278, 380] width 13 height 13
click at [361, 458] on button "Page tree" at bounding box center [359, 461] width 24 height 24
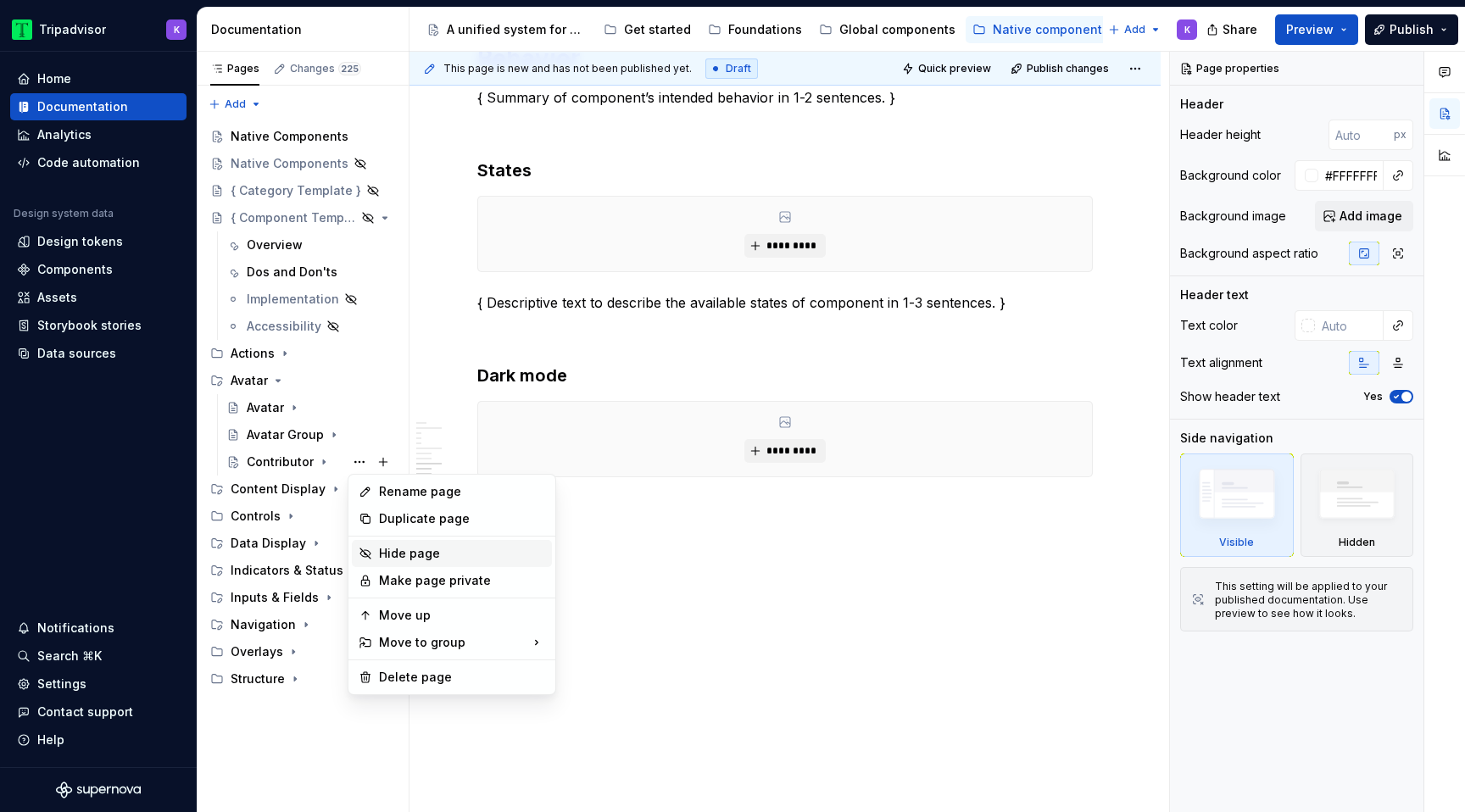
click at [412, 552] on div "Hide page" at bounding box center [461, 553] width 166 height 17
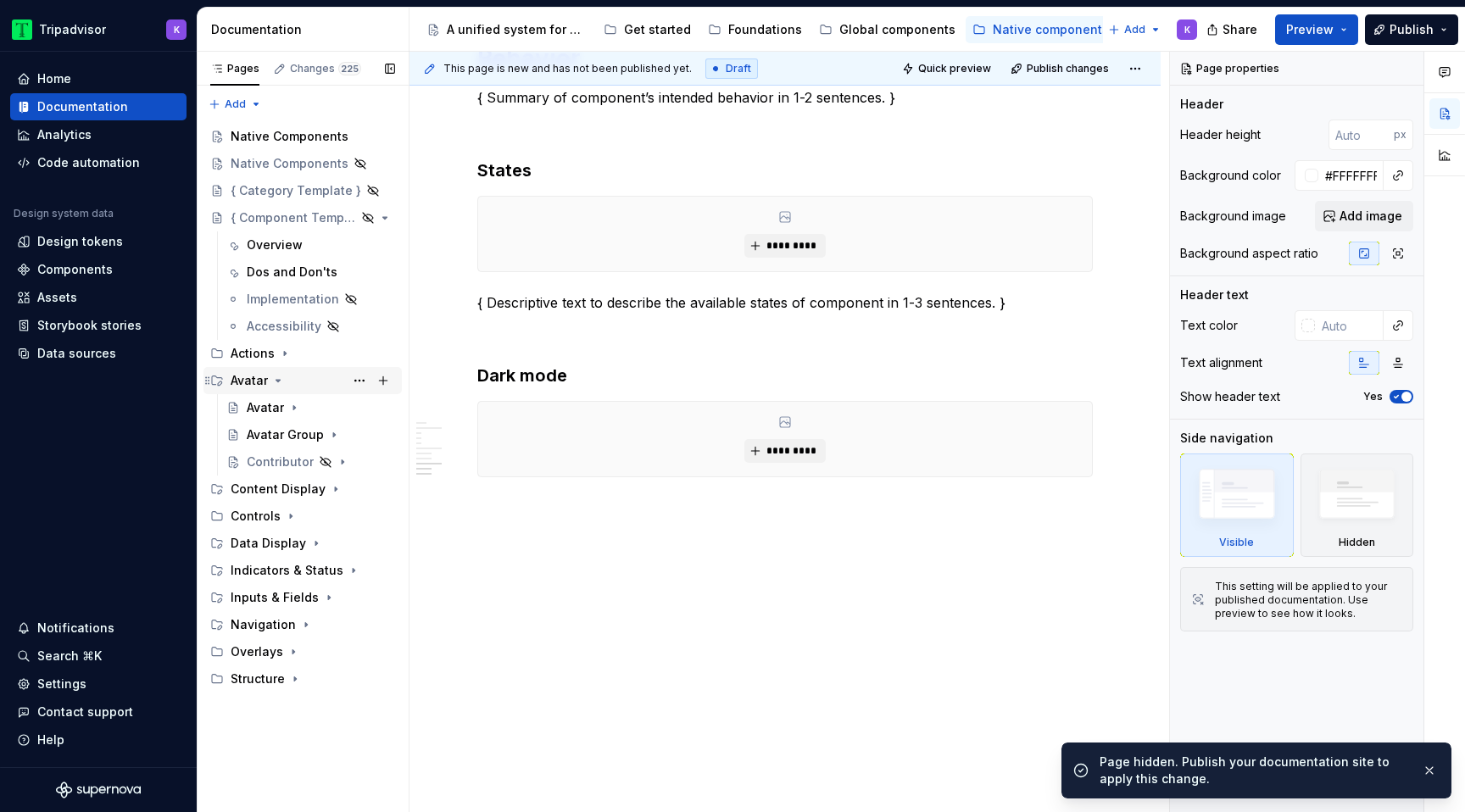
click at [283, 378] on icon "Page tree" at bounding box center [278, 380] width 13 height 13
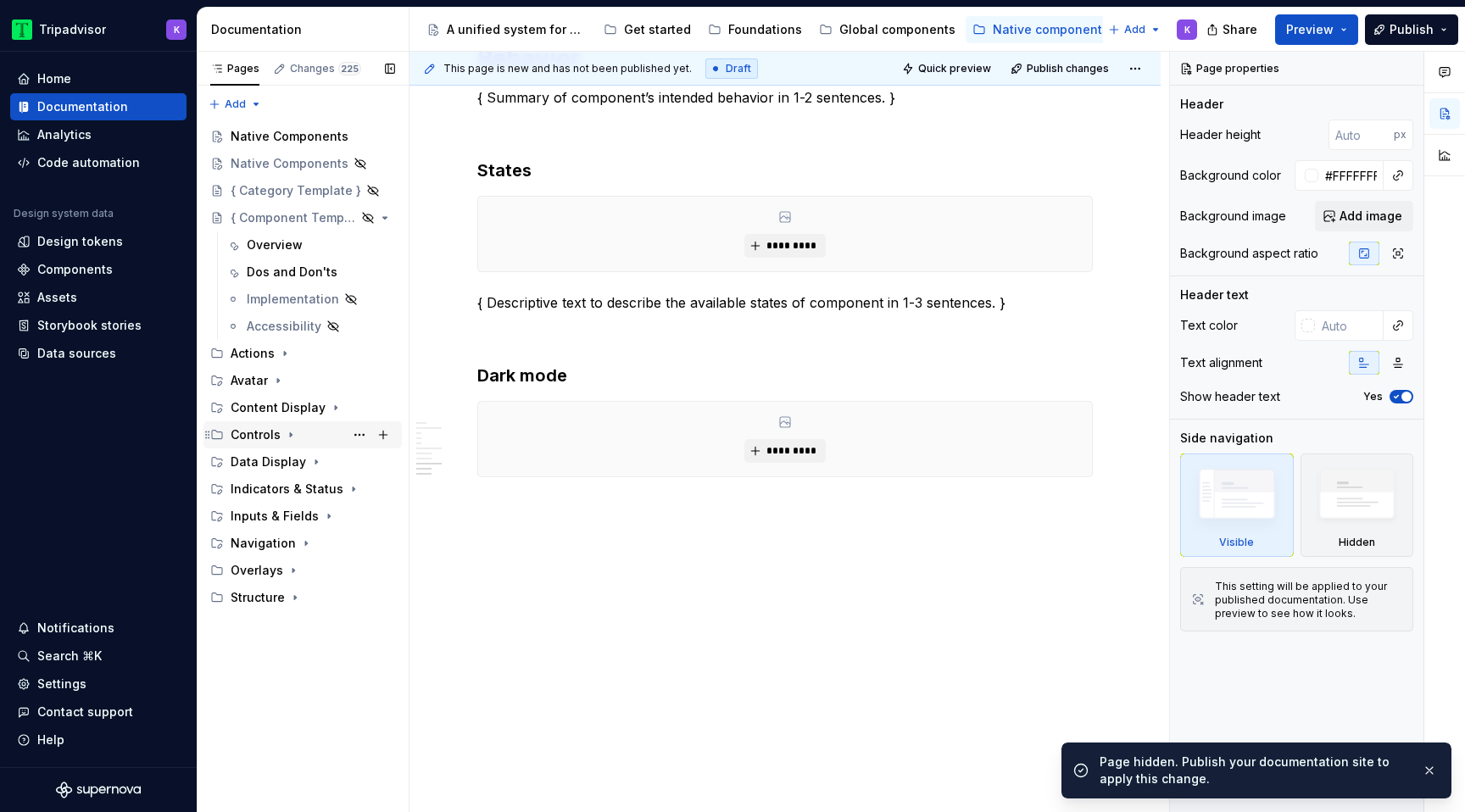
click at [290, 434] on icon "Page tree" at bounding box center [291, 435] width 2 height 4
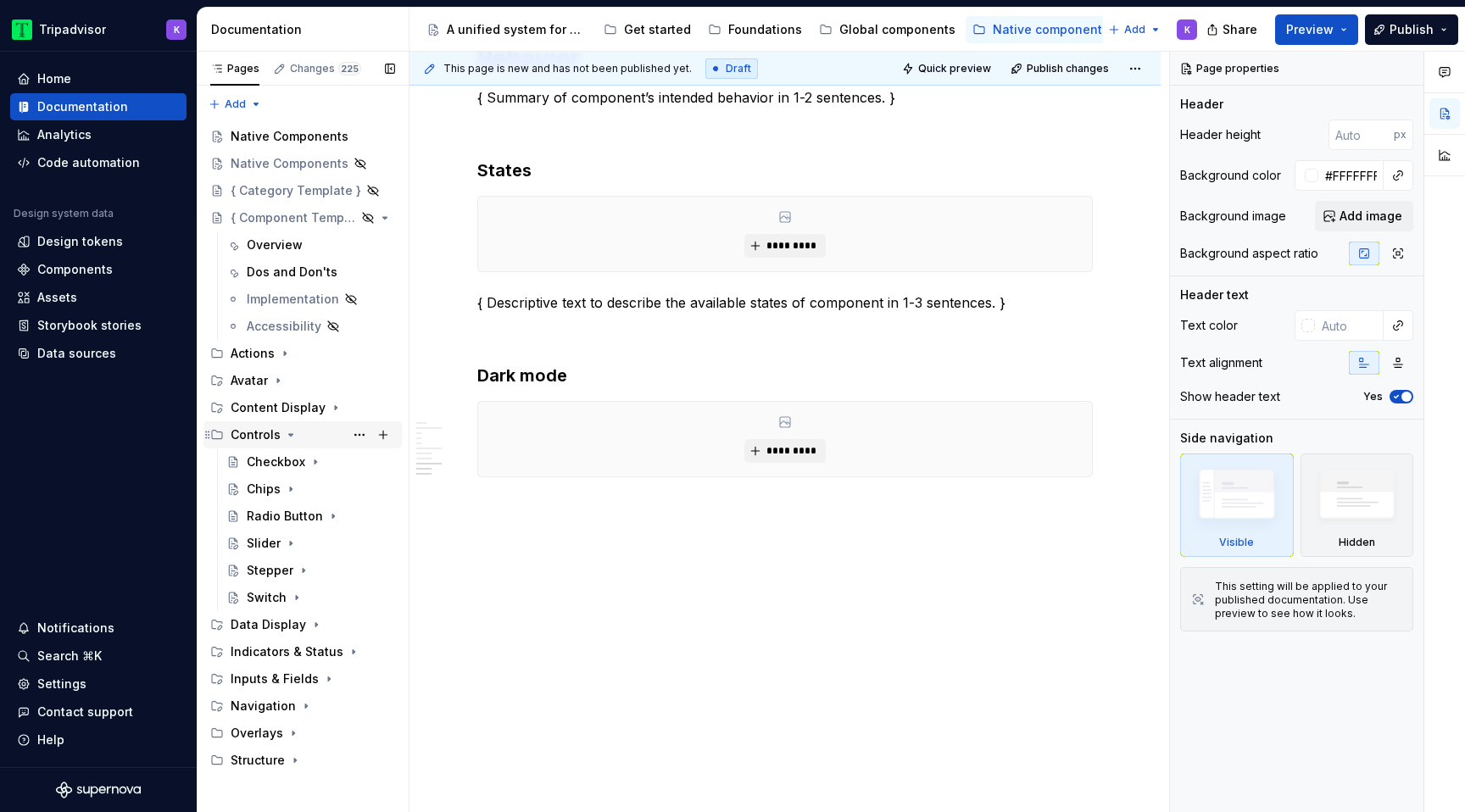
click at [283, 429] on icon "Page tree" at bounding box center [290, 435] width 13 height 13
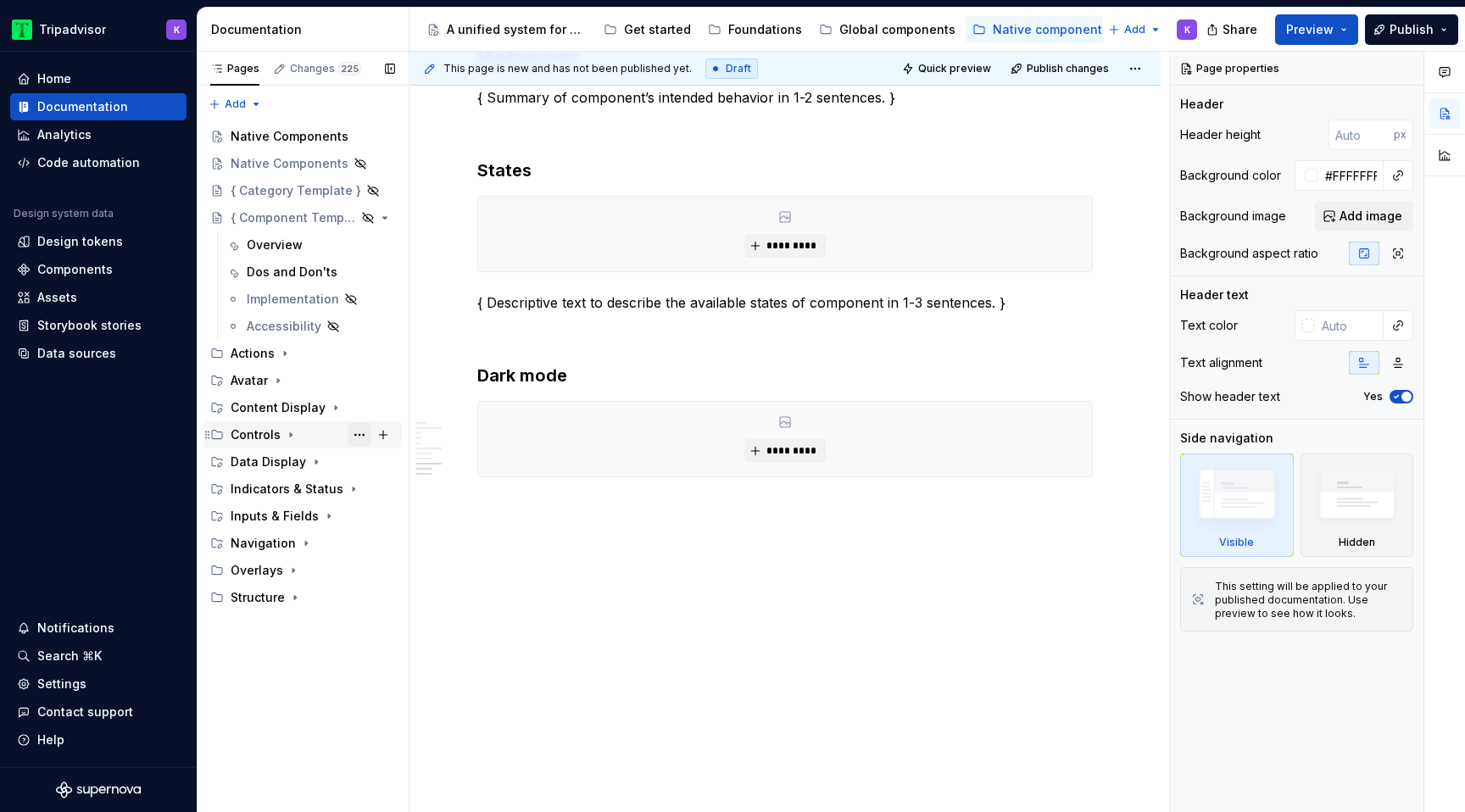
click at [359, 432] on button "Page tree" at bounding box center [359, 435] width 24 height 24
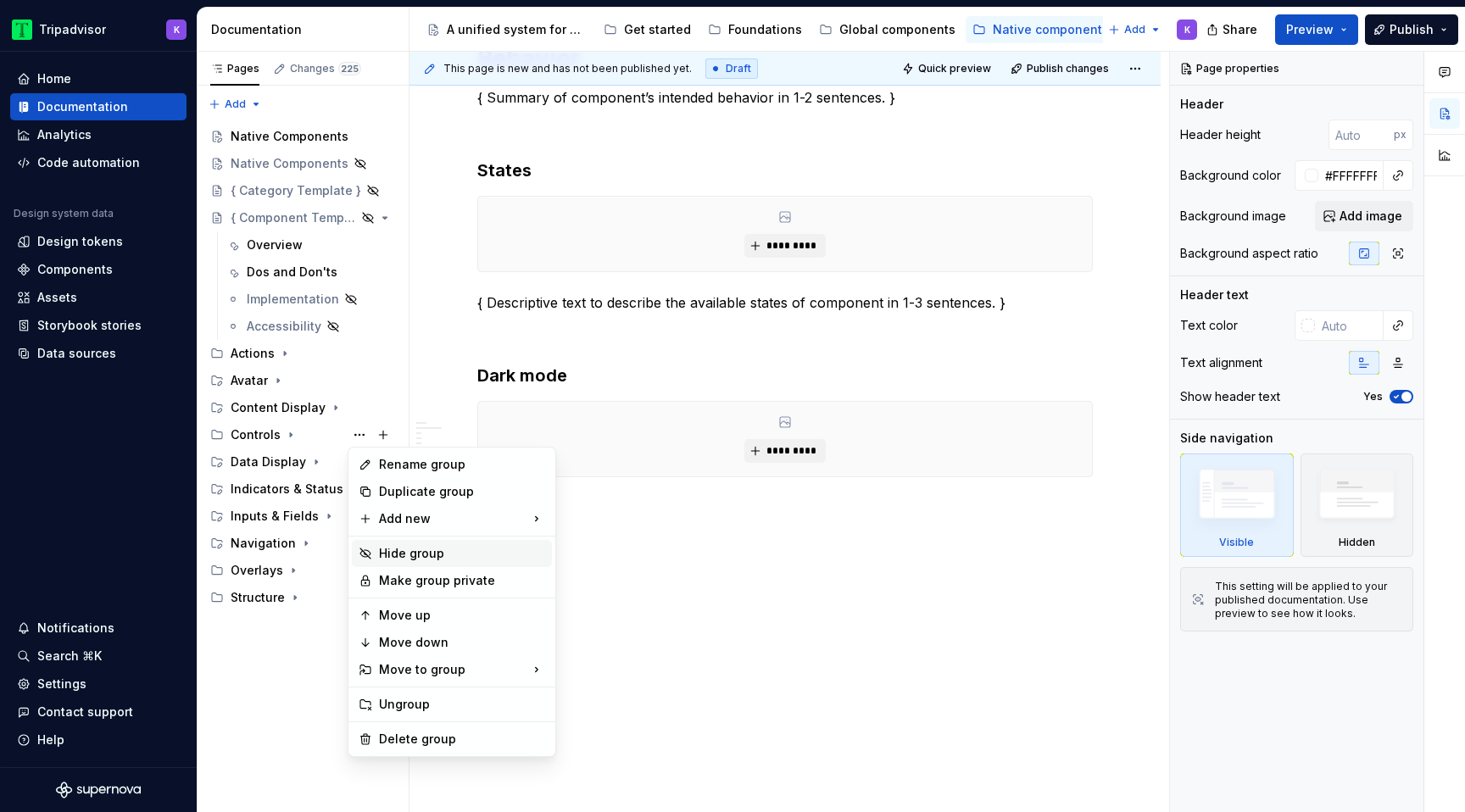
click at [412, 550] on div "Hide group" at bounding box center [461, 553] width 166 height 17
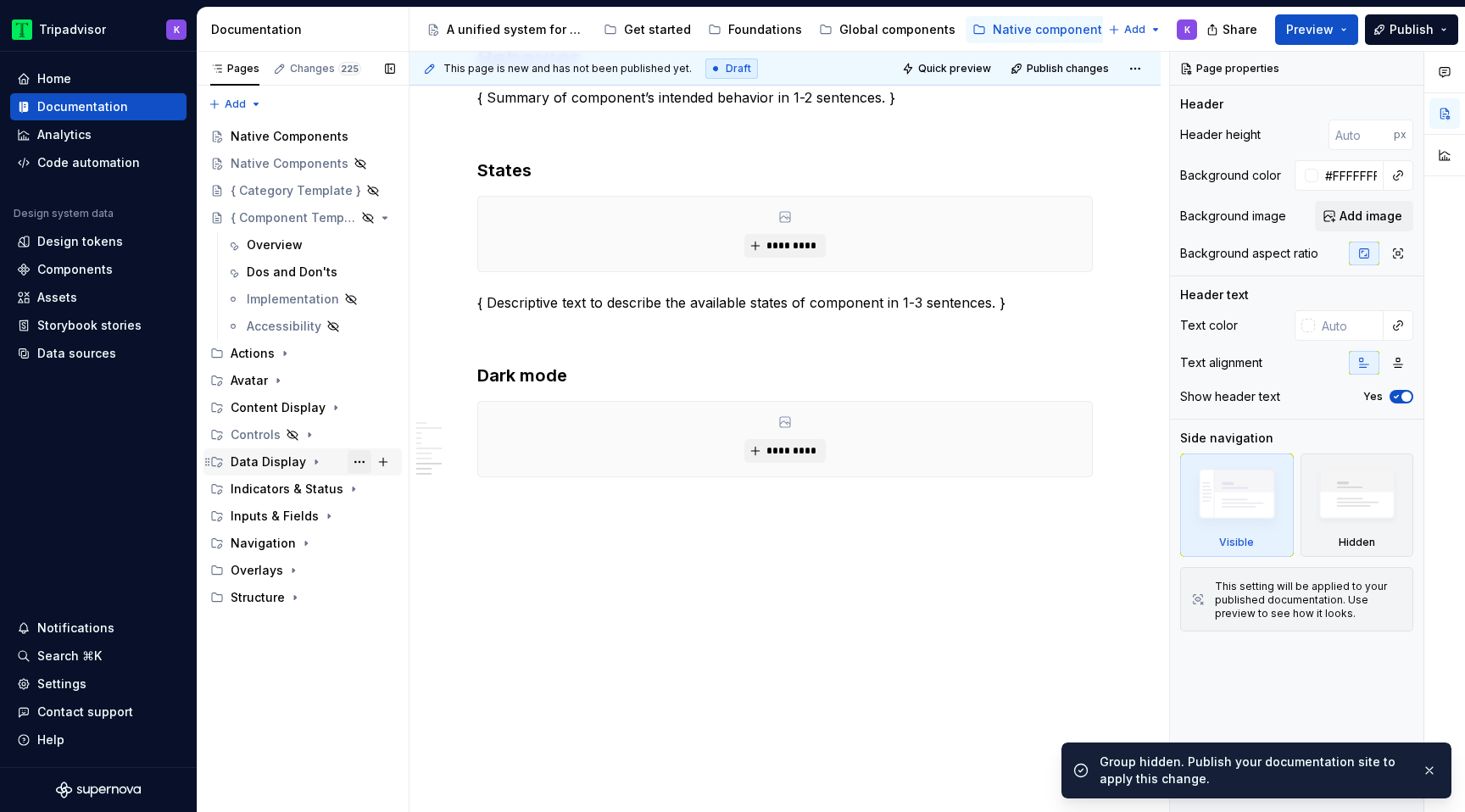
click at [363, 463] on button "Page tree" at bounding box center [359, 461] width 24 height 24
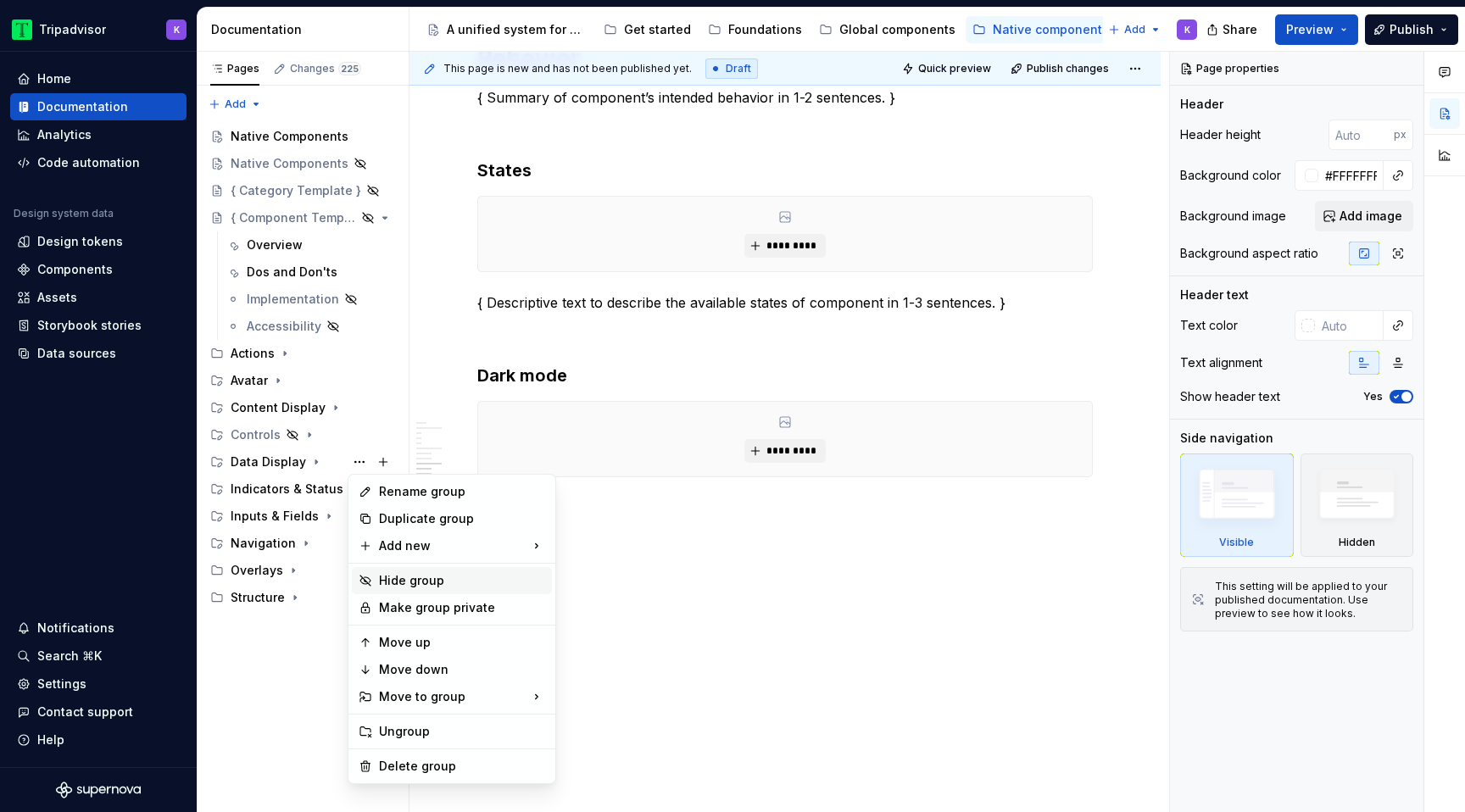
click at [431, 575] on div "Hide group" at bounding box center [461, 580] width 166 height 17
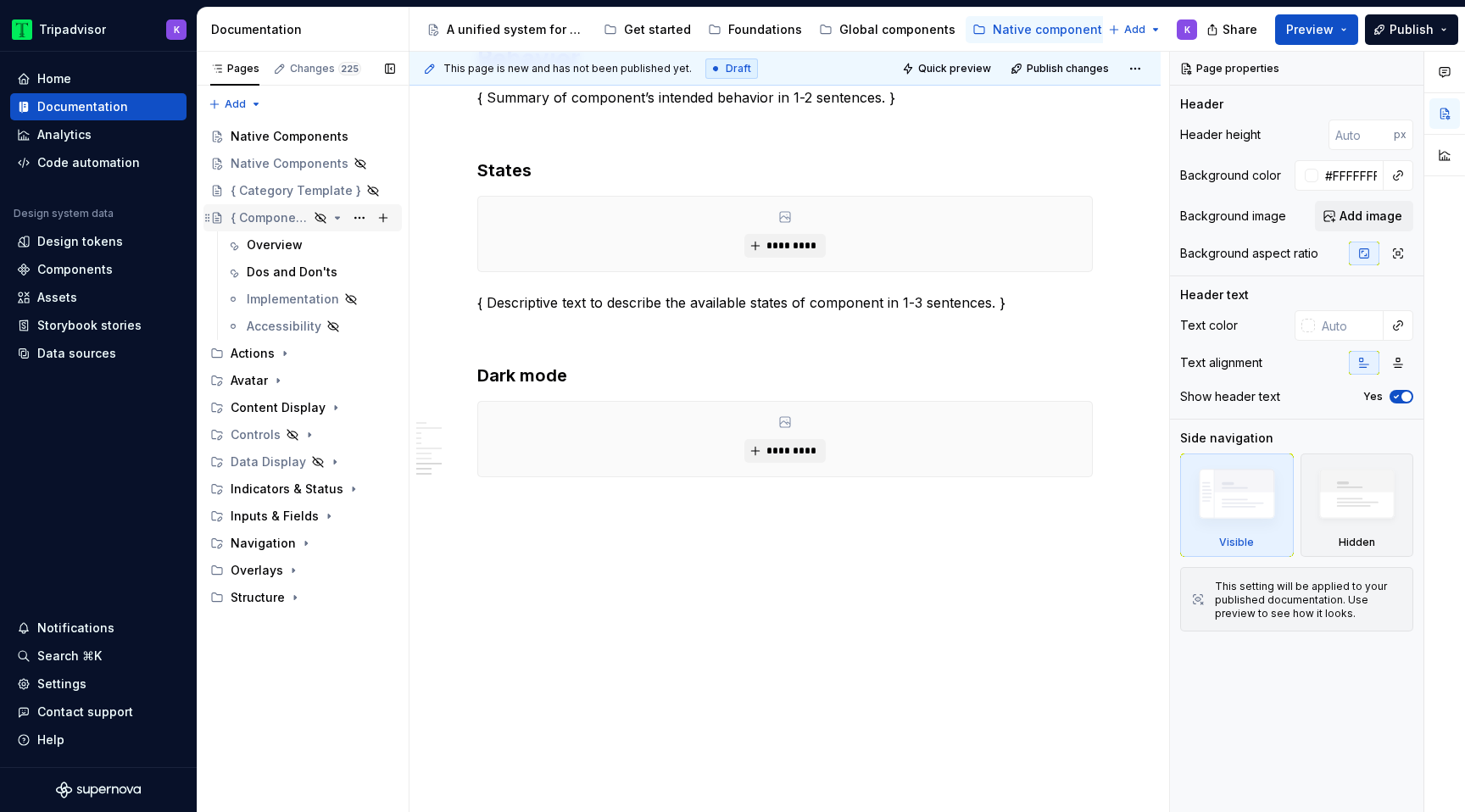
click at [340, 218] on icon "Page tree" at bounding box center [337, 218] width 13 height 13
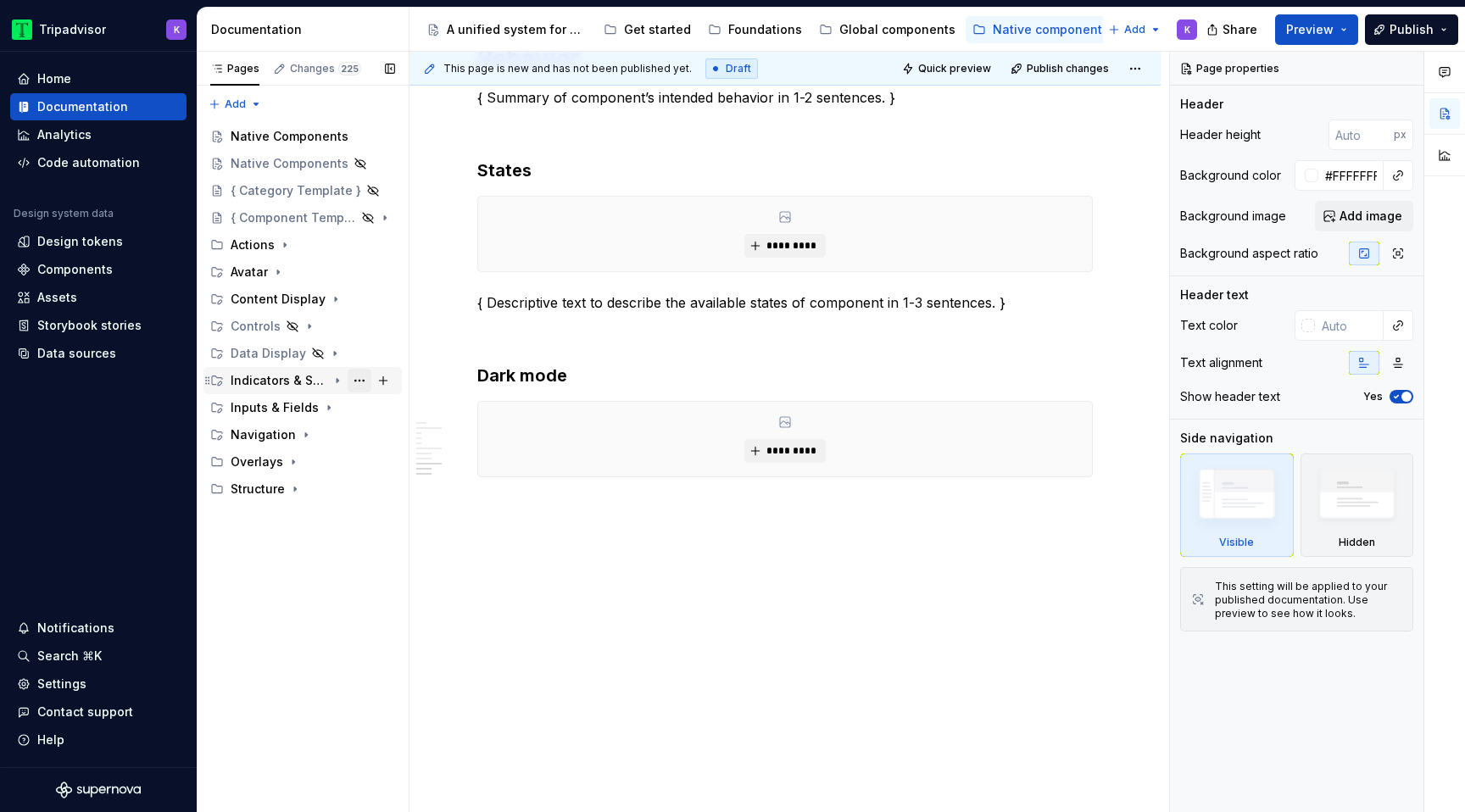
click at [361, 377] on button "Page tree" at bounding box center [359, 380] width 24 height 24
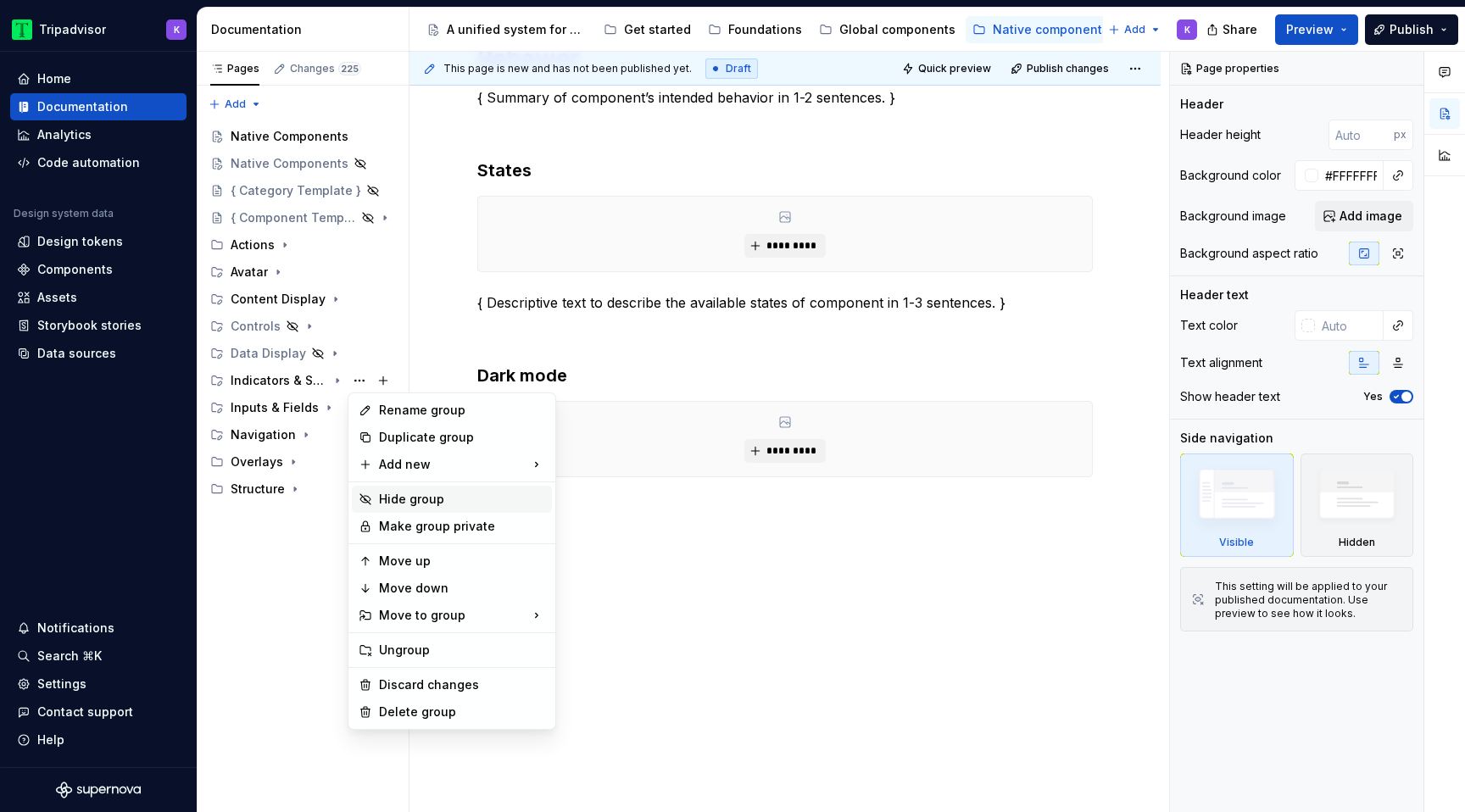
click at [416, 493] on div "Hide group" at bounding box center [461, 499] width 166 height 17
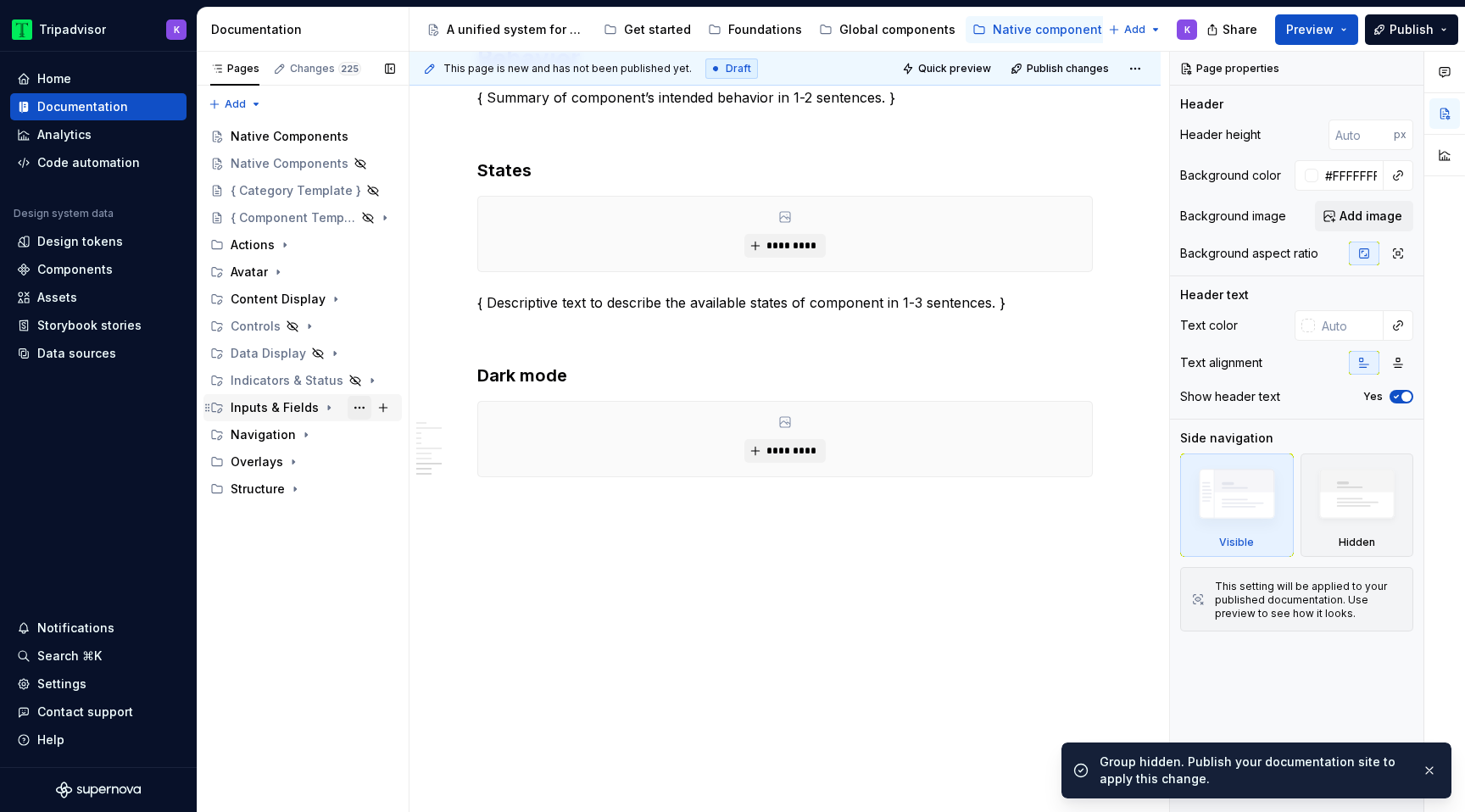
click at [359, 408] on button "Page tree" at bounding box center [359, 407] width 24 height 24
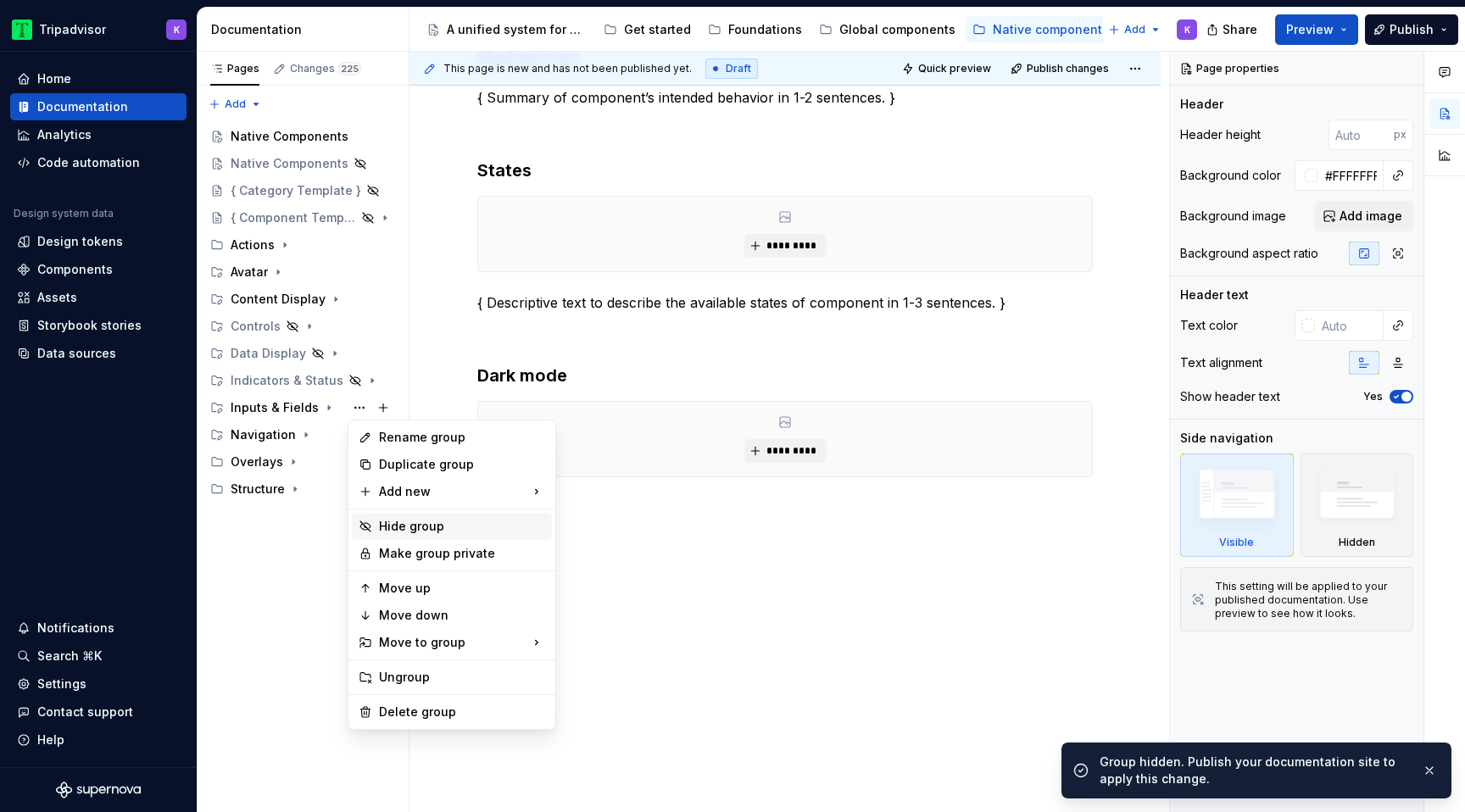
click at [432, 527] on div "Hide group" at bounding box center [461, 526] width 166 height 17
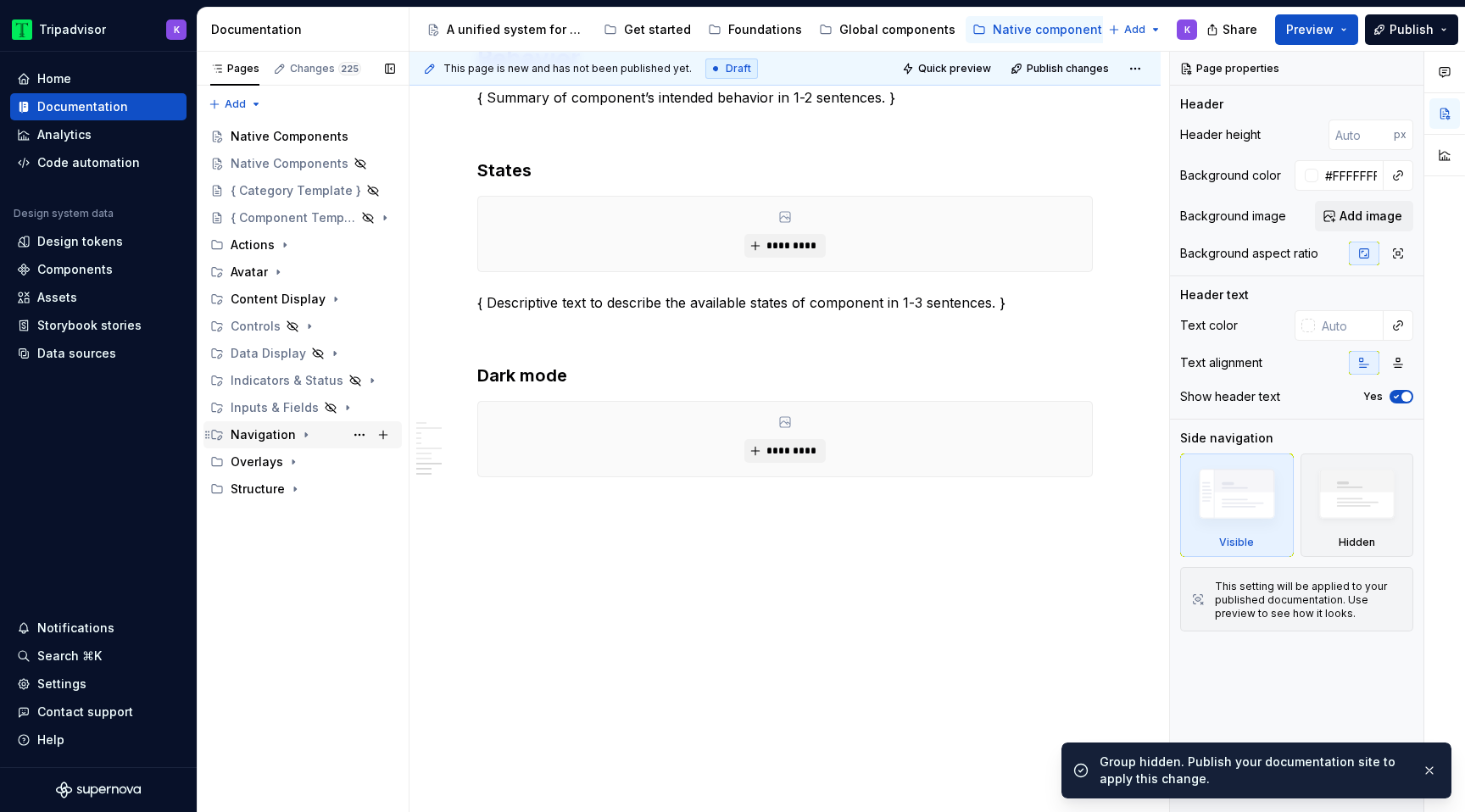
click at [305, 433] on icon "Page tree" at bounding box center [306, 435] width 2 height 4
click at [362, 487] on button "Page tree" at bounding box center [359, 489] width 24 height 24
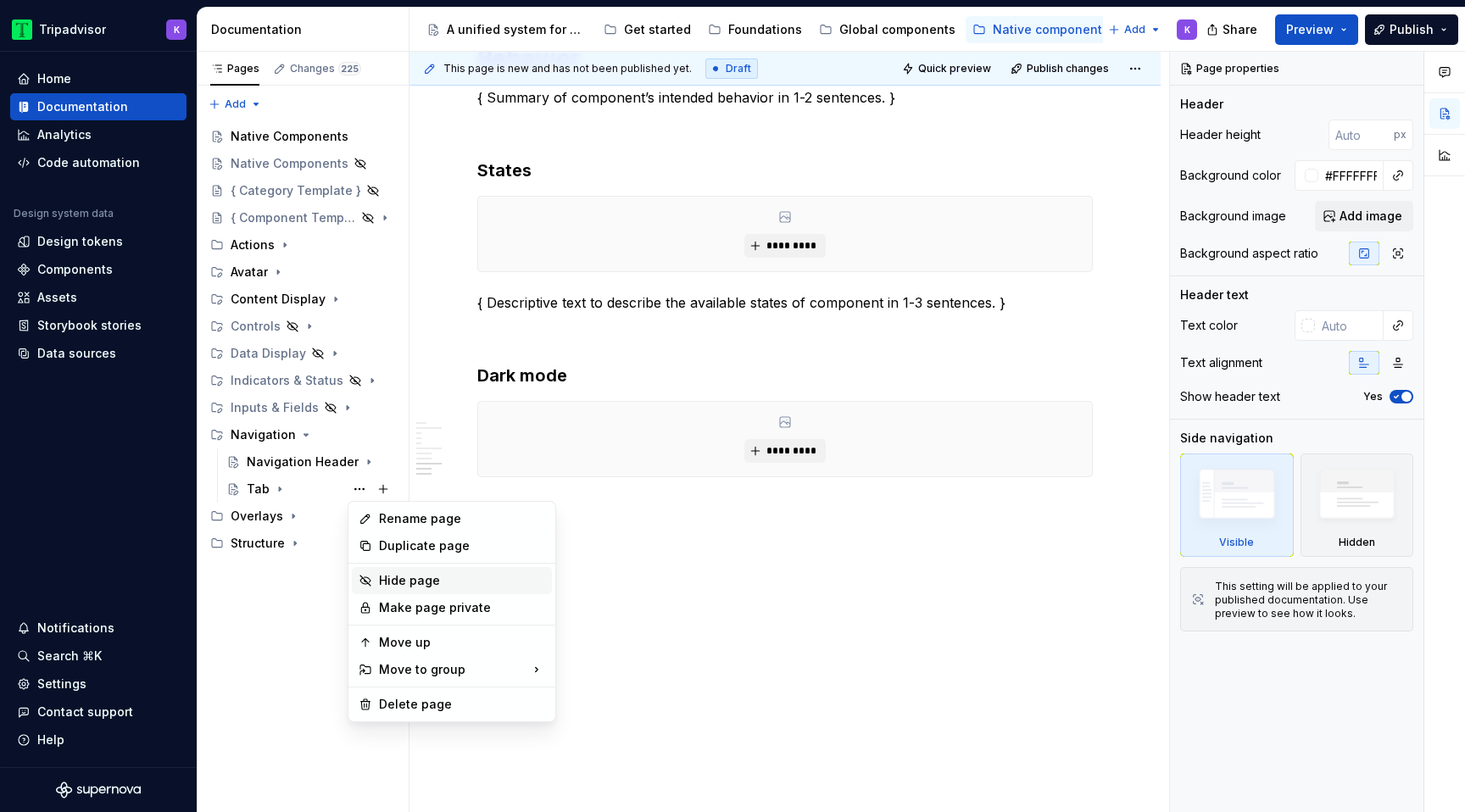
click at [409, 578] on div "Hide page" at bounding box center [461, 580] width 166 height 17
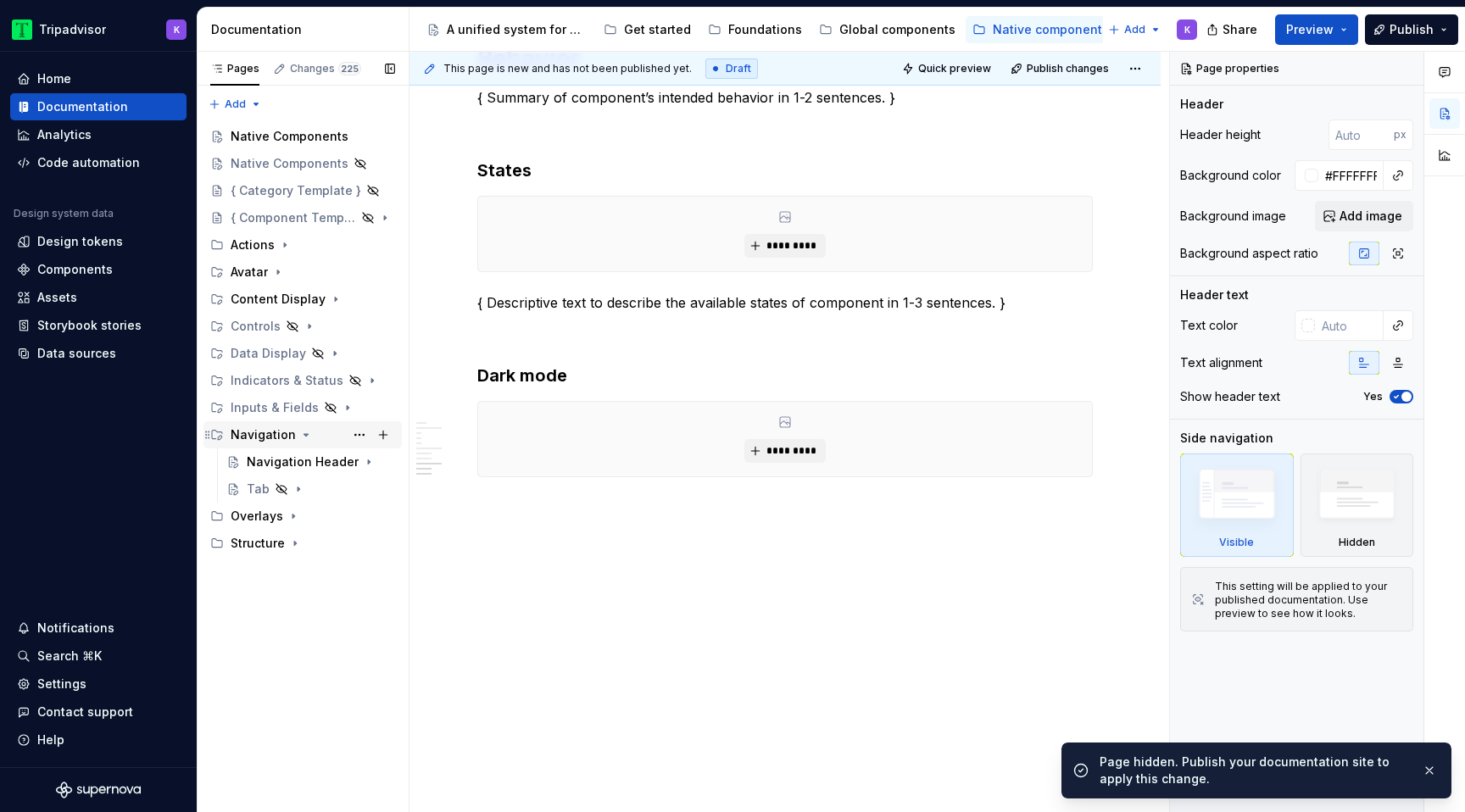
click at [300, 432] on icon "Page tree" at bounding box center [306, 435] width 13 height 13
click at [292, 459] on icon "Page tree" at bounding box center [293, 461] width 13 height 13
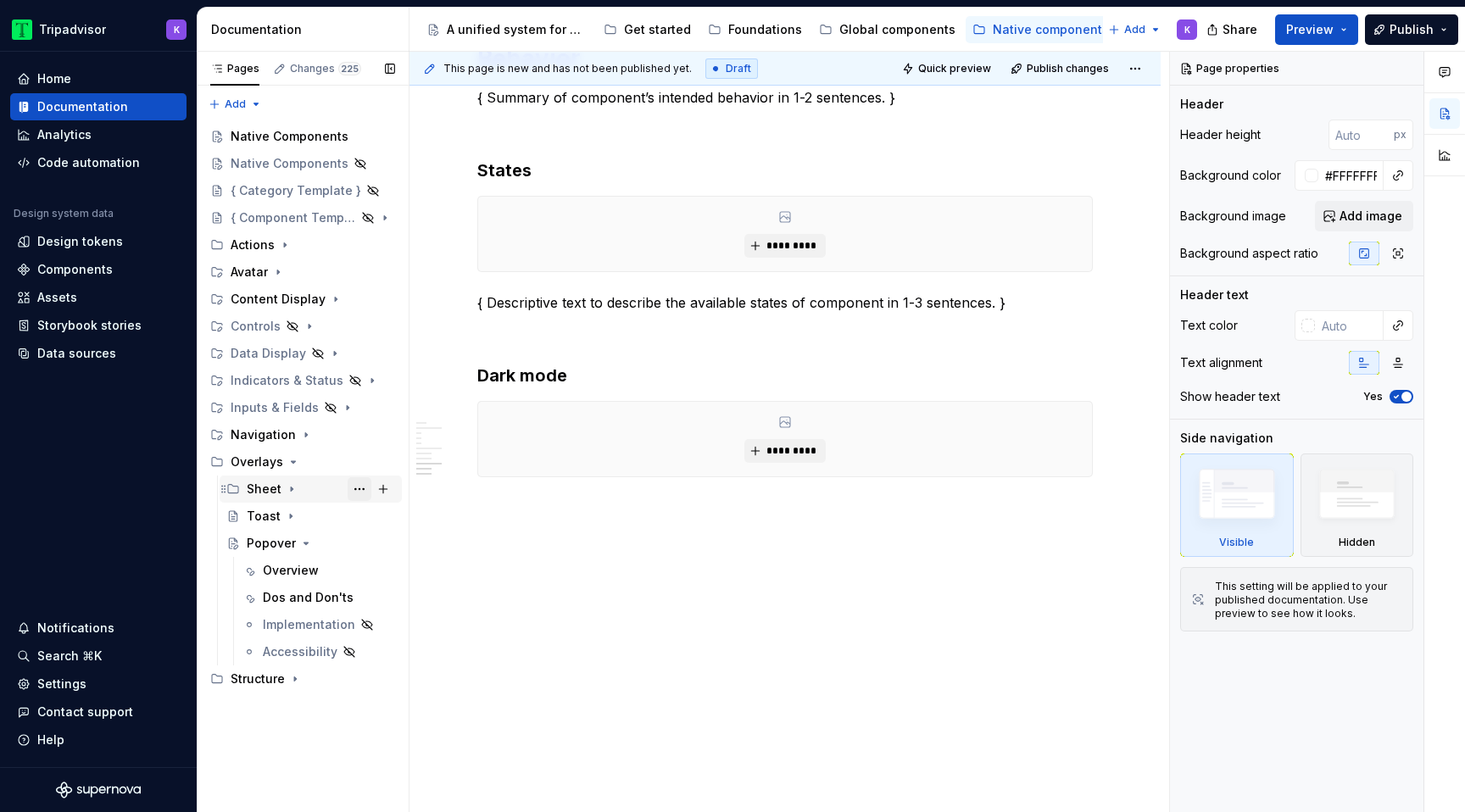
click at [361, 486] on button "Page tree" at bounding box center [359, 489] width 24 height 24
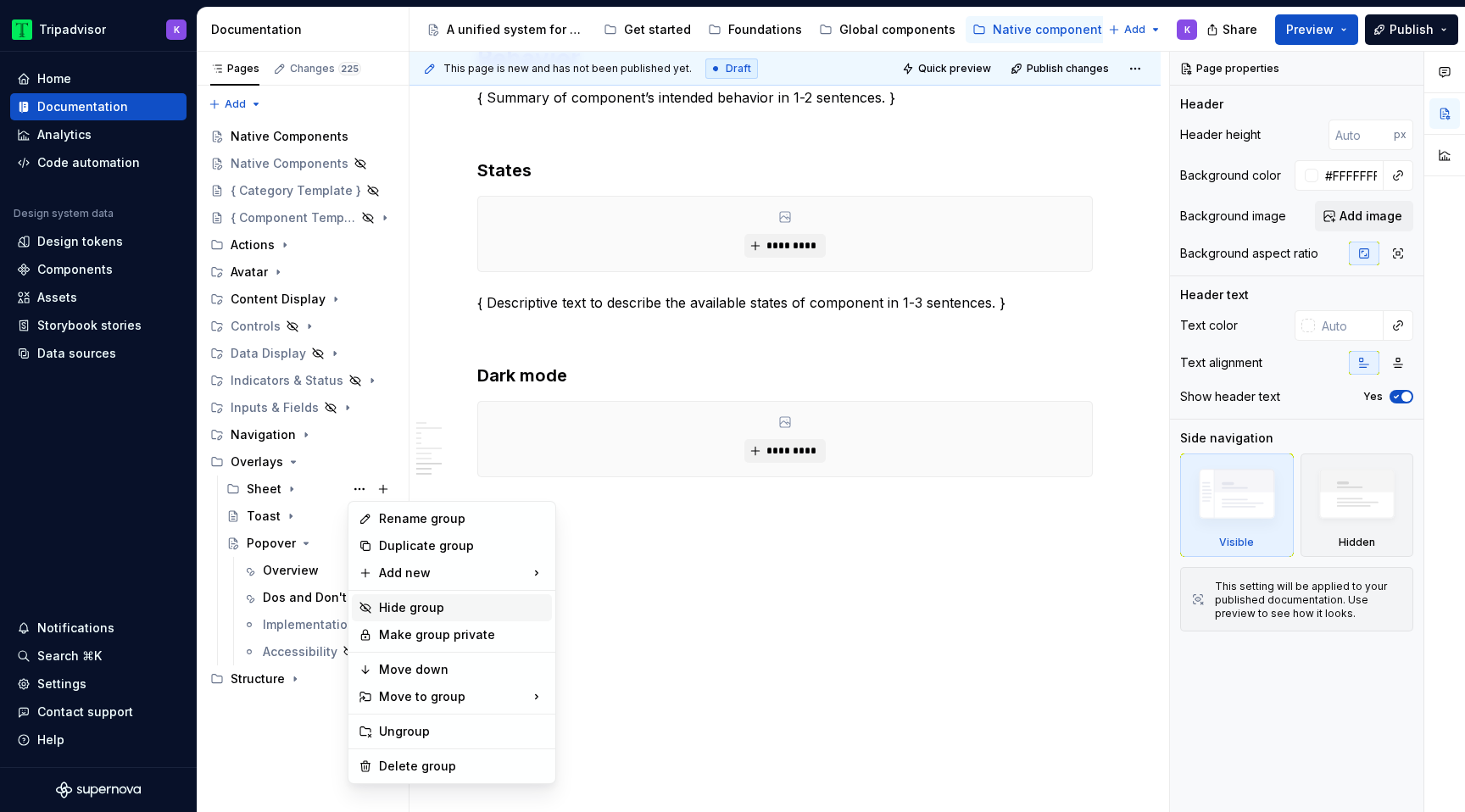
click at [395, 603] on div "Hide group" at bounding box center [461, 608] width 166 height 17
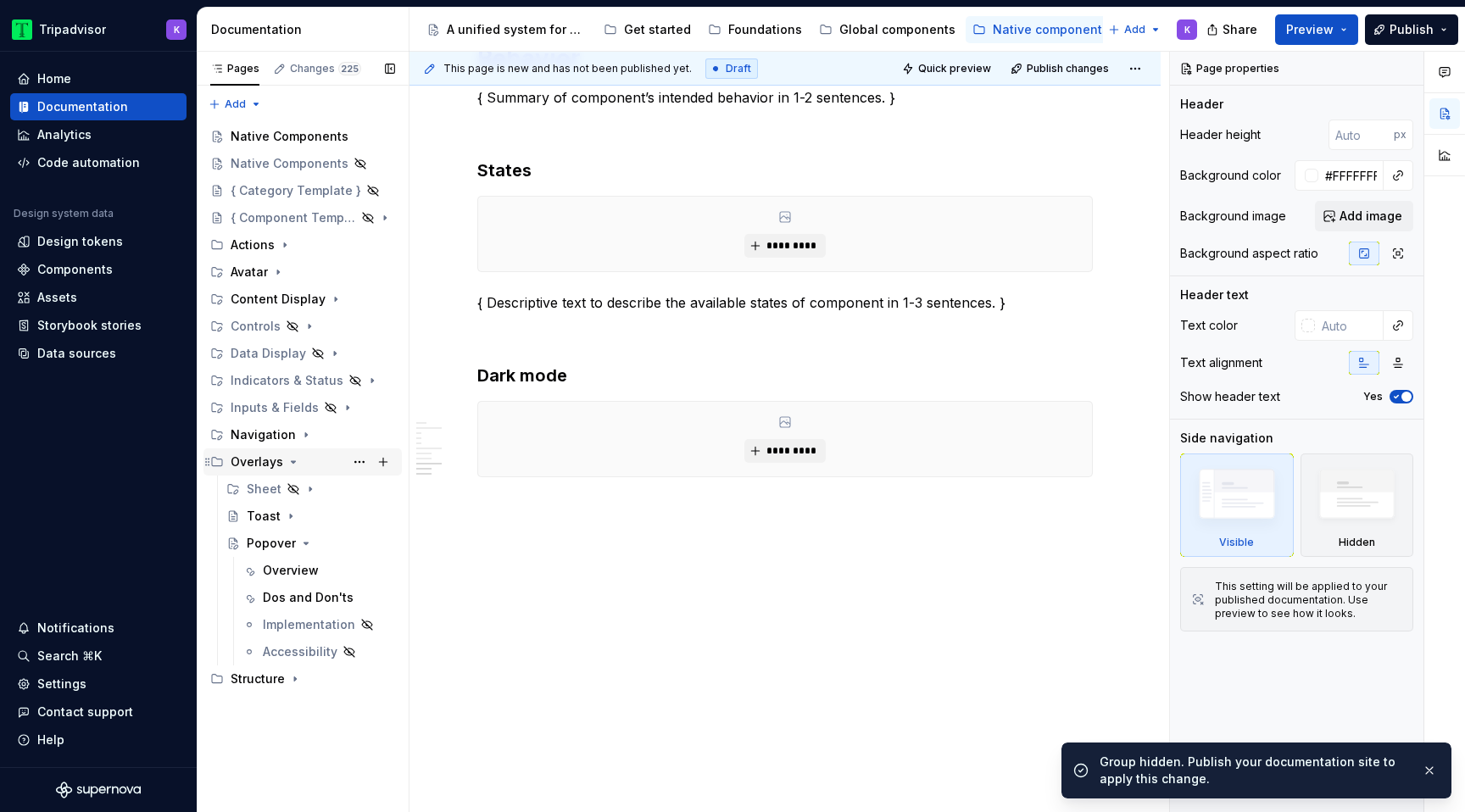
click at [292, 462] on icon "Page tree" at bounding box center [294, 462] width 4 height 2
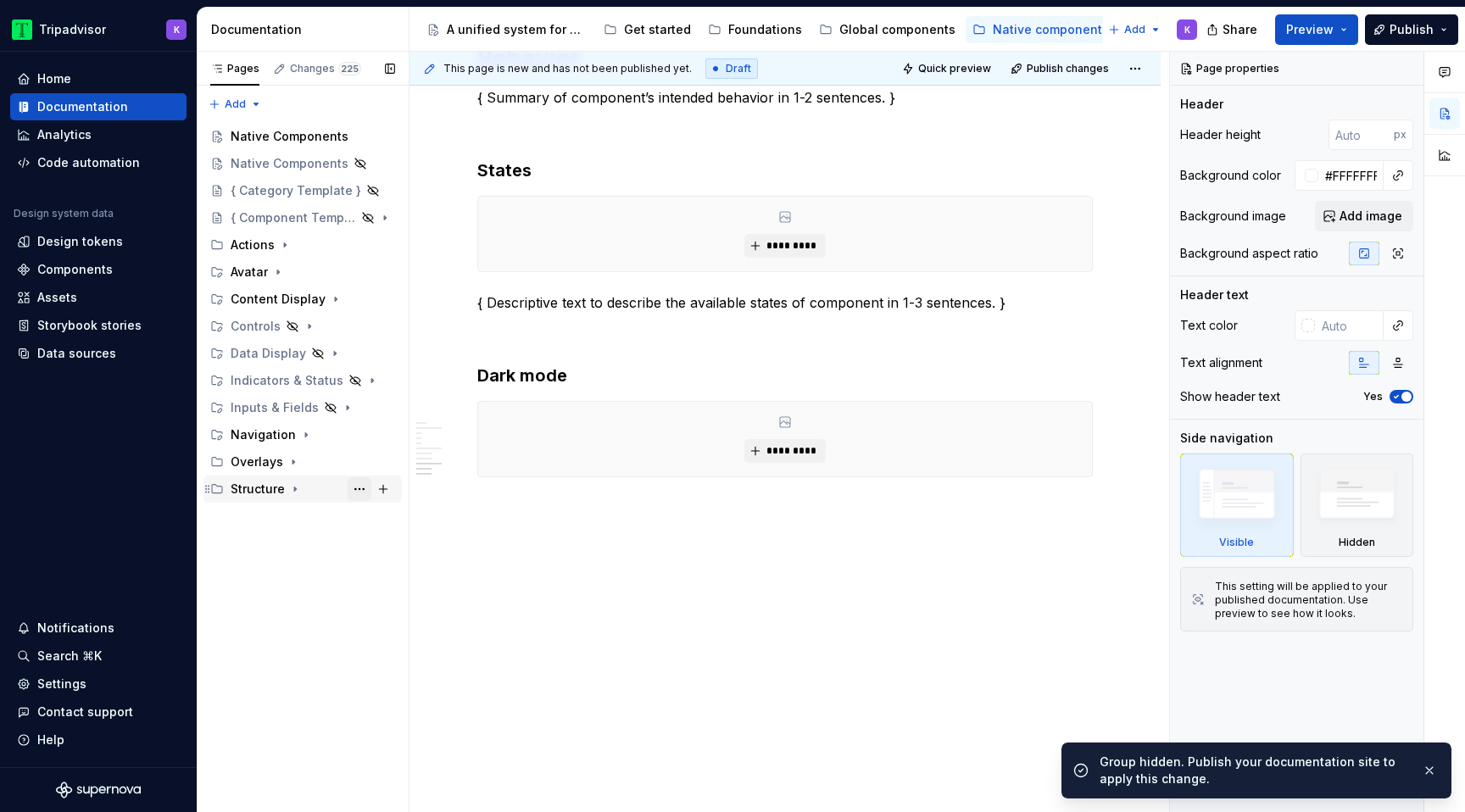
click at [359, 485] on button "Page tree" at bounding box center [359, 489] width 24 height 24
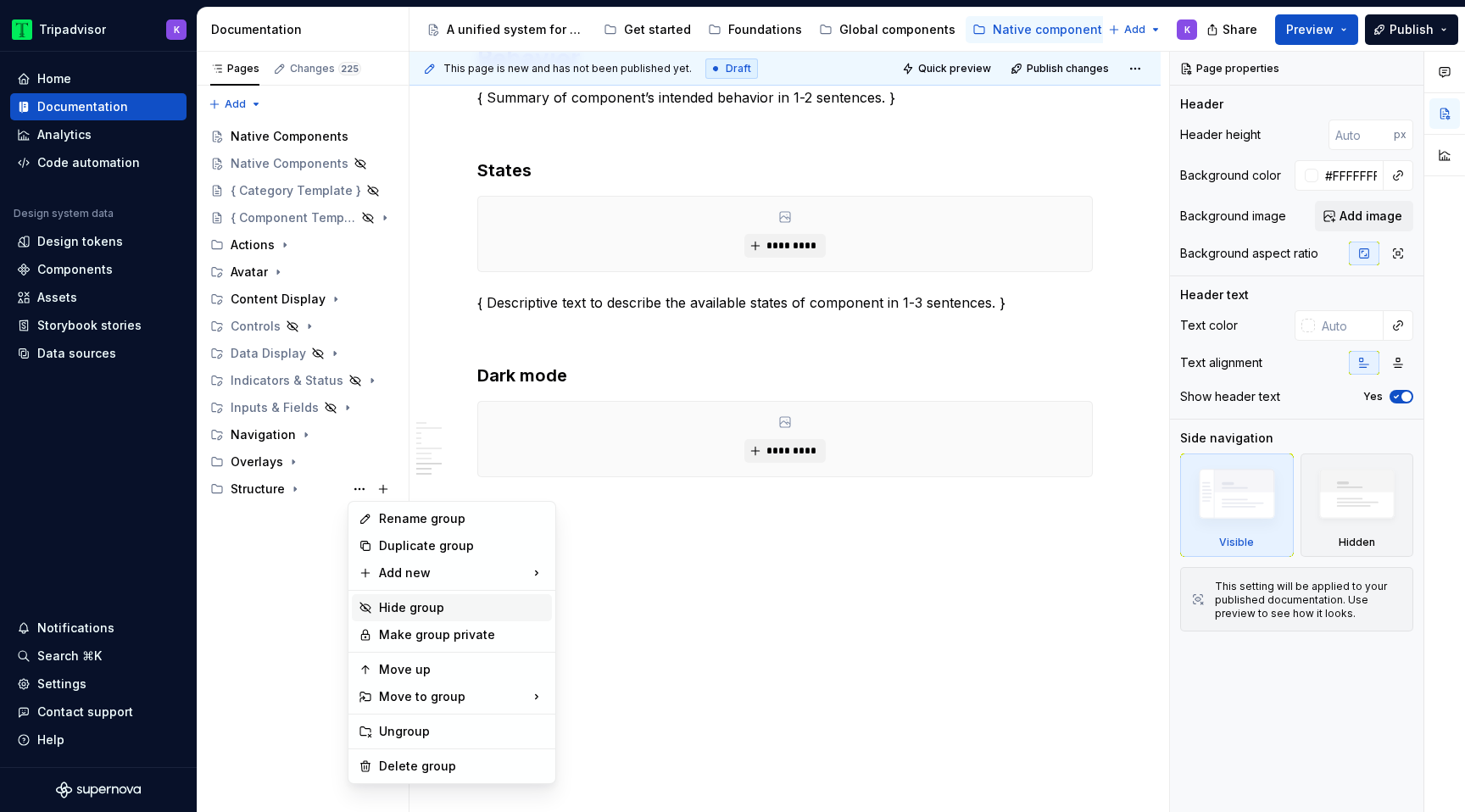
click at [410, 610] on div "Hide group" at bounding box center [461, 608] width 166 height 17
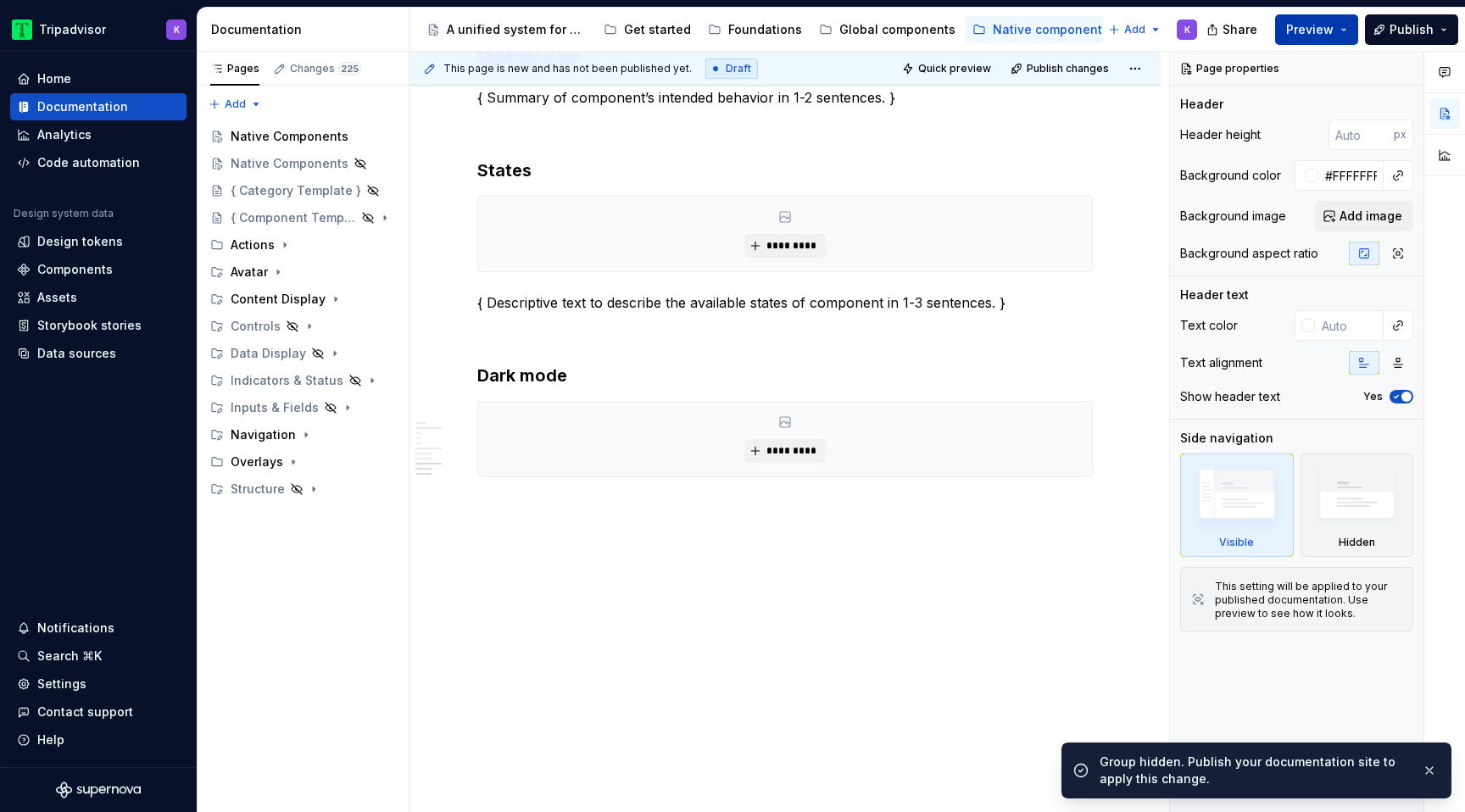
click at [1323, 24] on span "Preview" at bounding box center [1310, 29] width 48 height 17
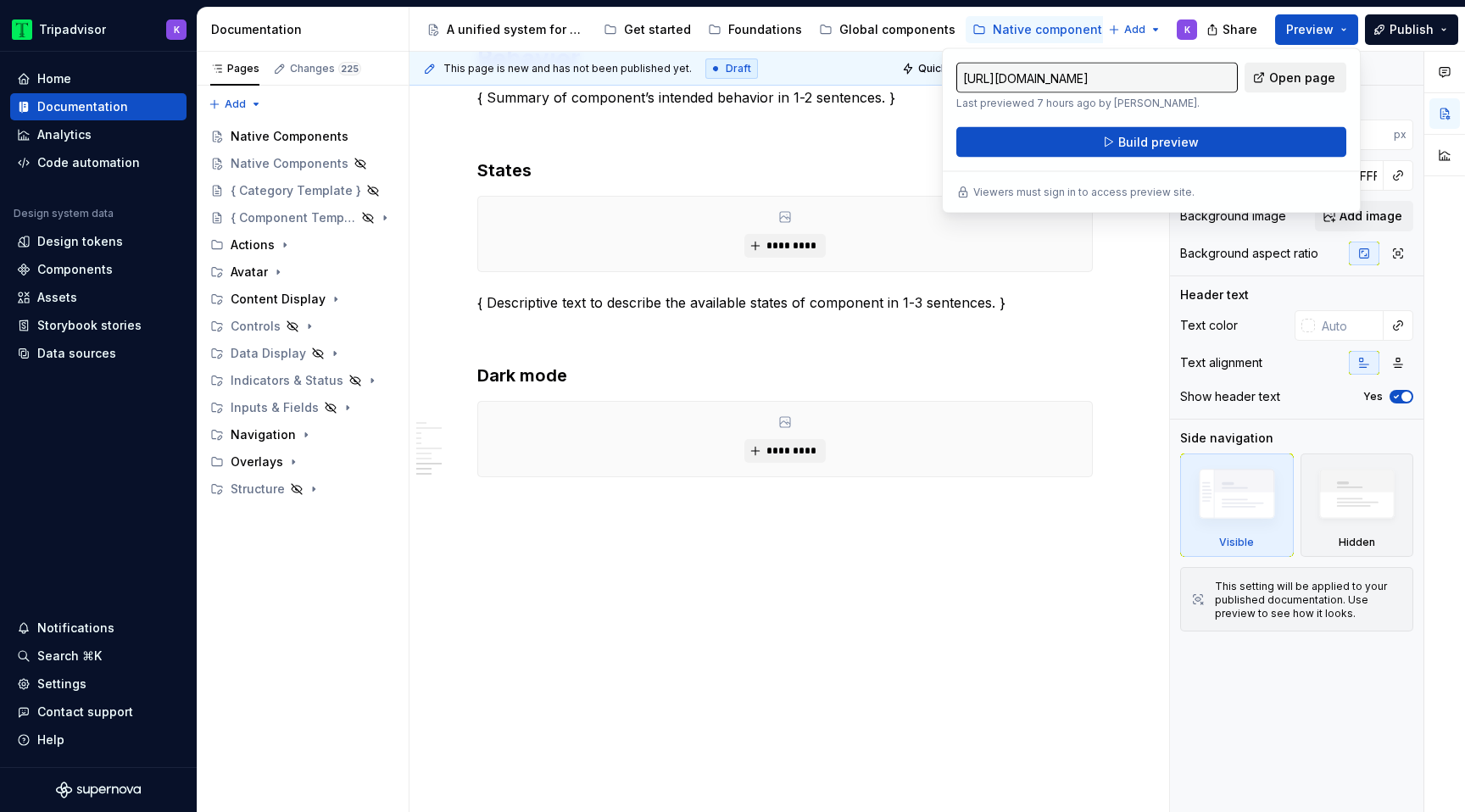
click at [1281, 80] on span "Open page" at bounding box center [1301, 78] width 66 height 17
type textarea "*"
click at [1263, 133] on button "Build preview" at bounding box center [1151, 143] width 390 height 30
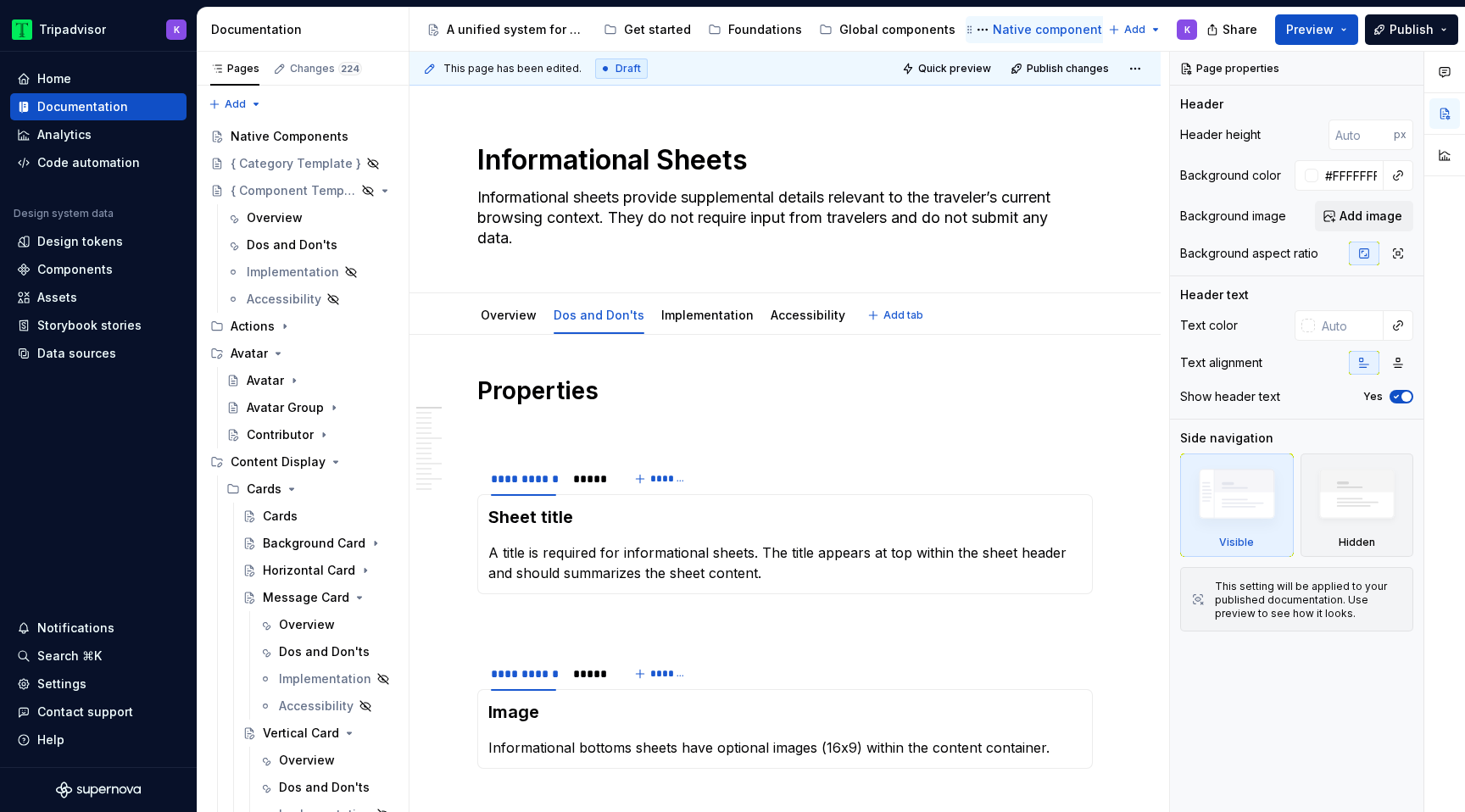
type textarea "*"
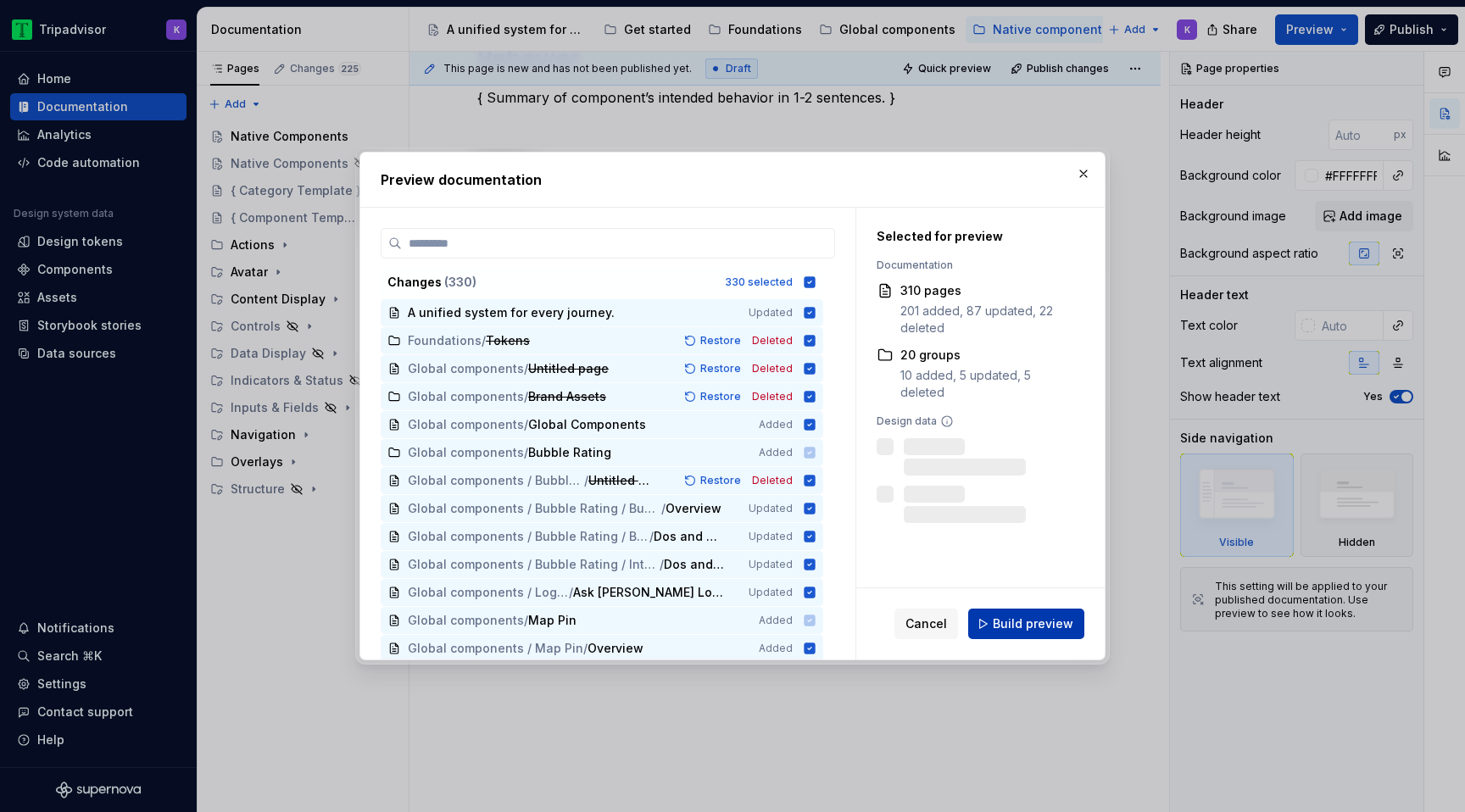
click at [1021, 619] on span "Build preview" at bounding box center [1032, 624] width 81 height 17
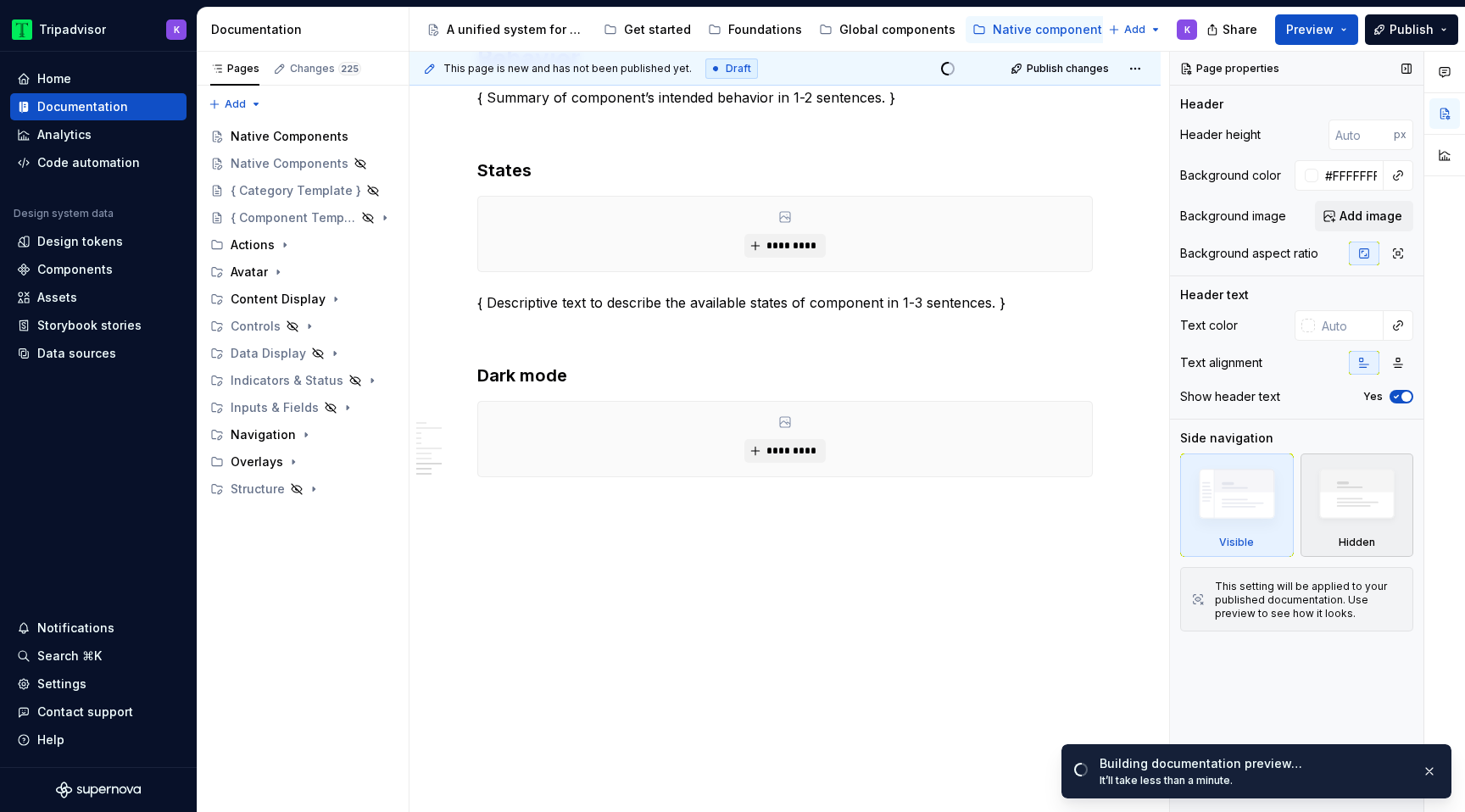
click at [1306, 520] on div "Hidden" at bounding box center [1357, 505] width 113 height 104
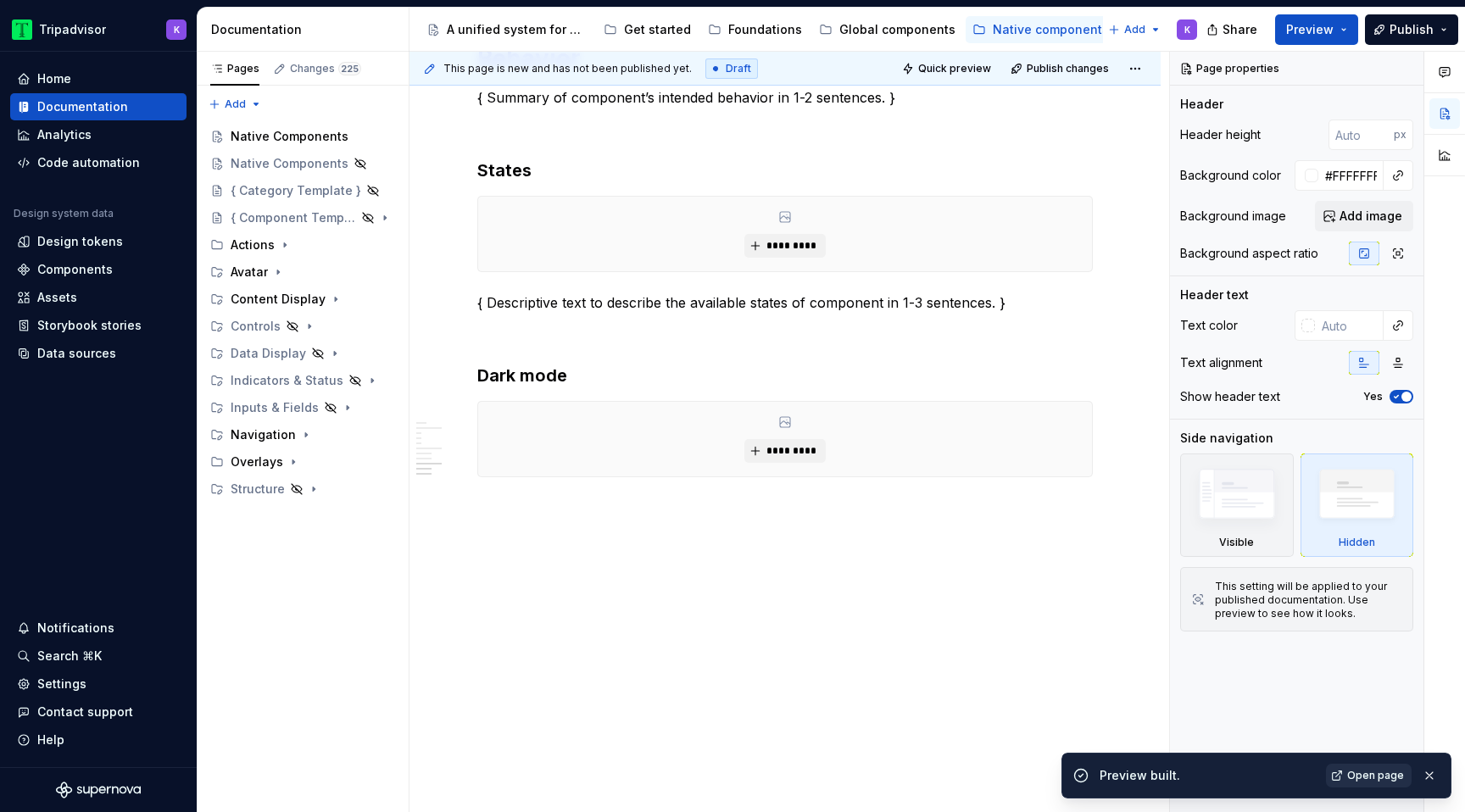
click at [1348, 773] on link "Open page" at bounding box center [1369, 775] width 86 height 24
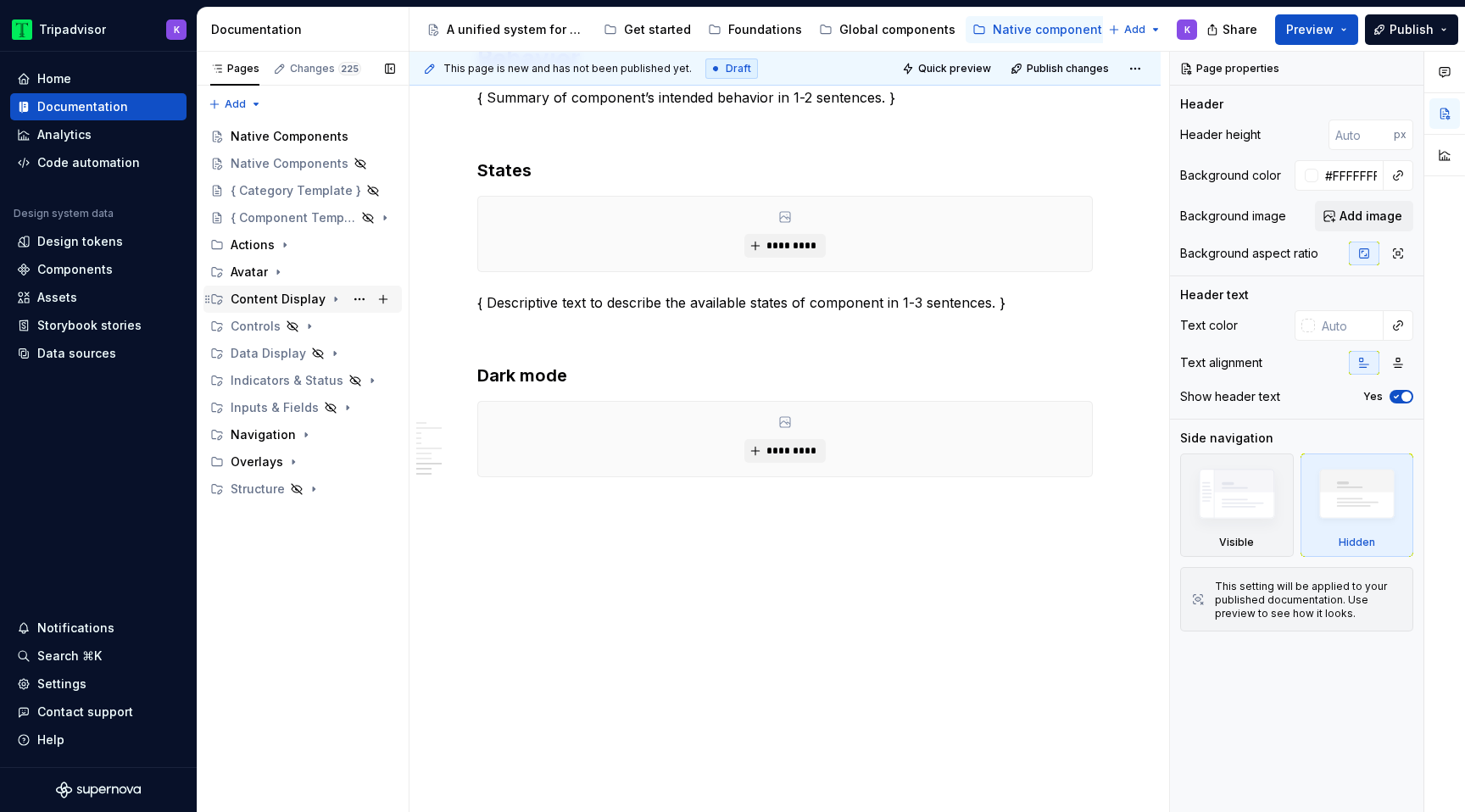
click at [329, 300] on icon "Page tree" at bounding box center [336, 299] width 13 height 13
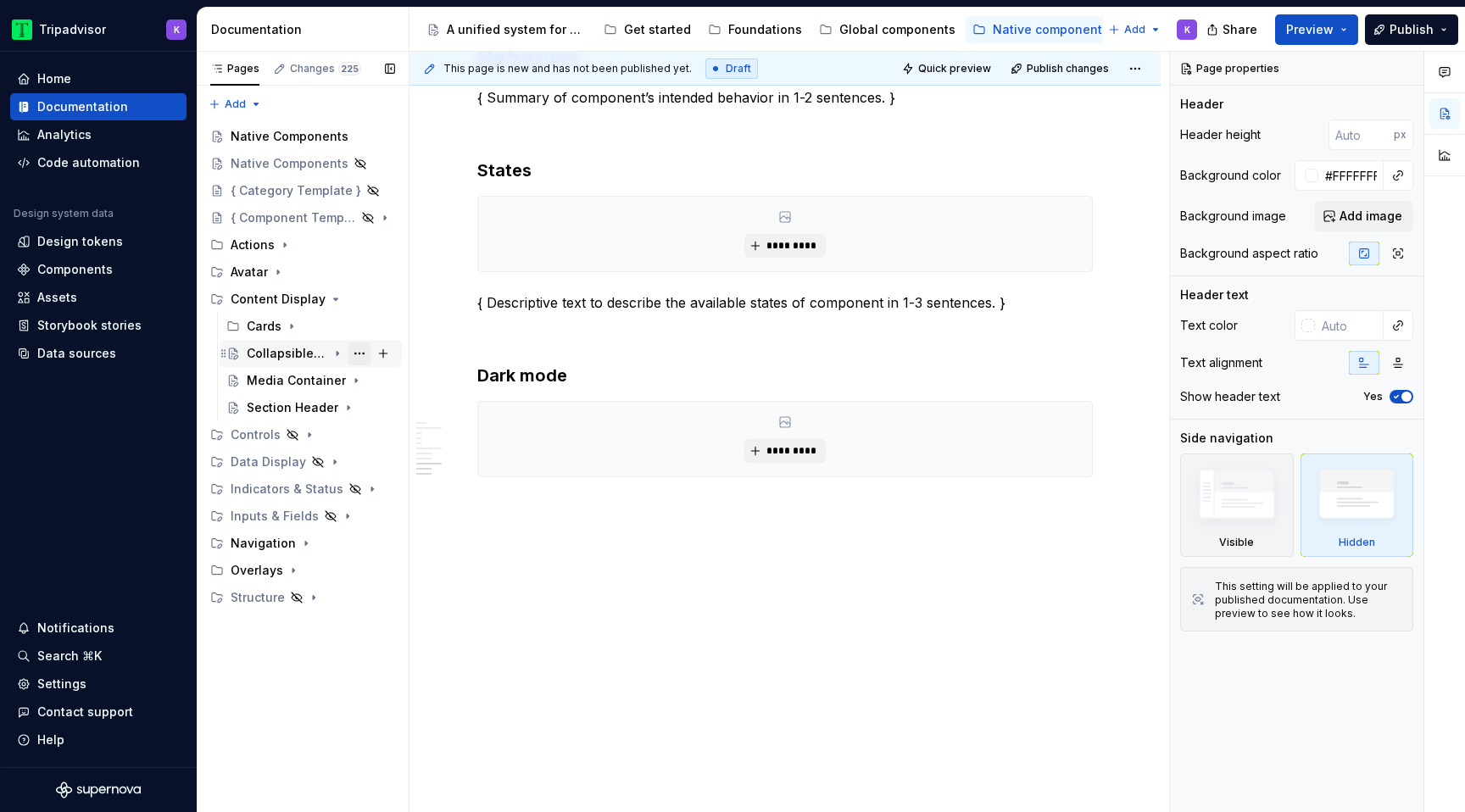
click at [360, 354] on button "Page tree" at bounding box center [359, 353] width 24 height 24
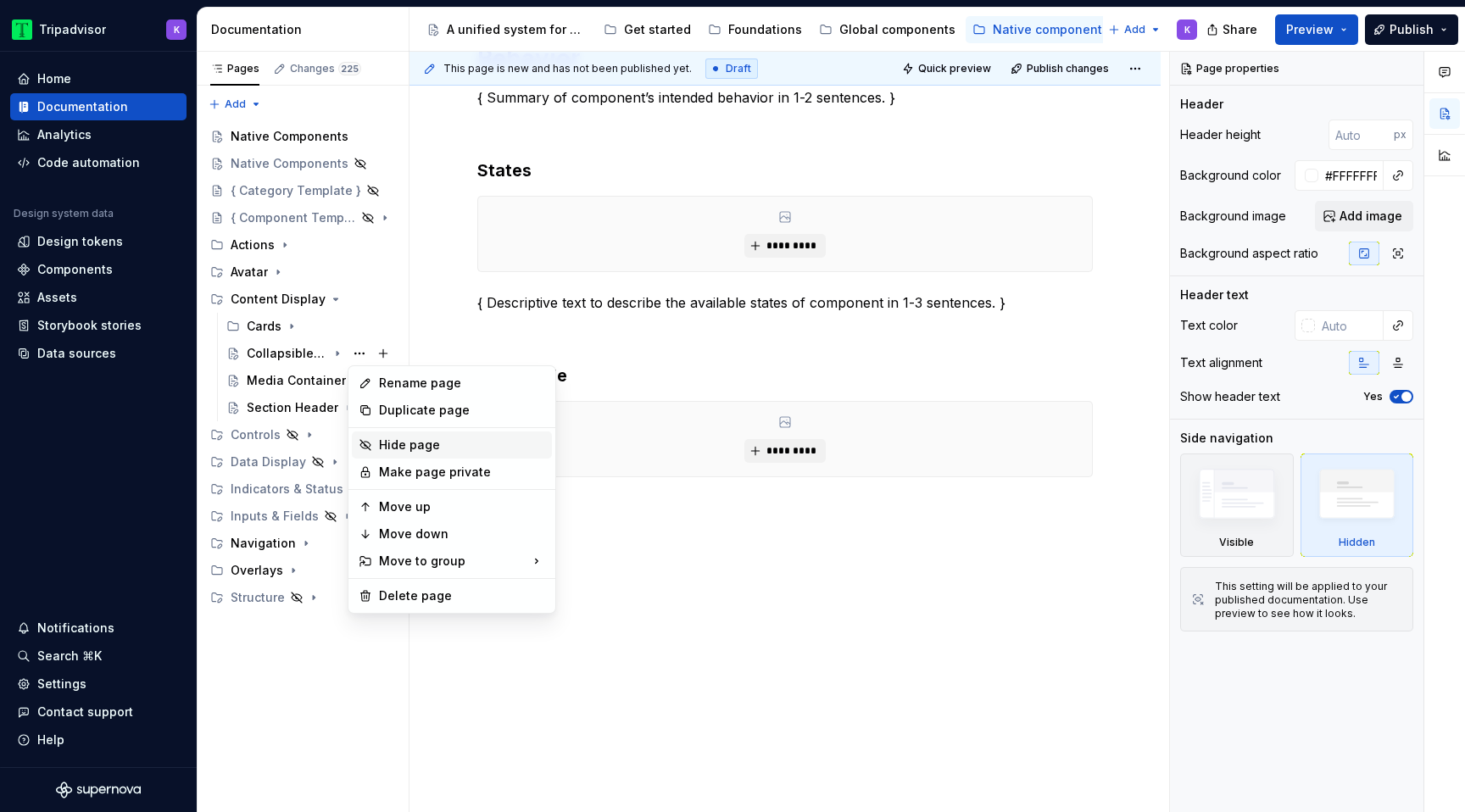
click at [426, 447] on div "Hide page" at bounding box center [461, 445] width 166 height 17
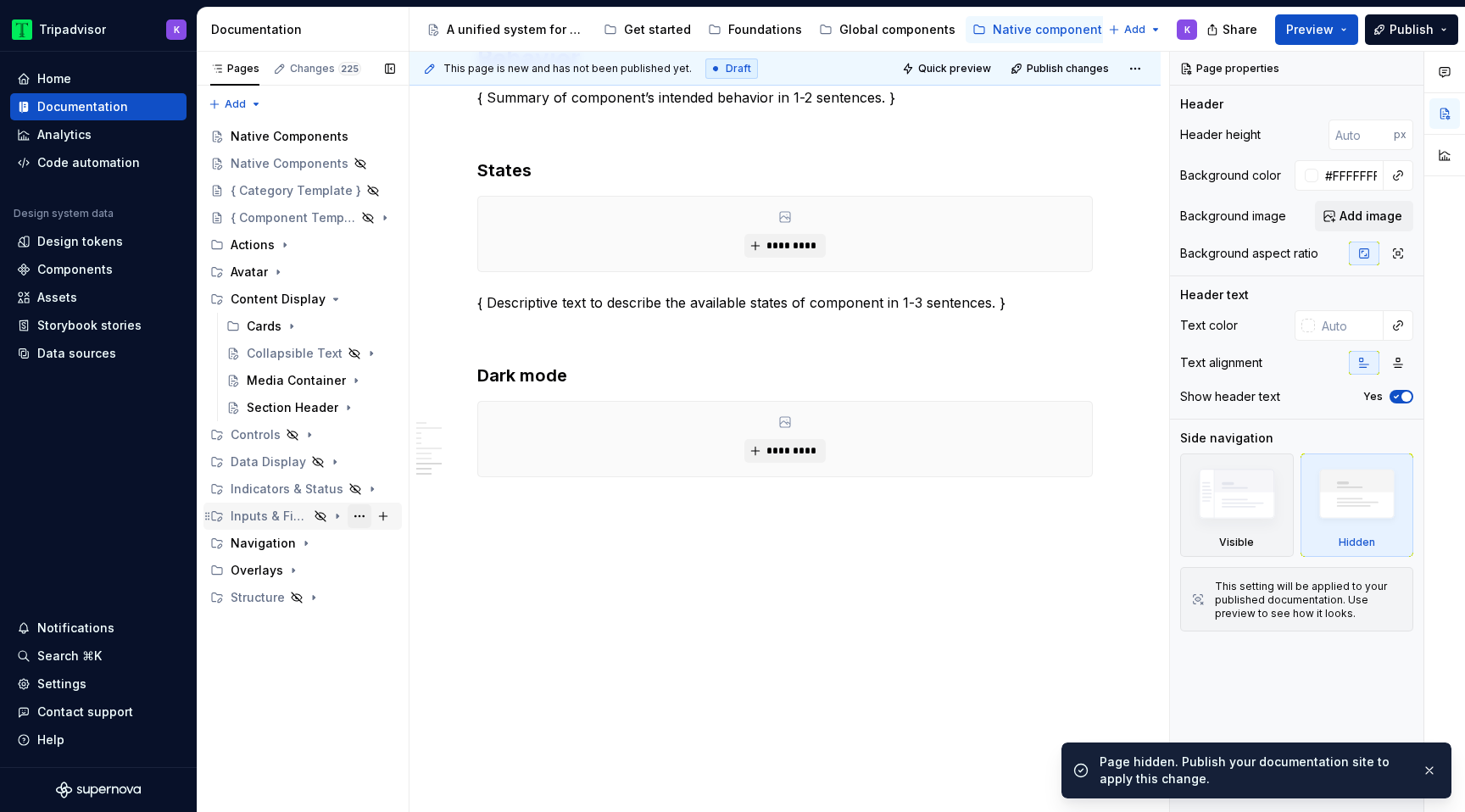
click at [355, 516] on button "Page tree" at bounding box center [359, 515] width 24 height 24
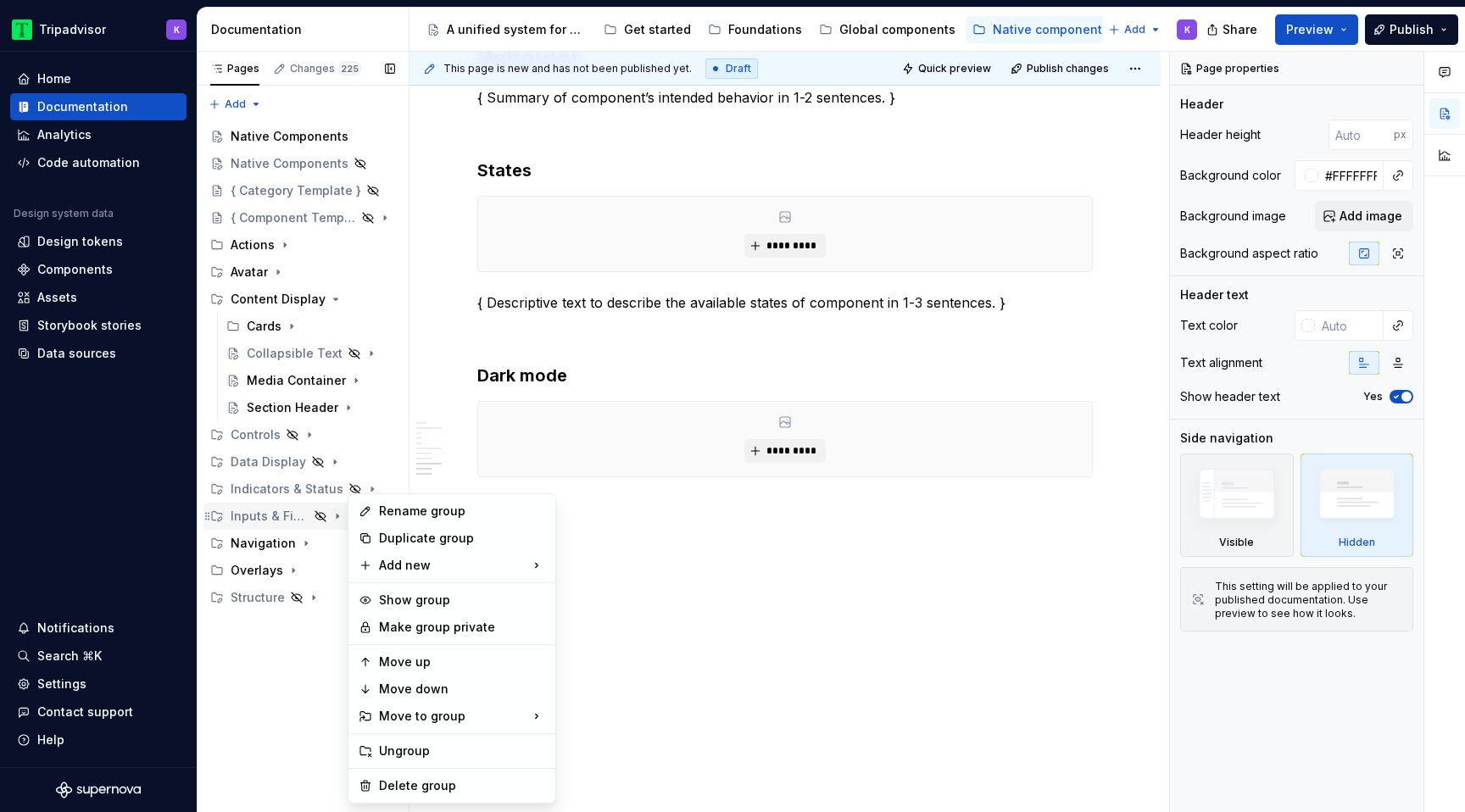
click at [283, 512] on div "Pages Changes 225 Add Accessibility guide for tree Page tree. Navigate the tree…" at bounding box center [303, 432] width 212 height 761
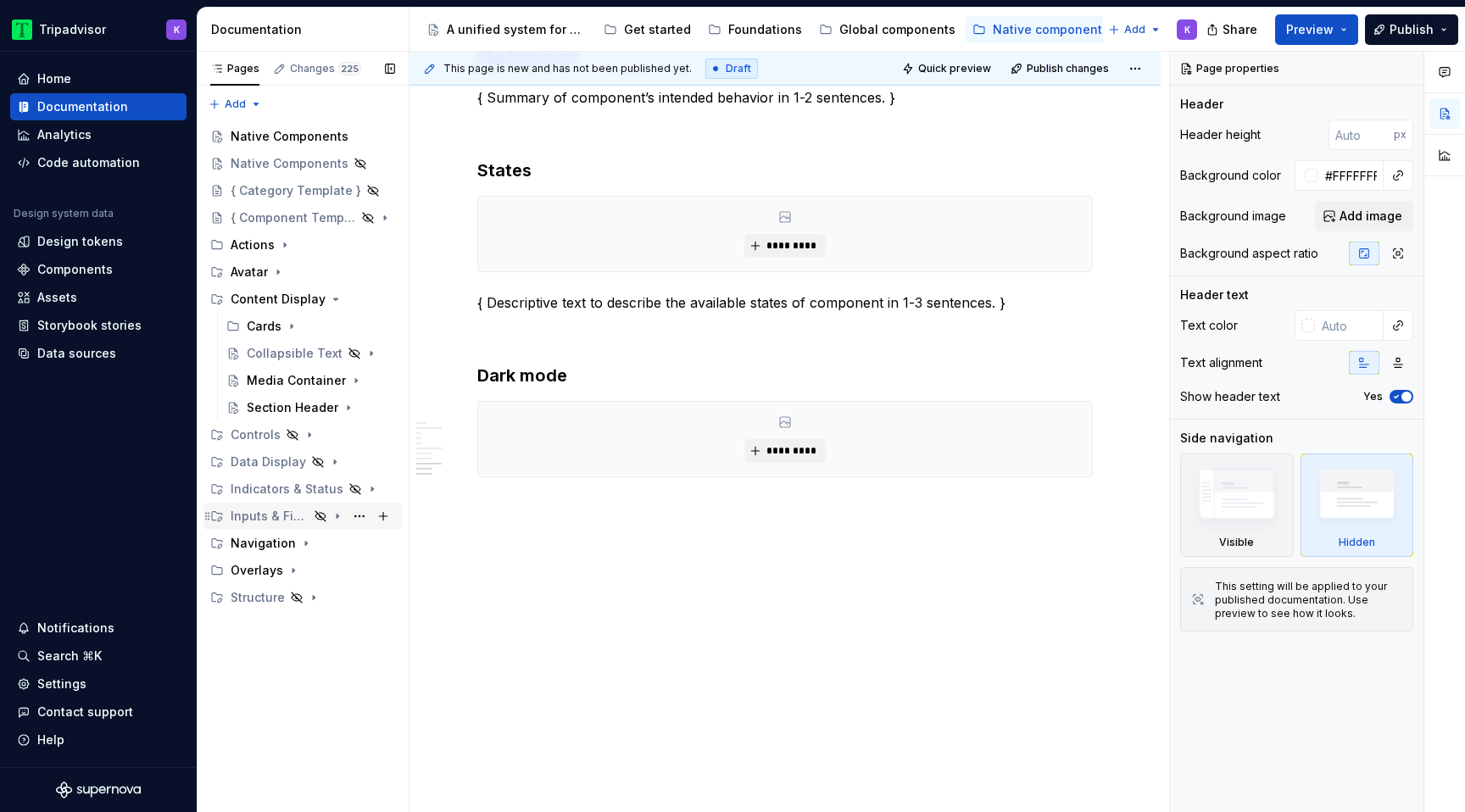
click at [272, 515] on div "Inputs & Fields" at bounding box center [269, 516] width 78 height 17
click at [354, 540] on button "Page tree" at bounding box center [359, 543] width 24 height 24
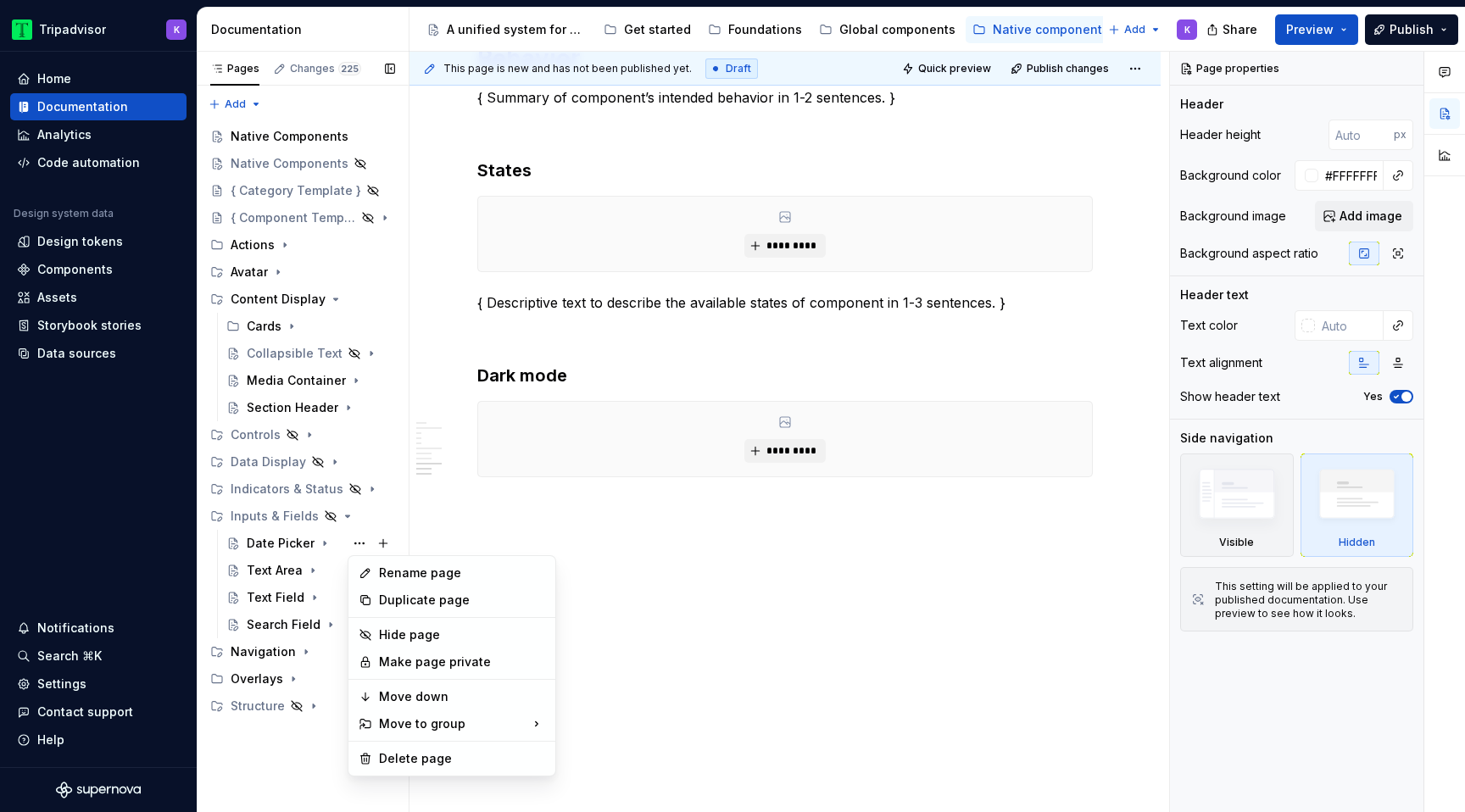
click at [283, 538] on div "Pages Changes 225 Add Accessibility guide for tree Page tree. Navigate the tree…" at bounding box center [303, 432] width 212 height 761
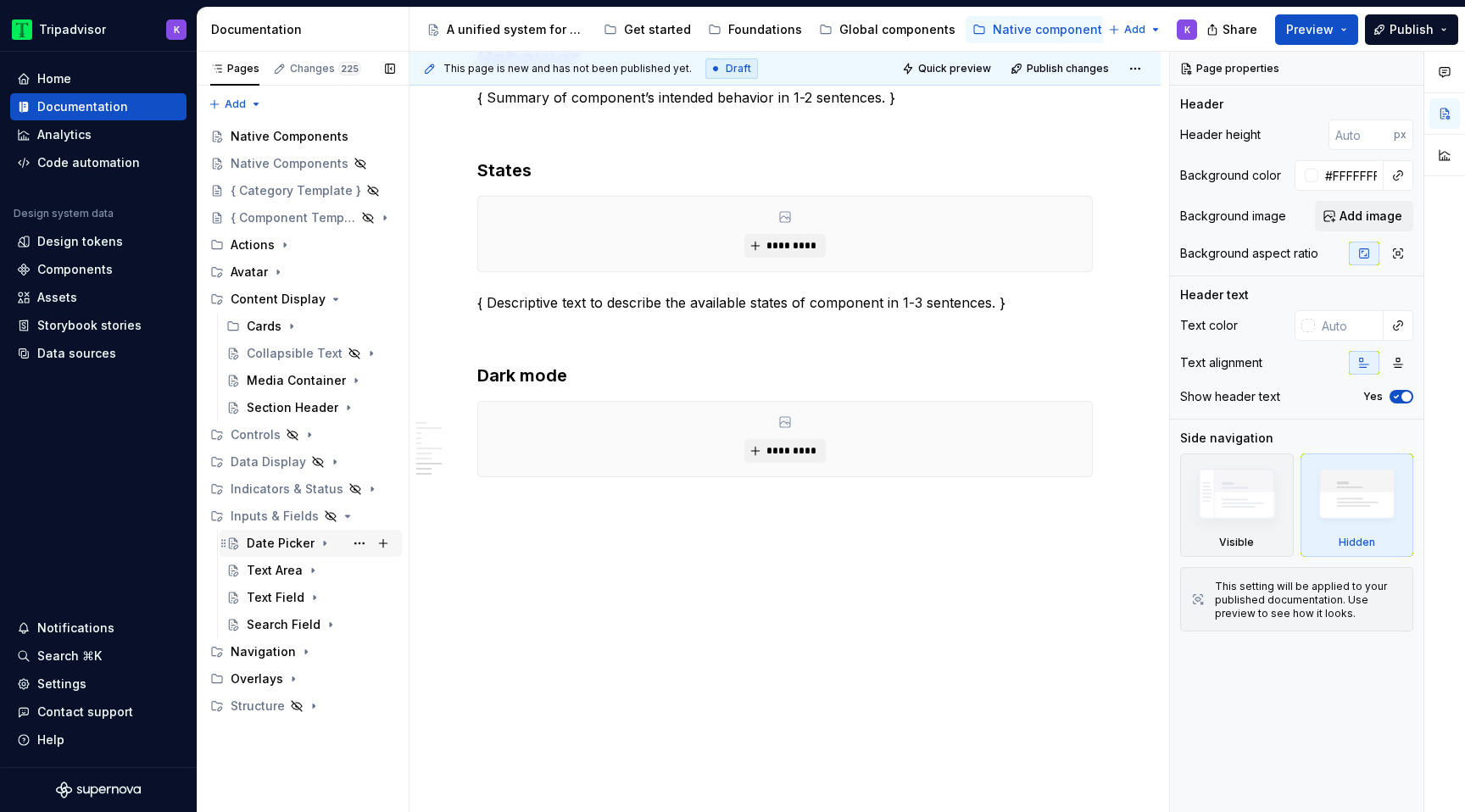
click at [274, 544] on div "Date Picker" at bounding box center [280, 543] width 68 height 17
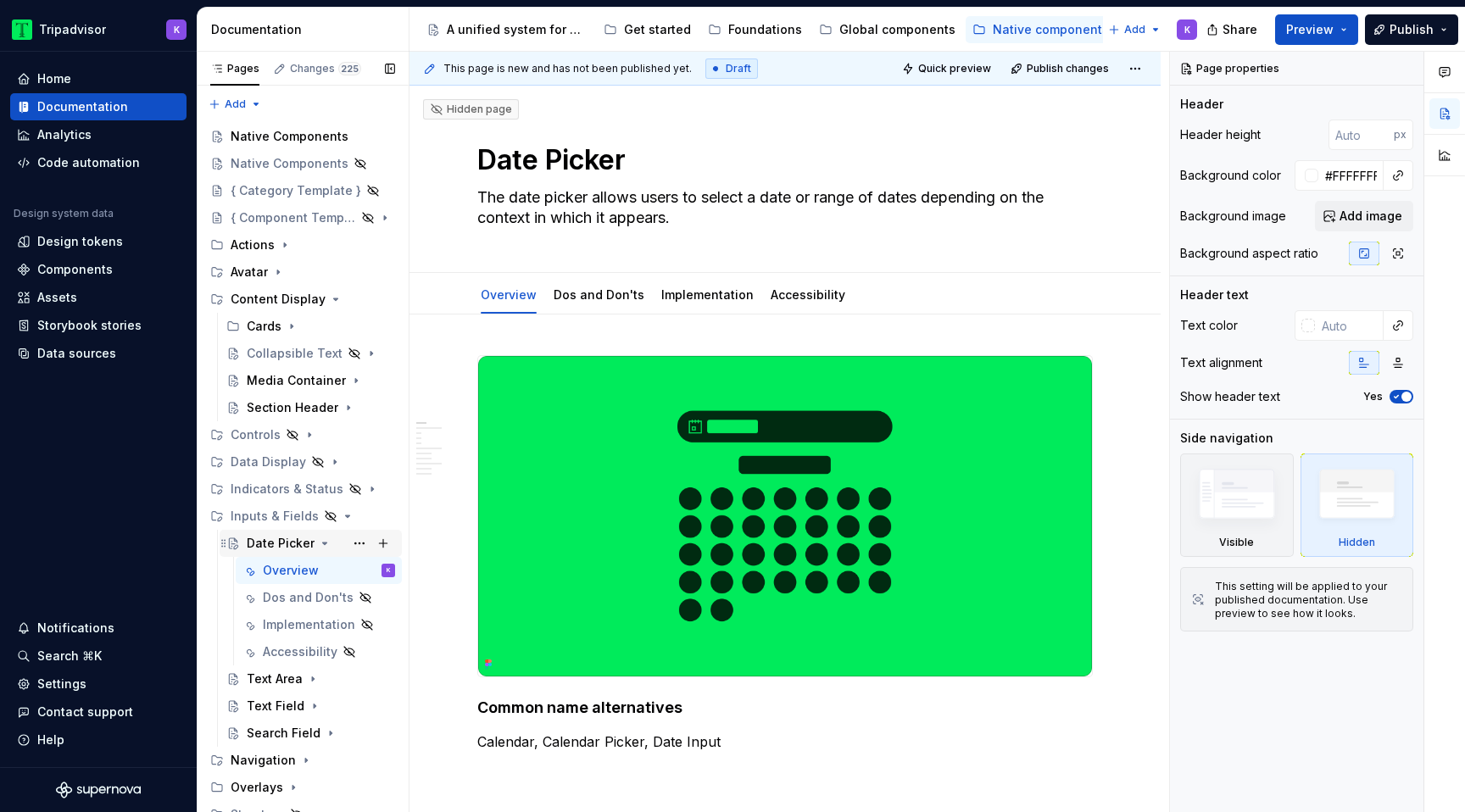
click at [319, 542] on icon "Page tree" at bounding box center [324, 543] width 13 height 13
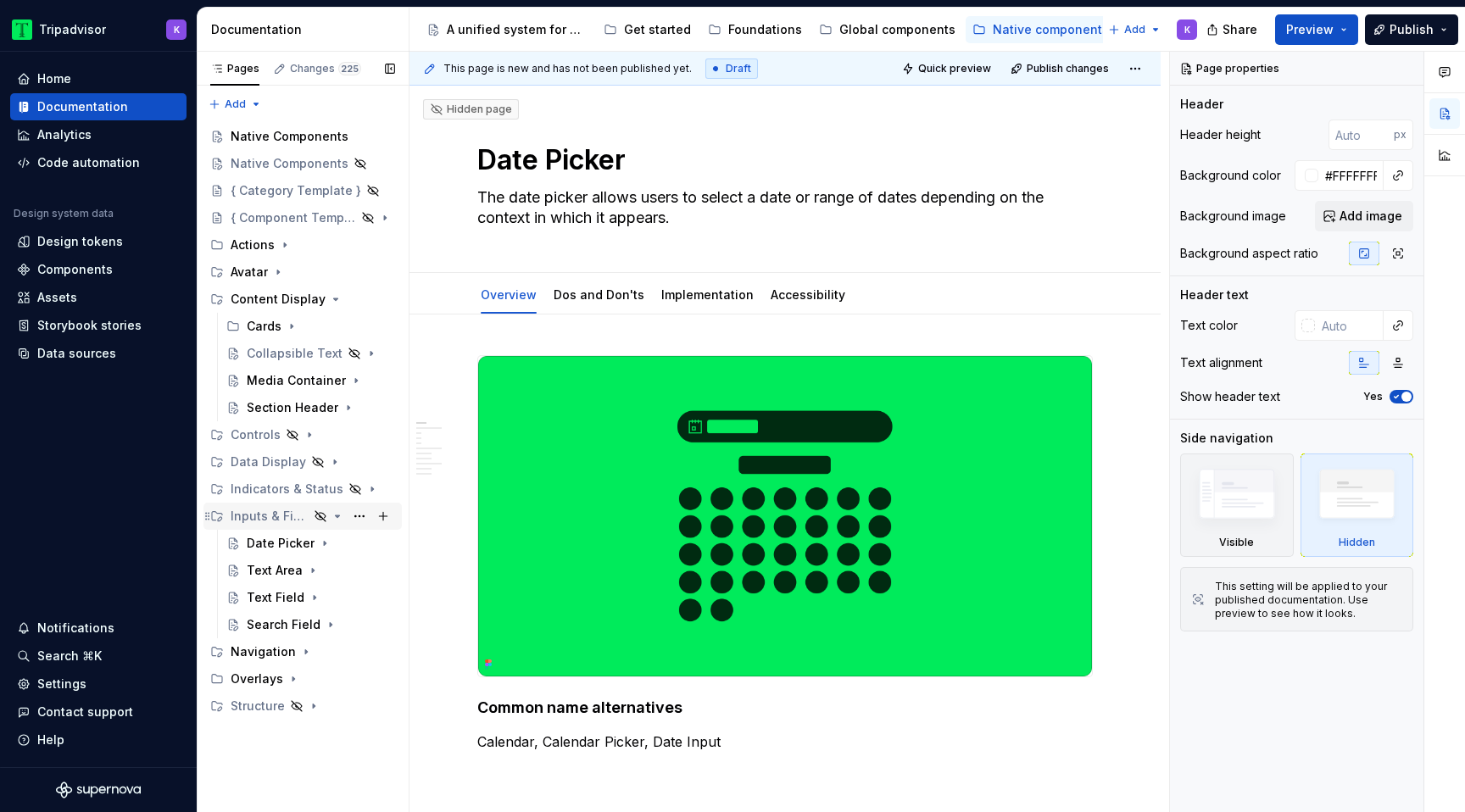
click at [335, 517] on icon "Page tree" at bounding box center [337, 515] width 13 height 13
click at [329, 303] on icon "Page tree" at bounding box center [336, 299] width 13 height 13
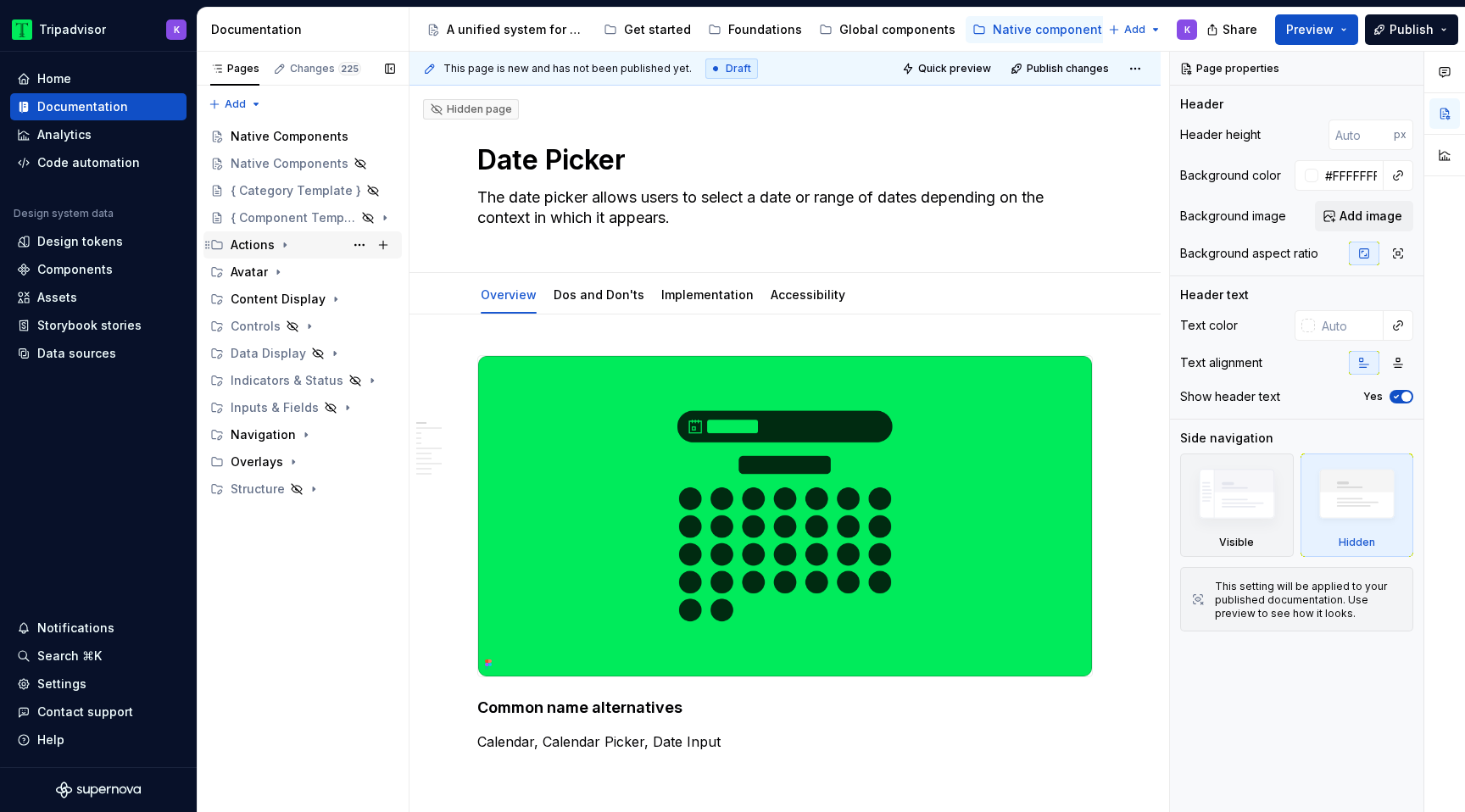
click at [289, 248] on icon "Page tree" at bounding box center [284, 244] width 13 height 13
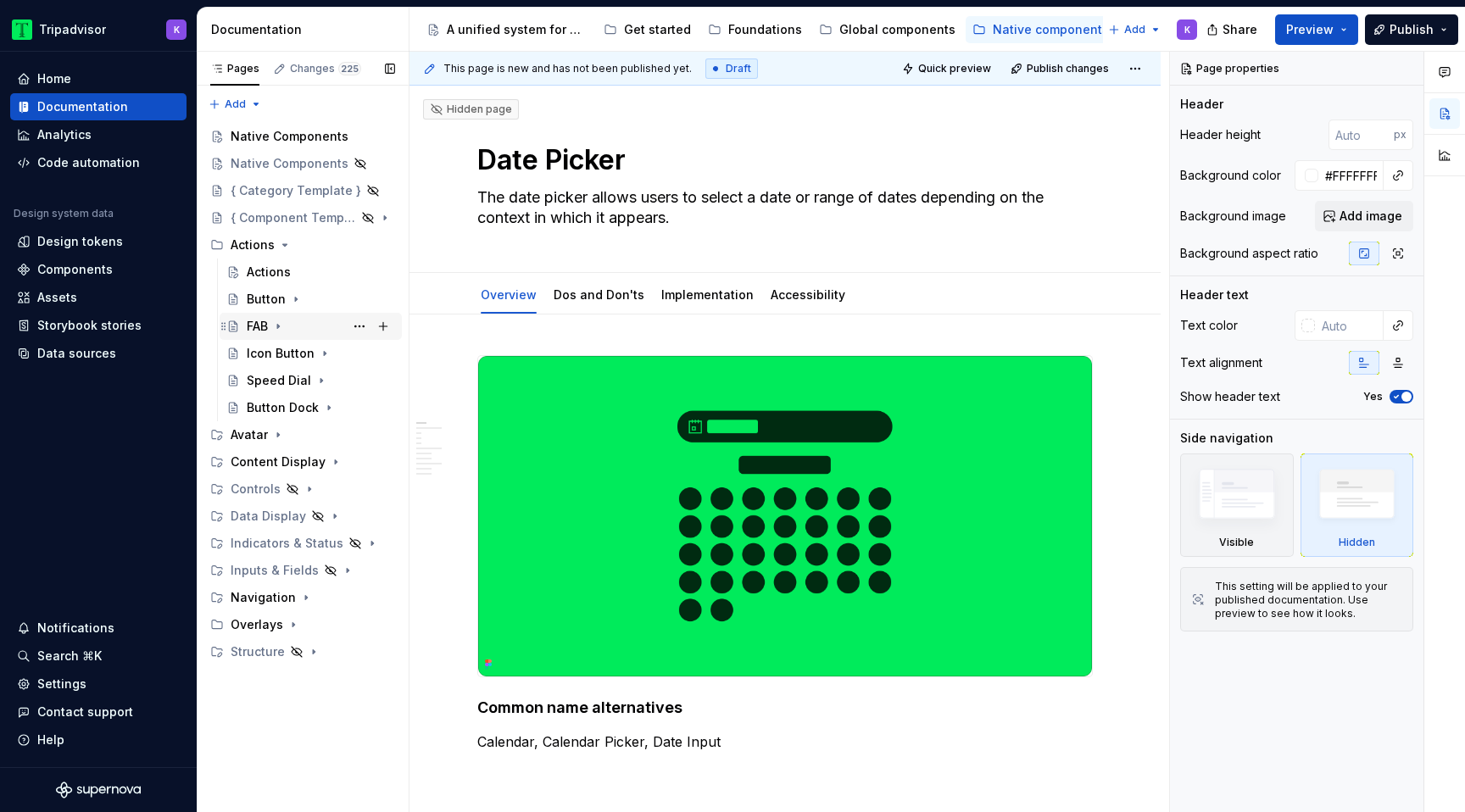
click at [286, 334] on div "FAB" at bounding box center [321, 326] width 148 height 24
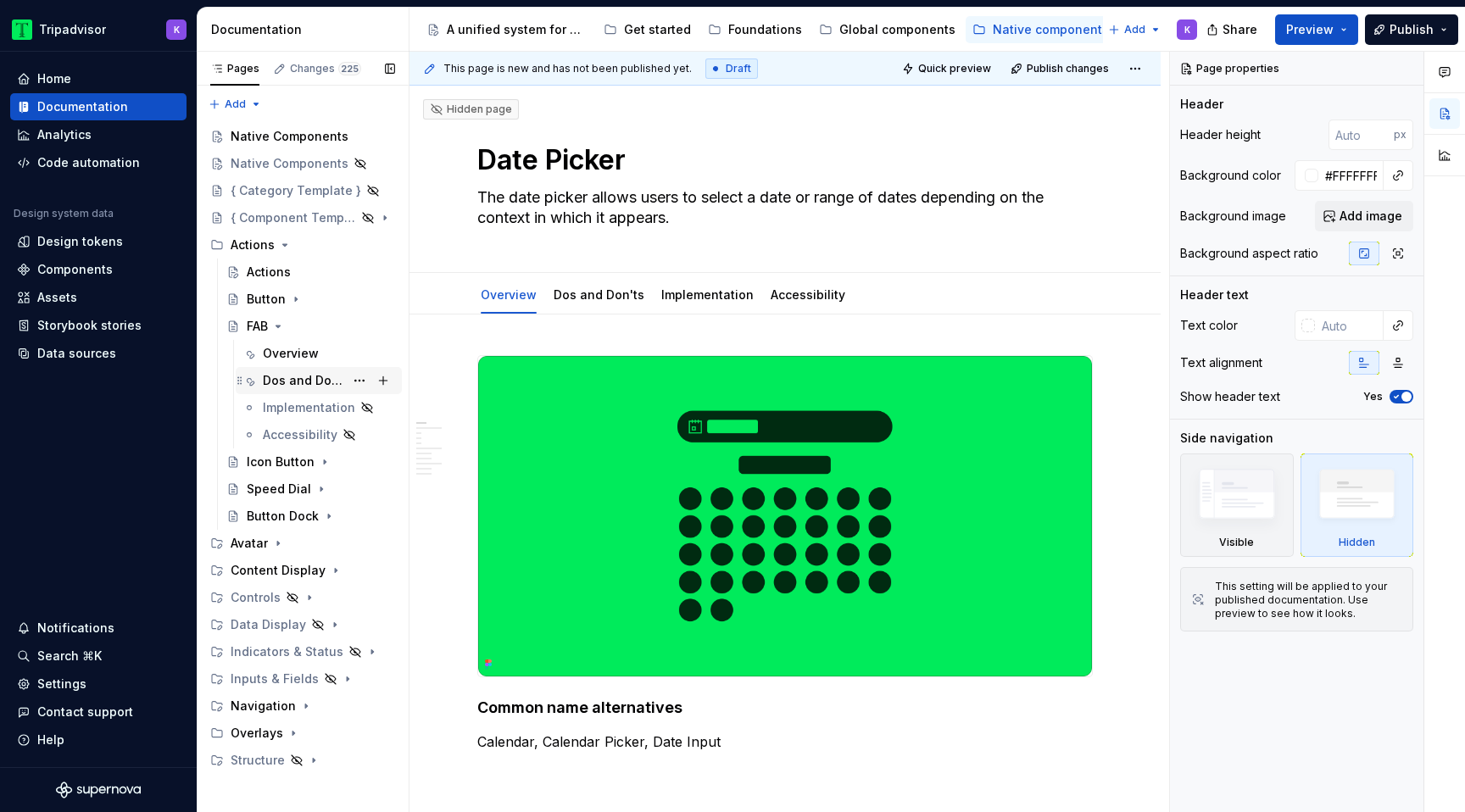
click at [293, 374] on div "Dos and Don'ts" at bounding box center [303, 380] width 82 height 17
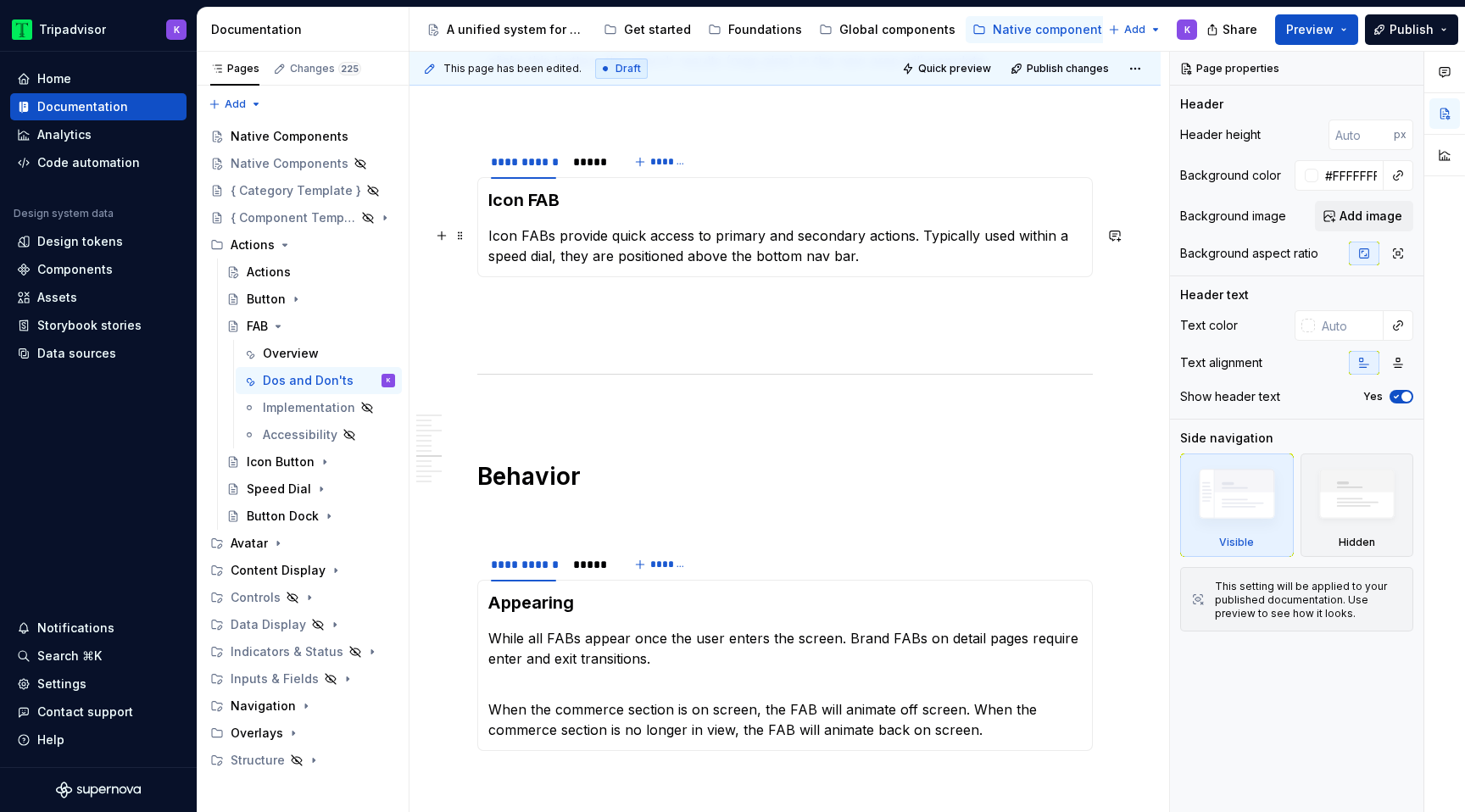
scroll to position [1692, 0]
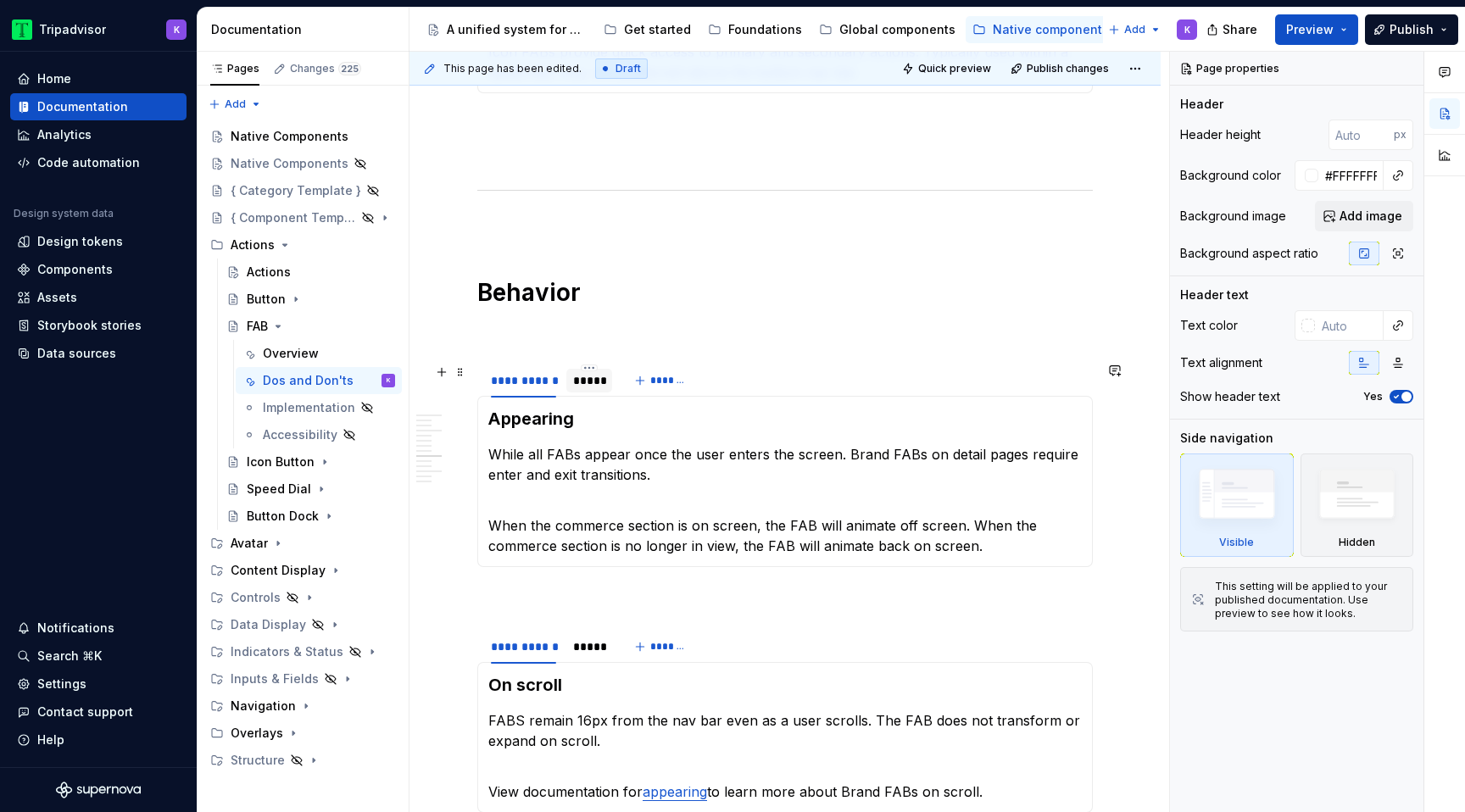
click at [591, 381] on div "*****" at bounding box center [589, 380] width 32 height 17
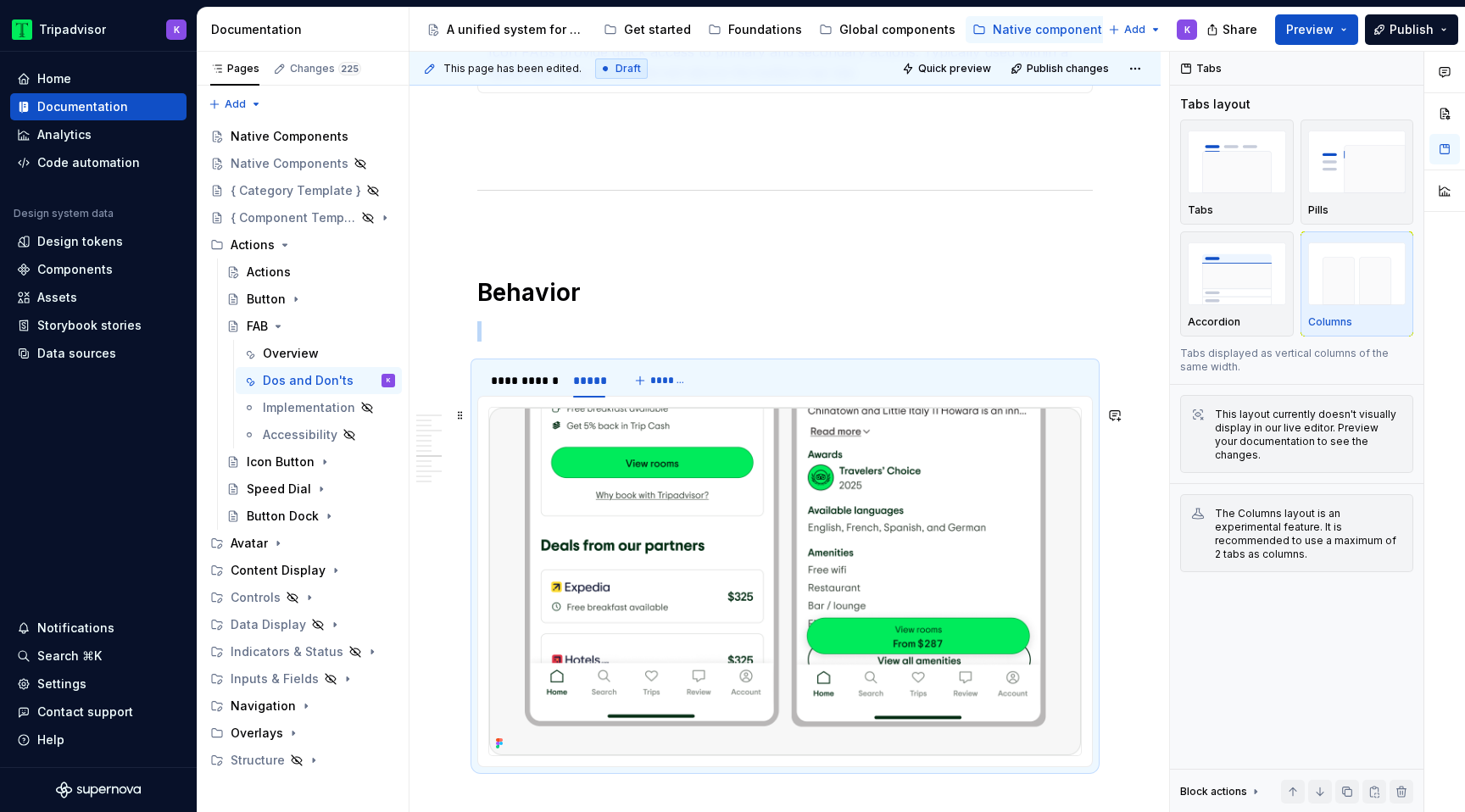
click at [902, 568] on img at bounding box center [785, 581] width 592 height 347
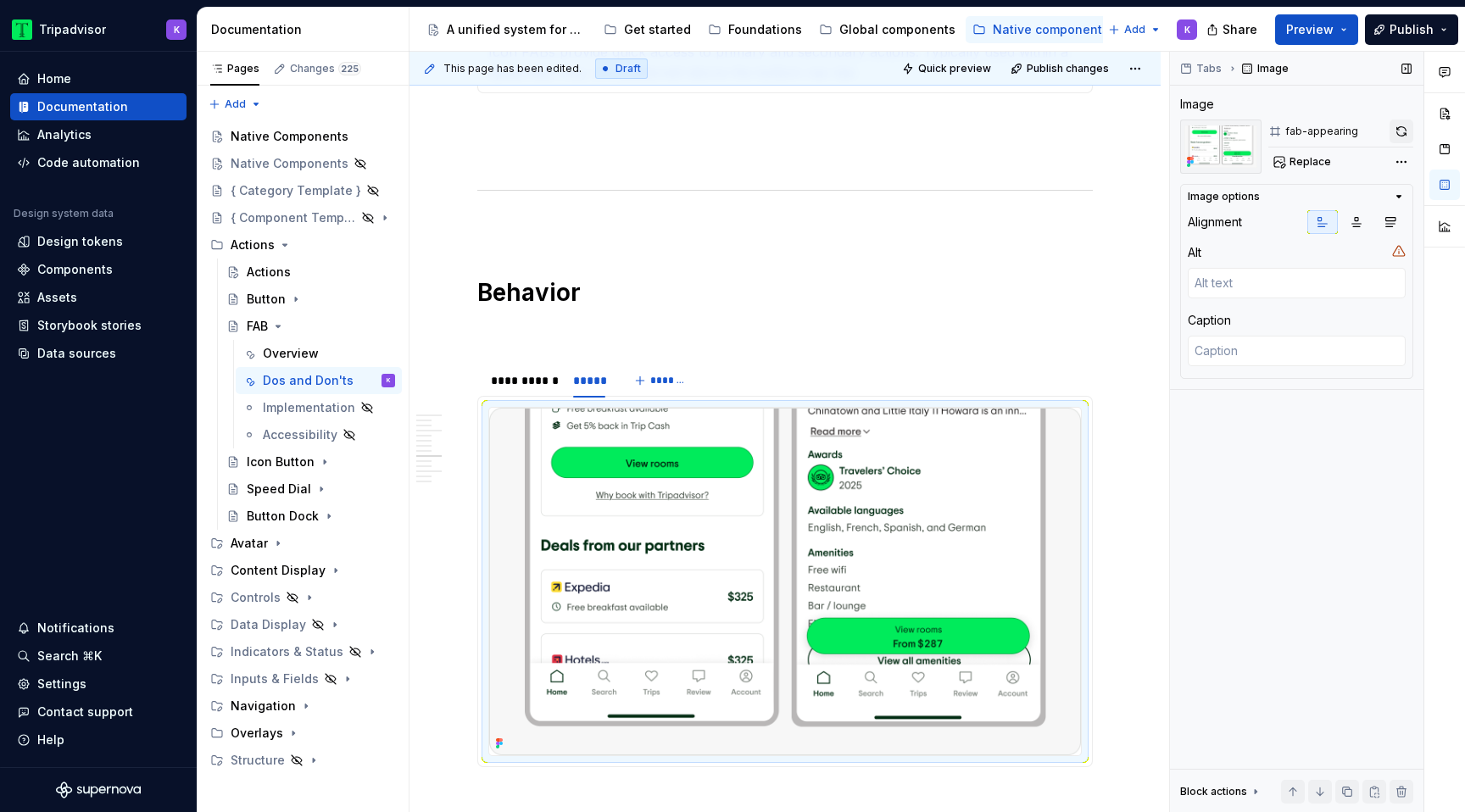
type textarea "*"
click at [1396, 129] on button "button" at bounding box center [1400, 131] width 24 height 24
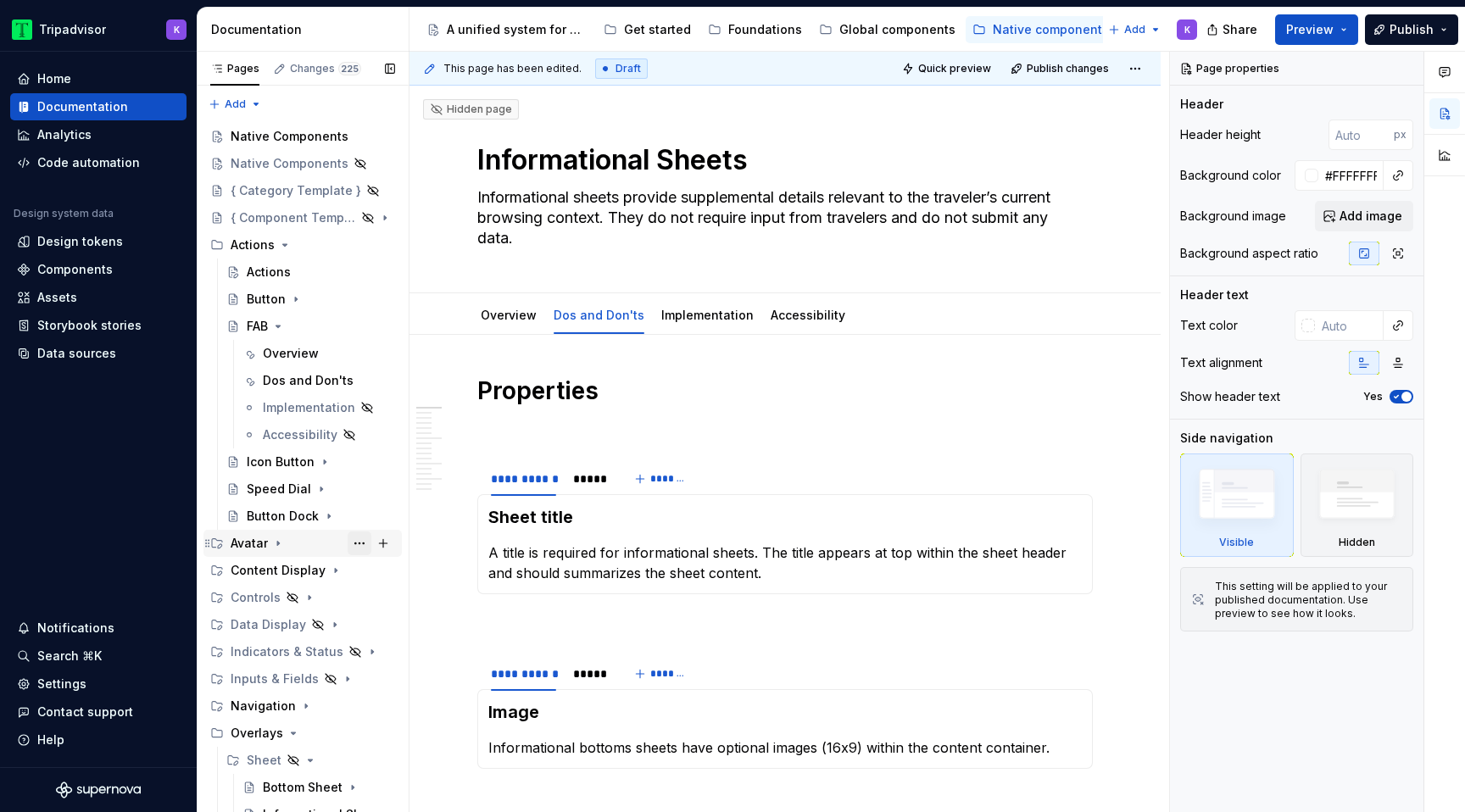
click at [357, 540] on button "Page tree" at bounding box center [359, 543] width 24 height 24
type textarea "*"
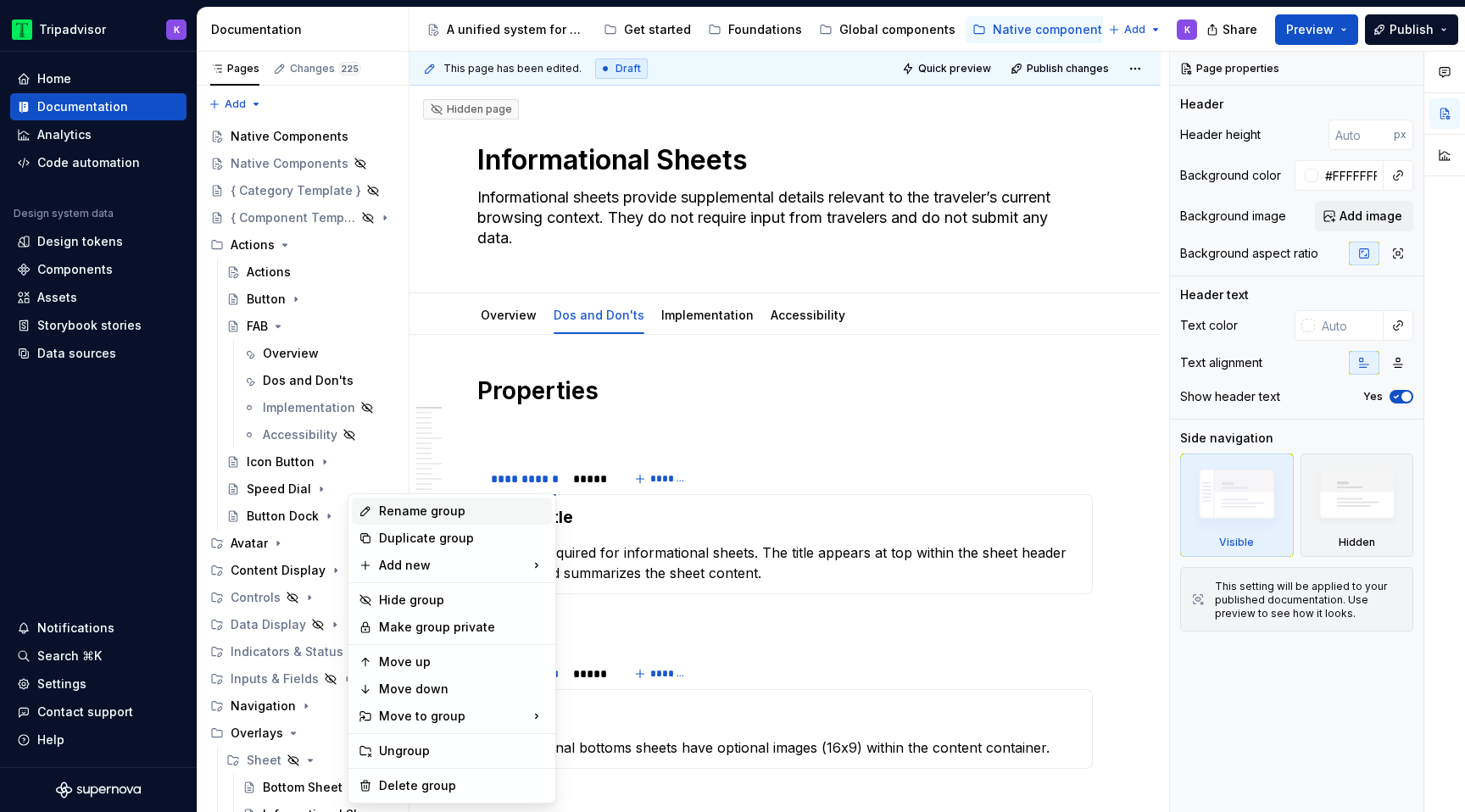
click at [446, 513] on div "Rename group" at bounding box center [461, 511] width 166 height 17
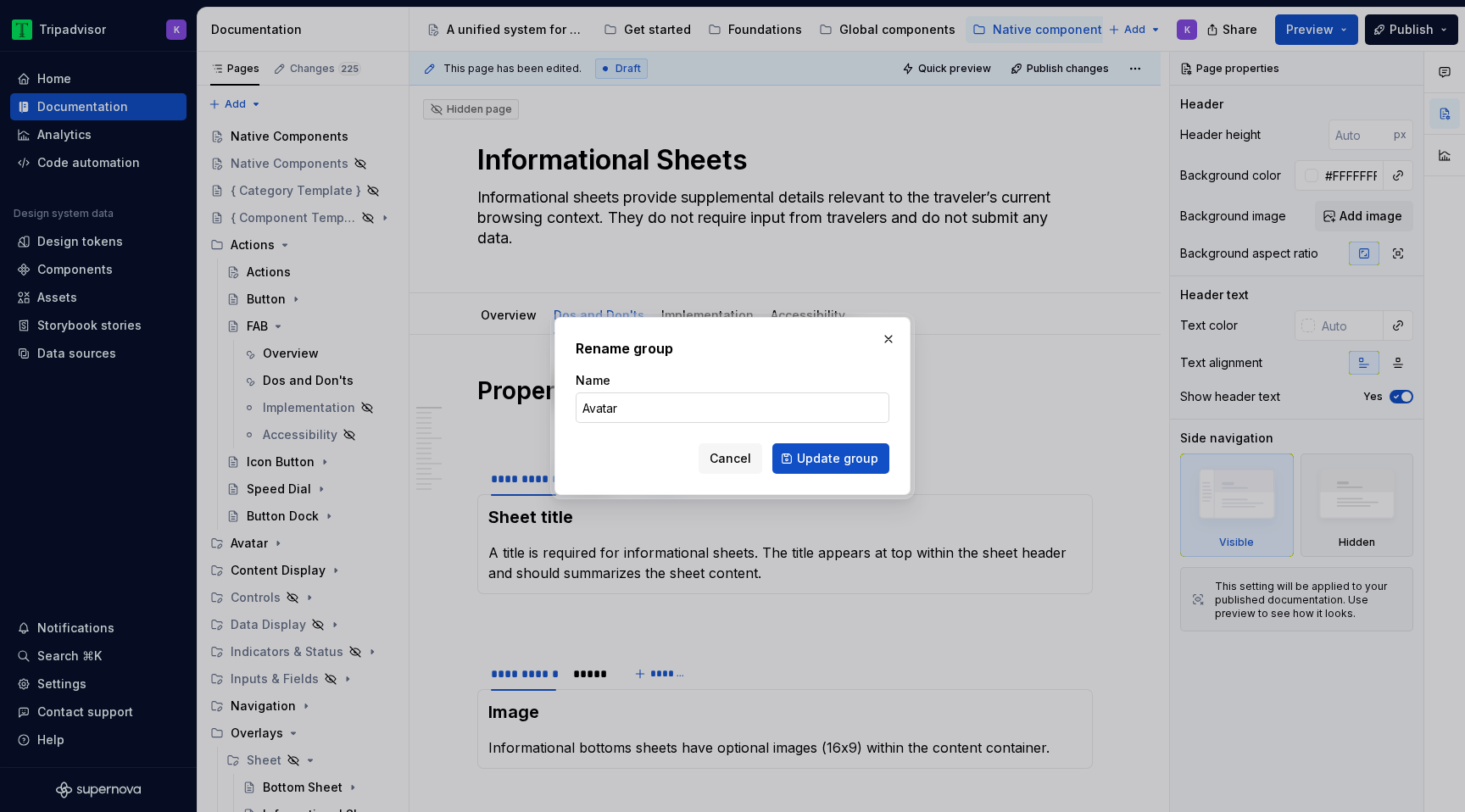
click at [641, 396] on input "Avatar" at bounding box center [732, 408] width 314 height 30
click at [643, 403] on input "Avatar" at bounding box center [732, 408] width 314 height 30
type input "Avatars"
click at [820, 449] on button "Update group" at bounding box center [830, 458] width 117 height 30
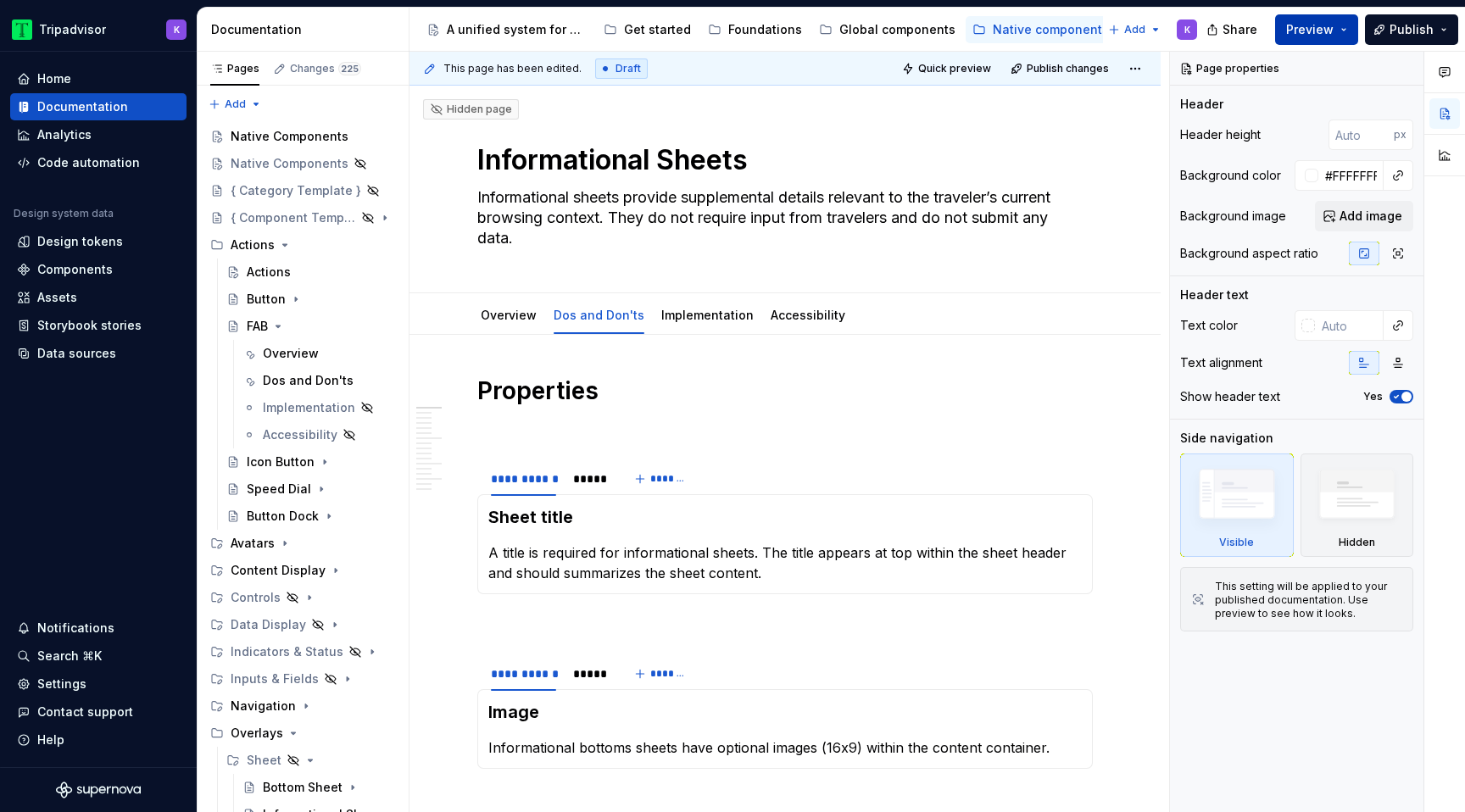
click at [1320, 31] on span "Preview" at bounding box center [1310, 29] width 48 height 17
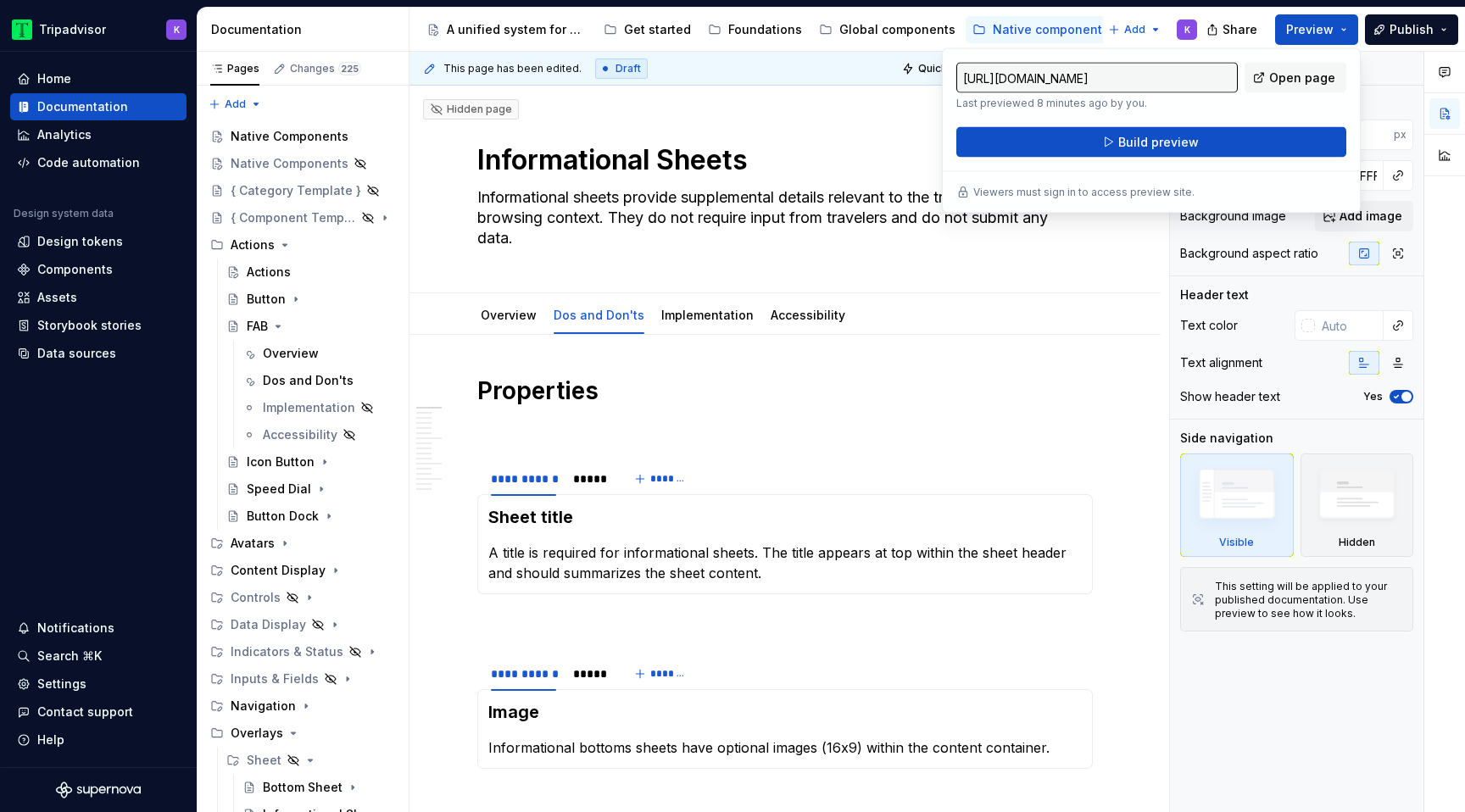
type textarea "*"
click at [1303, 71] on span "Open page" at bounding box center [1301, 78] width 66 height 17
